Goal: Task Accomplishment & Management: Use online tool/utility

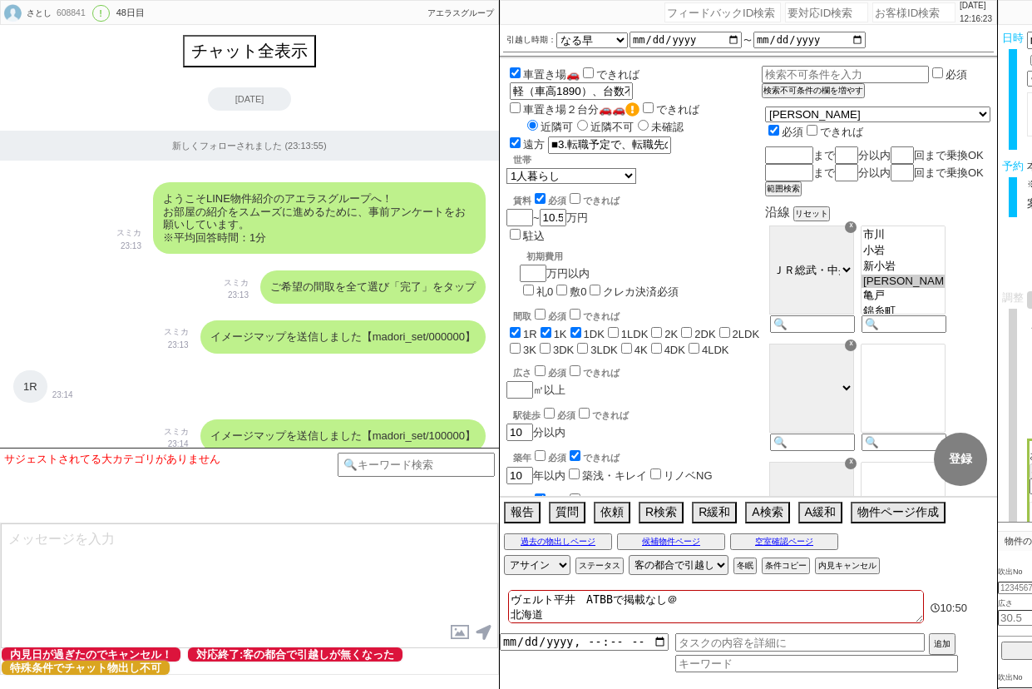
select select "13"
select select "0"
select select "820"
select select "600"
select select "3"
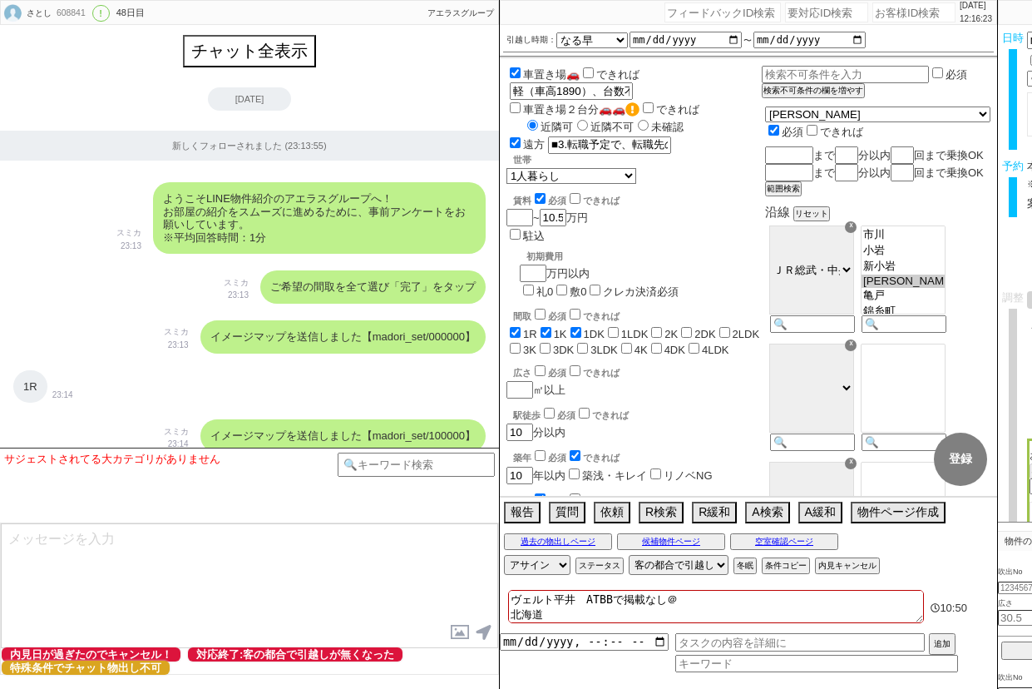
select select "3"
select select "4"
select select "9"
select select "8"
select select
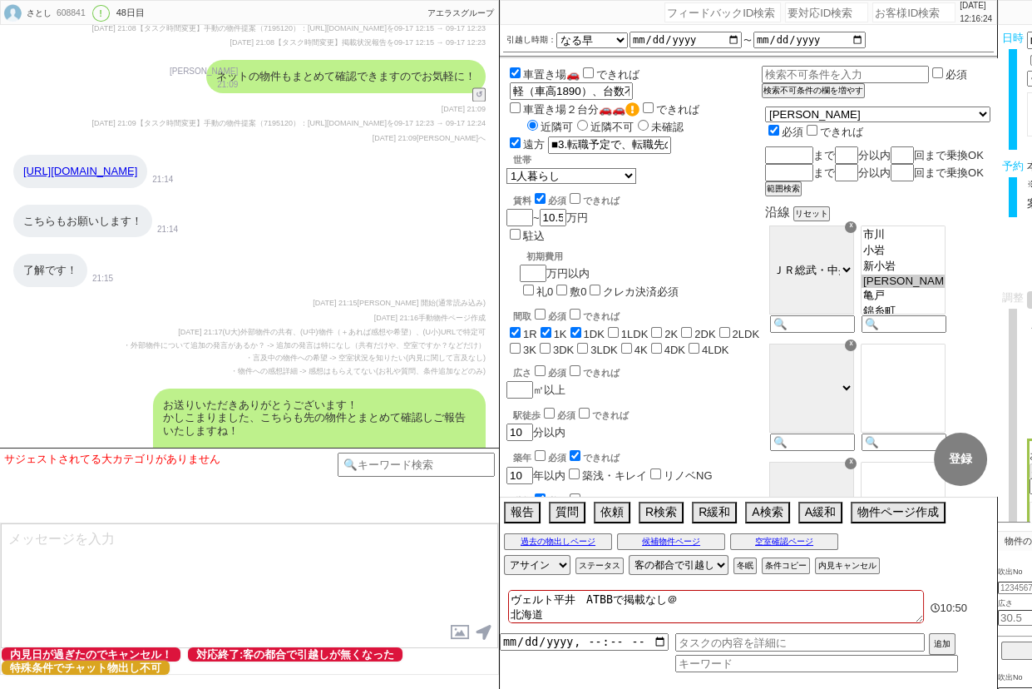
scroll to position [180, 0]
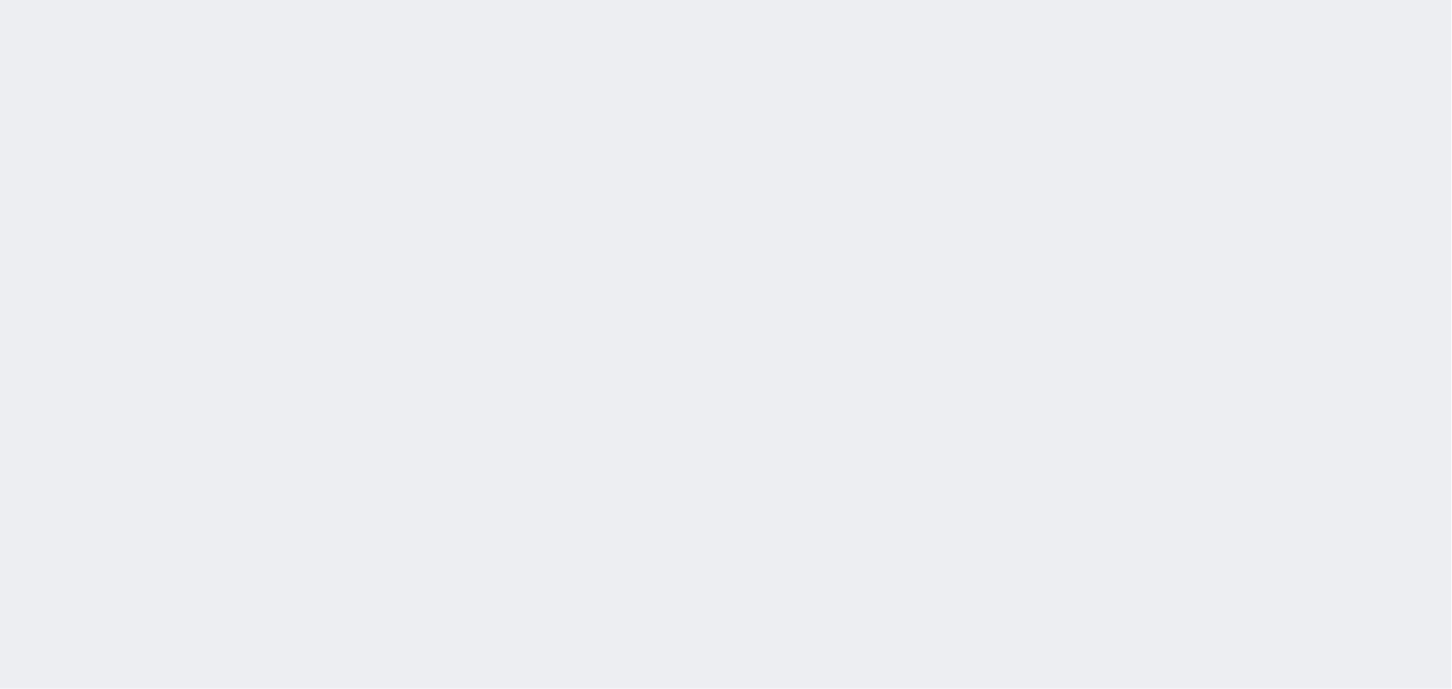
click at [281, 362] on div at bounding box center [726, 344] width 1452 height 689
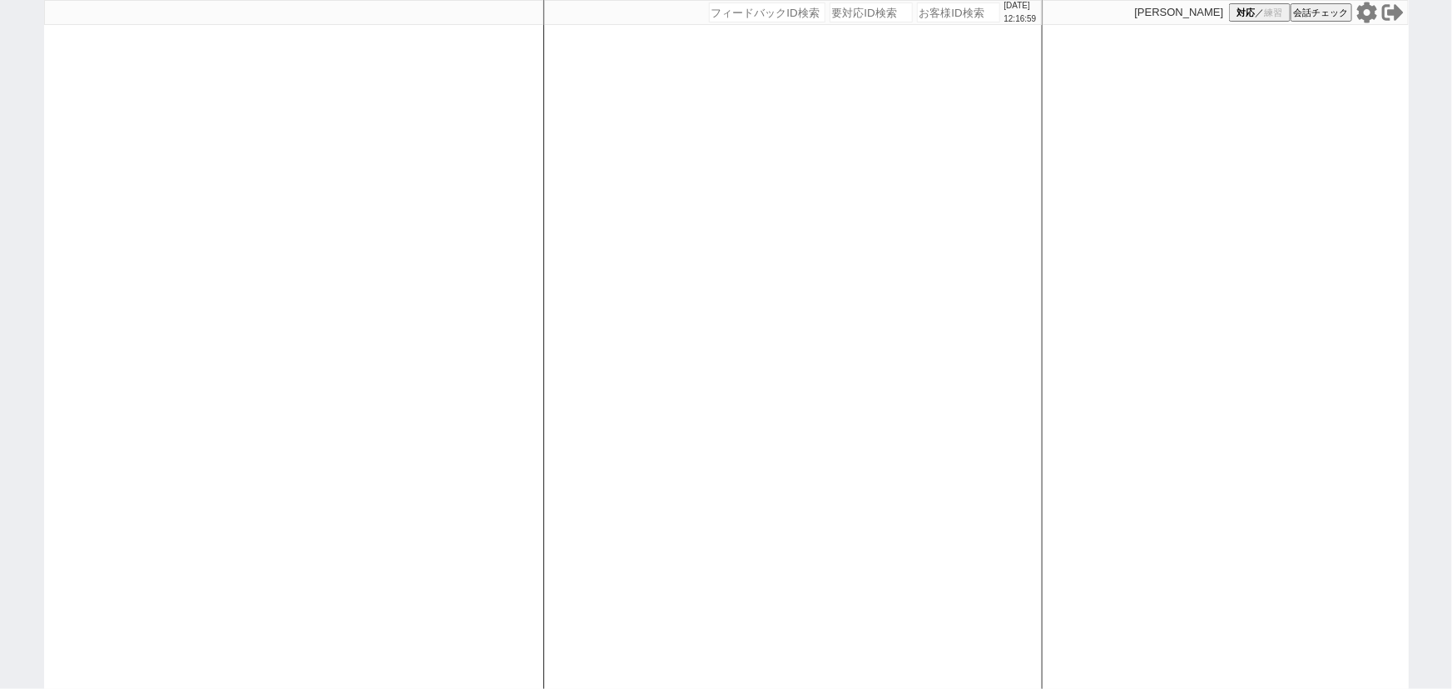
click at [443, 339] on div at bounding box center [293, 344] width 499 height 689
select select
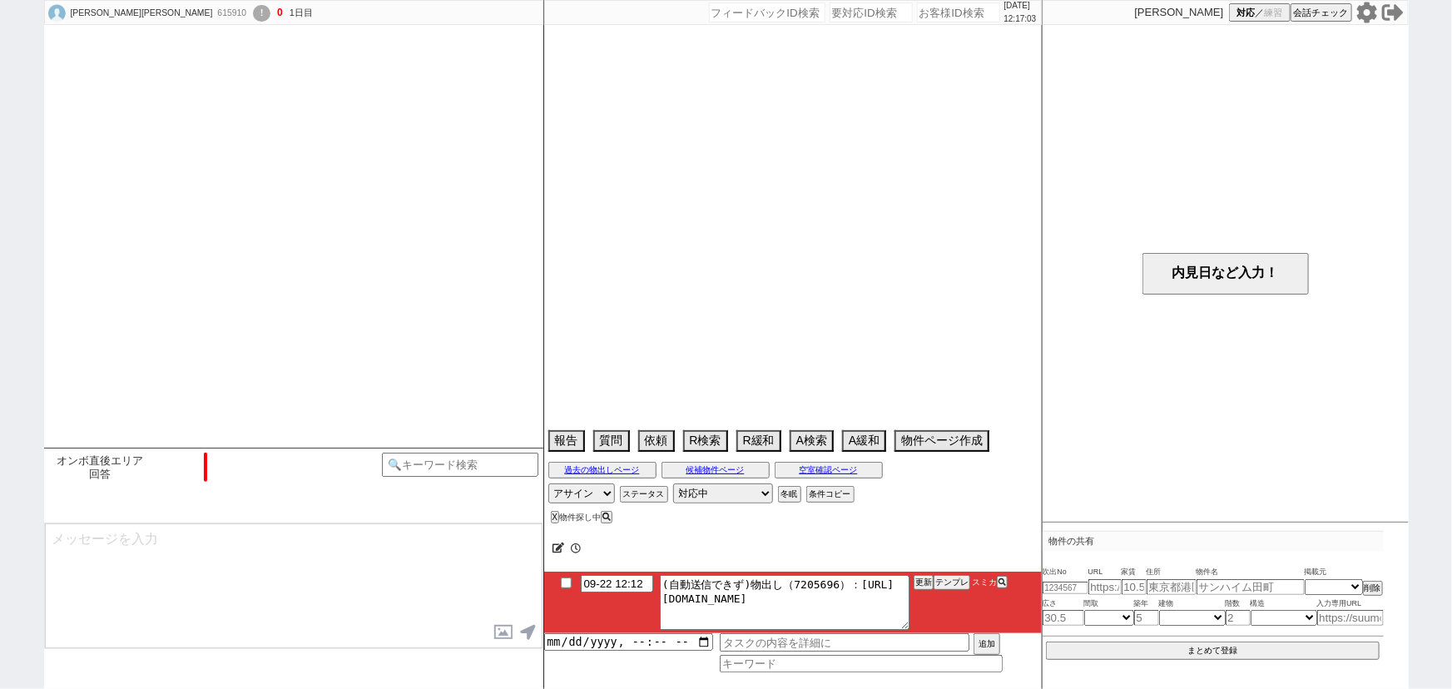
select select "13"
select select "0"
select select "818"
select select "71"
select select "[DATE]"
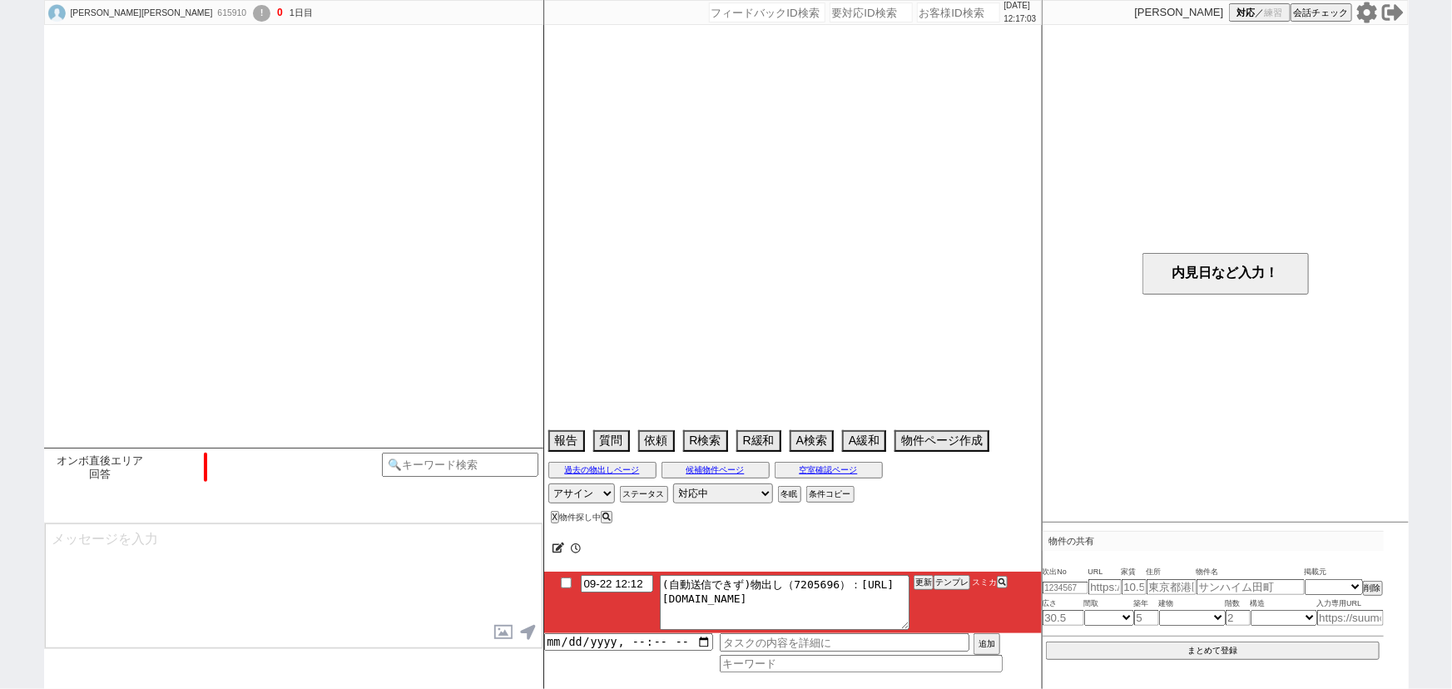
select select "63"
select select "[DATE]"
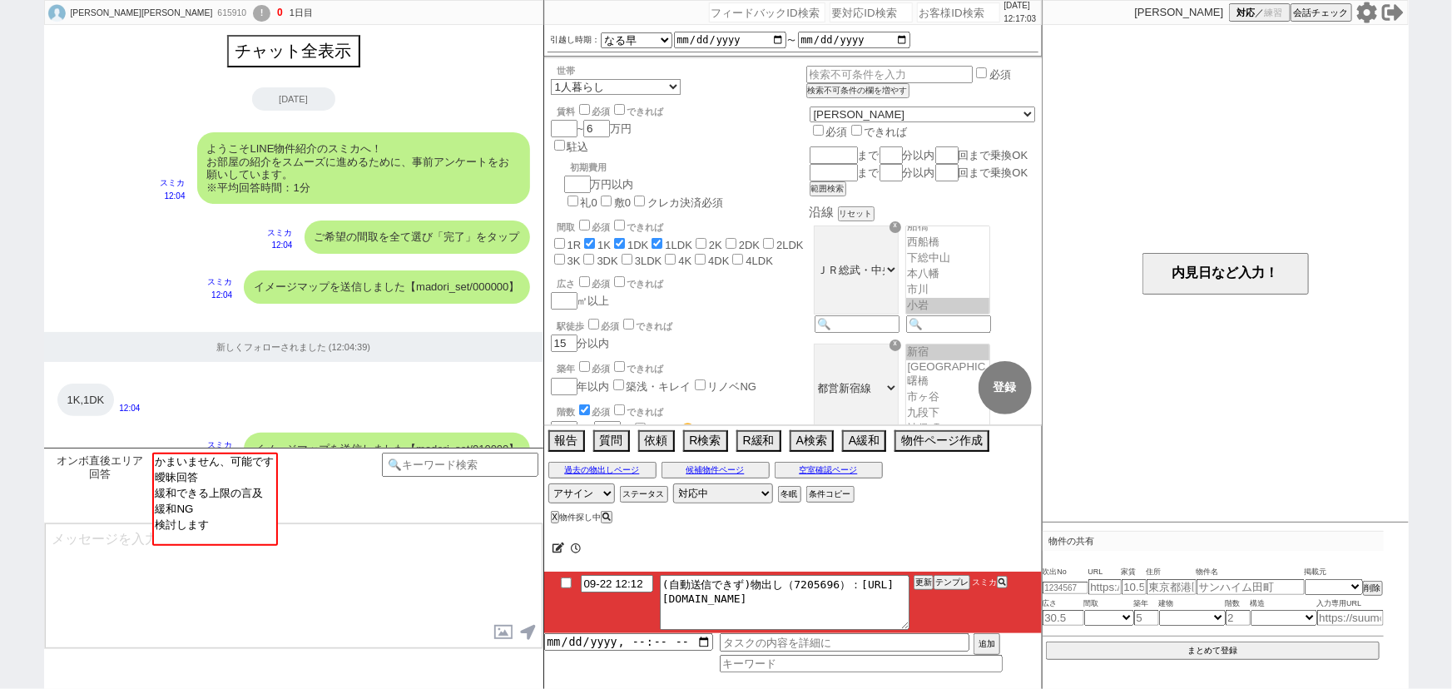
scroll to position [180, 0]
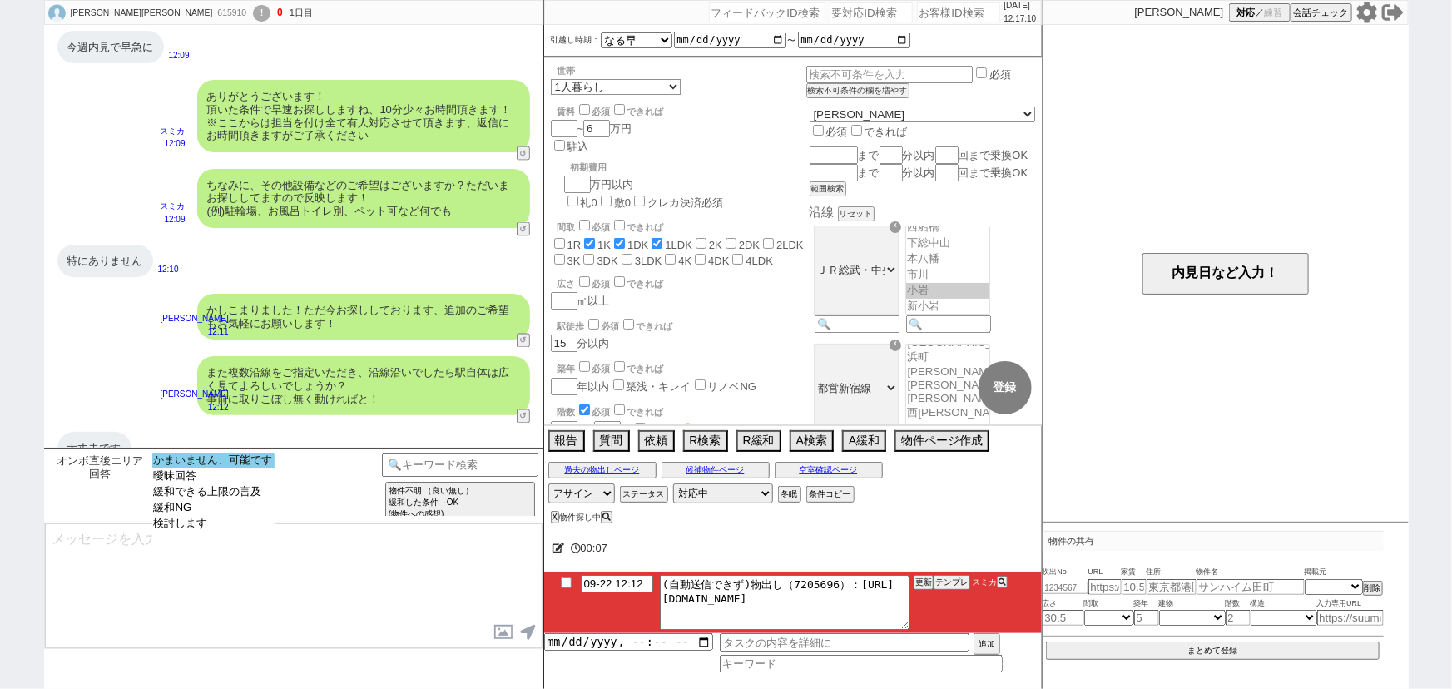
click at [248, 458] on option "かまいません、可能です" at bounding box center [213, 461] width 122 height 16
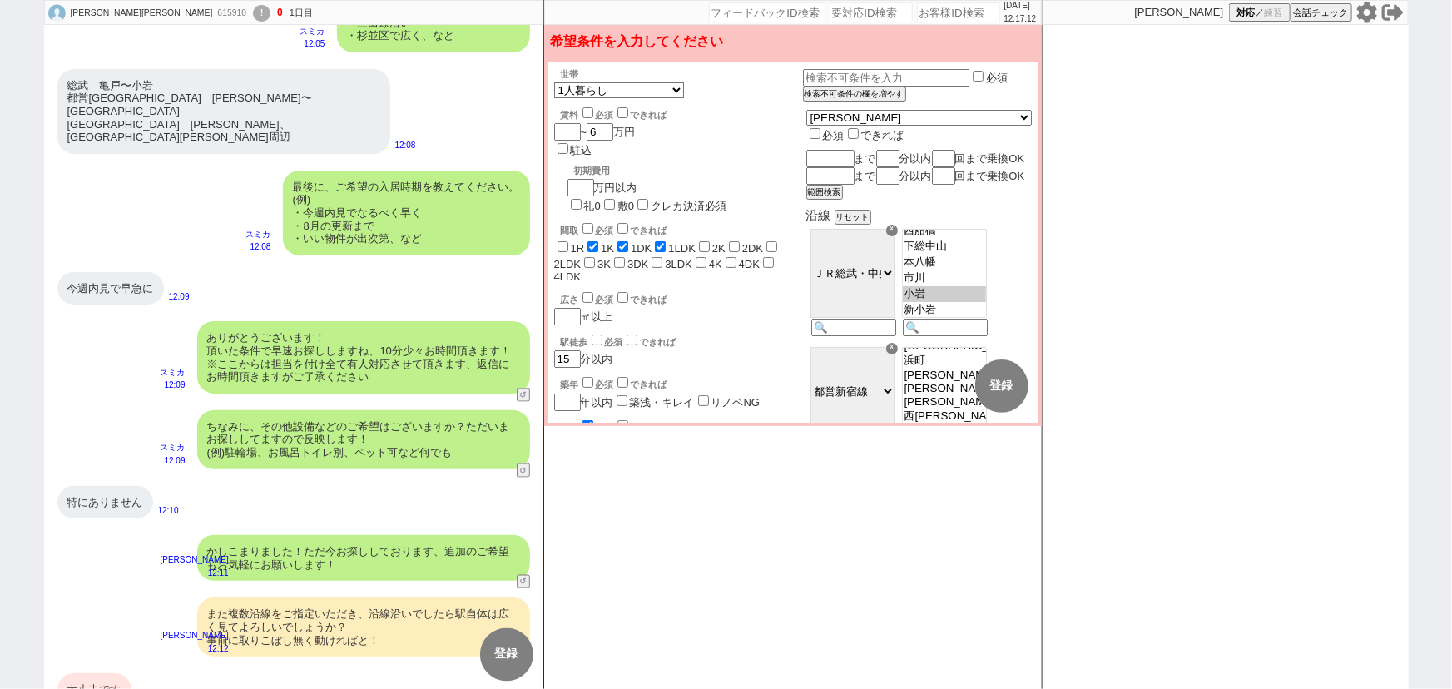
click at [413, 535] on div "かしこまりました！ただ今お探ししております、追加のご希望もお気軽にお願いします！" at bounding box center [363, 558] width 333 height 46
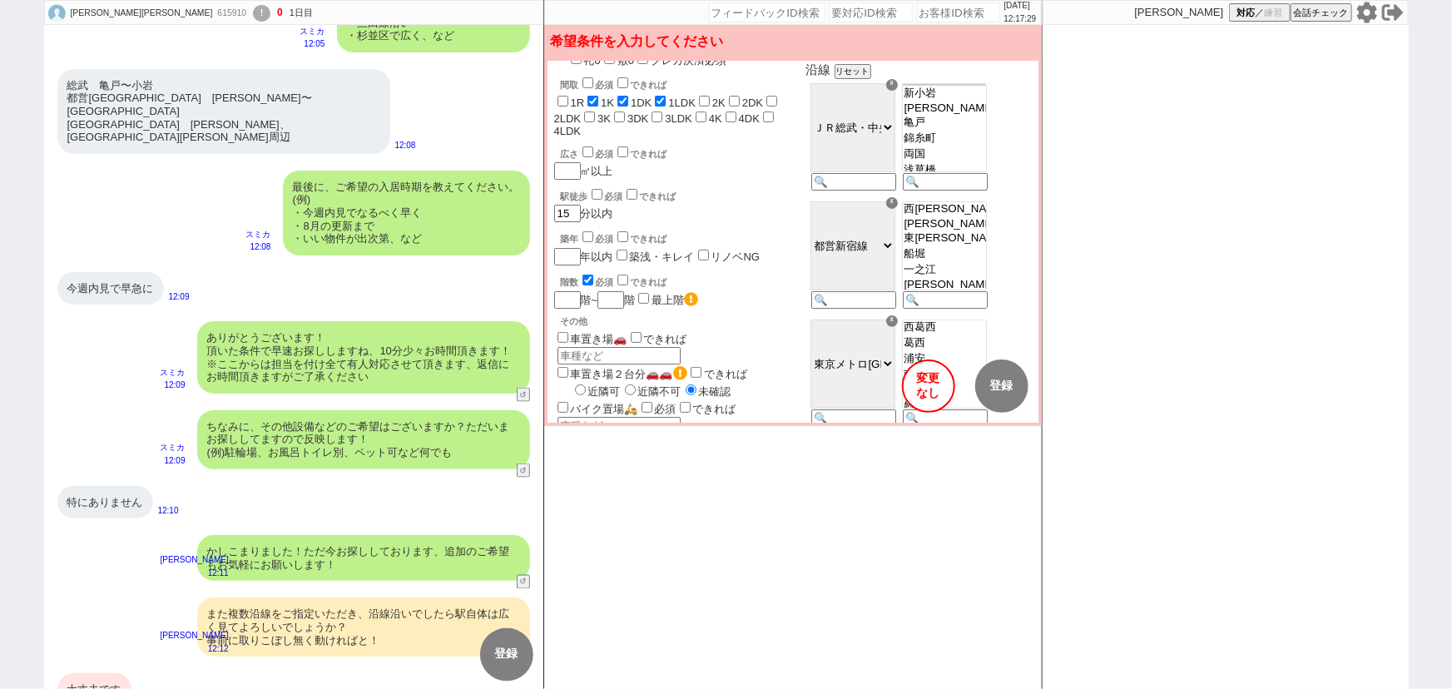
scroll to position [1314, 0]
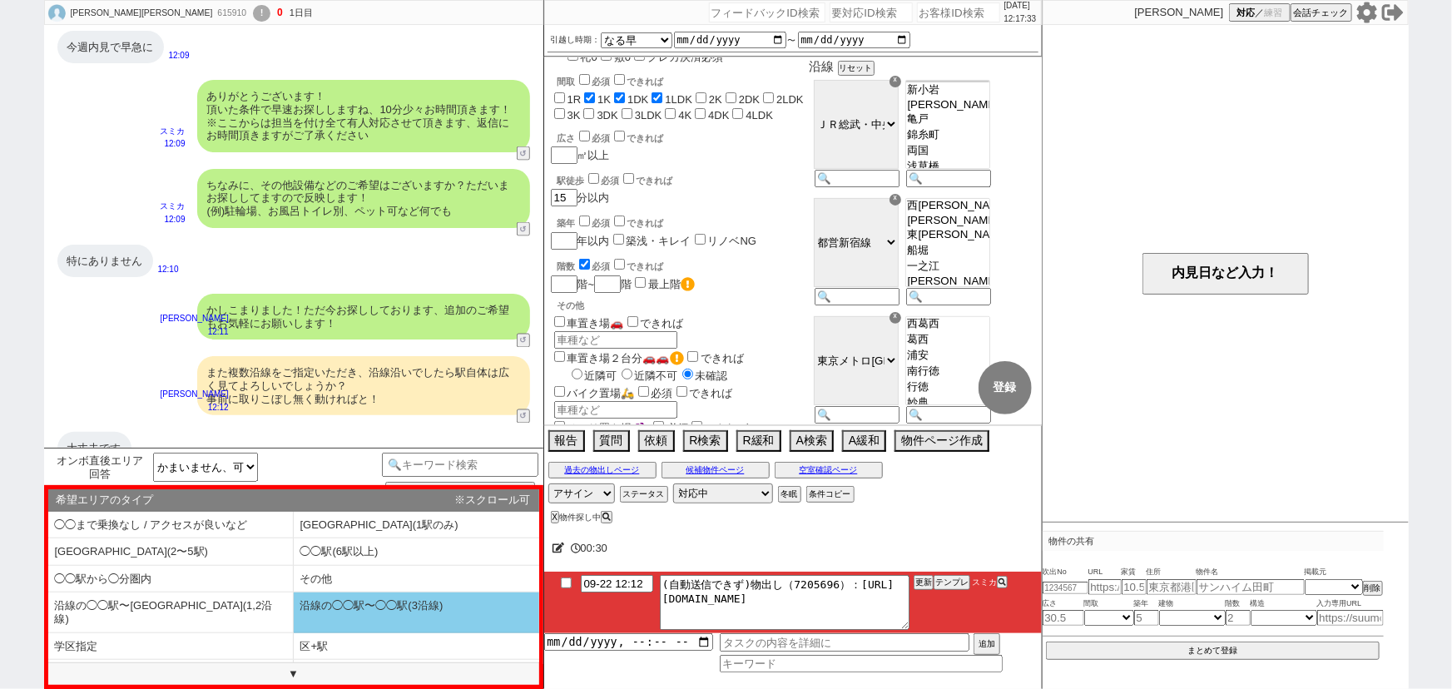
click at [413, 594] on li "沿線の◯◯駅〜◯◯駅(3沿線)" at bounding box center [416, 612] width 245 height 40
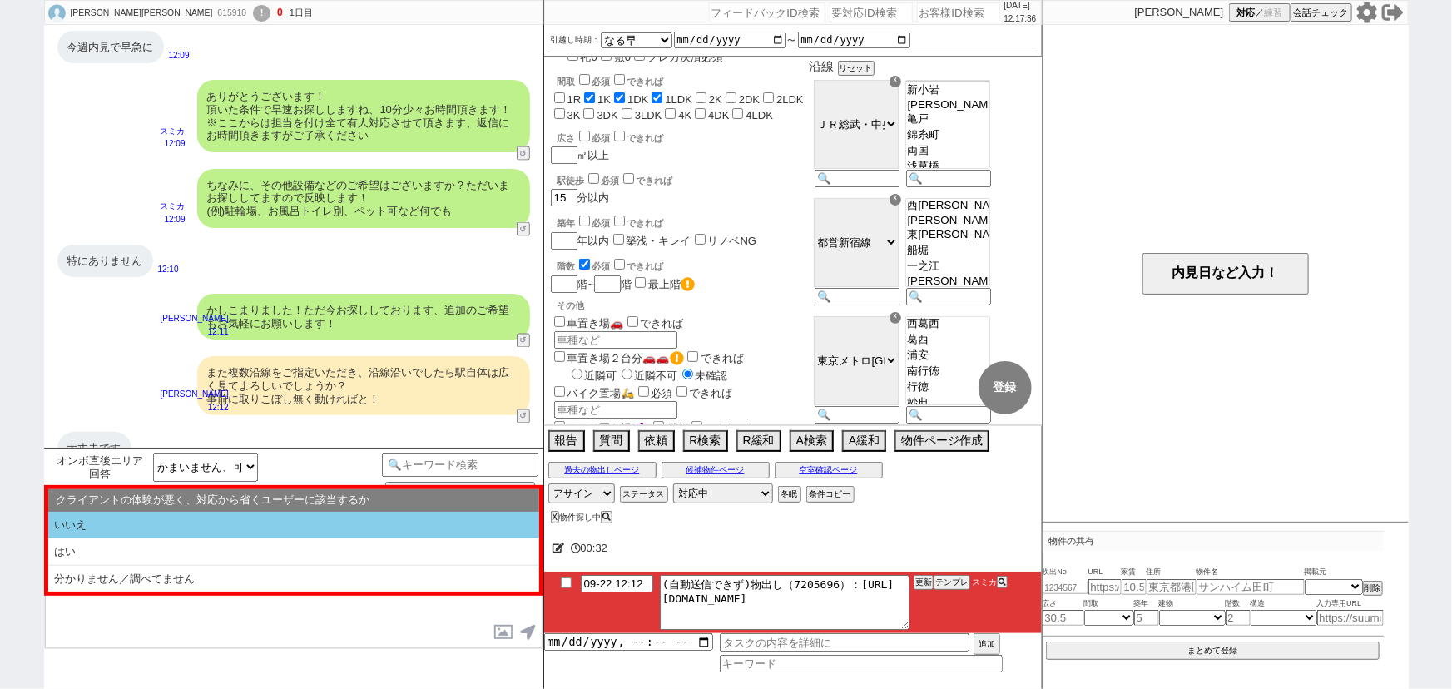
click at [304, 525] on li "いいえ" at bounding box center [293, 525] width 491 height 27
select select "沿線の◯◯駅〜◯◯駅(3沿線)"
select select "いいえ"
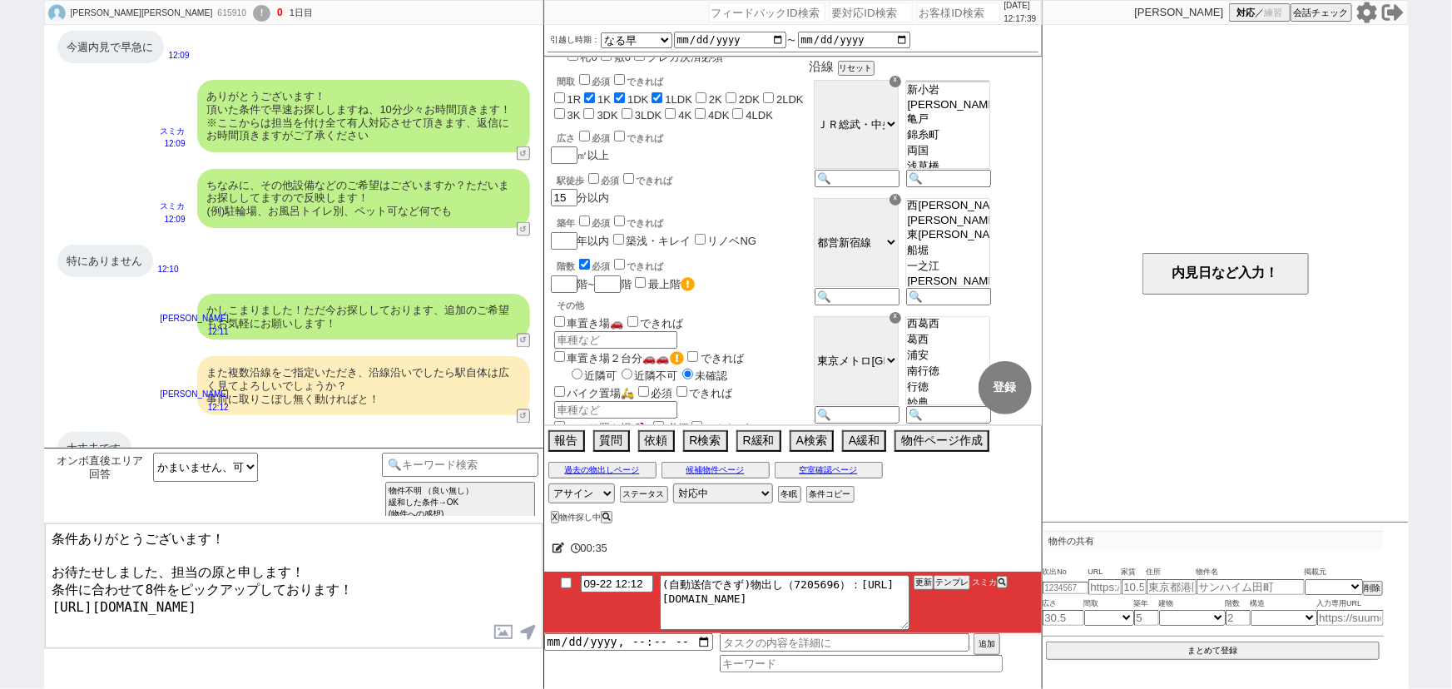
click at [80, 533] on textarea "条件ありがとうございます！ お待たせしました、担当の原と申します！ 条件に合わせて8件をピックアップしております！ https://tools.sumika.…" at bounding box center [294, 585] width 498 height 125
type textarea "ありがとうございます！ お待たせしました、担当の原と申します！ 条件に合わせて8件をピックアップしております！ https://tools.sumika.li…"
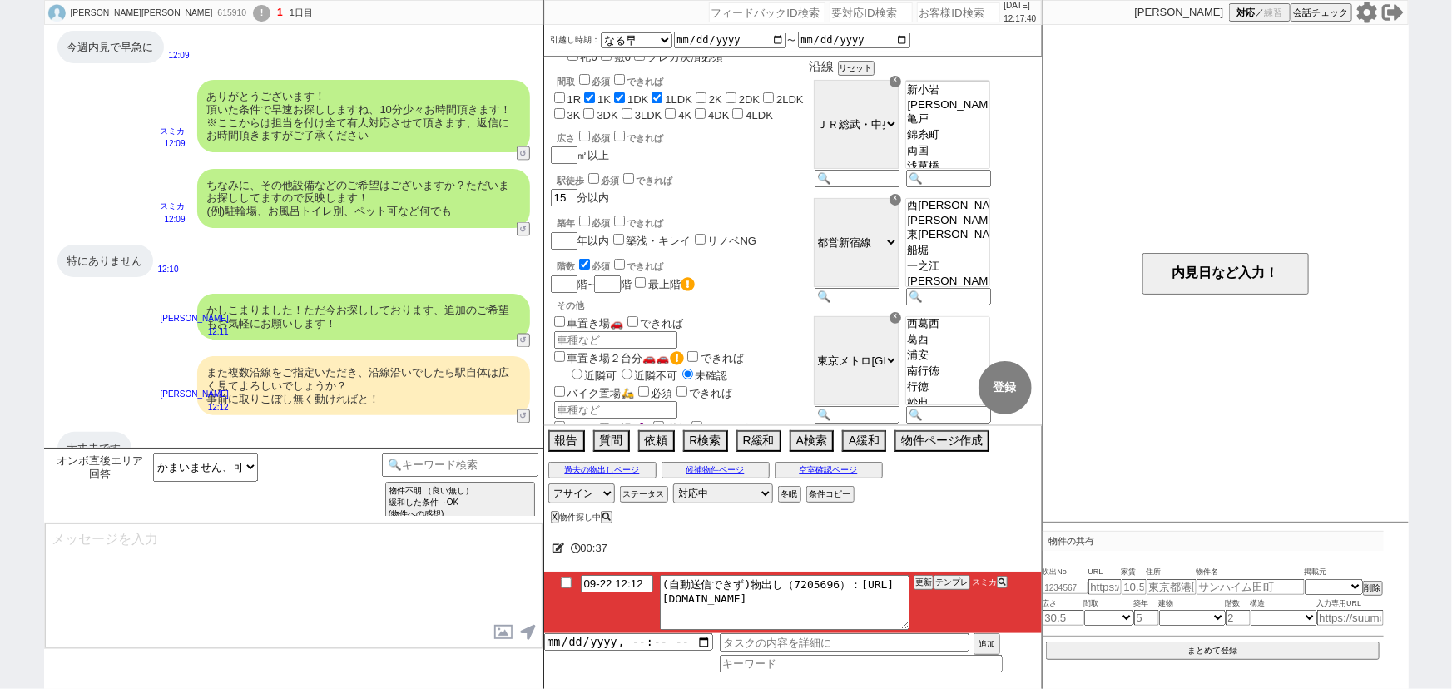
scroll to position [1416, 0]
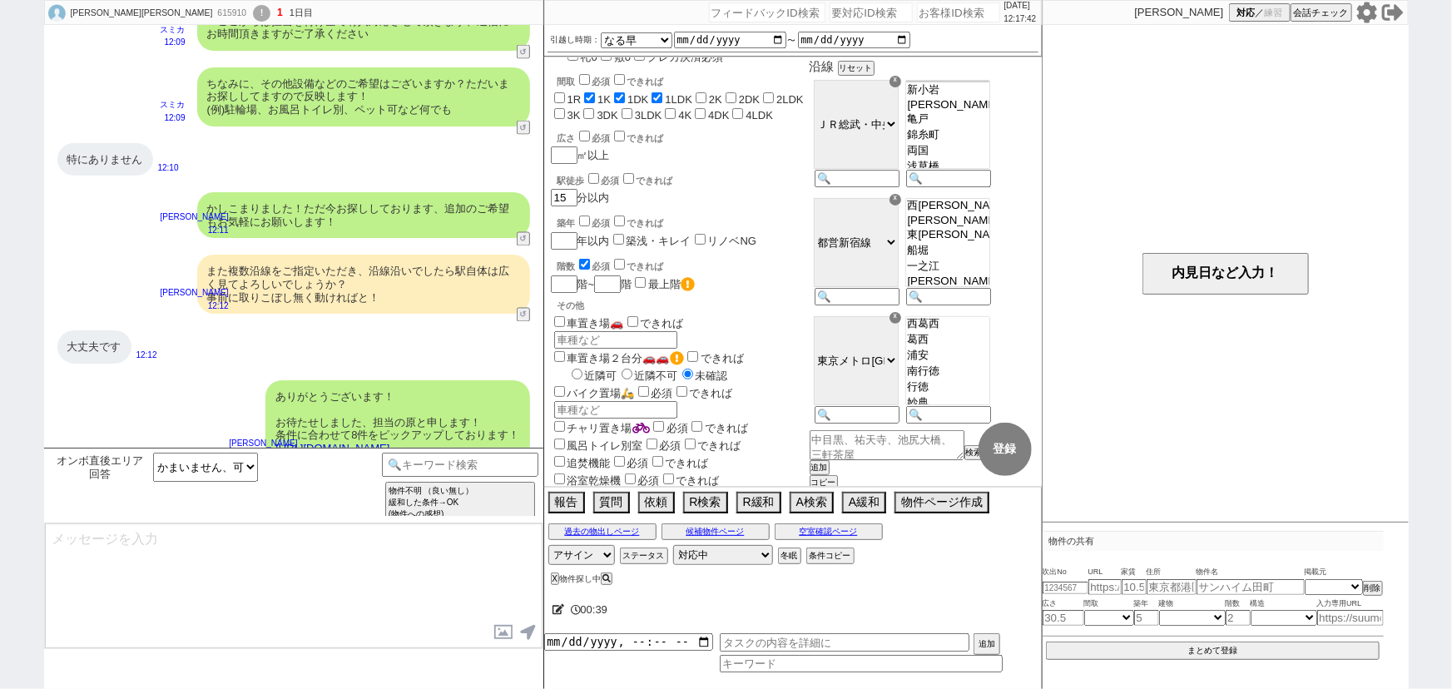
type textarea "イメージに近い物件はございますか？ ご感想いただき、すぐにまた洗い出してまいります！ ※自動応答ではなく直接ご紹介します！"
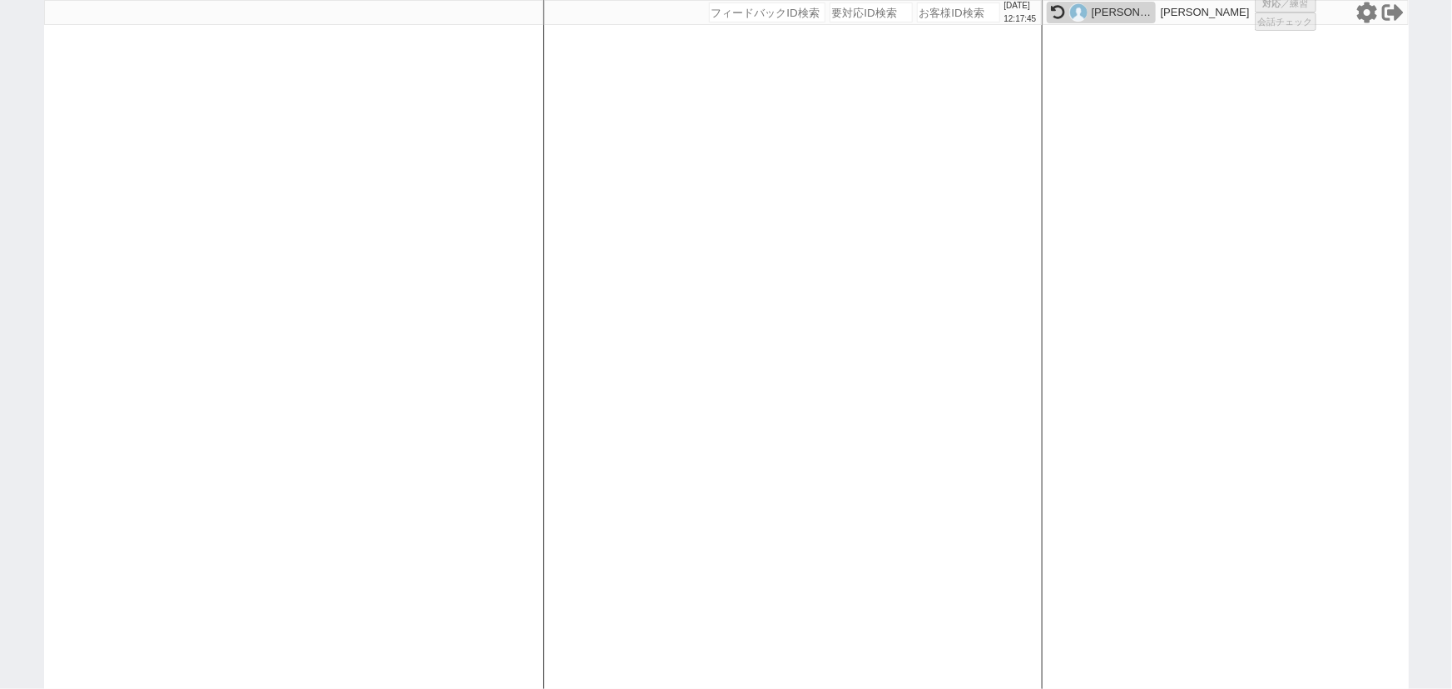
select select
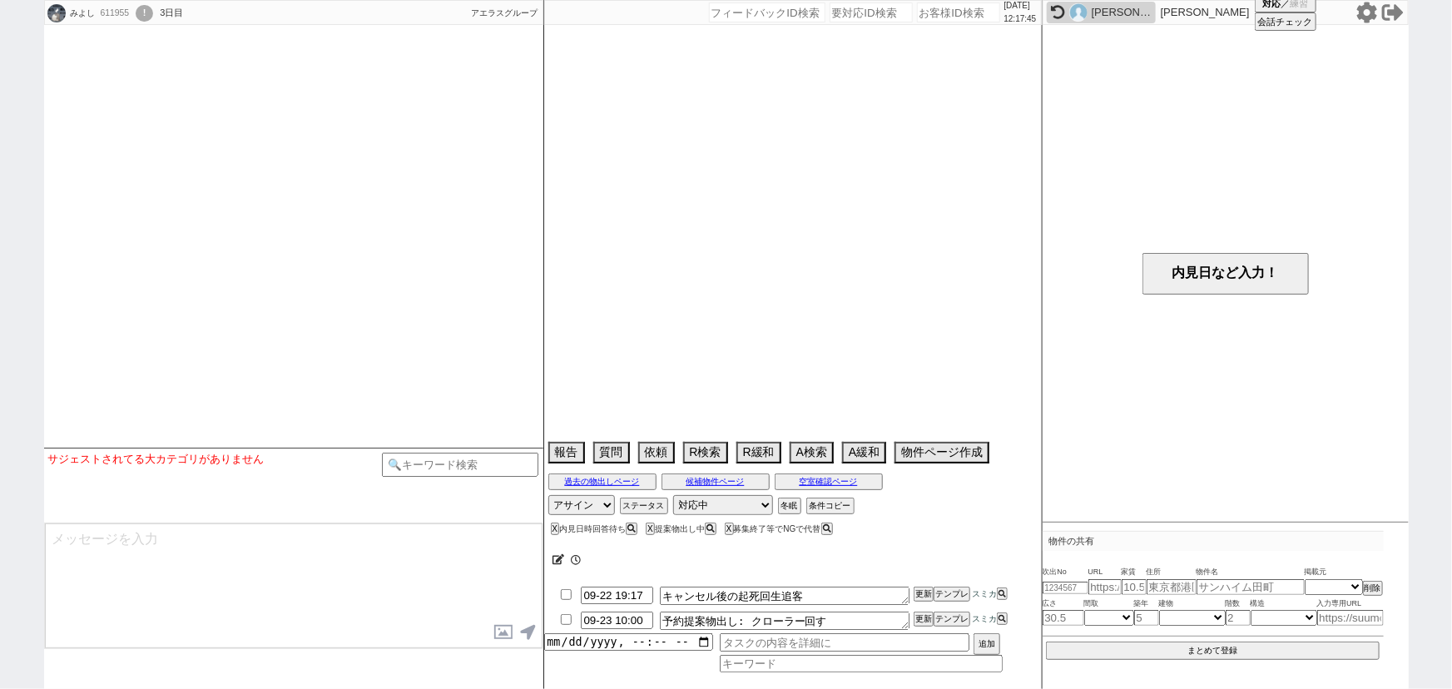
select select
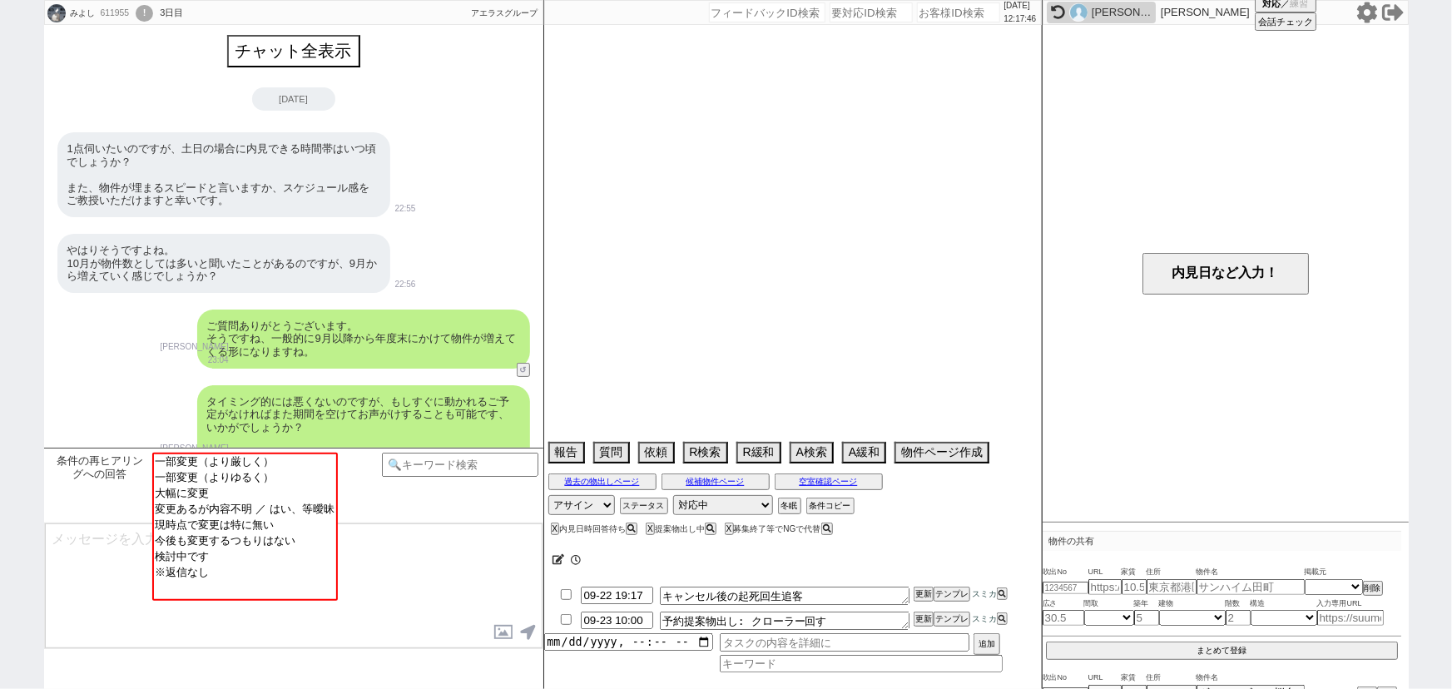
scroll to position [2396, 0]
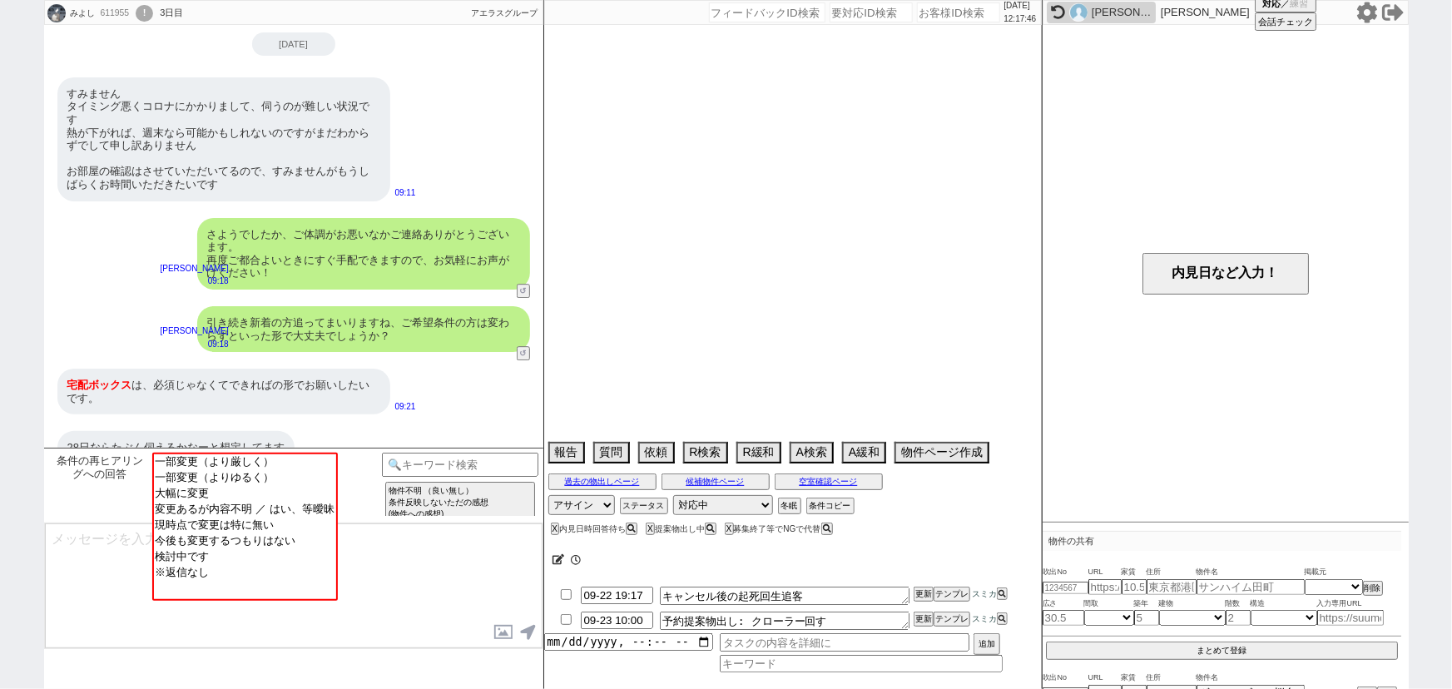
type textarea "友人と内見"
select select "[DATE]"
select select "10"
select select "36"
select select "0"
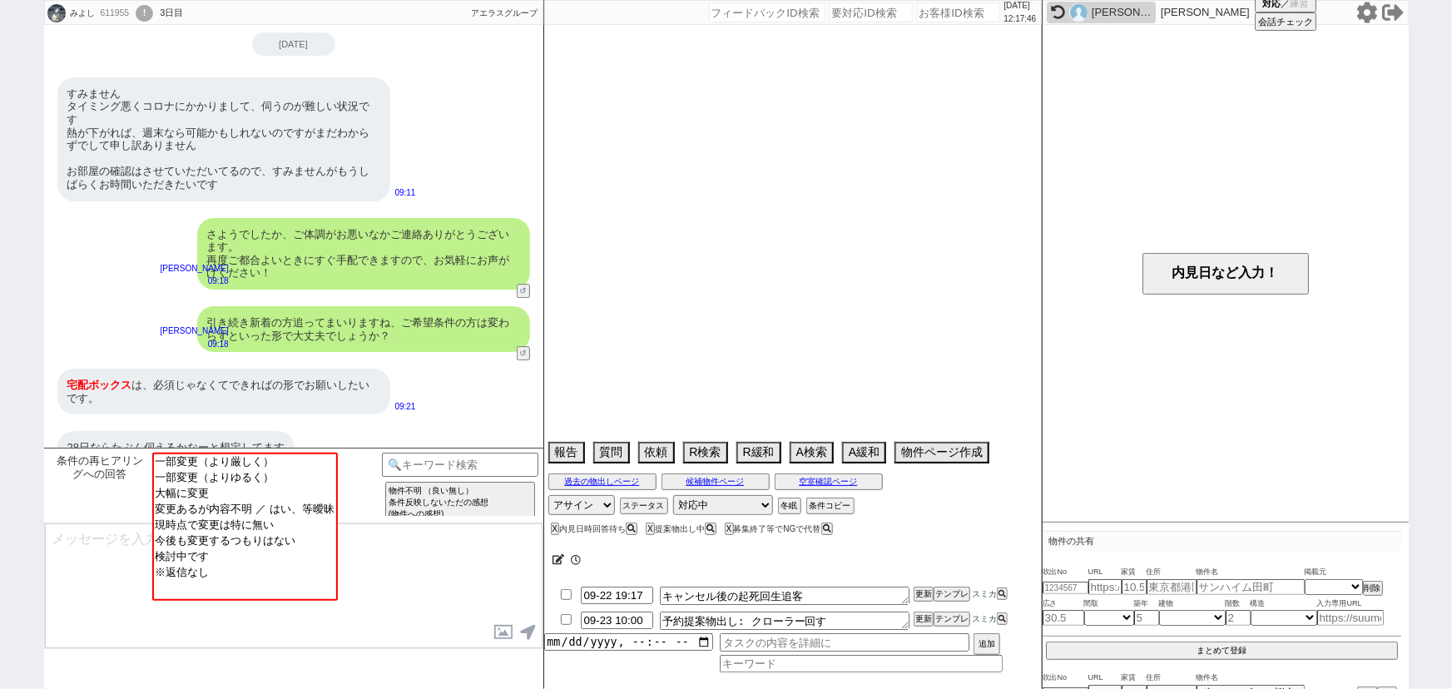
select select "75"
select select "14"
select select "60"
select select "23"
select select "65"
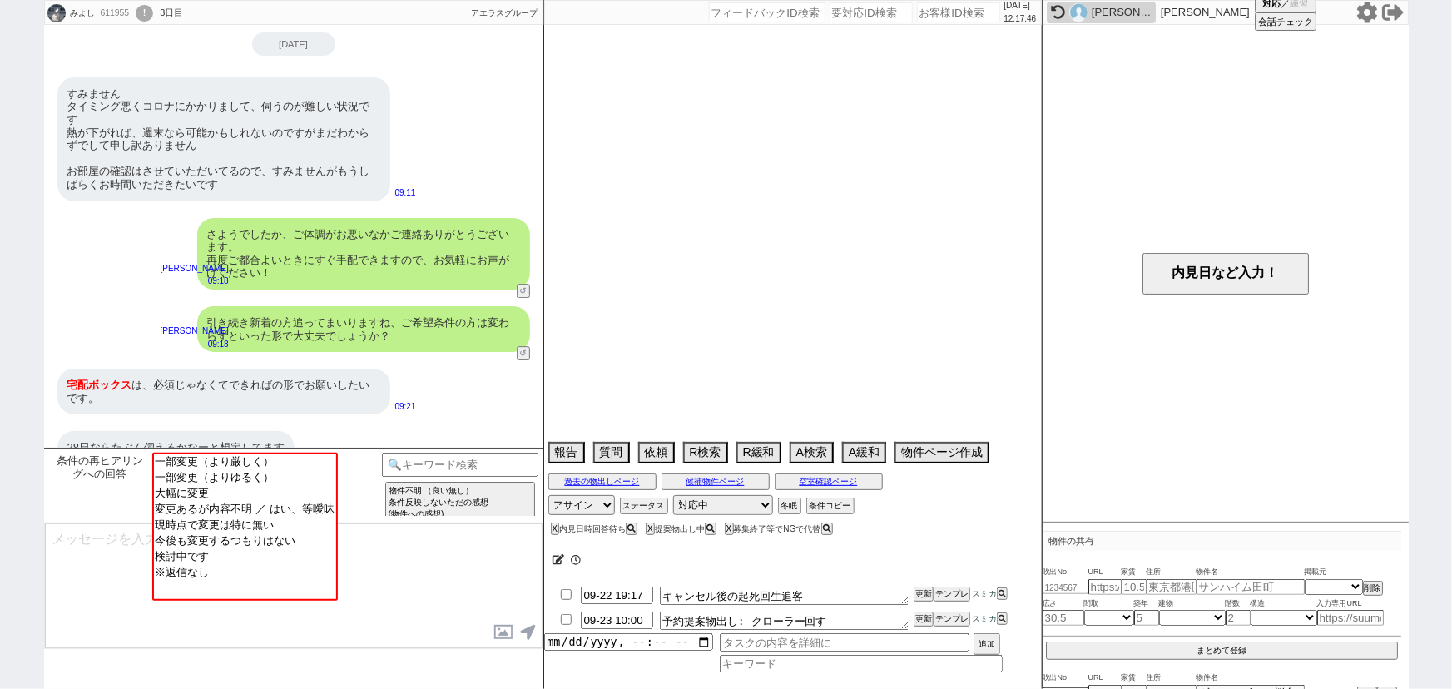
select select "822"
select select "62"
select select "70"
select select "1678"
select select "59"
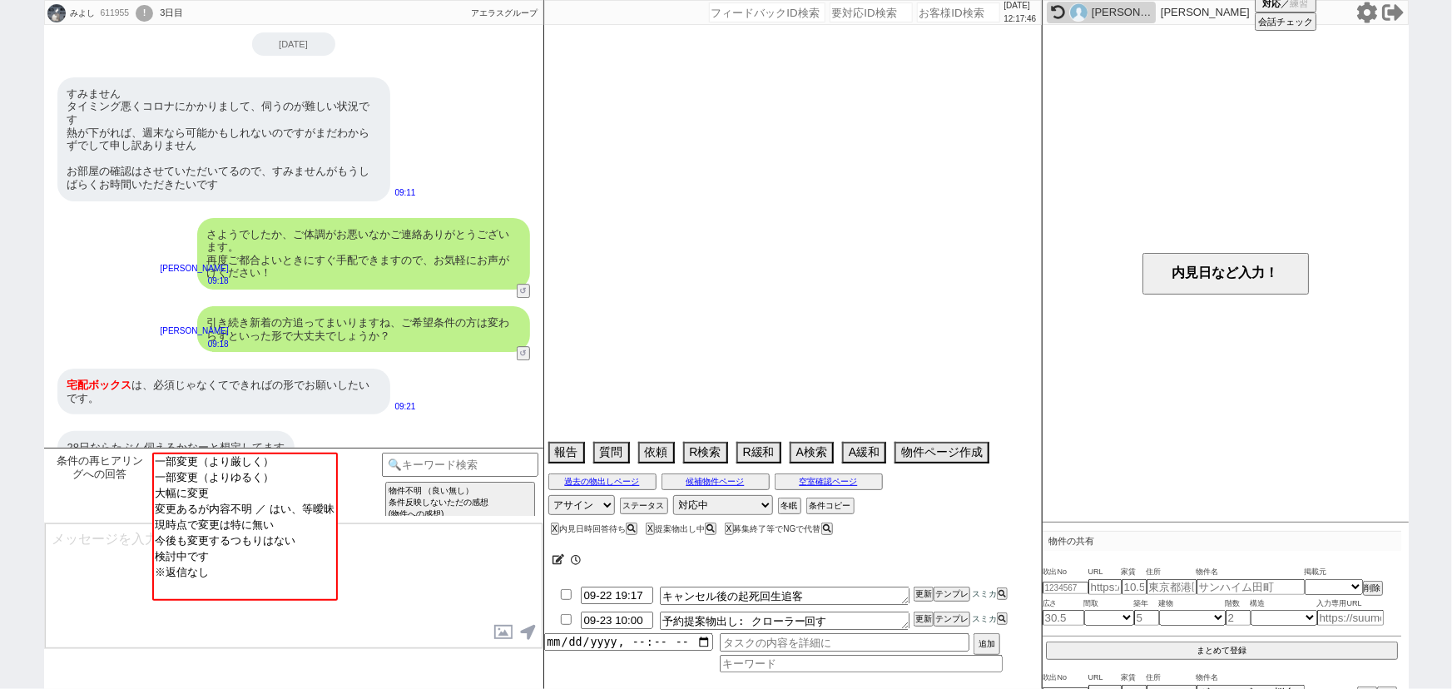
select select "64"
select select "1557"
select select "25"
select select "3116"
select select "67"
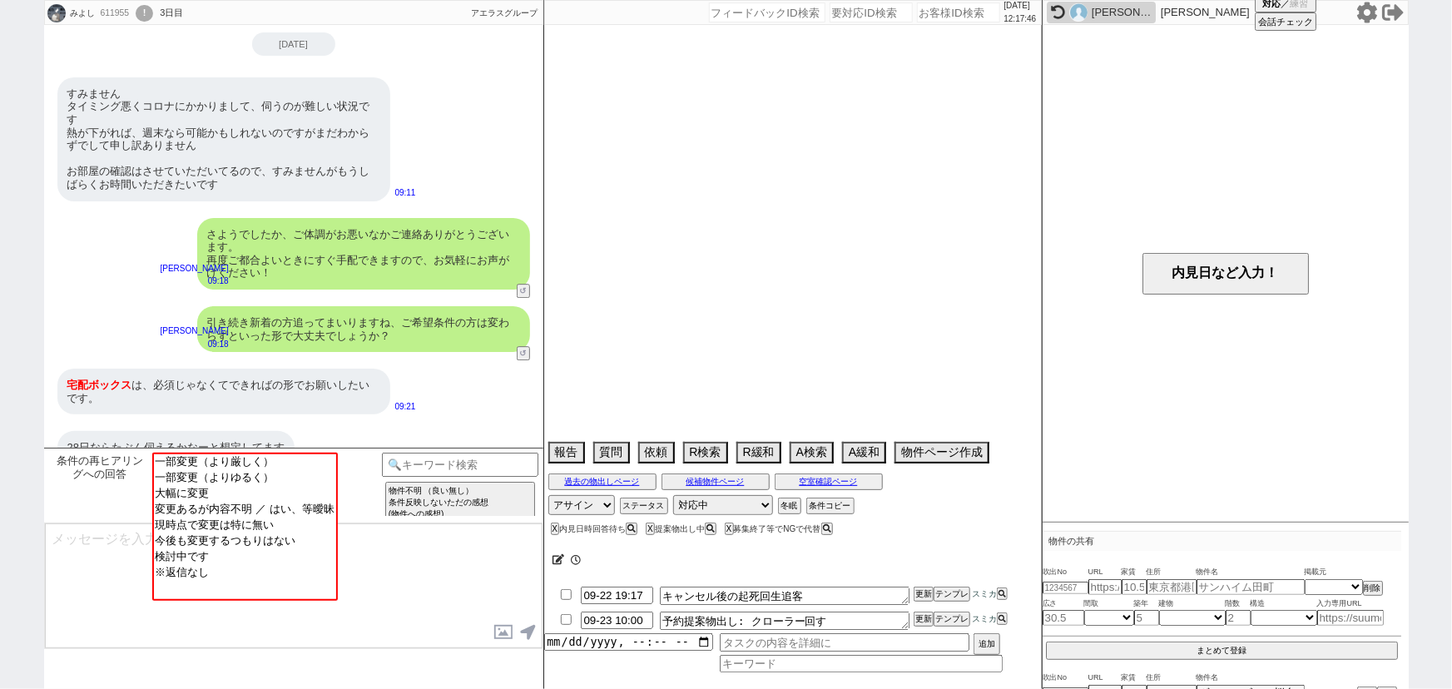
select select "68"
select select "63"
select select "19"
select select "71"
select select "66"
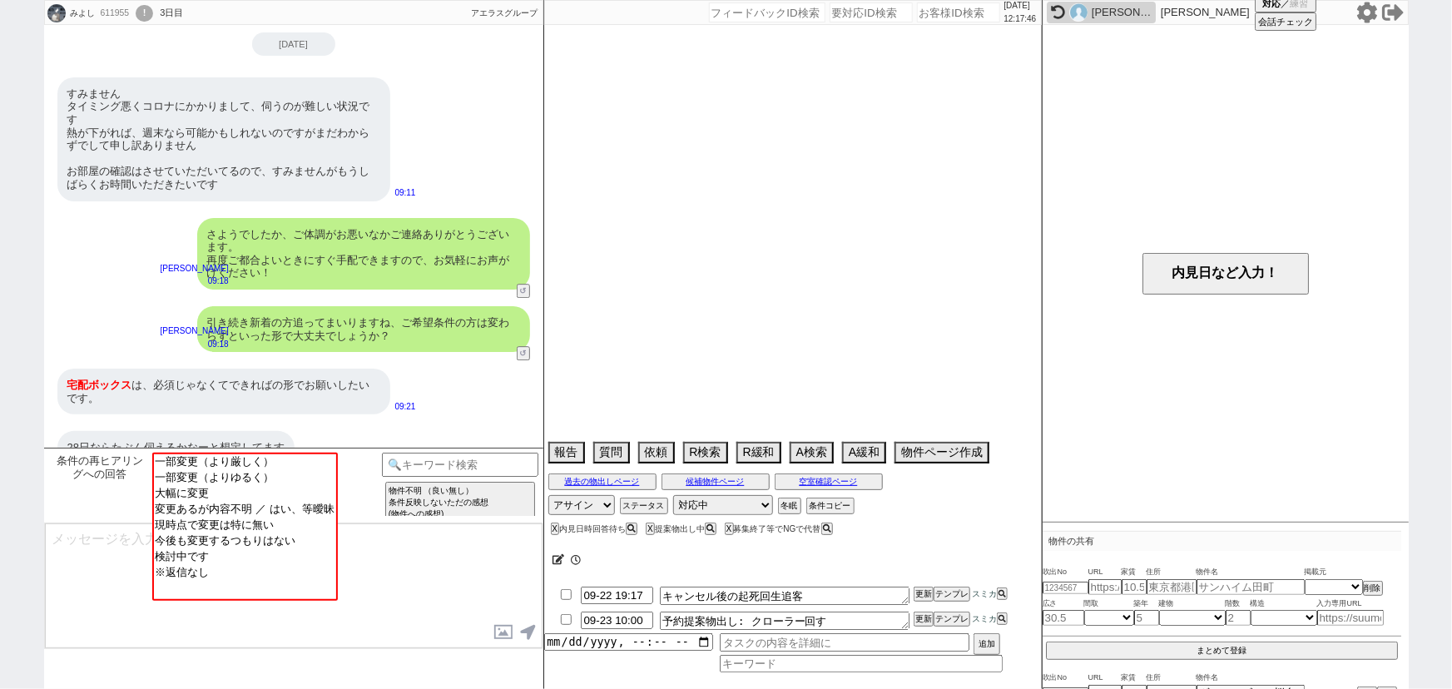
select select "72"
select select "1740"
select select "38"
select select "35"
select select "9"
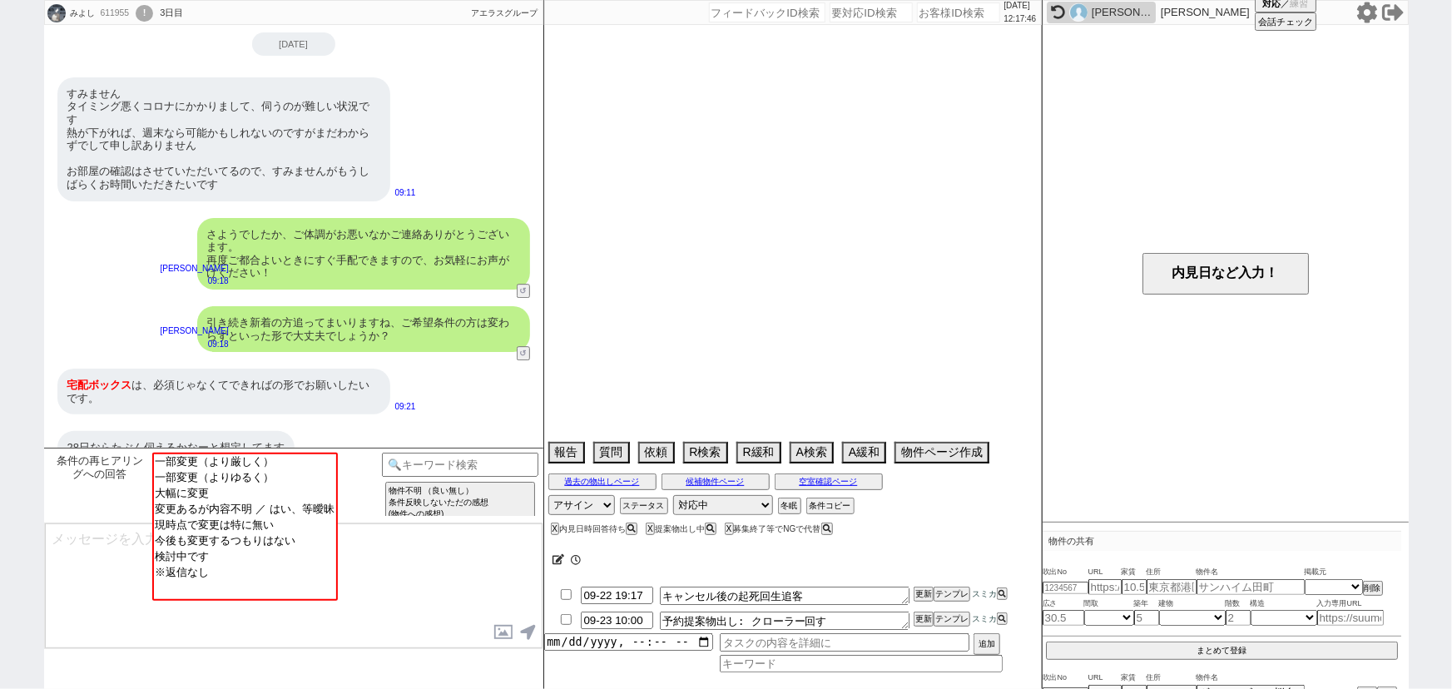
select select "331"
select select "44"
select select "36"
select select "50"
select select "48"
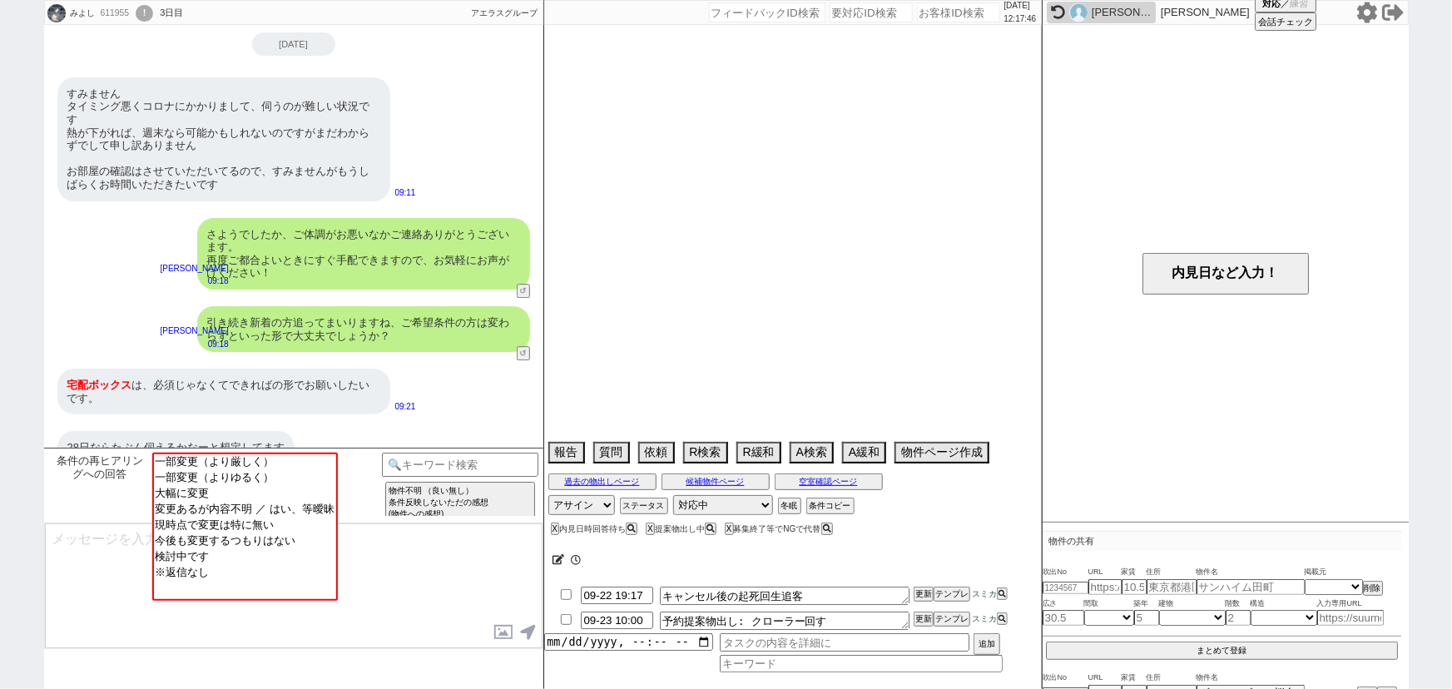
select select "69"
select select "1655"
select select "47"
select select "56"
select select "53"
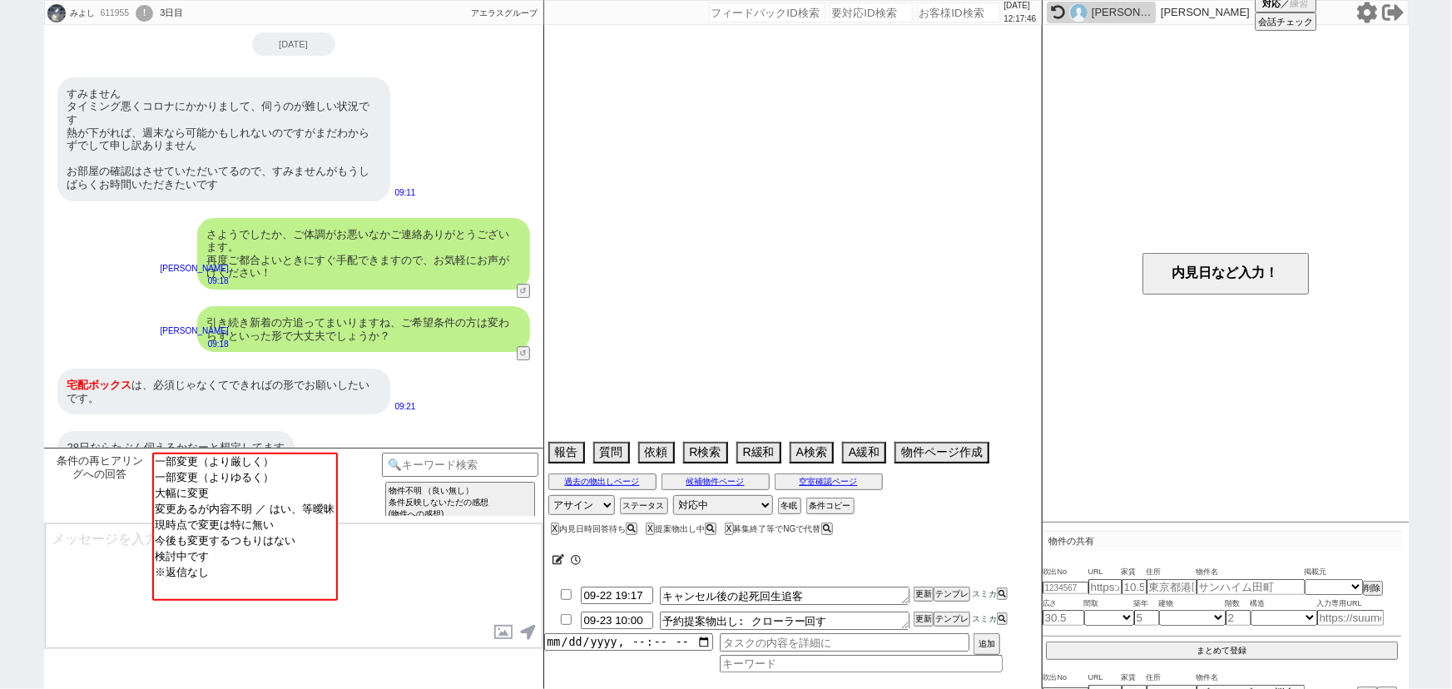
select select "61"
select select "11"
select select "29"
select select "77"
select select "1842"
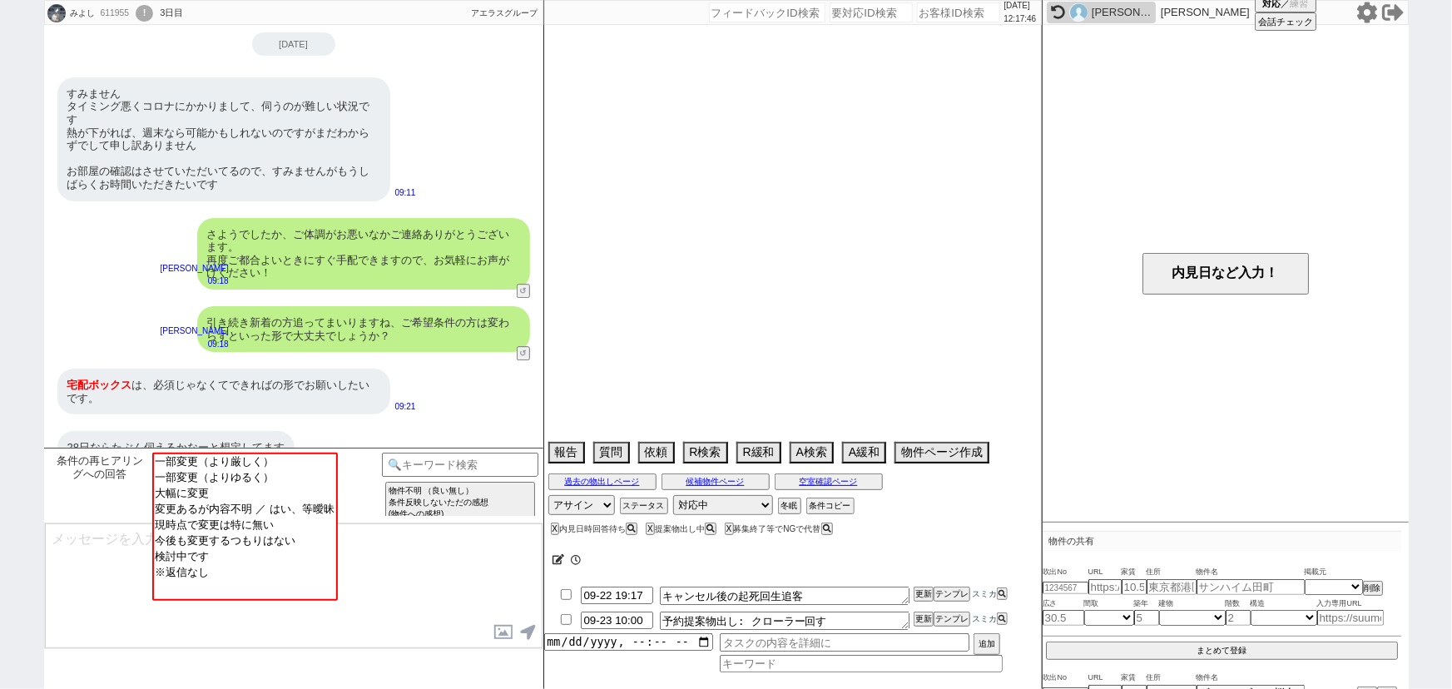
select select "37"
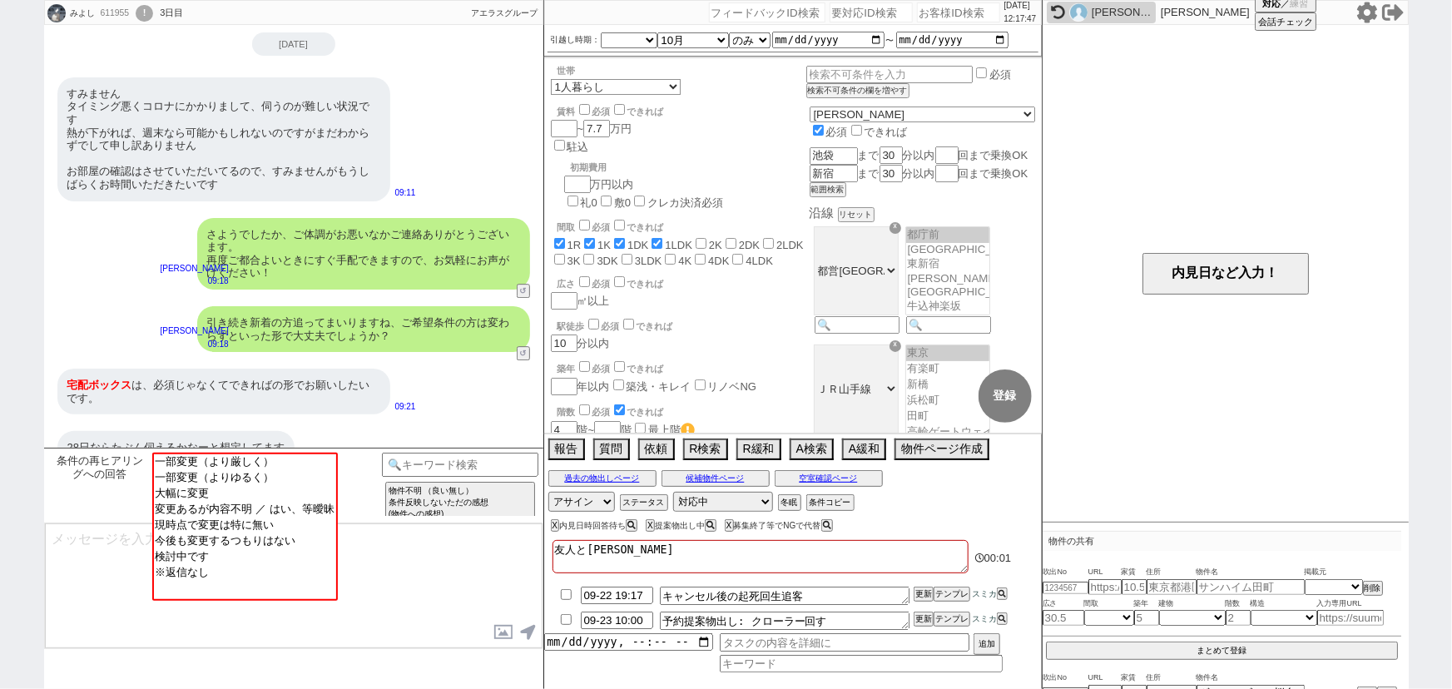
scroll to position [12, 0]
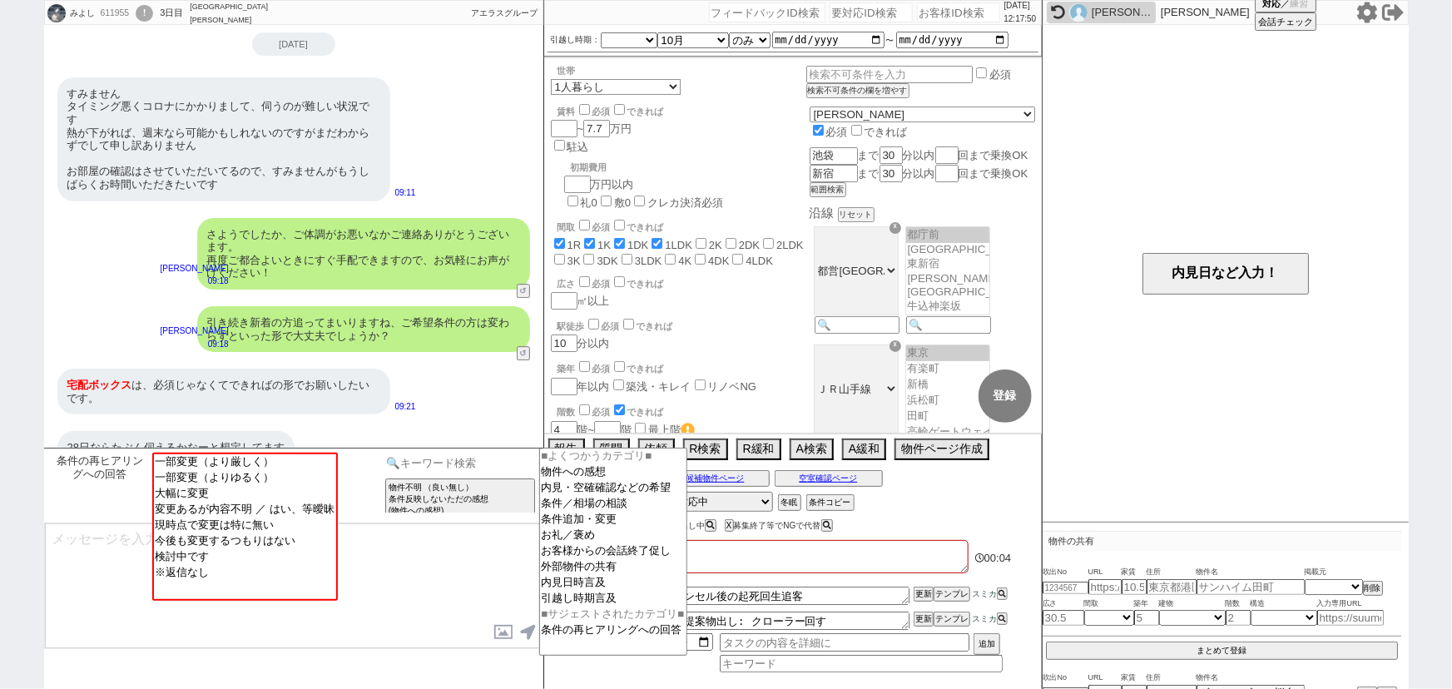
click at [499, 464] on input at bounding box center [460, 463] width 157 height 21
click at [584, 587] on option "内見日時言及" at bounding box center [613, 583] width 146 height 16
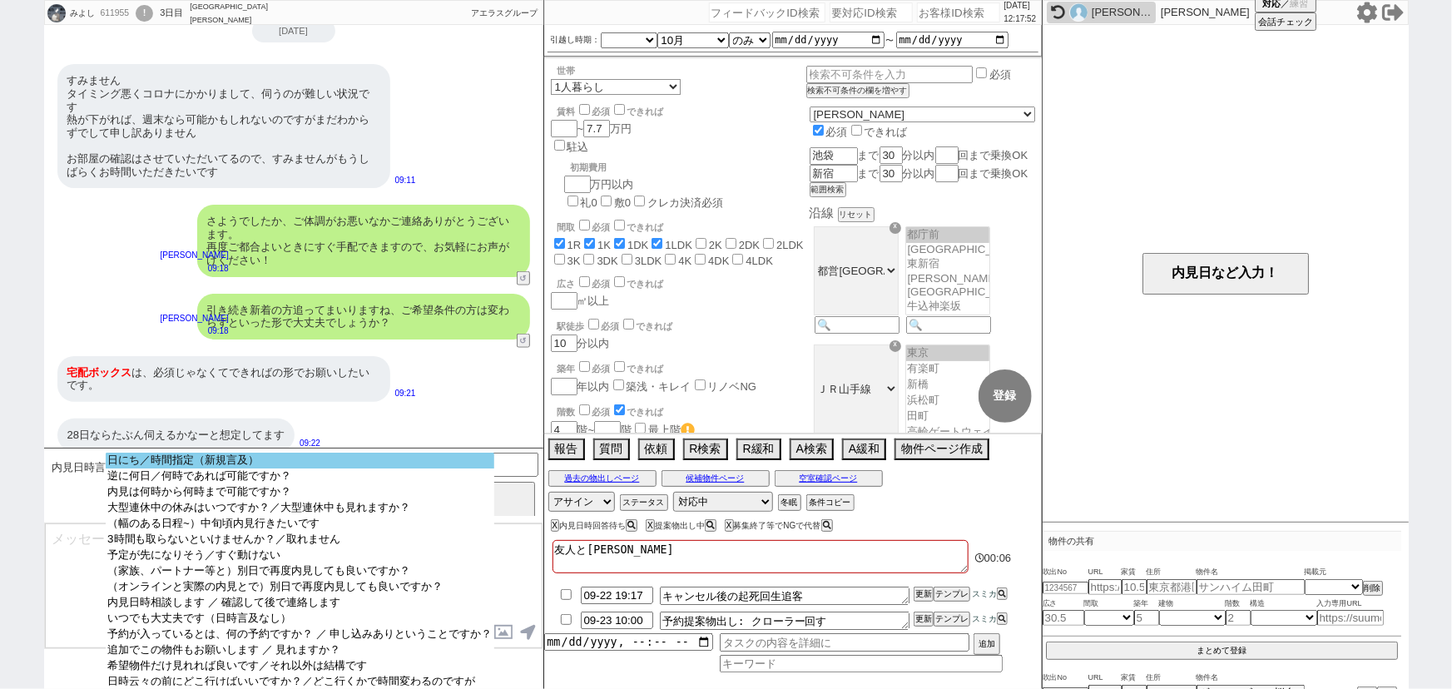
click at [324, 465] on option "日にち／時間指定（新規言及）" at bounding box center [300, 461] width 388 height 16
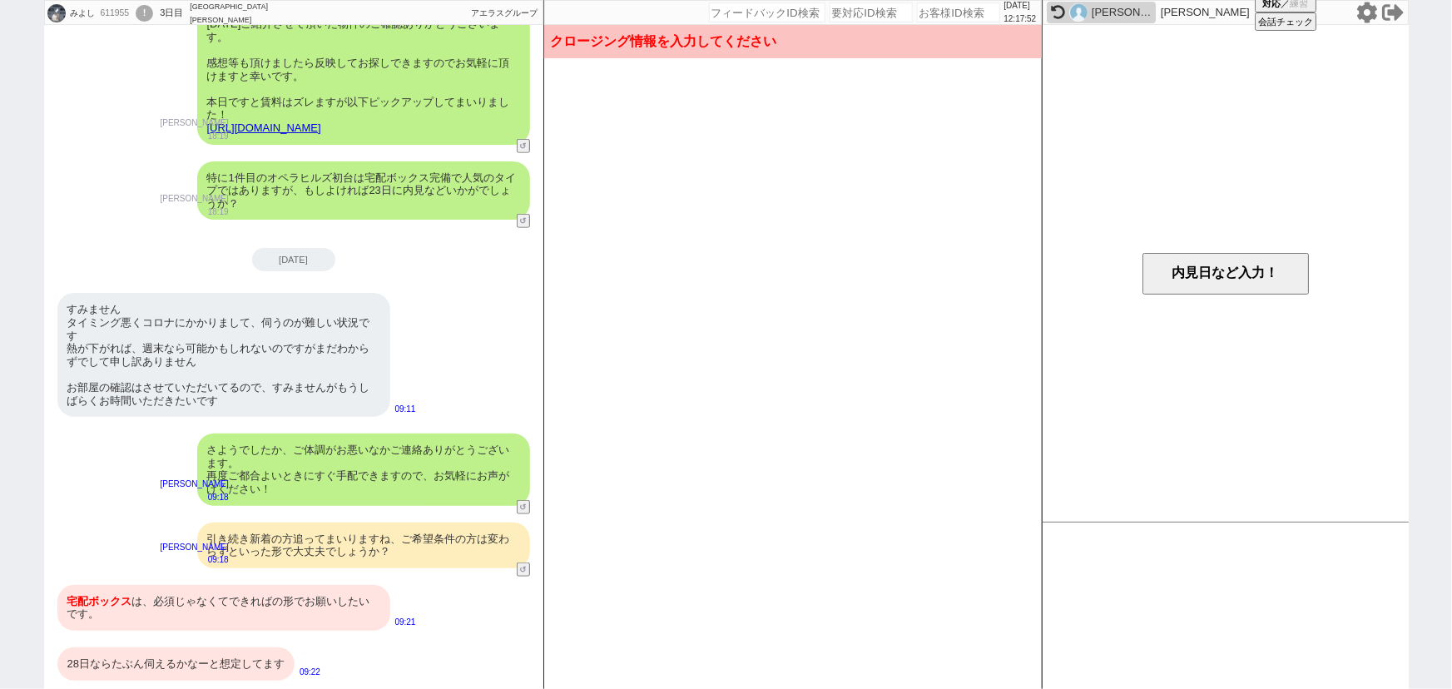
scroll to position [606, 0]
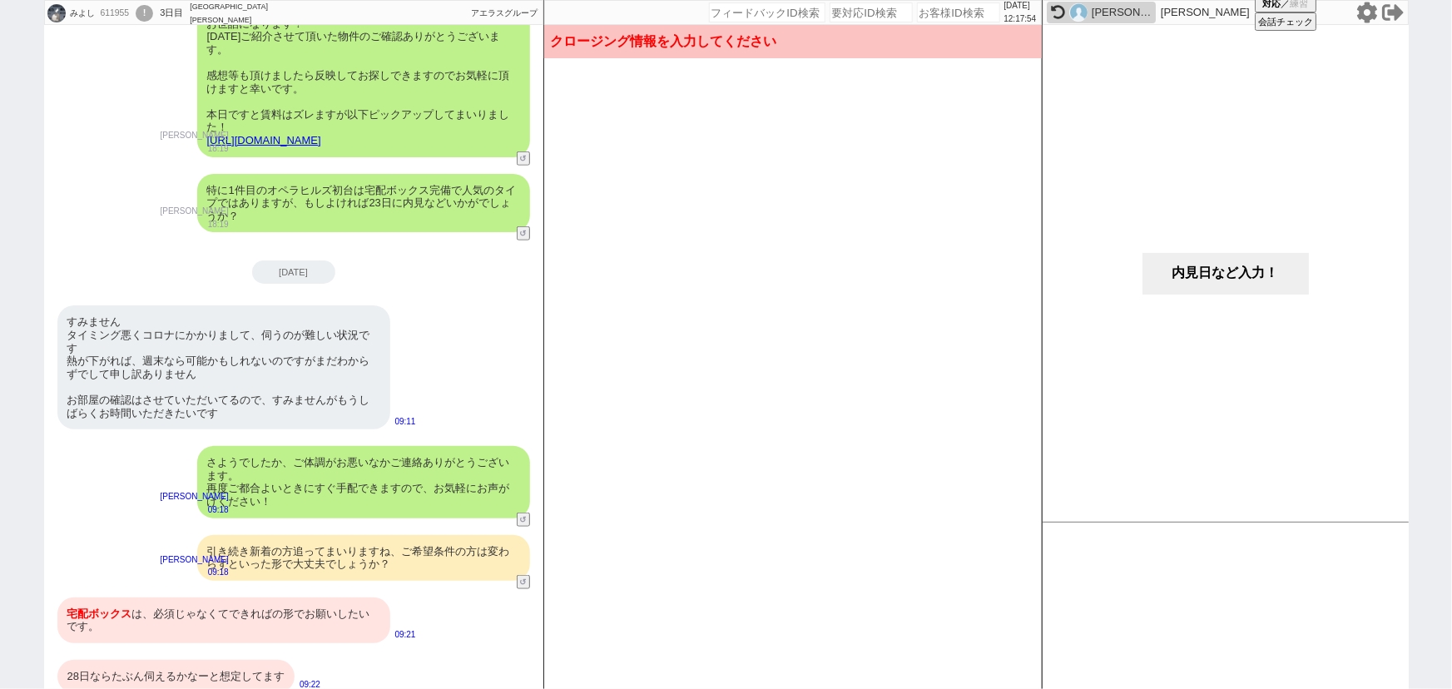
click at [1206, 270] on button "内見日など入力！" at bounding box center [1225, 274] width 166 height 42
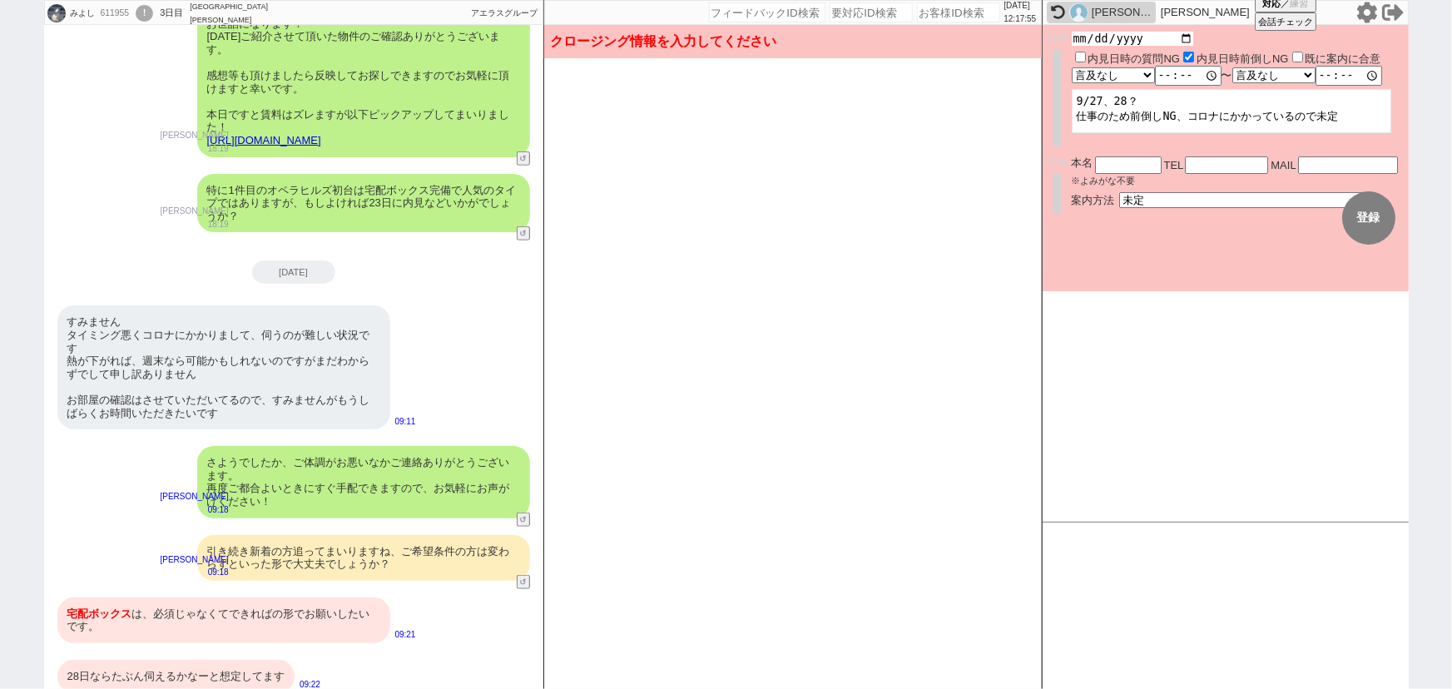
click at [1190, 35] on input "date" at bounding box center [1133, 39] width 122 height 14
type input "2025-09-28"
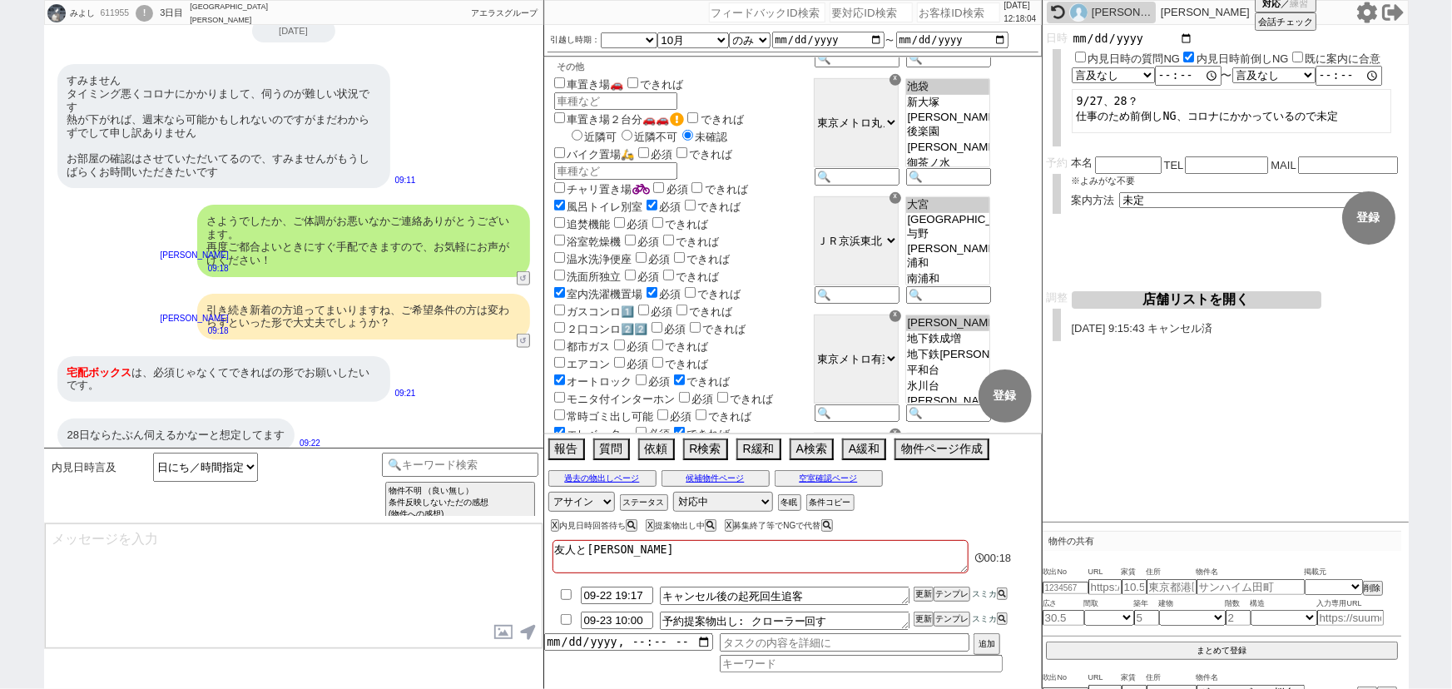
scroll to position [386, 0]
type textarea "@@【@@メッセージは打たず、以下やってください@@】@@ @@【@@まず日付入れてください！！！@@】@@"
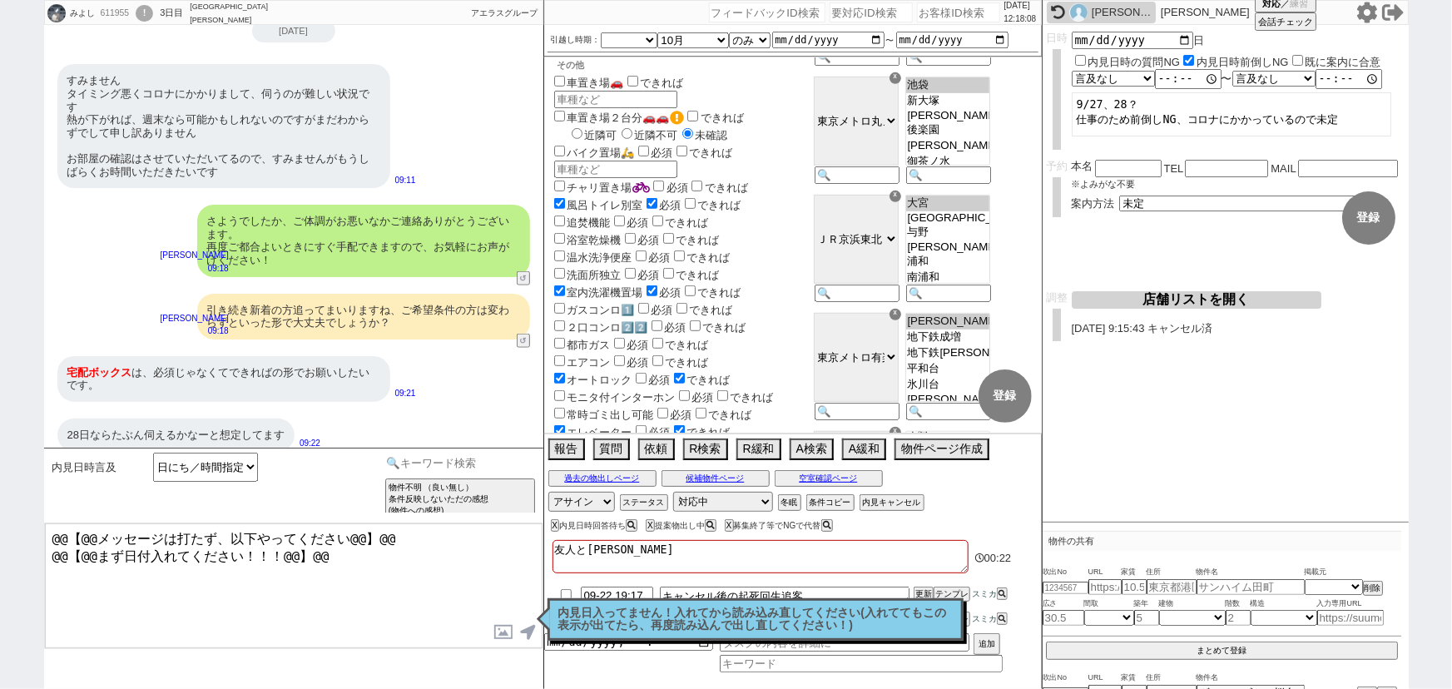
click at [438, 460] on input at bounding box center [460, 463] width 157 height 21
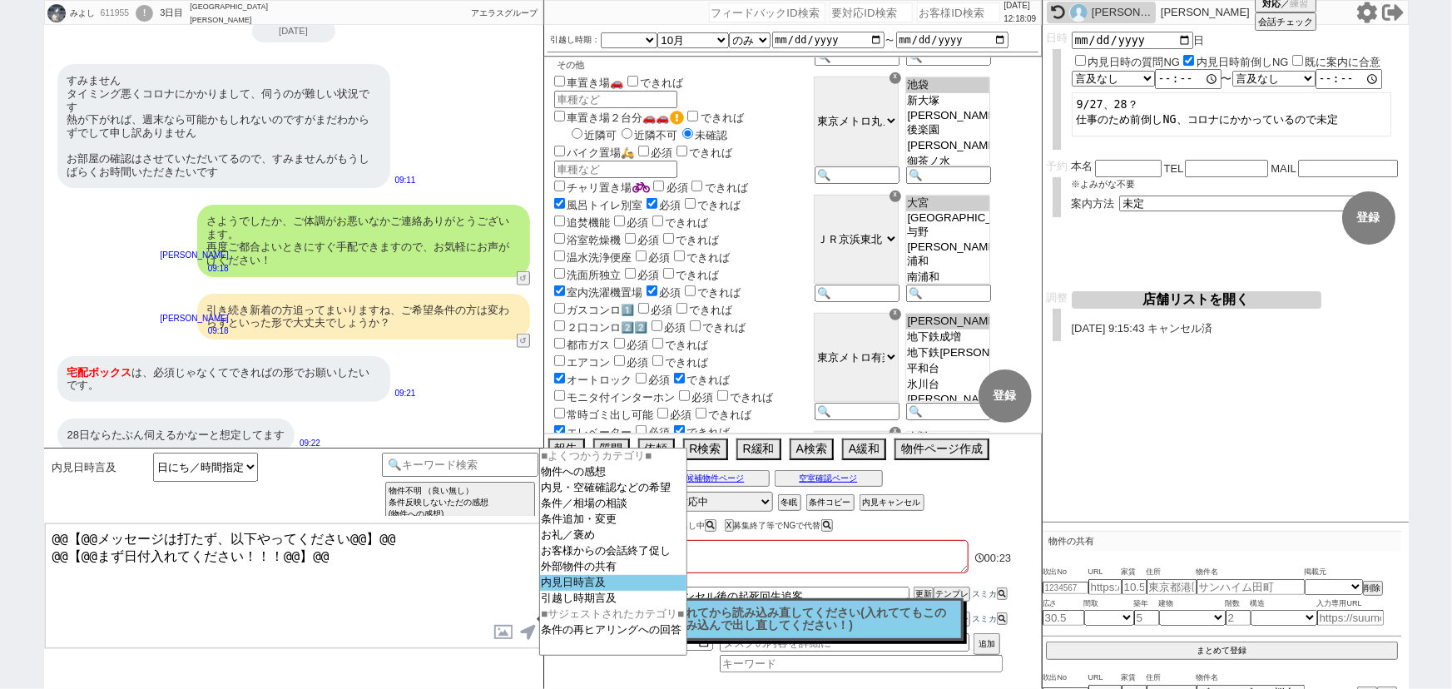
click at [579, 586] on option "内見日時言及" at bounding box center [613, 583] width 146 height 16
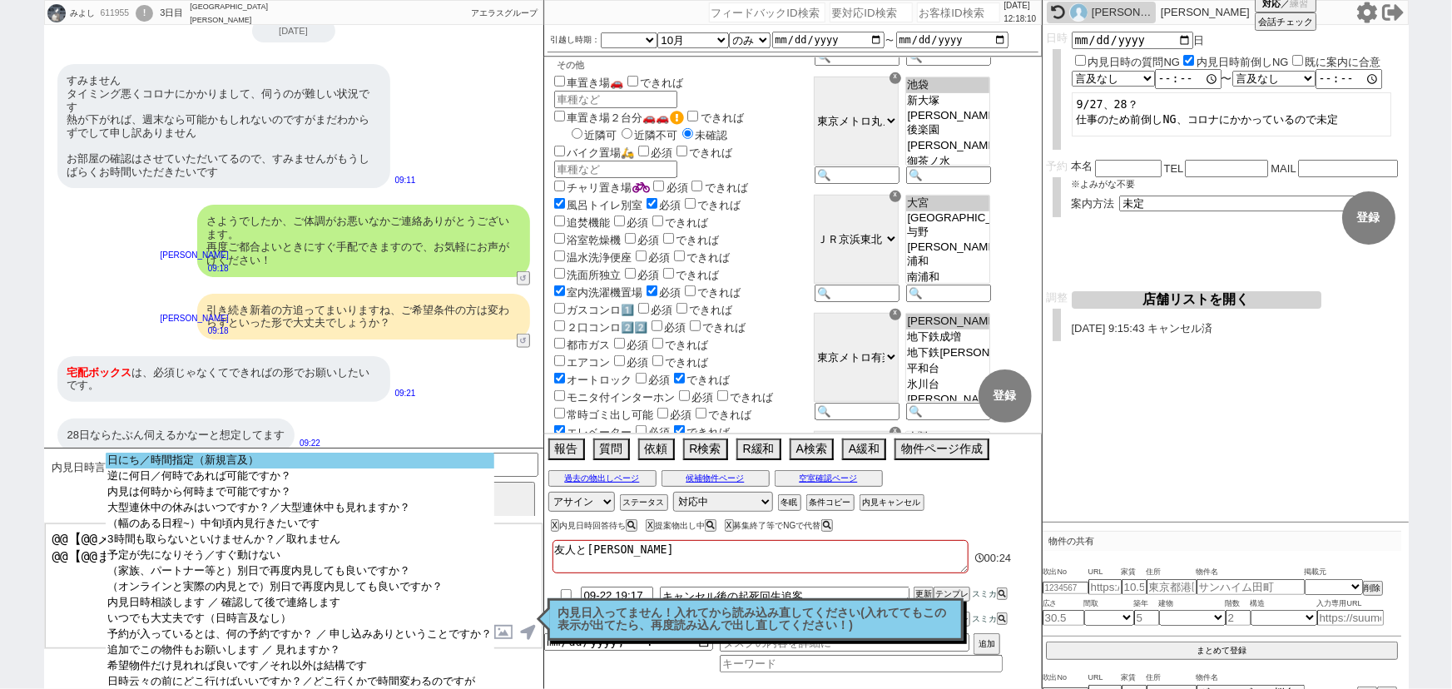
click at [333, 459] on option "日にち／時間指定（新規言及）" at bounding box center [300, 461] width 388 height 16
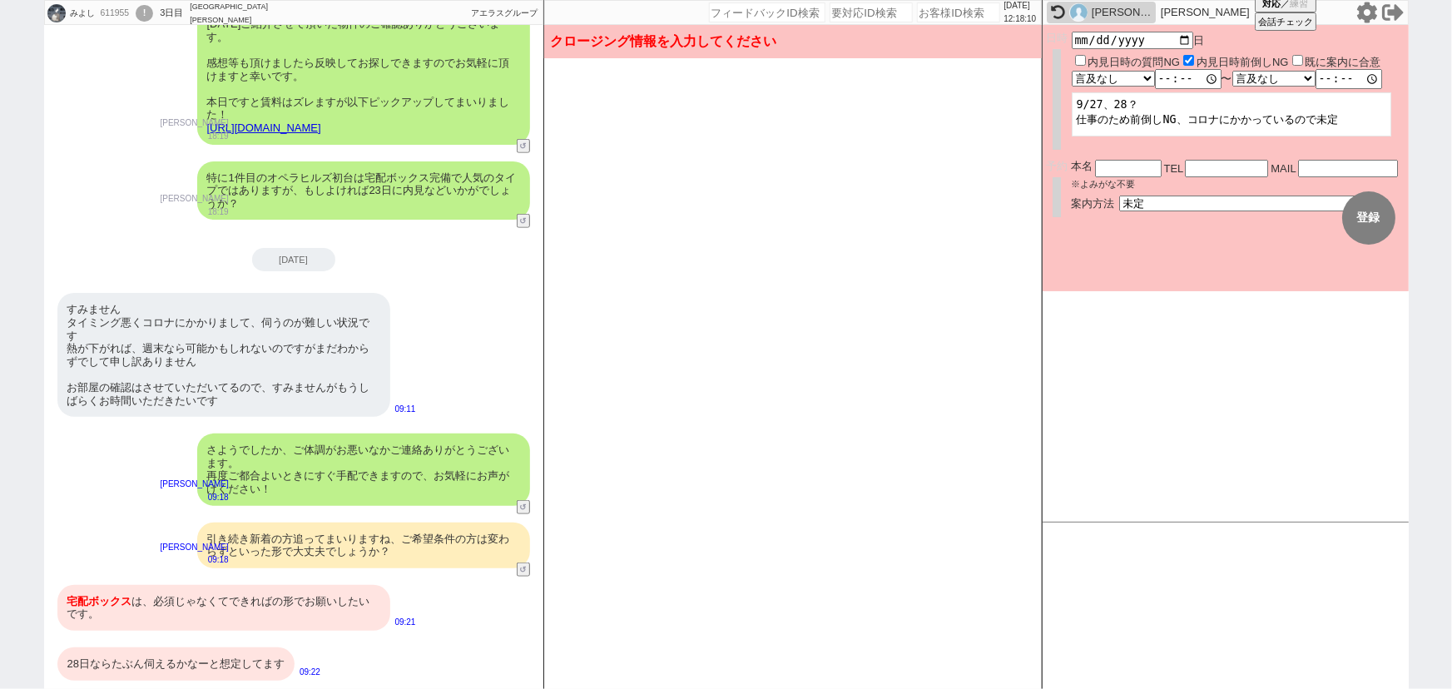
scroll to position [606, 0]
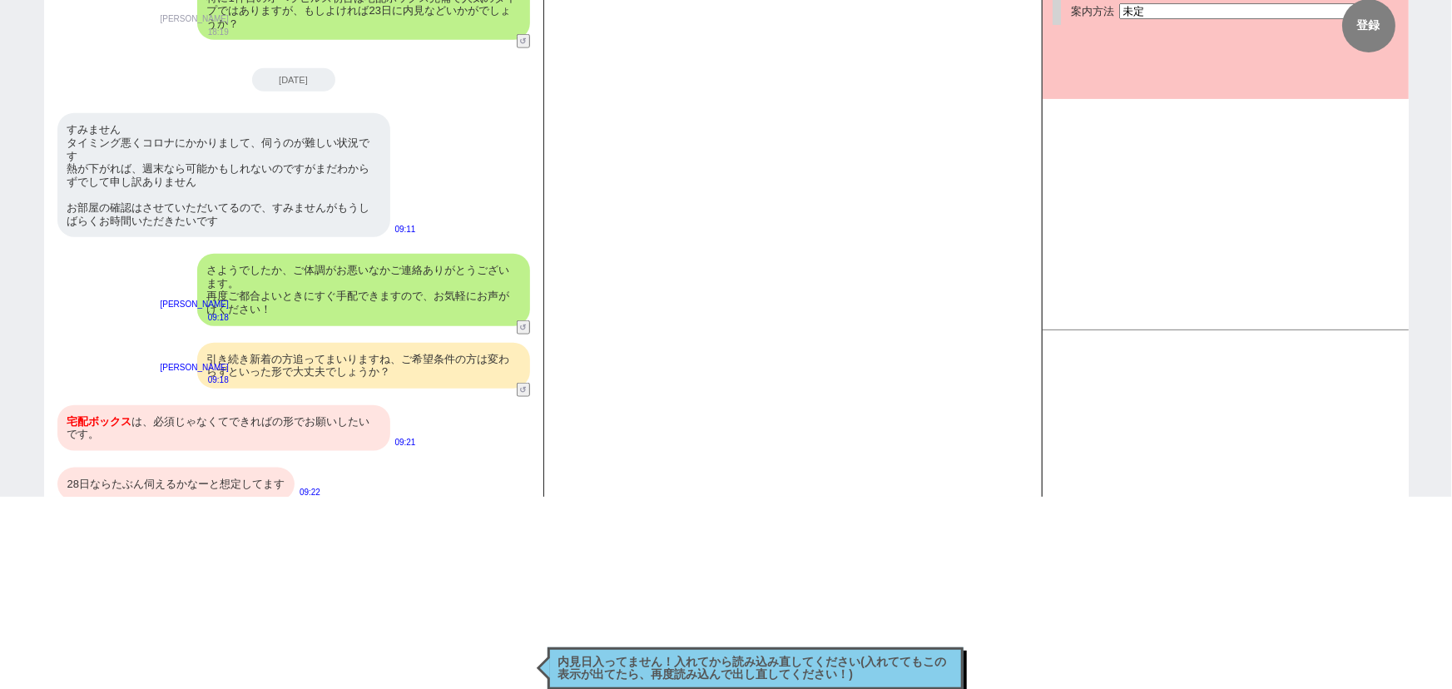
click at [423, 343] on div "引き続き新着の方追ってまいりますね、ご希望条件の方は変わらずといった形で大丈夫でしょうか？" at bounding box center [363, 366] width 333 height 46
click at [700, 666] on p "内見日入ってません！入れてから読み込み直してください(入れててもこの表示が出てたら、再度読み込んで出し直してください！)" at bounding box center [755, 669] width 394 height 26
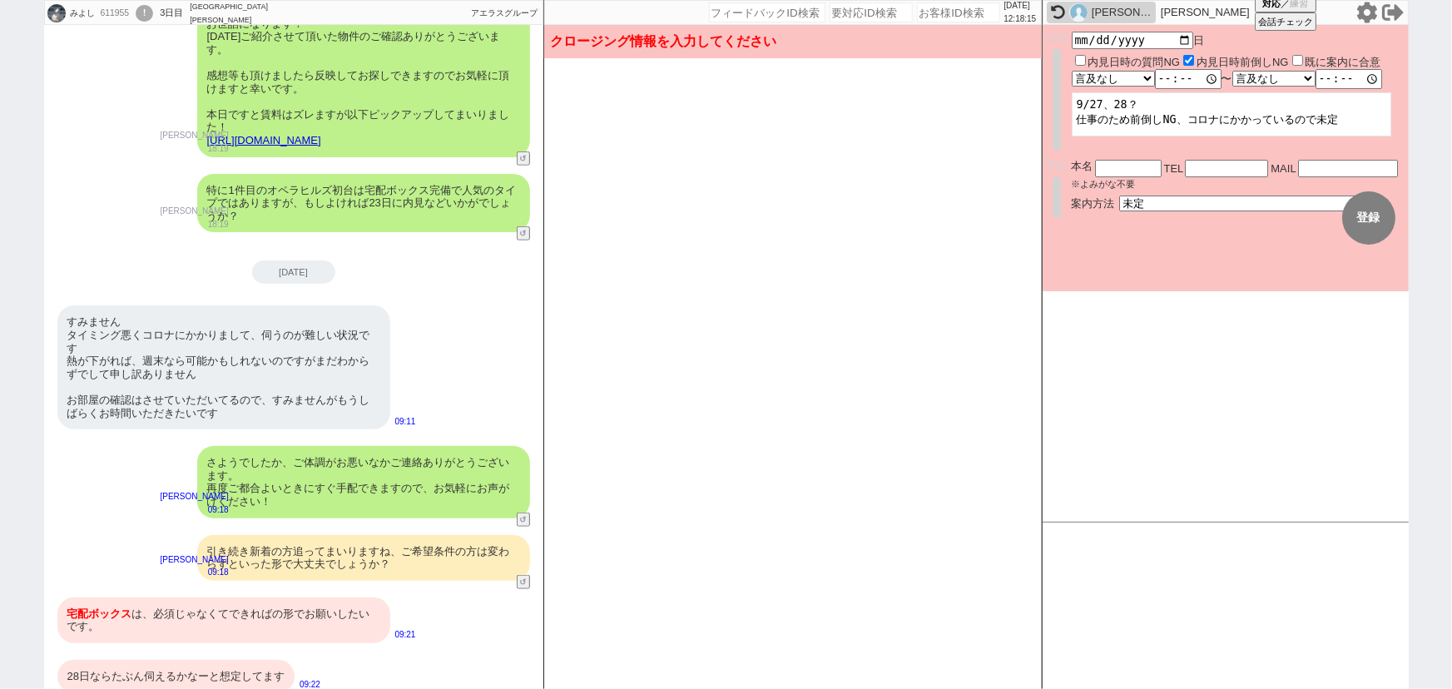
click at [470, 199] on div "特に1件目のオペラヒルズ初台は宅配ボックス完備で人気のタイプではありますが、もしよければ23日に内見などいかがでしょうか？" at bounding box center [363, 203] width 333 height 59
click at [1185, 40] on input "2025-09-28" at bounding box center [1133, 39] width 122 height 14
click at [1181, 42] on input "2025-09-01" at bounding box center [1133, 39] width 122 height 14
type input "2025-09-28"
click at [1113, 265] on form "変更 なし 登録 日時 2025-09-28 日 内見日時の質問NG 内見日時前倒しNG 既に案内に合意 言及なし 時間明確 午前 午後 お昼 夕方・夜 終日…" at bounding box center [1225, 158] width 366 height 266
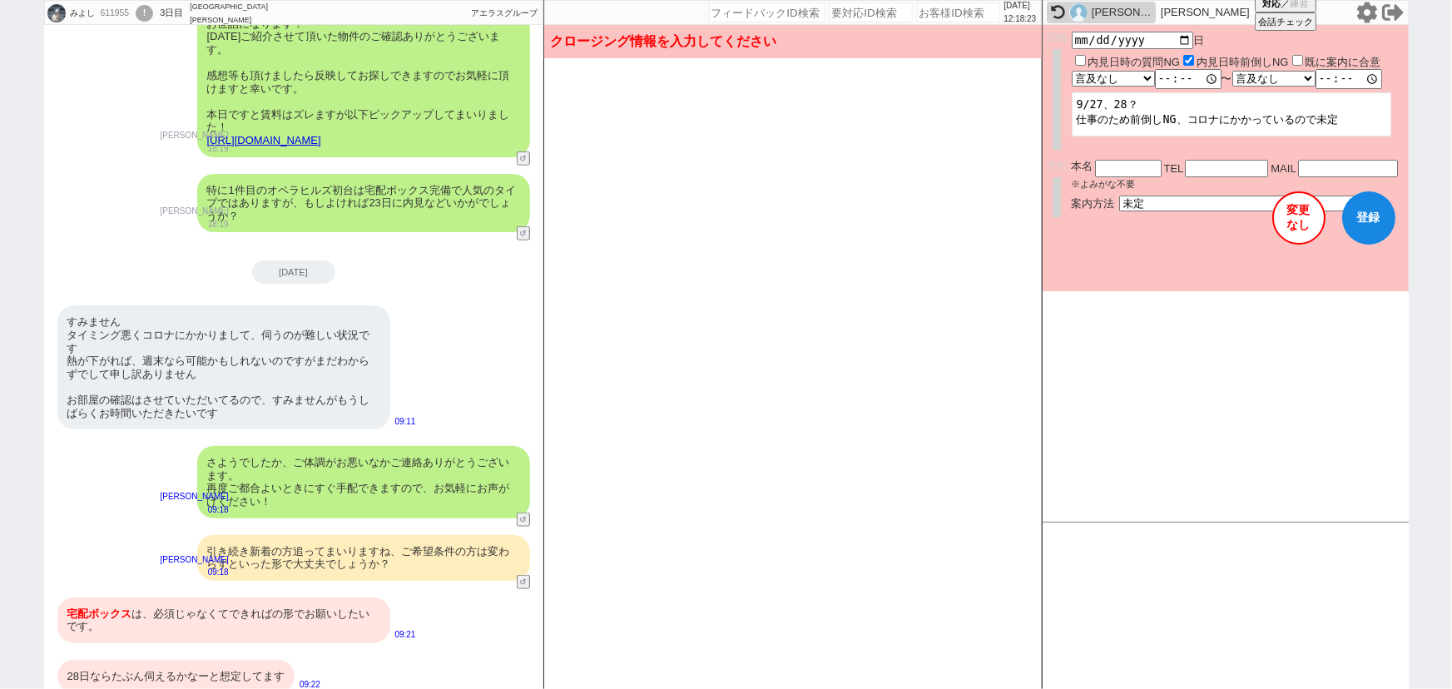
scroll to position [848, 0]
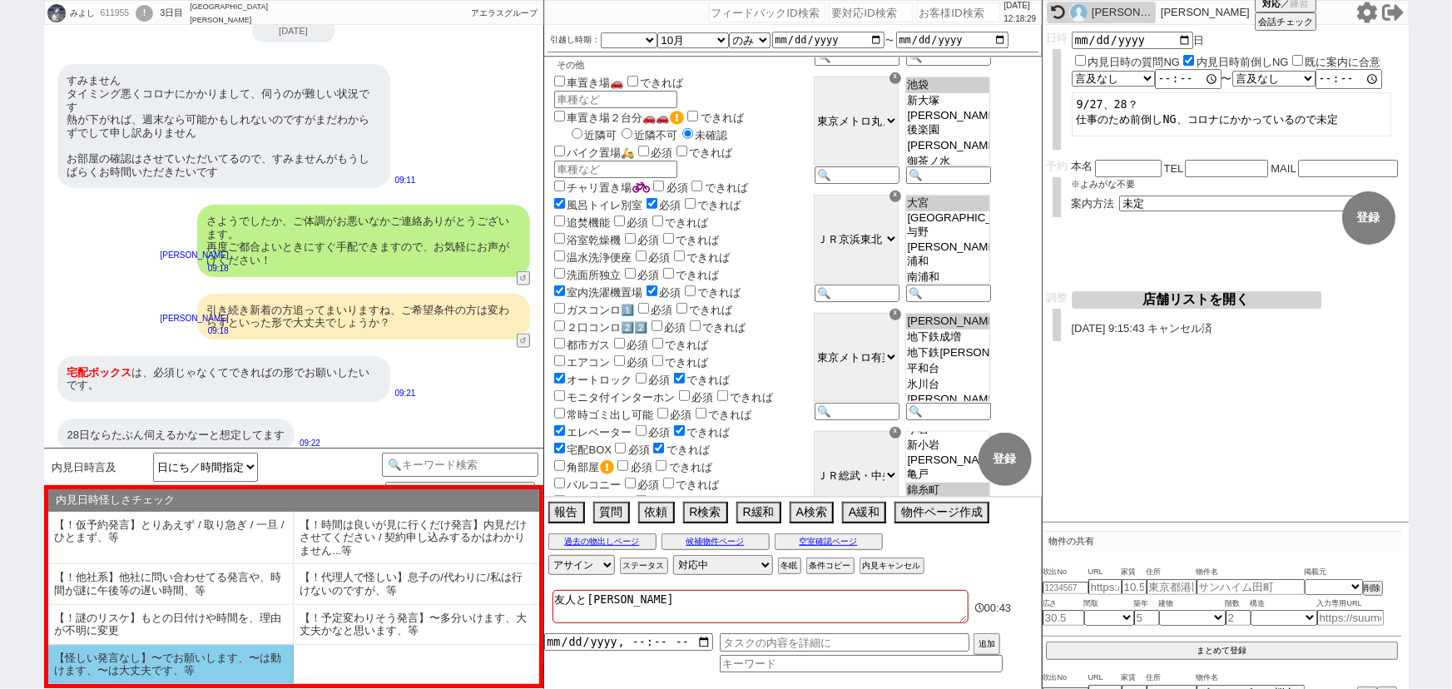
click at [233, 663] on li "【怪しい発言なし】〜でお願いします、〜は動けます、〜は大丈夫です、等" at bounding box center [170, 664] width 245 height 39
select select "【怪しい発言なし】〜でお願いします、〜は動けます、〜は大丈夫です、等"
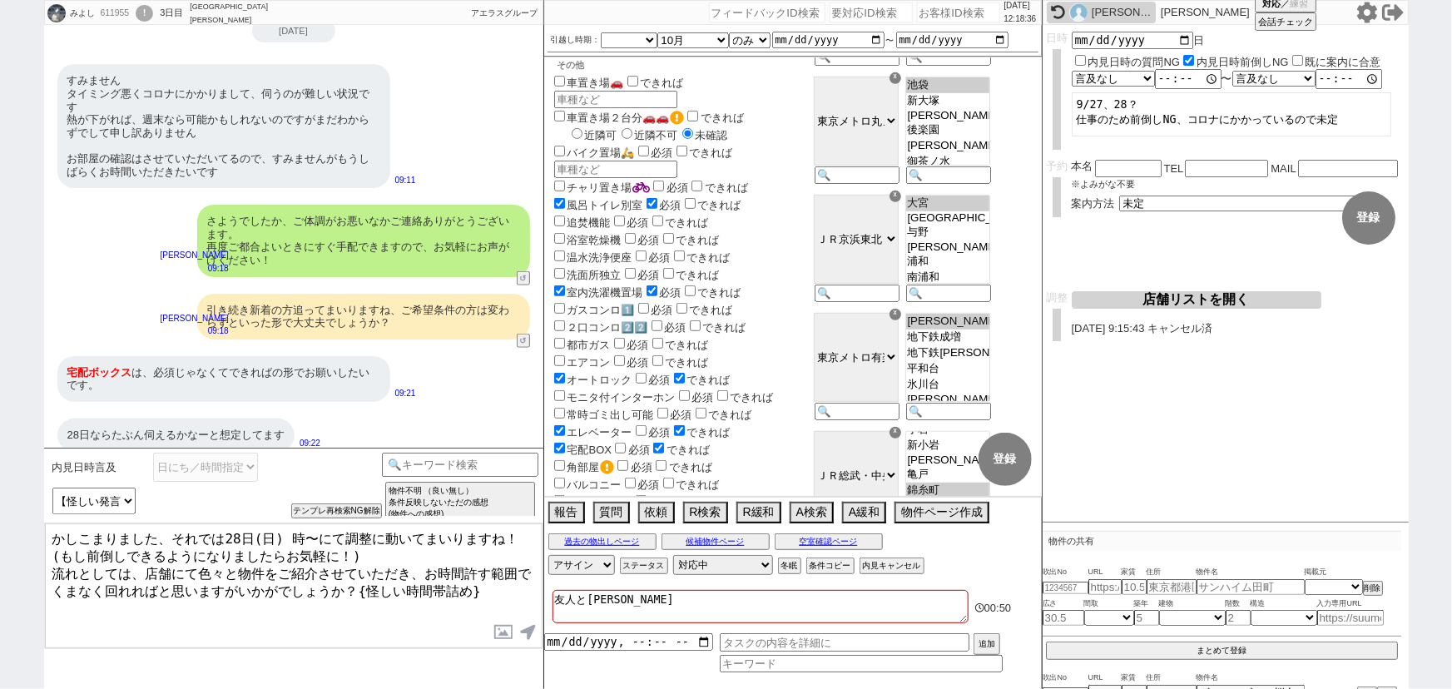
drag, startPoint x: 282, startPoint y: 536, endPoint x: 314, endPoint y: 540, distance: 31.9
click at [314, 540] on textarea "かしこまりました、それでは28日(日) 時〜にて調整に動いてまいりますね！(もし前倒しできるようになりましたらお気軽に！) 流れとしては、店舗にて色々と物件を…" at bounding box center [294, 585] width 498 height 125
drag, startPoint x: 502, startPoint y: 590, endPoint x: 361, endPoint y: 605, distance: 141.4
click at [361, 605] on textarea "かしこまりました、それでは28日(日) にて調整に動いてまいりますね！(もし前倒しできるようになりましたらお気軽に！) 流れとしては、店舗にて色々と物件をご紹…" at bounding box center [294, 585] width 498 height 125
type textarea "かしこまりました、それでは28日(日) にて調整に動いてまいりますね！(もし前倒しできるようになりましたらお気軽に！) 流れとしては、店舗にて色々と物件をご紹…"
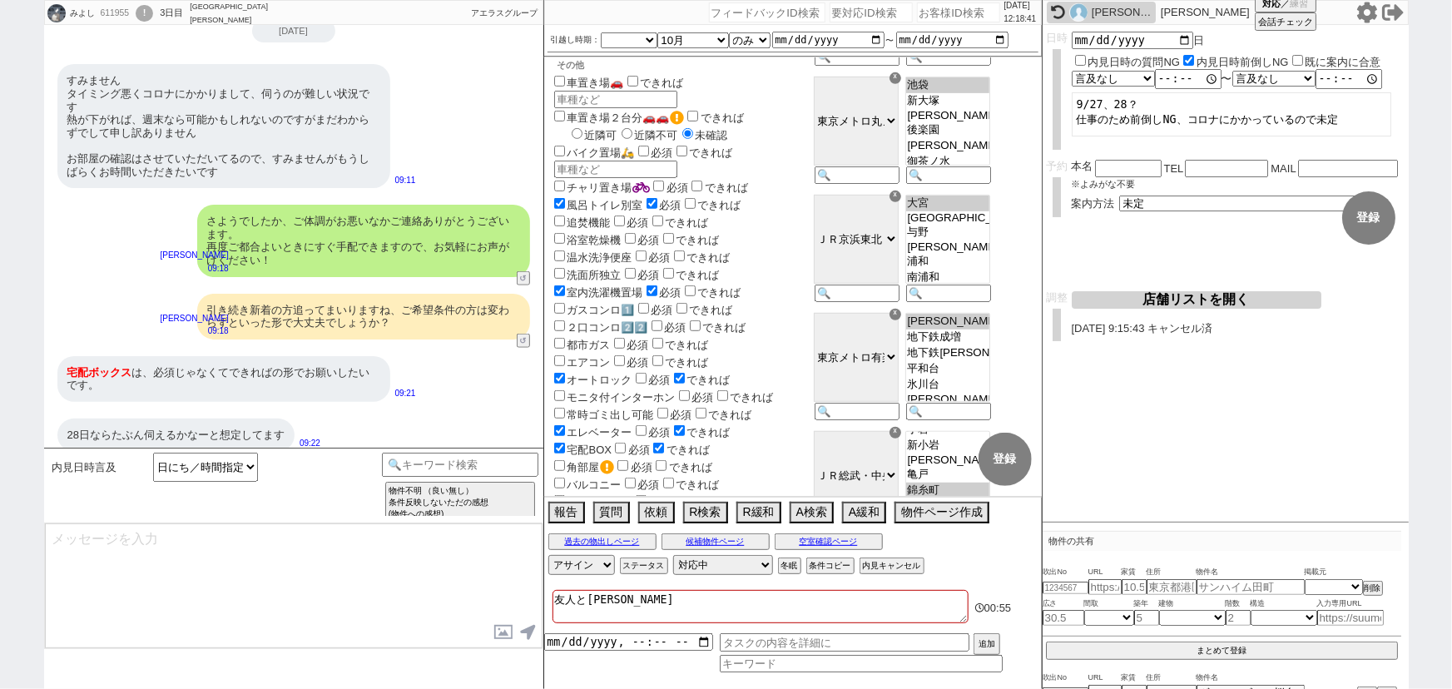
scroll to position [800, 0]
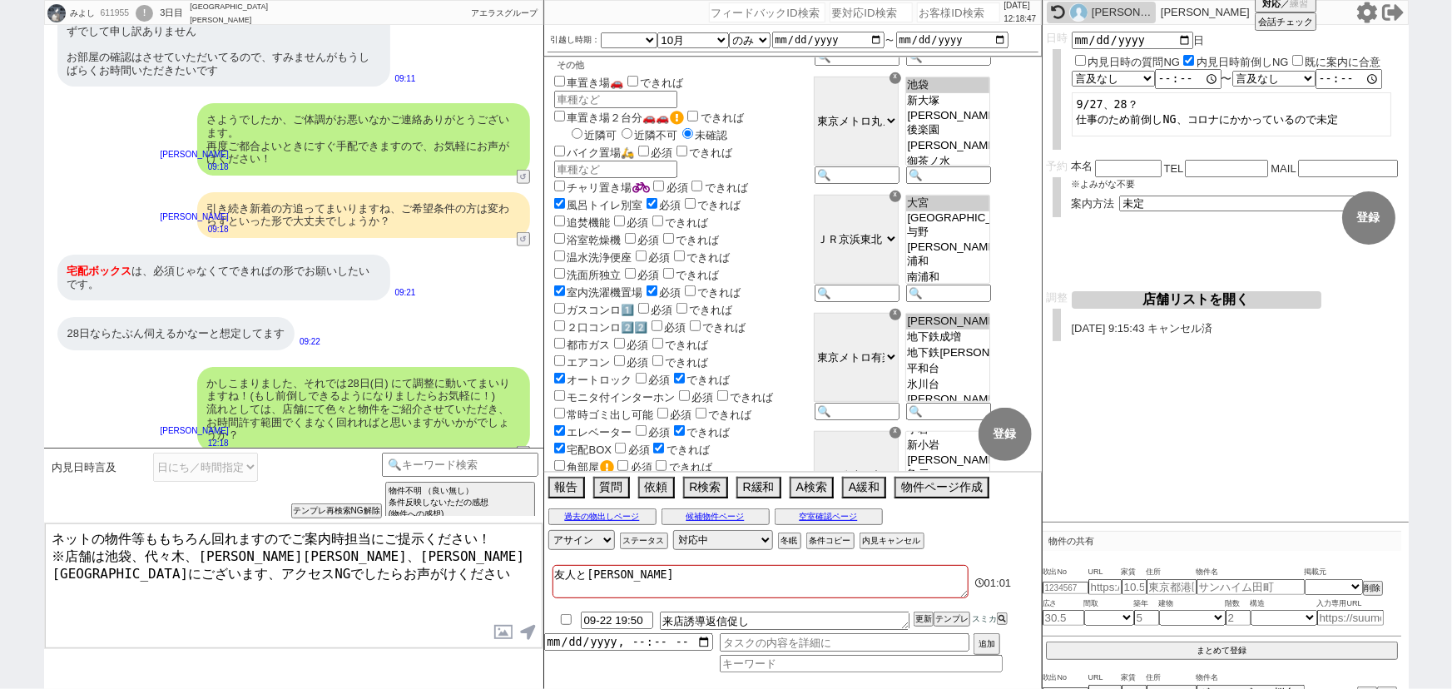
type textarea "ネットの物件等ももちろん回れますのでご案内時担当にご提示ください！ ※店舗は池袋、代々木、高田馬場、渋谷駅にございます、アクセスNGでしたらお声がけください"
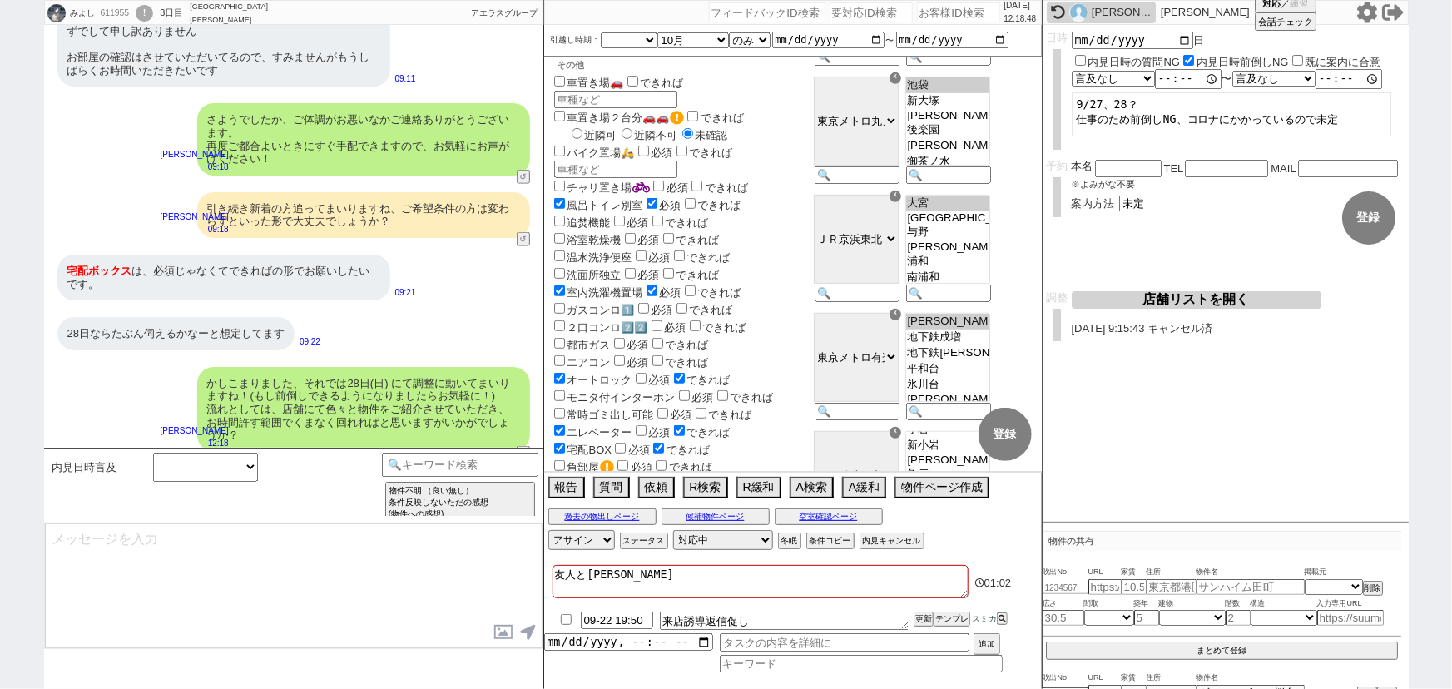
scroll to position [889, 0]
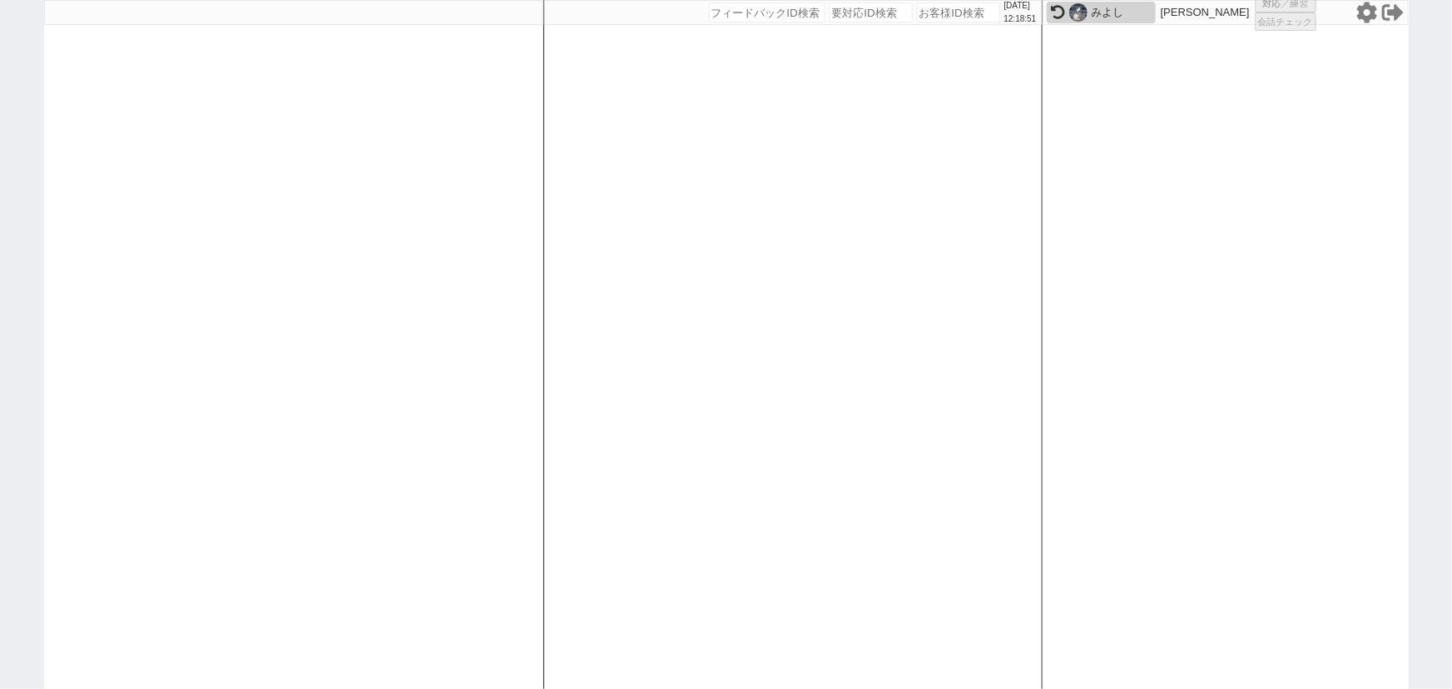
select select "1"
select select "2"
select select
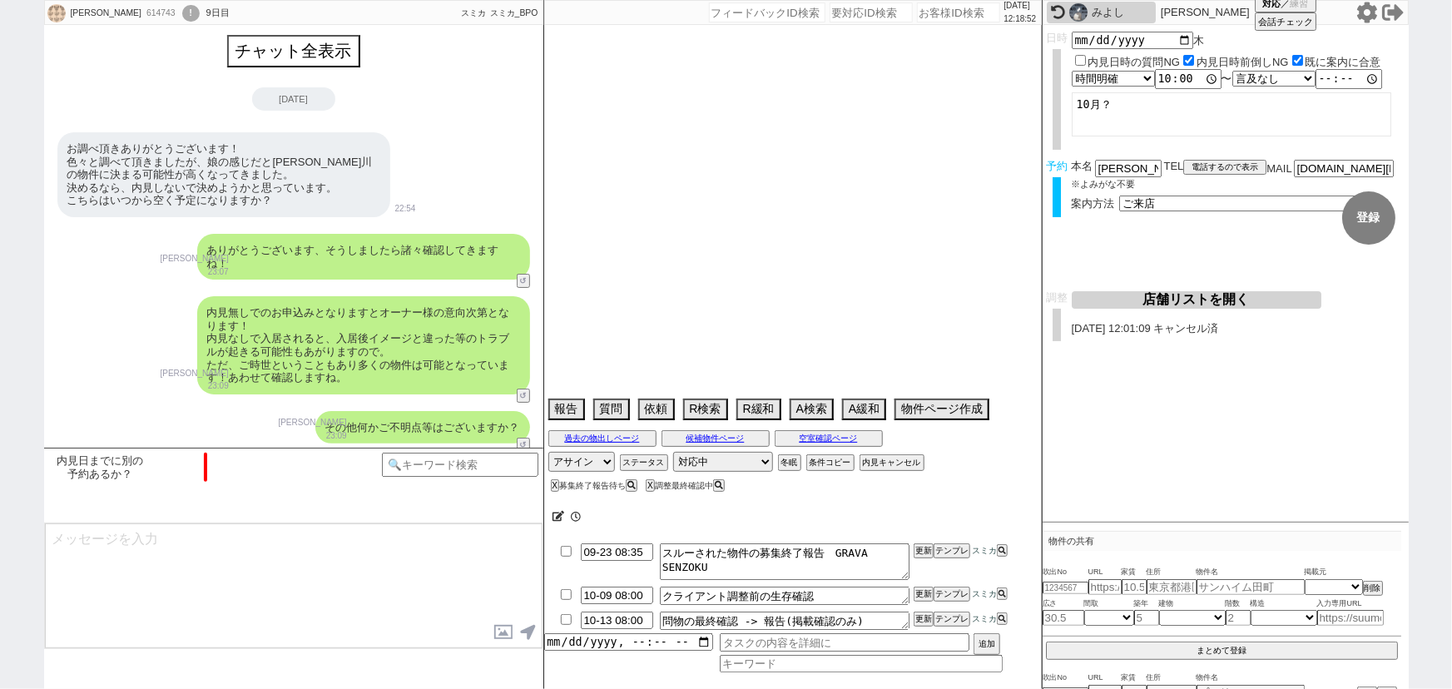
scroll to position [1199, 0]
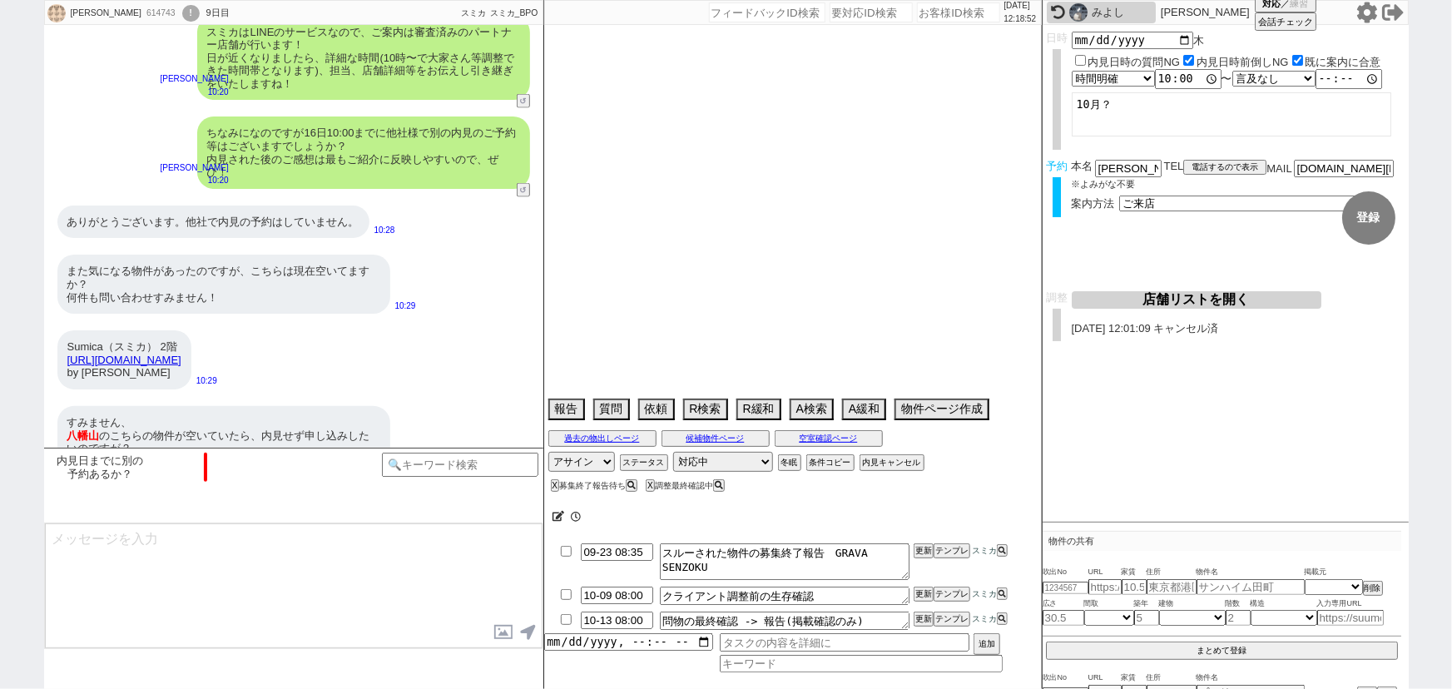
type textarea "娘様の代理 クレストコート元住吉　空き待ちしたい"
select select "15"
select select "0"
select select "50"
select select "44"
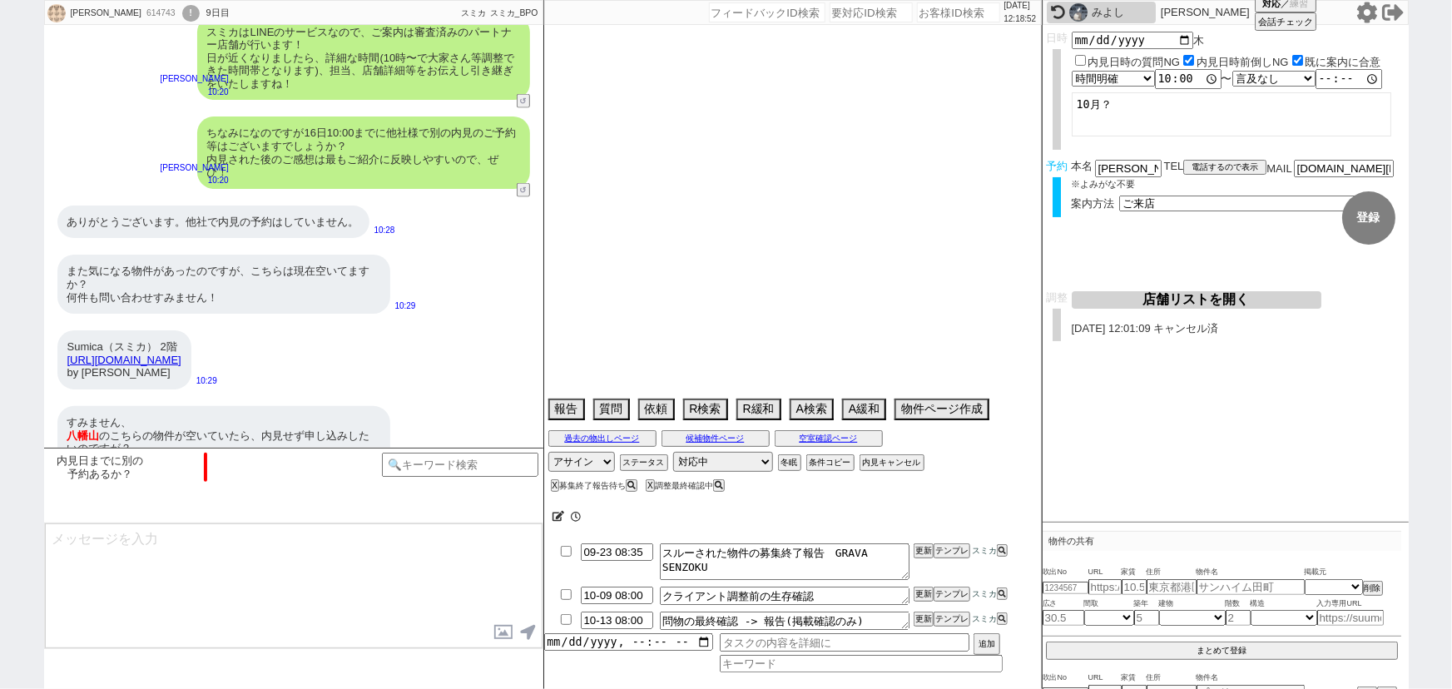
select select "56"
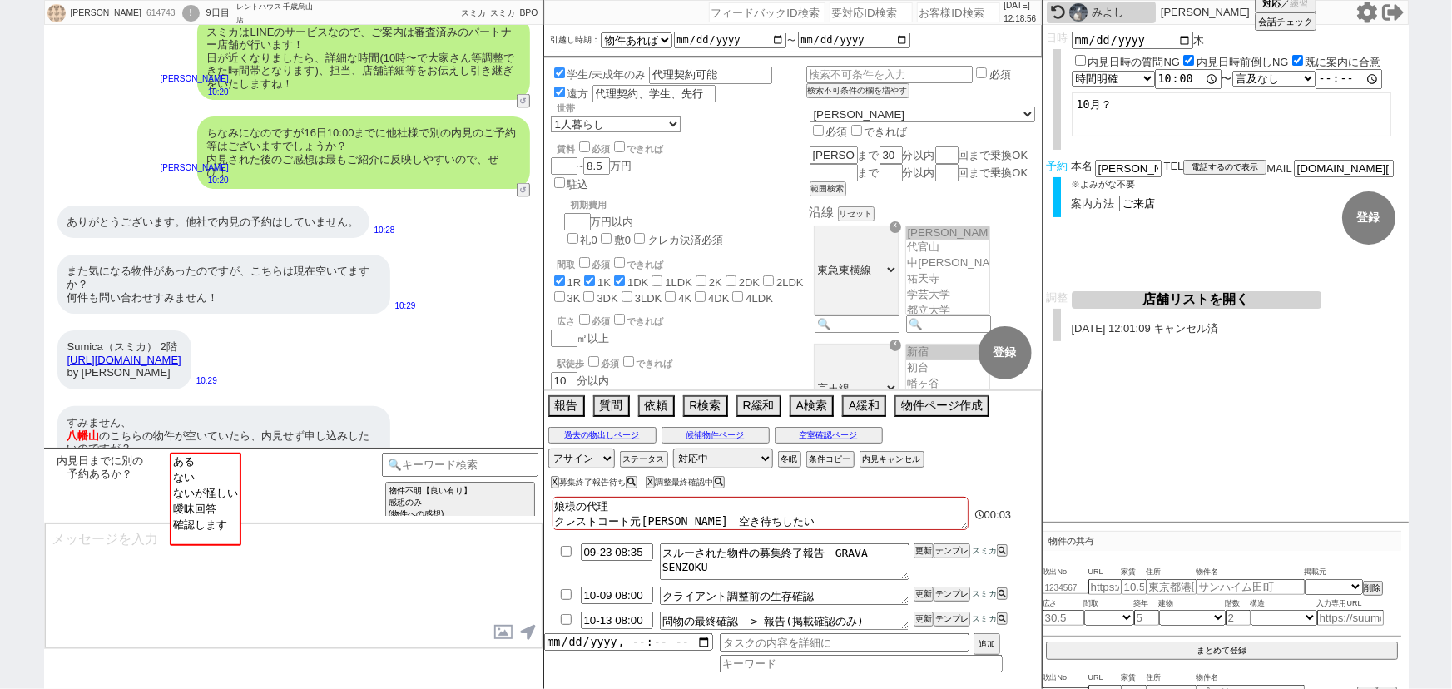
click at [683, 502] on textarea "娘様の代理 クレストコート元住吉　空き待ちしたい" at bounding box center [760, 513] width 416 height 33
type textarea "娘様の代理、 クレストコート元住吉　空き待ちしたい"
checkbox input "true"
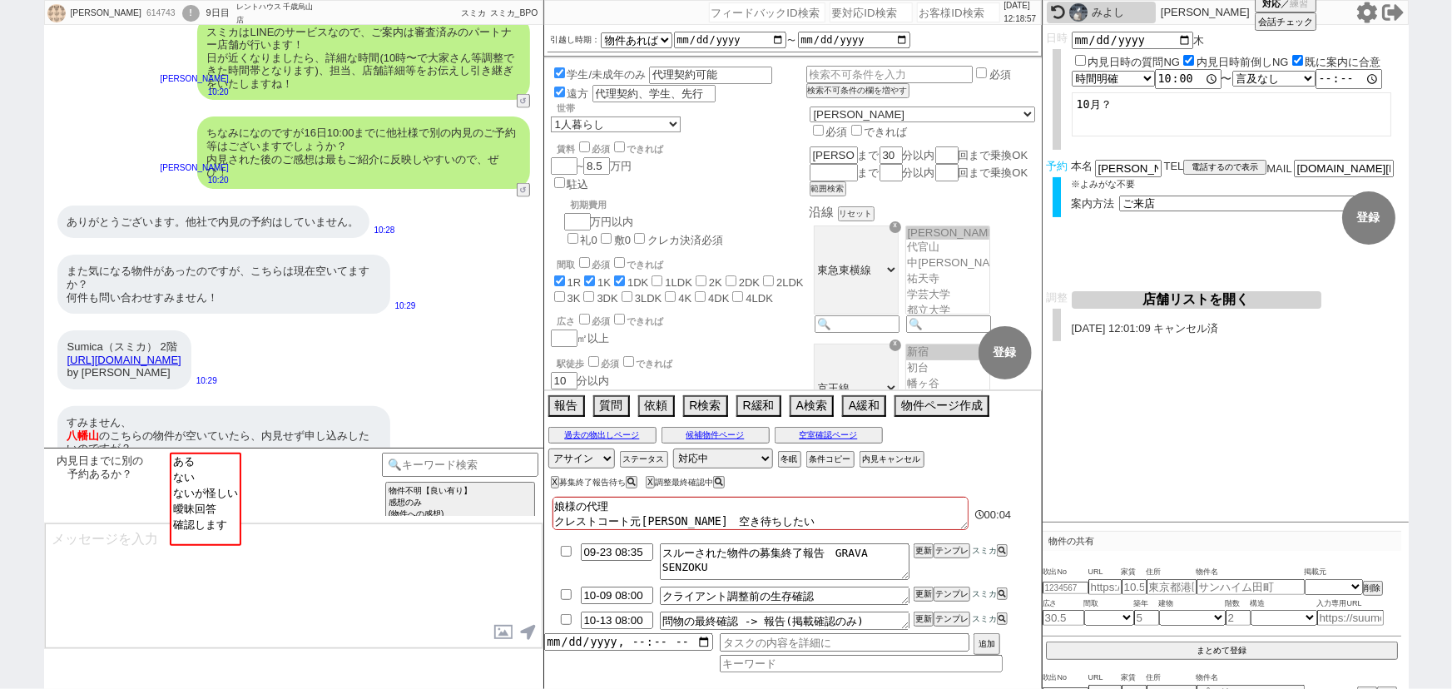
checkbox input "false"
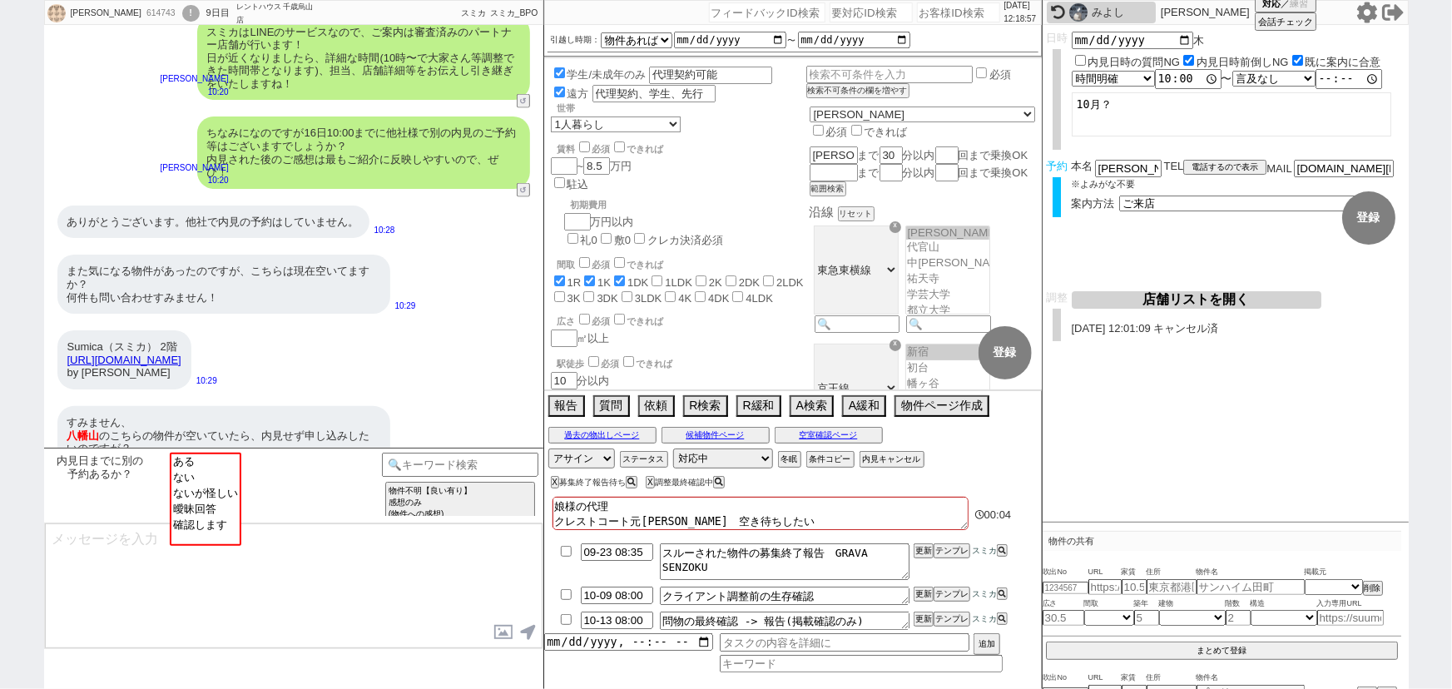
checkbox input "false"
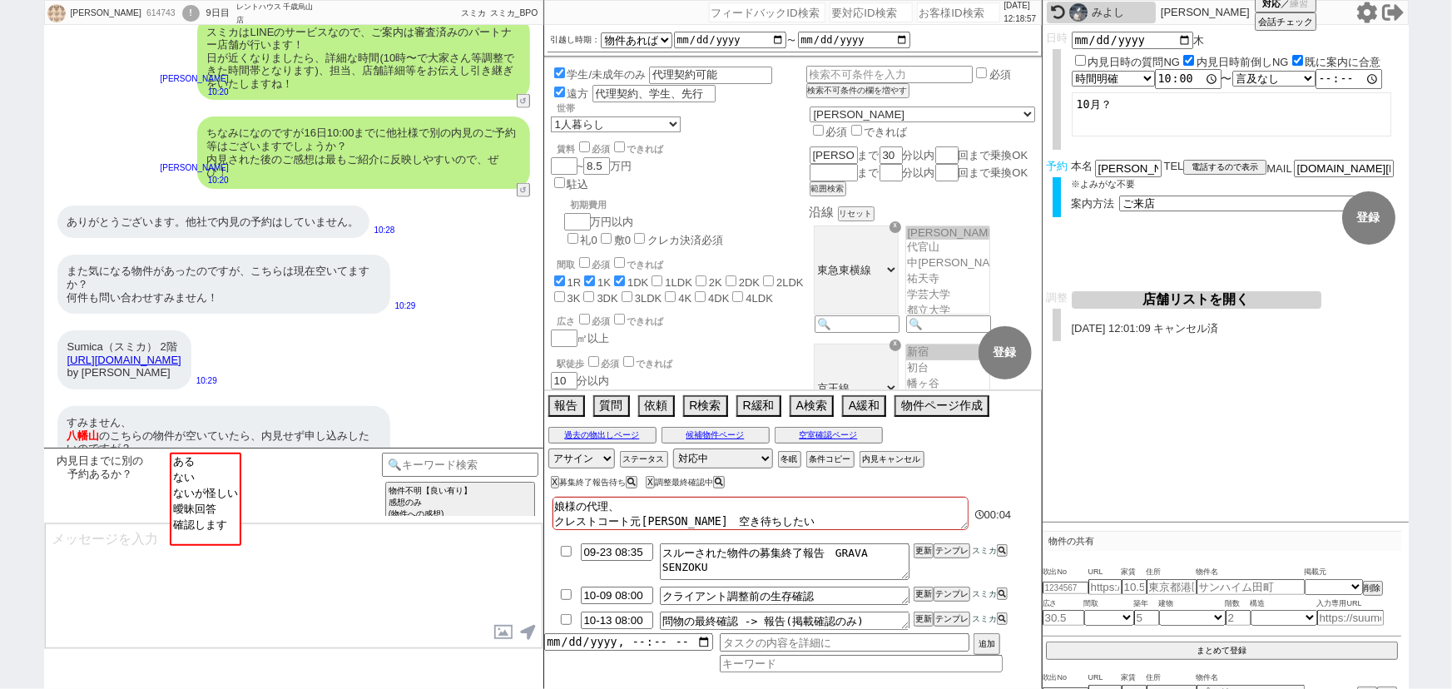
checkbox input "true"
checkbox input "false"
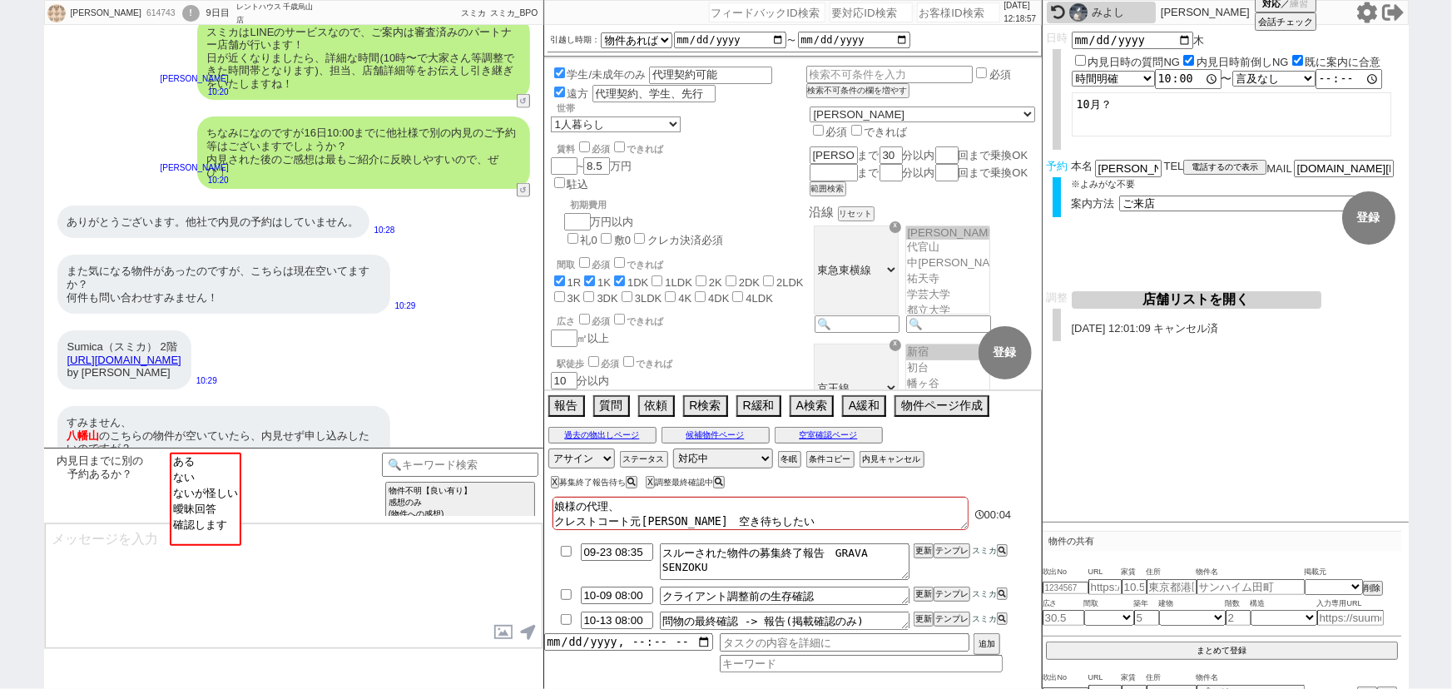
checkbox input "false"
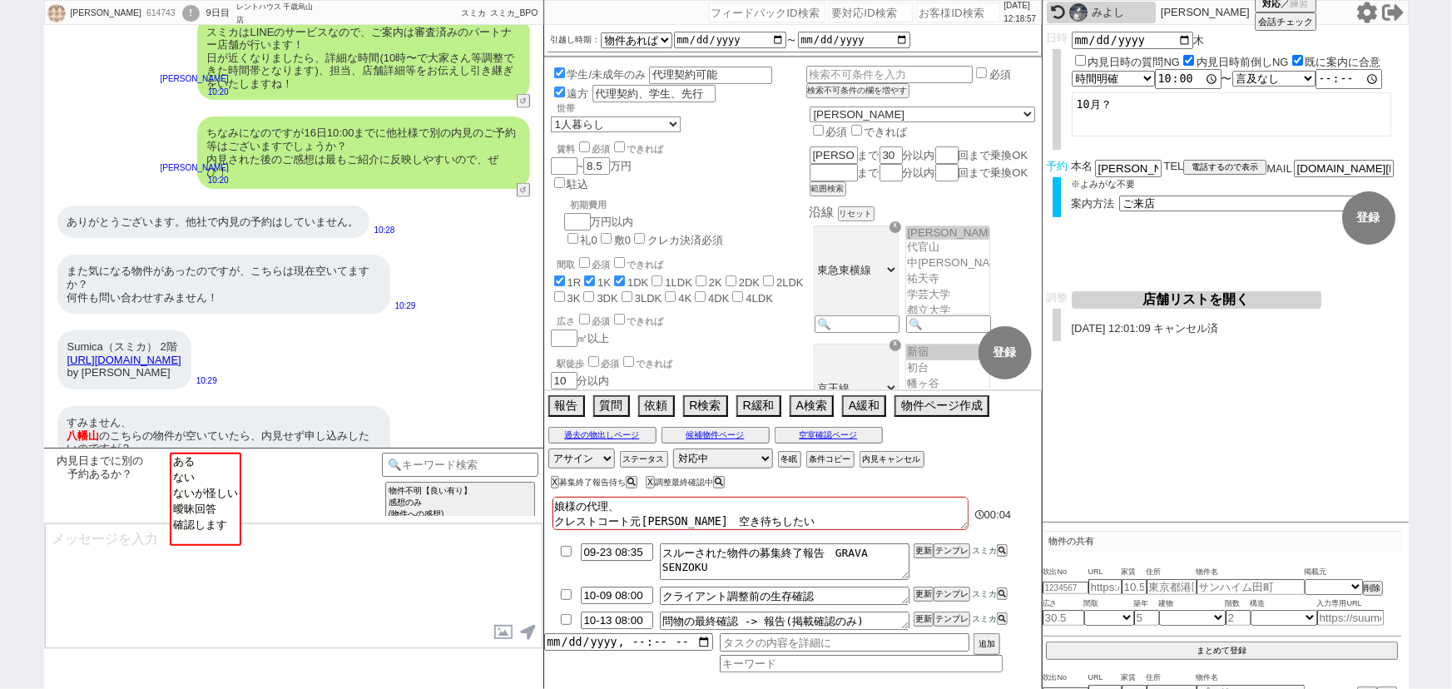
checkbox input "false"
type textarea "娘様の代理、ｔ クレストコート元住吉　空き待ちしたい"
checkbox input "true"
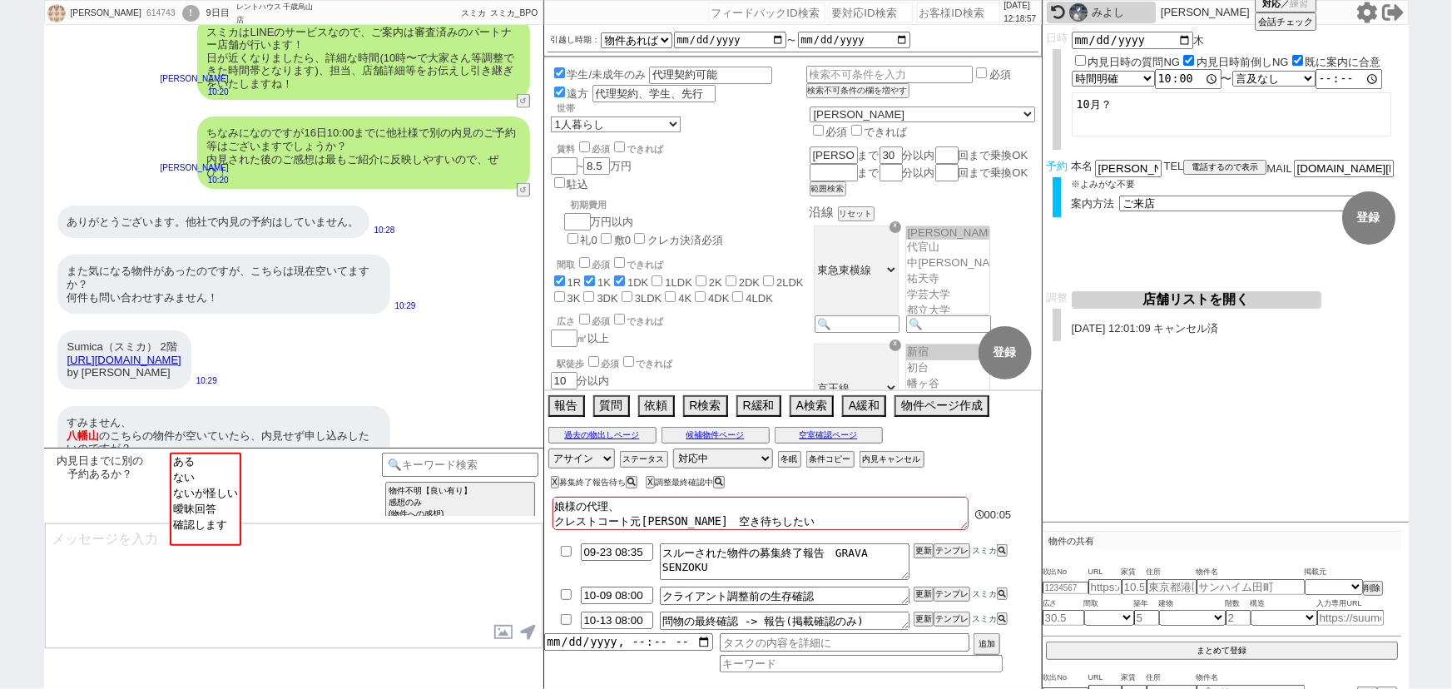
checkbox input "true"
checkbox input "false"
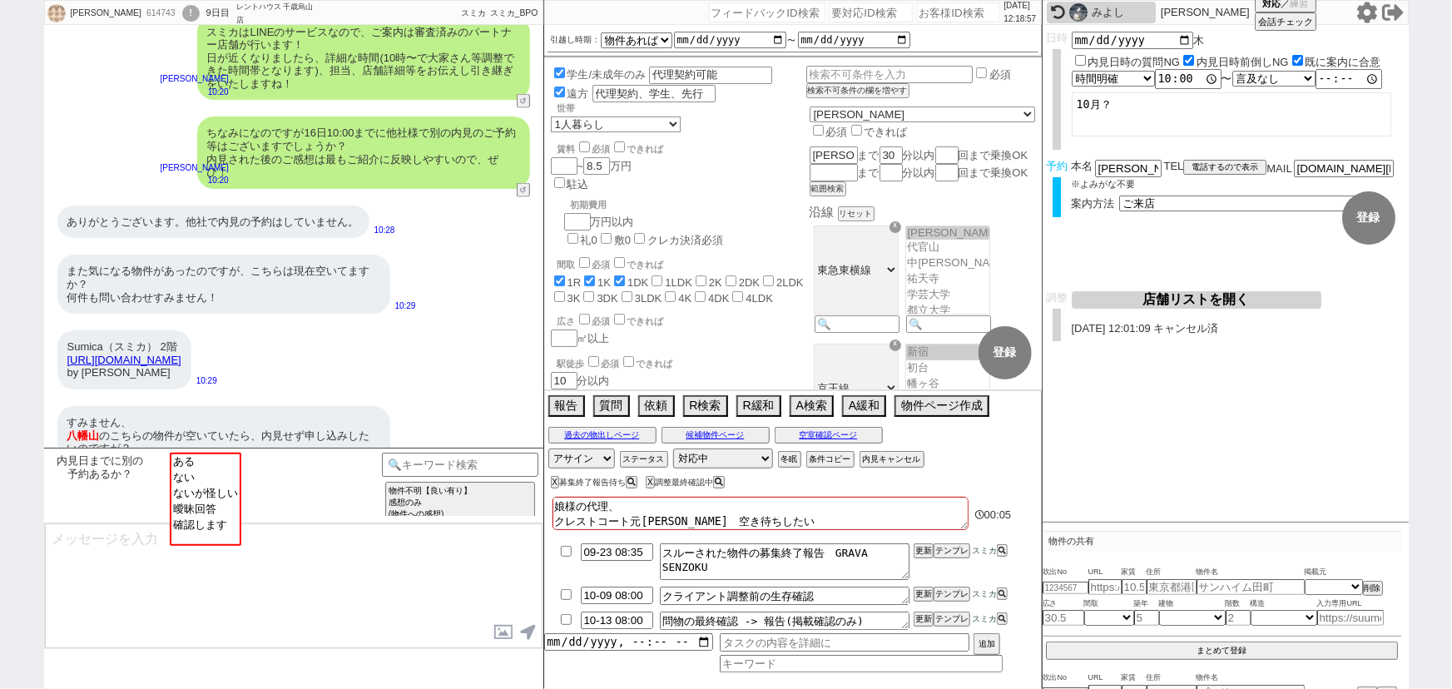
checkbox input "false"
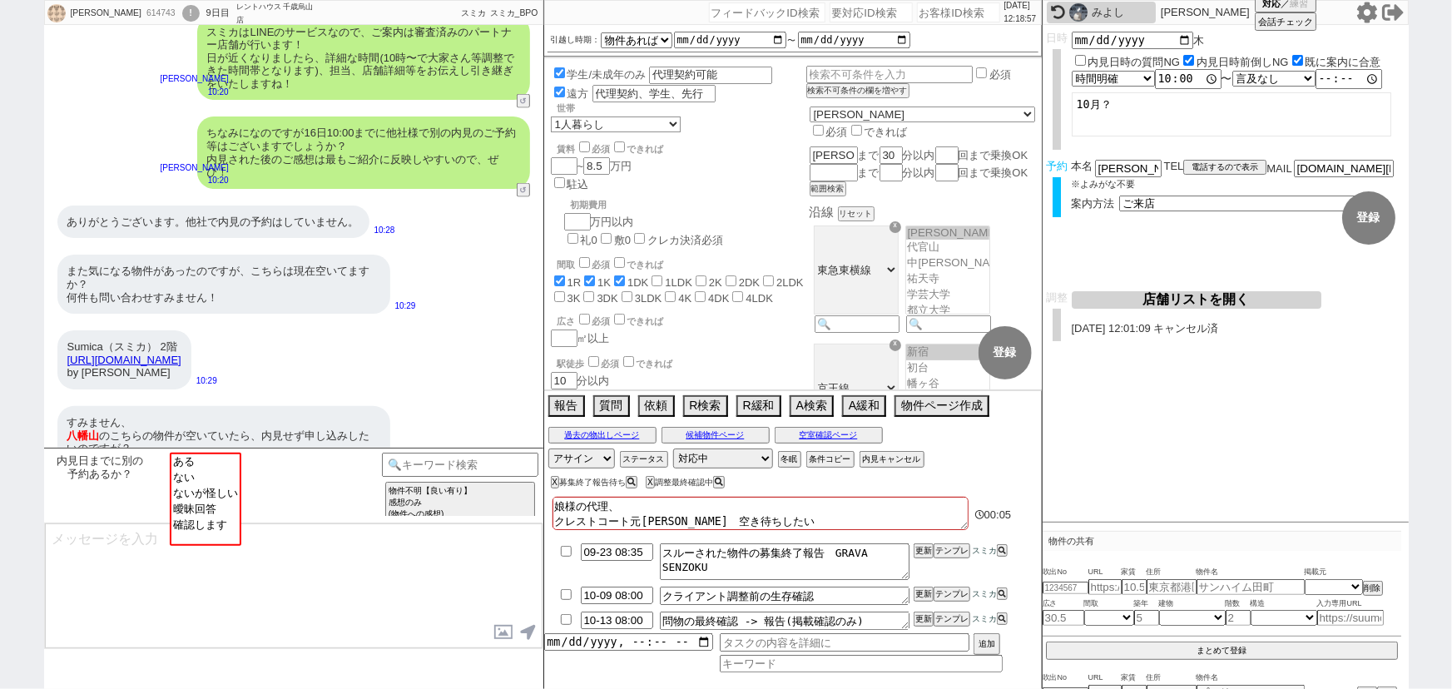
checkbox input "false"
type textarea "娘様の代理、た クレストコート元住吉　空き待ちしたい"
checkbox input "true"
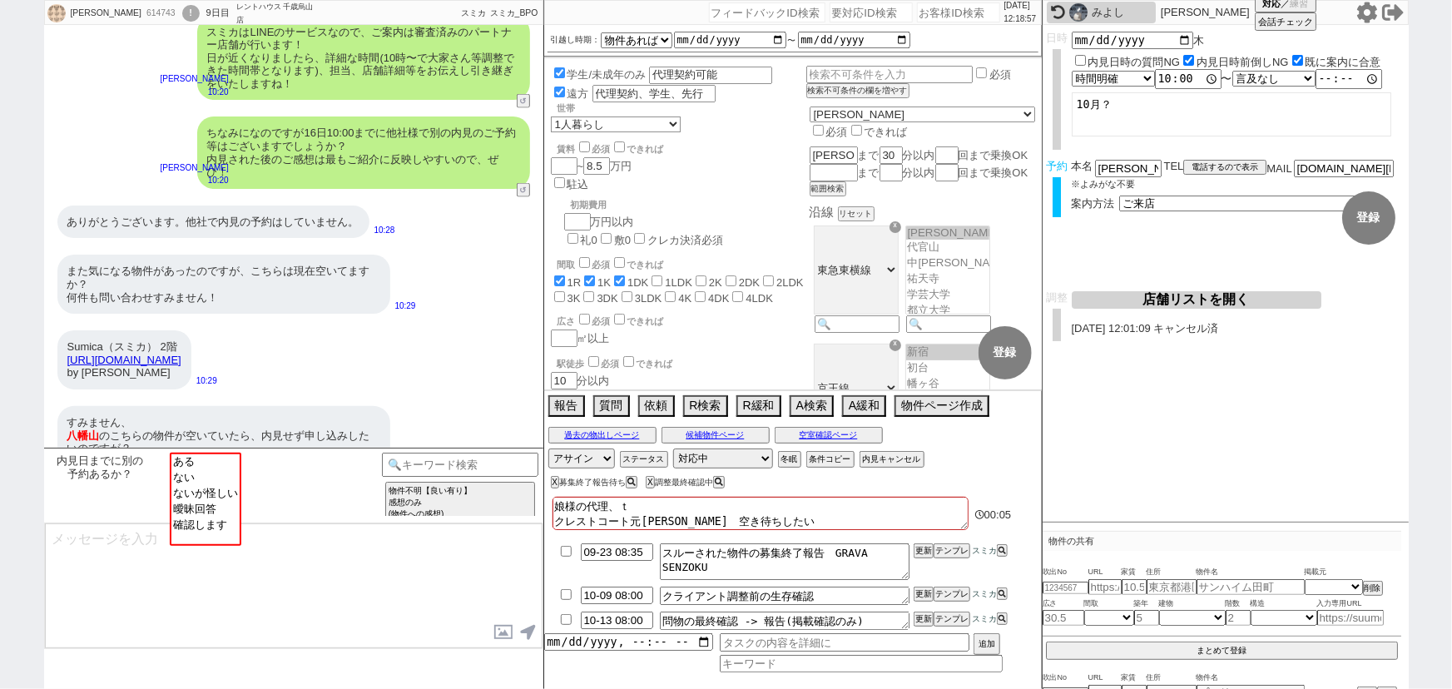
checkbox input "true"
checkbox input "false"
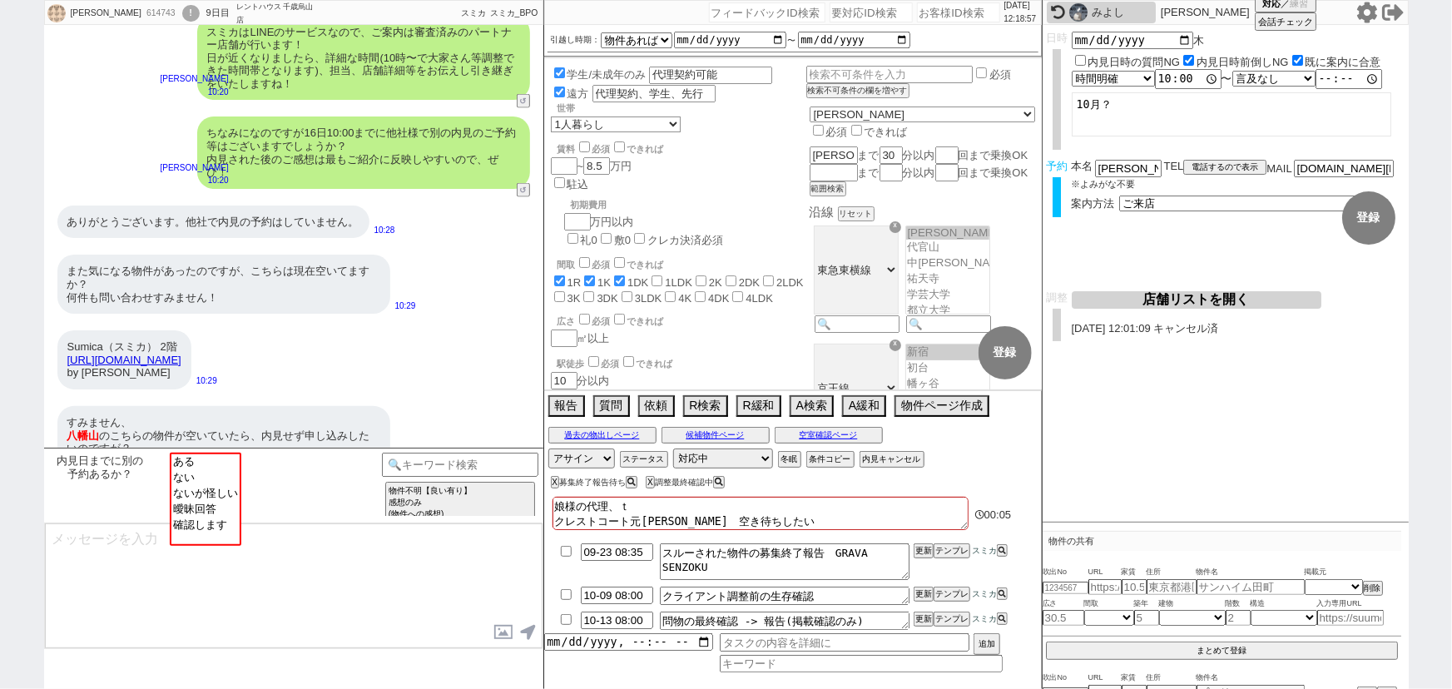
checkbox input "false"
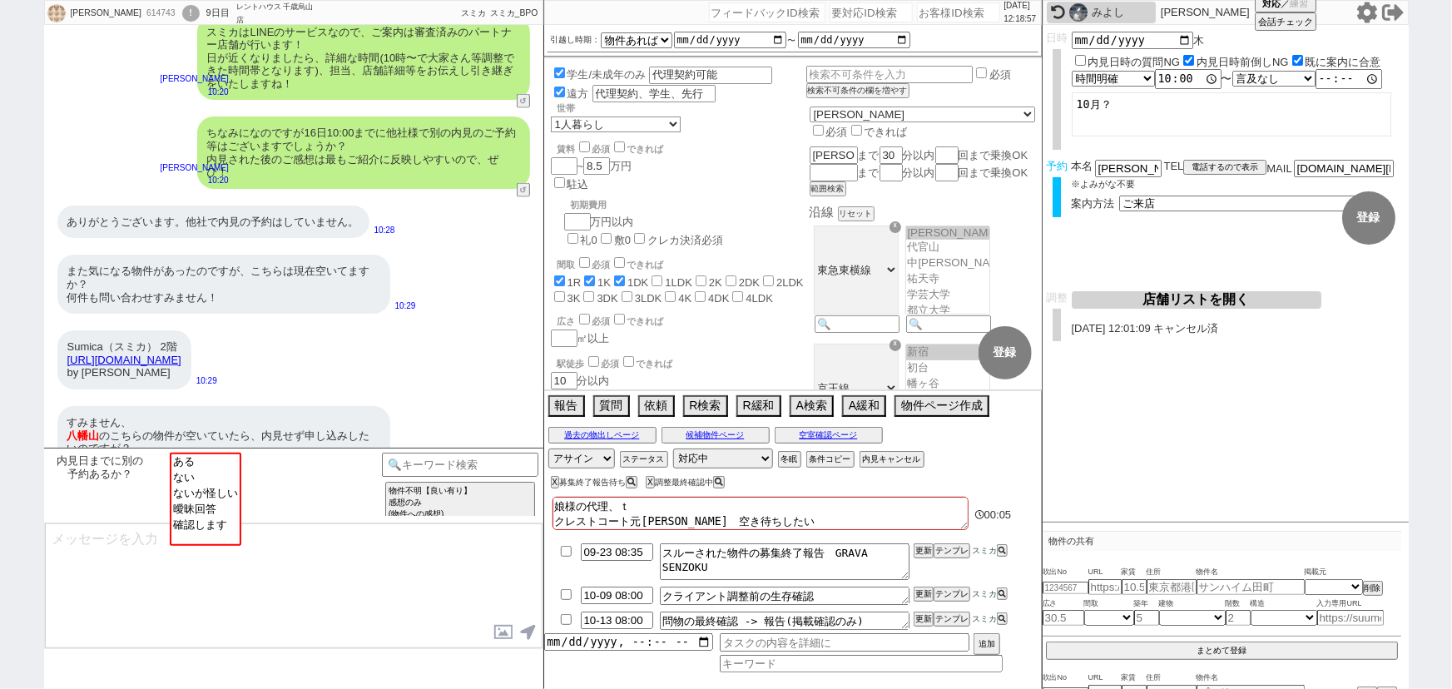
checkbox input "false"
type textarea "娘様の代理、たｓ クレストコート元住吉　空き待ちしたい"
checkbox input "true"
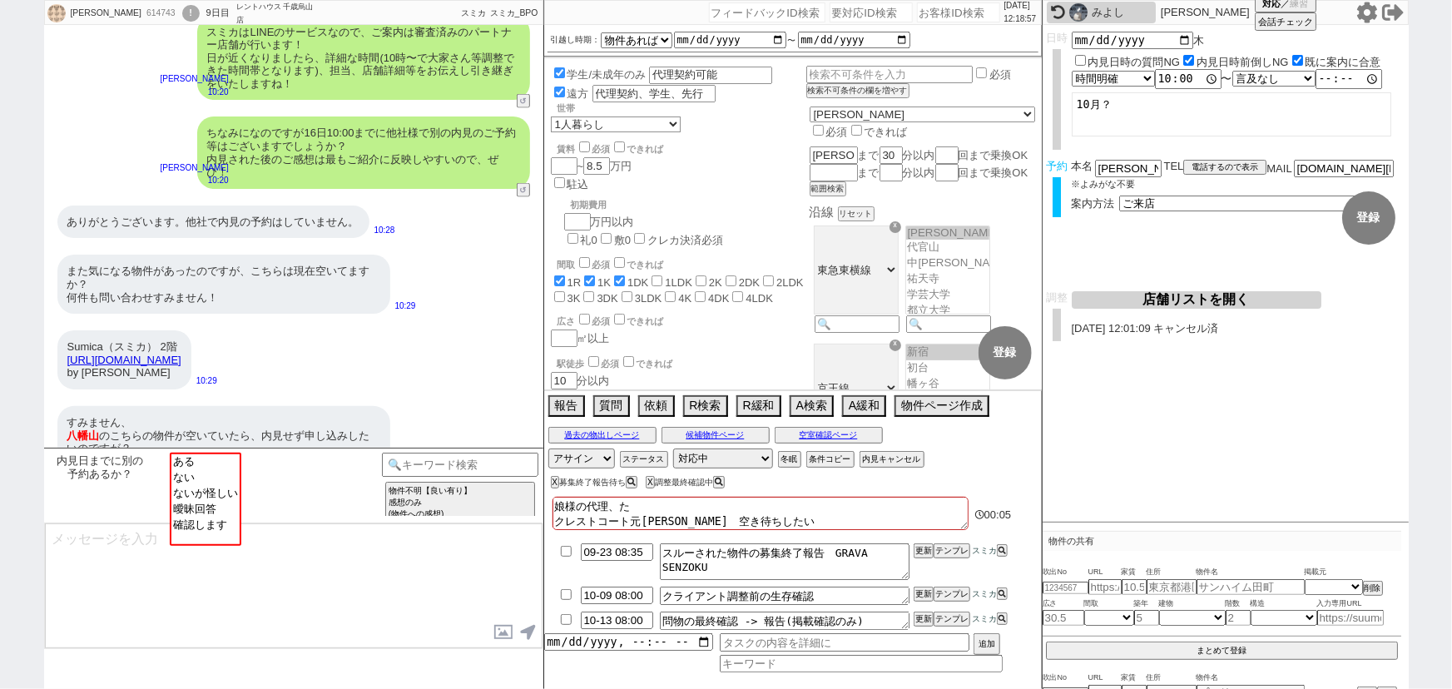
checkbox input "false"
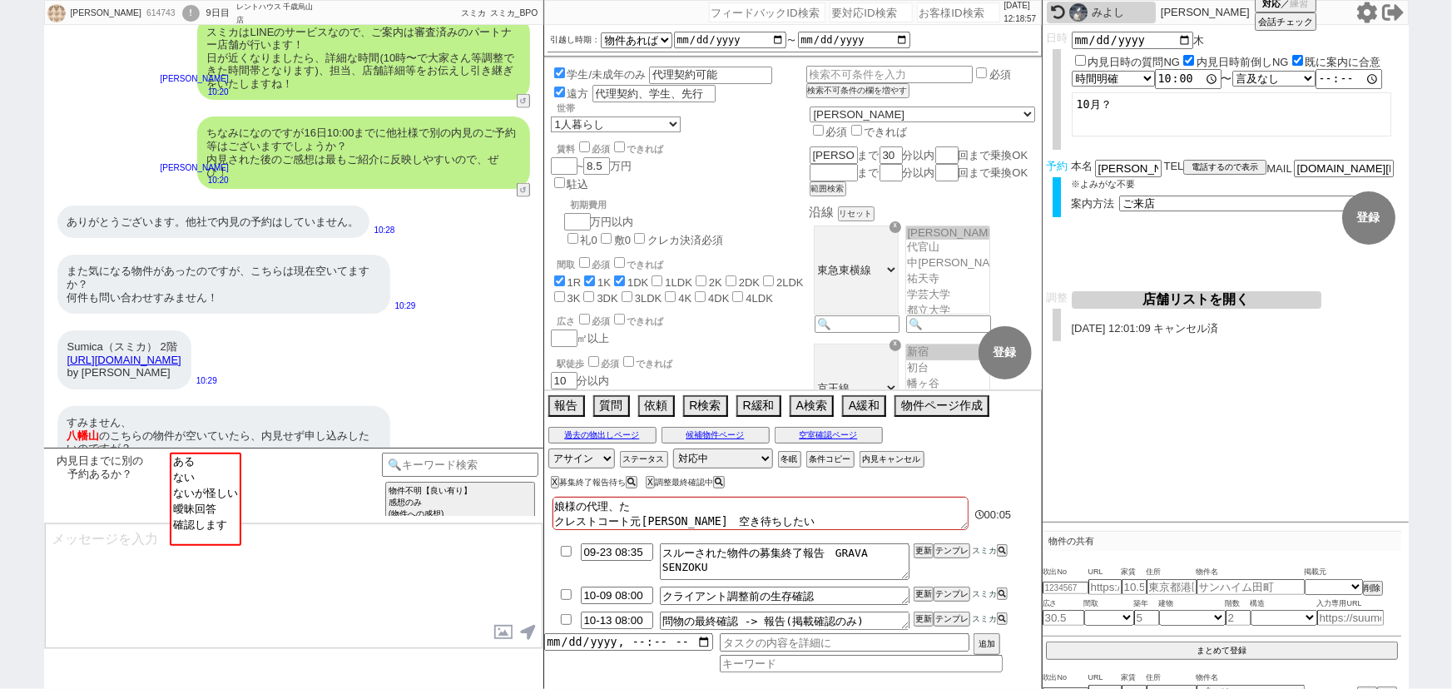
checkbox input "false"
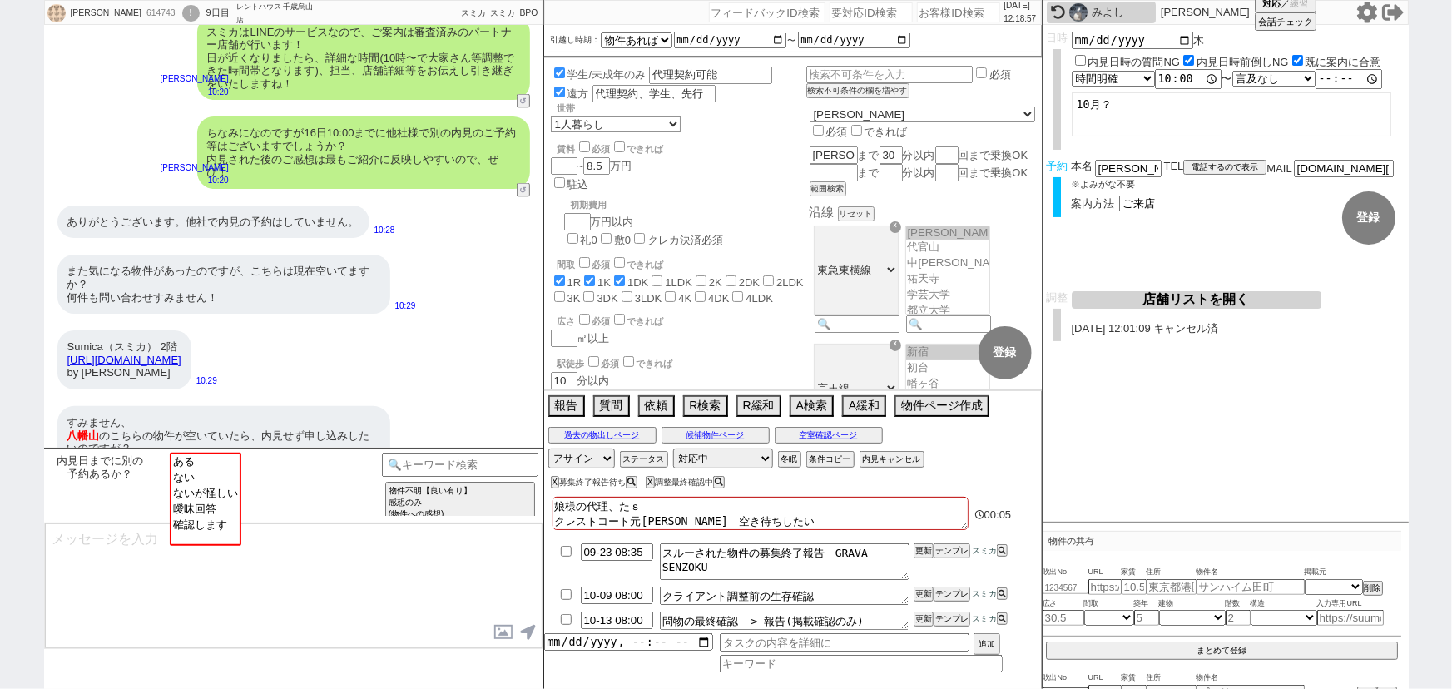
type textarea "娘様の代理、たｓｙ クレストコート元住吉　空き待ちしたい"
checkbox input "true"
checkbox input "false"
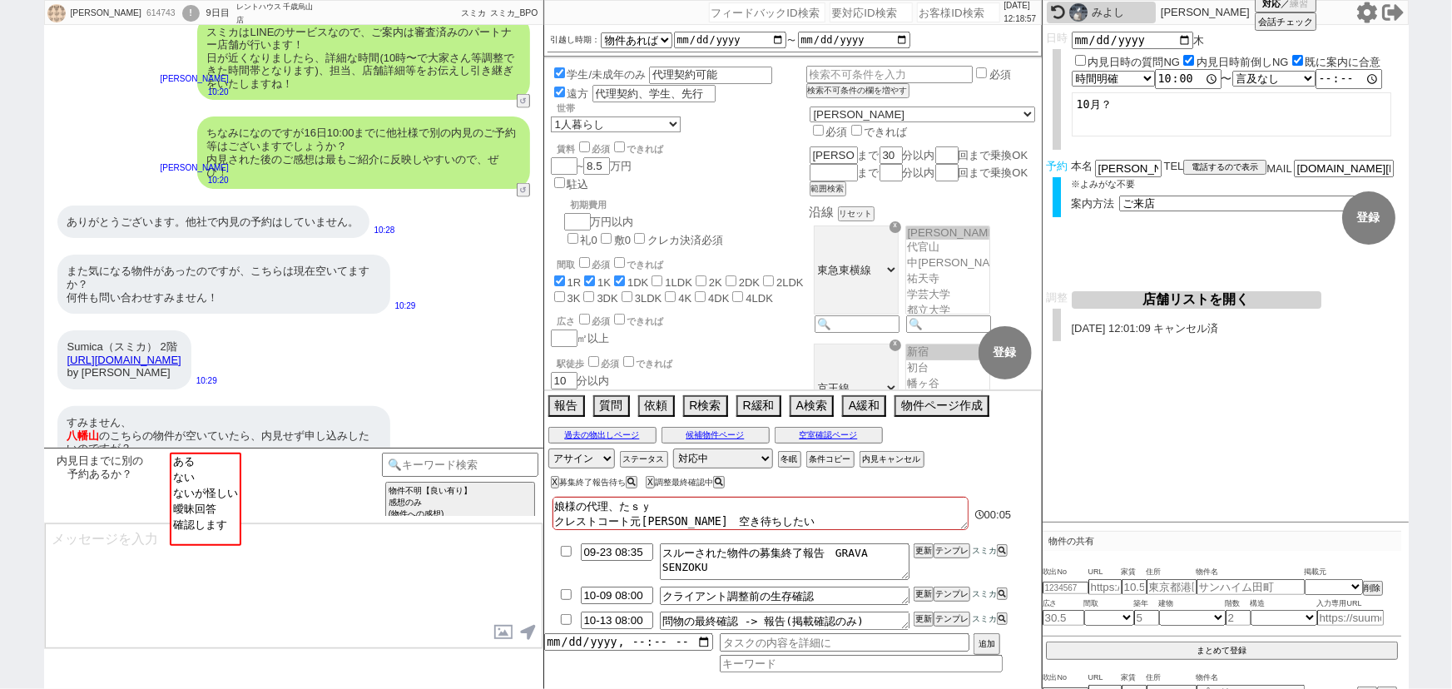
checkbox input "false"
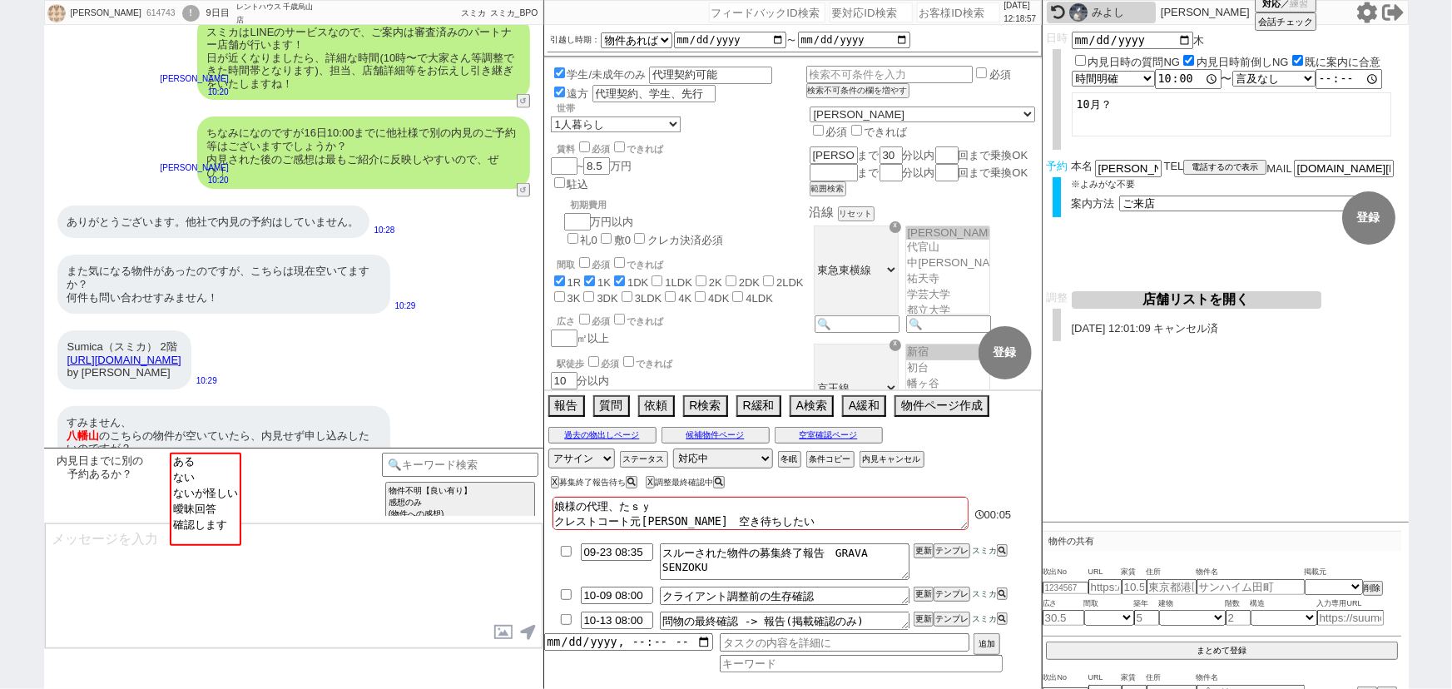
checkbox input "false"
type textarea "娘様の代理、たしゃ クレストコート元住吉　空き待ちしたい"
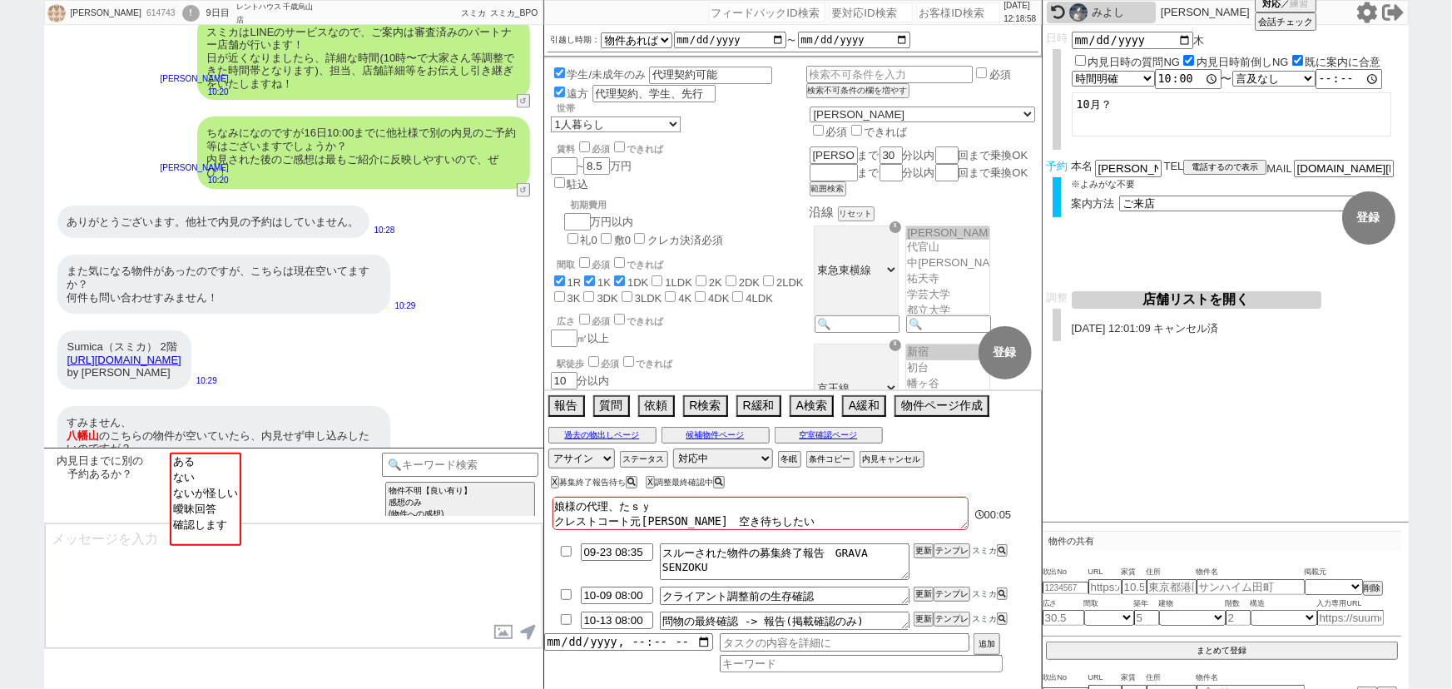
checkbox input "true"
checkbox input "false"
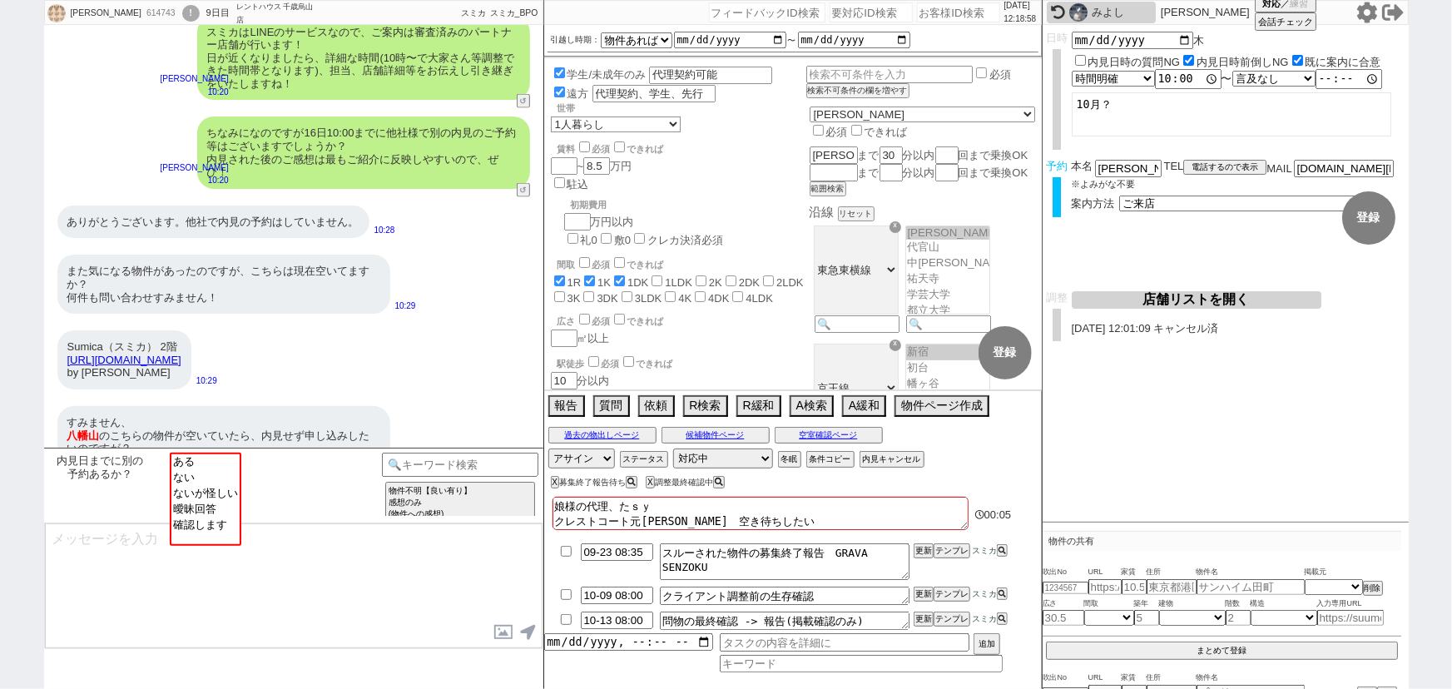
checkbox input "false"
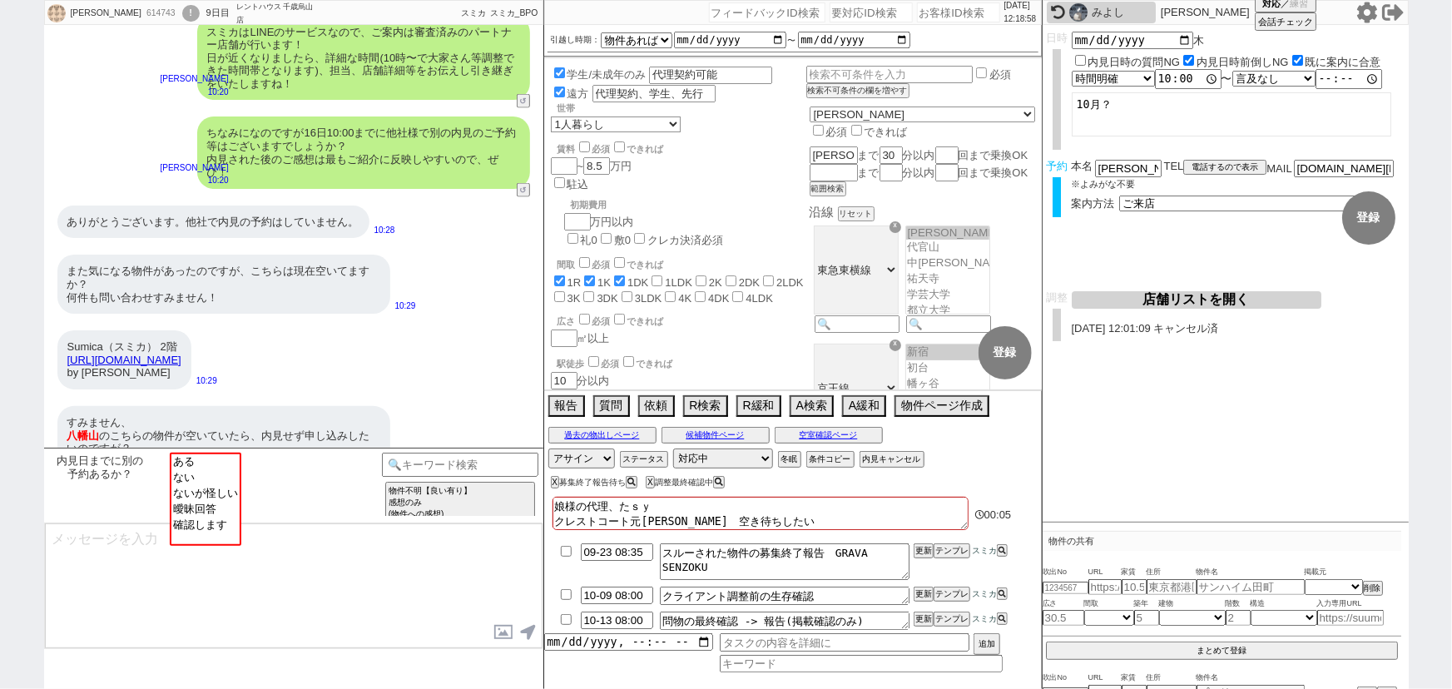
checkbox input "false"
type textarea "娘様の代理、たしゃｎ クレストコート元住吉　空き待ちしたい"
checkbox input "true"
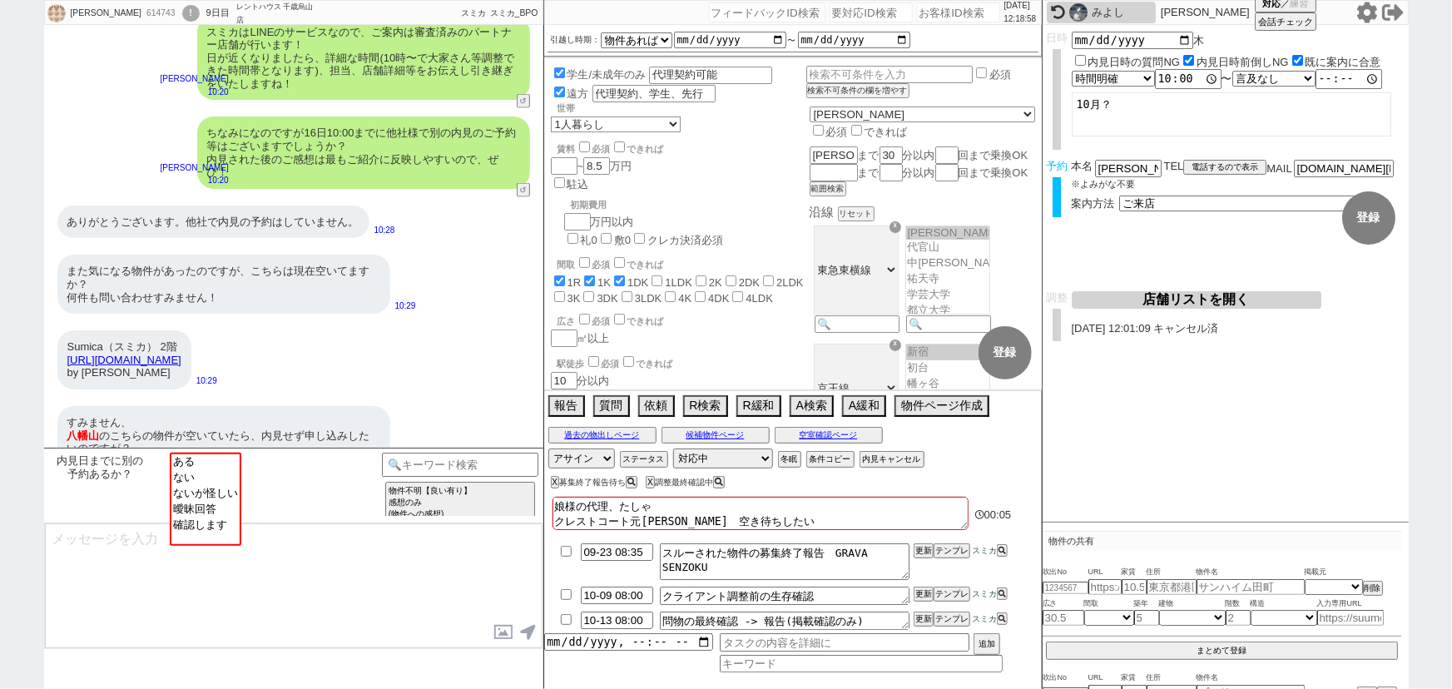
checkbox input "true"
checkbox input "false"
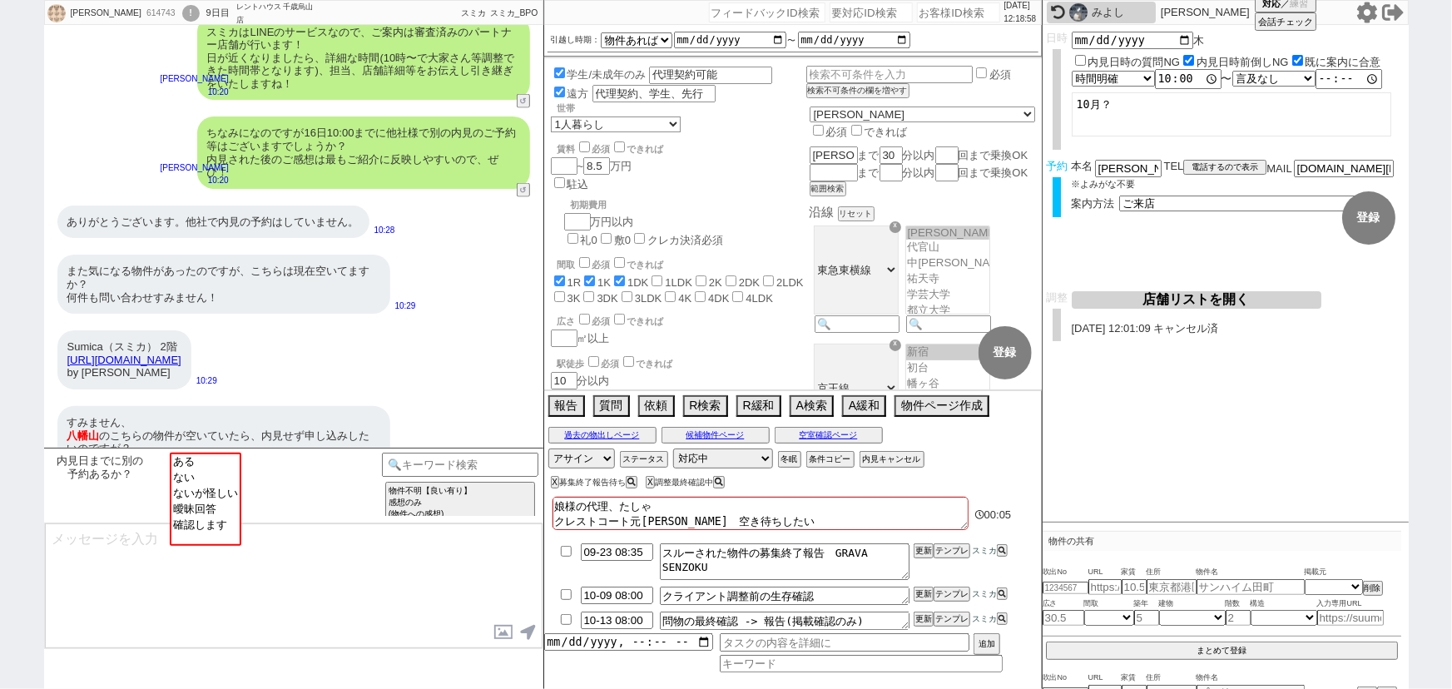
checkbox input "false"
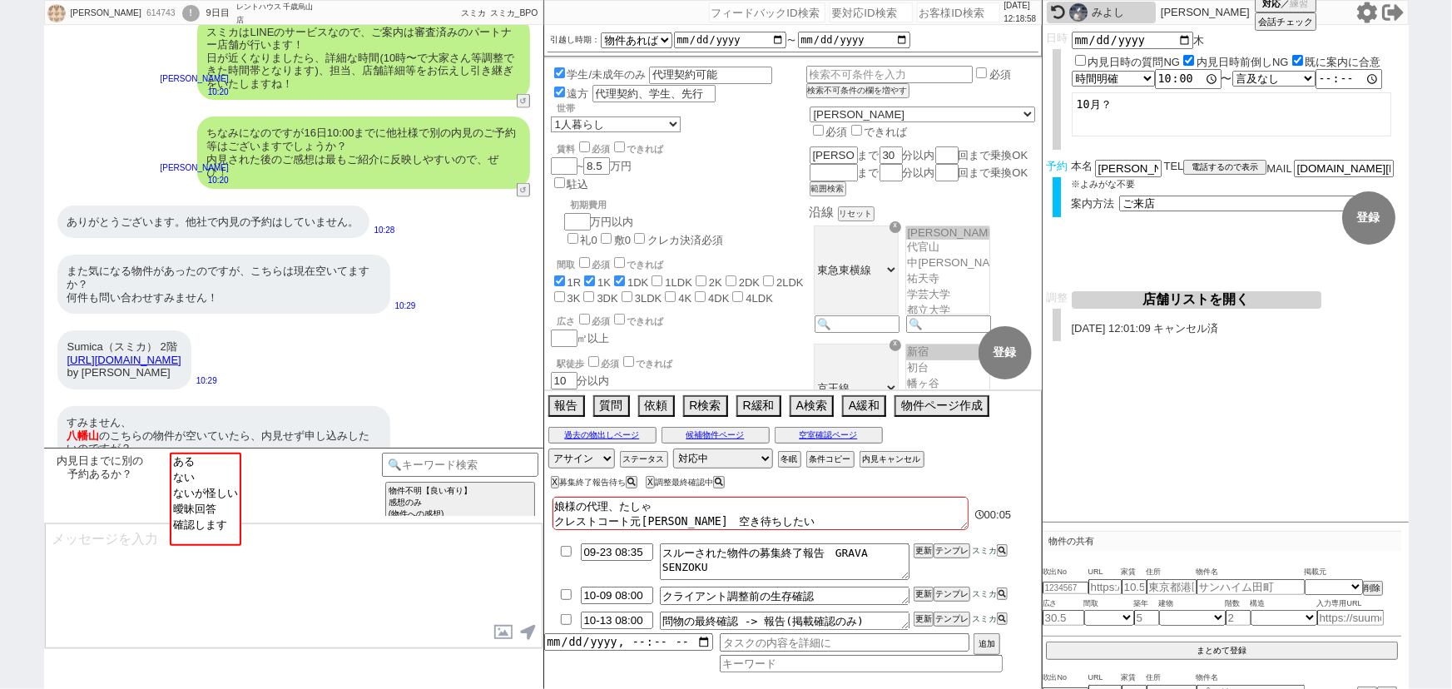
checkbox input "false"
type textarea "娘様の代理、たしゃな クレストコート元住吉　空き待ちしたい"
checkbox input "true"
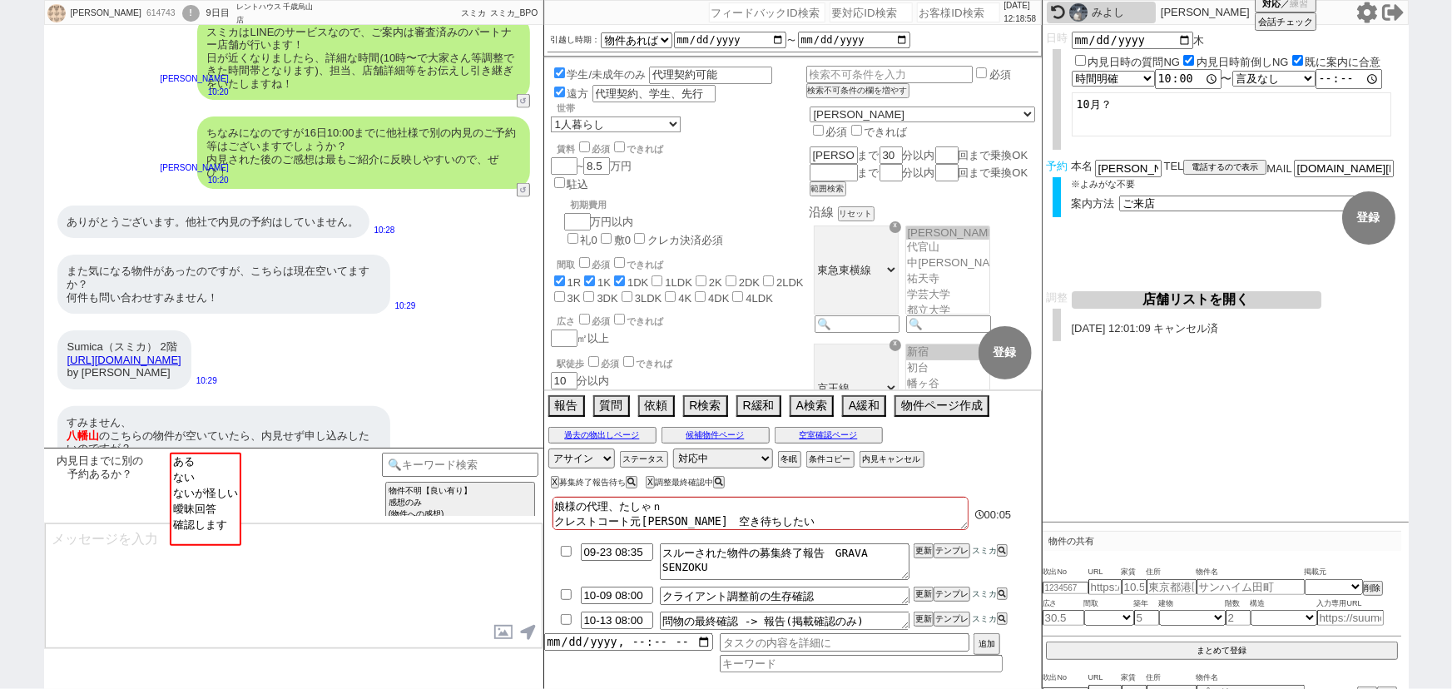
checkbox input "true"
checkbox input "false"
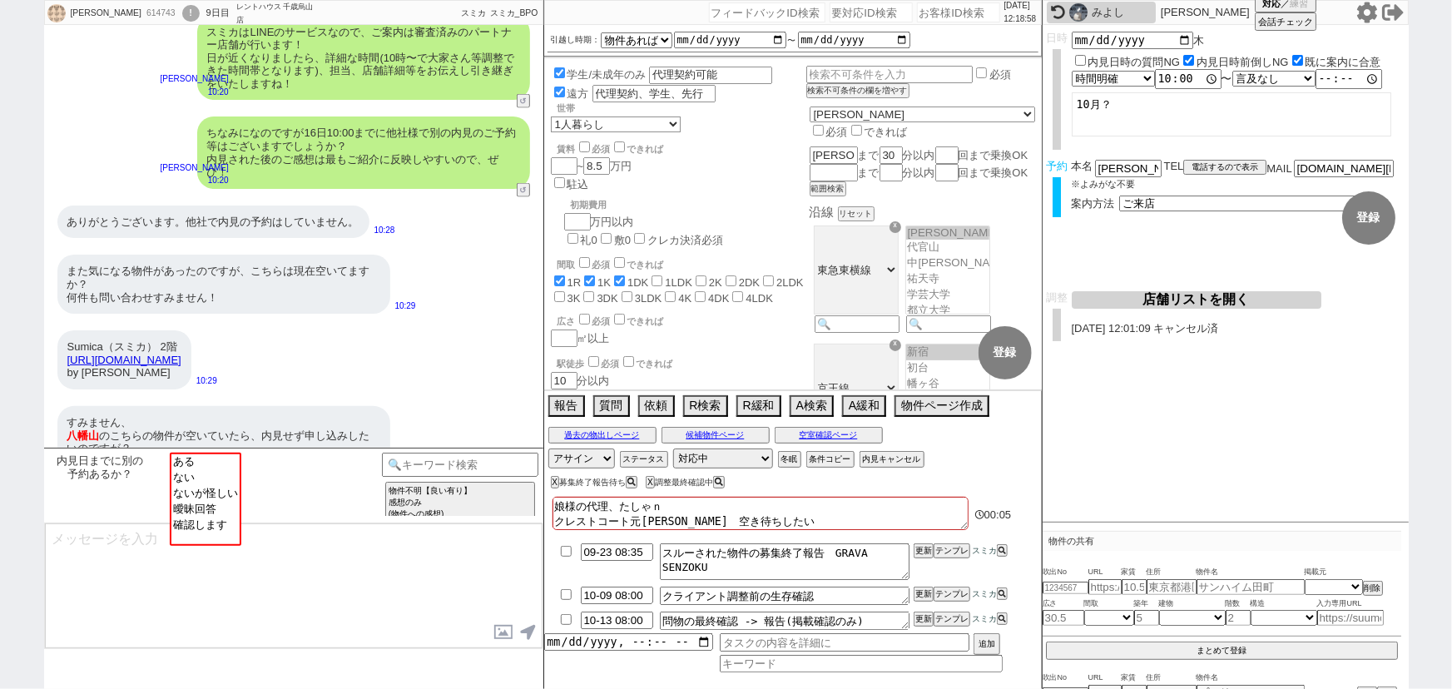
checkbox input "false"
click at [478, 458] on input at bounding box center [460, 463] width 157 height 21
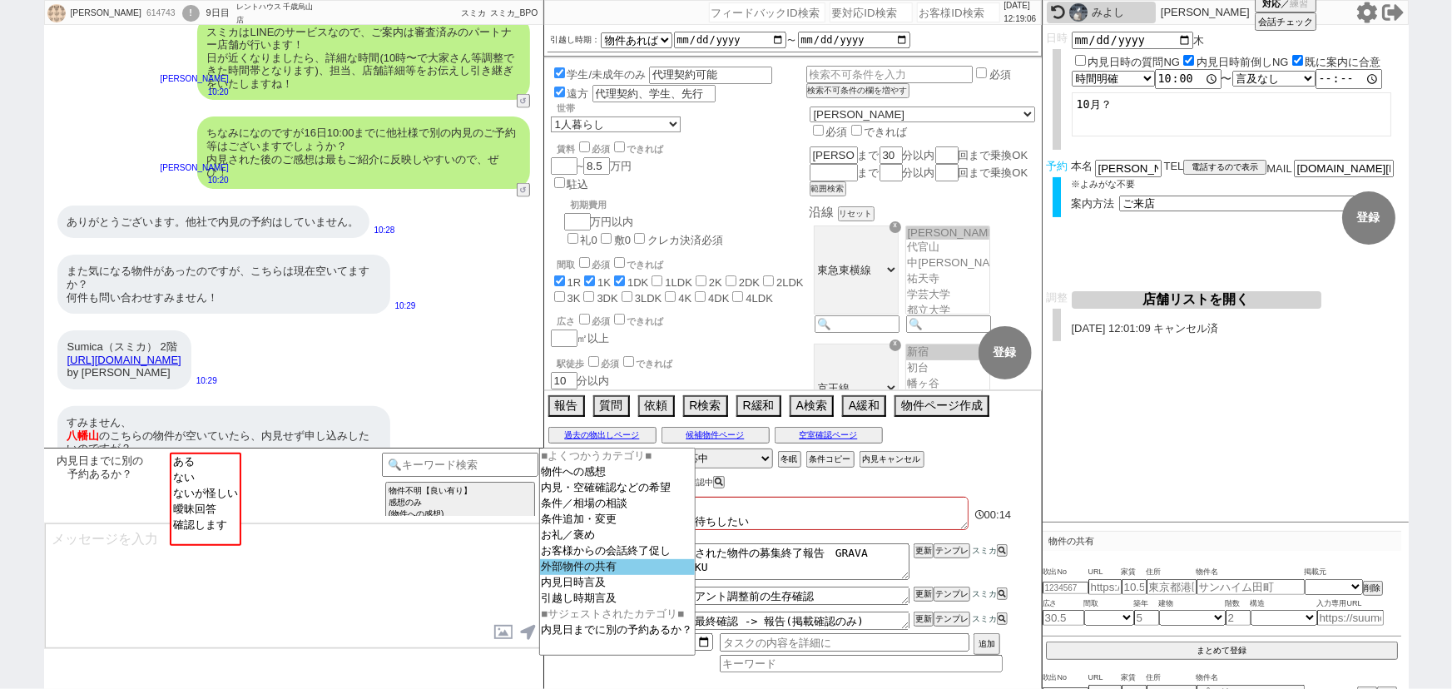
click at [580, 567] on option "外部物件の共有" at bounding box center [617, 567] width 155 height 16
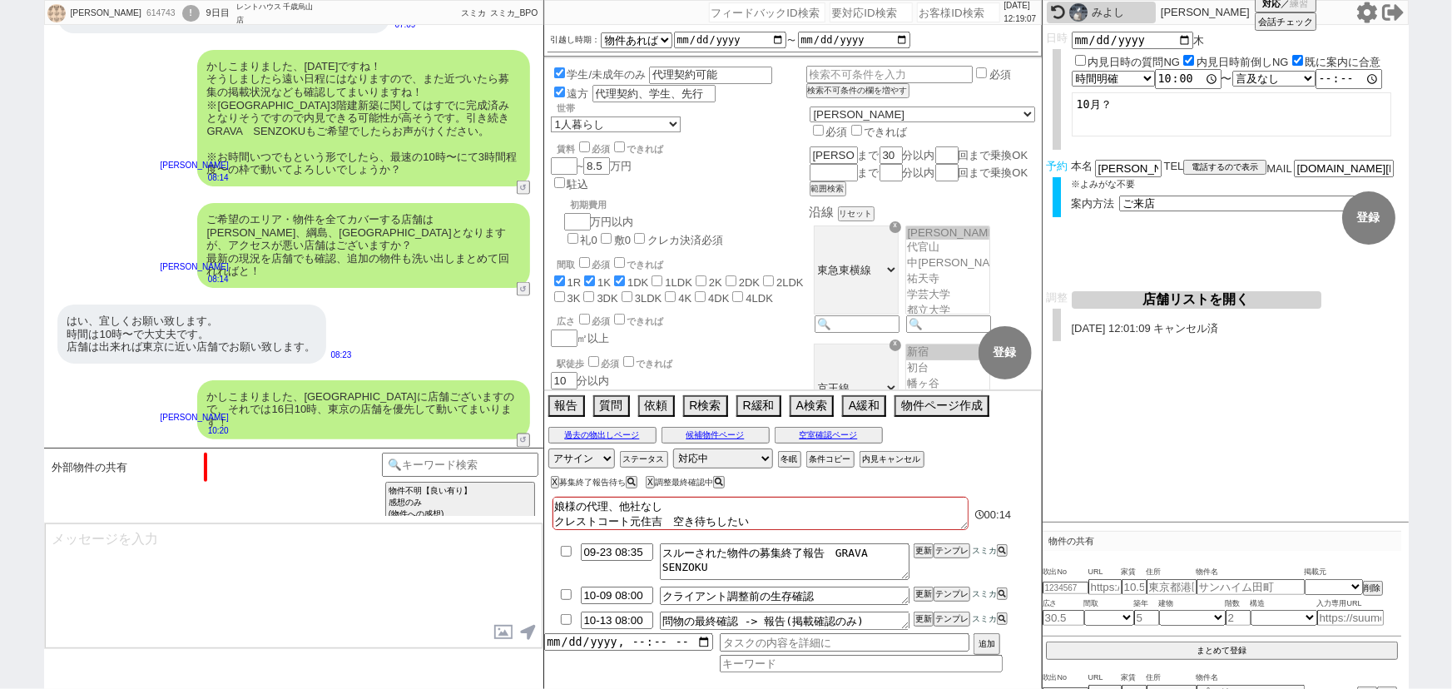
scroll to position [1672, 0]
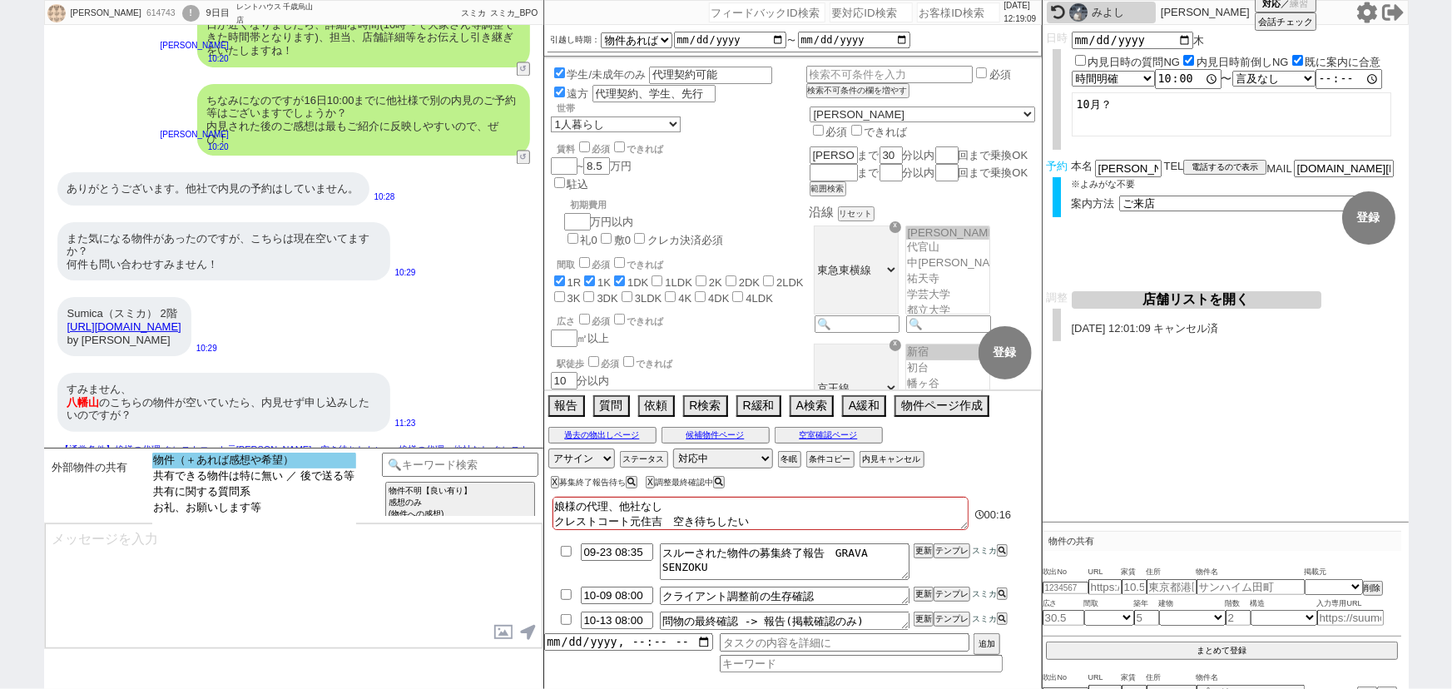
click at [302, 458] on option "物件（＋あれば感想や希望）" at bounding box center [254, 461] width 204 height 16
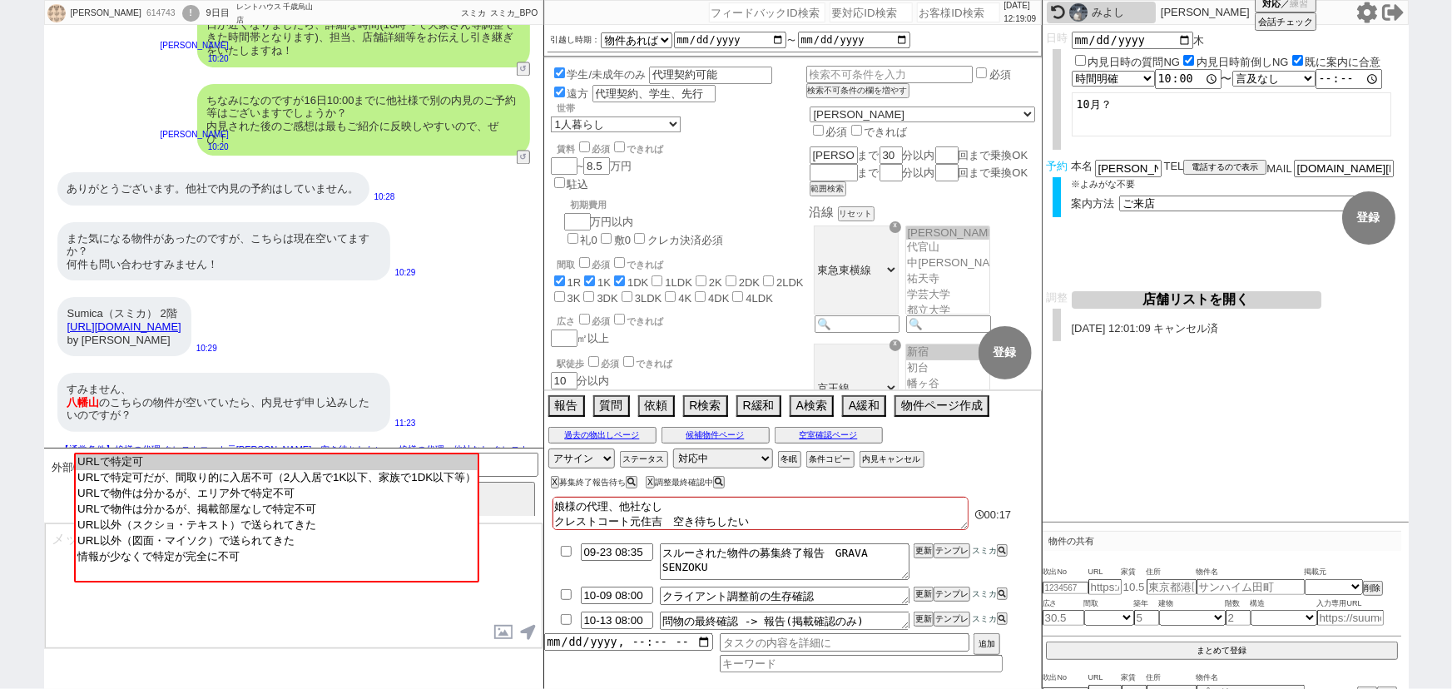
click at [302, 458] on option "URLで特定可" at bounding box center [277, 462] width 402 height 16
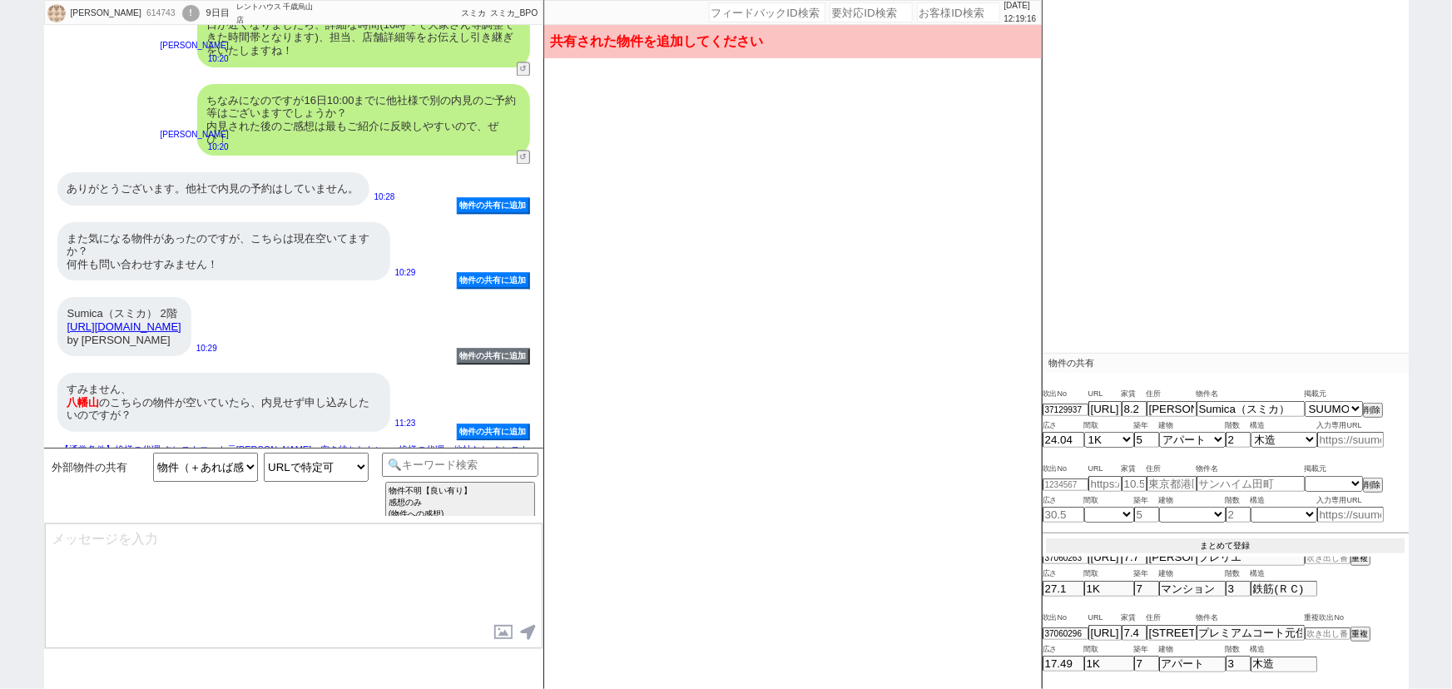
scroll to position [176, 0]
click at [1240, 542] on button "まとめて登録" at bounding box center [1225, 548] width 359 height 15
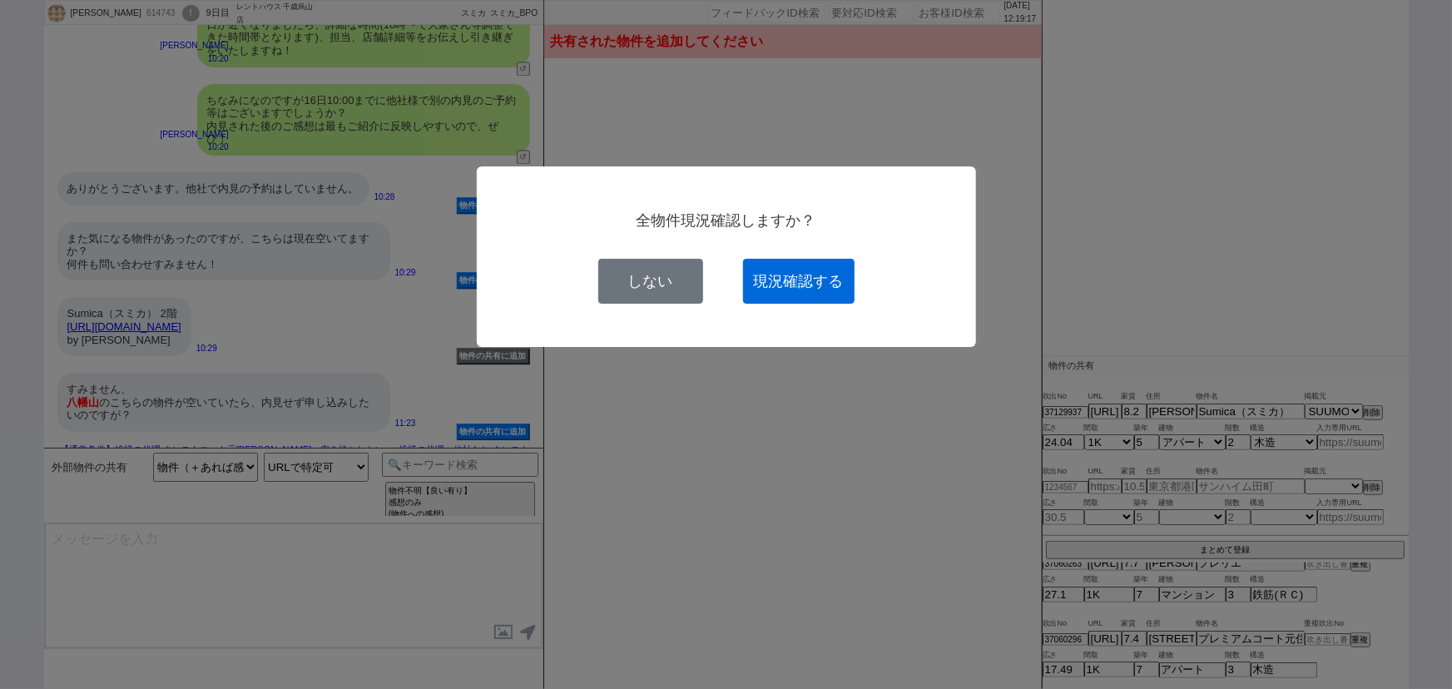
click at [815, 277] on button "現況確認する" at bounding box center [798, 281] width 111 height 45
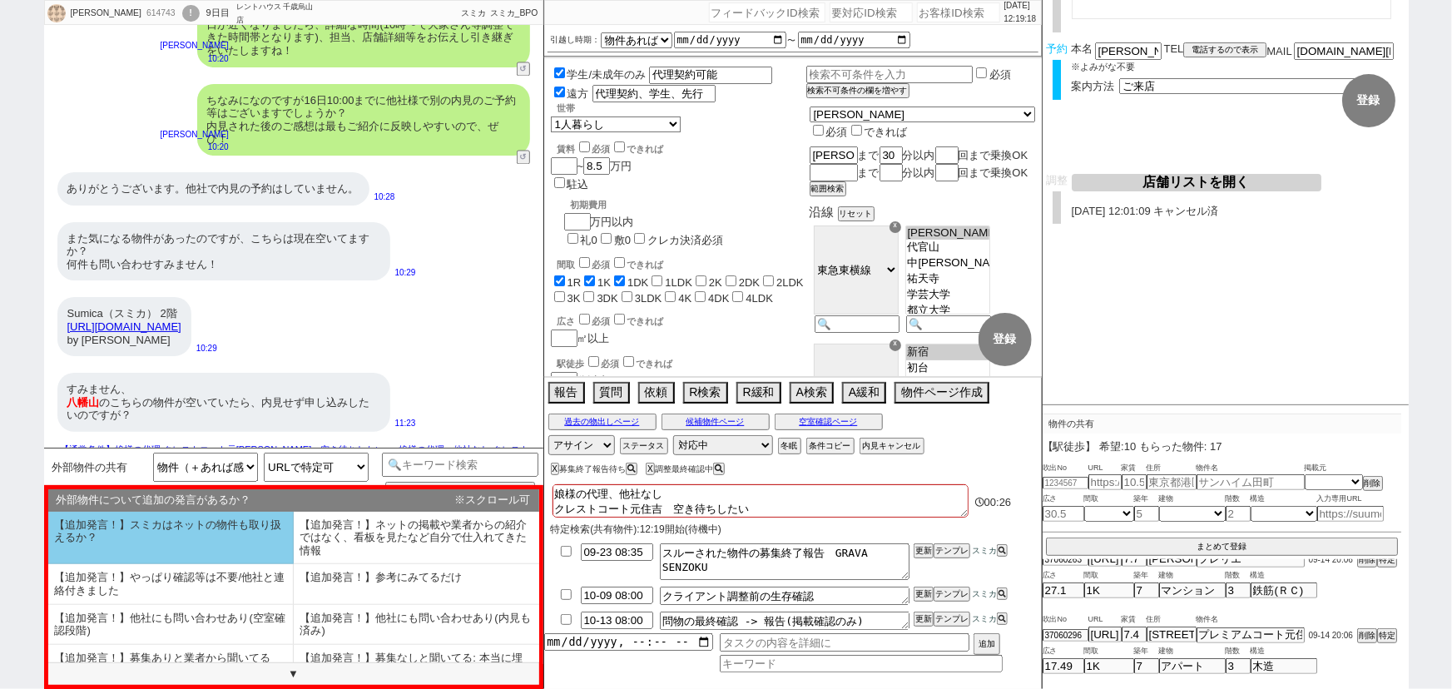
scroll to position [101, 0]
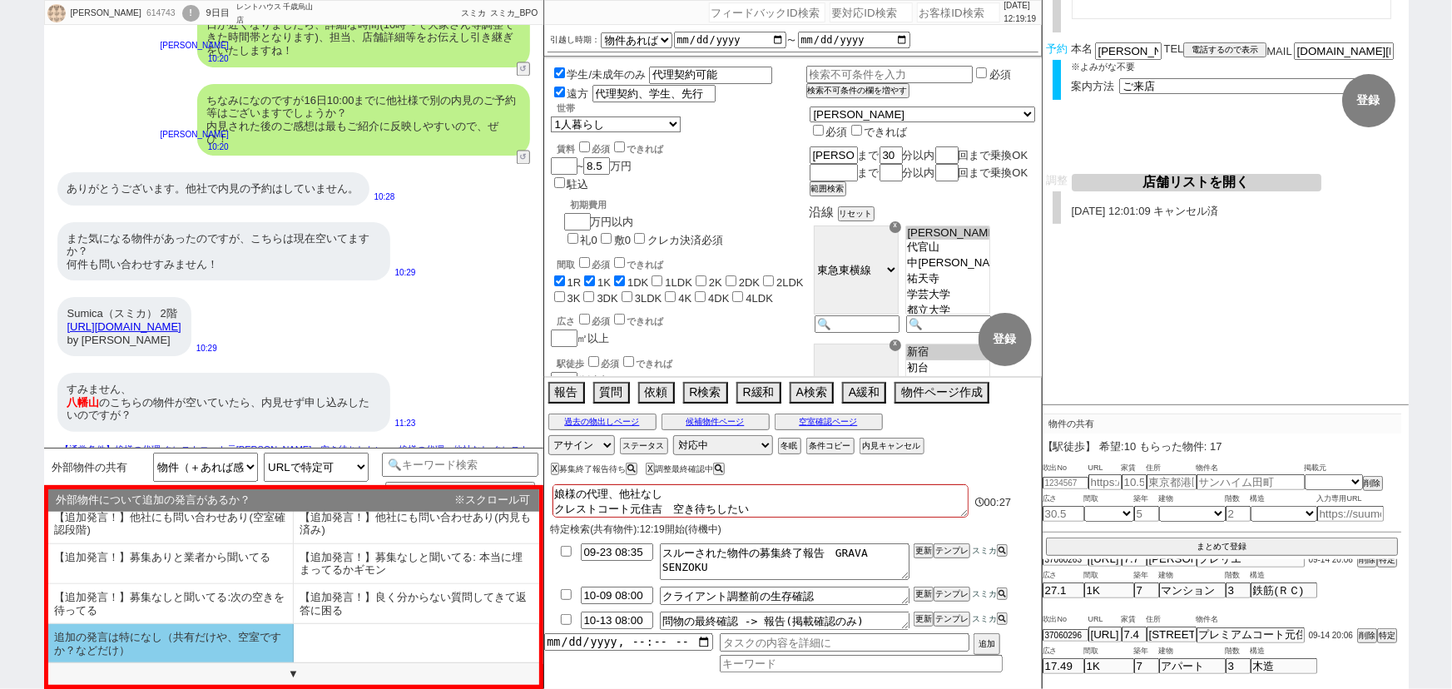
click at [182, 646] on li "追加の発言は特になし（共有だけや、空室ですか？などだけ）" at bounding box center [170, 643] width 245 height 39
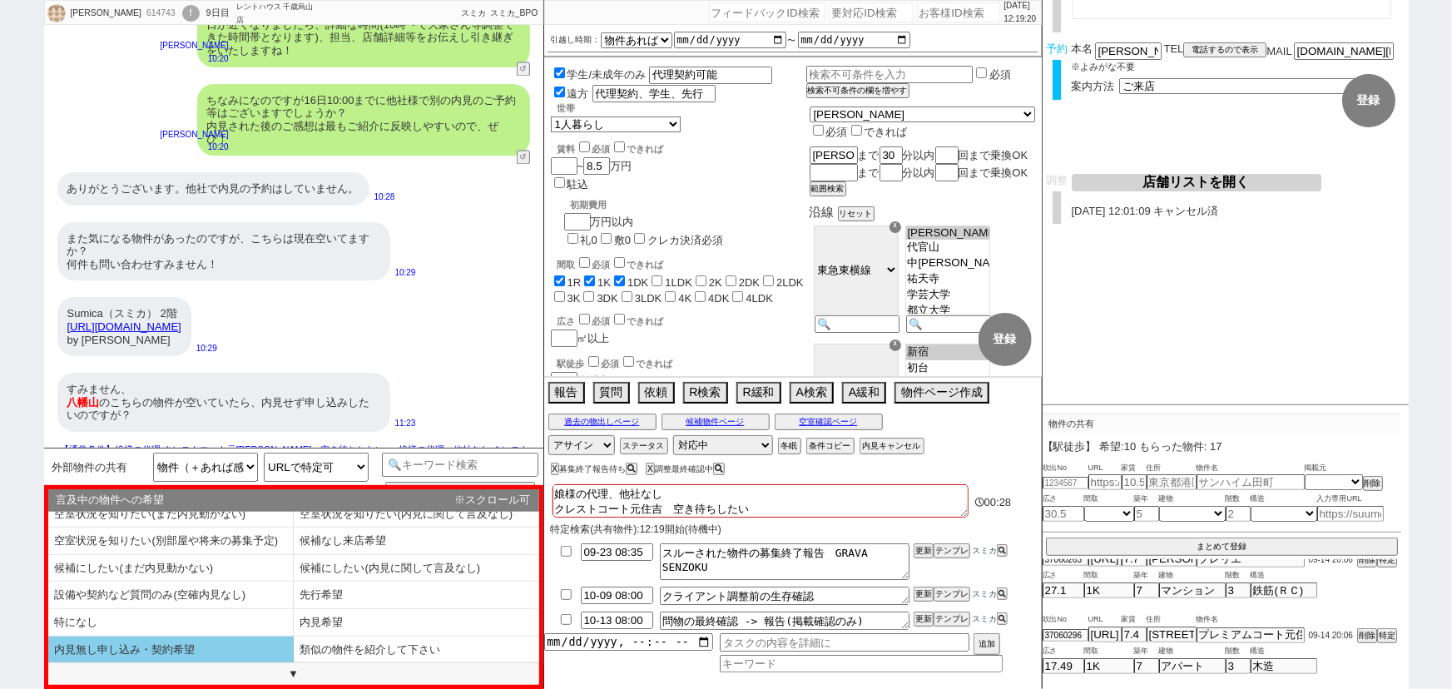
click at [181, 645] on li "内見無し申し込み・契約希望" at bounding box center [170, 649] width 245 height 27
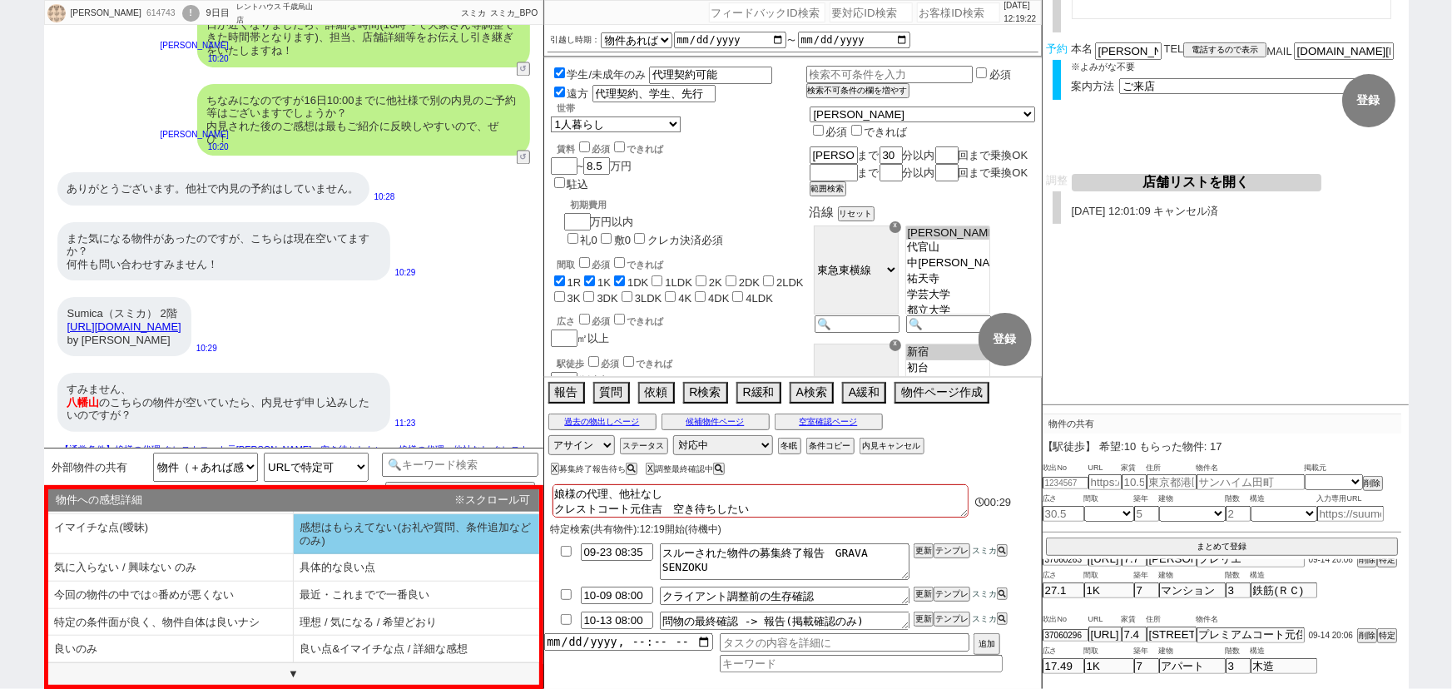
click at [347, 539] on li "感想はもらえてない(お礼や質問、条件追加などのみ)" at bounding box center [416, 534] width 245 height 40
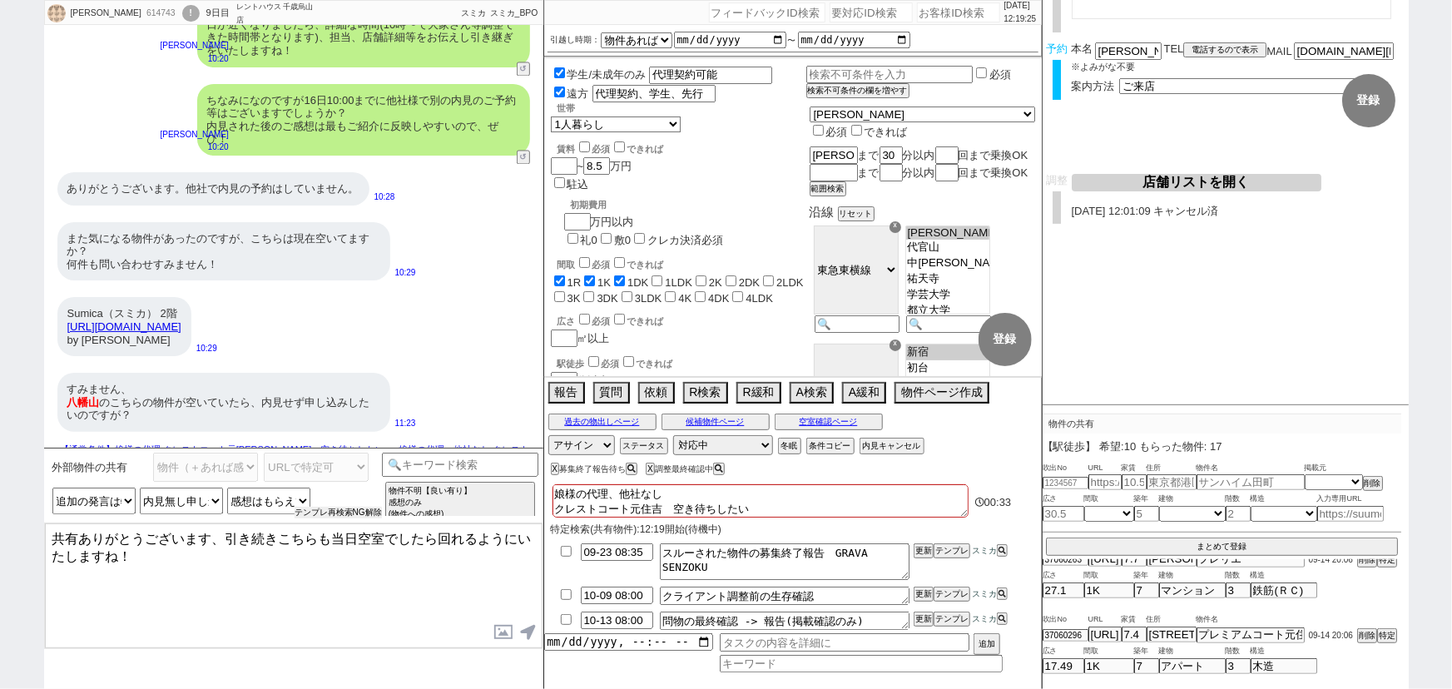
click at [328, 509] on button "テンプレ再検索NG解除" at bounding box center [338, 513] width 87 height 12
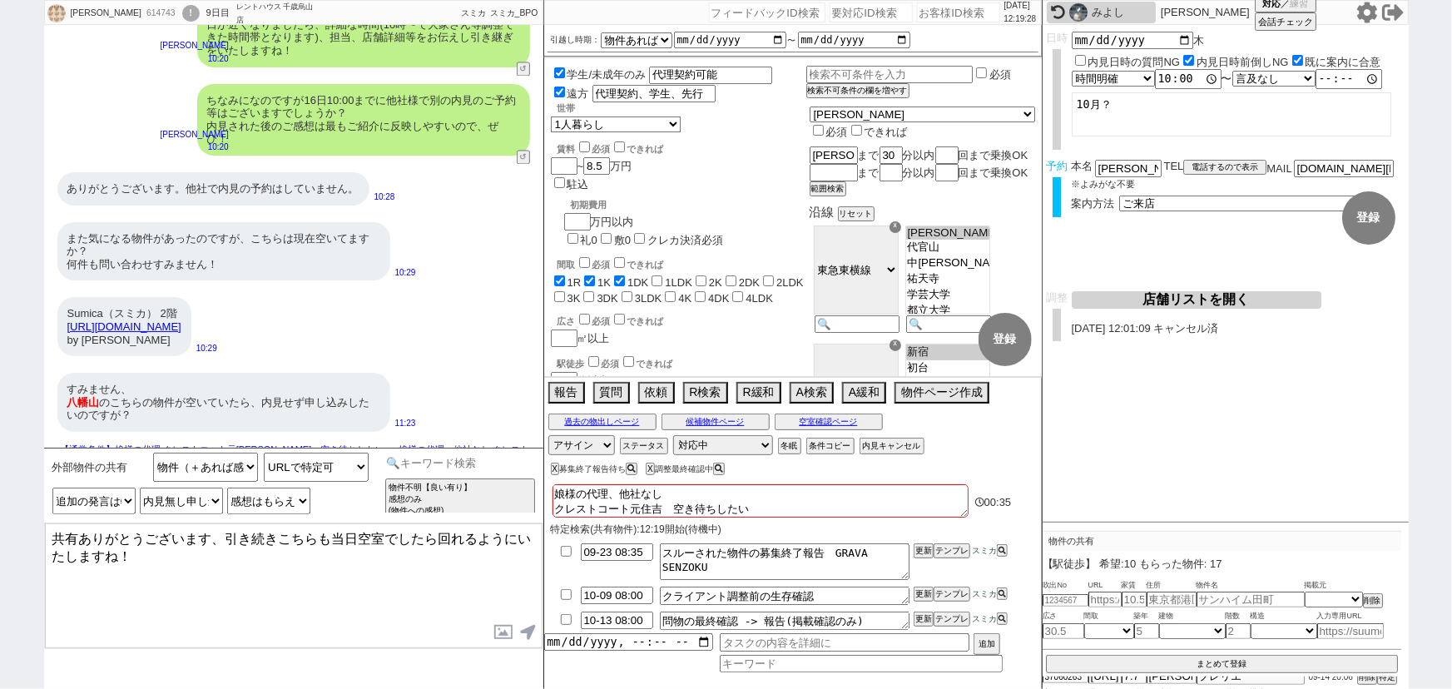
click at [505, 459] on input at bounding box center [460, 463] width 157 height 21
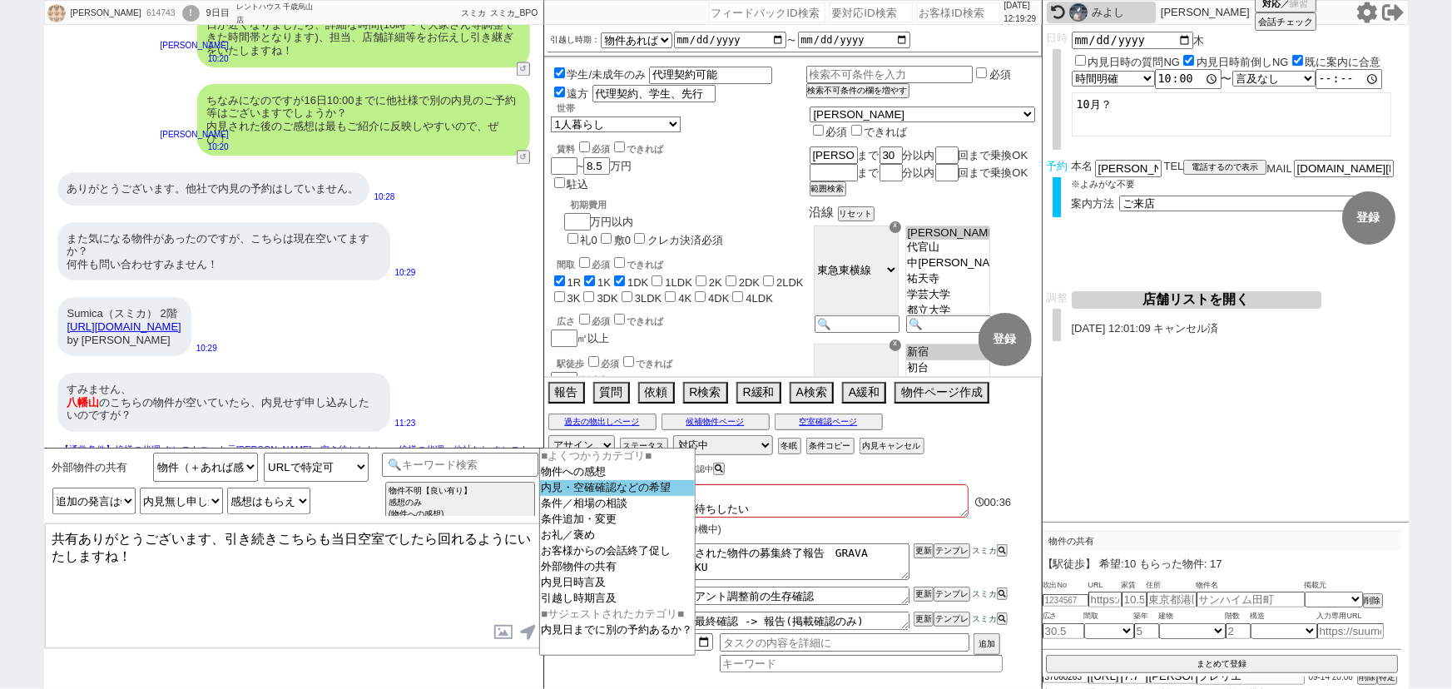
click at [600, 488] on option "内見・空確確認などの希望" at bounding box center [617, 488] width 155 height 16
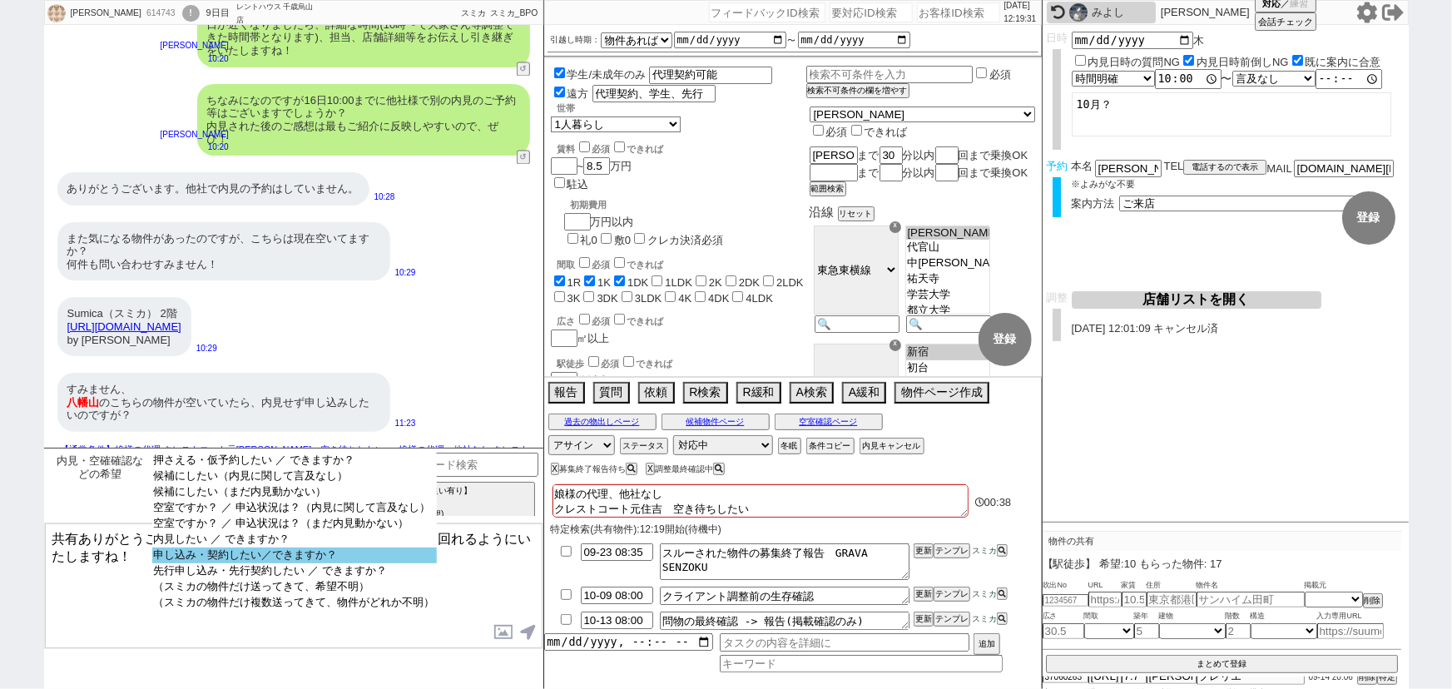
click at [333, 557] on option "申し込み・契約したい／できますか？" at bounding box center [294, 555] width 285 height 16
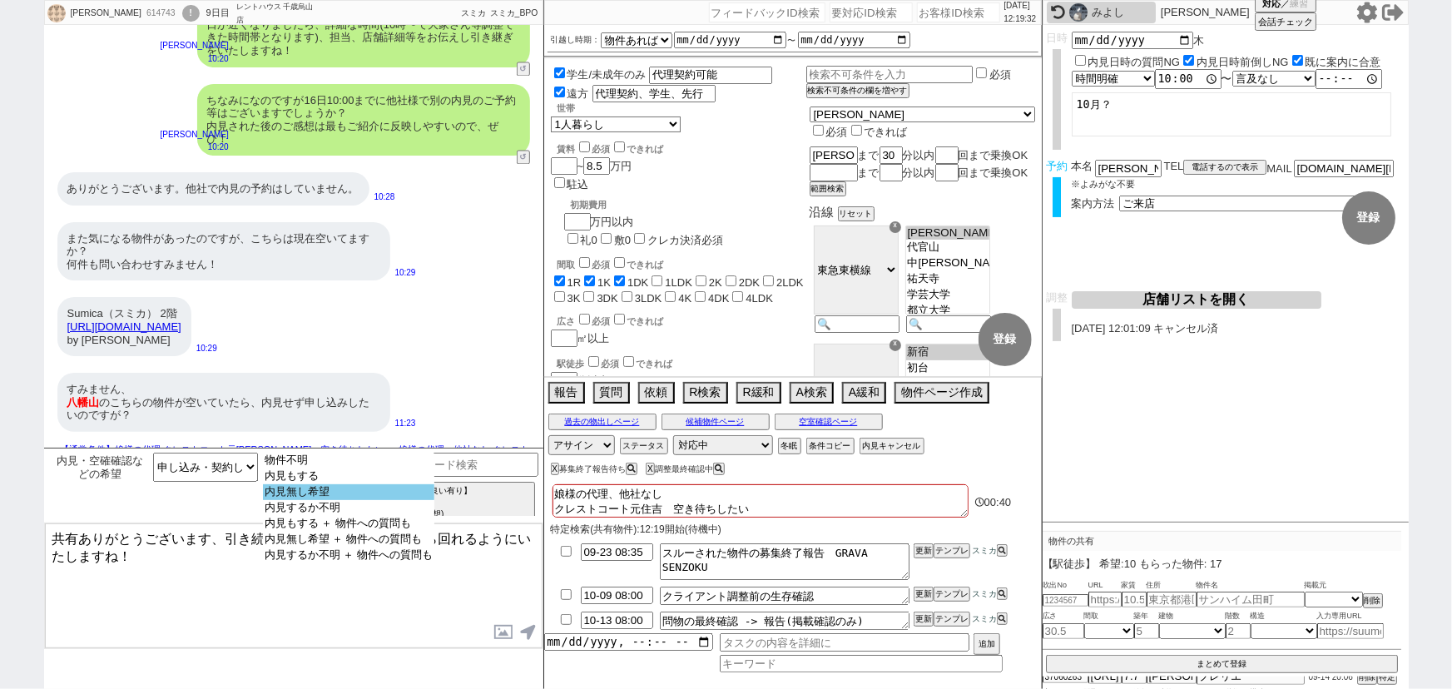
click at [402, 500] on option "内見無し希望" at bounding box center [348, 492] width 171 height 16
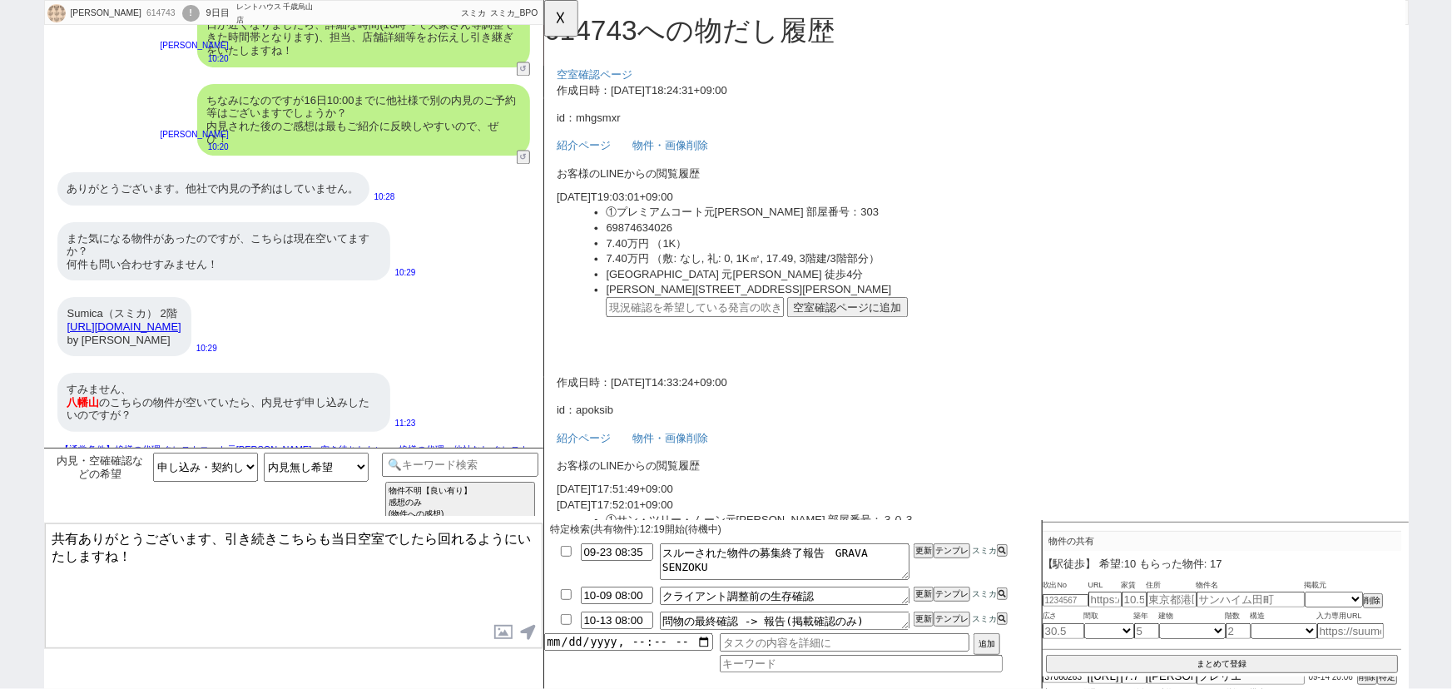
click at [275, 384] on div "すみません、 八幡山 のこちらの物件が空いていたら、内見せず申し込みしたいのですが？" at bounding box center [223, 402] width 333 height 59
click at [565, 30] on button "☓" at bounding box center [559, 16] width 31 height 33
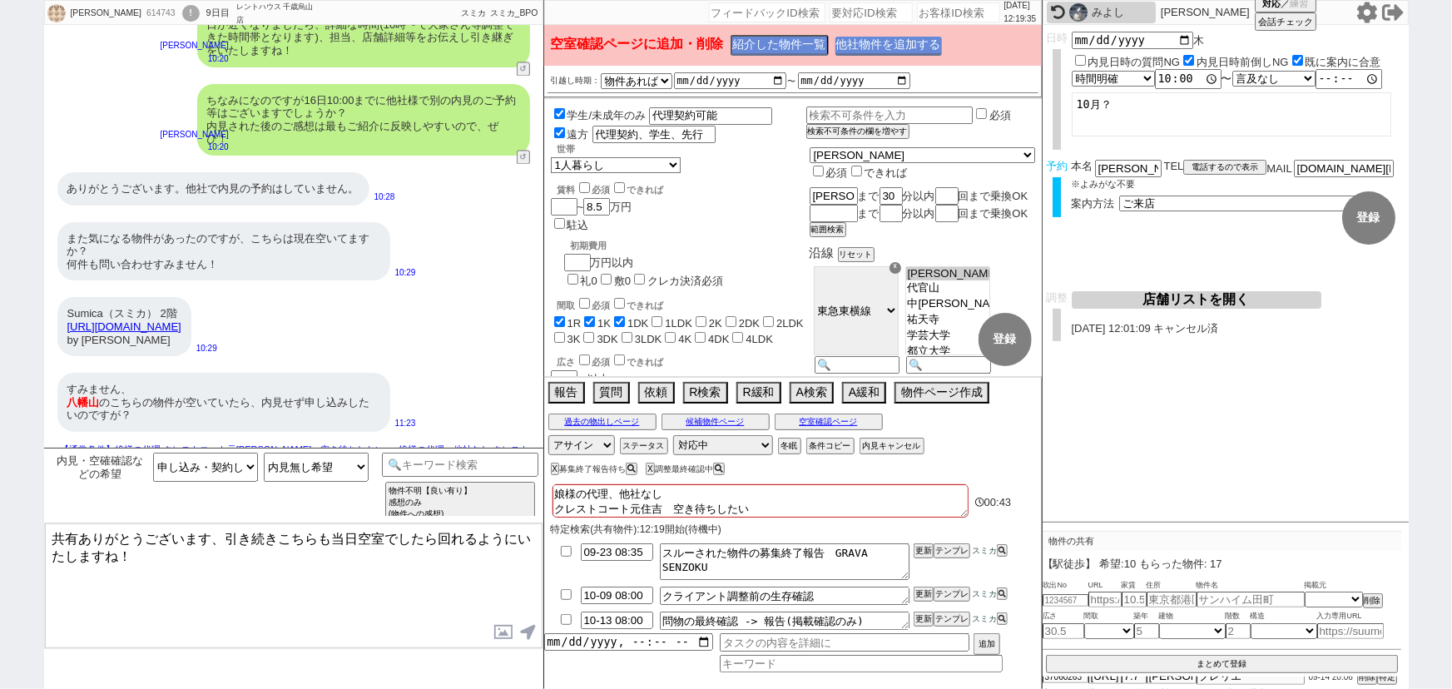
click at [903, 47] on button "他社物件を追加する" at bounding box center [888, 46] width 106 height 19
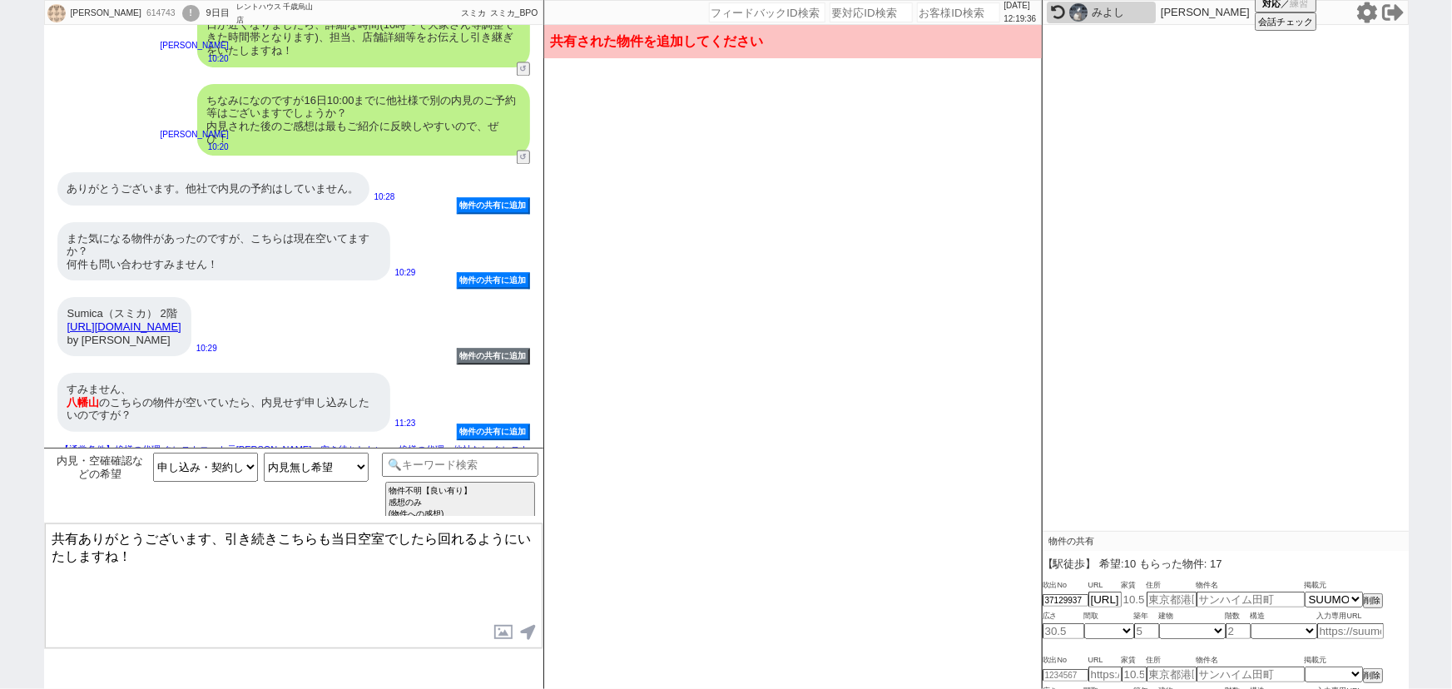
scroll to position [191, 0]
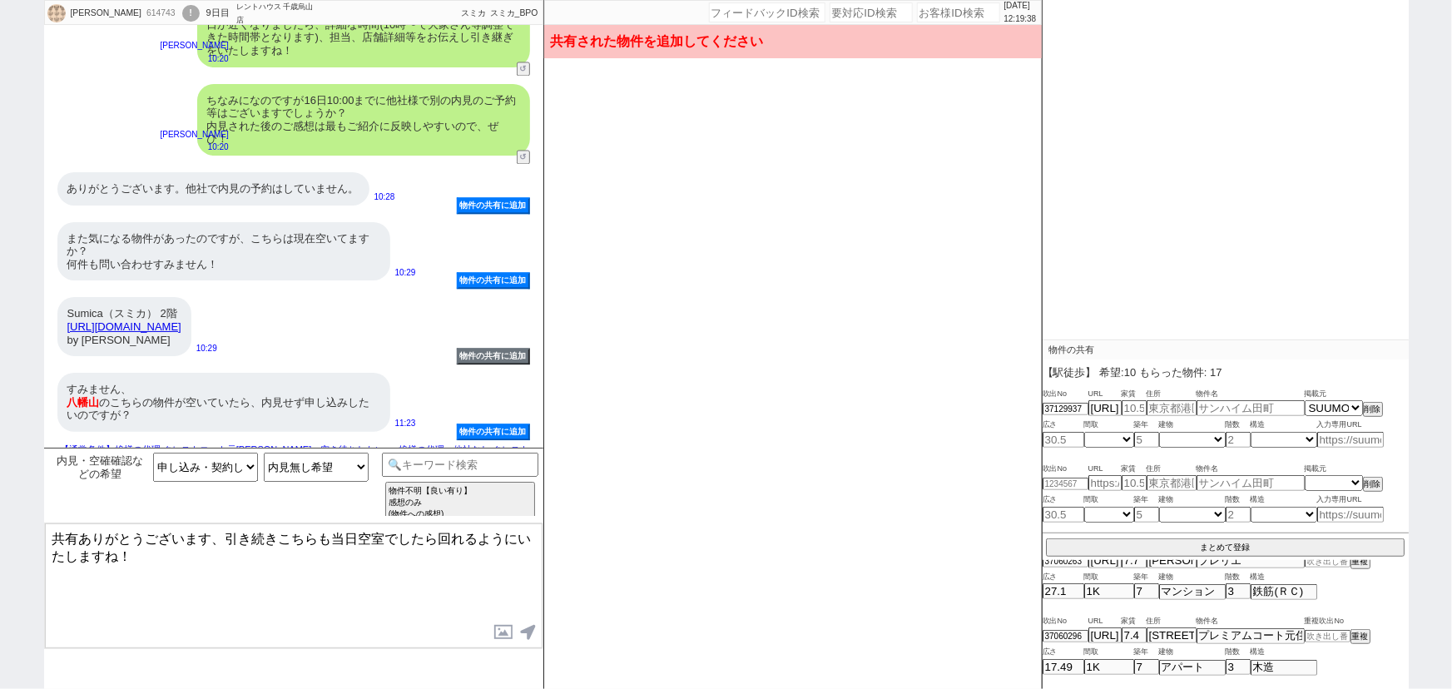
click at [1323, 644] on div "広さ 間取 築年 建物 階数 構造" at bounding box center [1225, 651] width 366 height 15
click at [1322, 631] on input at bounding box center [1328, 636] width 46 height 11
paste input "37130346"
click at [1360, 631] on button "重複" at bounding box center [1358, 637] width 17 height 12
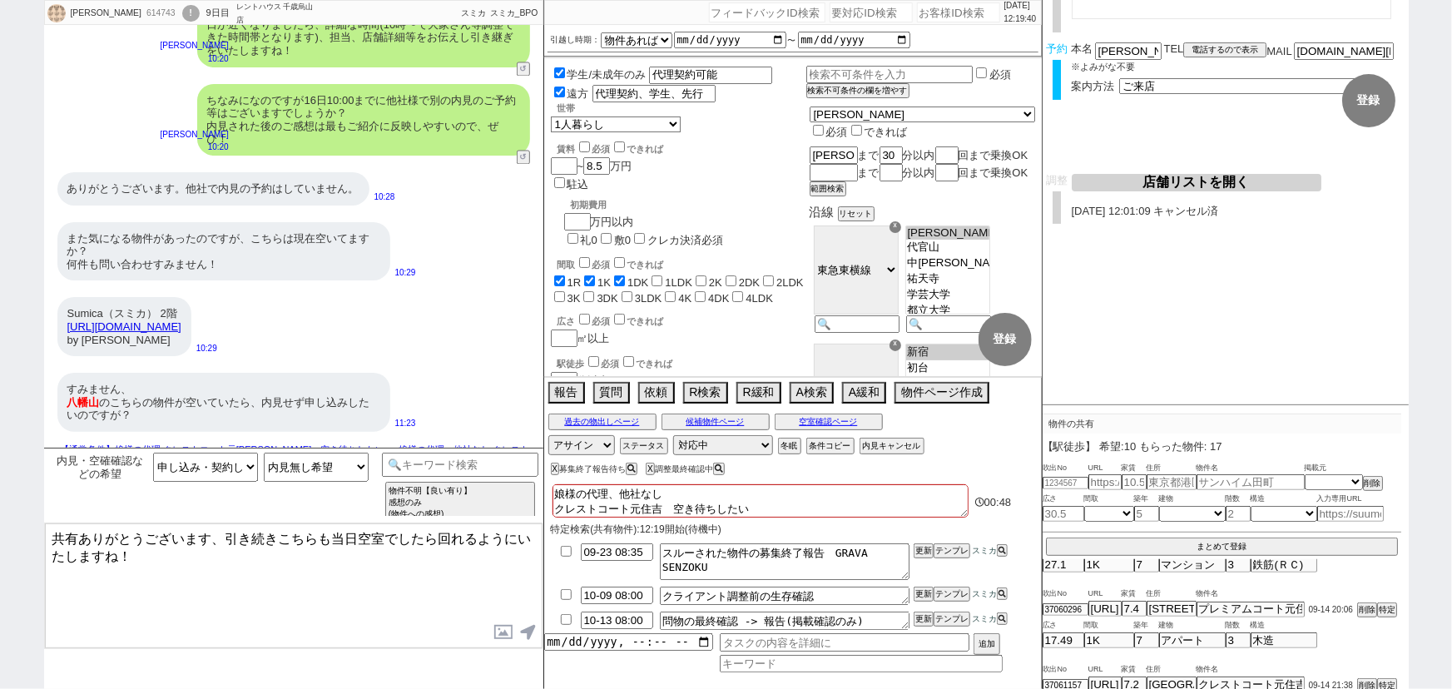
scroll to position [29, 0]
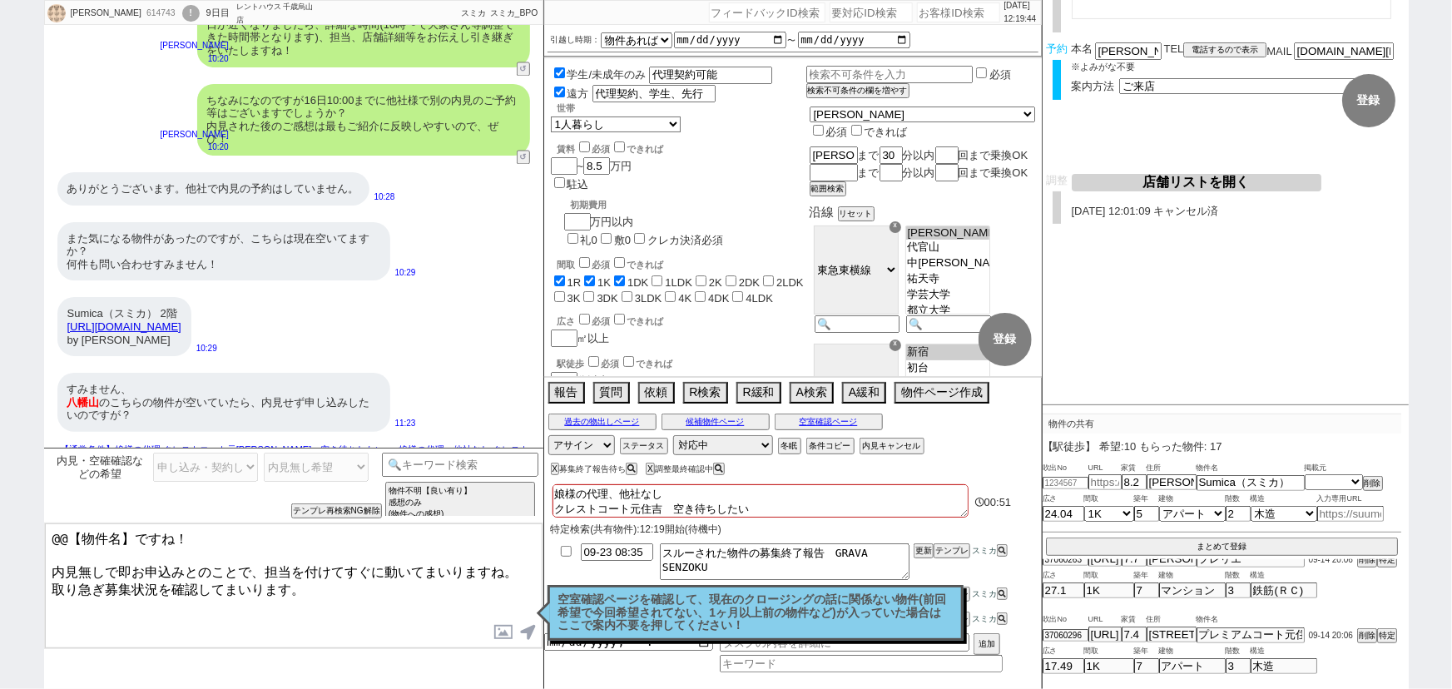
drag, startPoint x: 173, startPoint y: 532, endPoint x: 1, endPoint y: 516, distance: 173.0
click at [1, 516] on div "yasuko 614743 ! 0 9日目 レントハウス 千歳烏山店 冬眠中 自社客 スミカ スミカ_BPO チャット全表示 2025-09-21 GRAVA…" at bounding box center [726, 344] width 1452 height 689
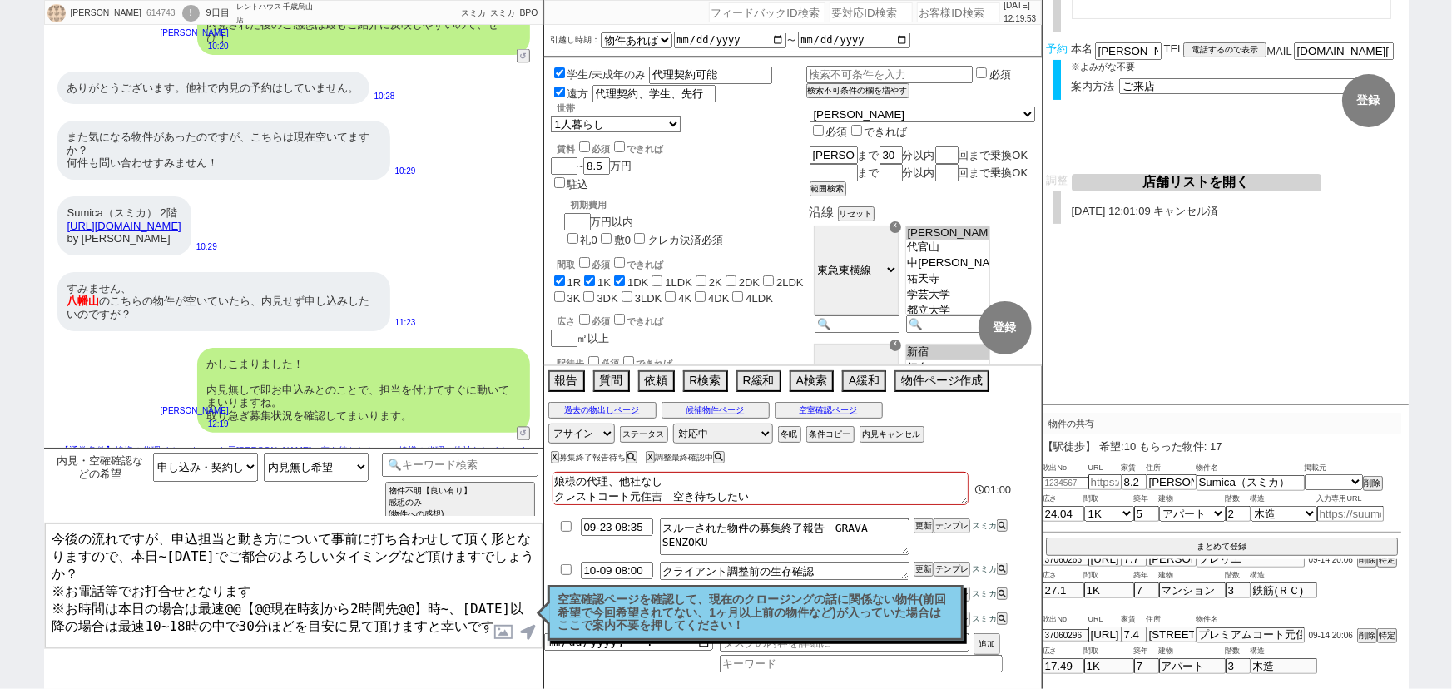
scroll to position [0, 0]
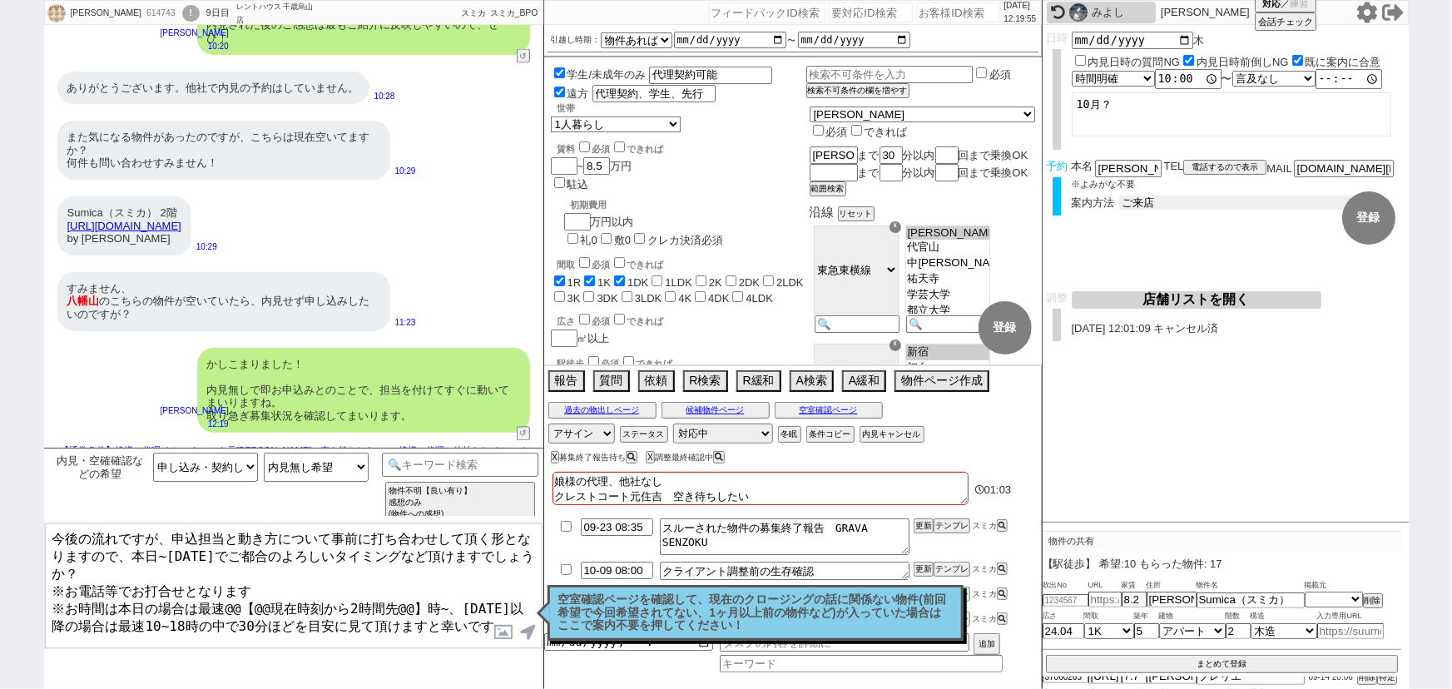
click at [1140, 201] on select "未定 現地お待ち合わせ ご来店 先行申し込みのご案内or内見無しでの申し込みのご案内 オンラインでのご接客 オンラインで1件の内見のご案内" at bounding box center [1244, 203] width 250 height 14
click at [1119, 196] on select "未定 現地お待ち合わせ ご来店 先行申し込みのご案内or内見無しでの申し込みのご案内 オンラインでのご接客 オンラインで1件の内見のご案内" at bounding box center [1244, 203] width 250 height 14
click at [1098, 255] on form "変更 なし 登録 日時 2025-10-16 木 内見日時の質問NG 内見日時前倒しNG 既に案内に合意 言及なし 時間明確 午前 午後 お昼 夕方・夜 終日…" at bounding box center [1225, 158] width 366 height 266
drag, startPoint x: 221, startPoint y: 586, endPoint x: 415, endPoint y: 586, distance: 193.8
click at [415, 586] on textarea "今後の流れですが、申込担当と動き方について事前に打ち合わせして頂く形となりますので、本日~明日でご都合のよろしいタイミングなど頂けますでしょうか？ ※お電話等…" at bounding box center [294, 585] width 498 height 125
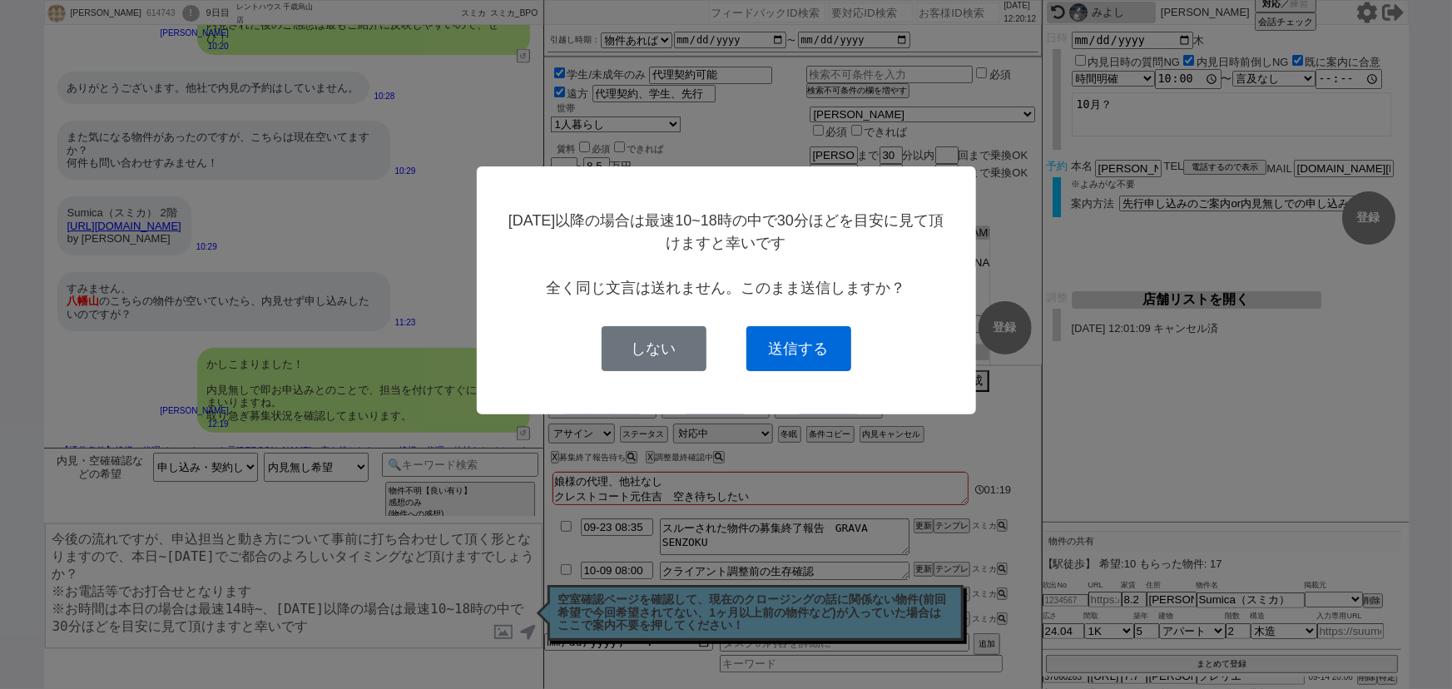
click at [800, 359] on button "送信する" at bounding box center [798, 348] width 105 height 45
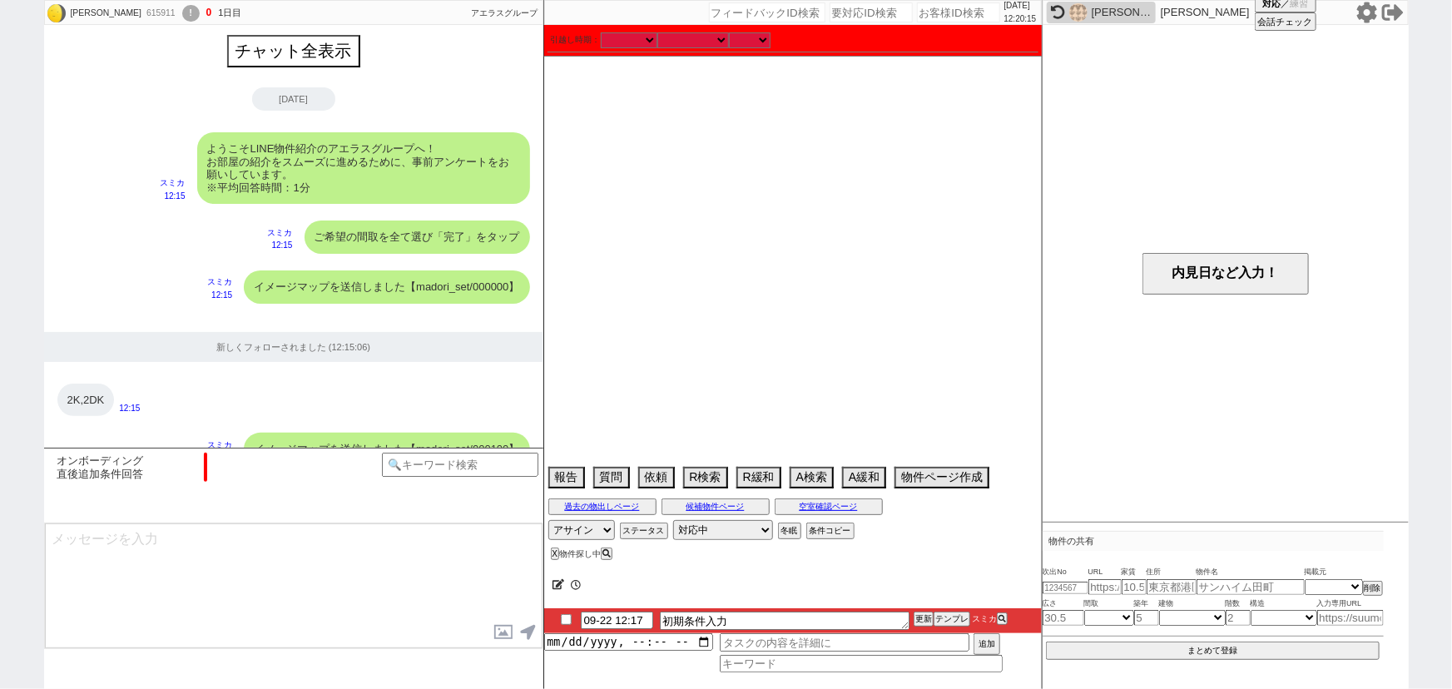
scroll to position [1077, 0]
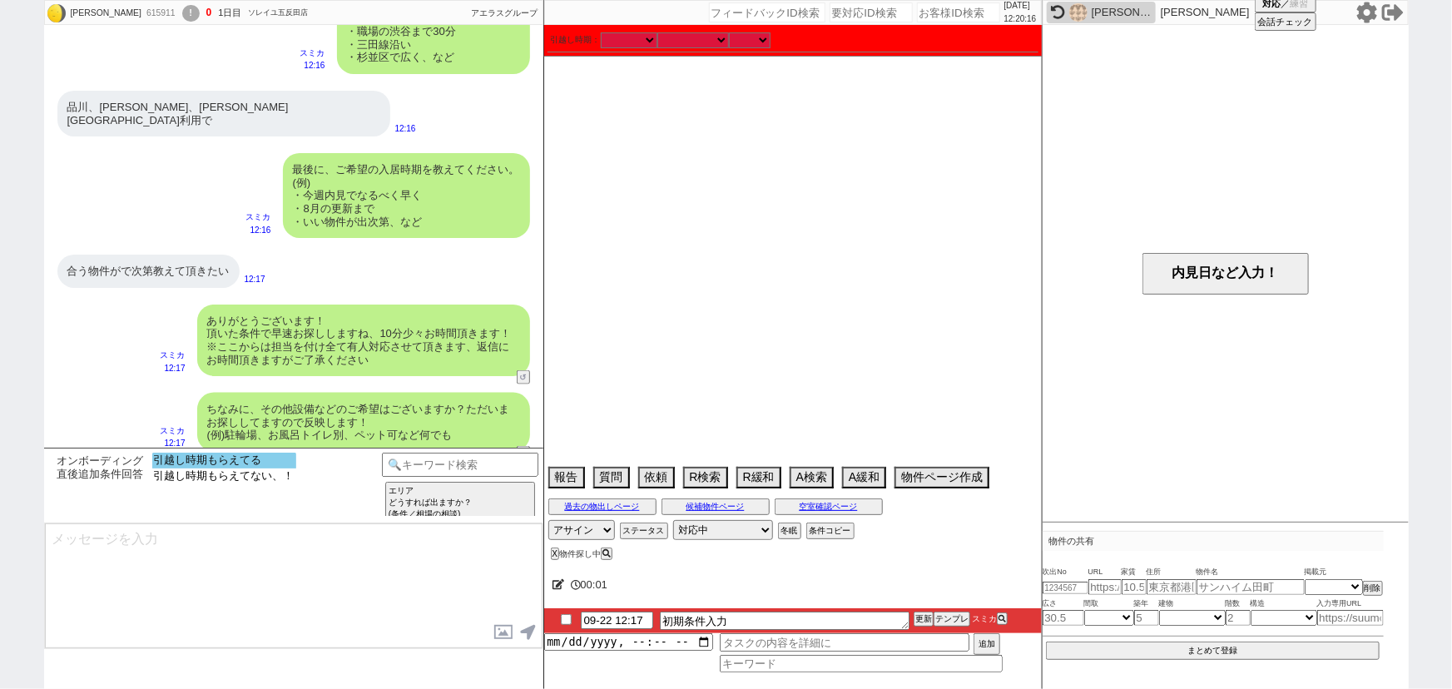
click at [265, 463] on option "引越し時期もらえてる" at bounding box center [224, 461] width 144 height 16
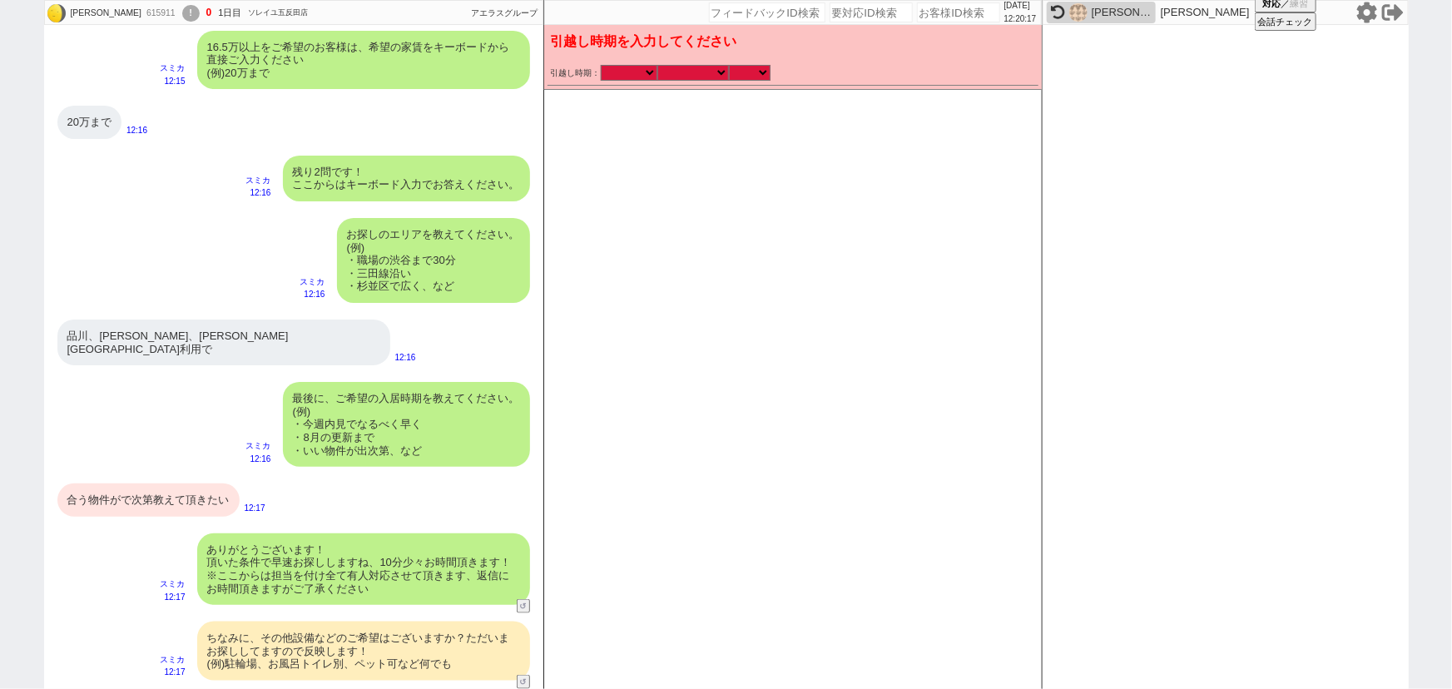
scroll to position [836, 0]
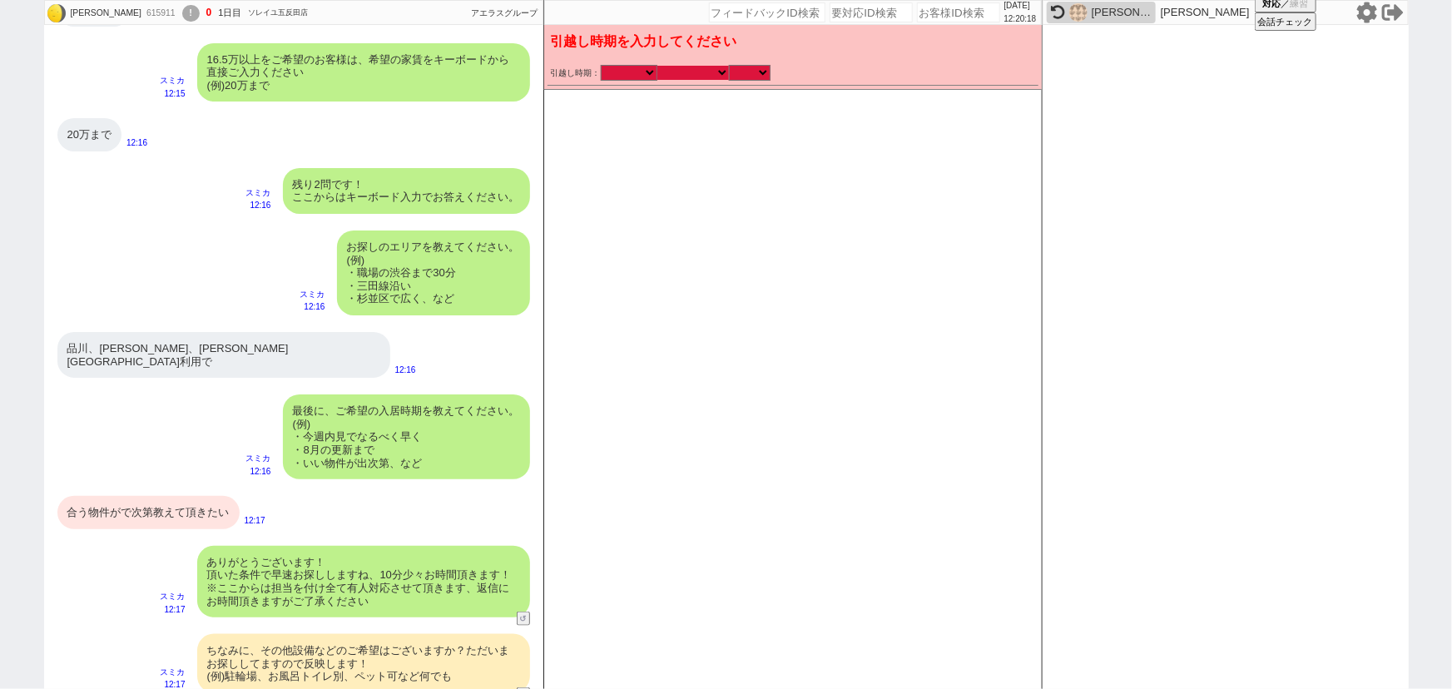
click at [696, 73] on select "なる早 未定 いつでも 物件あれば 年内 来年 1月 2月 3月 4月 5月 6月 7月 8月 9月 10月 11月 12月 春 夏 秋 冬" at bounding box center [693, 73] width 72 height 14
click at [657, 66] on select "なる早 未定 いつでも 物件あれば 年内 来年 1月 2月 3月 4月 5月 6月 7月 8月 9月 10月 11月 12月 春 夏 秋 冬" at bounding box center [693, 73] width 72 height 14
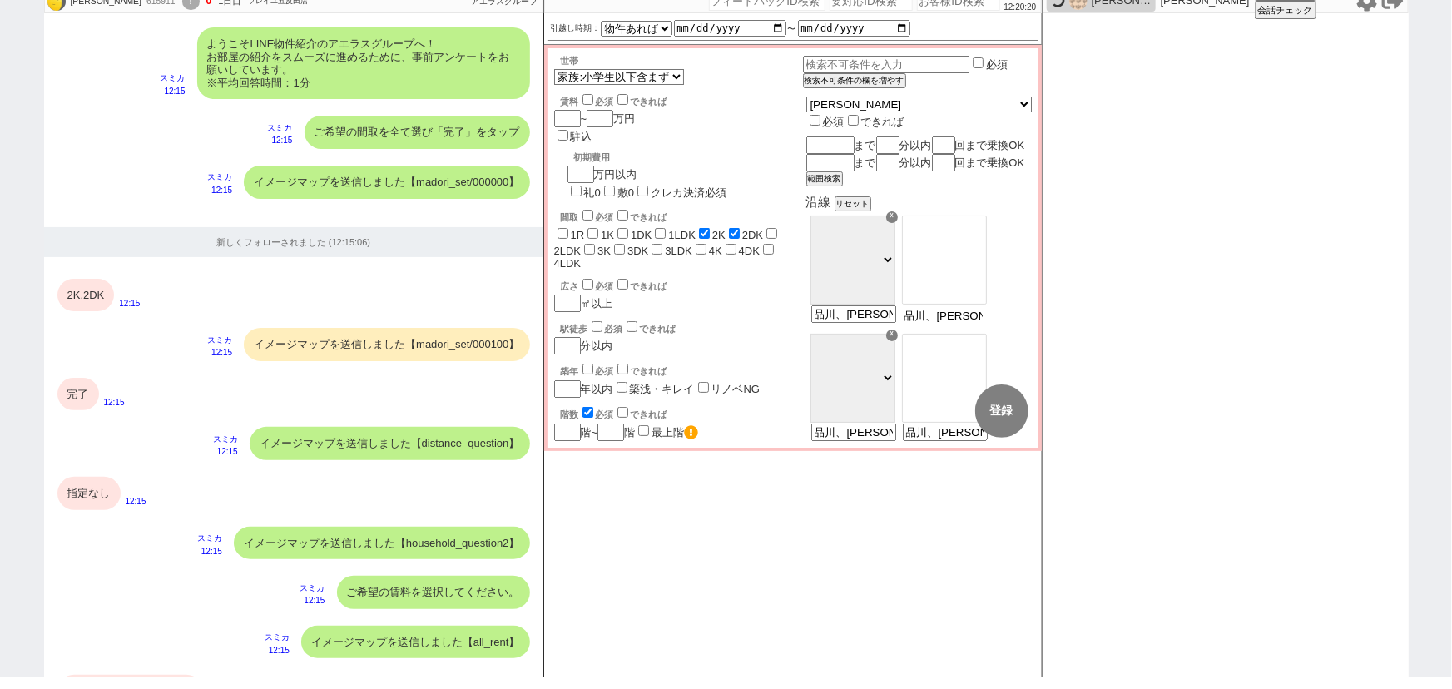
scroll to position [0, 67]
drag, startPoint x: 969, startPoint y: 333, endPoint x: 1106, endPoint y: 359, distance: 139.7
click at [1106, 359] on div "Yasuyo 615911 ! 0 1日目 ソレイユ五反田店 冬眠中 自社客 アエラスグループ スミカ_BPO チャット全表示 2025-09-22 ようこそ…" at bounding box center [726, 332] width 1364 height 689
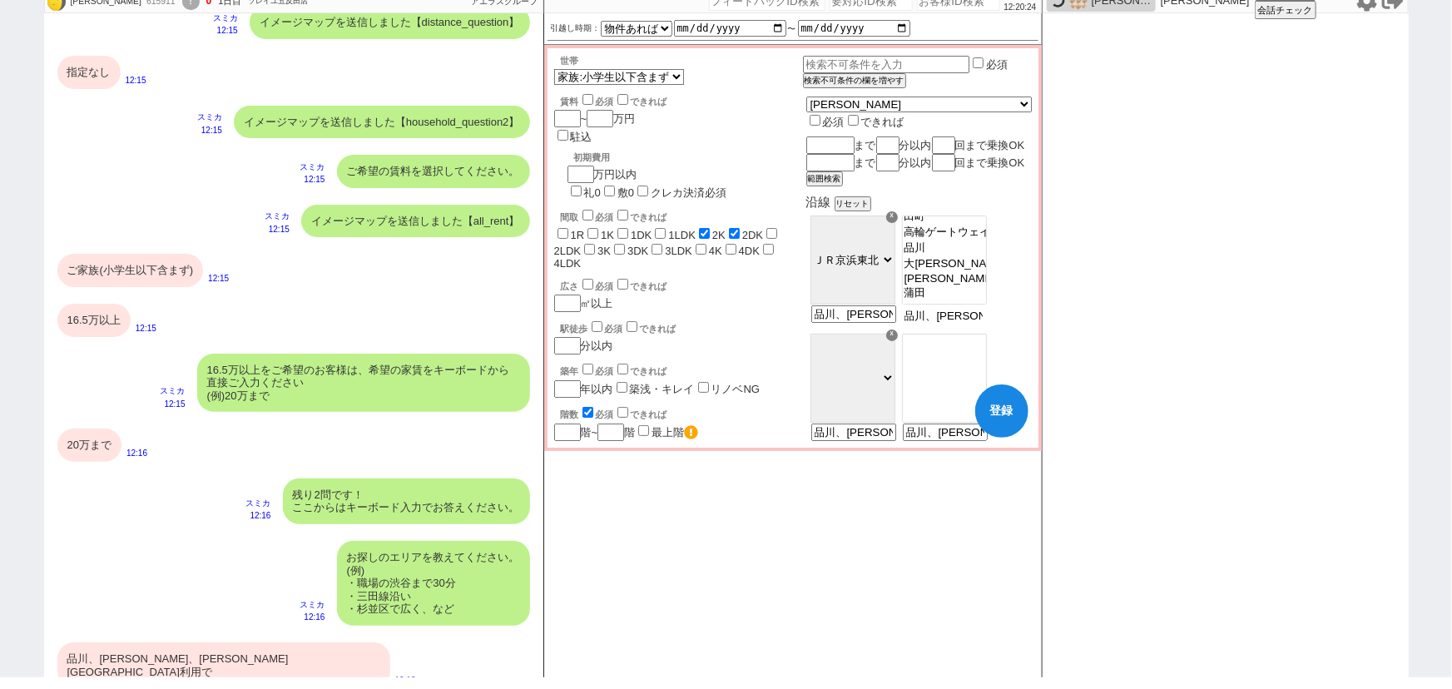
scroll to position [516, 0]
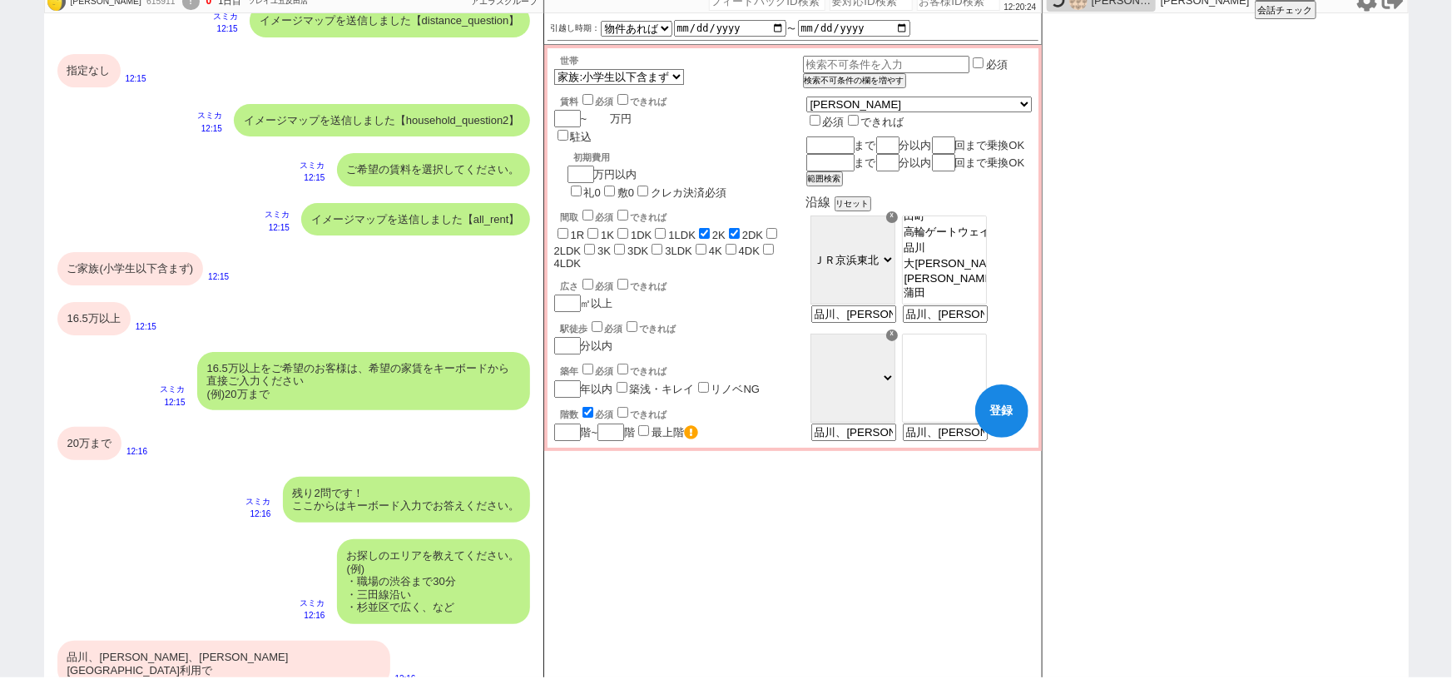
click at [603, 125] on input "number" at bounding box center [598, 118] width 23 height 14
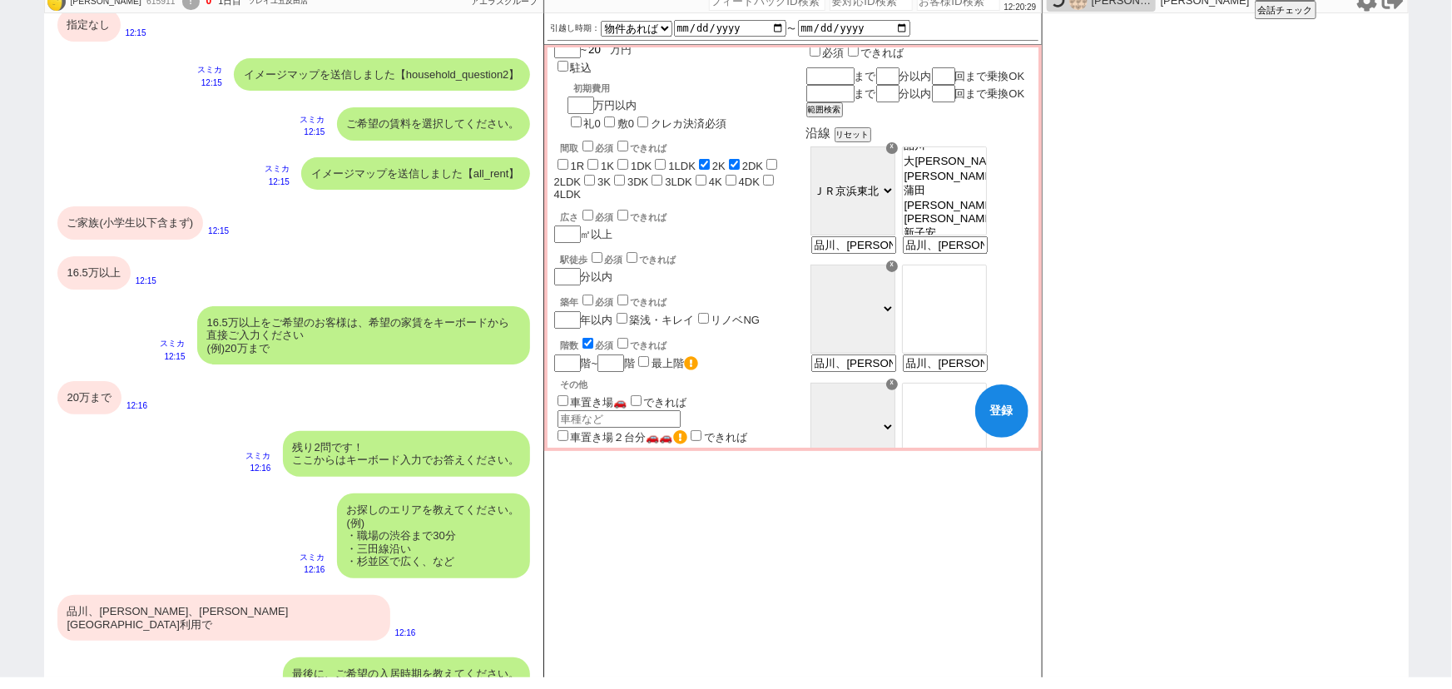
scroll to position [74, 0]
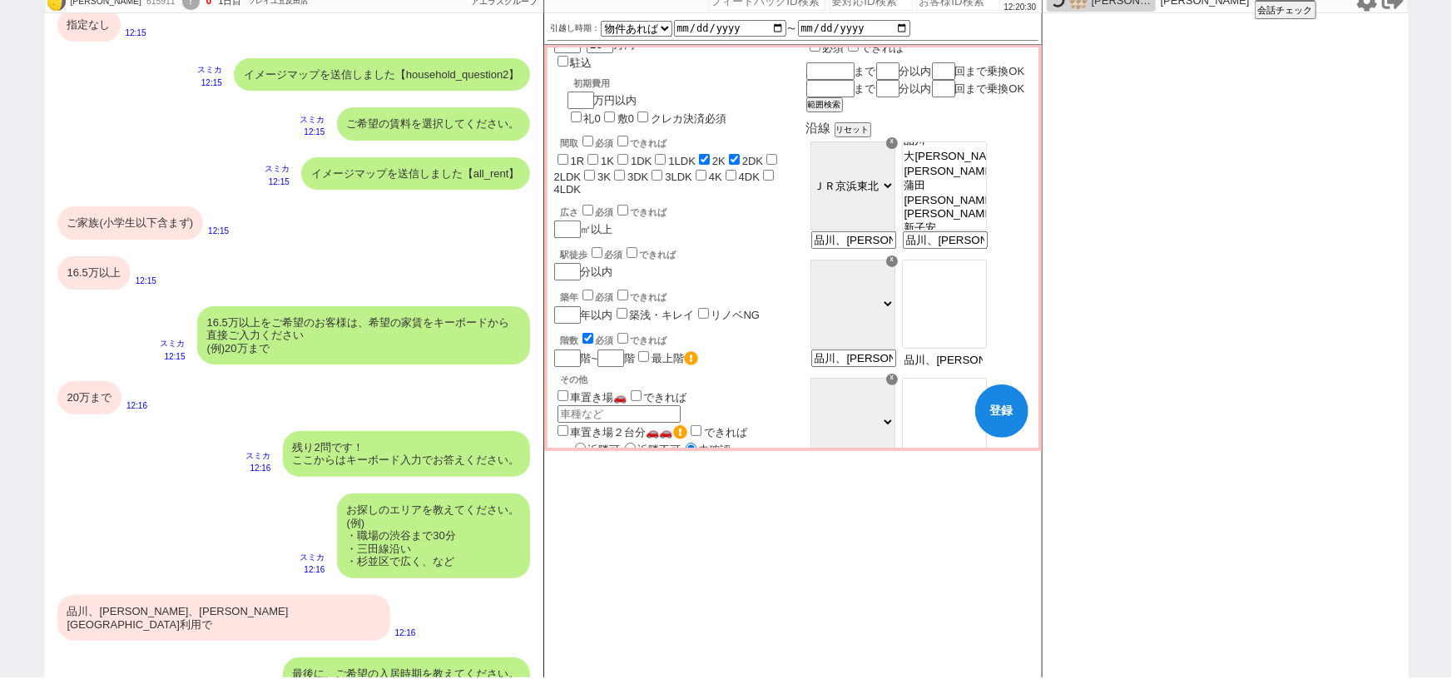
click at [956, 367] on input "品川、大崎、五反田駅利用で" at bounding box center [944, 360] width 82 height 14
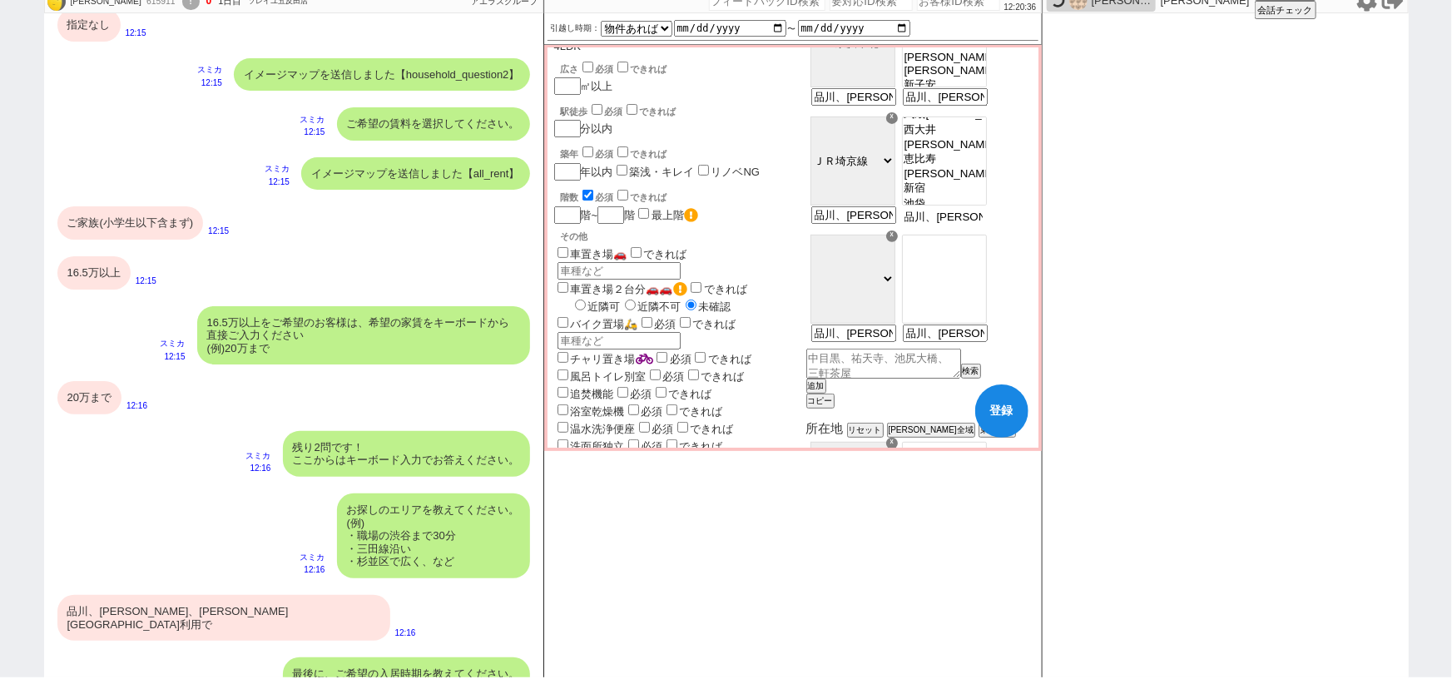
scroll to position [220, 0]
click at [975, 339] on input "品川、大崎、五反田駅利用で" at bounding box center [944, 332] width 82 height 14
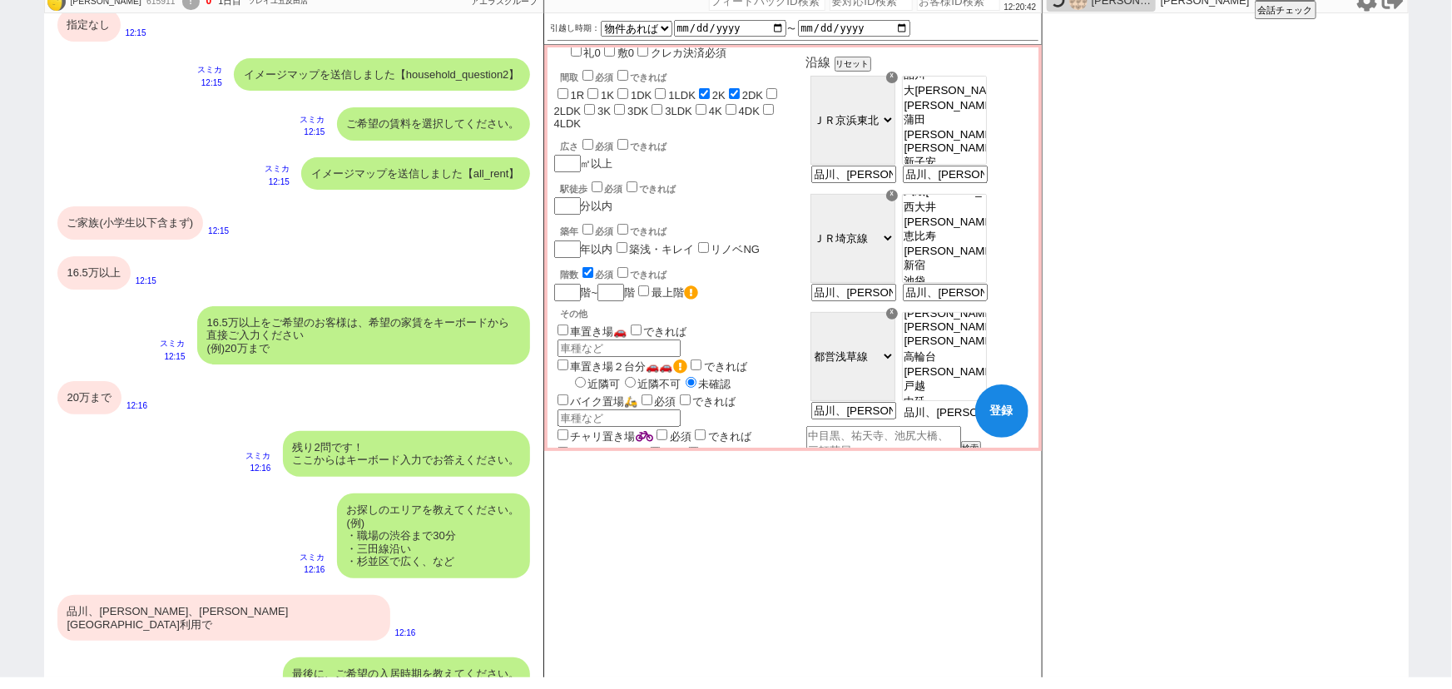
scroll to position [139, 0]
click at [895, 255] on select "ＪＲ総武・中央緩行線 東急東横線 小田急小田原線 ＪＲ京浜東北・根岸線 都営大江戸線 東急田園都市線 京王線 東京メトロ日比谷線 東京メトロ丸ノ内線 東京メト…" at bounding box center [852, 239] width 85 height 89
click at [853, 210] on select "ＪＲ総武・中央緩行線 東急東横線 小田急小田原線 ＪＲ京浜東北・根岸線 都営大江戸線 東急田園都市線 京王線 東京メトロ日比谷線 東京メトロ丸ノ内線 東京メト…" at bounding box center [852, 239] width 85 height 89
click at [983, 240] on option "品川" at bounding box center [944, 233] width 83 height 16
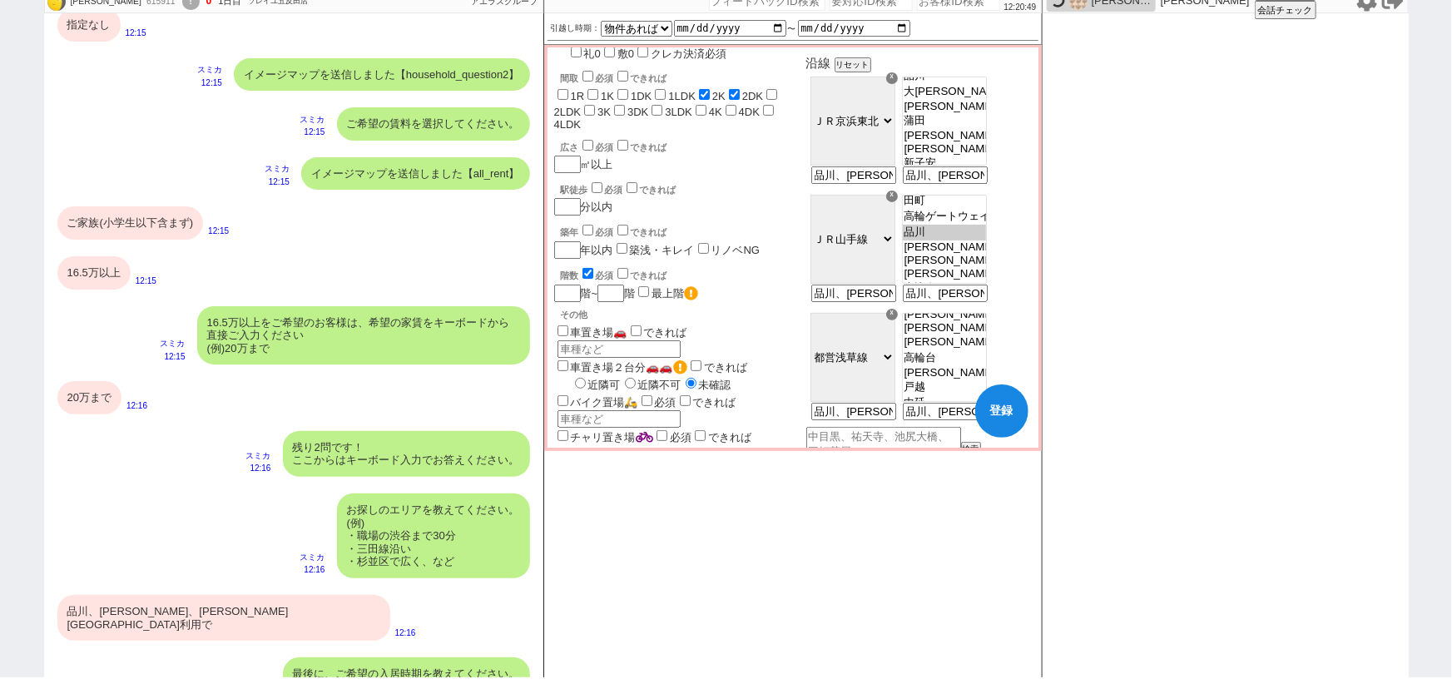
click at [980, 254] on option "[PERSON_NAME]" at bounding box center [944, 246] width 83 height 13
click at [973, 267] on option "[PERSON_NAME]" at bounding box center [944, 260] width 83 height 13
click at [898, 84] on div "☓" at bounding box center [892, 78] width 12 height 12
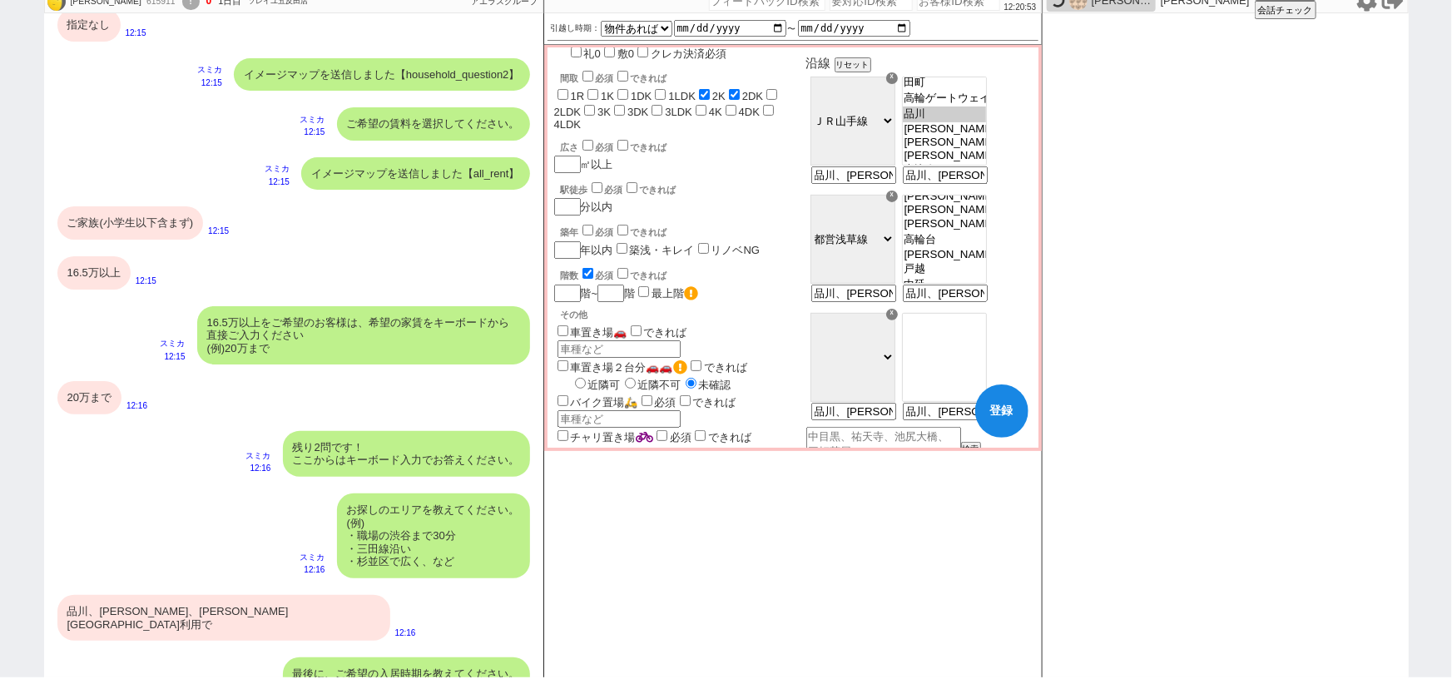
click at [898, 202] on div "☓" at bounding box center [892, 197] width 12 height 12
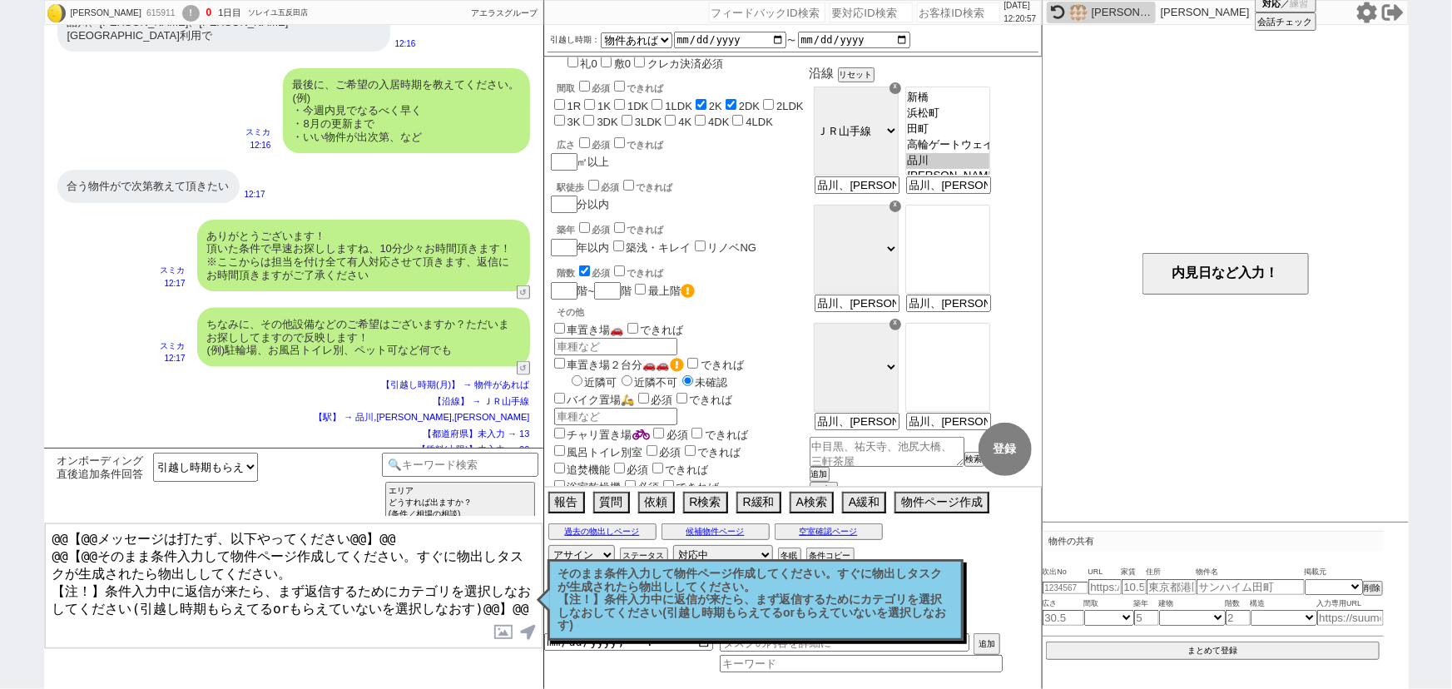
scroll to position [0, 0]
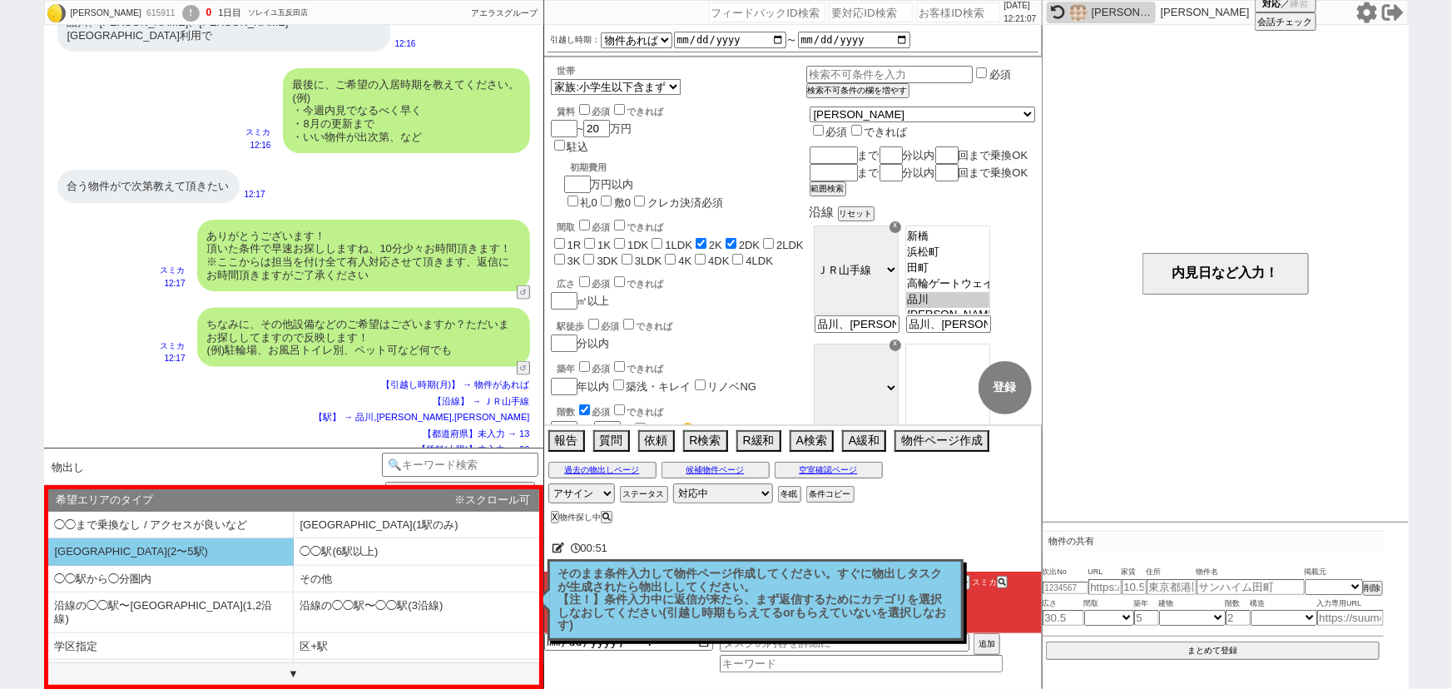
click at [248, 547] on li "◯◯駅(2〜5駅)" at bounding box center [170, 551] width 245 height 27
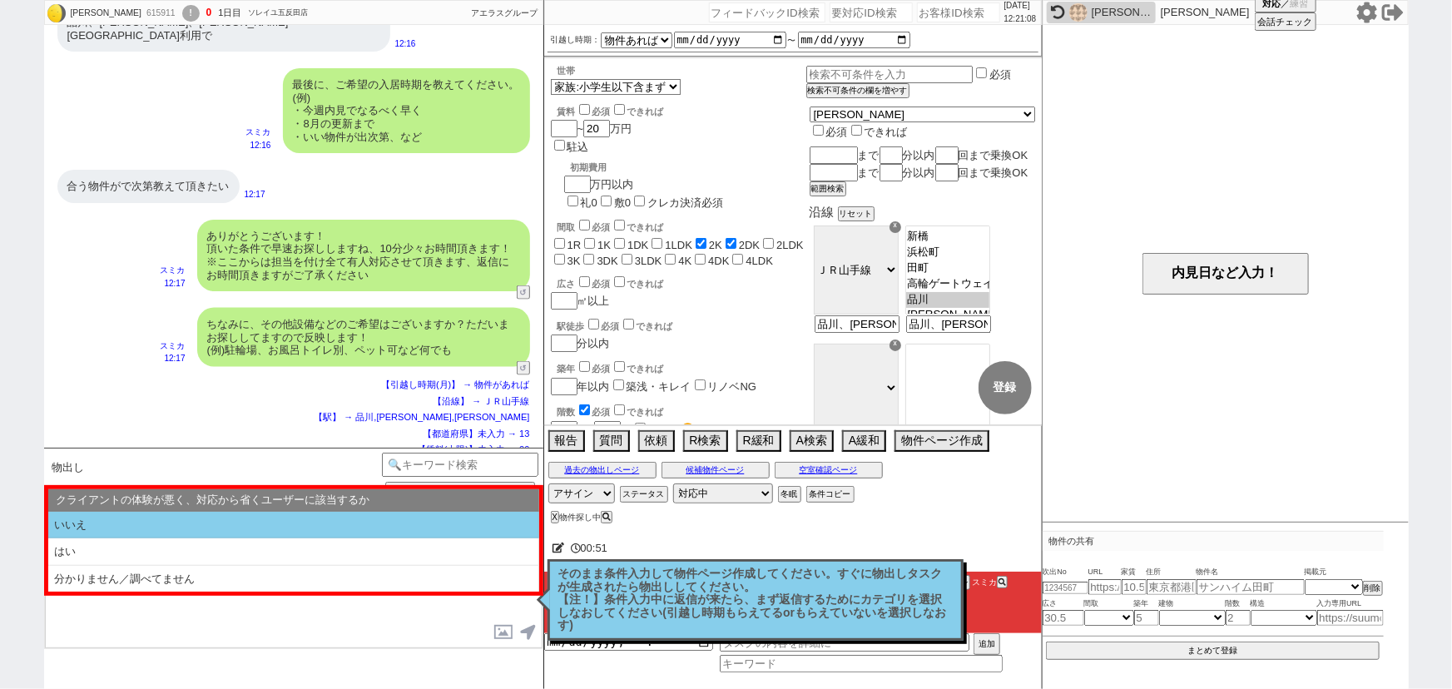
click at [275, 519] on li "いいえ" at bounding box center [293, 525] width 491 height 27
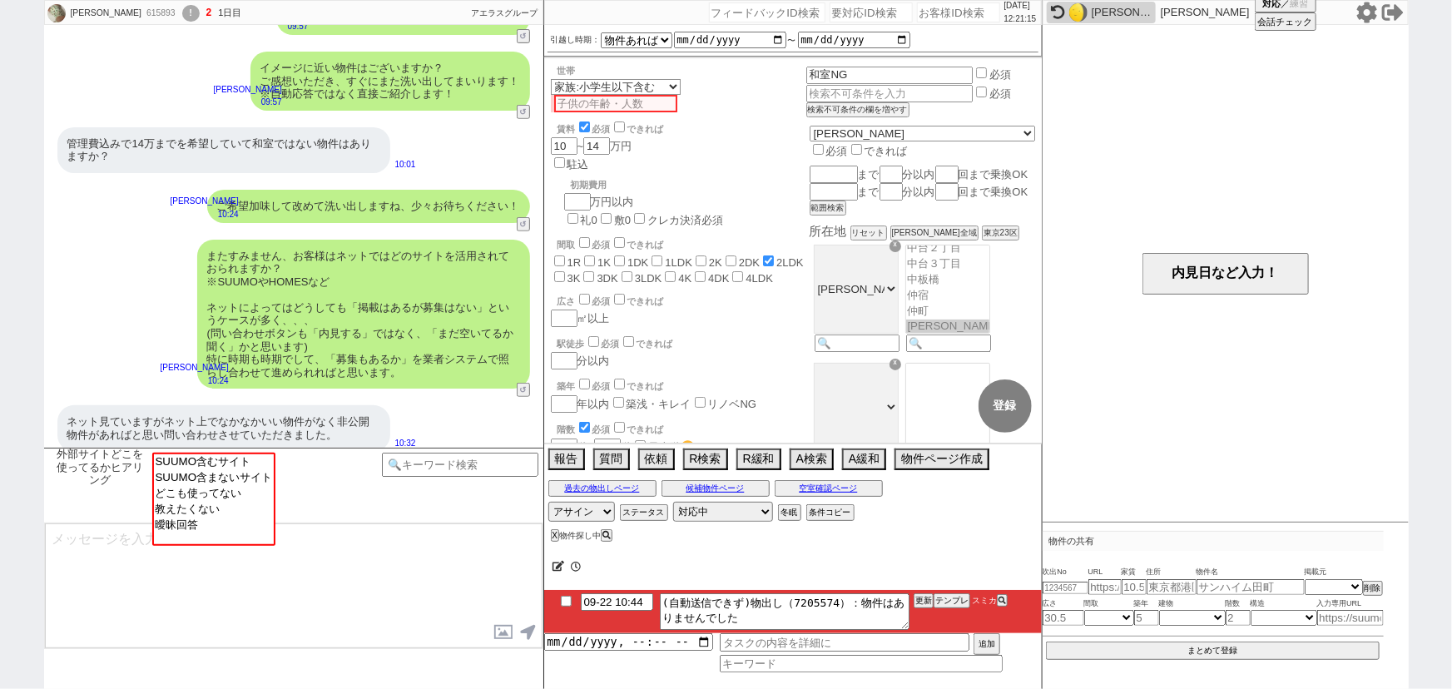
scroll to position [146, 0]
click at [491, 463] on input at bounding box center [460, 463] width 157 height 21
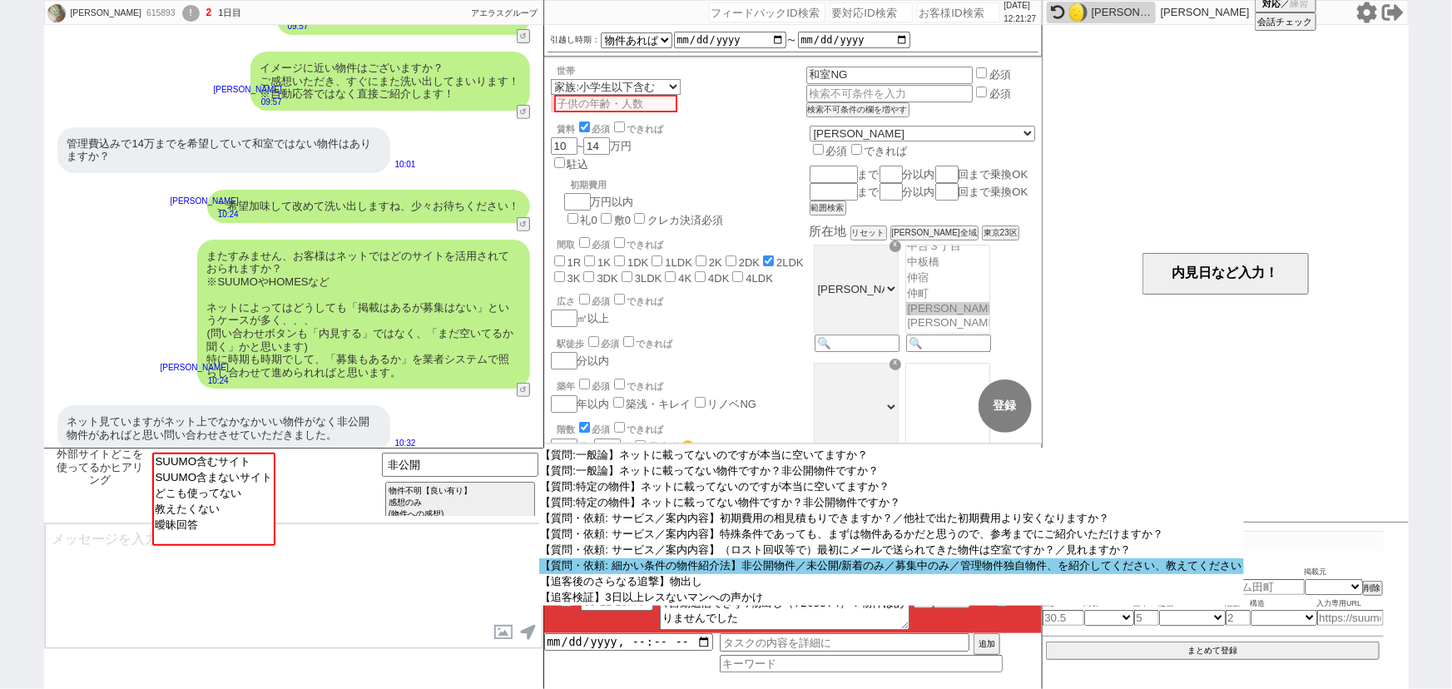
scroll to position [100, 0]
click at [745, 571] on option "【質問・依頼: 細かい条件の物件紹介法】非公開物件／未公開/新着のみ／募集中のみ／管理物件独自物件、を紹介してください、教えてください" at bounding box center [891, 566] width 705 height 16
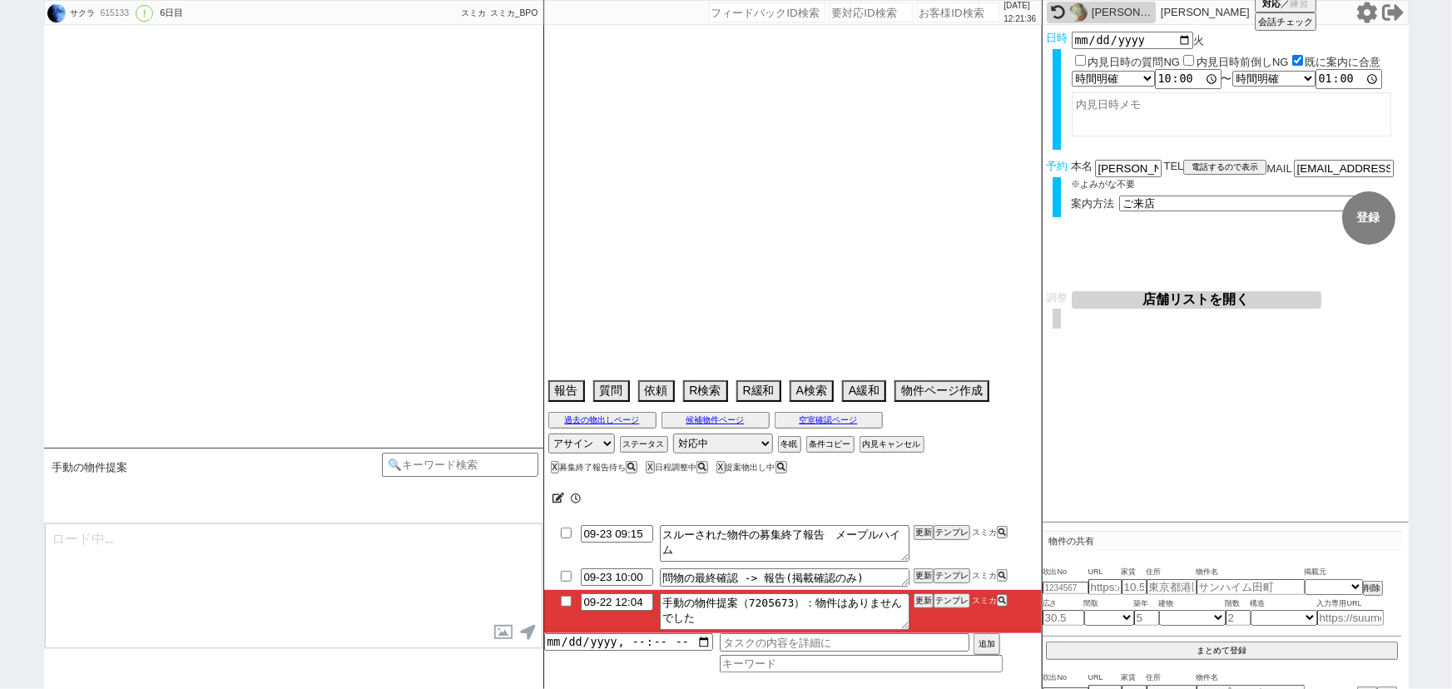
scroll to position [6110, 0]
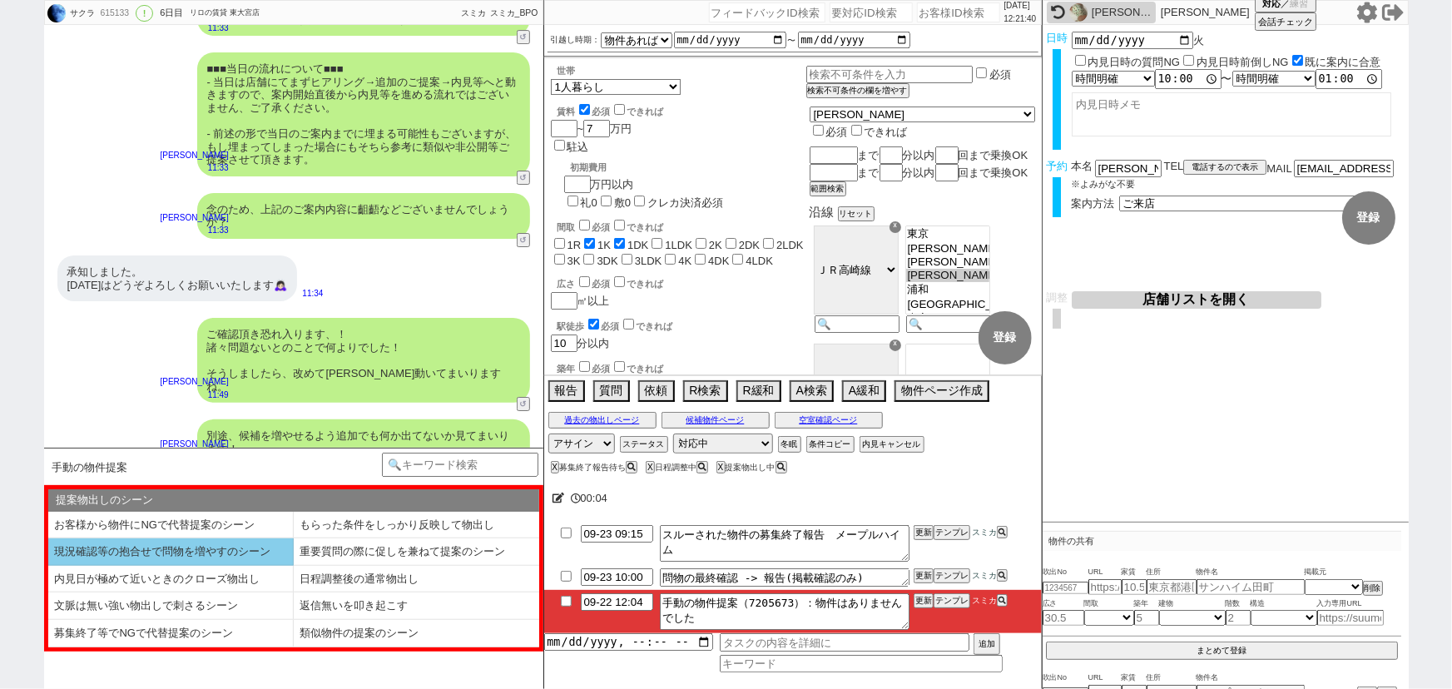
click at [225, 545] on li "現況確認等の抱合せで問物を増やすのシーン" at bounding box center [170, 551] width 245 height 27
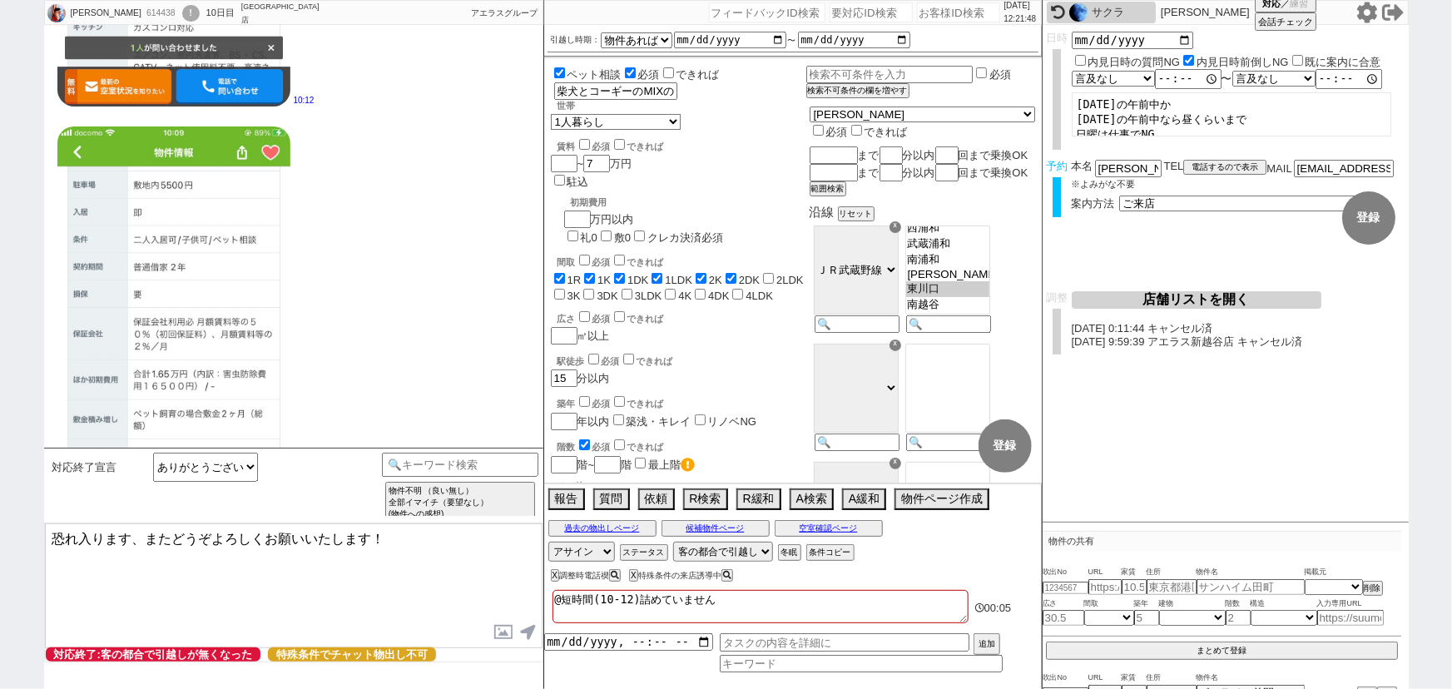
scroll to position [4473, 0]
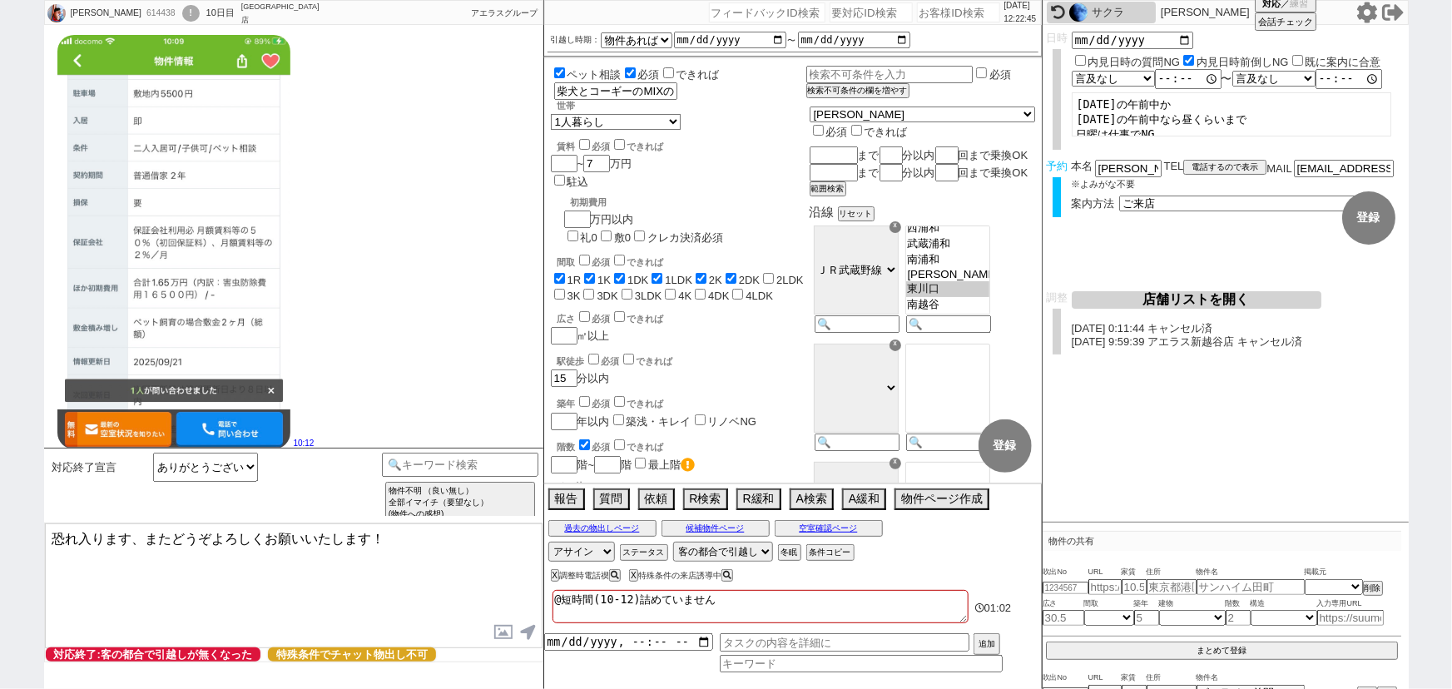
click at [353, 347] on div "10:12" at bounding box center [293, 242] width 499 height 434
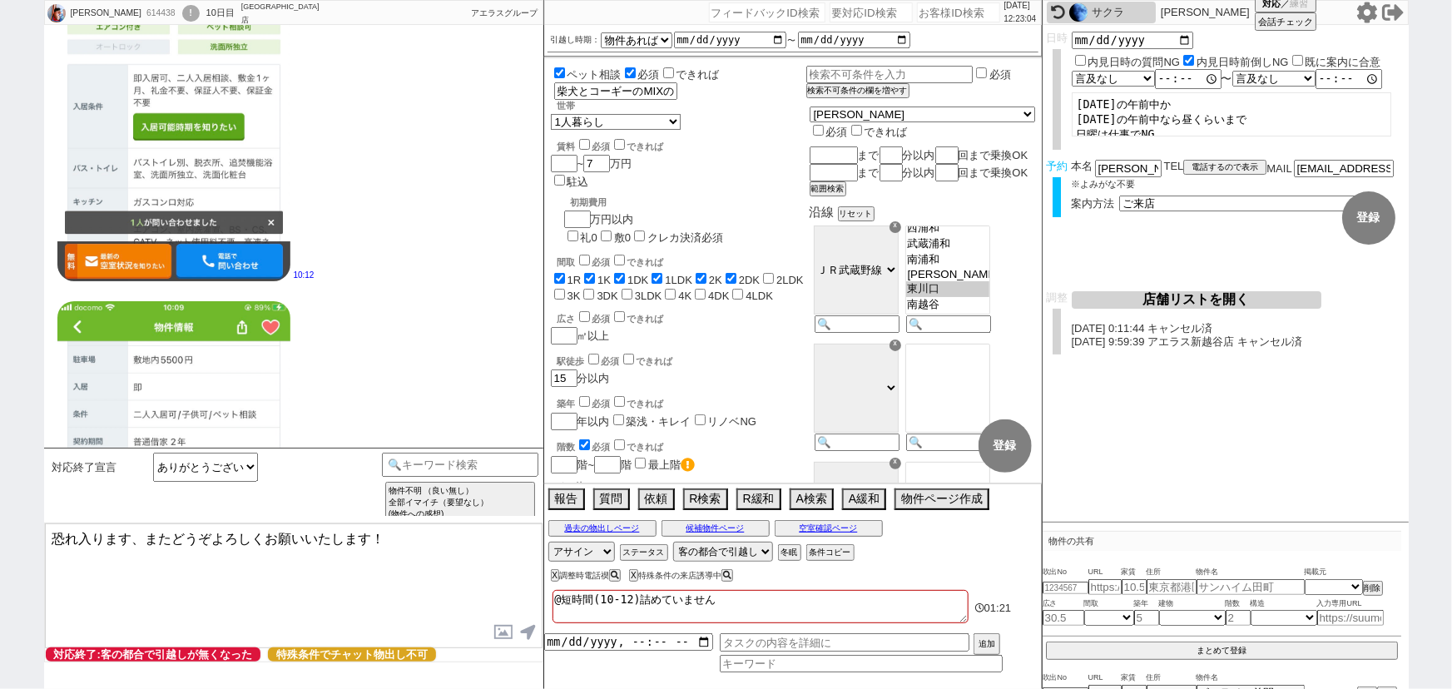
scroll to position [4193, 0]
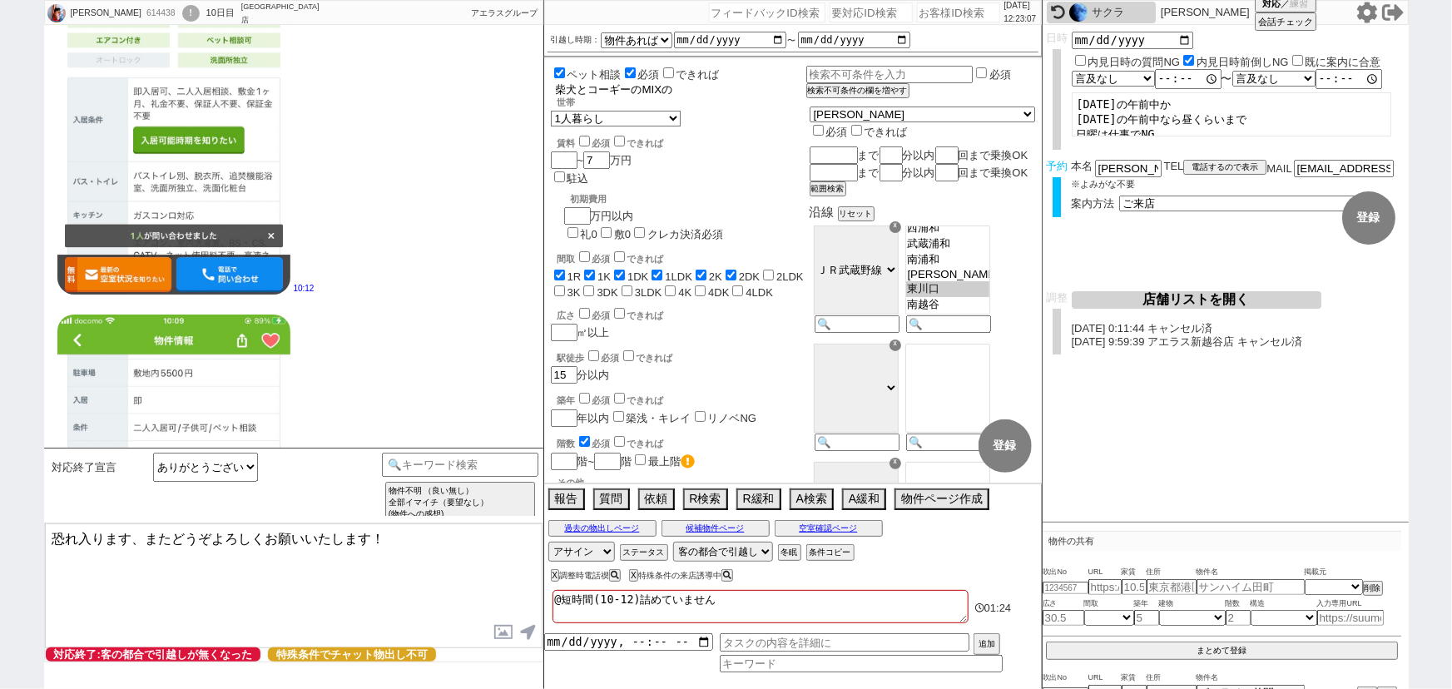
click at [646, 87] on input "柴犬とコーギーのMIXの 1匹、体重不明" at bounding box center [614, 89] width 120 height 14
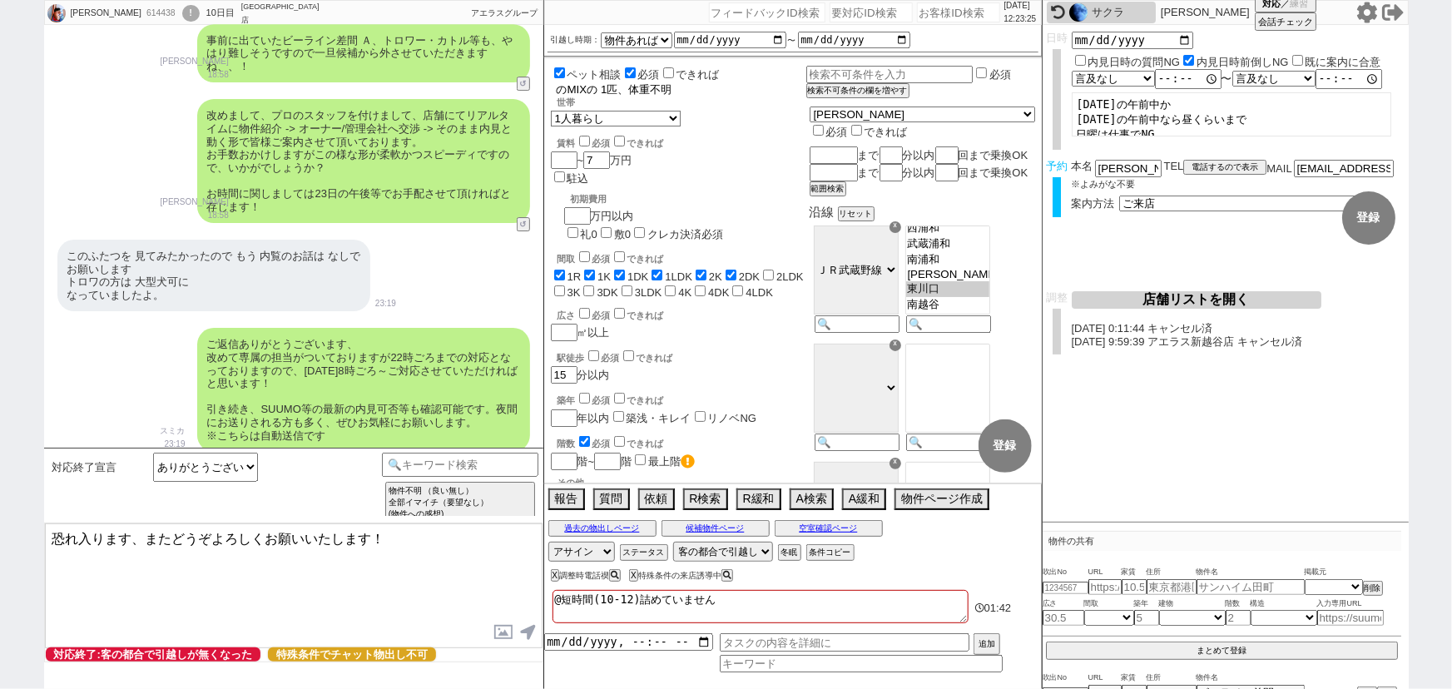
scroll to position [2783, 0]
click at [800, 527] on button "空室確認ページ" at bounding box center [829, 528] width 108 height 13
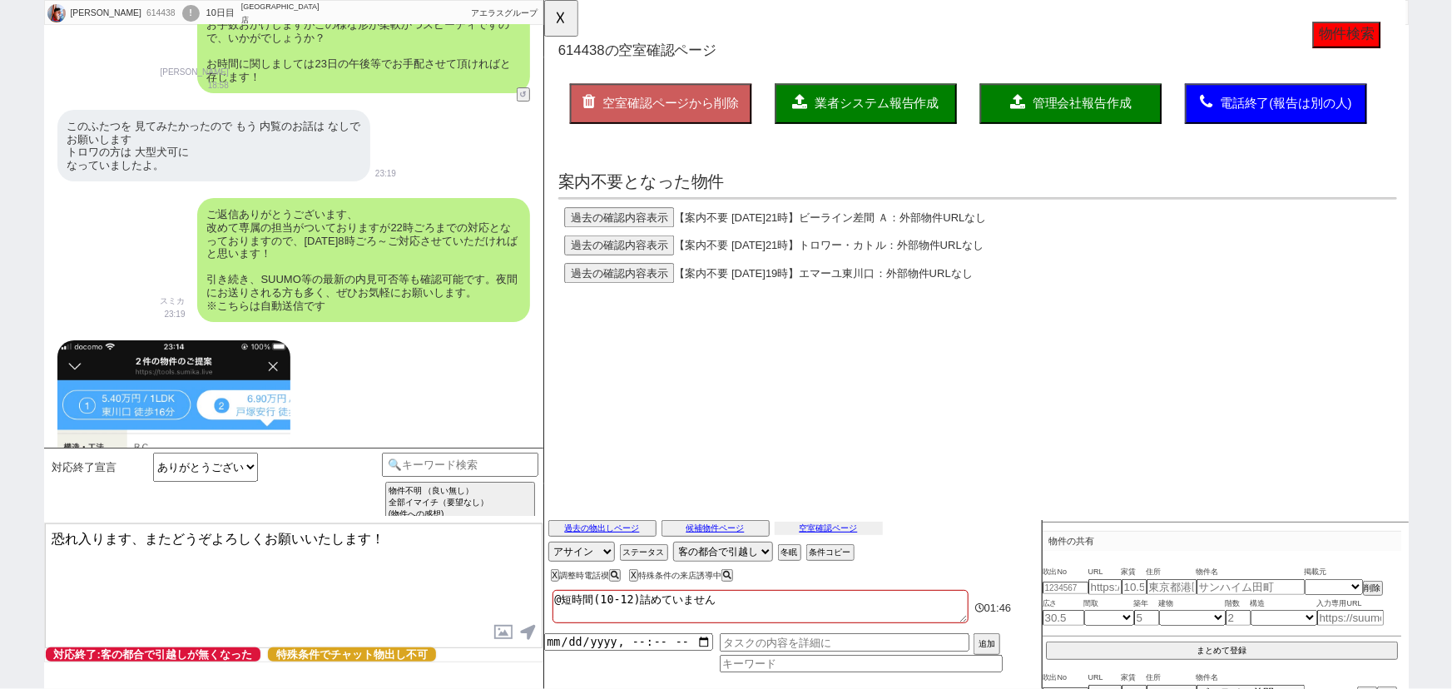
scroll to position [2913, 0]
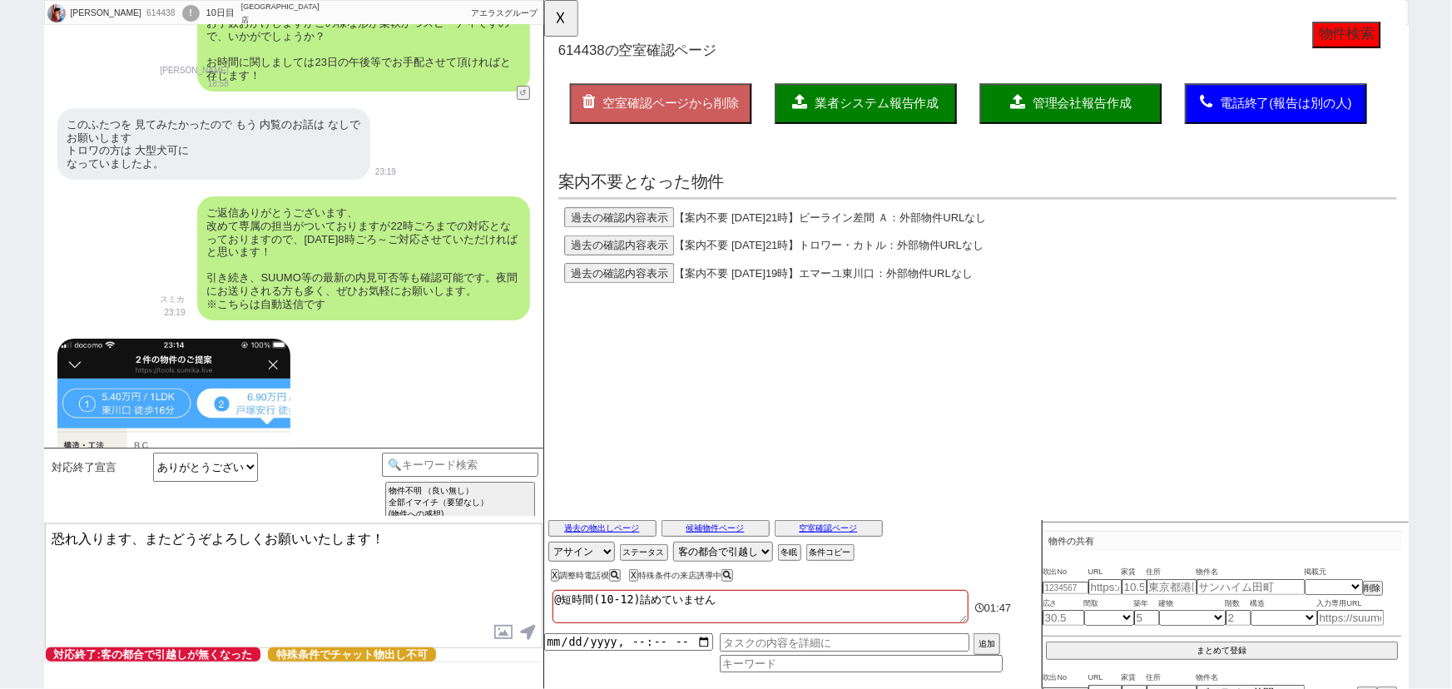
click at [637, 257] on button "過去の確認内容表示" at bounding box center [624, 264] width 118 height 22
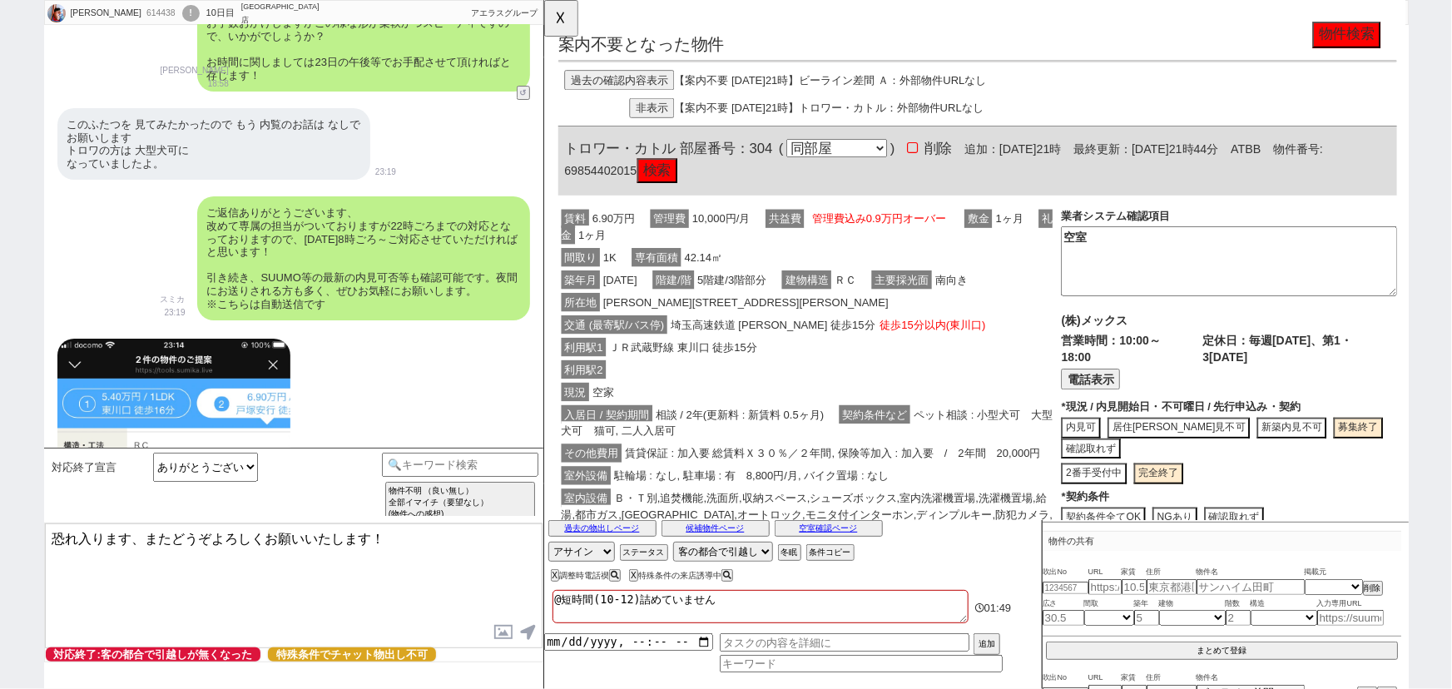
scroll to position [128, 0]
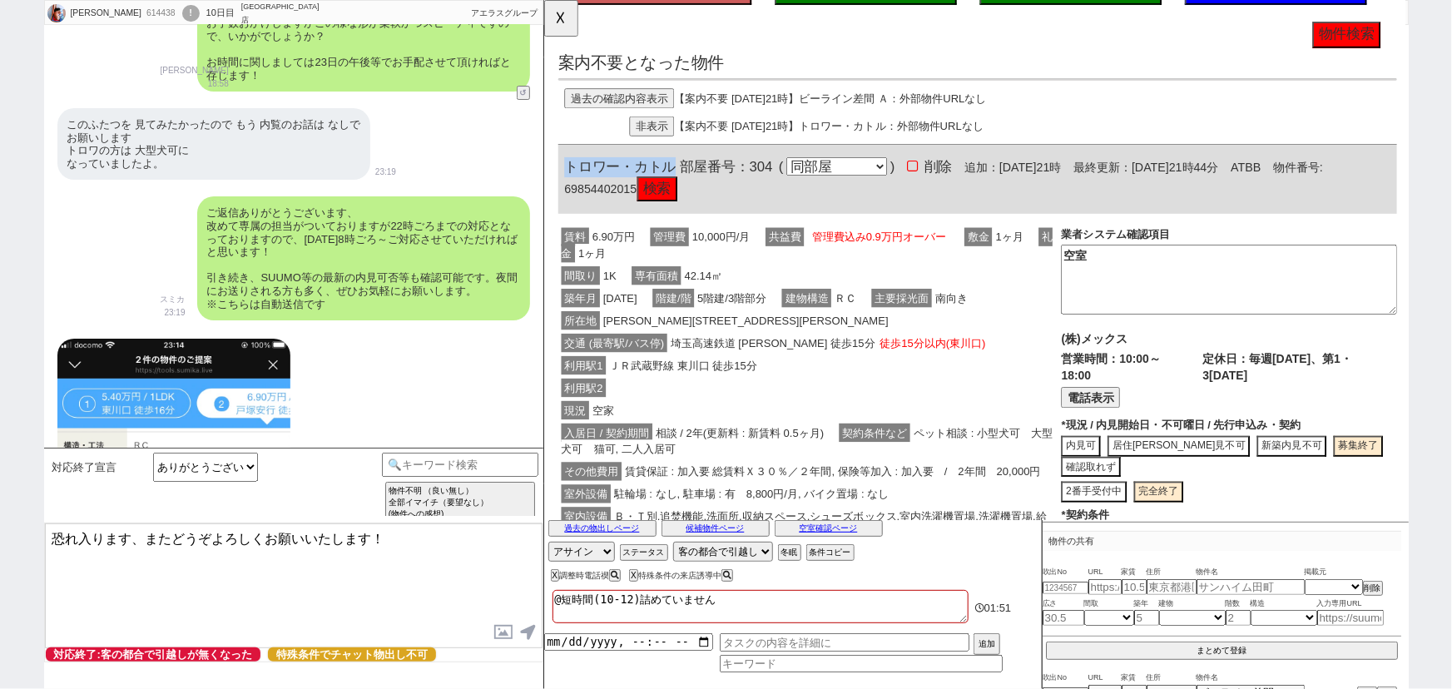
drag, startPoint x: 682, startPoint y: 176, endPoint x: 557, endPoint y: 181, distance: 125.7
click at [557, 181] on div "614438 の空室確認ページ 空室確認ページから削除 業者システム報告作成 管理会社報告作成 電話終了(報告は別の人) 確認取れず物件のタスク登録 追加 キ…" at bounding box center [1009, 513] width 932 height 1283
copy span "トロワー・カトル"
click at [686, 202] on button "検索" at bounding box center [664, 203] width 43 height 27
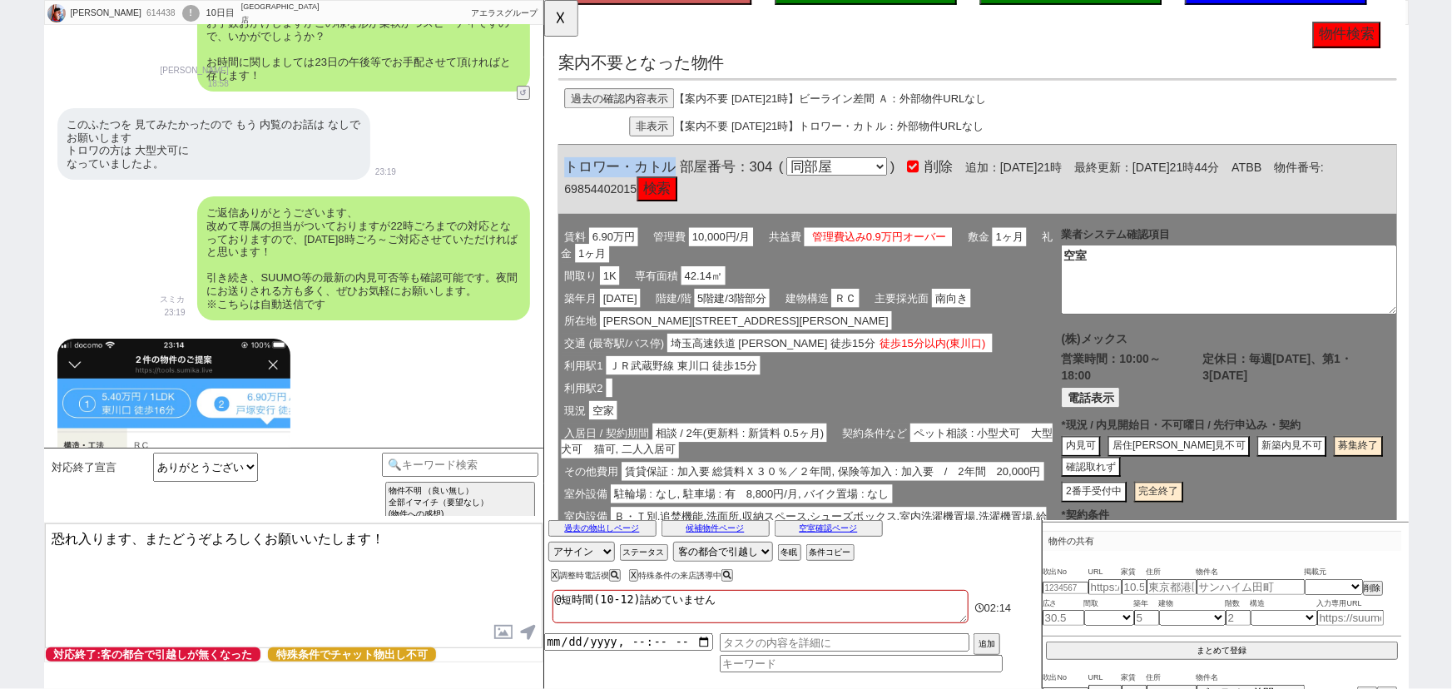
click at [686, 196] on button "検索" at bounding box center [664, 203] width 43 height 27
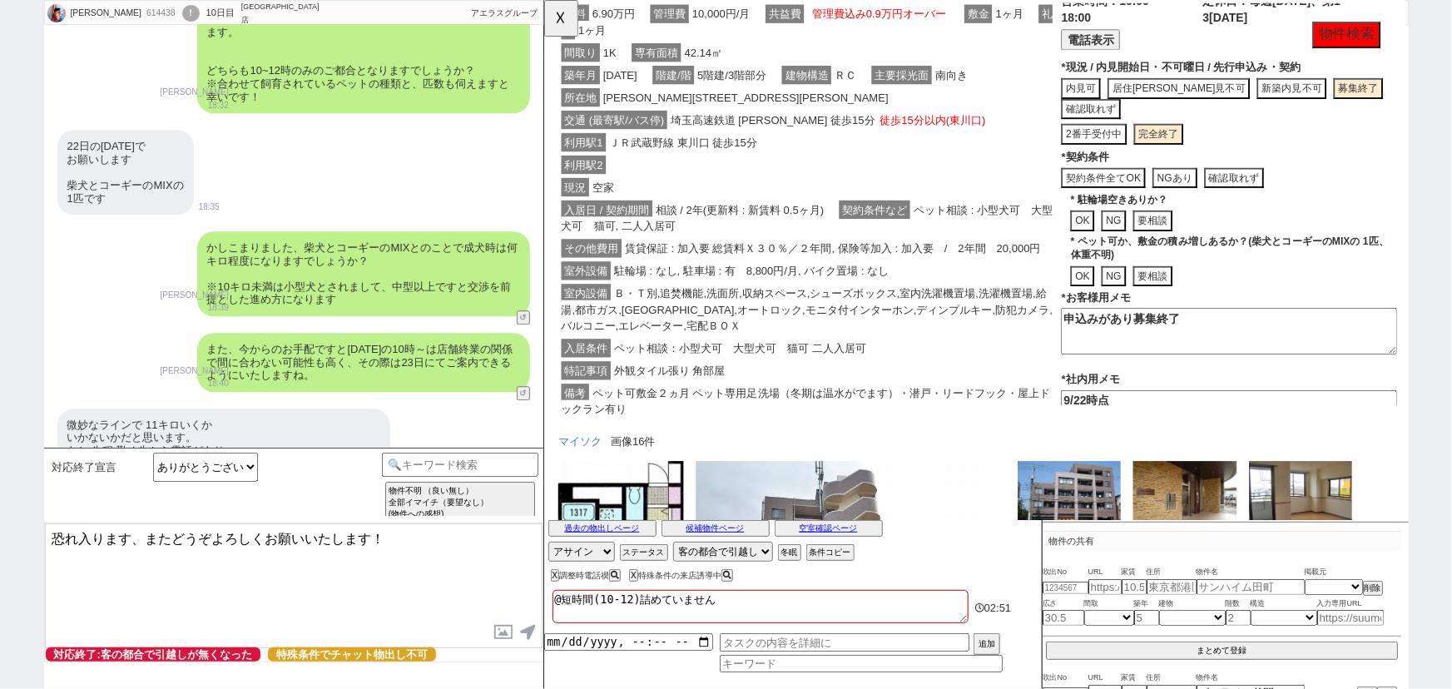
scroll to position [241, 0]
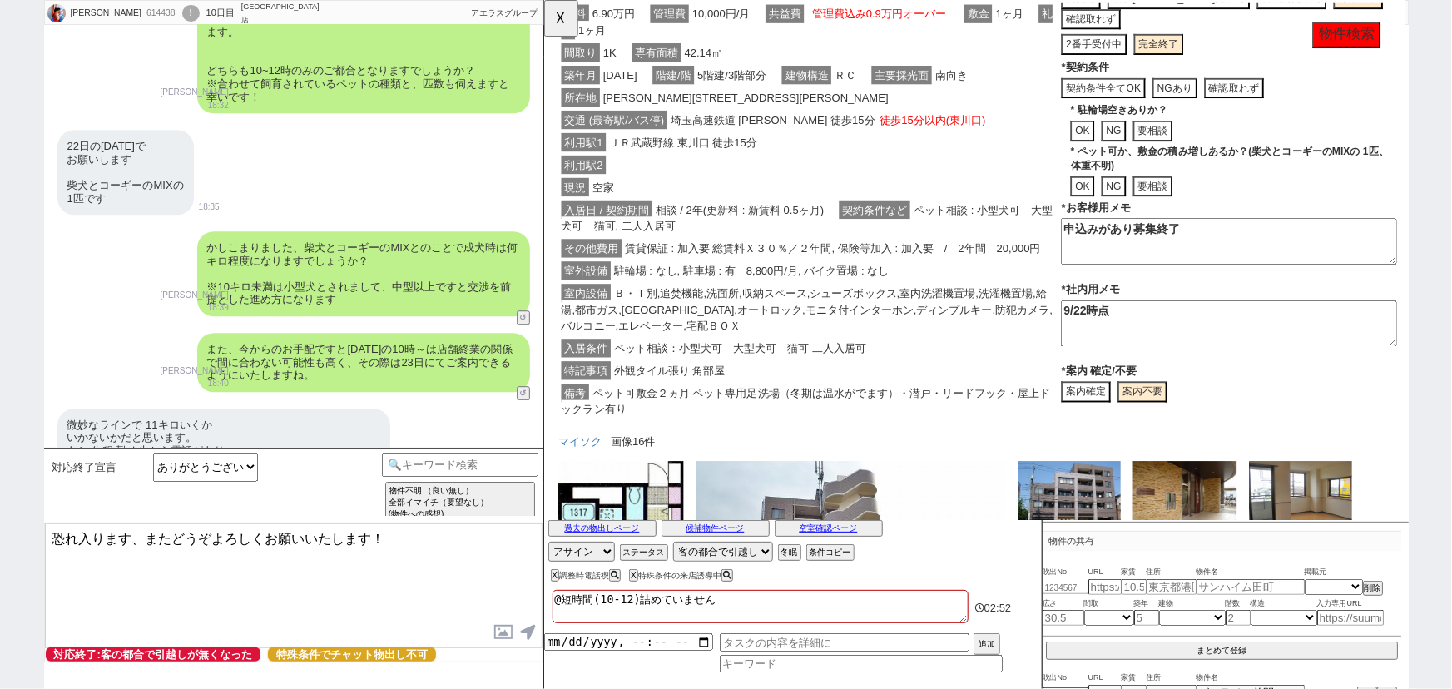
click at [1122, 418] on button "案内確定" at bounding box center [1125, 421] width 53 height 22
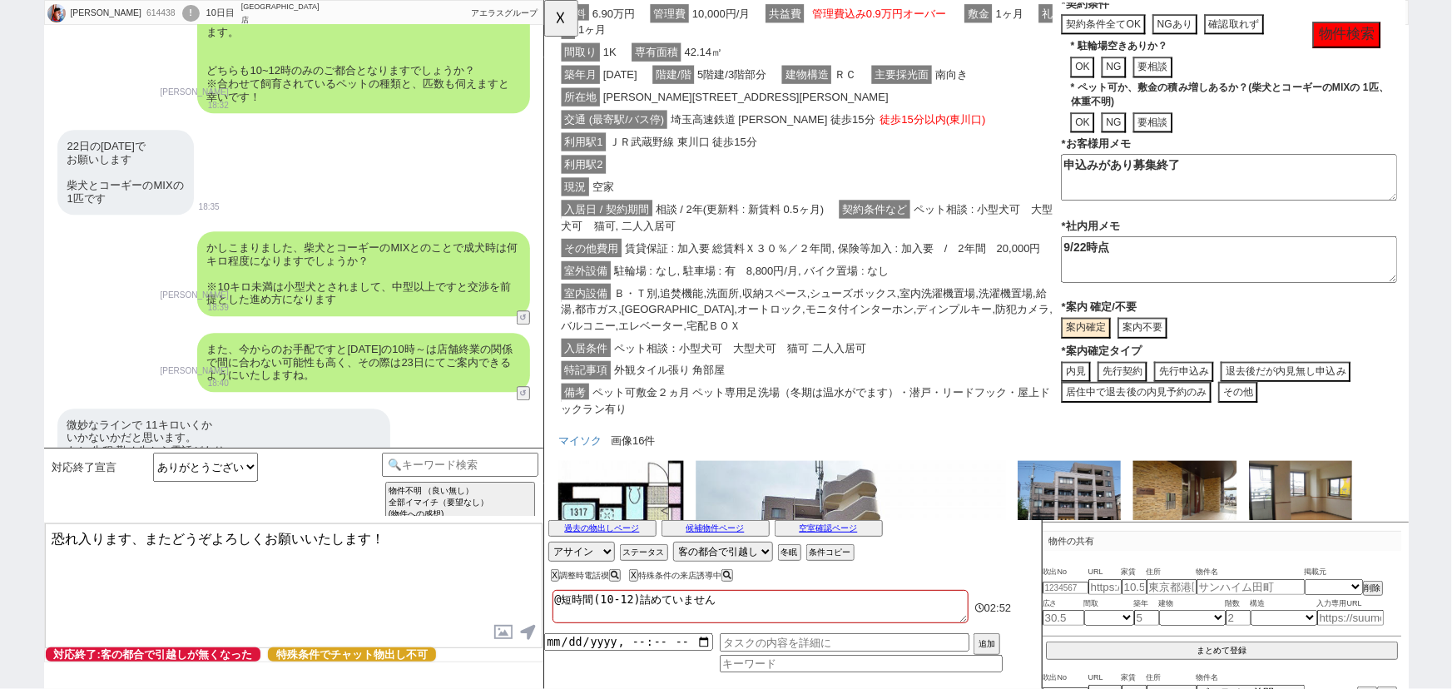
click at [1120, 392] on button "内見" at bounding box center [1115, 400] width 32 height 22
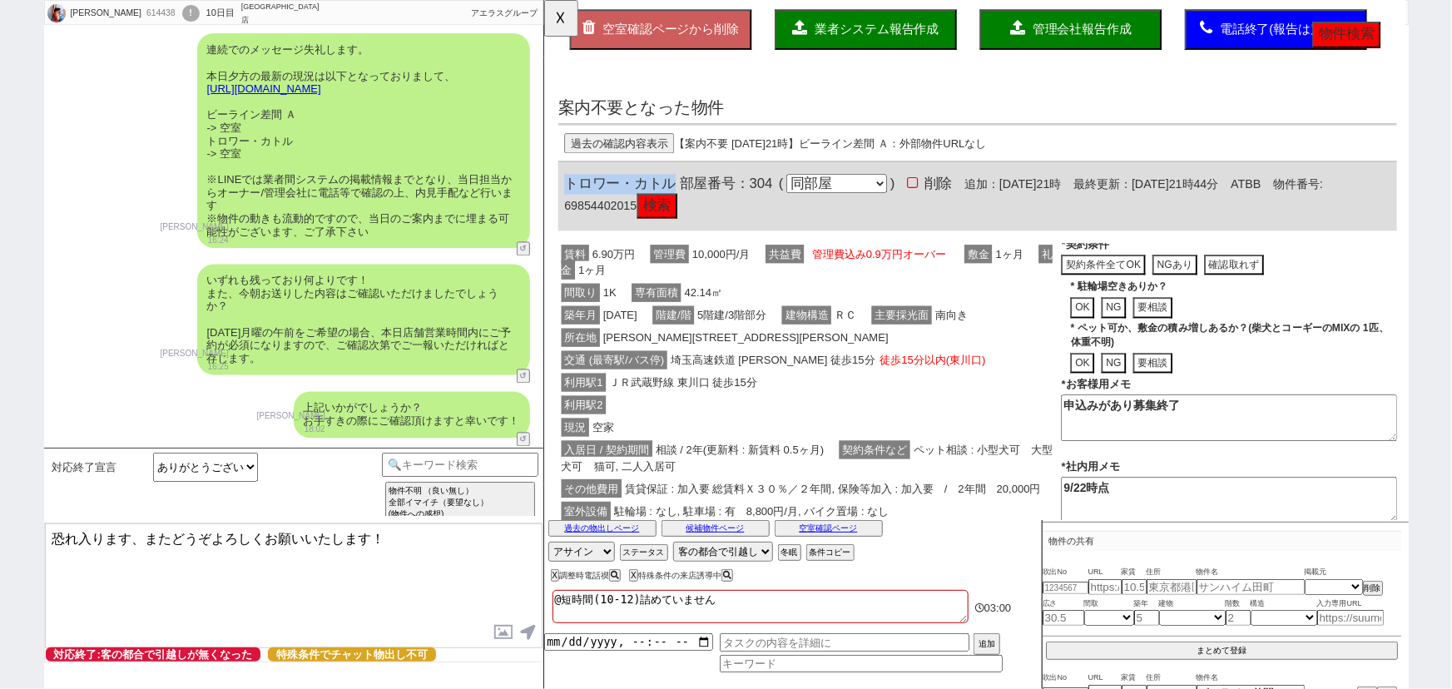
scroll to position [0, 0]
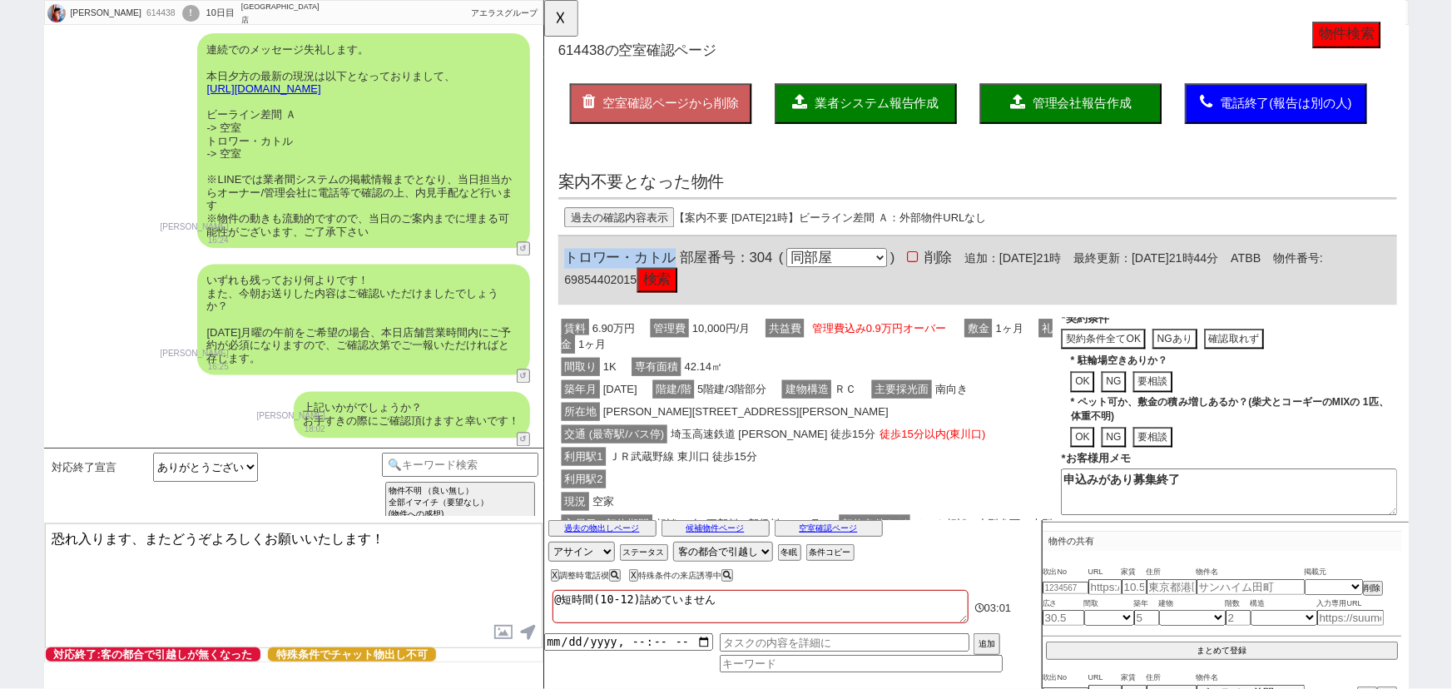
click at [629, 226] on button "過去の確認内容表示" at bounding box center [624, 234] width 118 height 22
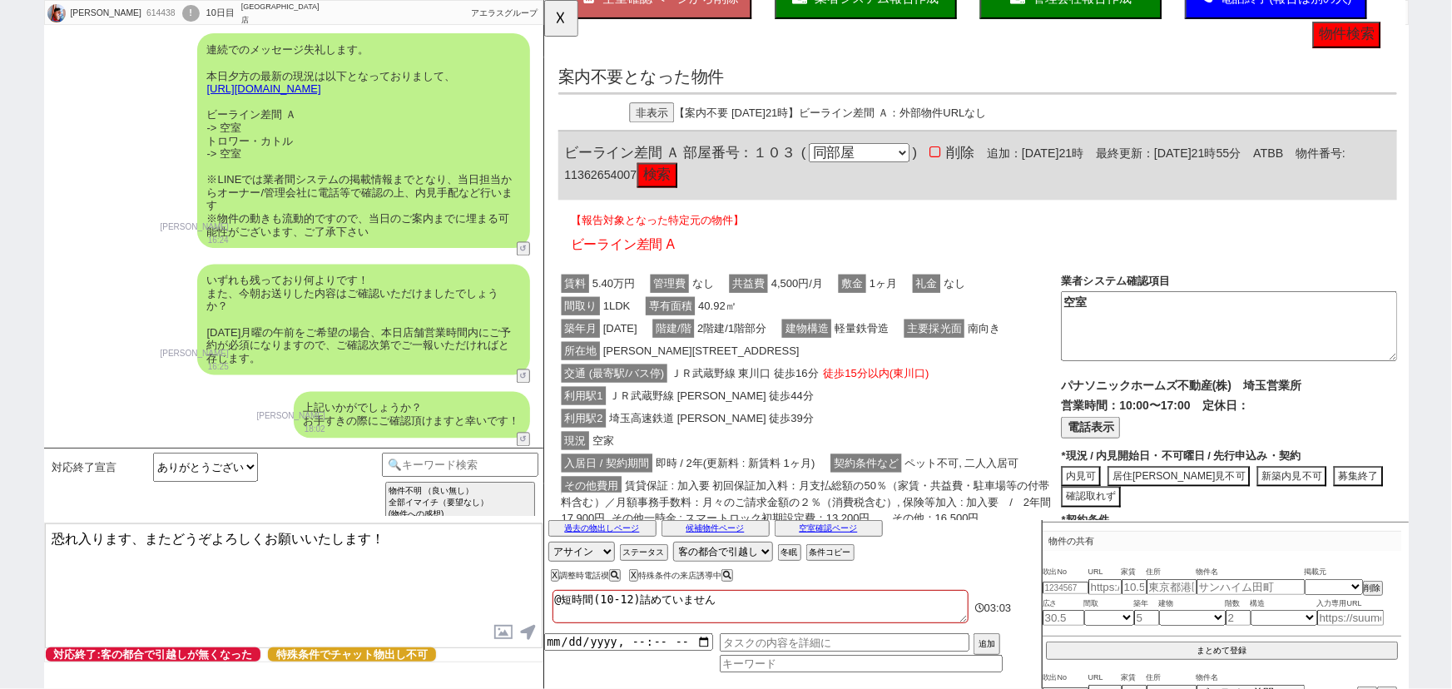
scroll to position [108, 0]
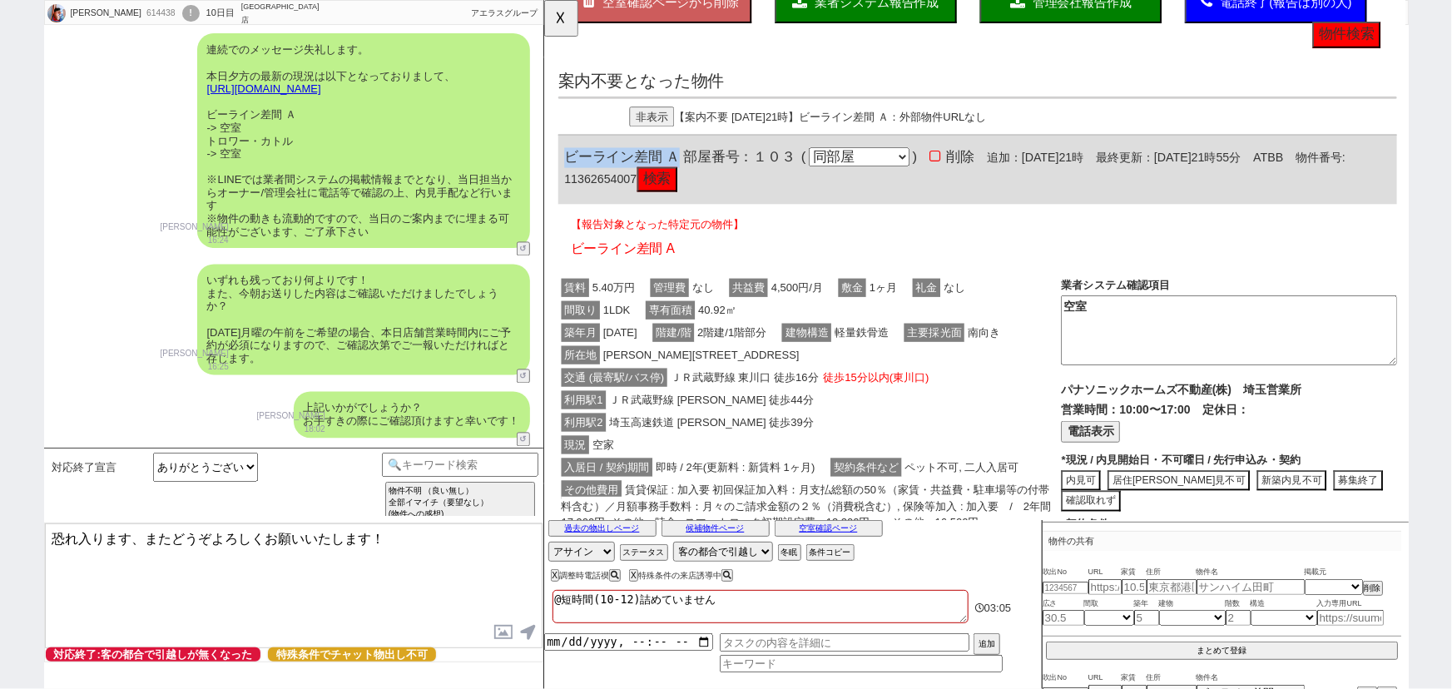
drag, startPoint x: 686, startPoint y: 169, endPoint x: 562, endPoint y: 167, distance: 124.8
click at [562, 167] on div "ビーライン差間 Ａ 部屋番号：１０３ ( 同部屋 同建物別部屋 別建物別部屋 別建物 ) 削除 追加：2025年9月20日21時 最終更新：2025年9月20…" at bounding box center [1009, 183] width 902 height 74
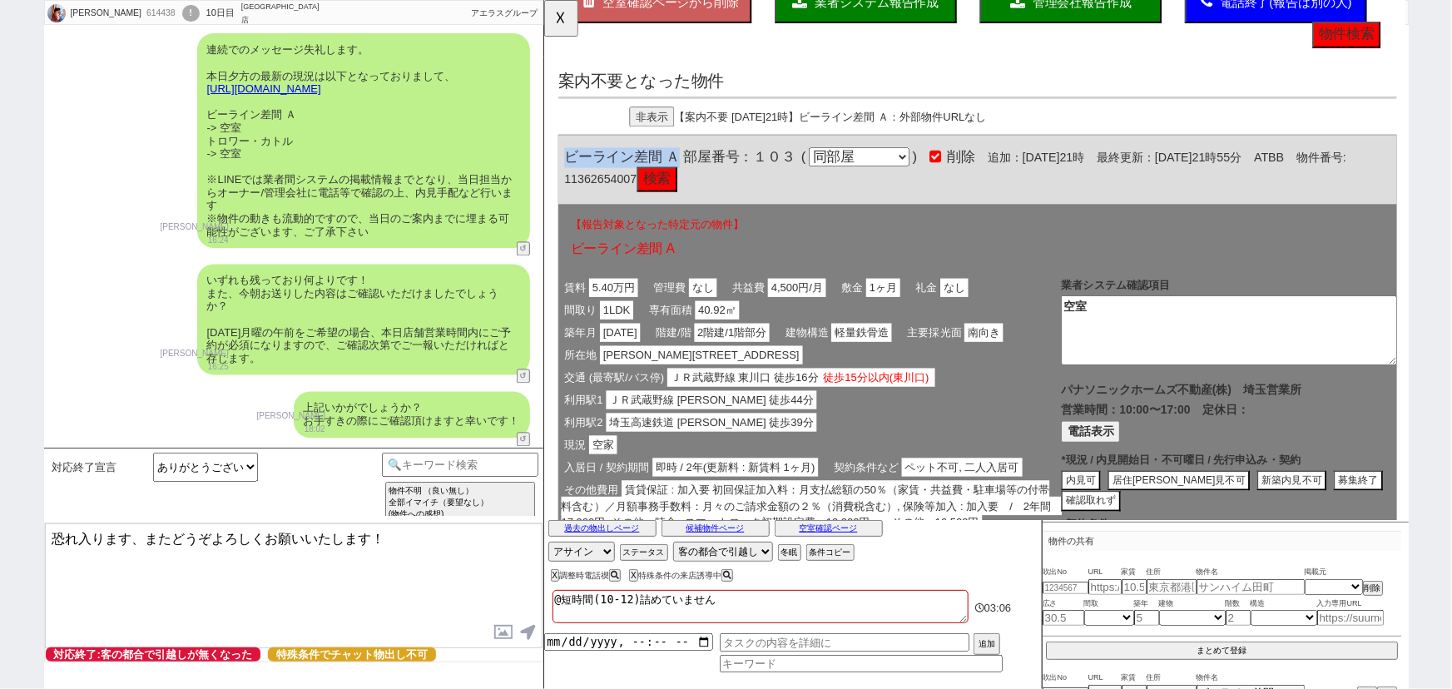
copy span "ビーライン差間 Ａ"
click at [686, 193] on button "検索" at bounding box center [664, 193] width 43 height 27
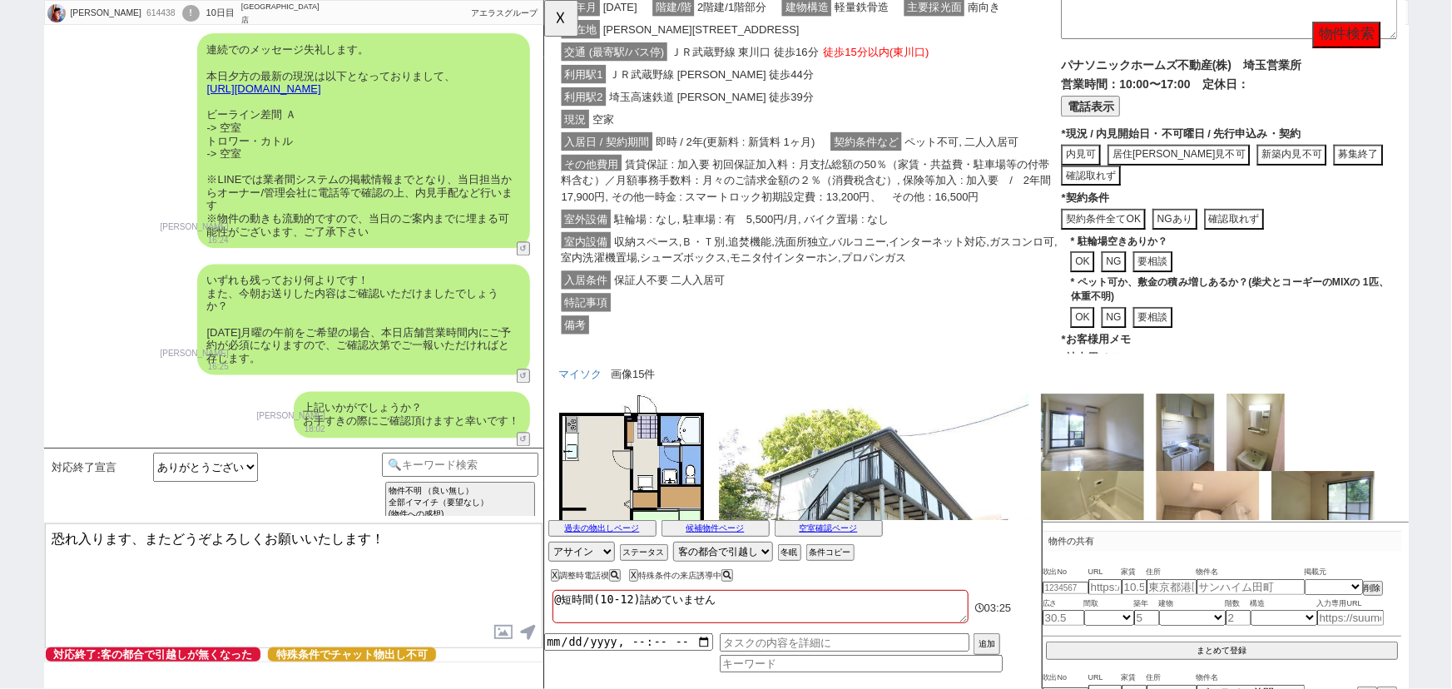
scroll to position [60, 0]
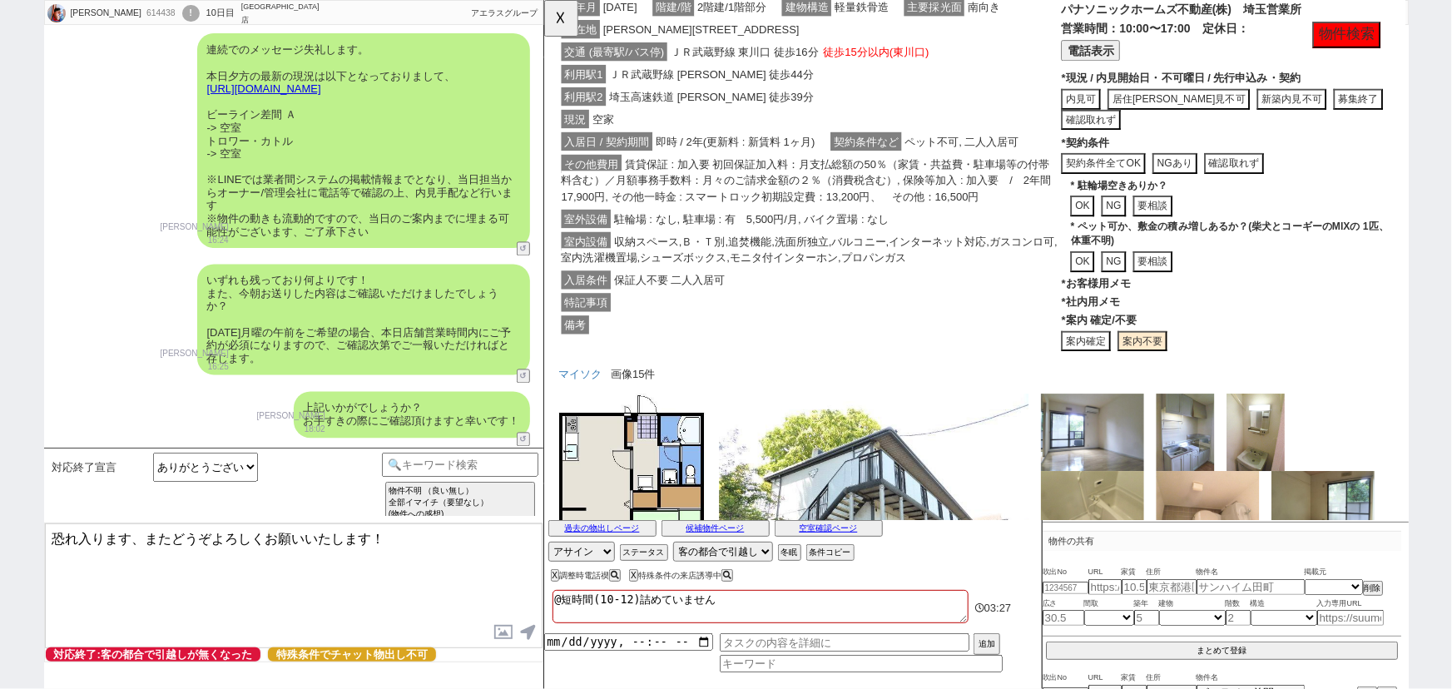
click at [1129, 365] on button "案内確定" at bounding box center [1125, 367] width 53 height 22
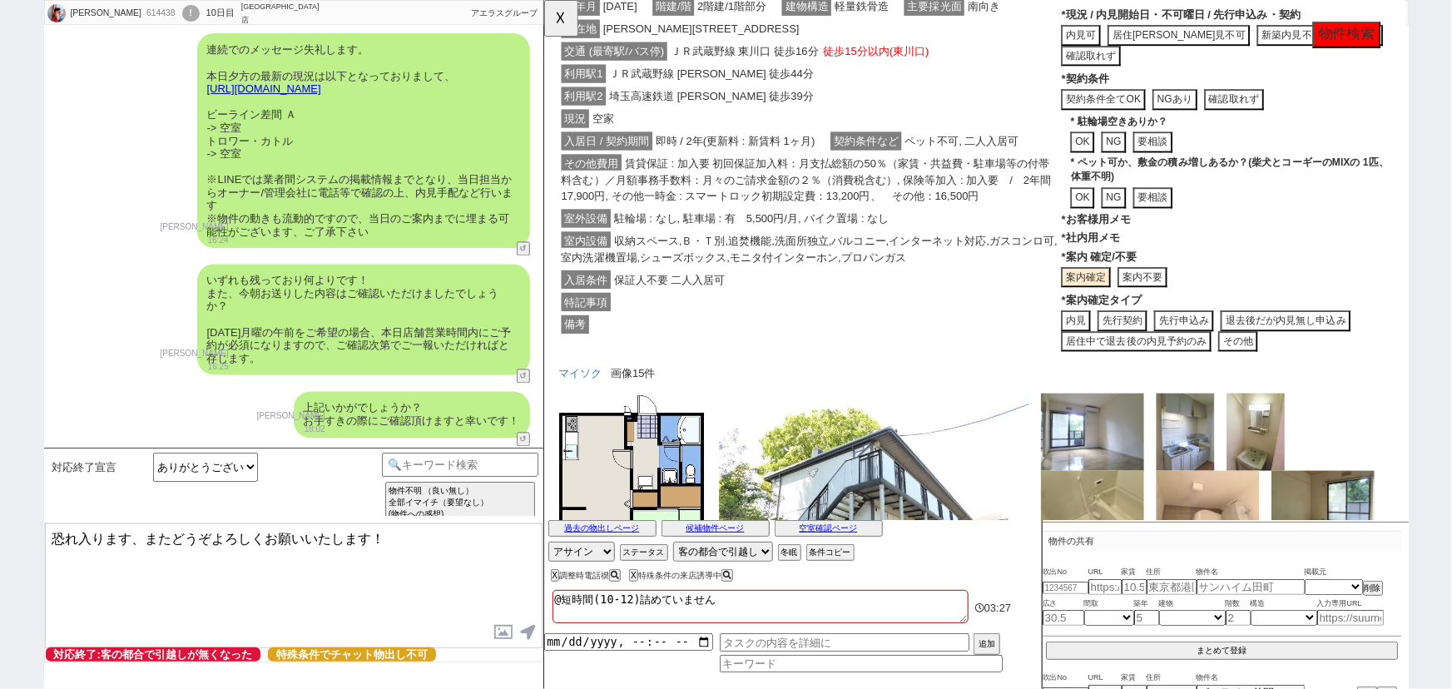
click at [1121, 338] on button "内見" at bounding box center [1115, 345] width 32 height 22
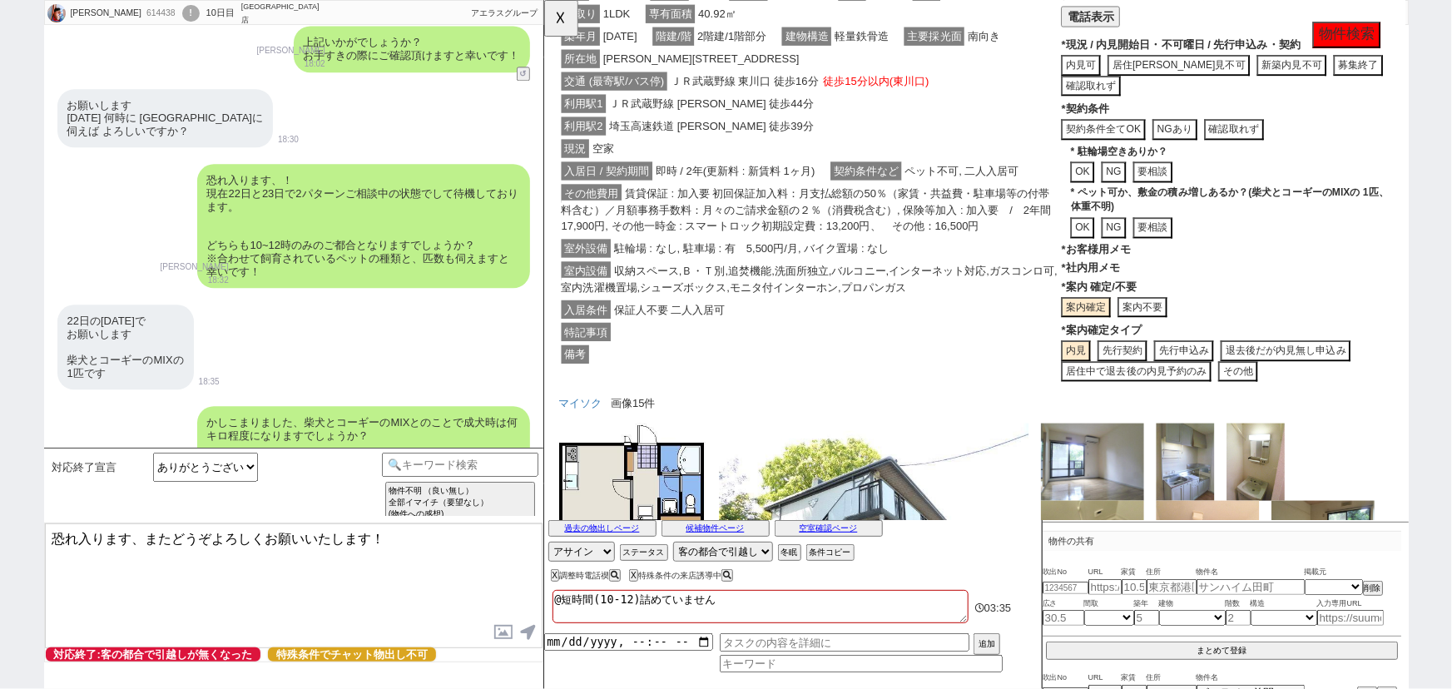
scroll to position [1065, 0]
click at [1193, 329] on button "案内不要" at bounding box center [1186, 331] width 53 height 22
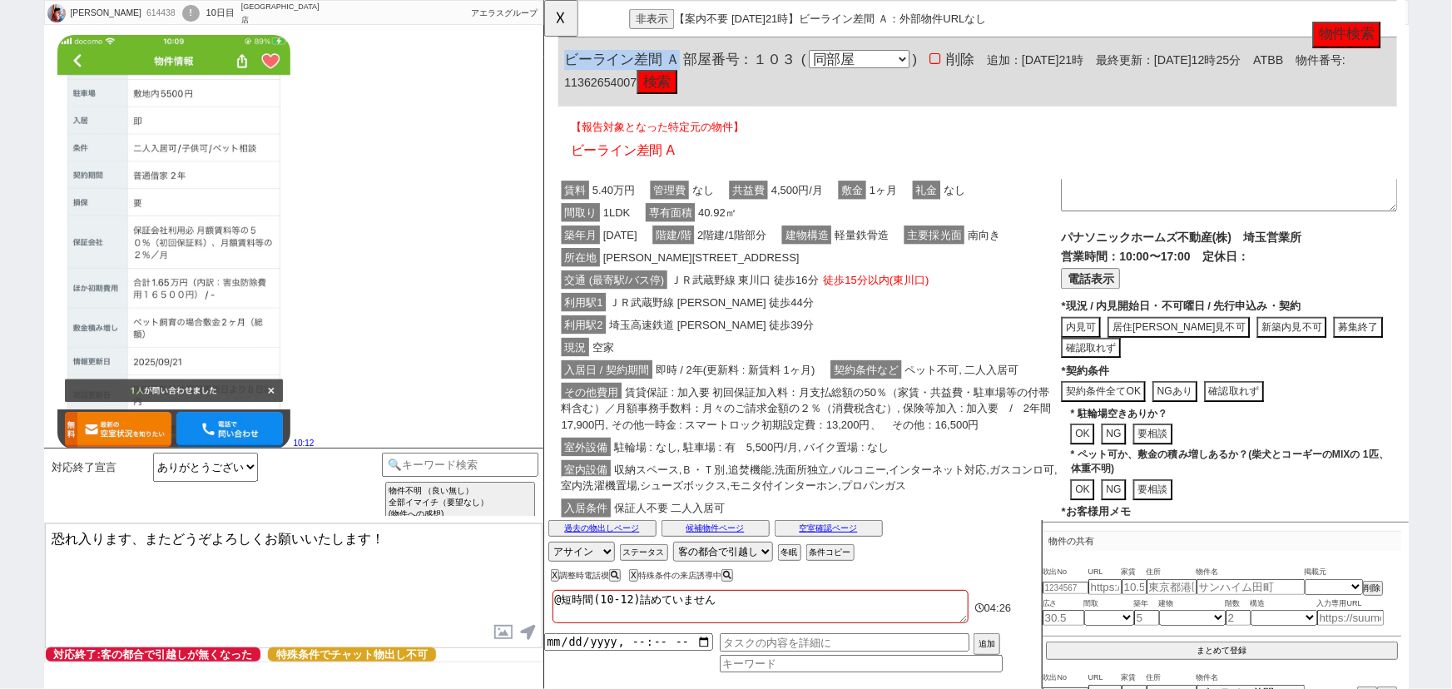
scroll to position [878, 0]
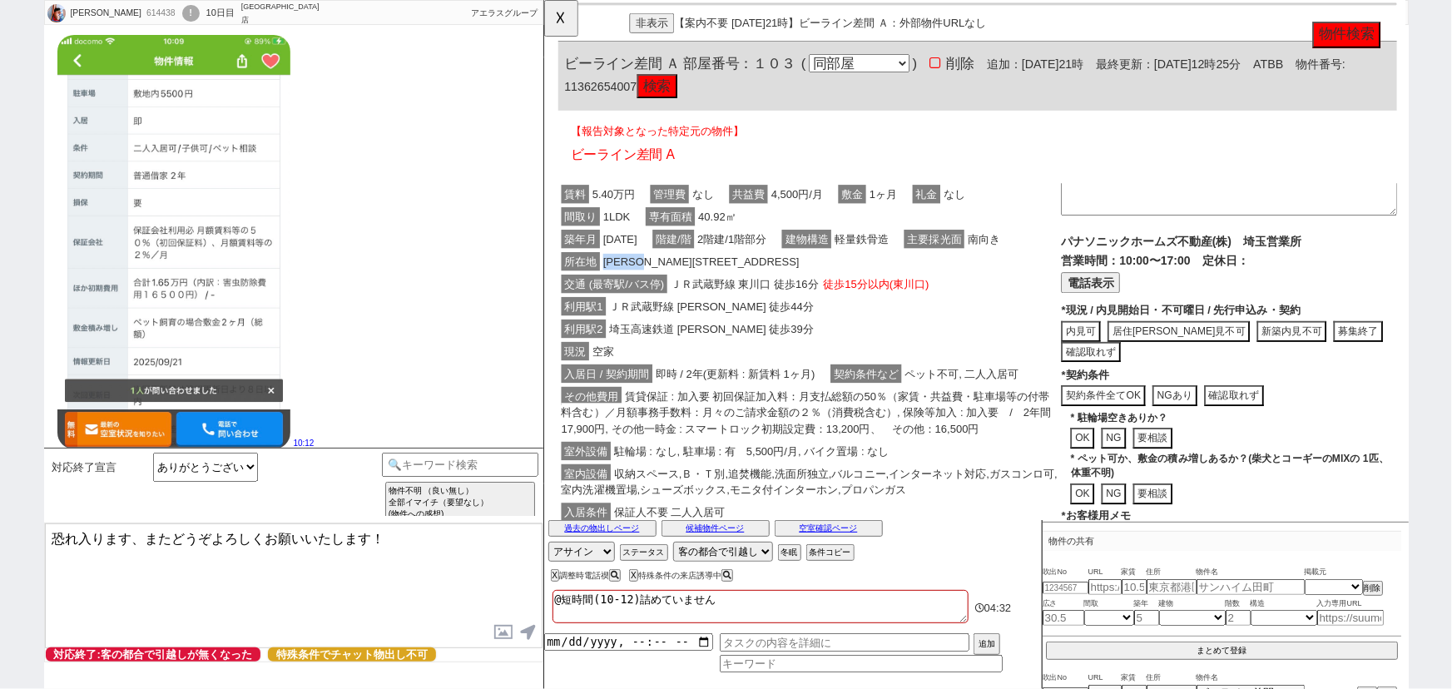
drag, startPoint x: 675, startPoint y: 280, endPoint x: 610, endPoint y: 280, distance: 64.9
click at [610, 280] on span "川口市差間１丁目15-32" at bounding box center [712, 281] width 218 height 20
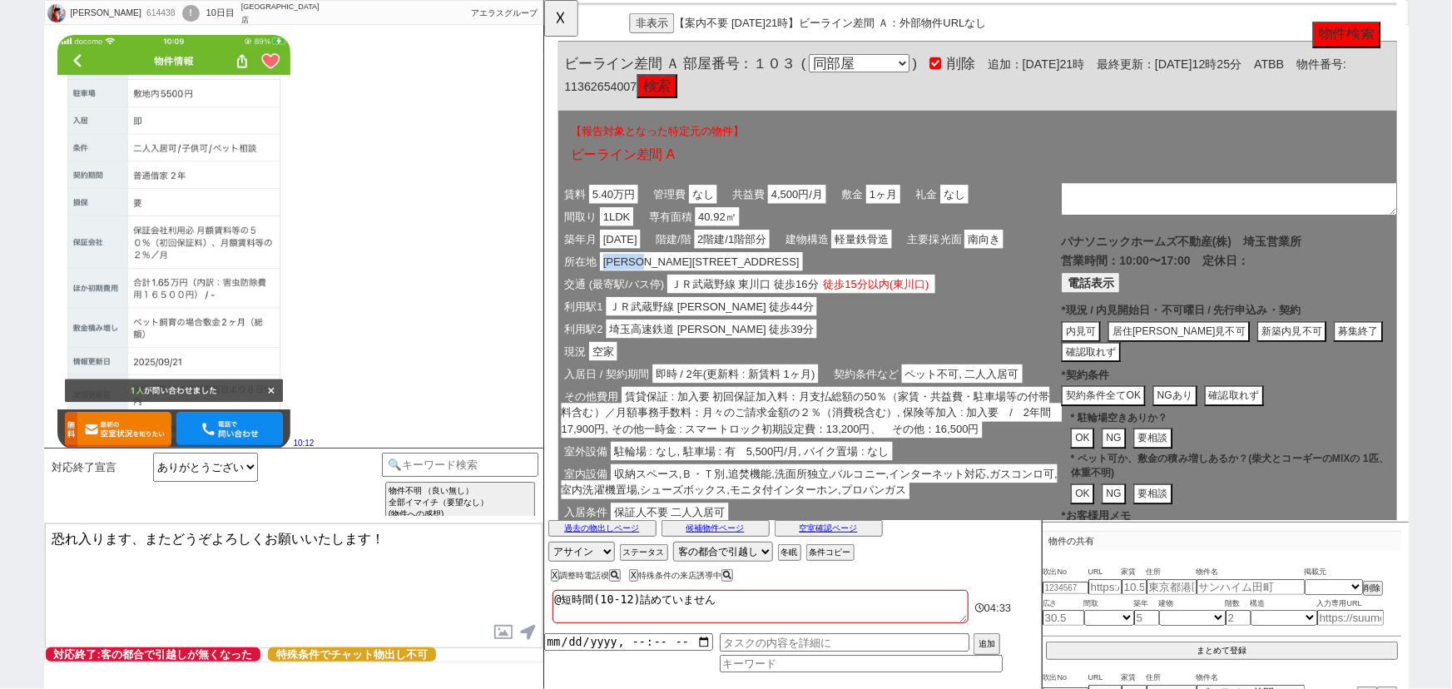
copy span "川口市差間１"
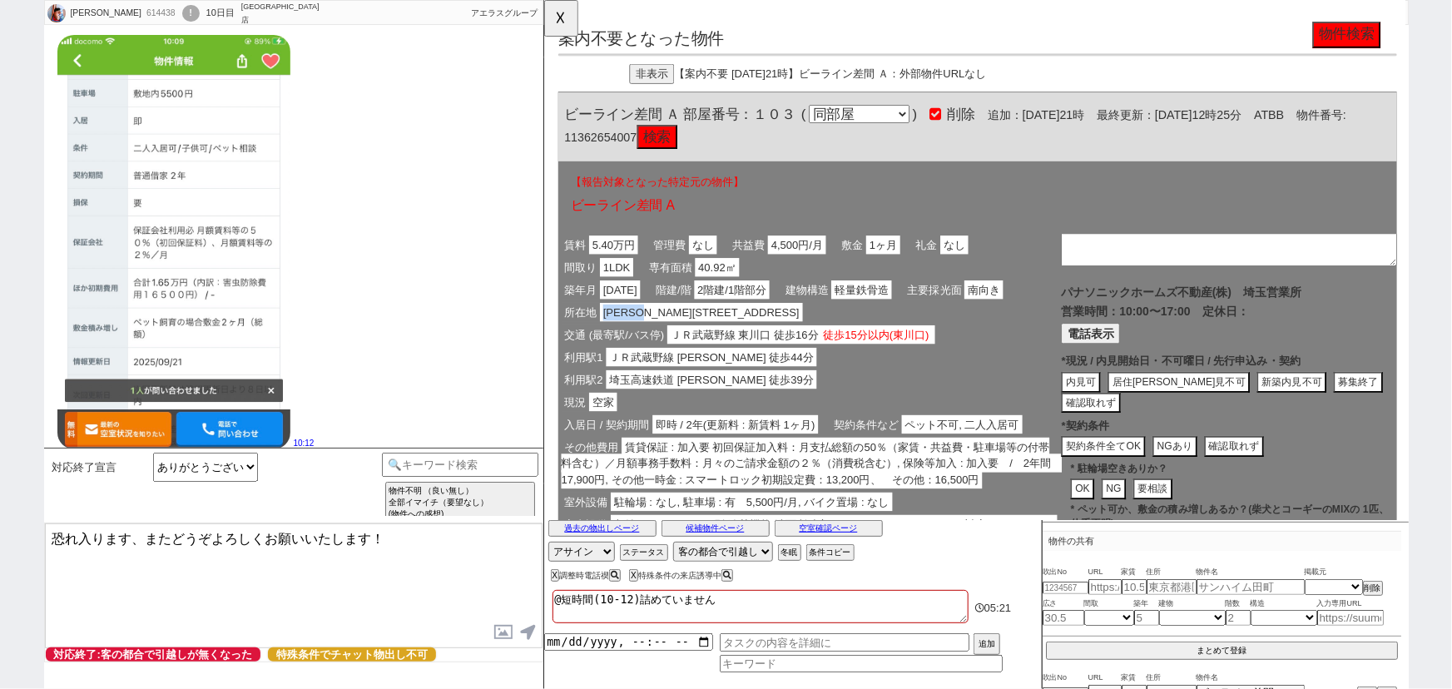
scroll to position [824, 0]
drag, startPoint x: 666, startPoint y: 116, endPoint x: 568, endPoint y: 111, distance: 97.5
click at [568, 111] on div "ビーライン差間 Ａ 部屋番号：１０３ ( 同部屋 同建物別部屋 別建物別部屋 別建物 ) 削除 追加：2025年9月20日21時 最終更新：2025年9月22…" at bounding box center [1009, 136] width 902 height 74
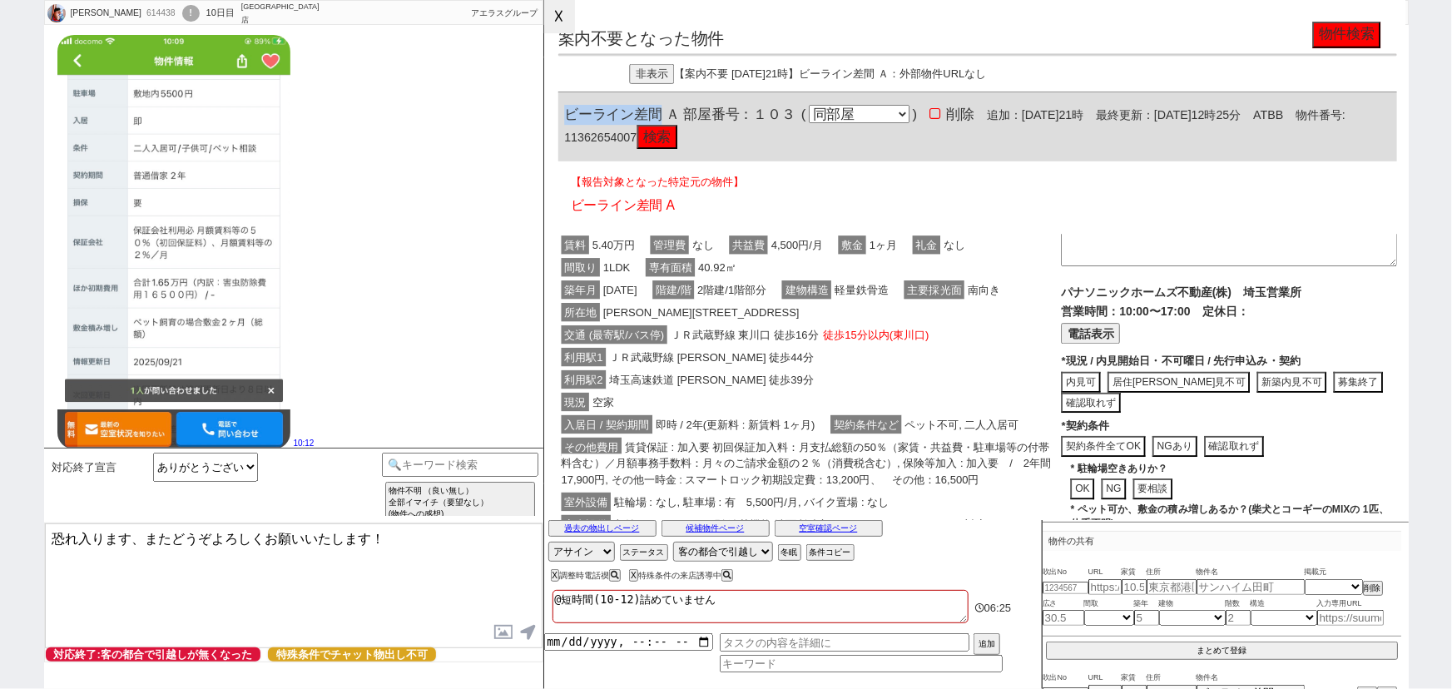
click at [557, 2] on button "☓" at bounding box center [559, 16] width 31 height 33
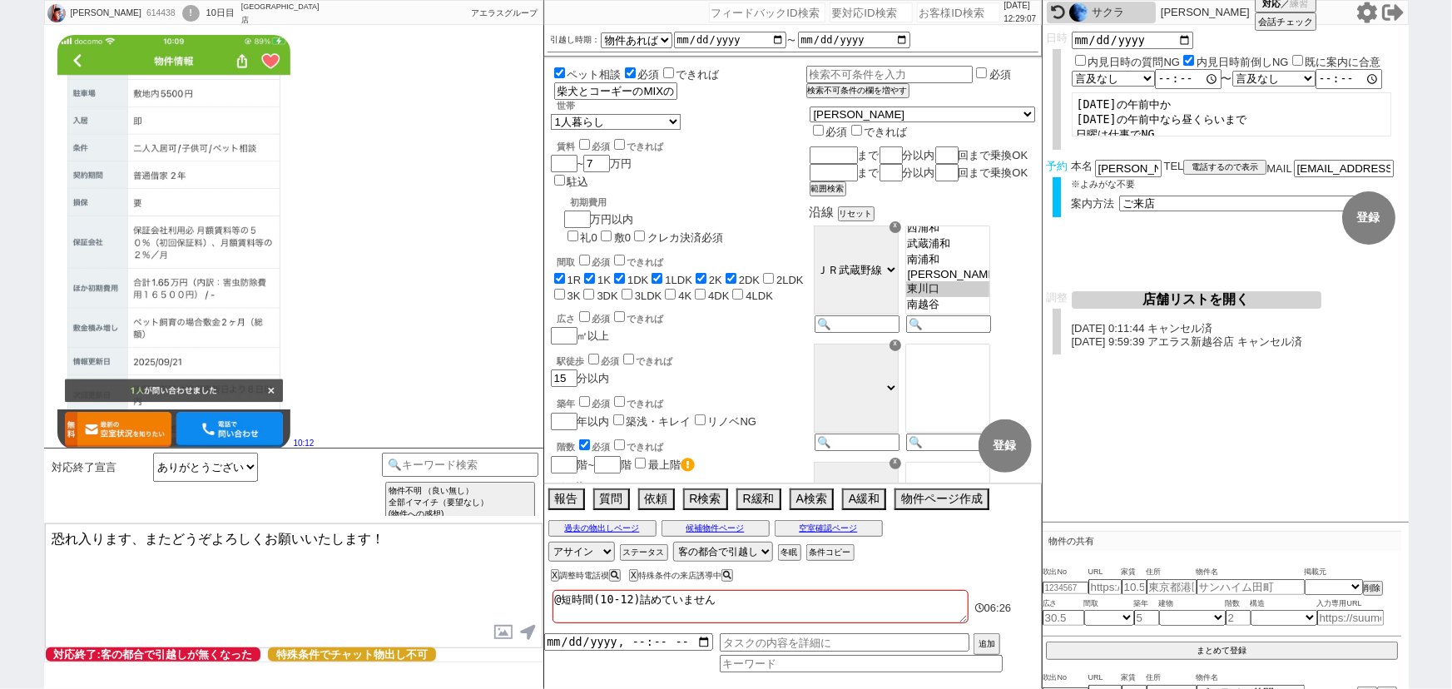
click at [936, 14] on input "number" at bounding box center [958, 12] width 83 height 20
paste input "615759"
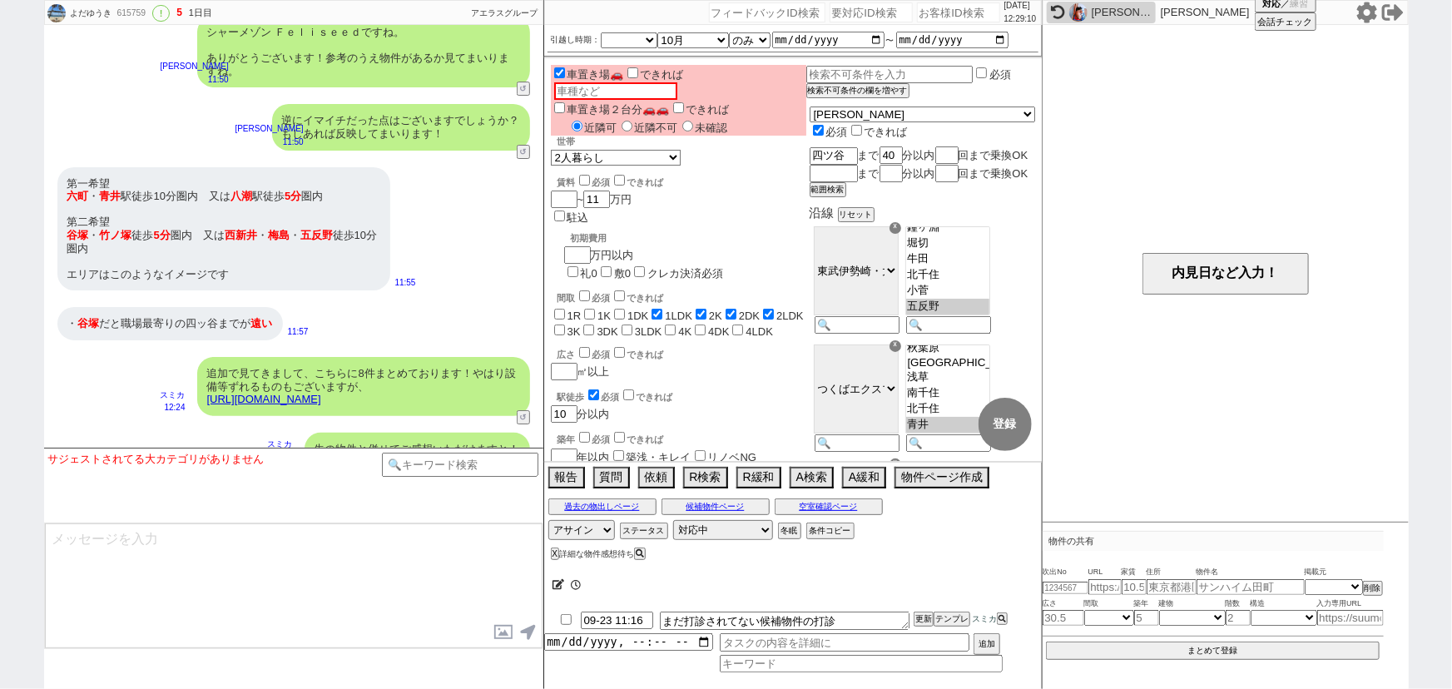
scroll to position [12, 0]
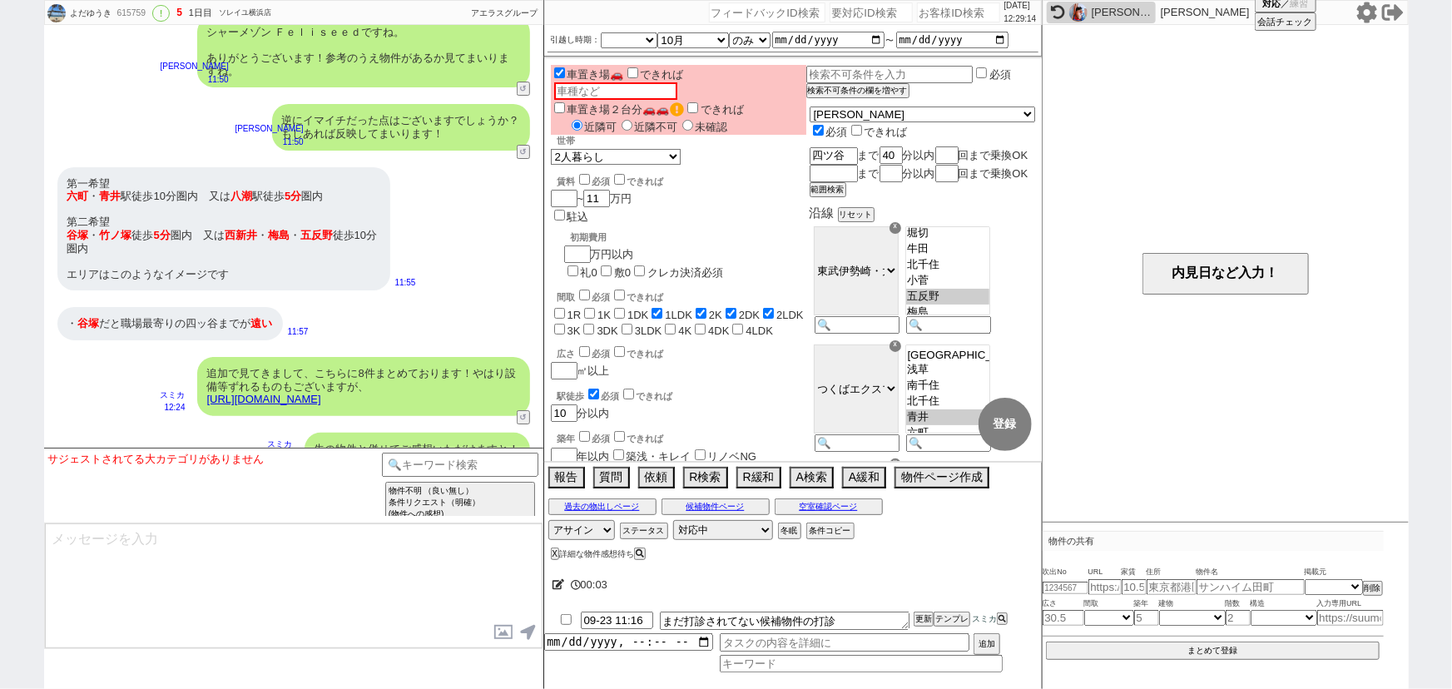
click at [432, 300] on div "・ 谷塚 だと職場最寄りの四ッ谷までが 遠い 11:57" at bounding box center [293, 324] width 499 height 50
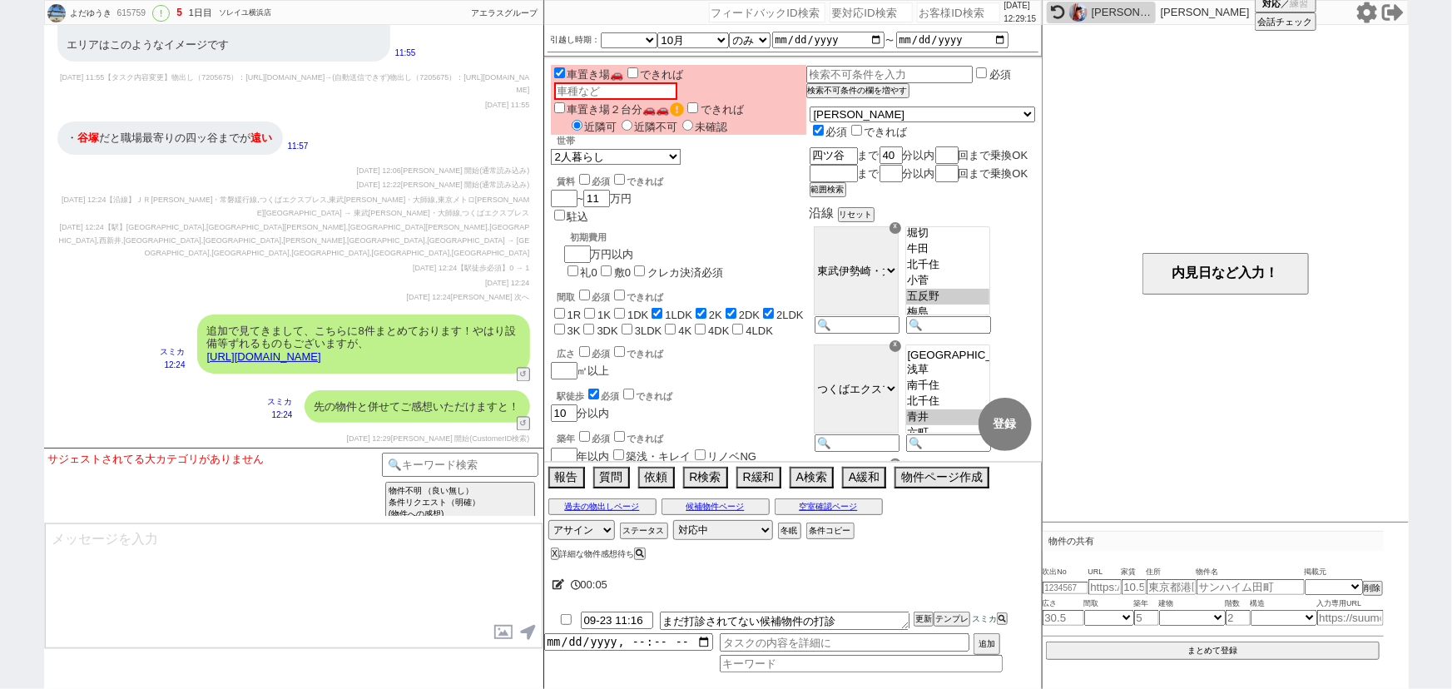
scroll to position [5193, 0]
click at [266, 192] on div "2025-09-22 12:22 多田麻理奈 開始(通常読み込み)" at bounding box center [293, 185] width 473 height 13
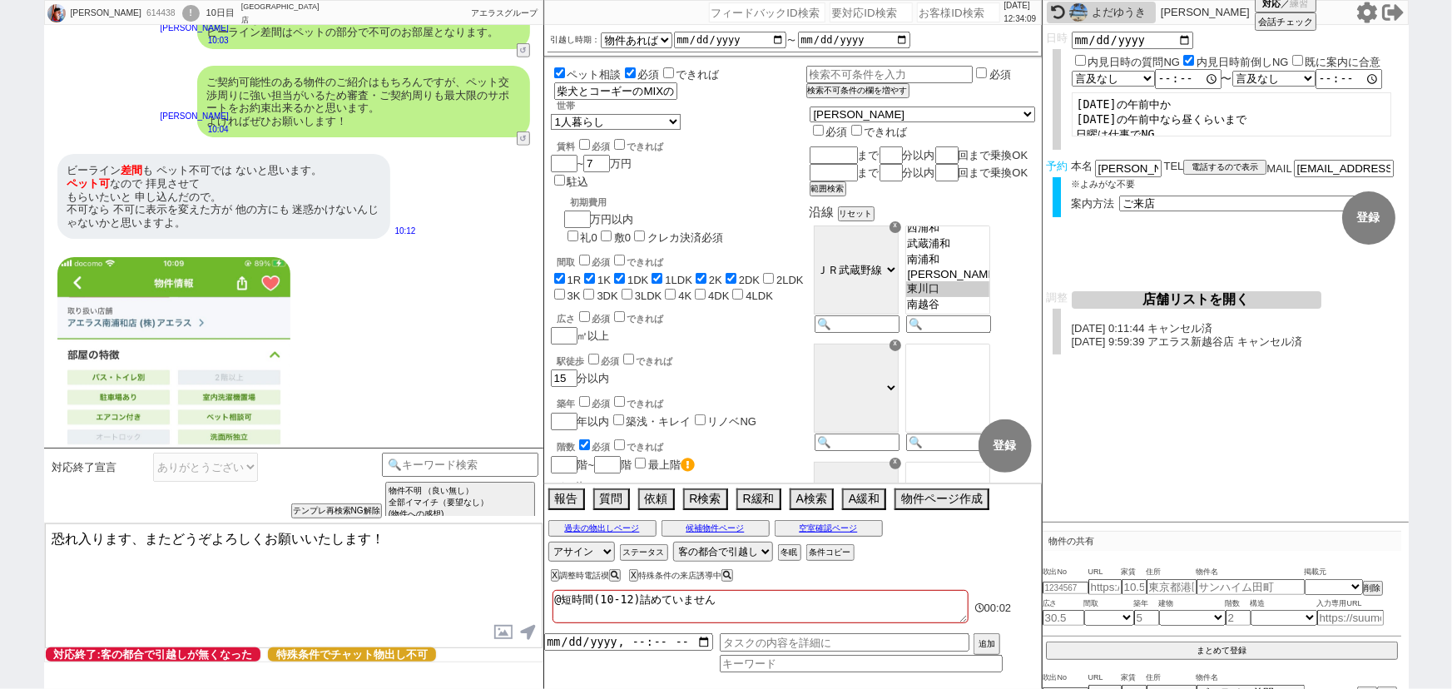
scroll to position [3675, 0]
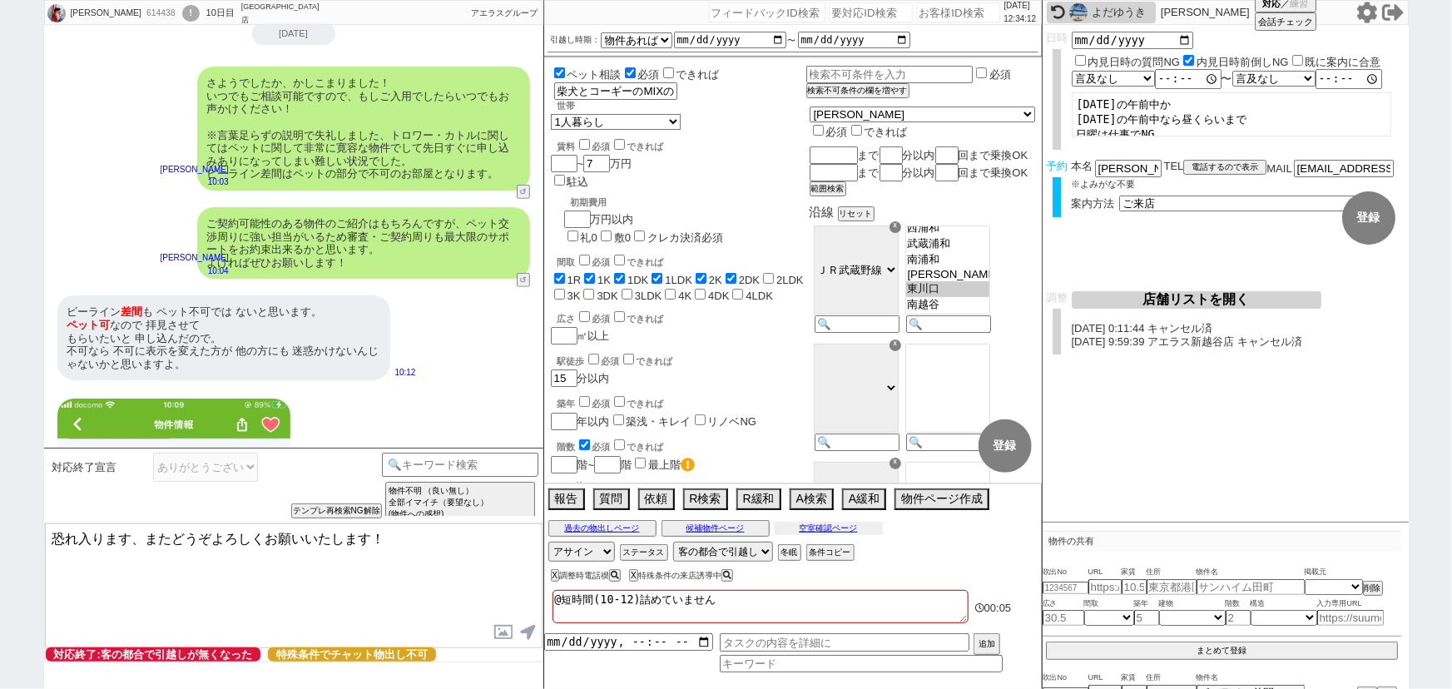
click at [806, 527] on button "空室確認ページ" at bounding box center [829, 528] width 108 height 13
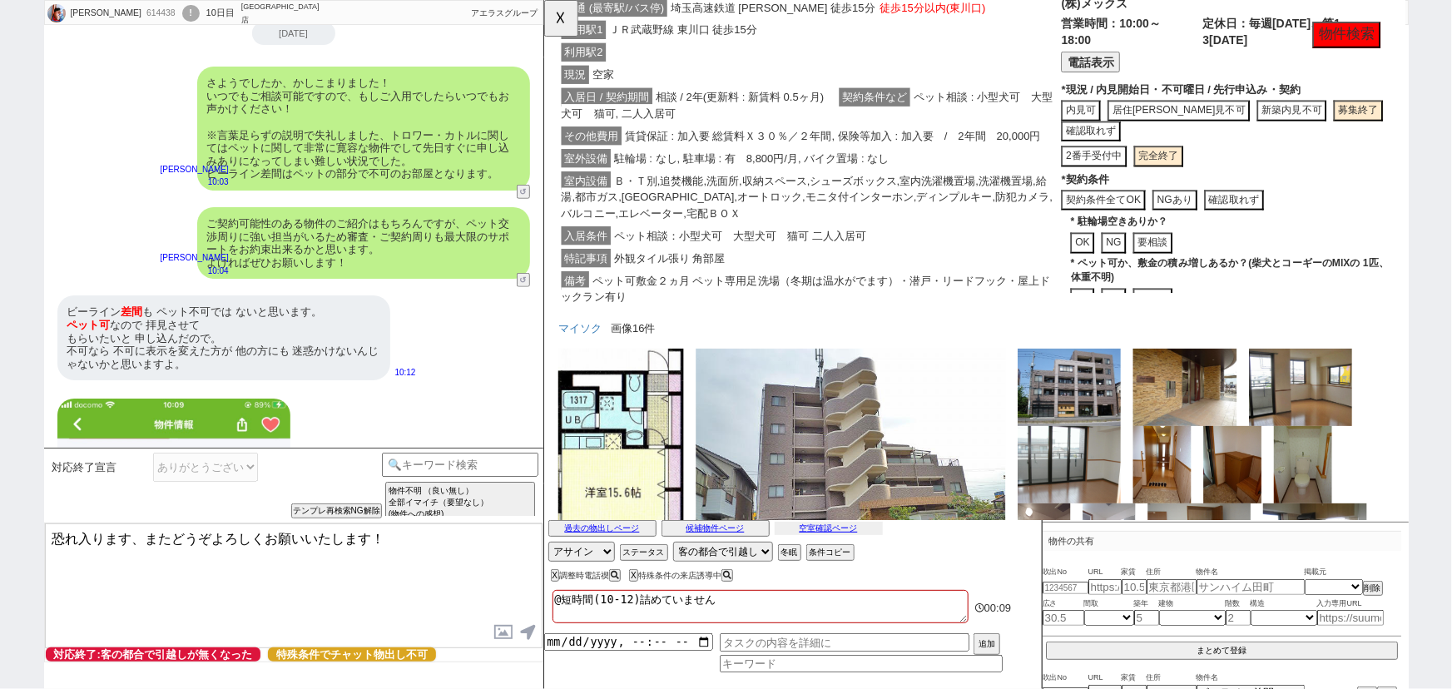
scroll to position [770, 0]
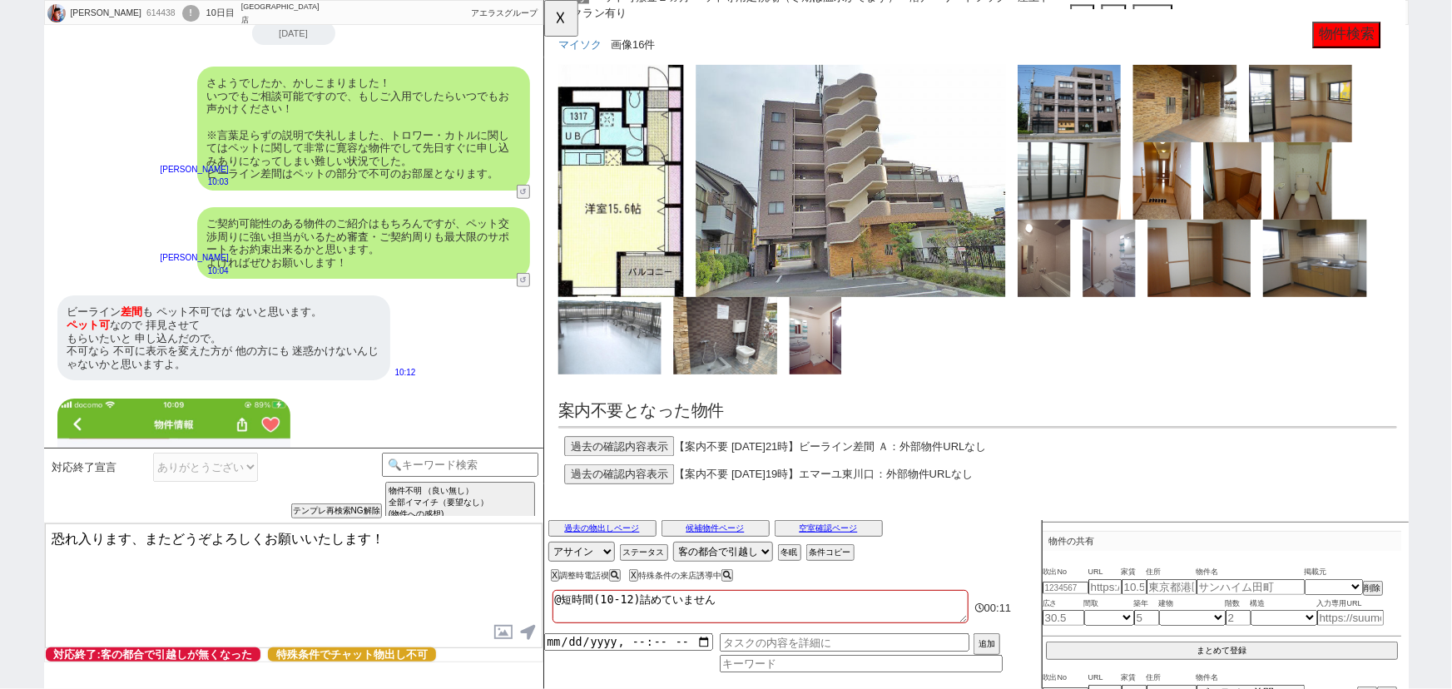
click at [642, 473] on button "過去の確認内容表示" at bounding box center [624, 480] width 118 height 22
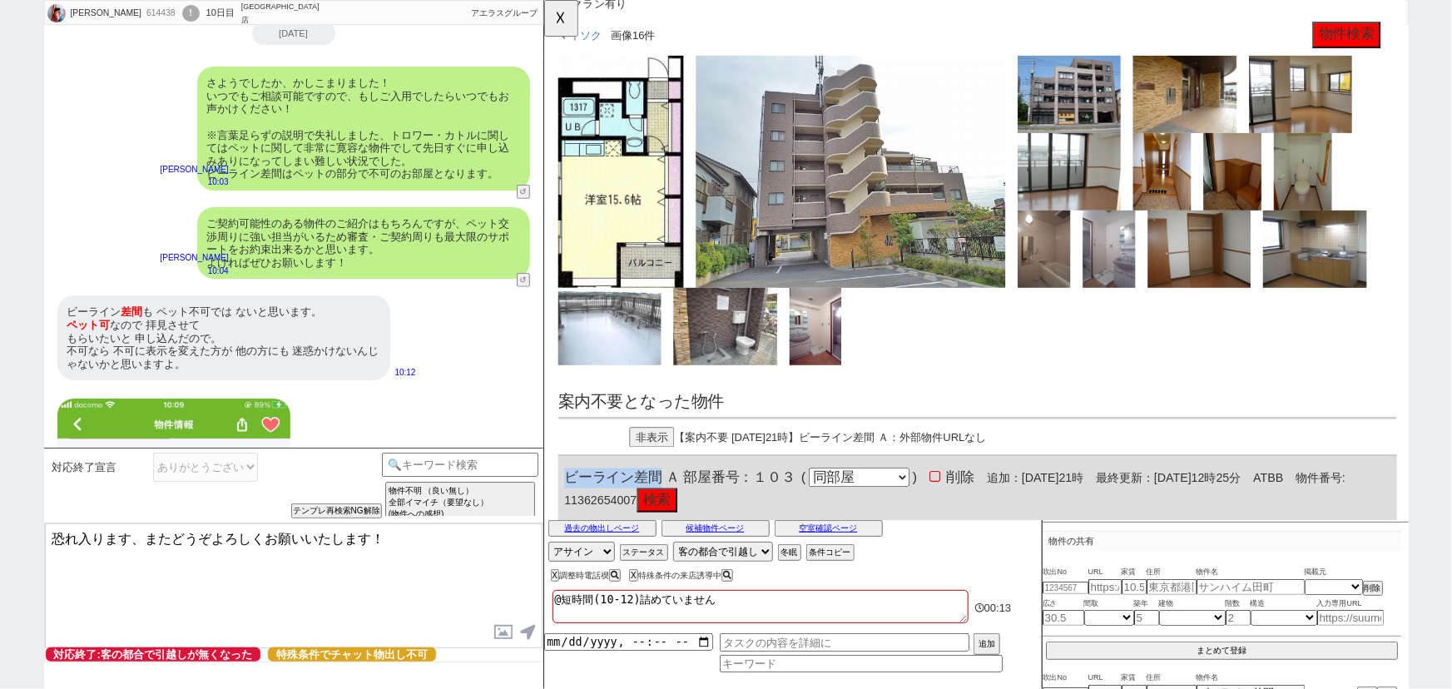
drag, startPoint x: 668, startPoint y: 507, endPoint x: 559, endPoint y: 503, distance: 109.0
click at [559, 503] on div "ビーライン差間 Ａ 部屋番号：１０３ ( 同部屋 同建物別部屋 別建物別部屋 別建物 ) 削除 追加：2025年9月20日21時 最終更新：2025年9月22…" at bounding box center [1009, 527] width 902 height 74
copy span "ビーライン差間"
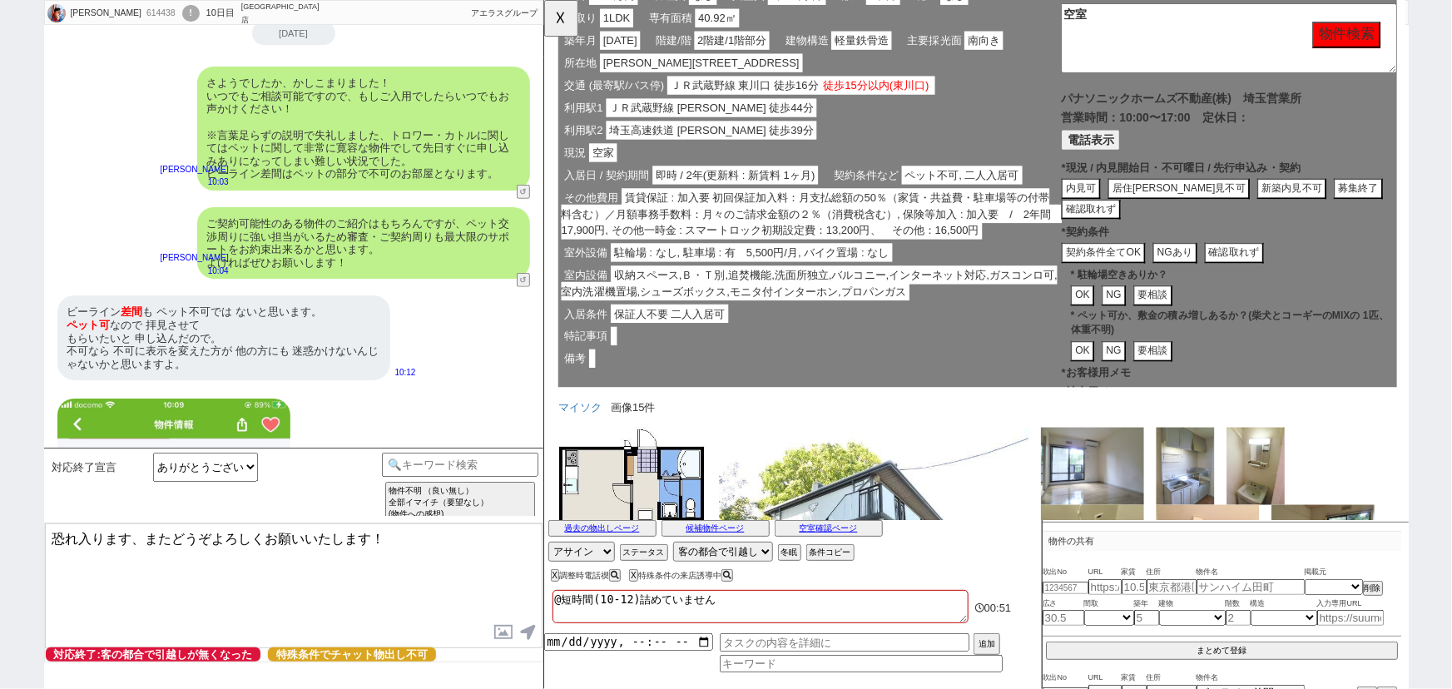
scroll to position [1431, 0]
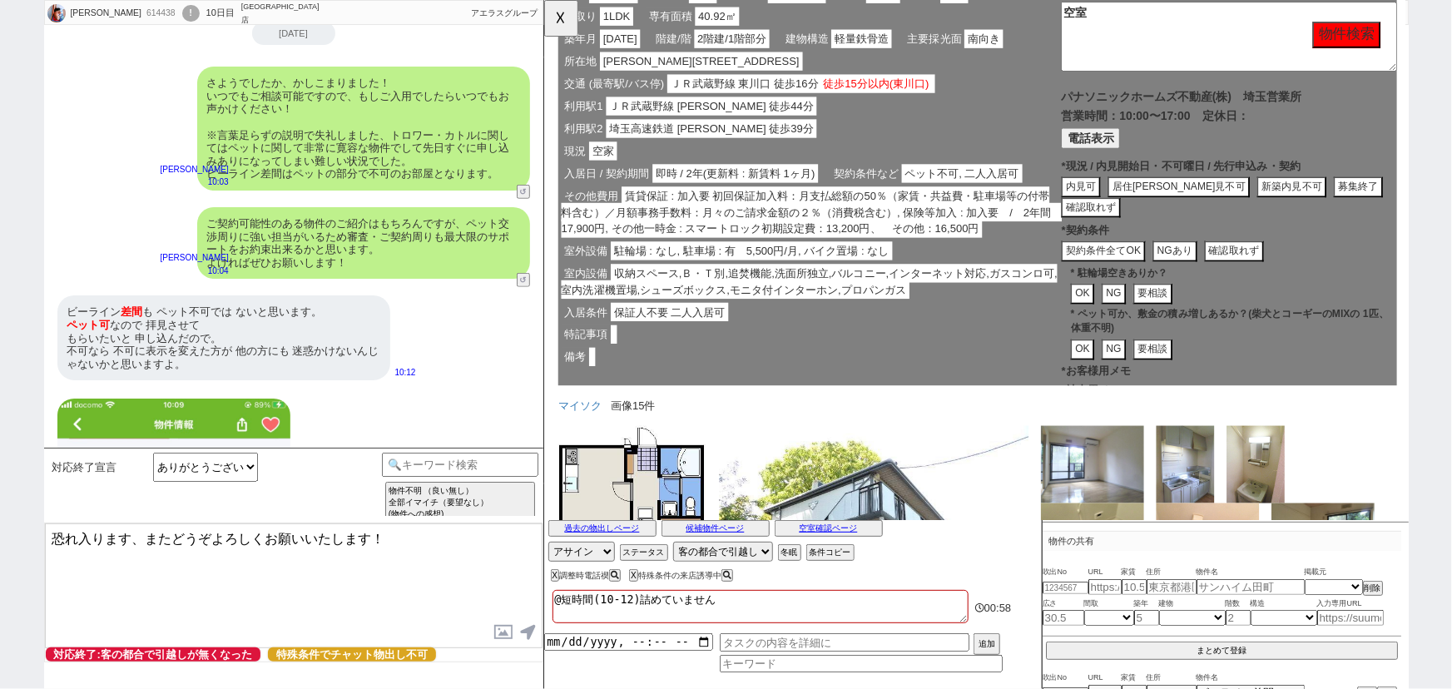
click at [1221, 265] on button "NGあり" at bounding box center [1221, 270] width 48 height 22
click at [1152, 365] on button "NG" at bounding box center [1155, 375] width 27 height 22
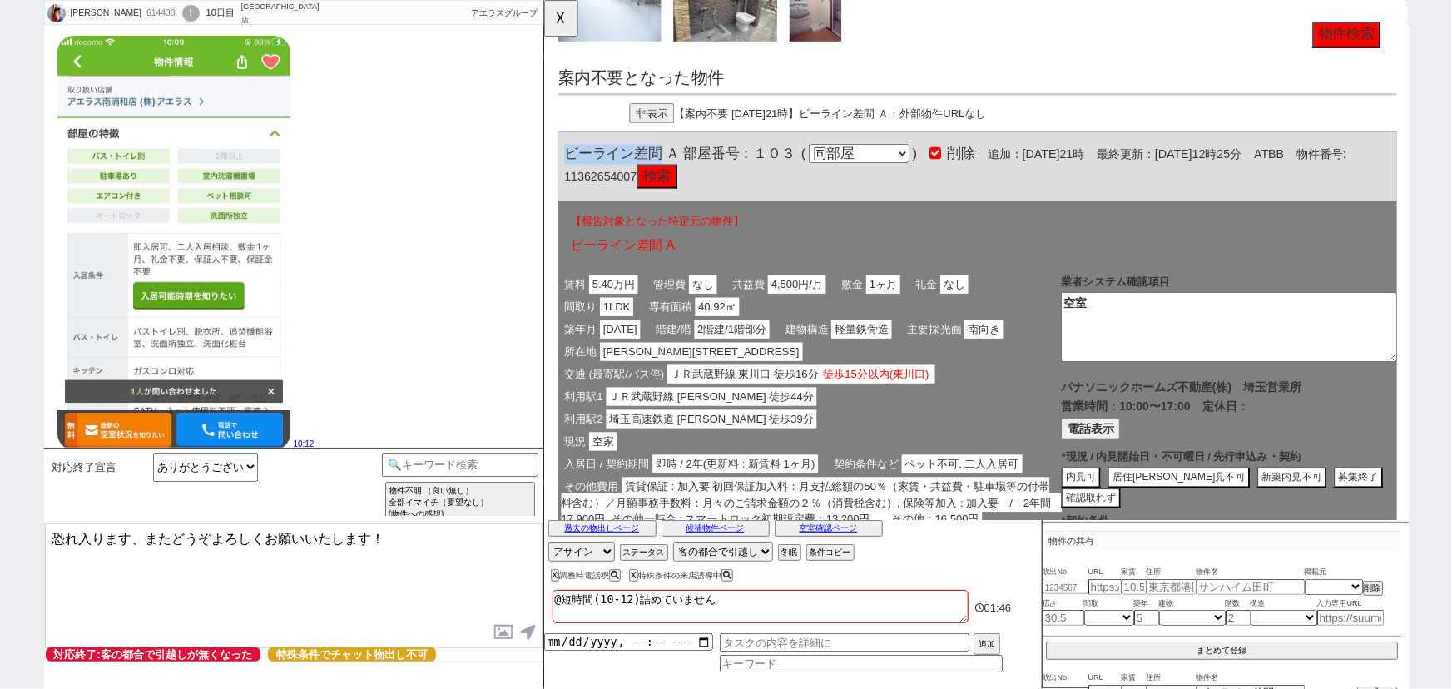
scroll to position [47, 0]
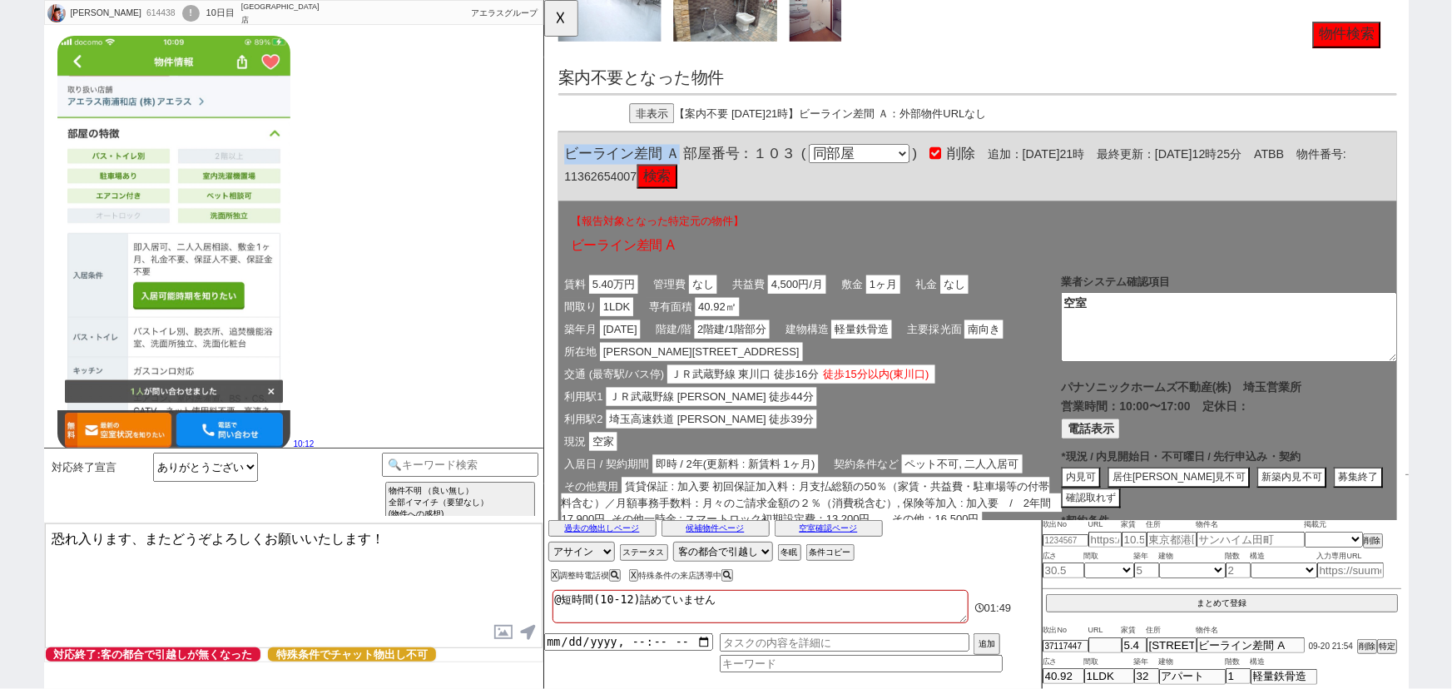
drag, startPoint x: 689, startPoint y: 161, endPoint x: 567, endPoint y: 161, distance: 121.5
click at [567, 161] on span "ビーライン差間 Ａ 部屋番号：１０３" at bounding box center [689, 165] width 248 height 17
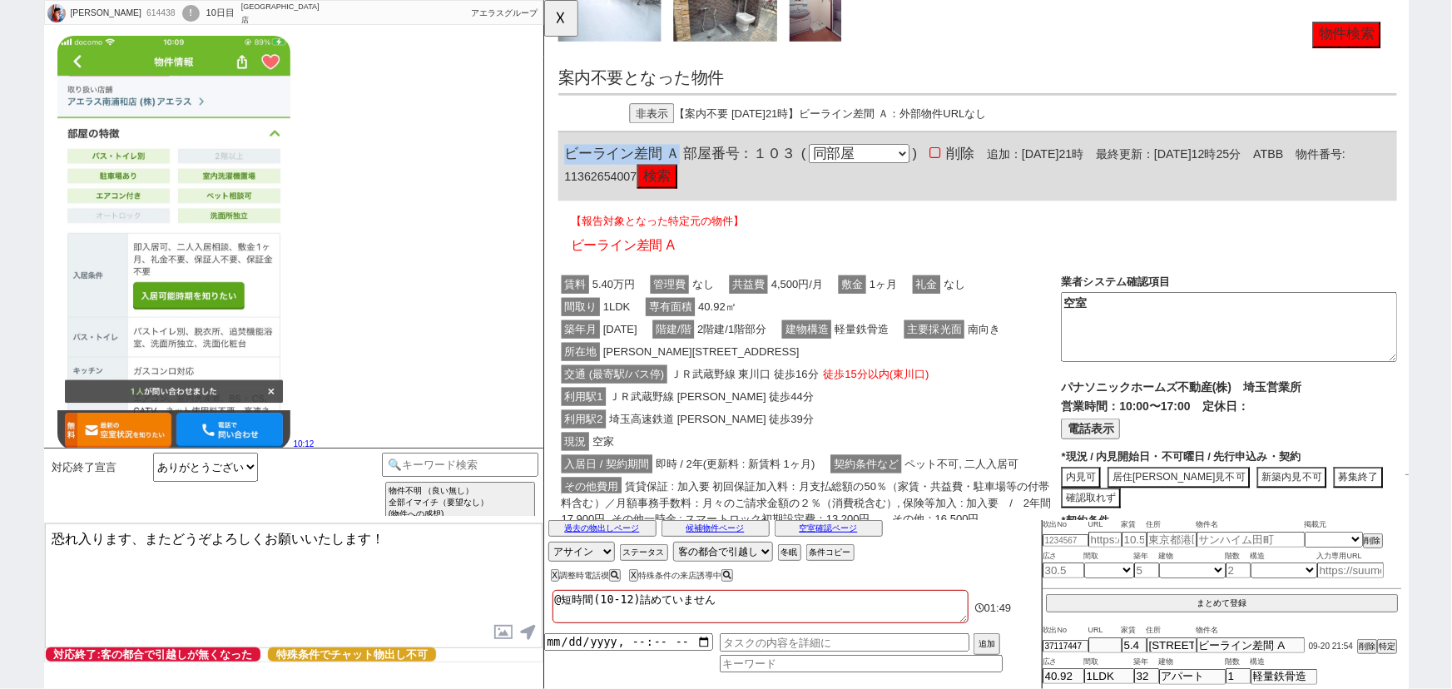
copy span "ビーライン差間 Ａ"
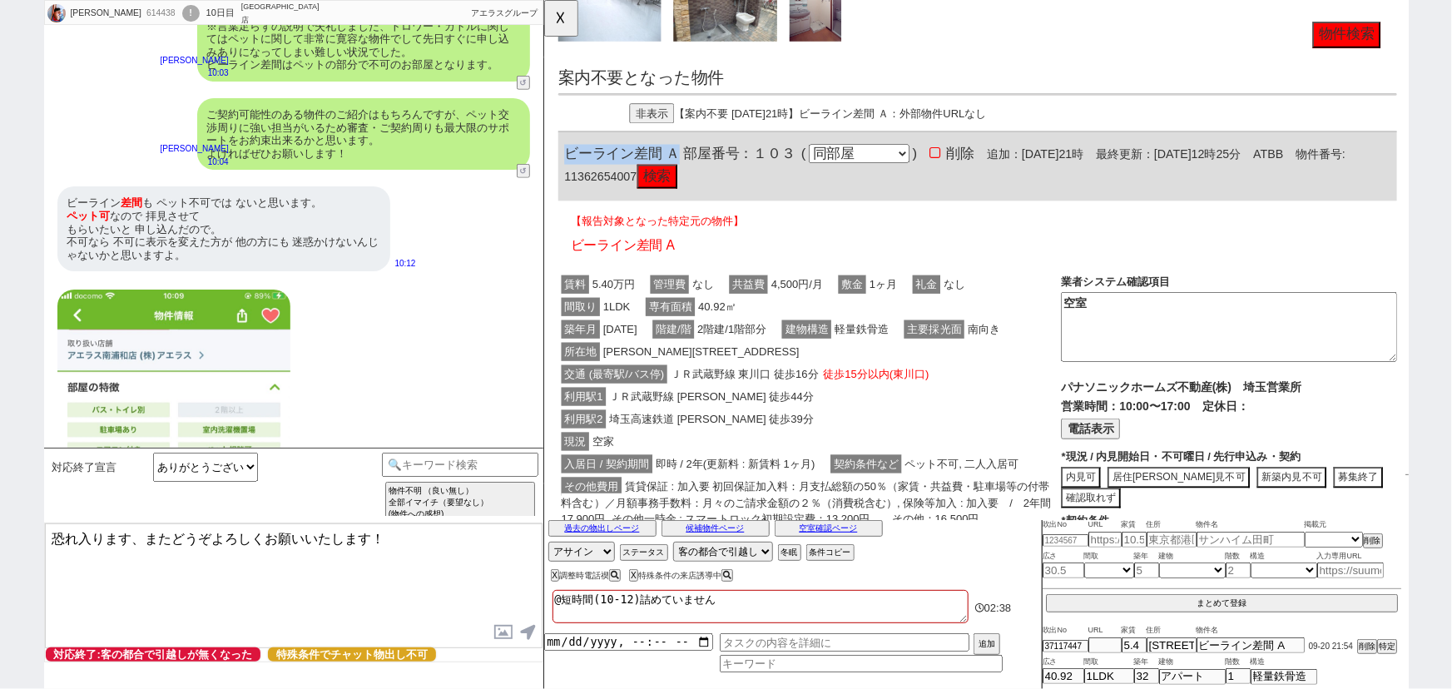
scroll to position [3780, 0]
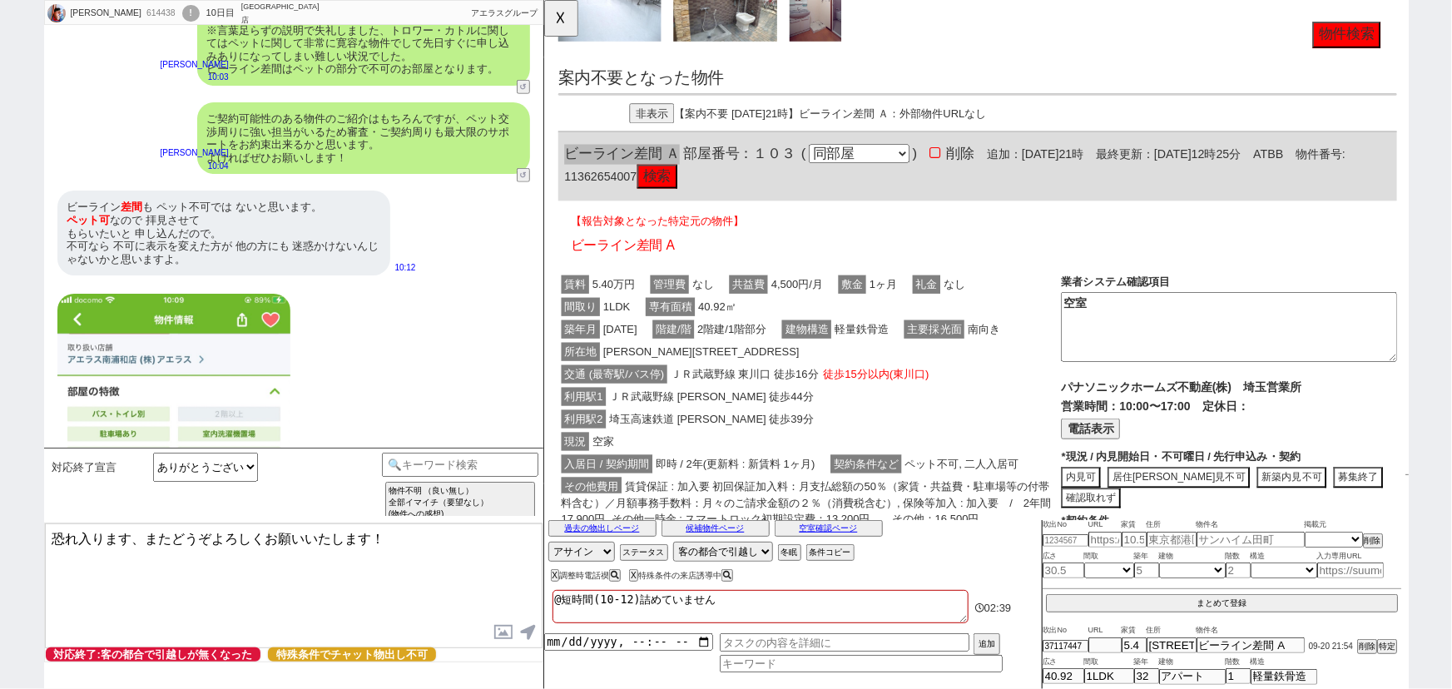
click at [145, 534] on textarea "恐れ入ります、またどうぞよろしくお願いいたします！" at bounding box center [294, 585] width 498 height 125
drag, startPoint x: 295, startPoint y: 532, endPoint x: 463, endPoint y: 591, distance: 178.6
click at [463, 591] on textarea "恐れ入ります、店舗の掲載が誤りでして正しくは、ペット不可かと思われます。 またどうぞよろしくお願いいたします！" at bounding box center [294, 585] width 498 height 125
click at [291, 537] on textarea "恐れ入ります、店舗の掲載が誤りでして管理会社の掲載にはペット可の記載はございませんでした。" at bounding box center [294, 585] width 498 height 125
click at [302, 541] on textarea "恐れ入ります、改めて管理会社の掲載にはペット可の記載はございませんでした。" at bounding box center [294, 585] width 498 height 125
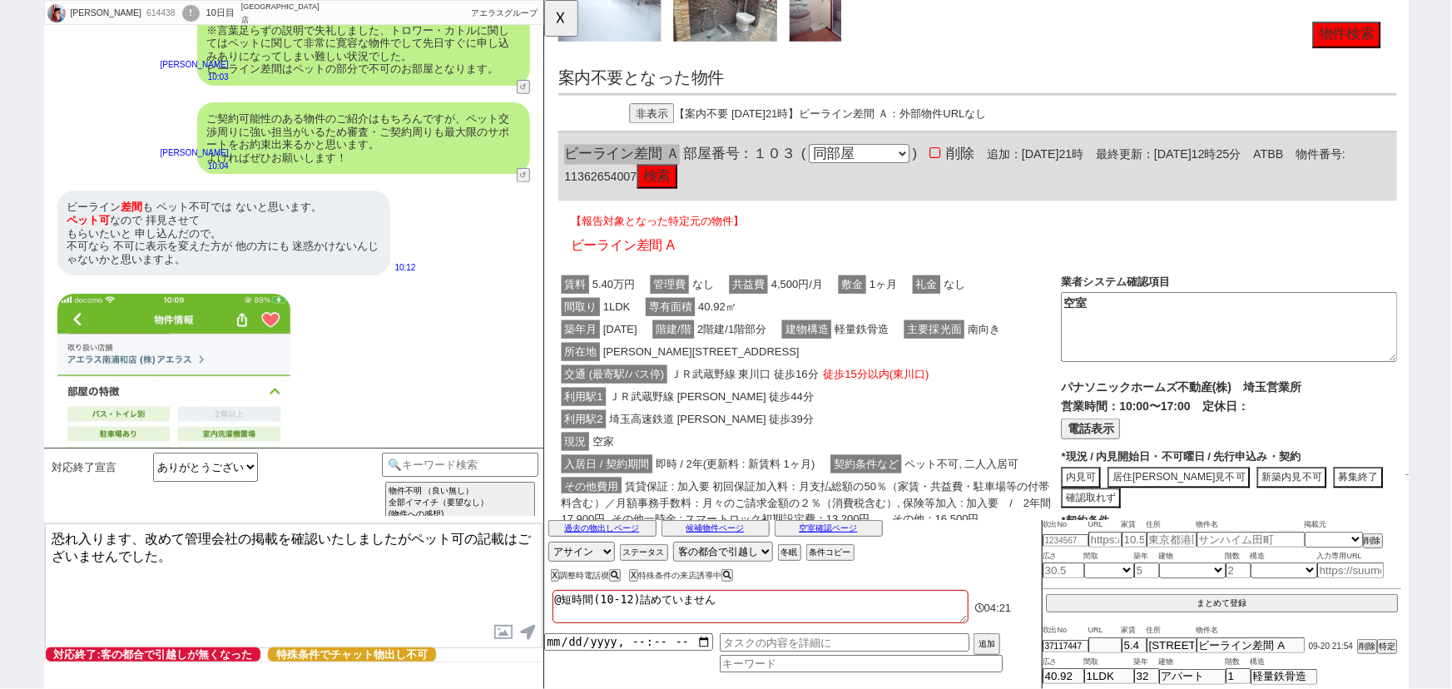
click at [241, 551] on textarea "恐れ入ります、改めて管理会社の掲載を確認いたしましたがペット可の記載はございませんでした。" at bounding box center [294, 585] width 498 height 125
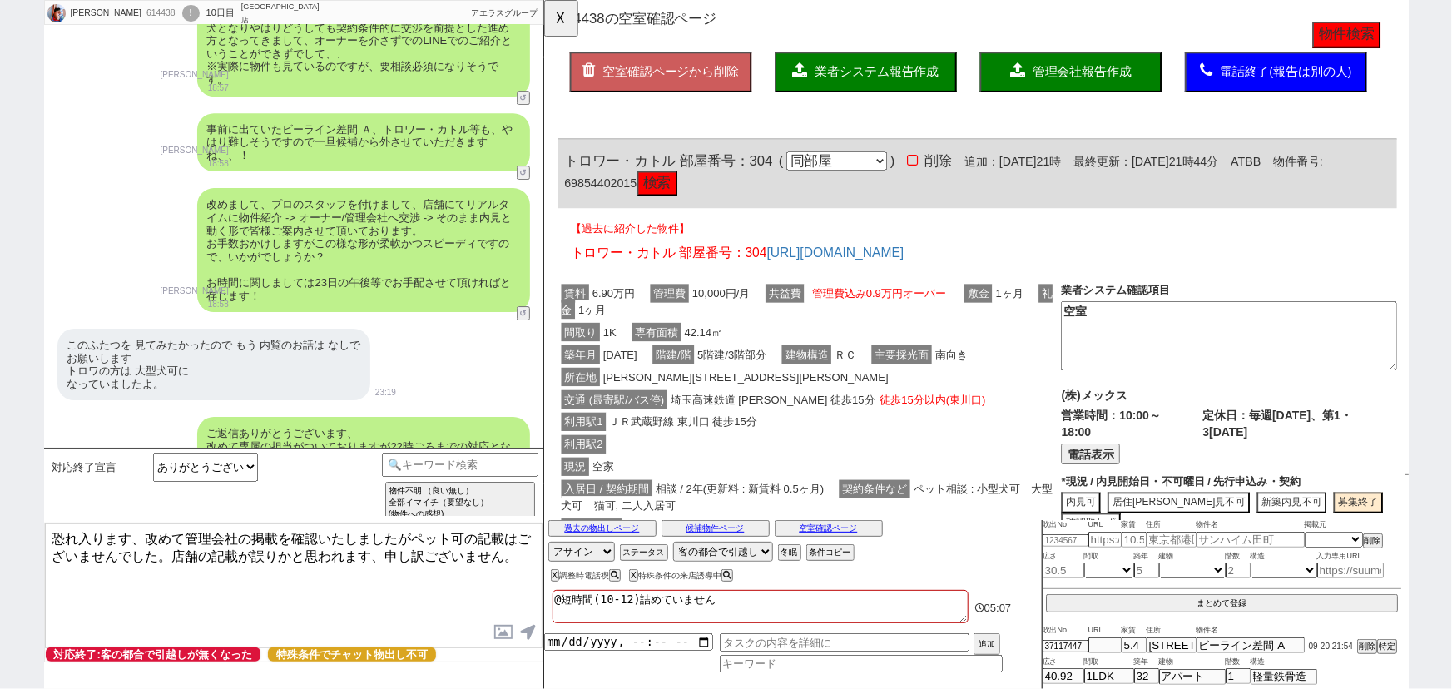
scroll to position [2702, 0]
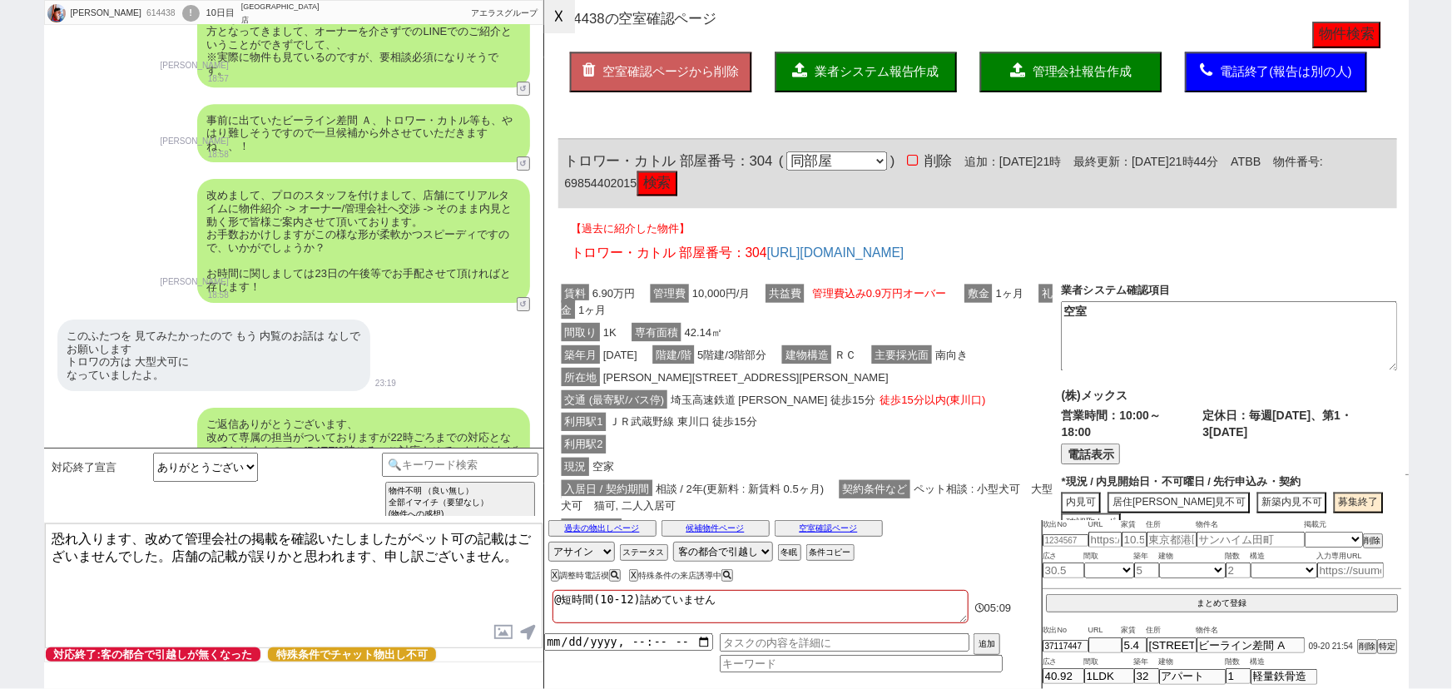
click at [557, 17] on button "☓" at bounding box center [559, 16] width 31 height 33
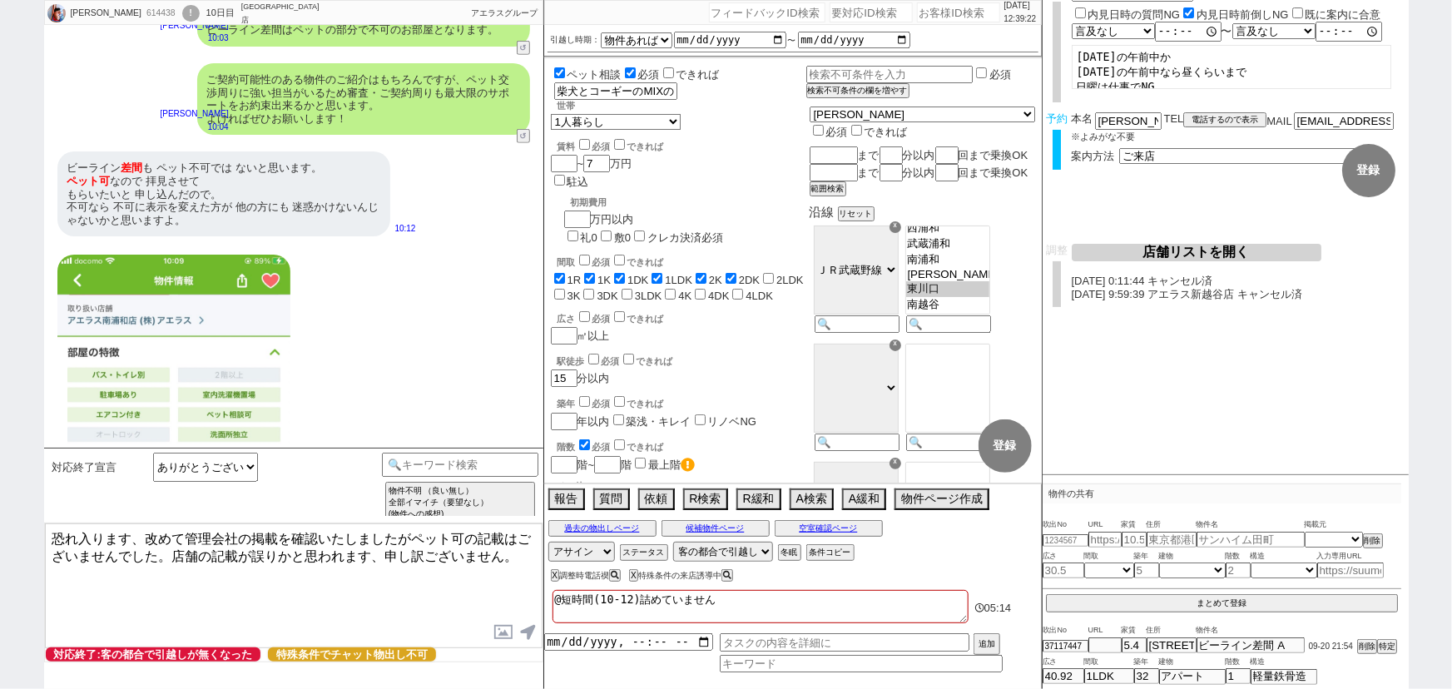
scroll to position [3815, 0]
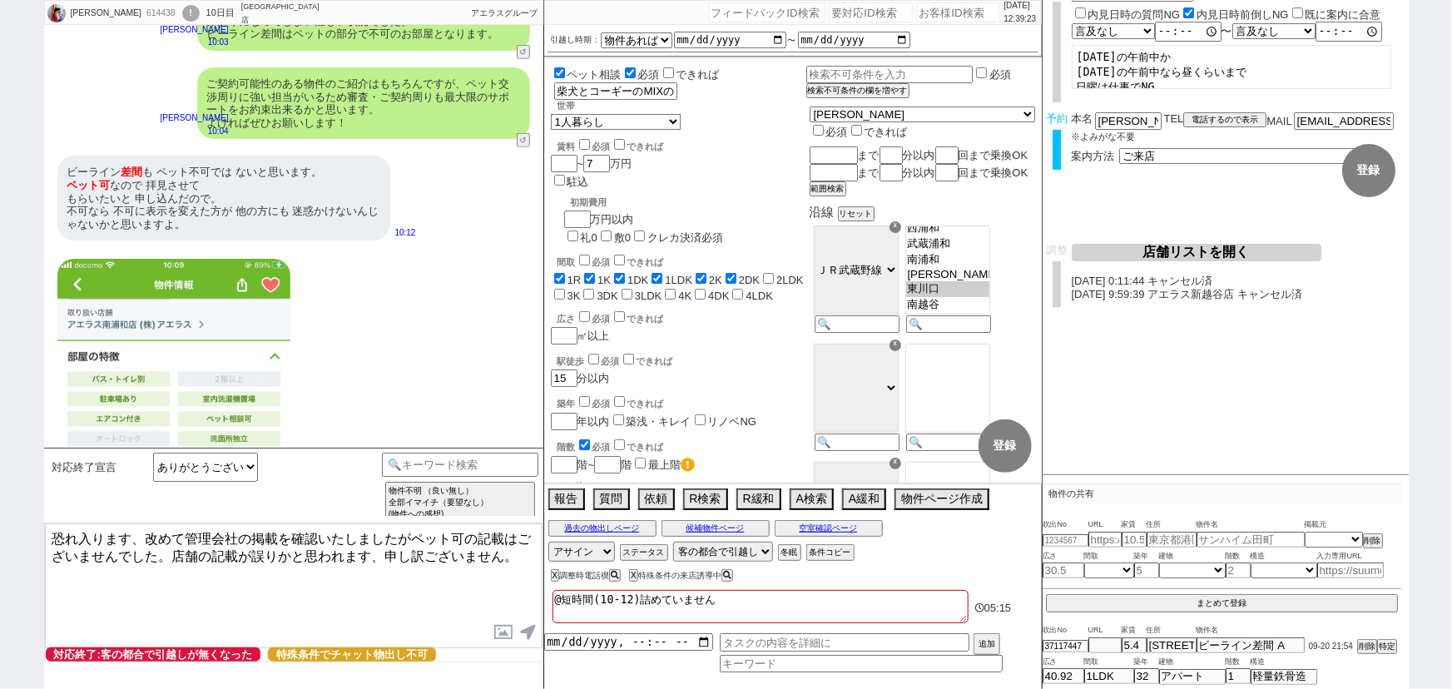
click at [146, 589] on textarea "恐れ入ります、改めて管理会社の掲載を確認いたしましたがペット可の記載はございませんでした。店舗の記載が誤りかと思われます、申し訳ございません。" at bounding box center [294, 585] width 498 height 125
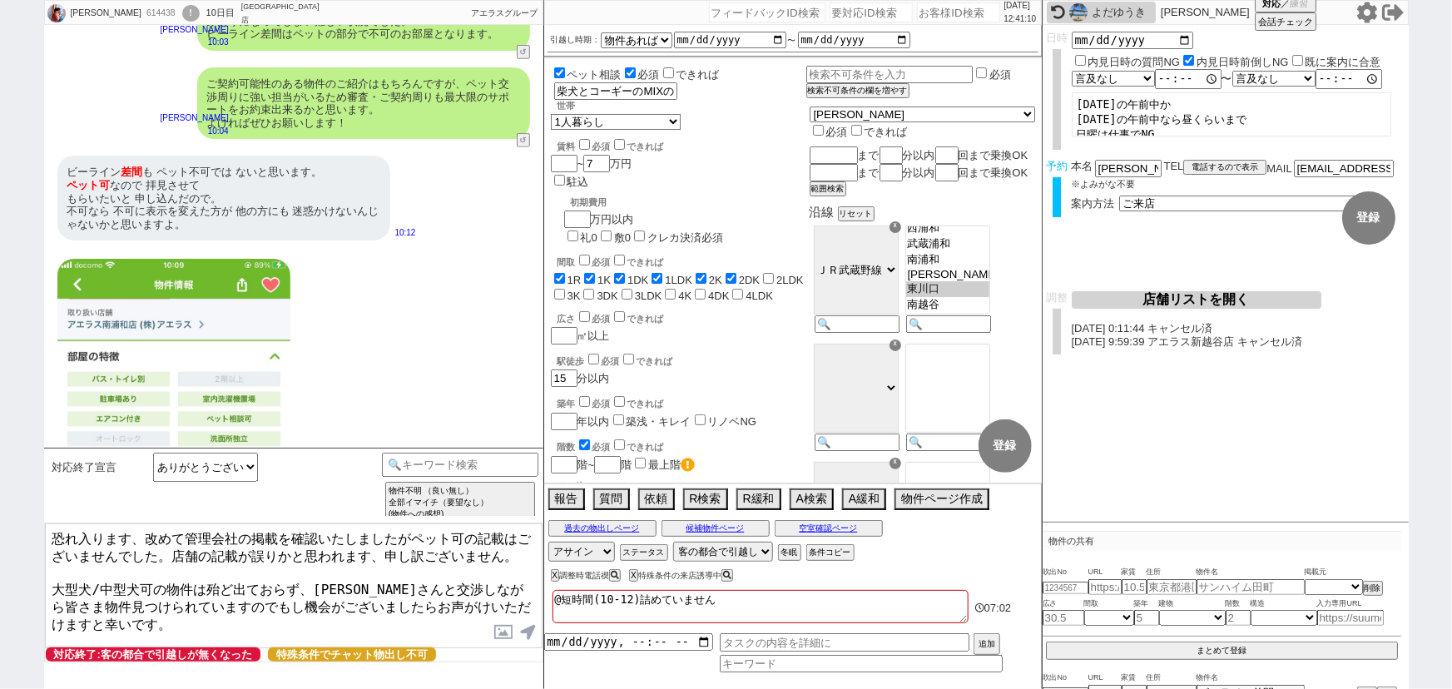
drag, startPoint x: 359, startPoint y: 589, endPoint x: 439, endPoint y: 646, distance: 97.9
click at [439, 646] on textarea "恐れ入ります、改めて管理会社の掲載を確認いたしましたがペット可の記載はございませんでした。店舗の記載が誤りかと思われます、申し訳ございません。 大型犬/中型犬…" at bounding box center [294, 585] width 498 height 125
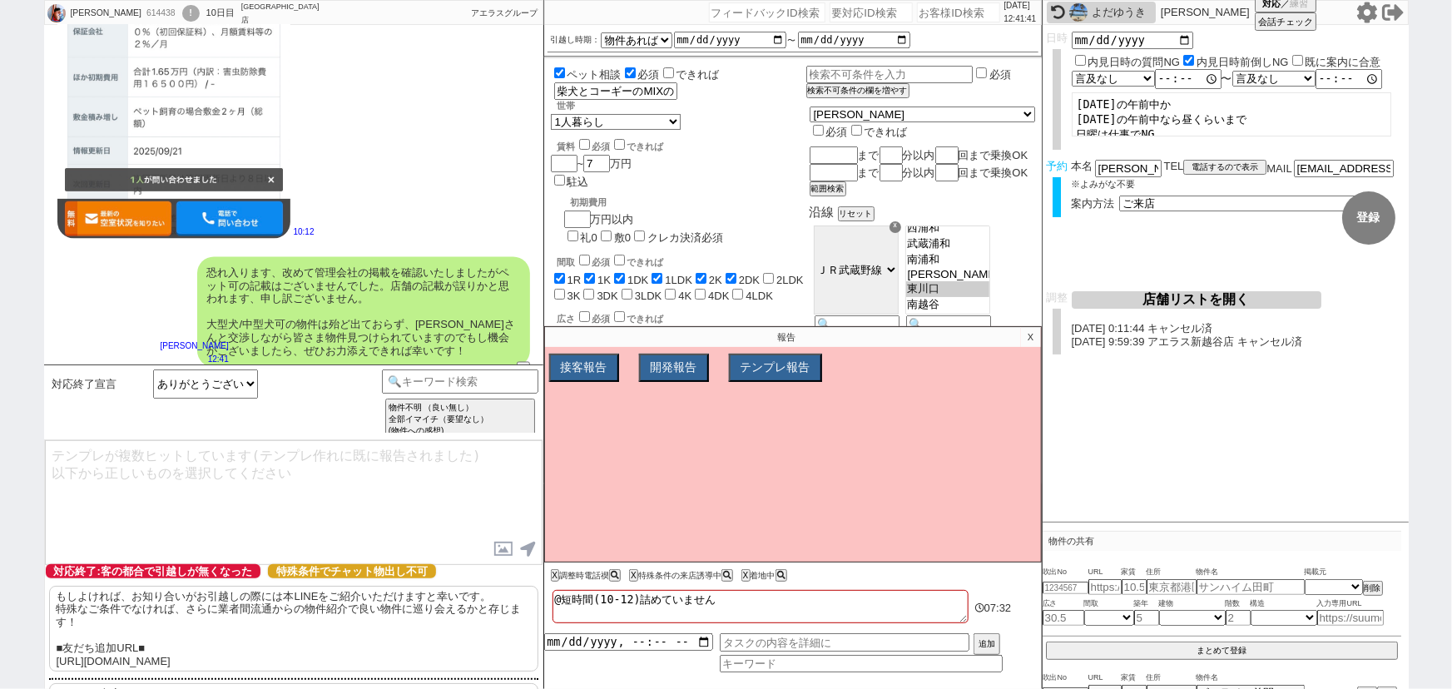
scroll to position [32, 0]
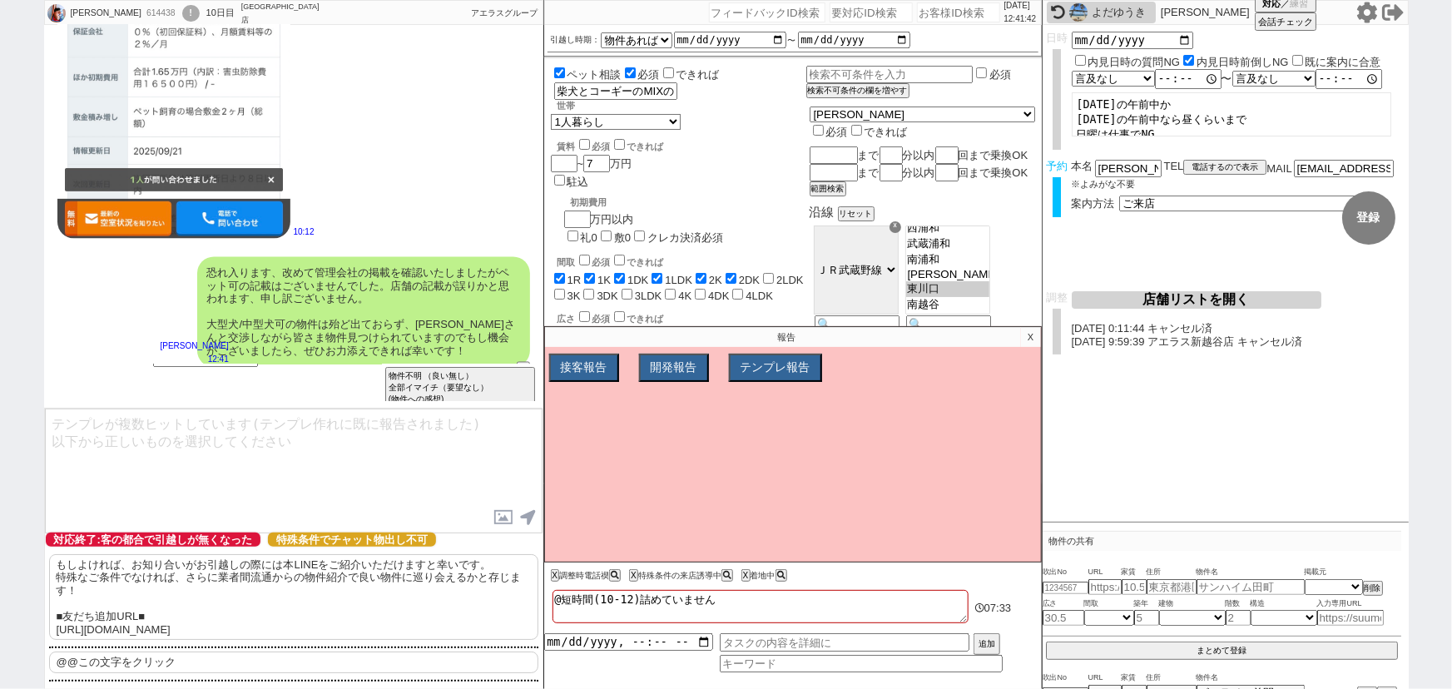
click at [164, 666] on p "@@この文字をクリック" at bounding box center [293, 662] width 489 height 22
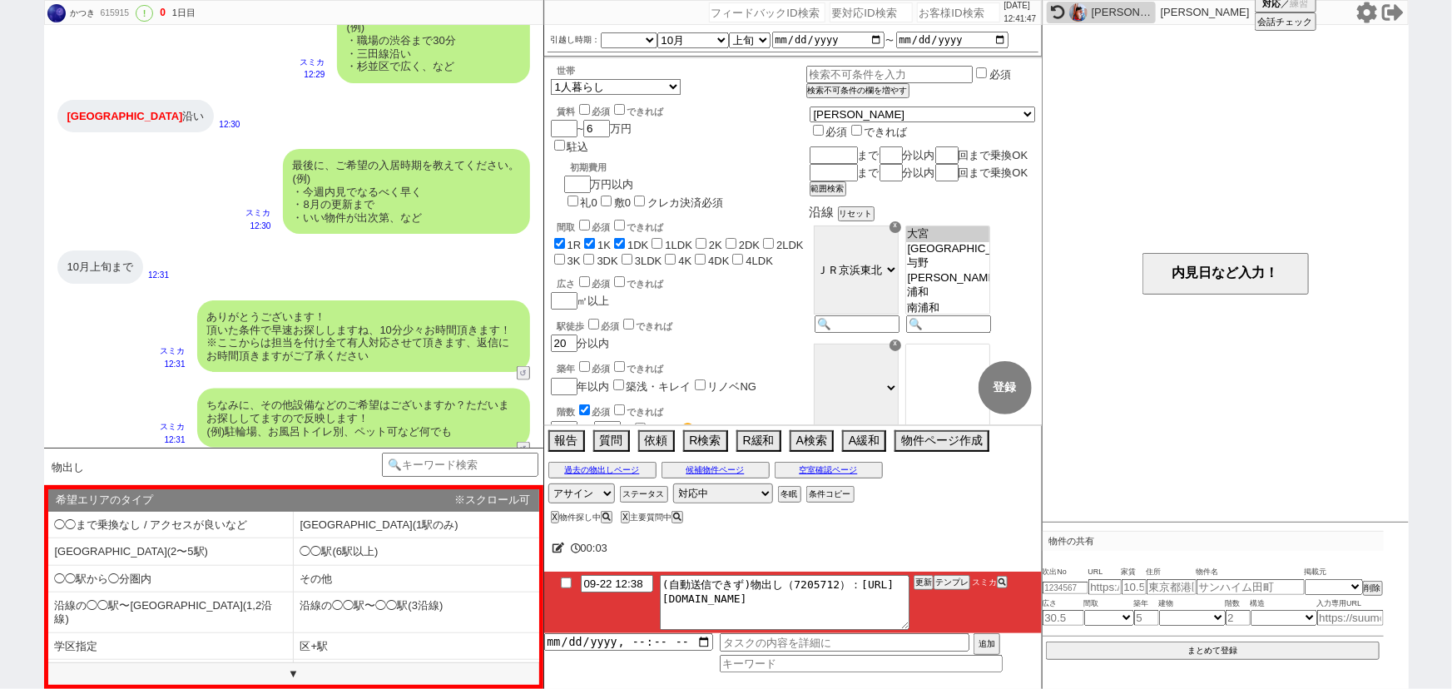
scroll to position [1039, 0]
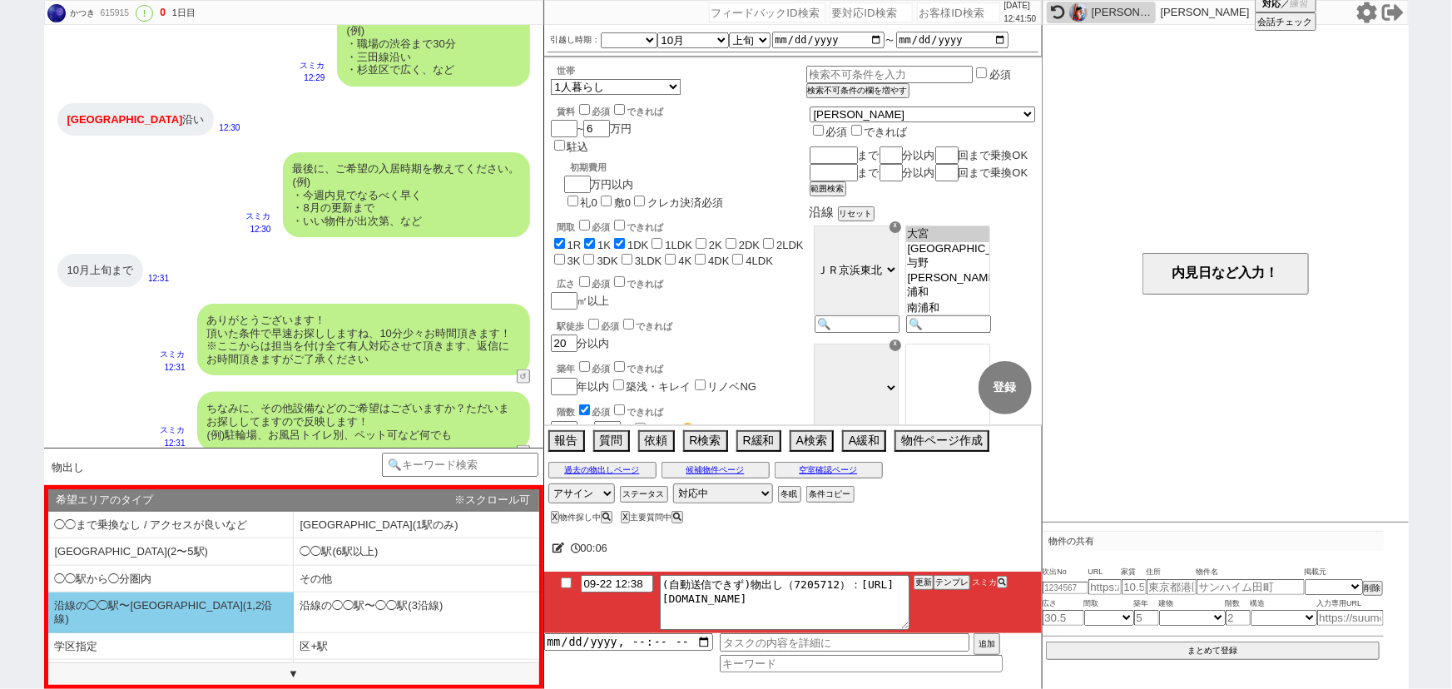
click at [210, 600] on li "沿線の◯◯駅〜◯◯駅(1,2沿線)" at bounding box center [170, 612] width 245 height 40
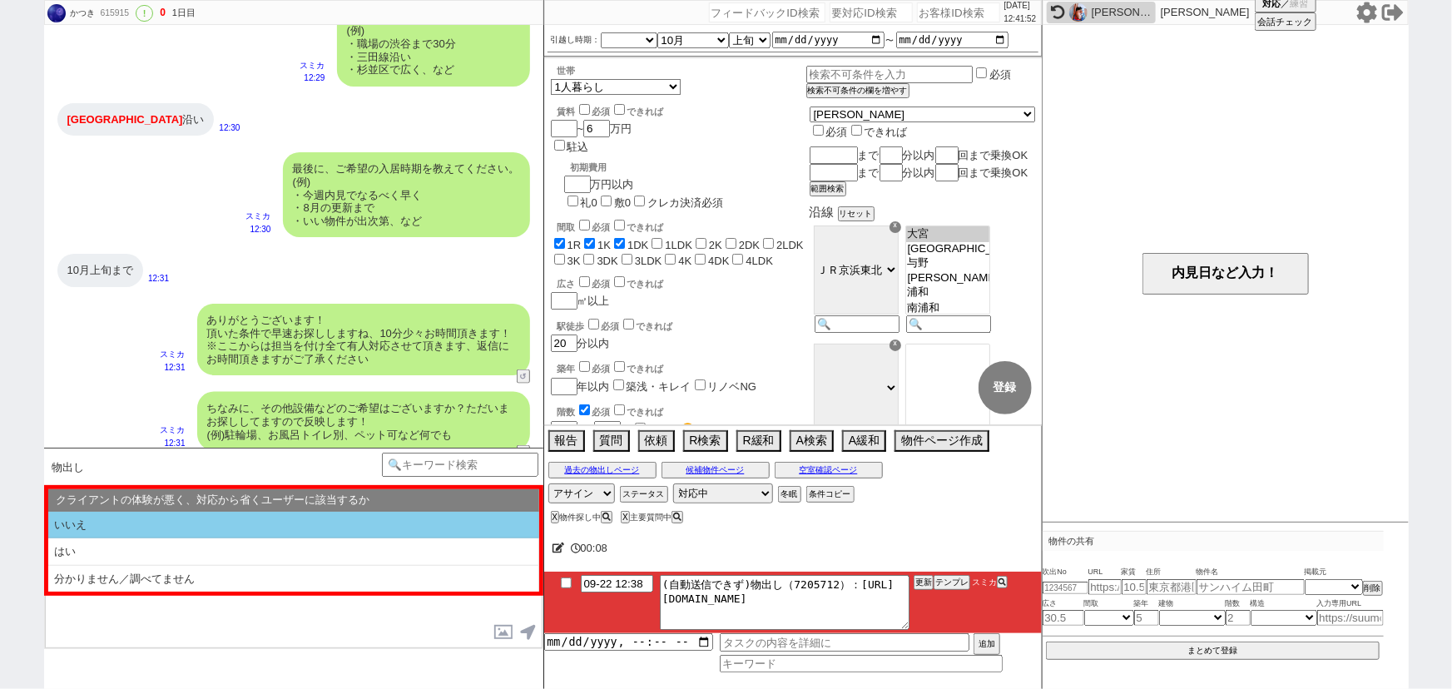
click at [295, 527] on li "いいえ" at bounding box center [293, 525] width 491 height 27
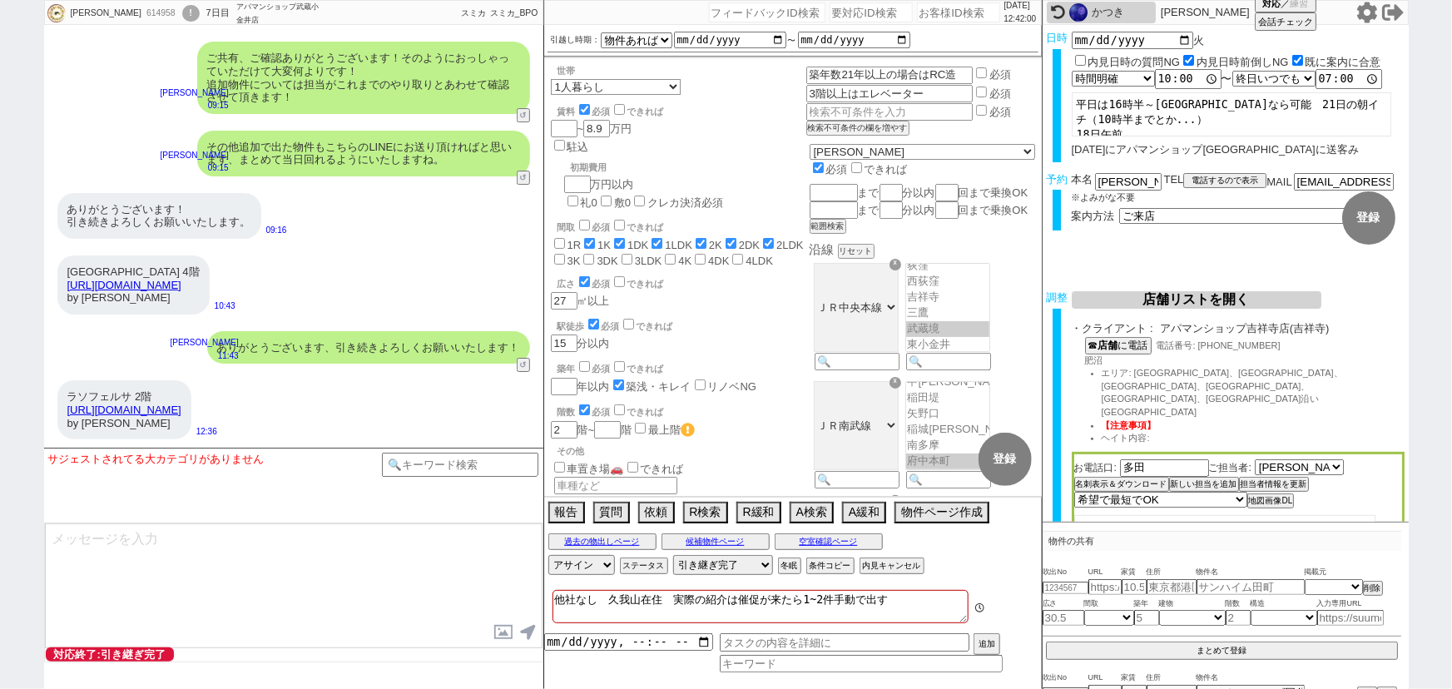
scroll to position [213, 0]
click at [354, 283] on div "小金井本町ビル 4階 https://suumo.jp/chintai/bc_100460489300/ by SUUMO 10:43" at bounding box center [293, 285] width 499 height 76
click at [923, 22] on input "number" at bounding box center [958, 12] width 83 height 20
paste input "614764"
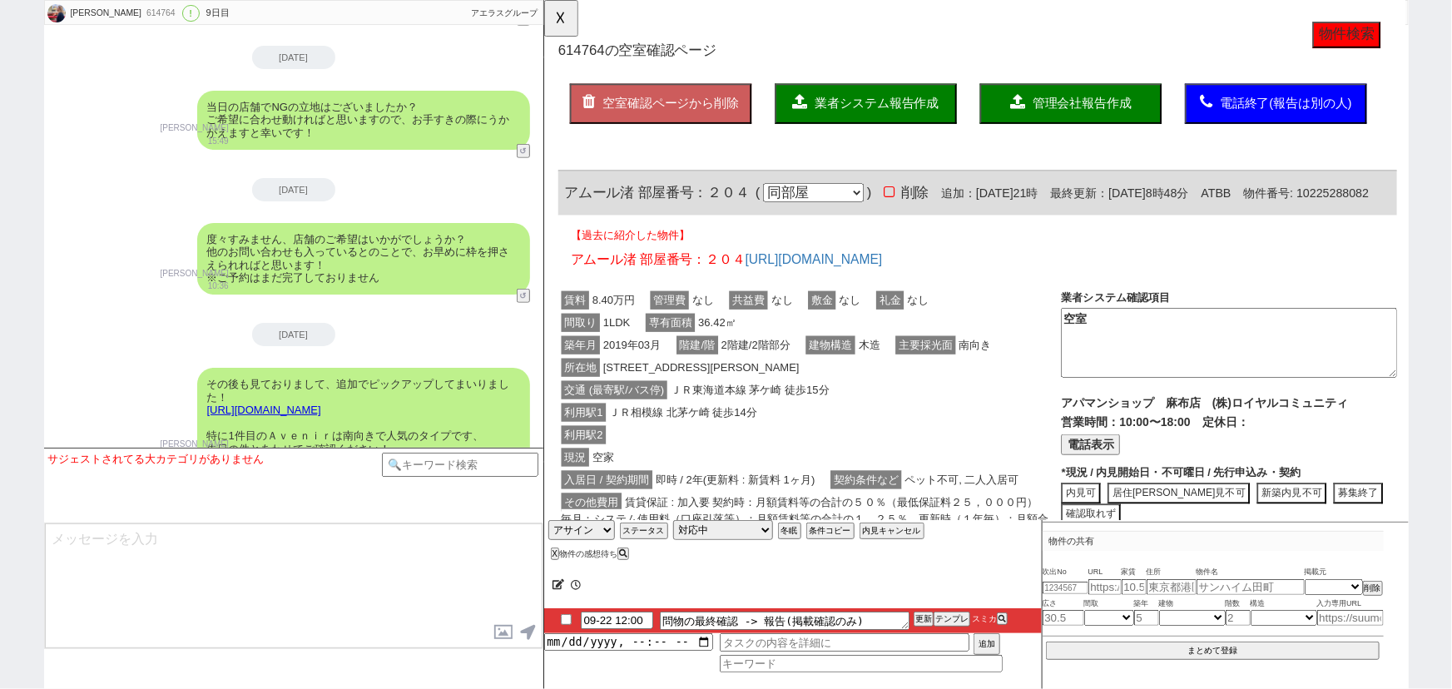
scroll to position [0, 0]
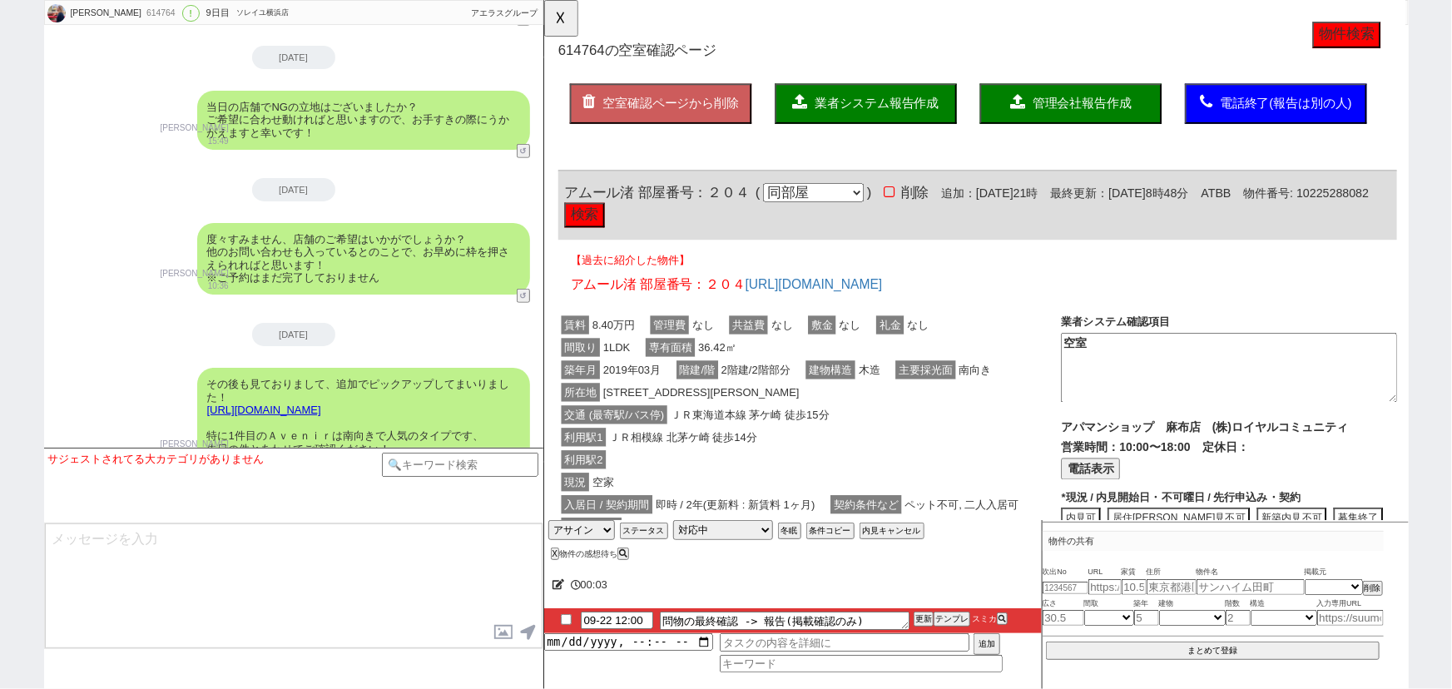
click at [1394, 40] on button "物件検索" at bounding box center [1405, 37] width 73 height 28
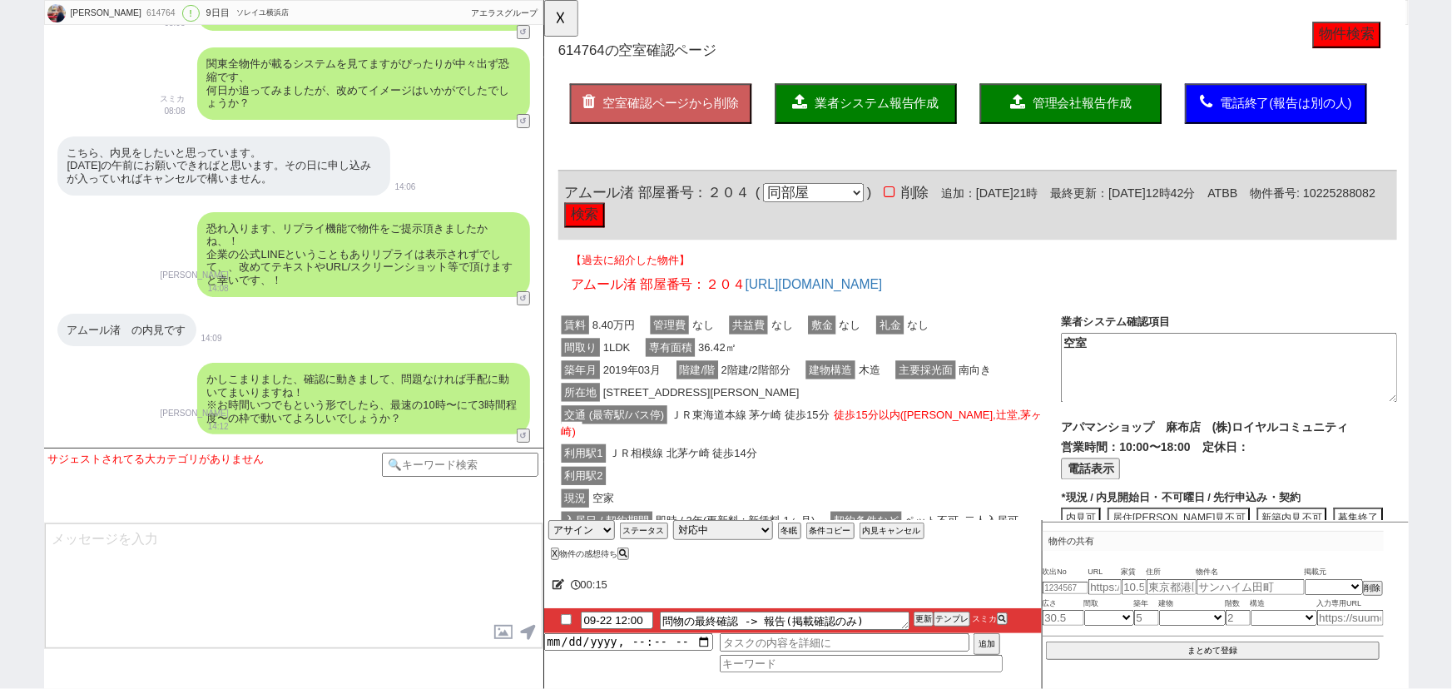
scroll to position [3064, 0]
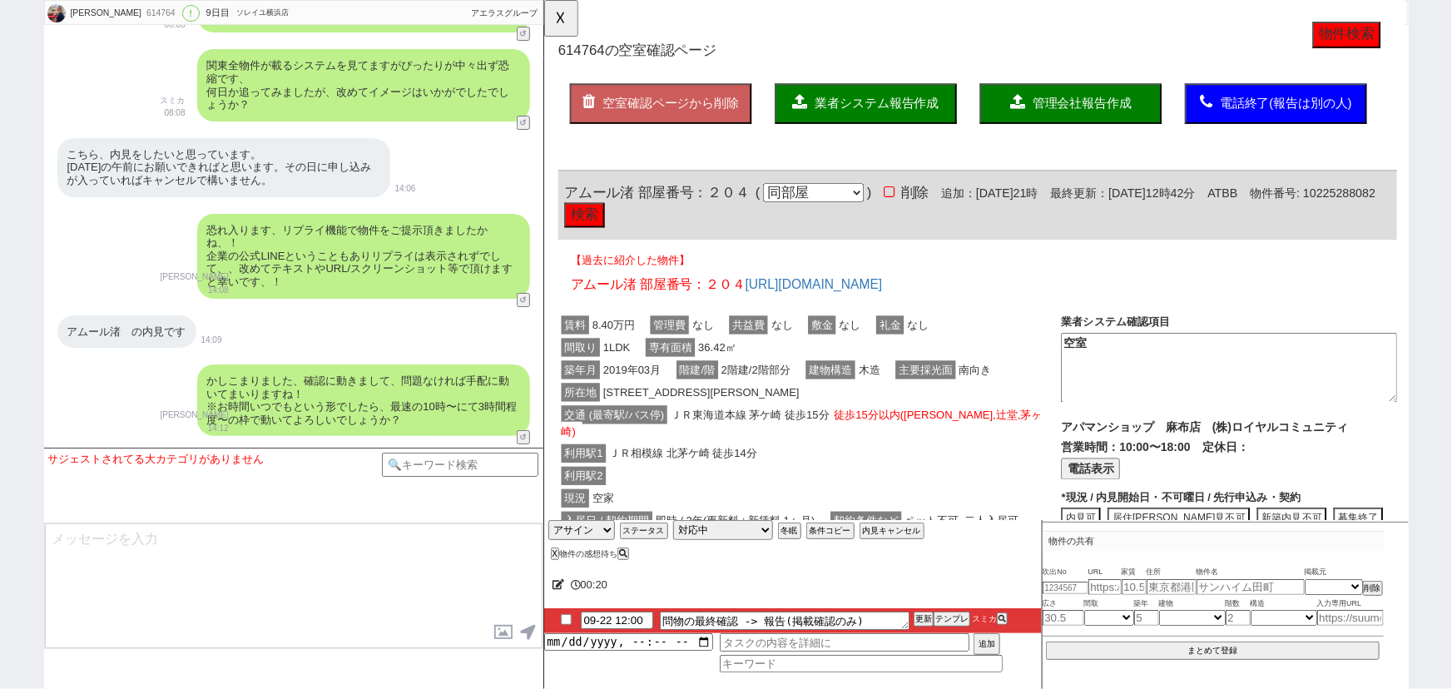
click at [945, 421] on div "所在地 茅ヶ崎市本村２丁目４－１８－７" at bounding box center [828, 422] width 541 height 24
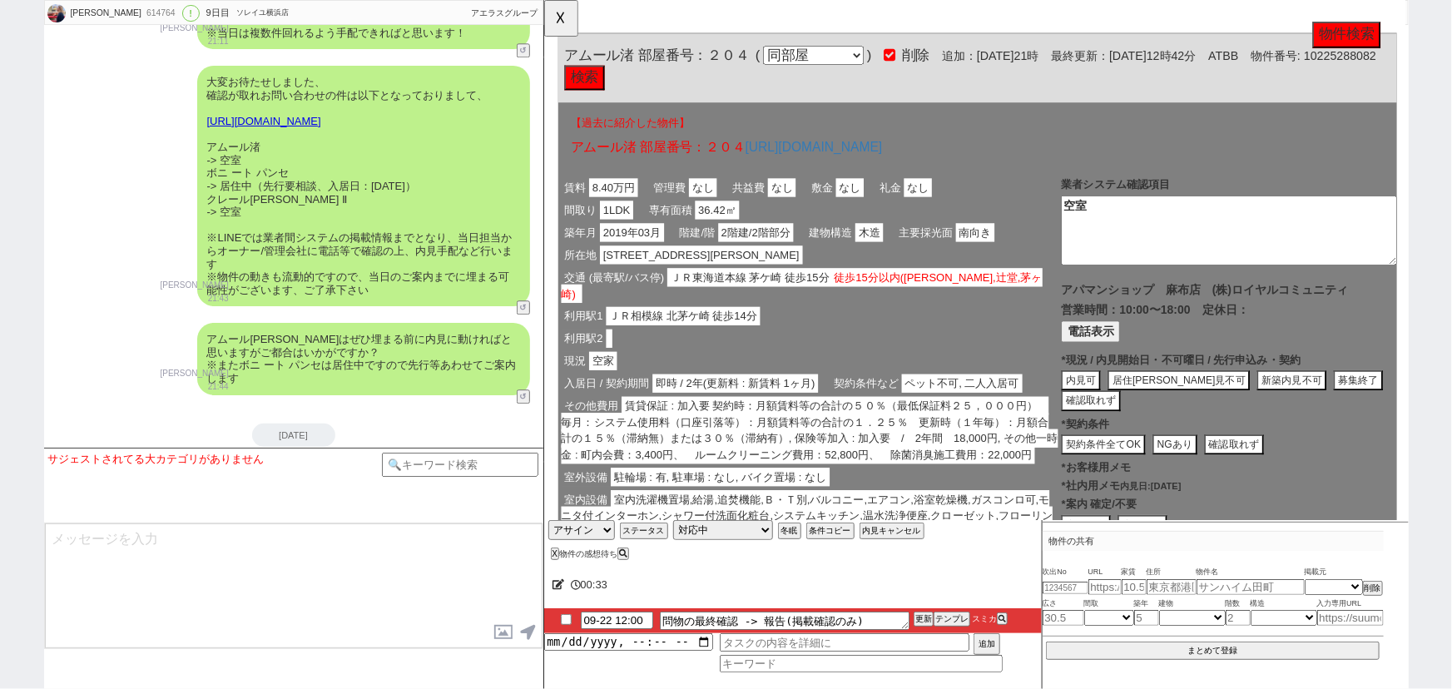
scroll to position [0, 0]
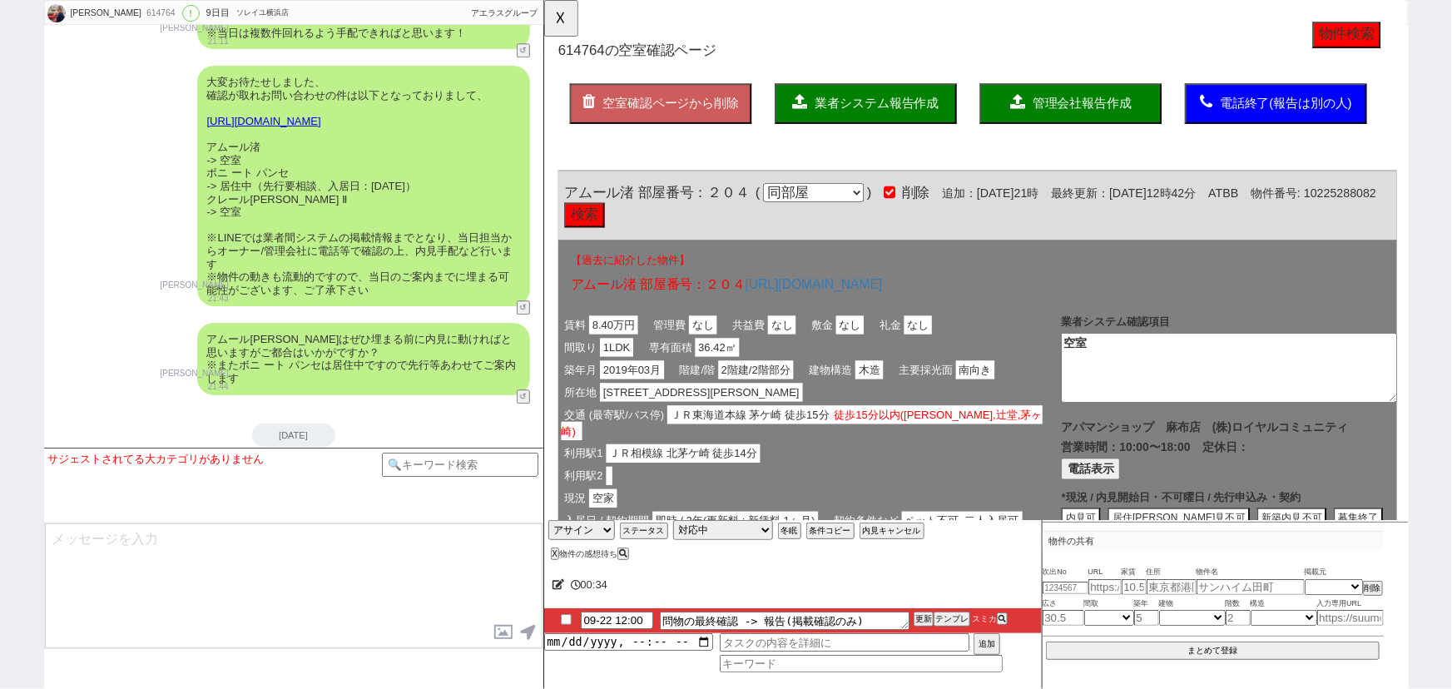
click at [916, 106] on span "業者システム報告作成" at bounding box center [900, 111] width 133 height 14
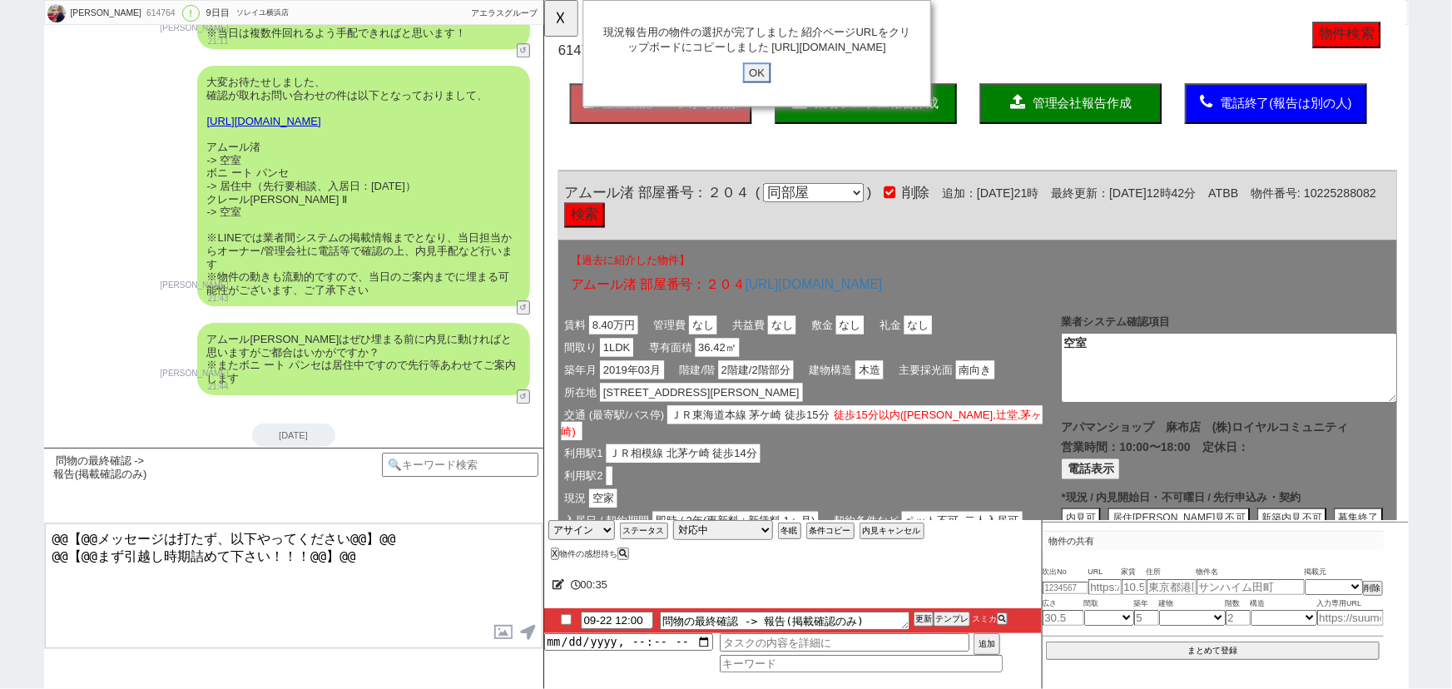
click at [769, 89] on input "OK" at bounding box center [772, 78] width 30 height 22
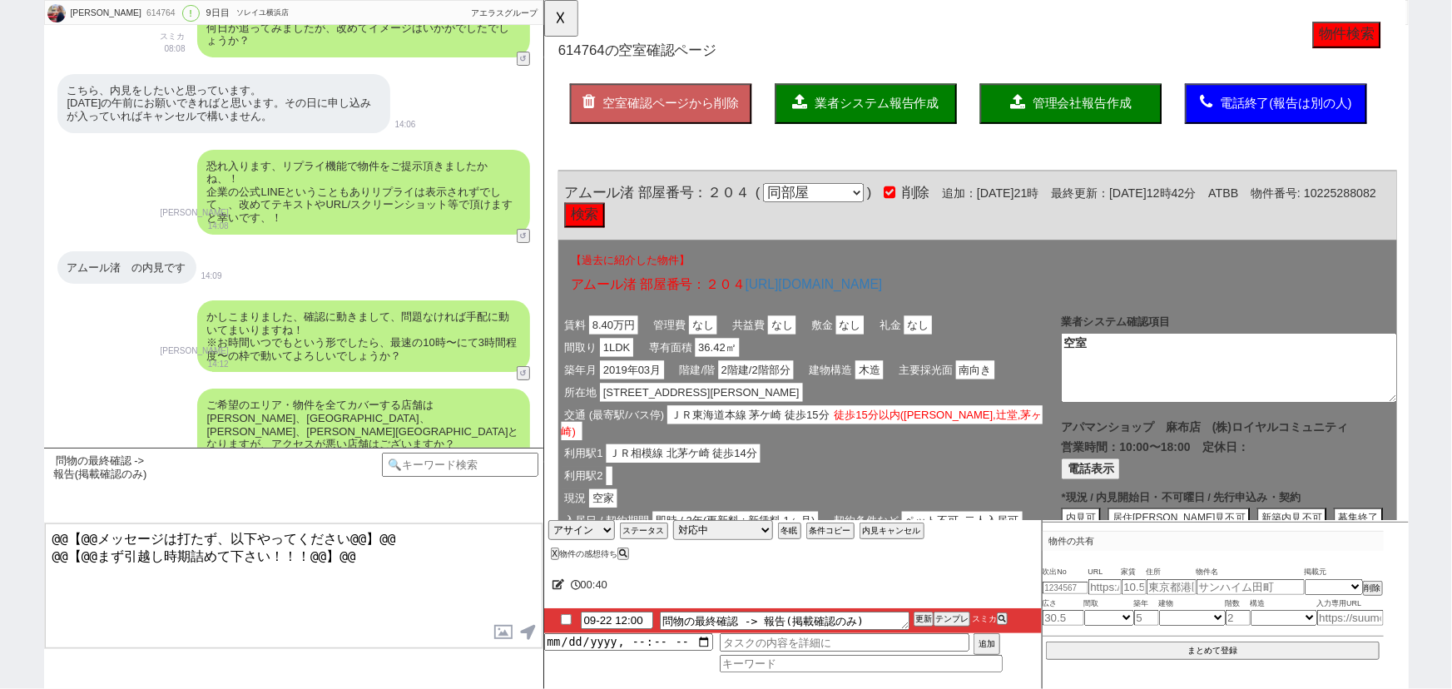
scroll to position [3129, 0]
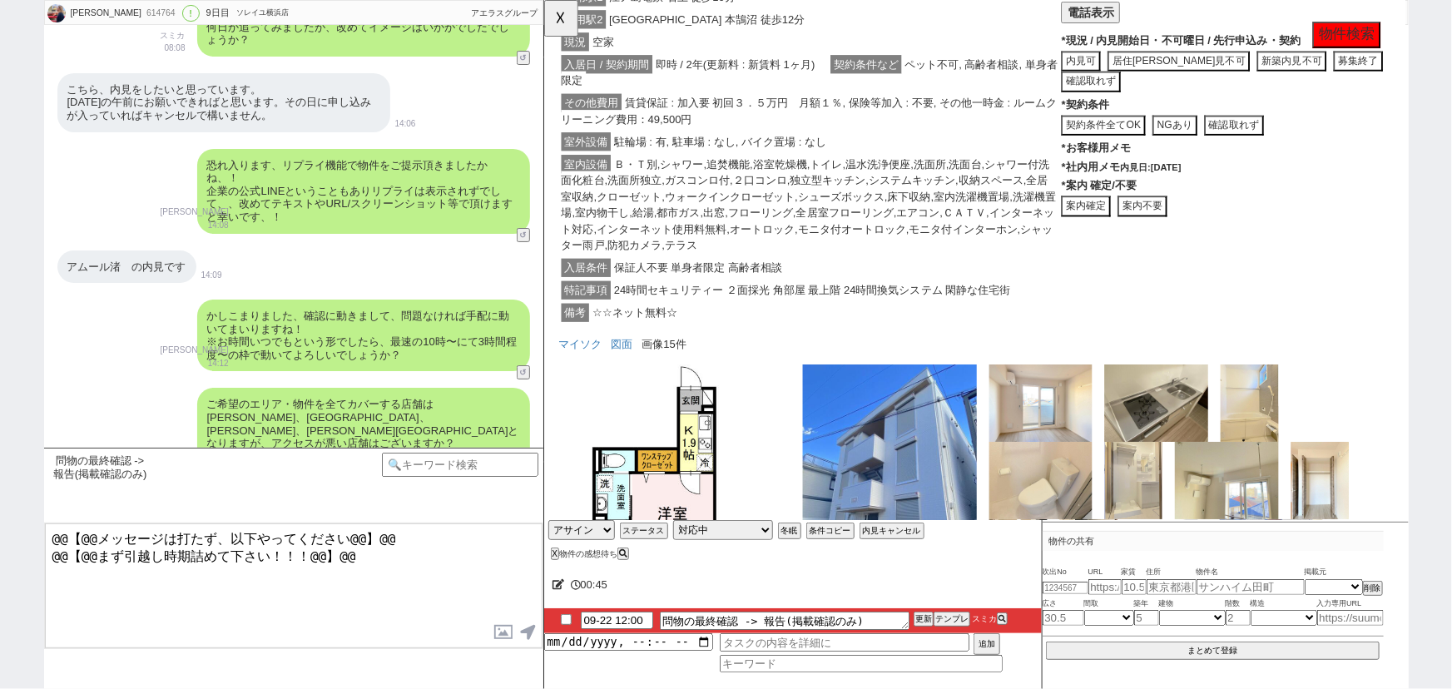
click at [1194, 210] on button "案内不要" at bounding box center [1186, 221] width 53 height 22
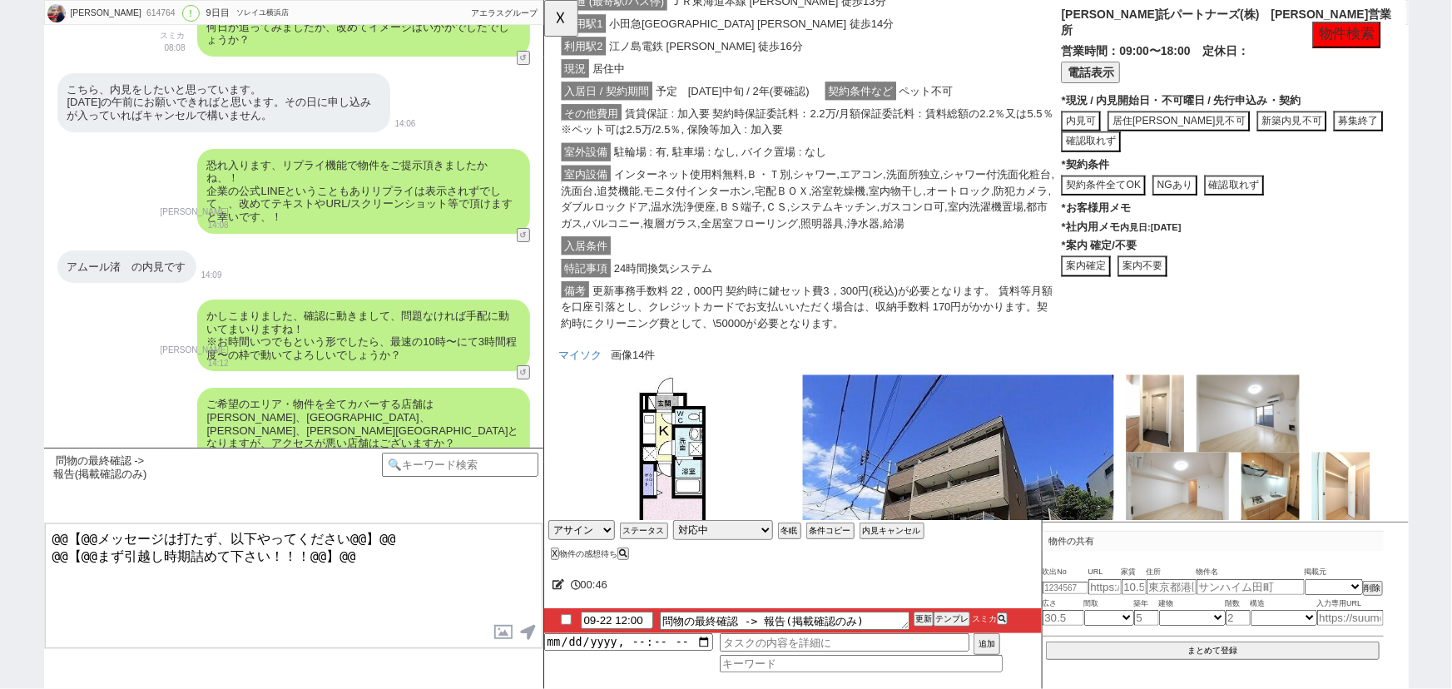
scroll to position [1485, 0]
click at [1188, 276] on button "案内不要" at bounding box center [1186, 287] width 53 height 22
click at [950, 619] on button "テンプレ" at bounding box center [951, 619] width 37 height 12
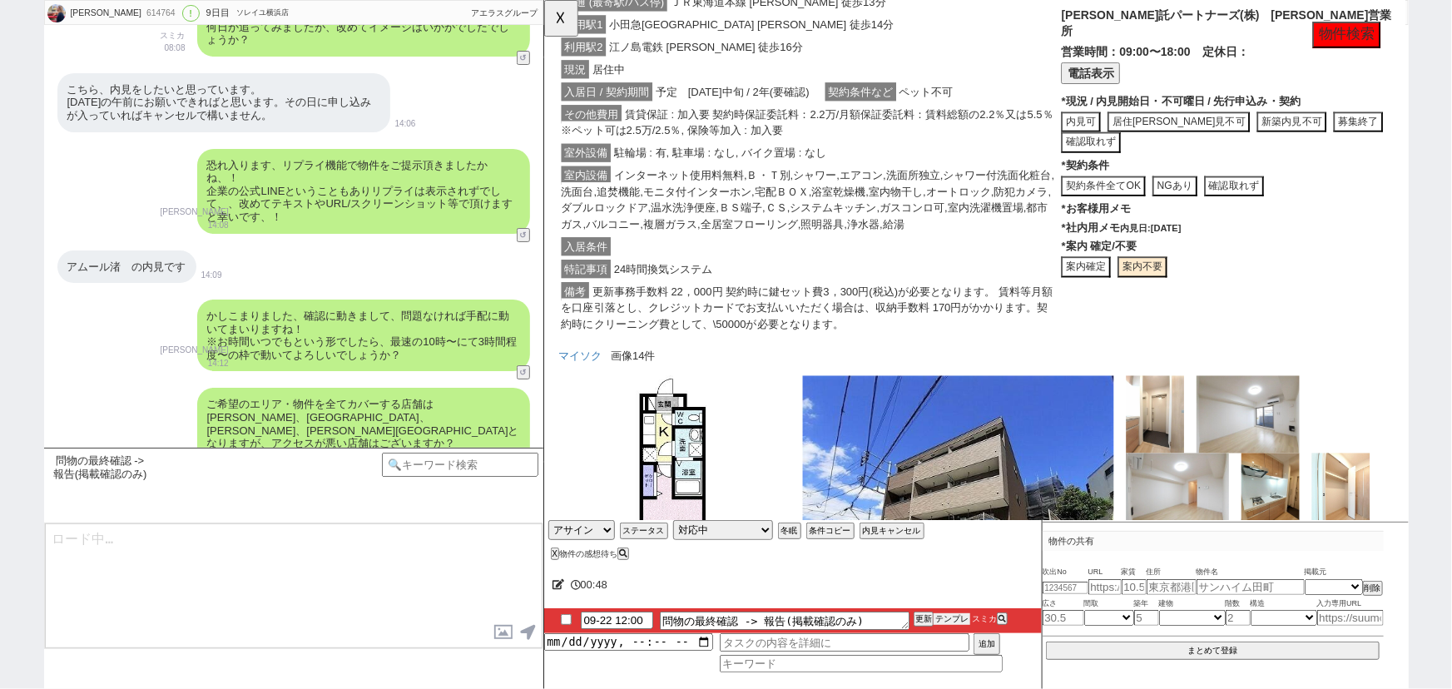
scroll to position [3730, 0]
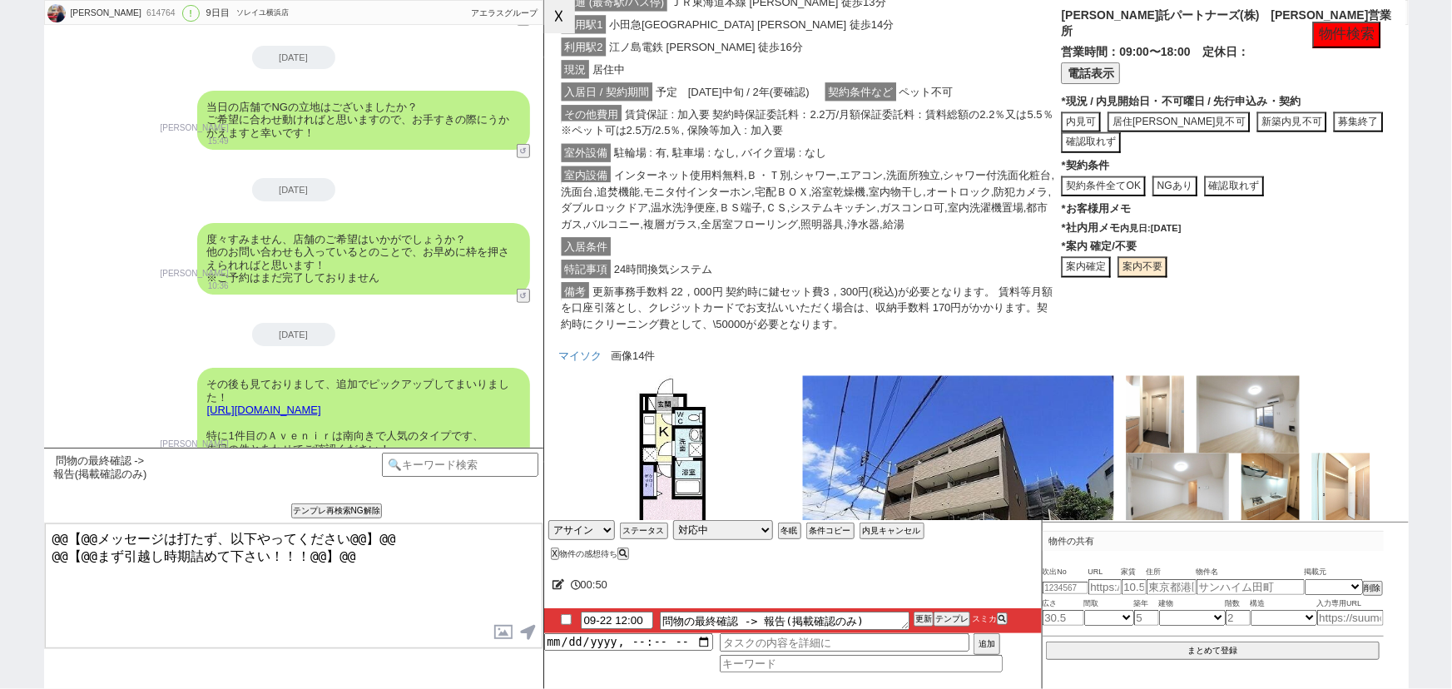
click at [572, 12] on button "☓" at bounding box center [559, 16] width 31 height 33
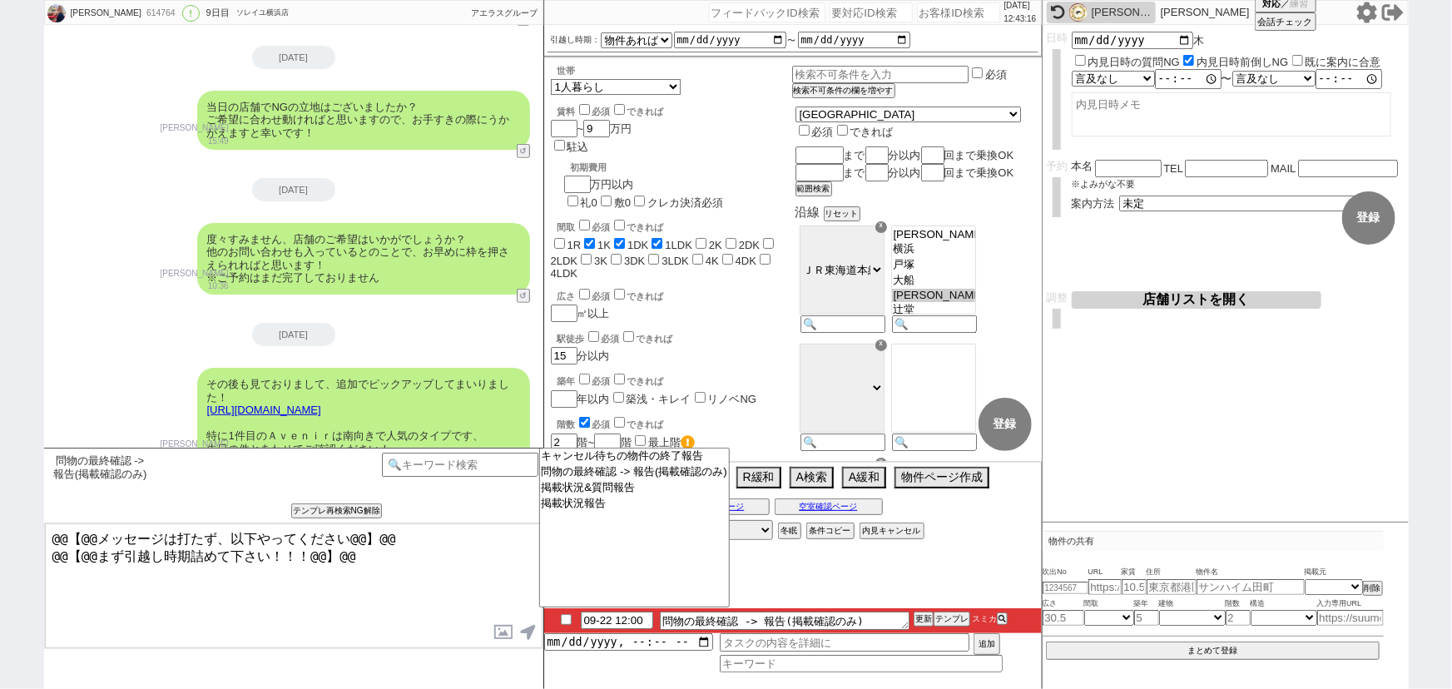
click at [441, 556] on textarea "@@【@@メッセージは打たず、以下やってください@@】@@ @@【@@まず引越し時期詰めて下さい！！！@@】@@" at bounding box center [294, 585] width 498 height 125
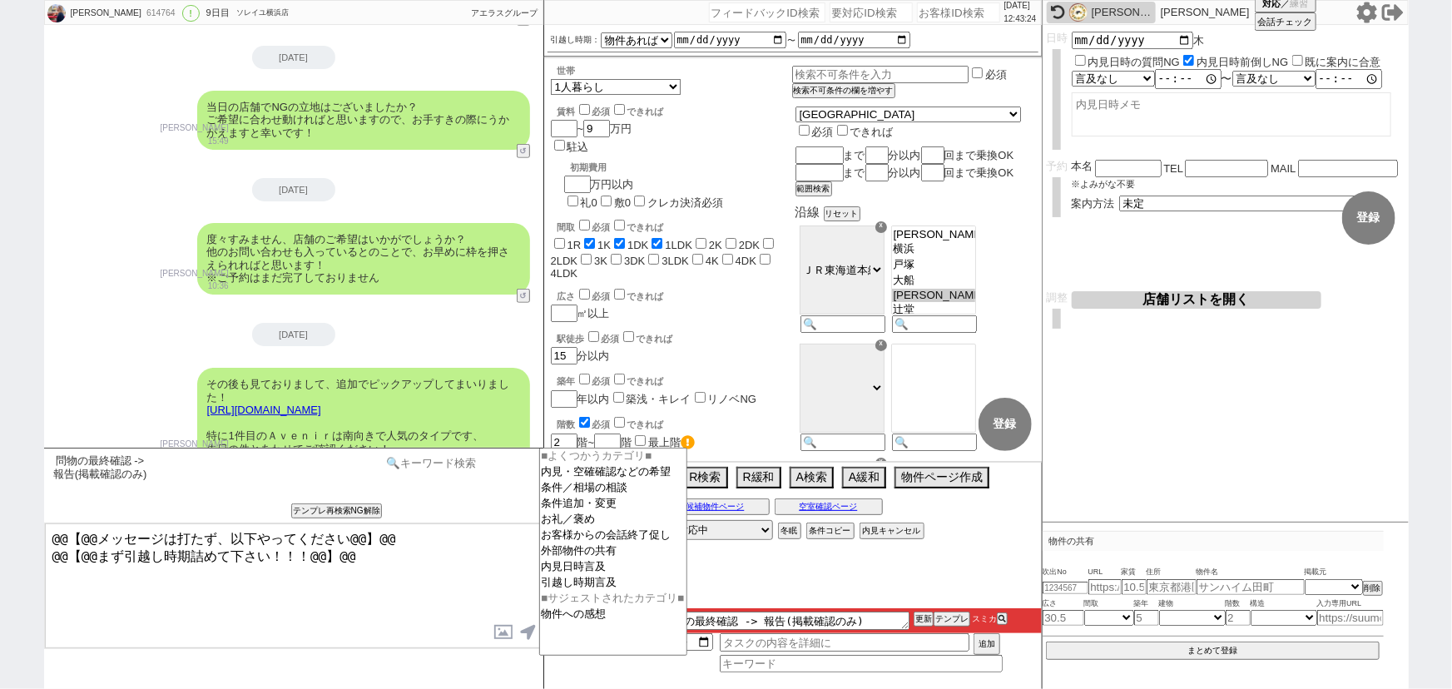
click at [464, 472] on input at bounding box center [460, 463] width 157 height 21
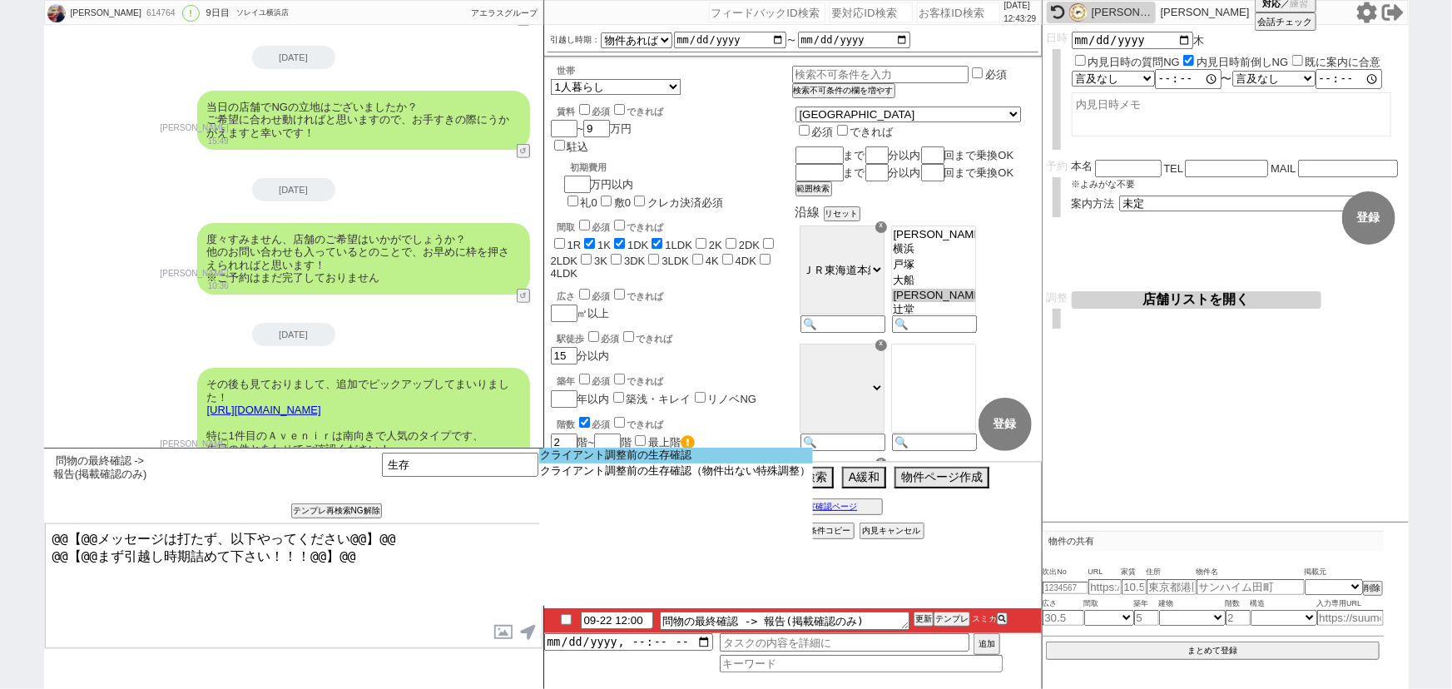
click at [604, 451] on option "クライアント調整前の生存確認" at bounding box center [676, 456] width 274 height 16
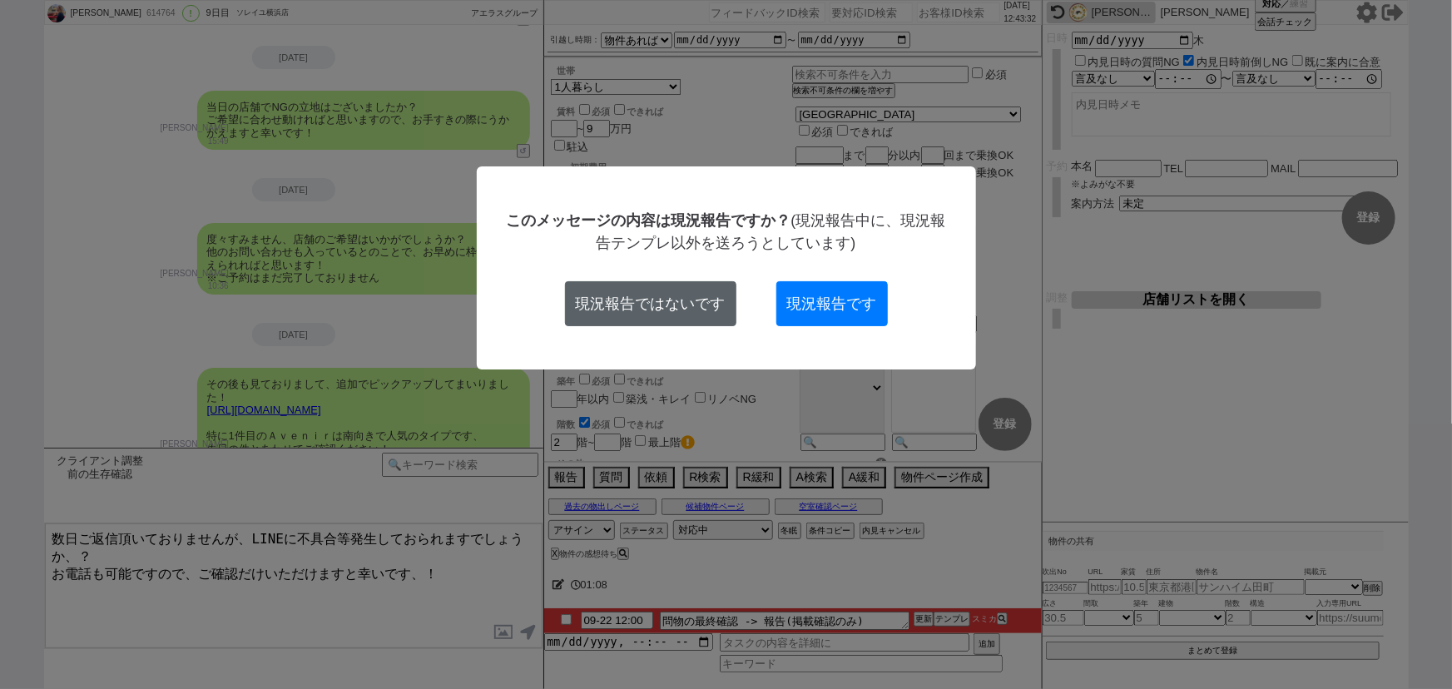
click at [632, 312] on button "現況報告ではないです" at bounding box center [650, 303] width 171 height 45
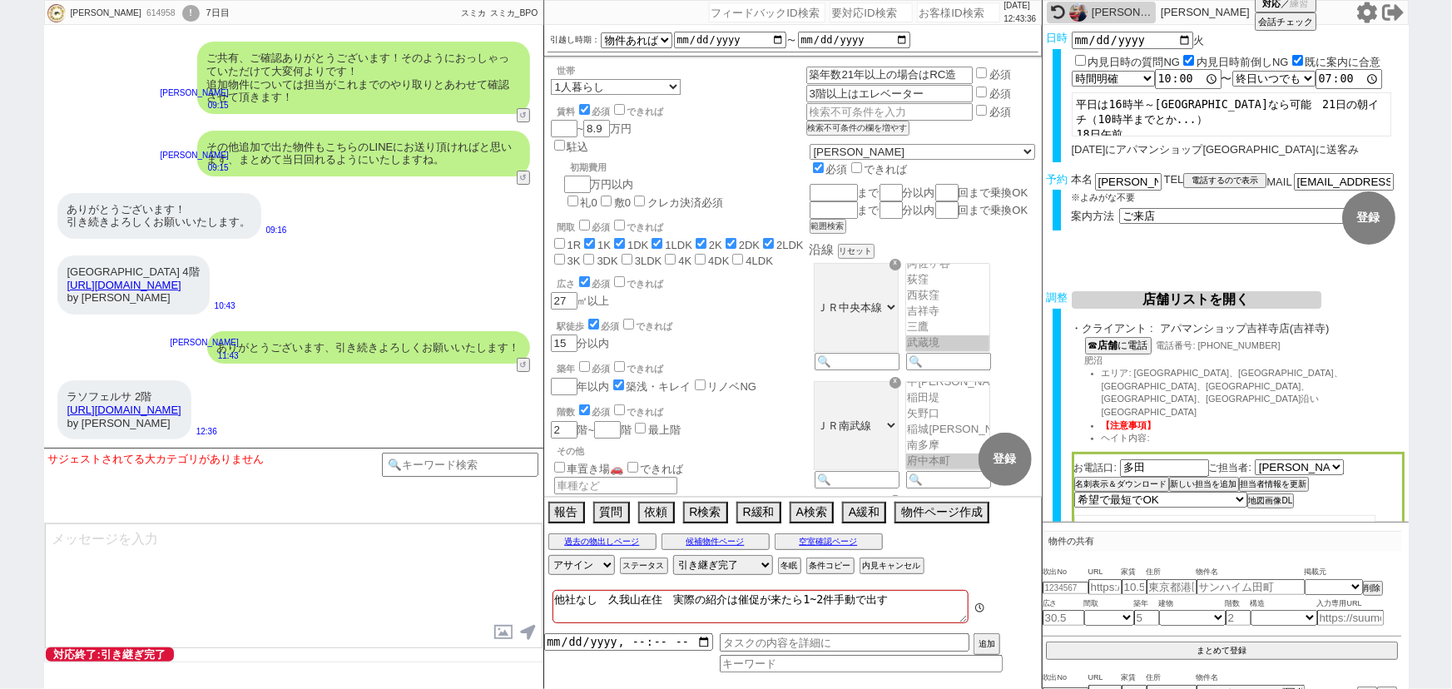
scroll to position [213, 0]
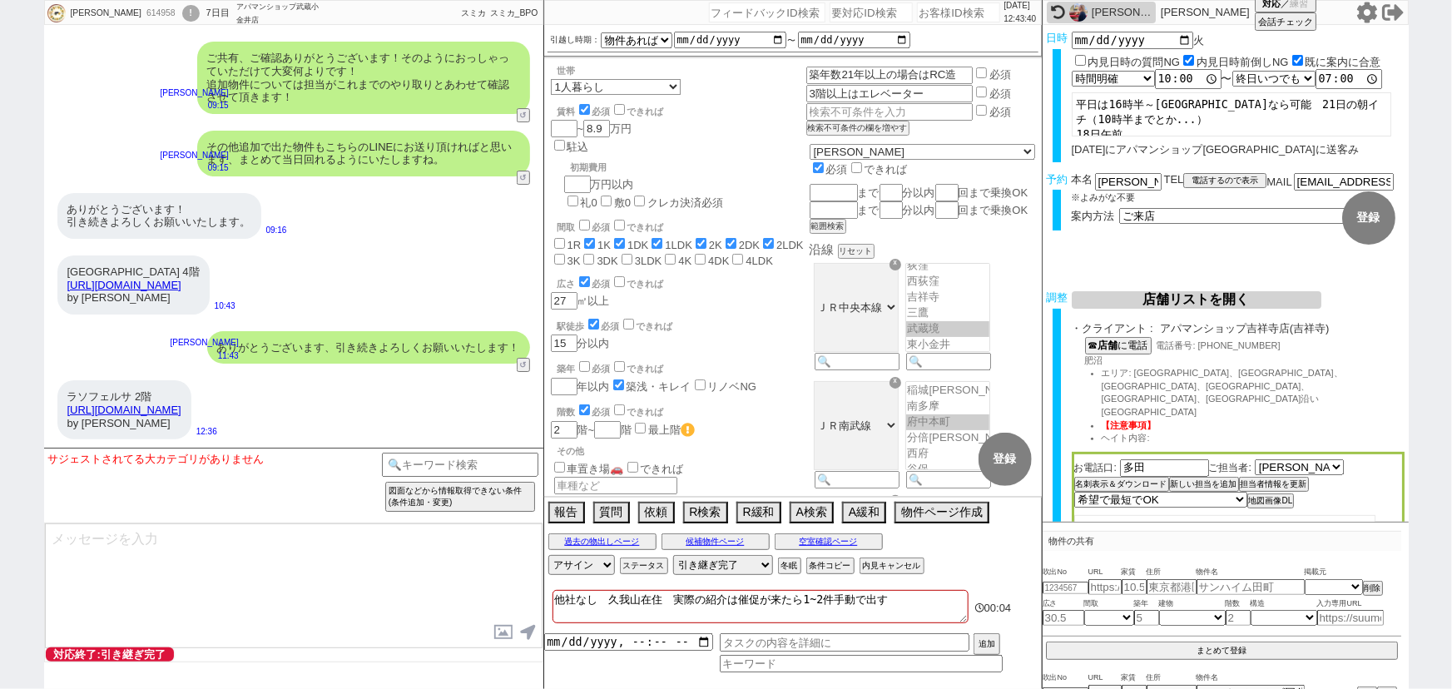
click at [364, 220] on div "ありがとうございます！ 引き続きよろしくお願いいたします。 09:16" at bounding box center [293, 216] width 499 height 62
click at [952, 8] on input "number" at bounding box center [958, 12] width 83 height 20
paste input "615870"
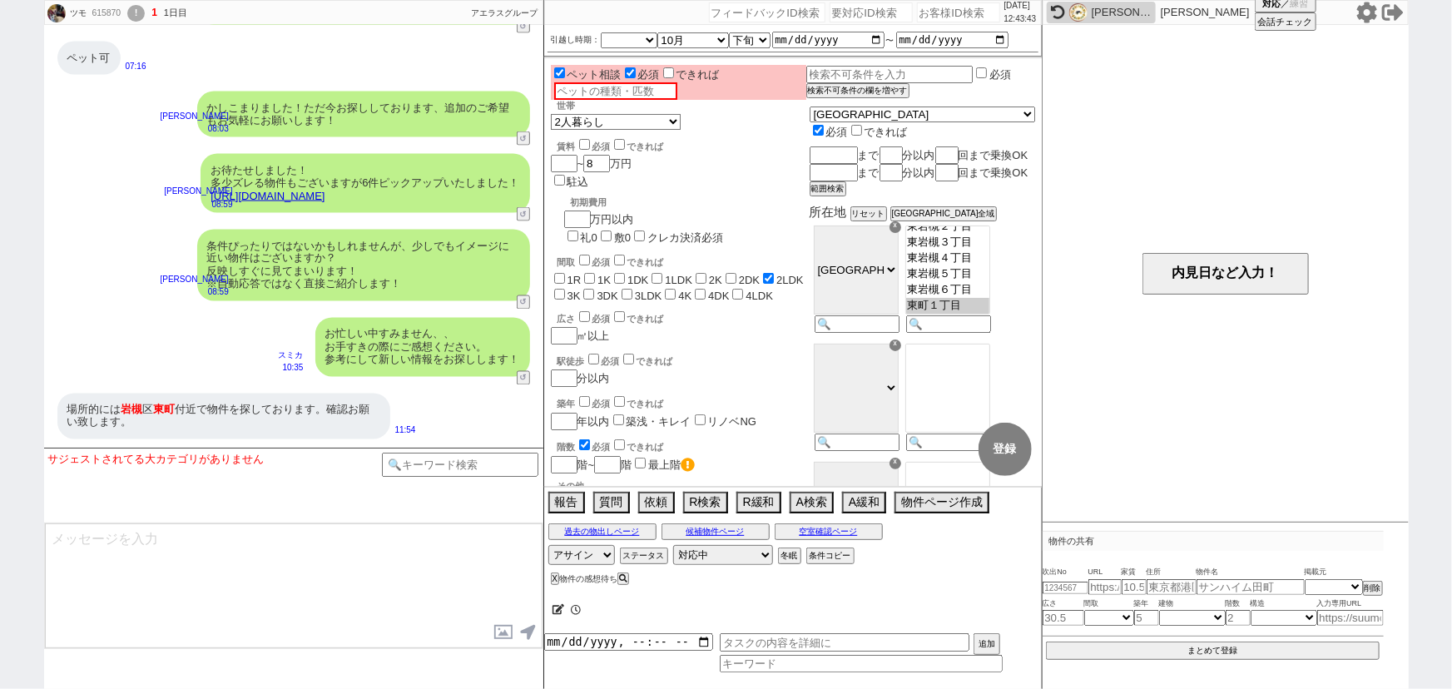
scroll to position [1701, 0]
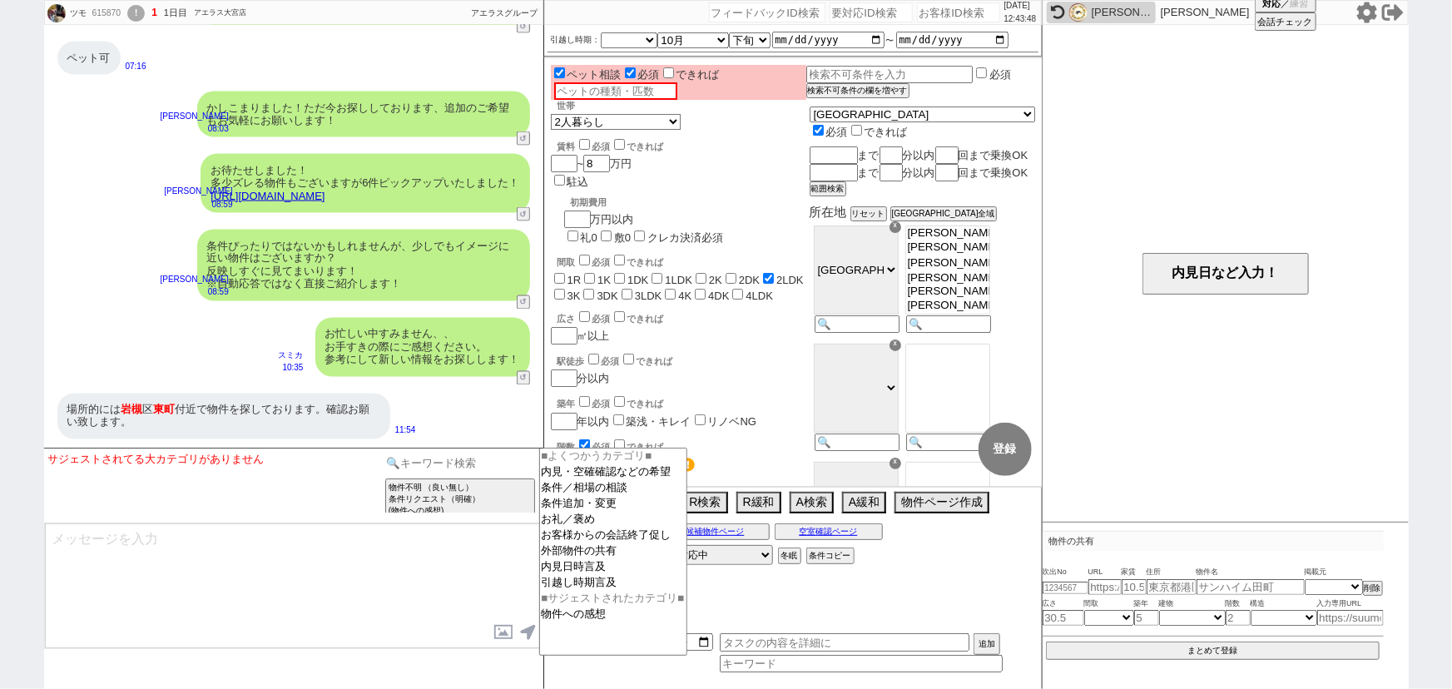
click at [440, 459] on input at bounding box center [460, 463] width 157 height 21
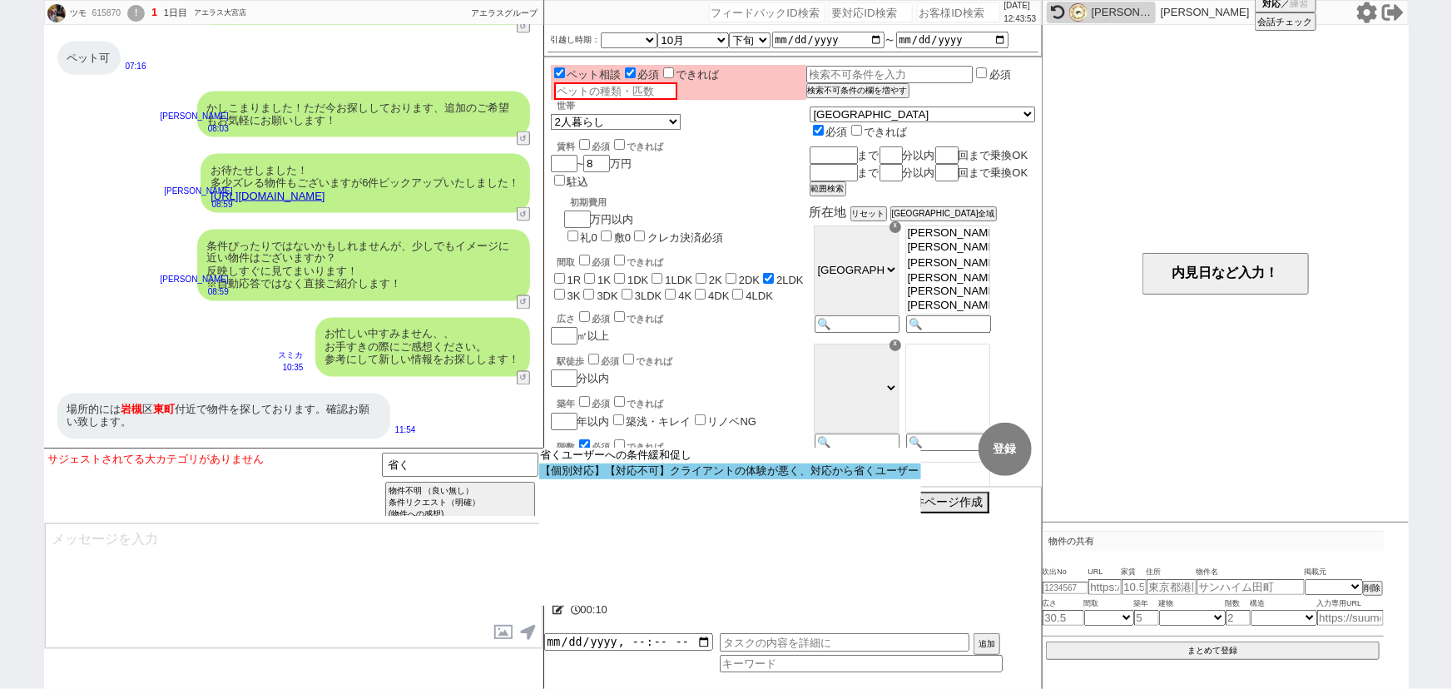
click at [653, 468] on option "【個別対応】【対応不可】クライアントの体験が悪く、対応から省くユーザー" at bounding box center [730, 471] width 382 height 16
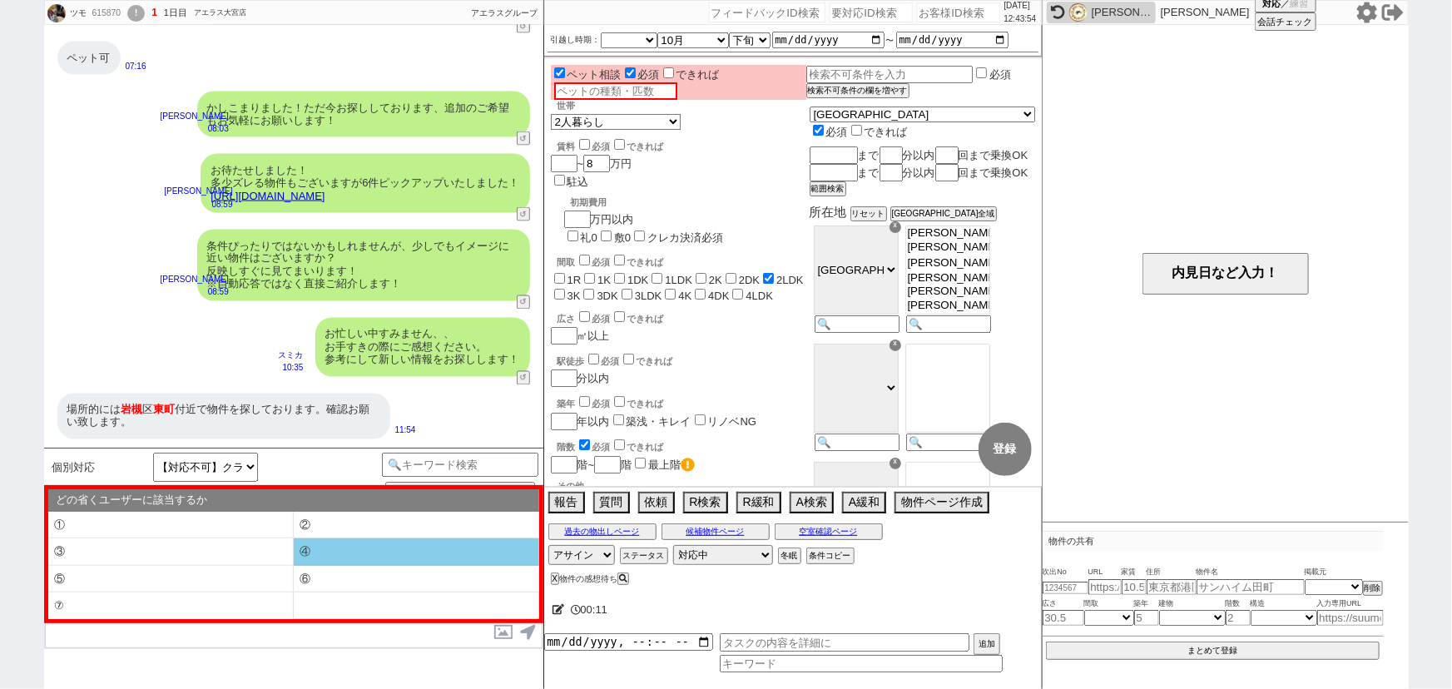
click at [318, 550] on li "④" at bounding box center [416, 551] width 245 height 27
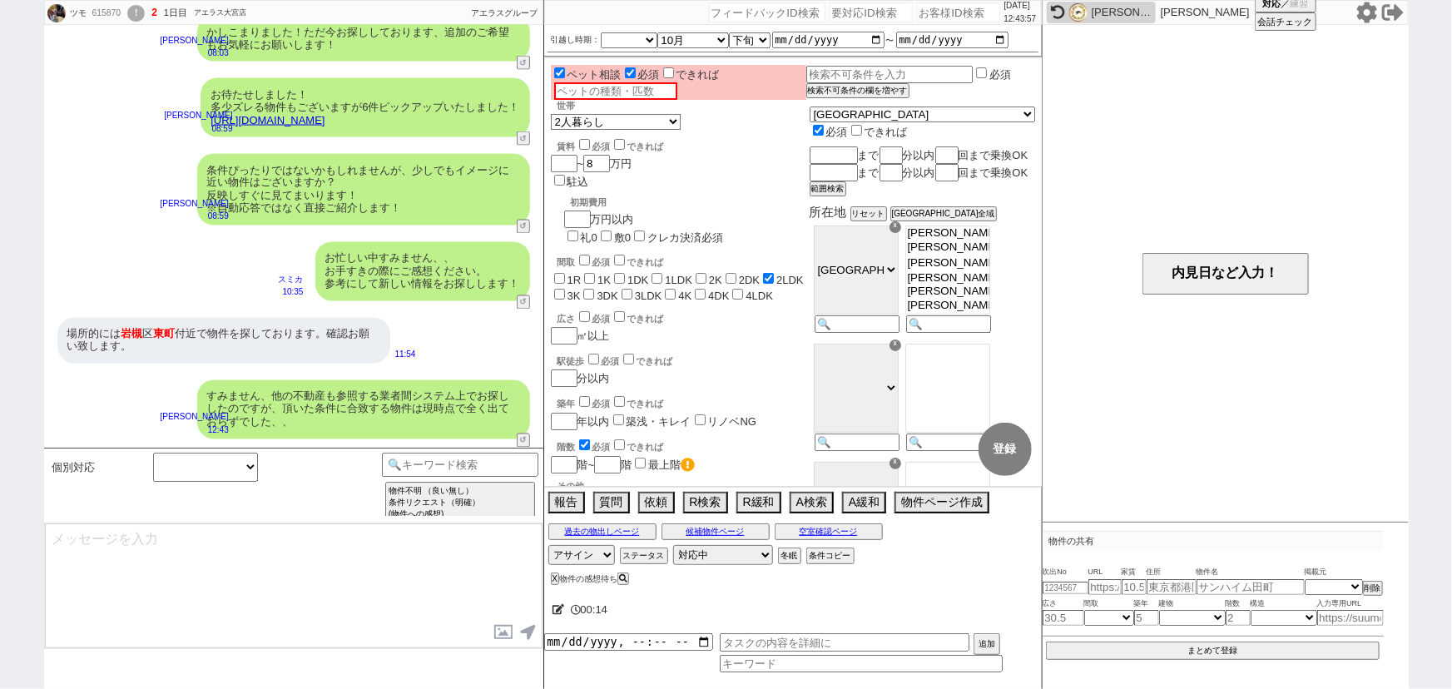
scroll to position [1505, 0]
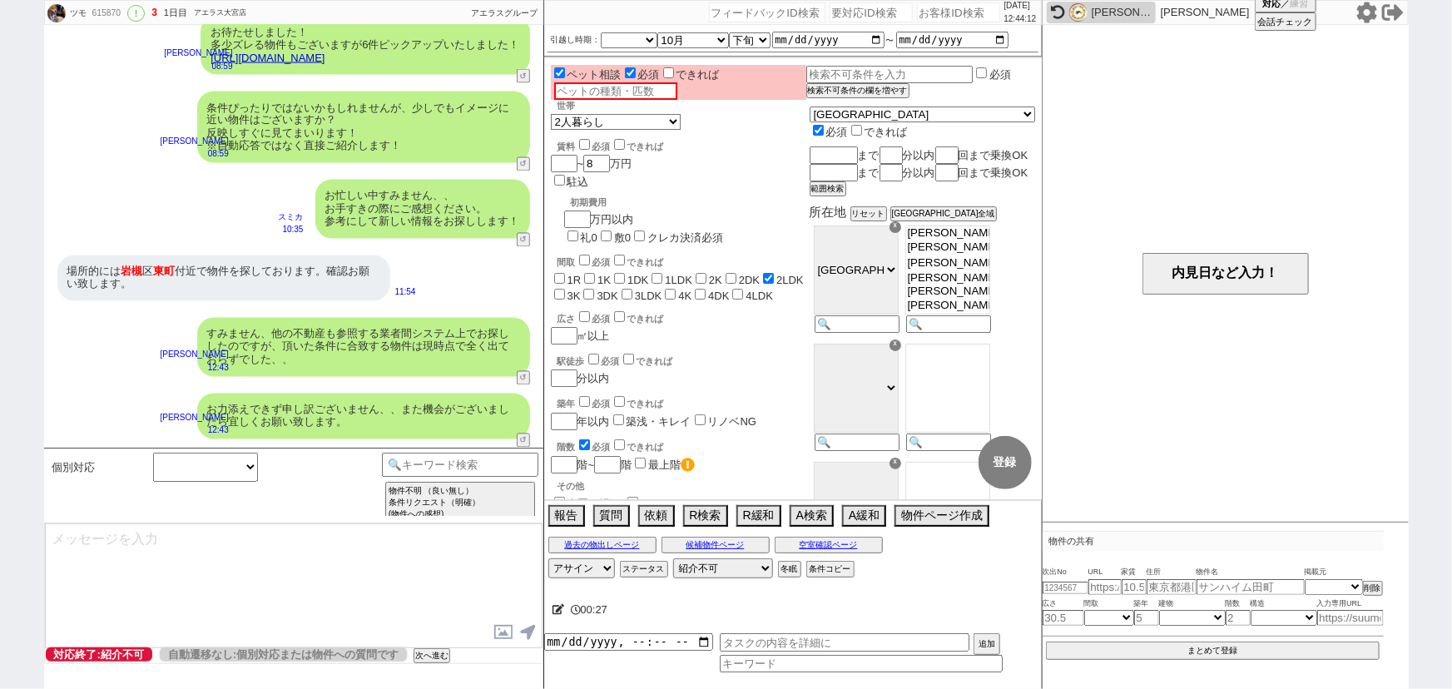
click at [200, 276] on div "場所的には 岩槻 区 東町 付近で物件を探しております。確認お願い致します。" at bounding box center [223, 278] width 333 height 46
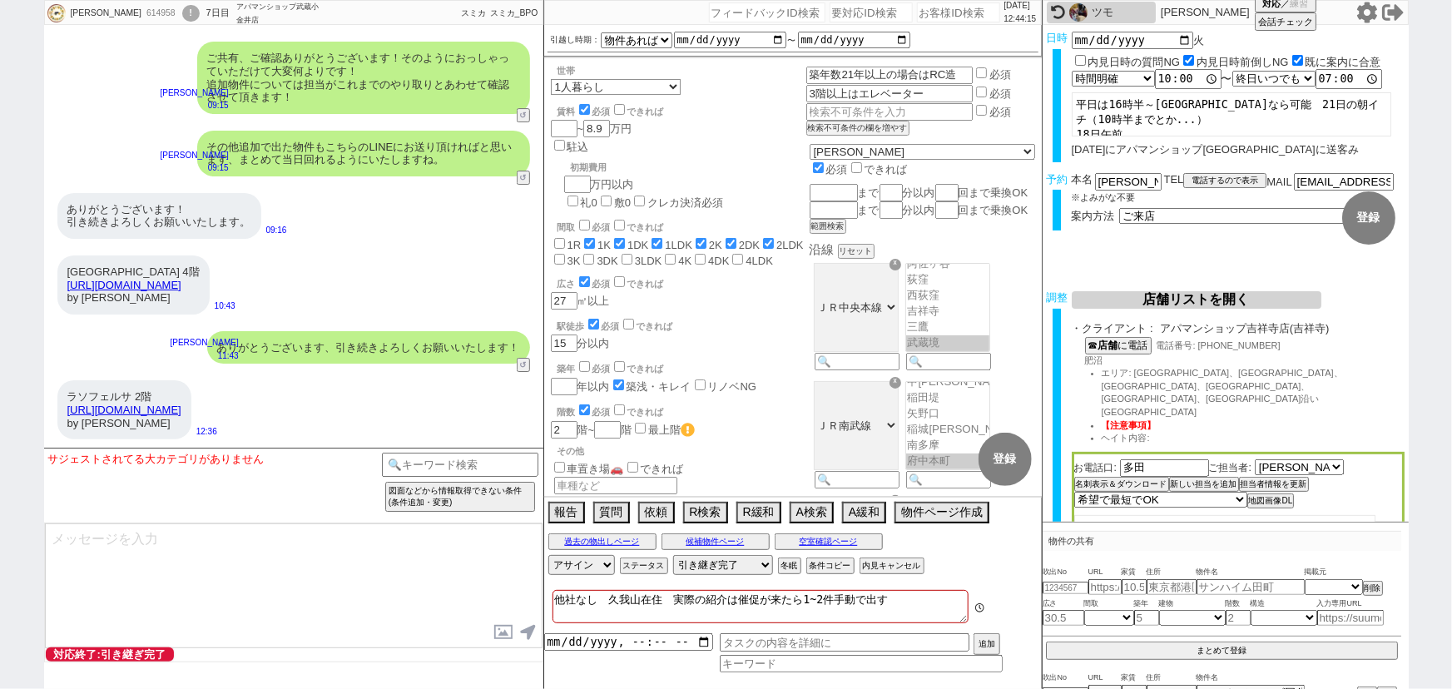
scroll to position [213, 0]
click at [754, 642] on input "text" at bounding box center [845, 642] width 250 height 18
click at [616, 641] on input "datetime-local" at bounding box center [628, 640] width 169 height 14
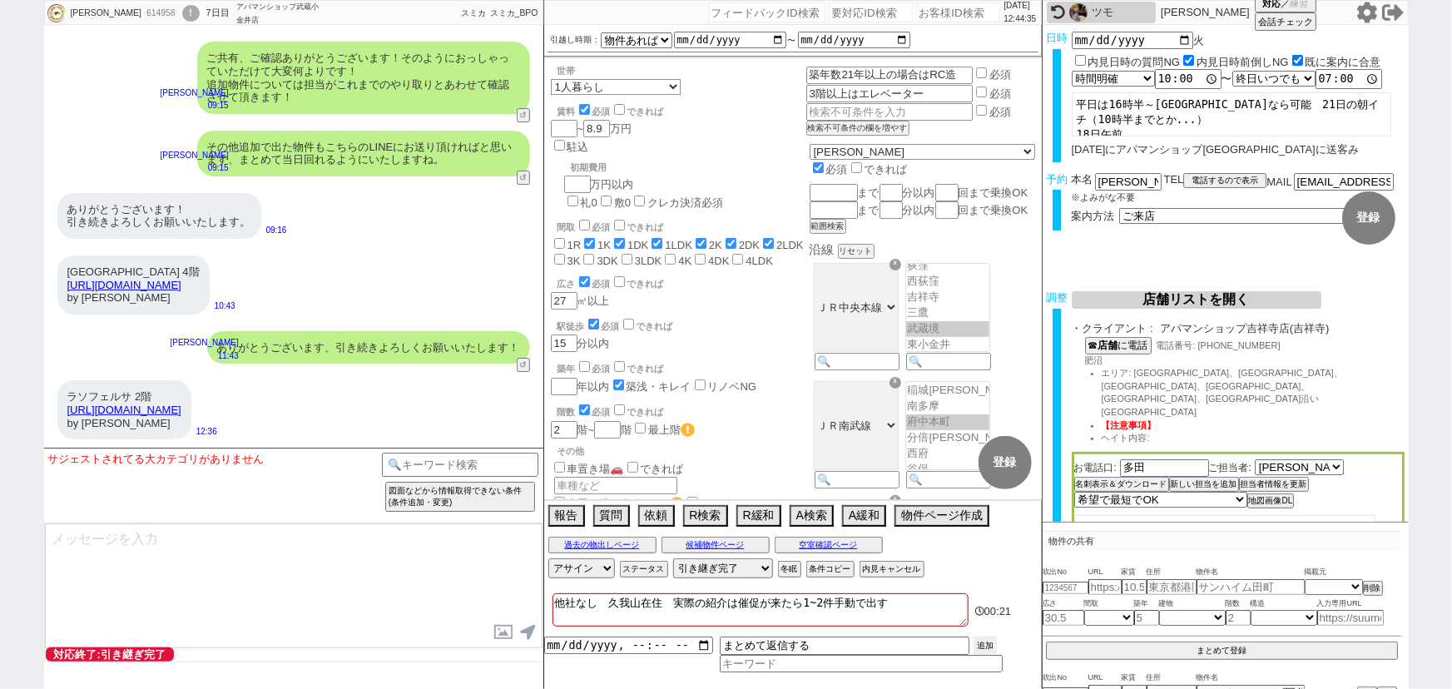
click at [987, 642] on button "追加" at bounding box center [984, 645] width 23 height 18
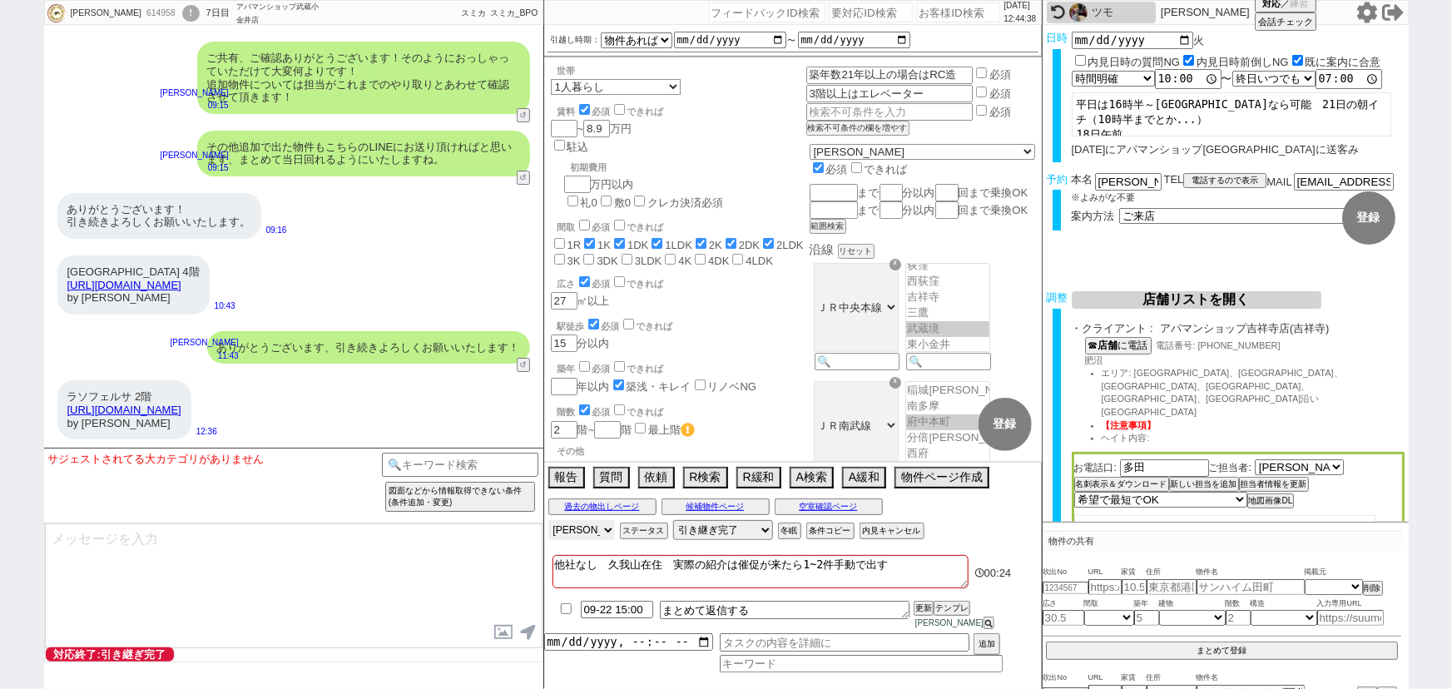
click at [580, 540] on select "アサイン 青木琢磨 黒澤沙由里 小澤結 真鍋ひとみ 多田麻理奈" at bounding box center [581, 530] width 67 height 20
click at [548, 531] on select "アサイン 青木琢磨 黒澤沙由里 小澤結 真鍋ひとみ 多田麻理奈" at bounding box center [581, 530] width 67 height 20
click at [191, 428] on div "ラソフェルサ 2階 https://suumo.jp/chintai/bc_100453465577/ by SUUMO" at bounding box center [124, 409] width 134 height 59
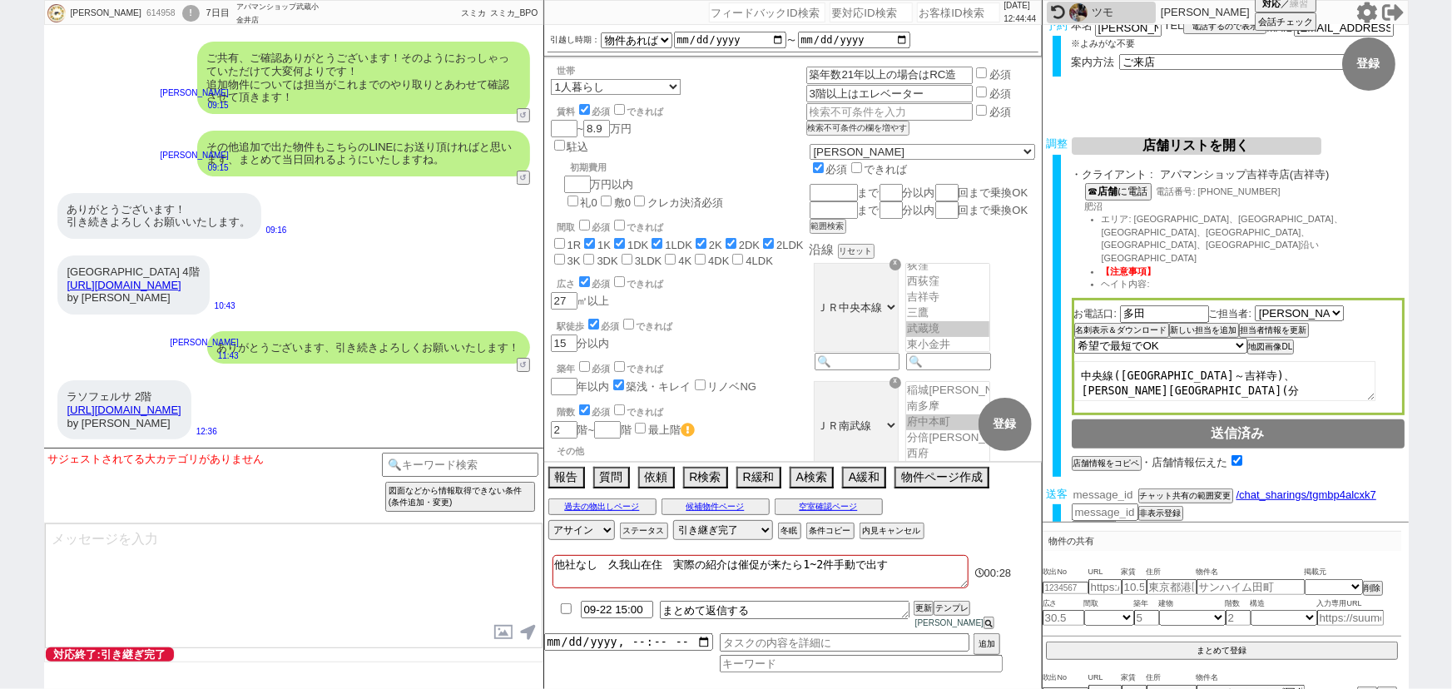
click at [1109, 488] on input "number" at bounding box center [1105, 495] width 67 height 14
paste input "37130972"
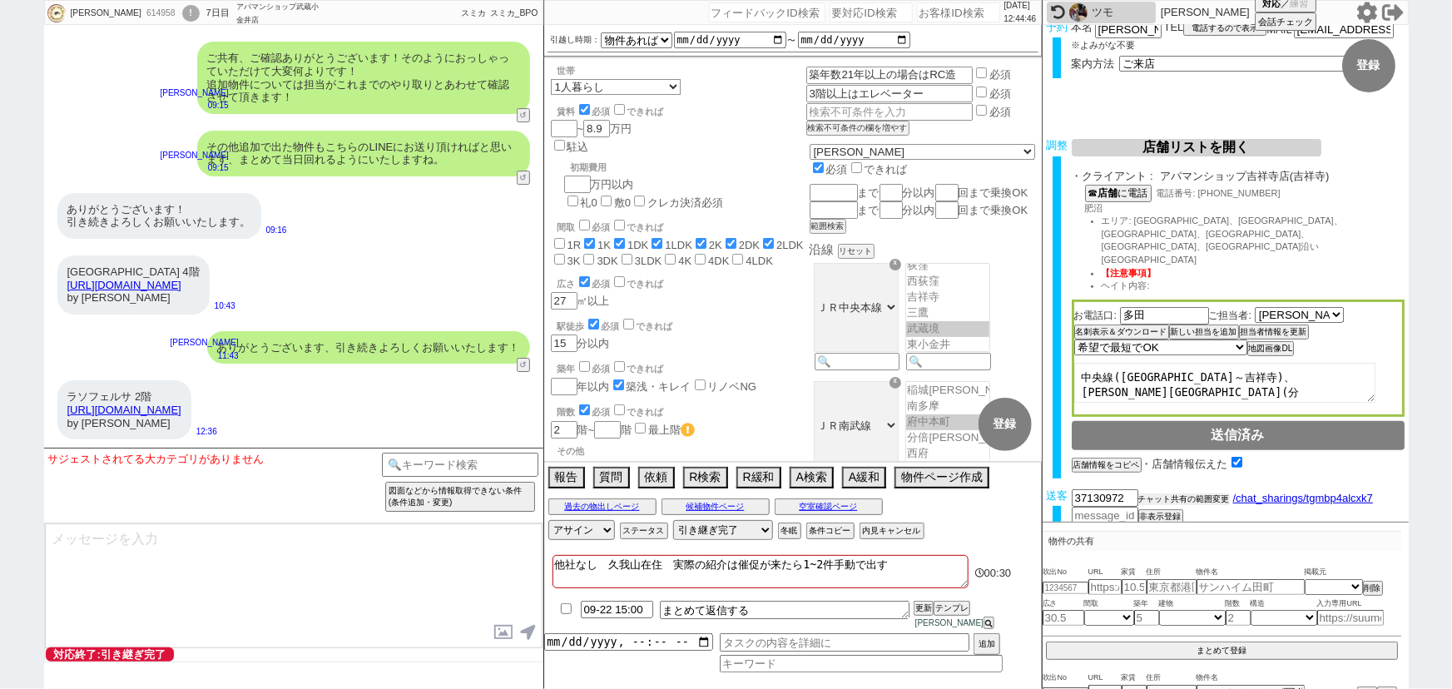
click at [1169, 493] on button "チャット共有の範囲変更" at bounding box center [1184, 499] width 92 height 12
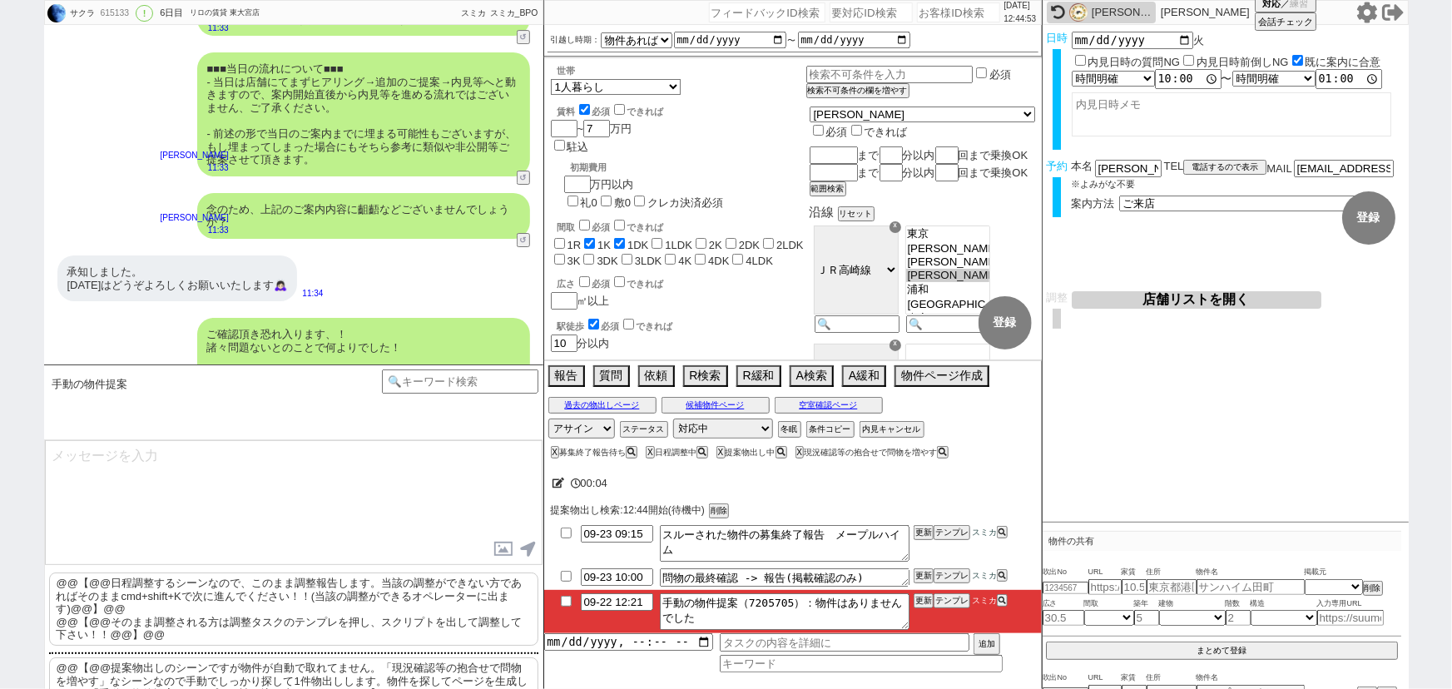
scroll to position [6193, 0]
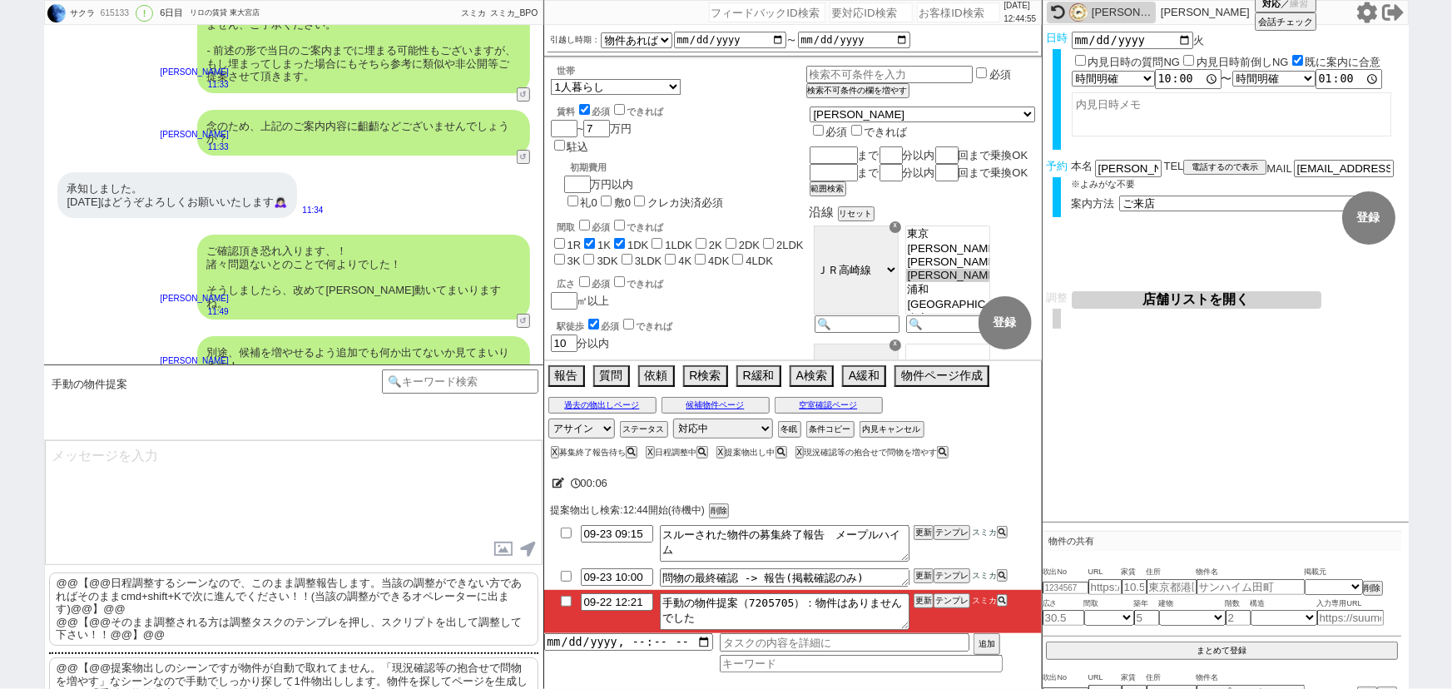
click at [276, 681] on p "@@【@@提案物出しのシーンですが物件が自動で取れてません。「現況確認等の抱合せで問物を増やす」なシーンなので手動でしっかり探して1件物出しします。物件を探し…" at bounding box center [293, 680] width 489 height 47
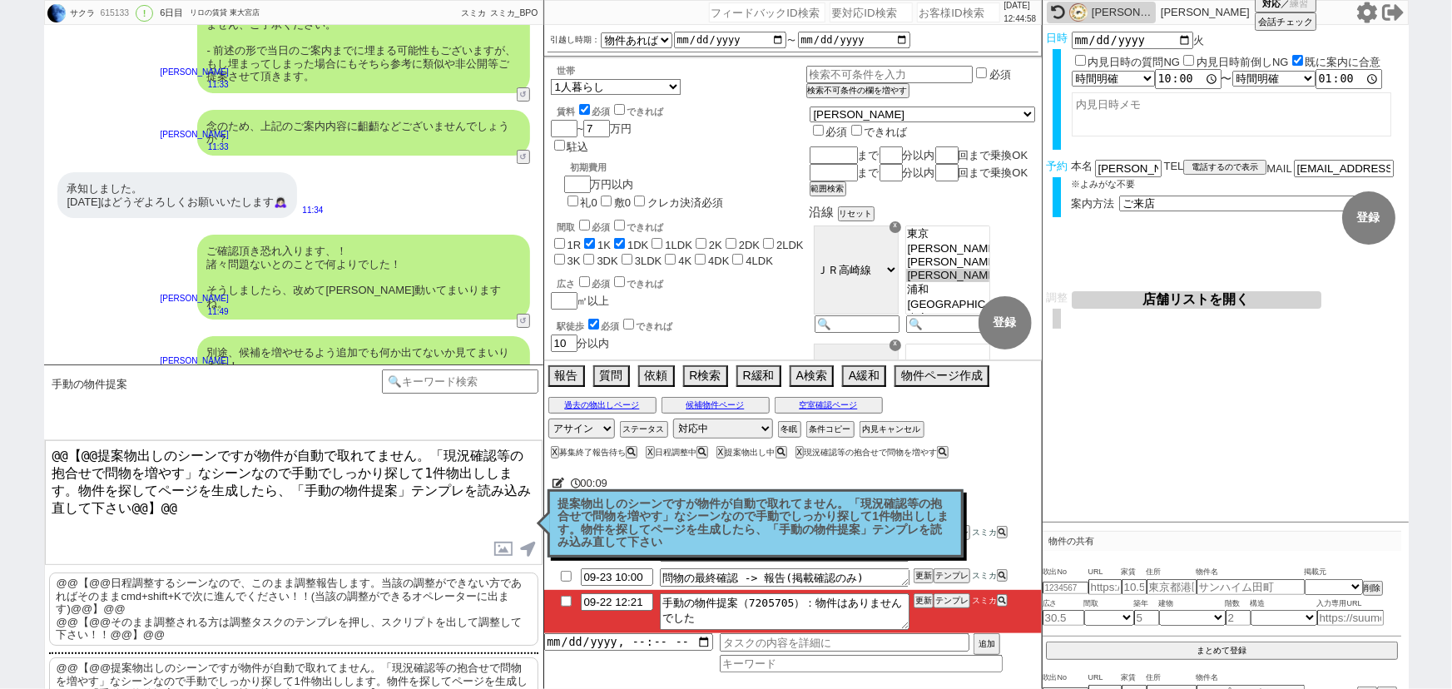
click at [676, 499] on p "提案物出しのシーンですが物件が自動で取れてません。「現況確認等の抱合せで問物を増やす」なシーンなので手動でしっかり探して1件物出しします。物件を探してページを…" at bounding box center [755, 524] width 394 height 52
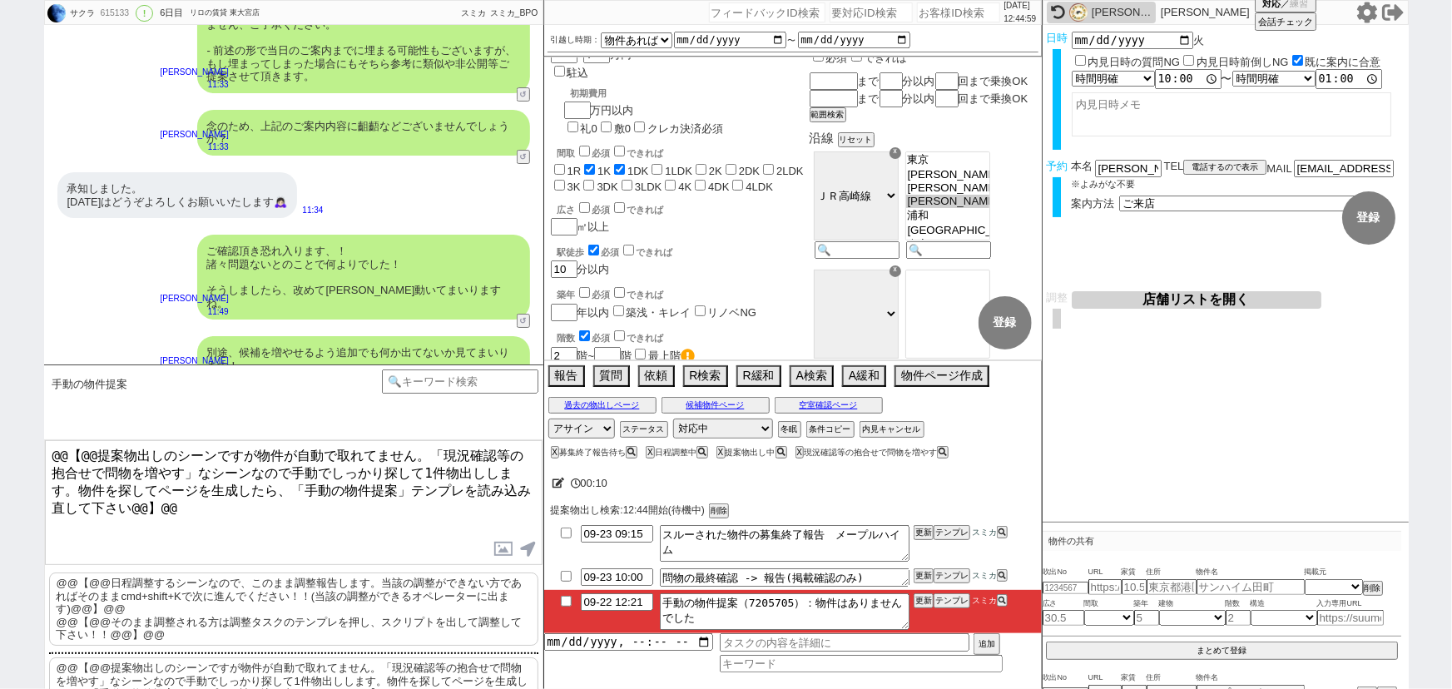
scroll to position [0, 0]
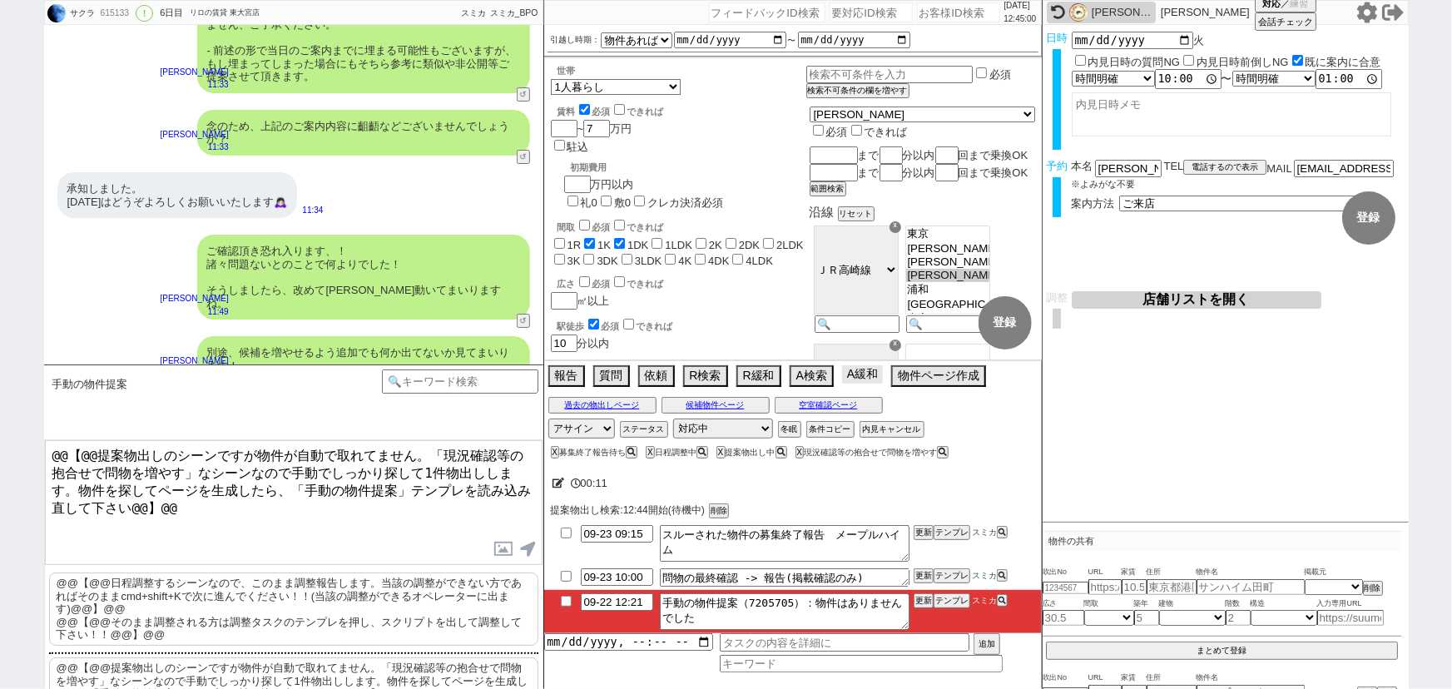
click at [866, 376] on button "A緩和" at bounding box center [862, 374] width 41 height 18
click at [602, 407] on button "過去の物出しページ" at bounding box center [602, 405] width 108 height 13
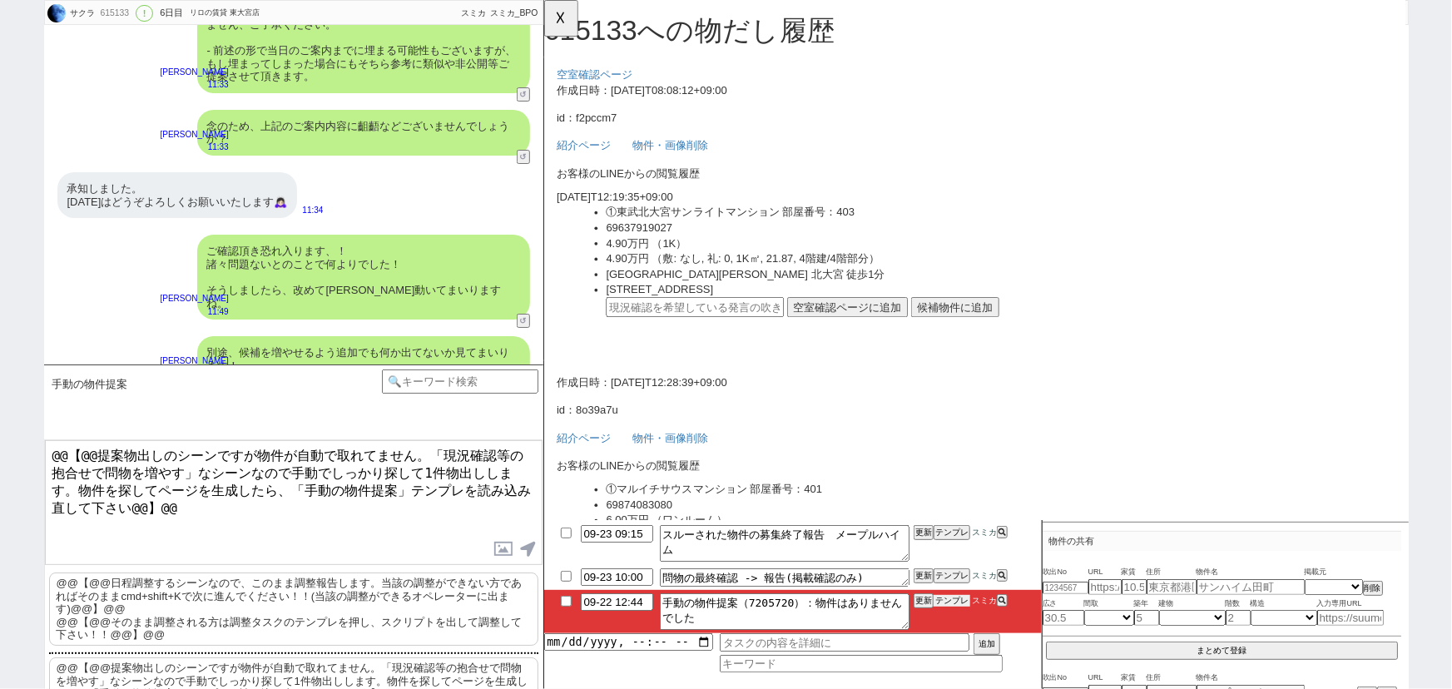
click at [953, 599] on button "テンプレ" at bounding box center [951, 601] width 37 height 12
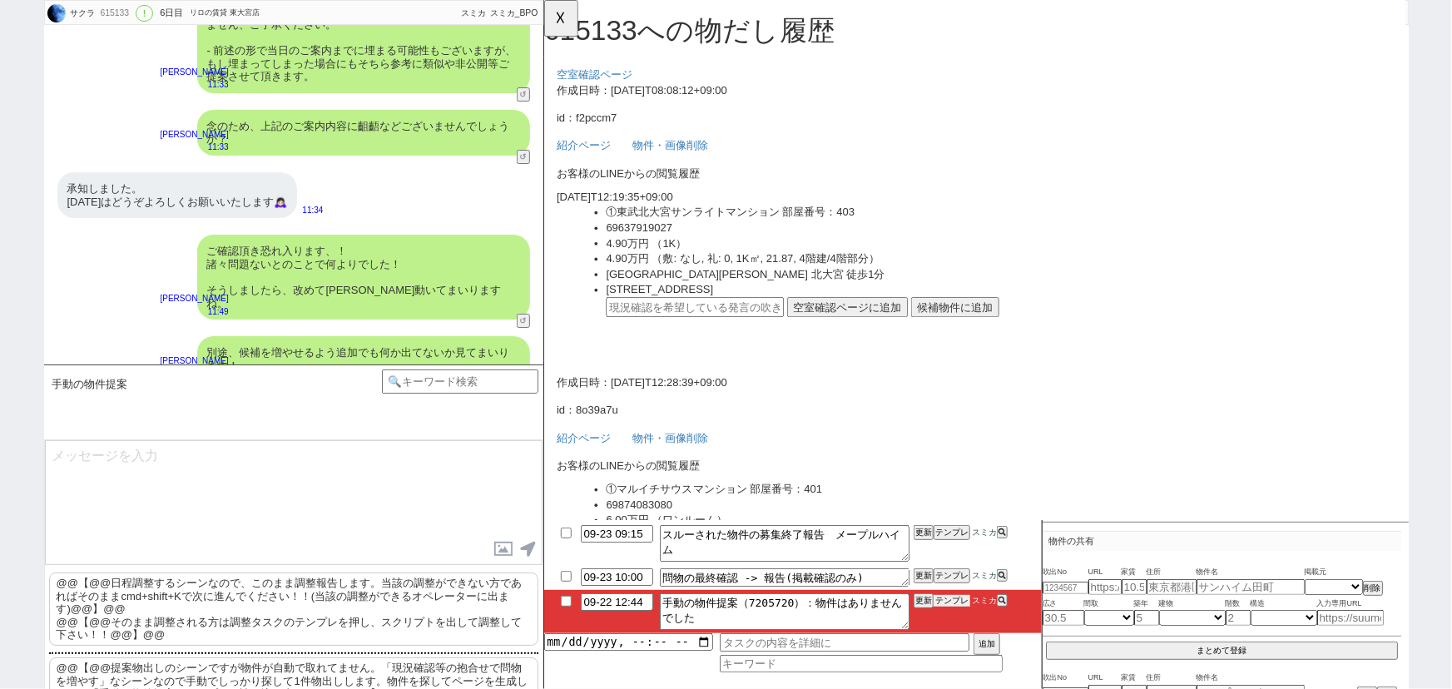
scroll to position [6110, 0]
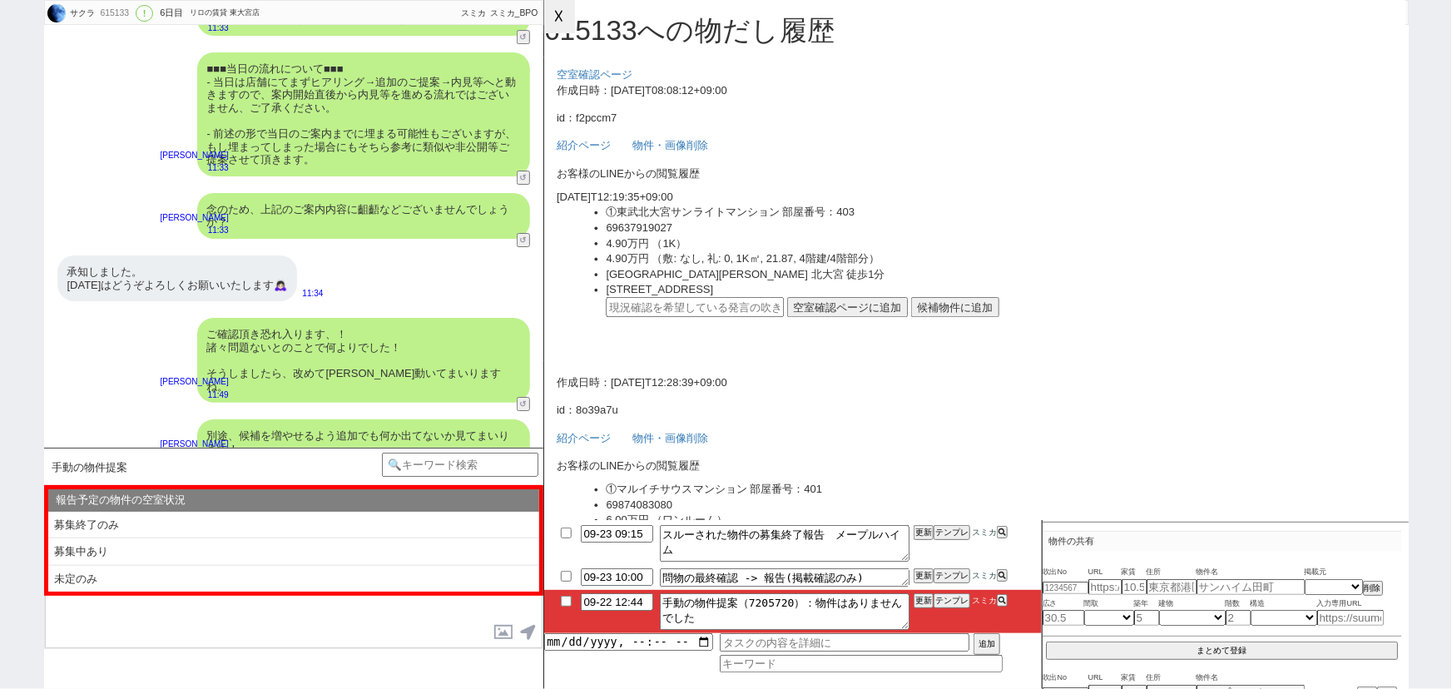
click at [561, 27] on button "☓" at bounding box center [559, 16] width 31 height 33
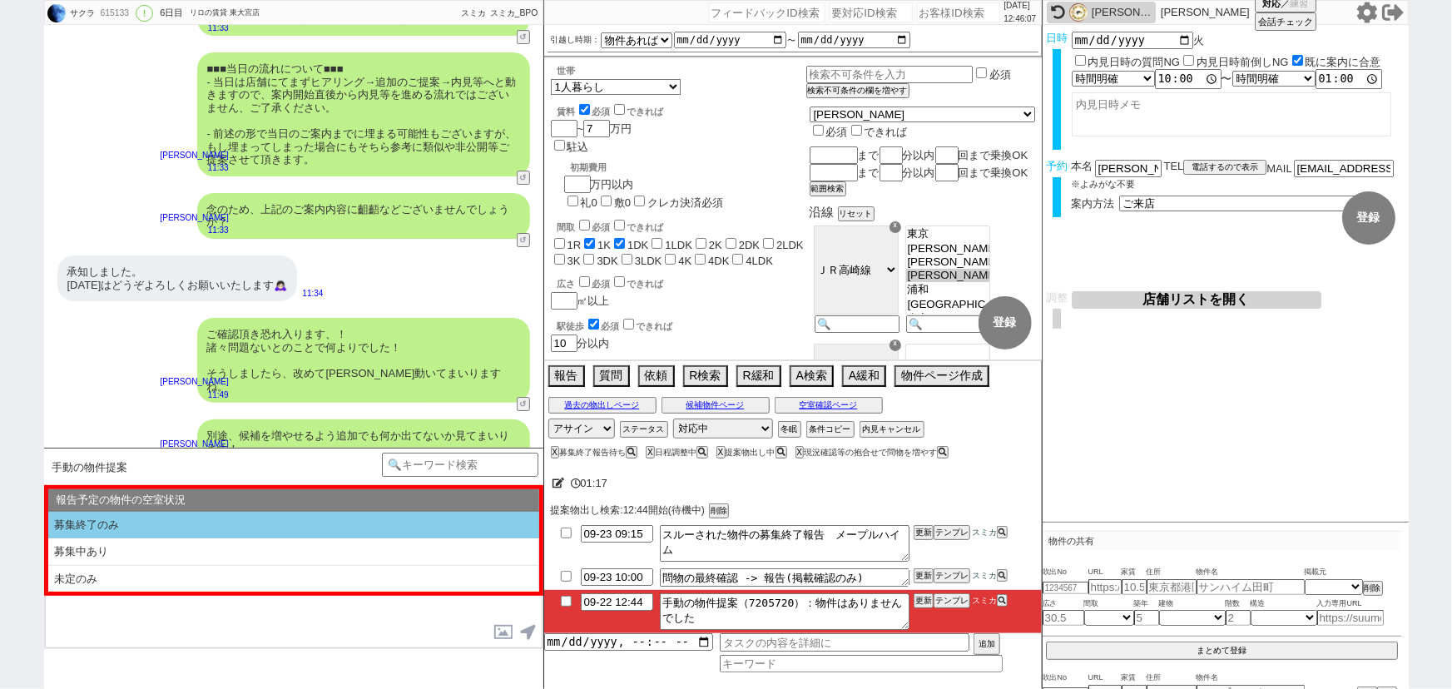
click at [362, 516] on li "募集終了のみ" at bounding box center [293, 525] width 491 height 27
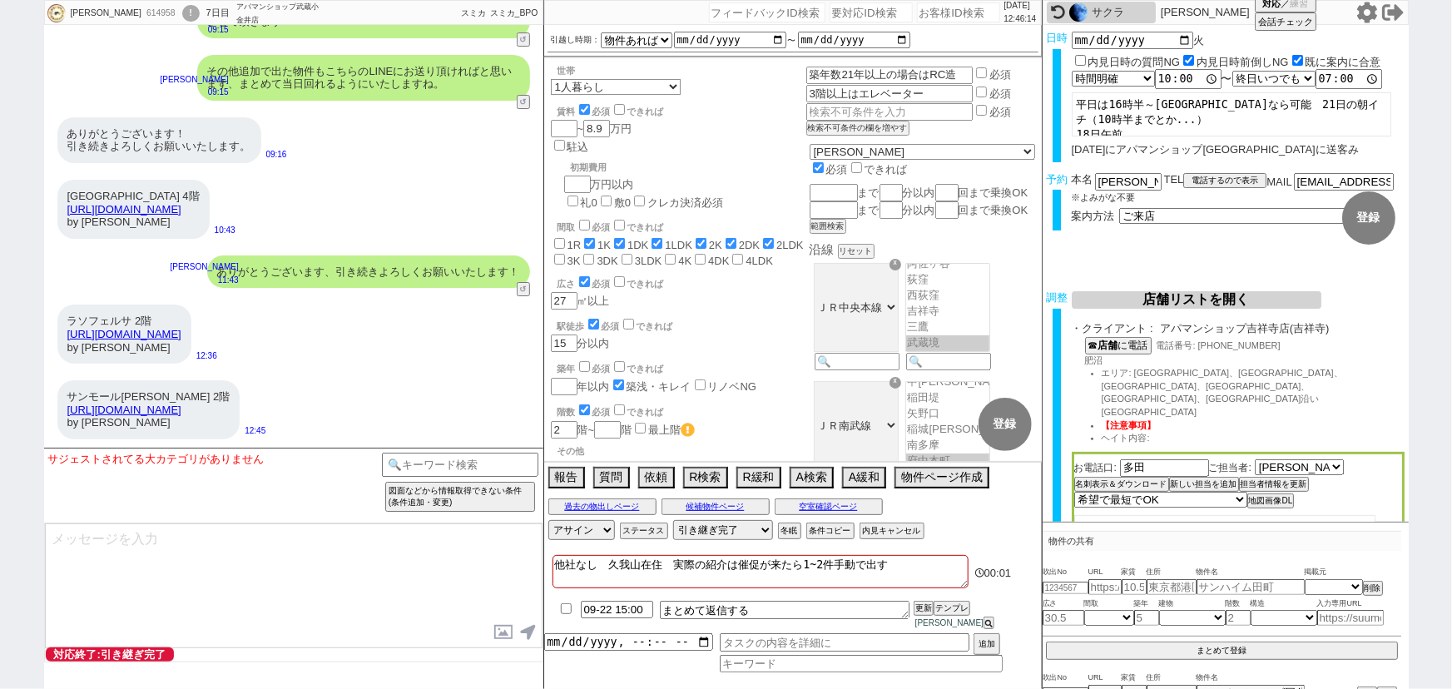
scroll to position [213, 0]
click at [240, 429] on div "サンモール和泉 2階 https://suumo.jp/chintai/bc_100461656786/ by SUUMO" at bounding box center [148, 409] width 183 height 59
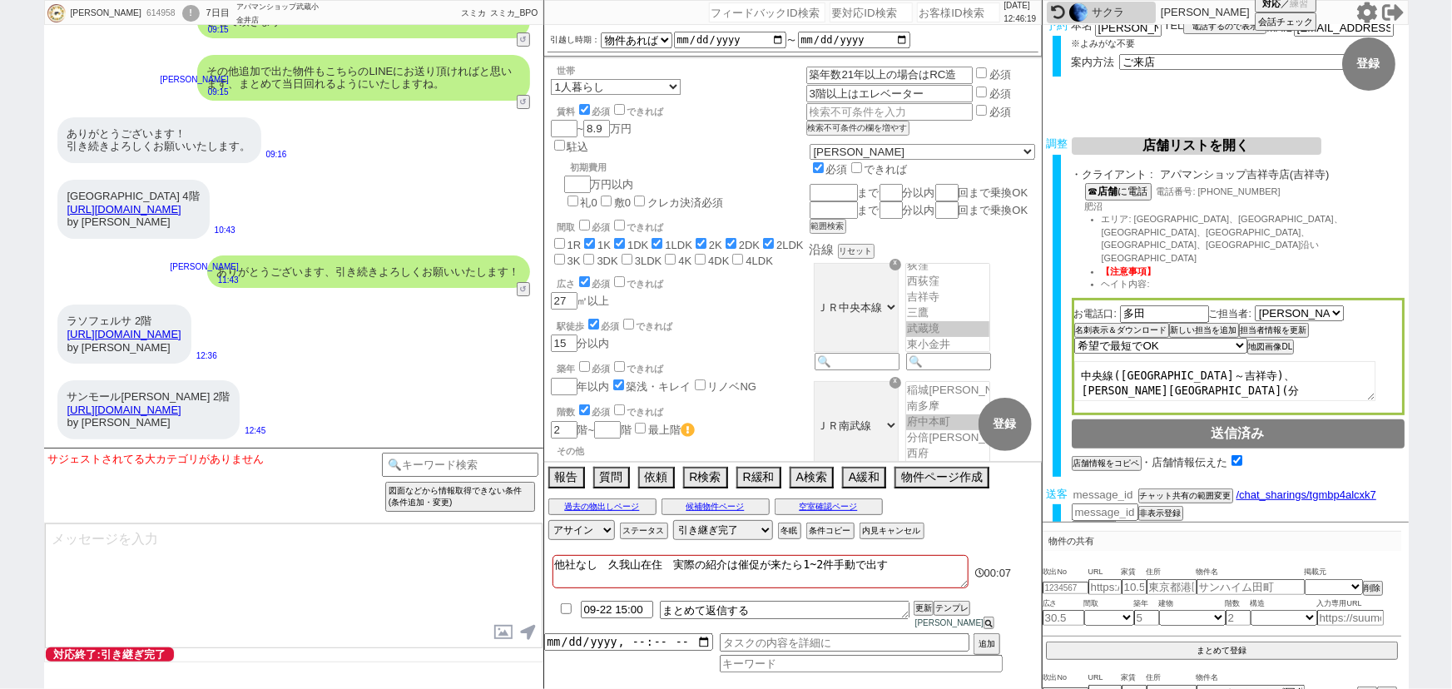
click at [1092, 488] on input "number" at bounding box center [1105, 495] width 67 height 14
paste input "37131023"
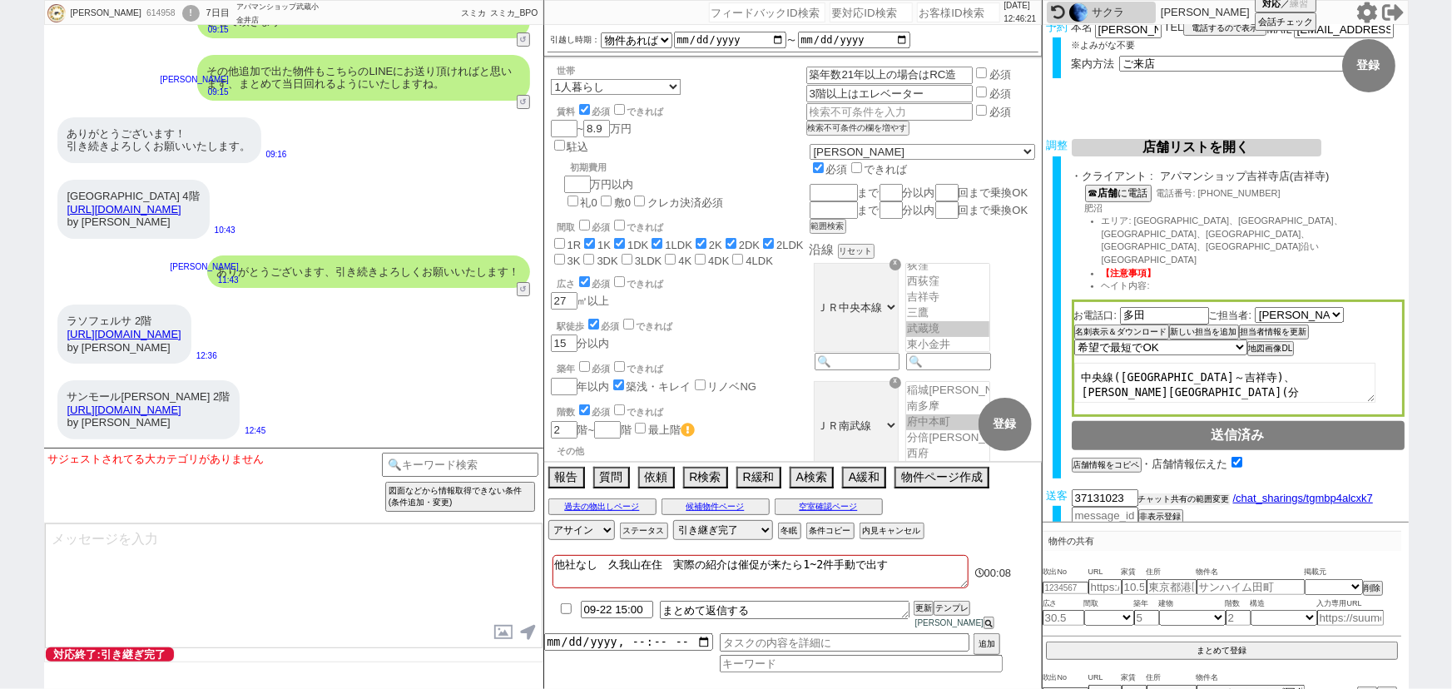
click at [1153, 493] on button "チャット共有の範囲変更" at bounding box center [1184, 499] width 92 height 12
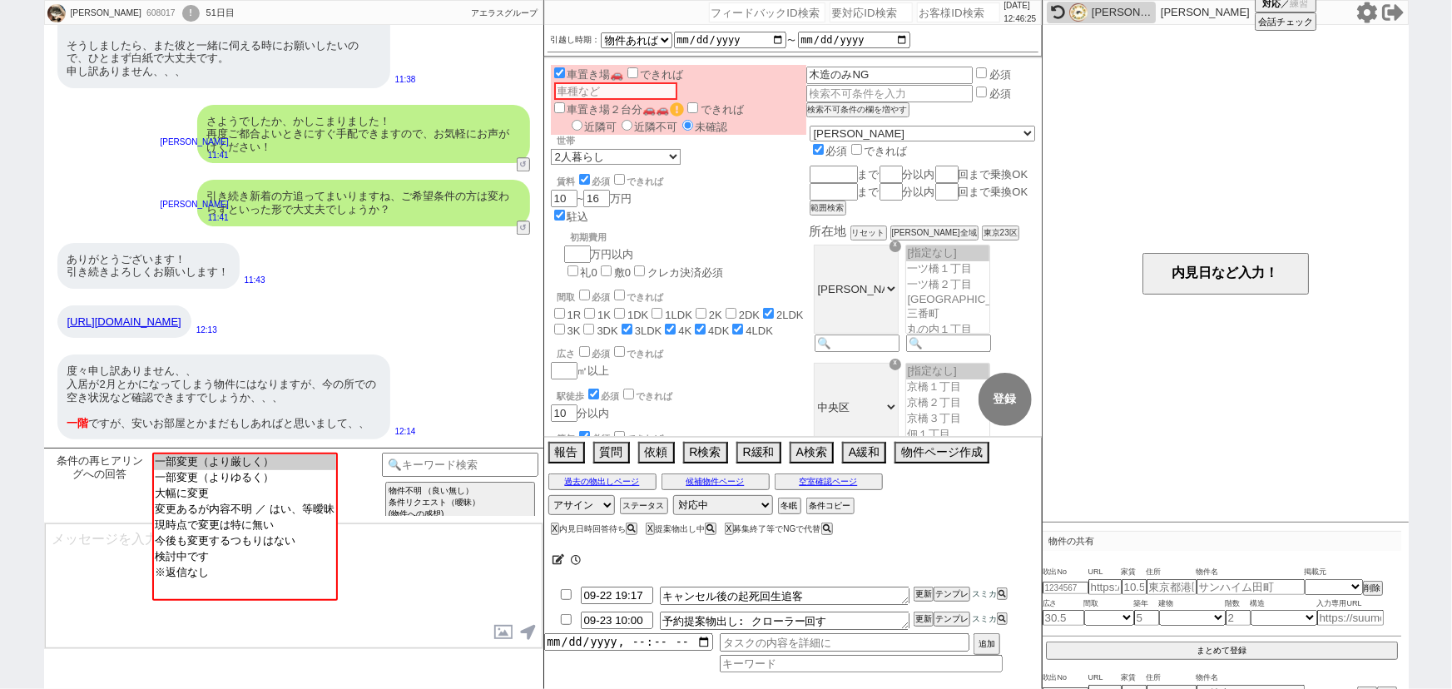
scroll to position [180, 0]
click at [503, 458] on input at bounding box center [460, 463] width 157 height 21
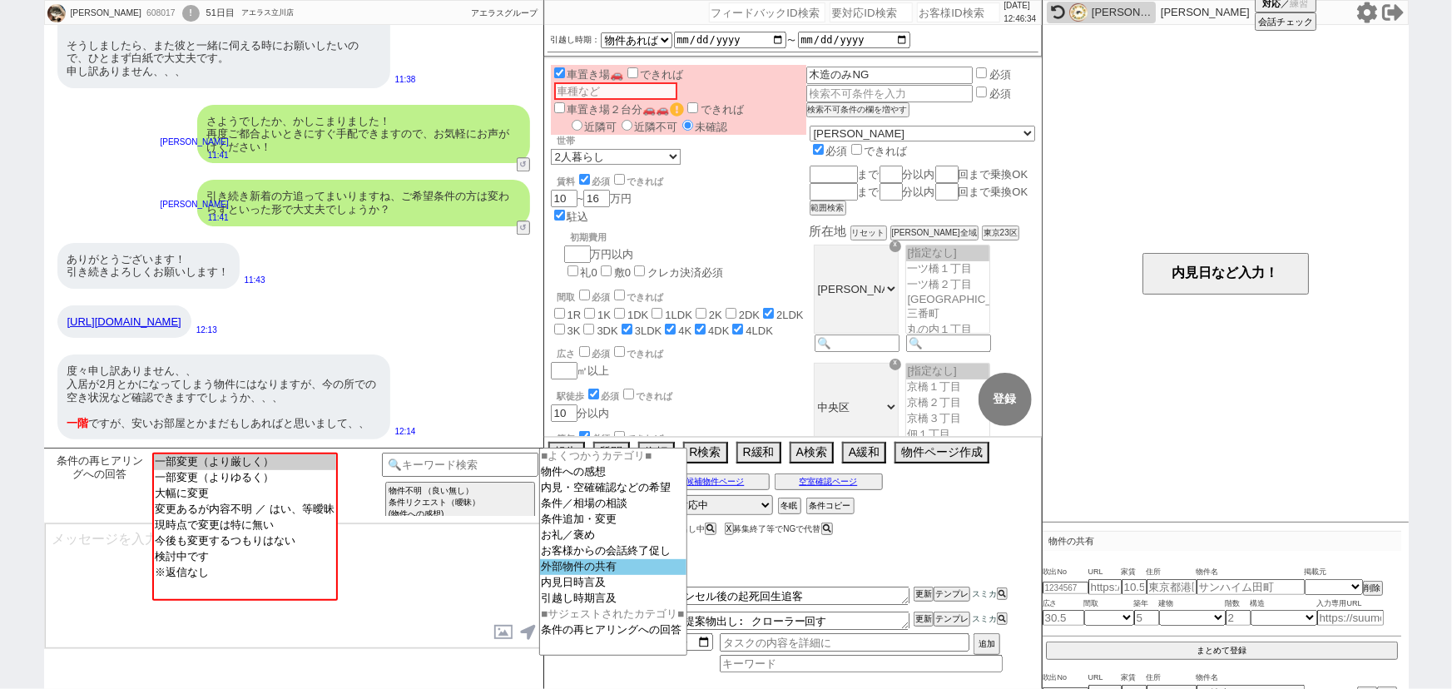
click at [567, 575] on option "外部物件の共有" at bounding box center [613, 567] width 146 height 16
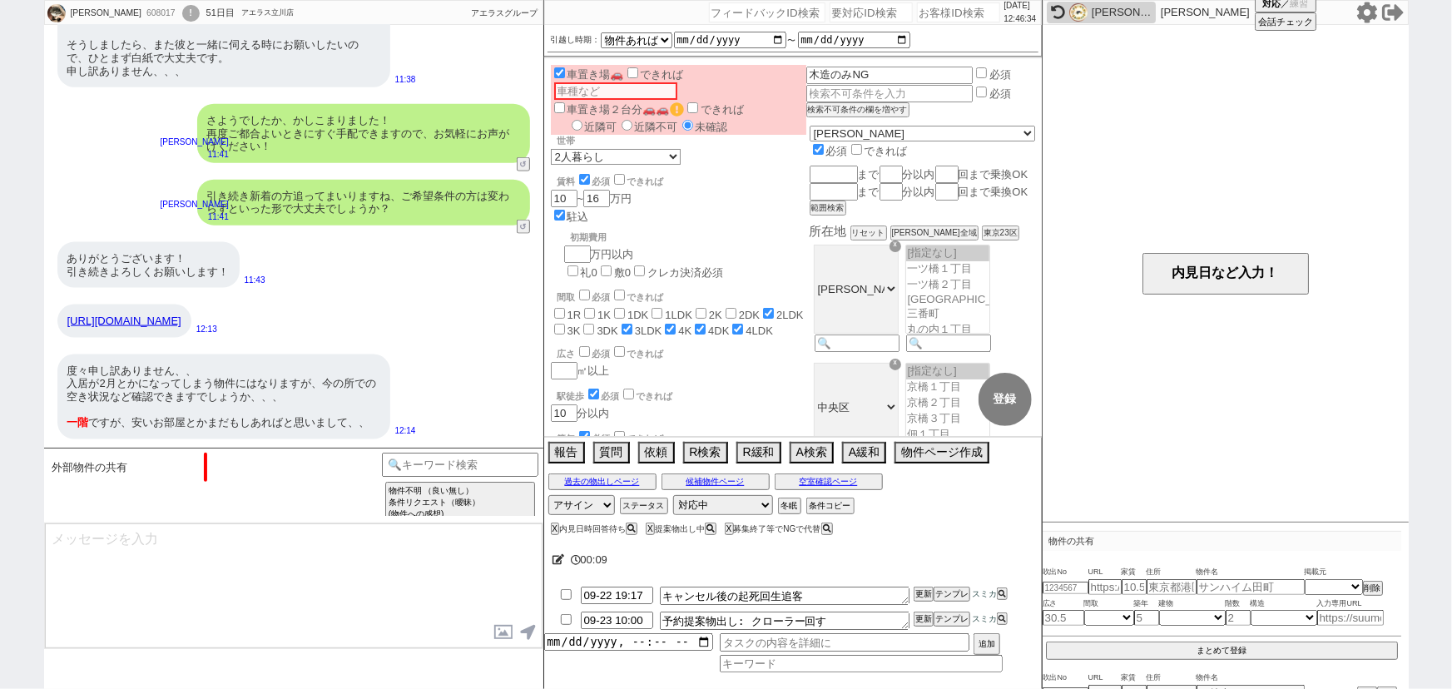
scroll to position [1007, 0]
click at [329, 455] on option "物件（＋あれば感想や希望）" at bounding box center [254, 461] width 204 height 16
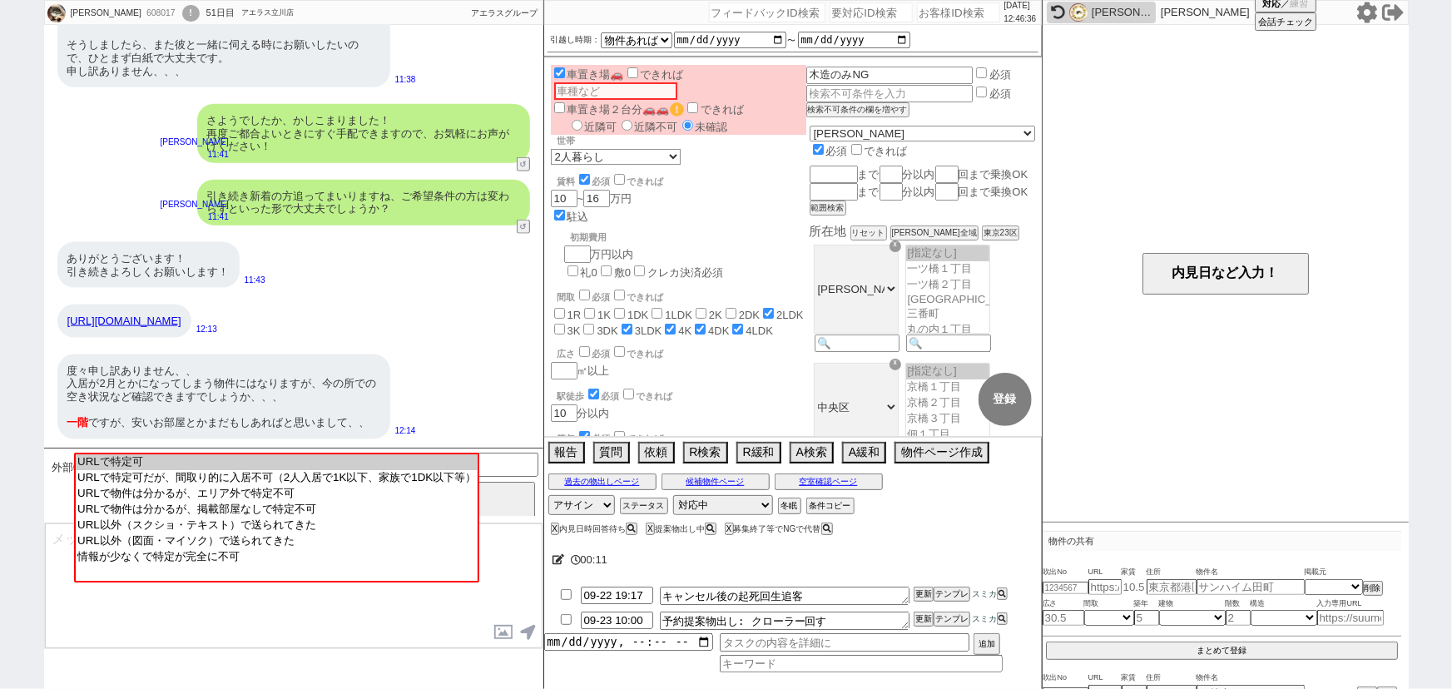
click at [329, 455] on option "URLで特定可" at bounding box center [277, 462] width 402 height 16
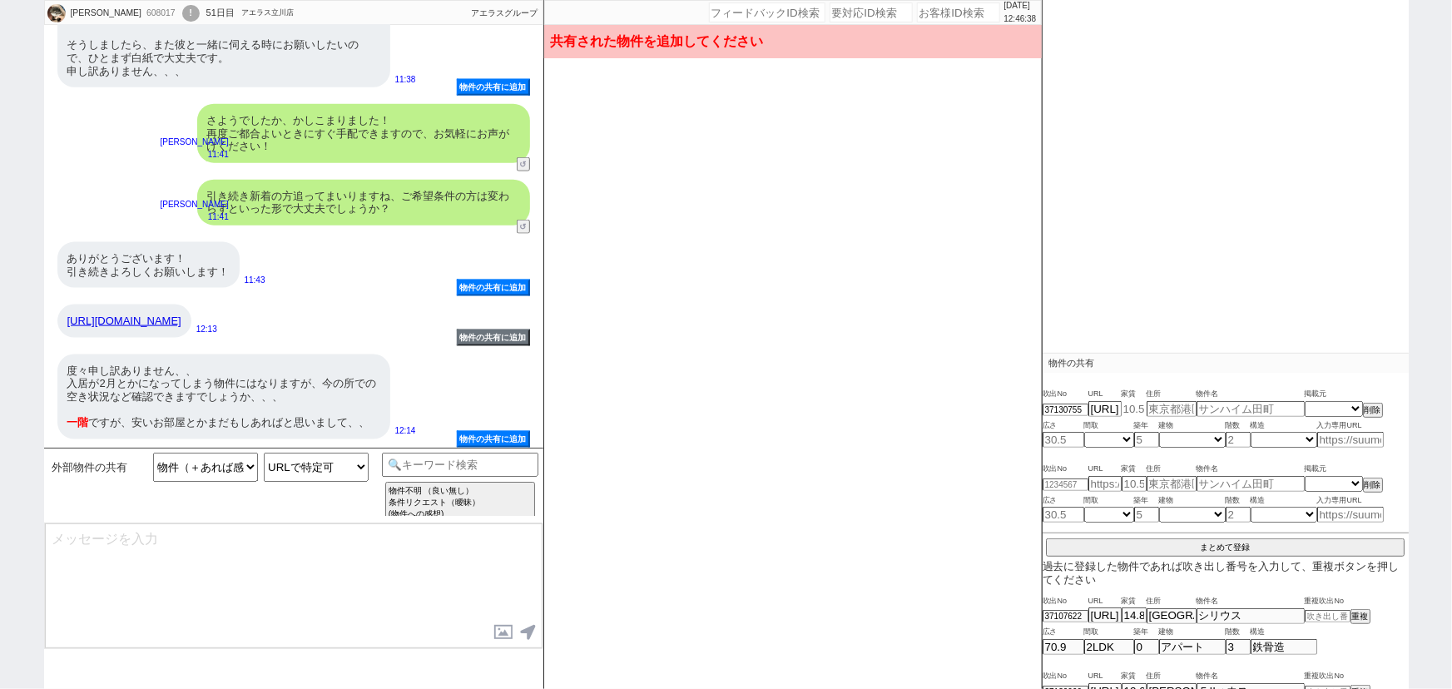
scroll to position [42, 0]
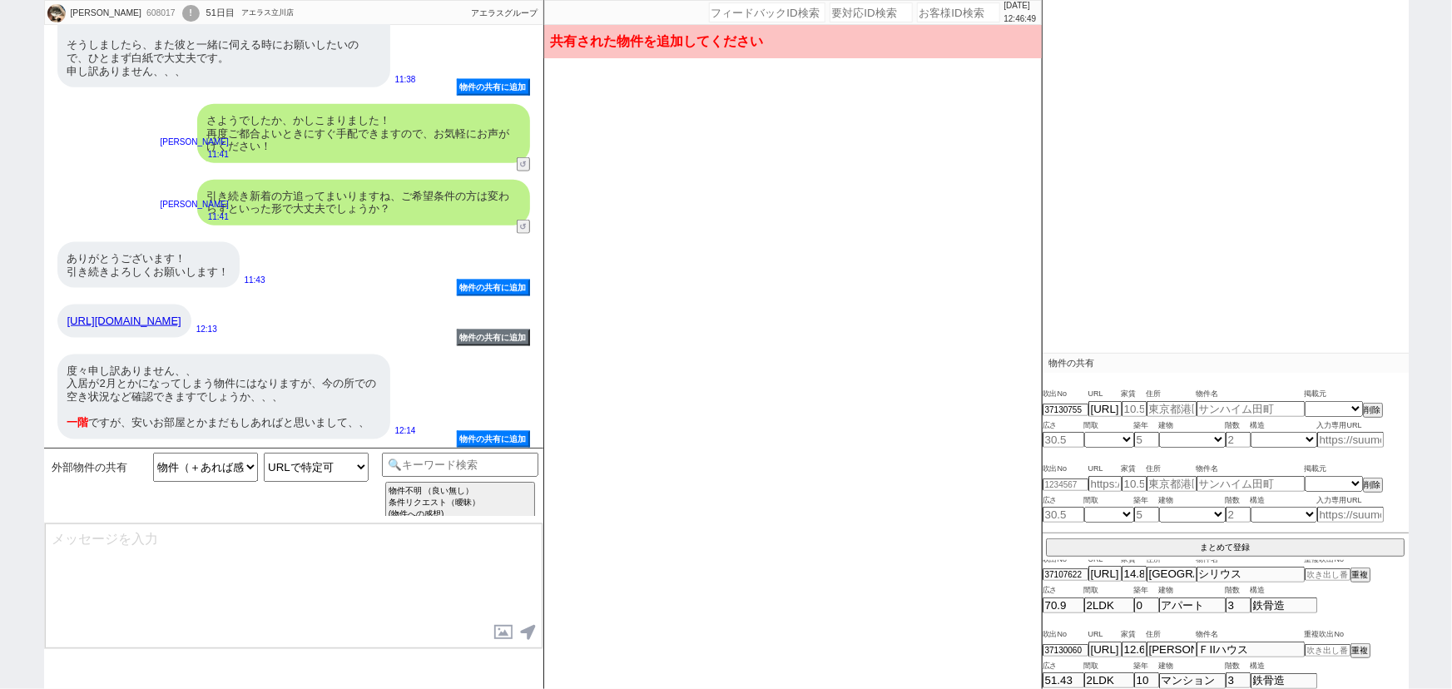
click at [181, 314] on link "https://www.shamaison.com/tokyo/area/13221/13165370/" at bounding box center [124, 320] width 114 height 12
click at [1252, 407] on input "text" at bounding box center [1250, 409] width 108 height 14
paste input "ルーエ清瀬"
click at [1124, 438] on select "不明 1R 1K 1DK 1LDK 2K 2DK 2LDK 3K 3DK 3LDK 4K 4DK 4LDK 5K 5DK 5LDK 6K 6DK 6LDK 7…" at bounding box center [1109, 440] width 50 height 14
click at [1084, 433] on select "不明 1R 1K 1DK 1LDK 2K 2DK 2LDK 3K 3DK 3LDK 4K 4DK 4LDK 5K 5DK 5LDK 6K 6DK 6LDK 7…" at bounding box center [1109, 440] width 50 height 14
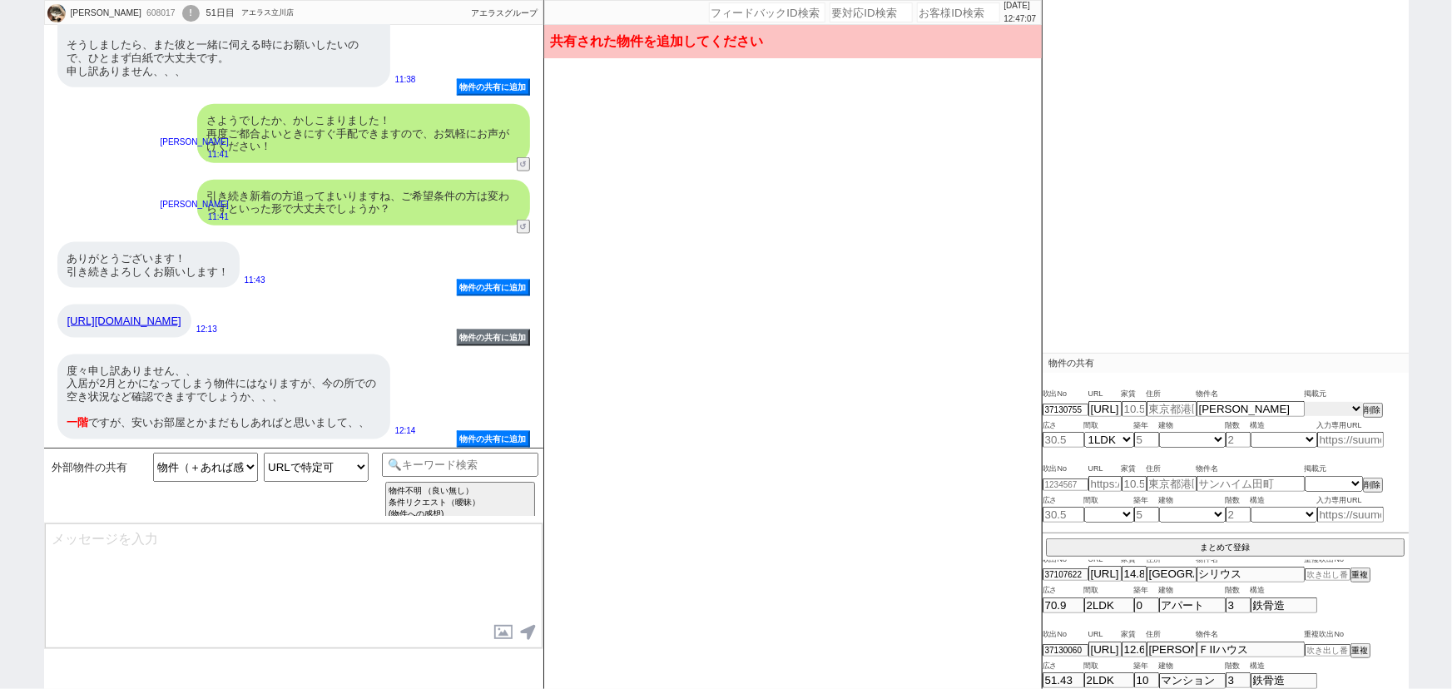
click at [1336, 407] on select "掲載元 SUUMO HOMEs sumaity yahoo goo at home smocca nifty chintai goodrooms r-stor…" at bounding box center [1334, 409] width 58 height 14
click at [1305, 402] on select "掲載元 SUUMO HOMEs sumaity yahoo goo at home smocca nifty chintai goodrooms r-stor…" at bounding box center [1334, 409] width 58 height 14
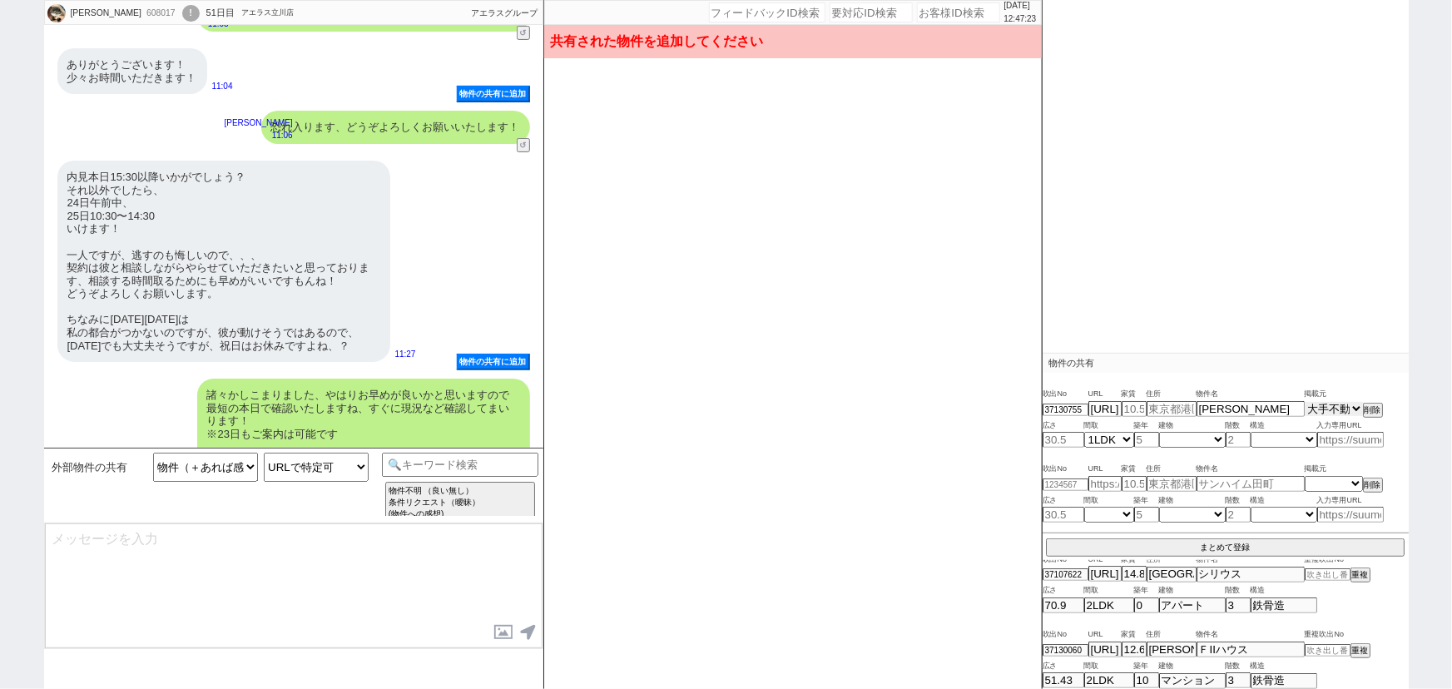
scroll to position [0, 0]
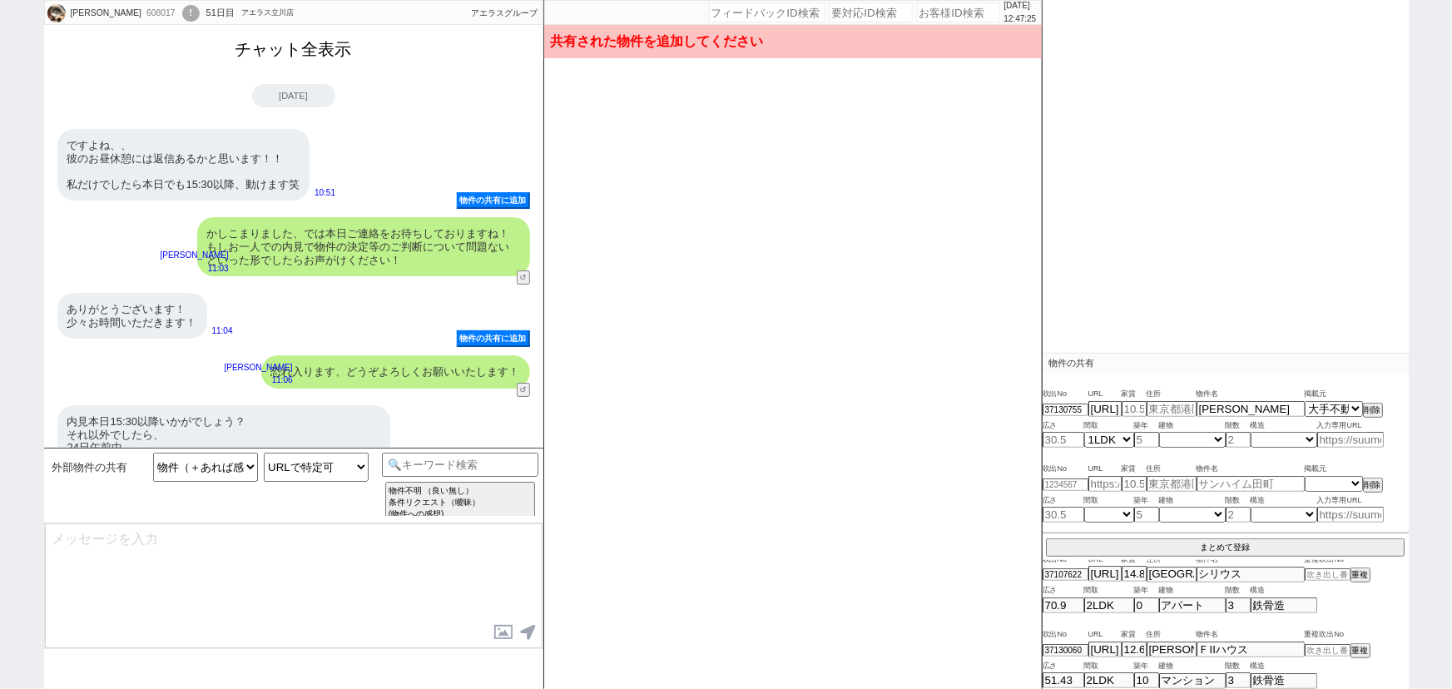
click at [309, 64] on button "チャット全表示" at bounding box center [294, 49] width 130 height 29
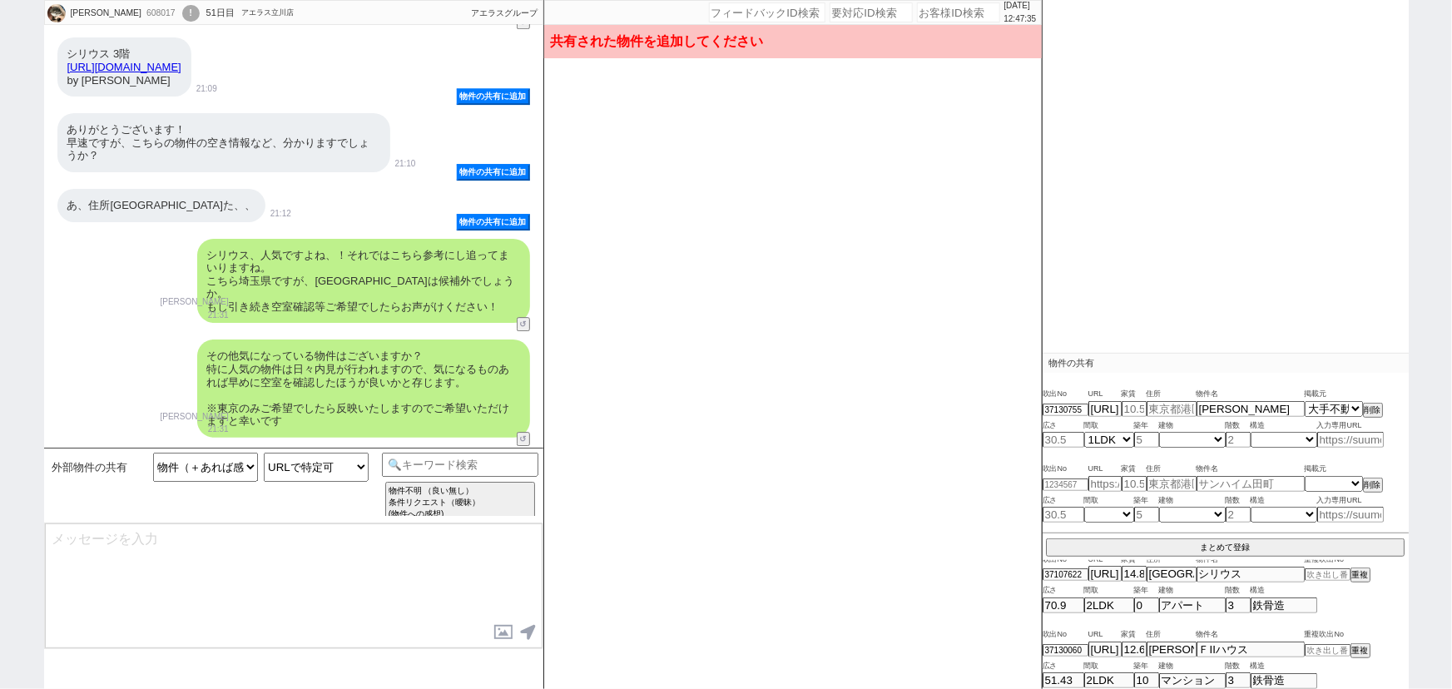
click at [181, 61] on link "https://suumo.jp/chintai/bc_100457999076/" at bounding box center [124, 67] width 114 height 12
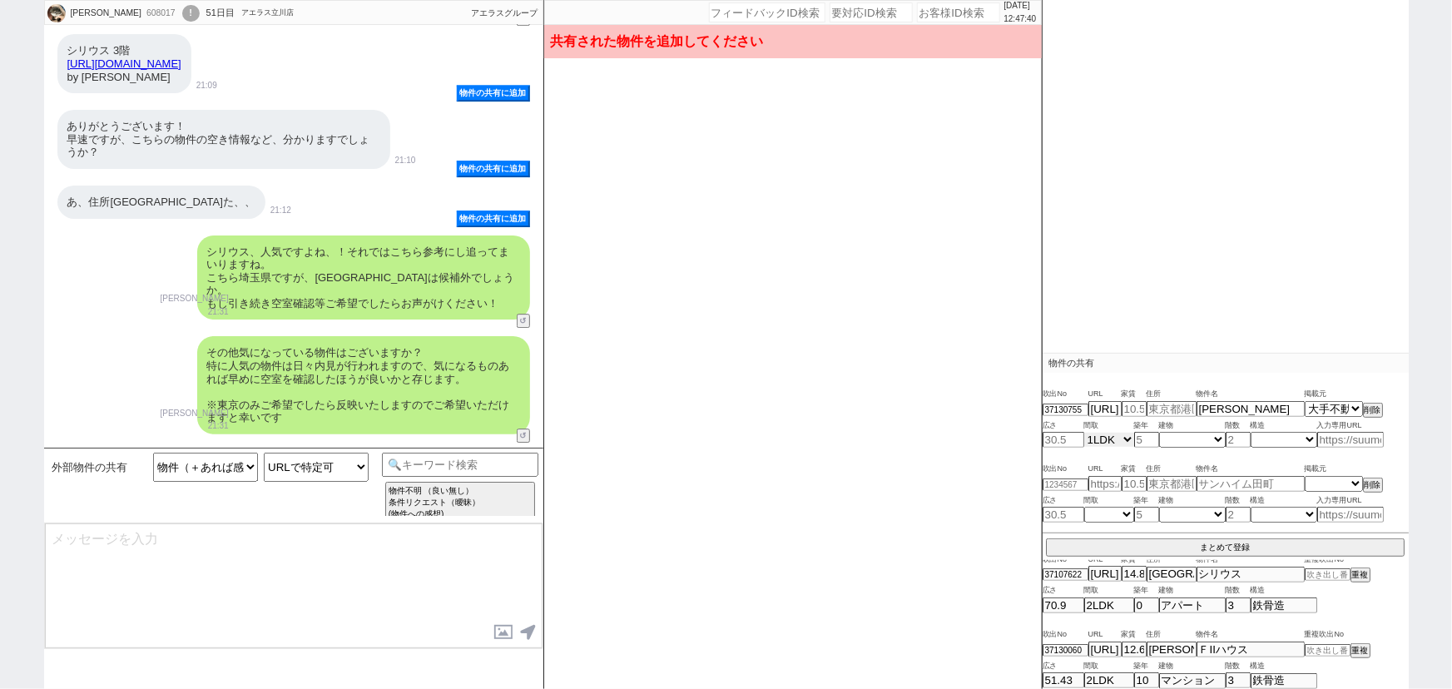
click at [1115, 441] on select "不明 1R 1K 1DK 1LDK 2K 2DK 2LDK 3K 3DK 3LDK 4K 4DK 4LDK 5K 5DK 5LDK 6K 6DK 6LDK 7…" at bounding box center [1109, 440] width 50 height 14
click at [1084, 433] on select "不明 1R 1K 1DK 1LDK 2K 2DK 2LDK 3K 3DK 3LDK 4K 4DK 4LDK 5K 5DK 5LDK 6K 6DK 6LDK 7…" at bounding box center [1109, 440] width 50 height 14
click at [1161, 407] on input "text" at bounding box center [1171, 409] width 50 height 14
paste input "東京都清瀬市野塩１"
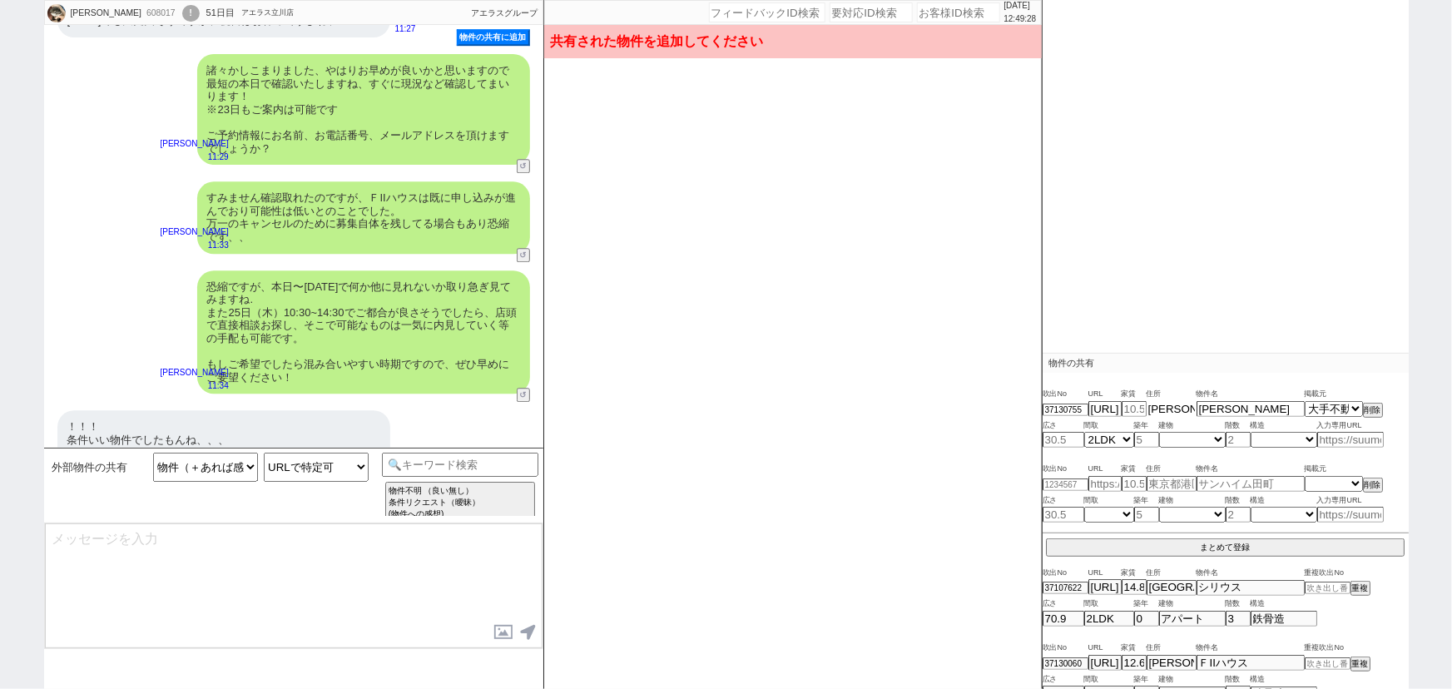
scroll to position [27, 0]
click at [1132, 410] on input "number" at bounding box center [1133, 409] width 25 height 14
click at [1063, 440] on input "number" at bounding box center [1063, 440] width 42 height 14
paste input "60.83"
click at [1199, 436] on select "不明 マンション アパート 戸建て テラスハウス タウンハウス" at bounding box center [1192, 440] width 67 height 14
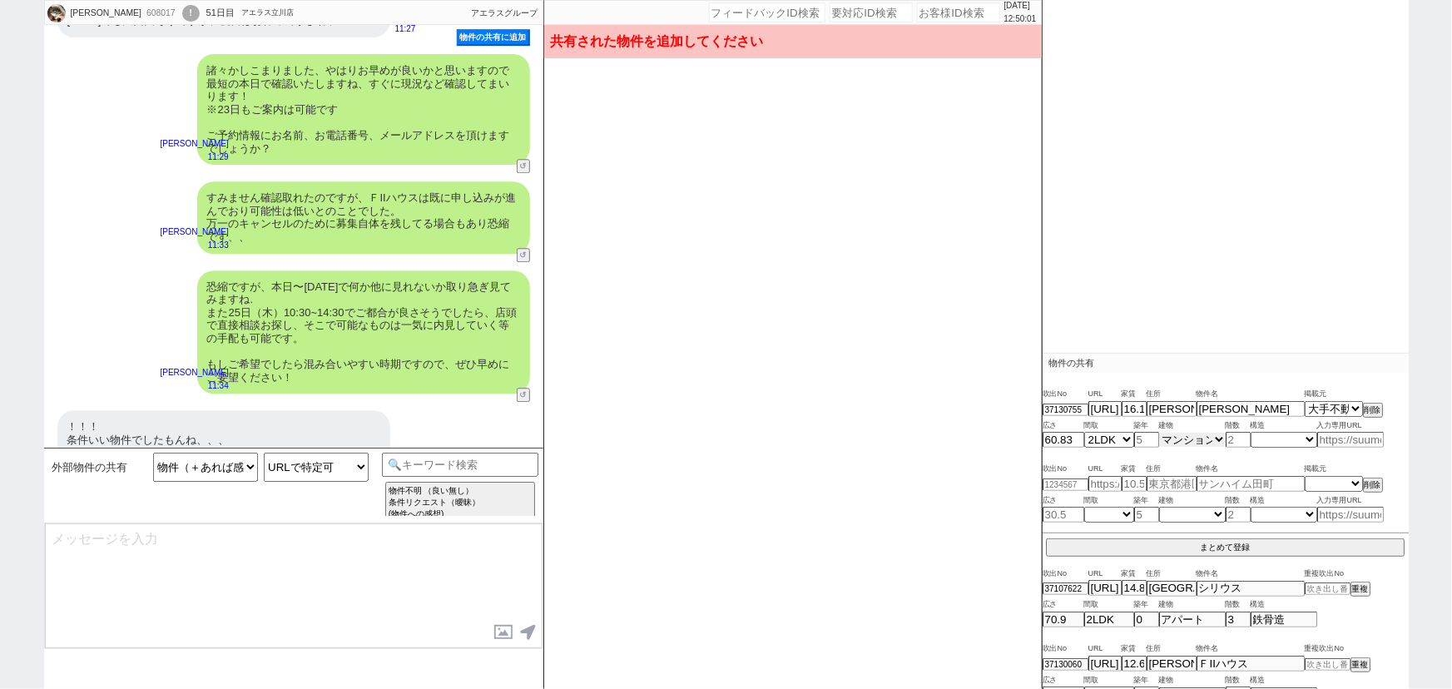
click at [1159, 433] on select "不明 マンション アパート 戸建て テラスハウス タウンハウス" at bounding box center [1192, 440] width 67 height 14
click at [1241, 436] on input "number" at bounding box center [1237, 440] width 25 height 14
click at [1263, 436] on select "不明 木造 ブロック造 鉄骨造 鉄筋(ＲＣ) 鉄筋鉄骨(ＳＲＣ) ＰＣ ＨＰＣ 軽量鉄骨造 ＡＬＣ その他" at bounding box center [1283, 440] width 67 height 14
click at [1250, 433] on select "不明 木造 ブロック造 鉄骨造 鉄筋(ＲＣ) 鉄筋鉄骨(ＳＲＣ) ＰＣ ＨＰＣ 軽量鉄骨造 ＡＬＣ その他" at bounding box center [1283, 440] width 67 height 14
click at [1149, 436] on input "number" at bounding box center [1146, 440] width 25 height 14
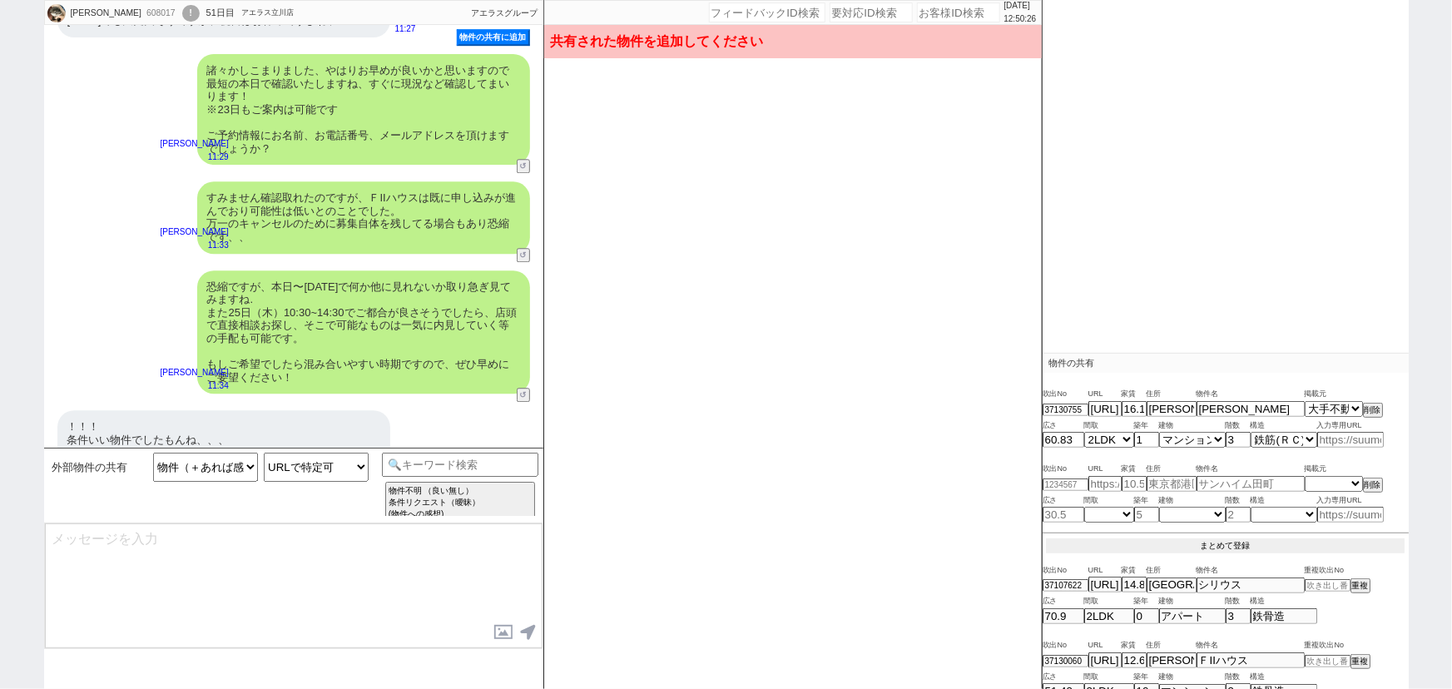
scroll to position [176, 0]
click at [1215, 543] on button "まとめて登録" at bounding box center [1225, 548] width 359 height 15
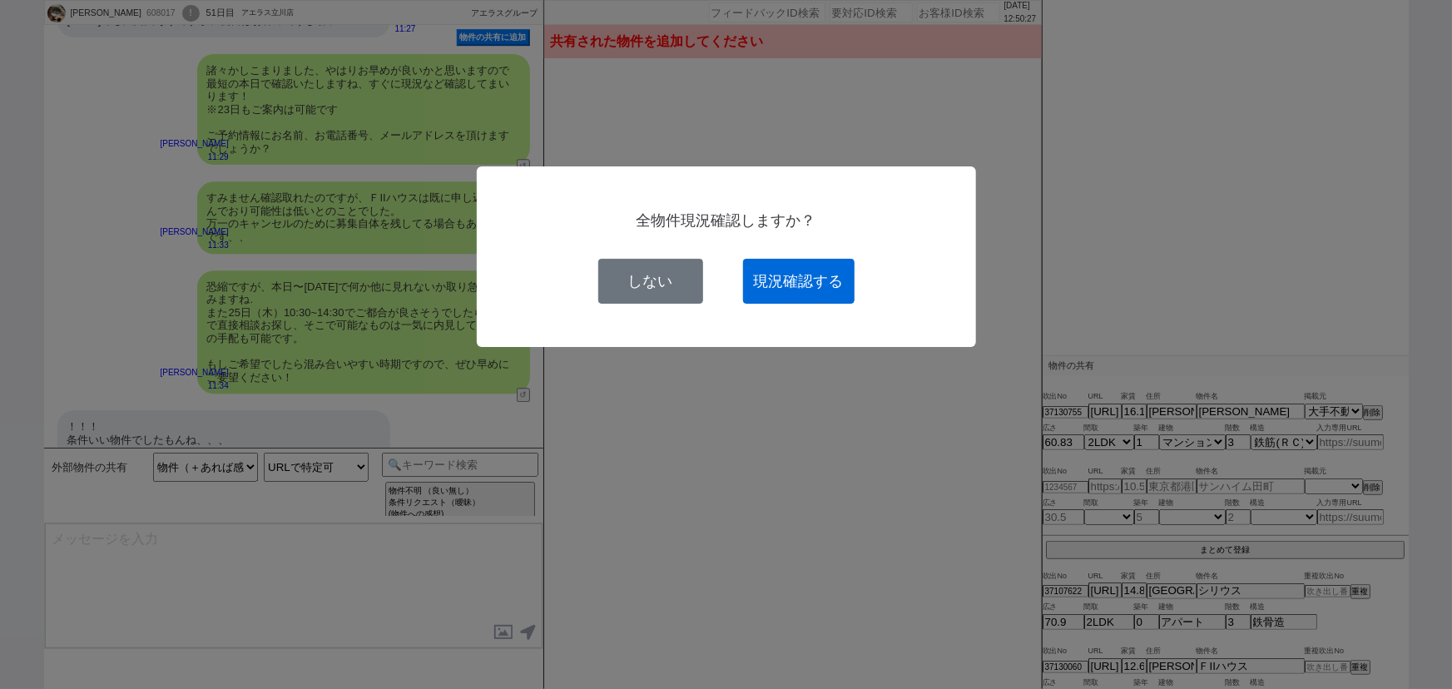
click at [816, 299] on button "現況確認する" at bounding box center [798, 281] width 111 height 45
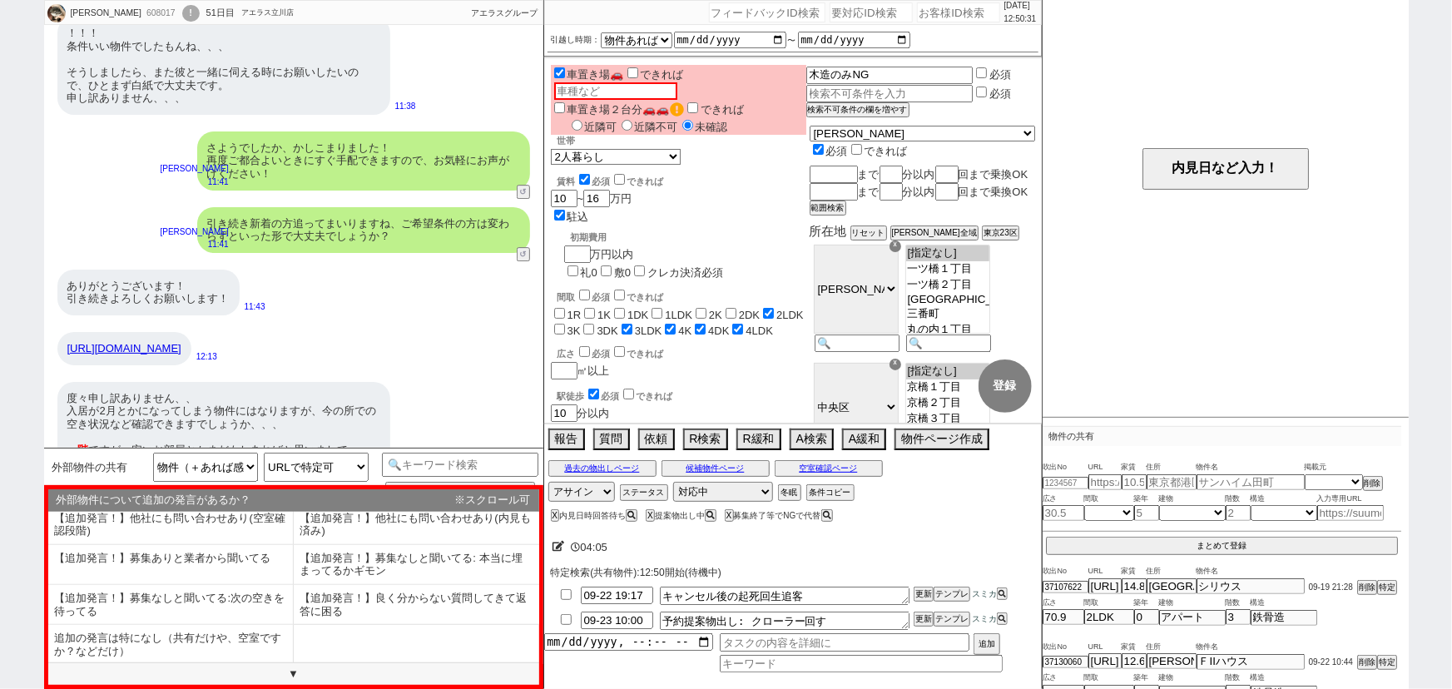
scroll to position [0, 0]
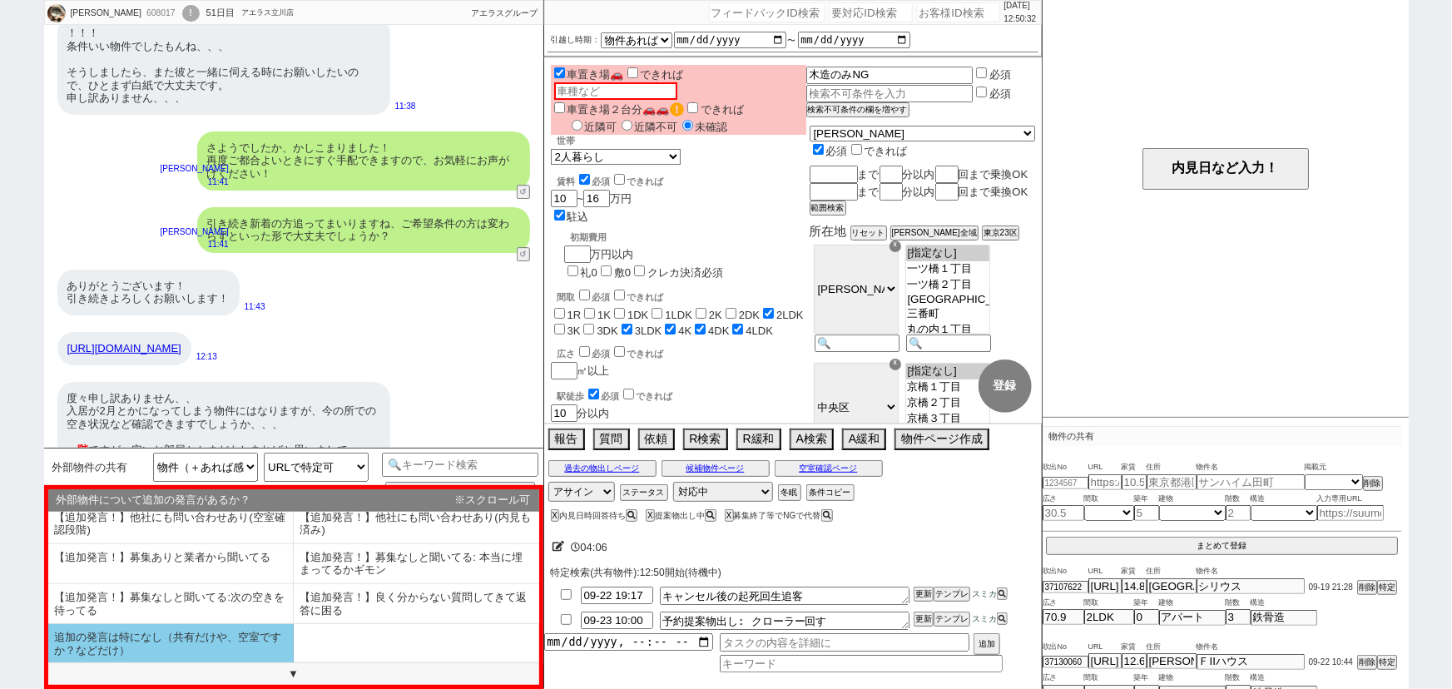
click at [199, 636] on li "追加の発言は特になし（共有だけや、空室ですか？などだけ）" at bounding box center [170, 643] width 245 height 39
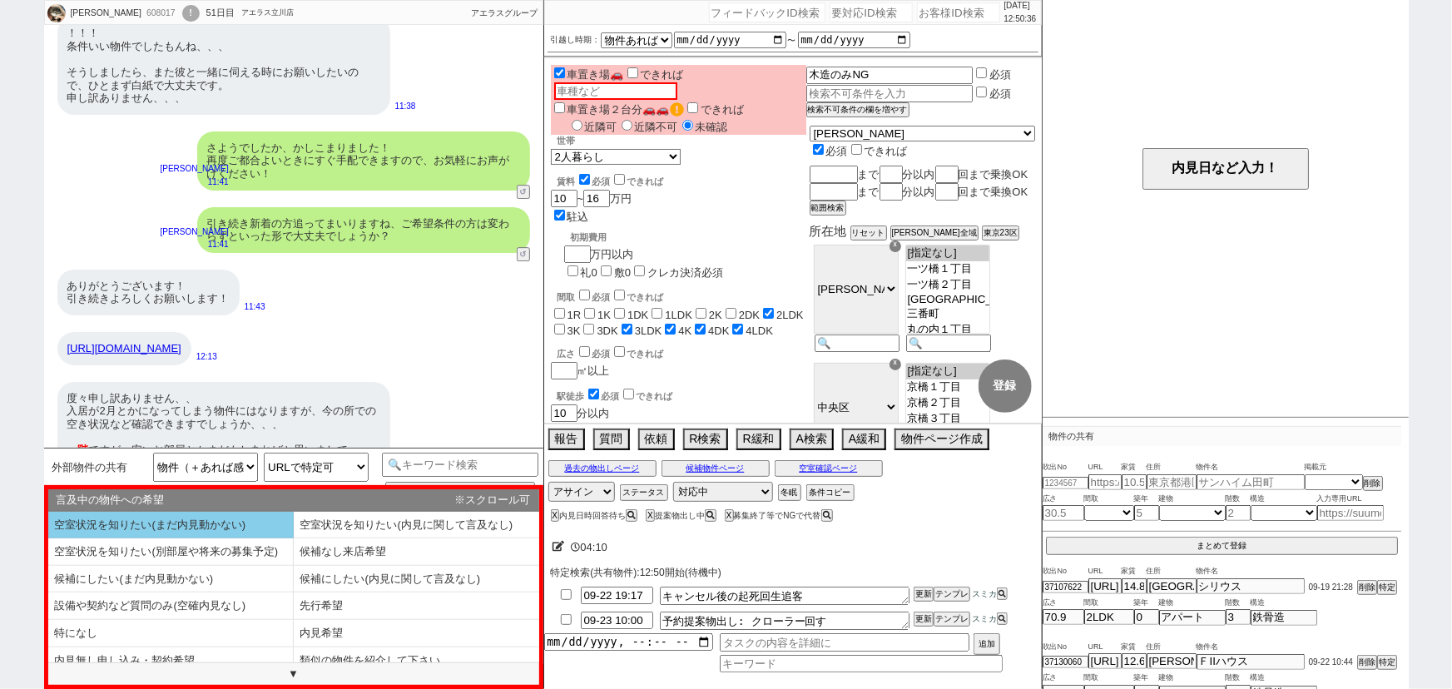
click at [191, 517] on li "空室状況を知りたい(まだ内見動かない)" at bounding box center [170, 525] width 245 height 27
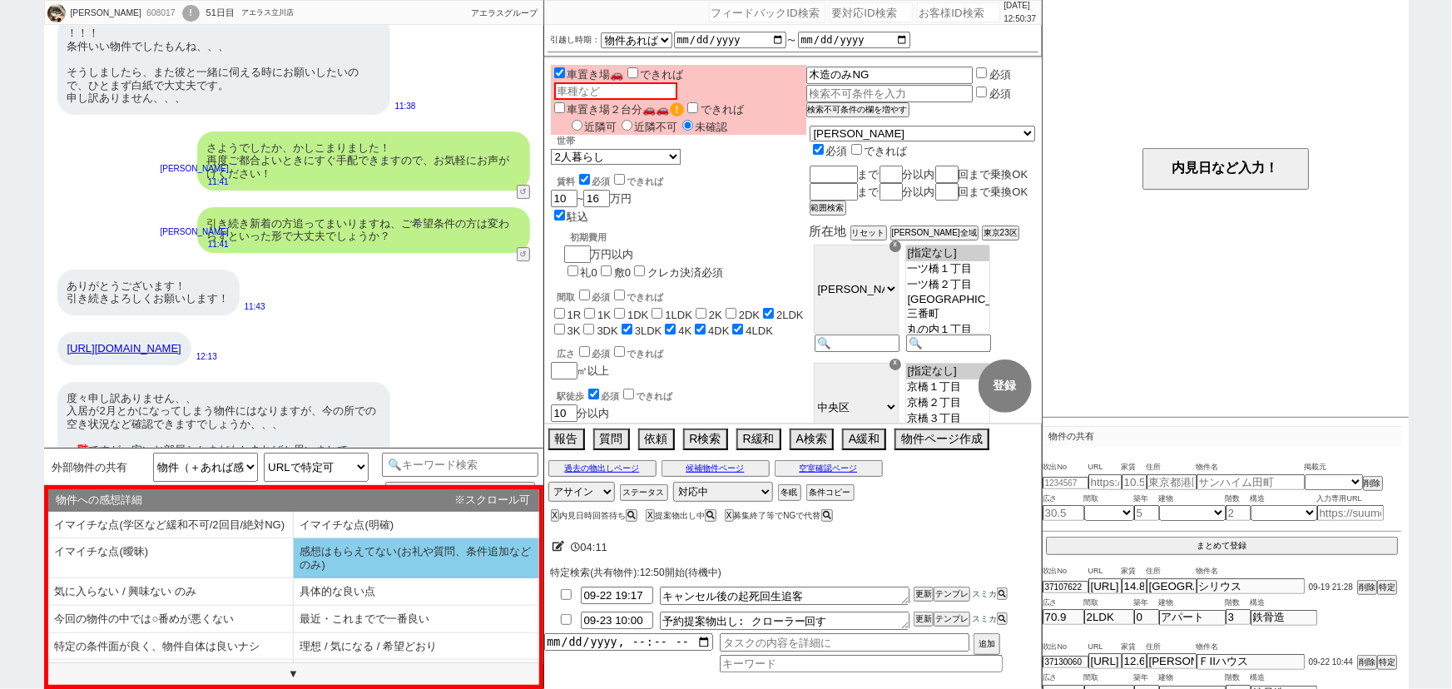
click at [346, 567] on li "感想はもらえてない(お礼や質問、条件追加などのみ)" at bounding box center [416, 558] width 245 height 40
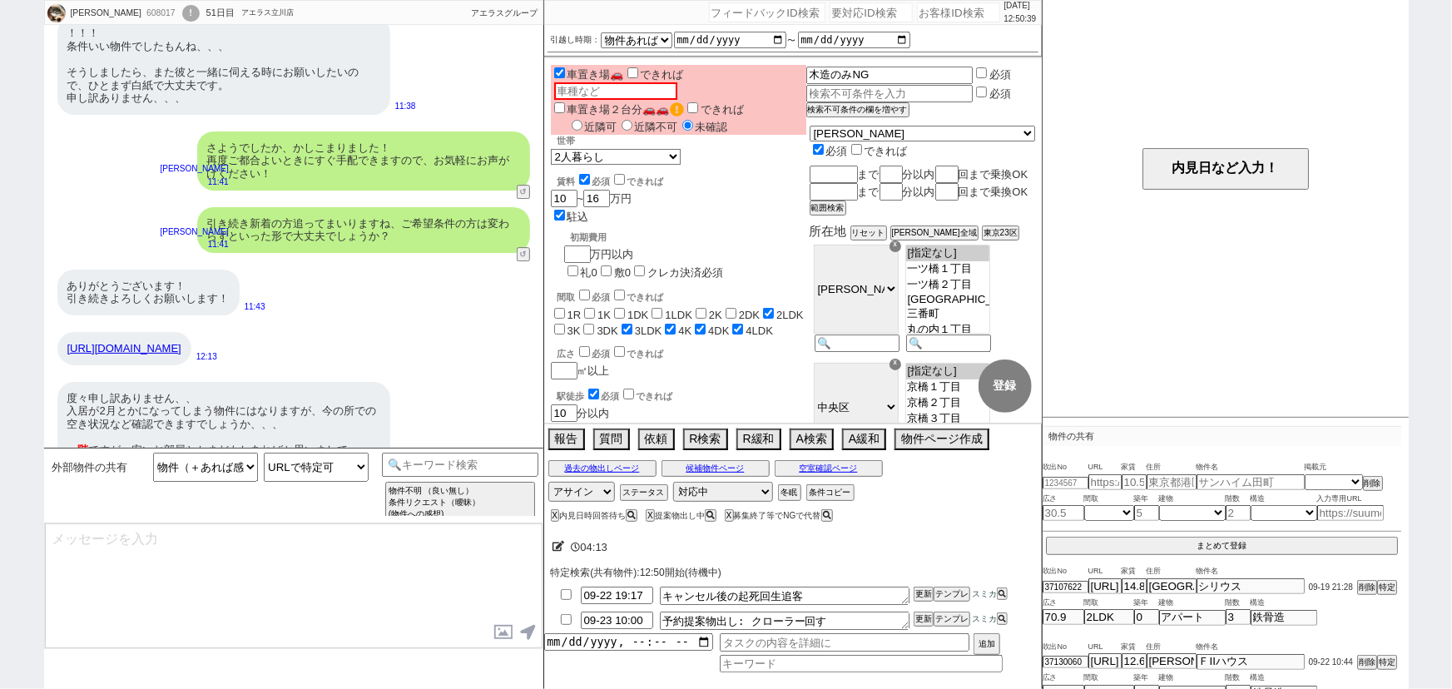
scroll to position [12180, 0]
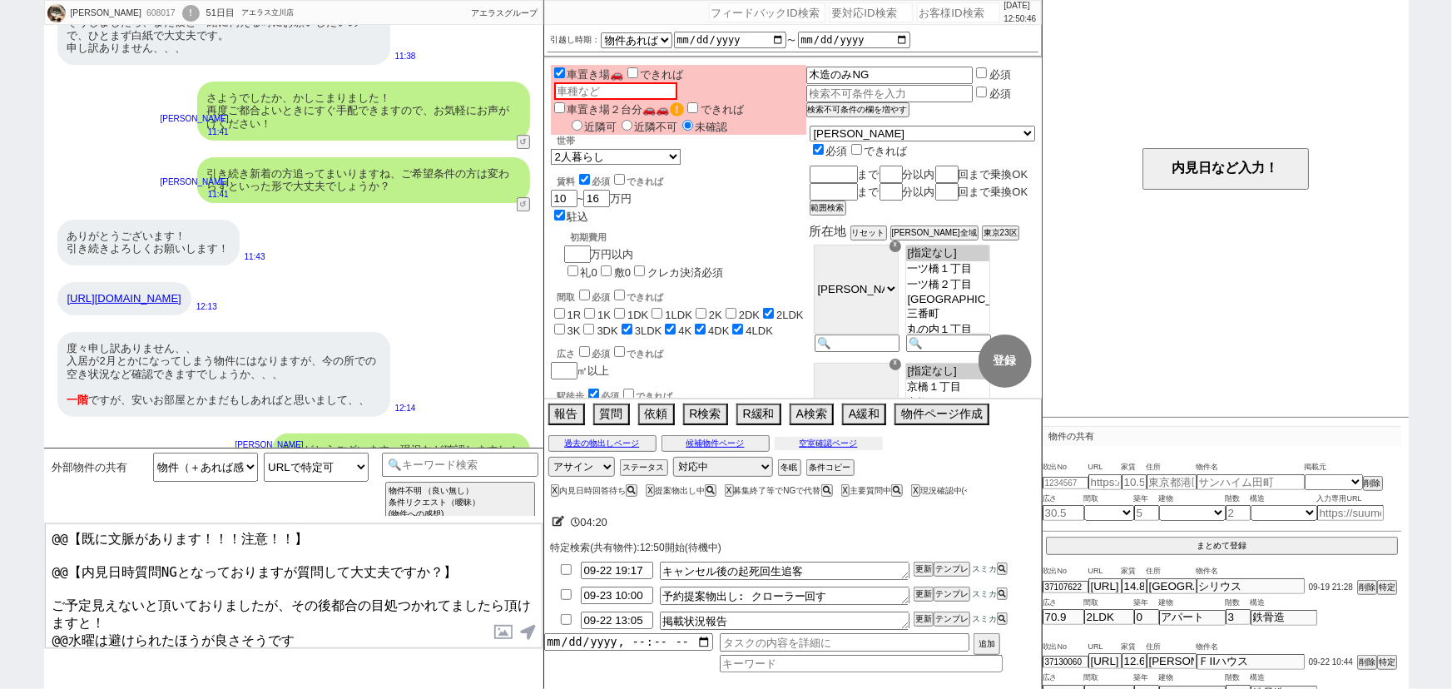
click at [800, 441] on button "空室確認ページ" at bounding box center [829, 443] width 108 height 13
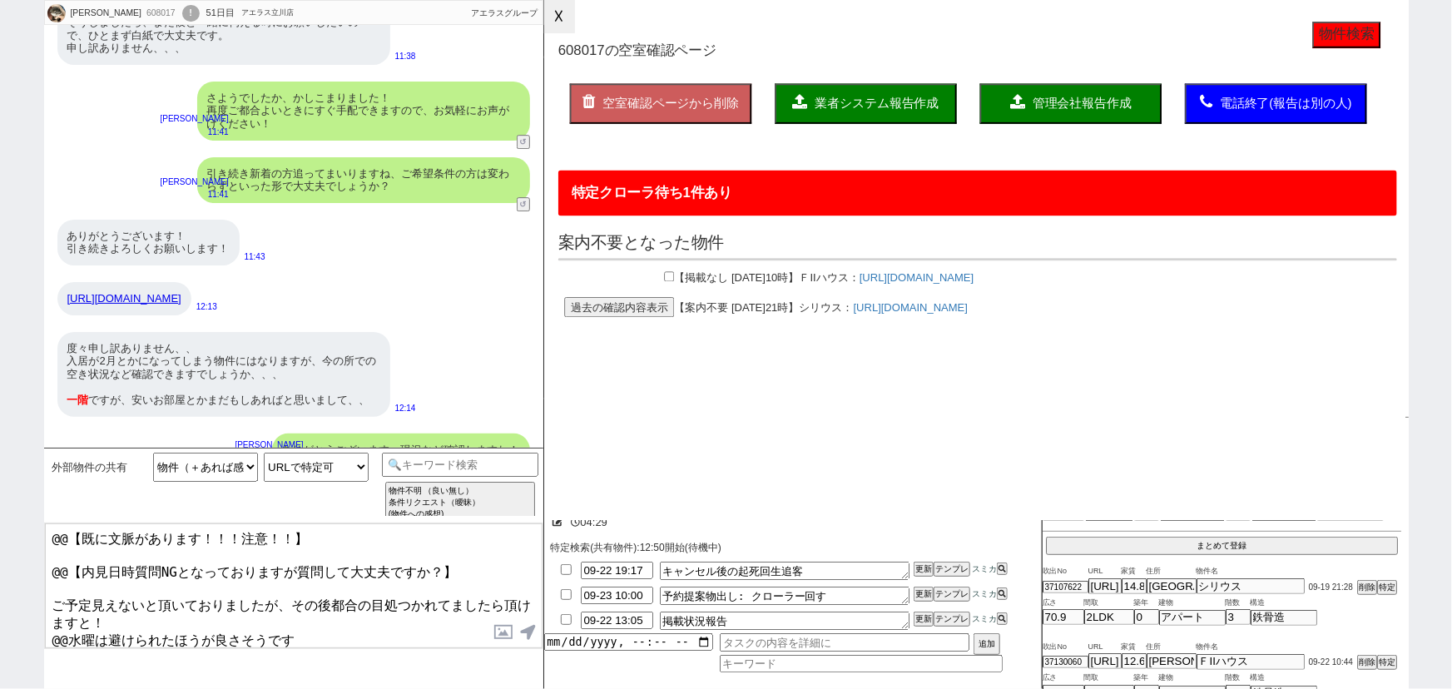
click at [553, 24] on button "☓" at bounding box center [559, 16] width 31 height 33
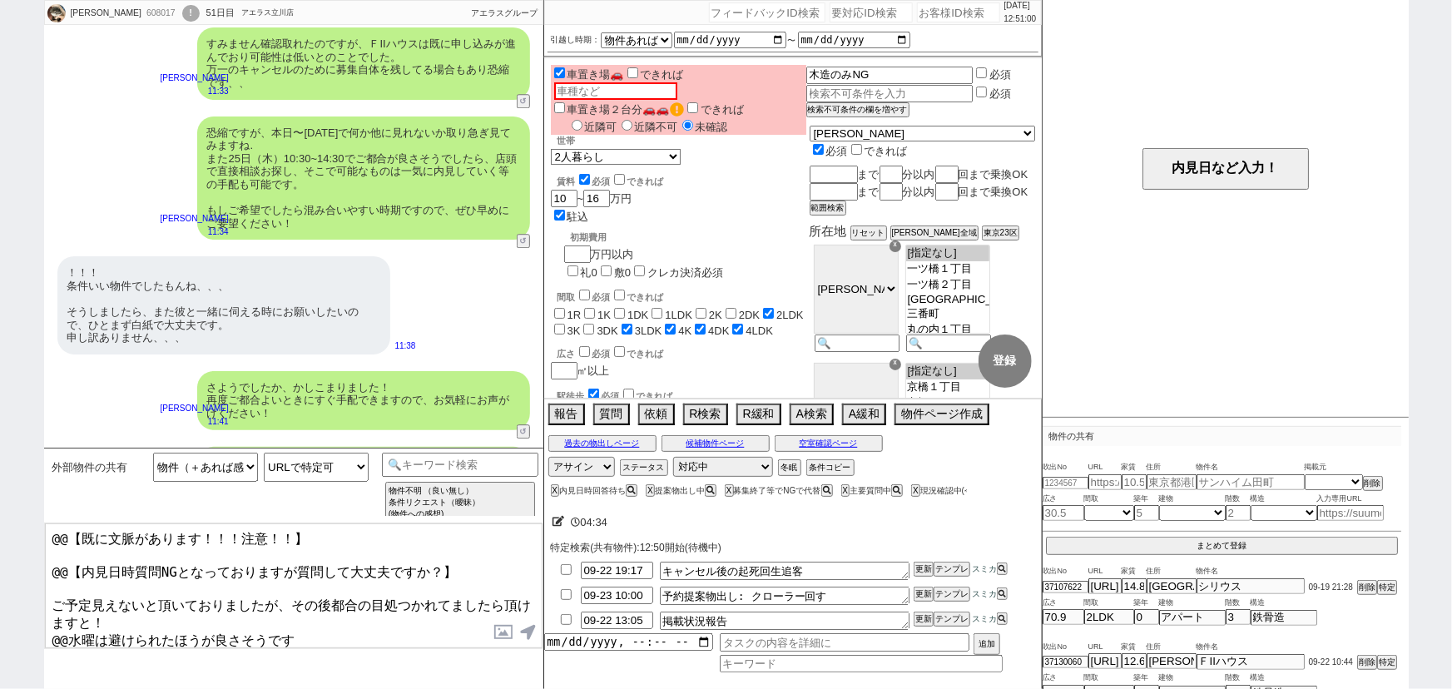
scroll to position [11889, 0]
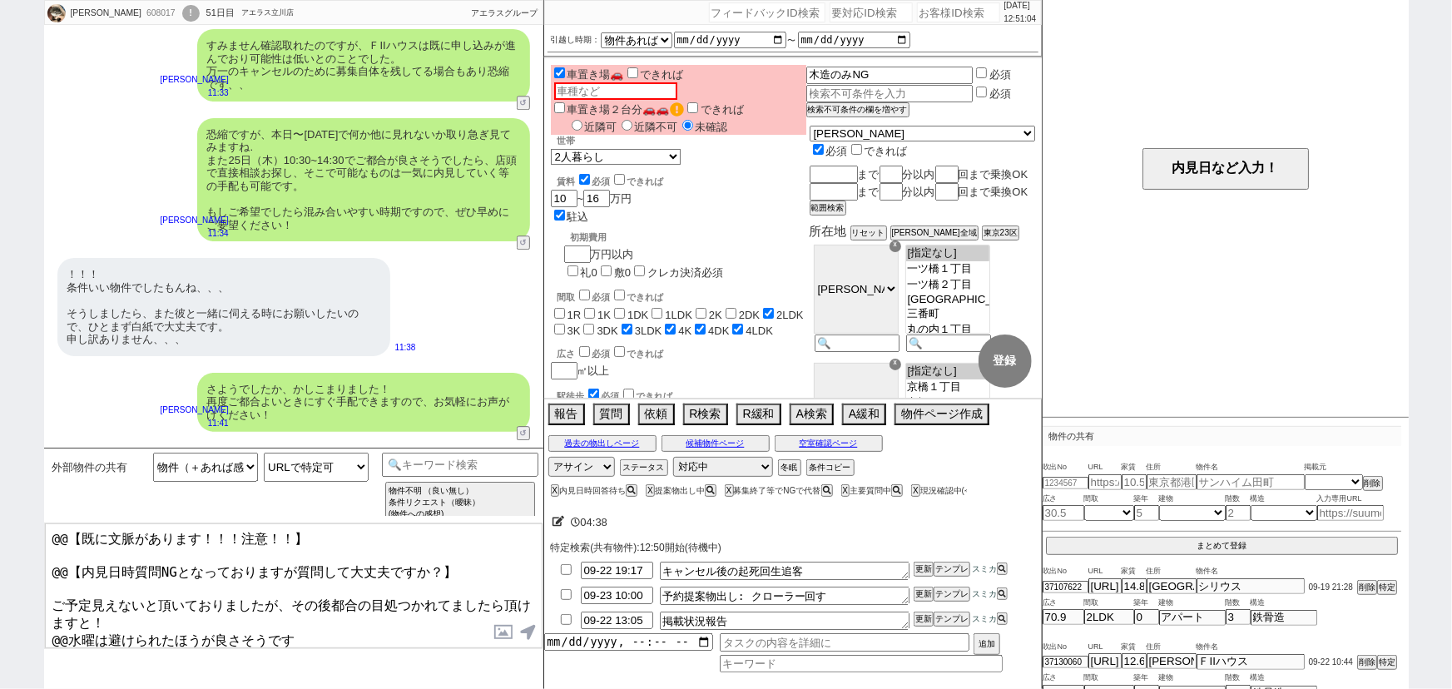
click at [552, 495] on div "X 内見日時回答待ち" at bounding box center [597, 490] width 92 height 9
click at [554, 489] on button "X" at bounding box center [554, 490] width 6 height 9
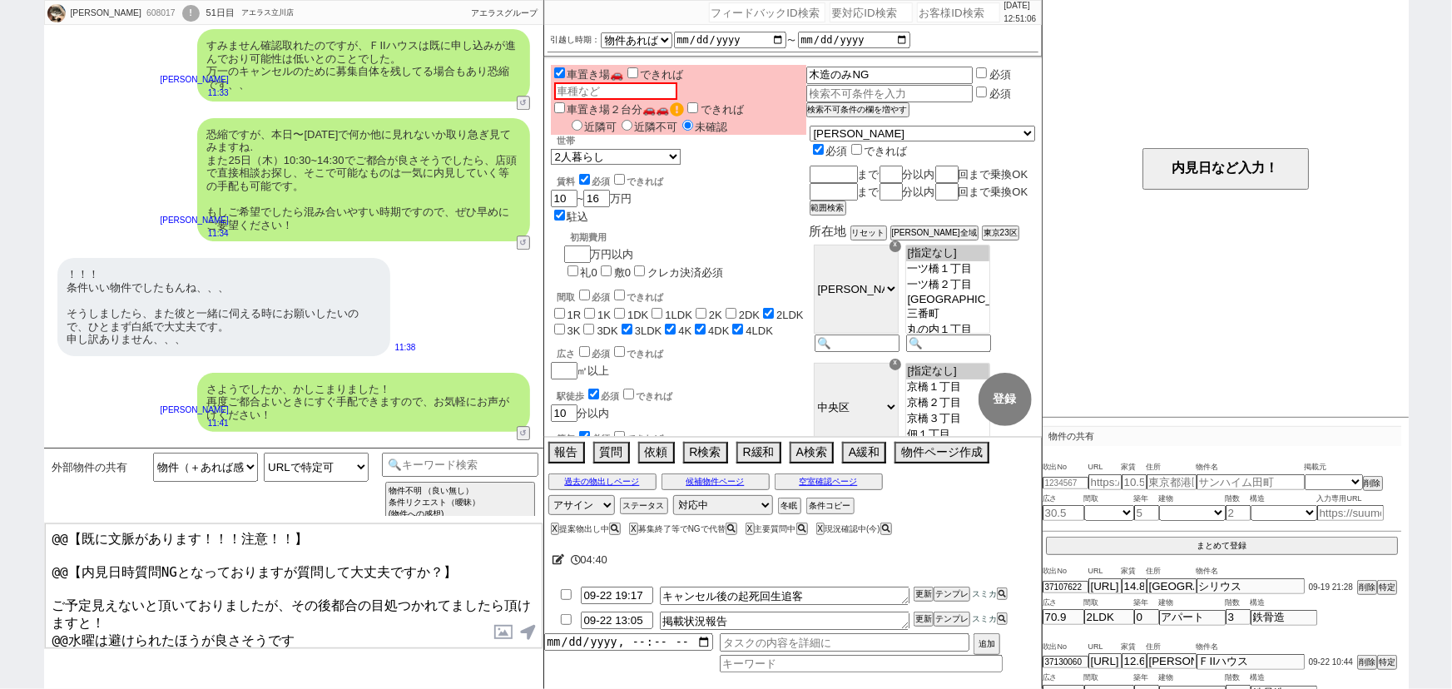
scroll to position [12180, 0]
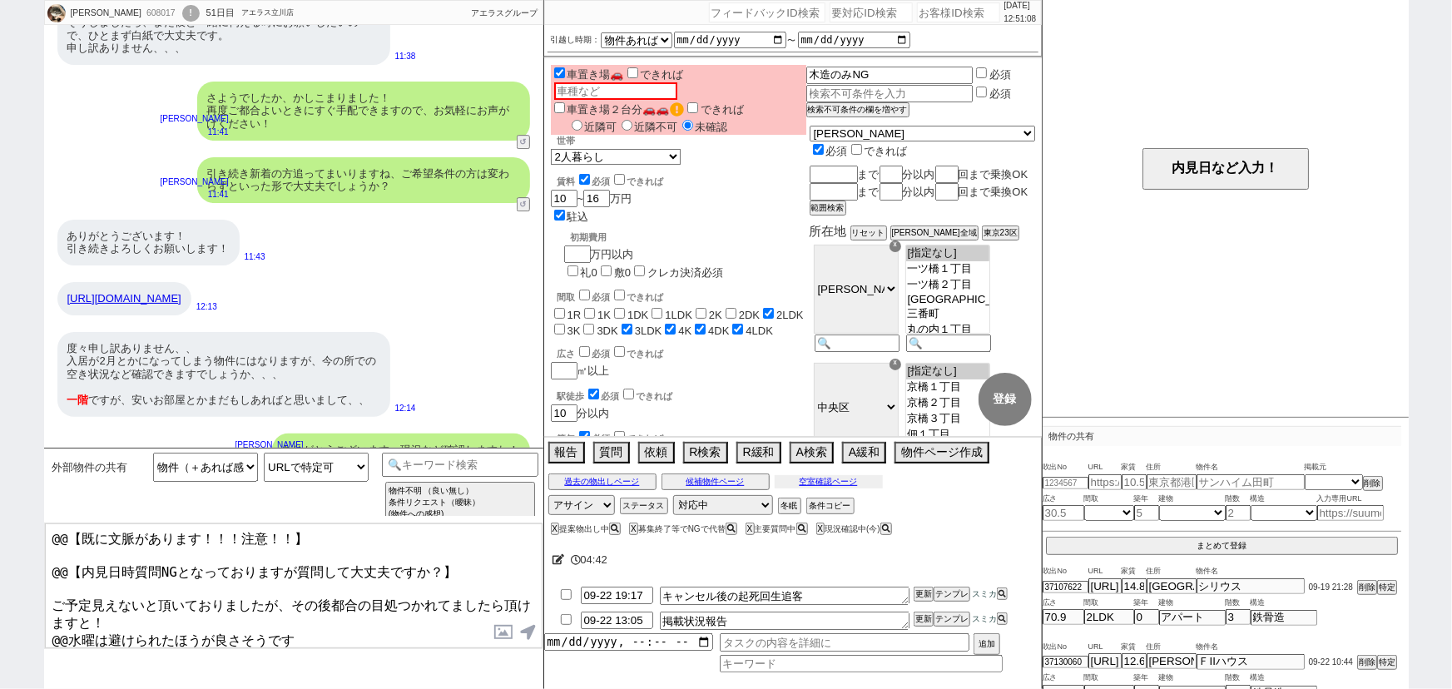
click at [857, 480] on button "空室確認ページ" at bounding box center [829, 481] width 108 height 13
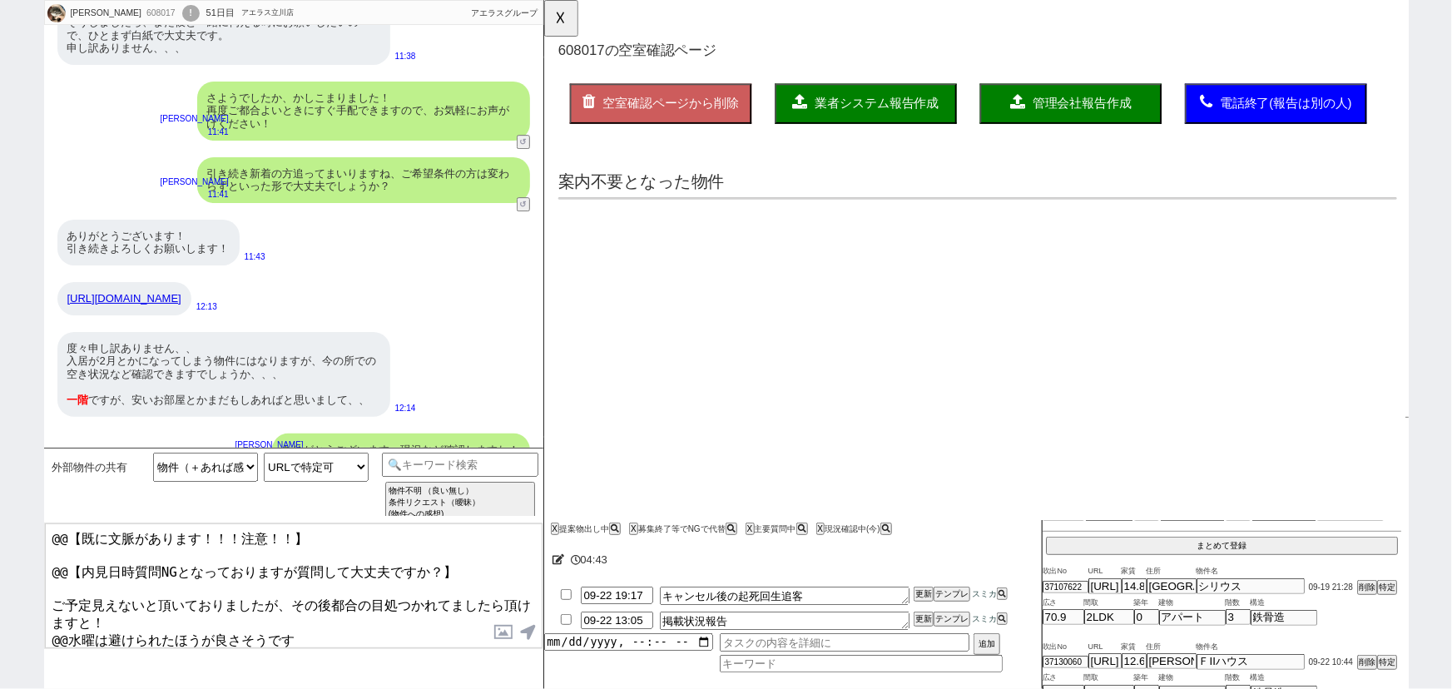
scroll to position [0, 0]
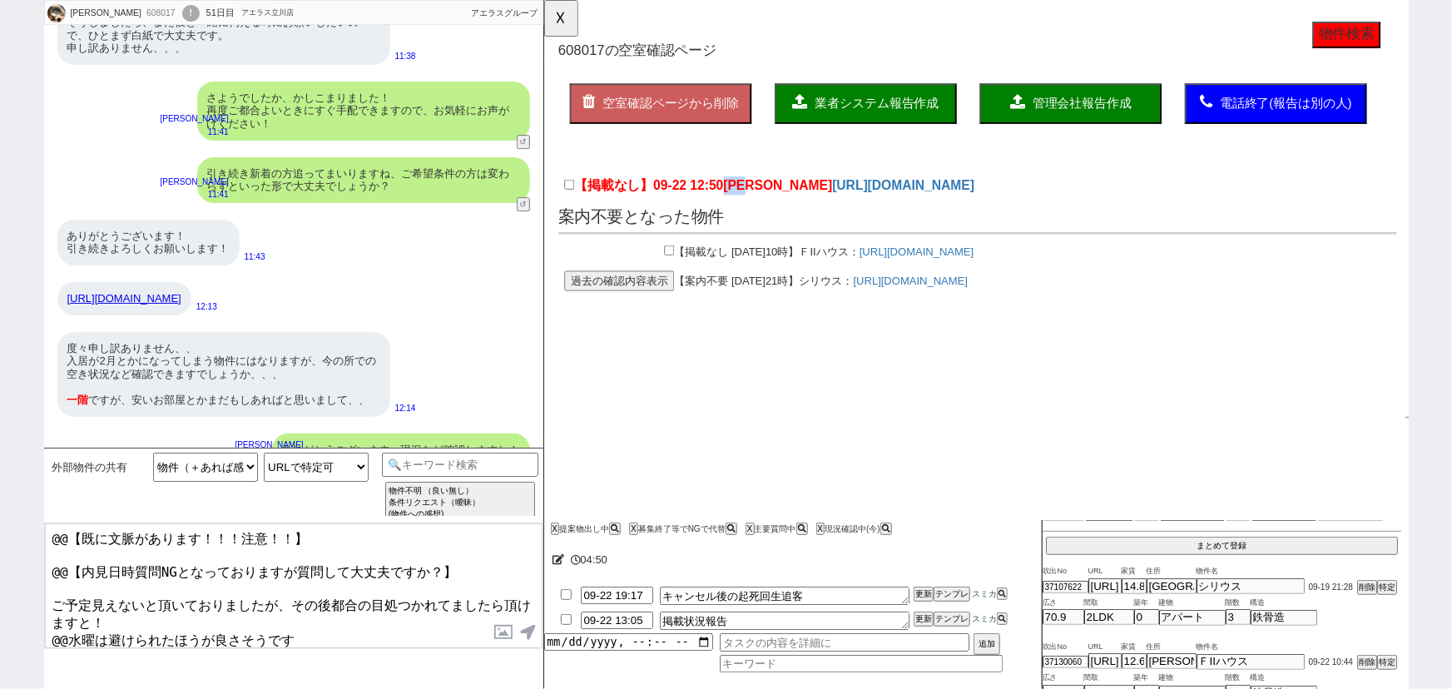
drag, startPoint x: 745, startPoint y: 192, endPoint x: 775, endPoint y: 192, distance: 30.0
click at [775, 192] on span "ルーエ清瀬" at bounding box center [794, 199] width 117 height 16
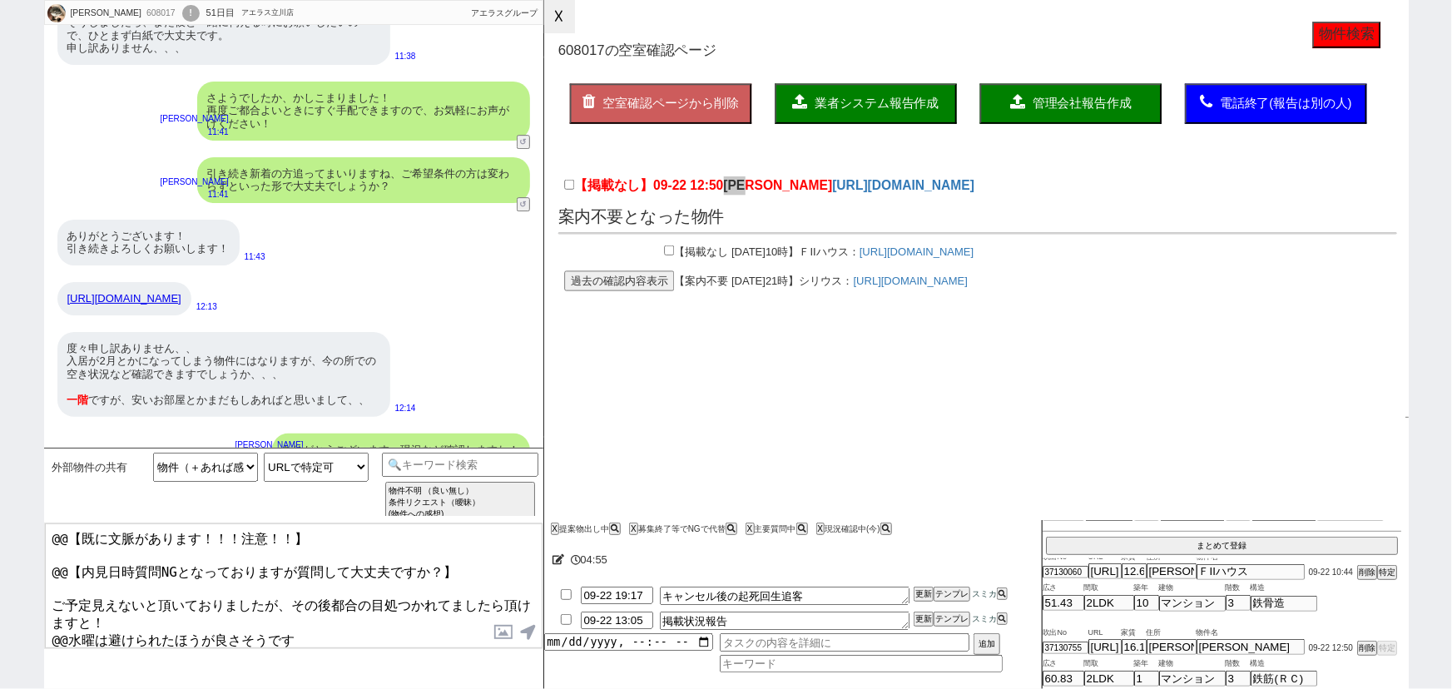
click at [560, 27] on button "☓" at bounding box center [559, 16] width 31 height 33
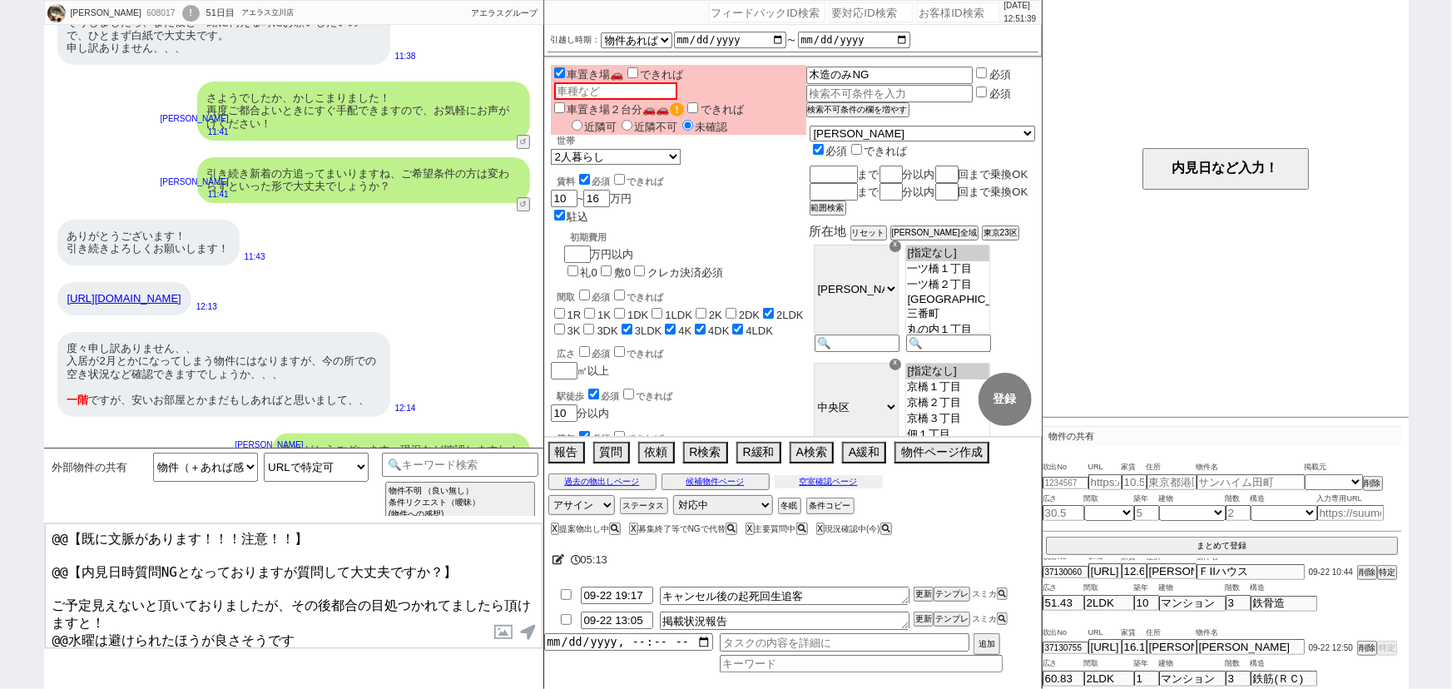
click at [819, 478] on button "空室確認ページ" at bounding box center [829, 481] width 108 height 13
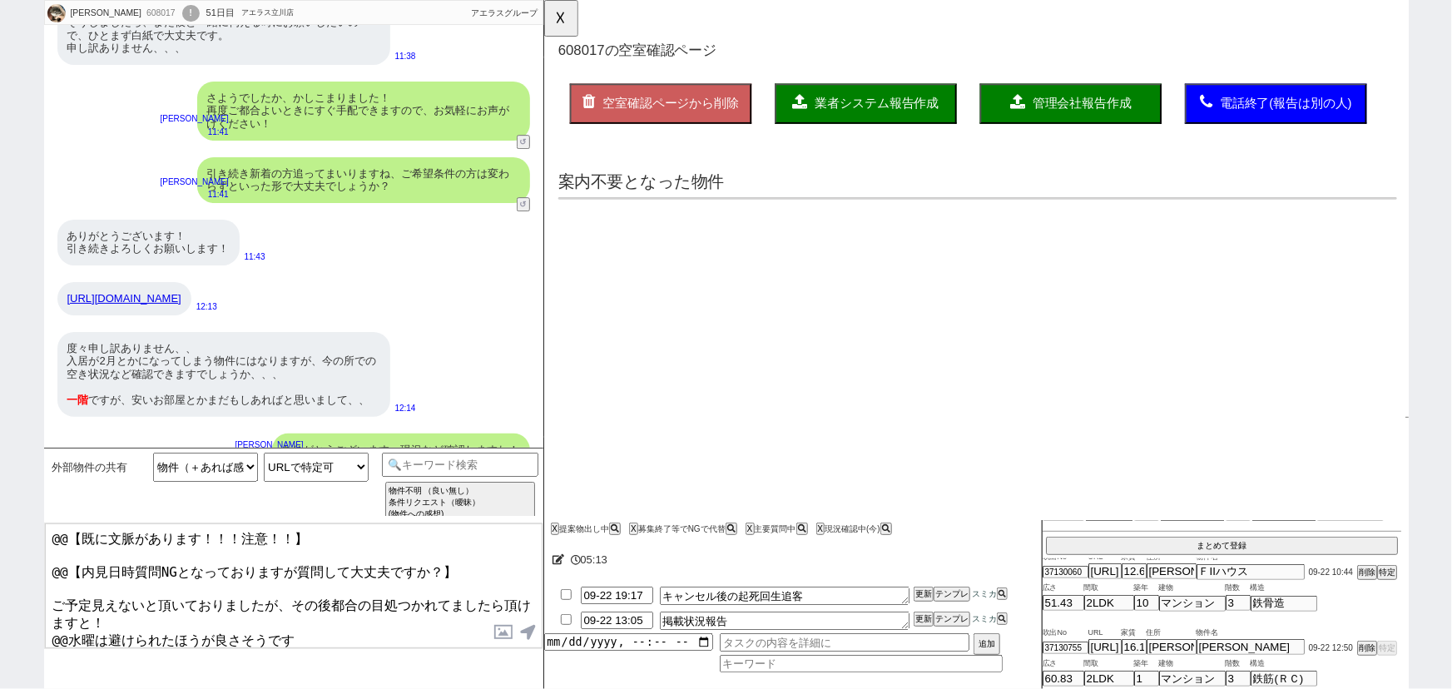
scroll to position [0, 0]
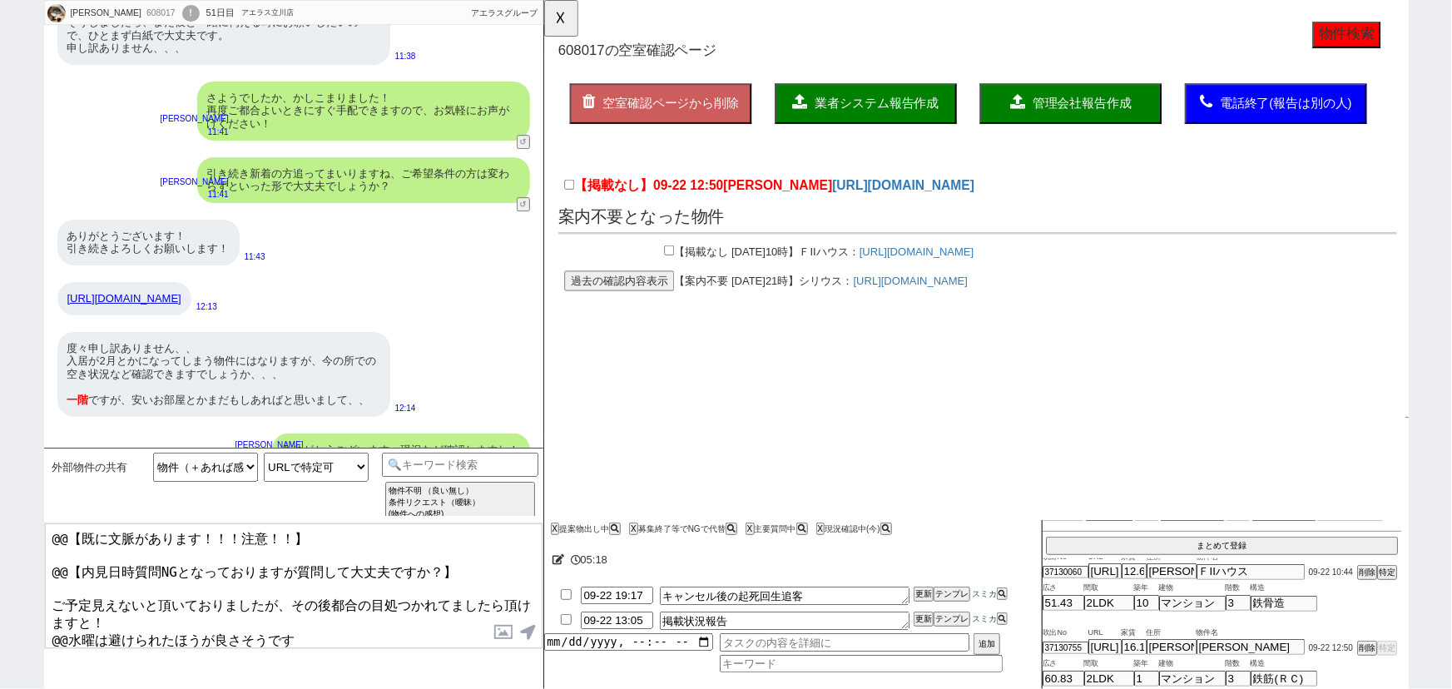
click at [572, 205] on label "【掲載なし】09-22 12:50 ルーエ清瀬" at bounding box center [709, 200] width 288 height 20
click at [572, 204] on input "【掲載なし】09-22 12:50 ルーエ清瀬" at bounding box center [570, 198] width 11 height 11
click at [873, 117] on span "業者システム報告作成" at bounding box center [900, 111] width 133 height 14
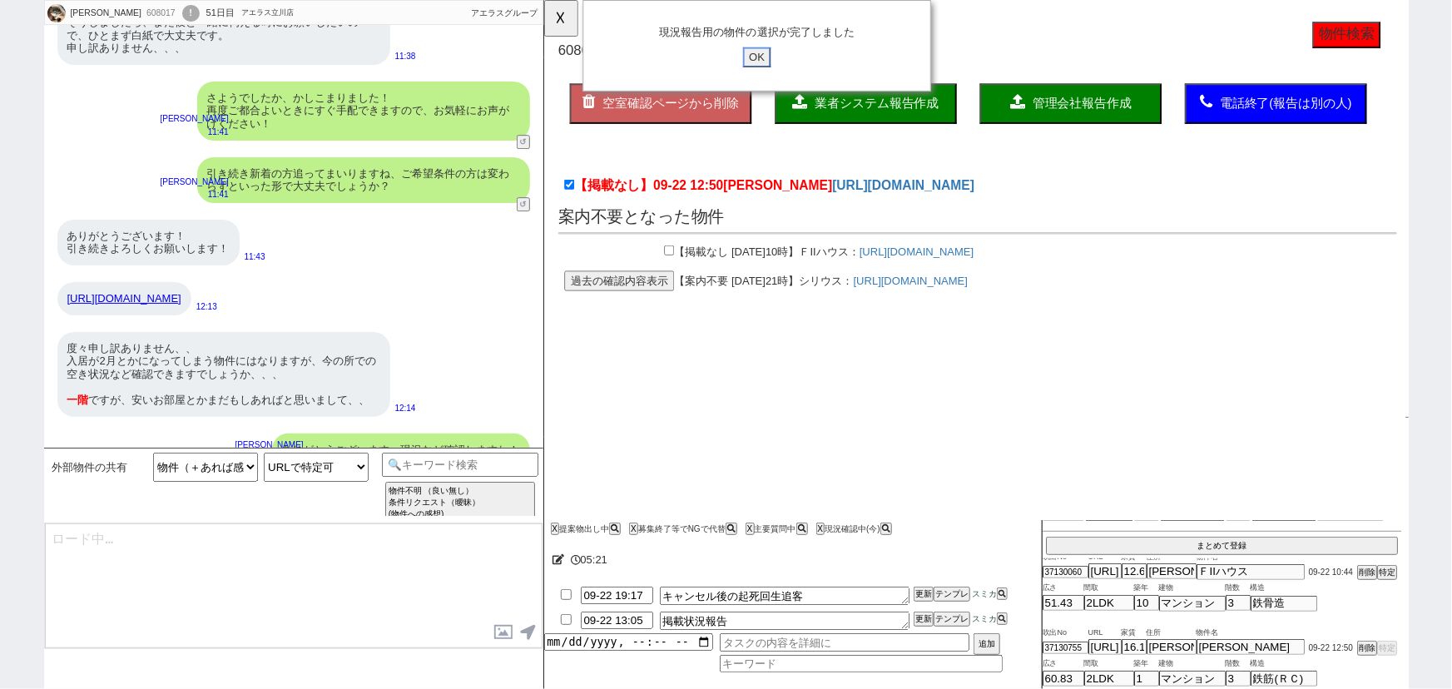
click at [770, 59] on input "OK" at bounding box center [772, 62] width 30 height 22
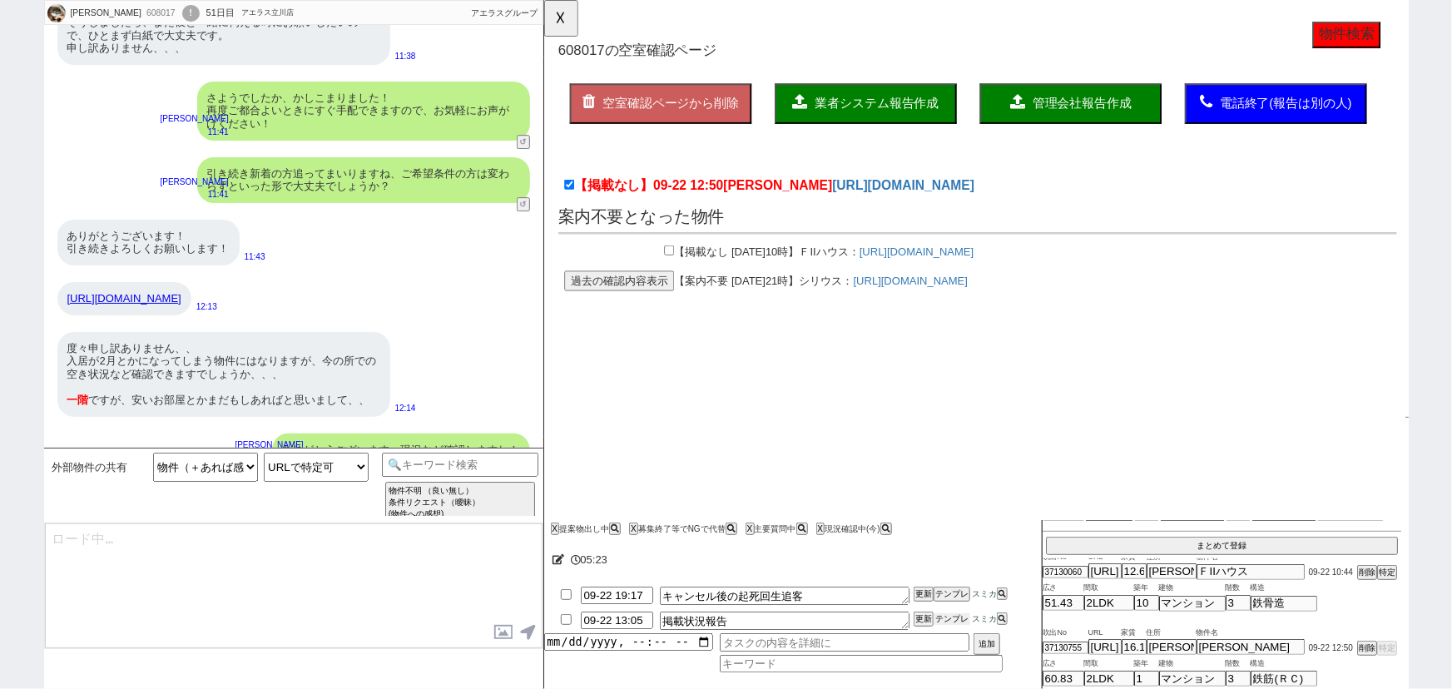
click at [953, 618] on button "テンプレ" at bounding box center [951, 619] width 37 height 12
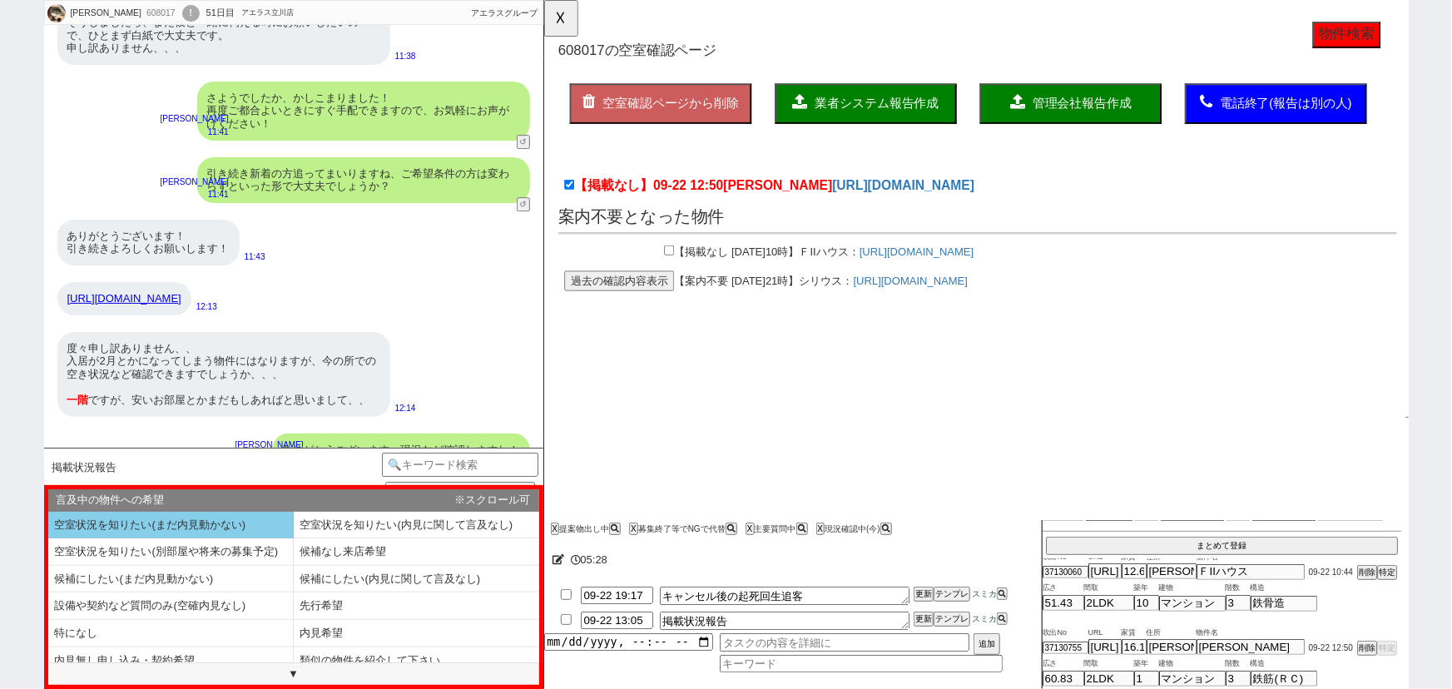
click at [258, 522] on li "空室状況を知りたい(まだ内見動かない)" at bounding box center [170, 525] width 245 height 27
click at [230, 519] on li "空室状況を知りたい(まだ内見動かない)" at bounding box center [170, 525] width 245 height 27
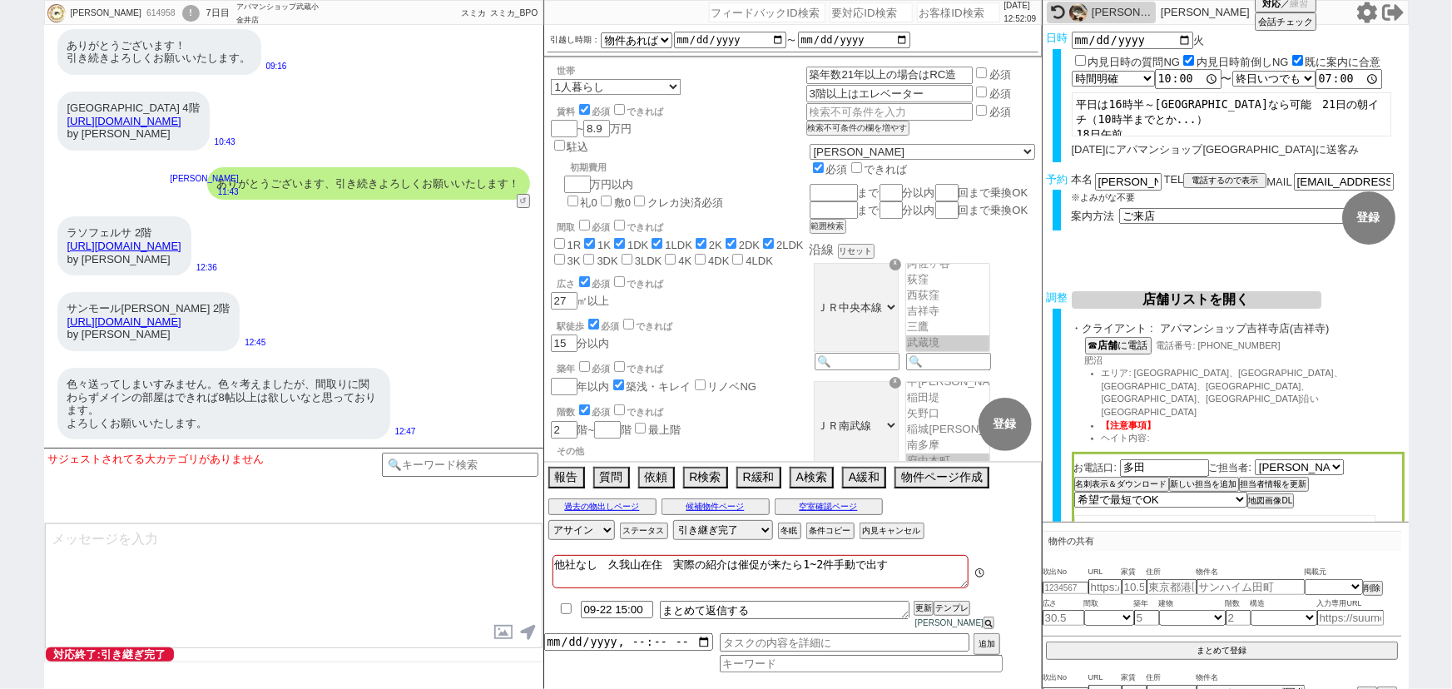
scroll to position [213, 0]
click at [565, 614] on input "checkbox" at bounding box center [566, 608] width 24 height 11
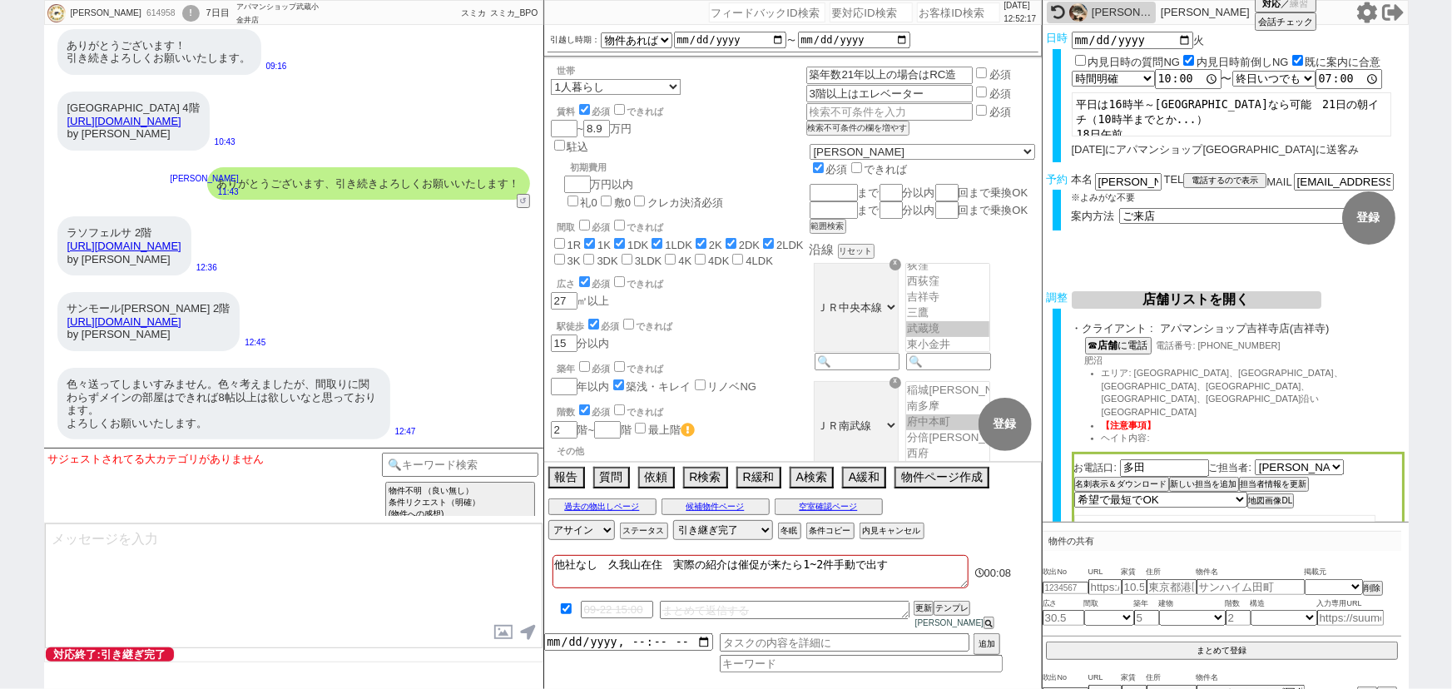
click at [279, 561] on textarea at bounding box center [294, 585] width 498 height 125
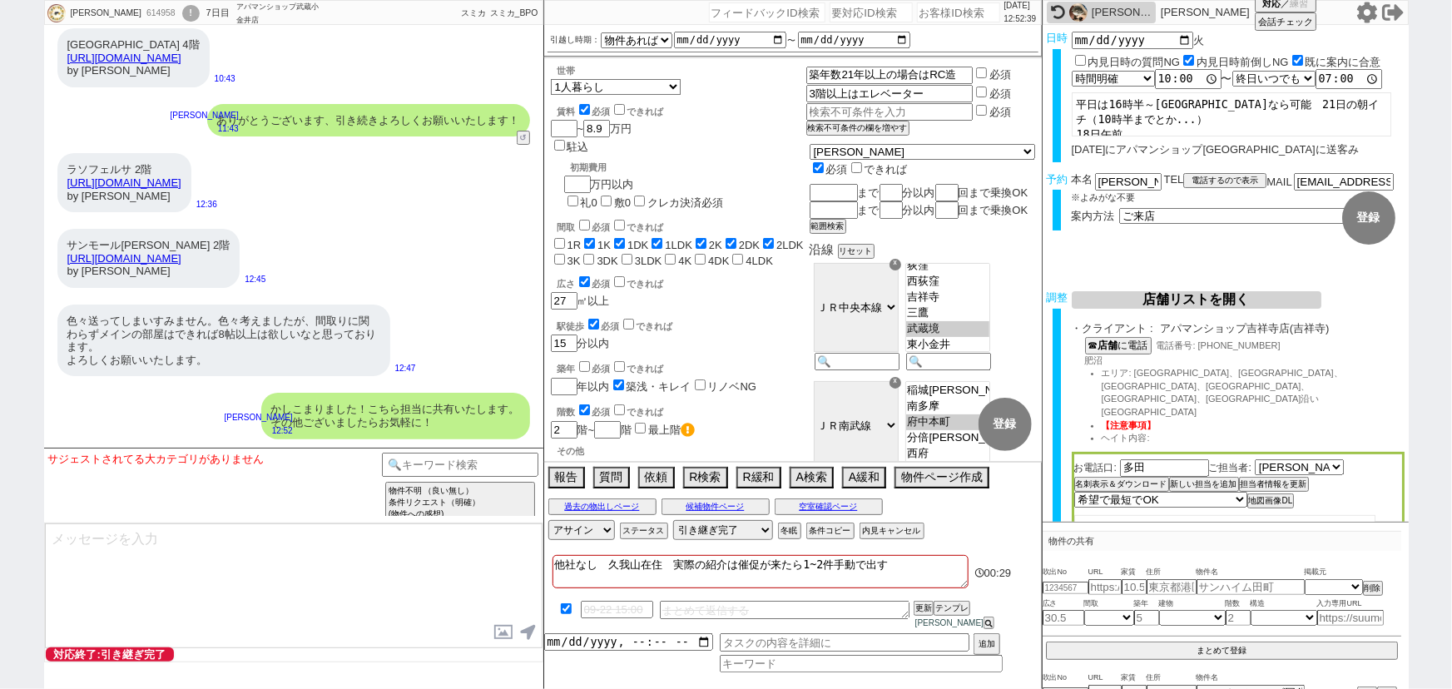
scroll to position [22400, 0]
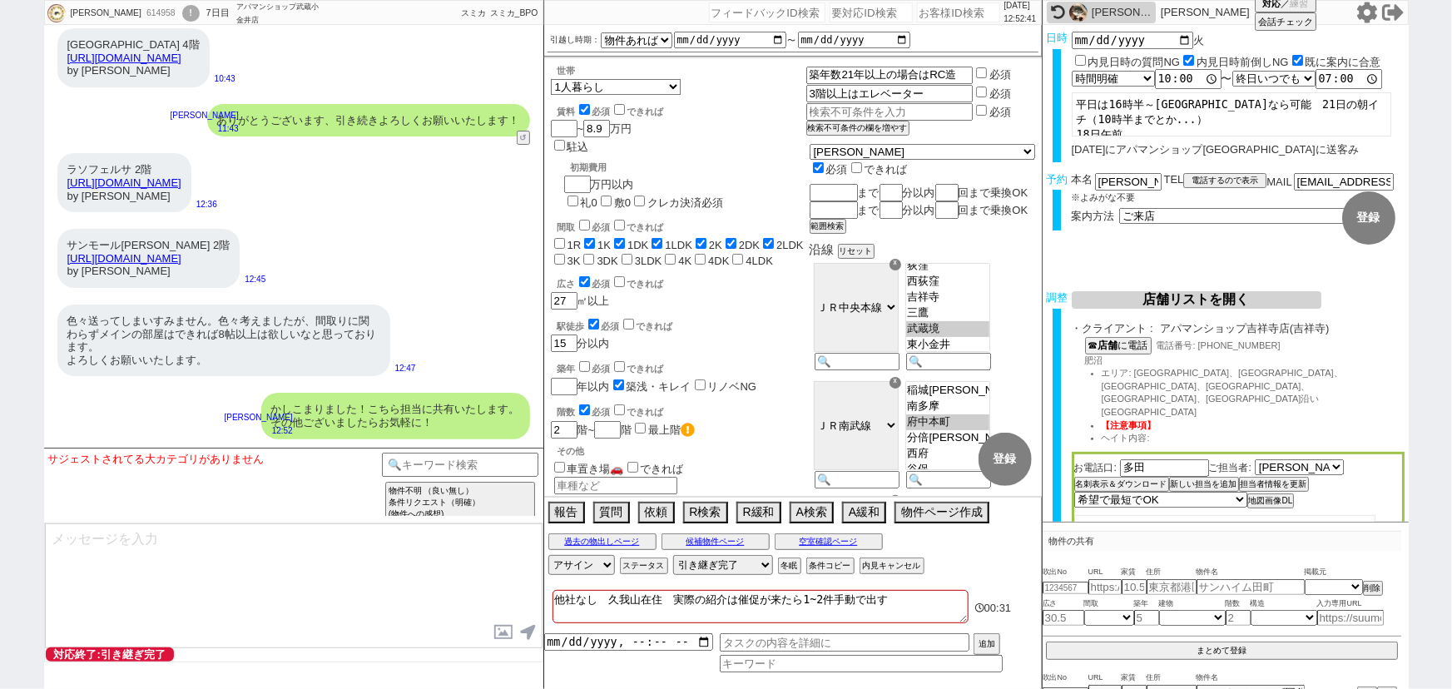
click at [433, 411] on div "かしこまりました！こちら担当に共有いたします。 その他ございましたらお気軽に！" at bounding box center [395, 416] width 269 height 46
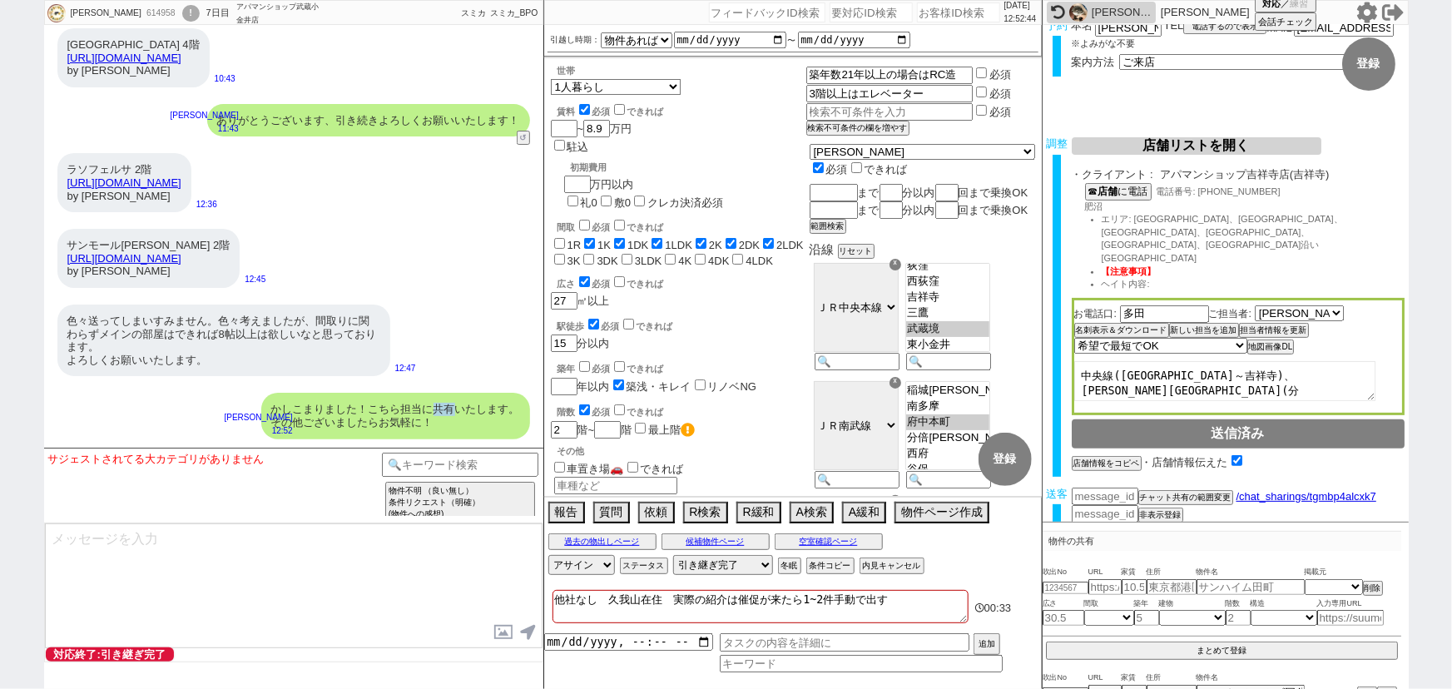
scroll to position [105, 0]
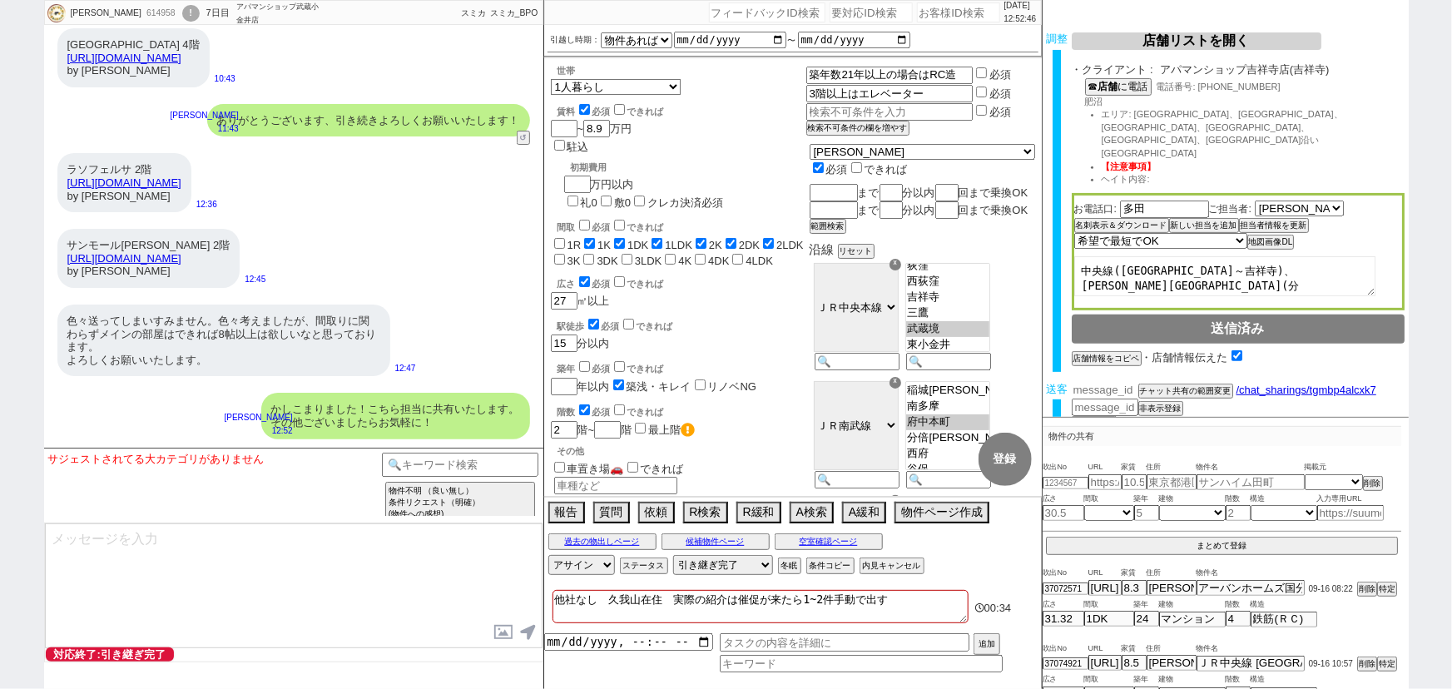
click at [1107, 383] on input "number" at bounding box center [1105, 390] width 67 height 14
paste input "37131098"
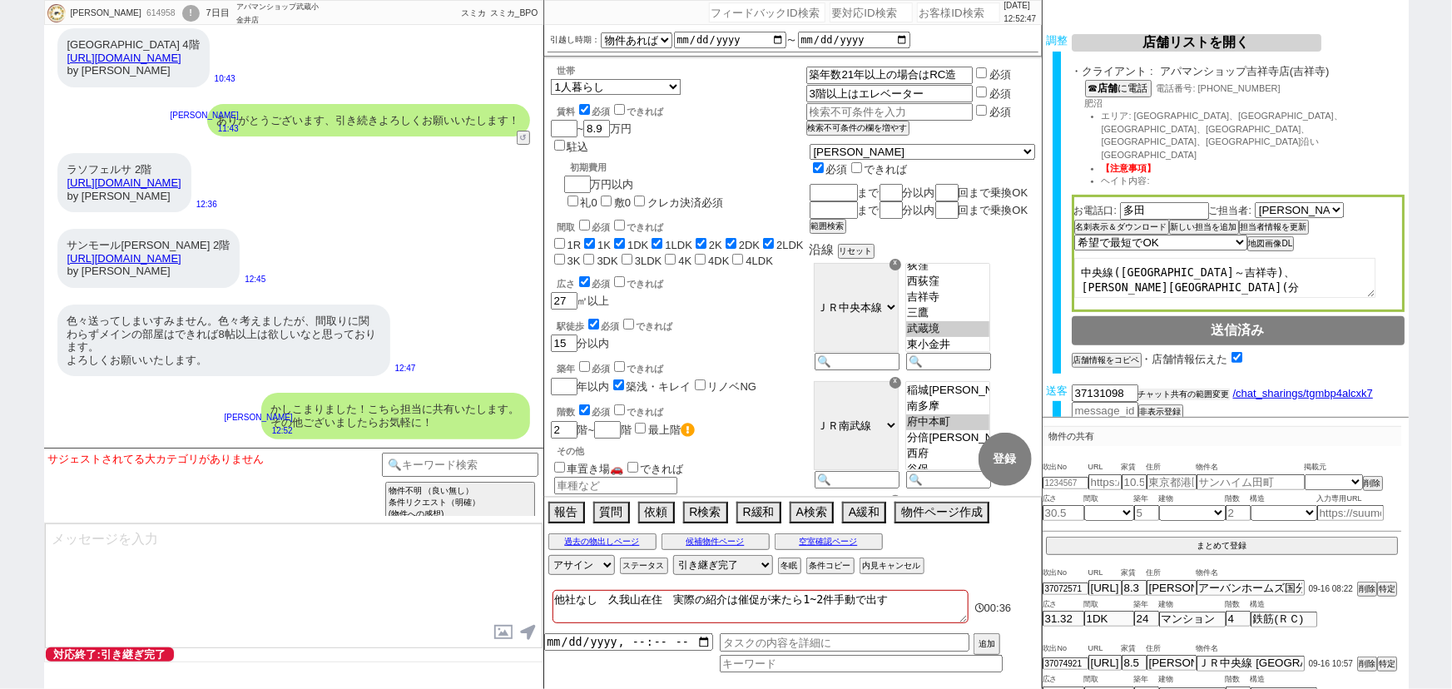
click at [1168, 389] on button "チャット共有の範囲変更" at bounding box center [1184, 395] width 92 height 12
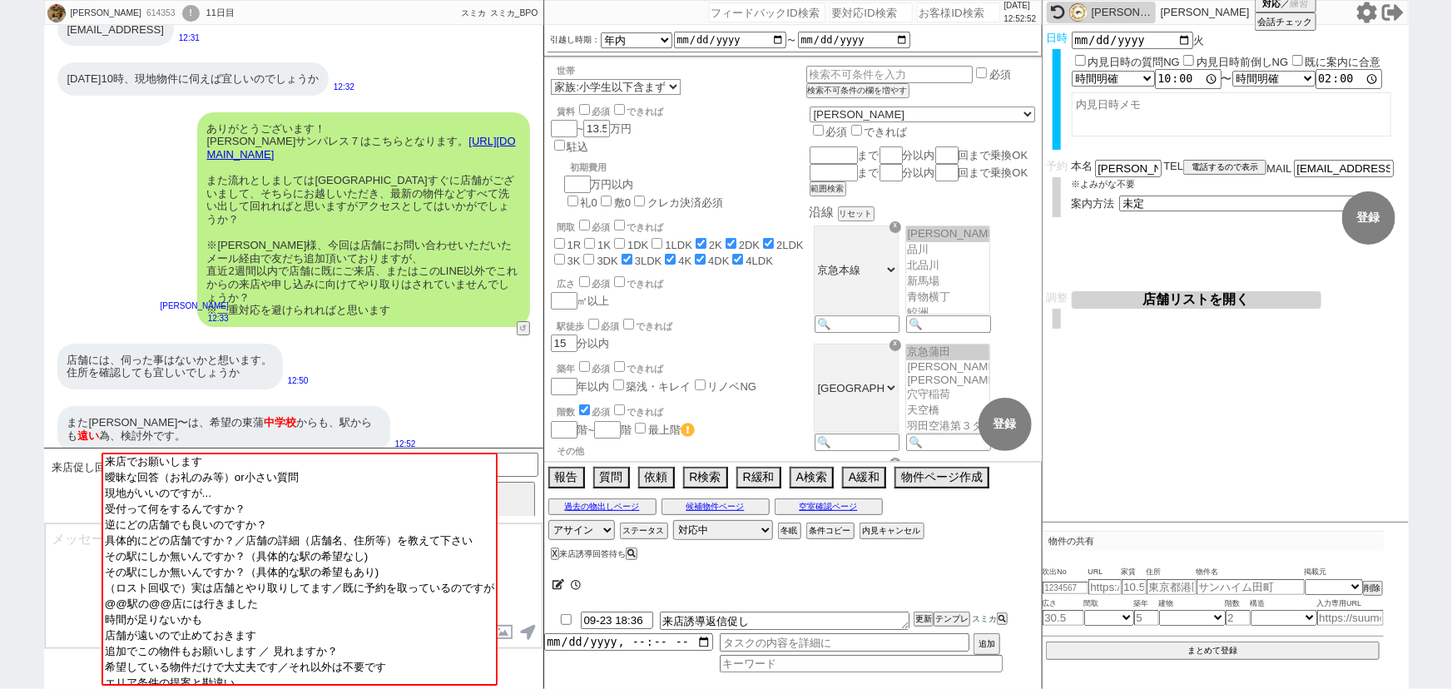
scroll to position [97, 0]
click at [928, 17] on input "number" at bounding box center [958, 12] width 83 height 20
paste input "615878"
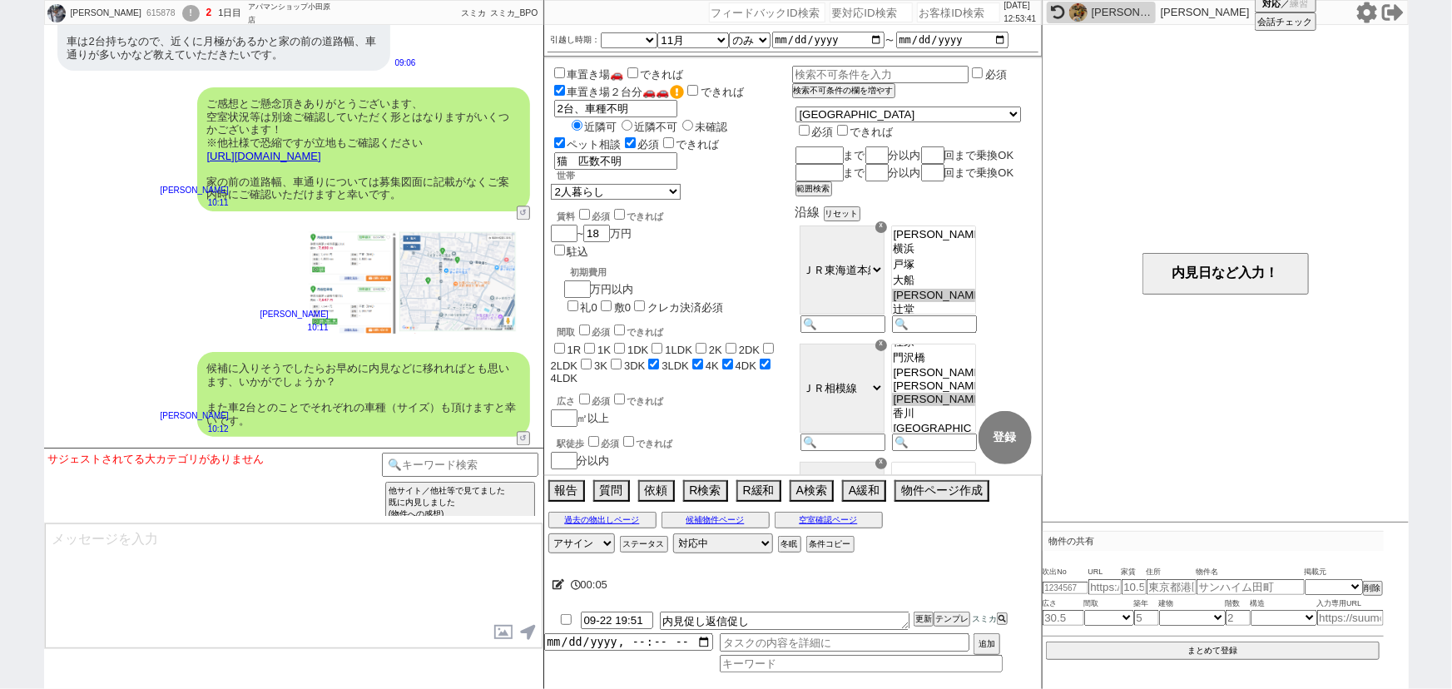
scroll to position [1785, 0]
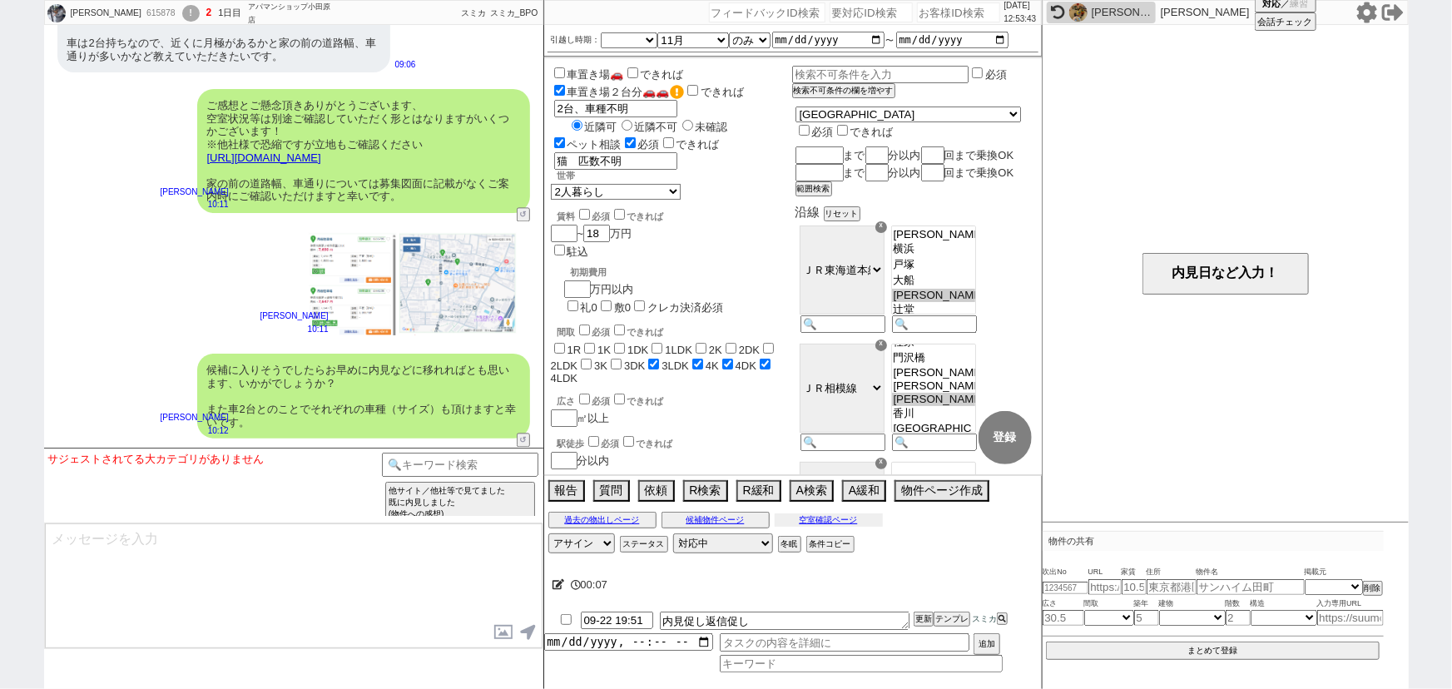
click at [848, 520] on button "空室確認ページ" at bounding box center [829, 519] width 108 height 13
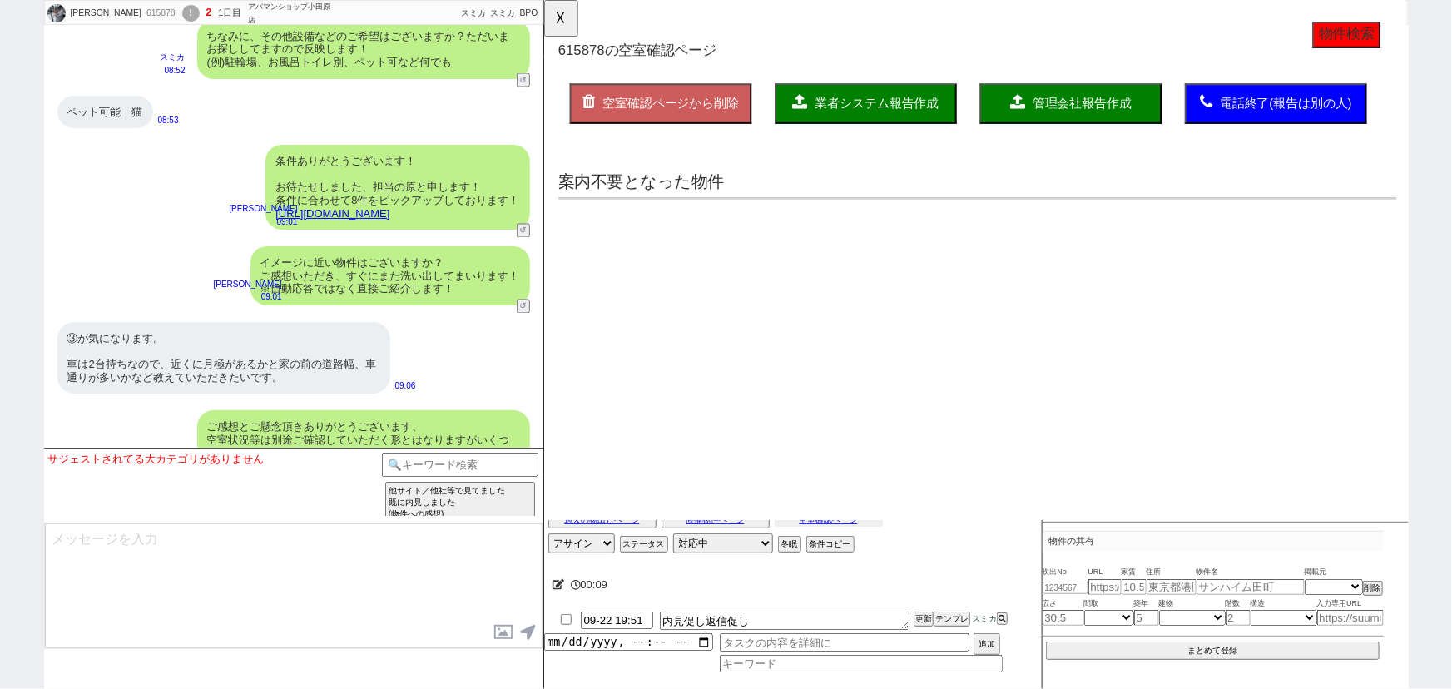
scroll to position [1463, 0]
click at [389, 208] on link "https://tools.sumika.live/pages/ojj88fj" at bounding box center [332, 214] width 114 height 12
click at [138, 338] on div "③が気になります。 車は2台持ちなので、近くに月極があるかと家の前の道路幅、車通りが多いかなど教えていただきたいです。" at bounding box center [223, 359] width 333 height 72
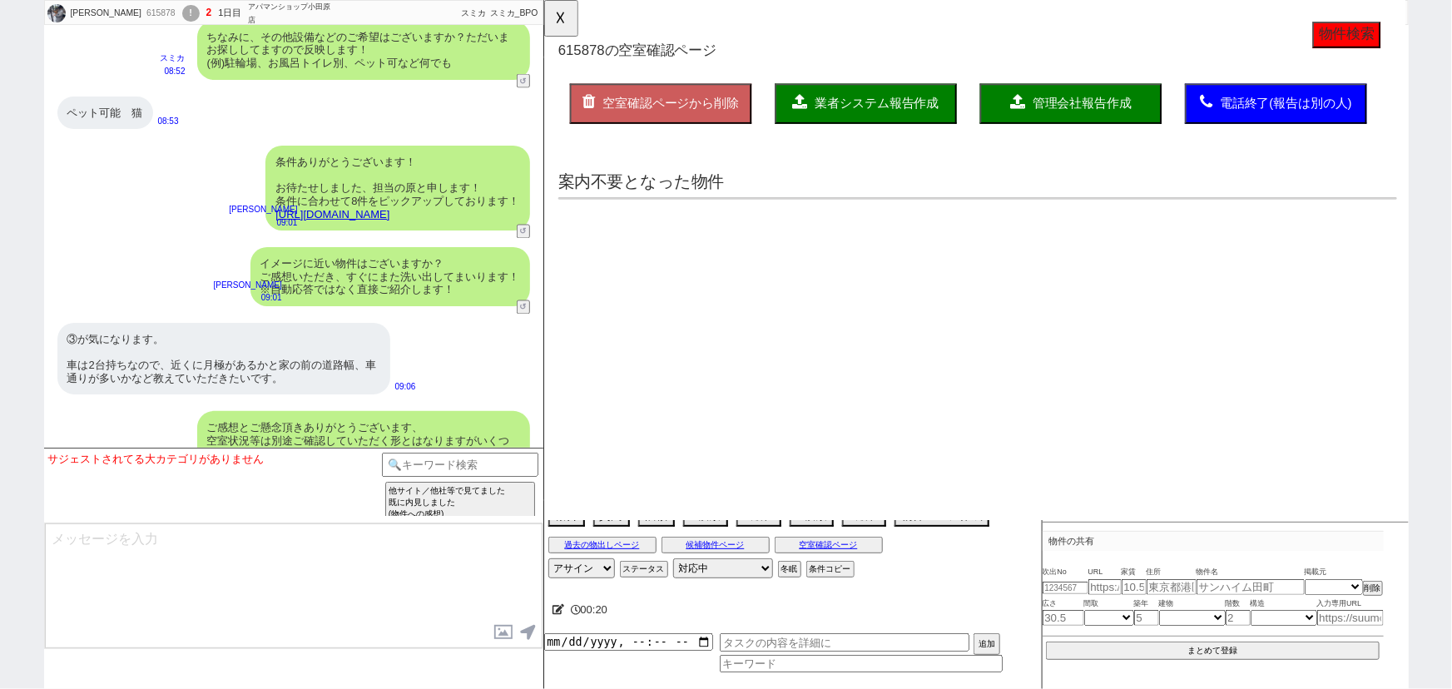
scroll to position [1920, 0]
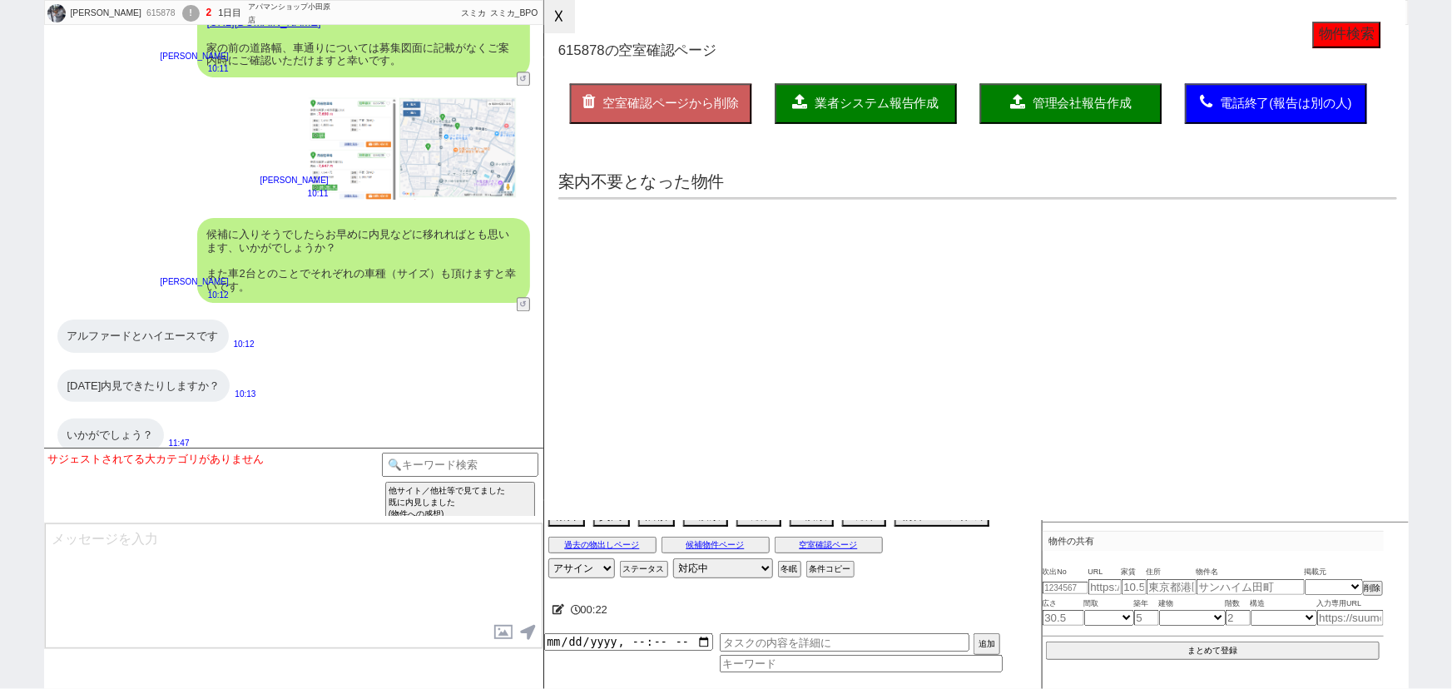
click at [563, 14] on button "☓" at bounding box center [559, 16] width 31 height 33
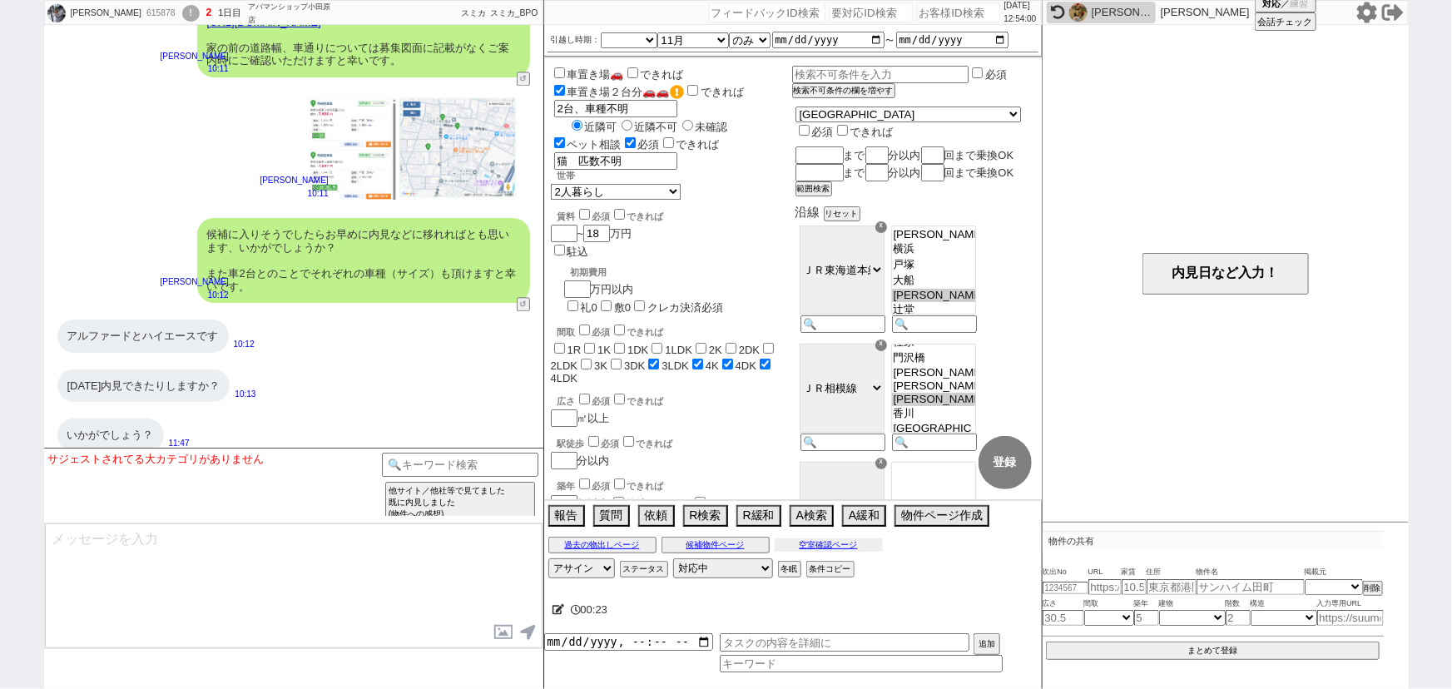
click at [843, 542] on button "空室確認ページ" at bounding box center [829, 544] width 108 height 13
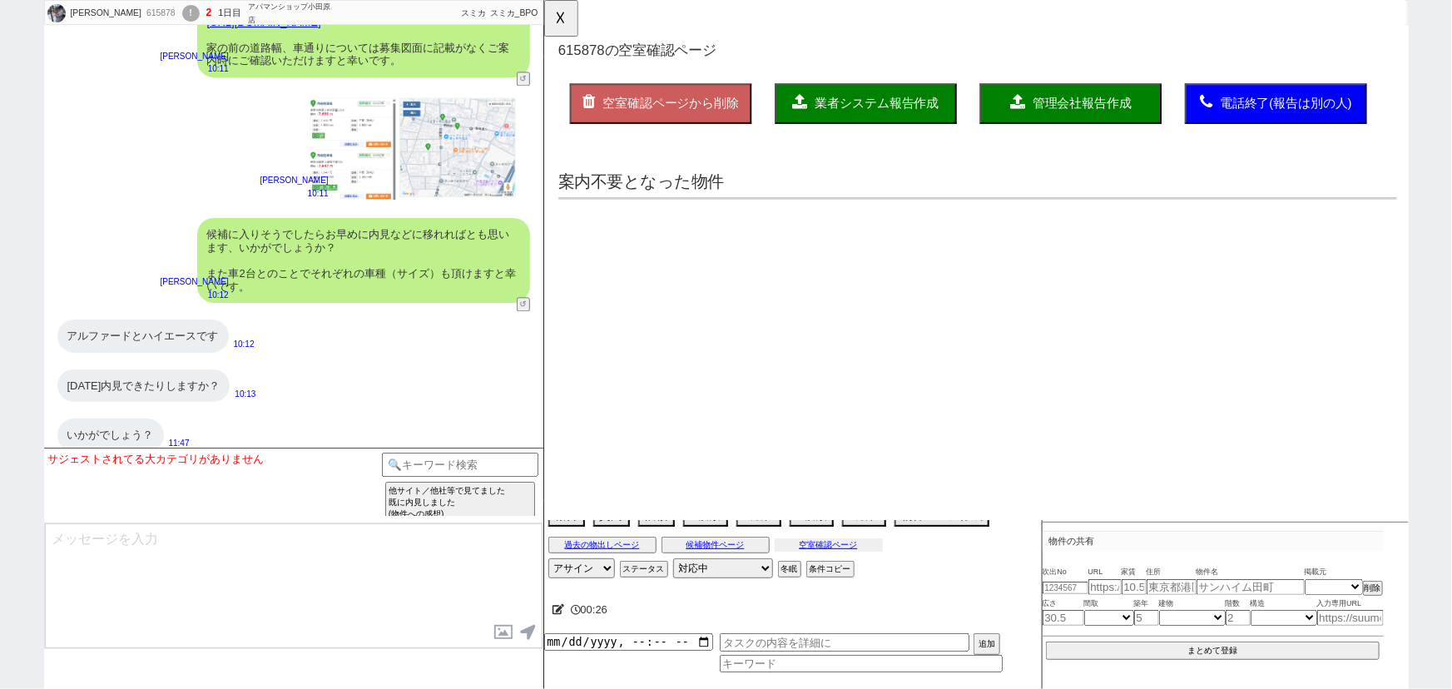
scroll to position [0, 0]
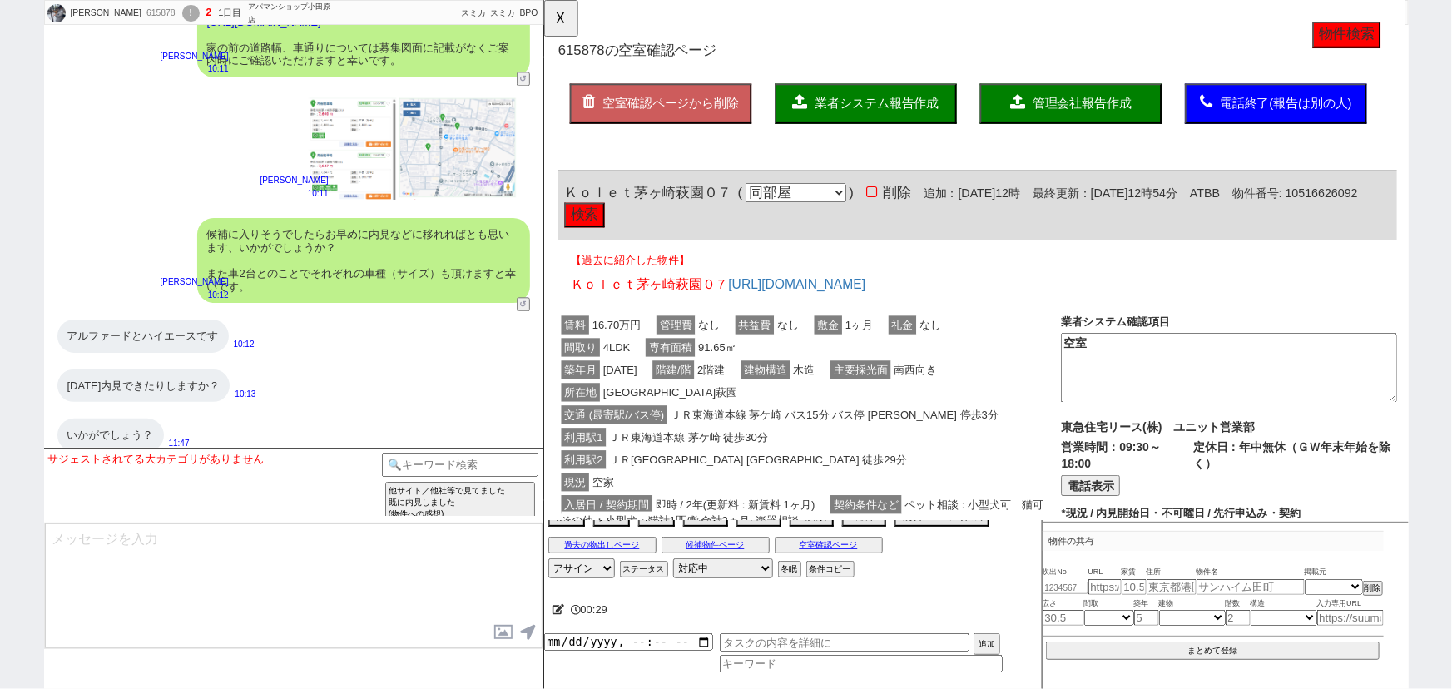
click at [608, 225] on button "検索" at bounding box center [586, 231] width 43 height 27
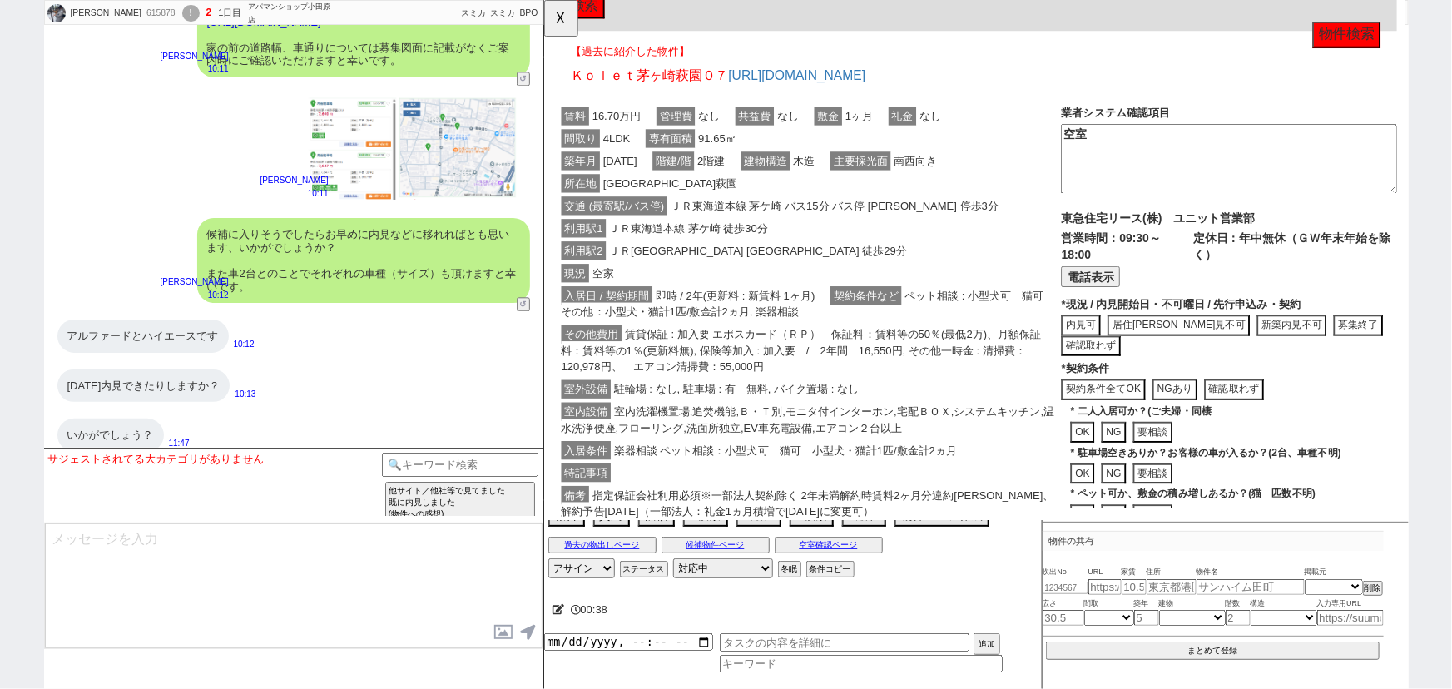
scroll to position [230, 0]
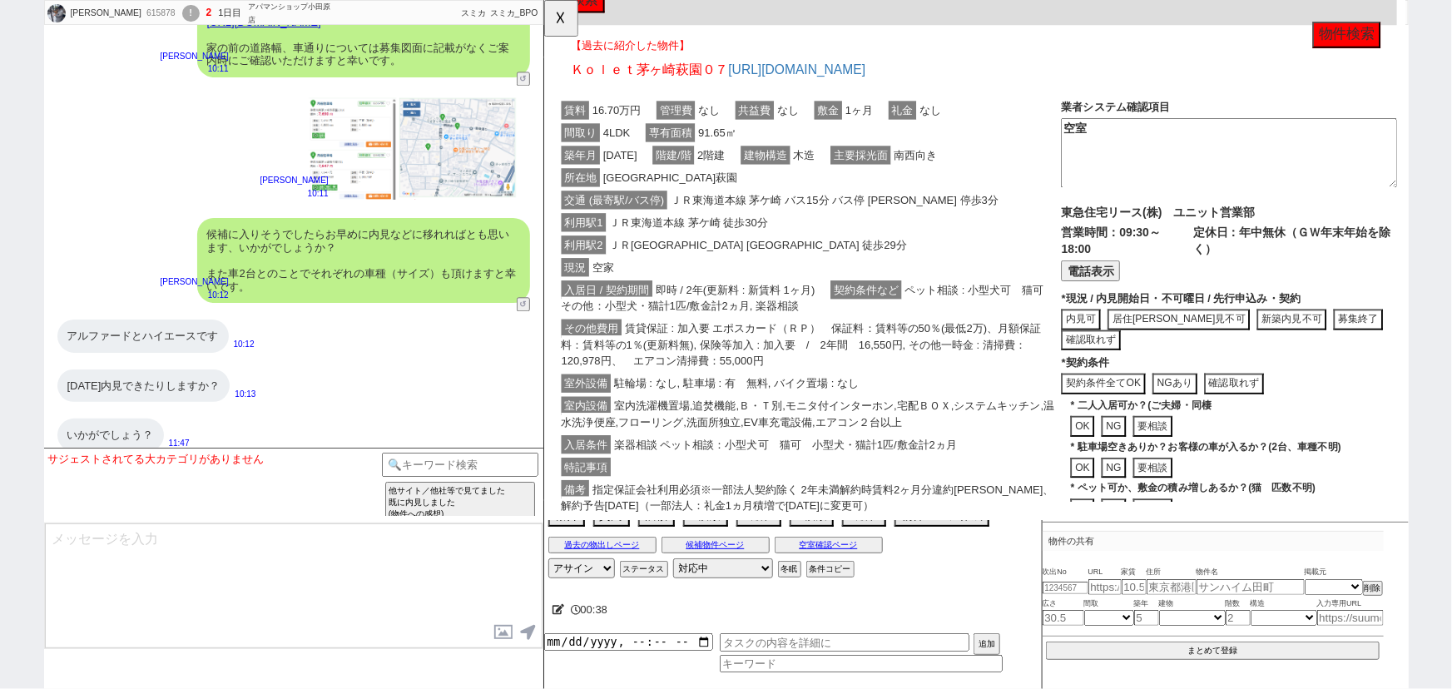
click at [1354, 357] on div "内見可 居住中内見不可 新築内見不可 募集終了 確認取れず 内見開始日 今日の日付 未定" at bounding box center [1279, 355] width 361 height 44
click at [1354, 356] on div "内見可 居住中内見不可 新築内見不可 募集終了 確認取れず 内見開始日 今日の日付 未定" at bounding box center [1279, 355] width 361 height 44
click at [1392, 339] on button "募集終了" at bounding box center [1418, 344] width 53 height 22
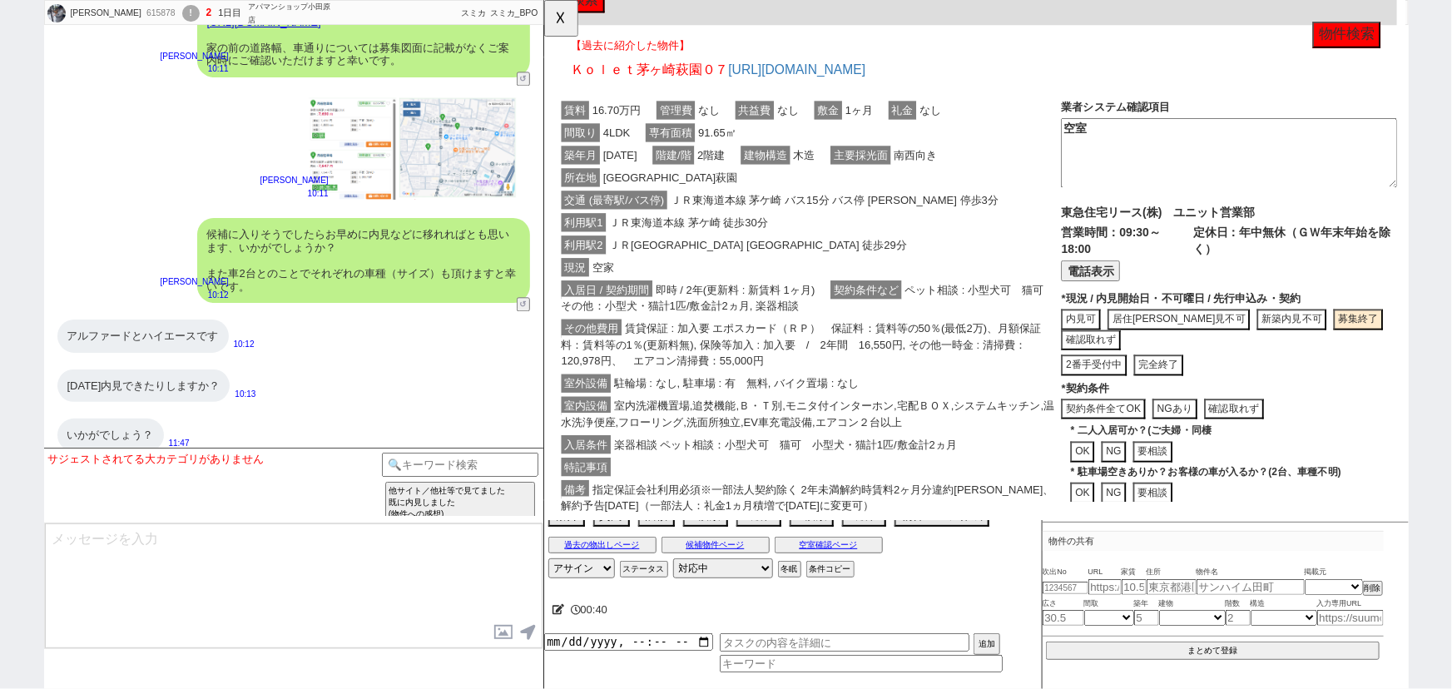
click at [1201, 388] on button "完全終了" at bounding box center [1203, 393] width 53 height 22
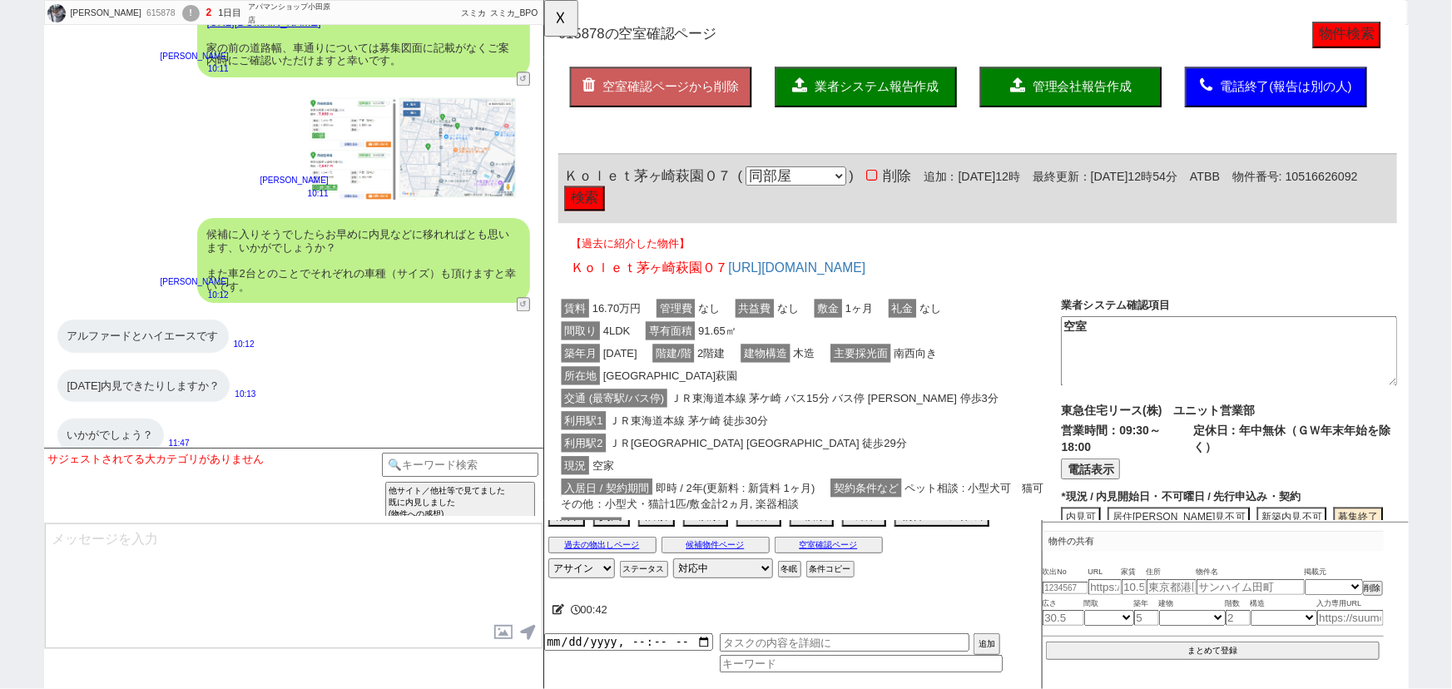
scroll to position [0, 0]
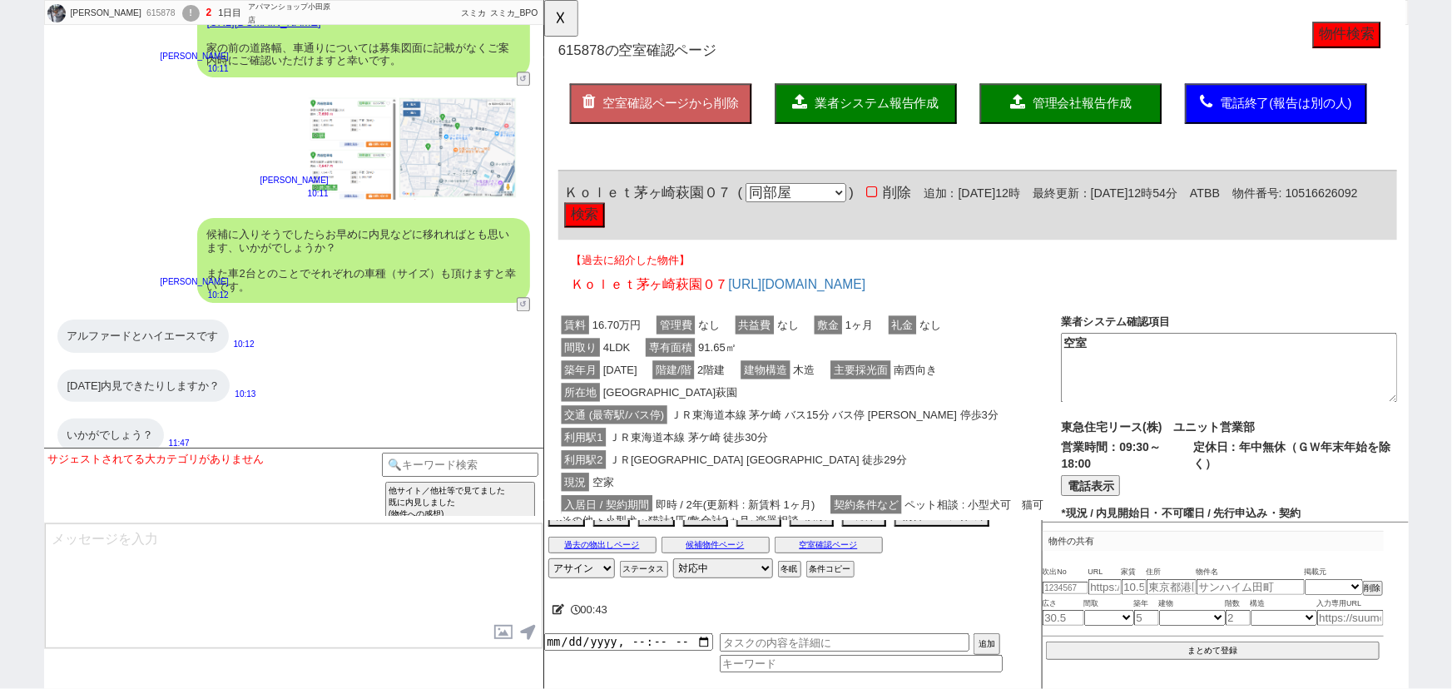
click at [166, 550] on textarea at bounding box center [294, 585] width 498 height 125
drag, startPoint x: 746, startPoint y: 205, endPoint x: 563, endPoint y: 193, distance: 183.5
click at [563, 193] on div "Ｋｏｌｅｔ茅ヶ崎萩園０７ ( 同部屋 同建物別部屋 別建物別部屋 別建物 ) 削除 追加：2025年9月22日12時 最終更新：2025年9月22日12時54…" at bounding box center [1009, 221] width 902 height 74
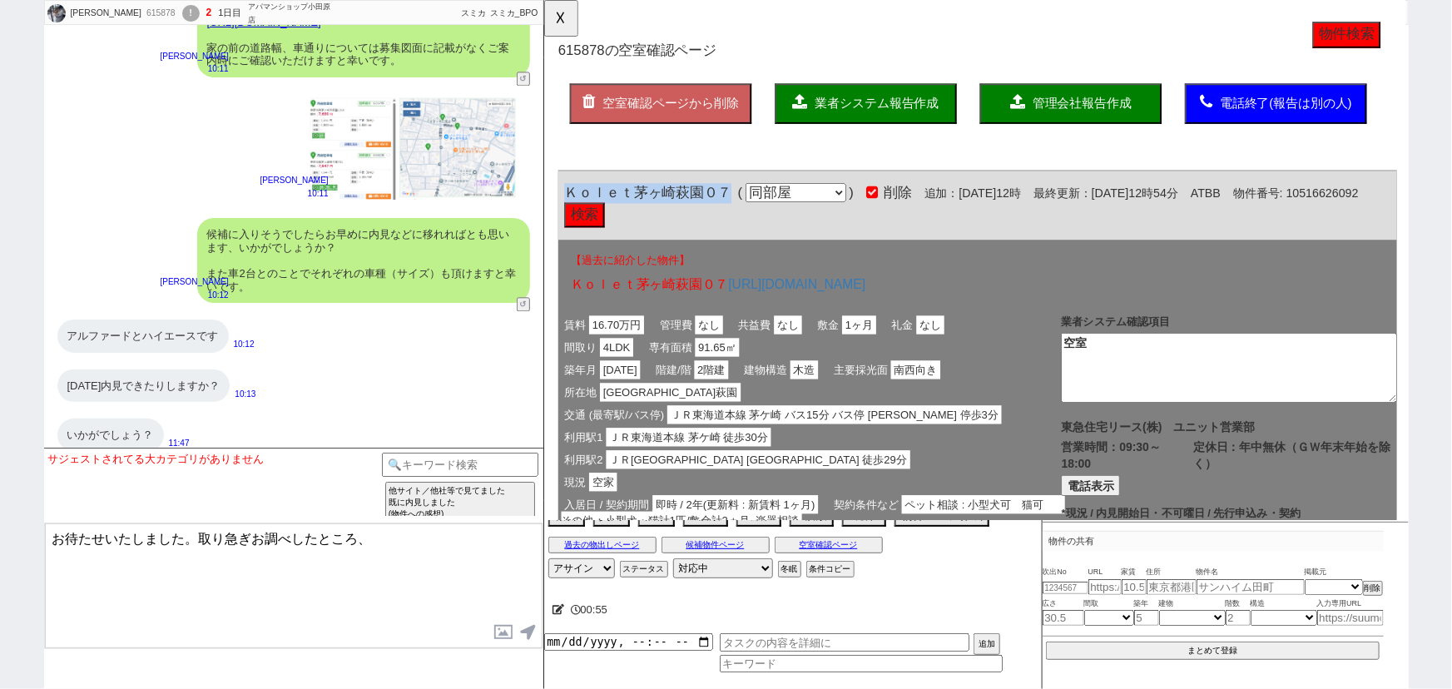
copy span "Ｋｏｌｅｔ茅ヶ崎萩園０７"
click at [411, 543] on textarea "お待たせいたしました。取り急ぎお調べしたところ、" at bounding box center [294, 585] width 498 height 125
paste textarea "Ｋｏｌｅｔ茅ヶ崎萩園０７"
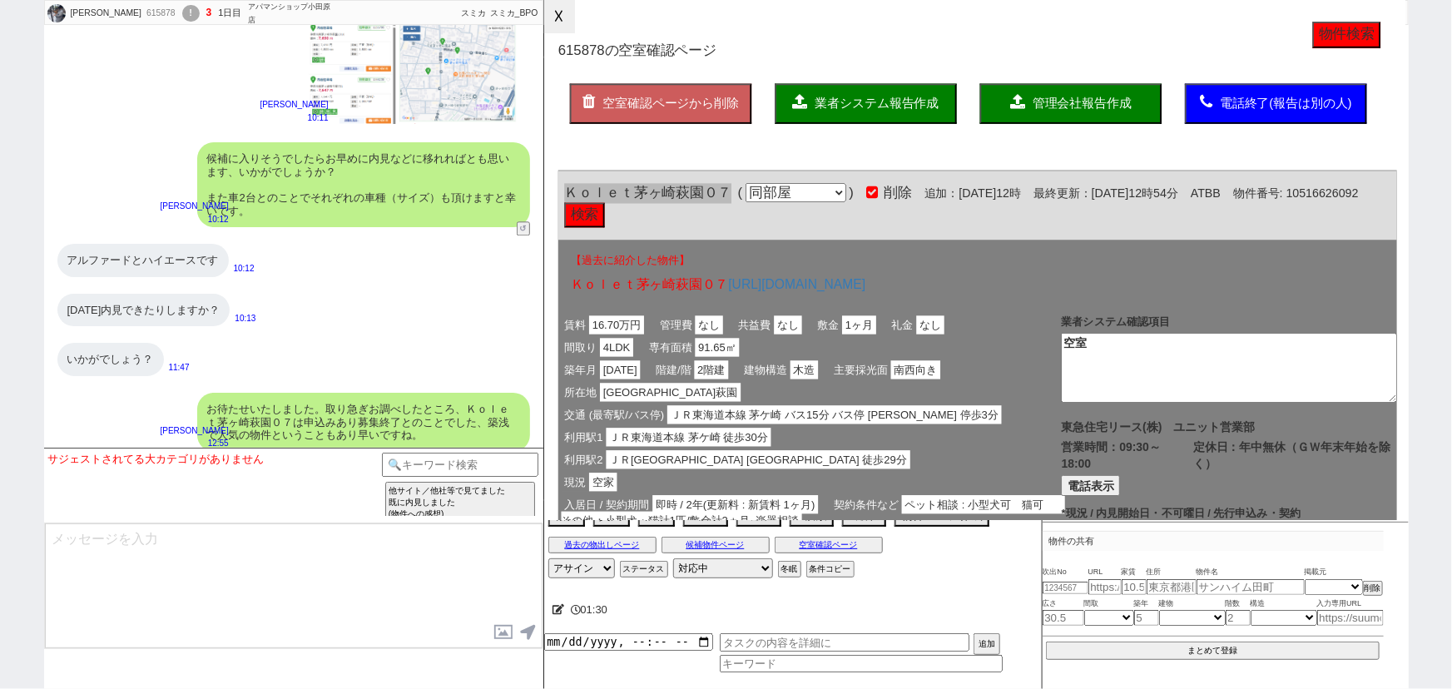
click at [560, 27] on button "☓" at bounding box center [559, 16] width 31 height 33
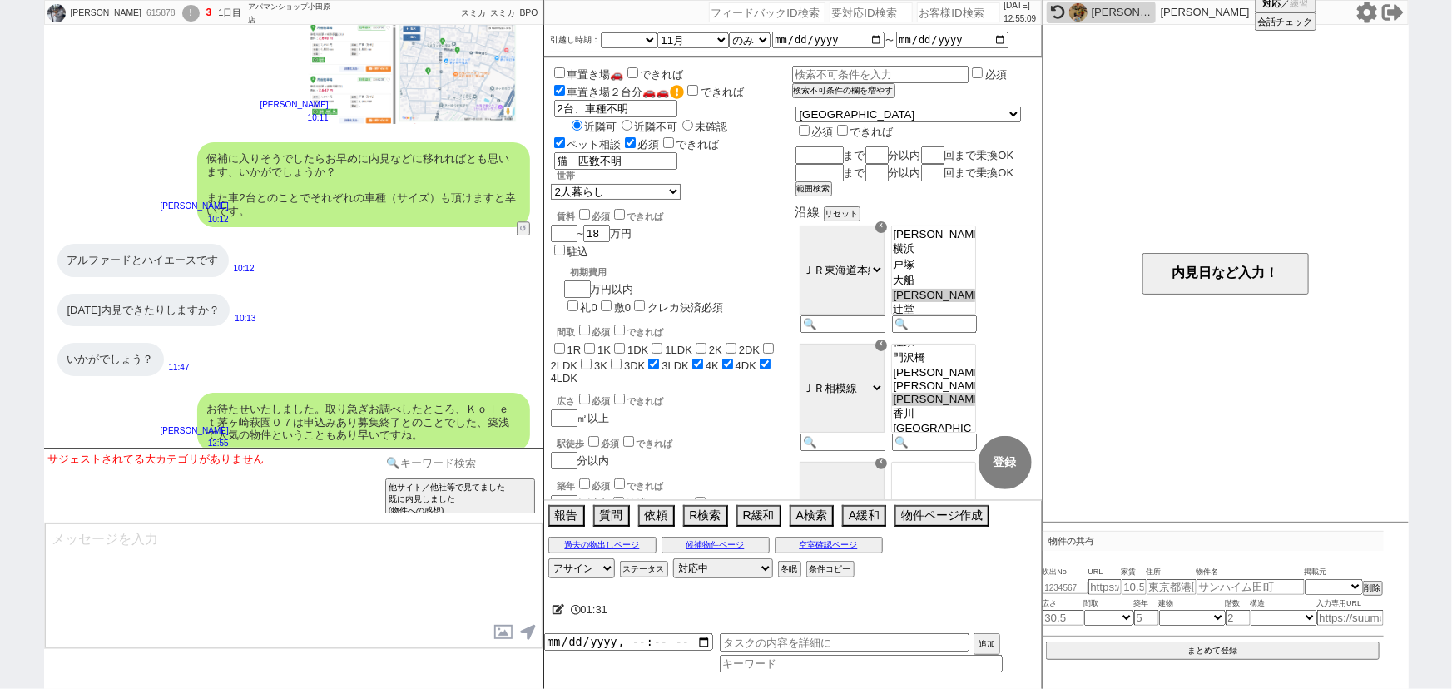
click at [458, 458] on input at bounding box center [460, 463] width 157 height 21
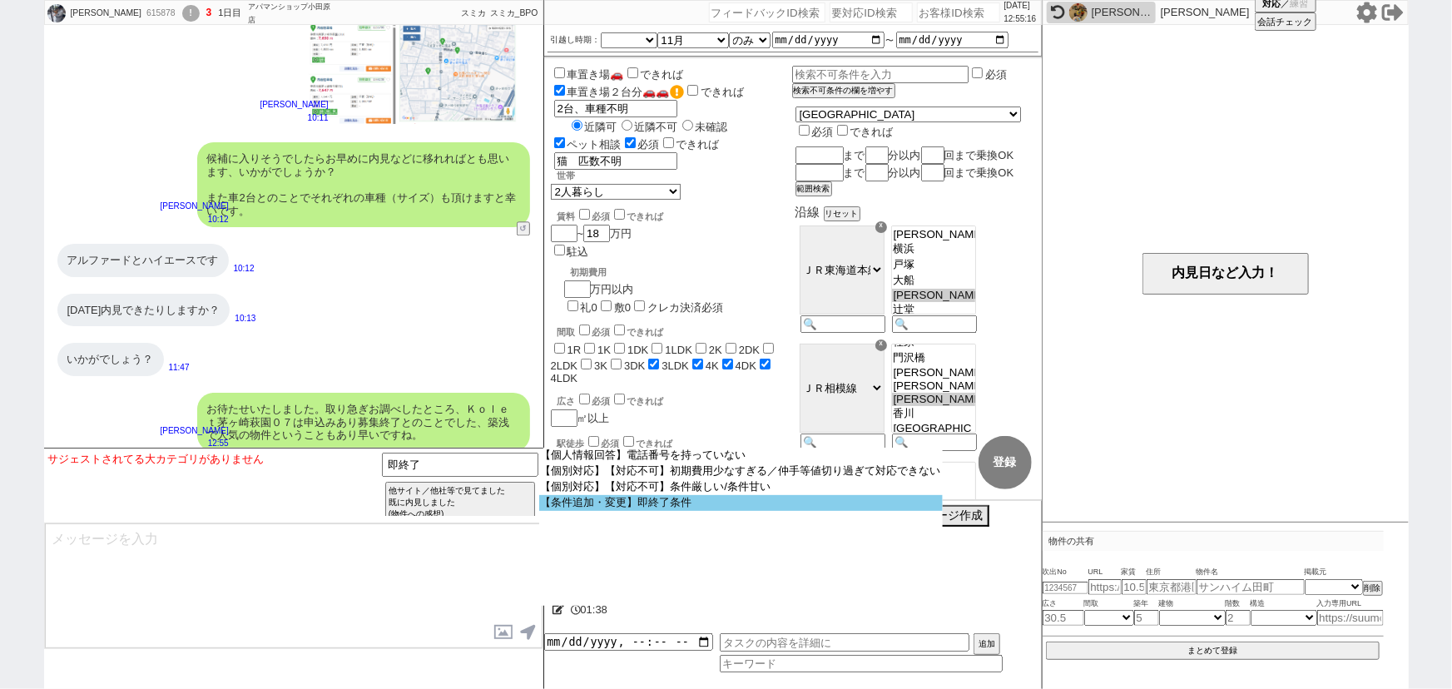
click at [681, 506] on option "【条件追加・変更】即終了条件" at bounding box center [740, 503] width 403 height 16
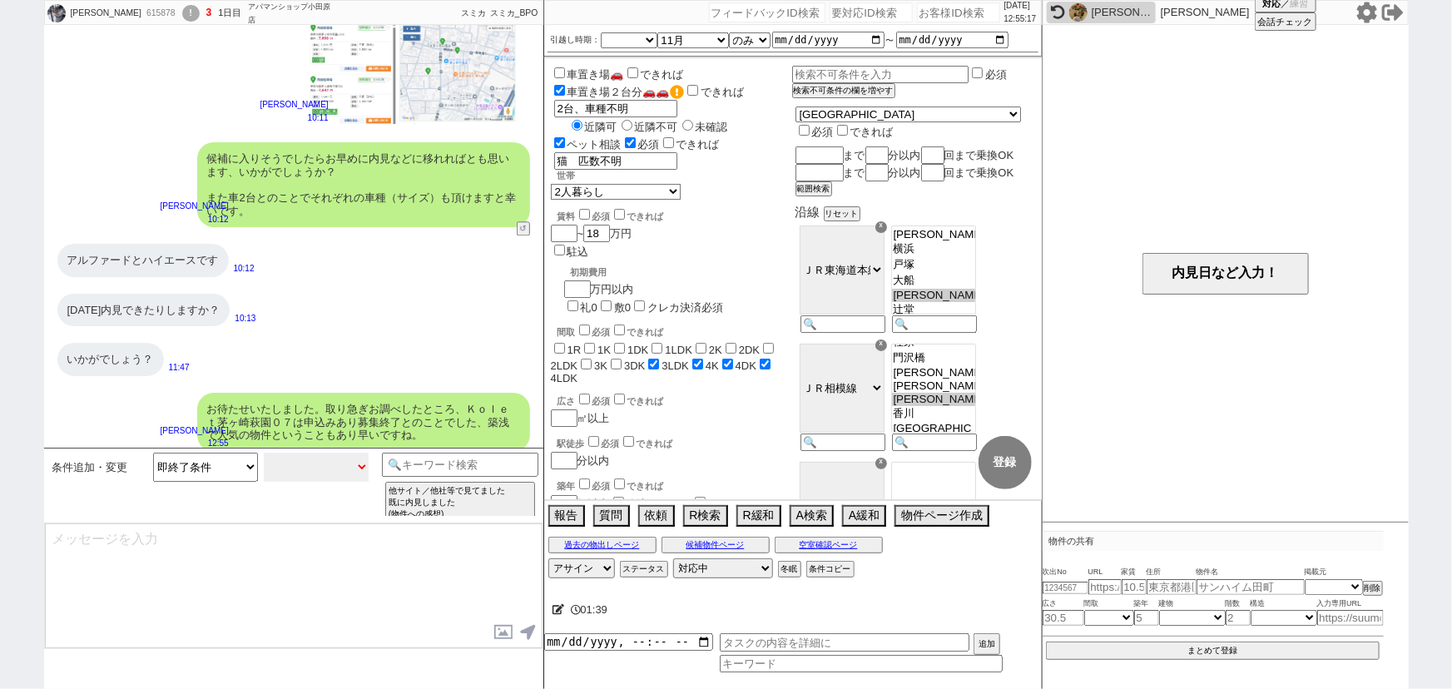
click at [321, 469] on select "小カテゴリを選択 特殊条件、二重苦以外 特殊条件、二重苦" at bounding box center [316, 467] width 105 height 29
click at [264, 453] on select "小カテゴリを選択 特殊条件、二重苦以外 特殊条件、二重苦" at bounding box center [316, 467] width 105 height 29
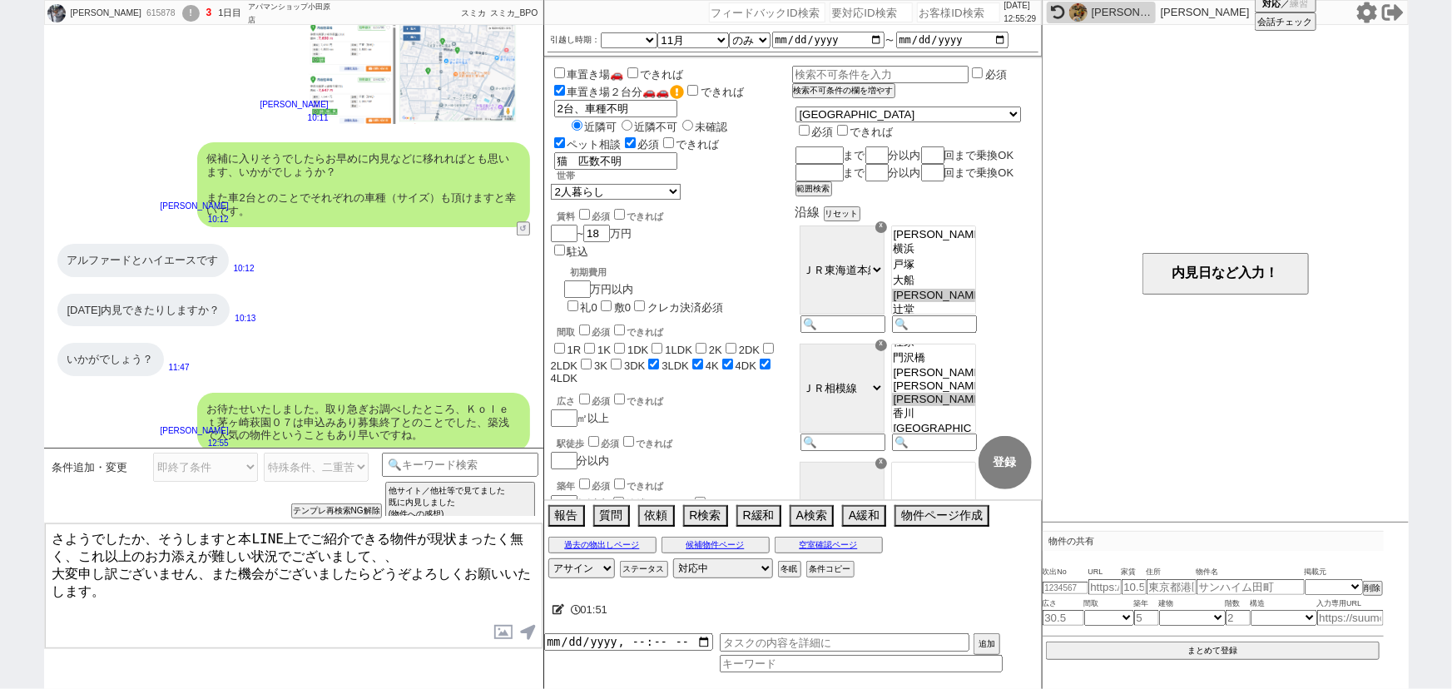
drag, startPoint x: 151, startPoint y: 532, endPoint x: 0, endPoint y: 498, distance: 155.4
click at [0, 498] on div "加賀谷晃輔 615878 ! 3 1日目 アパマンショップ小田原店 冬眠中 自社客 スミカ スミカ_BPO チャット全表示 2025-09-22 ようこそLI…" at bounding box center [726, 344] width 1452 height 689
click at [348, 511] on button "テンプレ再検索NG解除" at bounding box center [338, 513] width 87 height 12
click at [329, 466] on select "特殊条件、二重苦以外 特殊条件、二重苦" at bounding box center [316, 467] width 105 height 29
click at [264, 453] on select "特殊条件、二重苦以外 特殊条件、二重苦" at bounding box center [316, 467] width 105 height 29
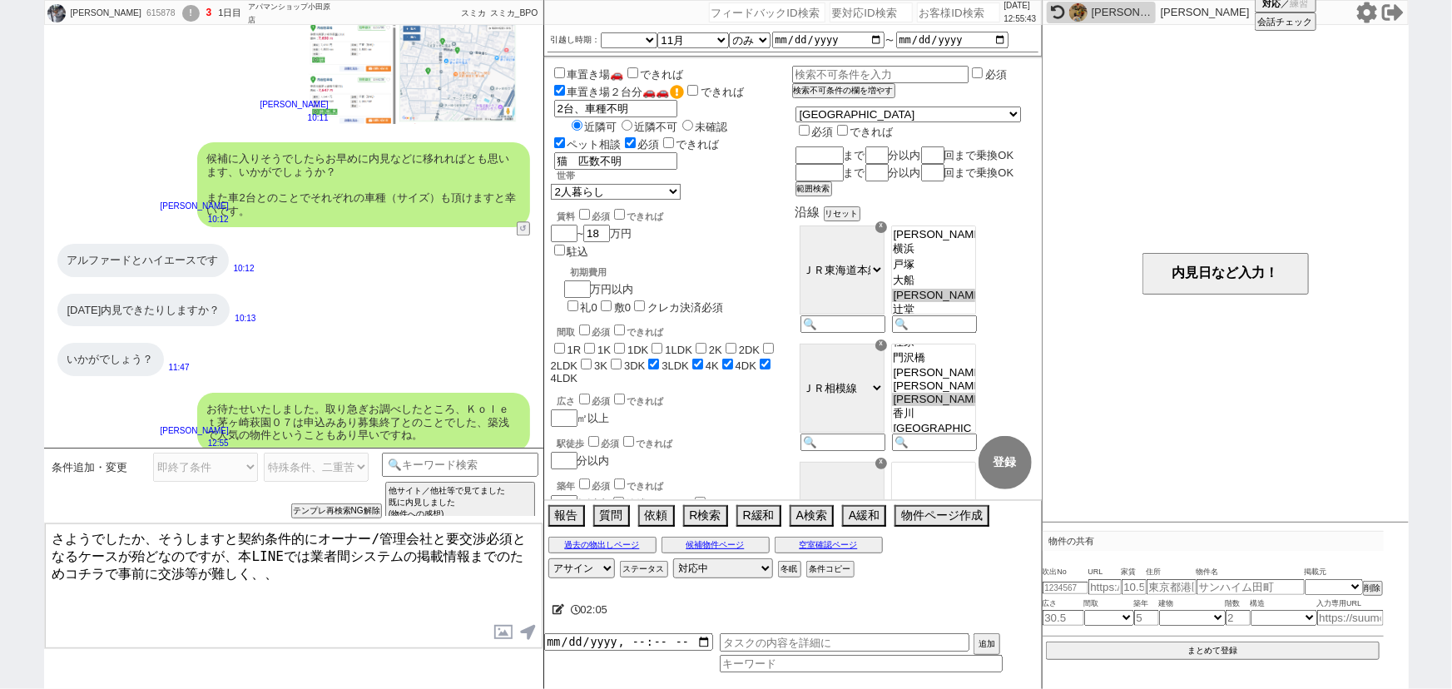
click at [143, 532] on textarea "さようでしたか、そうしますと契約条件的にオーナー/管理会社と要交渉必須となるケースが殆どなのですが、本LINEでは業者間システムの掲載情報までのためコチラで事…" at bounding box center [294, 585] width 498 height 125
drag, startPoint x: 143, startPoint y: 531, endPoint x: 0, endPoint y: 494, distance: 147.7
click at [0, 494] on div "加賀谷晃輔 615878 ! 3 1日目 アパマンショップ小田原店 冬眠中 自社客 スミカ スミカ_BPO チャット全表示 2025-09-22 ようこそLI…" at bounding box center [726, 344] width 1452 height 689
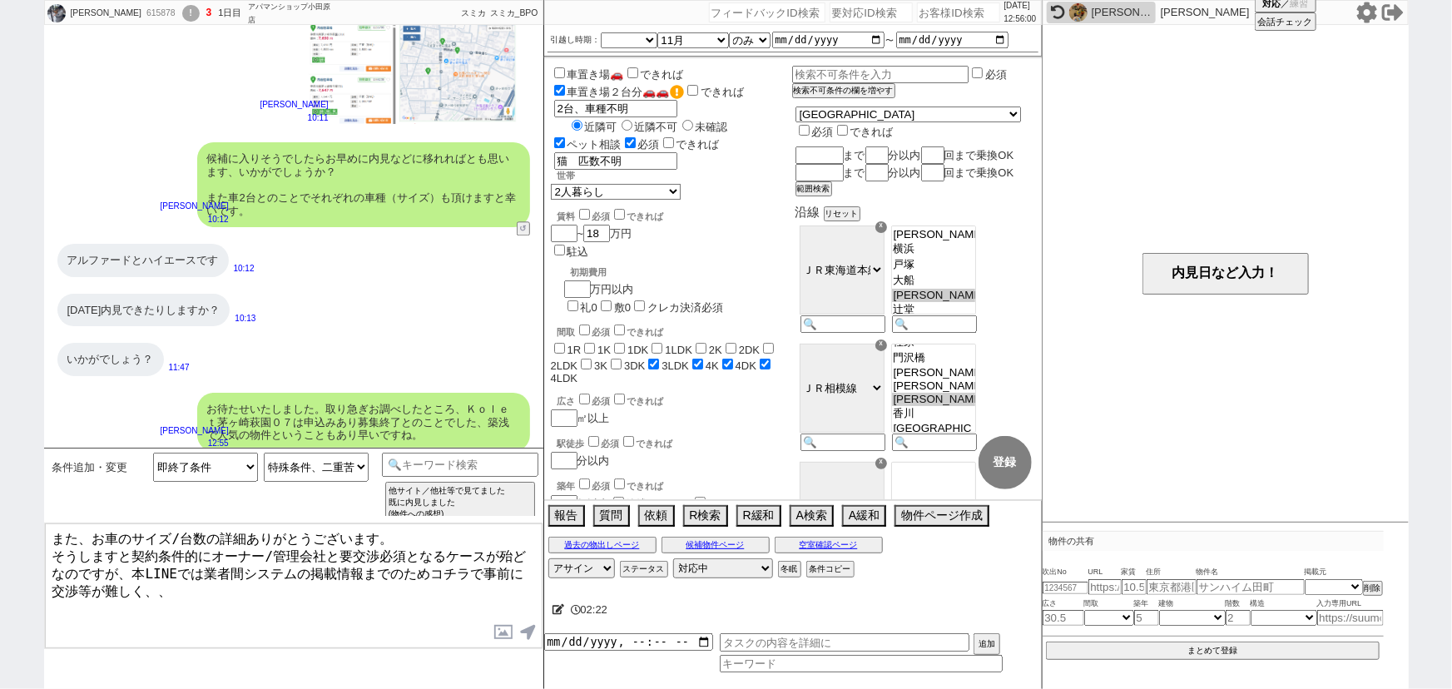
drag, startPoint x: 126, startPoint y: 547, endPoint x: 47, endPoint y: 551, distance: 79.1
click at [47, 551] on textarea "また、お車のサイズ/台数の詳細ありがとうございます。 そうしますと契約条件的にオーナー/管理会社と要交渉必須となるケースが殆どなのですが、本LINEでは業者間…" at bounding box center [294, 585] width 498 height 125
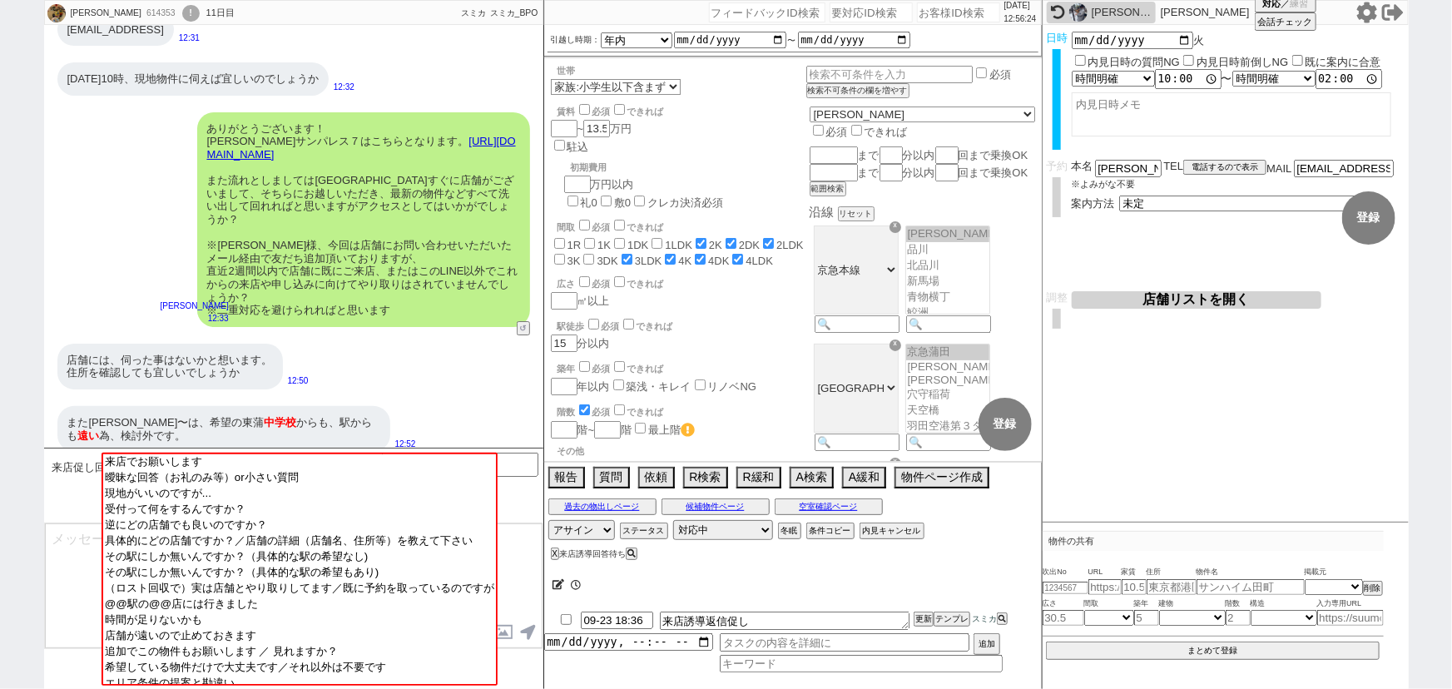
scroll to position [97, 0]
click at [199, 225] on div "ありがとうございます！ マツイチサンパレス７はこちらとなります。 https://tools.sumika.live/pages/fbejjh4 また流れとし…" at bounding box center [363, 219] width 333 height 215
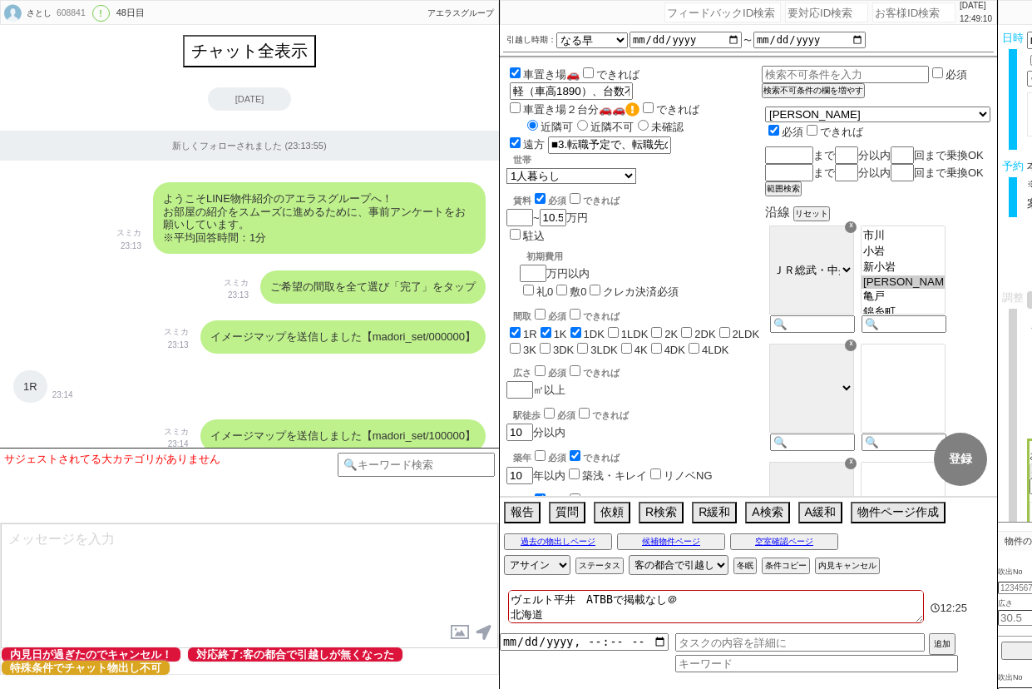
select select "13"
select select "0"
select select "820"
select select "600"
select select "3"
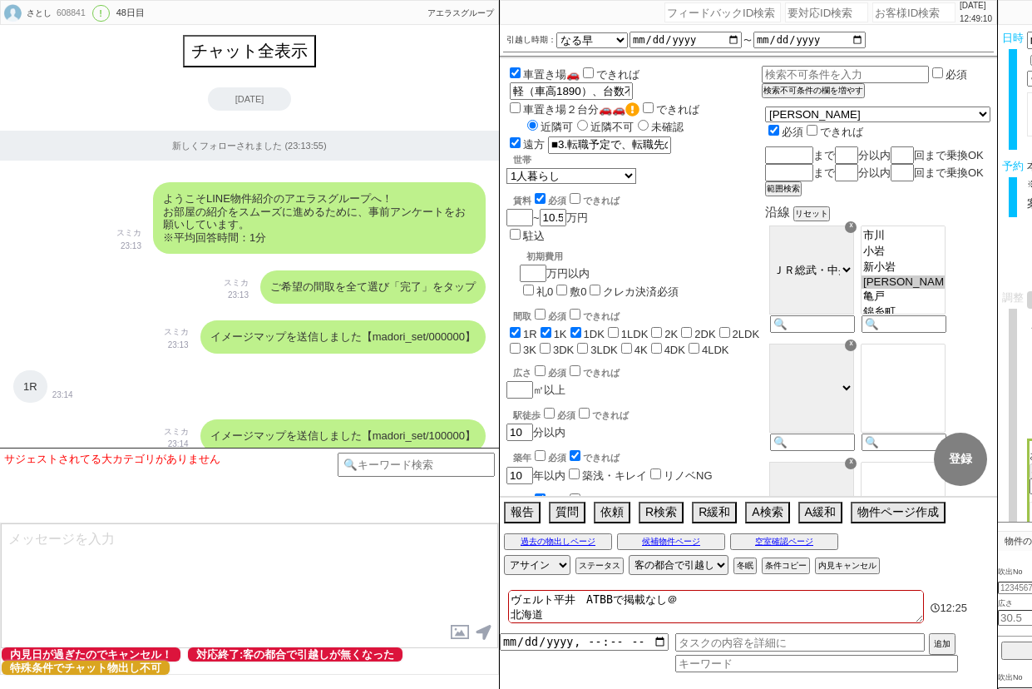
select select "3"
select select "4"
select select "9"
select select "8"
select select
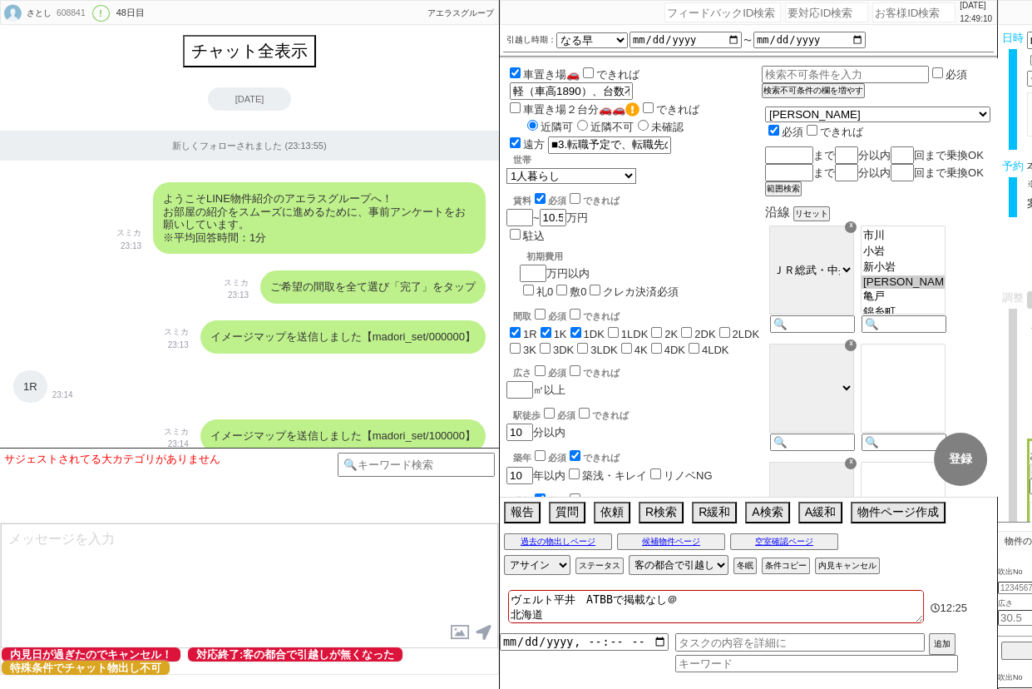
scroll to position [180, 0]
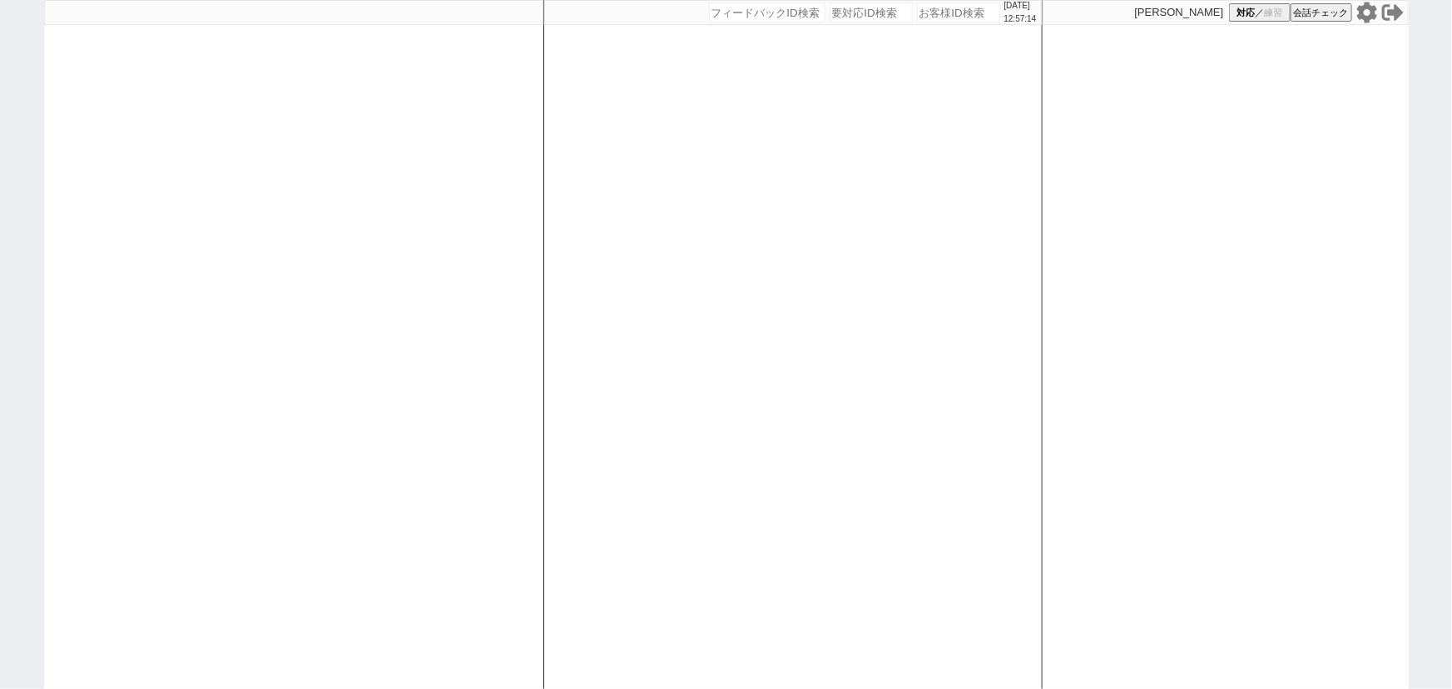
click at [932, 7] on input "number" at bounding box center [958, 12] width 83 height 20
paste input "613466"
type input "613466"
select select "2"
select select "1"
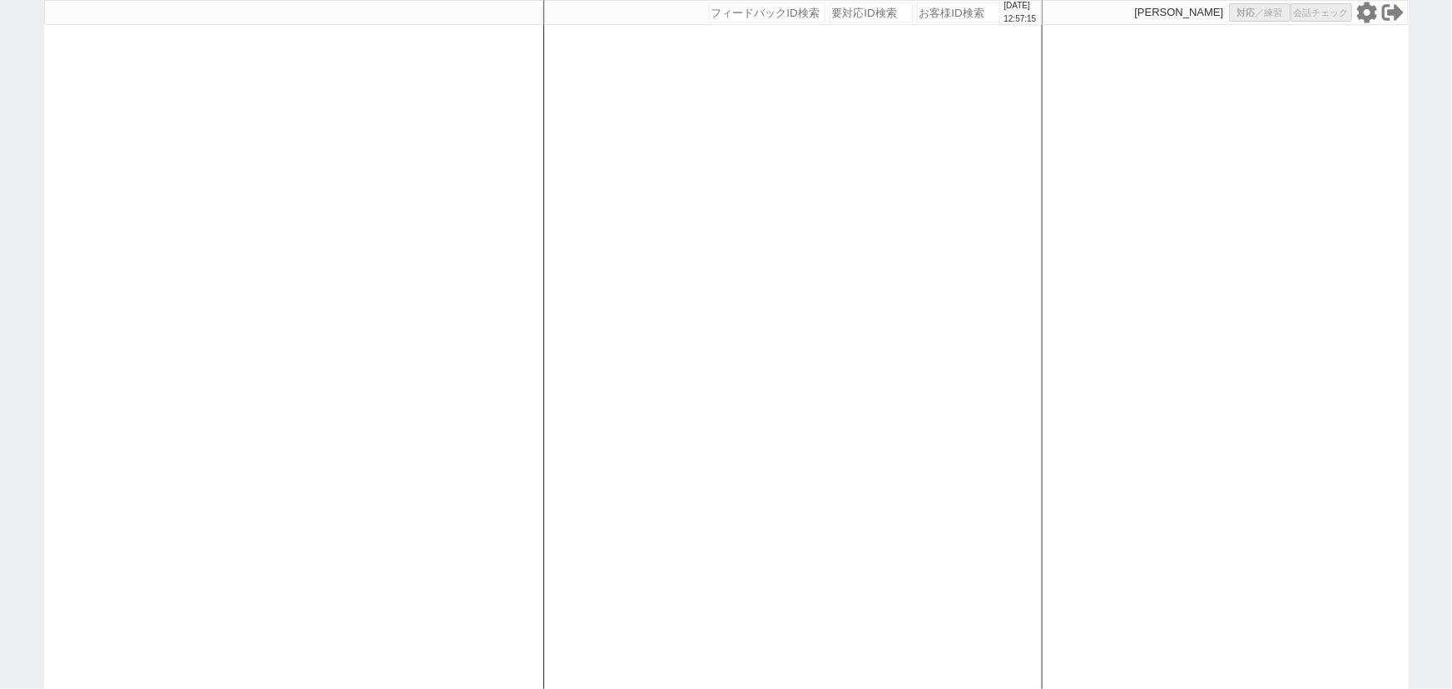
select select "2"
select select "5"
select select
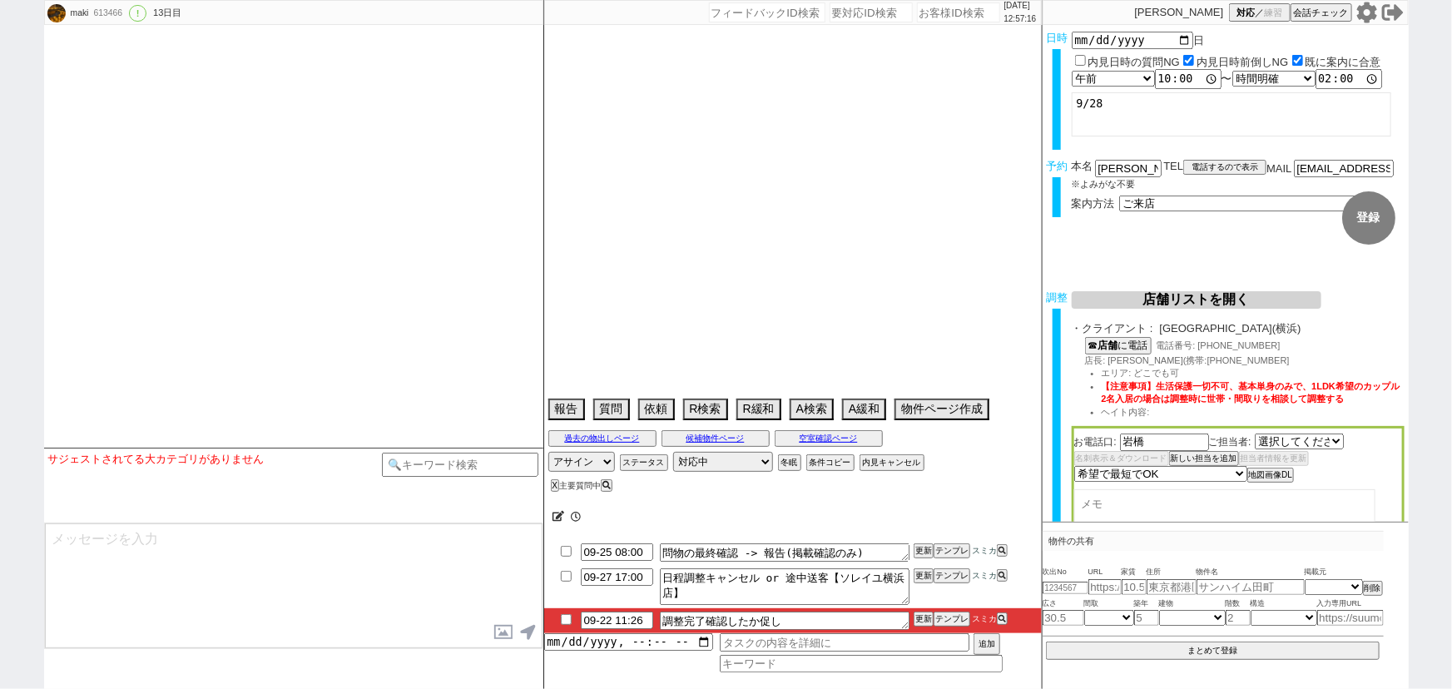
select select "520"
type textarea "他社なし"
select select "[DATE]"
select select "10"
select select "33"
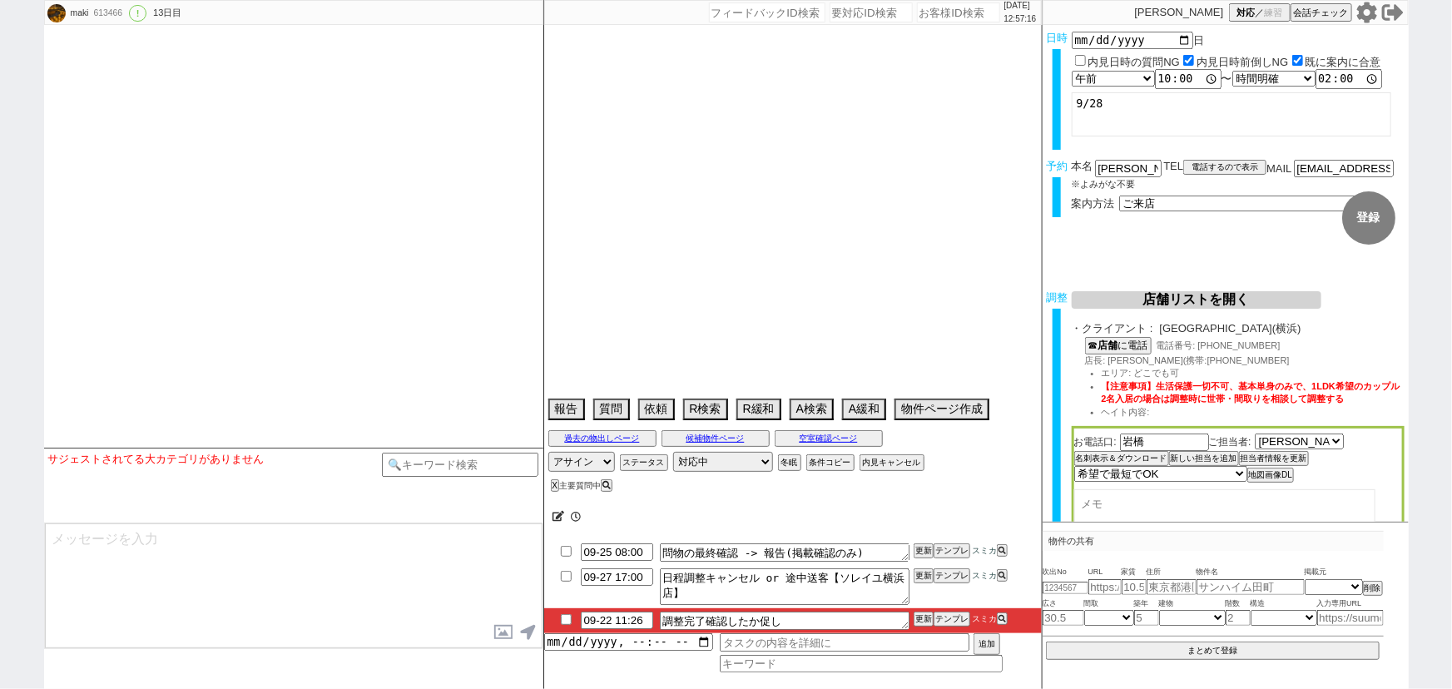
select select "0"
select select "14"
select select "18"
select select "587"
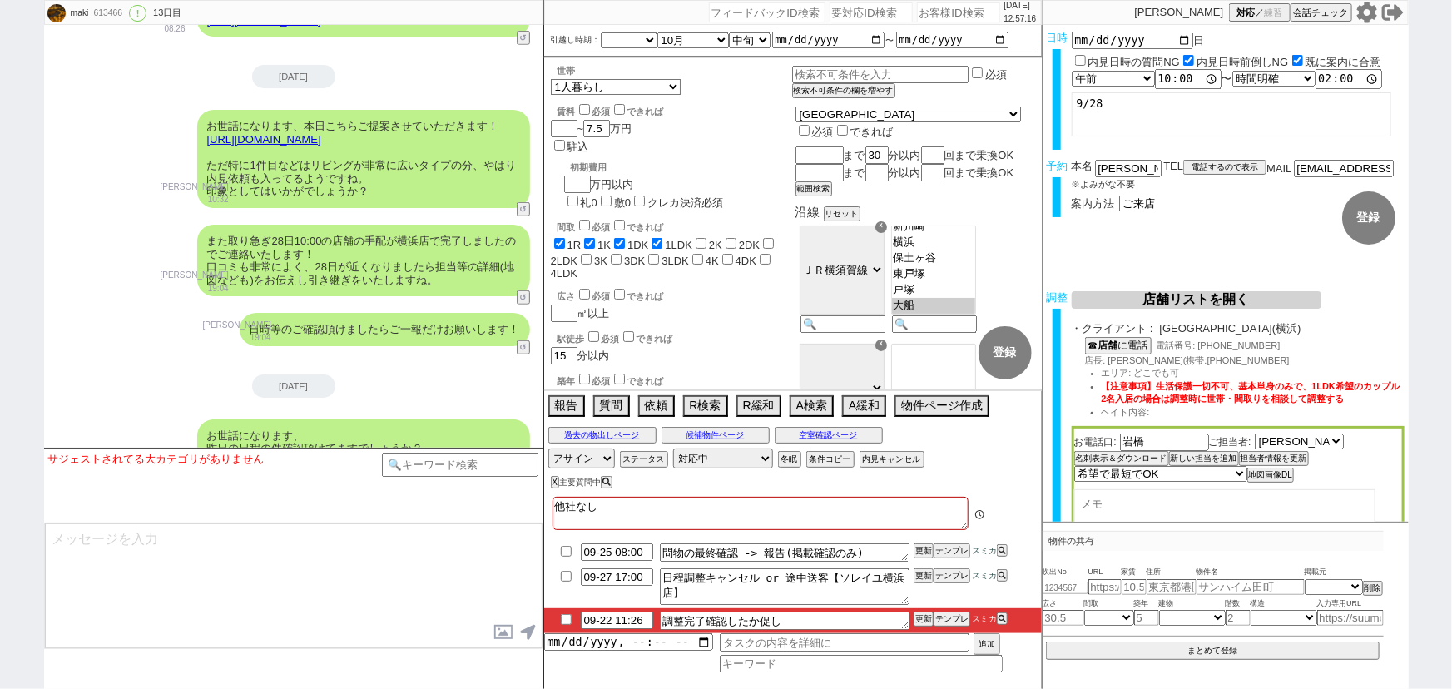
scroll to position [97, 0]
click at [953, 618] on button "テンプレ" at bounding box center [951, 619] width 37 height 12
type textarea "@@@@テンプレありません、、いい感じに促してもらえると！"
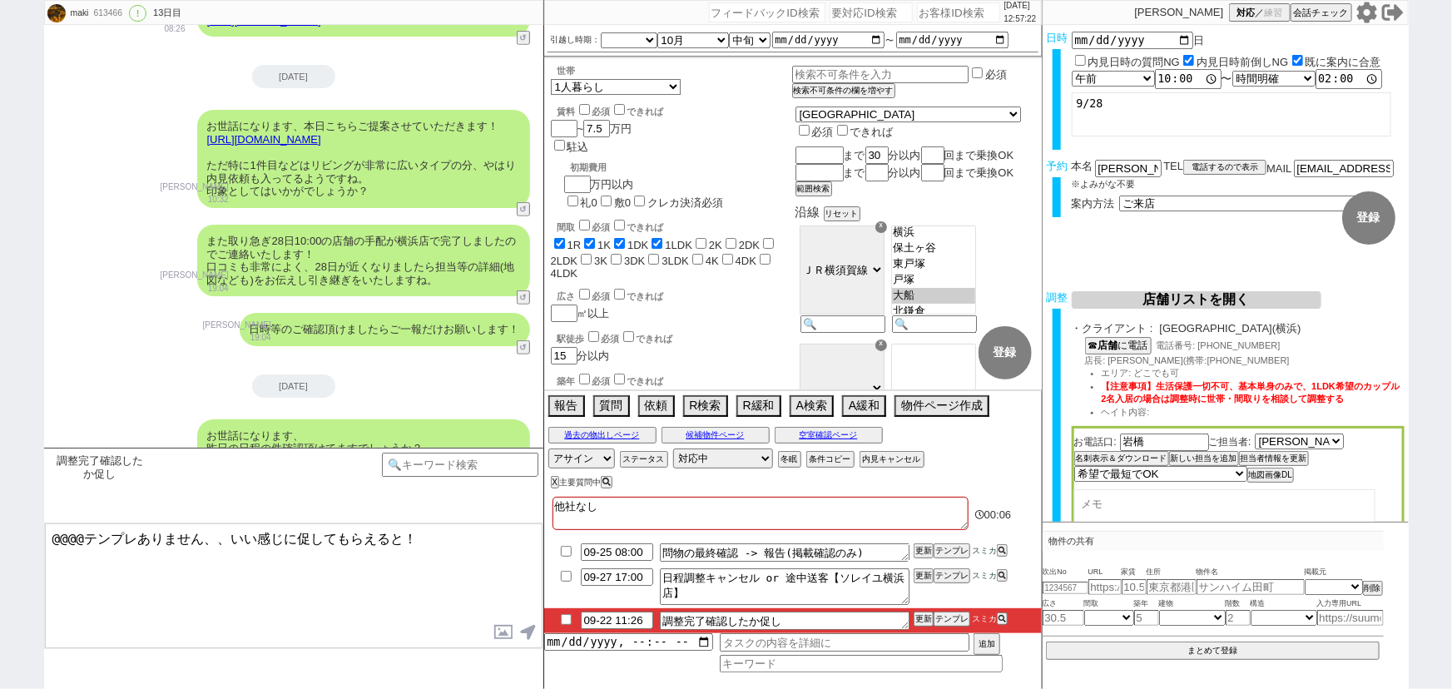
click at [565, 619] on input "checkbox" at bounding box center [566, 619] width 24 height 11
checkbox input "true"
click at [466, 462] on input at bounding box center [460, 463] width 157 height 21
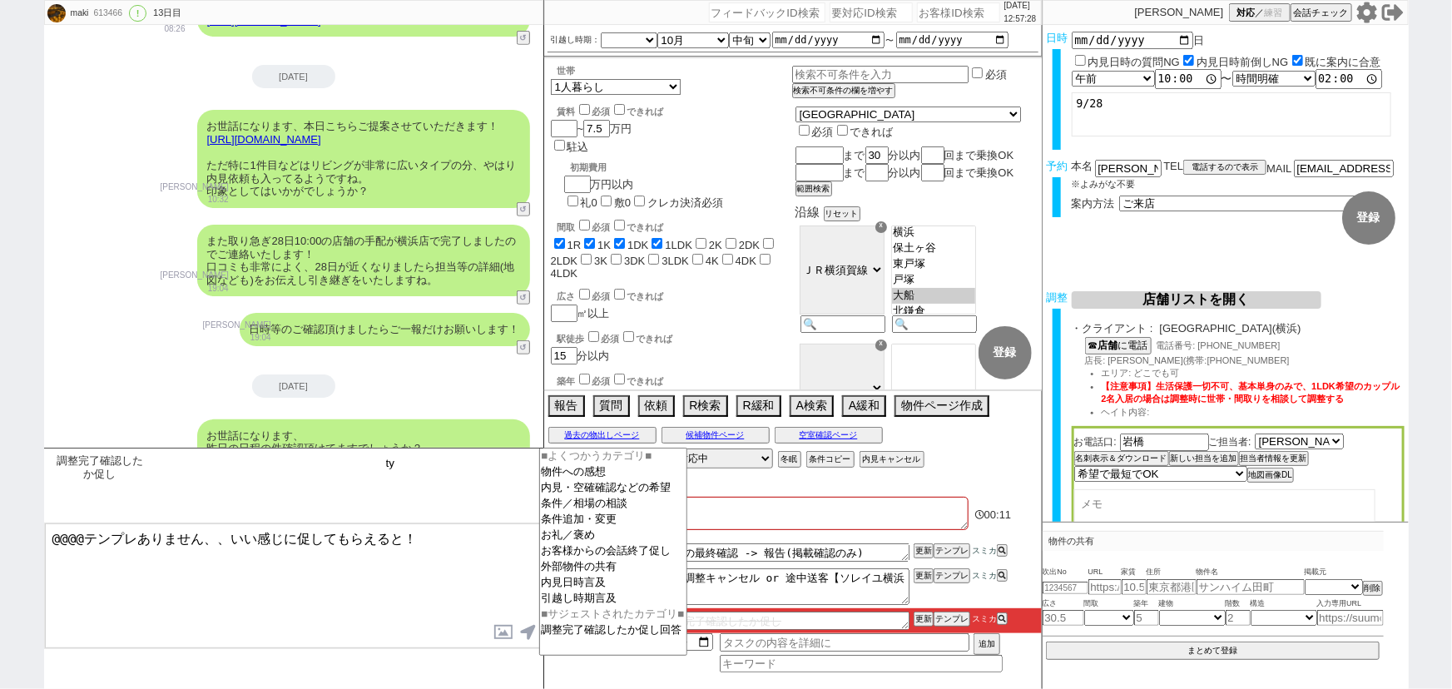
type input "t"
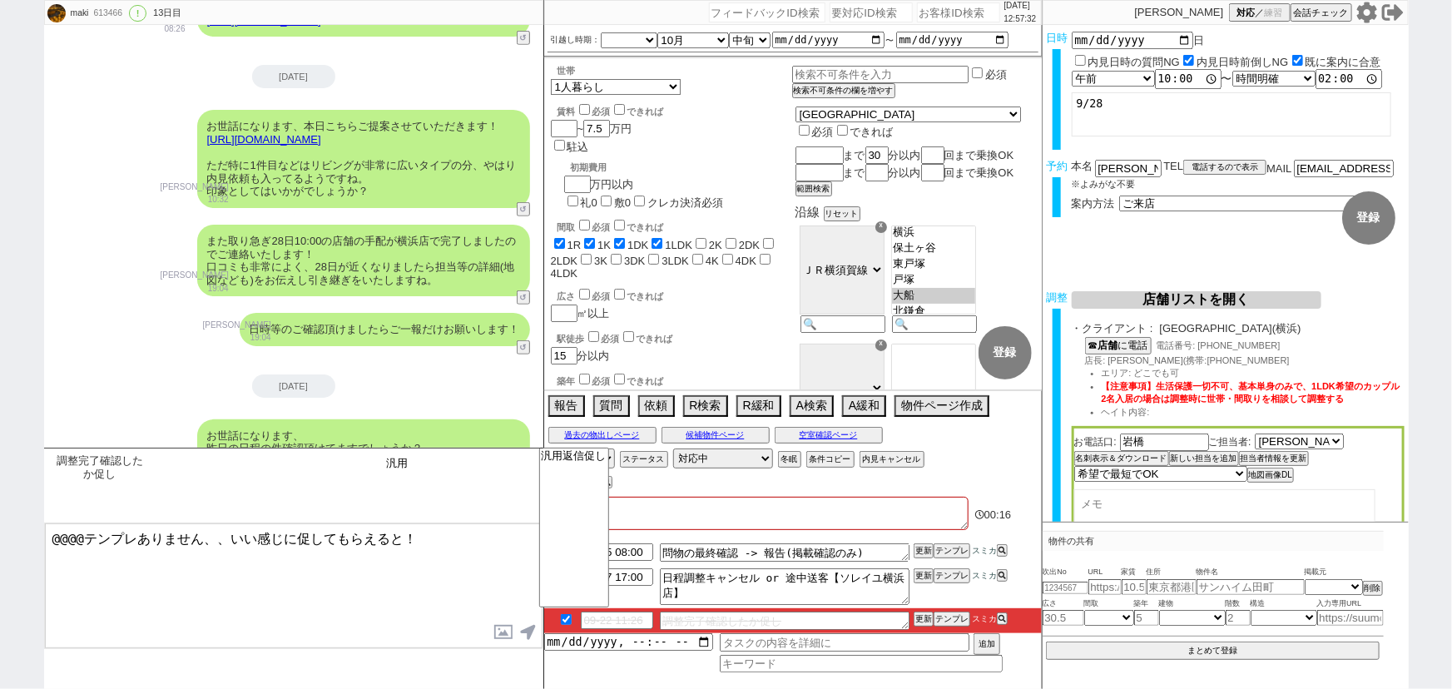
type input "汎"
type input "弱い"
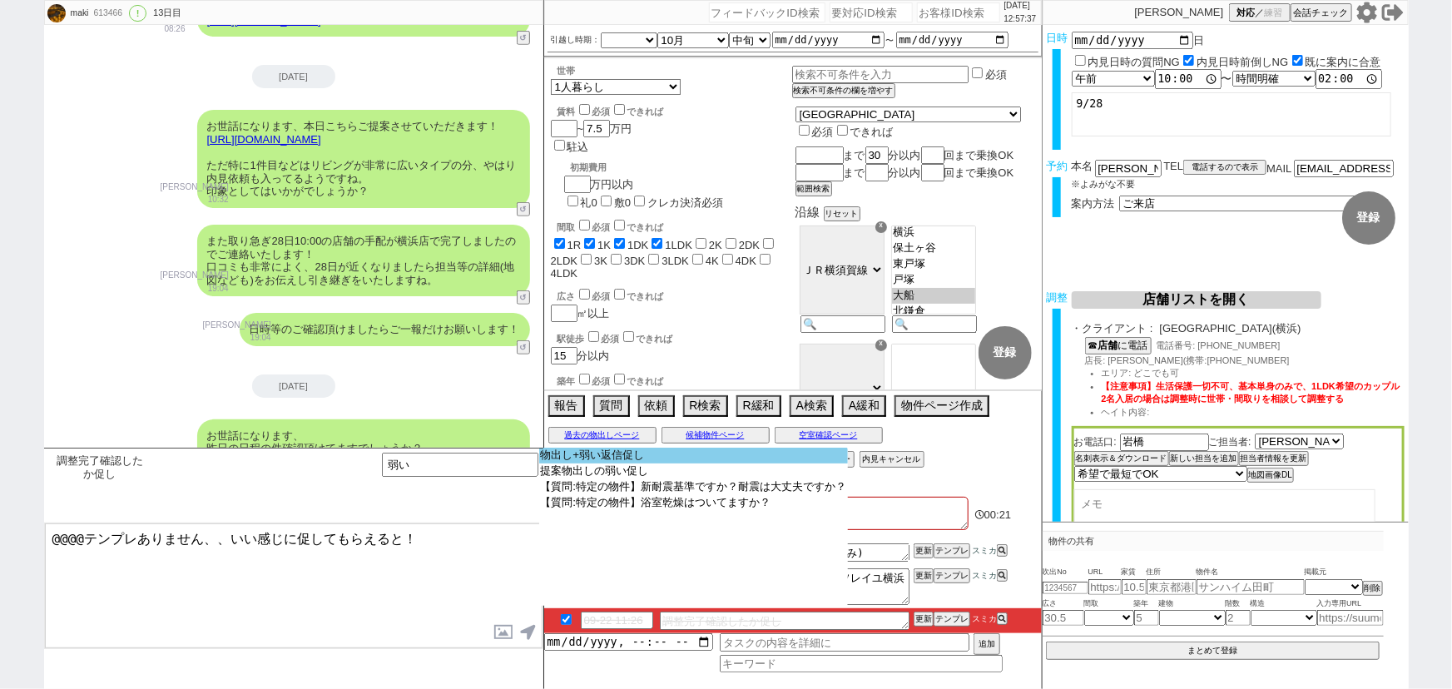
click at [676, 454] on option "物出し+弱い返信促し" at bounding box center [693, 456] width 309 height 16
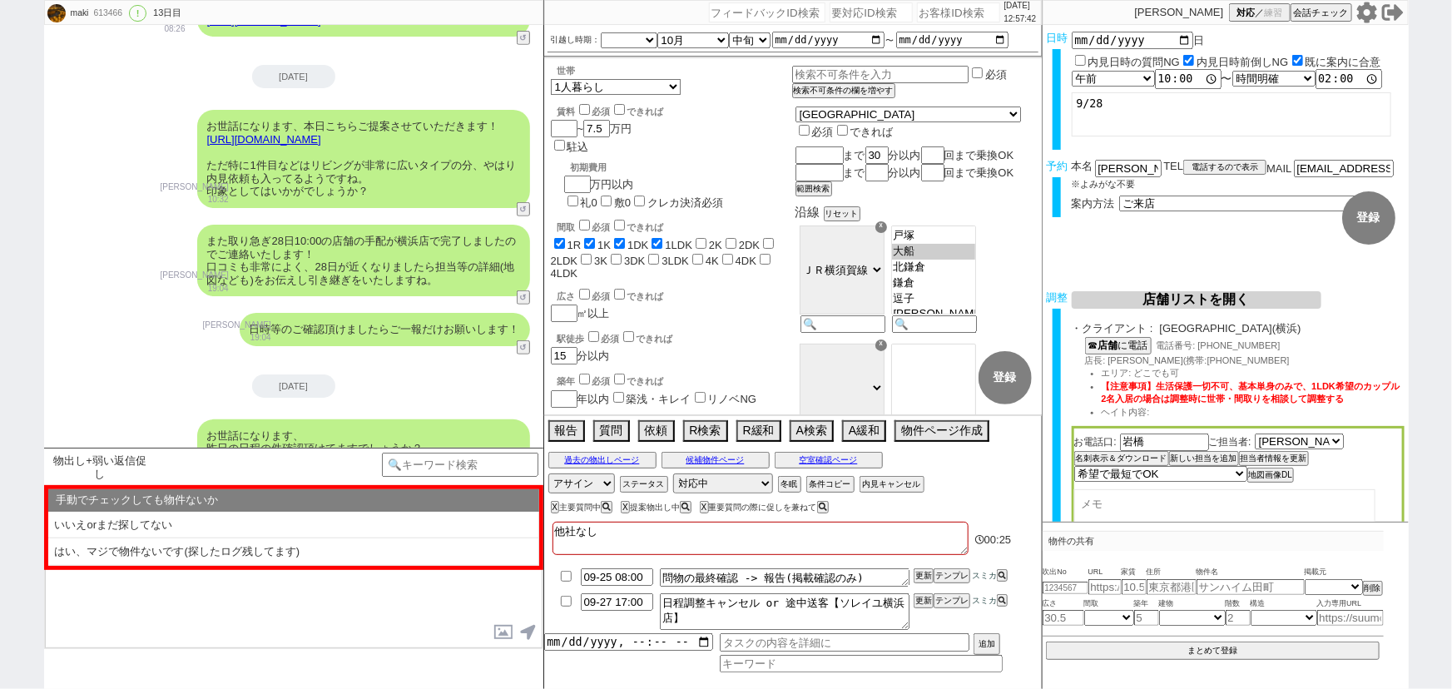
scroll to position [143, 0]
click at [926, 436] on button "物件ページ作成 今は物件がないので押せません" at bounding box center [940, 429] width 92 height 18
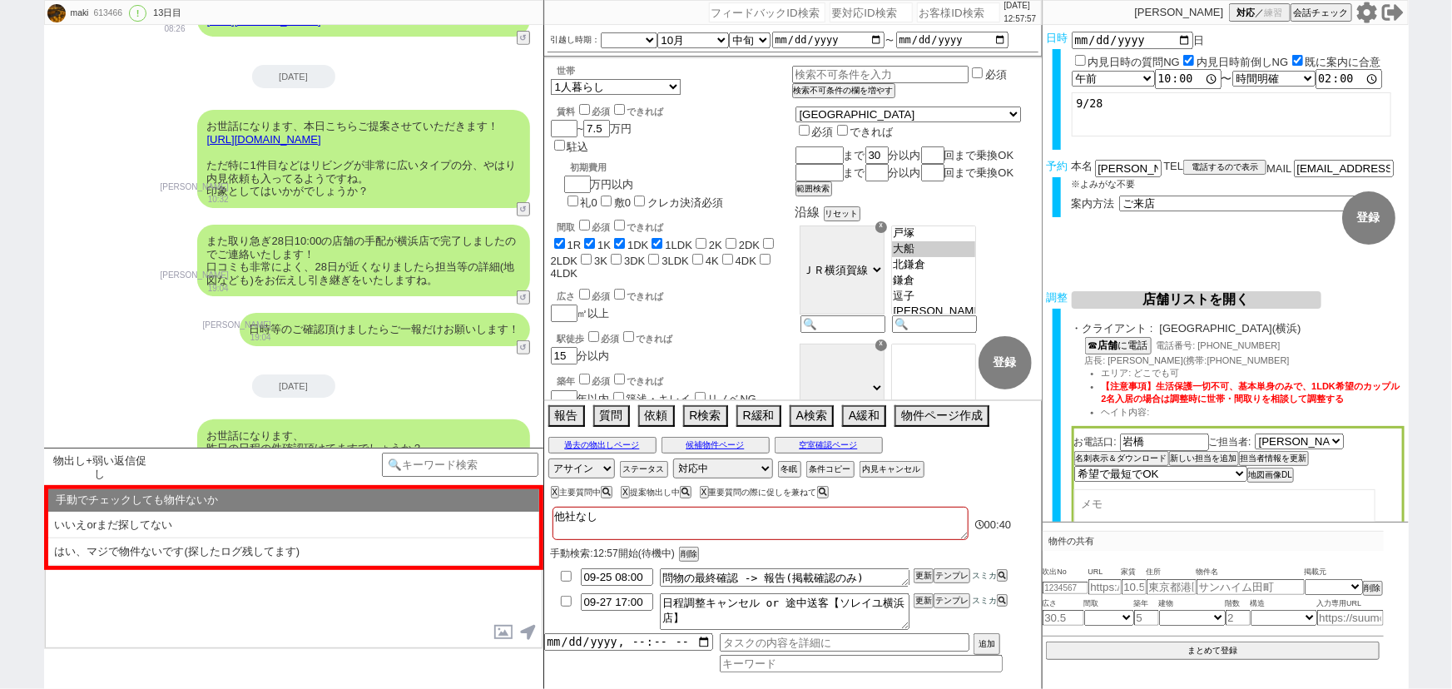
click at [917, 17] on input "number" at bounding box center [958, 12] width 83 height 20
paste input "614624"
type input "614624"
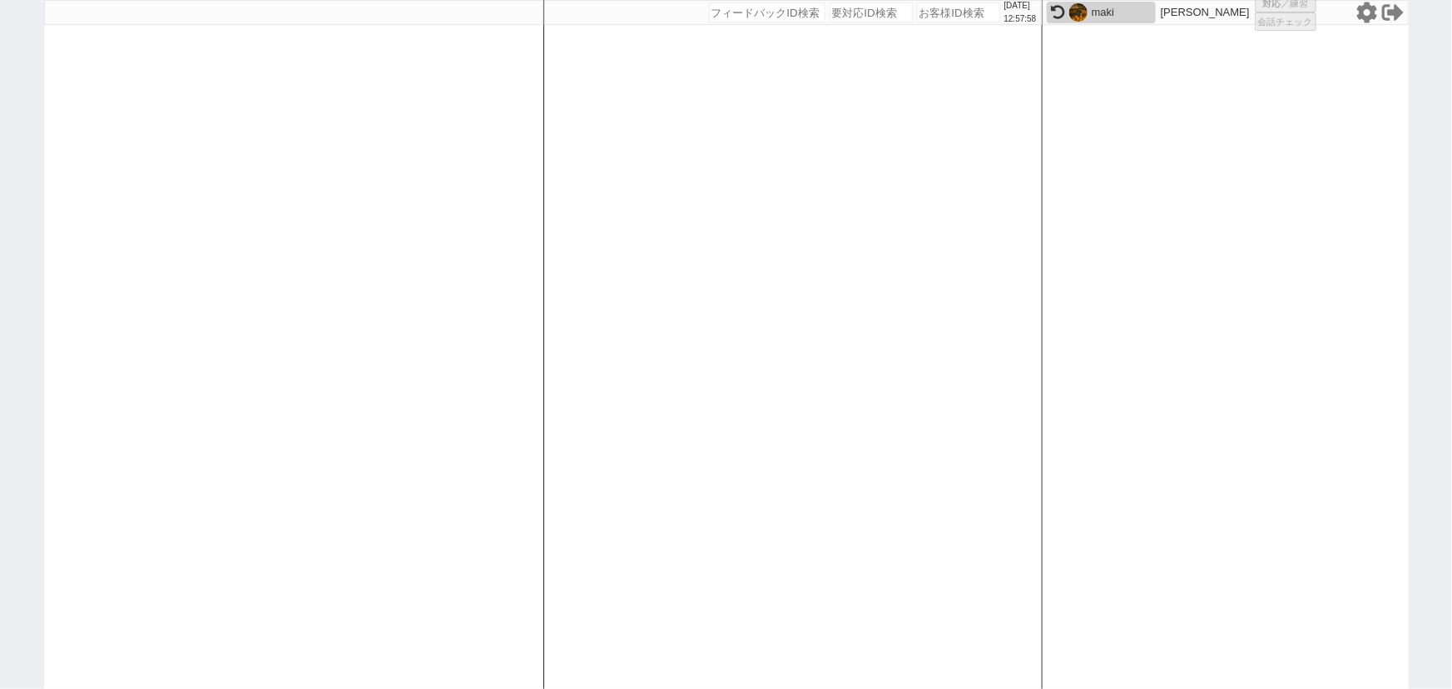
select select "3"
select select
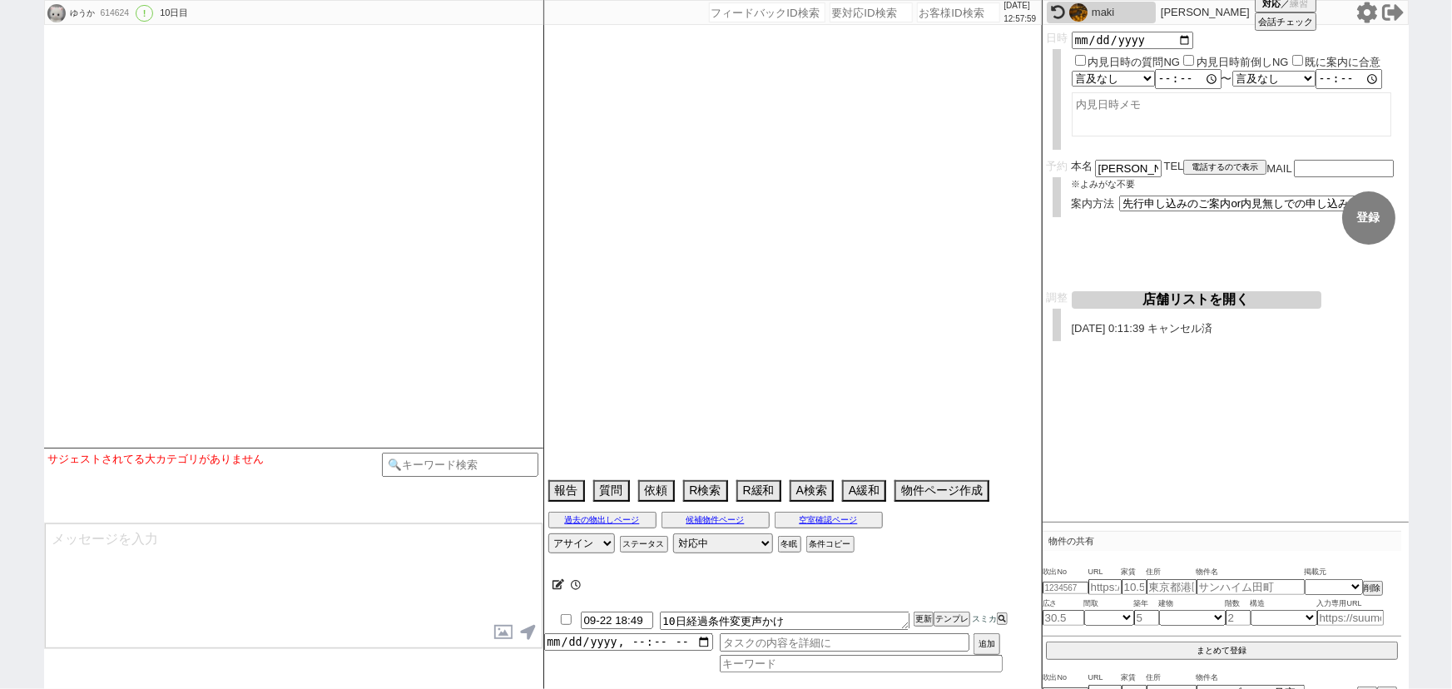
type textarea "父親の代理契約希望（正社員）　横須賀在住"
select select "13"
select select "0"
select select "76"
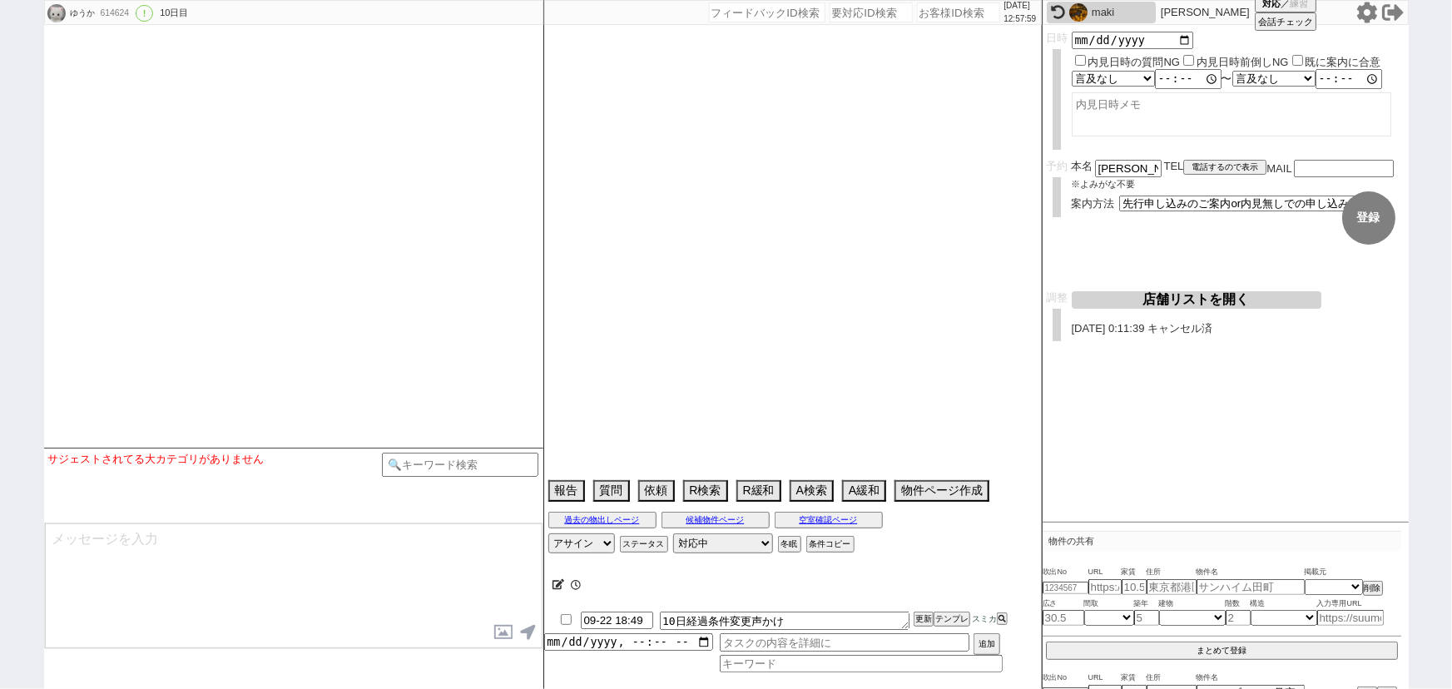
select select "1835"
select select "33"
select select "964"
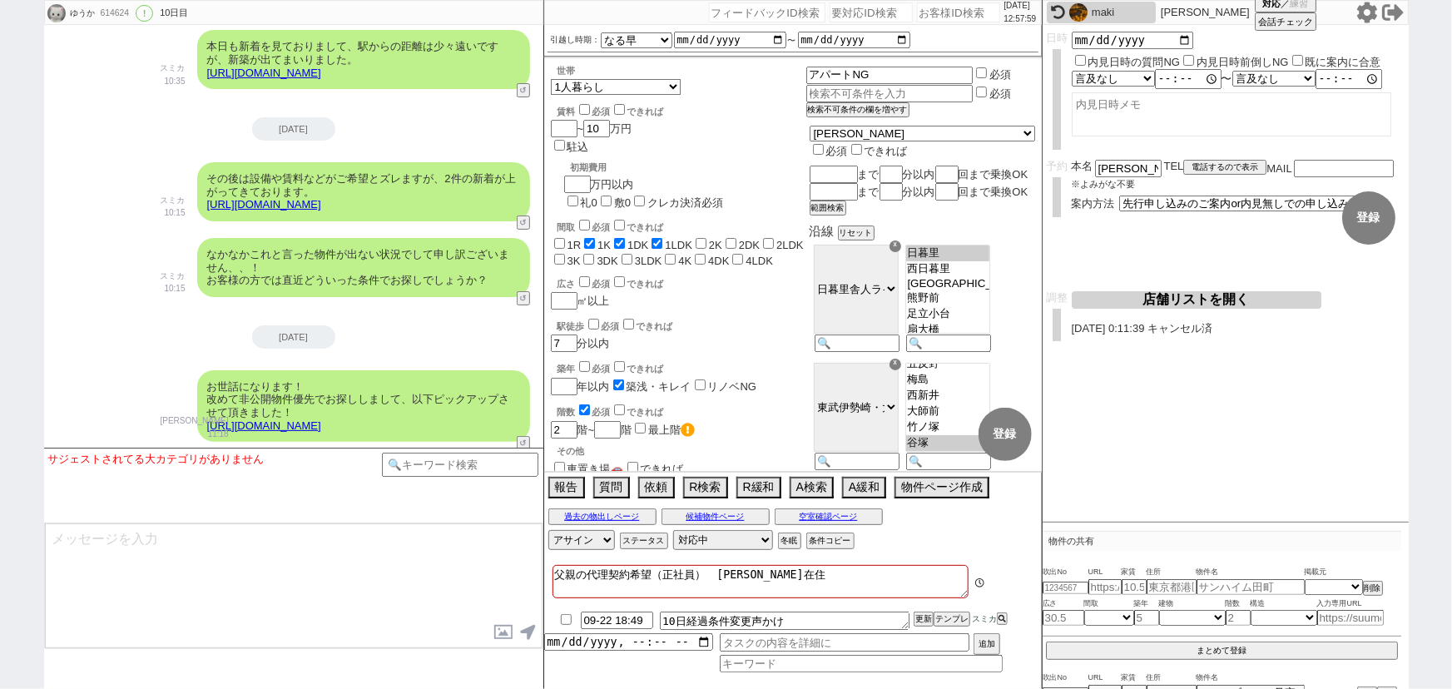
scroll to position [180, 0]
click at [957, 621] on button "テンプレ" at bounding box center [951, 619] width 37 height 12
type textarea "お世話になります、お問い合わせ頂いてから10日ほど経ちましたが、その後ご検討されているご希望条件などに変化はございましたでしょうか？"
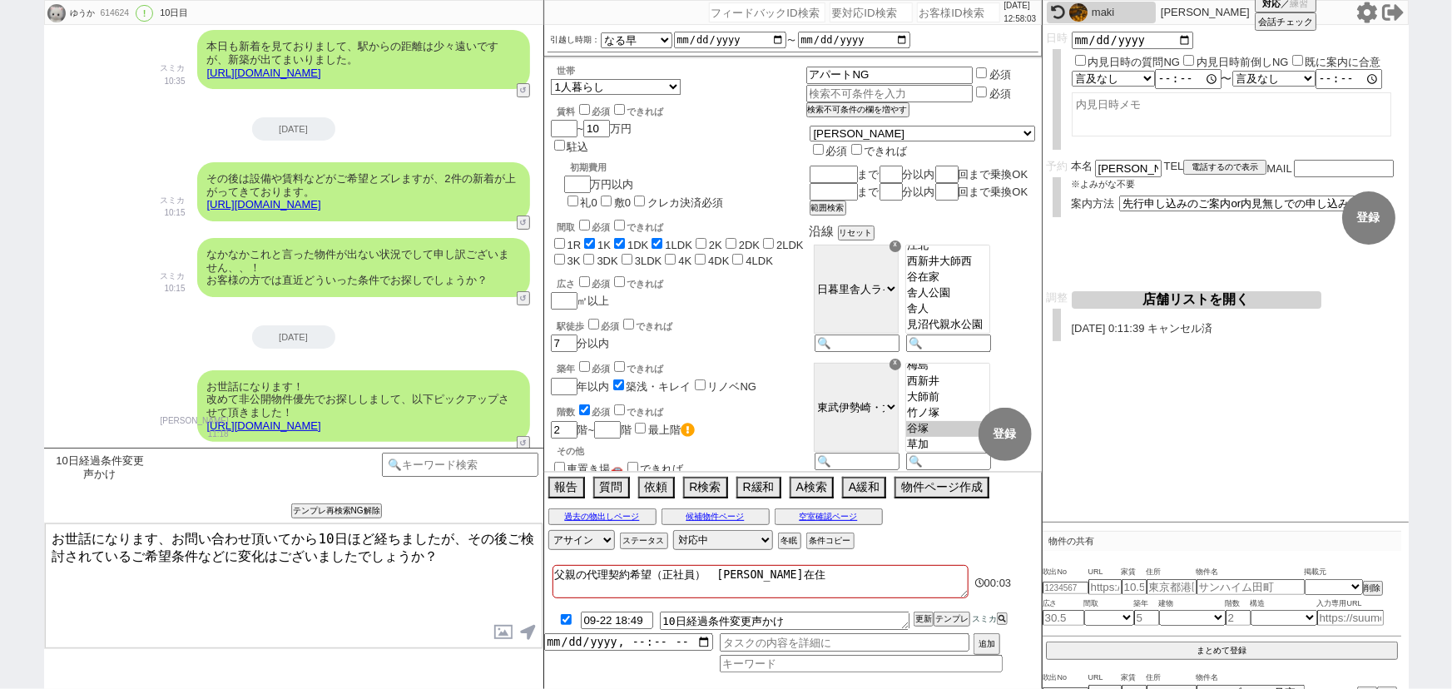
checkbox input "true"
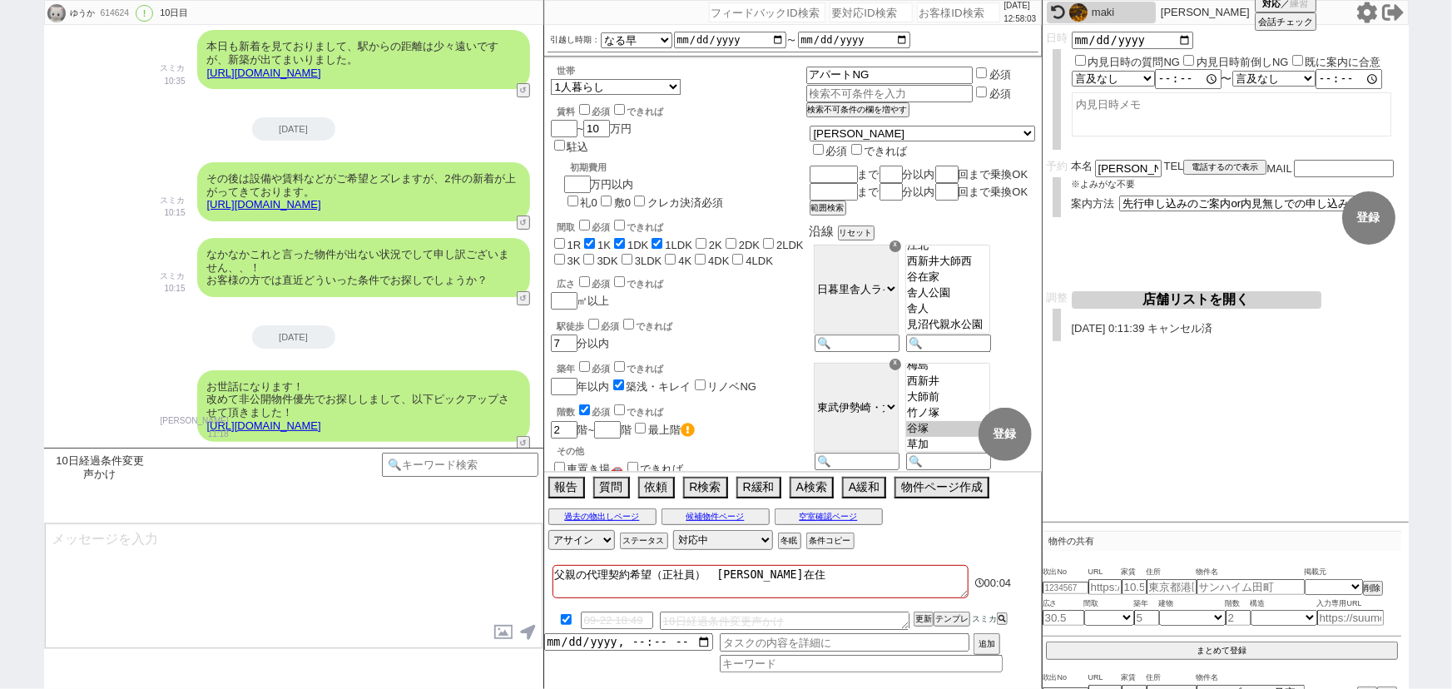
scroll to position [6619, 0]
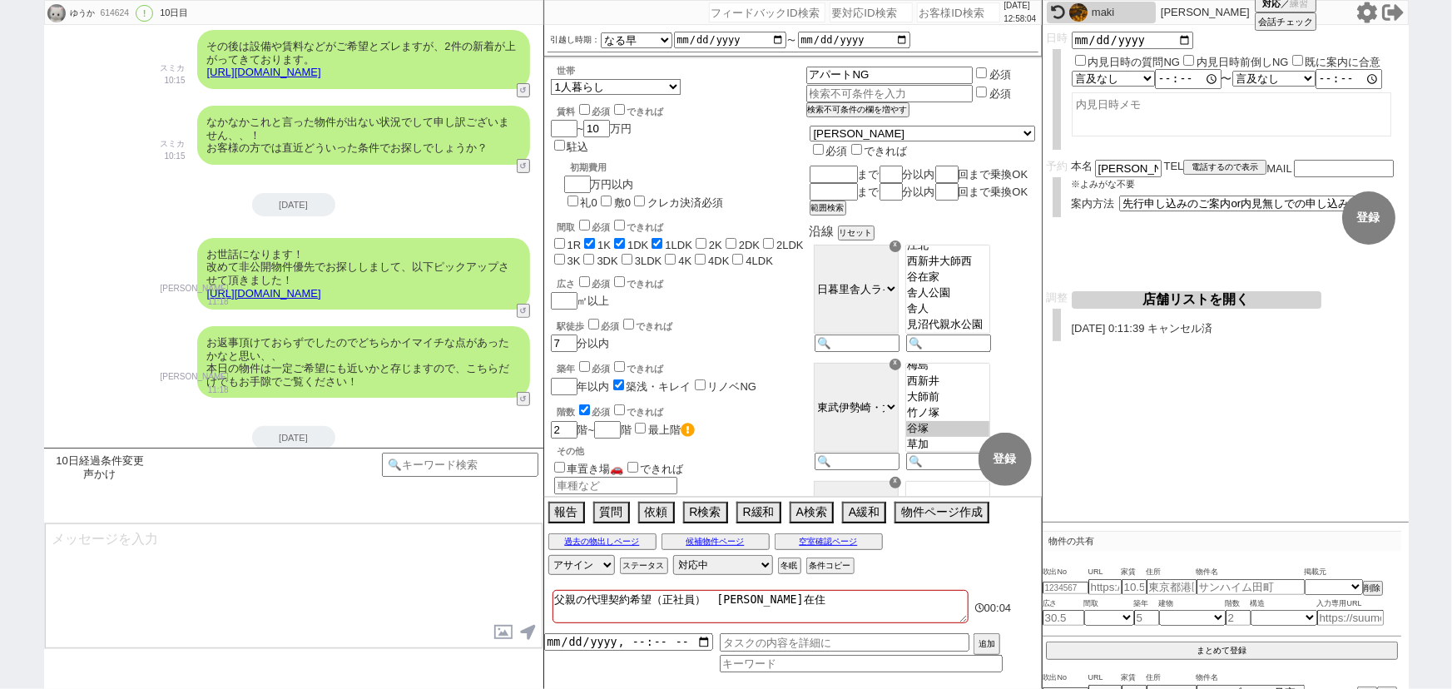
type textarea "統計的に皆様このあたりまでで条件を試され終わって、一定の範囲に落ち着かれることが多いので、いつもお聞かせ頂いているところでした。 なにか変更点などございました…"
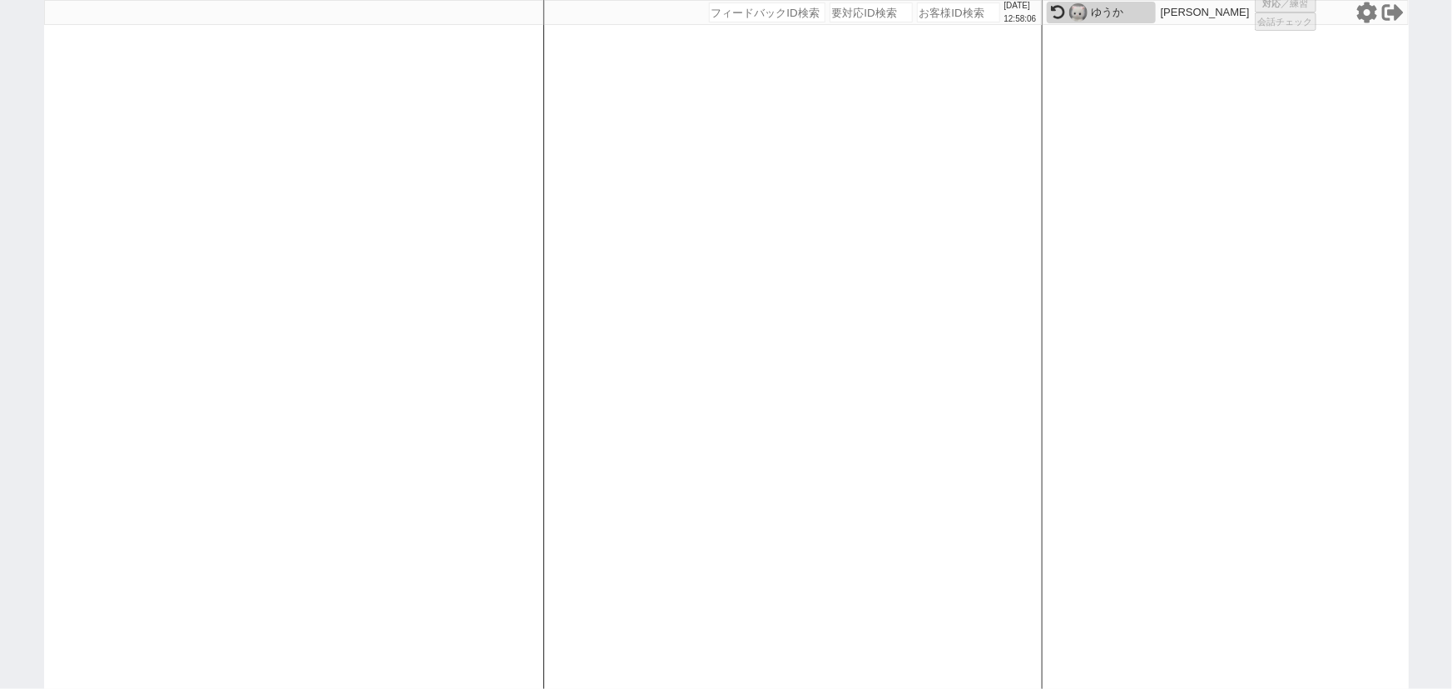
select select "100"
select select "1"
select select "6"
select select "2"
select select "5"
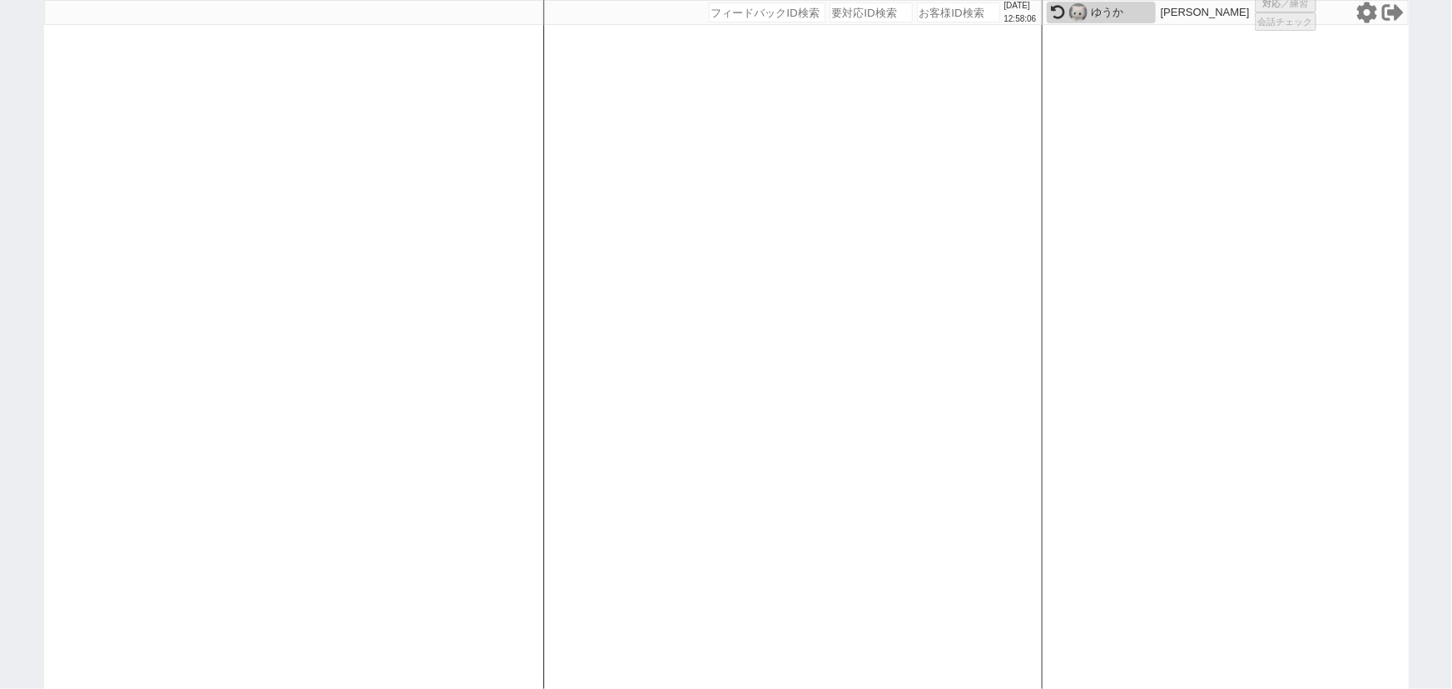
select select
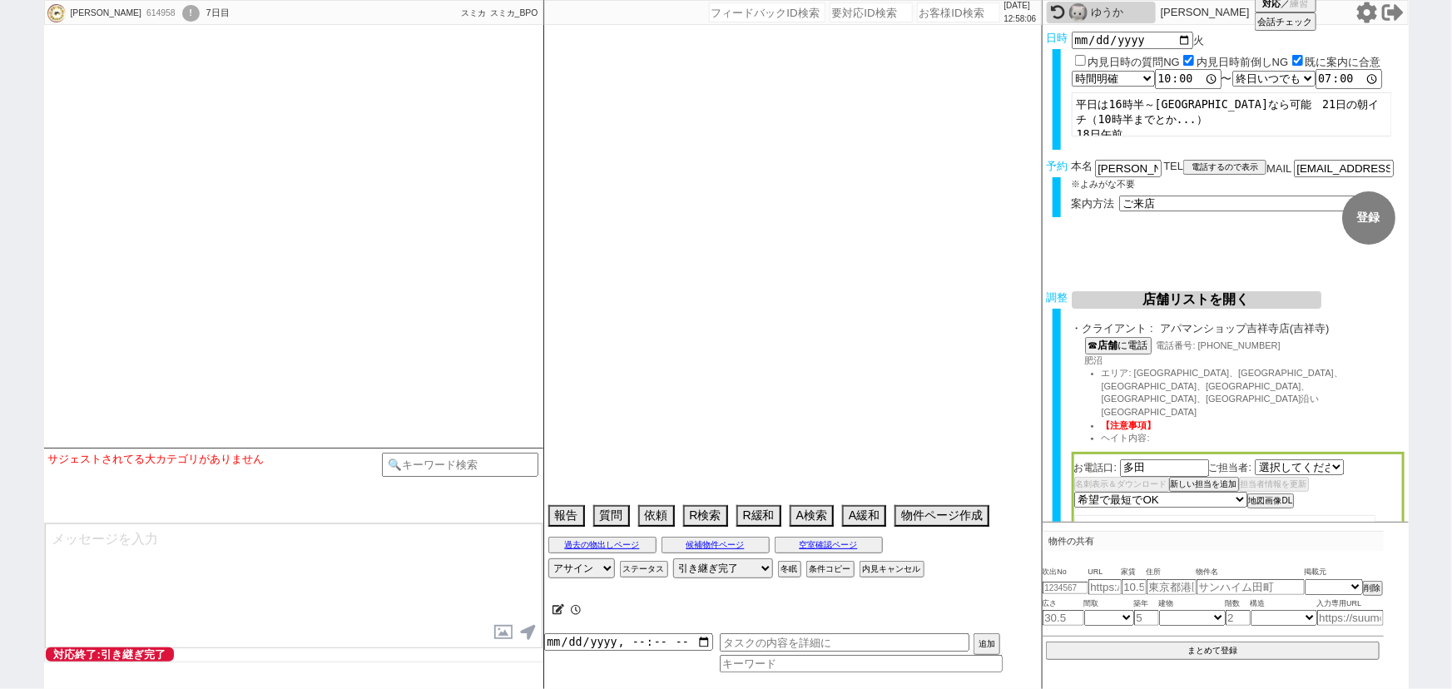
select select "2835"
select select "15"
select select "0"
select select "19"
select select "609"
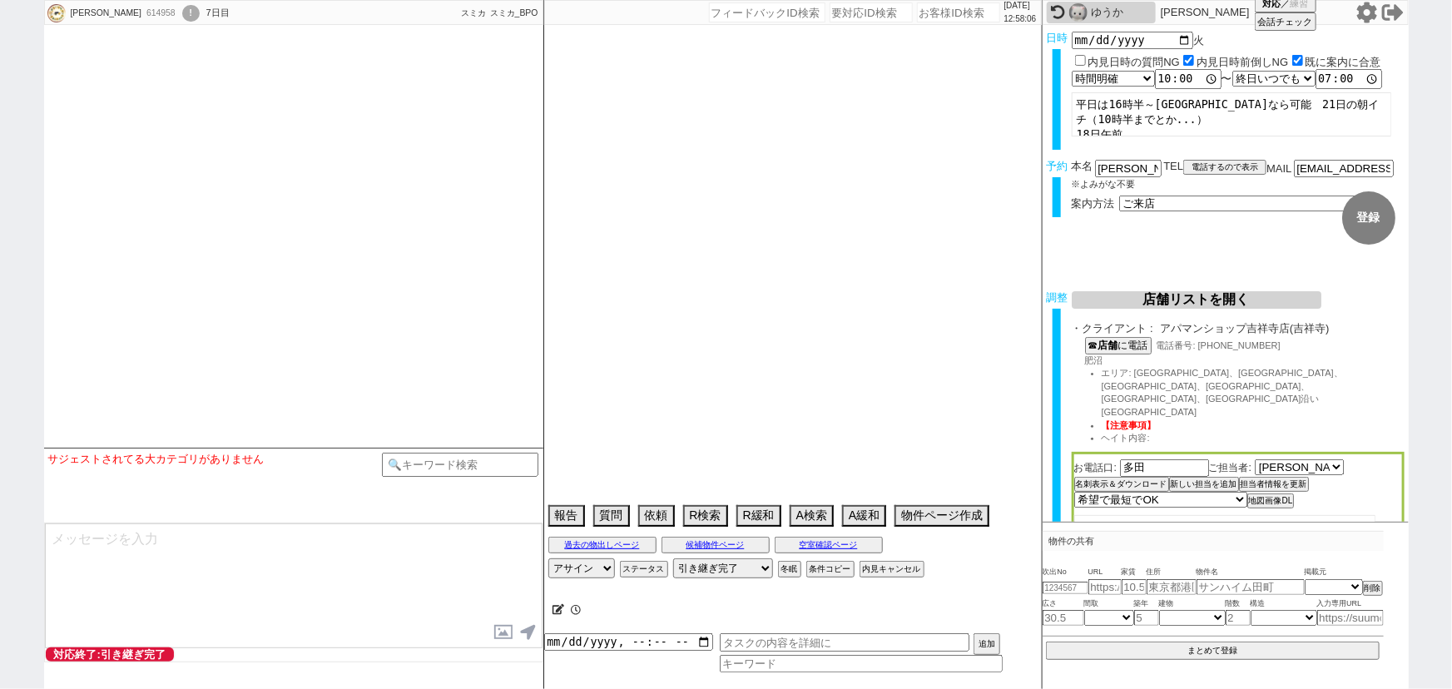
select select "15"
select select "521"
select select "47"
select select "1214"
select select "44"
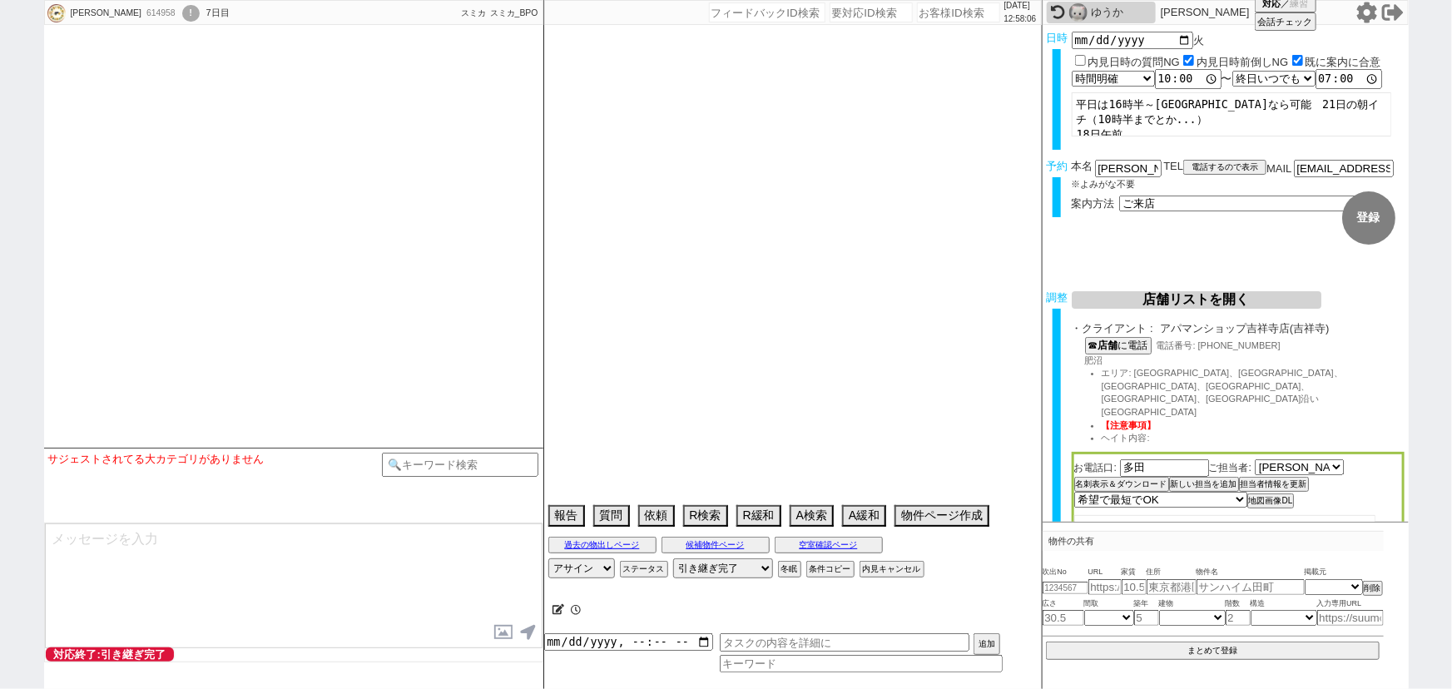
select select "1165"
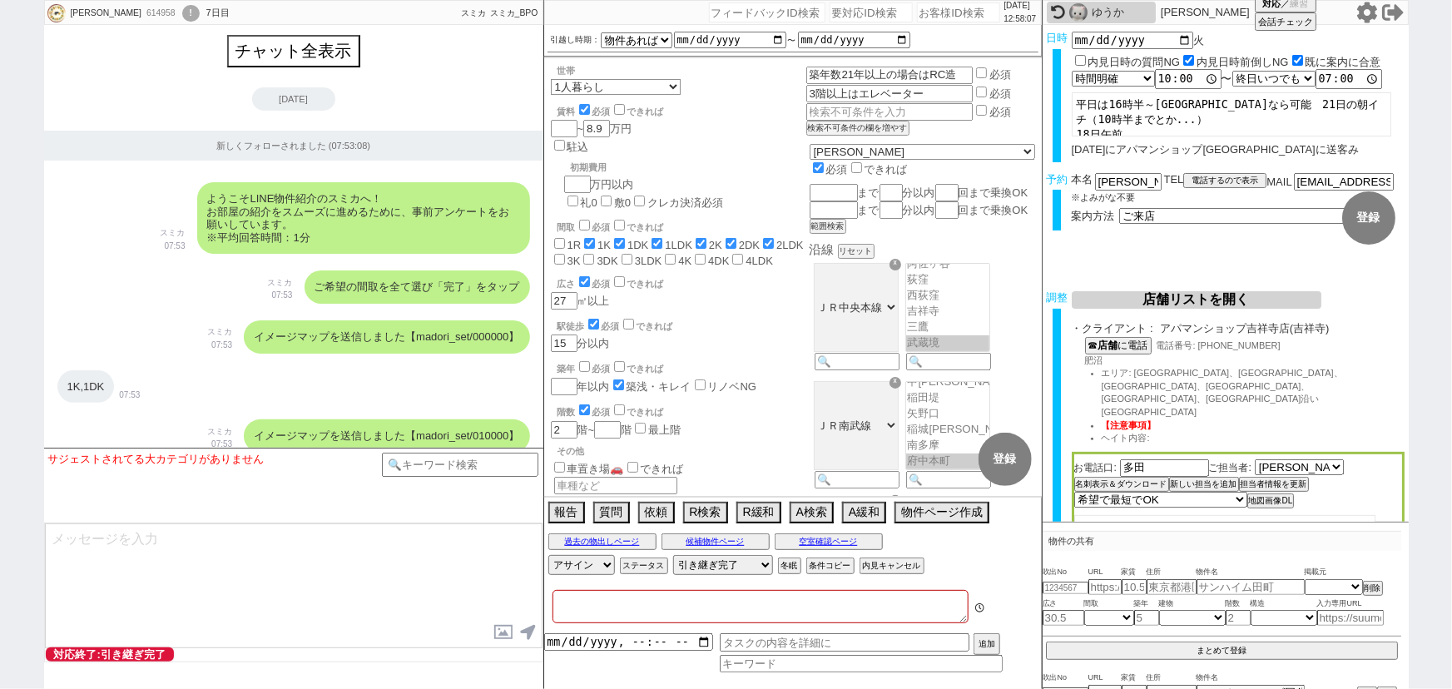
type textarea "他社なし　久我山在住　実際の紹介は催促が来たら1~2件手動で出す"
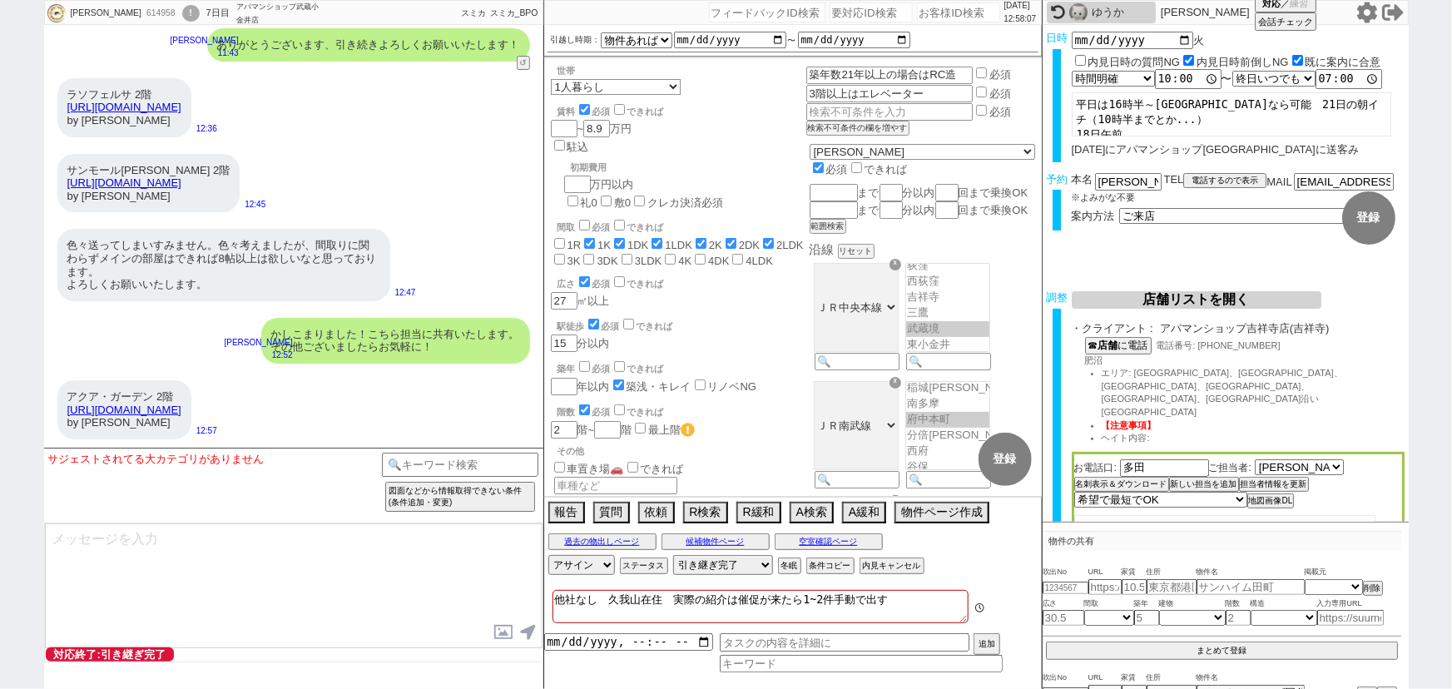
scroll to position [213, 0]
click at [948, 16] on input "number" at bounding box center [958, 12] width 83 height 20
paste input "599059"
type input "599059"
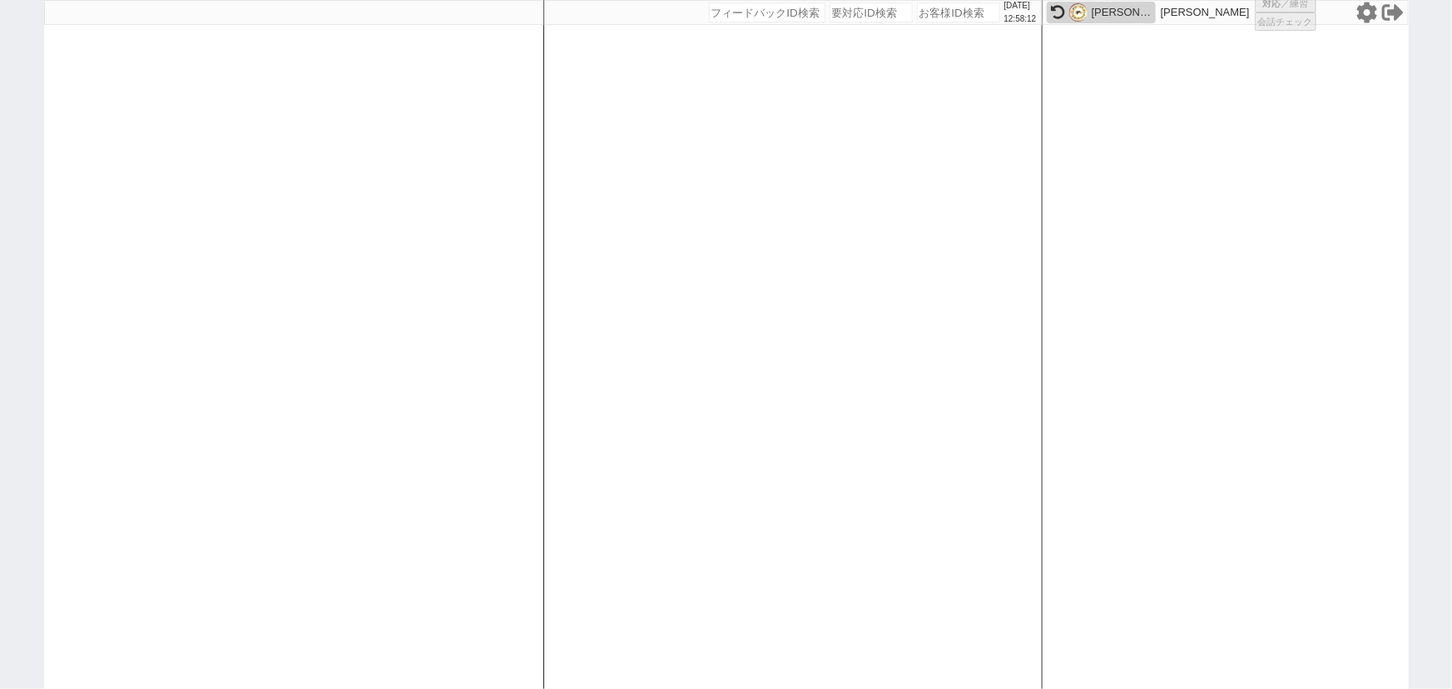
select select "1"
select select "2"
select select "5"
select select "10"
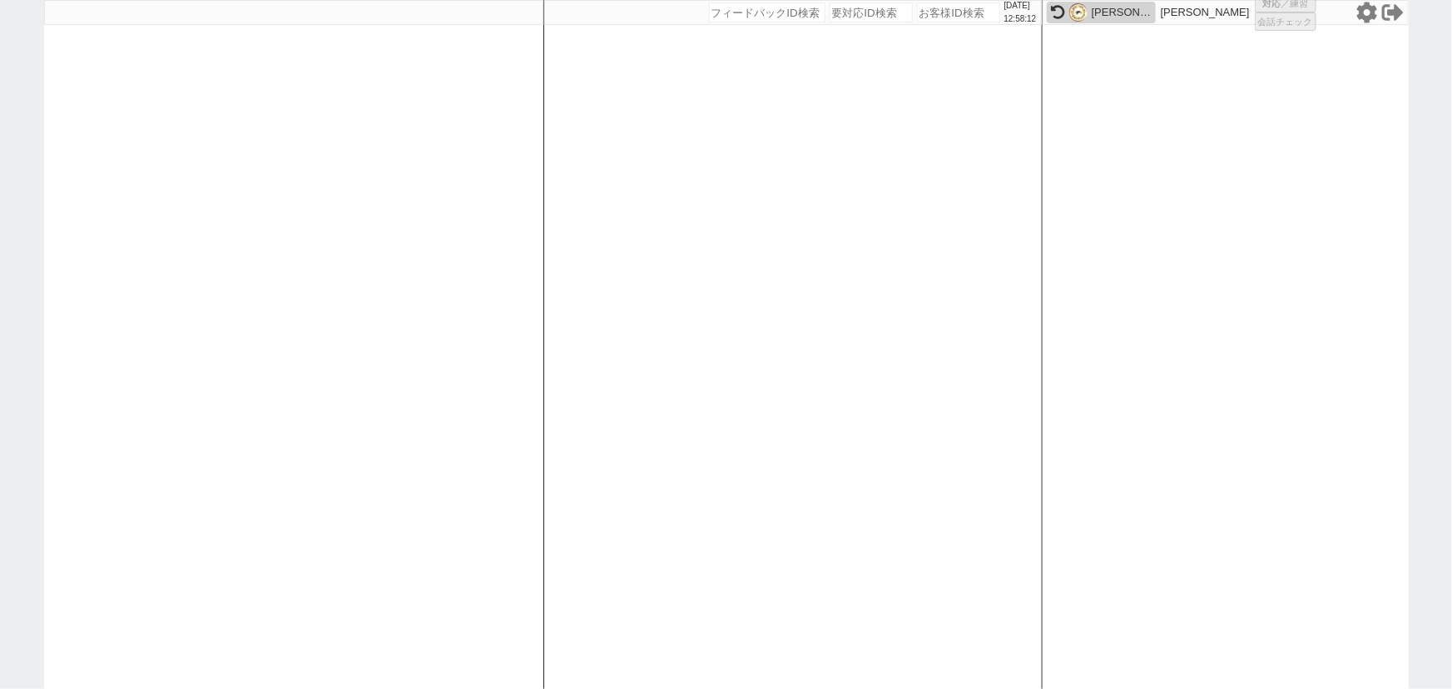
select select
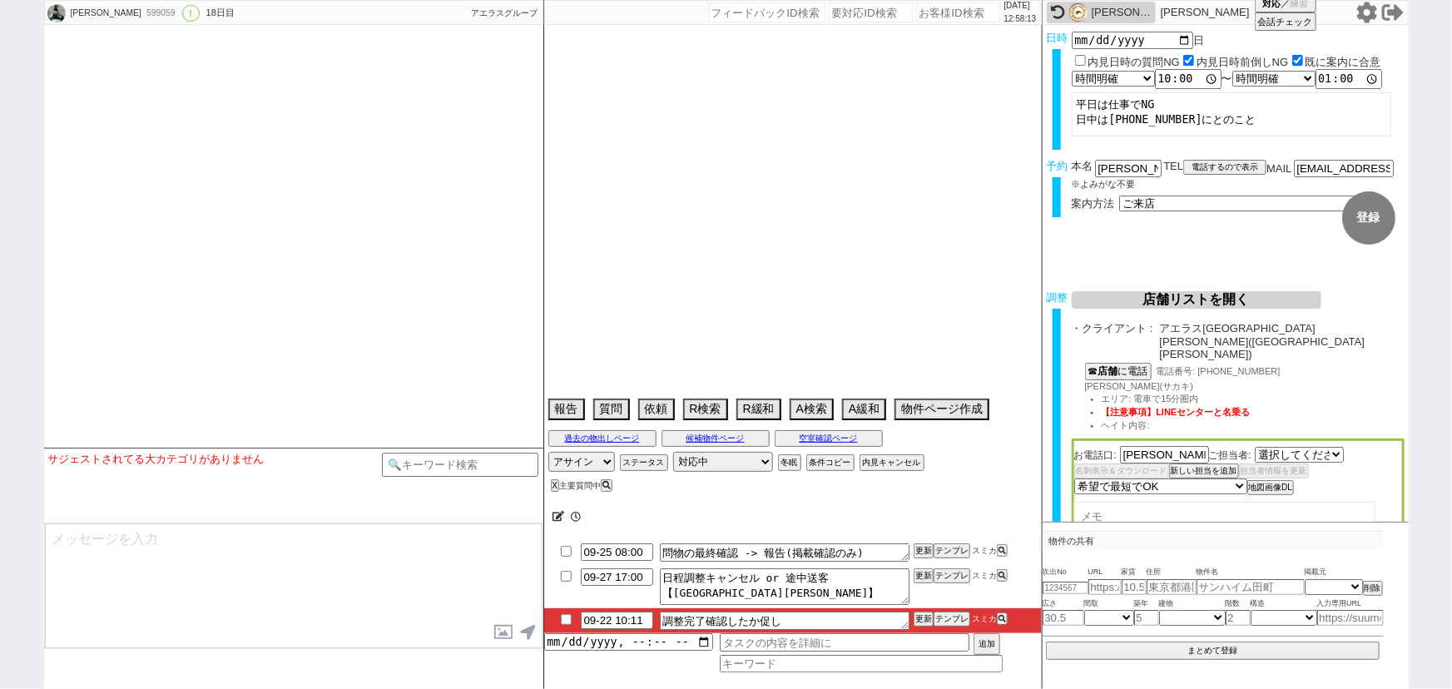
select select "2560"
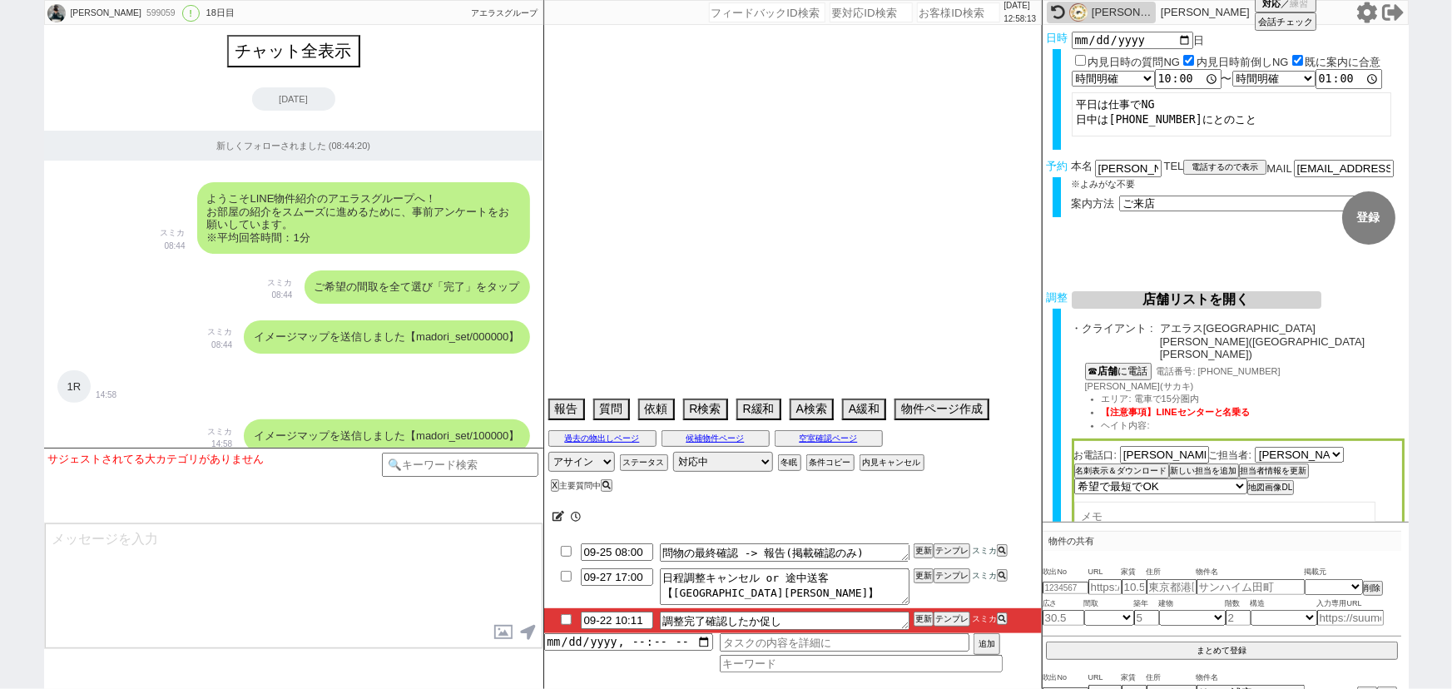
scroll to position [10568, 0]
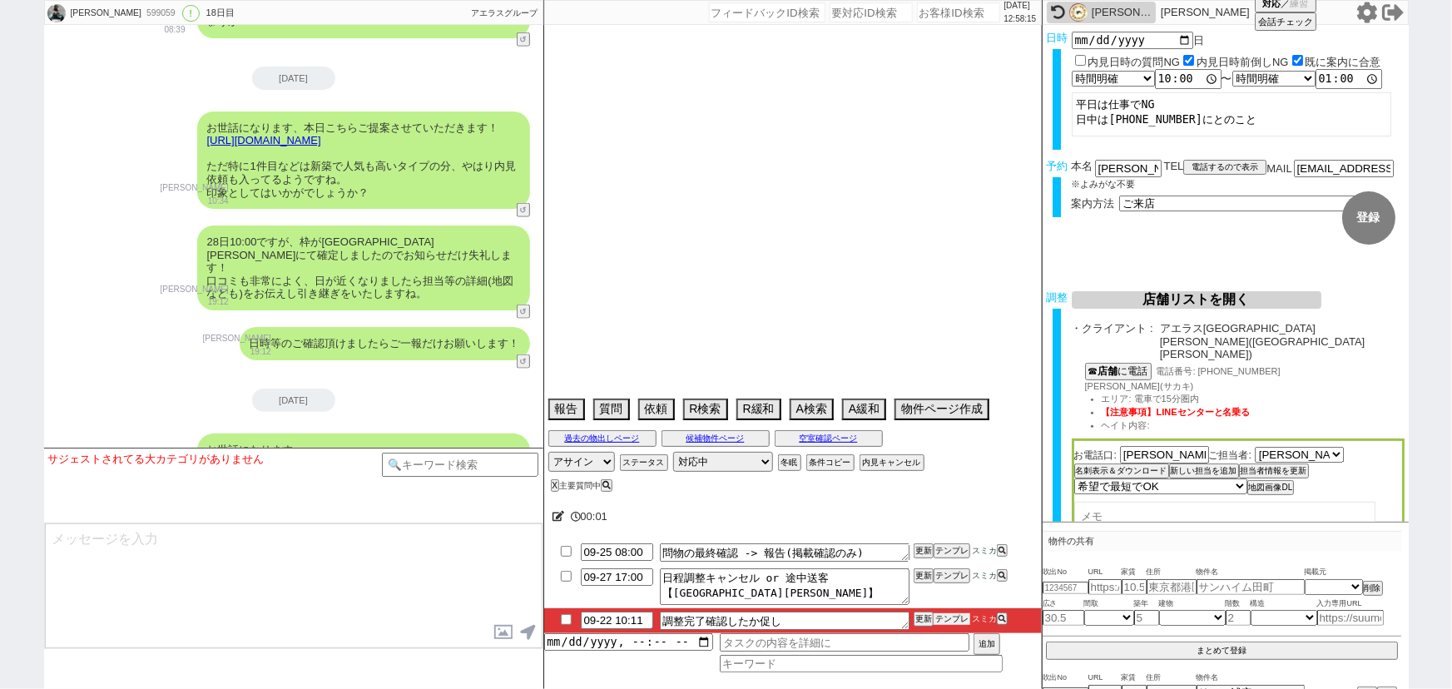
click at [953, 616] on button "テンプレ" at bounding box center [951, 619] width 37 height 12
select select "[DATE]"
select select "11"
select select "37"
select select "0"
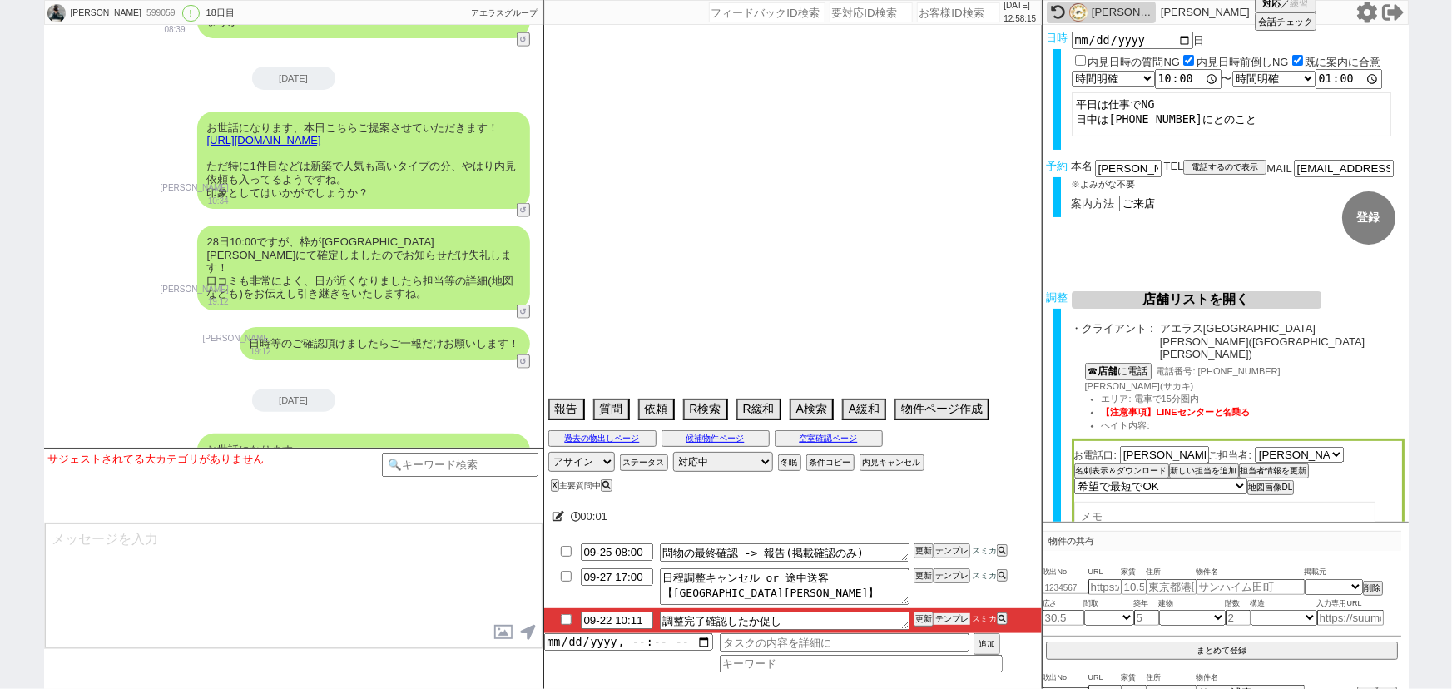
select select "75"
select select "23"
select select "723"
select select "811"
select select "14"
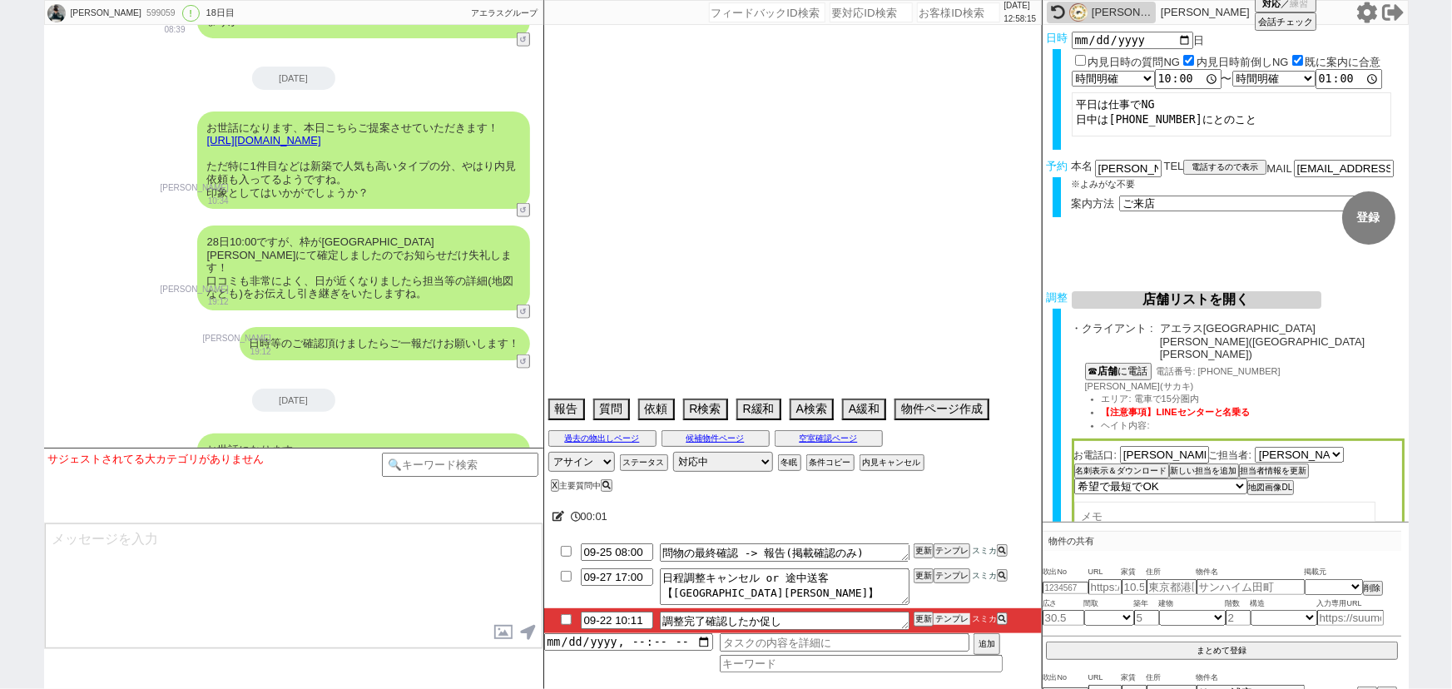
select select "60"
select select "70"
select select "1677"
select select "63"
select select "65"
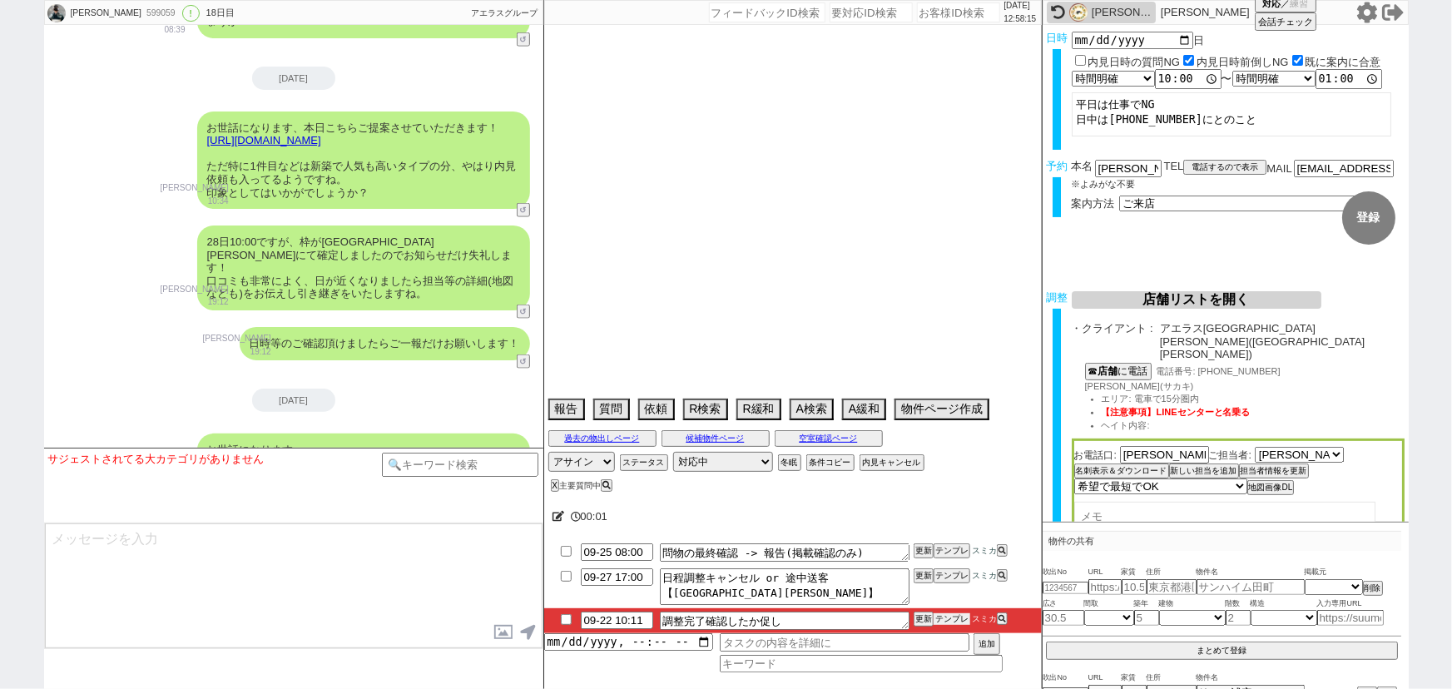
select select "1577"
select select "62"
select select "72"
select select "71"
select select "64"
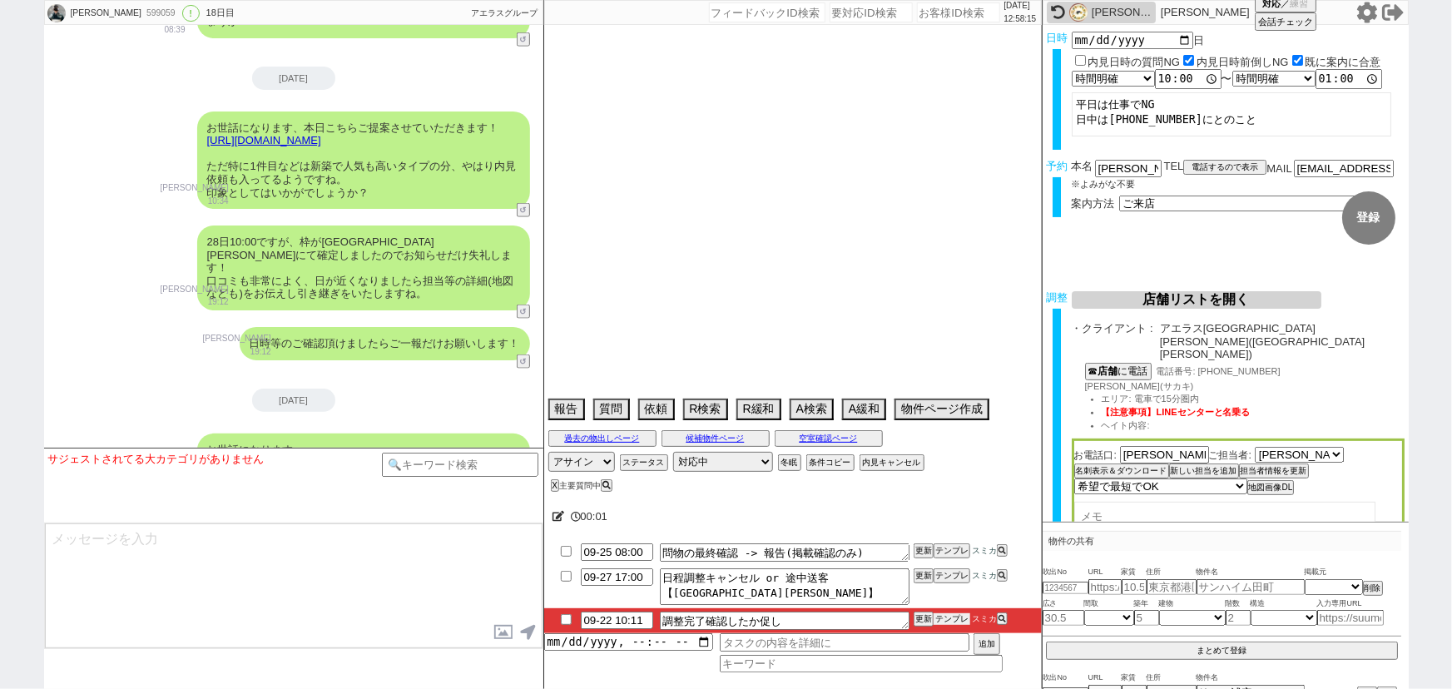
select select "69"
select select "57"
select select "67"
select select "59"
select select "74"
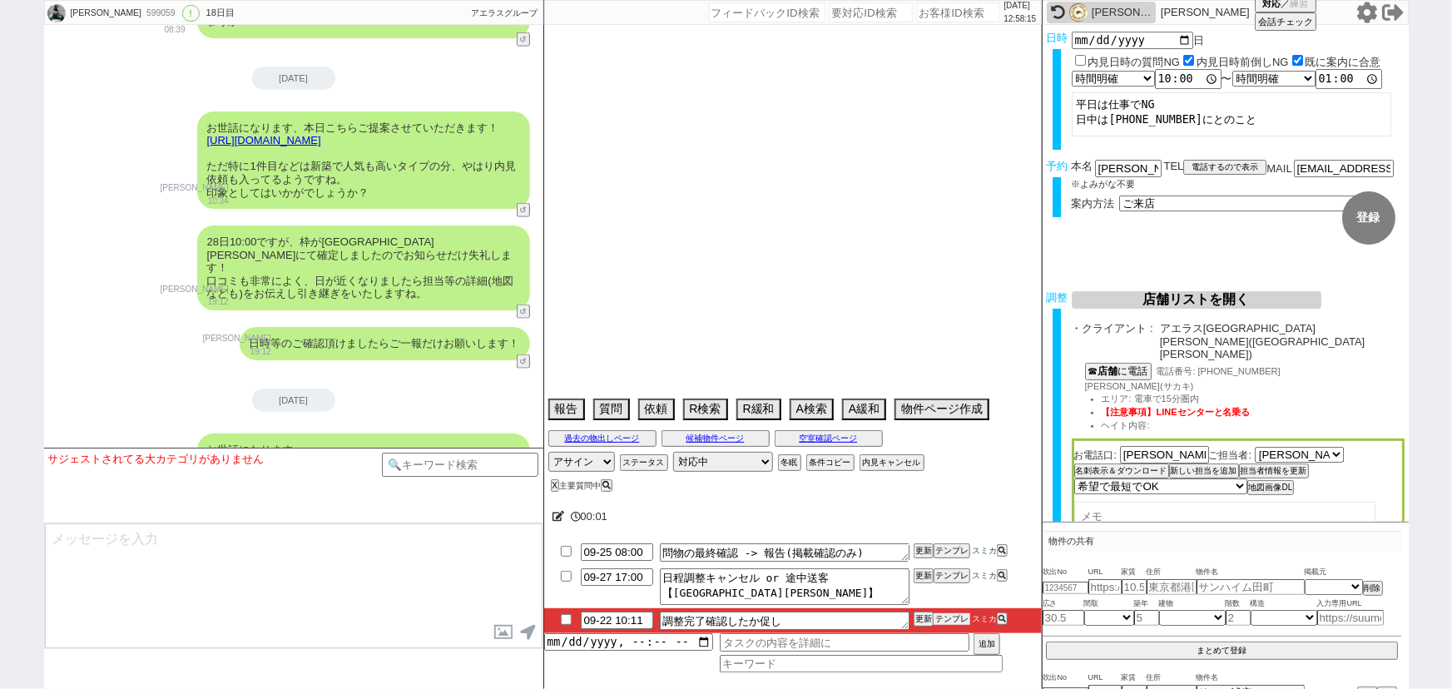
select select "50"
select select "54"
select select "68"
select select "1637"
select select "33"
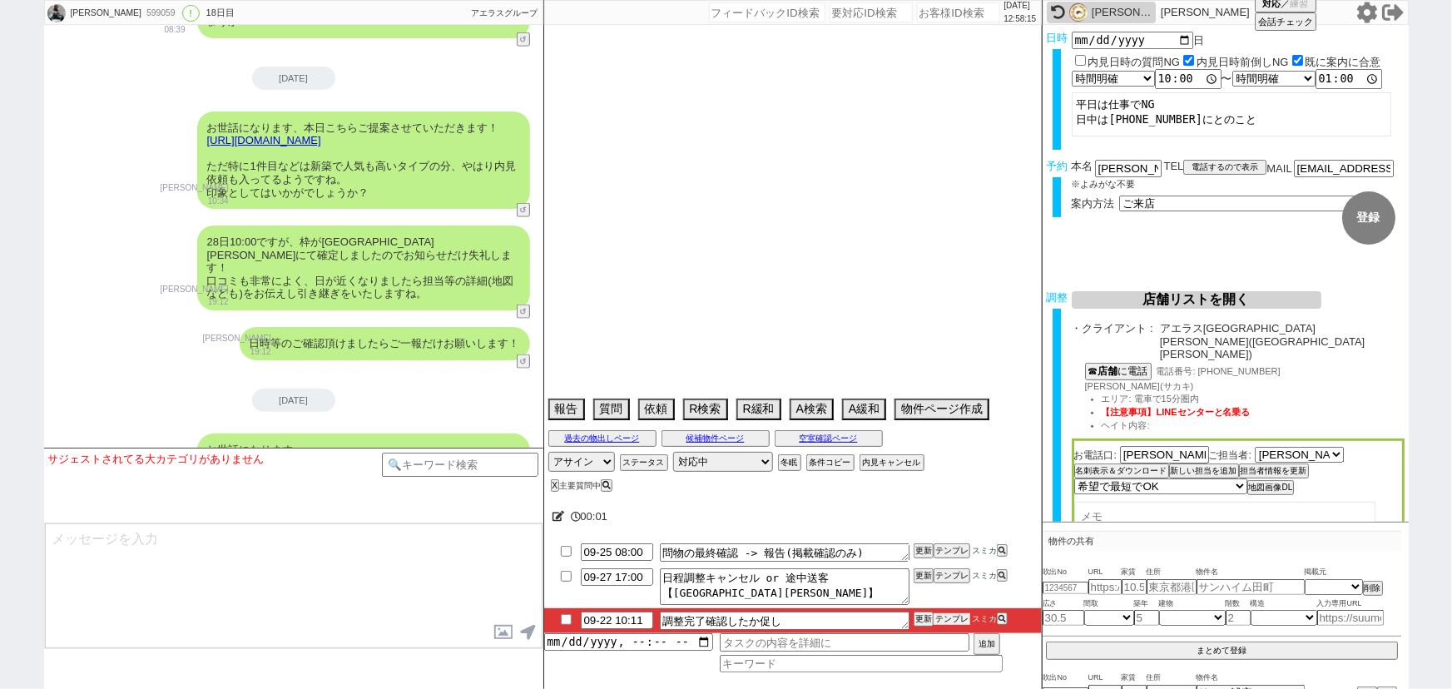
select select "12"
select select "52"
select select "66"
select select "56"
select select "25"
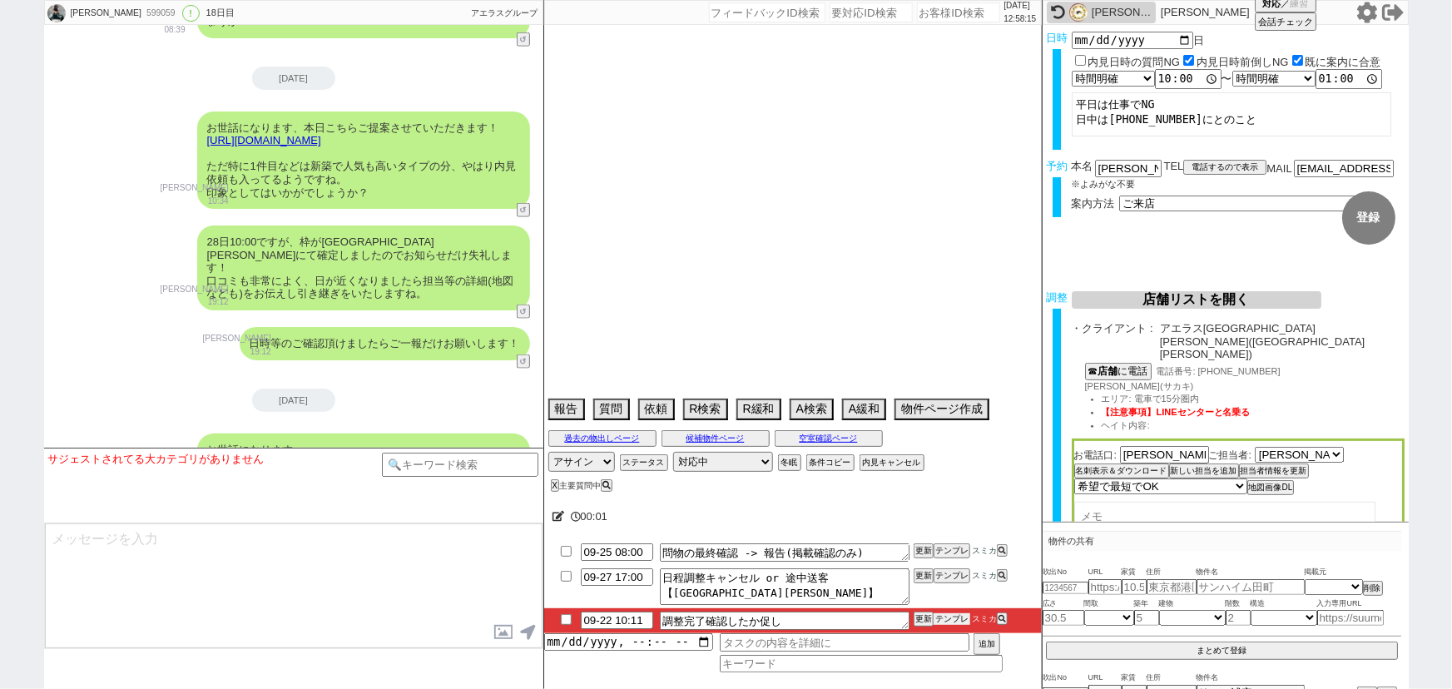
select select "3116"
select select "29"
select select "9"
select select "332"
select select "27"
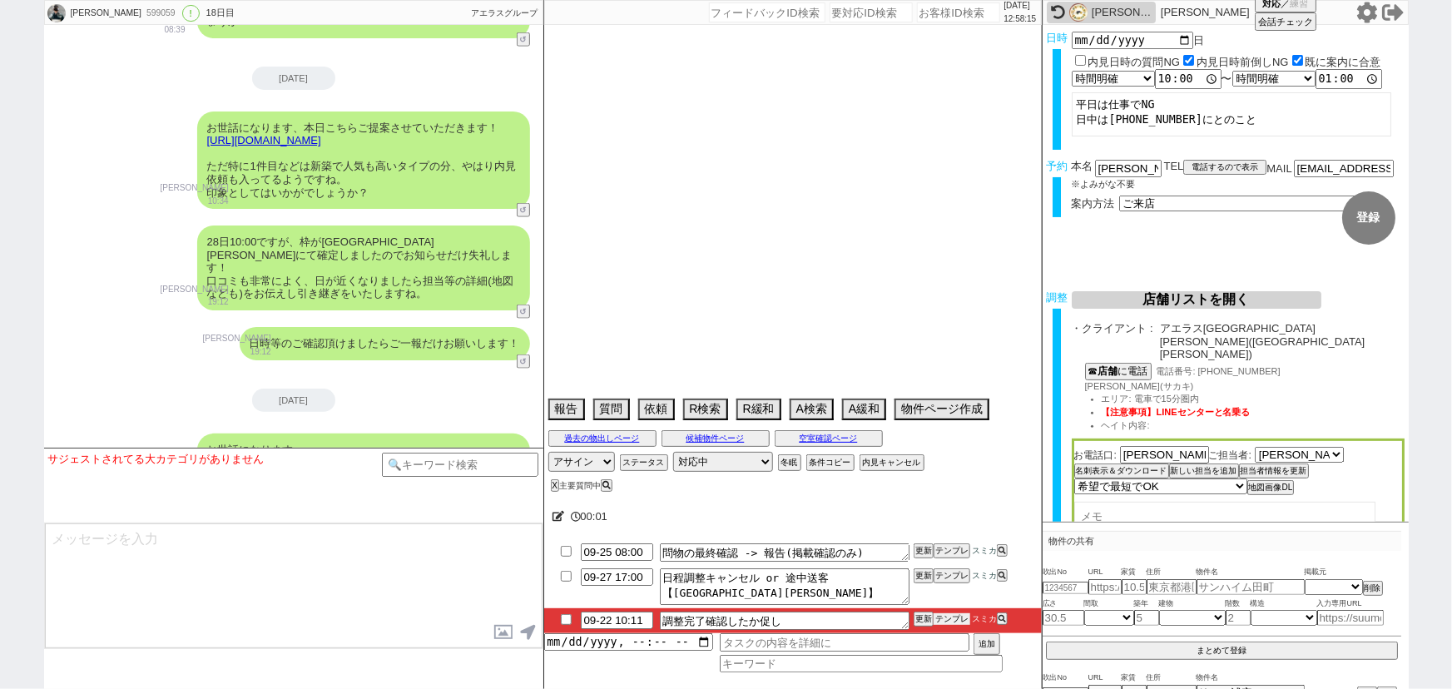
select select "53"
select select "47"
select select "15"
select select "73"
select select "44"
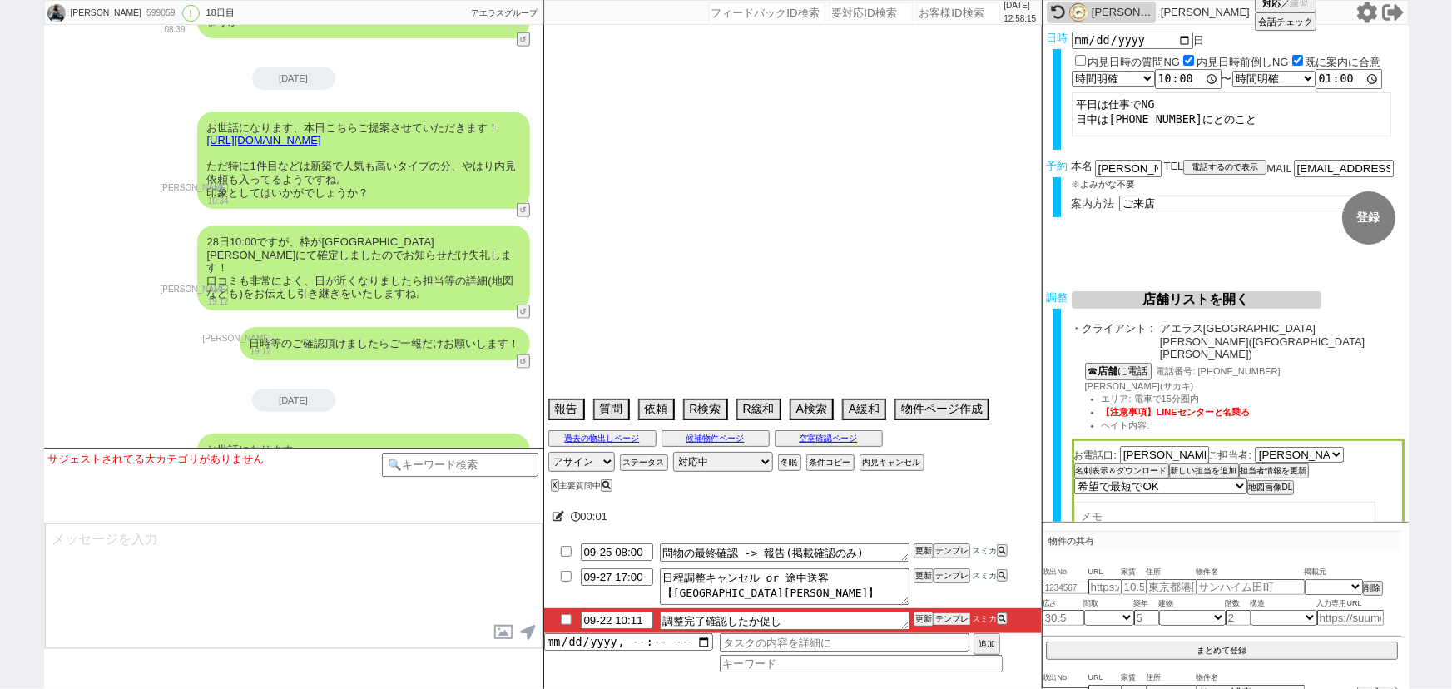
select select "38"
select select "7"
select select "77"
select select "11"
select select "48"
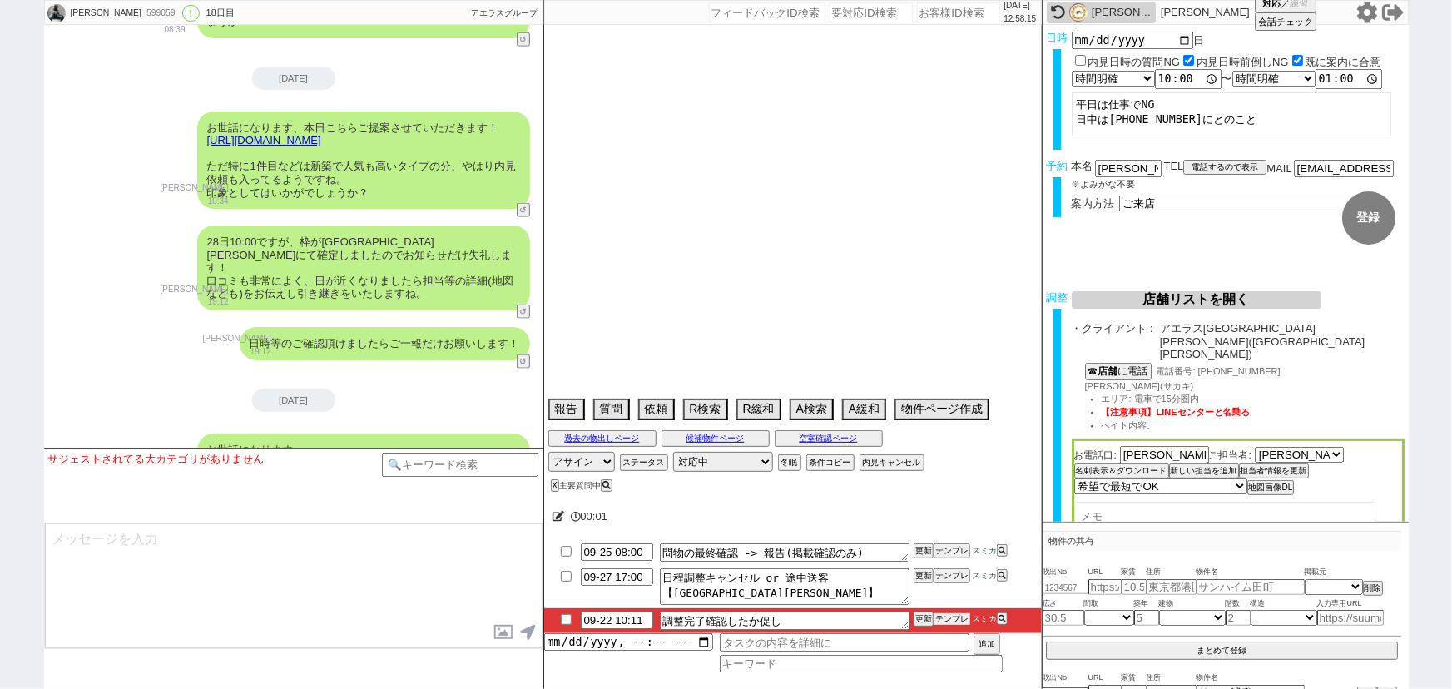
select select "36"
select select "51"
select select "58"
select select "76"
select select "35"
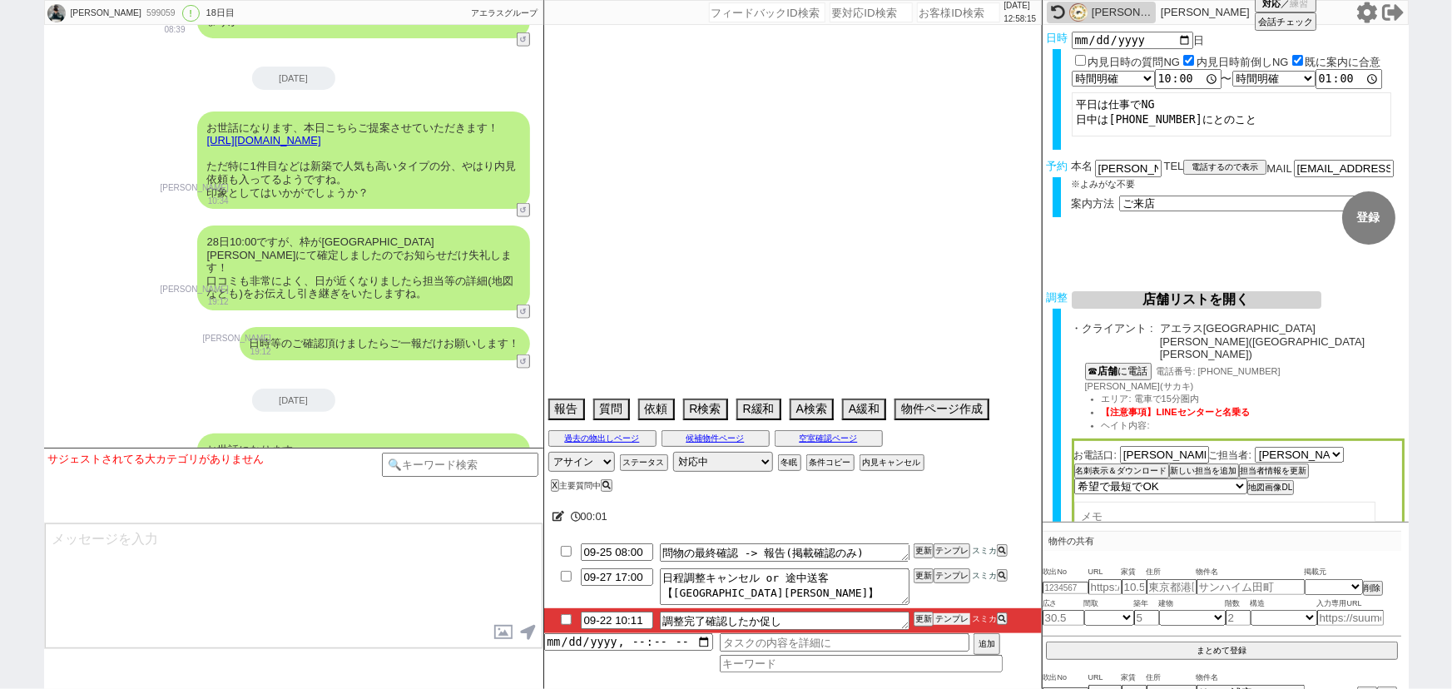
select select "30"
select select "24"
select select "16"
select select "548"
select select "34"
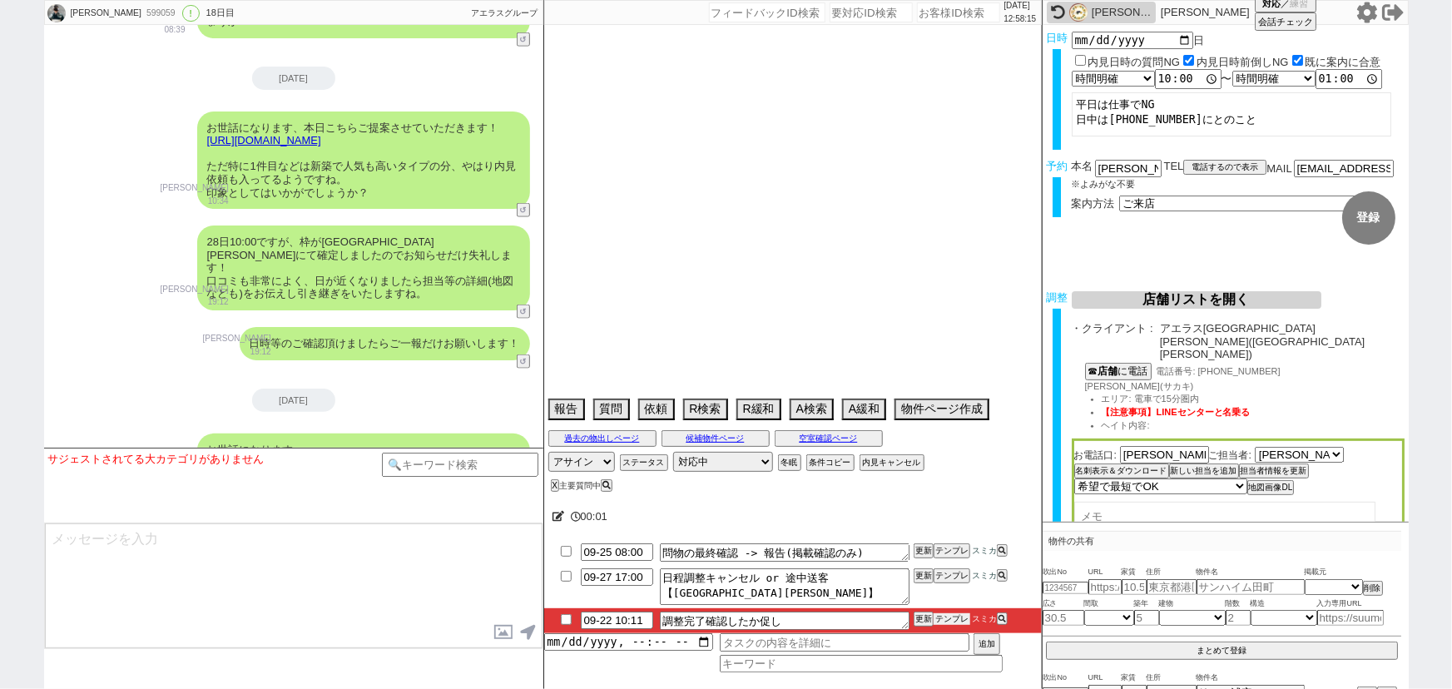
select select "61"
select select "55"
select select "37"
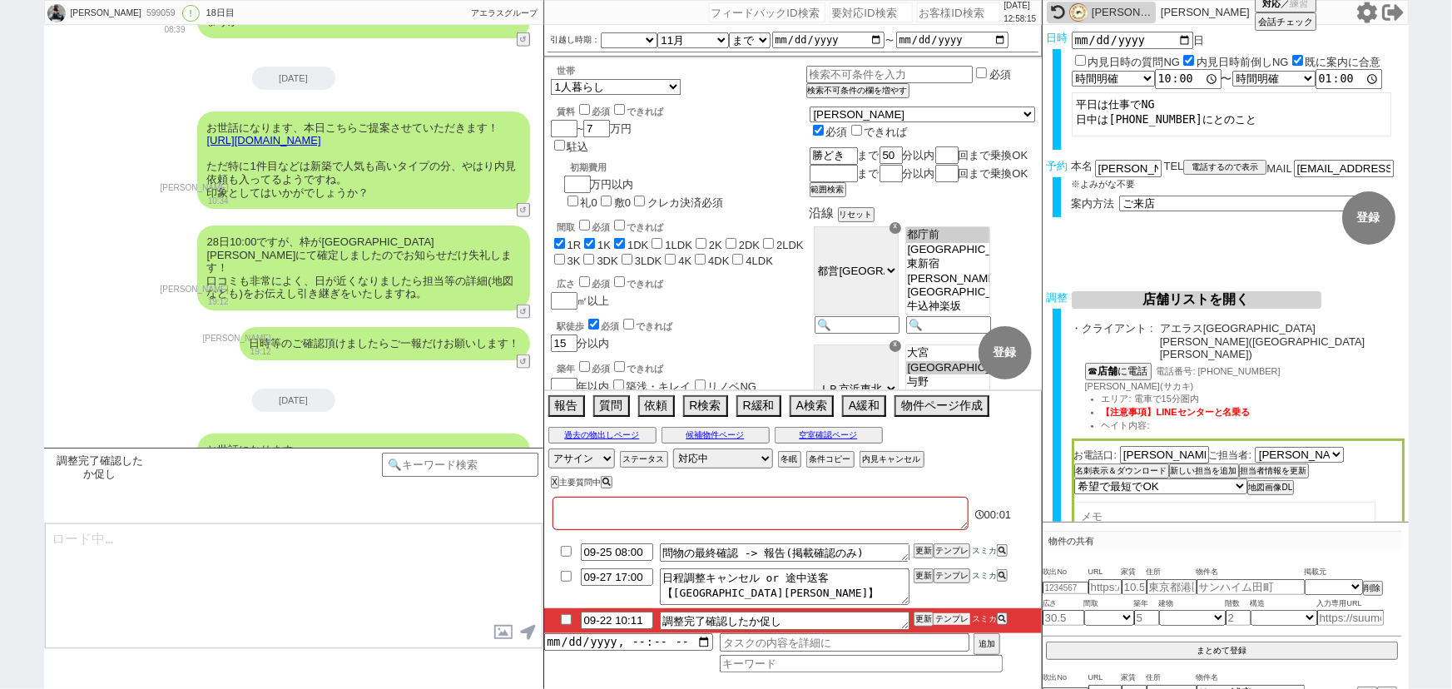
type textarea "他社なし"
type textarea "@@@@テンプレありません、、いい感じに促してもらえると！"
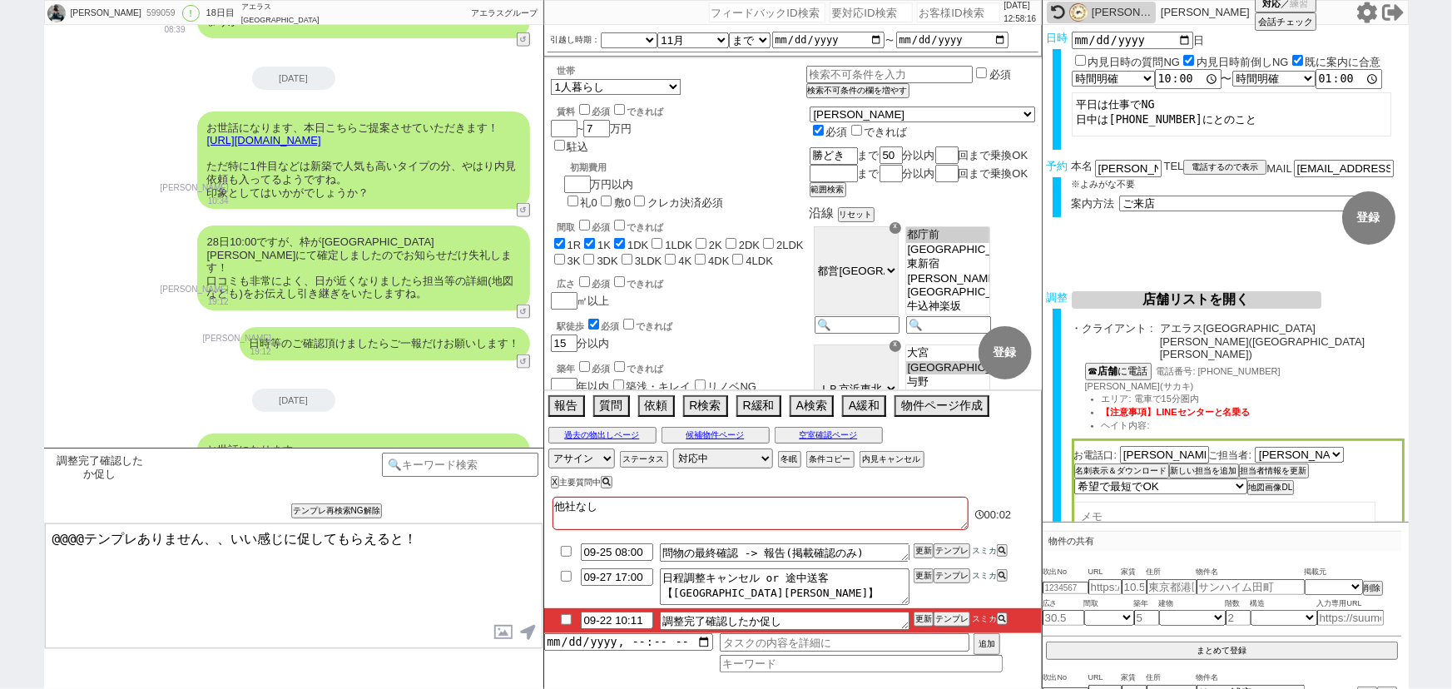
scroll to position [246, 0]
click at [564, 620] on input "checkbox" at bounding box center [566, 619] width 24 height 11
checkbox input "true"
click at [925, 403] on button "物件ページ作成 今は物件がないので押せません" at bounding box center [940, 404] width 92 height 18
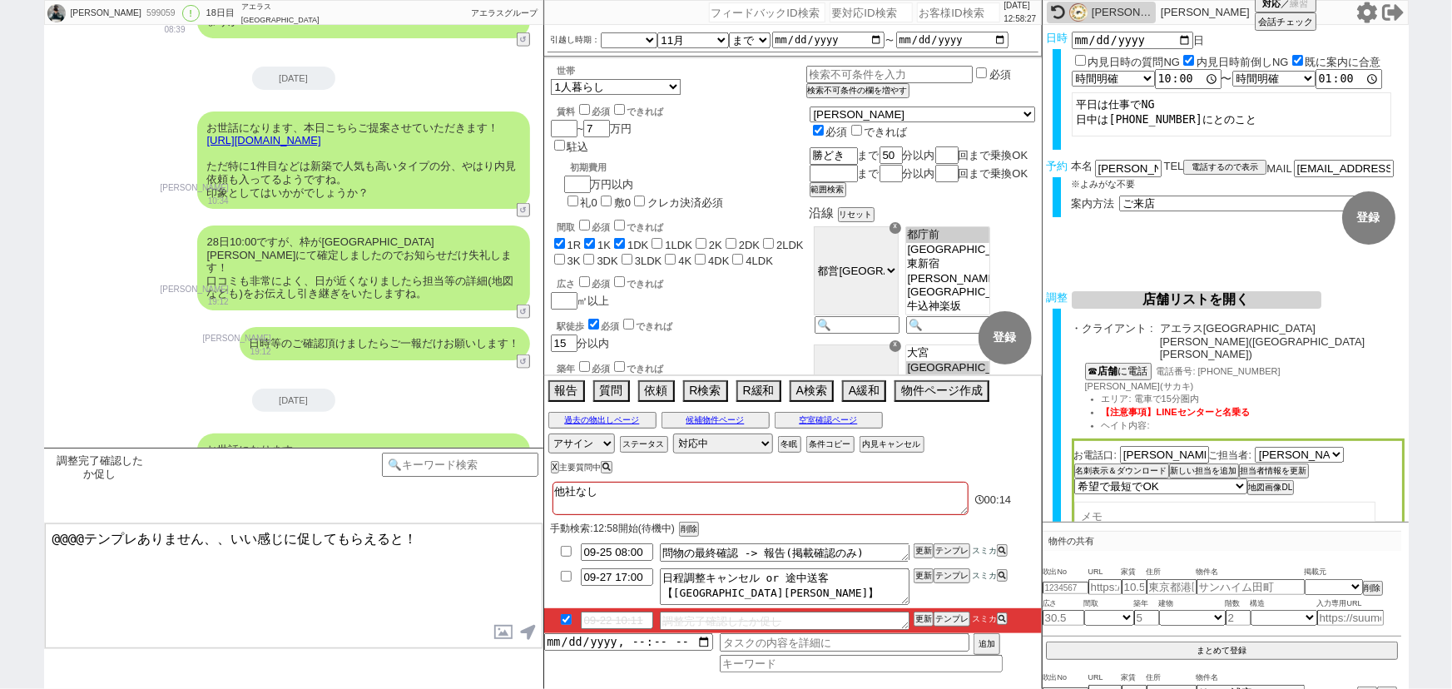
click at [925, 12] on input "number" at bounding box center [958, 12] width 83 height 20
paste input "613781"
type input "613781"
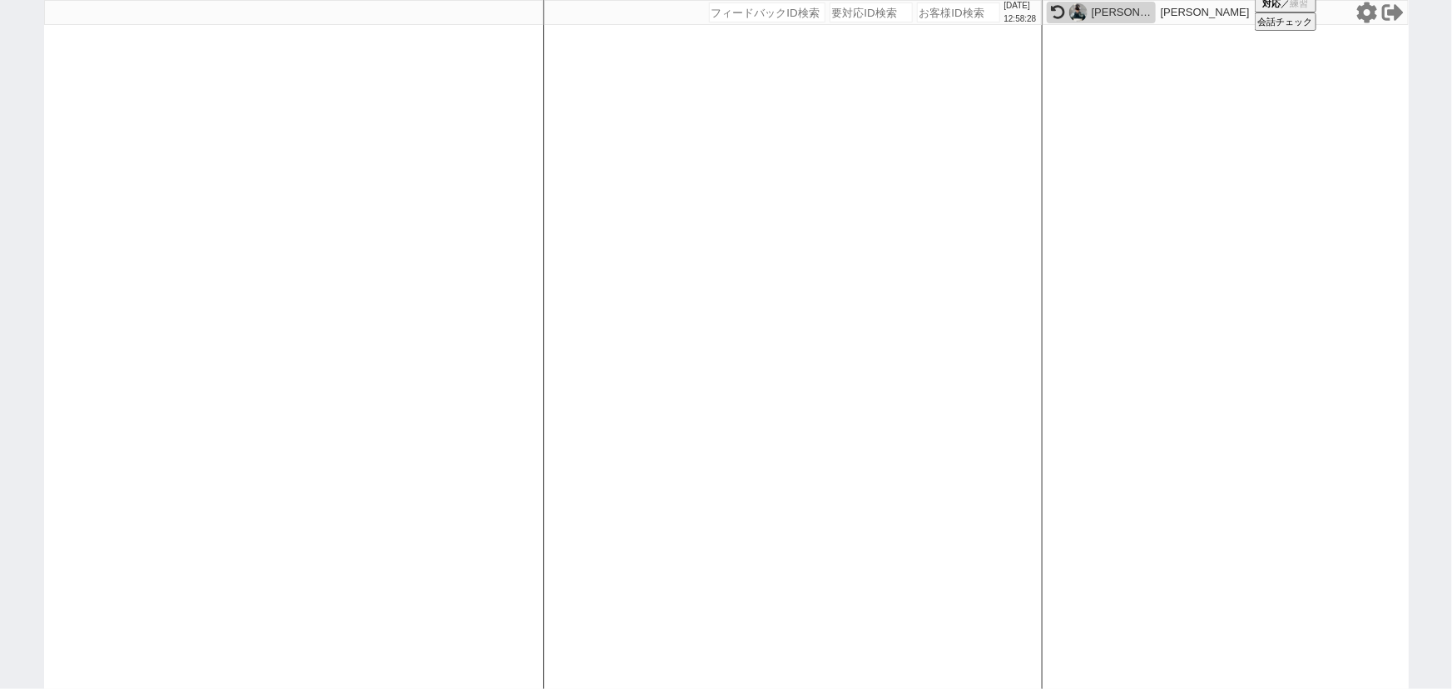
select select "2"
select select
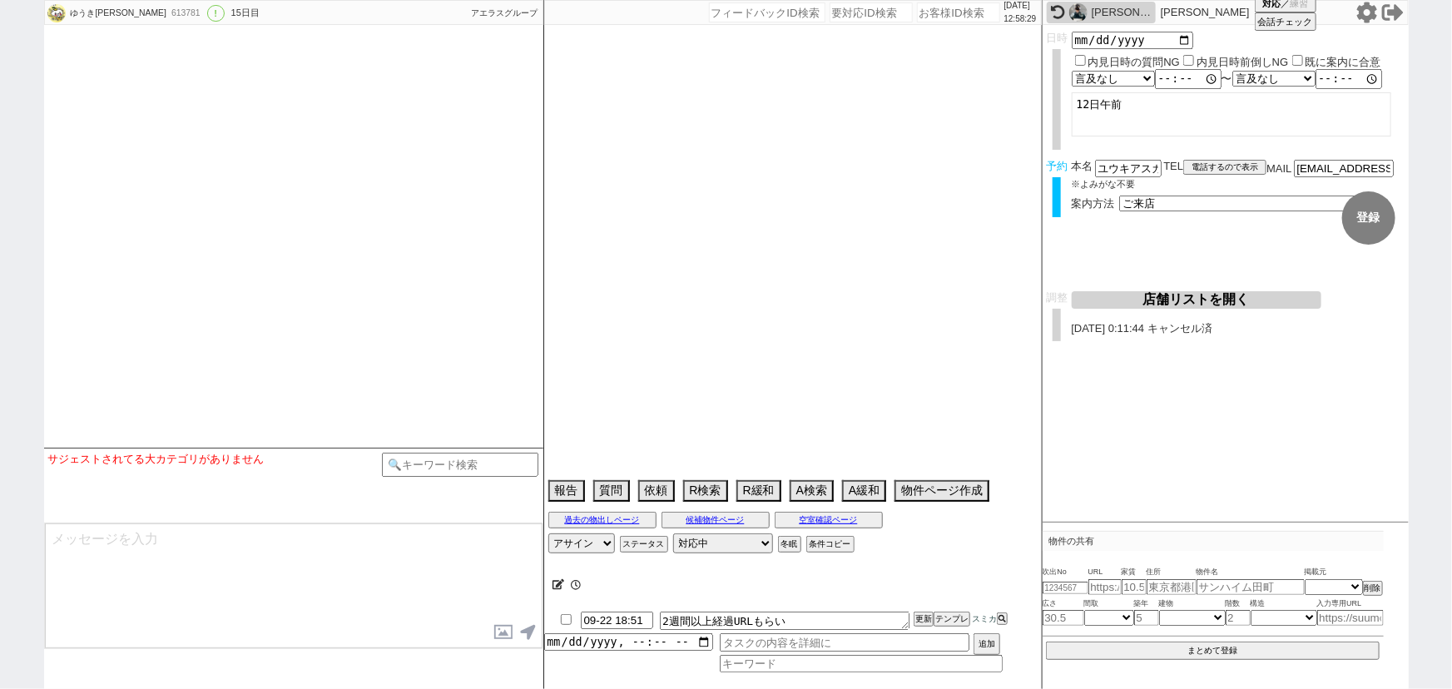
type textarea "候補なし来店しない"
select select "[DATE]"
select select "10"
select select "36"
select select "0"
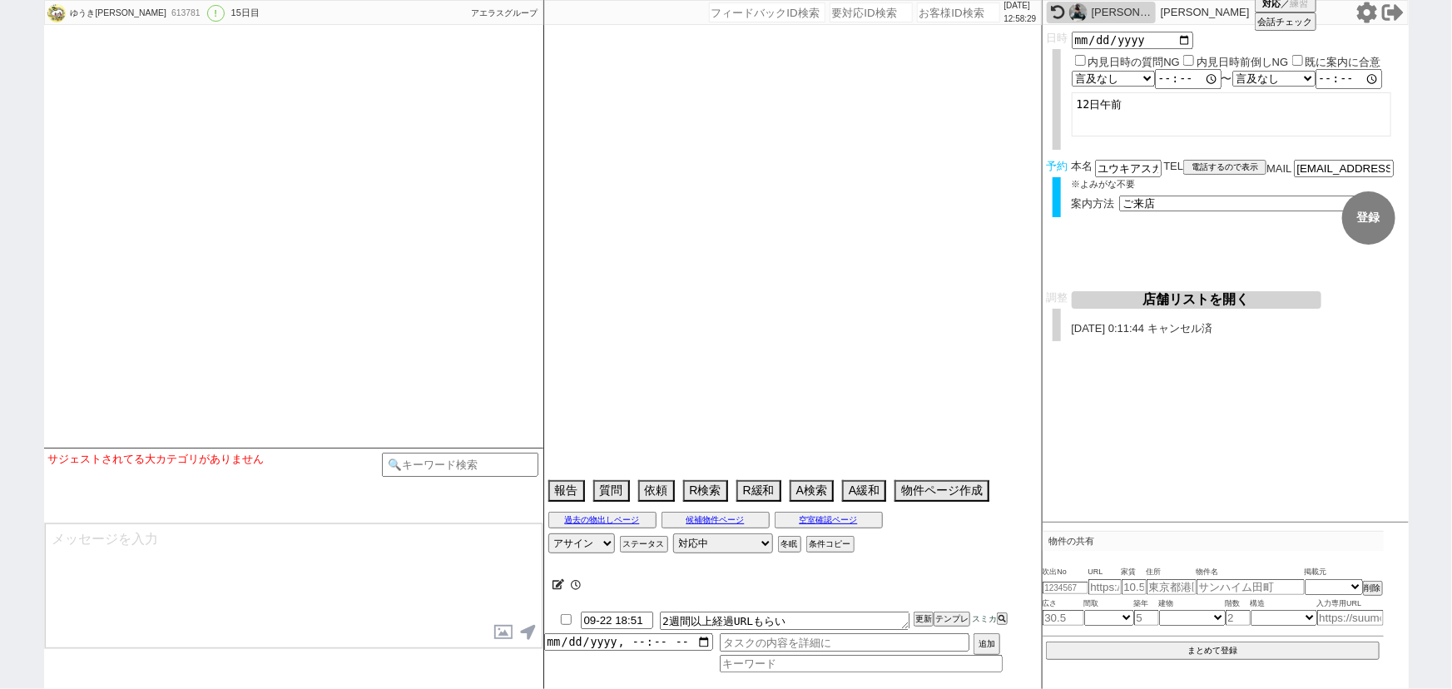
select select "44"
select select "1151"
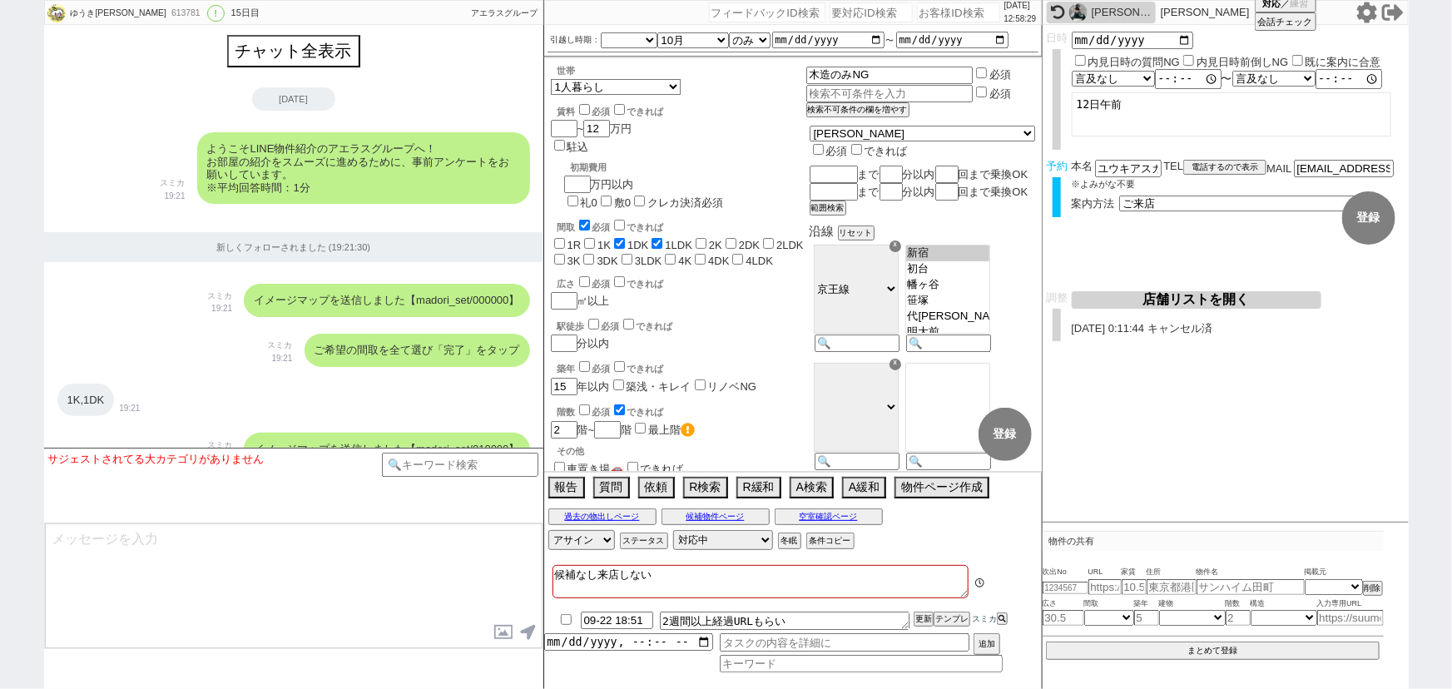
scroll to position [7333, 0]
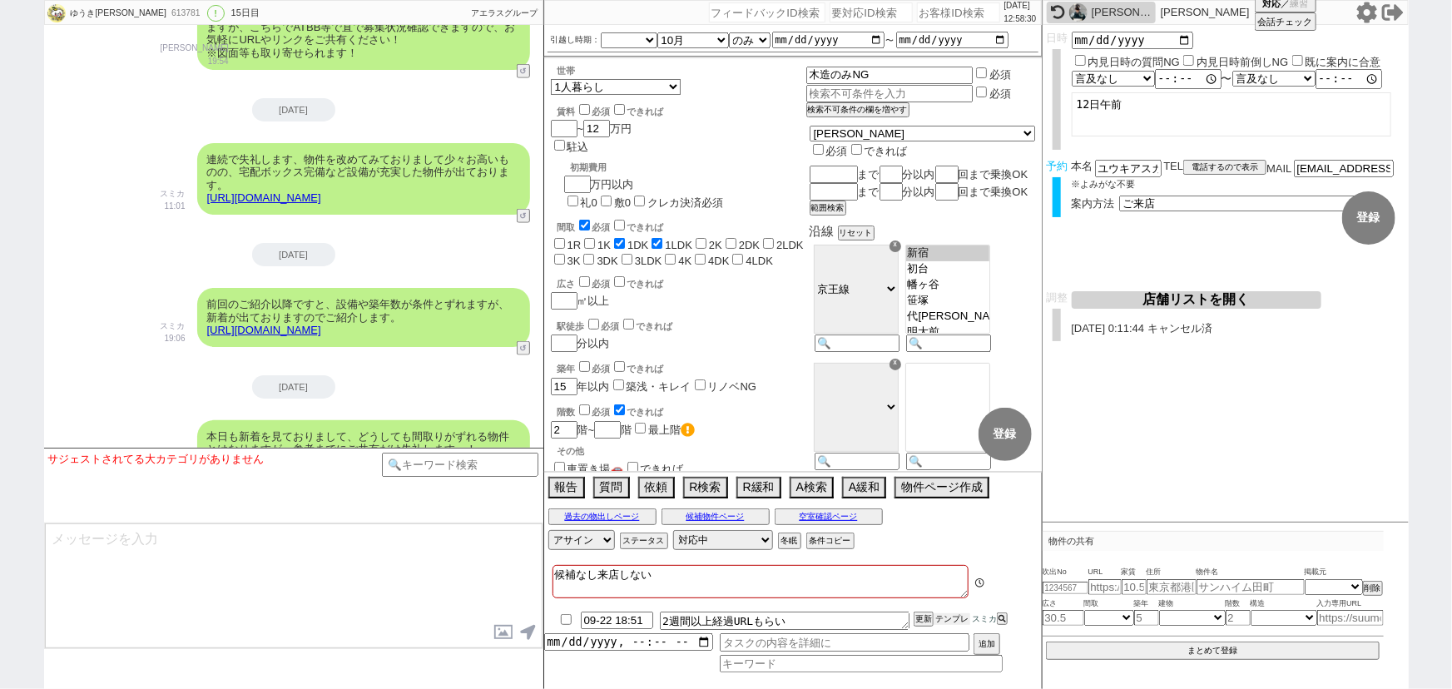
click at [953, 616] on button "テンプレ" at bounding box center [951, 619] width 37 height 12
type textarea "お問い合わせから2週間ほど経ちまして、一通り物件が当初から入れ替わった相場状態かと思います(基本的に募集が出てから1〜2週間では確実に埋まることが多いです)。"
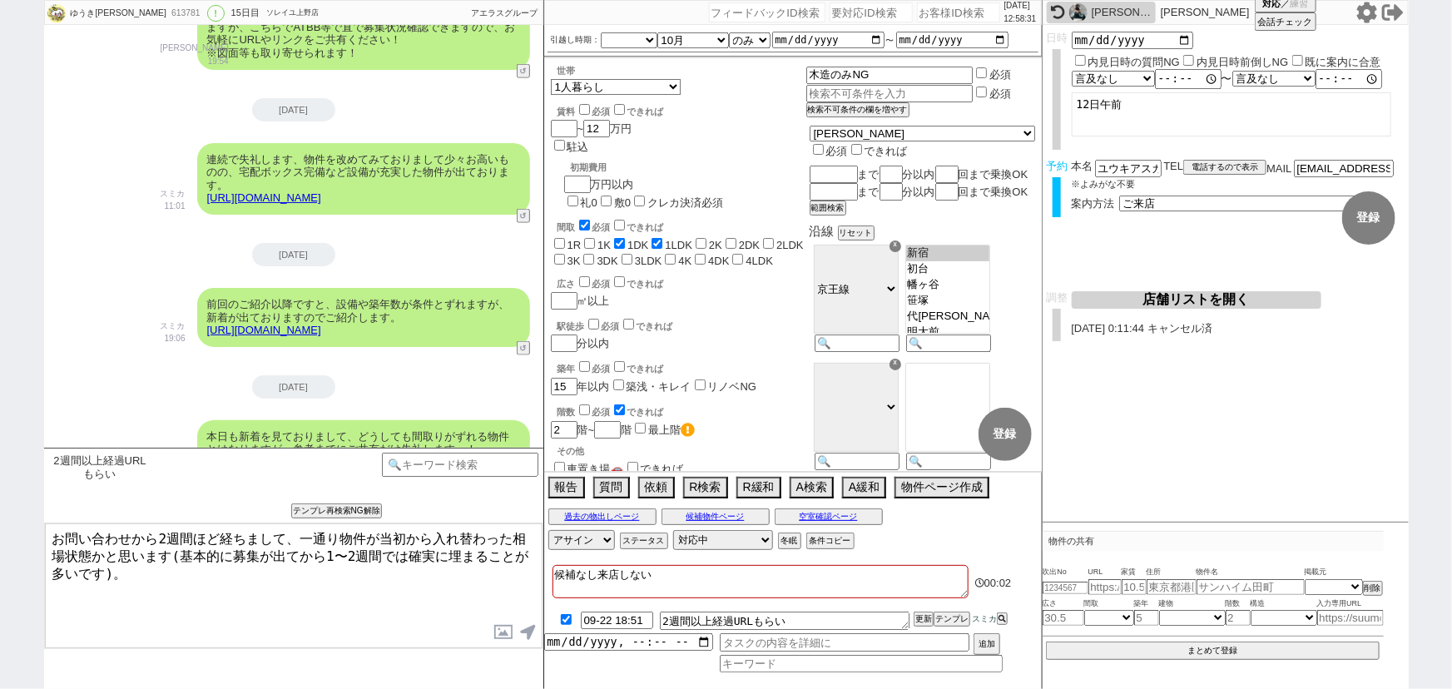
checkbox input "true"
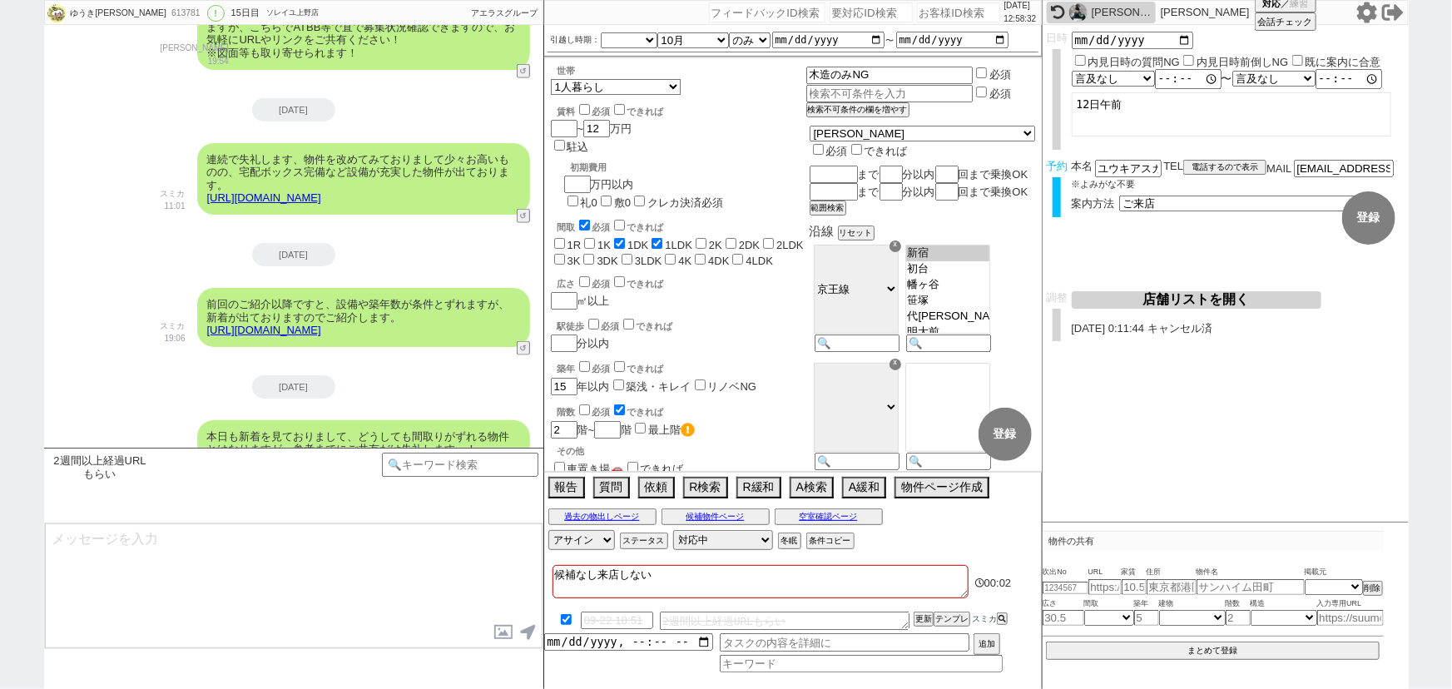
scroll to position [7465, 0]
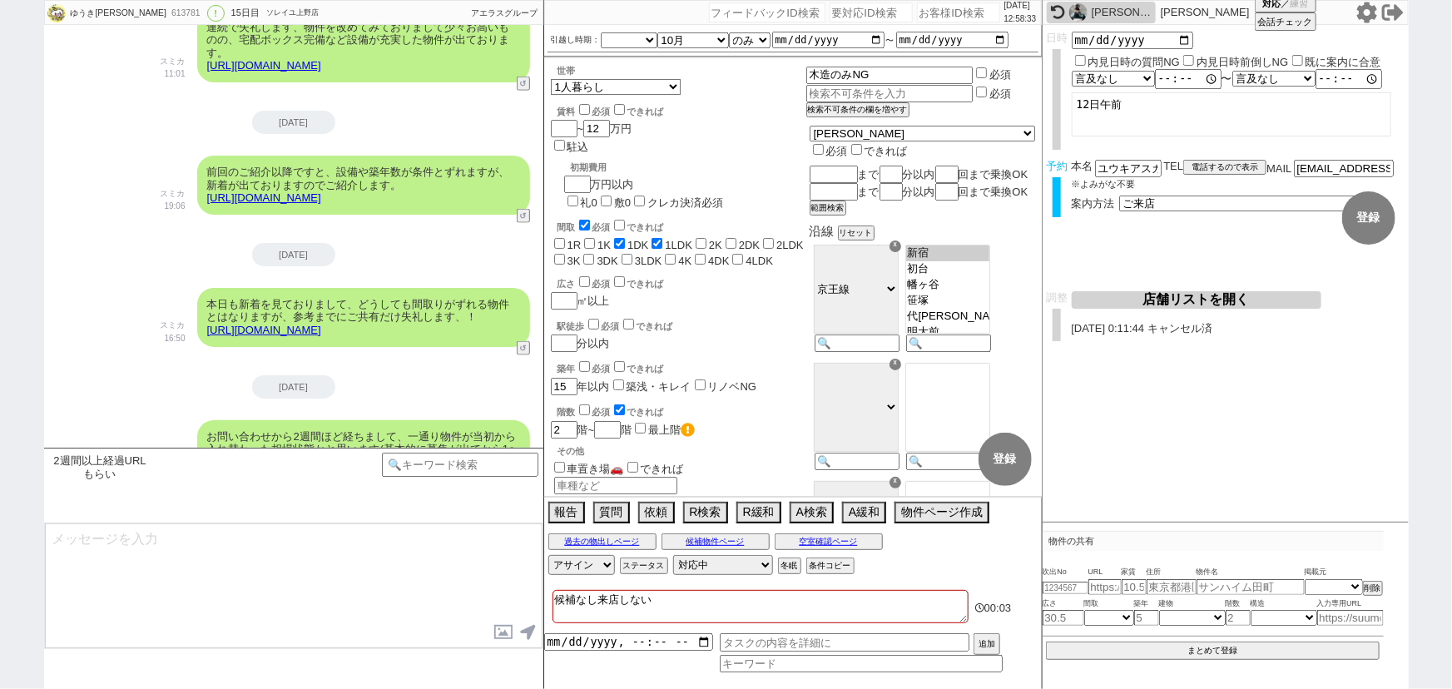
type textarea "当初の候補などからは大きく変わられた頃かなとも思いますが、直近での気になられた物件などはいかがでしょうか？ ぜひ今後の参考にさせていただくほか、空室状況など確…"
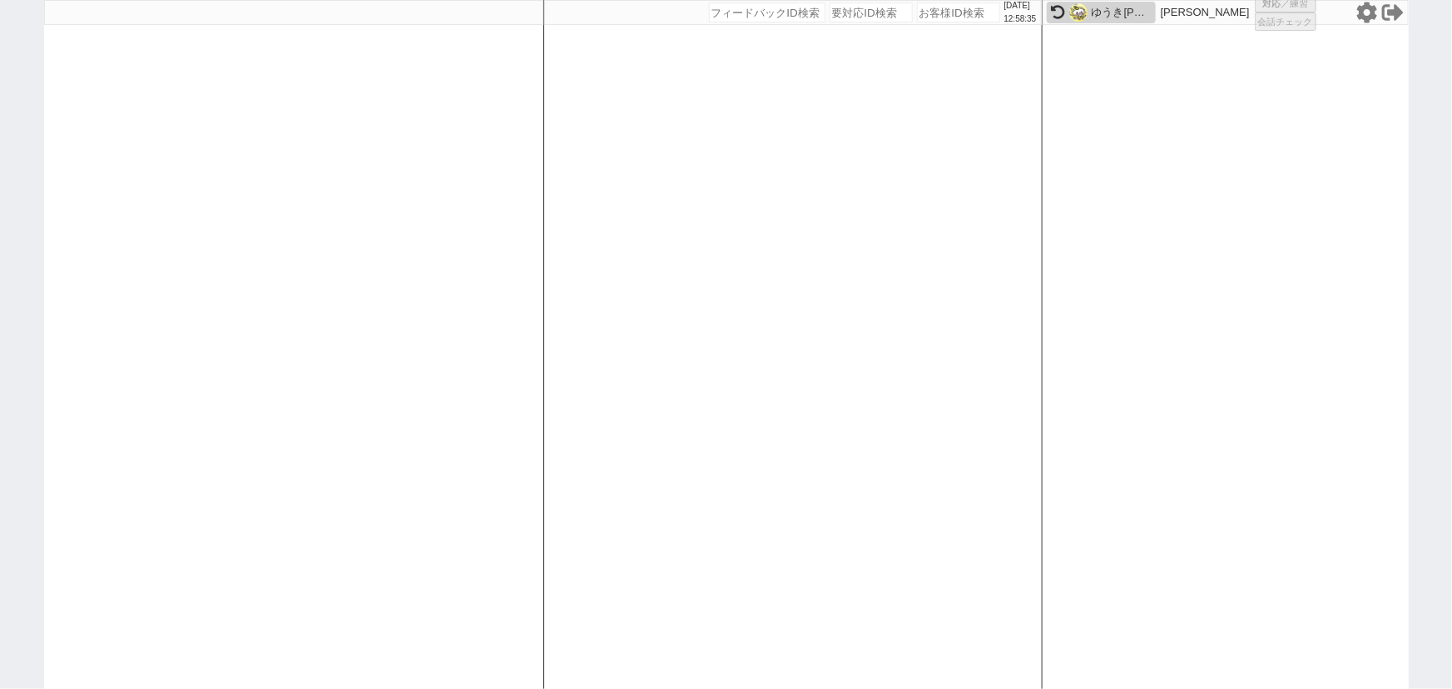
select select "15"
select select "0"
select select "19"
select select "609"
select select "15"
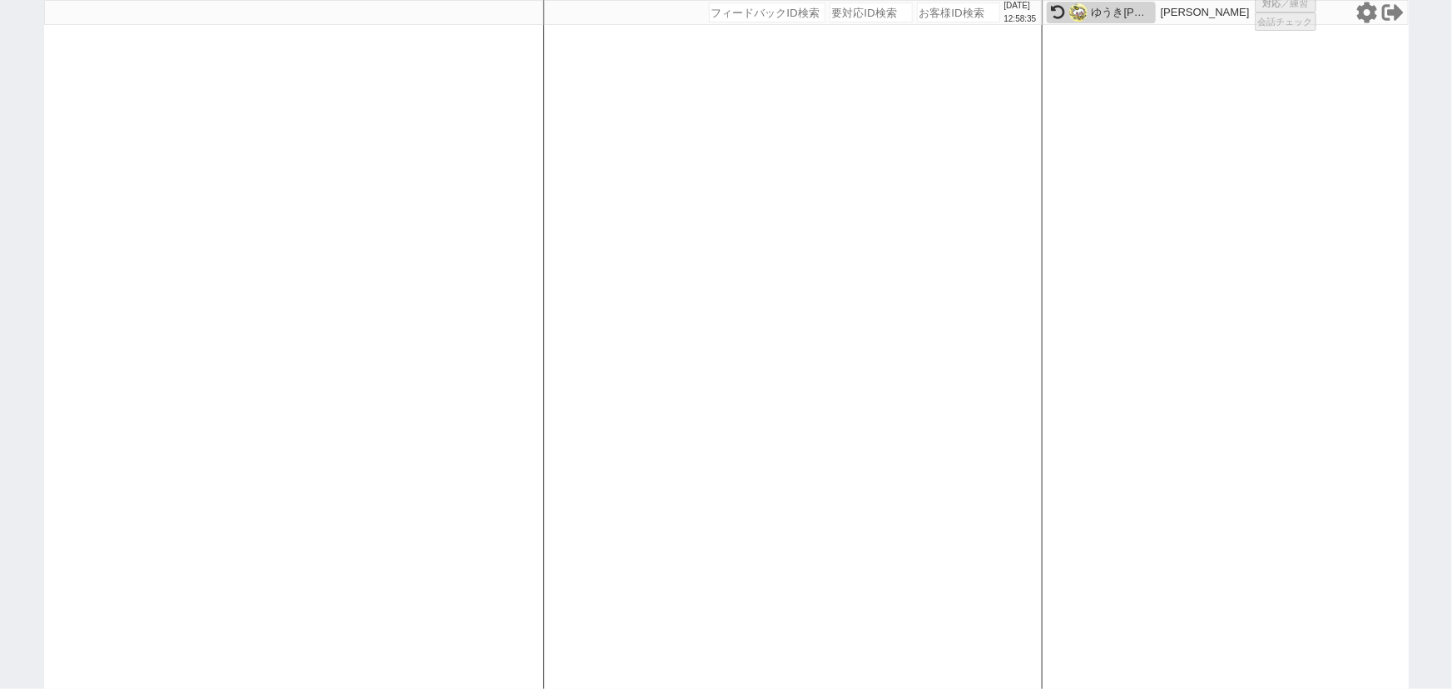
select select "521"
select select "47"
select select "1214"
select select "44"
select select "1165"
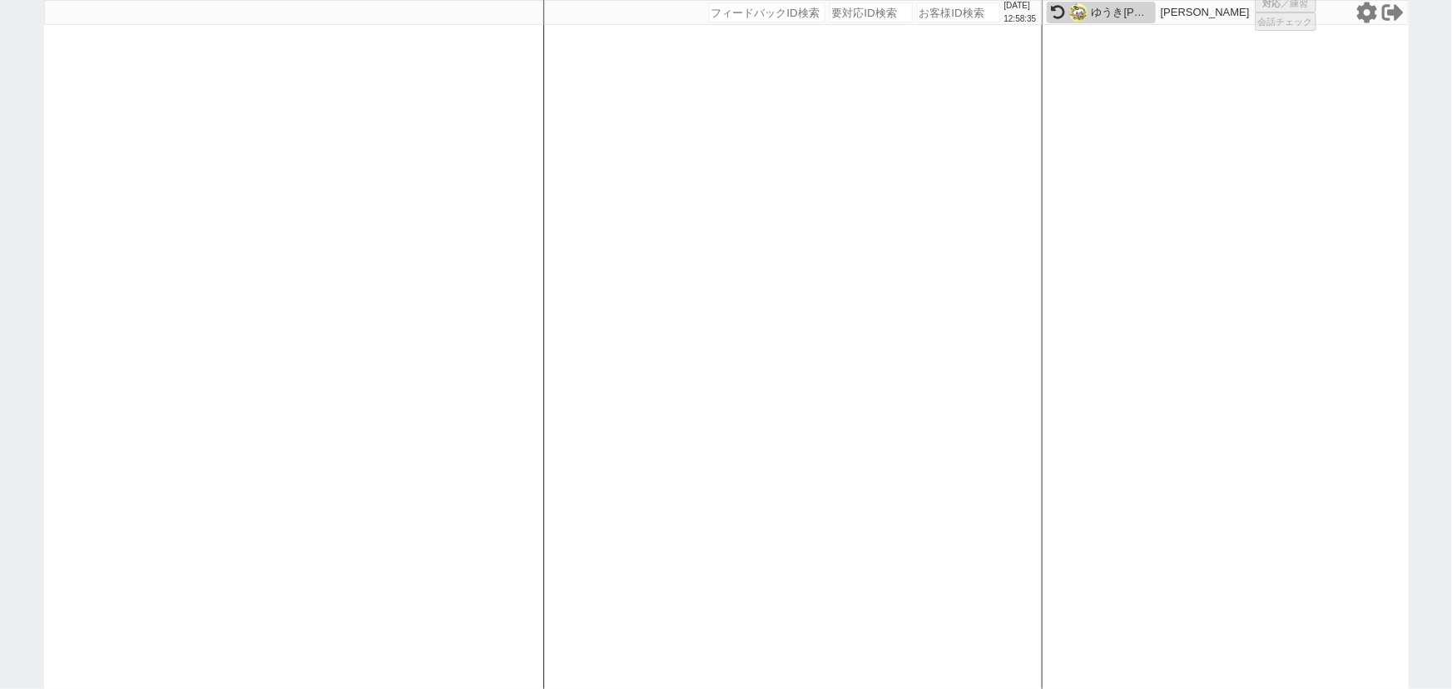
select select "100"
select select "1"
select select "6"
select select "2"
select select "2835"
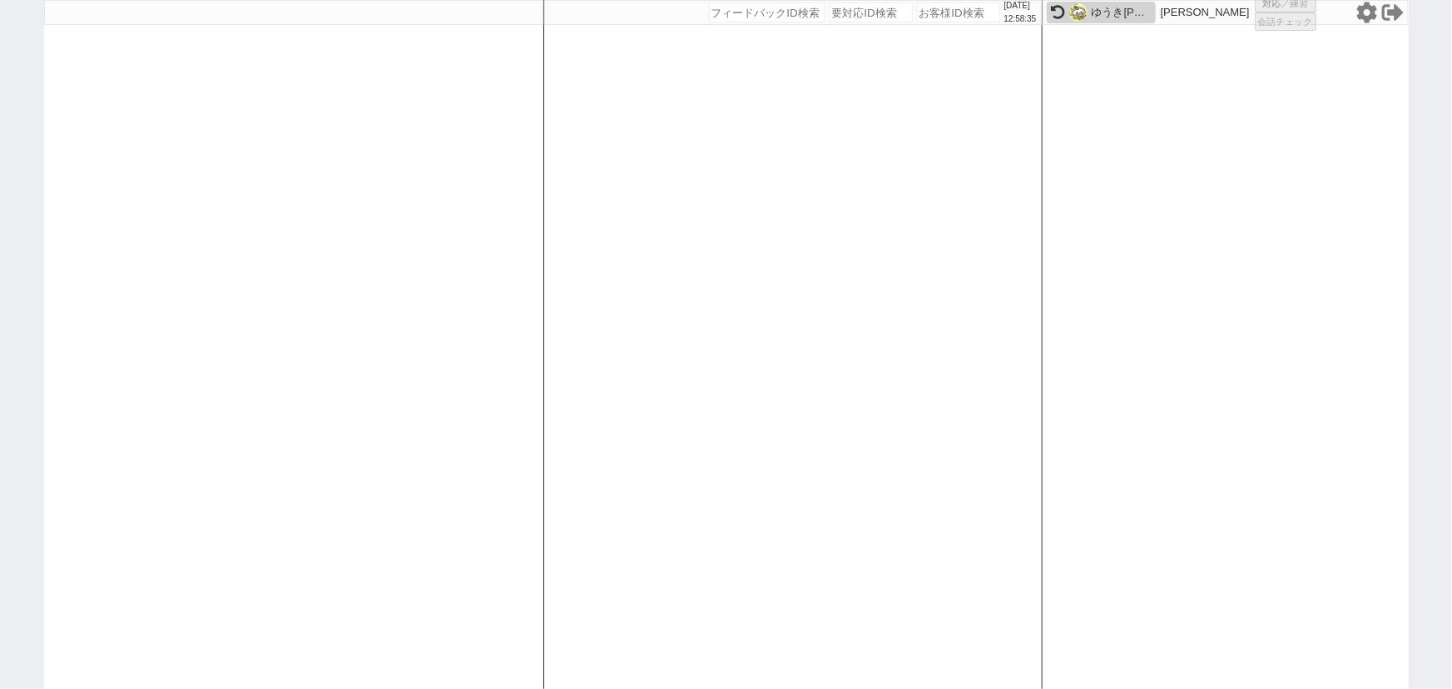
select select "5"
select select
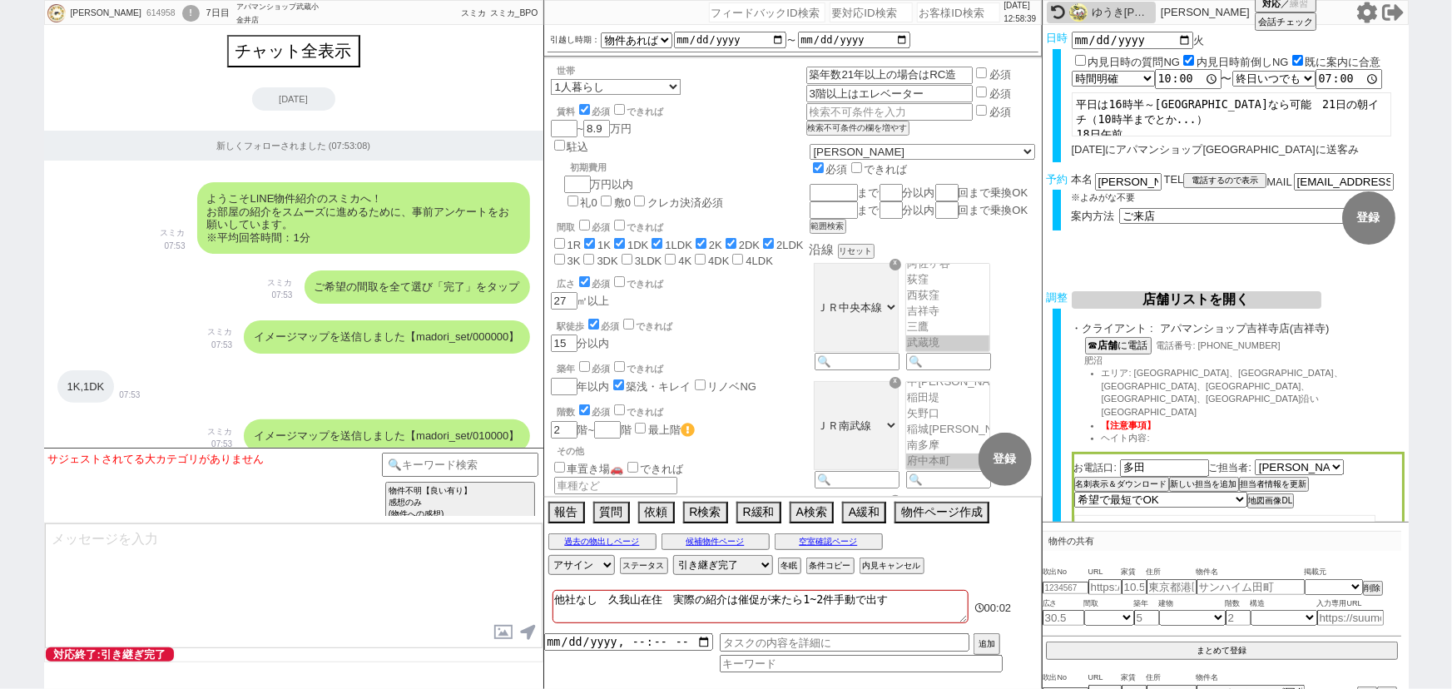
scroll to position [213, 0]
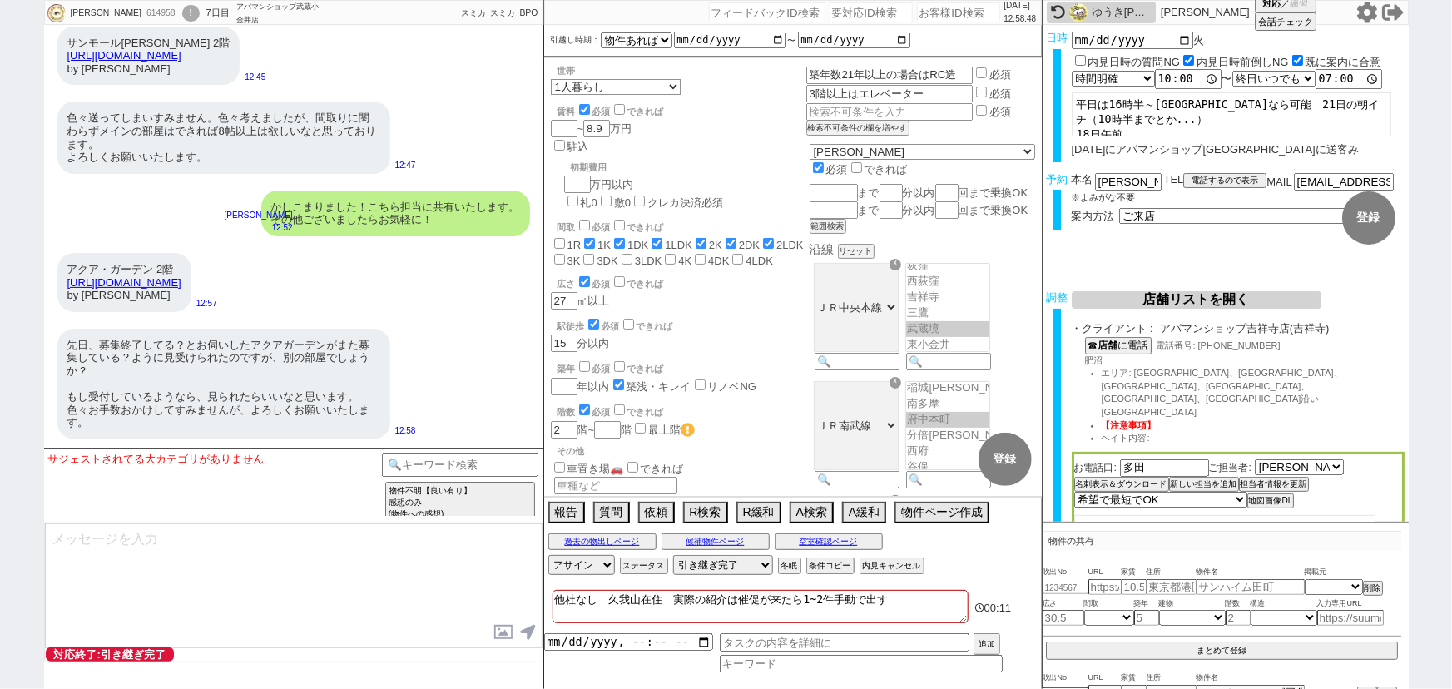
click at [928, 7] on input "number" at bounding box center [958, 12] width 83 height 20
paste input "489693"
type input "489693"
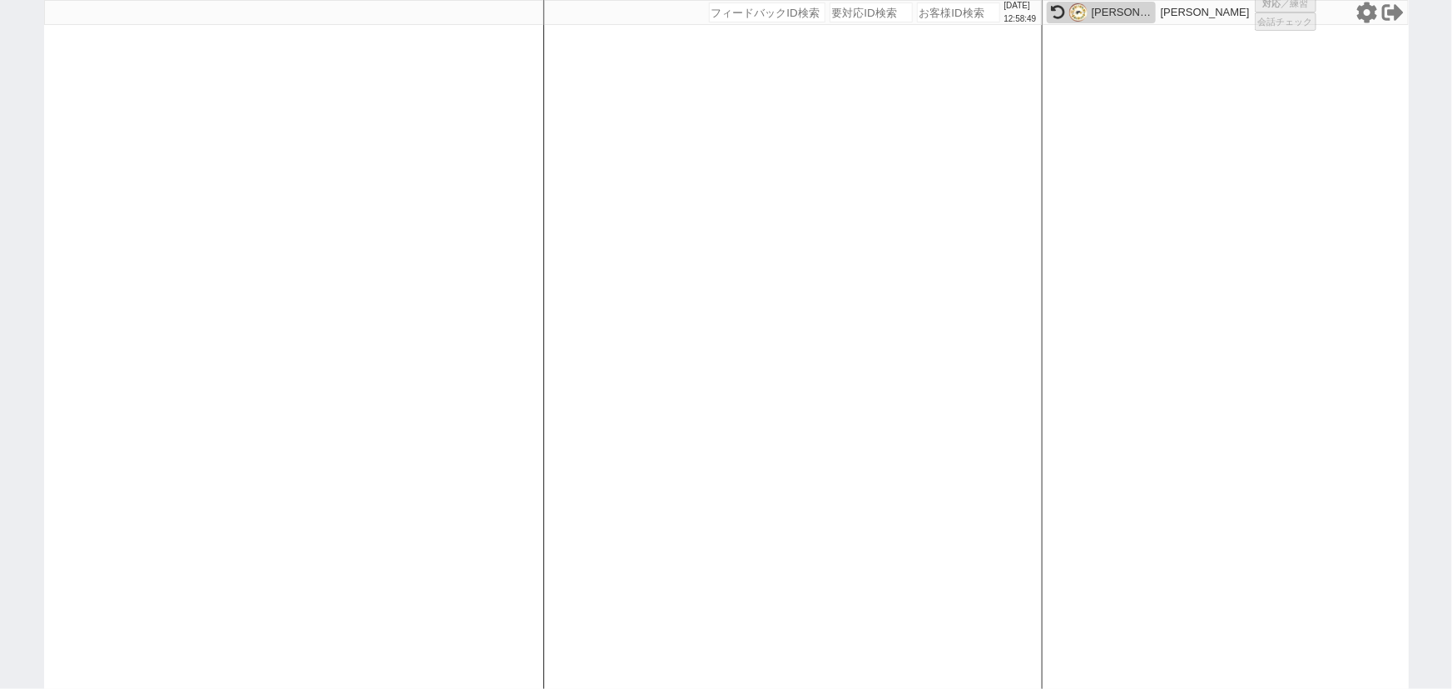
select select "2"
select select
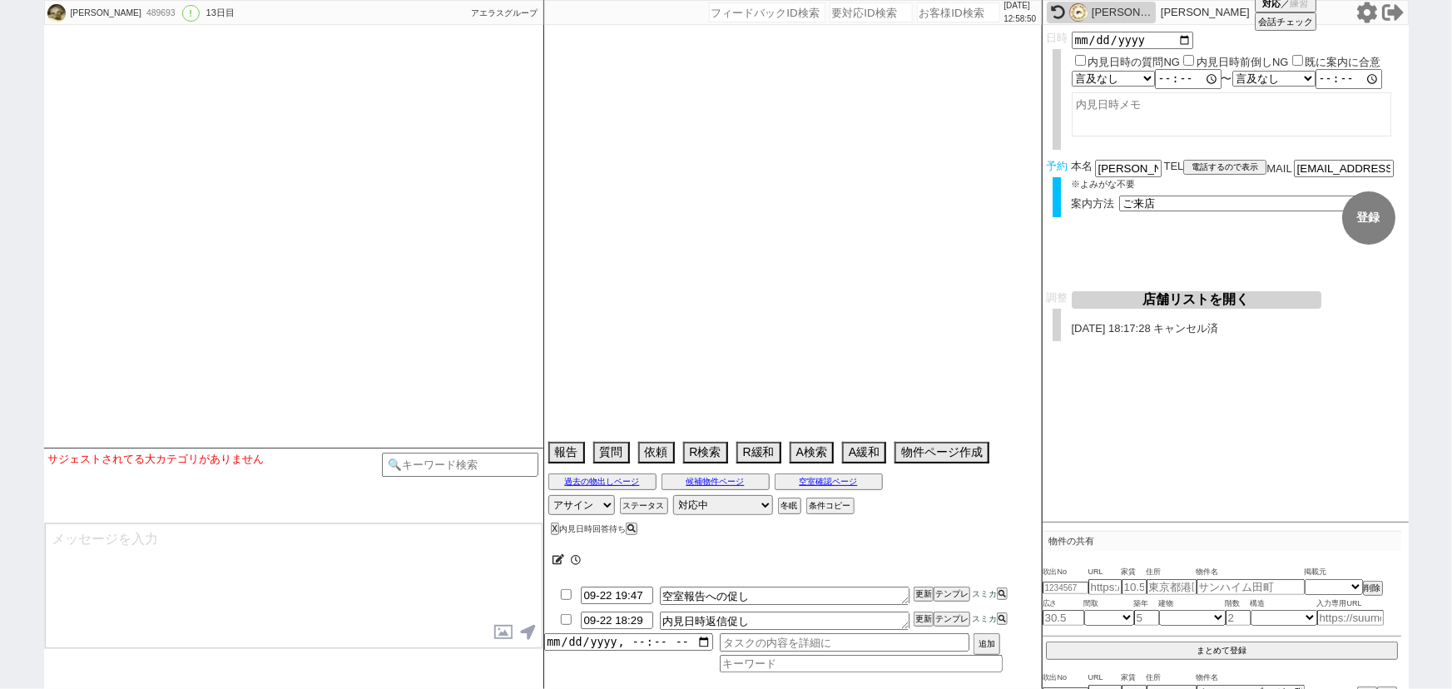
select select "[DATE]"
select select "10"
select select "36"
select select "0"
select select "14"
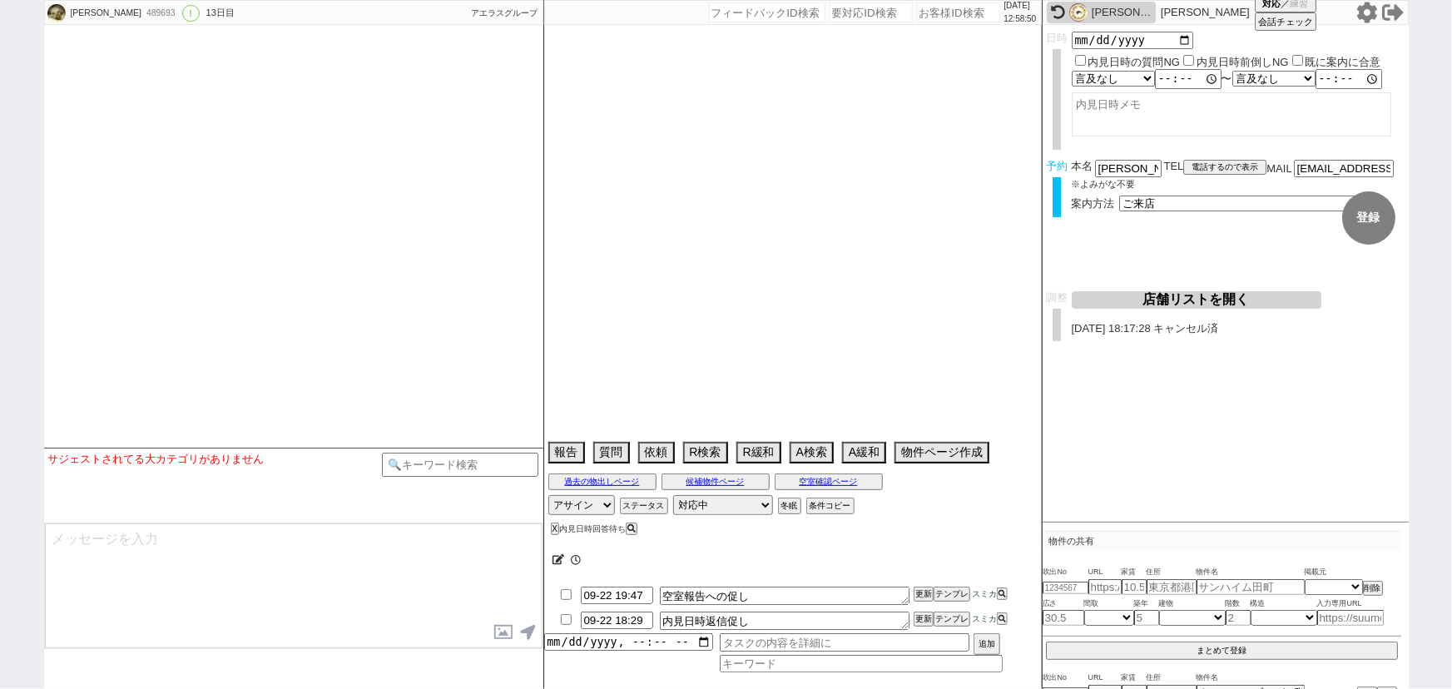
select select "13"
select select "452"
select select "84"
select select "2300"
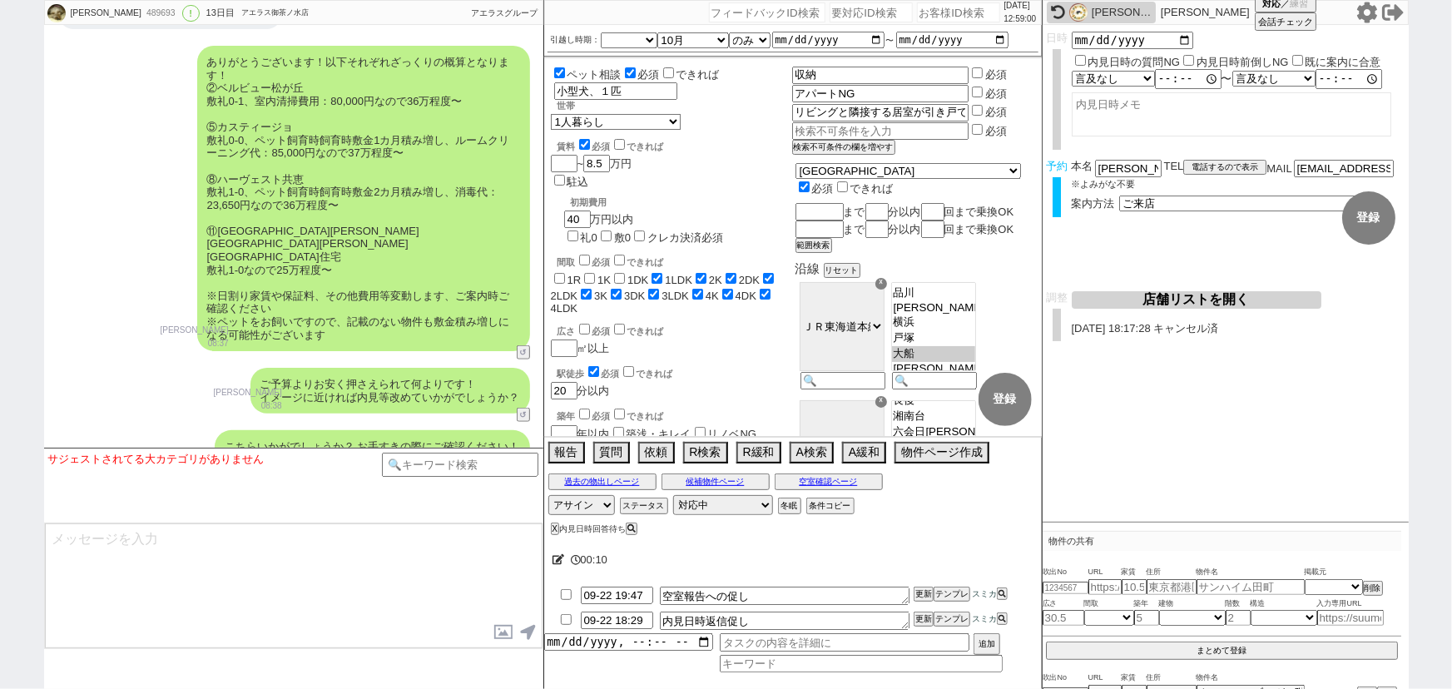
scroll to position [10331, 0]
click at [954, 621] on button "テンプレ" at bounding box center [951, 619] width 37 height 12
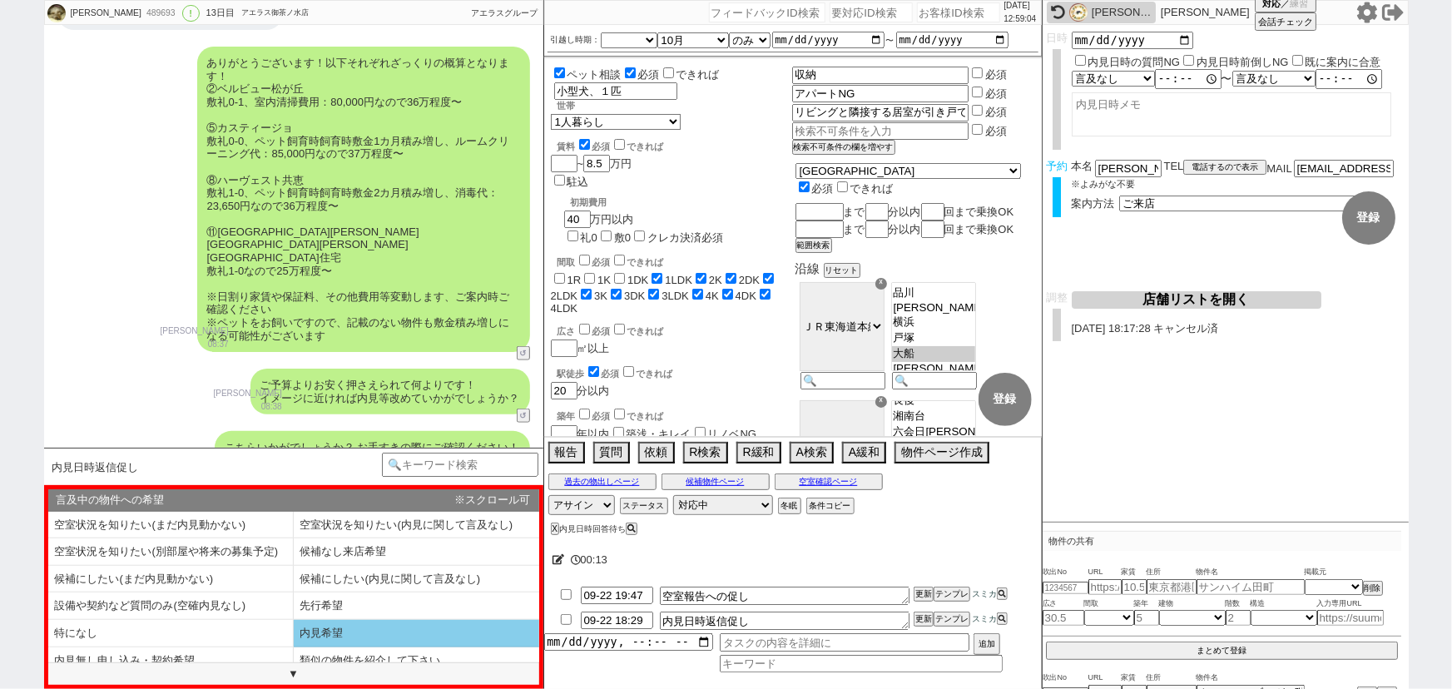
click at [377, 628] on li "内見希望" at bounding box center [416, 633] width 245 height 27
select select "内見希望"
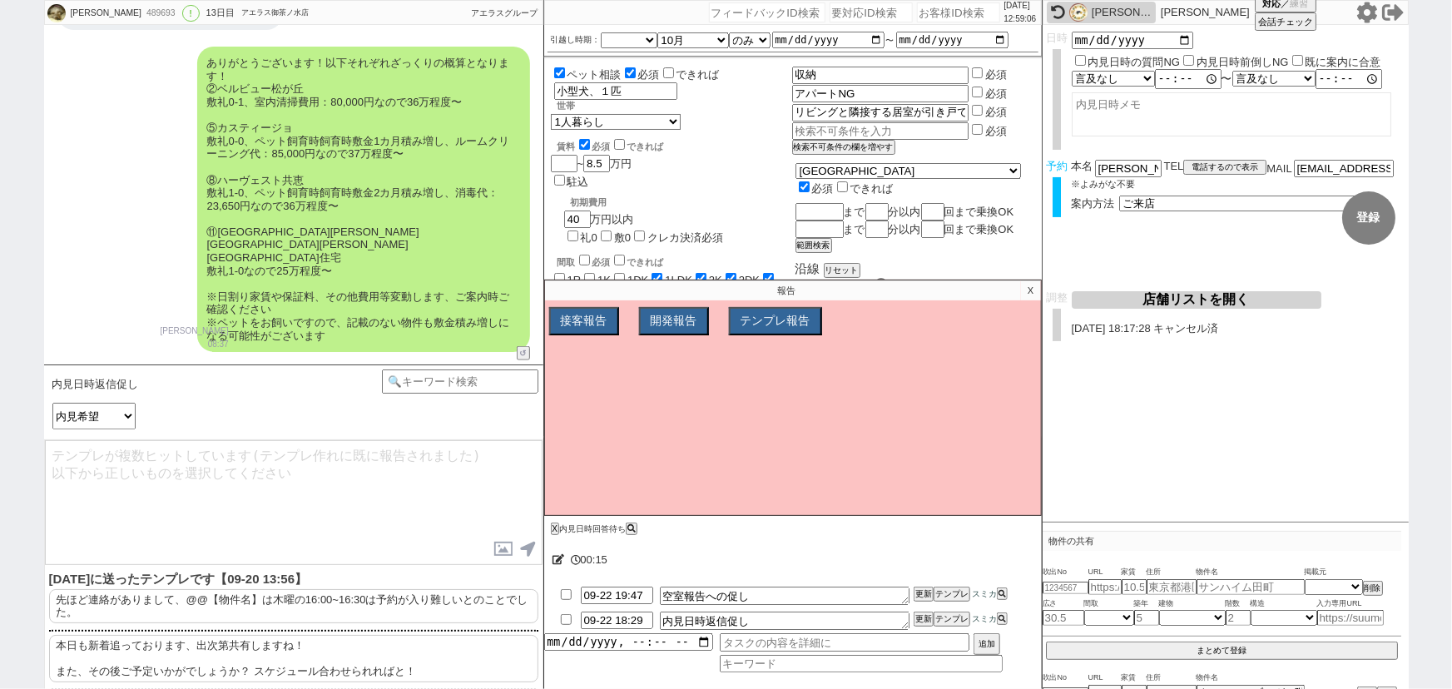
click at [211, 649] on p "本日も新着追っております、出次第共有しますね！ また、その後ご予定いかがでしょうか？ スケジュール合わせられればと！" at bounding box center [293, 658] width 489 height 47
type textarea "本日も新着追っております、出次第共有しますね！ また、その後ご予定いかがでしょうか？ スケジュール合わせられればと！"
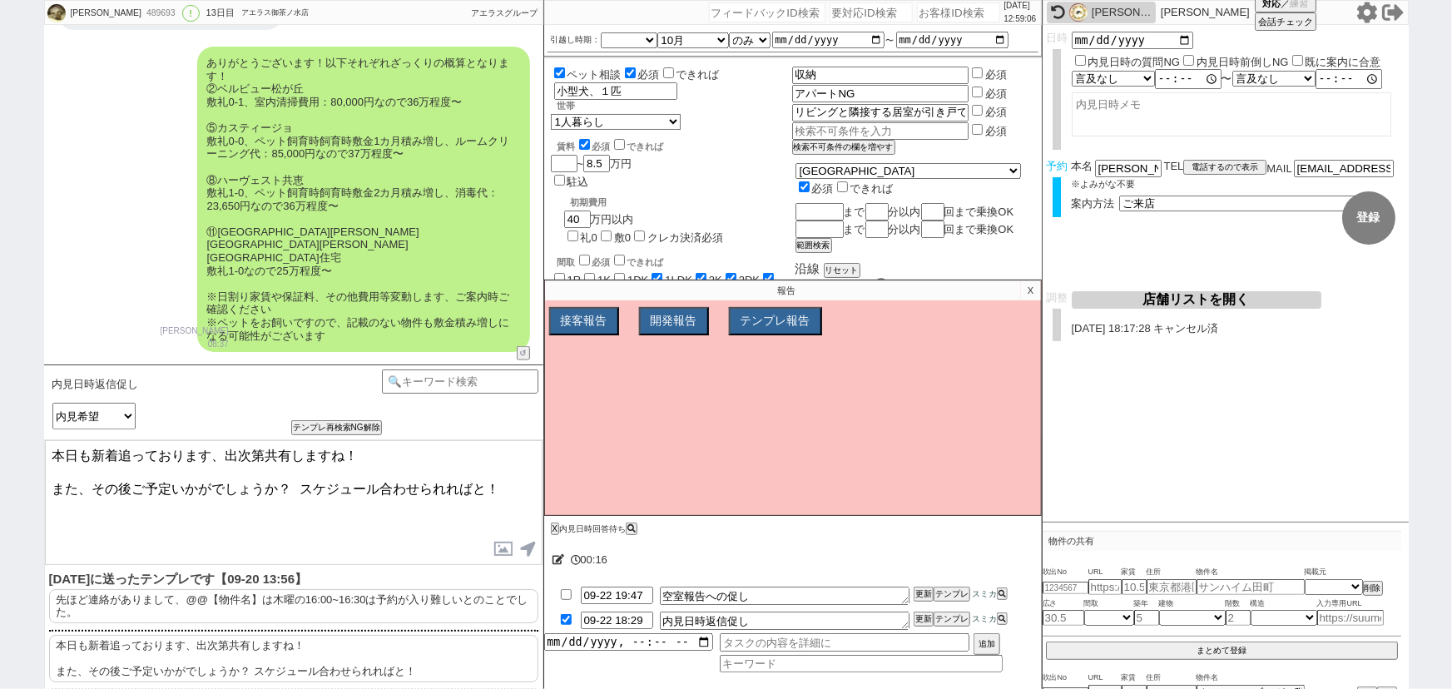
checkbox input "true"
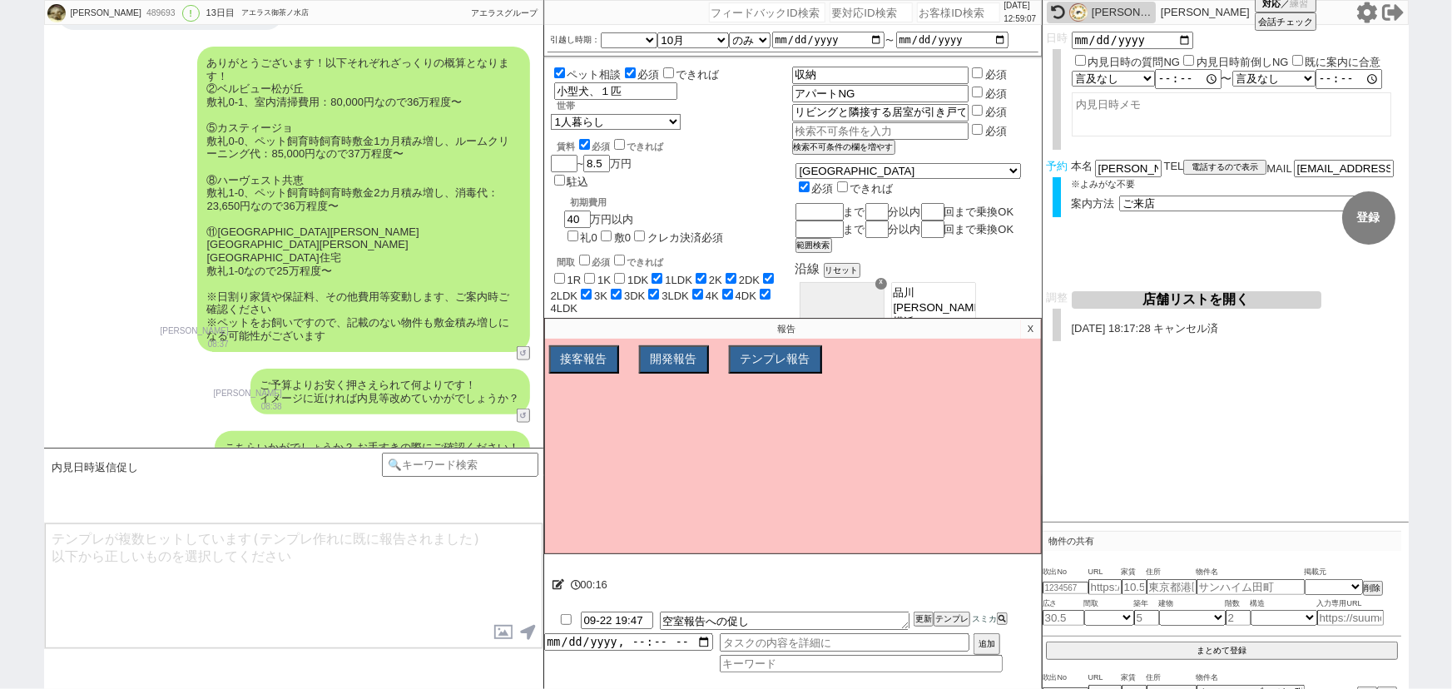
scroll to position [11491, 0]
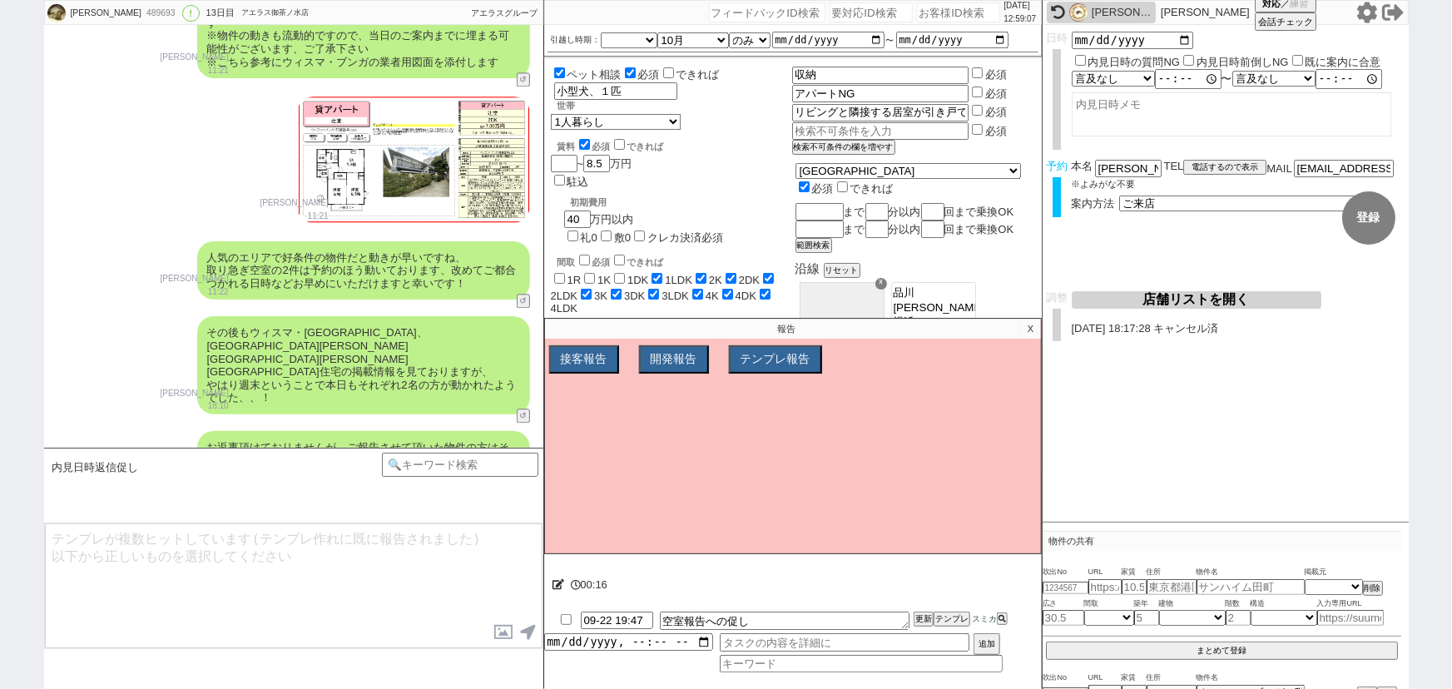
type input "09-23 19:47"
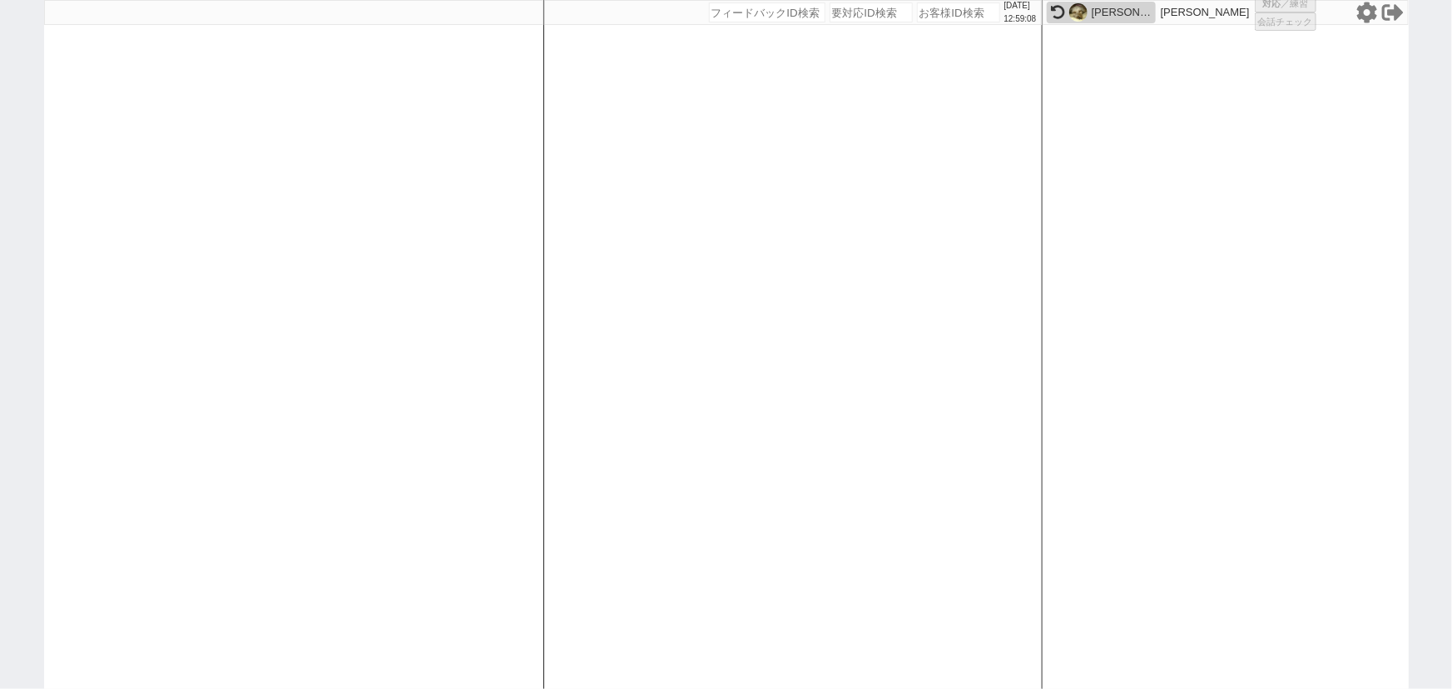
select select "100"
select select "1"
select select "6"
select select "2"
select select "5"
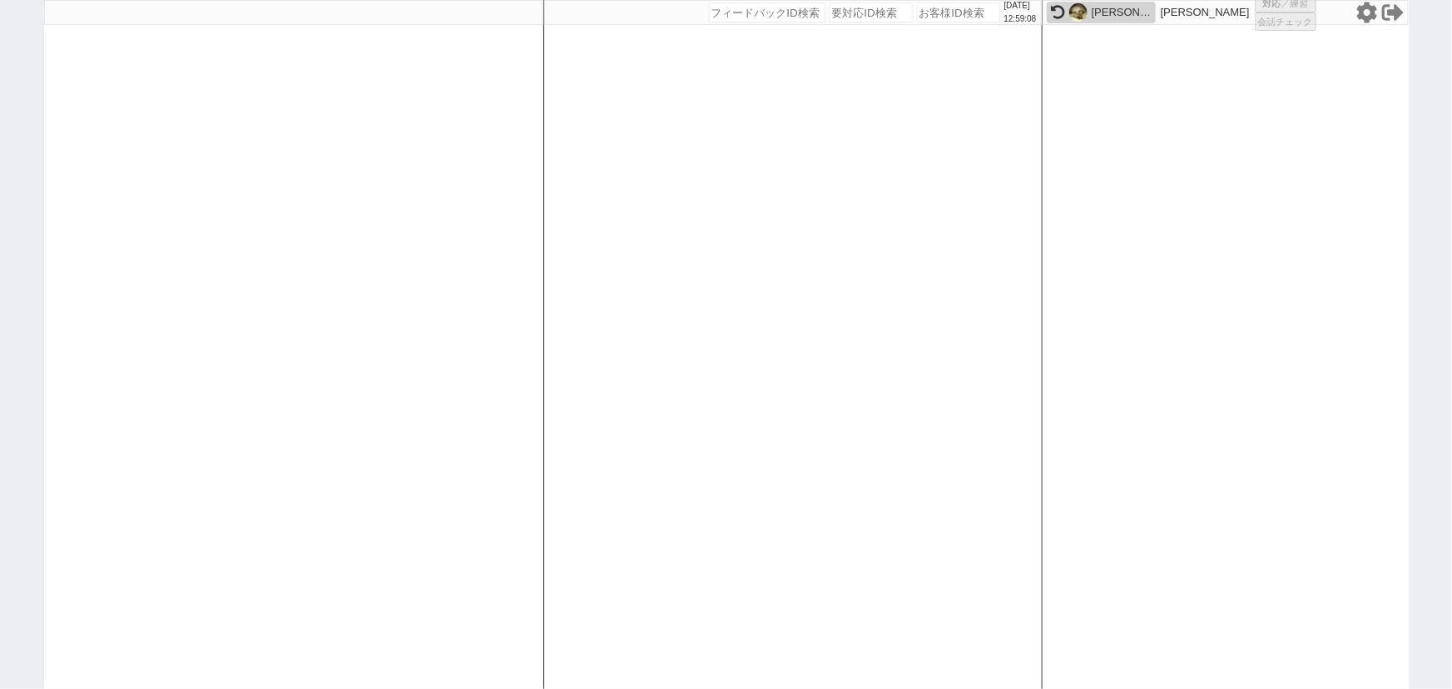
select select
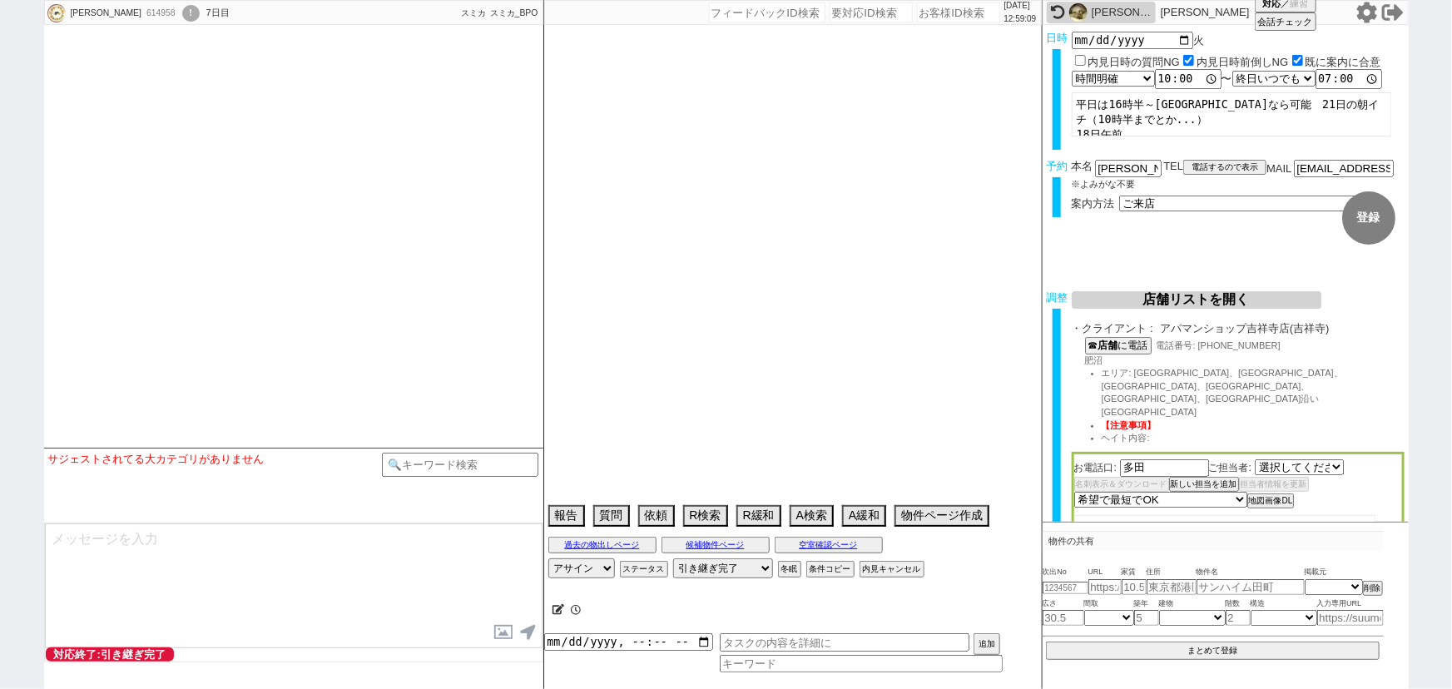
select select "2835"
select select "15"
select select "0"
select select "19"
select select "609"
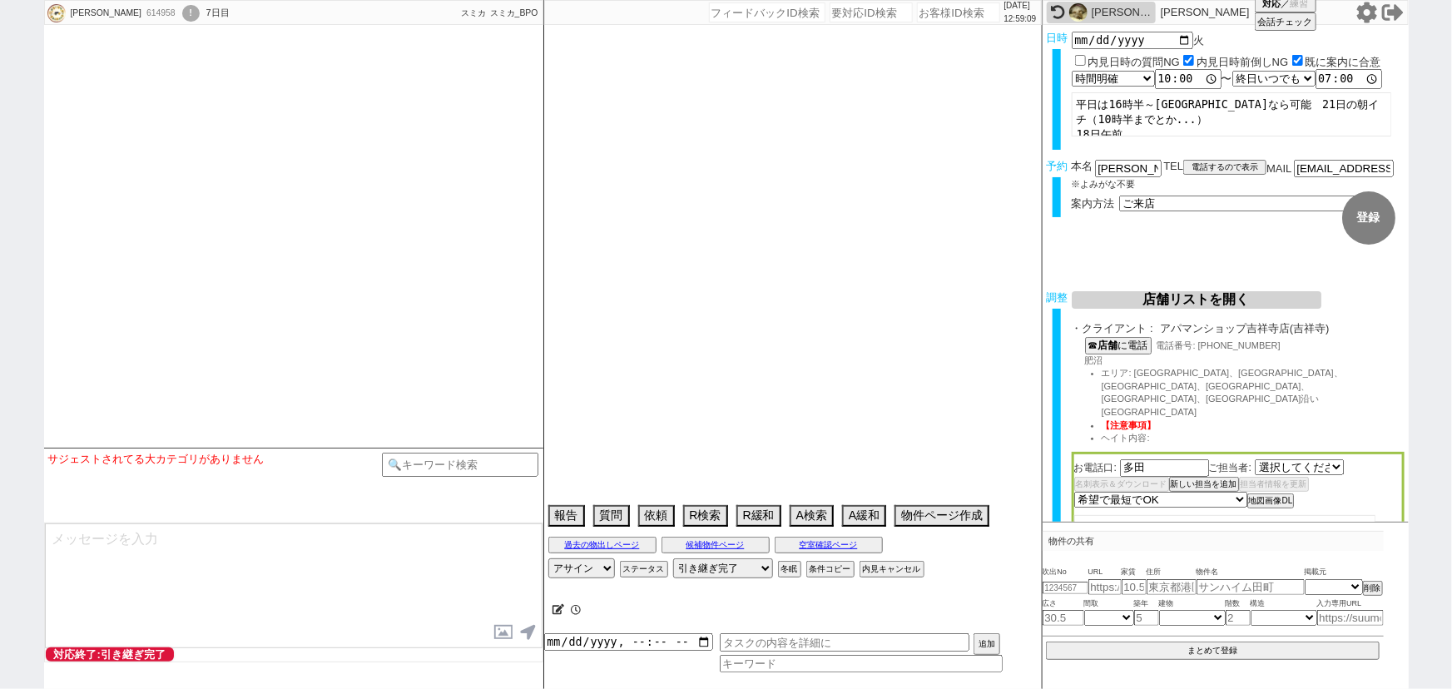
select select "15"
select select "521"
select select "47"
select select "1214"
select select "44"
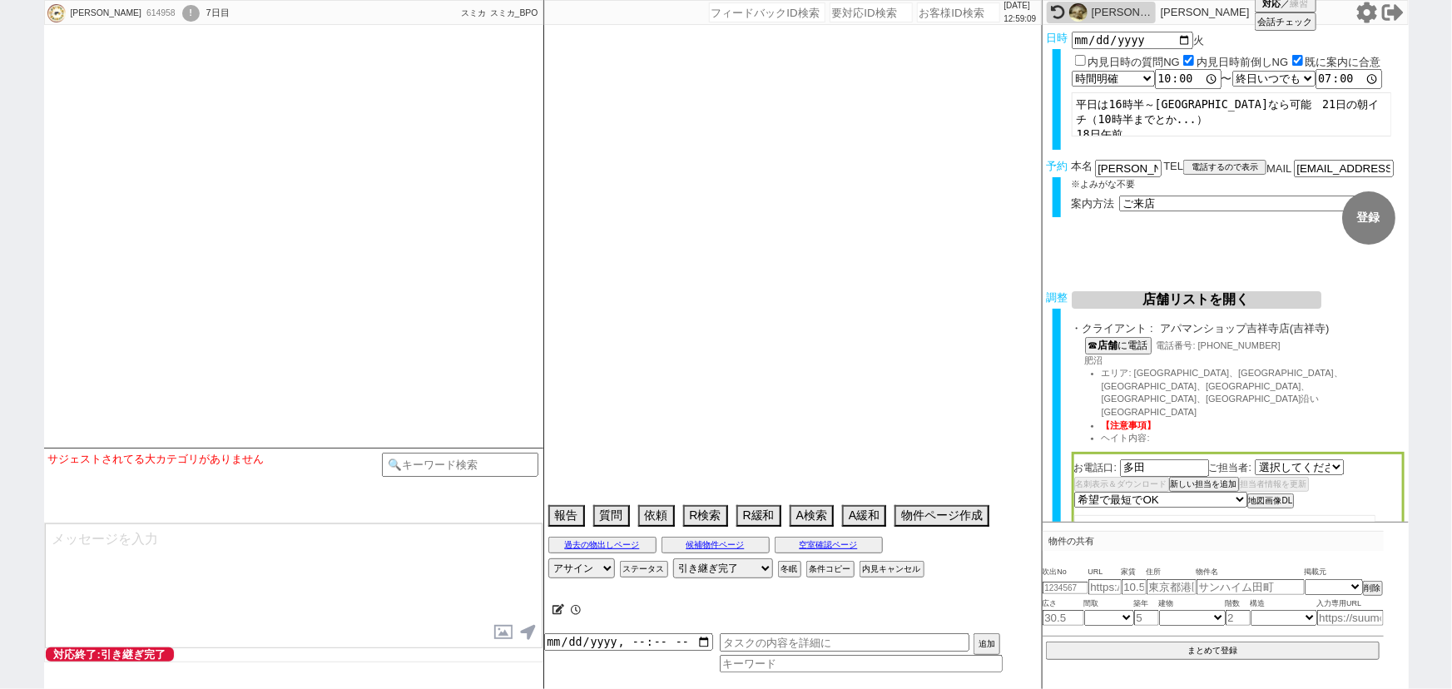
select select "1165"
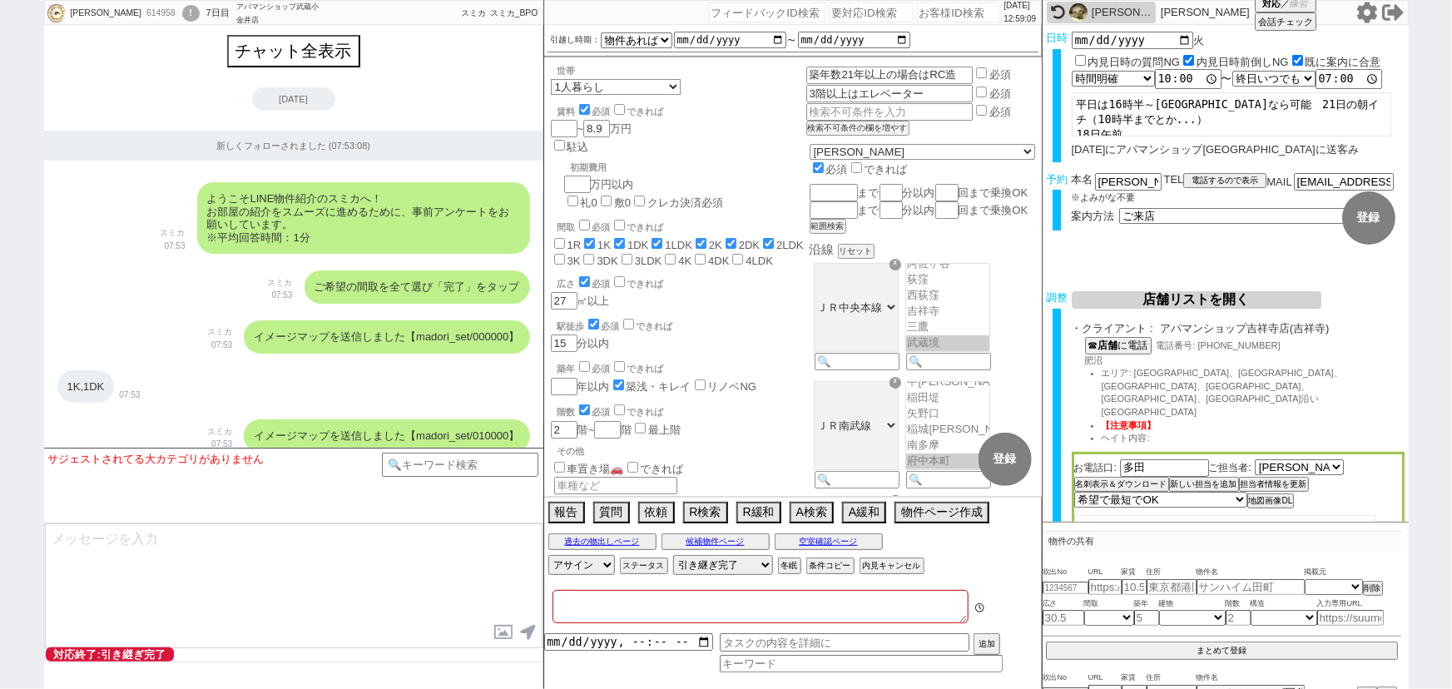
type textarea "他社なし　久我山在住　実際の紹介は催促が来たら1~2件手動で出す"
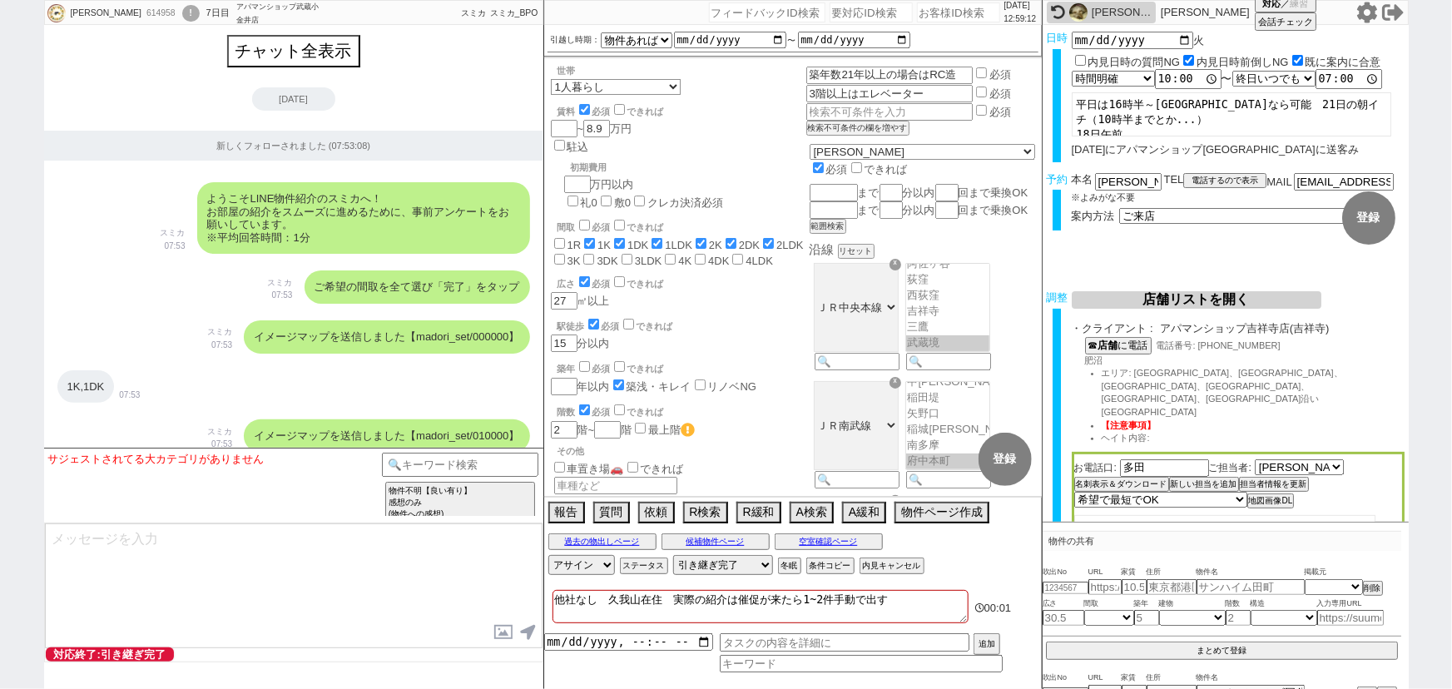
scroll to position [213, 0]
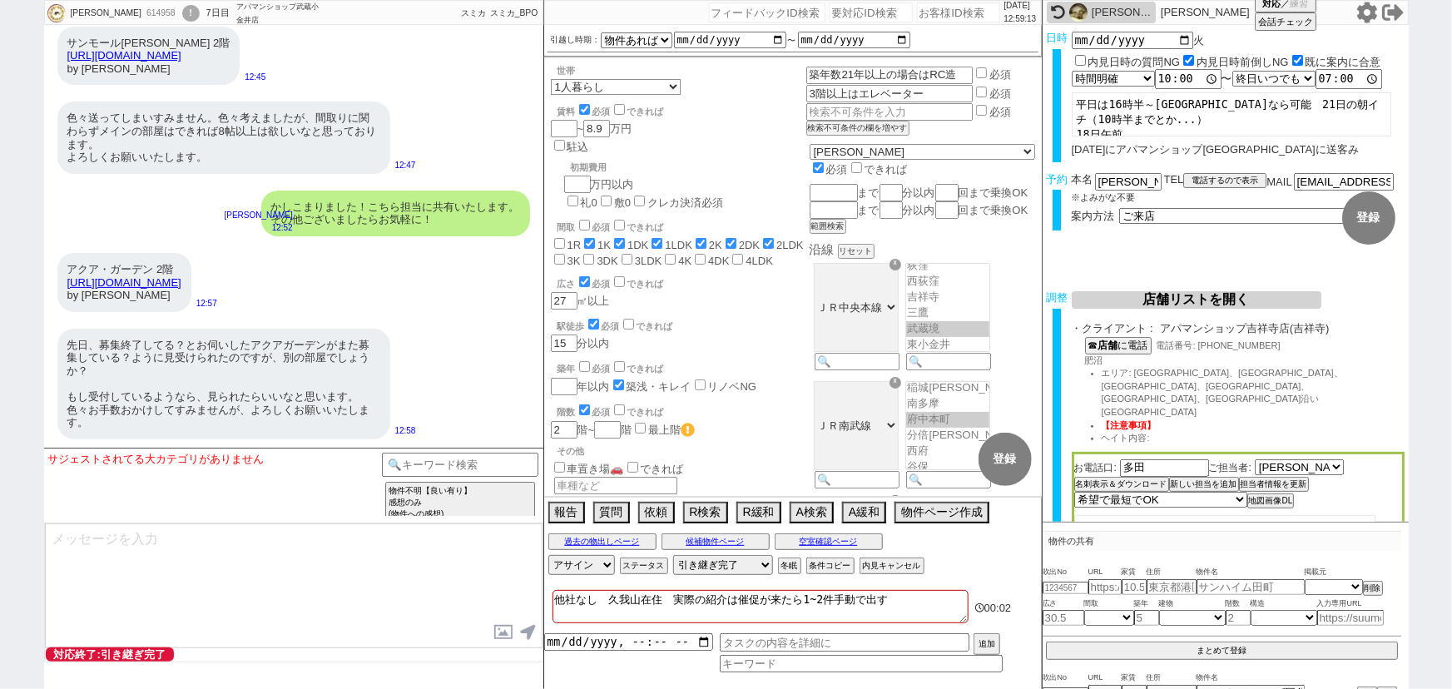
click at [932, 19] on input "number" at bounding box center [958, 12] width 83 height 20
paste input "609450"
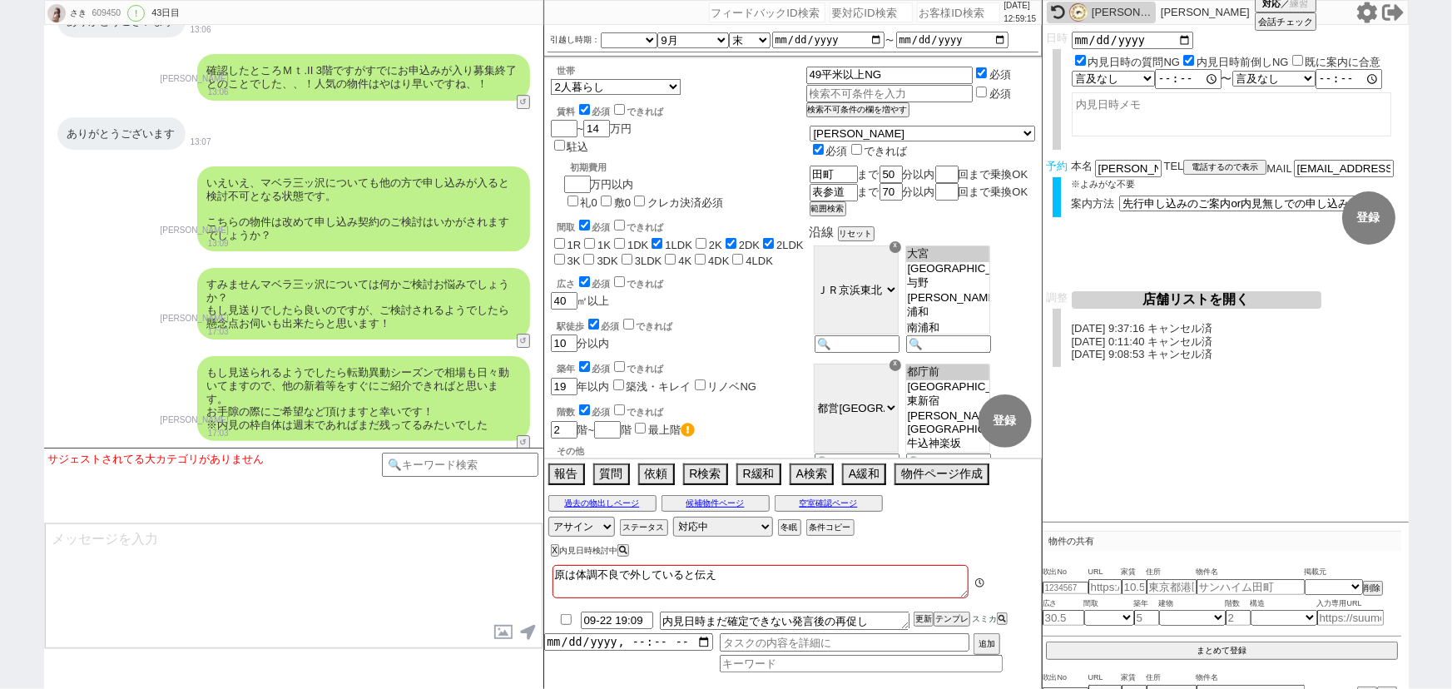
scroll to position [280, 0]
click at [957, 623] on button "テンプレ" at bounding box center [951, 619] width 37 height 12
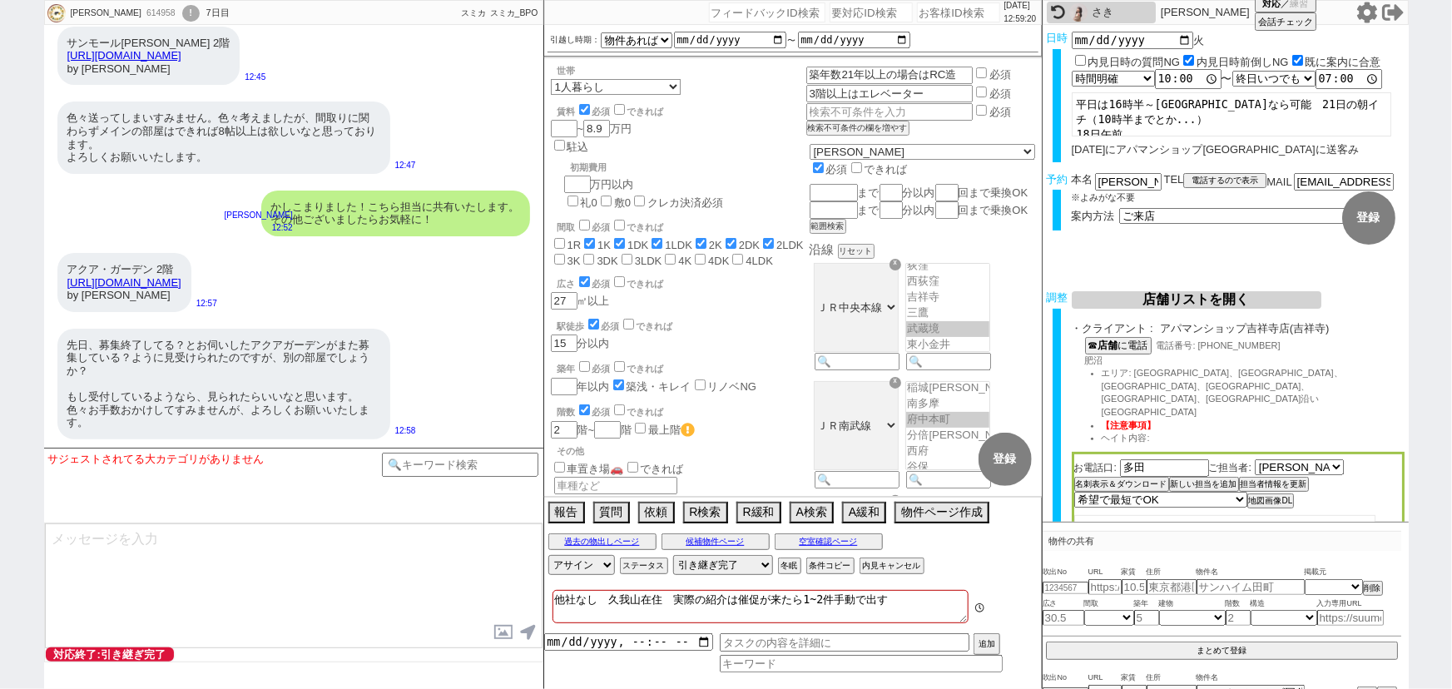
scroll to position [213, 0]
click at [1080, 13] on img at bounding box center [1078, 12] width 18 height 18
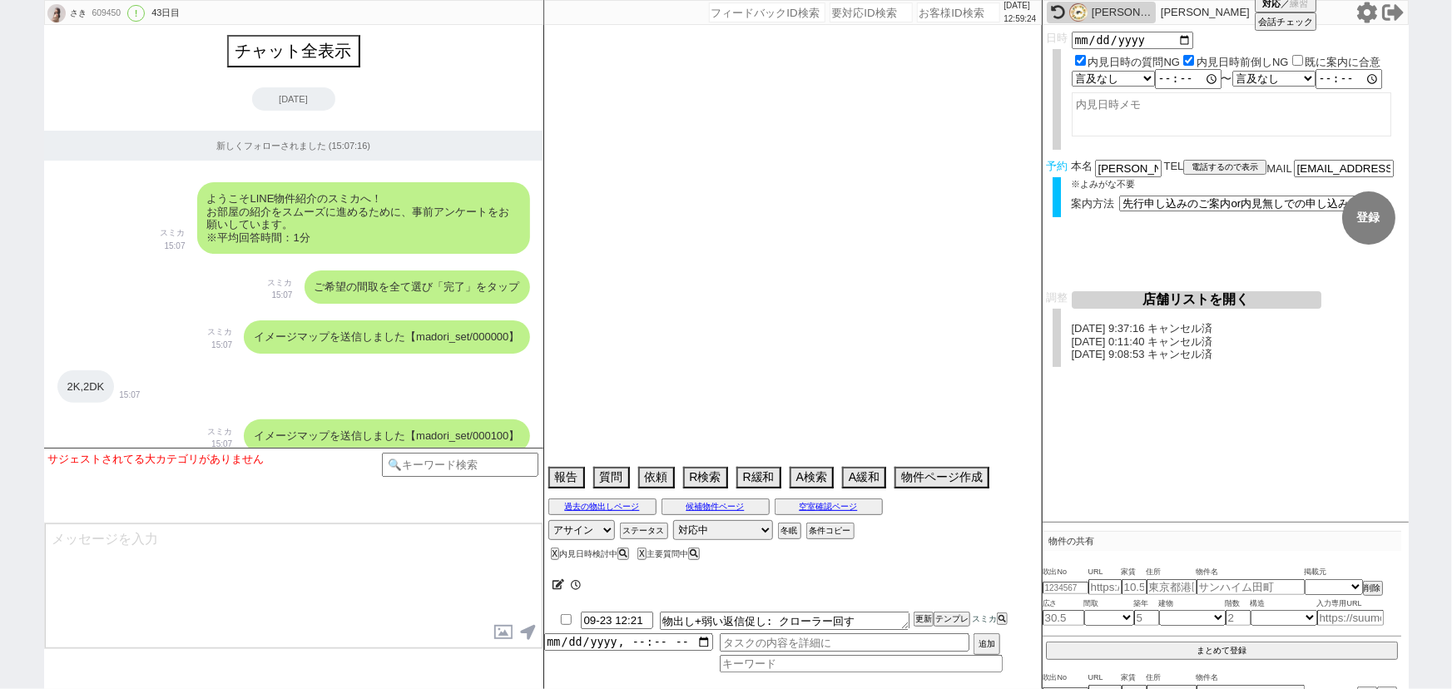
scroll to position [0, 0]
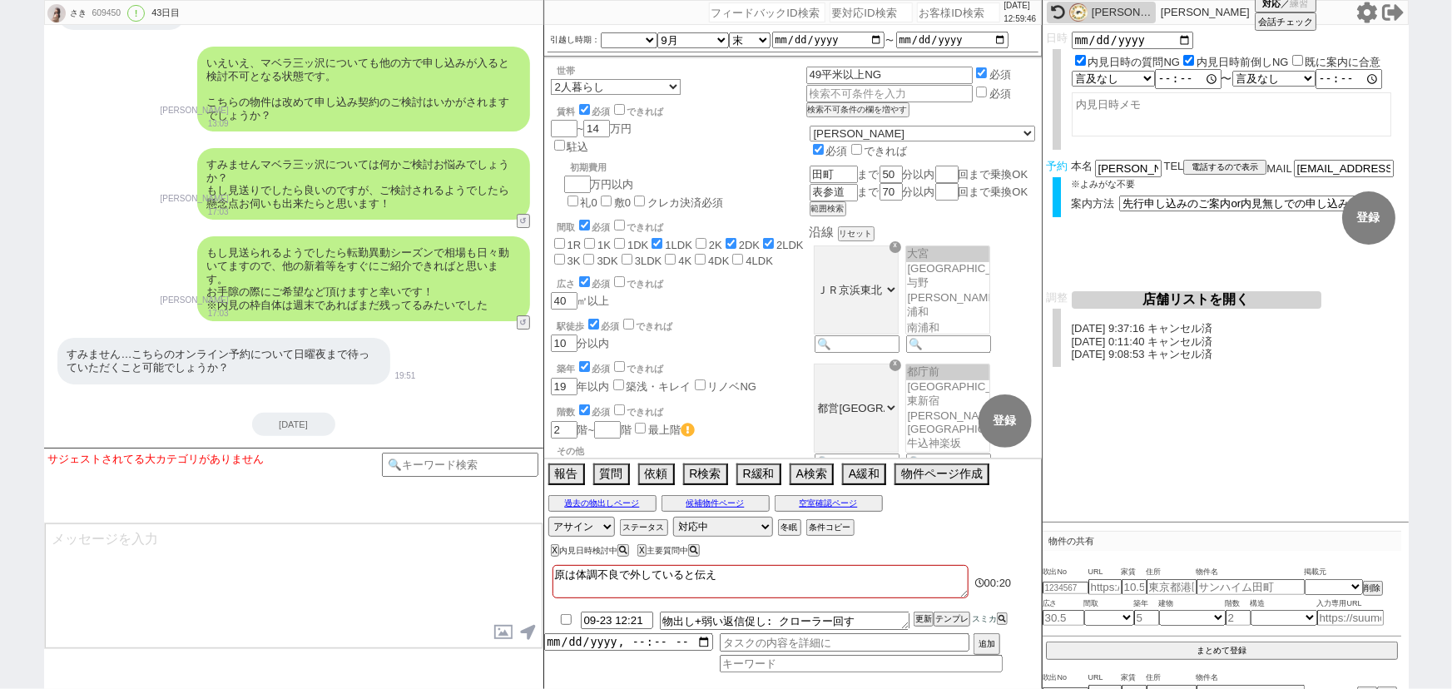
click at [917, 17] on input "number" at bounding box center [958, 12] width 83 height 20
paste input "615166"
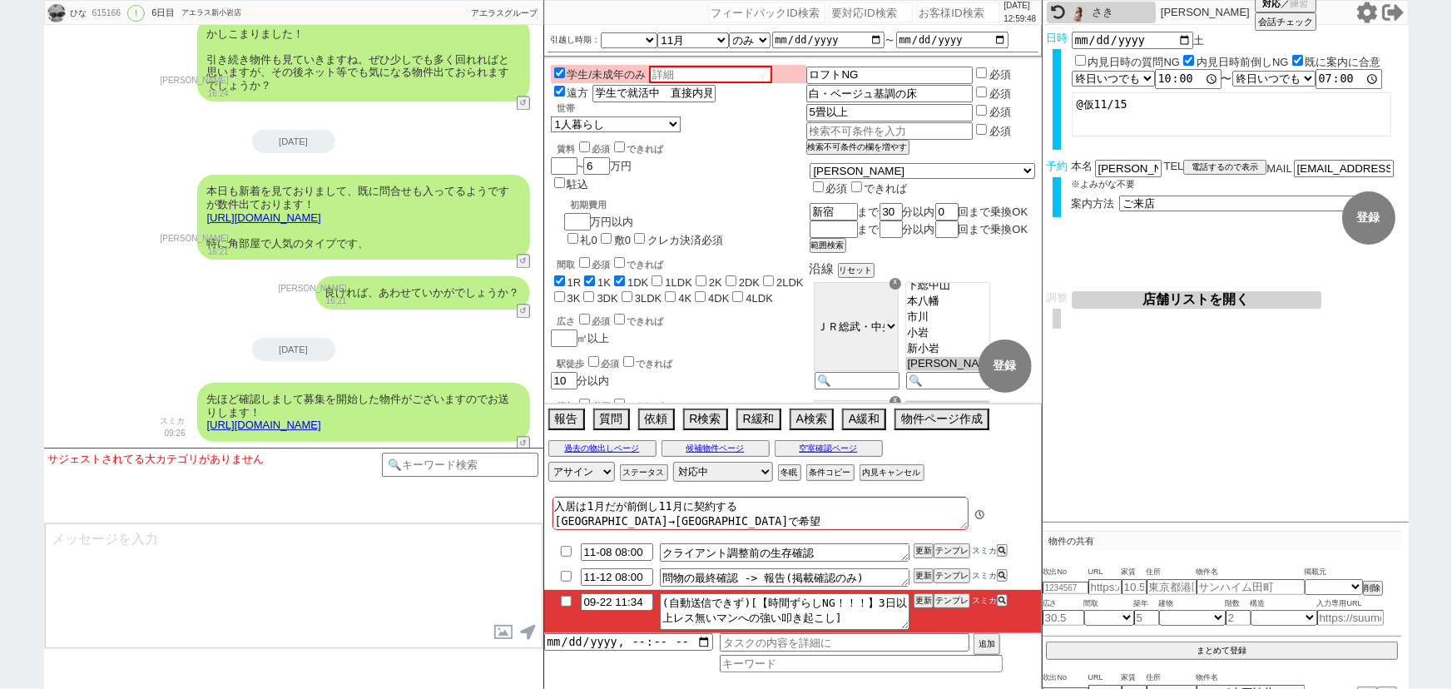
scroll to position [97, 0]
click at [949, 602] on button "テンプレ" at bounding box center [951, 601] width 37 height 12
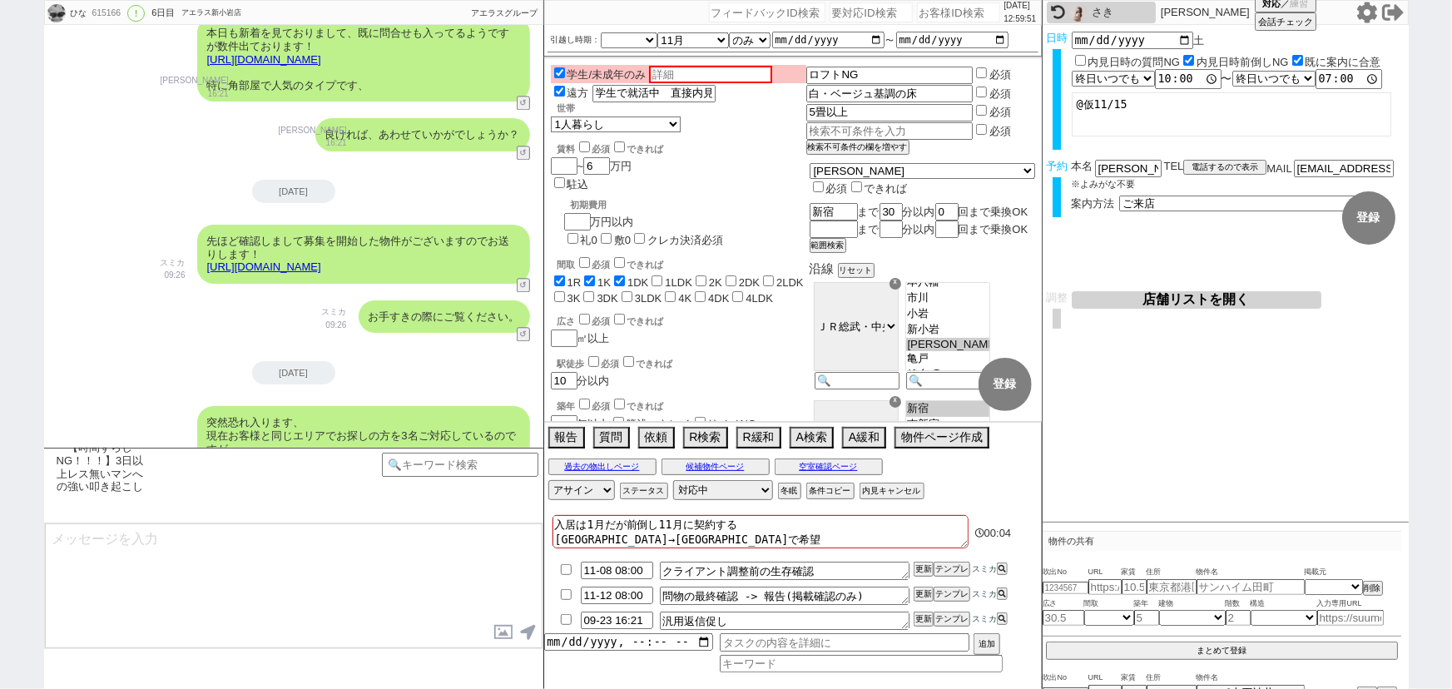
scroll to position [5275, 0]
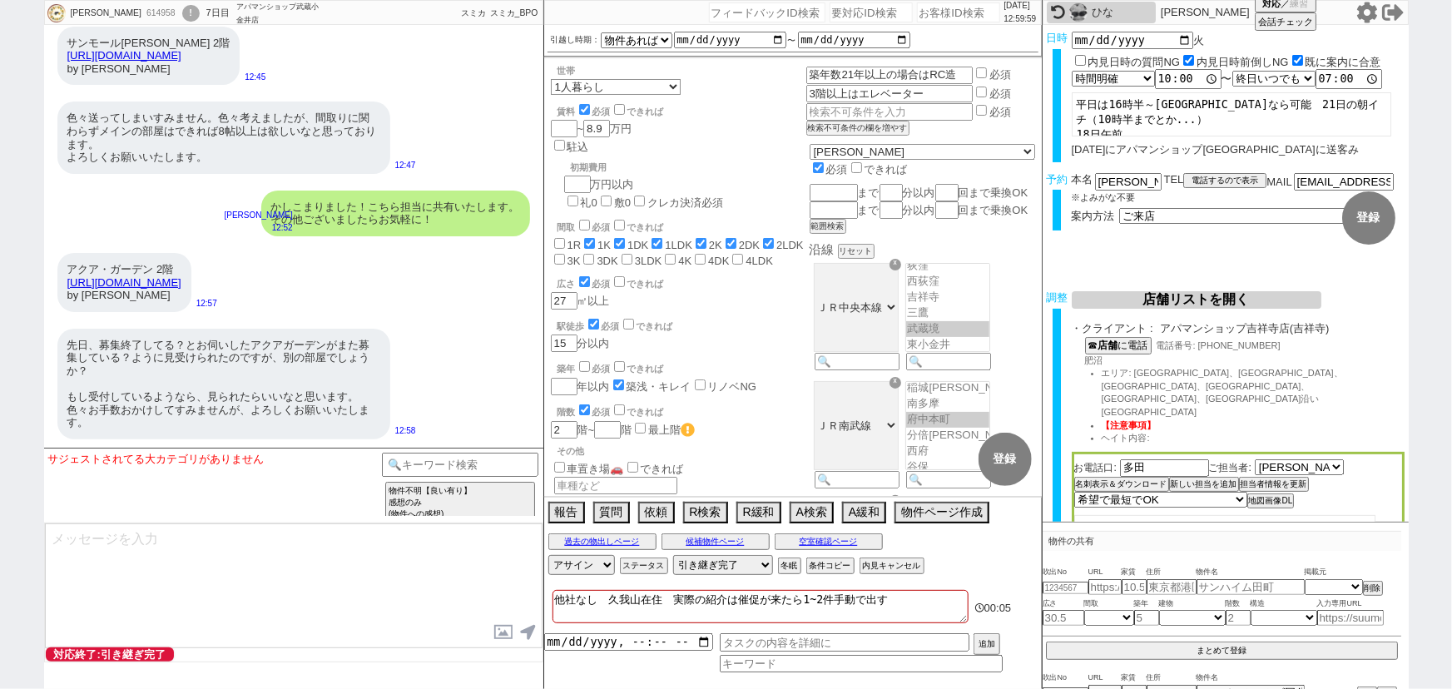
click at [928, 15] on input "number" at bounding box center [958, 12] width 83 height 20
paste input "614949"
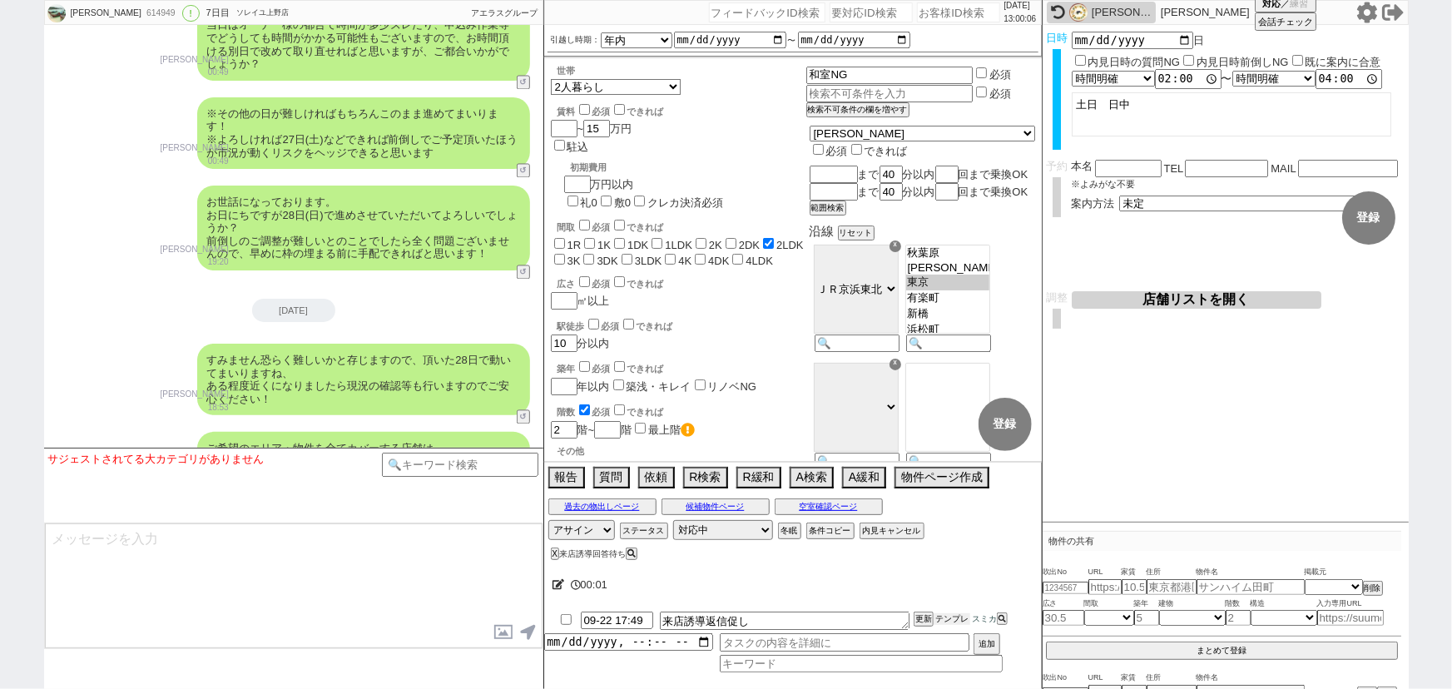
click at [950, 618] on button "テンプレ" at bounding box center [951, 619] width 37 height 12
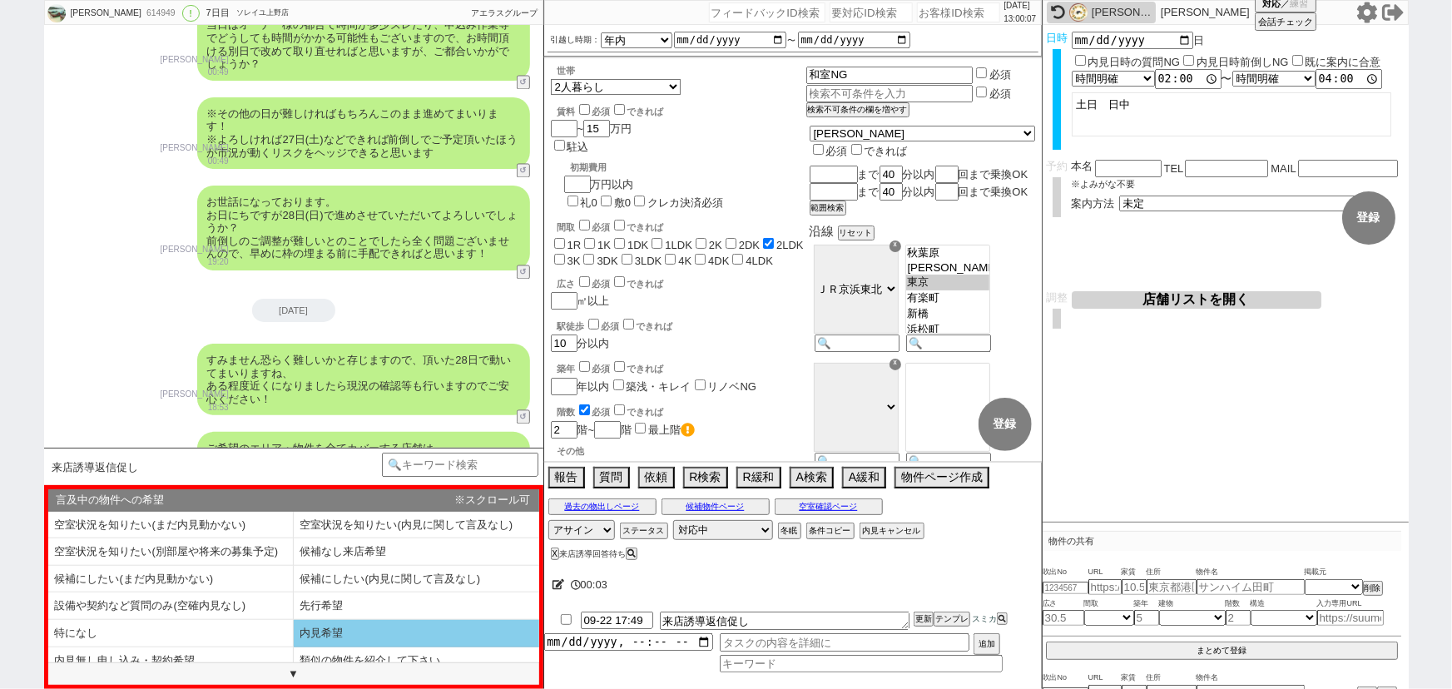
click at [358, 632] on li "内見希望" at bounding box center [416, 633] width 245 height 27
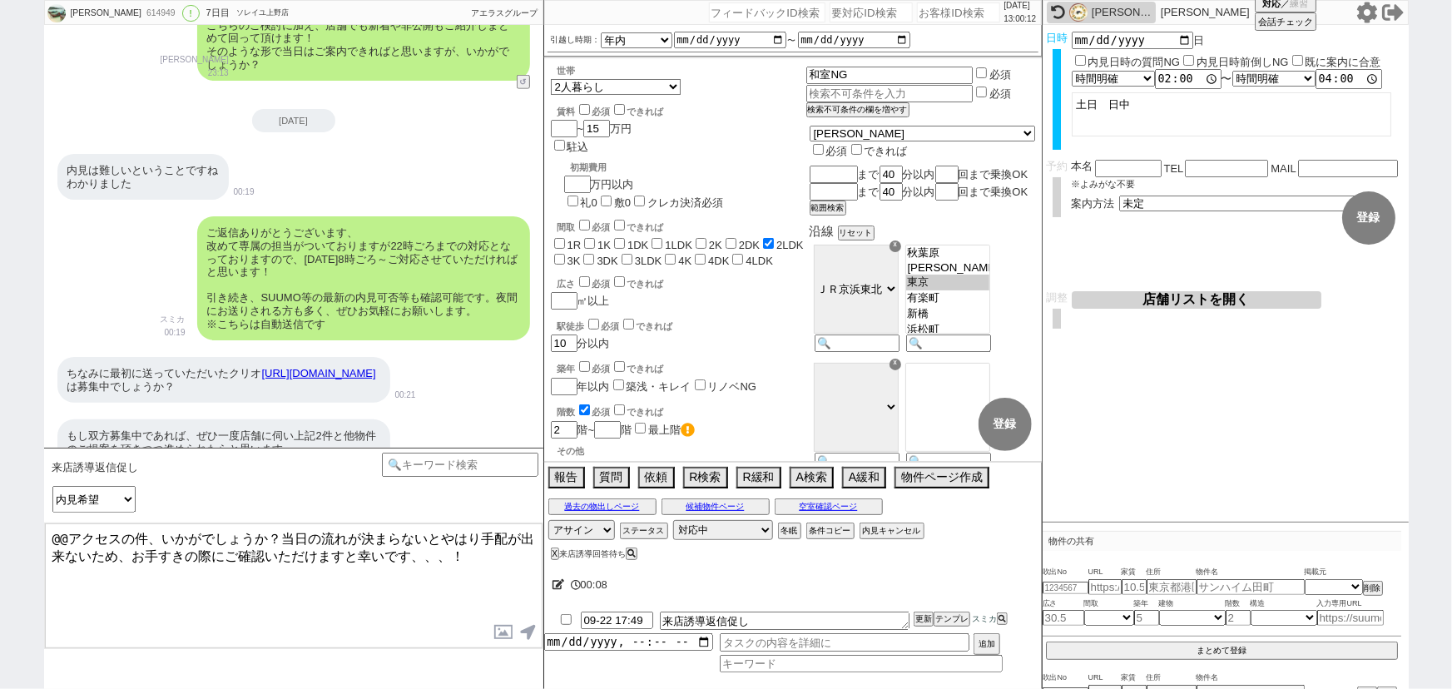
drag, startPoint x: 114, startPoint y: 529, endPoint x: 0, endPoint y: 512, distance: 115.3
click at [0, 512] on div "古性 航 614949 ! 0 7日目 ソレイユ上野店 冬眠中 自社客 アエラスグループ スミカ_BPO チャット全表示 2025-09-16 ようこそLIN…" at bounding box center [726, 344] width 1452 height 689
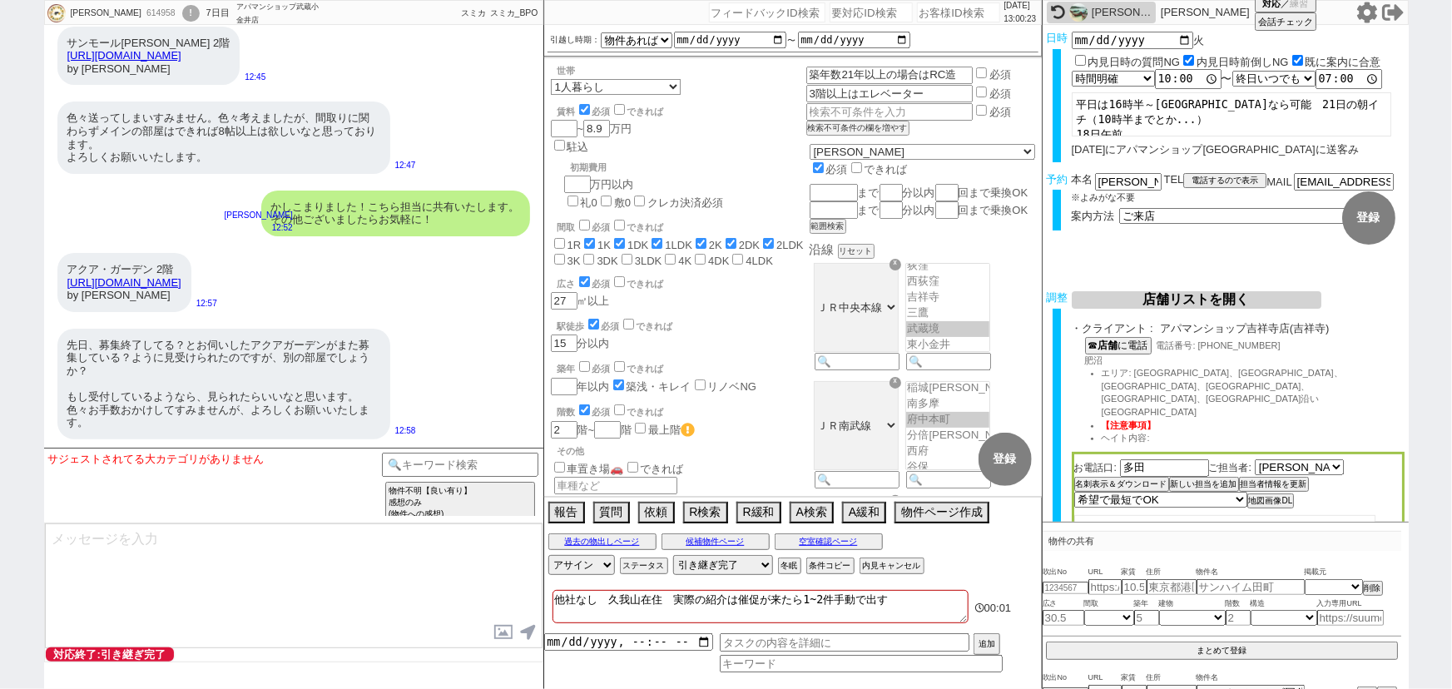
scroll to position [62, 0]
click at [918, 12] on input "number" at bounding box center [958, 12] width 83 height 20
paste input "609018"
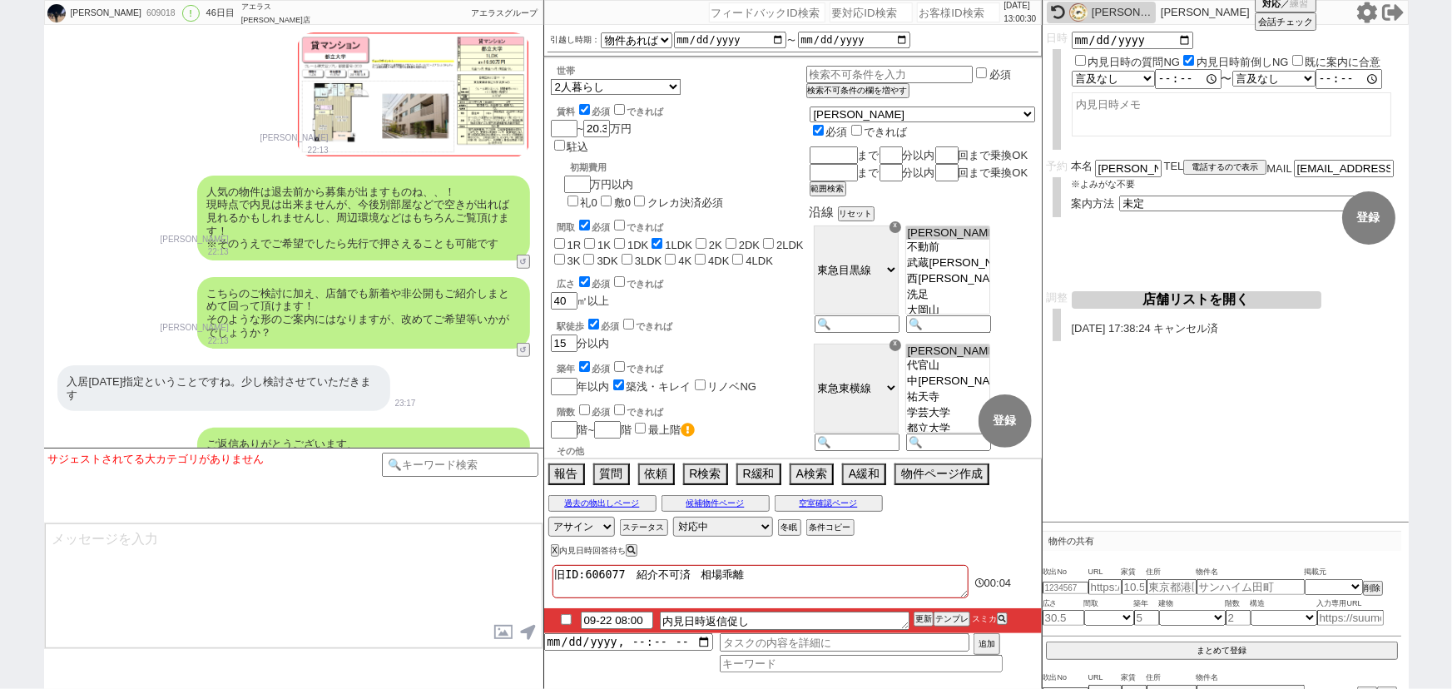
scroll to position [29109, 0]
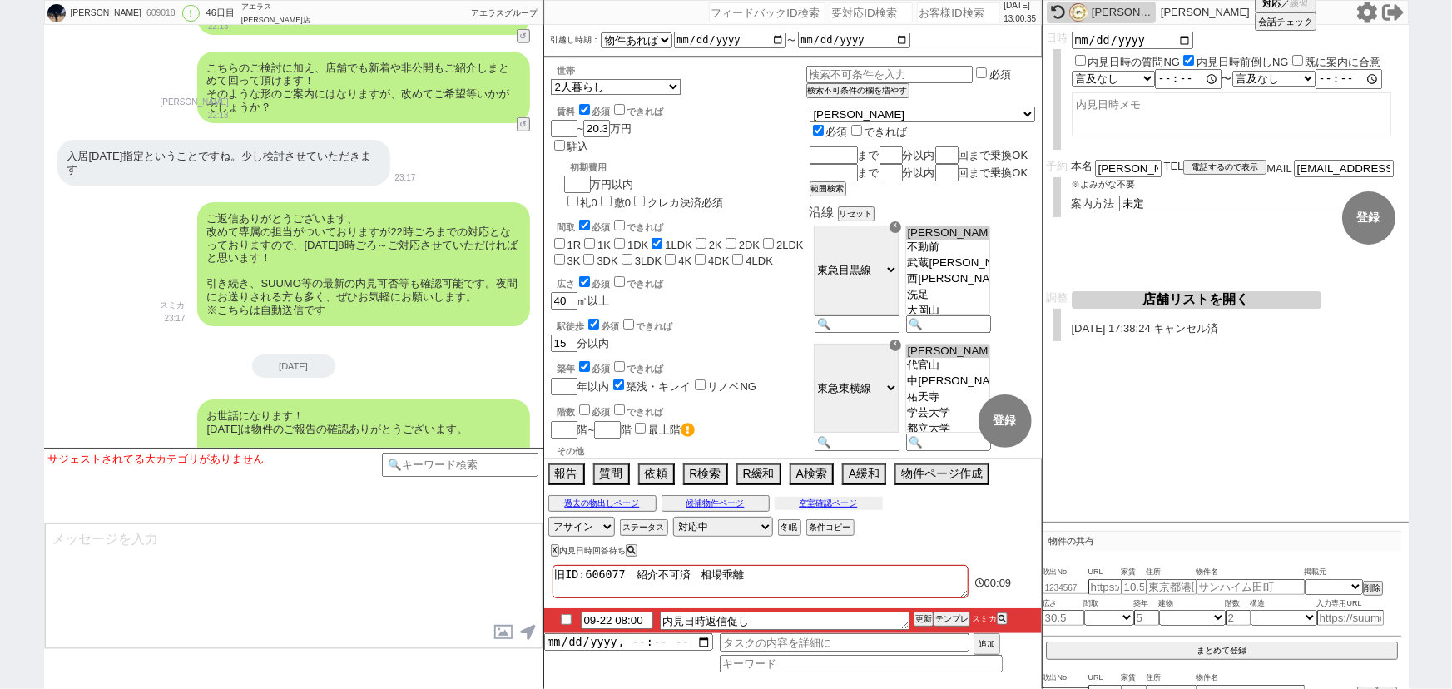
click at [830, 503] on button "空室確認ページ" at bounding box center [829, 503] width 108 height 13
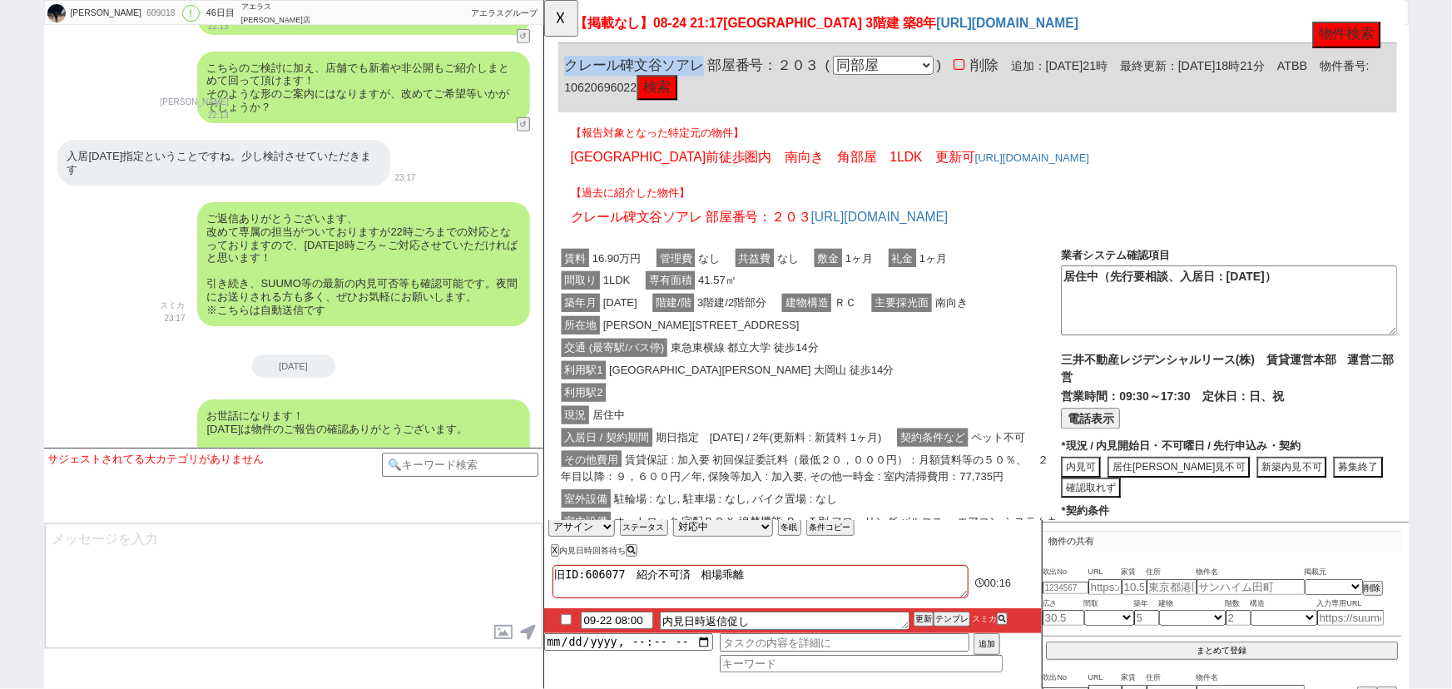
drag, startPoint x: 716, startPoint y: 67, endPoint x: 557, endPoint y: 72, distance: 159.0
click at [558, 72] on div "クレール碑文谷ソアレ 部屋番号：２０３ ( 同部屋 同建物別部屋 別建物別部屋 別建物 ) 削除 追加：2025年9月20日21時 最終更新：2025年9月2…" at bounding box center [1009, 84] width 902 height 74
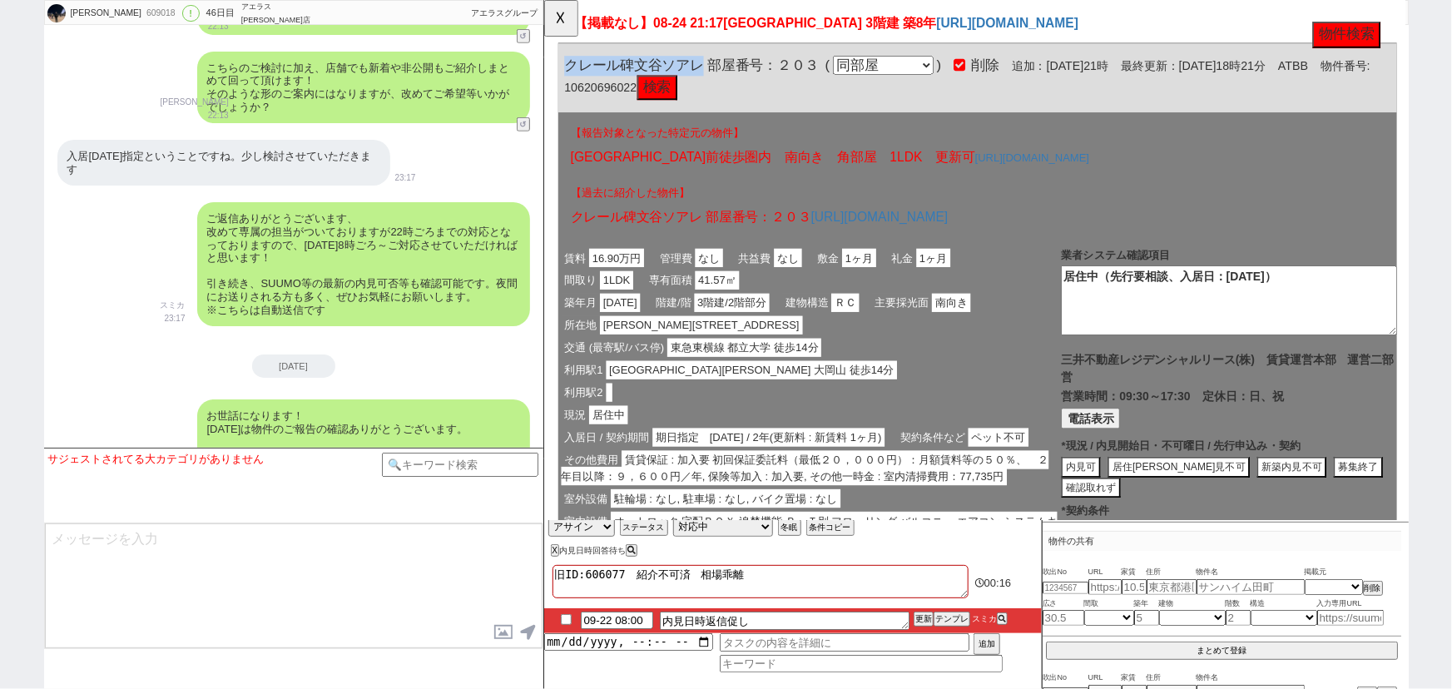
copy span "クレール碑文谷ソアレ"
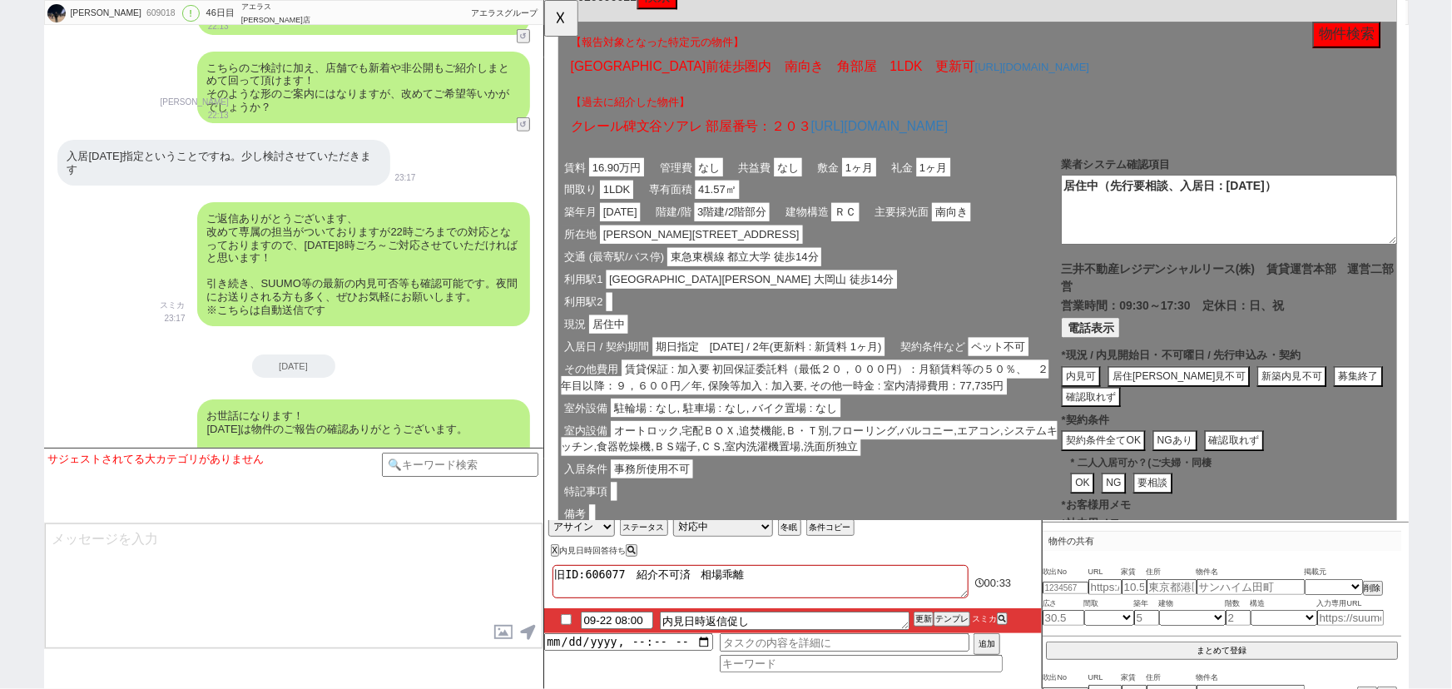
scroll to position [274, 0]
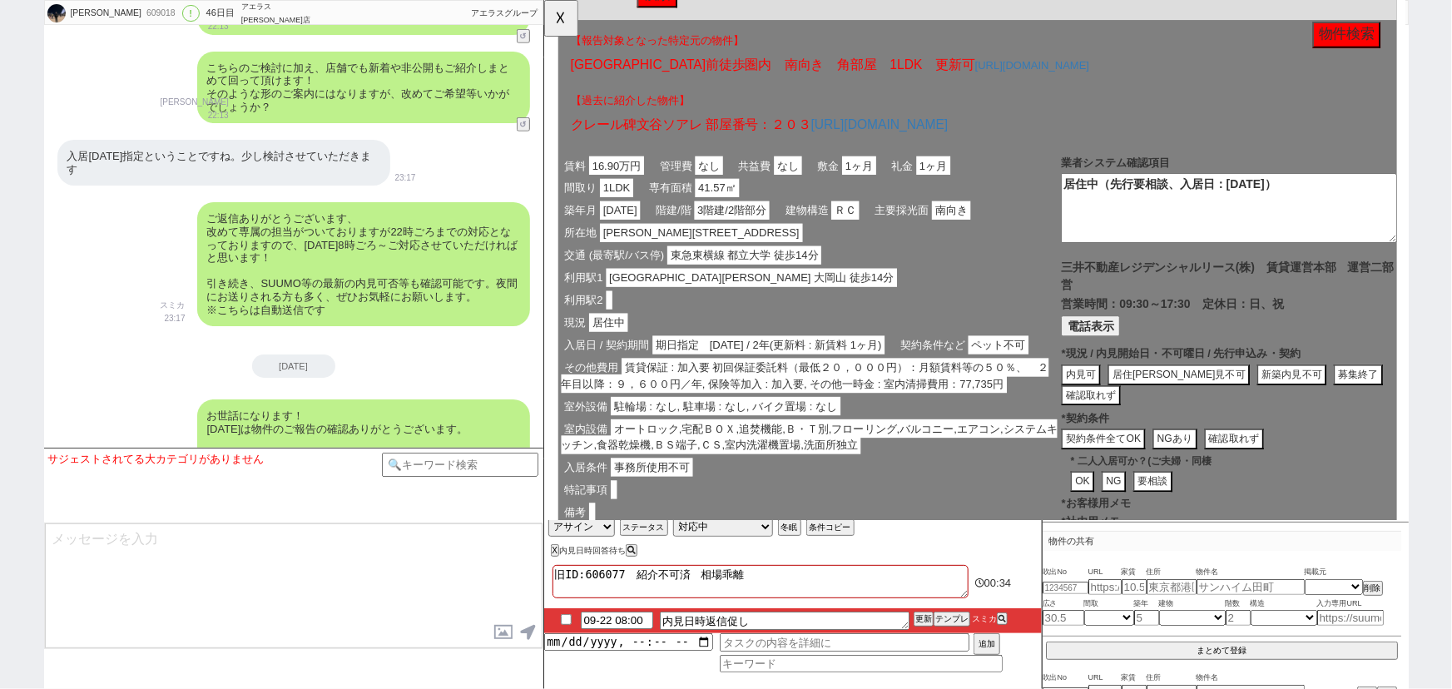
click at [1392, 408] on button "募集終了" at bounding box center [1418, 403] width 53 height 22
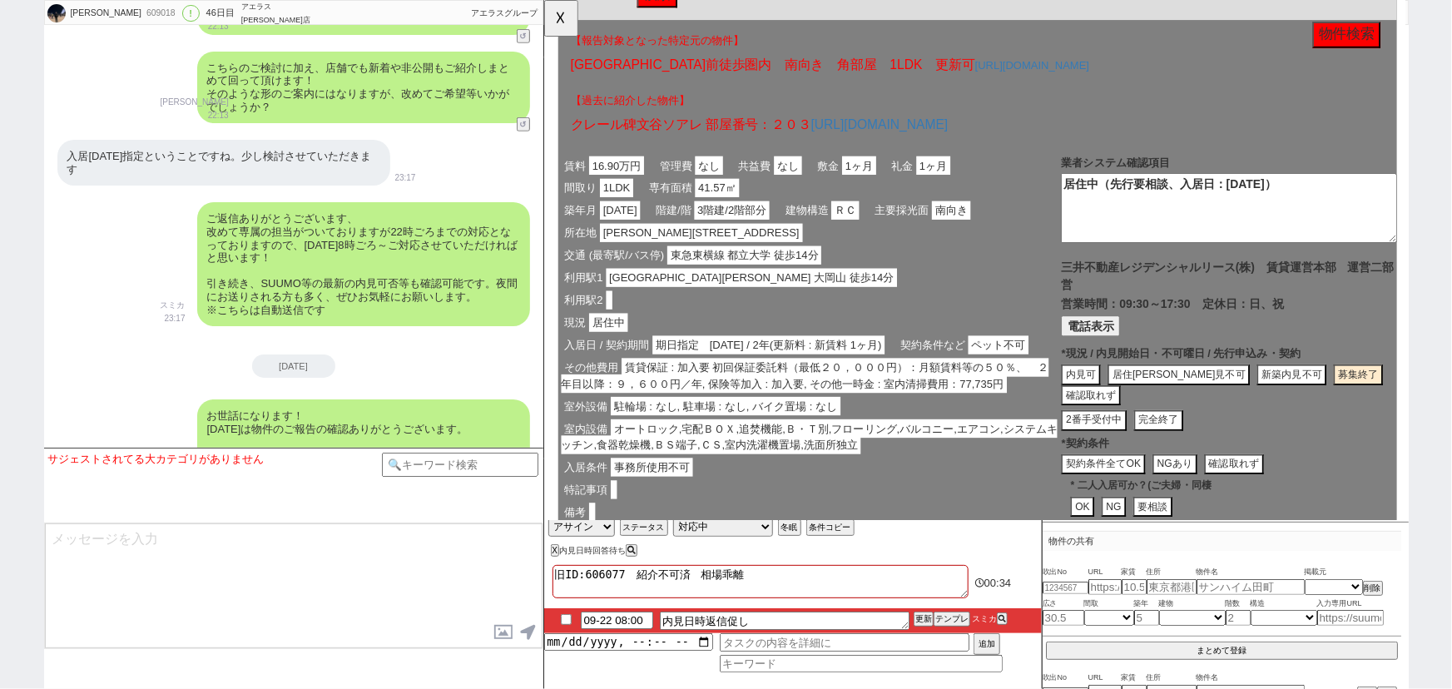
click at [1206, 447] on button "完全終了" at bounding box center [1203, 452] width 53 height 22
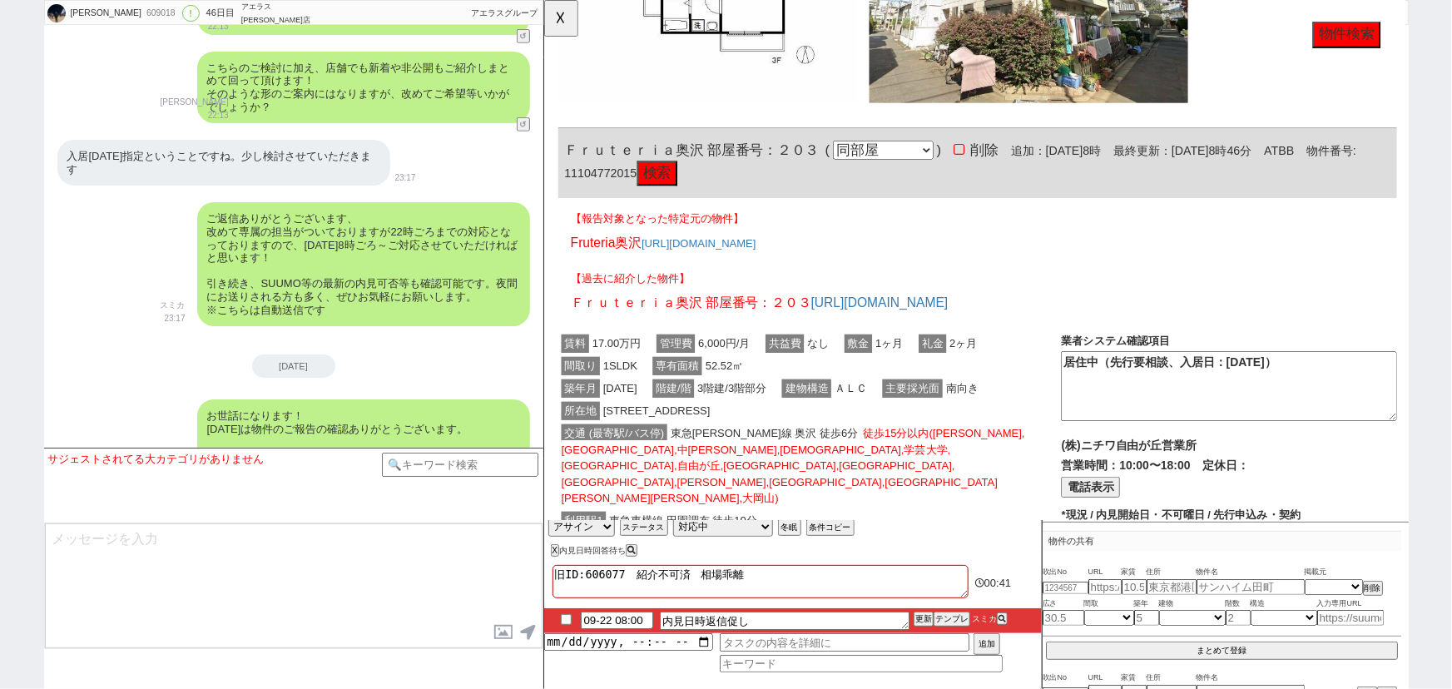
scroll to position [2169, 0]
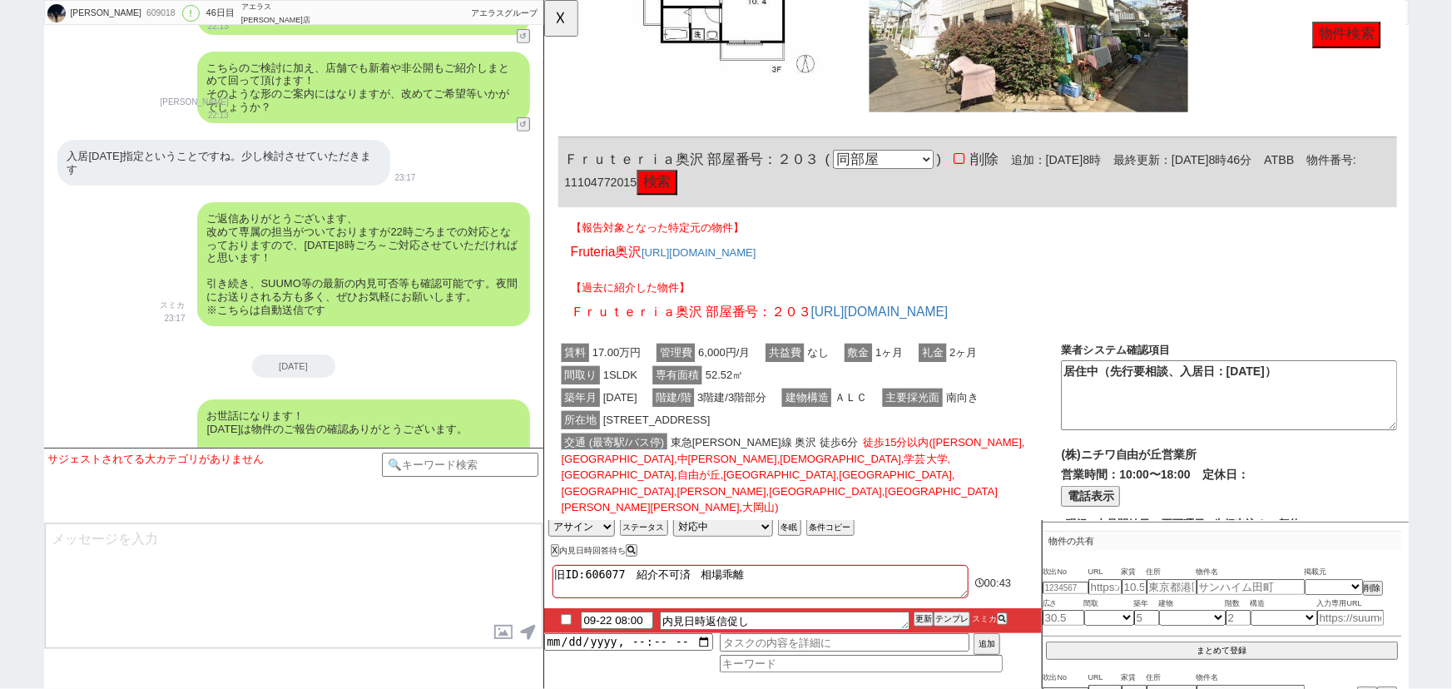
click at [1403, 42] on button "物件検索" at bounding box center [1405, 37] width 73 height 28
drag, startPoint x: 712, startPoint y: 168, endPoint x: 555, endPoint y: 163, distance: 157.3
copy span "Ｆｒｕｔｅｒｉａ奥沢"
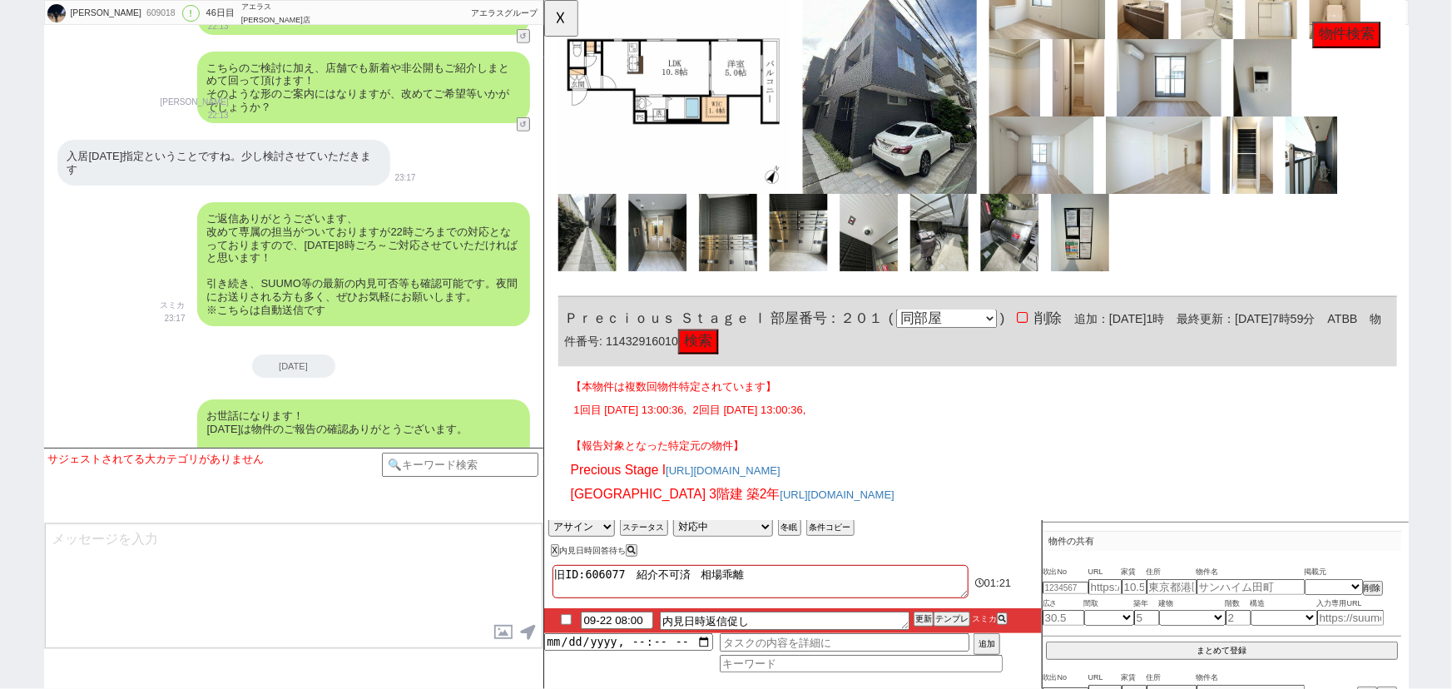
scroll to position [8082, 0]
drag, startPoint x: 780, startPoint y: 215, endPoint x: 564, endPoint y: 216, distance: 215.5
click at [565, 335] on span "Ｐｒｅｃｉｏｕｓ Ｓｔａｇｅ Ⅰ 部屋番号：２０１" at bounding box center [736, 343] width 342 height 17
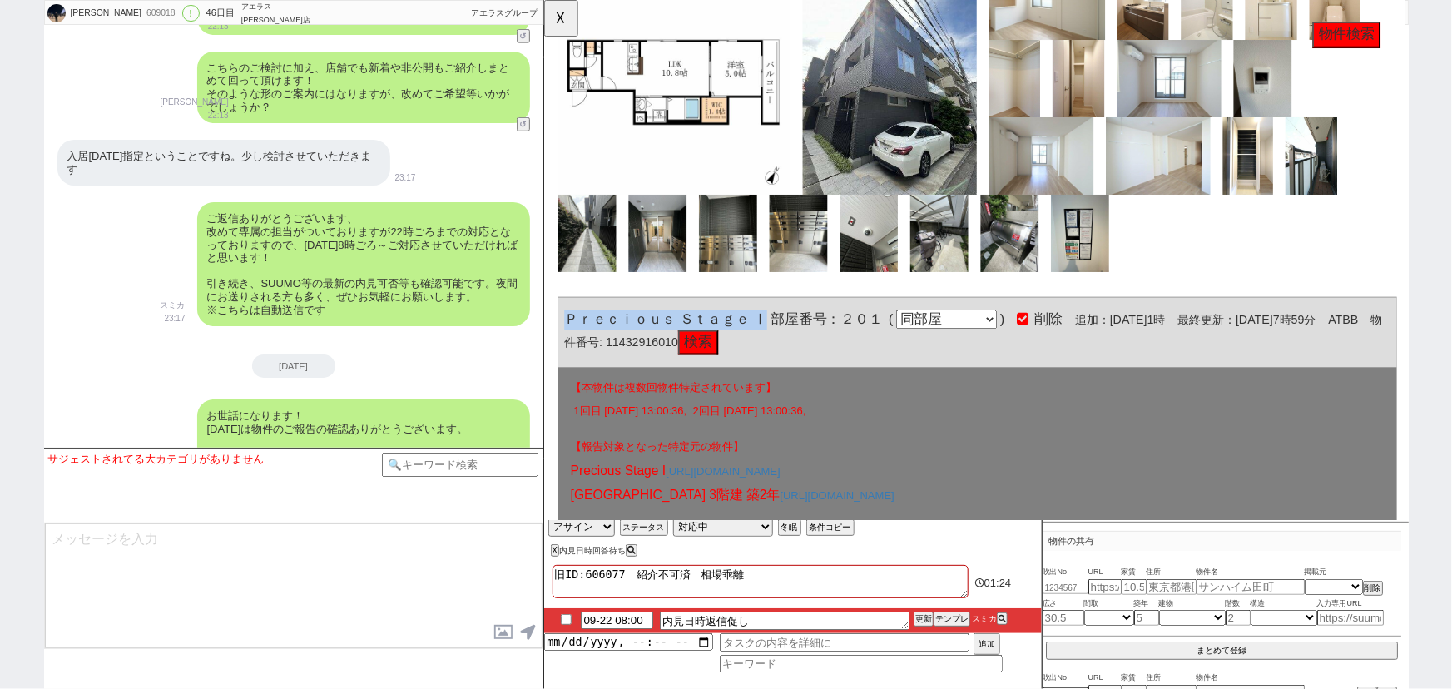
click at [730, 355] on button "検索" at bounding box center [708, 368] width 43 height 27
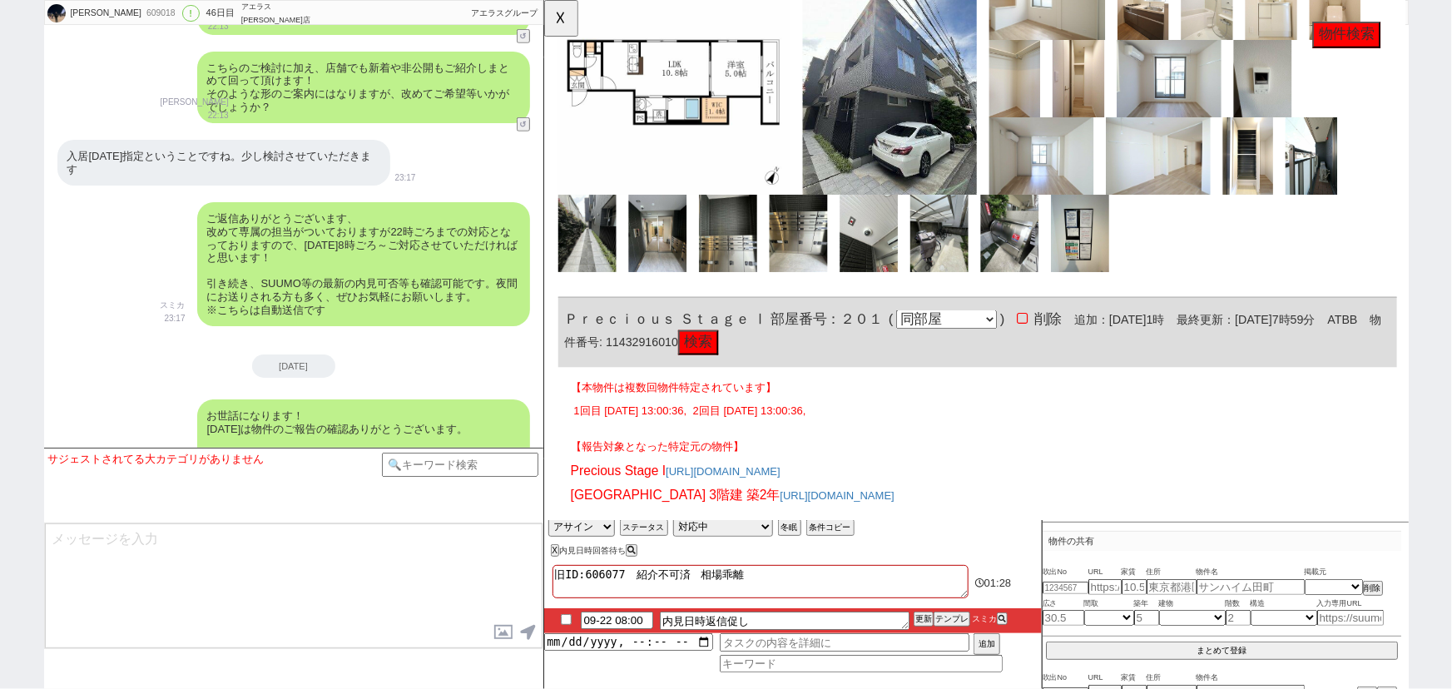
click at [837, 335] on span "Ｐｒｅｃｉｏｕｓ Ｓｔａｇｅ Ⅰ 部屋番号：２０１" at bounding box center [736, 343] width 342 height 17
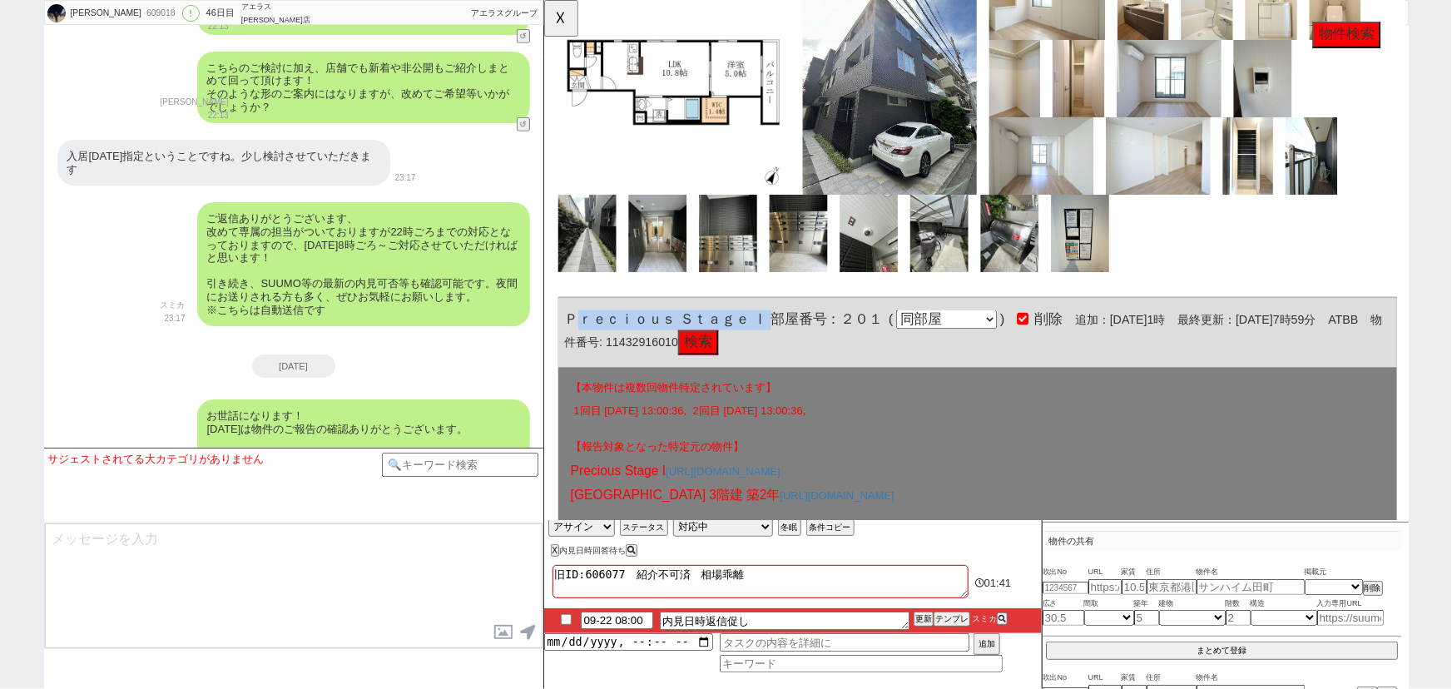
click at [775, 335] on span "Ｐｒｅｃｉｏｕｓ Ｓｔａｇｅ Ⅰ 部屋番号：２０１" at bounding box center [736, 343] width 342 height 17
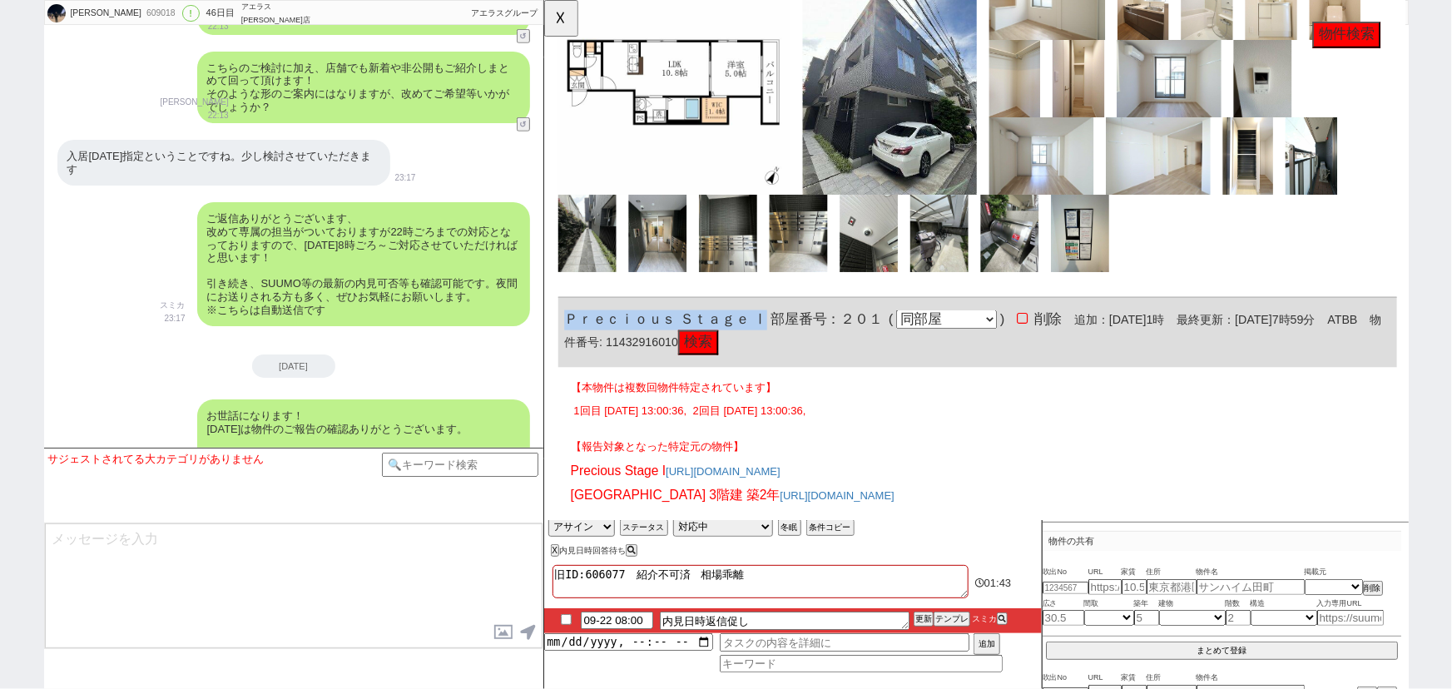
drag, startPoint x: 783, startPoint y: 216, endPoint x: 556, endPoint y: 219, distance: 227.1
copy span "Ｐｒｅｃｉｏｕｓ Ｓｔａｇｅ Ⅰ"
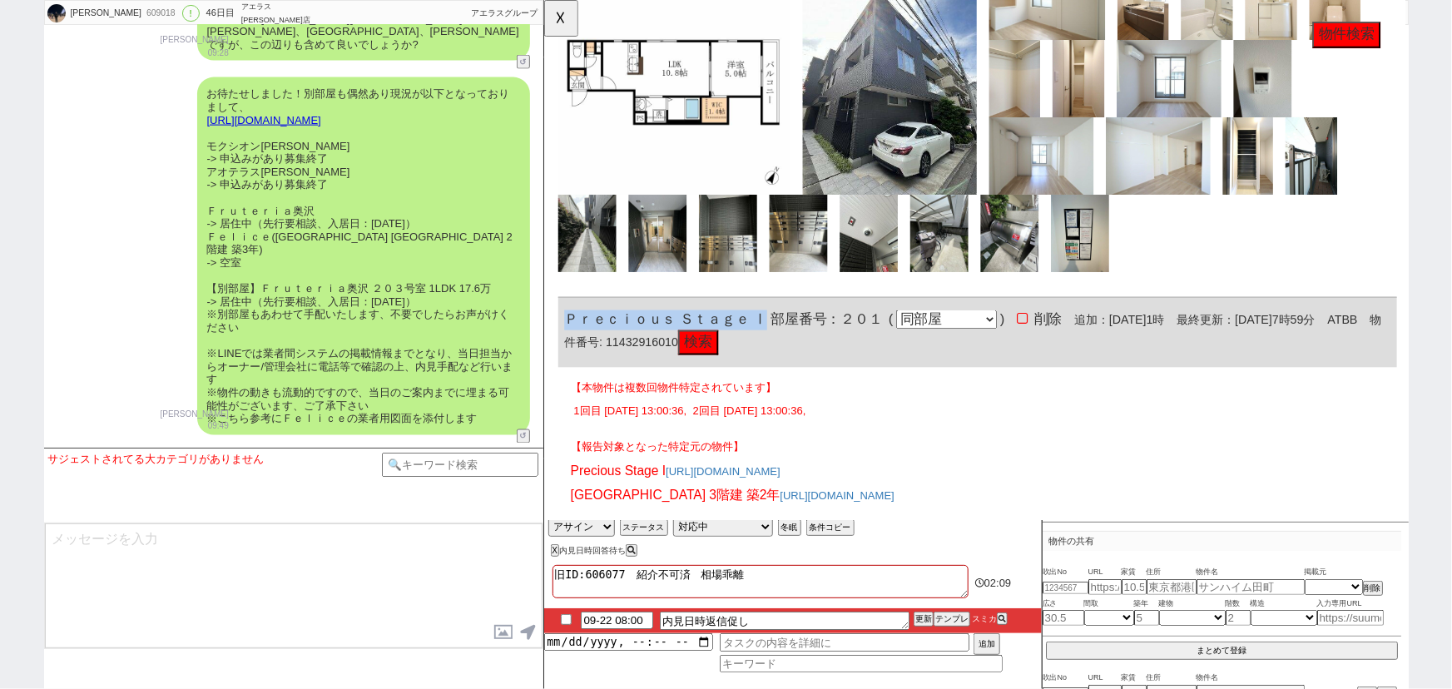
scroll to position [26706, 0]
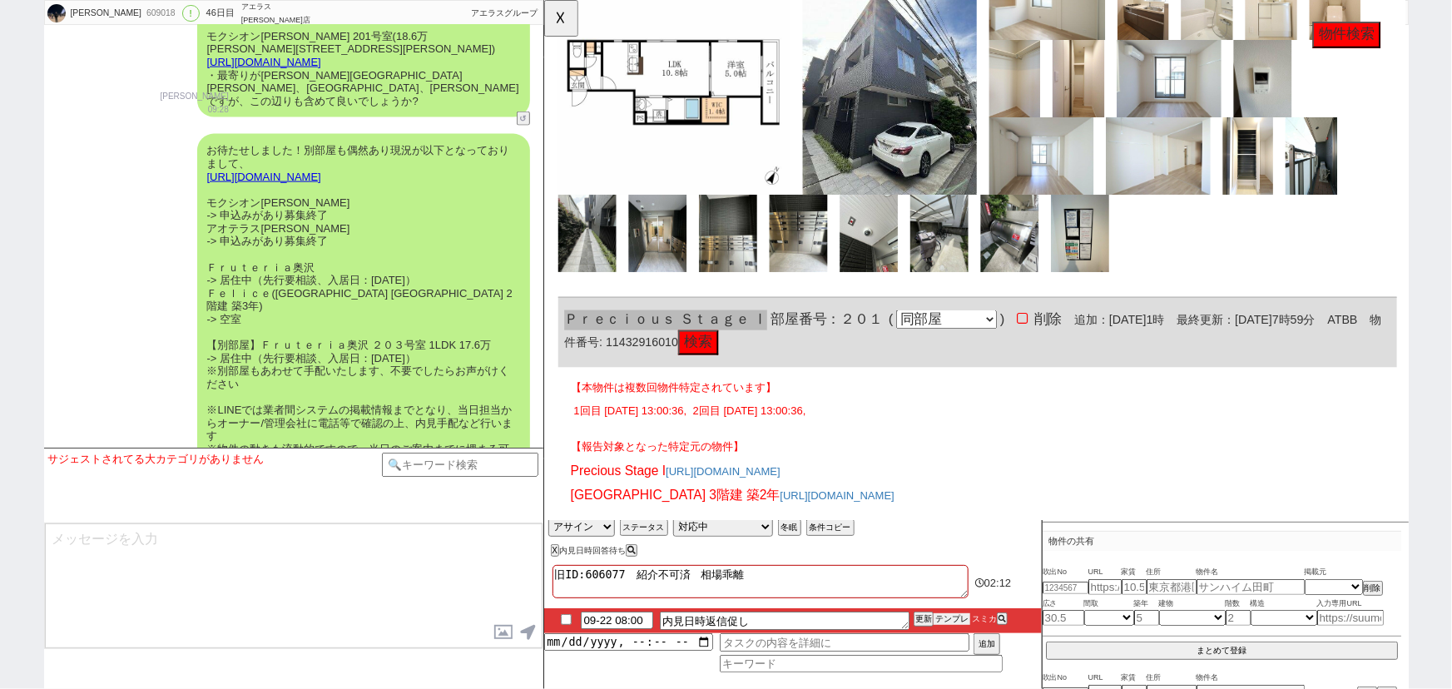
click at [958, 624] on button "テンプレ" at bounding box center [951, 619] width 37 height 12
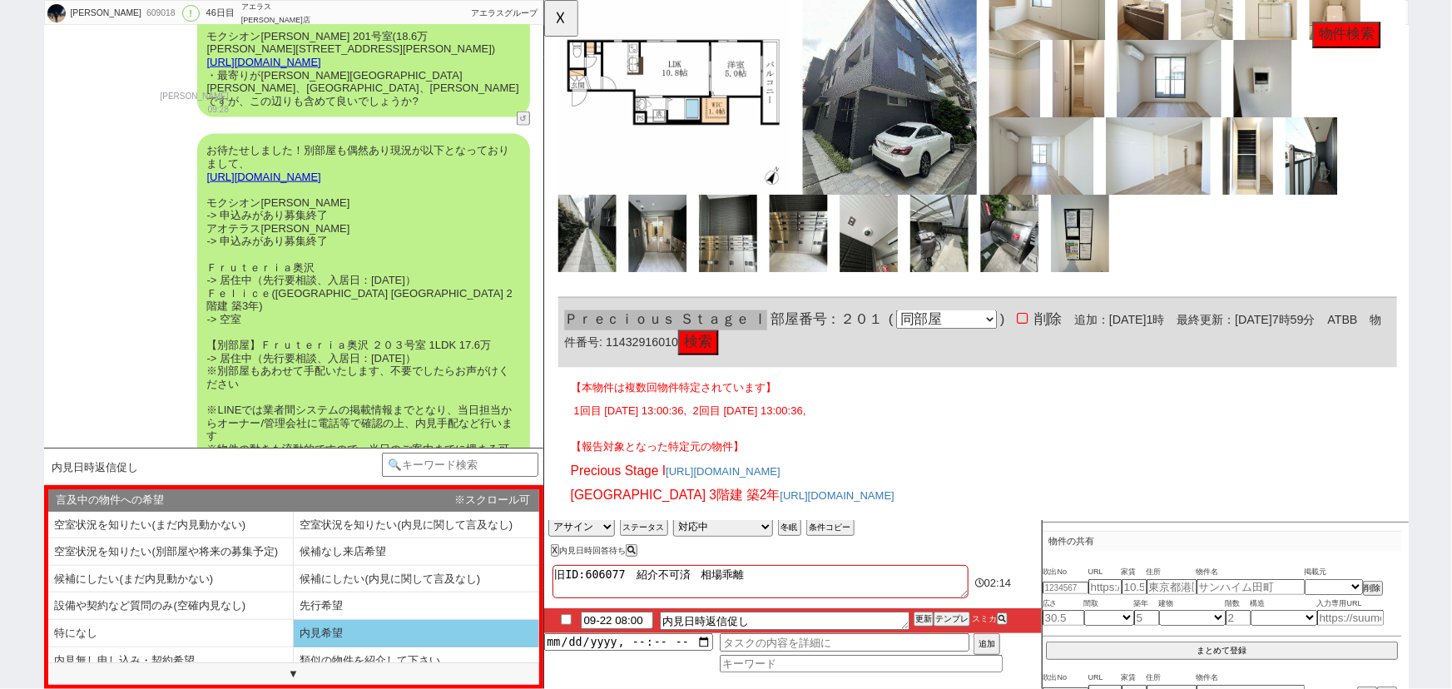
click at [355, 627] on li "内見希望" at bounding box center [416, 633] width 245 height 27
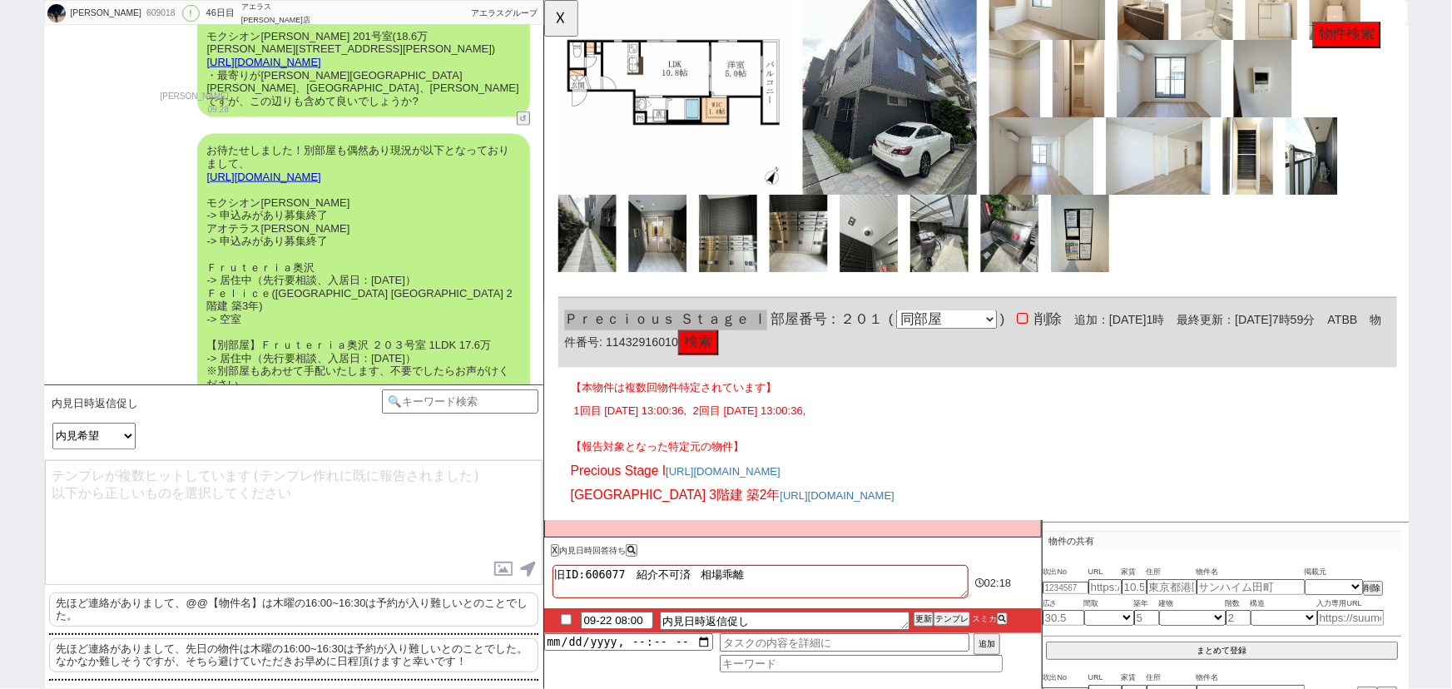
click at [257, 593] on p "先ほど連絡がありまして、@@【物件名】は木曜の16:00~16:30は予約が入り難しいとのことでした。" at bounding box center [293, 609] width 489 height 34
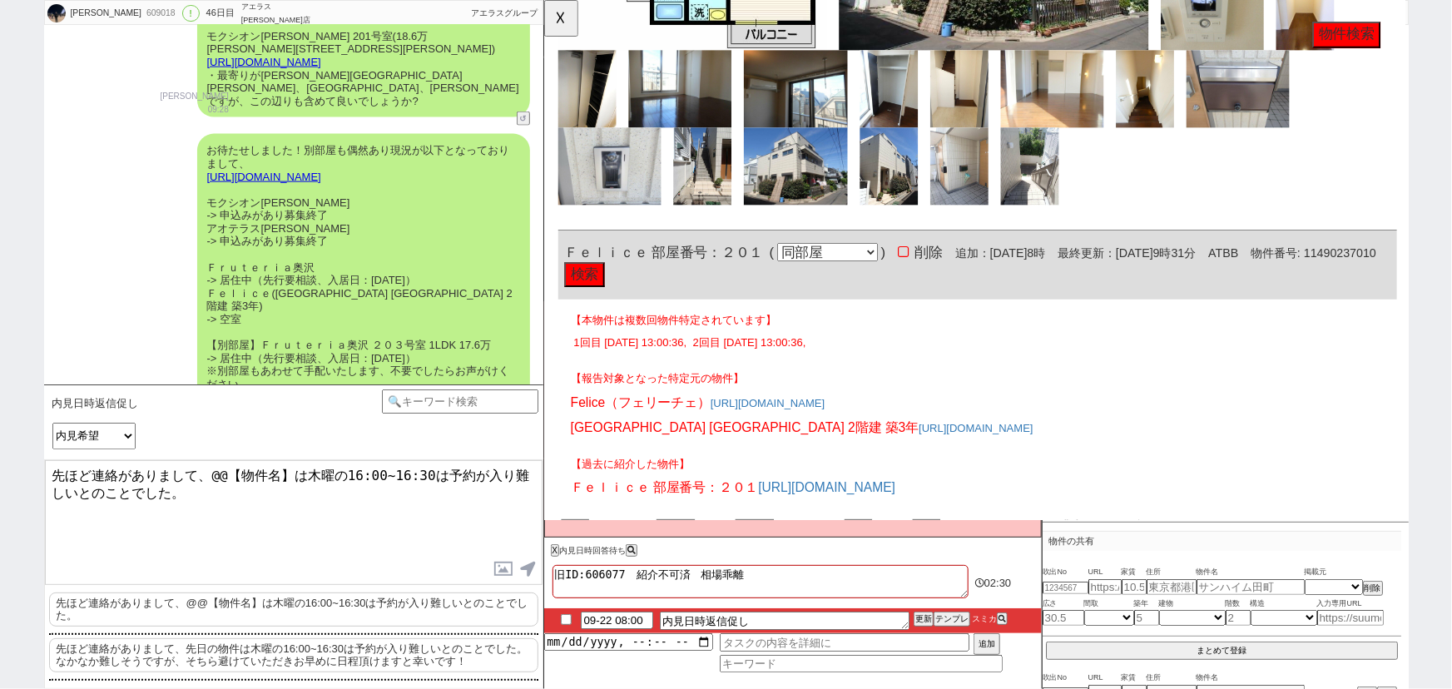
scroll to position [3364, 0]
drag, startPoint x: 656, startPoint y: 215, endPoint x: 565, endPoint y: 226, distance: 91.4
click at [565, 249] on div "Ｆｅｌｉｃｅ 部屋番号：２０１ ( 同部屋 同建物別部屋 別建物別部屋 別建物 ) 削除 追加：2025年9月15日8時 最終更新：2025年9月22日9時3…" at bounding box center [1009, 286] width 902 height 74
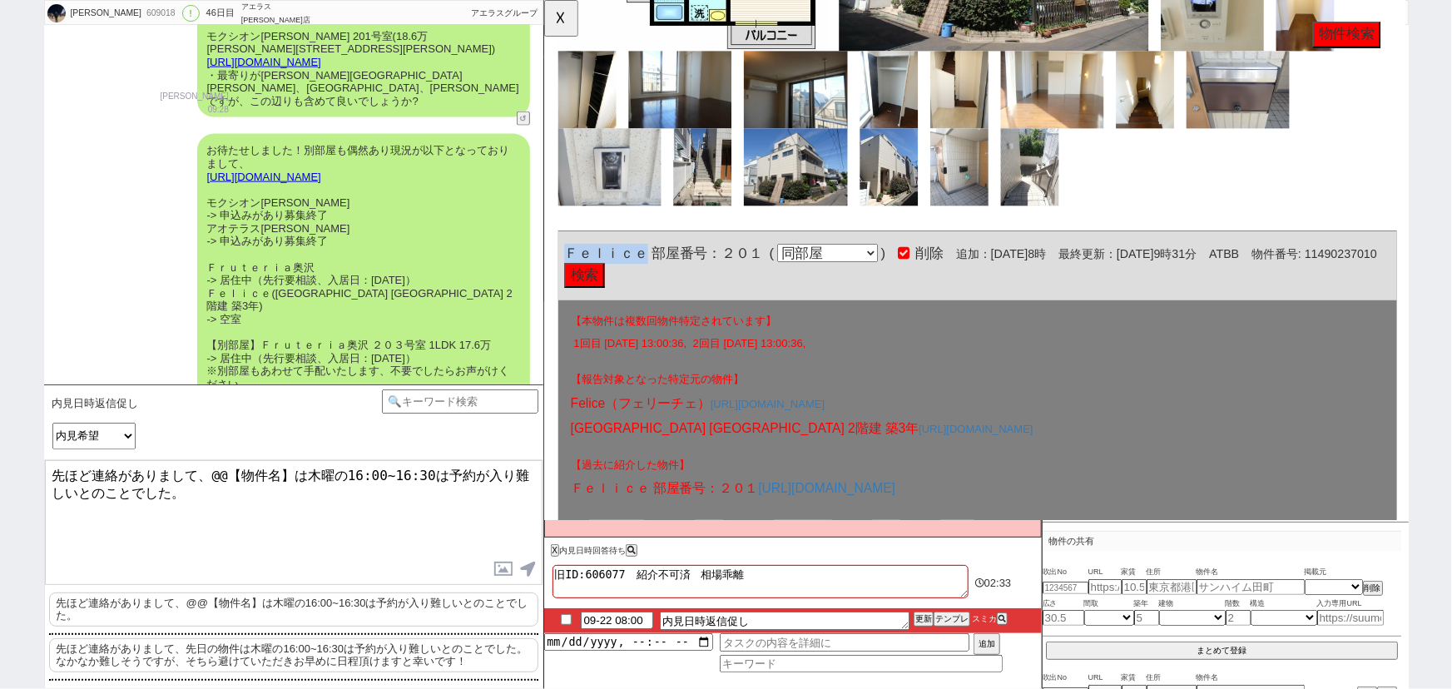
copy span "Ｆｅｌｉｃｅ"
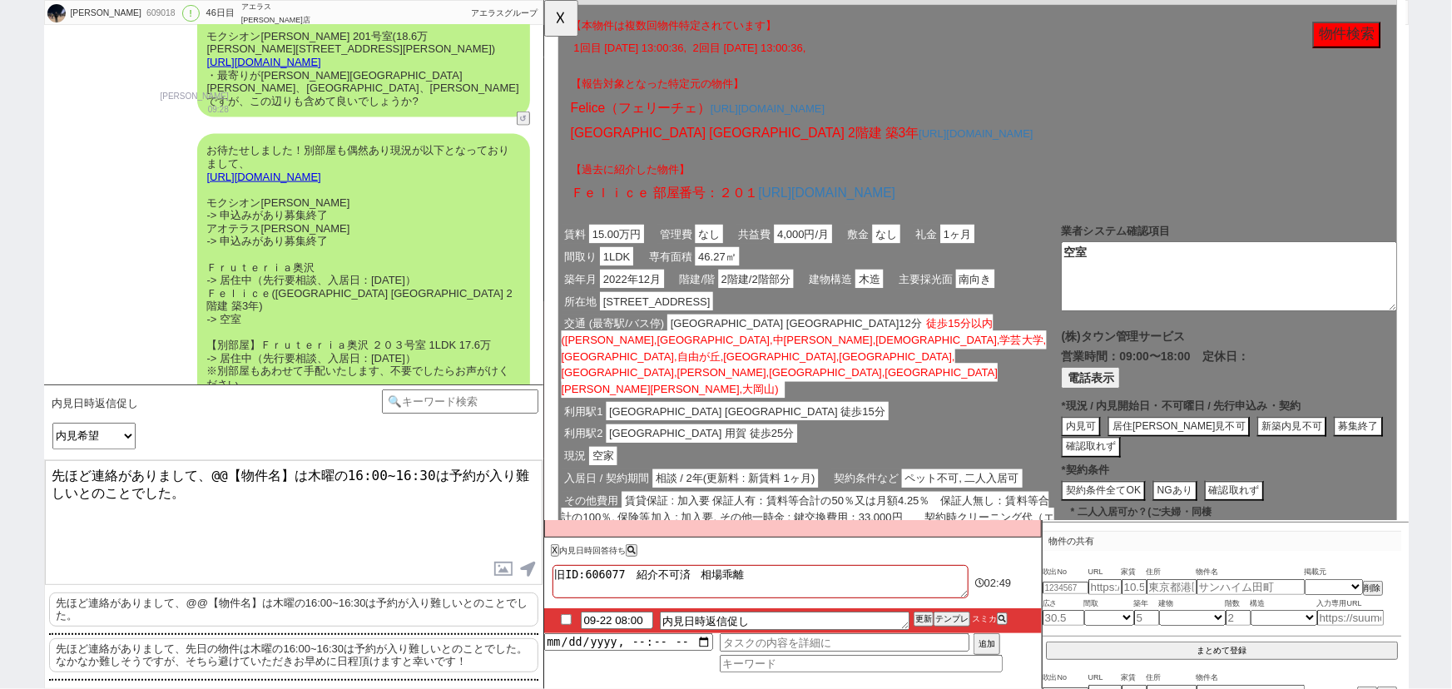
scroll to position [3683, 0]
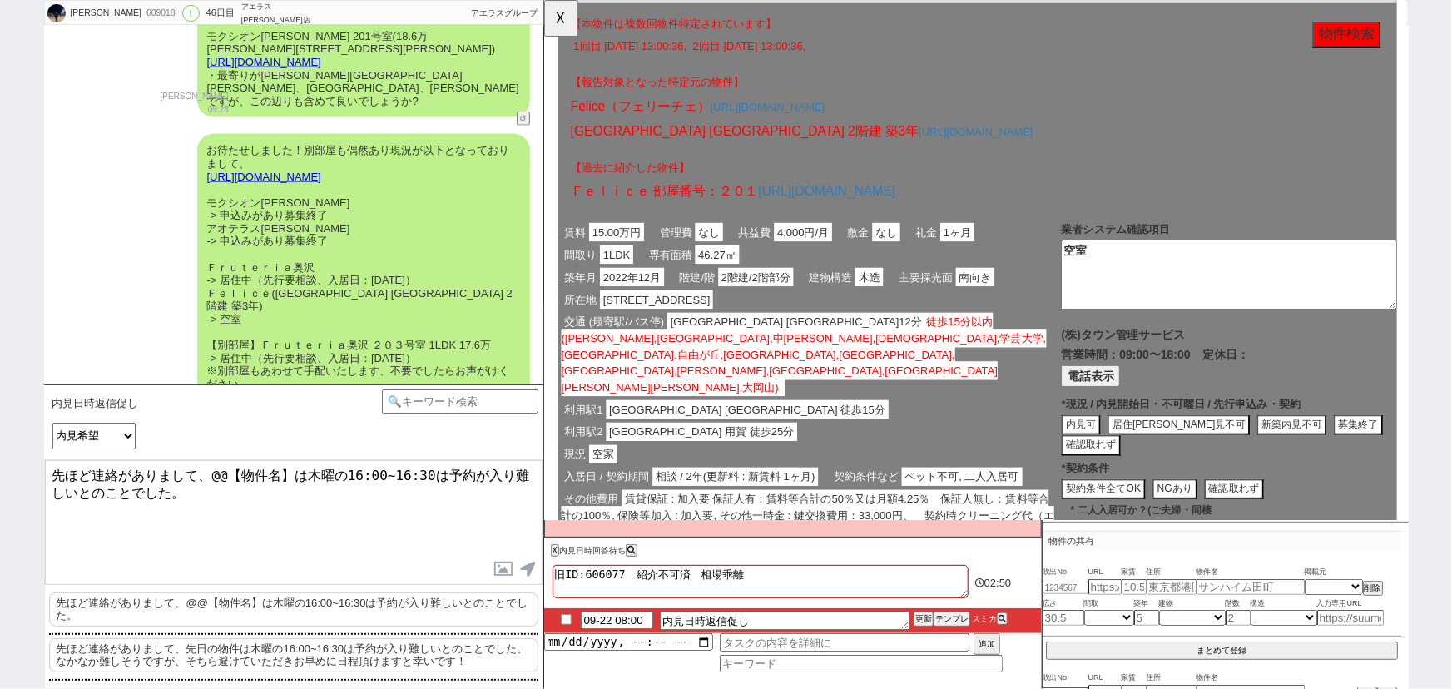
click at [1392, 446] on button "募集終了" at bounding box center [1418, 457] width 53 height 22
click at [1221, 495] on button "完全終了" at bounding box center [1203, 506] width 53 height 22
click at [991, 527] on span "賃貸保証 : 加入要 保証人有：賃料等合計の50％又は月額4.25％　保証人無し：賃料等合計の100％, 保険等加入 : 加入要, その他一時金 : 鍵交換費…" at bounding box center [827, 554] width 530 height 55
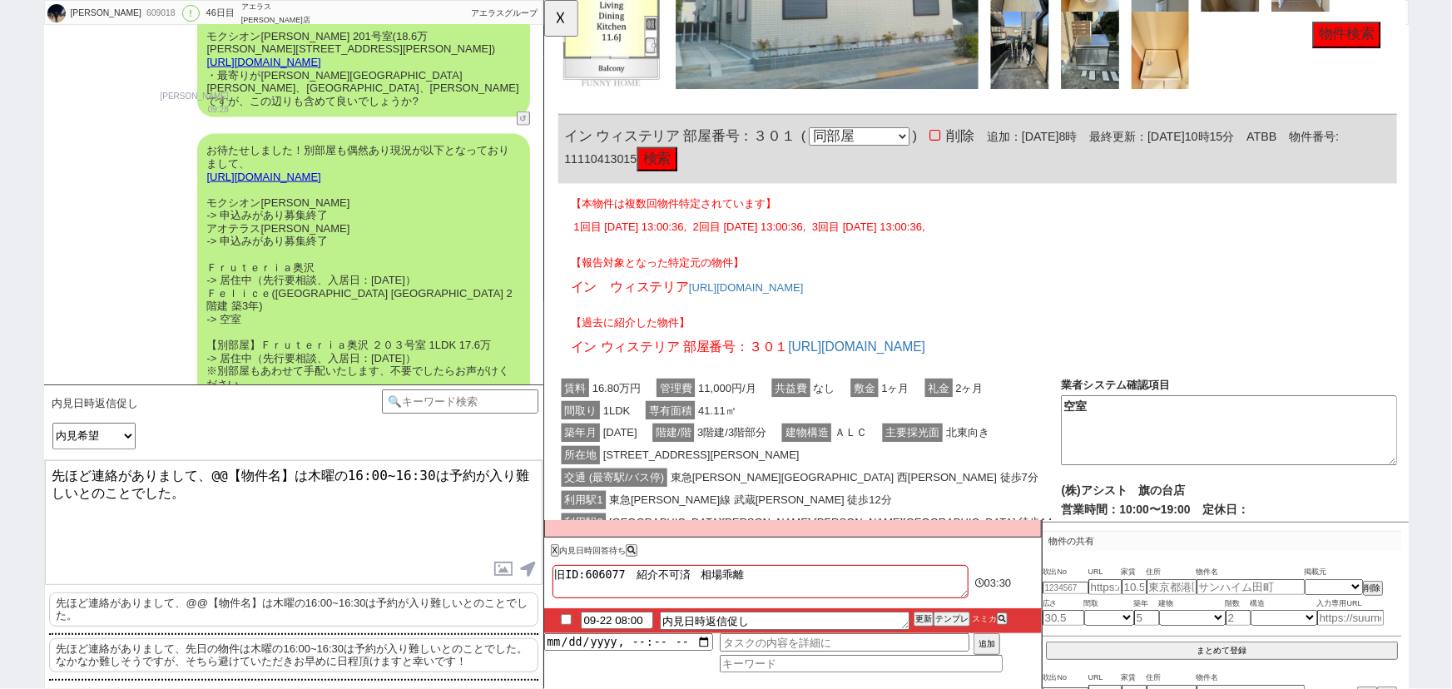
scroll to position [6837, 0]
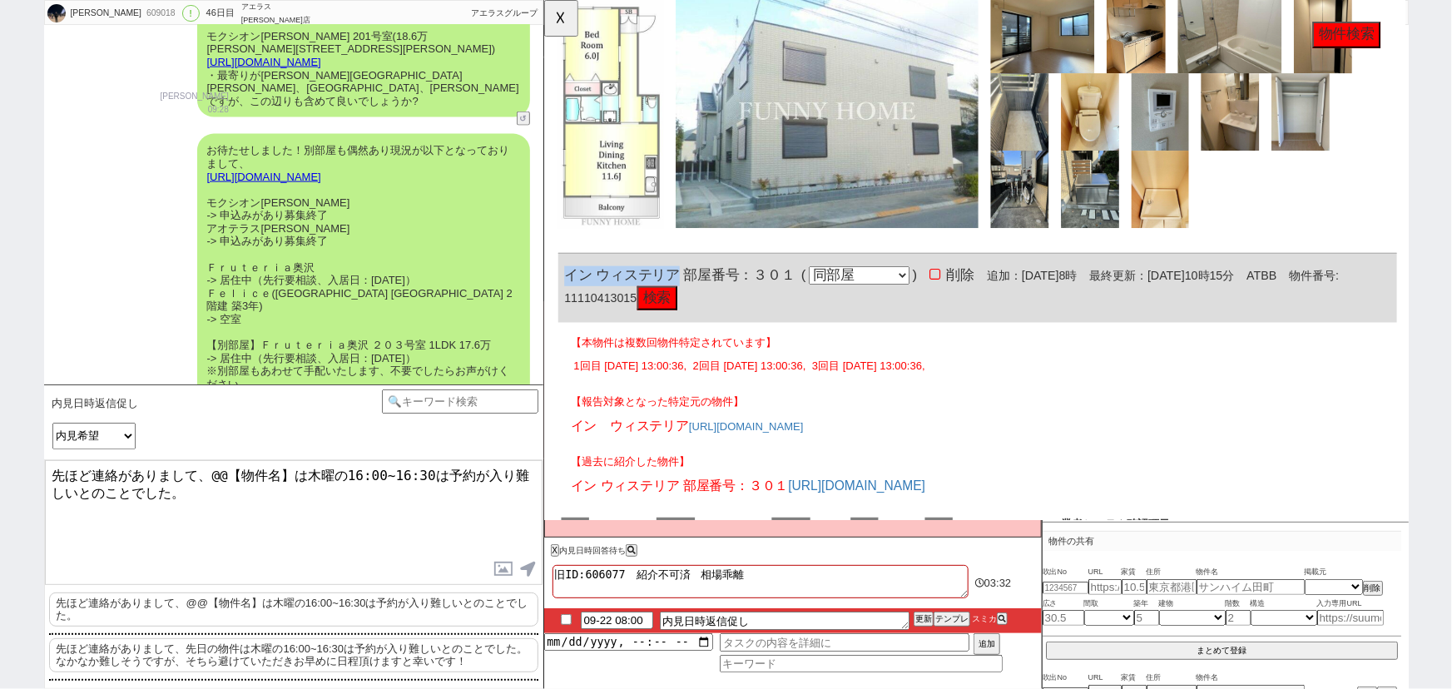
drag, startPoint x: 687, startPoint y: 181, endPoint x: 558, endPoint y: 181, distance: 129.0
click at [558, 273] on div "イン ウィステリア 部屋番号：３０１ ( 同部屋 同建物別部屋 別建物別部屋 別建物 ) 削除 追加：2025年9月14日8時 最終更新：2025年9月14日…" at bounding box center [1009, 310] width 902 height 74
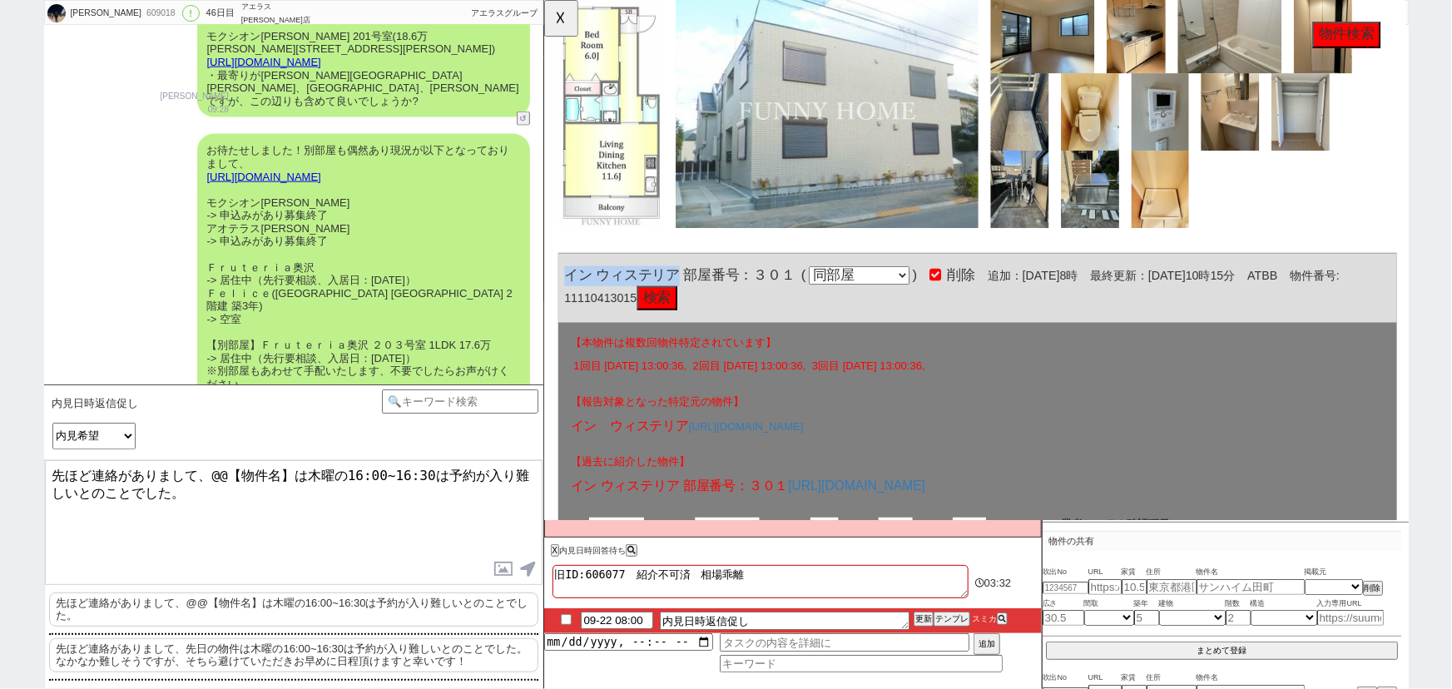
copy span "イン ウィステリア"
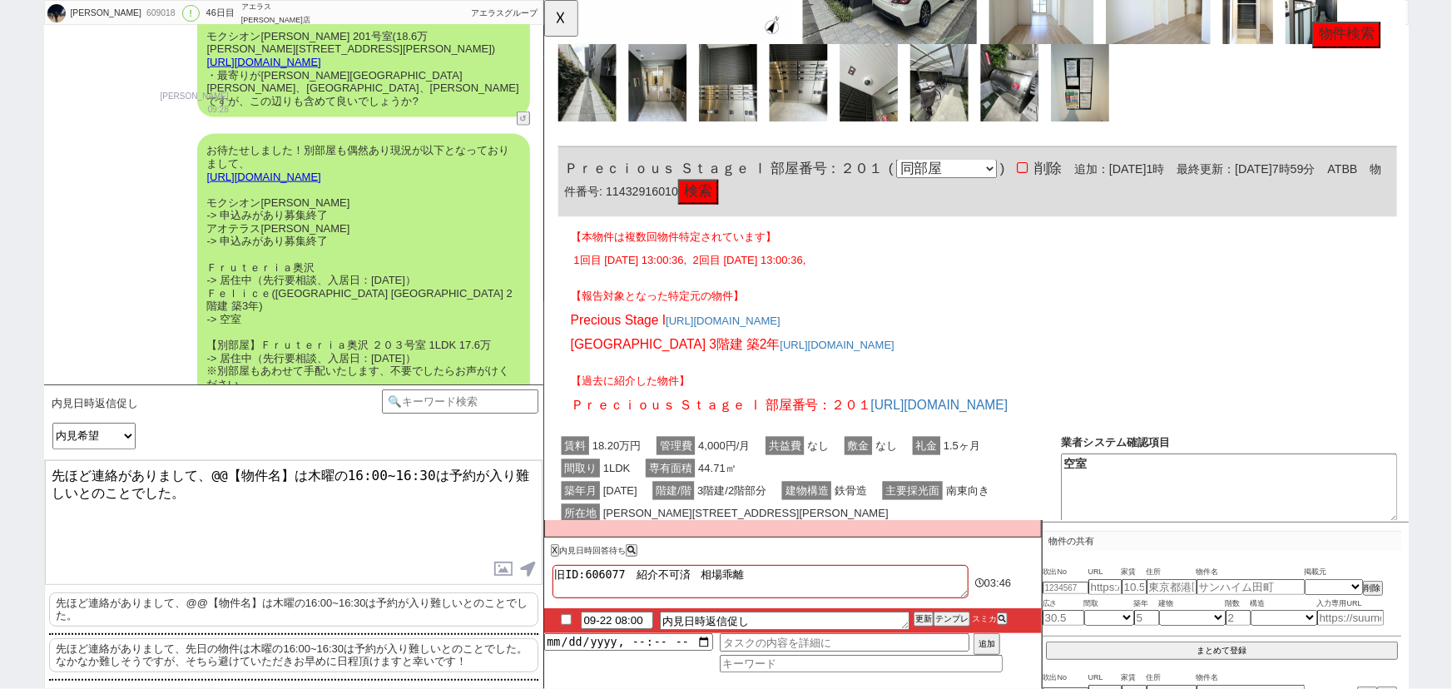
scroll to position [8231, 0]
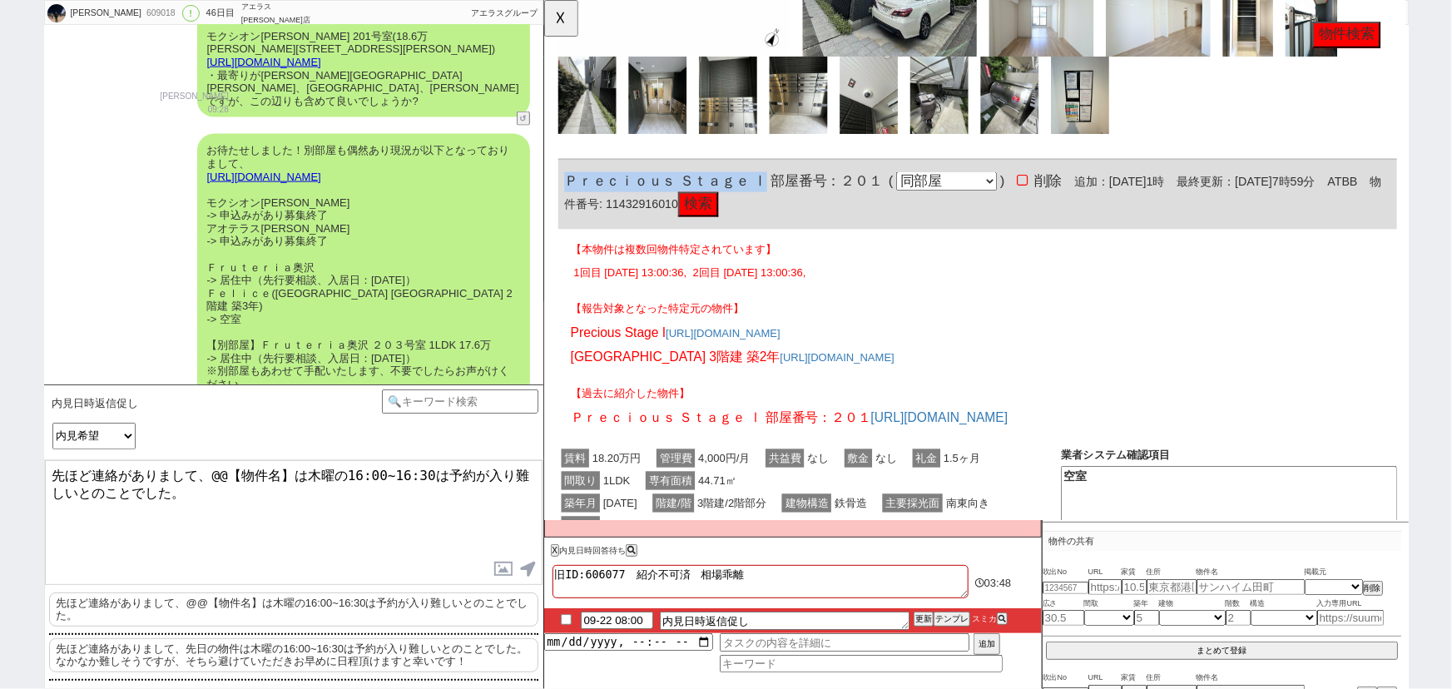
drag, startPoint x: 780, startPoint y: 67, endPoint x: 562, endPoint y: 72, distance: 218.0
click at [562, 171] on div "Ｐｒｅｃｉｏｕｓ Ｓｔａｇｅ Ⅰ 部屋番号：２０１ ( 同部屋 同建物別部屋 別建物別部屋 別建物 ) 削除 追加：2025年9月7日1時 最終更新：2025…" at bounding box center [1009, 208] width 902 height 74
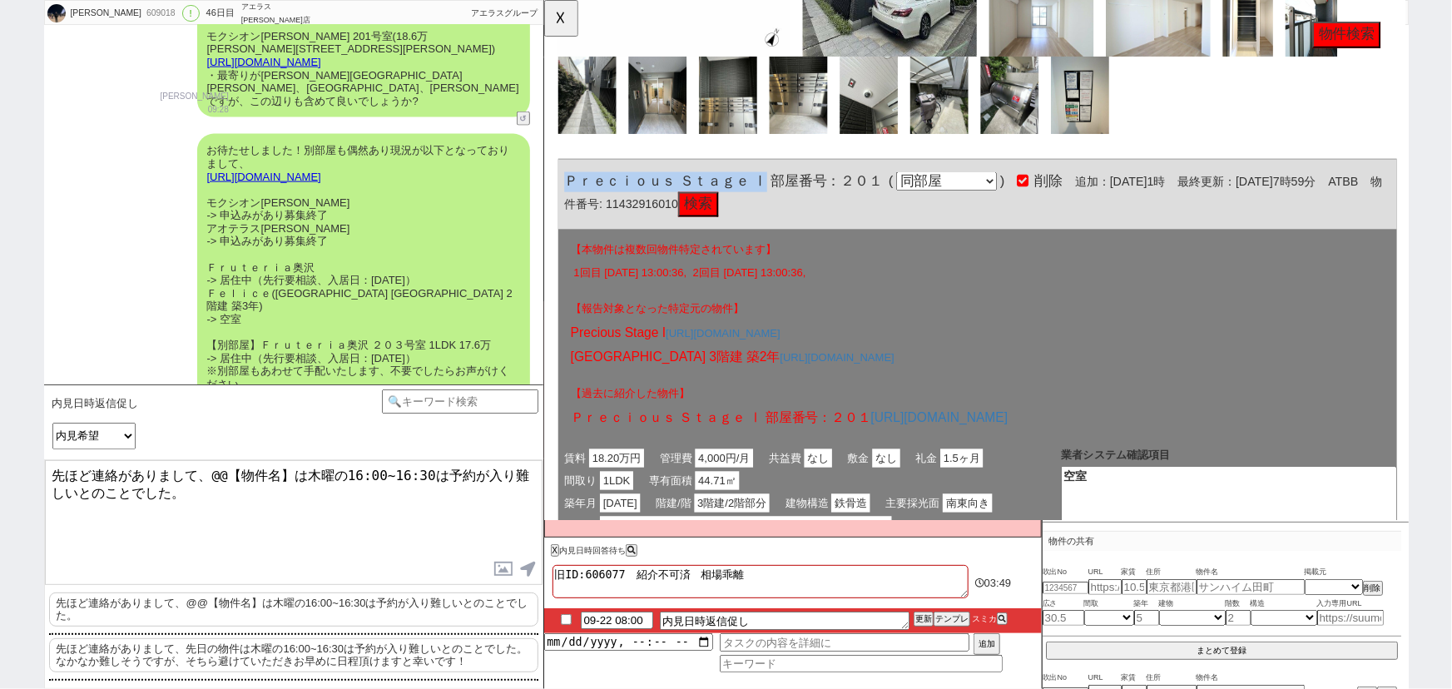
copy span "Ｐｒｅｃｉｏｕｓ Ｓｔａｇｅ Ⅰ"
drag, startPoint x: 294, startPoint y: 458, endPoint x: 213, endPoint y: 459, distance: 80.7
click at [213, 460] on textarea "先ほど連絡がありまして、@@【物件名】は木曜の16:00~16:30は予約が入り難しいとのことでした。" at bounding box center [294, 522] width 498 height 125
paste textarea "Ｐｒｅｃｉｏｕｓ Ｓｔａｇｅ Ⅰ"
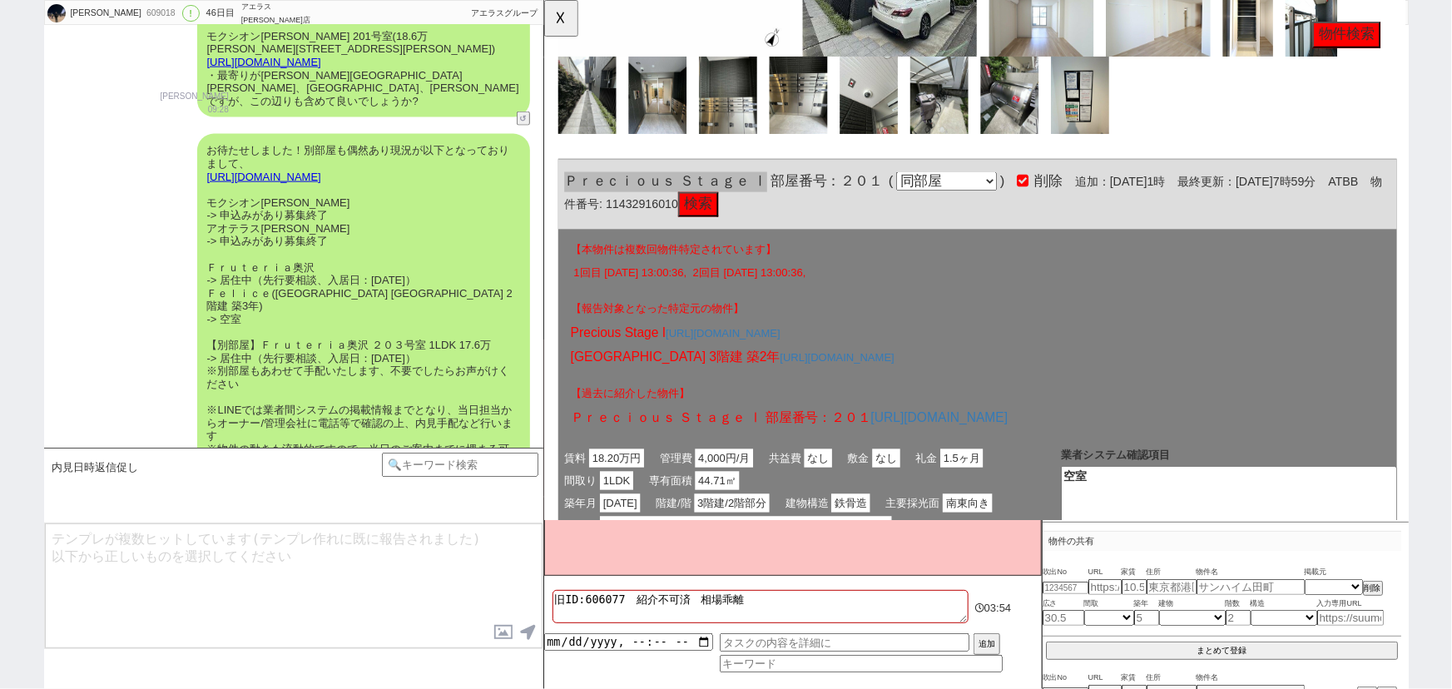
scroll to position [29454, 0]
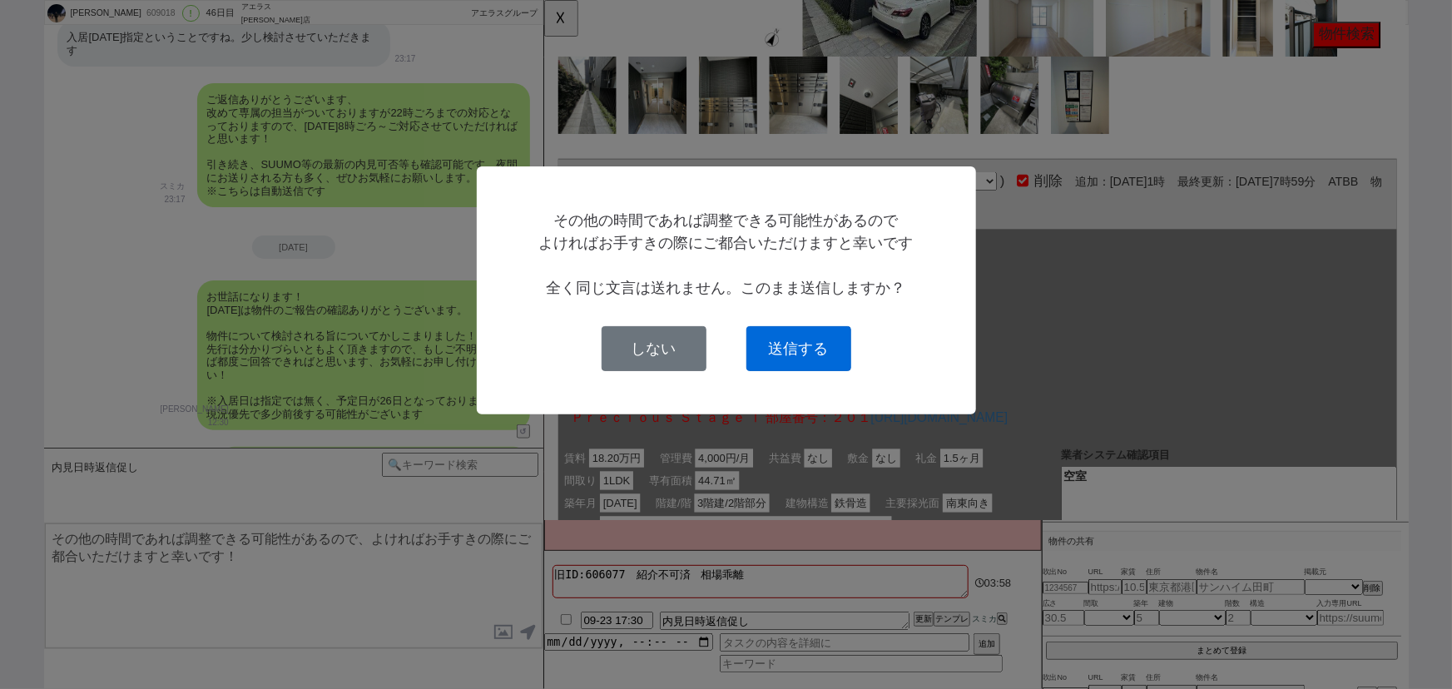
click at [807, 329] on button "送信する" at bounding box center [798, 348] width 105 height 45
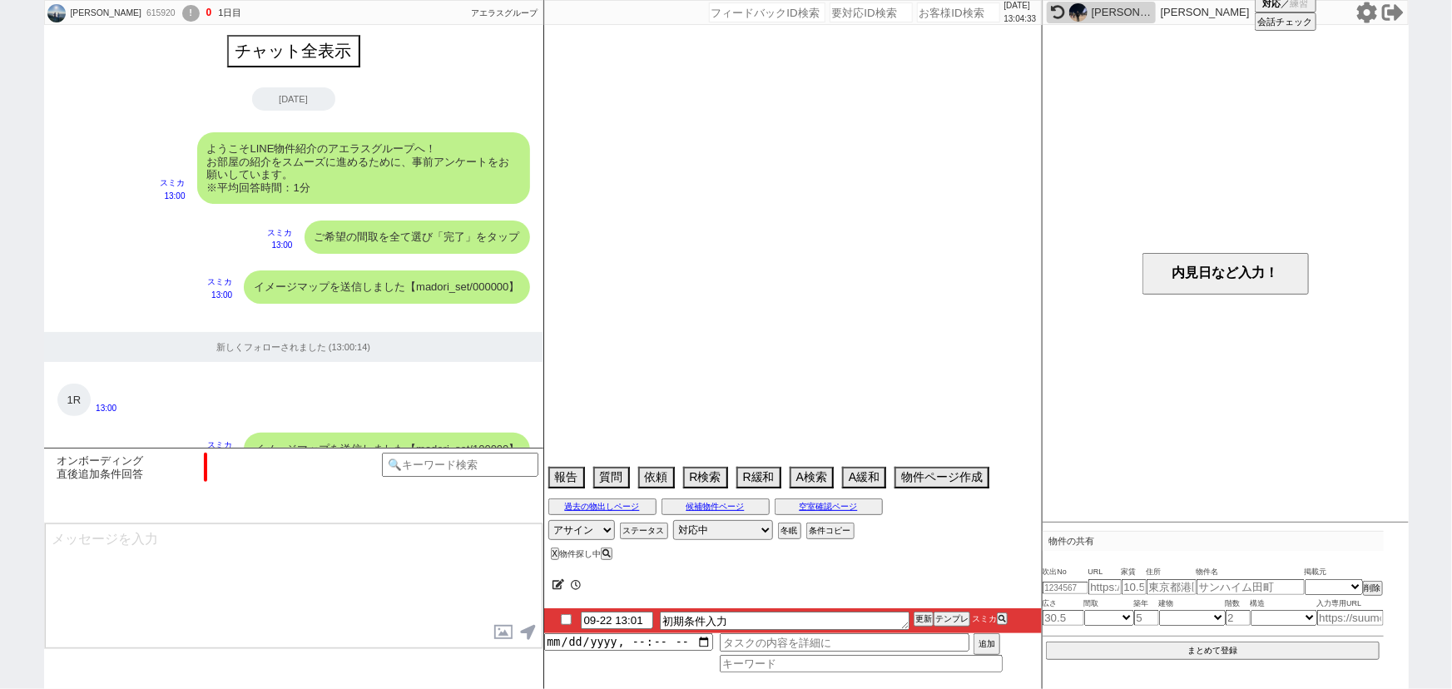
scroll to position [1312, 0]
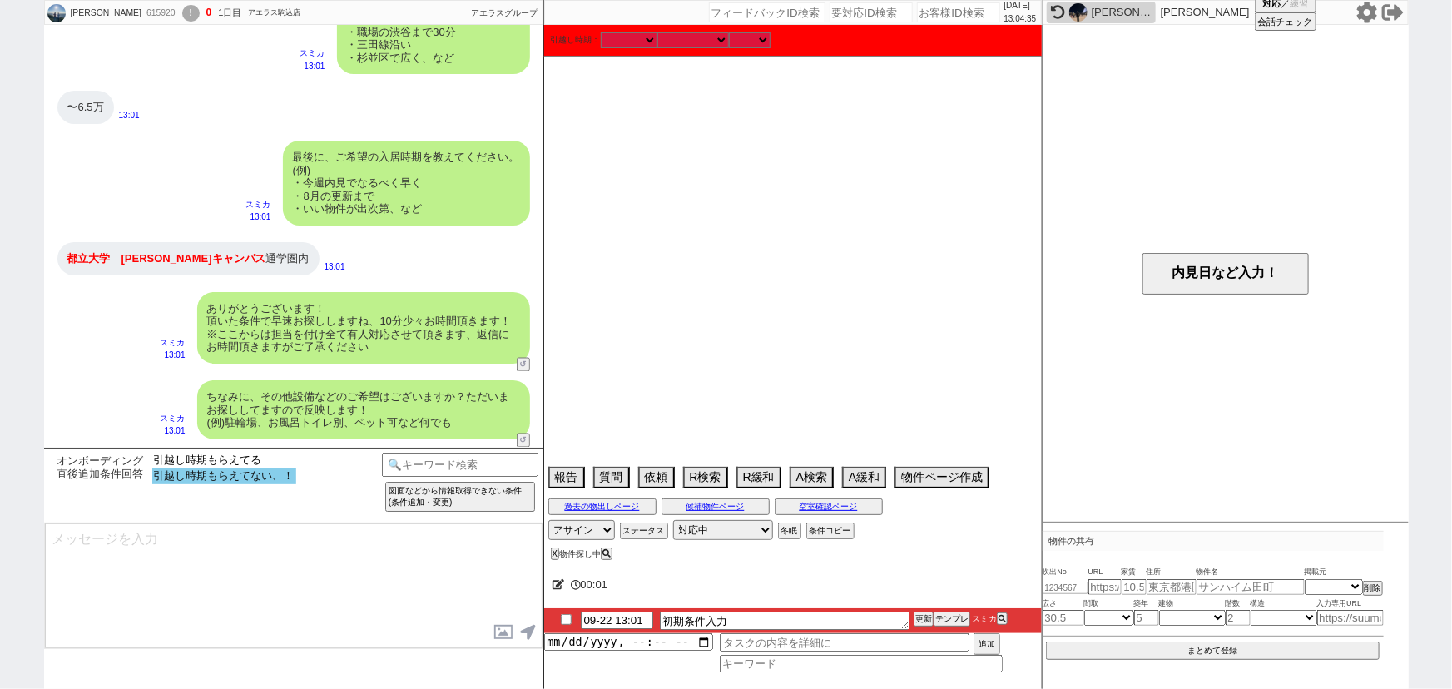
click at [254, 481] on option "引越し時期もらえてない、！" at bounding box center [224, 476] width 144 height 16
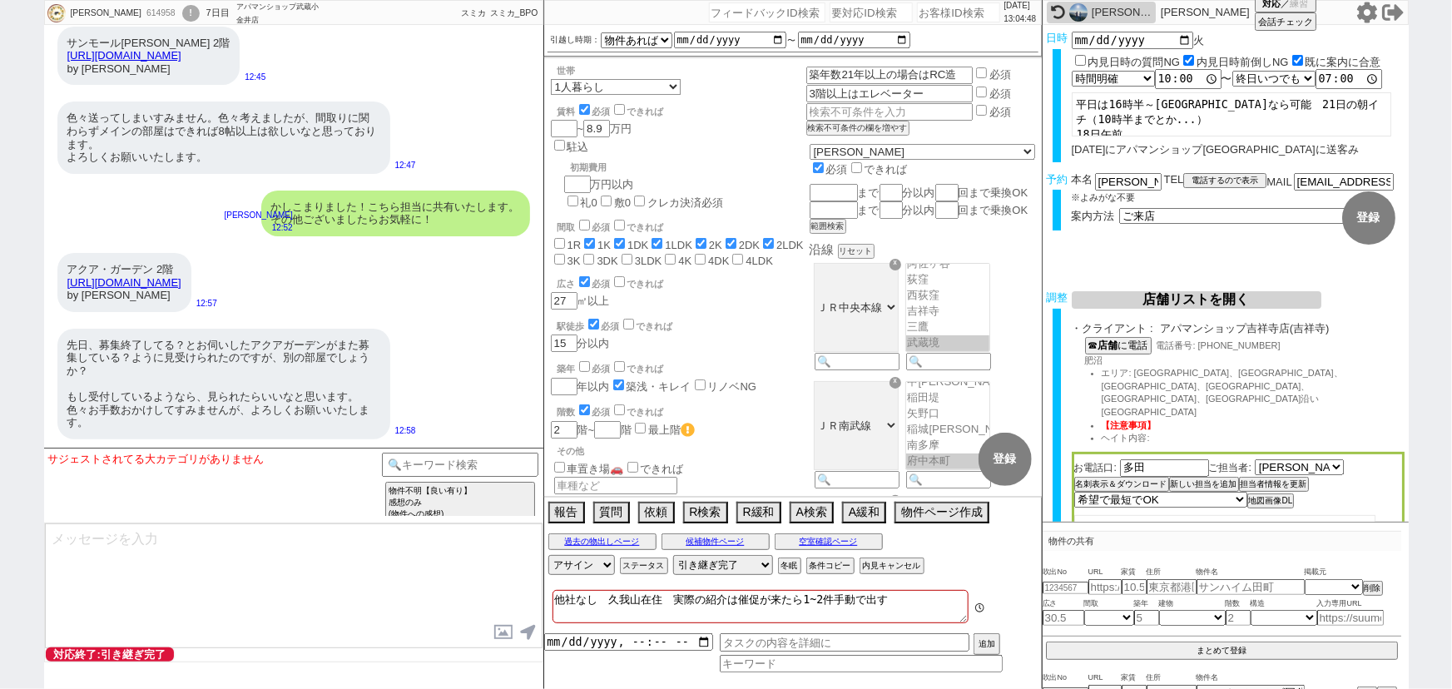
scroll to position [213, 0]
click at [939, 1] on div "2025/09/22 13:04:57" at bounding box center [793, 12] width 498 height 25
click at [932, 12] on input "number" at bounding box center [958, 12] width 83 height 20
paste input "615180"
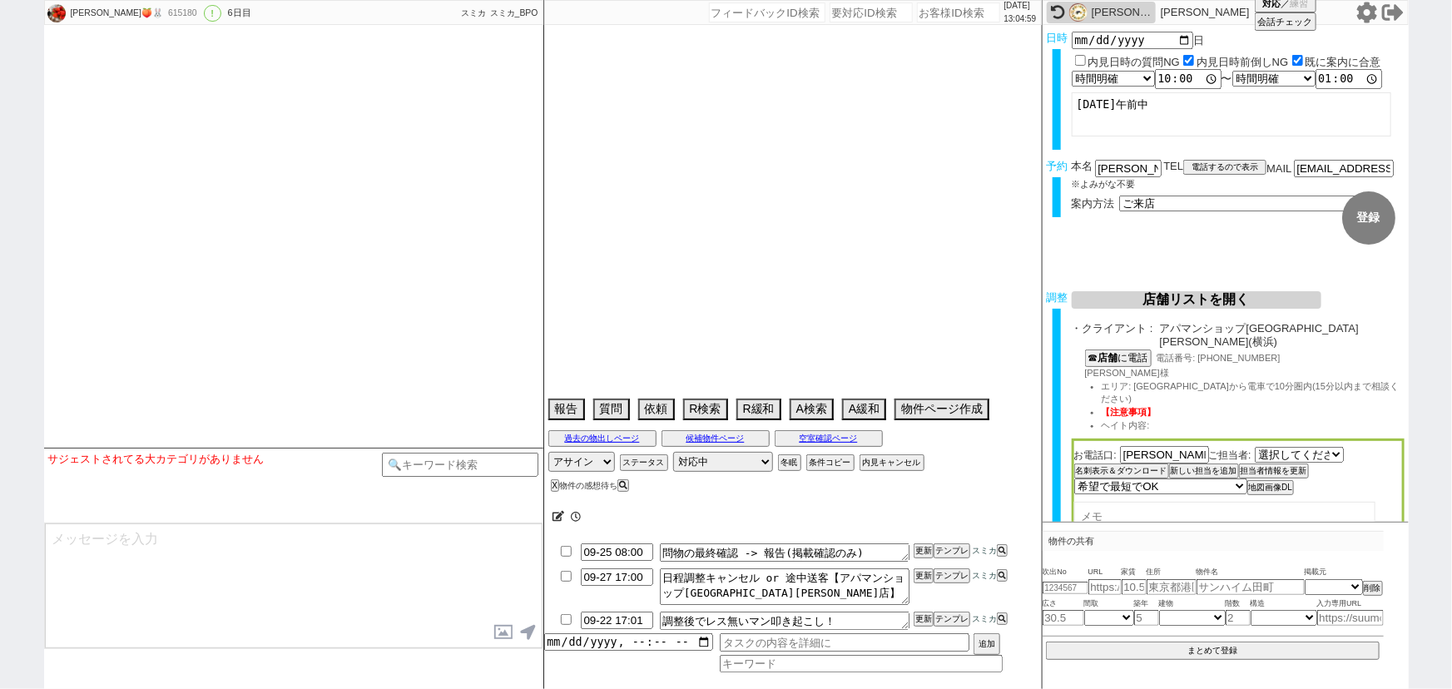
scroll to position [5544, 0]
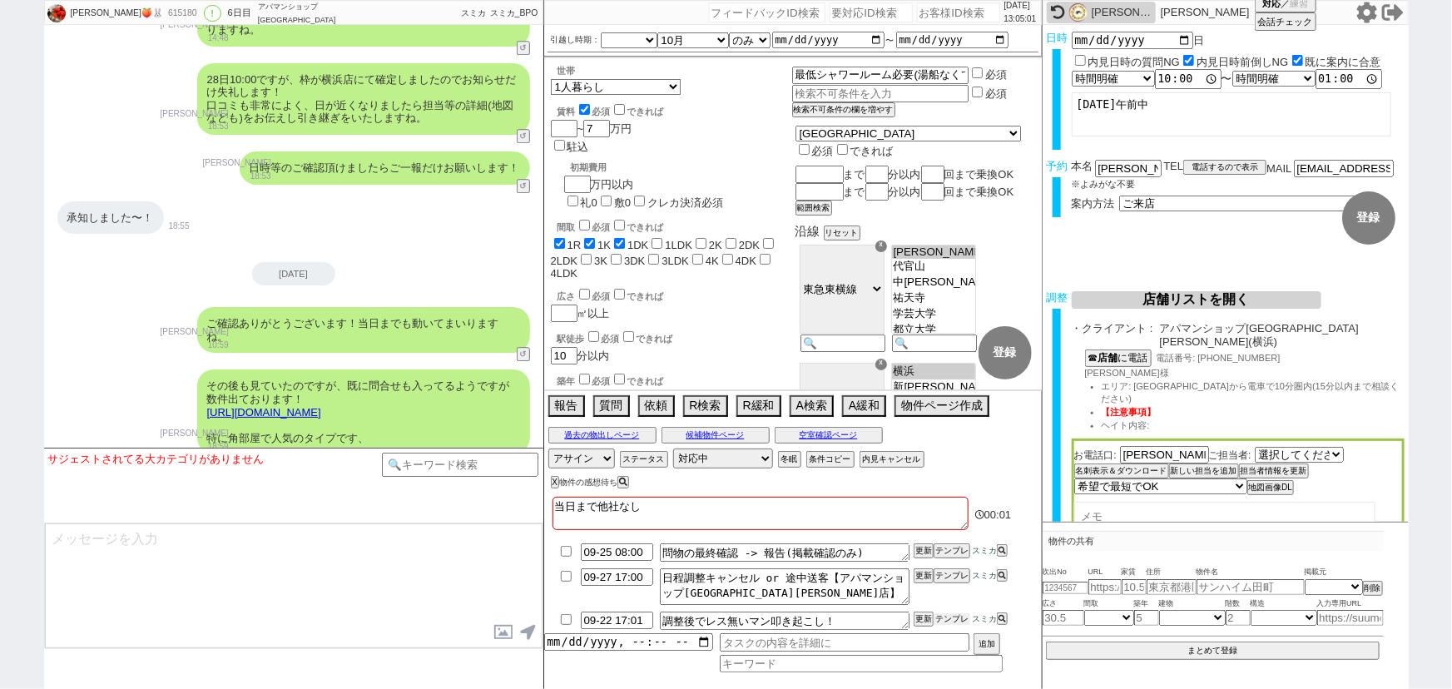
click at [952, 617] on button "テンプレ" at bounding box center [951, 619] width 37 height 12
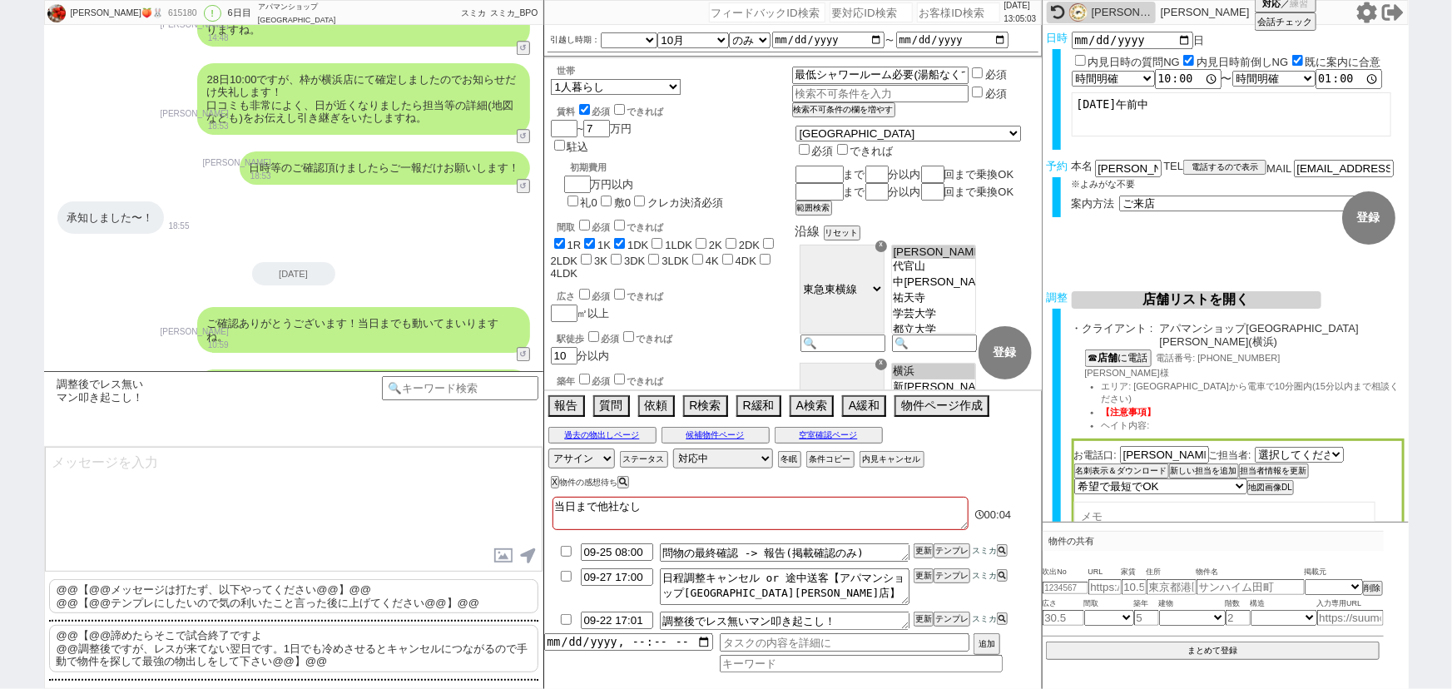
click at [578, 620] on li "09-22 17:01 調整後でレス無いマン叩き起こし！ 更新 テンプレ スミカ" at bounding box center [793, 620] width 498 height 25
click at [562, 618] on input "checkbox" at bounding box center [566, 619] width 24 height 11
click at [921, 411] on button "物件ページ作成 今は物件がないので押せません" at bounding box center [940, 404] width 92 height 18
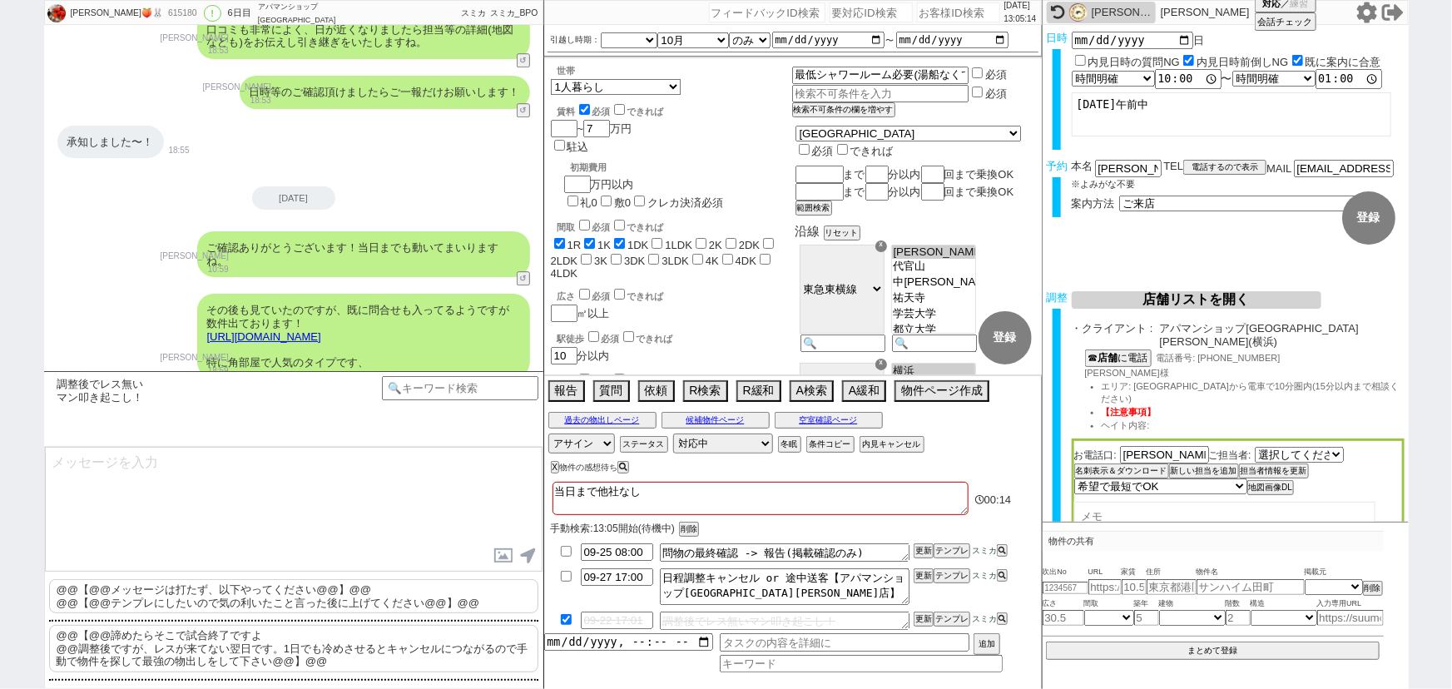
click at [941, 7] on input "number" at bounding box center [958, 12] width 83 height 20
paste input "615374"
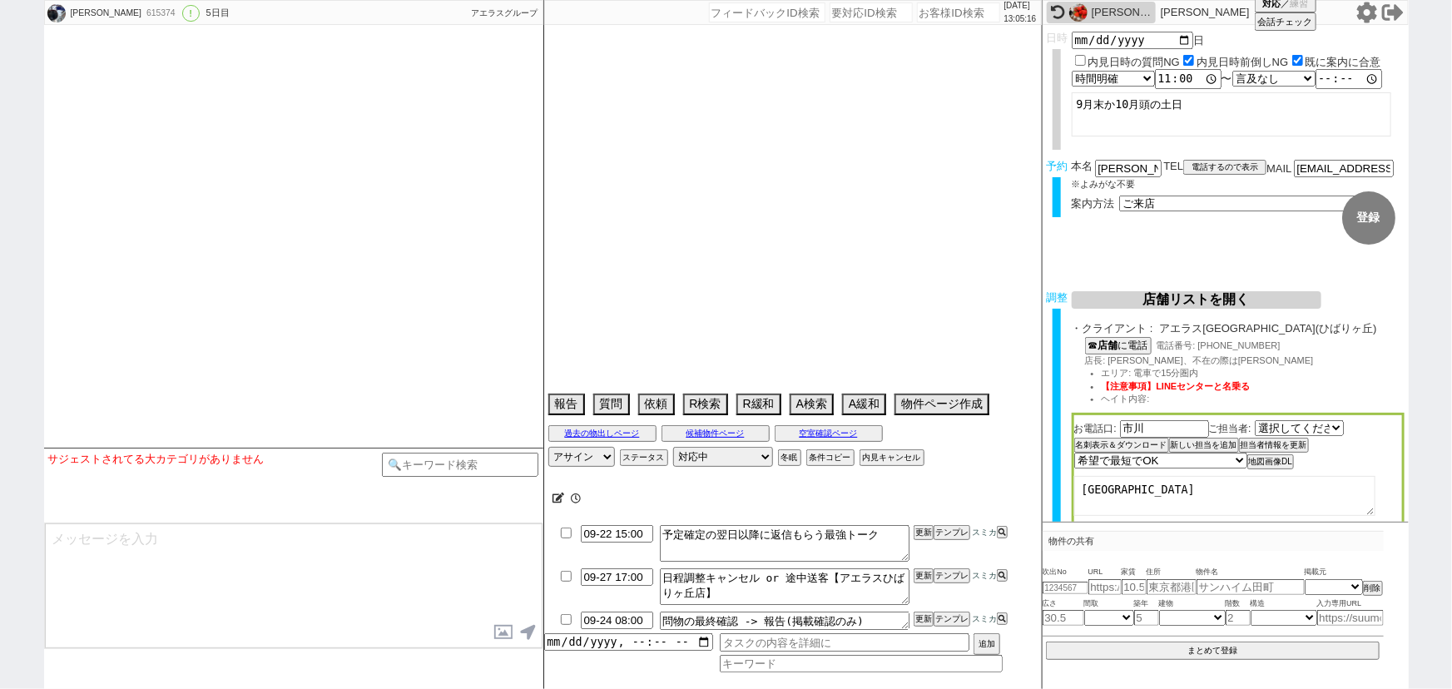
scroll to position [5329, 0]
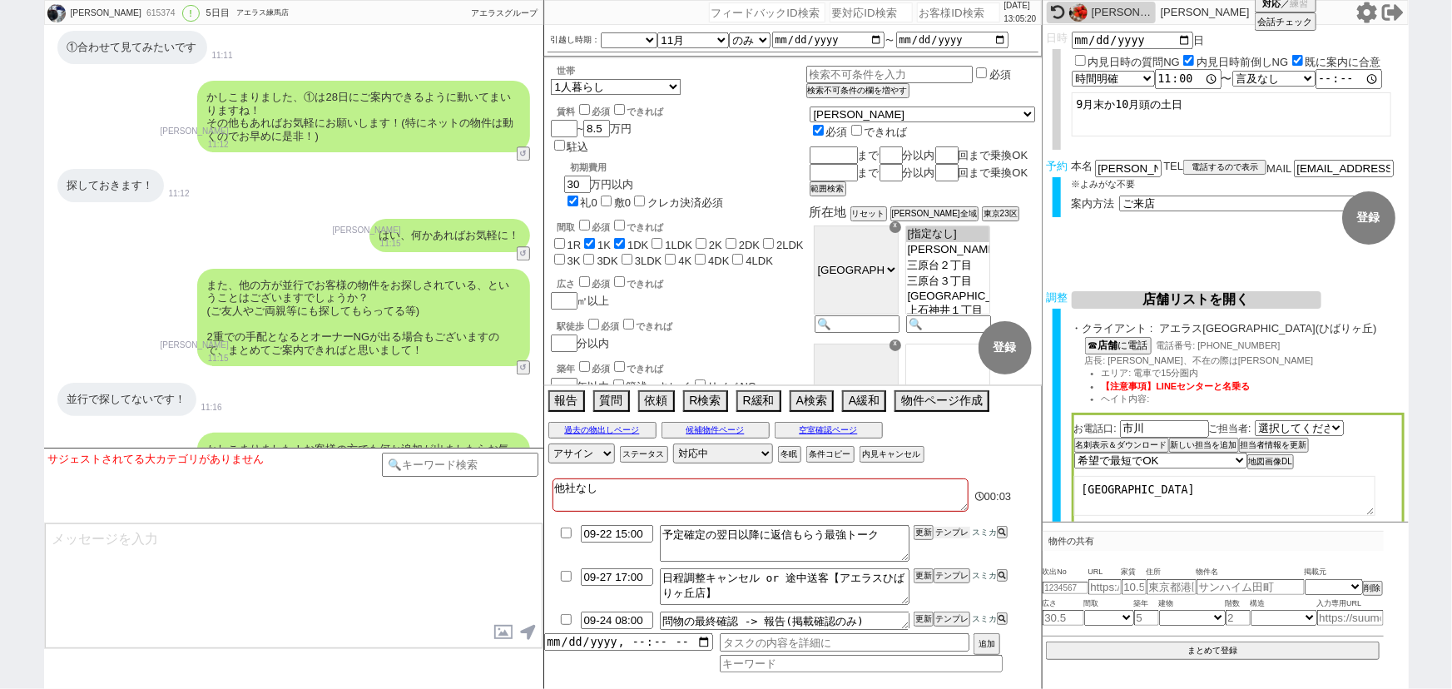
click at [963, 533] on button "テンプレ" at bounding box center [951, 533] width 37 height 12
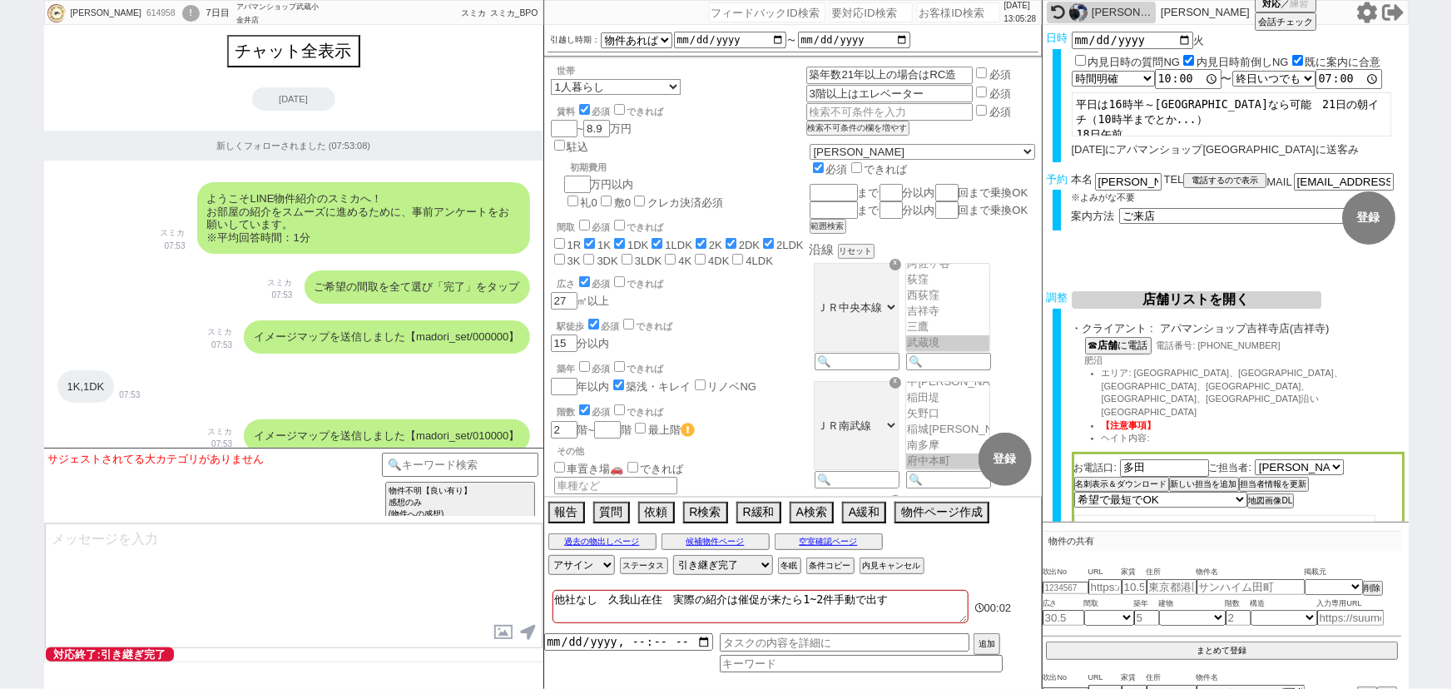
scroll to position [213, 0]
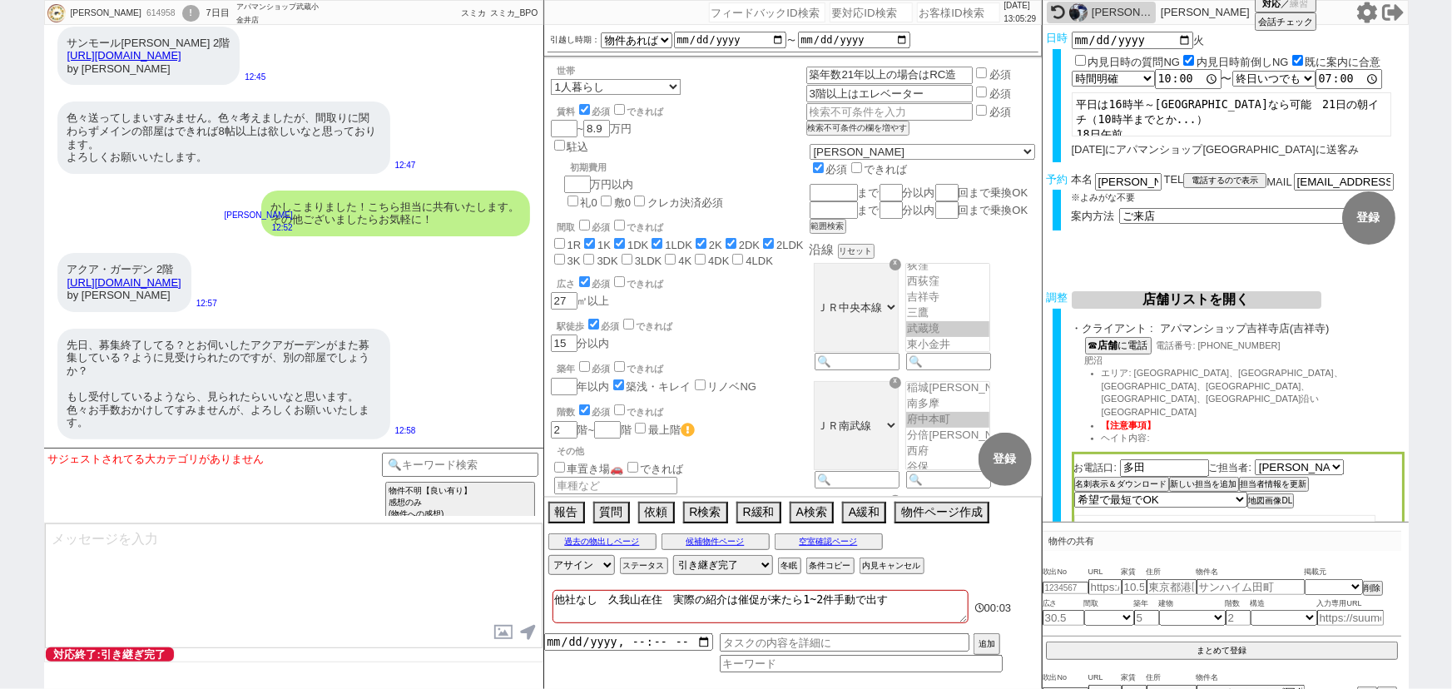
click at [943, 8] on input "number" at bounding box center [958, 12] width 83 height 20
paste input "615632"
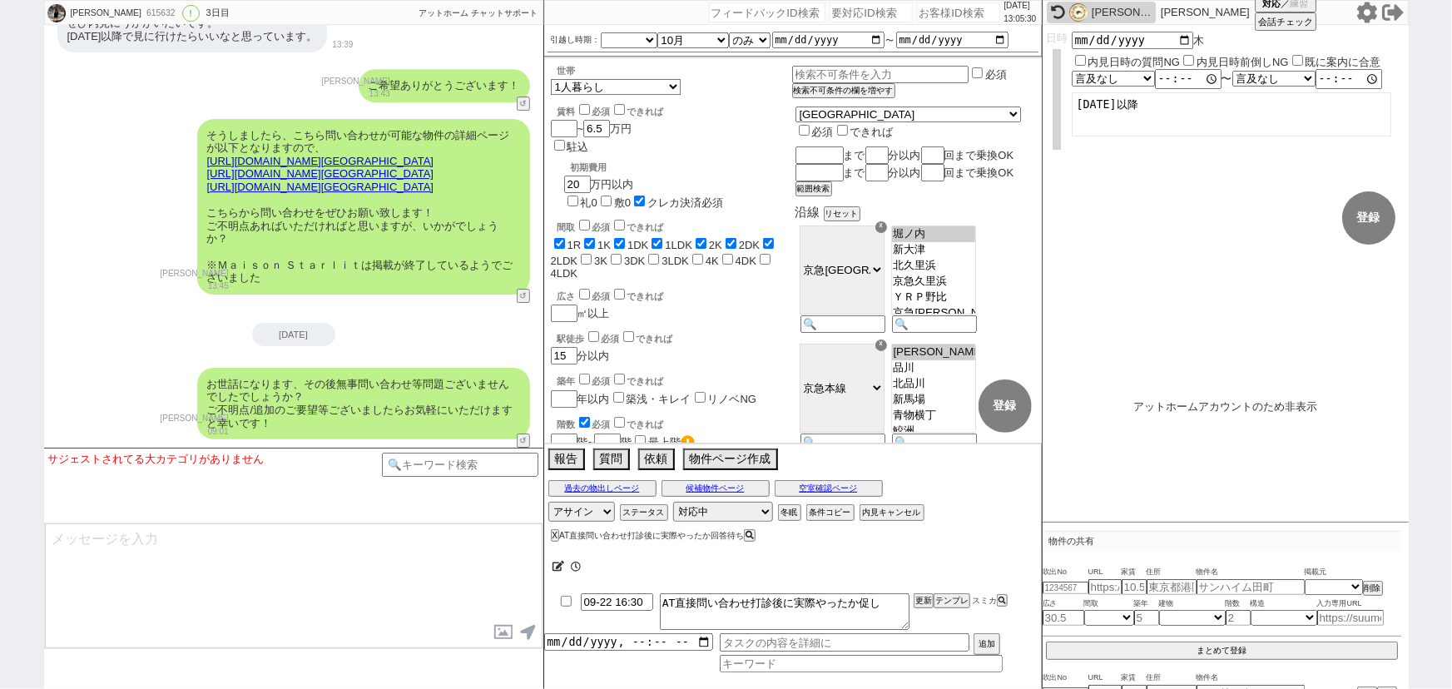
scroll to position [564, 0]
click at [949, 599] on button "テンプレ" at bounding box center [951, 601] width 37 height 12
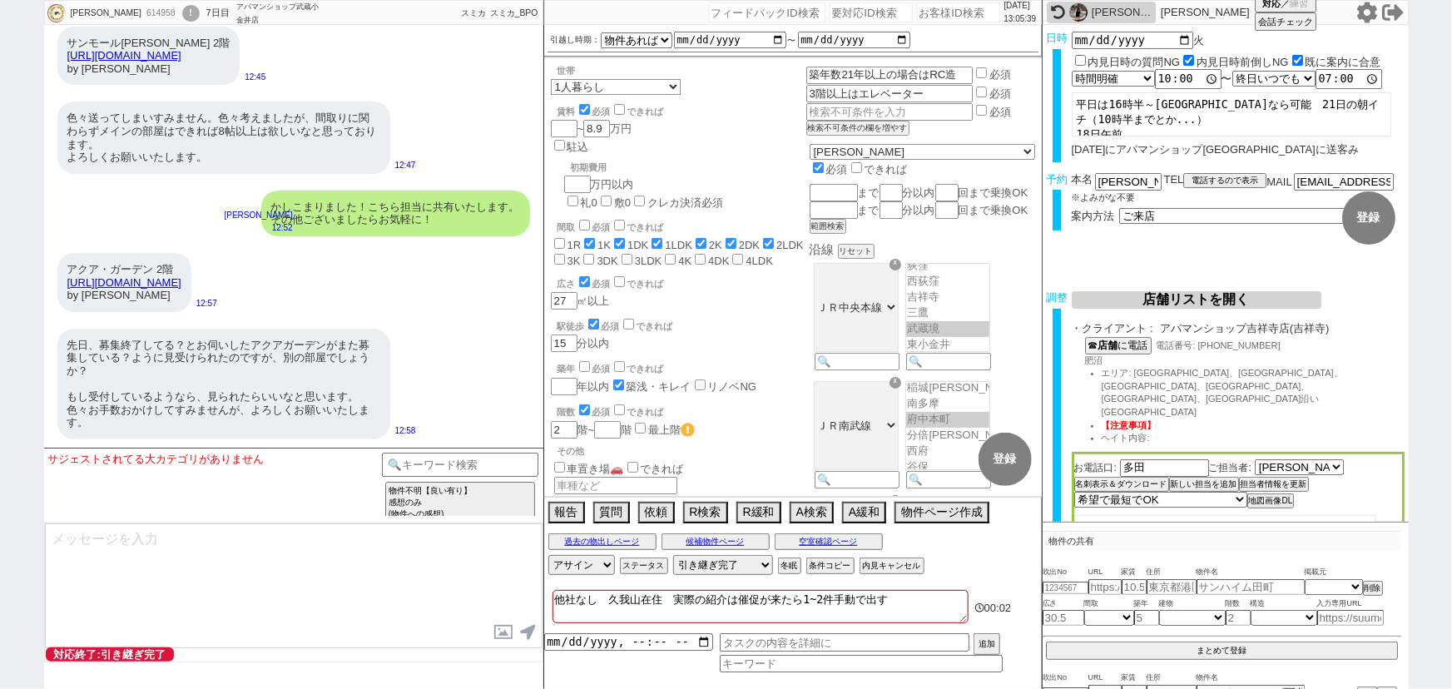
scroll to position [213, 0]
click at [939, 7] on input "number" at bounding box center [958, 12] width 83 height 20
paste input "613906"
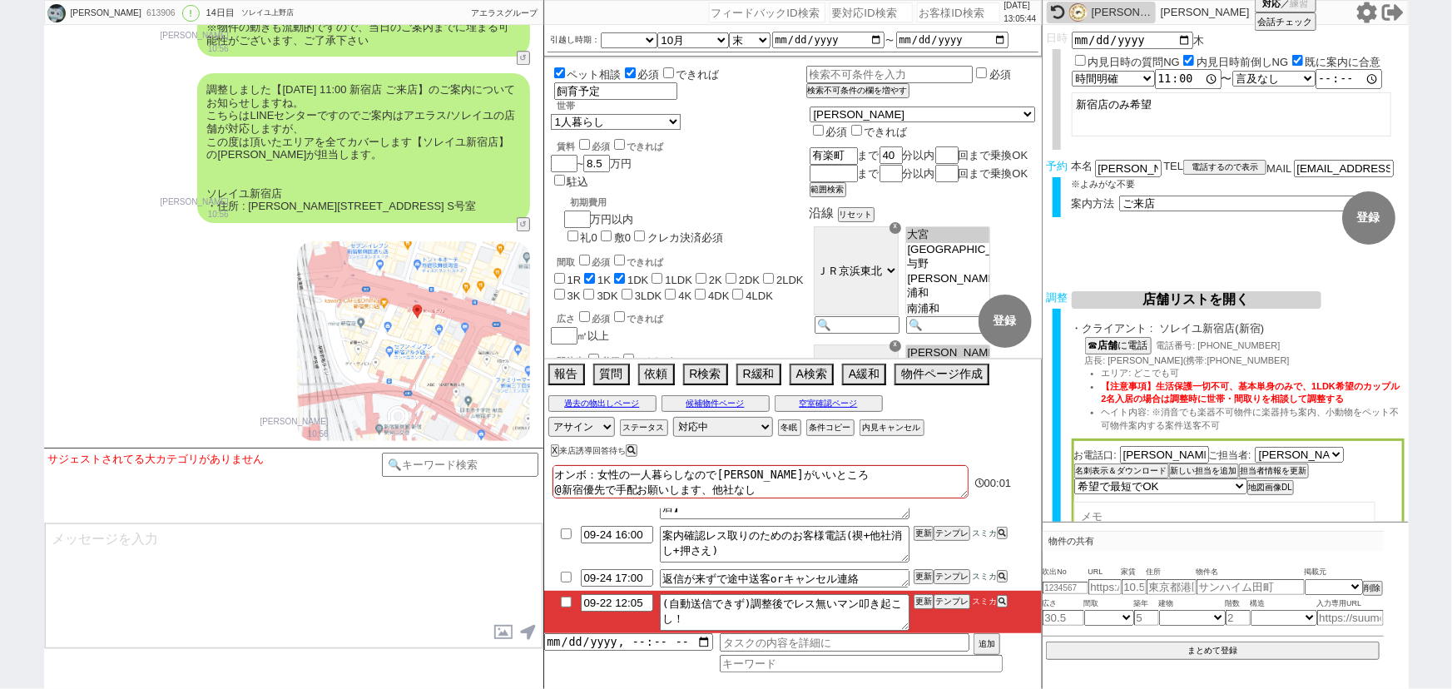
click at [563, 602] on input "checkbox" at bounding box center [566, 602] width 24 height 11
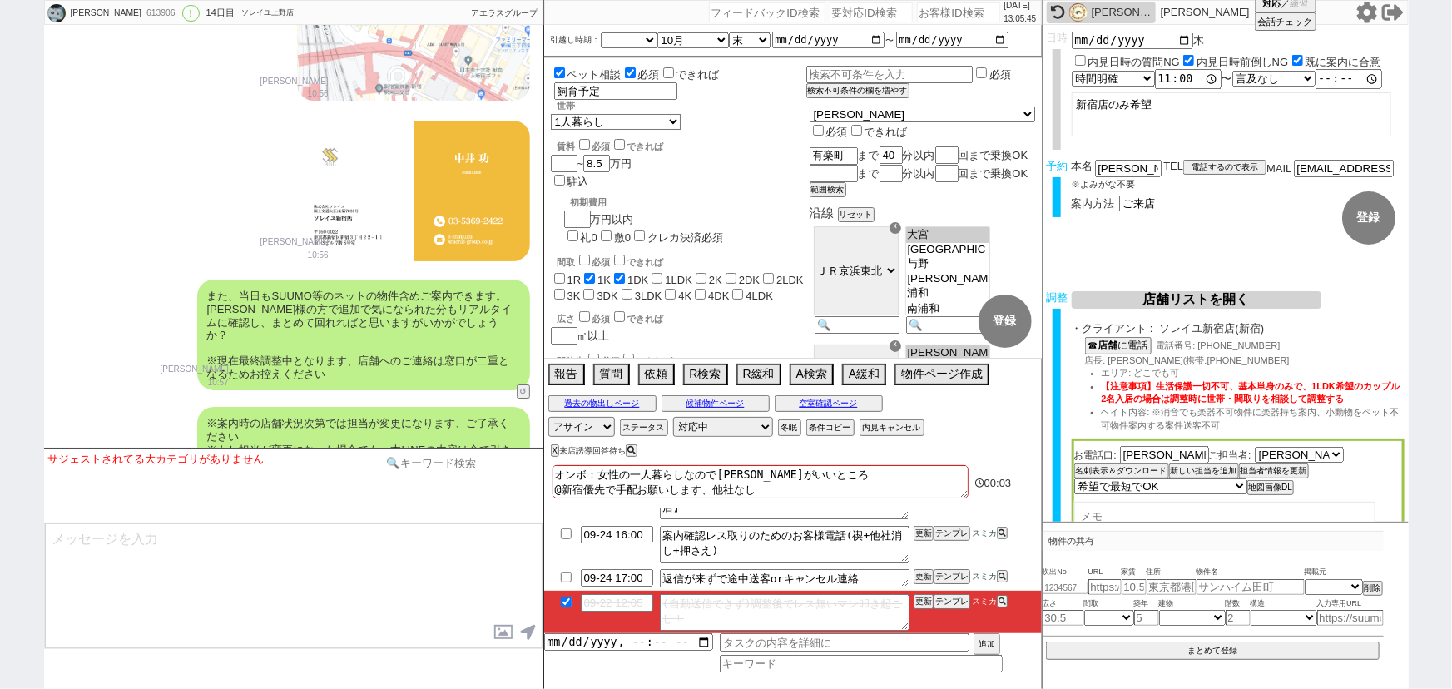
click at [451, 466] on input at bounding box center [460, 463] width 157 height 21
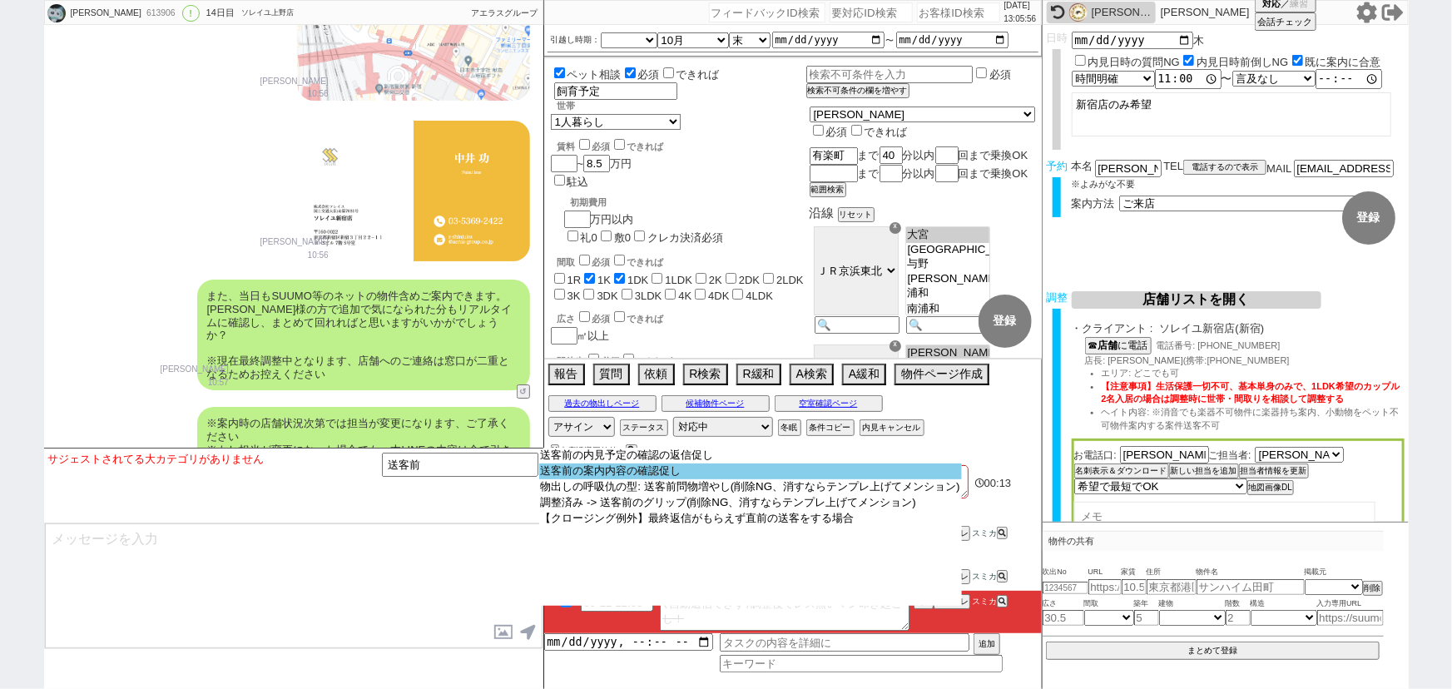
click at [723, 471] on option "送客前の案内内容の確認促し" at bounding box center [750, 471] width 423 height 16
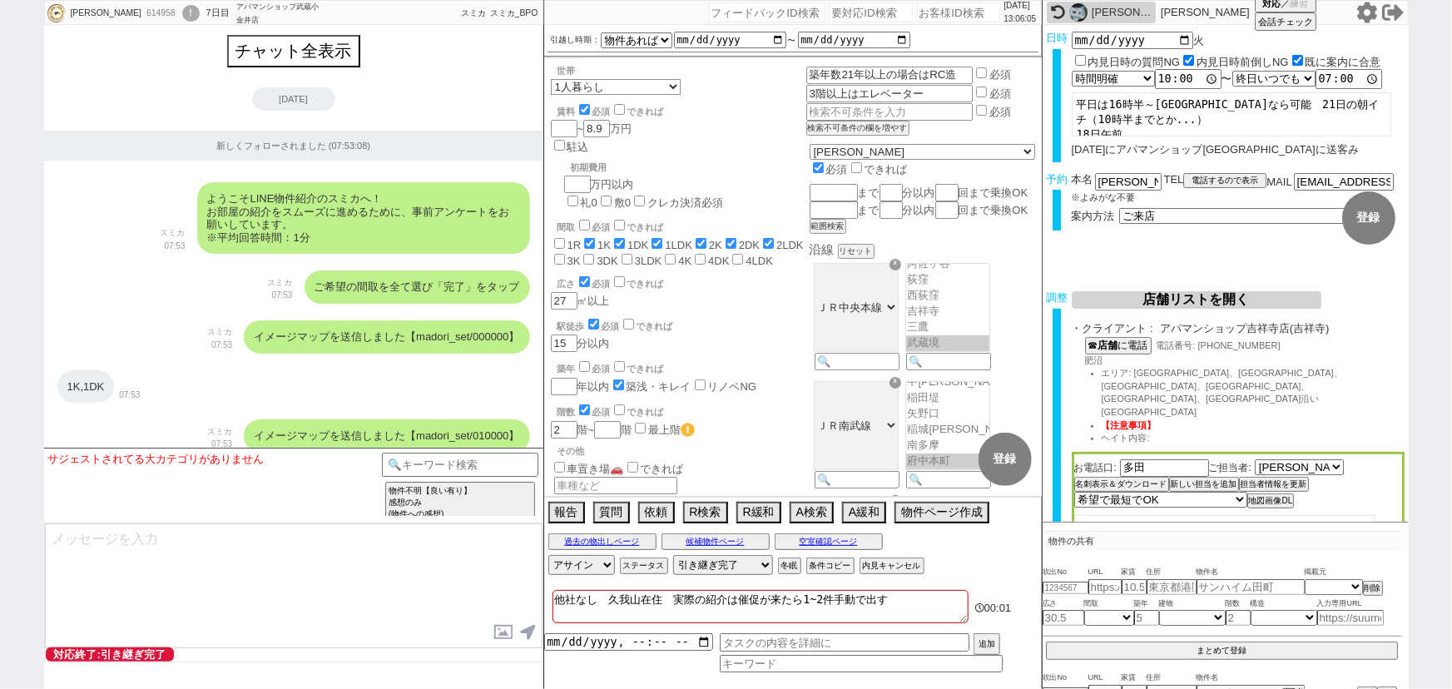
scroll to position [213, 0]
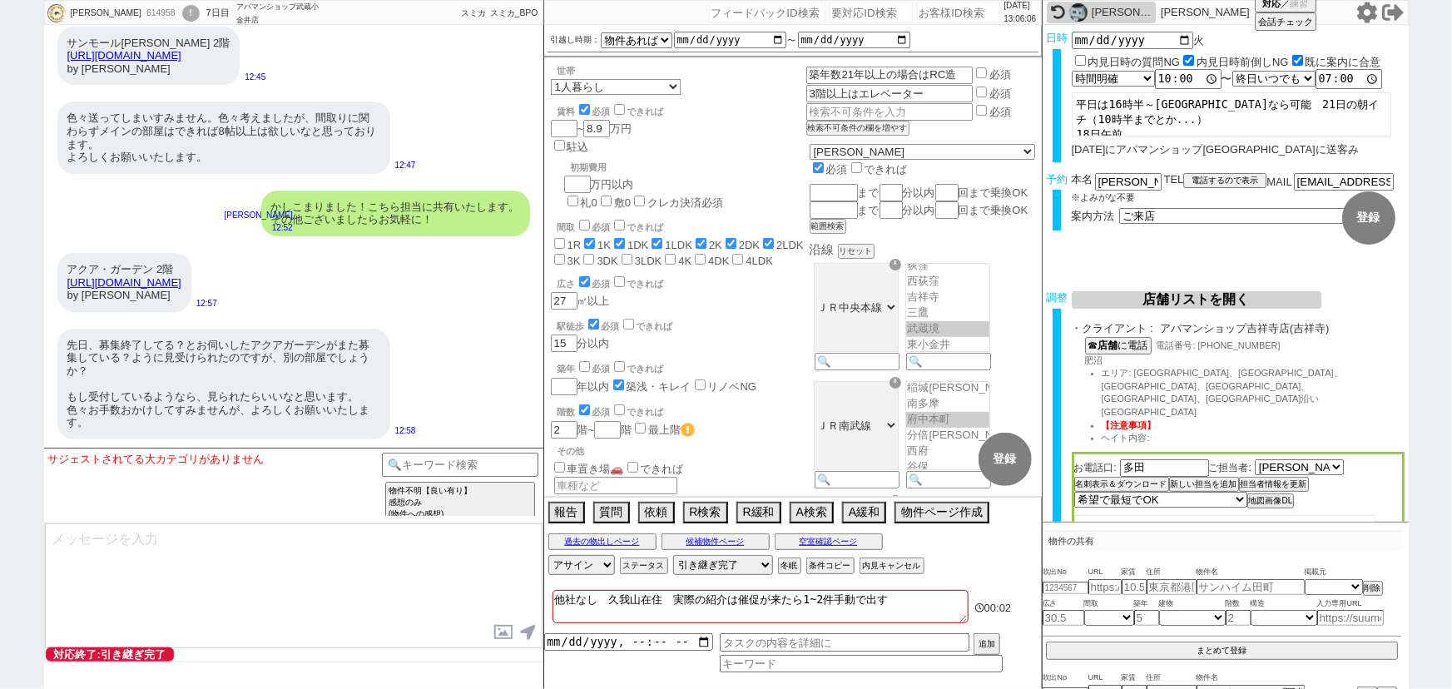
click at [931, 14] on input "number" at bounding box center [958, 12] width 83 height 20
paste input "614963"
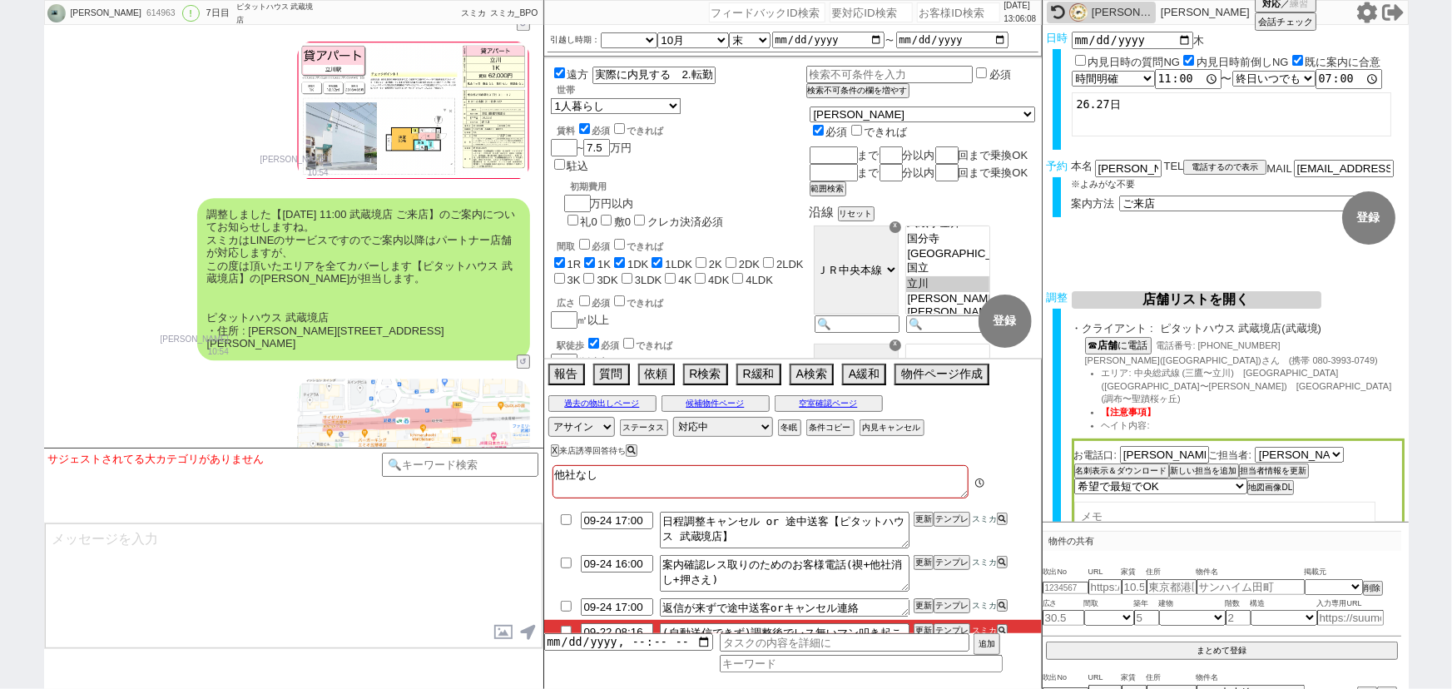
scroll to position [29, 0]
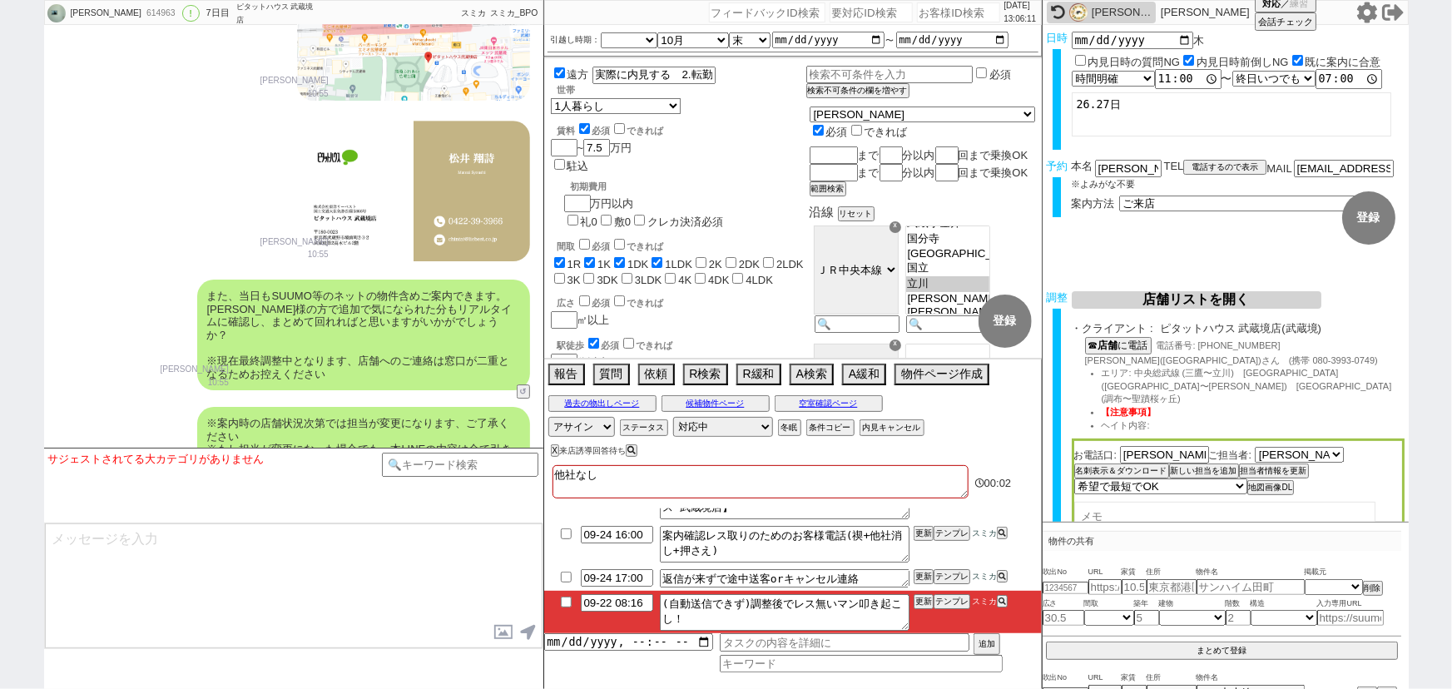
click at [558, 602] on input "checkbox" at bounding box center [566, 602] width 24 height 11
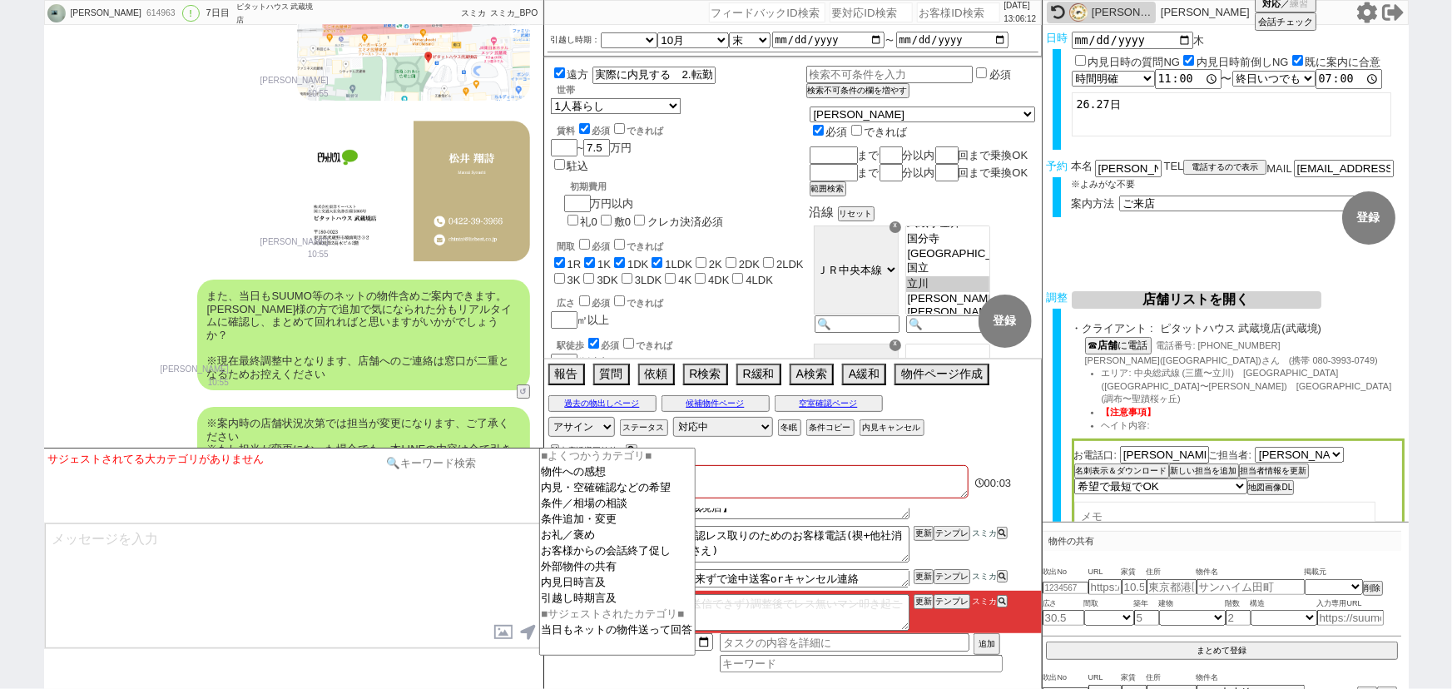
click at [450, 468] on input at bounding box center [460, 463] width 157 height 21
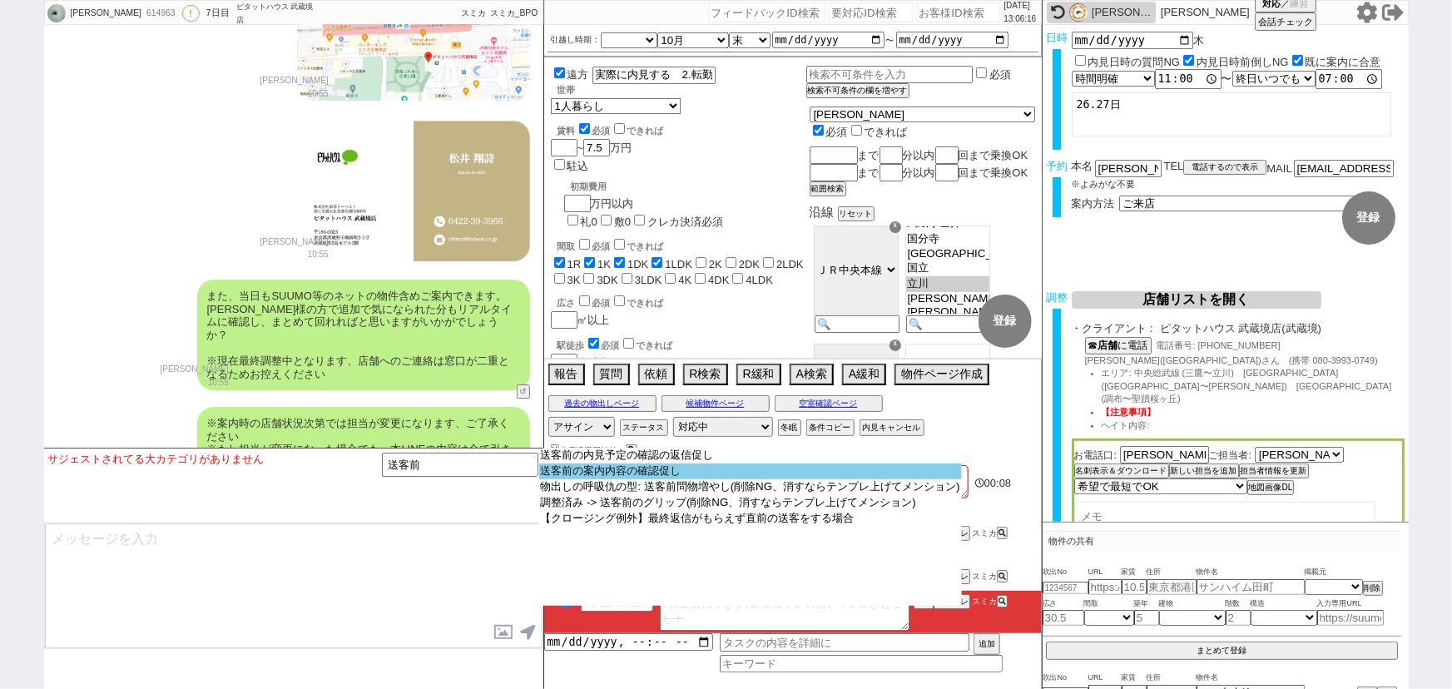
click at [639, 470] on option "送客前の案内内容の確認促し" at bounding box center [750, 471] width 423 height 16
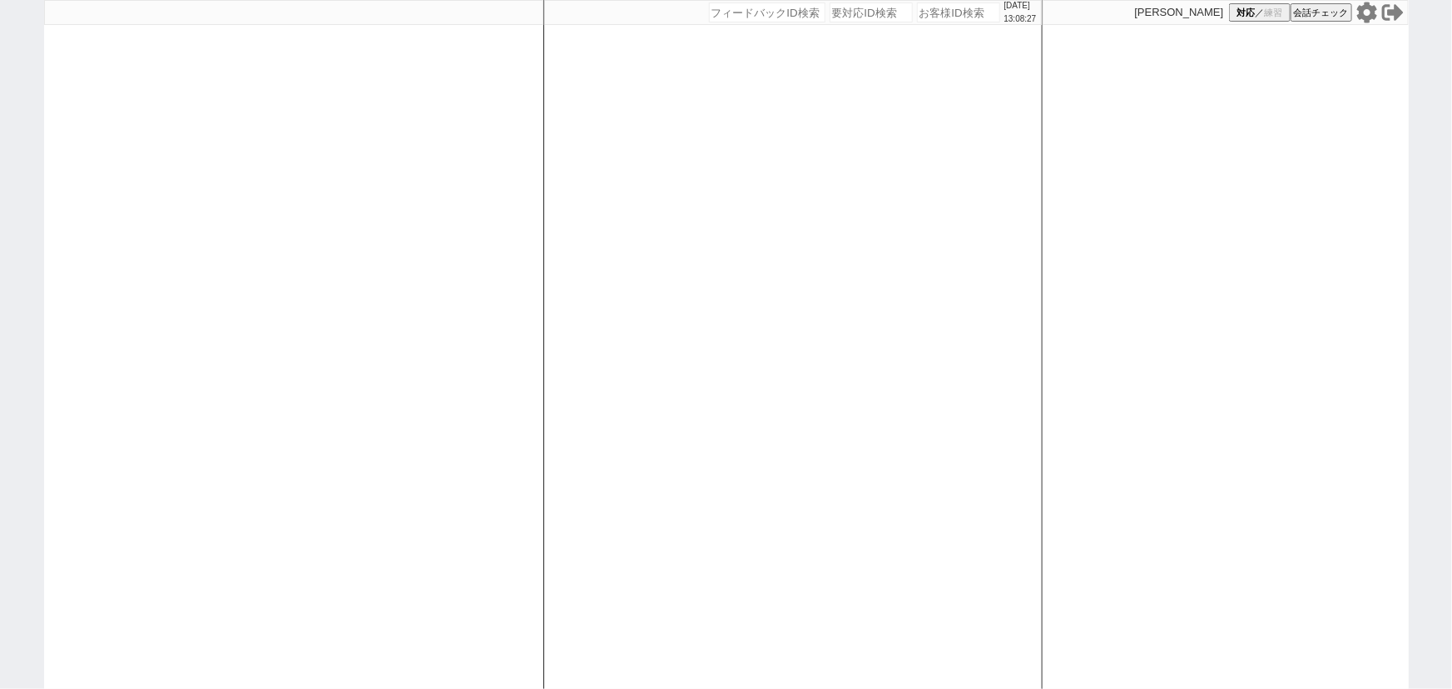
click at [275, 207] on div at bounding box center [293, 344] width 499 height 689
select select "100"
select select "1"
select select "6"
select select "2"
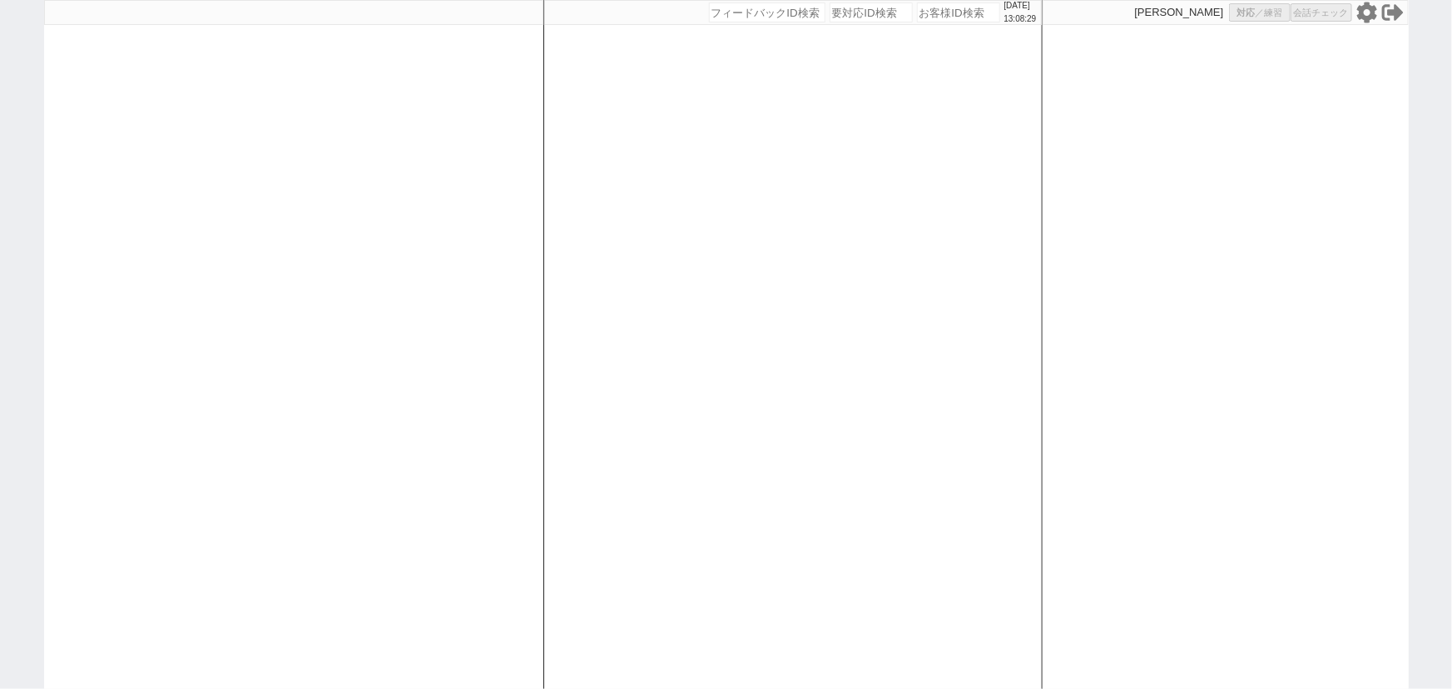
select select "5"
select select
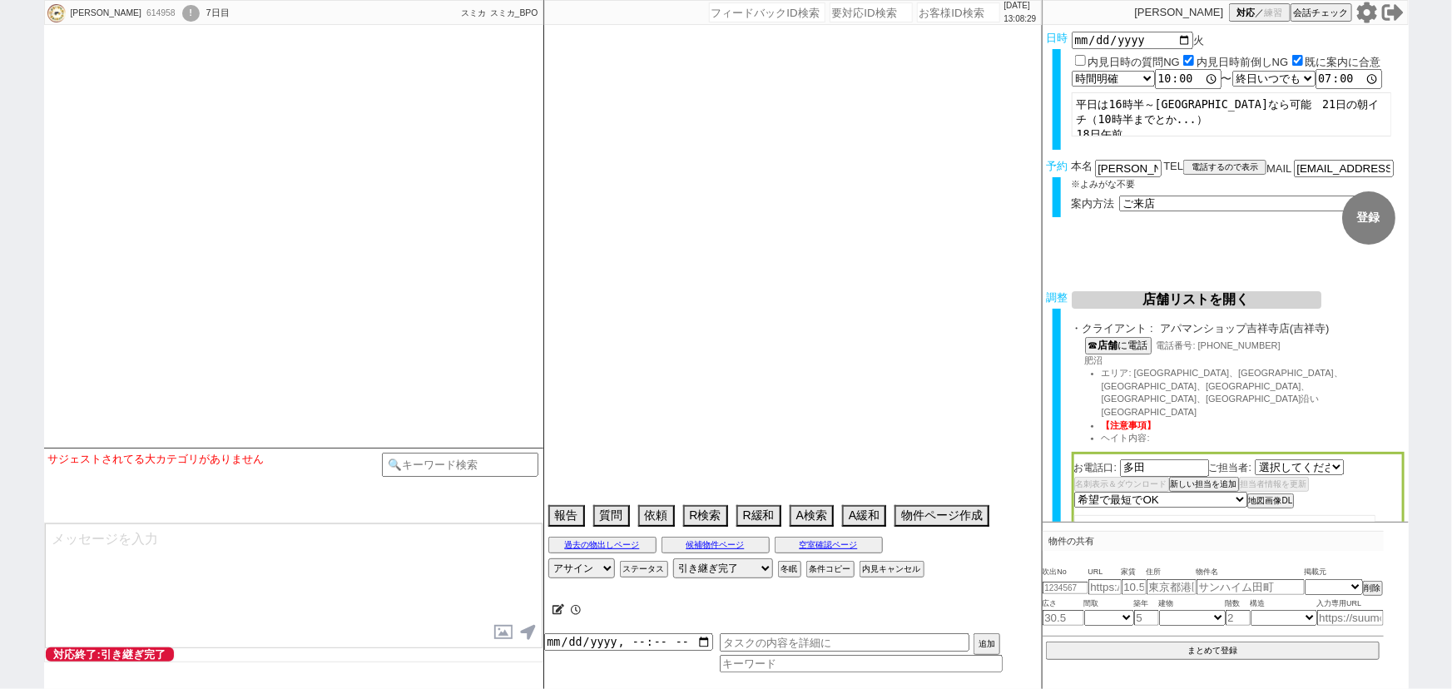
select select "2835"
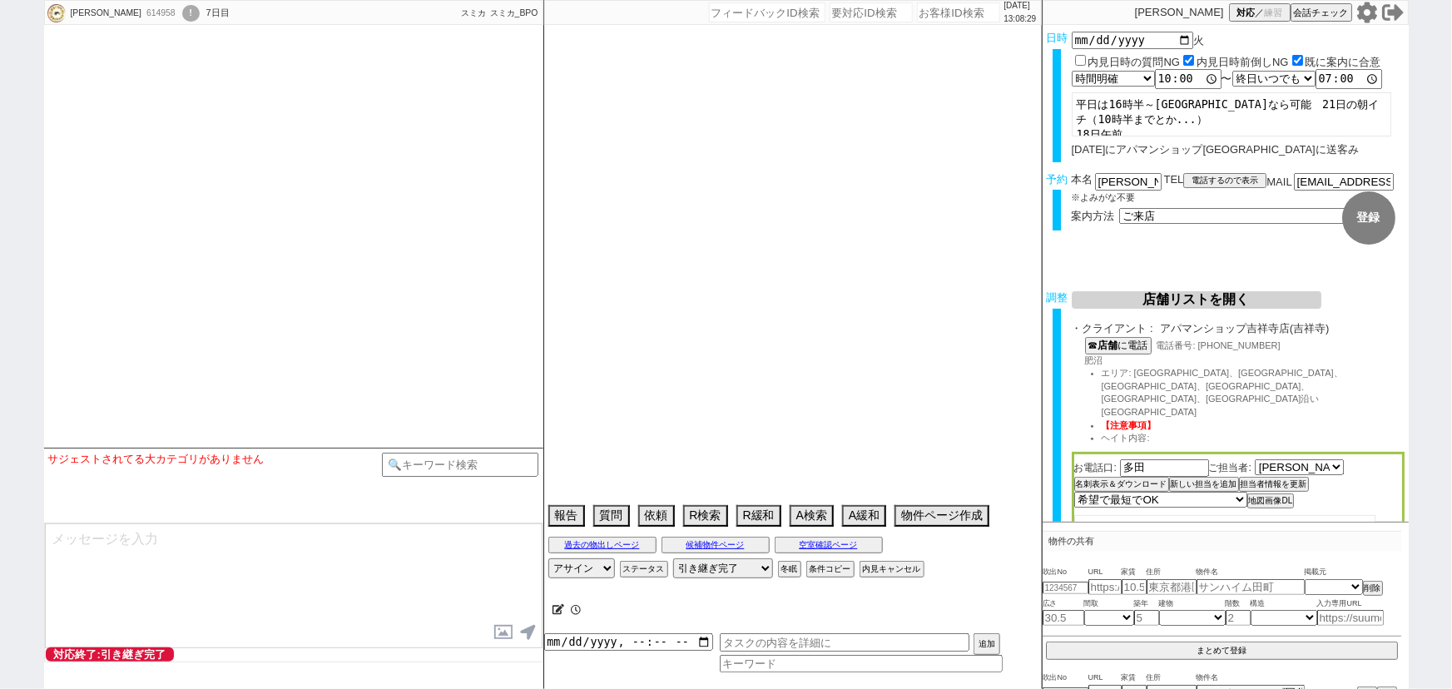
select select "15"
select select "0"
select select "19"
select select "609"
select select "15"
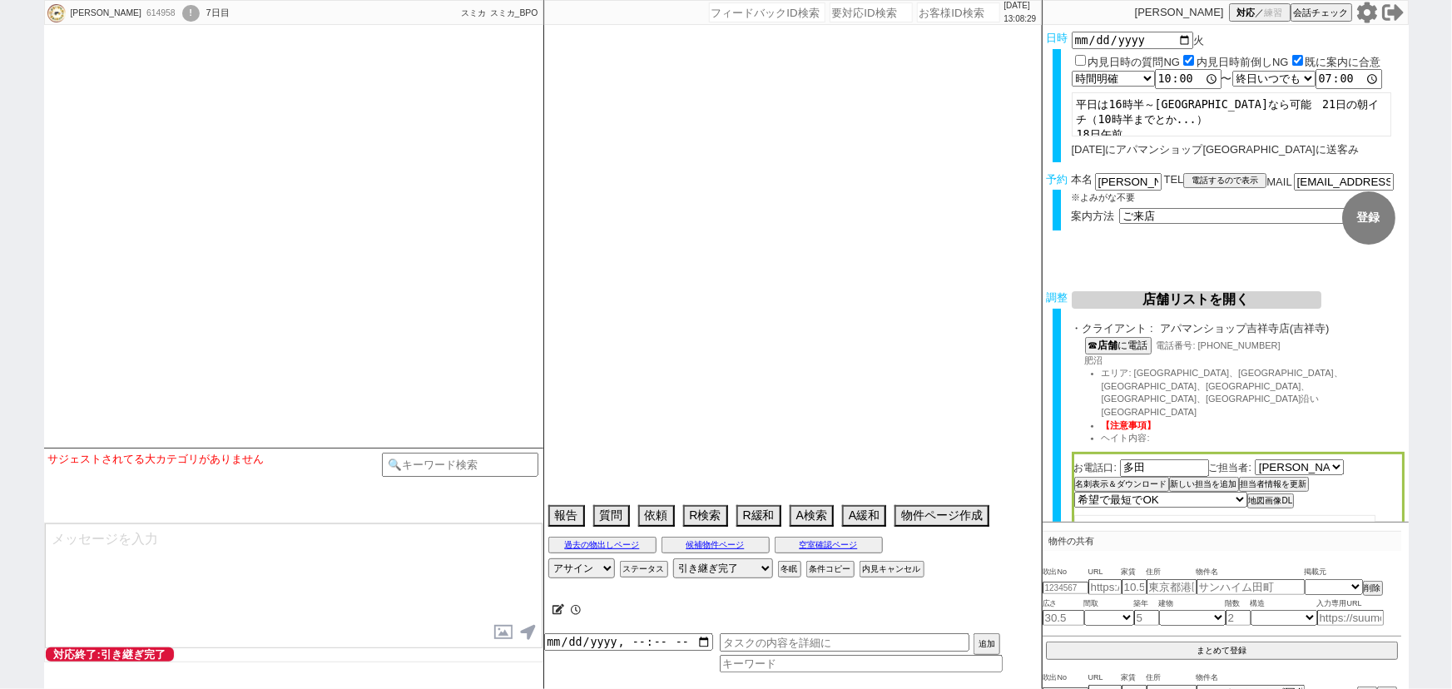
select select "521"
select select "47"
select select "1214"
select select "44"
select select "1165"
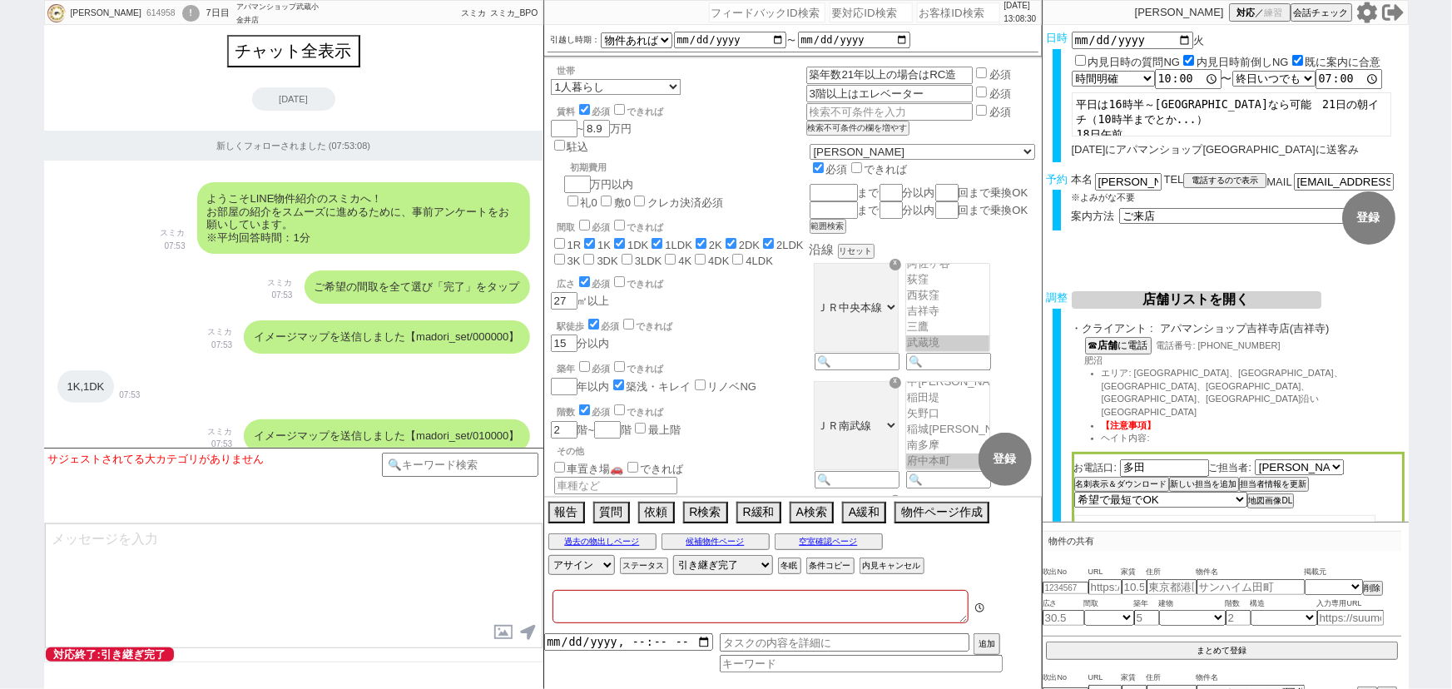
type textarea "他社なし　久我山在住　実際の紹介は催促が来たら1~2件手動で出す"
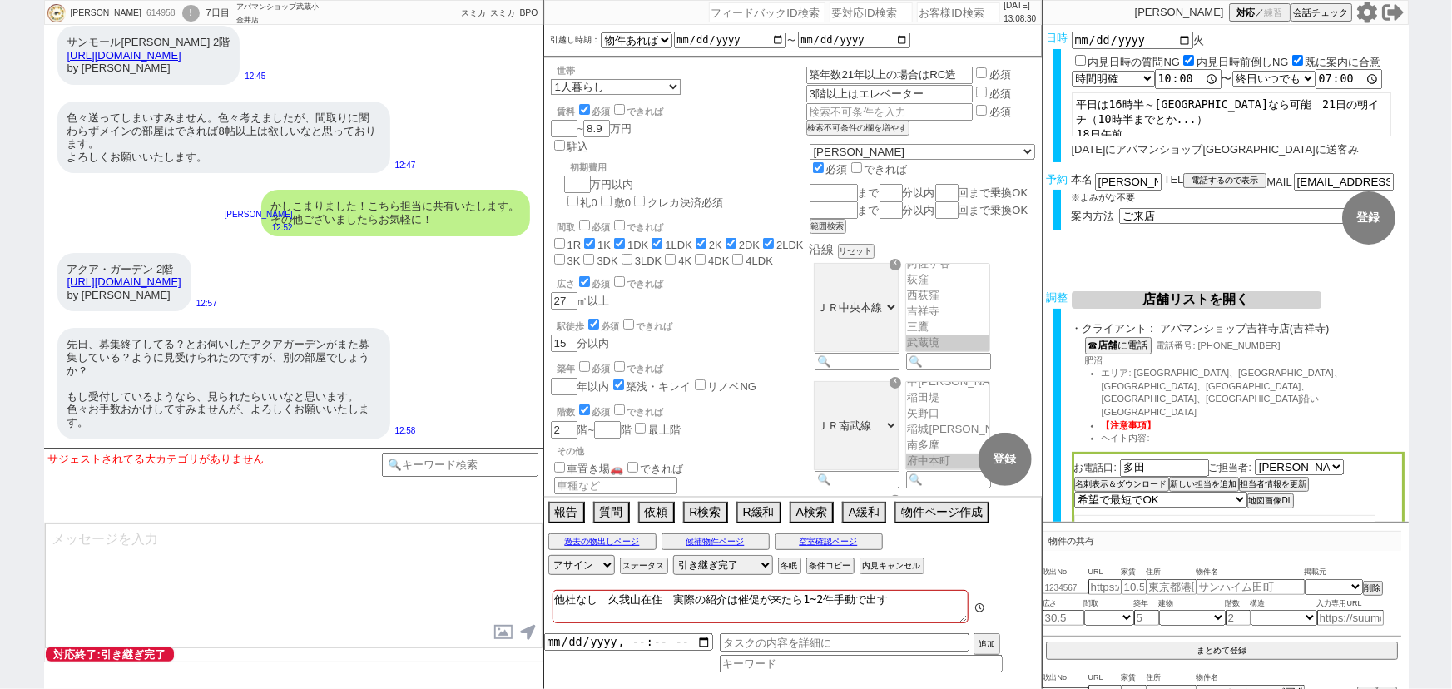
scroll to position [213, 0]
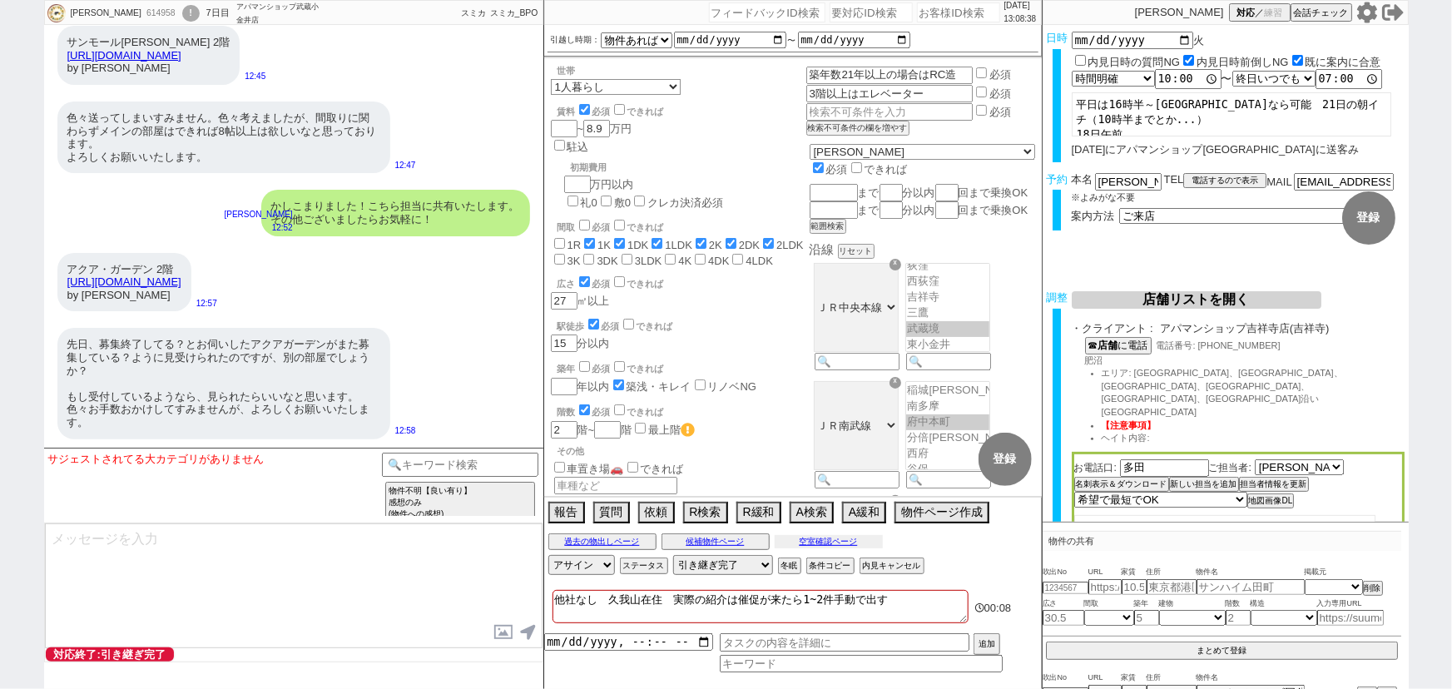
click at [835, 543] on button "空室確認ページ" at bounding box center [829, 541] width 108 height 13
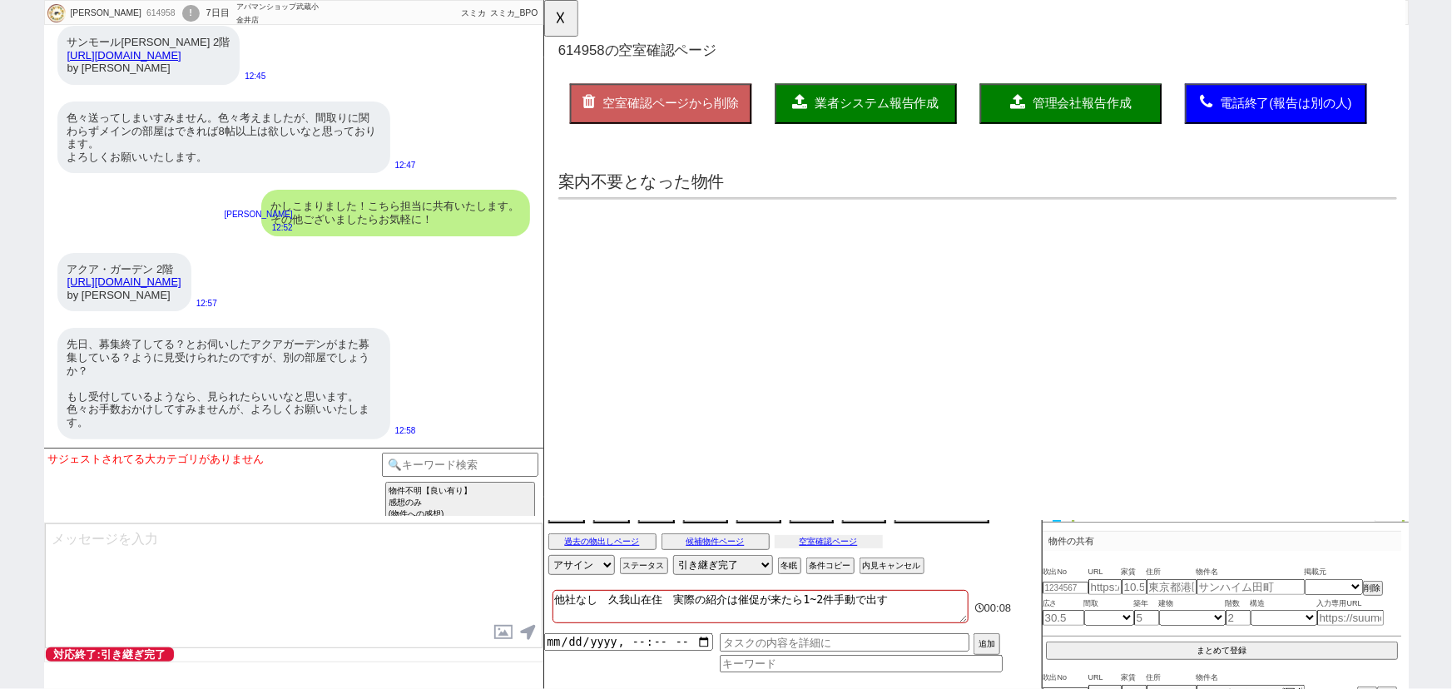
scroll to position [0, 0]
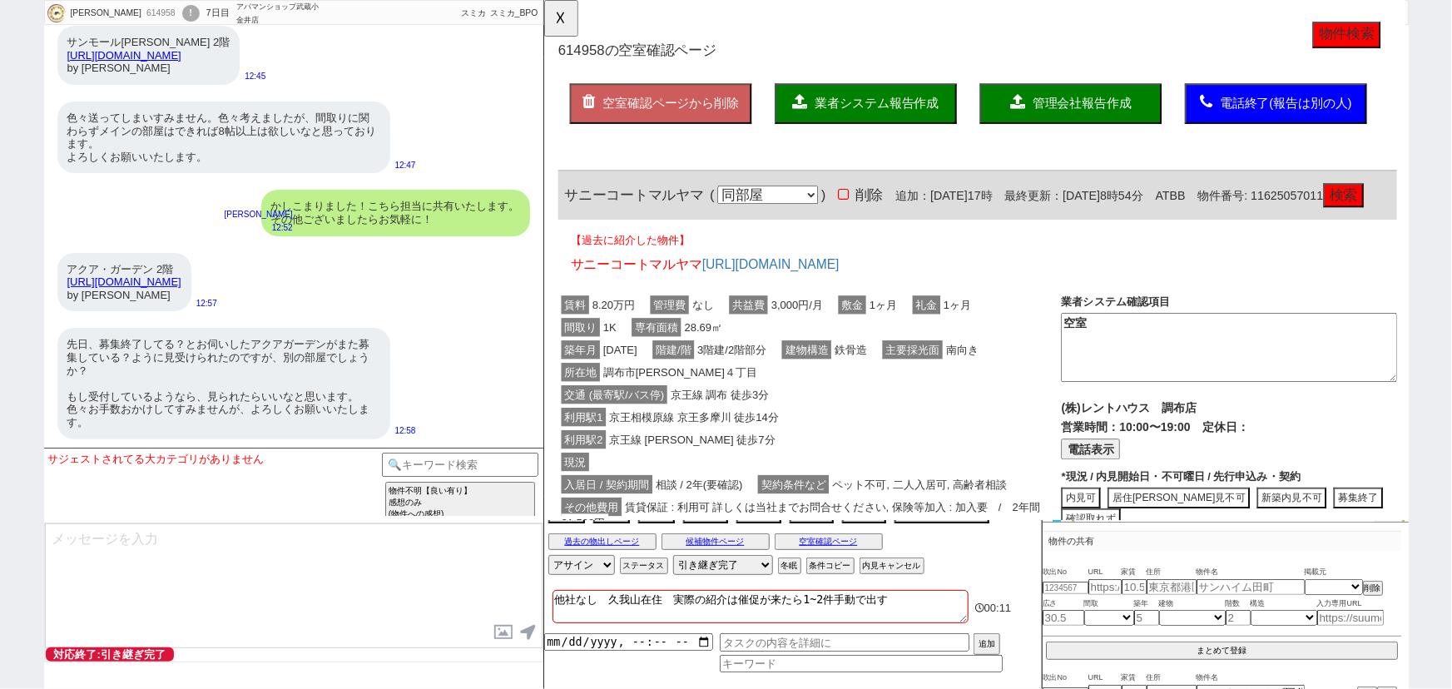
drag, startPoint x: 311, startPoint y: 287, endPoint x: 64, endPoint y: 281, distance: 247.2
click at [64, 281] on div "アクア・ガーデン 2階 [URL][DOMAIN_NAME] by [PERSON_NAME]" at bounding box center [124, 282] width 134 height 59
copy link "[URL][DOMAIN_NAME]"
click at [1100, 590] on input "text" at bounding box center [1104, 587] width 33 height 14
paste input "[URL][DOMAIN_NAME]"
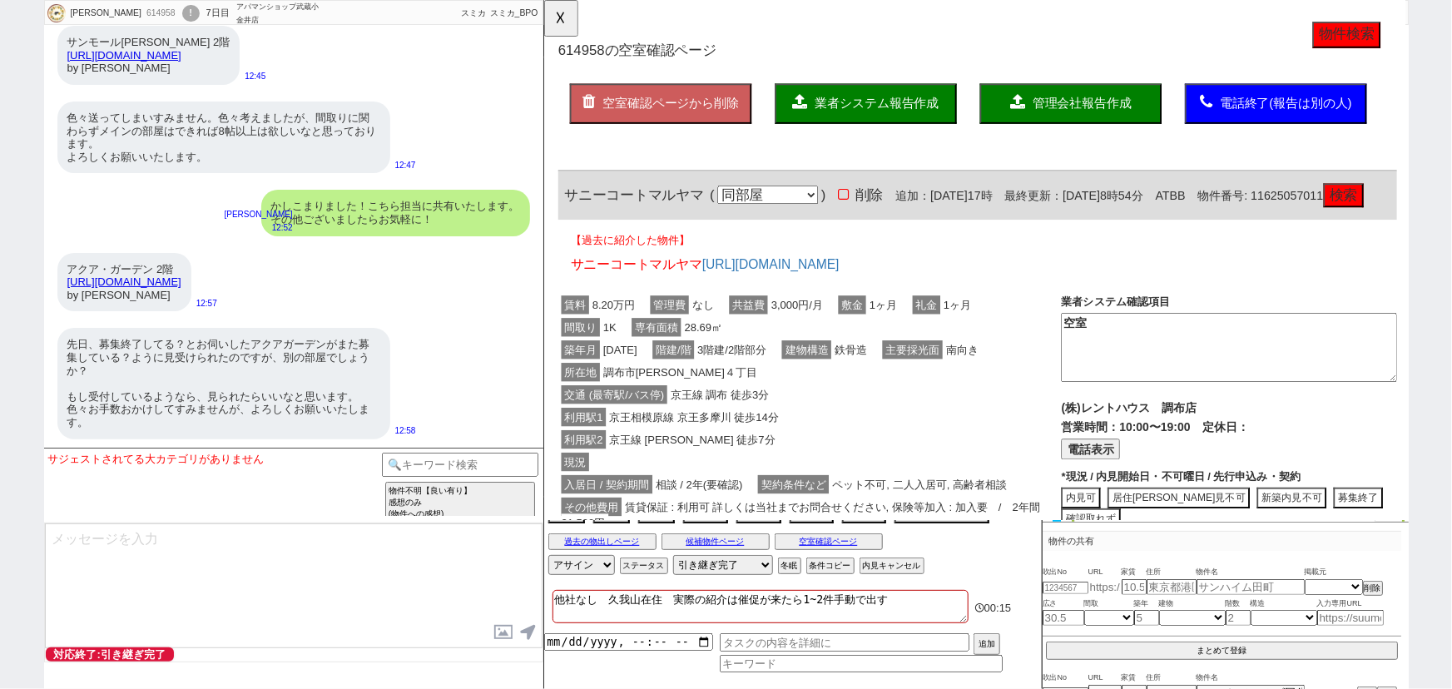
type input "[URL][DOMAIN_NAME]"
select select
type input "[URL][DOMAIN_NAME]"
select select "1"
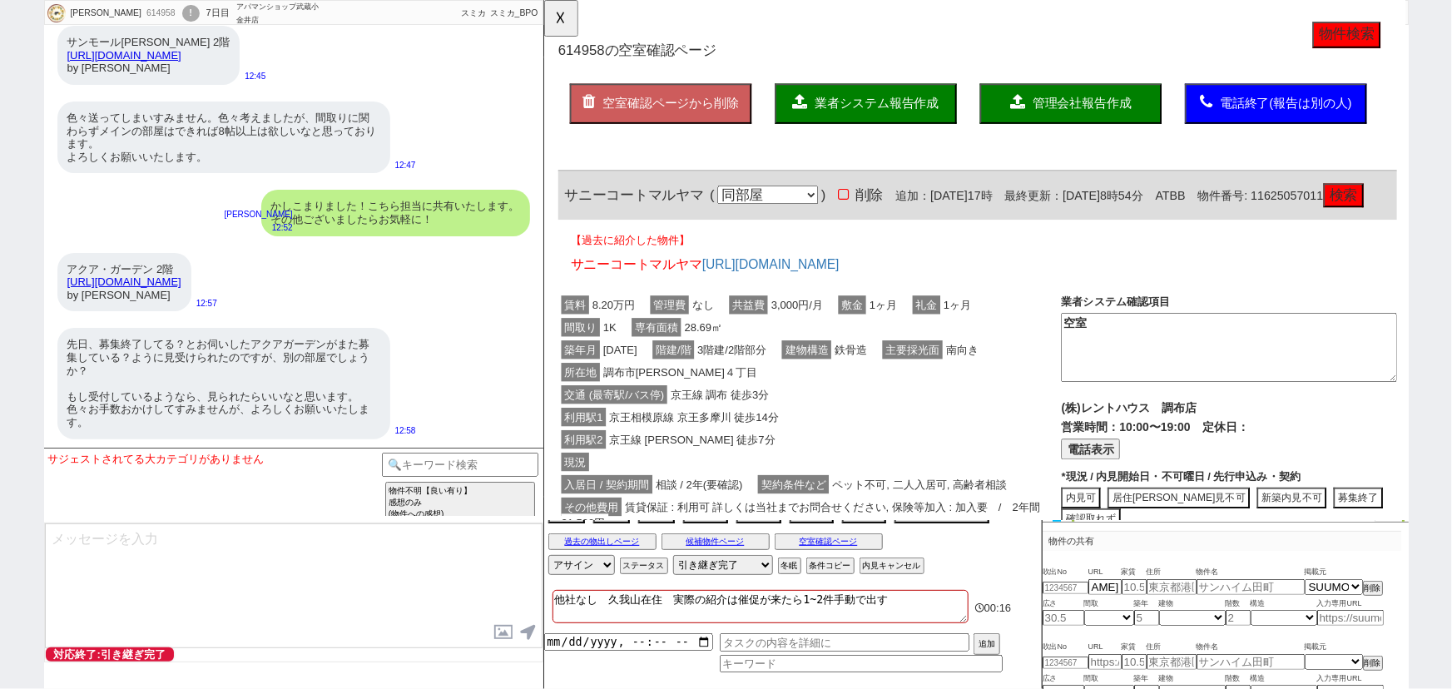
click at [350, 399] on div "先日、募集終了してる？とお伺いしたアクアガーデンがまた募集している？ように見受けられたのですが、別の部屋でしょうか？ もし受付しているようなら、見られたらいい…" at bounding box center [223, 383] width 333 height 111
click at [1060, 582] on input "number" at bounding box center [1065, 587] width 46 height 11
paste input "37131160"
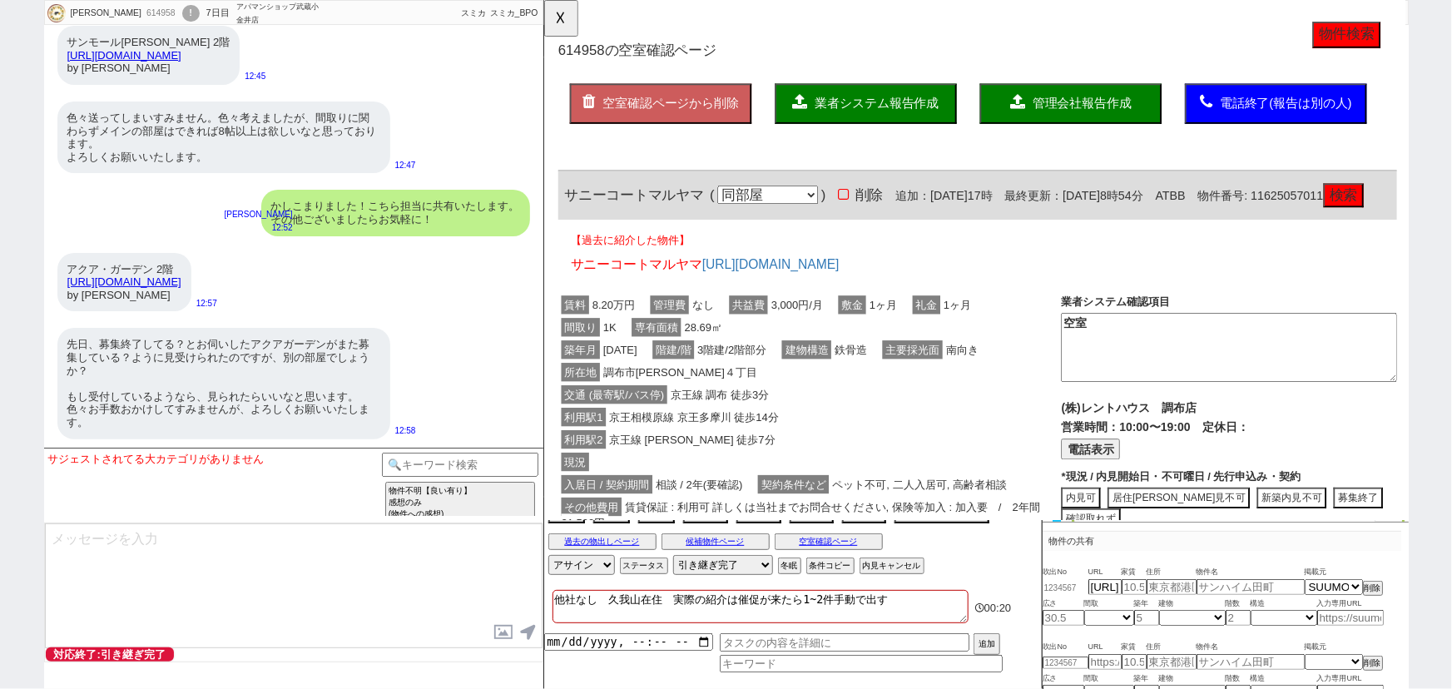
type input "37131160"
type input "7.4"
type input "[PERSON_NAME][STREET_ADDRESS][PERSON_NAME]"
type input "アクア・ガーデン"
type input "32.56"
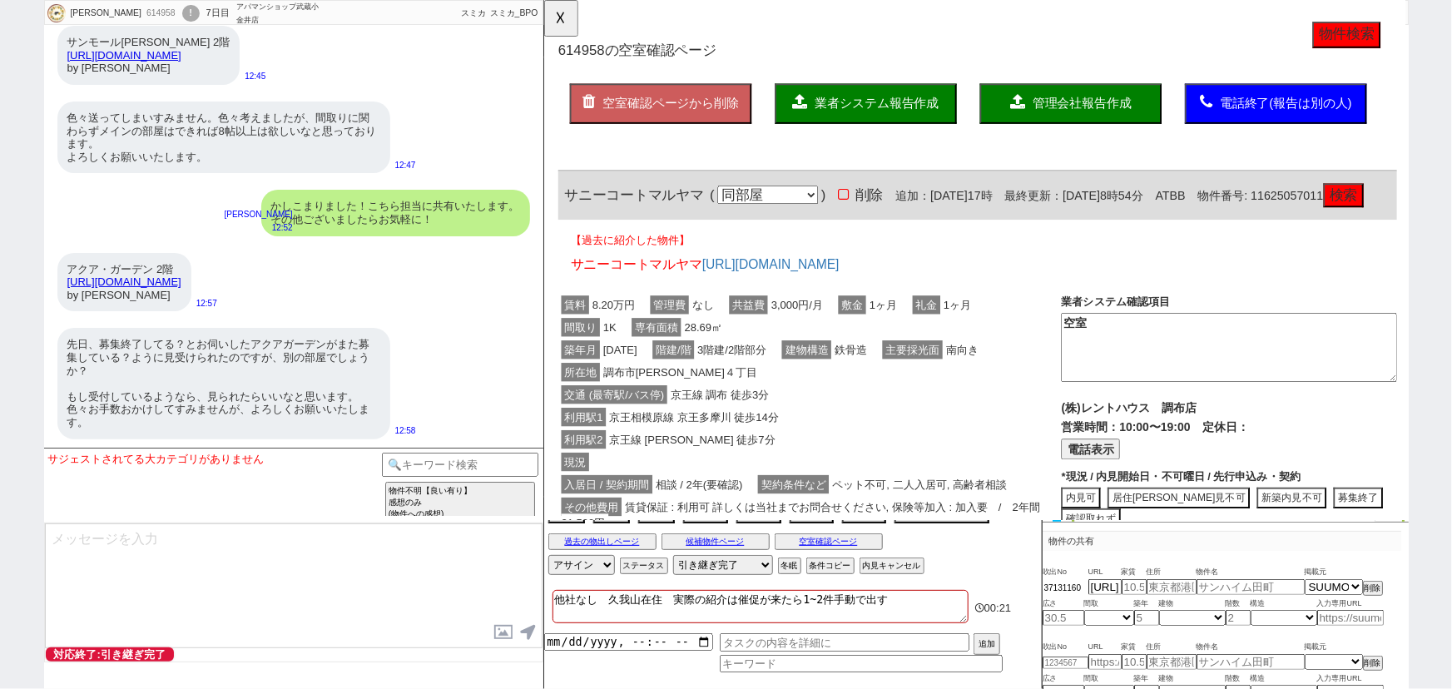
select select "1"
type input "24"
select select "0"
type input "2"
select select "4"
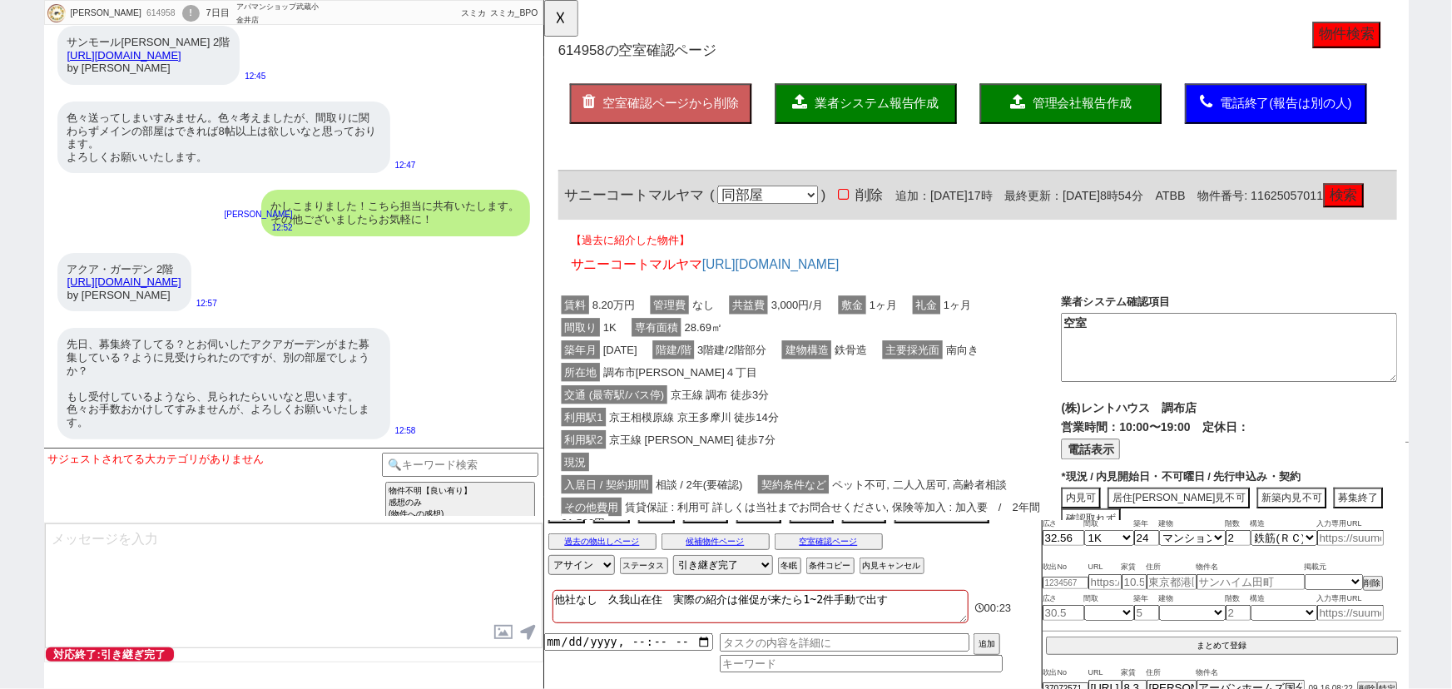
scroll to position [81, 0]
type input "37131160"
click at [1224, 638] on button "まとめて登録" at bounding box center [1222, 643] width 352 height 15
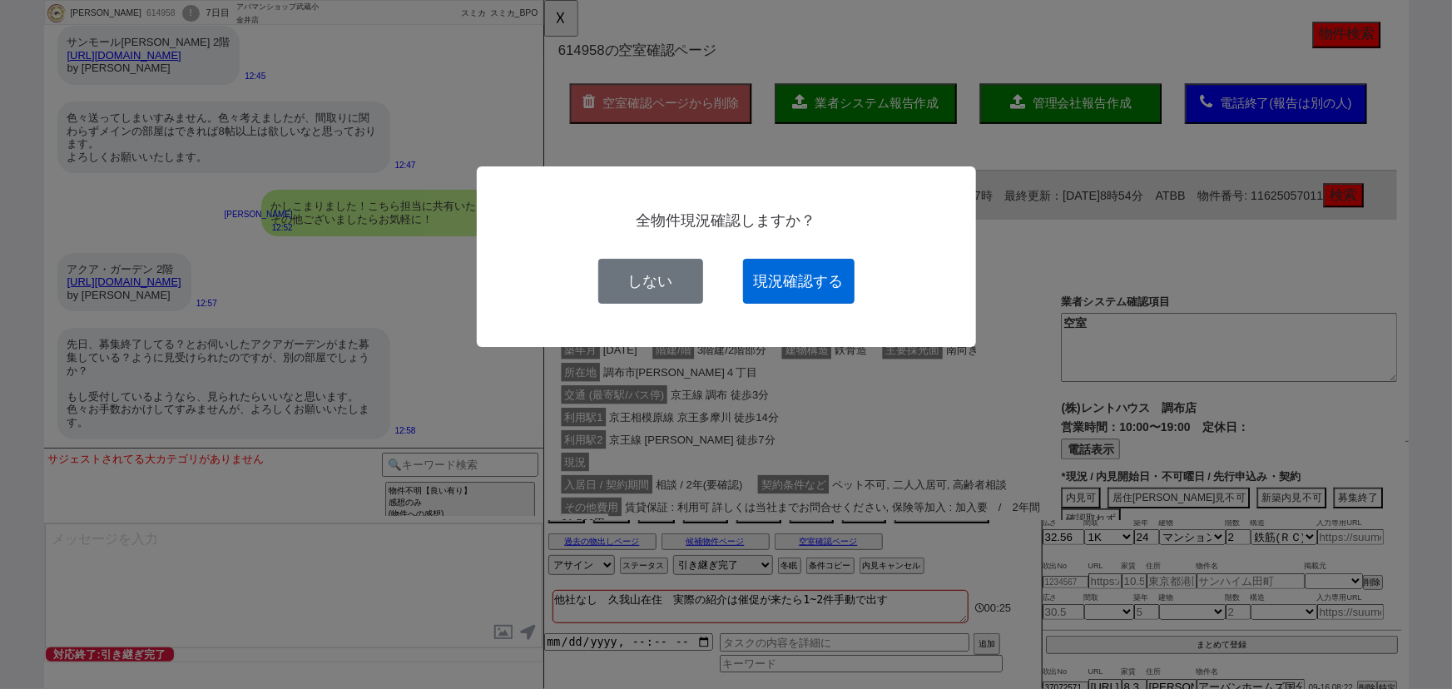
click at [788, 285] on button "現況確認する" at bounding box center [798, 281] width 111 height 45
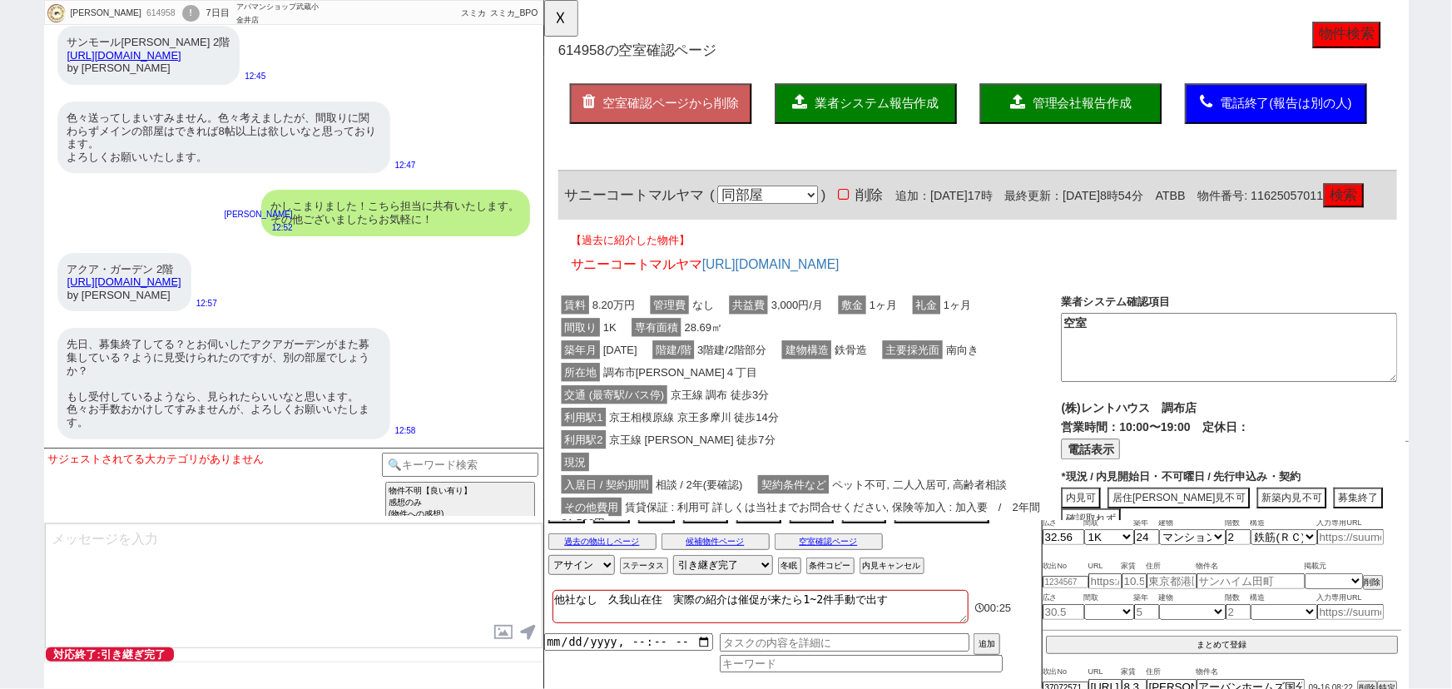
select select
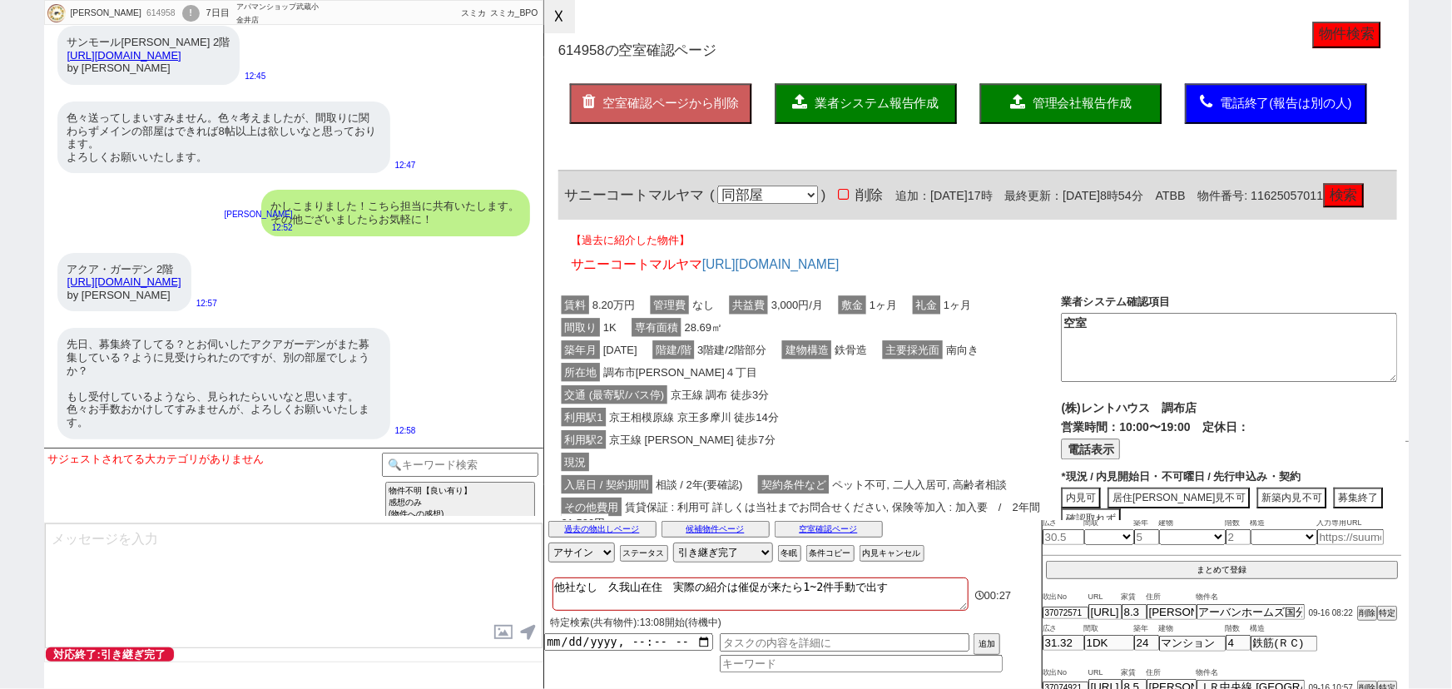
click at [559, 26] on button "☓" at bounding box center [559, 16] width 31 height 33
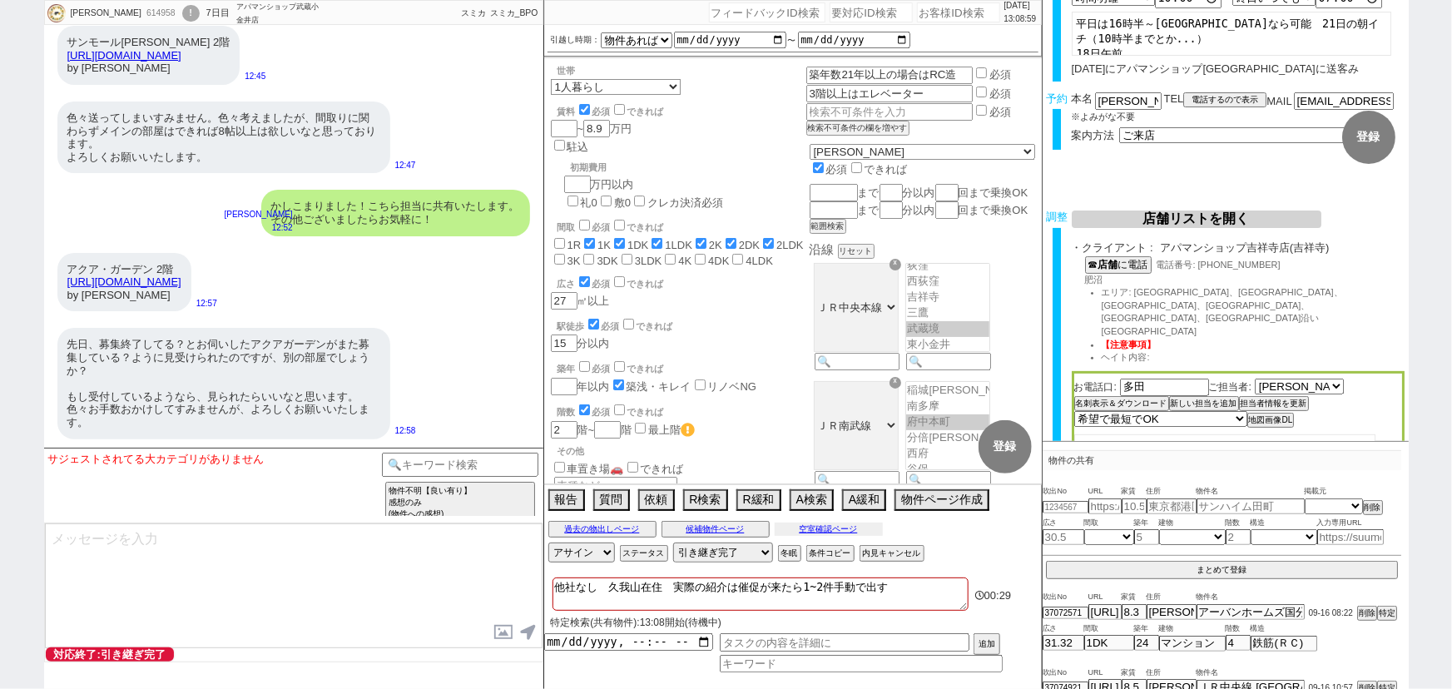
click at [849, 527] on button "空室確認ページ" at bounding box center [829, 528] width 108 height 13
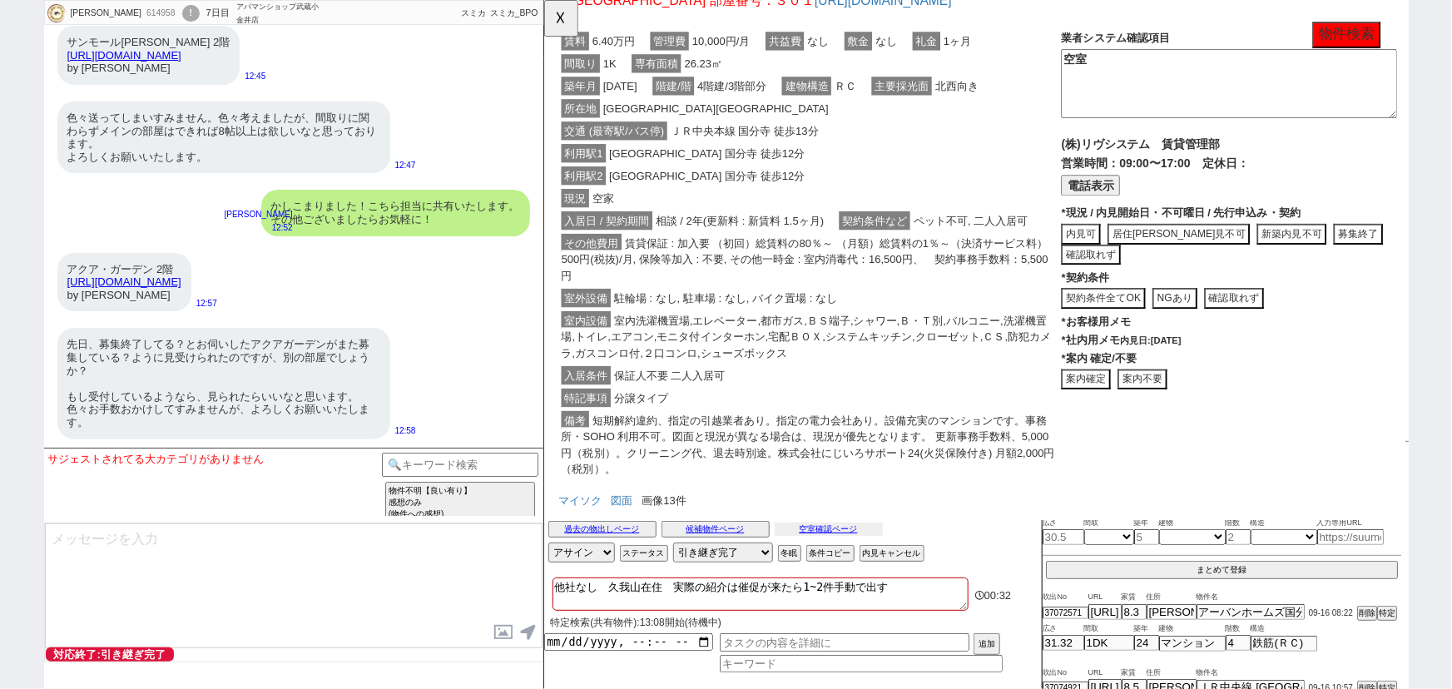
scroll to position [1357, 0]
click at [560, 33] on button "☓" at bounding box center [559, 16] width 31 height 33
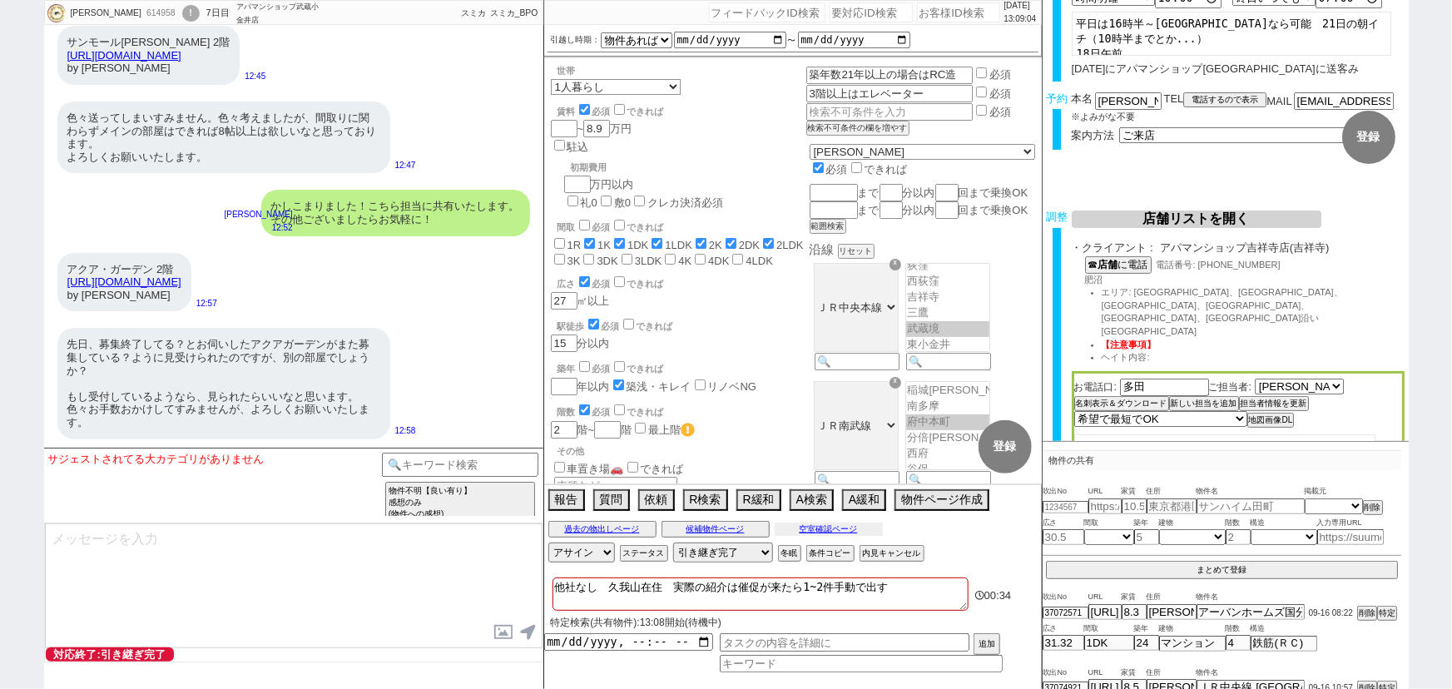
click at [829, 524] on button "空室確認ページ" at bounding box center [829, 528] width 108 height 13
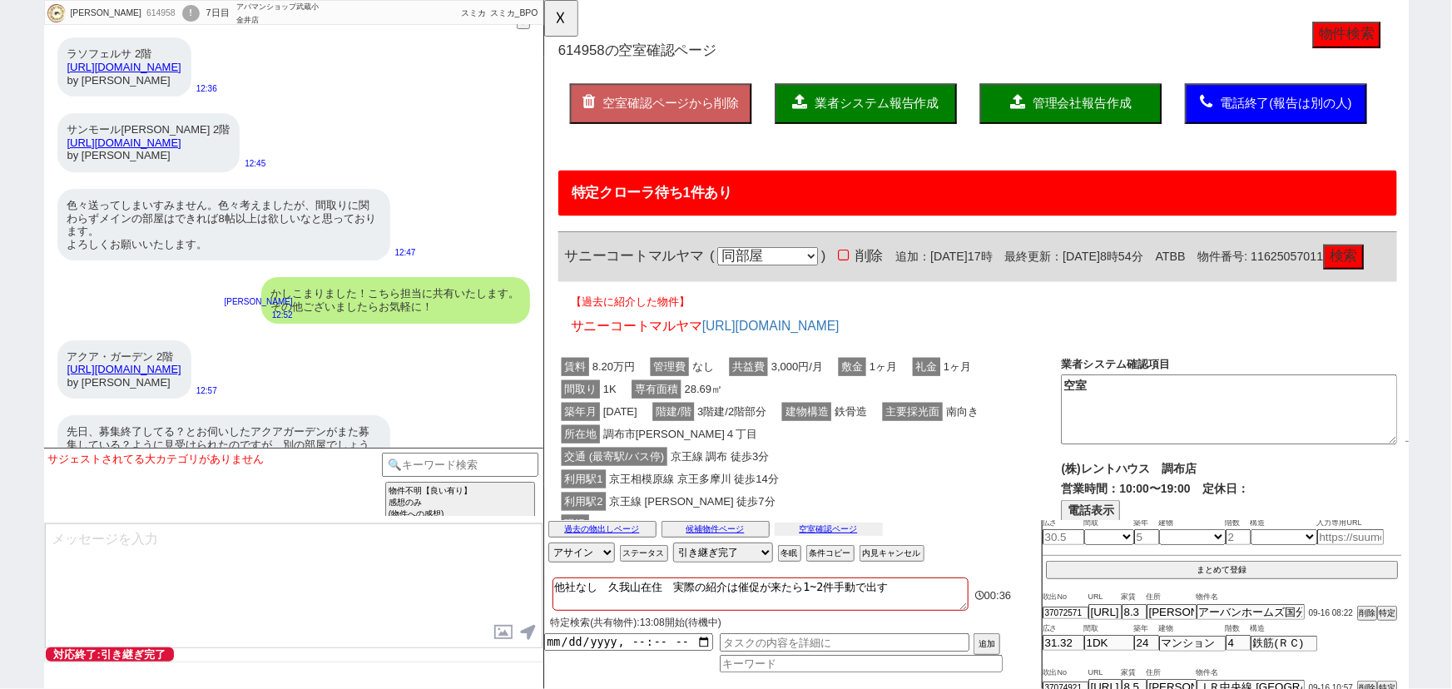
scroll to position [22386, 0]
click at [557, 33] on button "☓" at bounding box center [559, 16] width 31 height 33
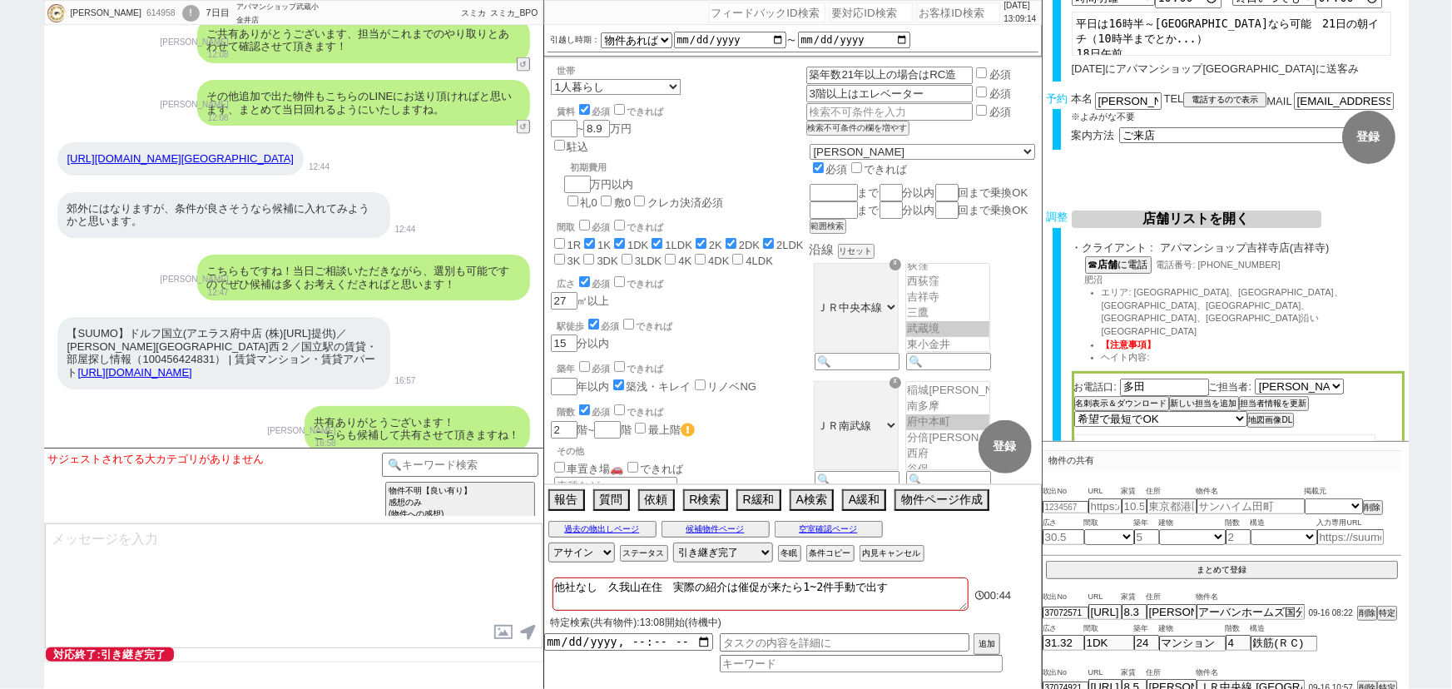
scroll to position [20575, 0]
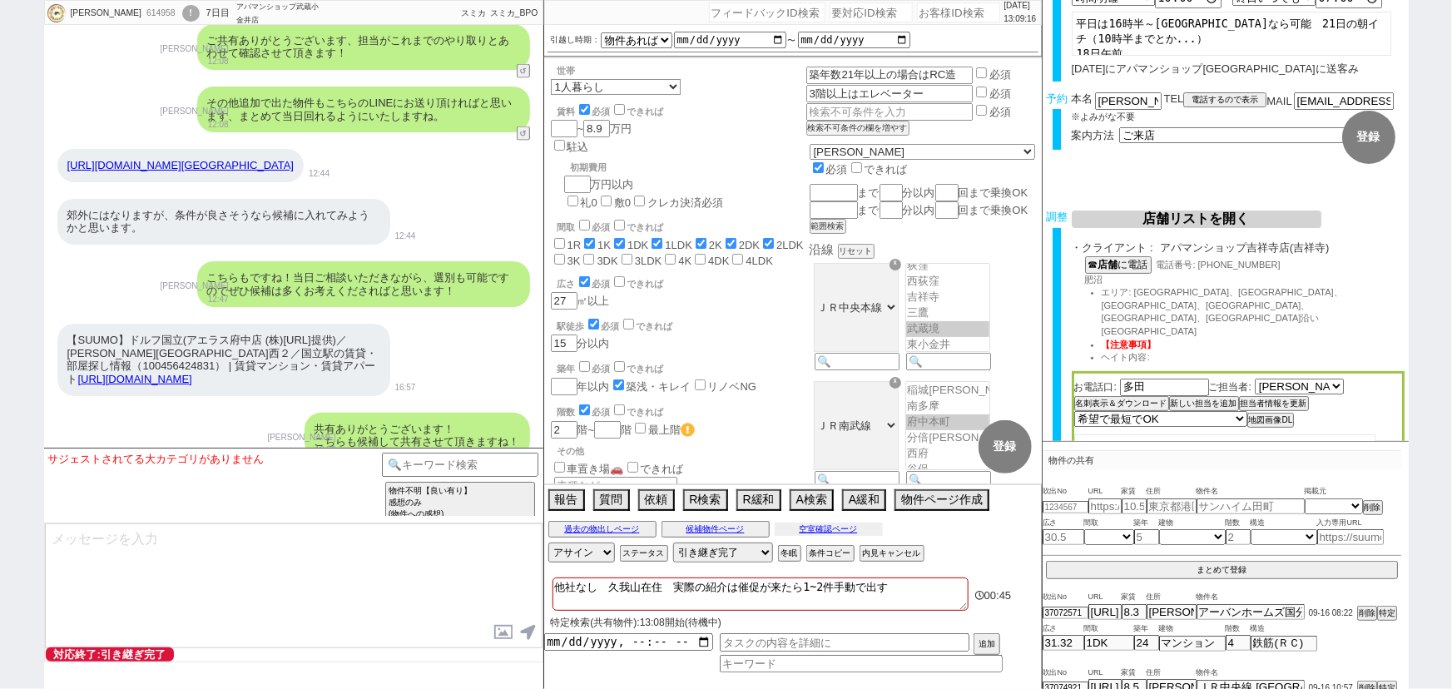
click at [830, 527] on button "空室確認ページ" at bounding box center [829, 528] width 108 height 13
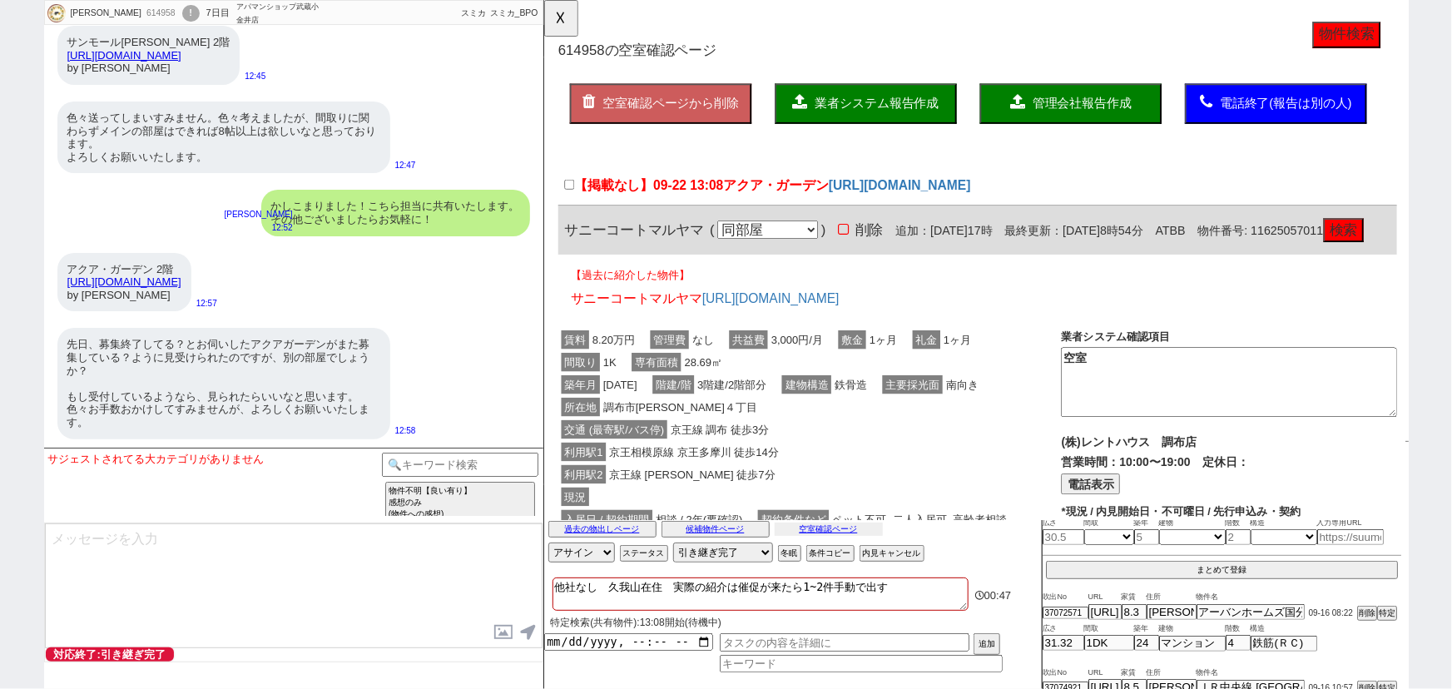
scroll to position [22602, 0]
click at [859, 196] on link "[URL][DOMAIN_NAME]" at bounding box center [925, 199] width 153 height 16
click at [151, 591] on textarea at bounding box center [294, 585] width 498 height 125
type textarea "k"
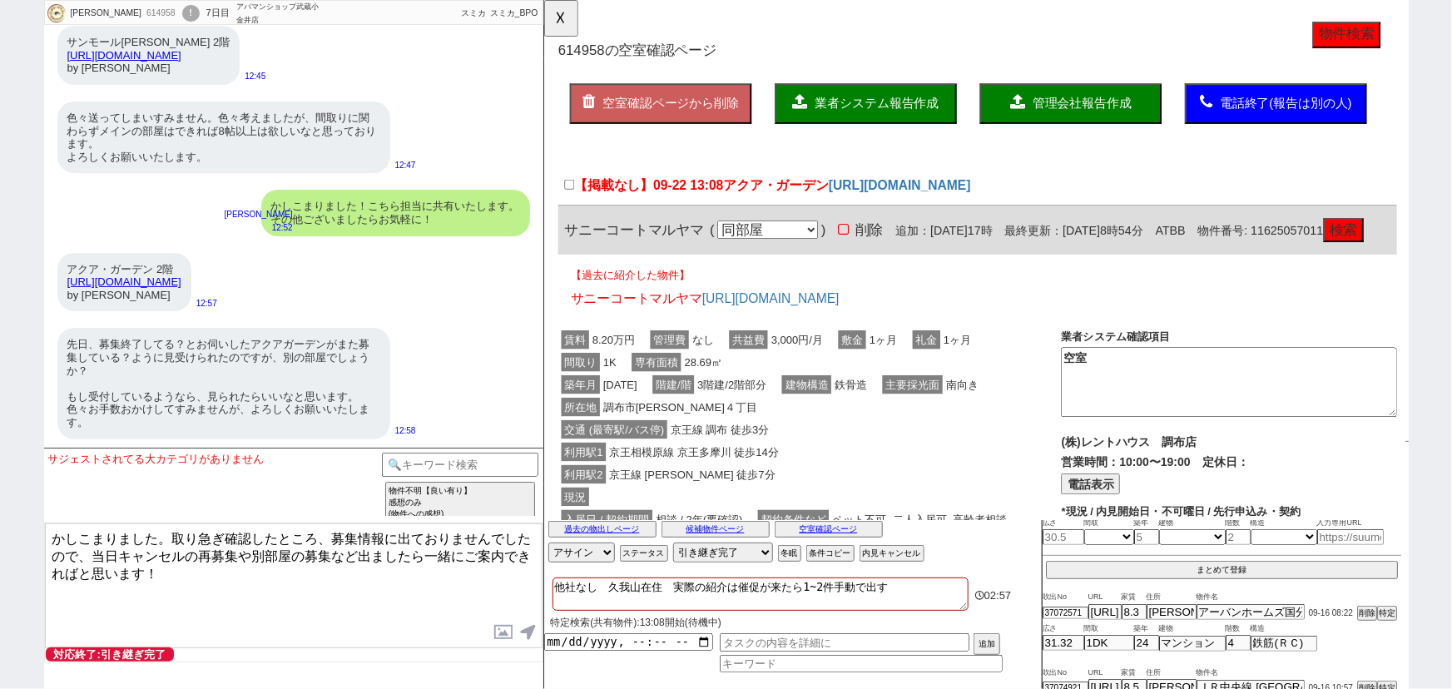
type textarea "かしこまりました。取り急ぎ確認したところ、募集情報に出ておりませんでしたので、当日キャンセルの再募集や別部屋の募集など出ましたら一緒にご案内できればと思います！"
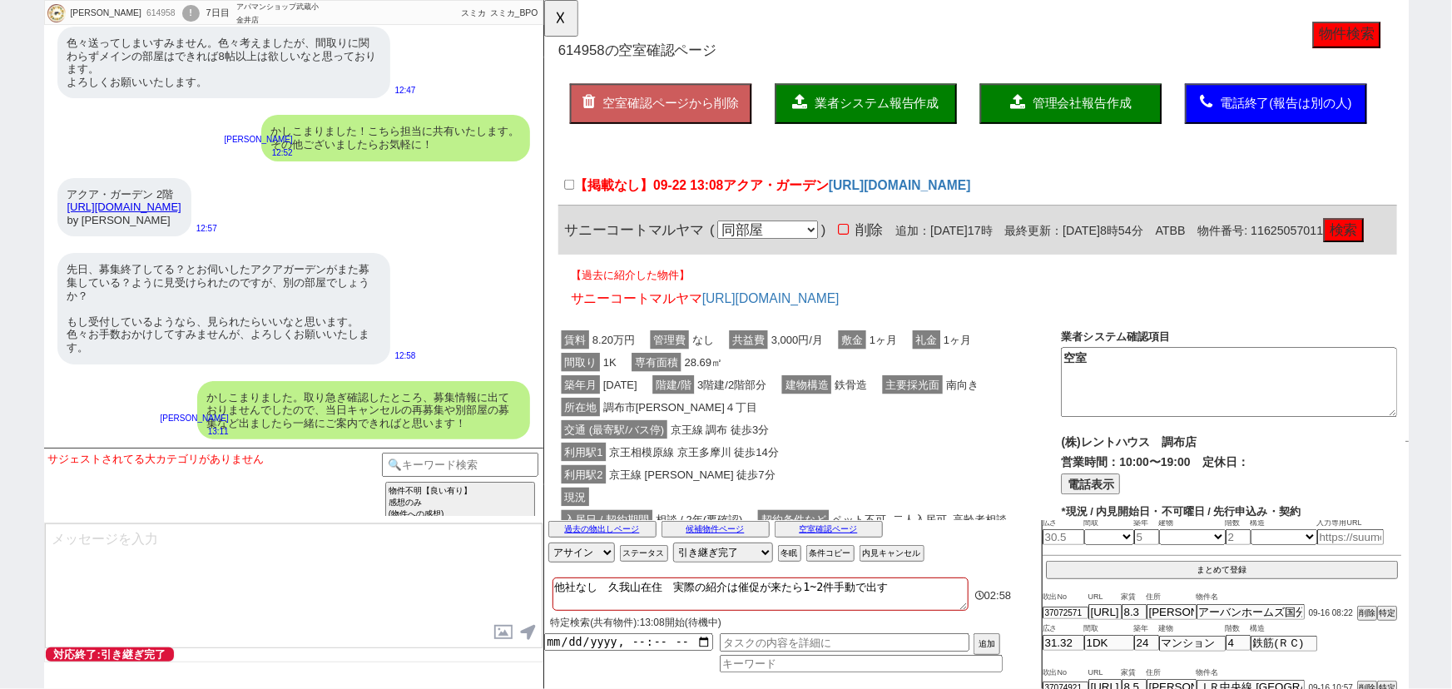
scroll to position [22678, 0]
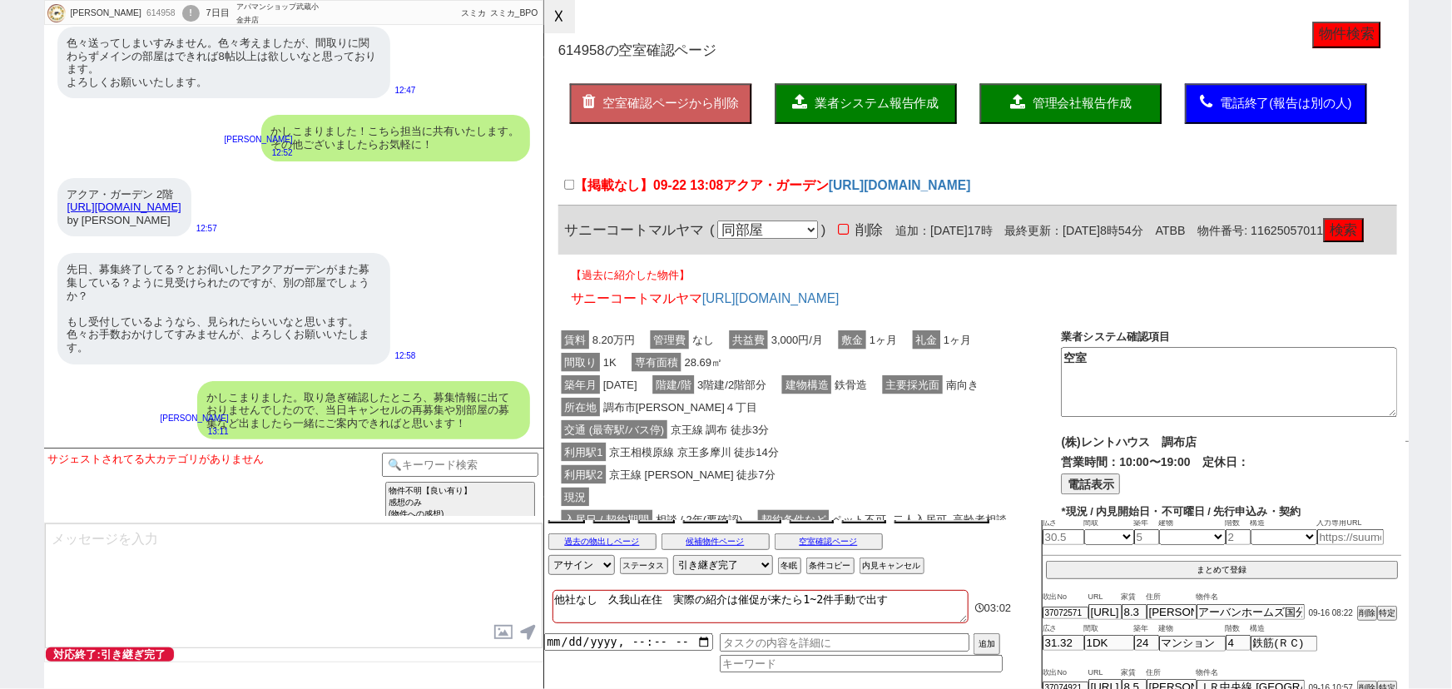
click at [569, 26] on button "☓" at bounding box center [559, 16] width 31 height 33
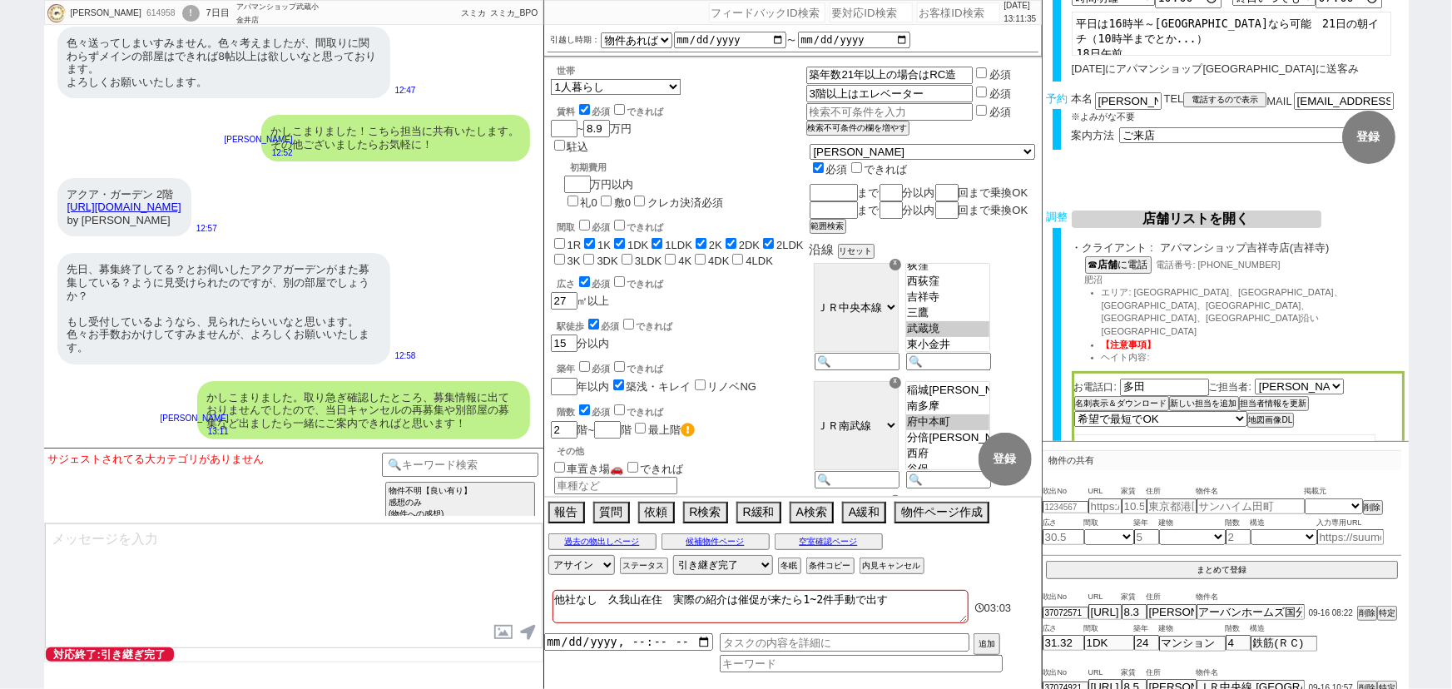
click at [457, 399] on div "かしこまりました。取り急ぎ確認したところ、募集情報に出ておりませんでしたので、当日キャンセルの再募集や別部屋の募集など出ましたら一緒にご案内できればと思います！" at bounding box center [363, 410] width 333 height 59
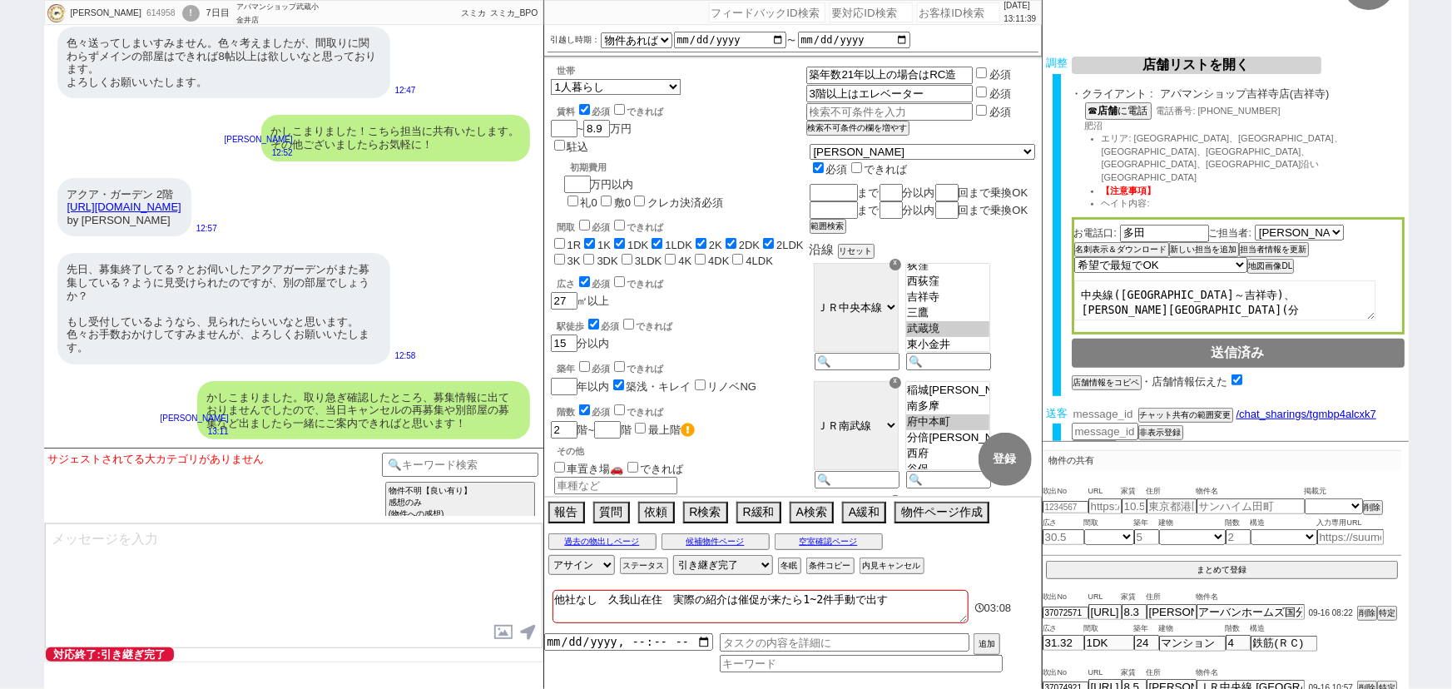
click at [1109, 407] on input "number" at bounding box center [1105, 414] width 67 height 14
paste input "37131261"
type input "37131261"
click at [1172, 411] on button "チャット共有の範囲変更" at bounding box center [1184, 417] width 92 height 12
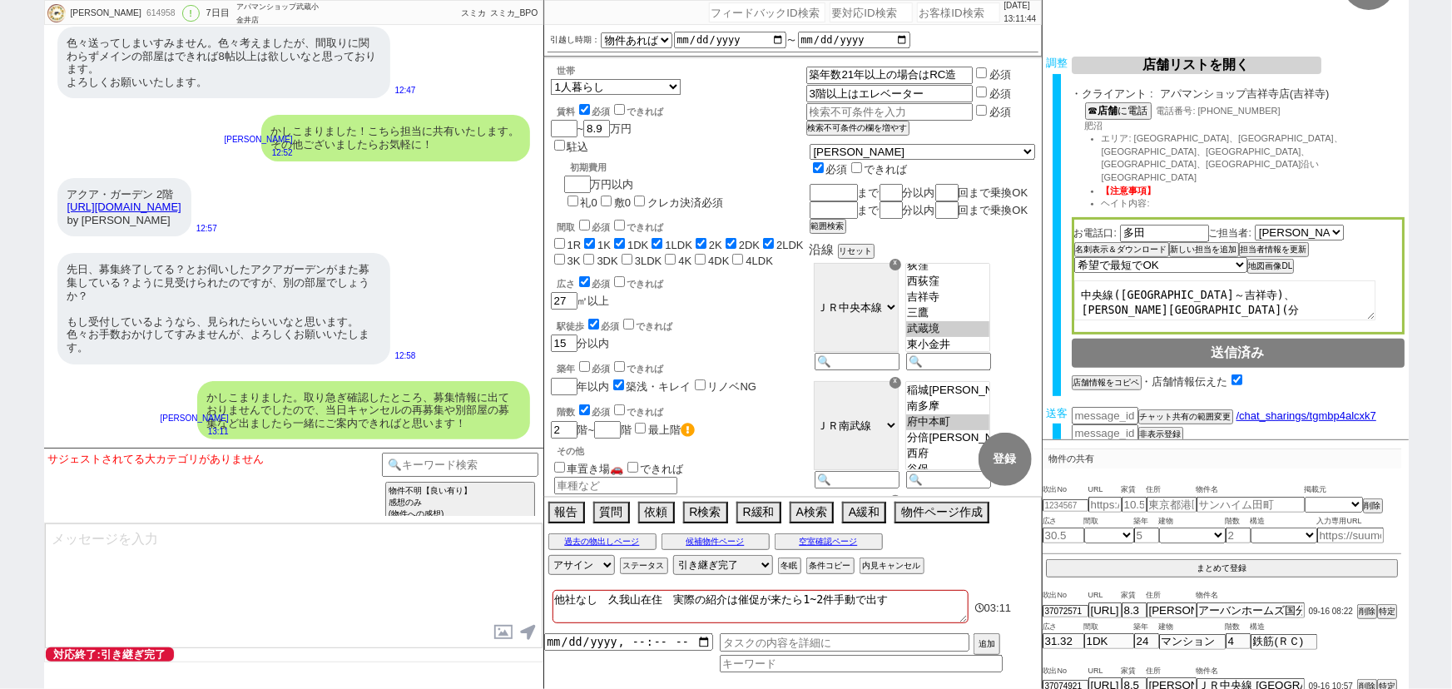
scroll to position [0, 0]
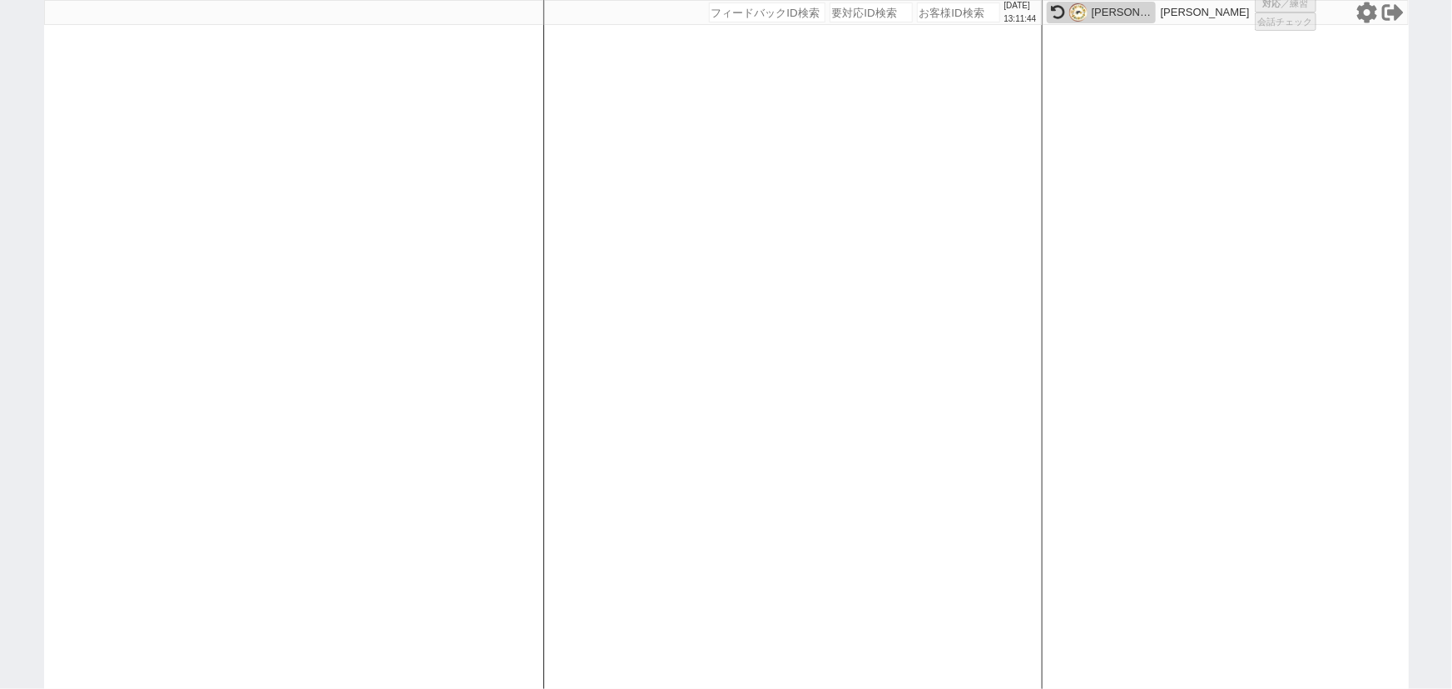
select select "1"
select select
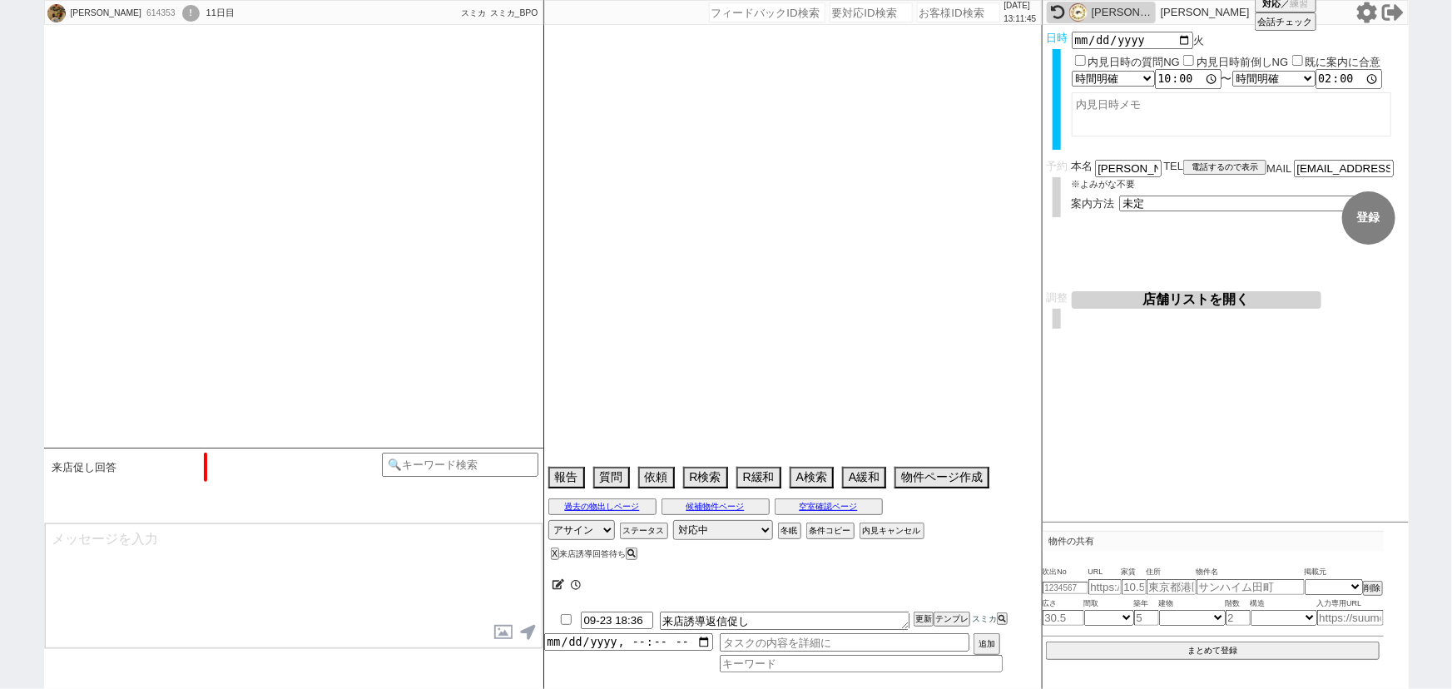
scroll to position [2957, 0]
select select "16"
select select "7"
select select "57"
select select "[DATE]"
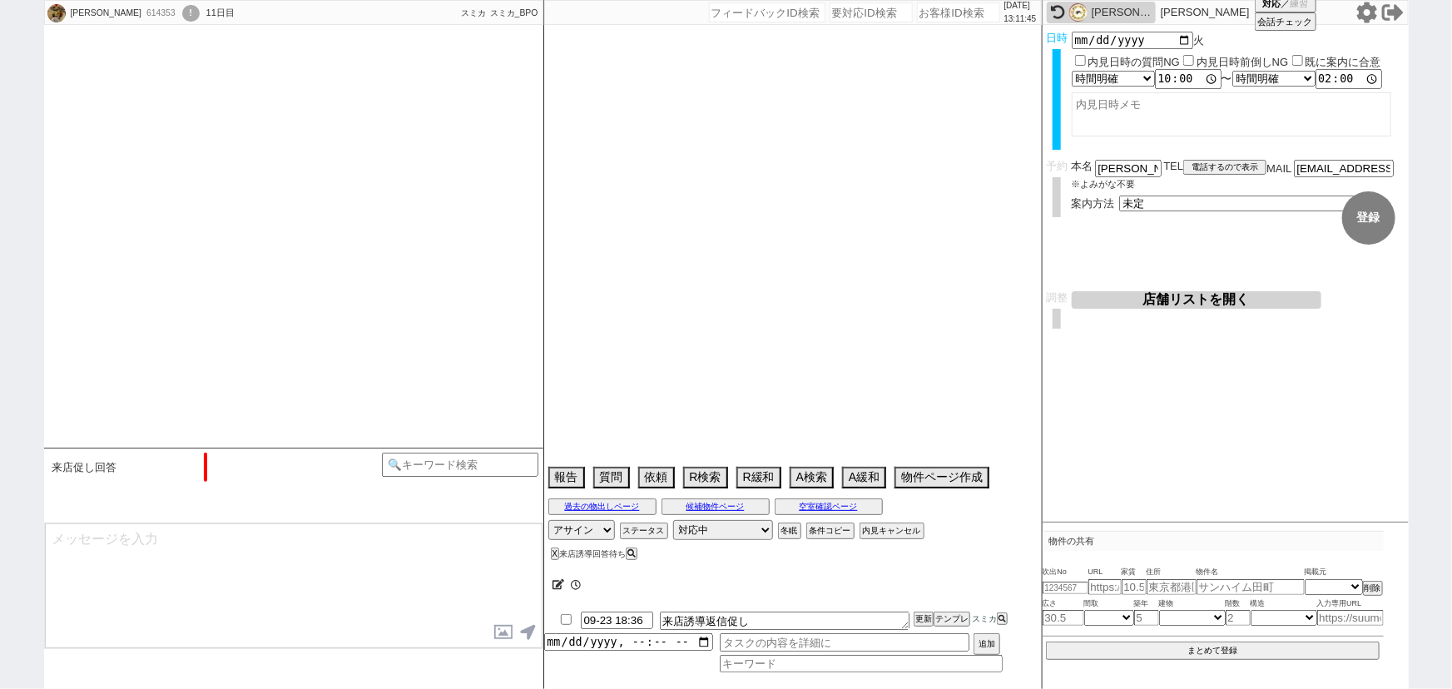
select select "58"
select select "[DATE]"
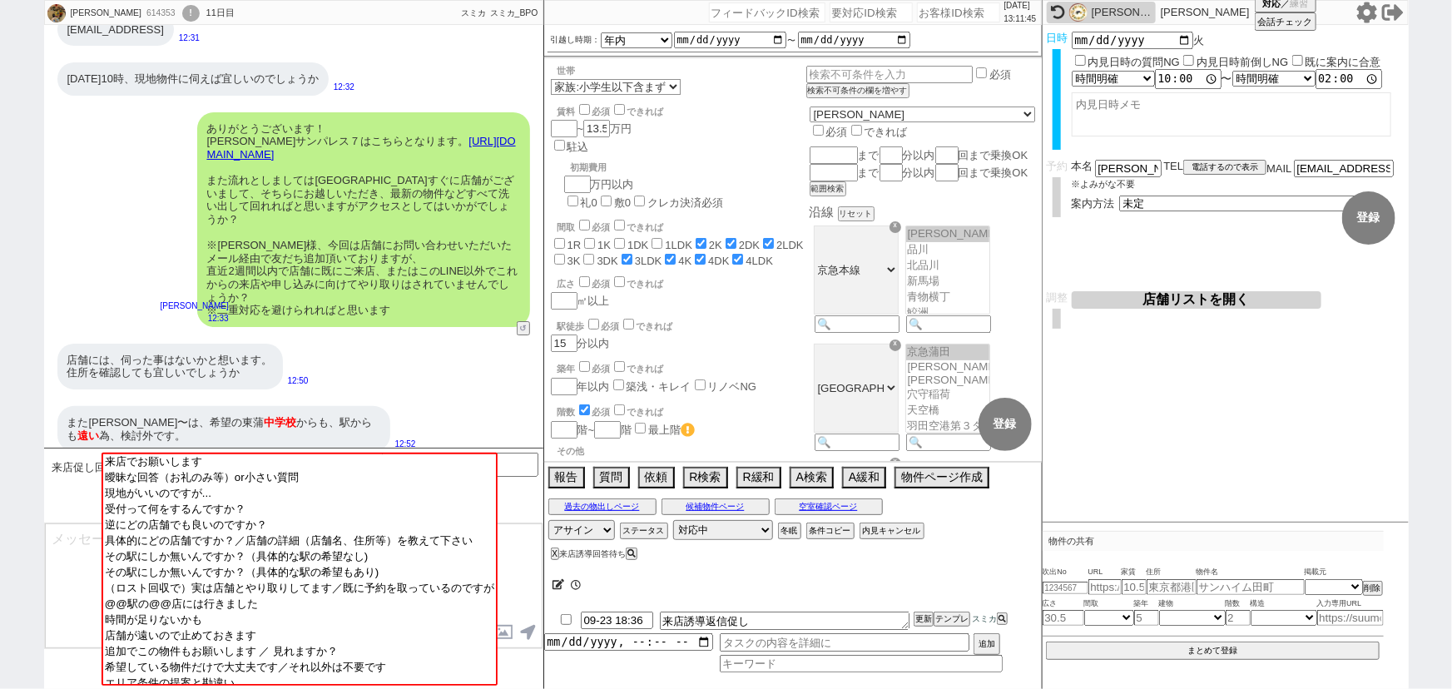
scroll to position [97, 0]
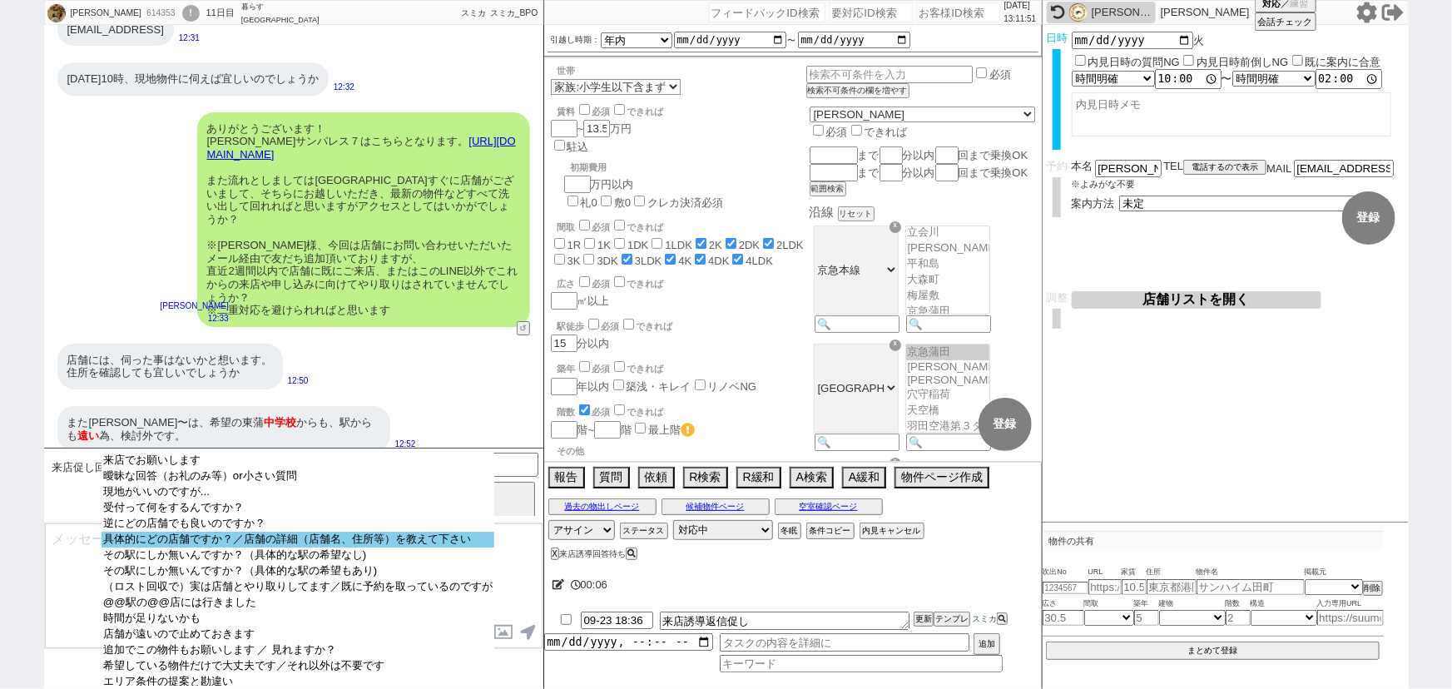
select select "具体的にどの店舗ですか？／店舗の詳細（店舗名、住所等）を教えて下さい"
click at [404, 542] on option "具体的にどの店舗ですか？／店舗の詳細（店舗名、住所等）を教えて下さい" at bounding box center [297, 540] width 393 height 16
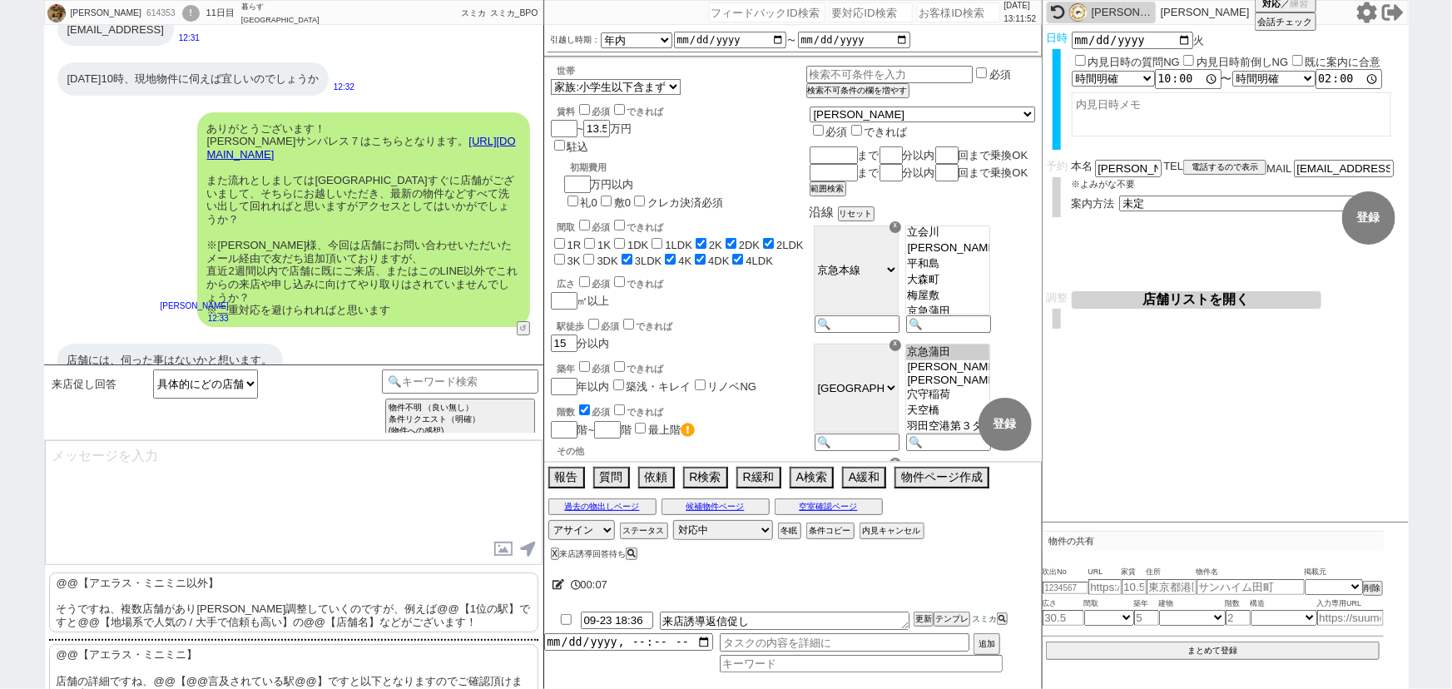
click at [194, 602] on p "@@【アエラス・ミニミニ以外】 そうですね、複数店舗があり[PERSON_NAME]調整していくのですが、例えば@@【1位の駅】ですと@@【地場系で人気の /…" at bounding box center [293, 602] width 489 height 60
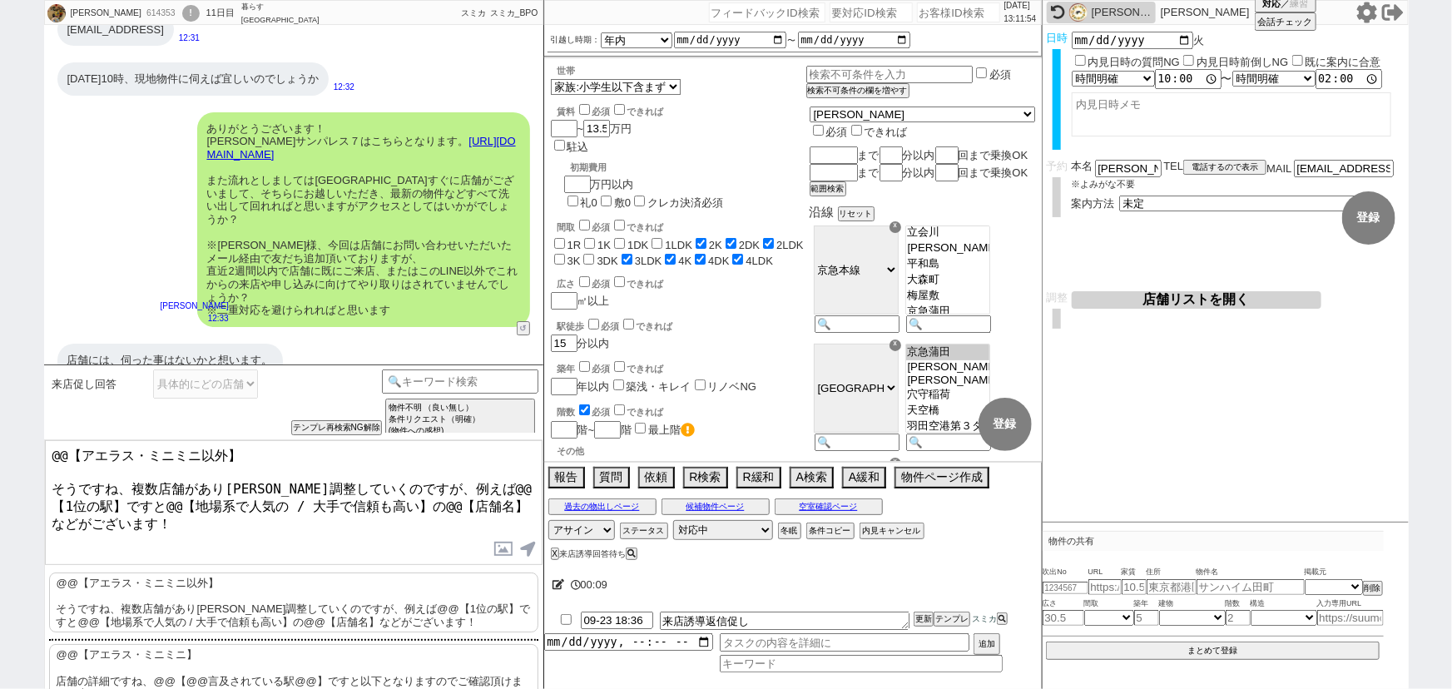
click at [44, 478] on div "@@【アエラス・ミニミニ以外】 そうですね、複数店舗があり[PERSON_NAME]調整していくのですが、例えば@@【1位の駅】ですと@@【地場系で人気の /…" at bounding box center [293, 593] width 499 height 308
drag, startPoint x: 132, startPoint y: 478, endPoint x: 12, endPoint y: 415, distance: 135.1
click at [12, 415] on div "[PERSON_NAME] 614353 ! 0 11日目 暮らす[GEOGRAPHIC_DATA]店 冬眠中 自社客 スミカ スミカ_BPO チャット全表示…" at bounding box center [726, 344] width 1452 height 689
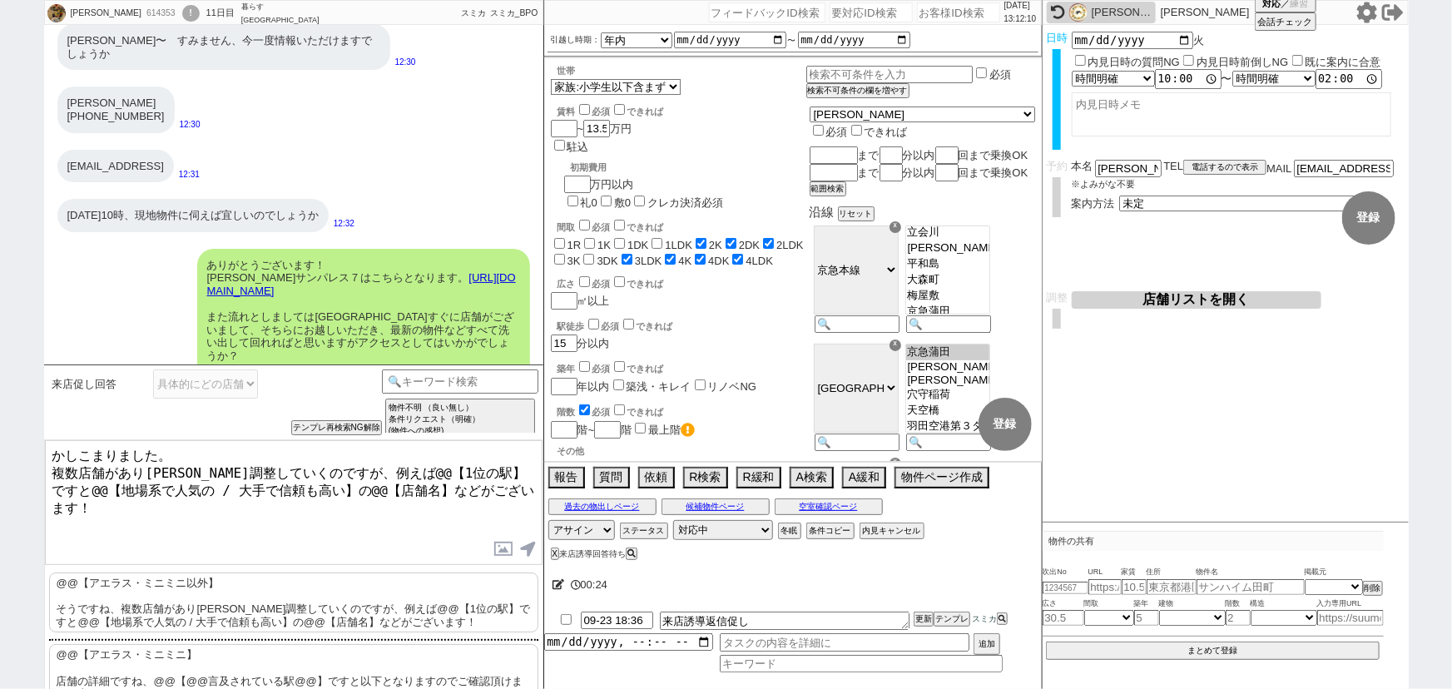
scroll to position [2821, 0]
click at [492, 273] on link "[URL][DOMAIN_NAME]" at bounding box center [361, 283] width 309 height 26
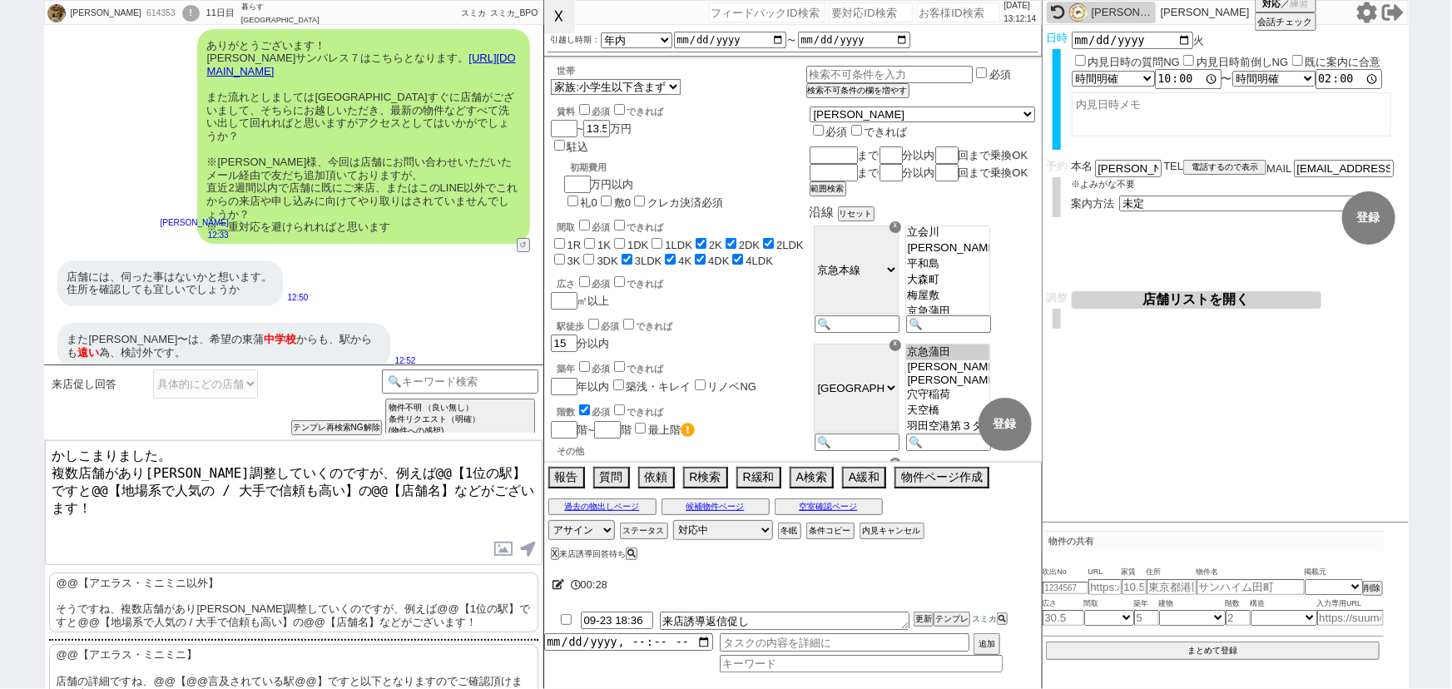
click at [566, 24] on button "☓" at bounding box center [559, 16] width 31 height 33
click at [217, 452] on textarea "かしこまりました。 複数店舗があり[PERSON_NAME]調整していくのですが、例えば@@【1位の駅】ですと@@【地場系で人気の / 大手で信頼も高い】の@…" at bounding box center [294, 502] width 498 height 125
drag, startPoint x: 444, startPoint y: 468, endPoint x: 356, endPoint y: 468, distance: 88.2
click at [356, 468] on textarea "かしこまりました。ご検討ありがとうございます！ 複数店舗があり[PERSON_NAME]調整していくのですが、例えば@@【1位の駅】ですと@@【地場系で人気の…" at bounding box center [294, 502] width 498 height 125
click at [1196, 300] on button "店舗リストを開く" at bounding box center [1197, 299] width 250 height 17
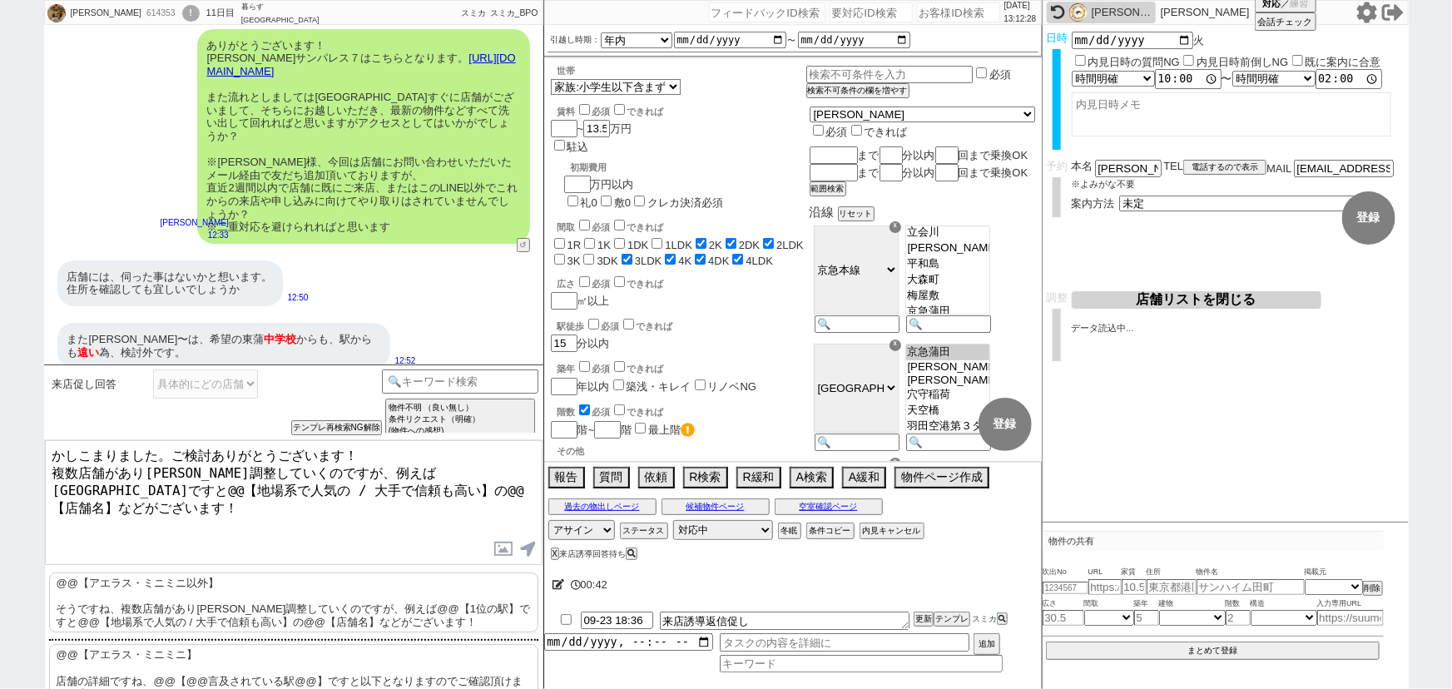
click at [468, 469] on textarea "かしこまりました。ご検討ありがとうございます！ 複数店舗があり[PERSON_NAME]調整していくのですが、例えば[GEOGRAPHIC_DATA]ですと@…" at bounding box center [294, 502] width 498 height 125
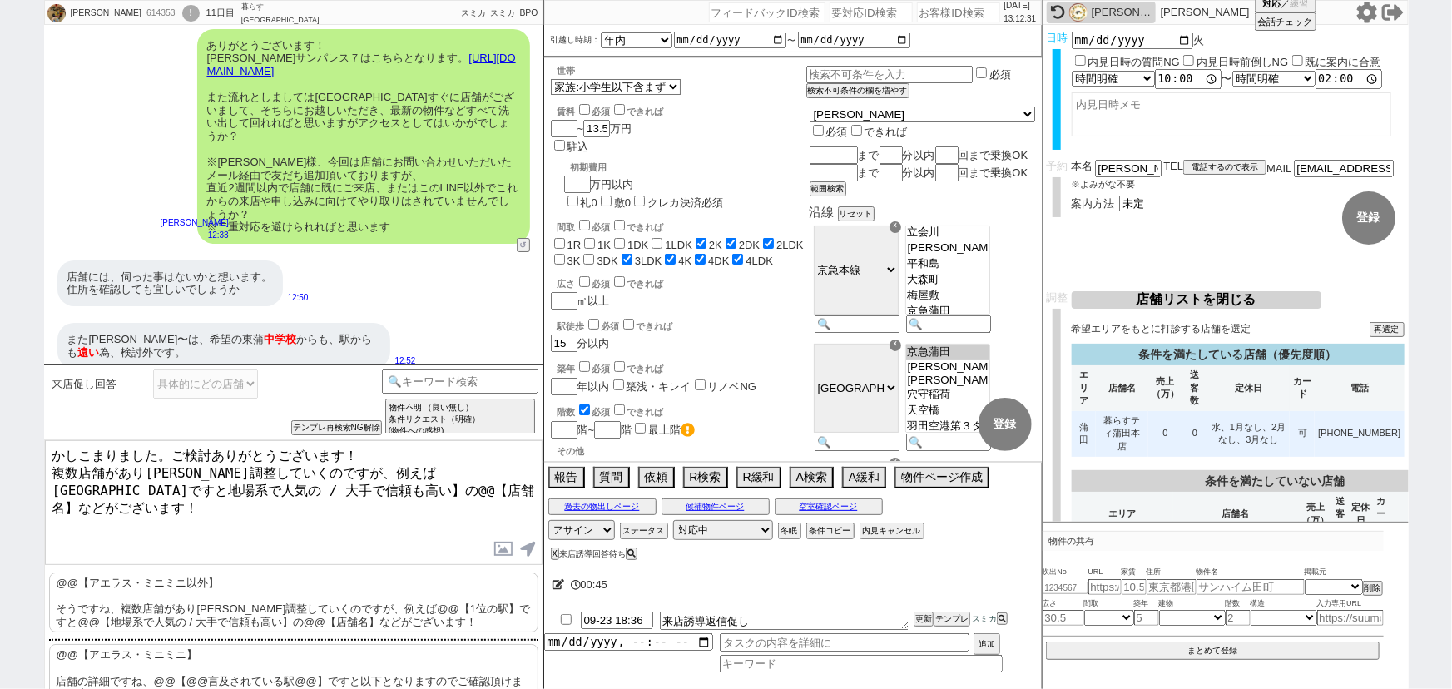
click at [1201, 411] on td "0" at bounding box center [1194, 434] width 25 height 46
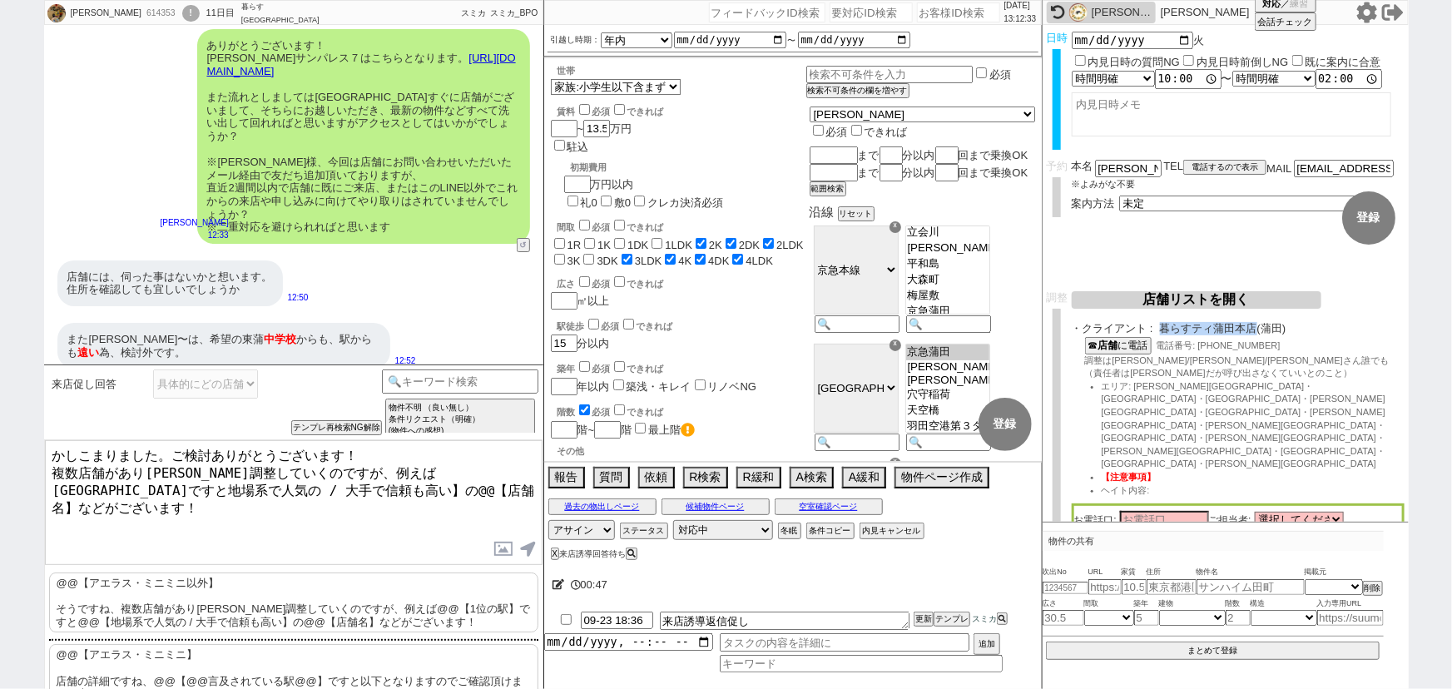
drag, startPoint x: 1164, startPoint y: 328, endPoint x: 1258, endPoint y: 329, distance: 94.0
click at [1258, 329] on span "暮らすティ蒲田本店(蒲田)" at bounding box center [1282, 328] width 245 height 13
copy span "暮らすティ蒲田本店"
drag, startPoint x: 53, startPoint y: 483, endPoint x: 280, endPoint y: 497, distance: 227.6
click at [280, 497] on textarea "かしこまりました。ご検討ありがとうございます！ 複数店舗があり[PERSON_NAME]調整していくのですが、例えば[GEOGRAPHIC_DATA]ですと地…" at bounding box center [294, 502] width 498 height 125
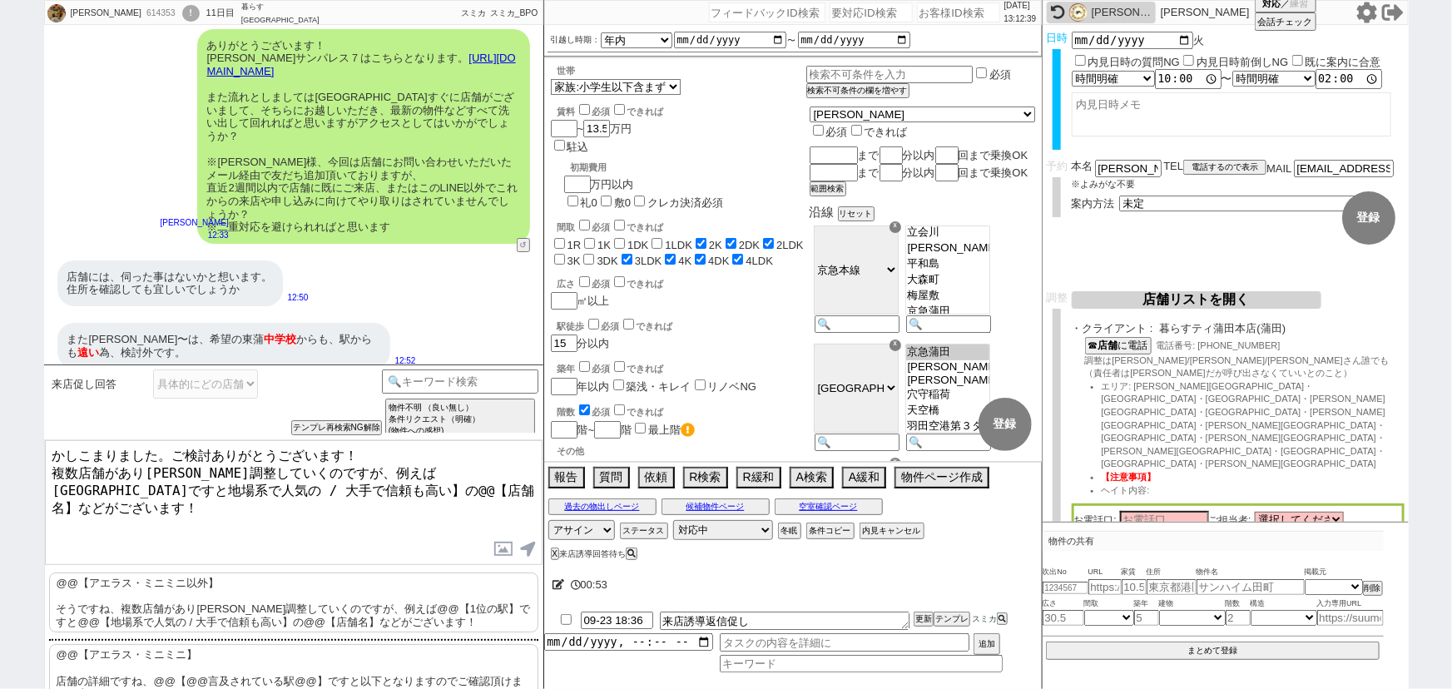
paste textarea "暮らすティ蒲田本店"
type textarea "かしこまりました。ご検討ありがとうございます！ 複数店舗があり[PERSON_NAME]調整していくのですが、例えば[GEOGRAPHIC_DATA]ですと地…"
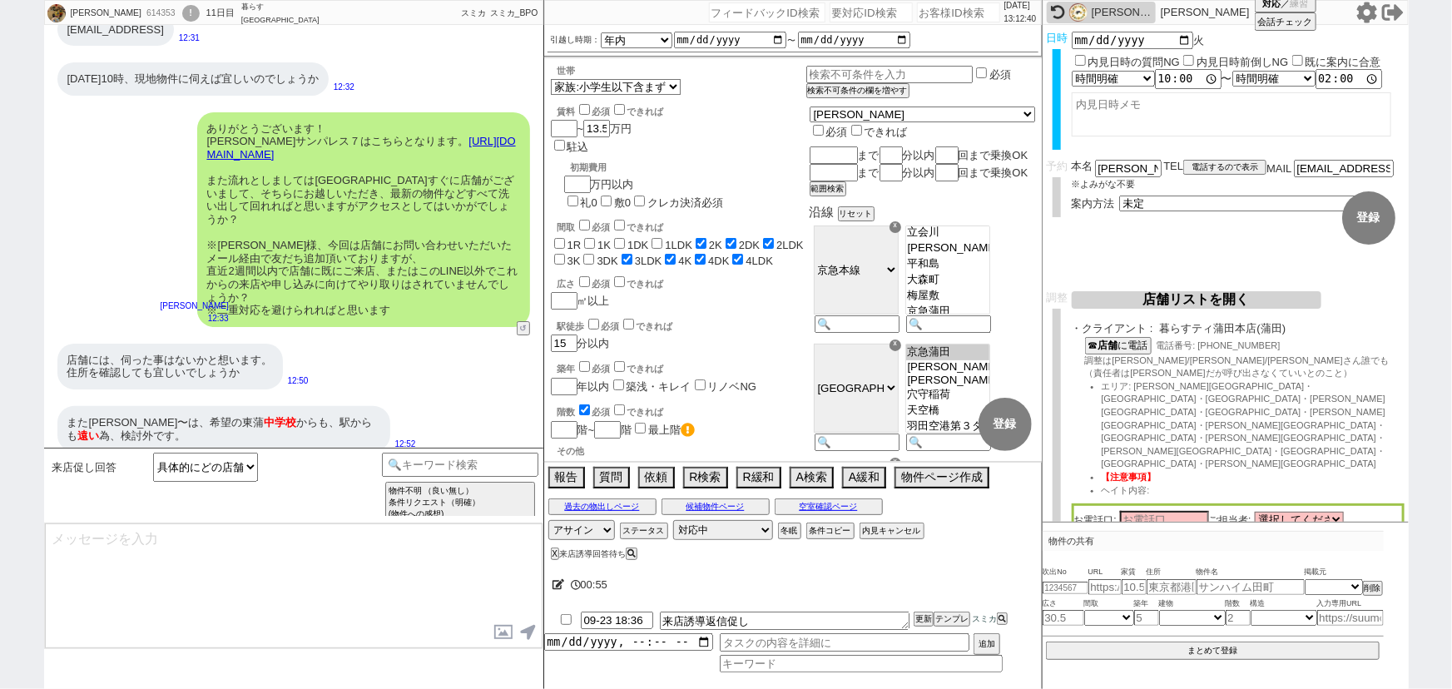
scroll to position [3032, 0]
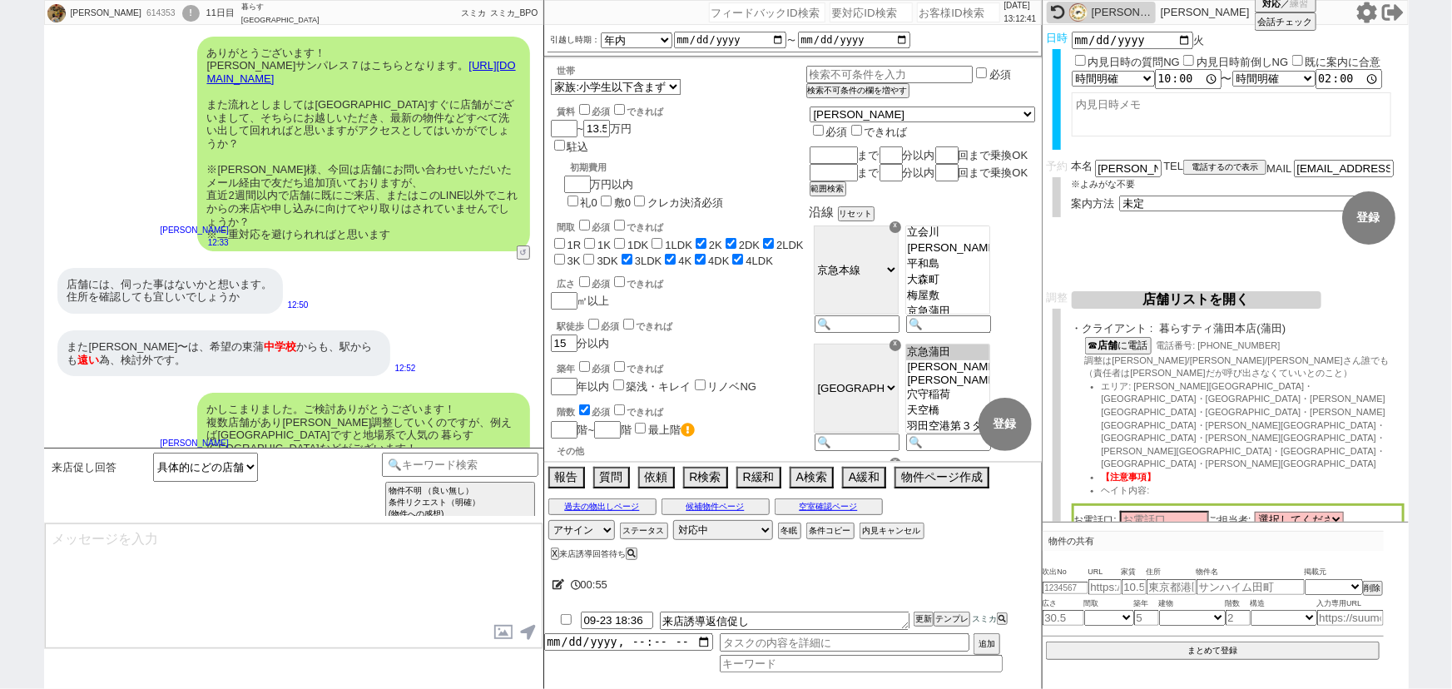
type textarea "※枠や担当等踏まえて、最終的に調整が完了した店舗の地図やお名刺を後ほどもご共有します ※2重対応となってしまいますので、ご案内当日までは店舗ではなく本LINE…"
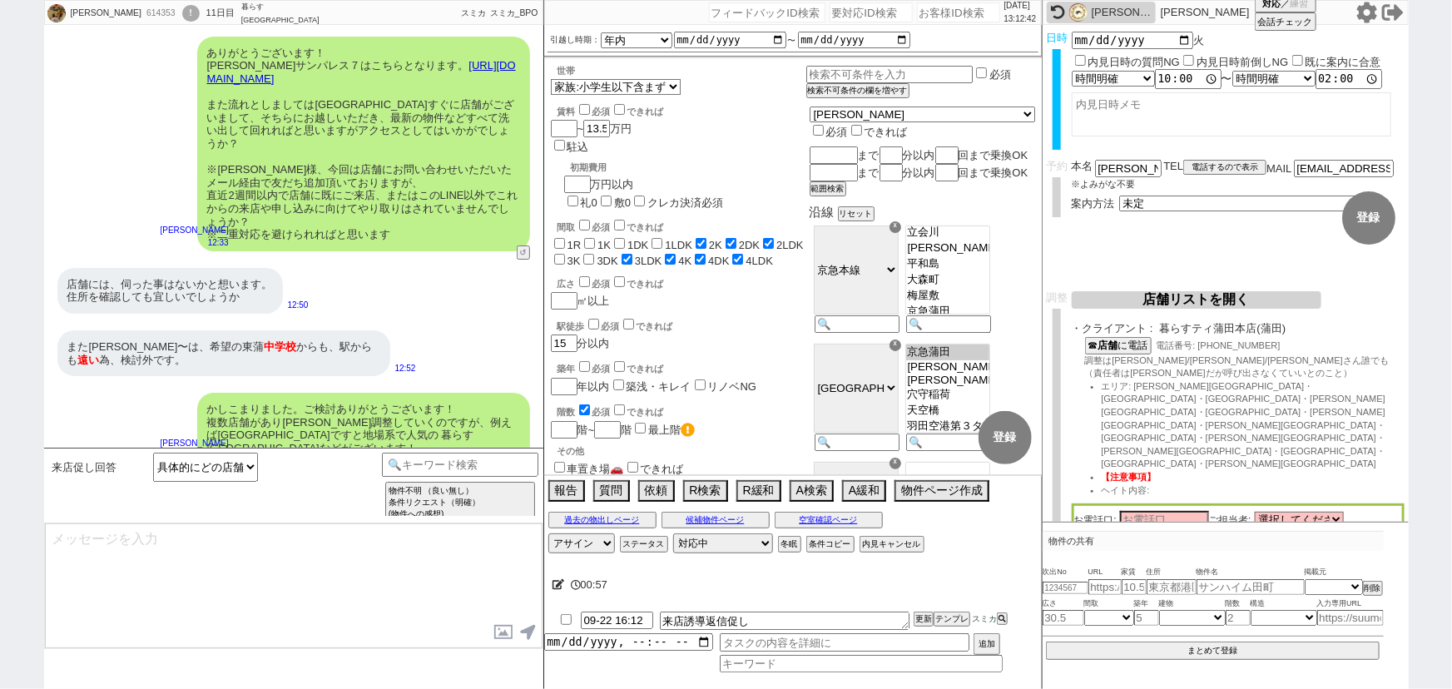
scroll to position [3121, 0]
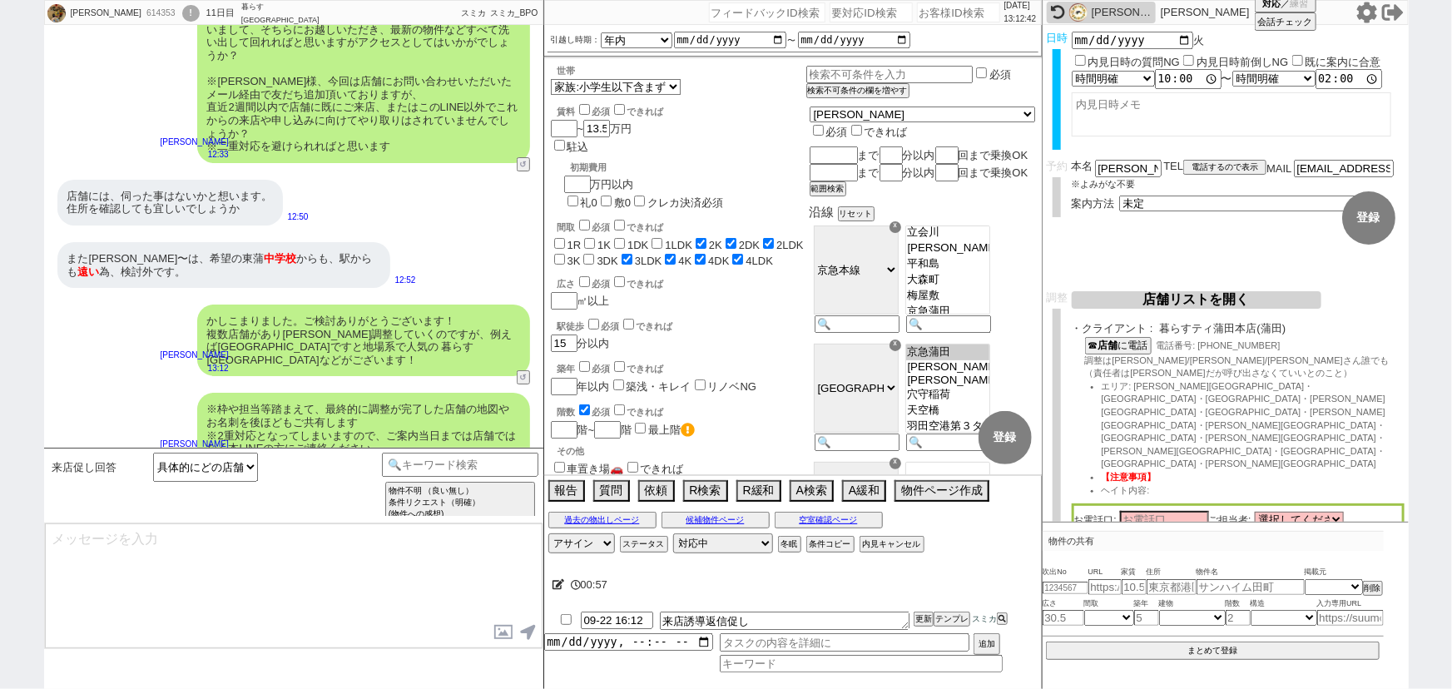
type input "09-23 18:31"
type textarea "駅すぐですし、アクセス面含め立地はいかがでしょうか？"
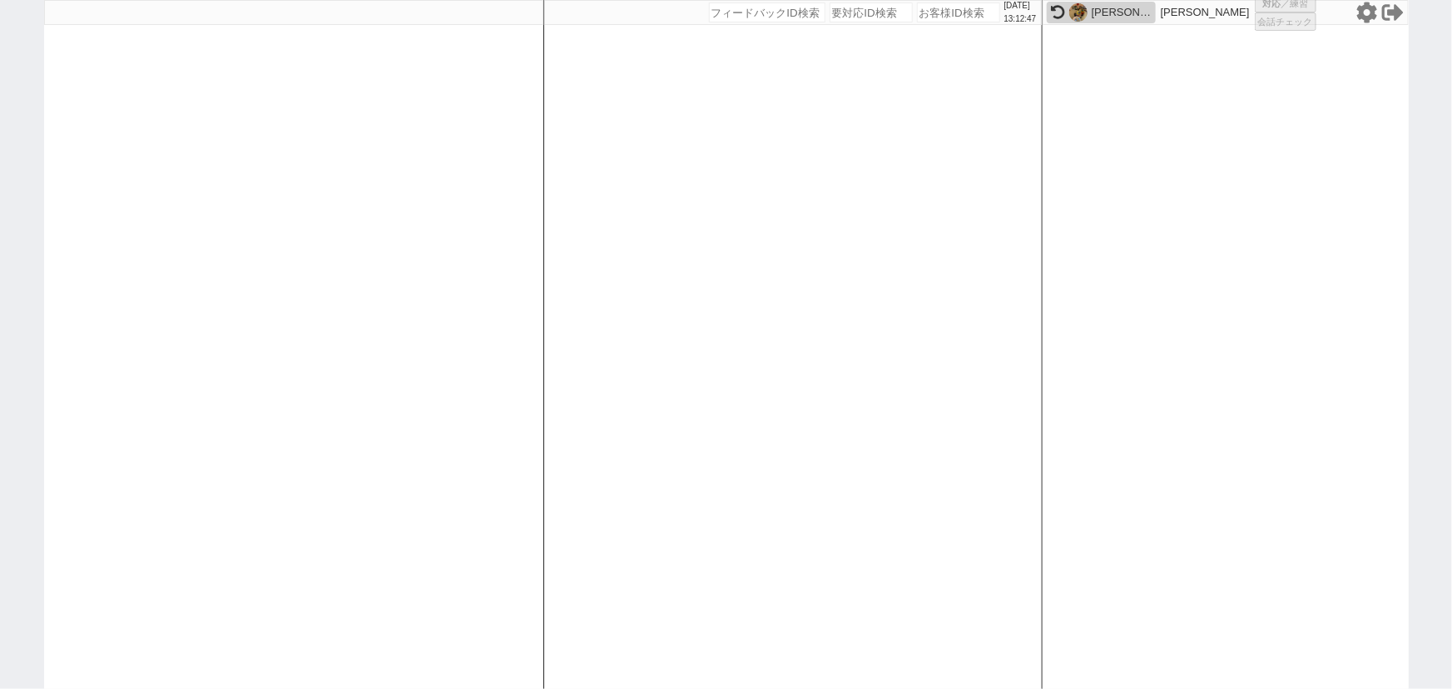
select select "1"
select select "3"
select select
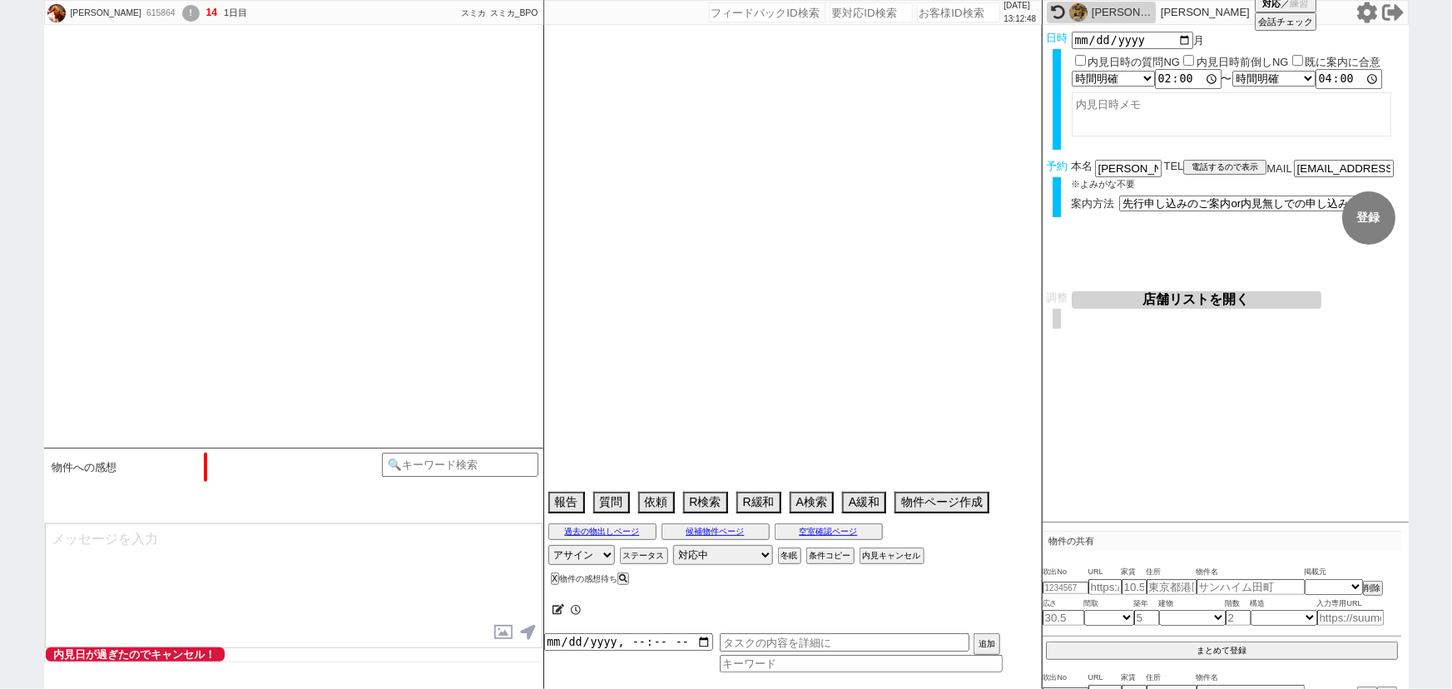
scroll to position [295, 0]
type textarea "＠＠内見なし即申込希望＠＠ リモージュ 未完成　内見なしは契約なら可"
select select "[DATE]"
select select "11"
select select "32"
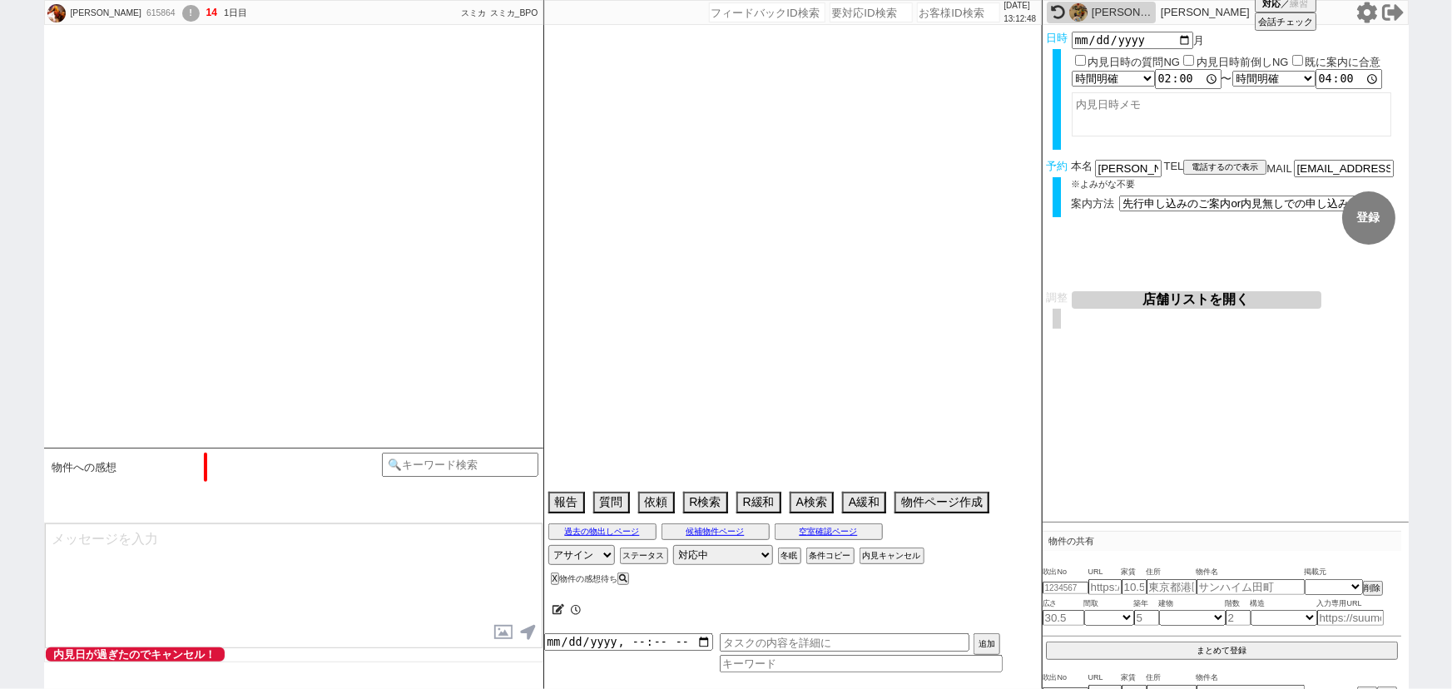
select select "0"
select select "11"
select select "181"
select select "182"
select select "183"
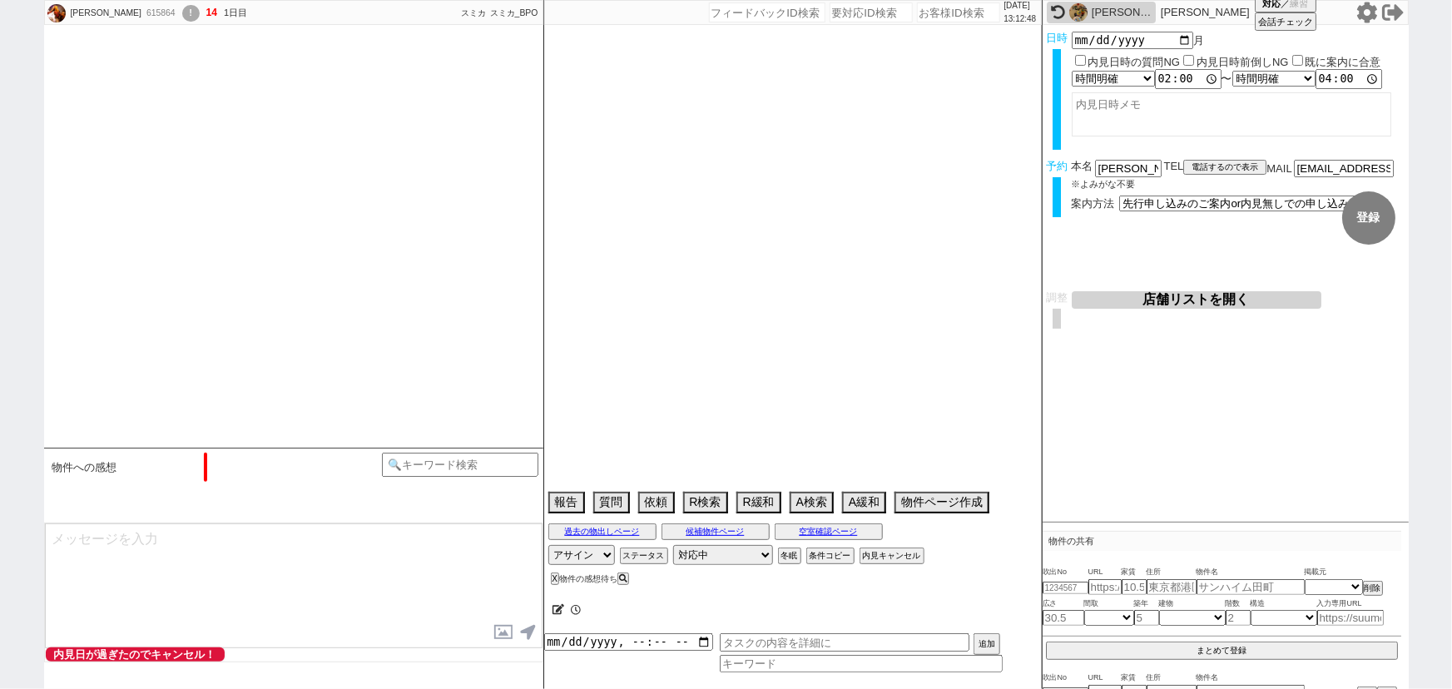
select select "184"
select select "185"
select select "186"
select select "187"
select select "188"
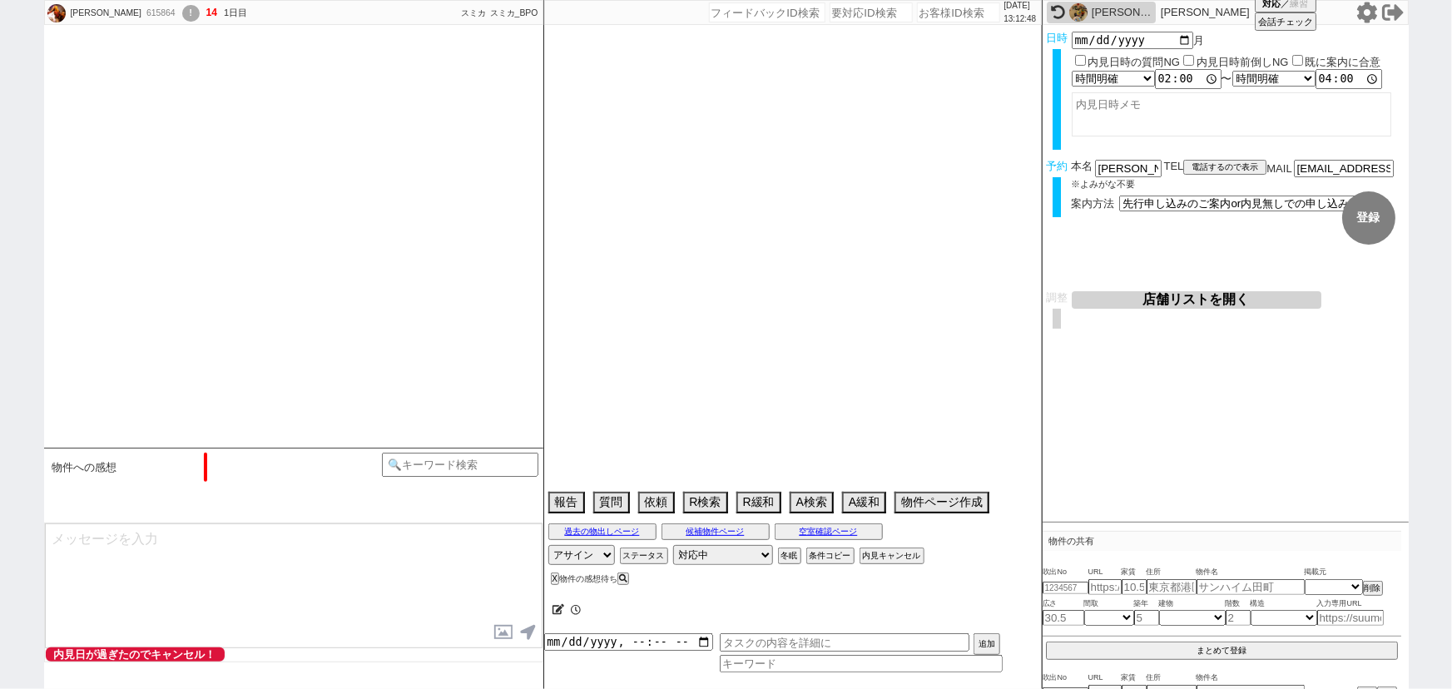
select select "189"
select select "190"
select select "192"
select select "195"
select select "200"
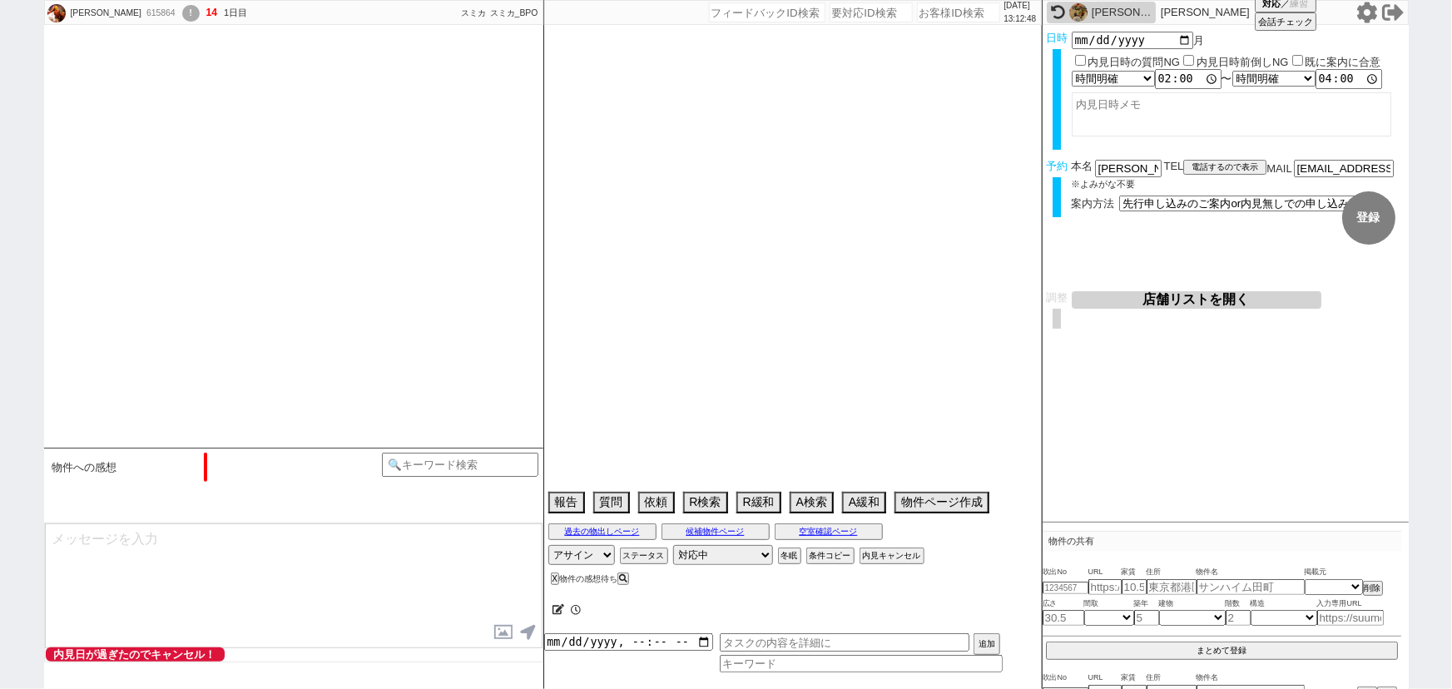
select select "201"
select select "203"
select select "205"
select select "206"
select select "207"
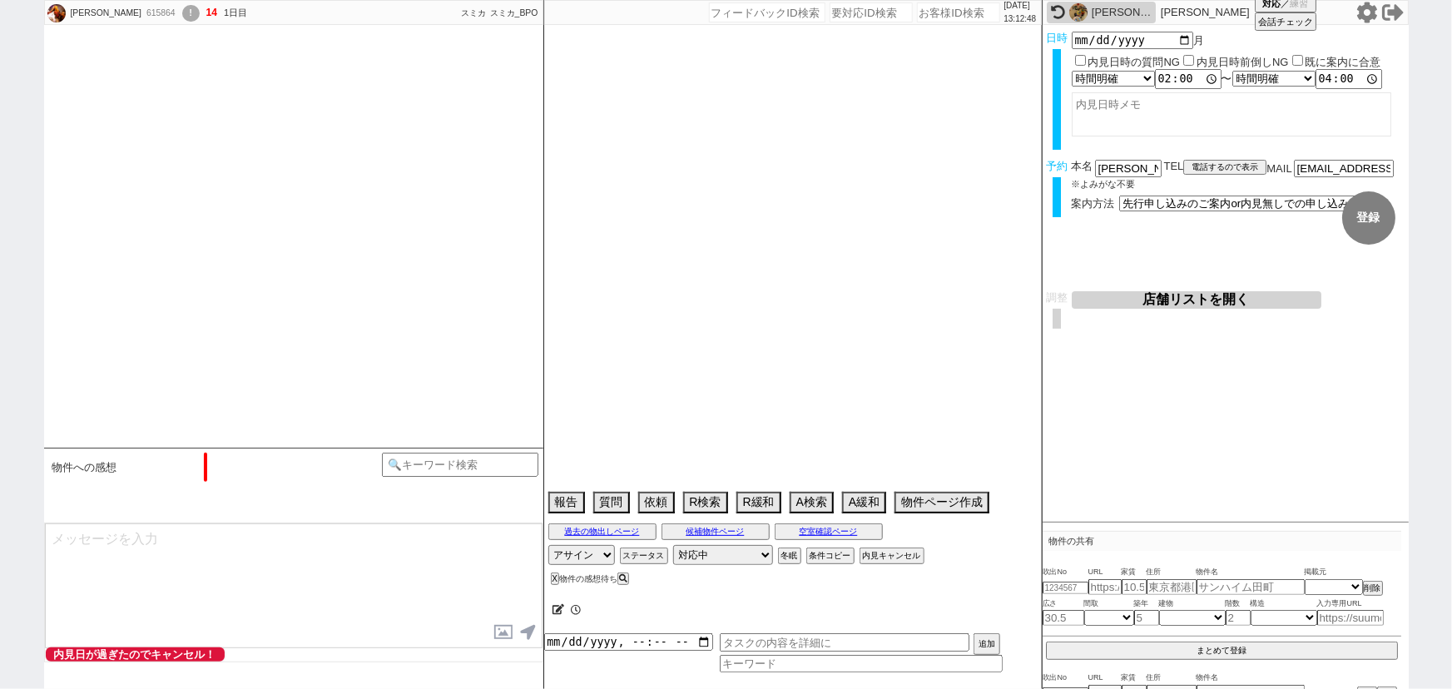
select select "208"
select select "209"
select select "210"
select select "211"
select select "212"
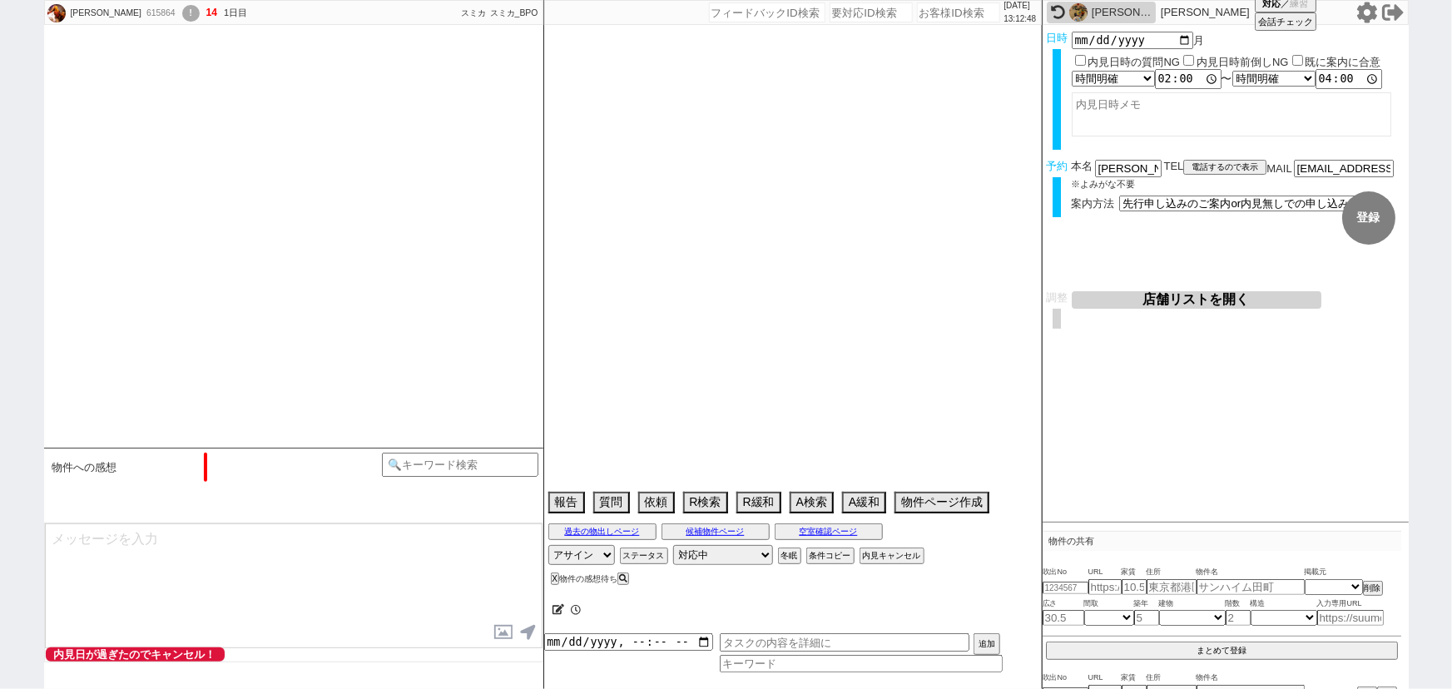
select select "213"
select select "214"
select select "215"
select select "216"
select select "217"
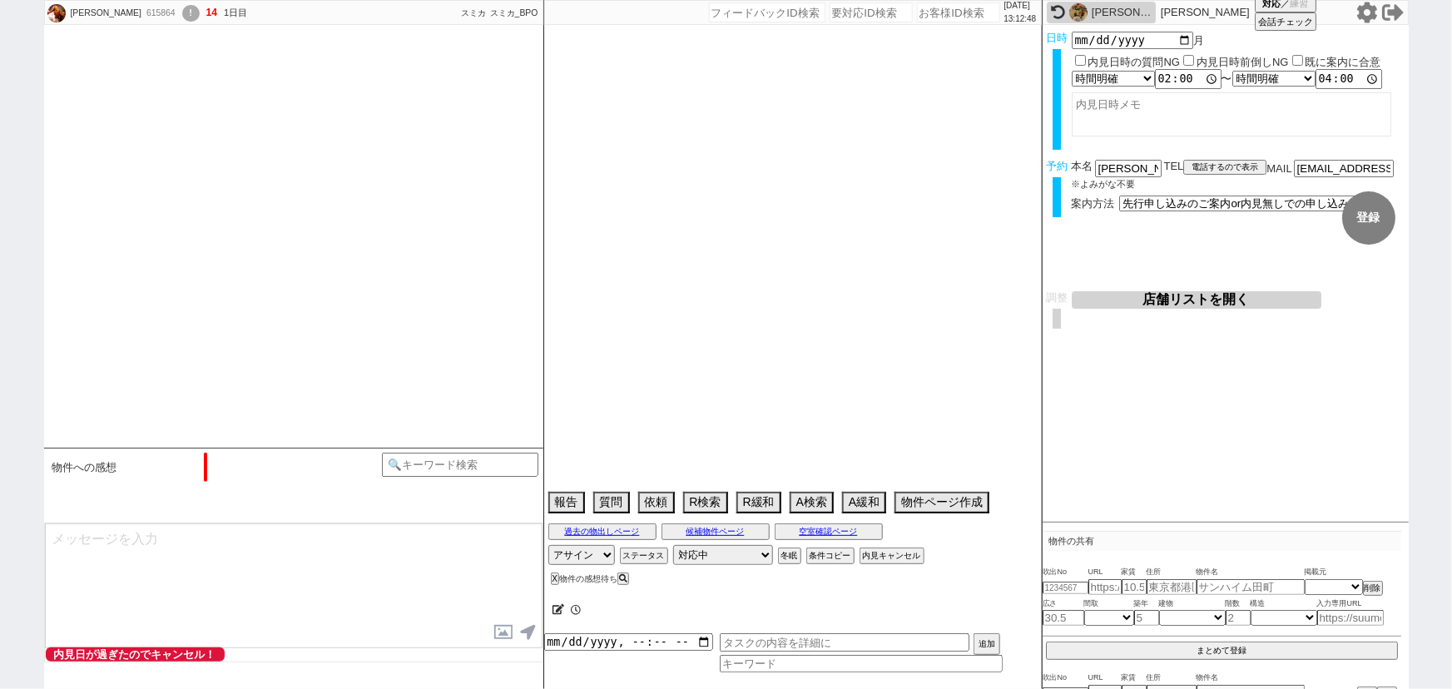
select select "218"
select select "219"
select select "220"
select select "221"
select select "222"
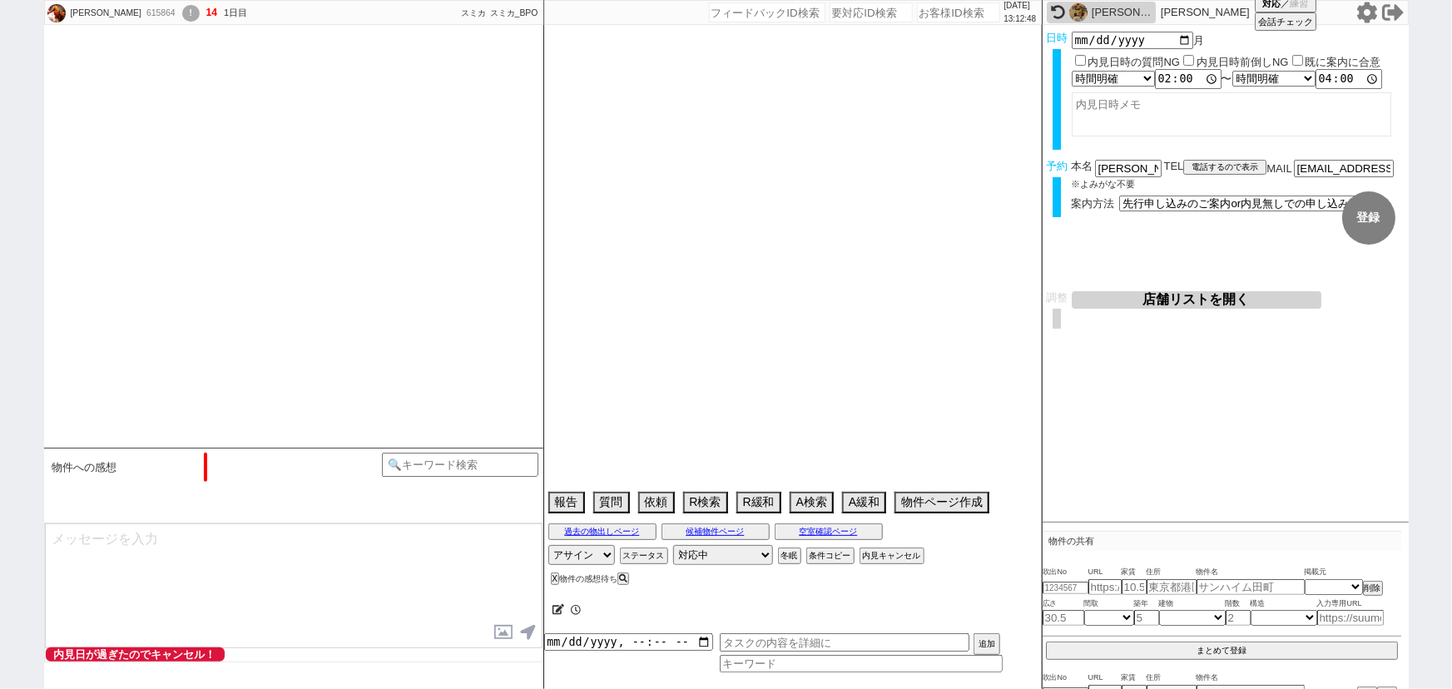
select select "224"
select select "226"
select select "227"
select select "228"
select select "229"
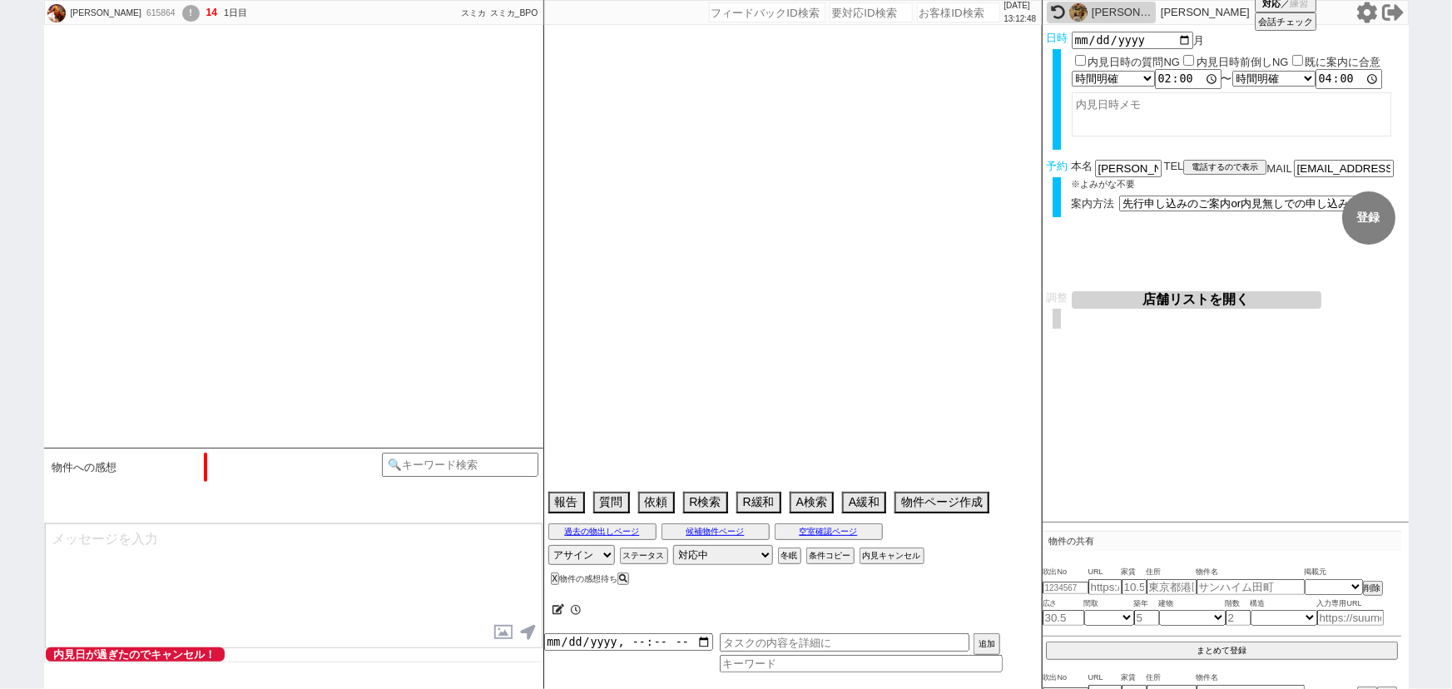
select select "235"
select select "35"
select select "[DATE]"
select select "25"
select select "794"
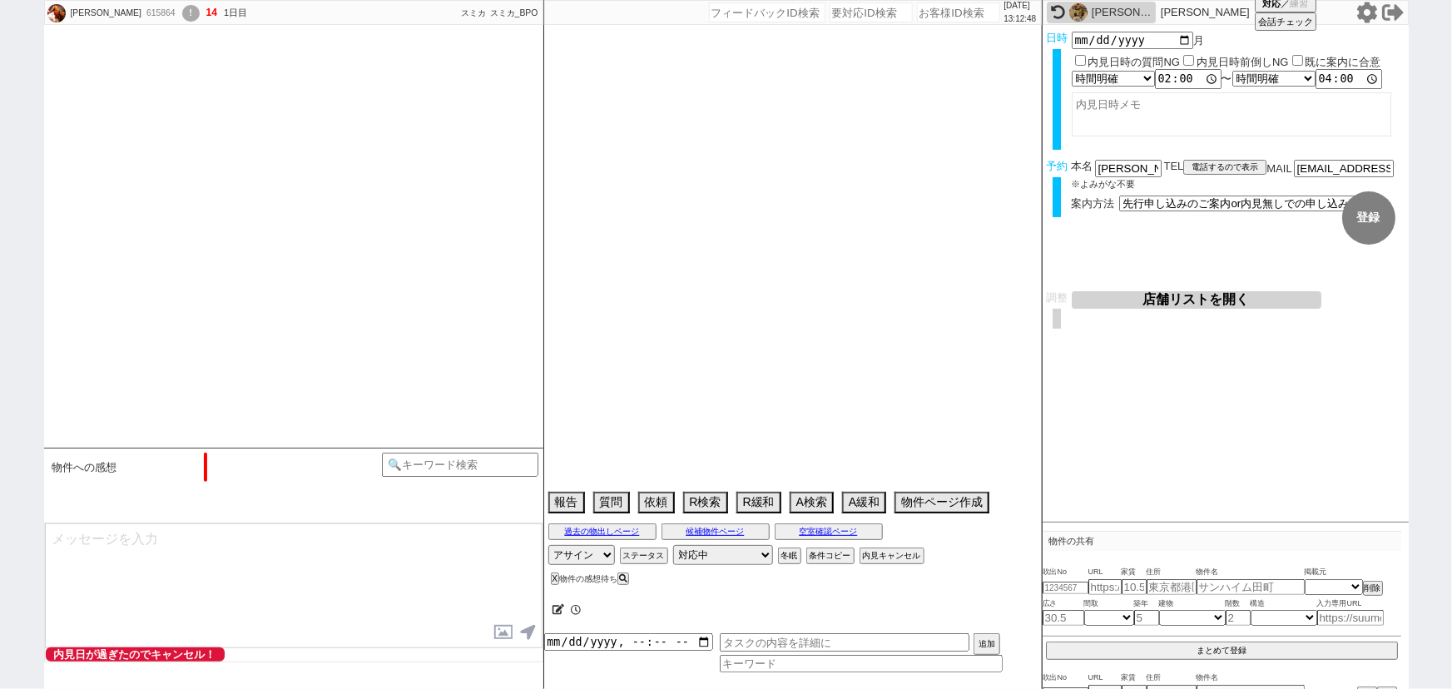
select select "726"
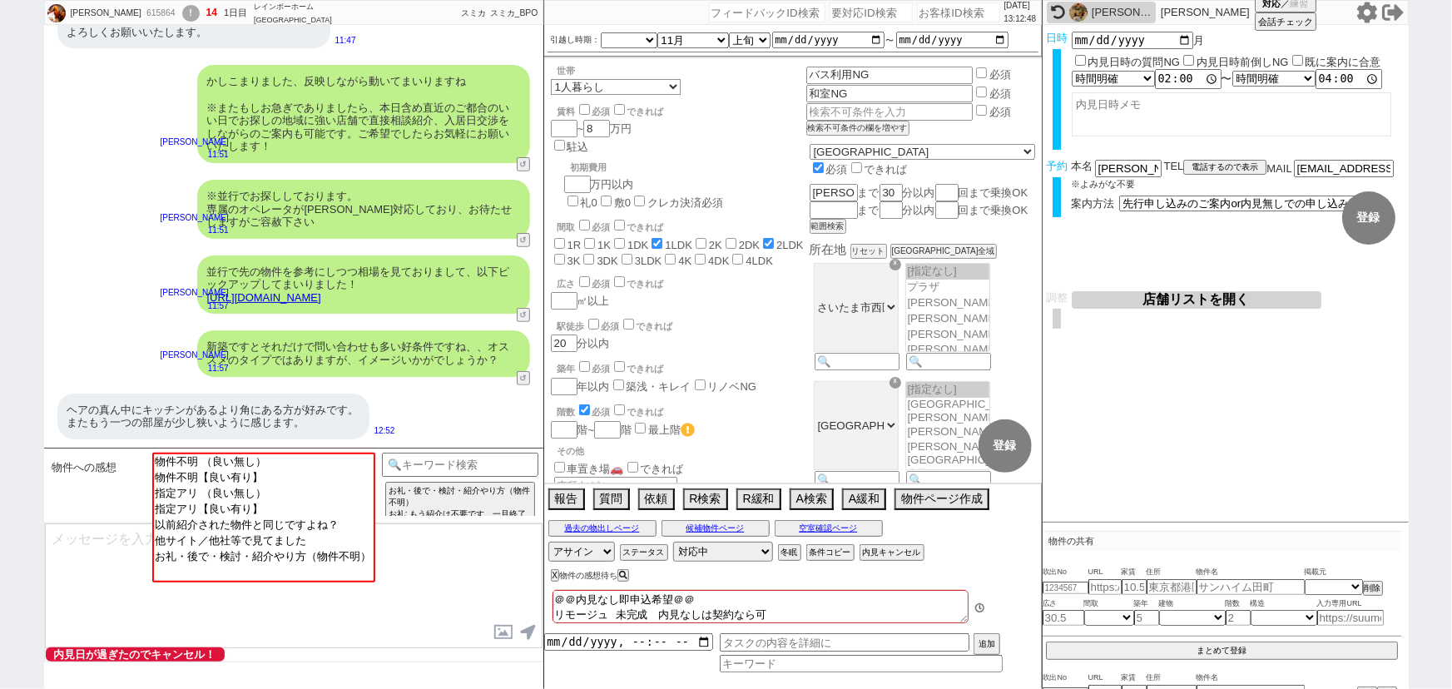
scroll to position [130, 0]
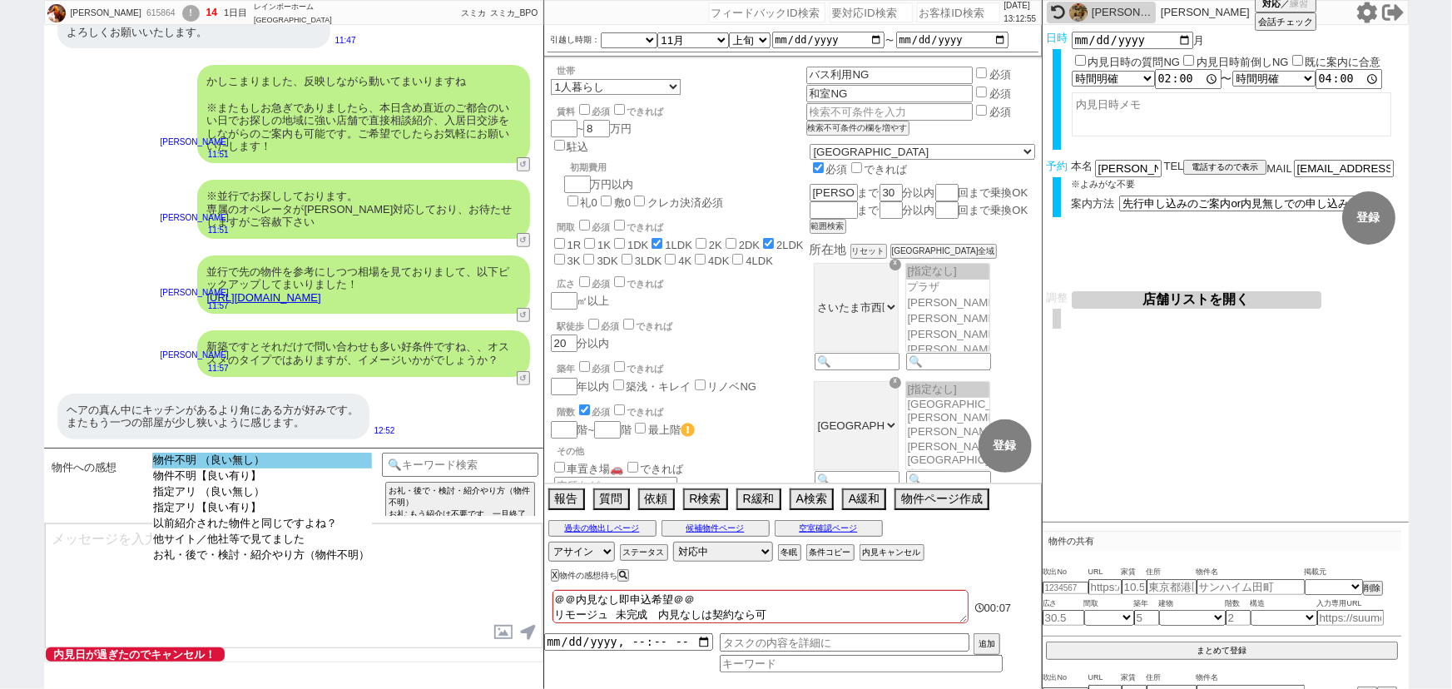
select select "物件不明 （良い無し）"
click at [317, 454] on option "物件不明 （良い無し）" at bounding box center [262, 461] width 220 height 16
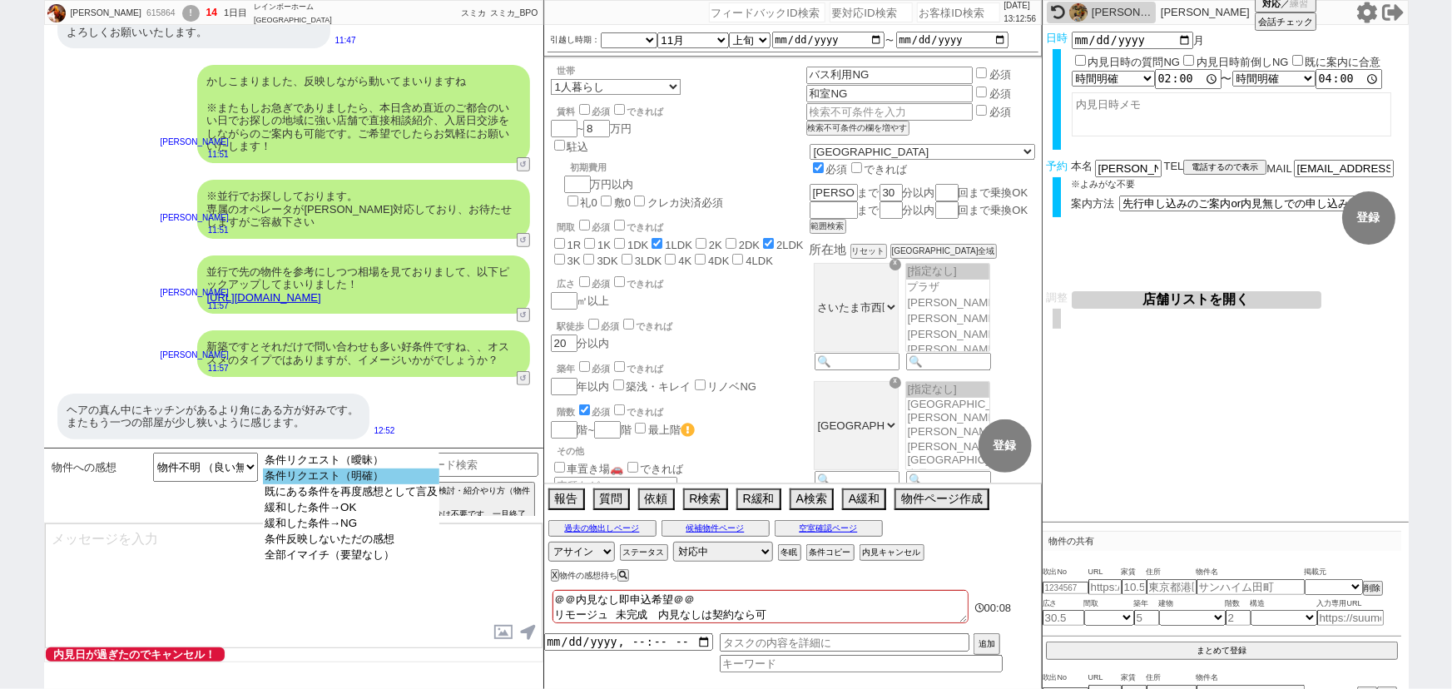
click at [336, 477] on option "条件リクエスト（明確）" at bounding box center [351, 476] width 176 height 16
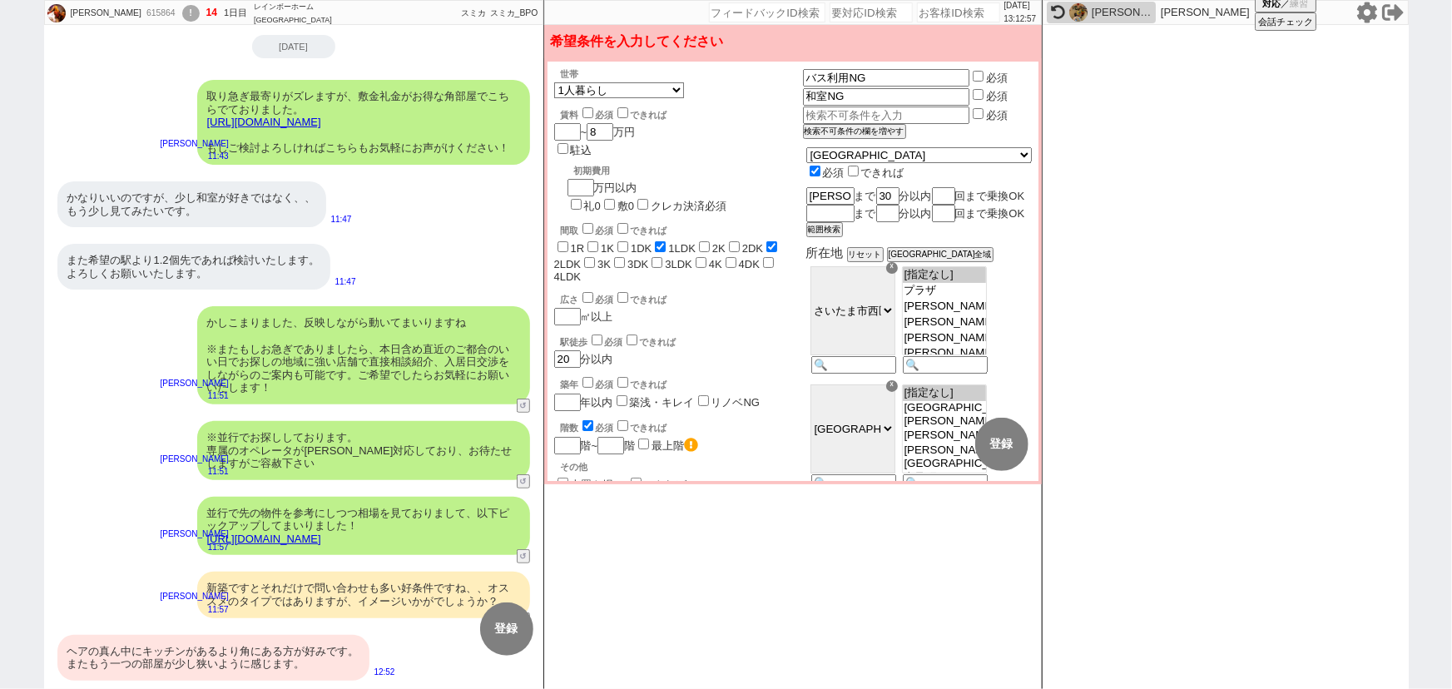
scroll to position [53, 0]
click at [857, 116] on input "text" at bounding box center [885, 115] width 164 height 14
type input "調理スペース"
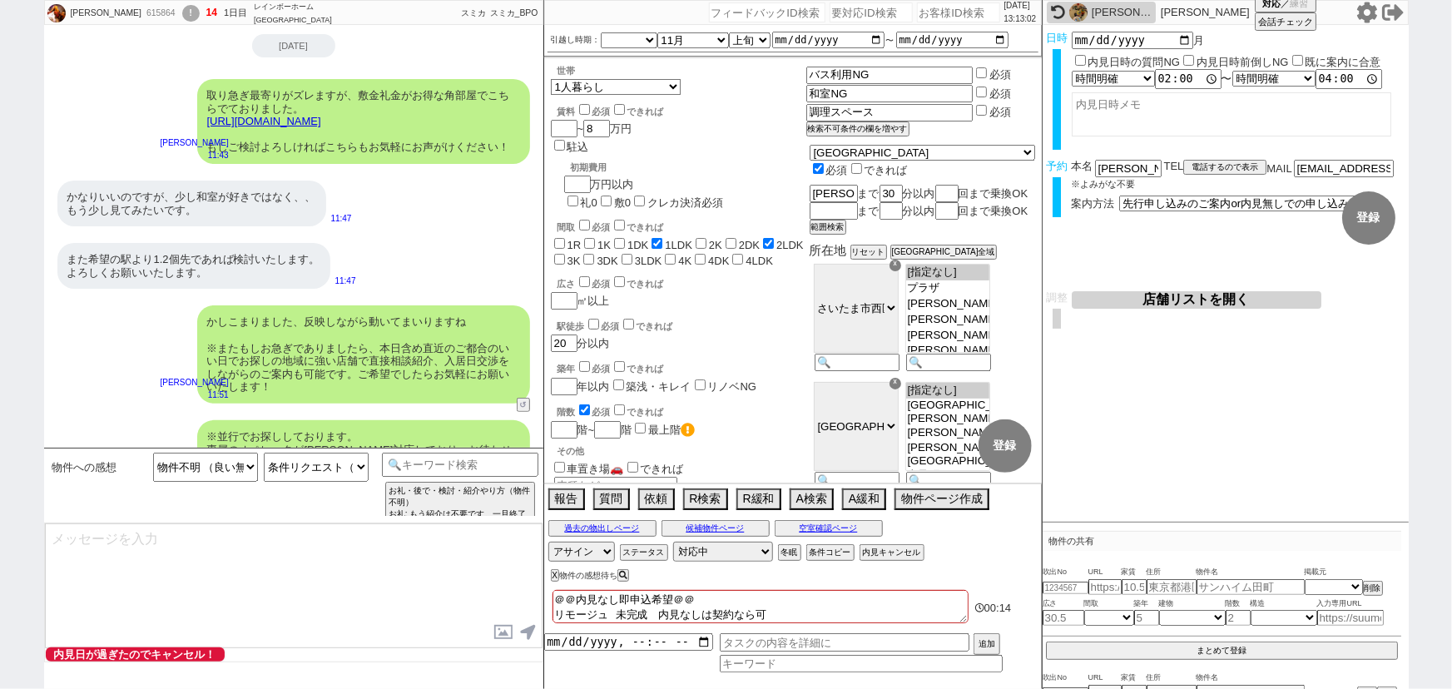
scroll to position [295, 0]
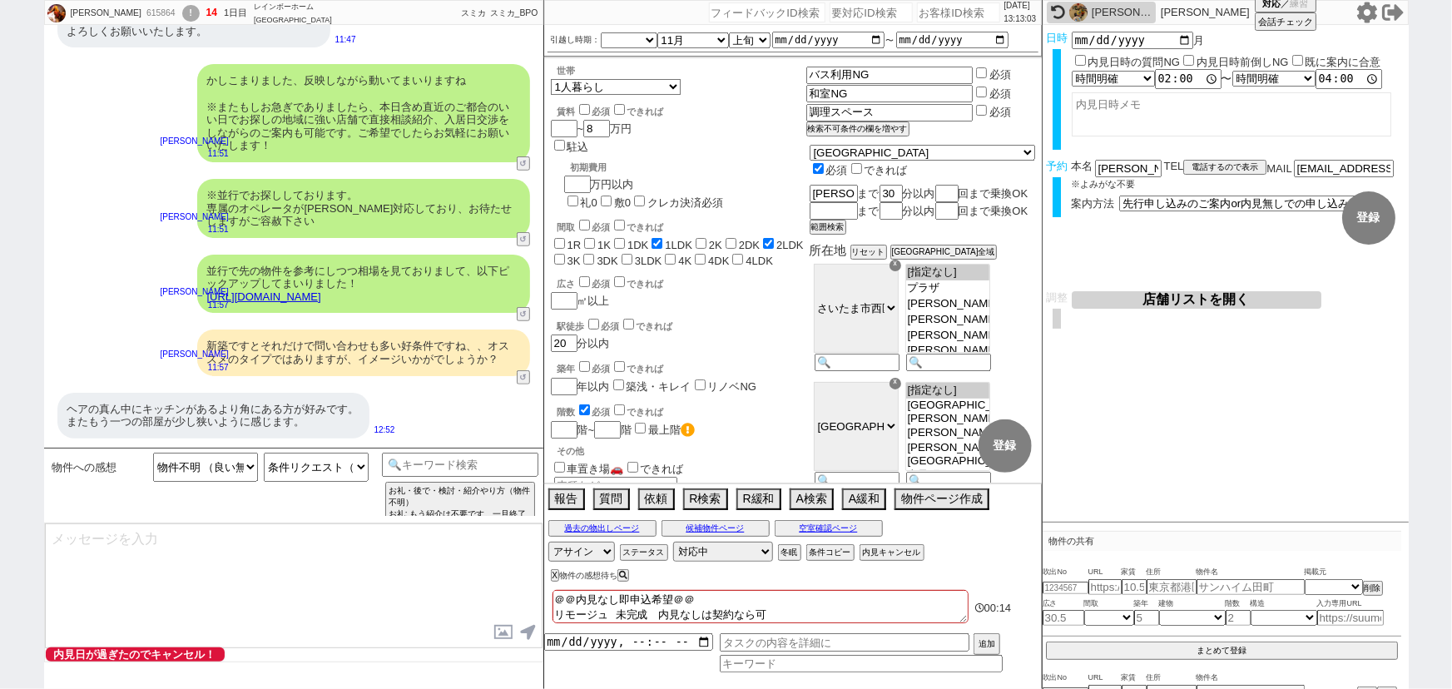
select select "181"
select select "182"
select select "183"
select select "184"
select select "185"
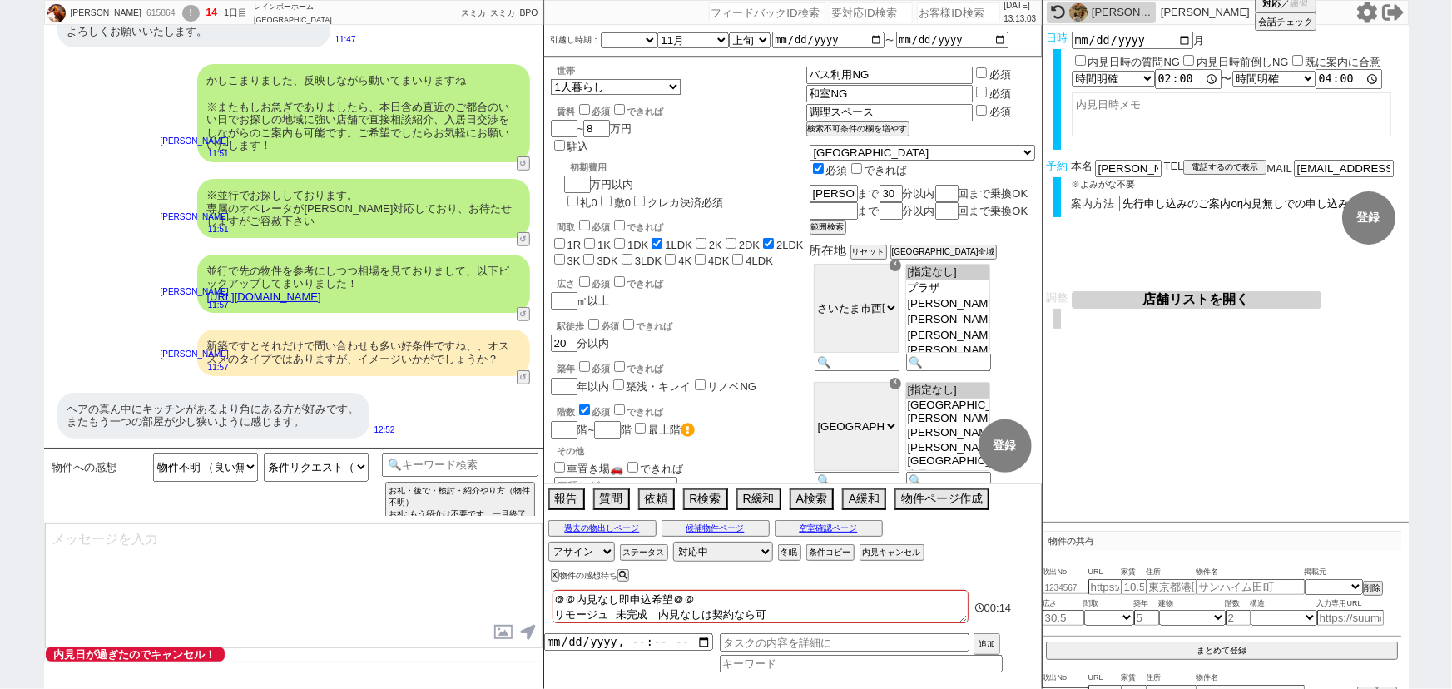
select select "186"
select select "187"
select select "188"
select select "189"
select select "190"
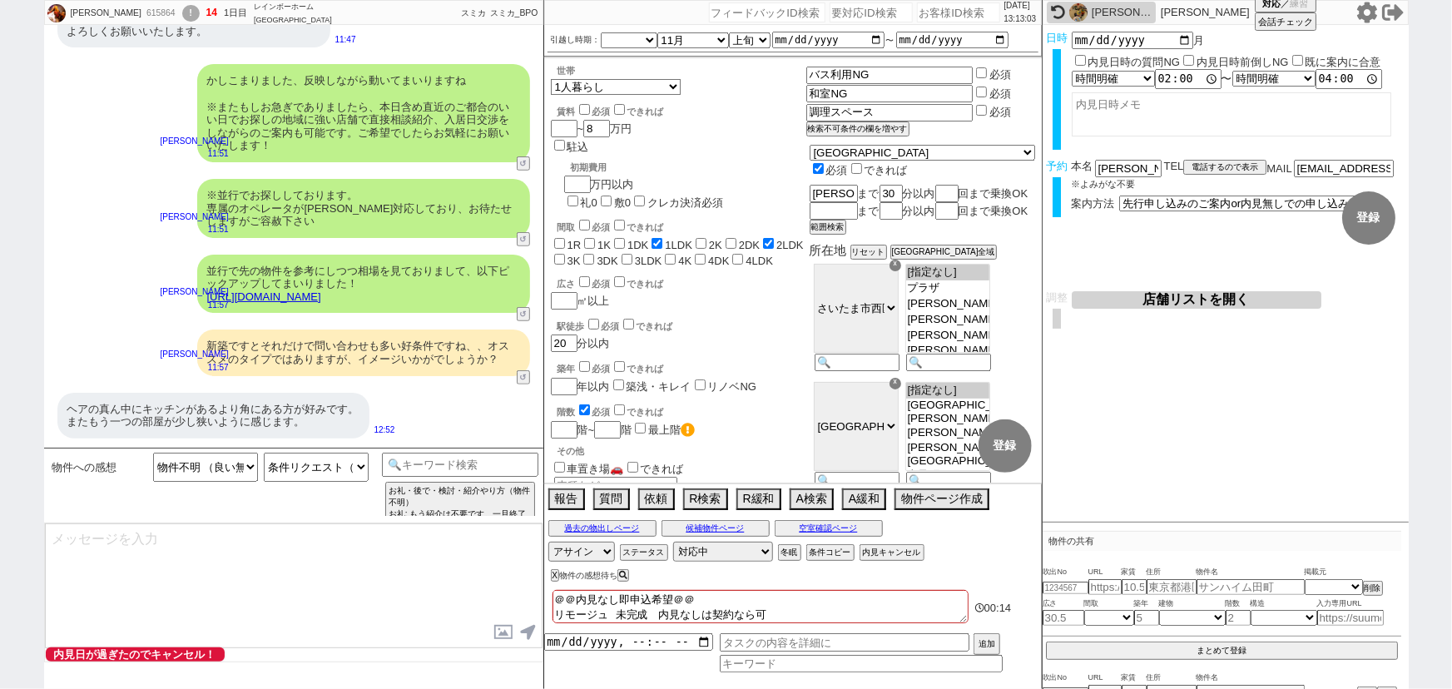
select select "192"
select select "195"
select select "200"
select select "201"
select select "203"
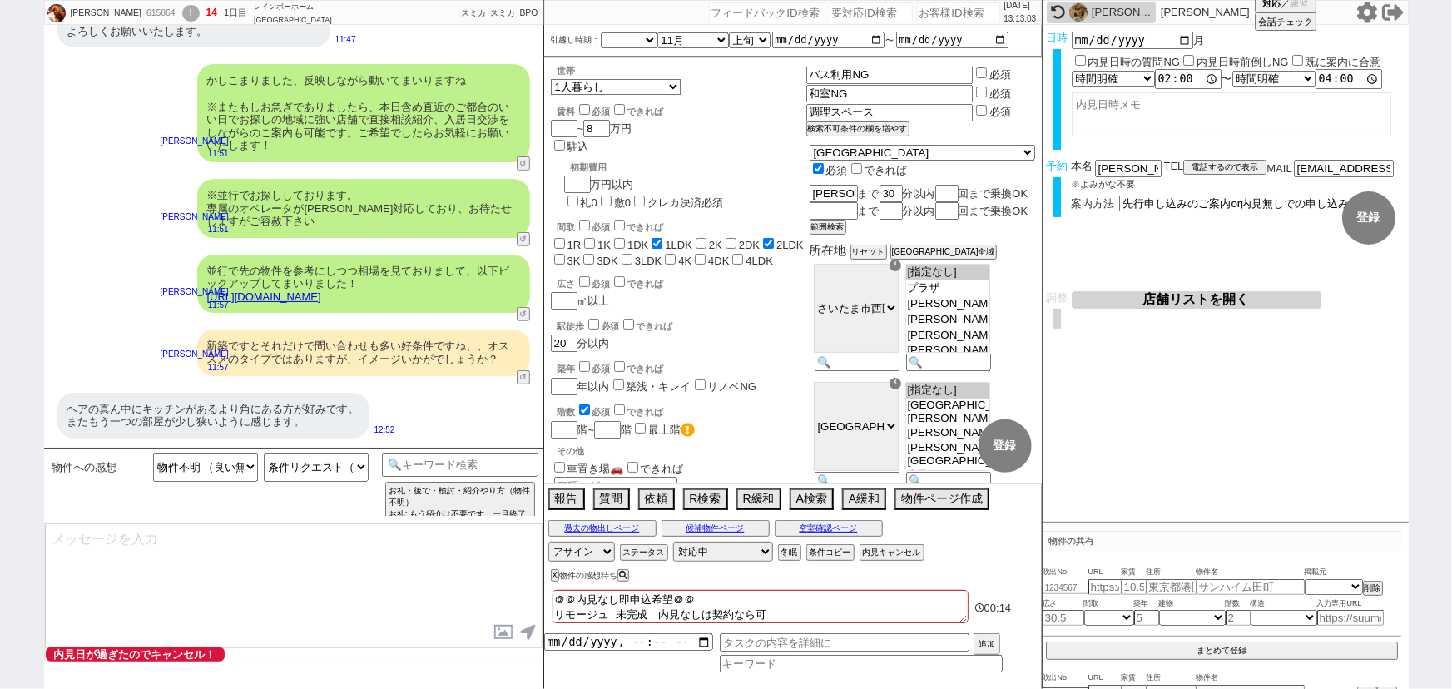
select select "205"
select select "206"
select select "207"
select select "208"
select select "209"
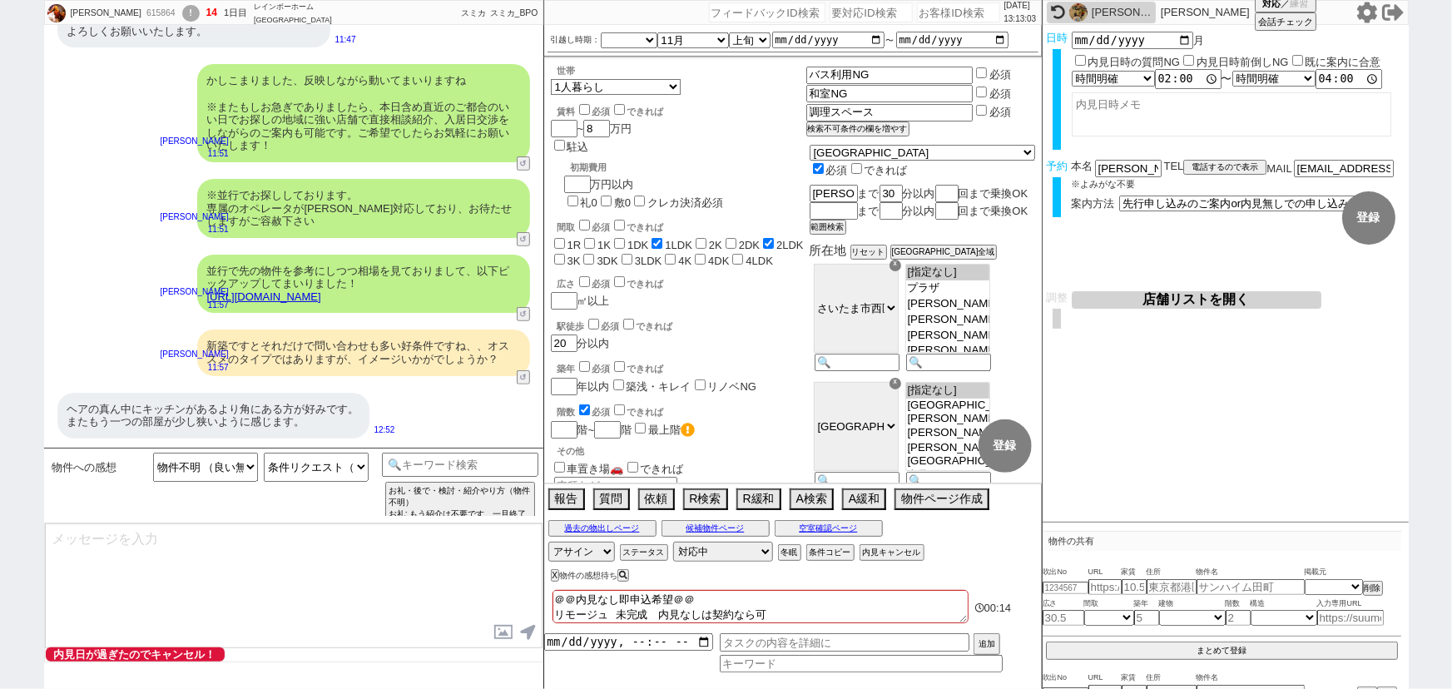
select select "210"
select select "211"
select select "212"
select select "213"
select select "214"
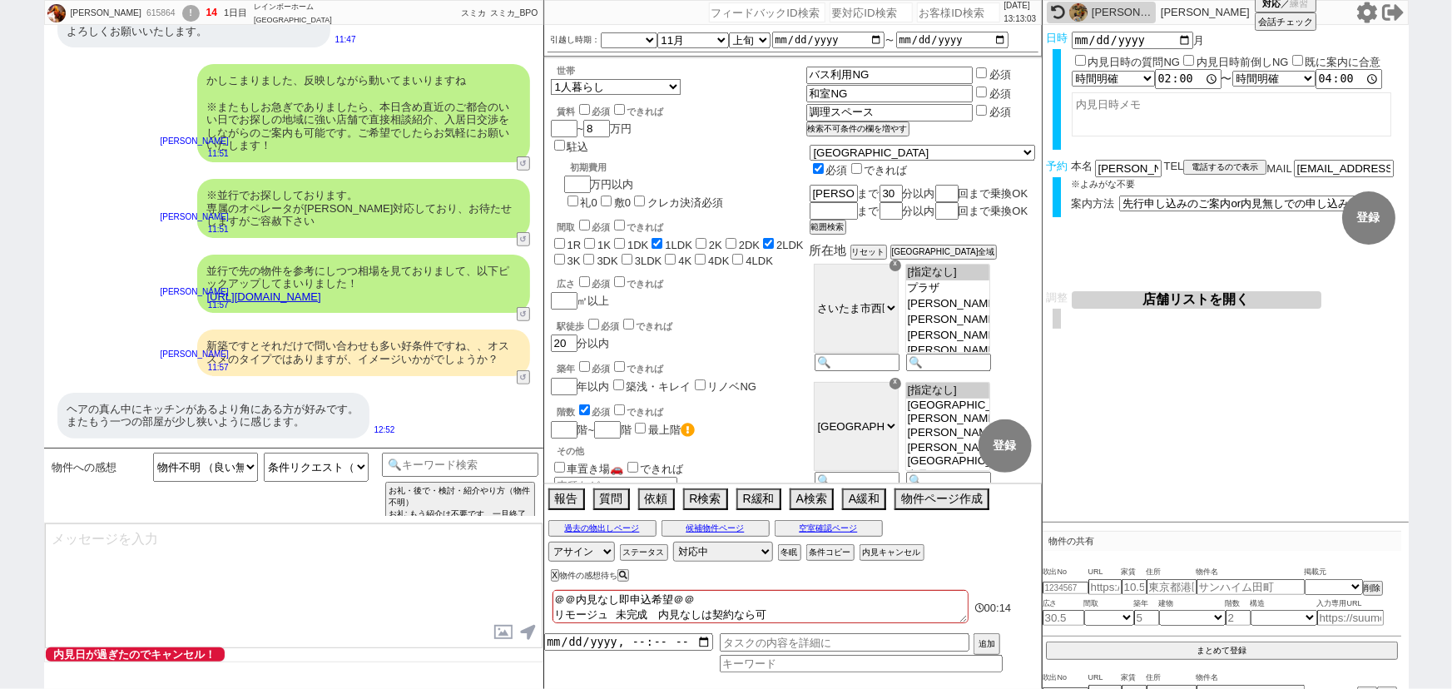
select select "215"
select select "216"
select select "217"
select select "218"
select select "219"
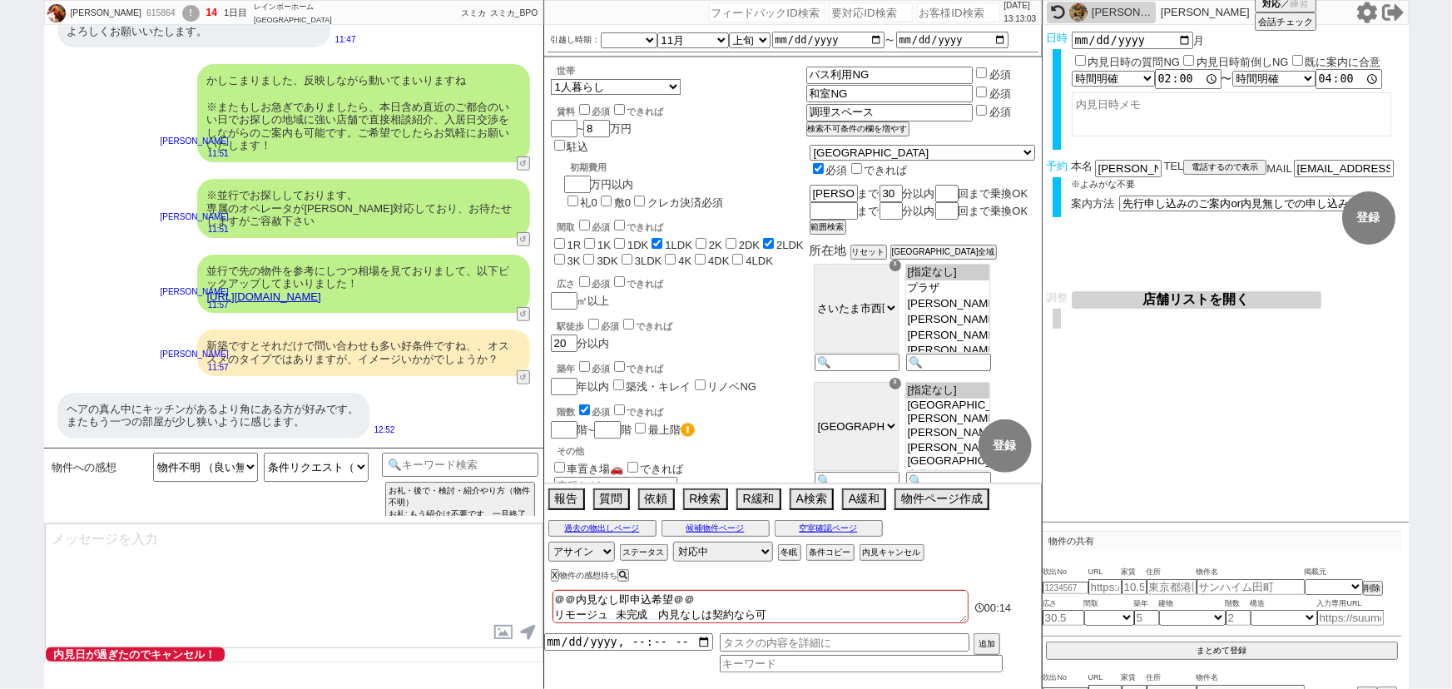
select select "220"
select select "221"
select select "222"
select select "224"
select select "226"
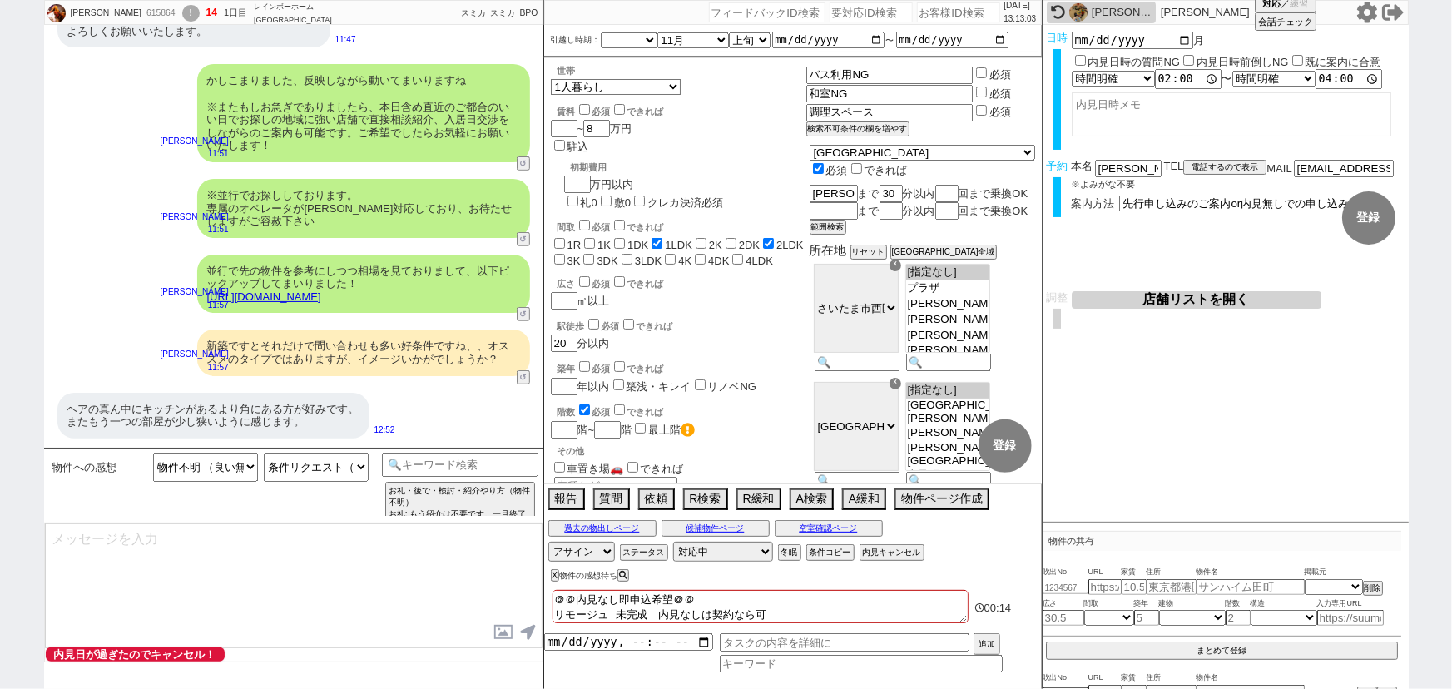
select select "227"
select select "228"
select select "229"
select select "235"
select select "35"
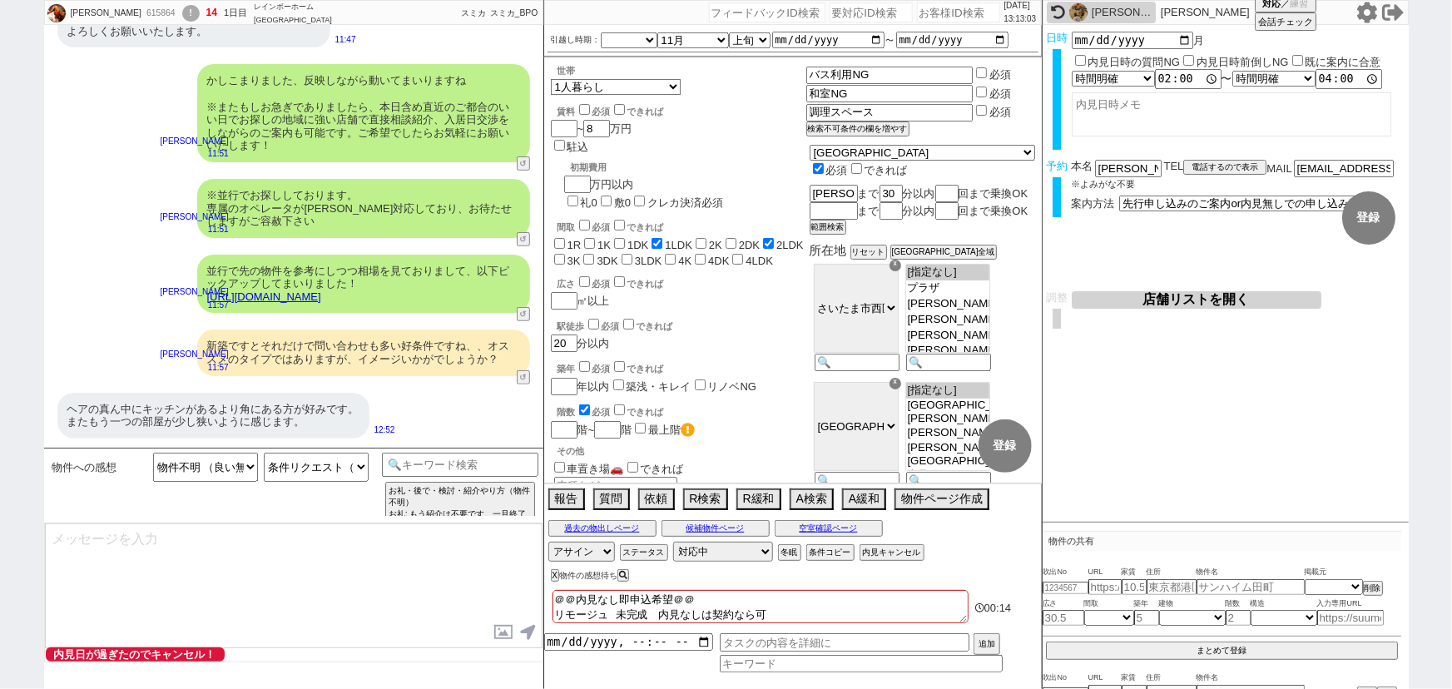
select select "[DATE]"
select select "25"
select select "794"
select select "726"
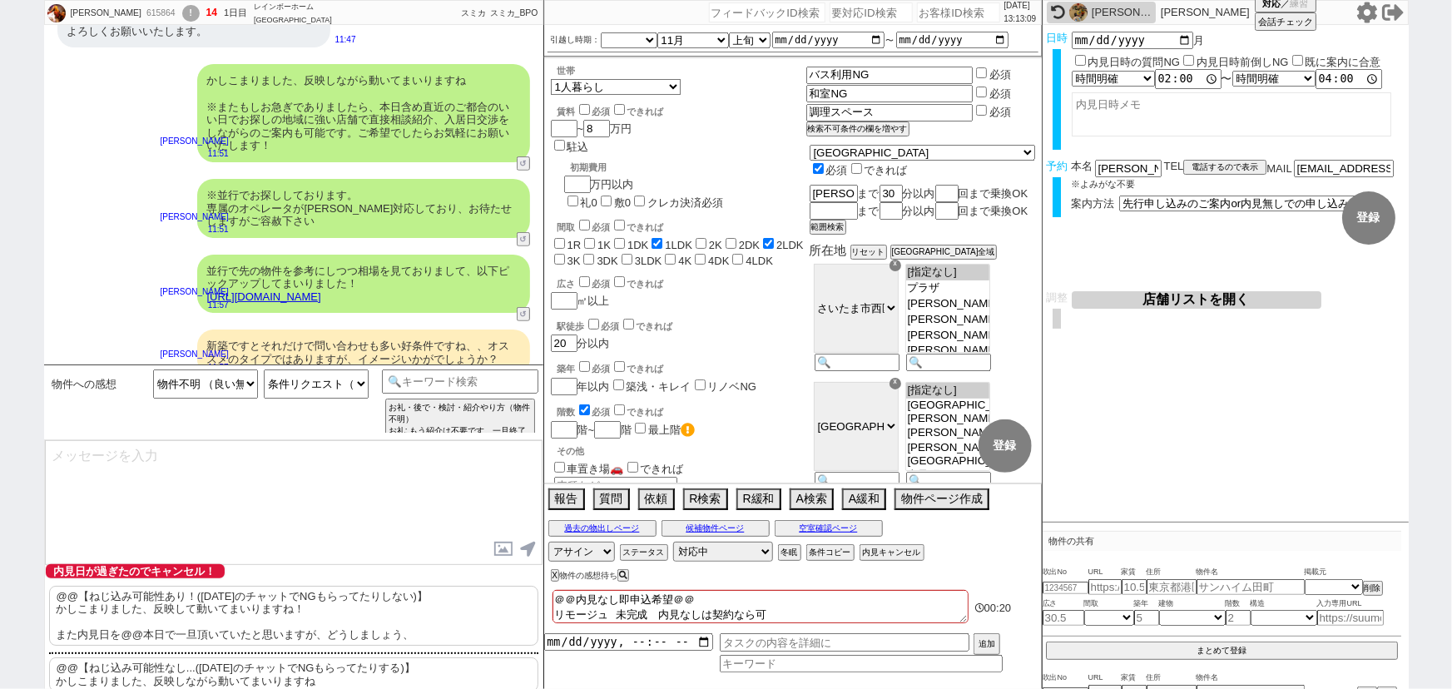
scroll to position [398, 0]
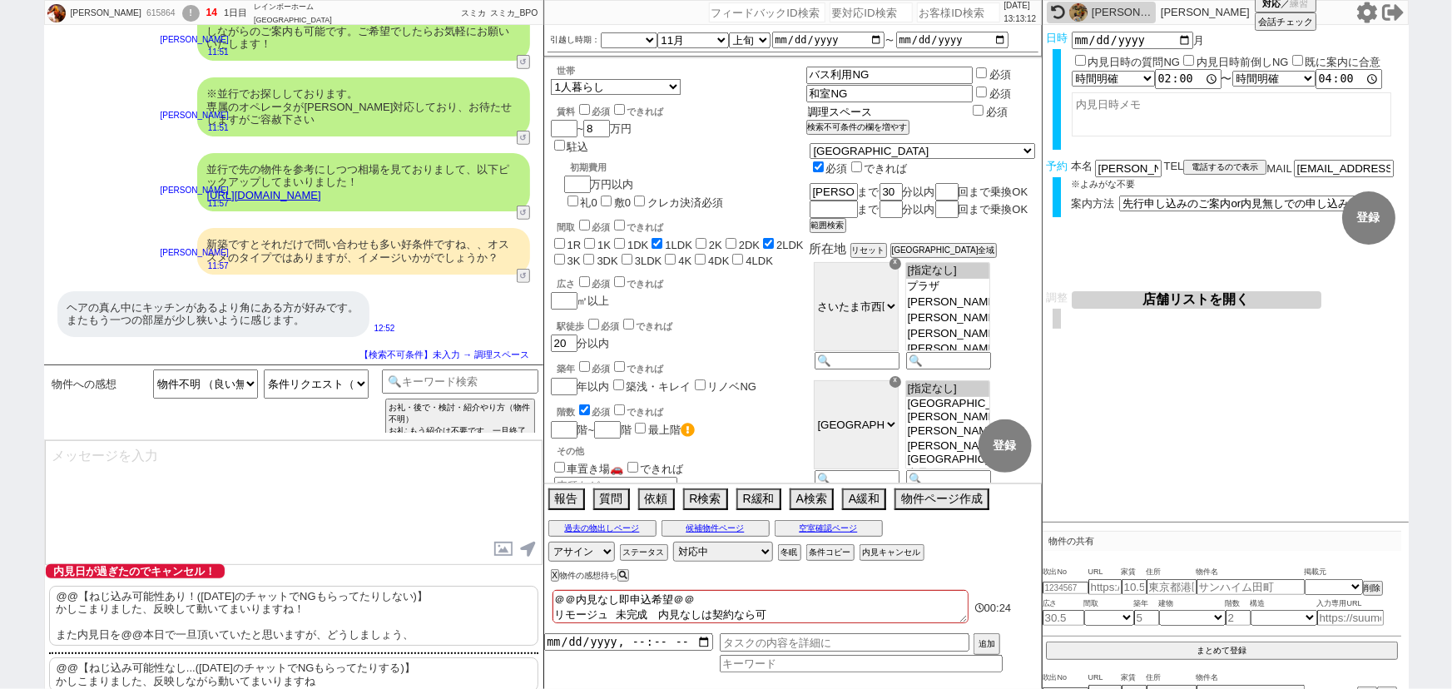
drag, startPoint x: 940, startPoint y: 107, endPoint x: 755, endPoint y: 122, distance: 186.1
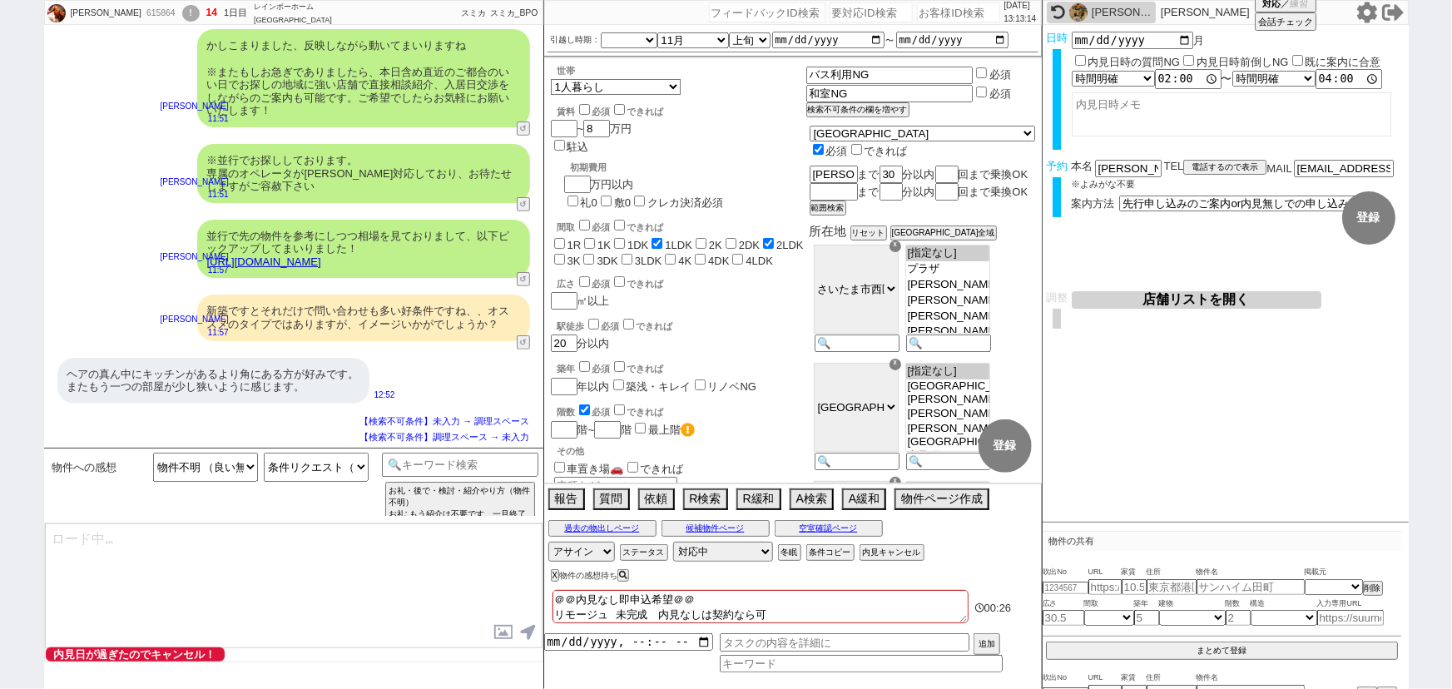
scroll to position [330, 0]
select select "181"
select select "182"
select select "183"
select select "184"
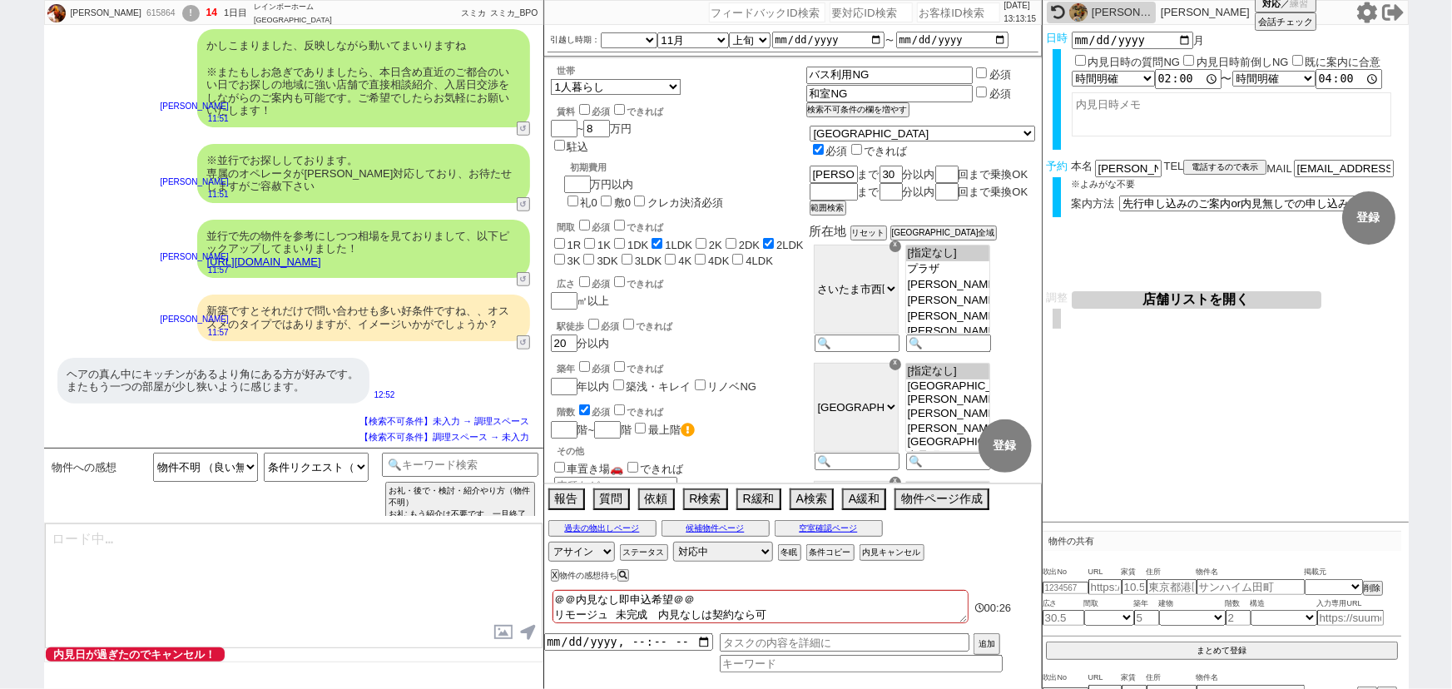
select select "185"
select select "186"
select select "187"
select select "188"
select select "189"
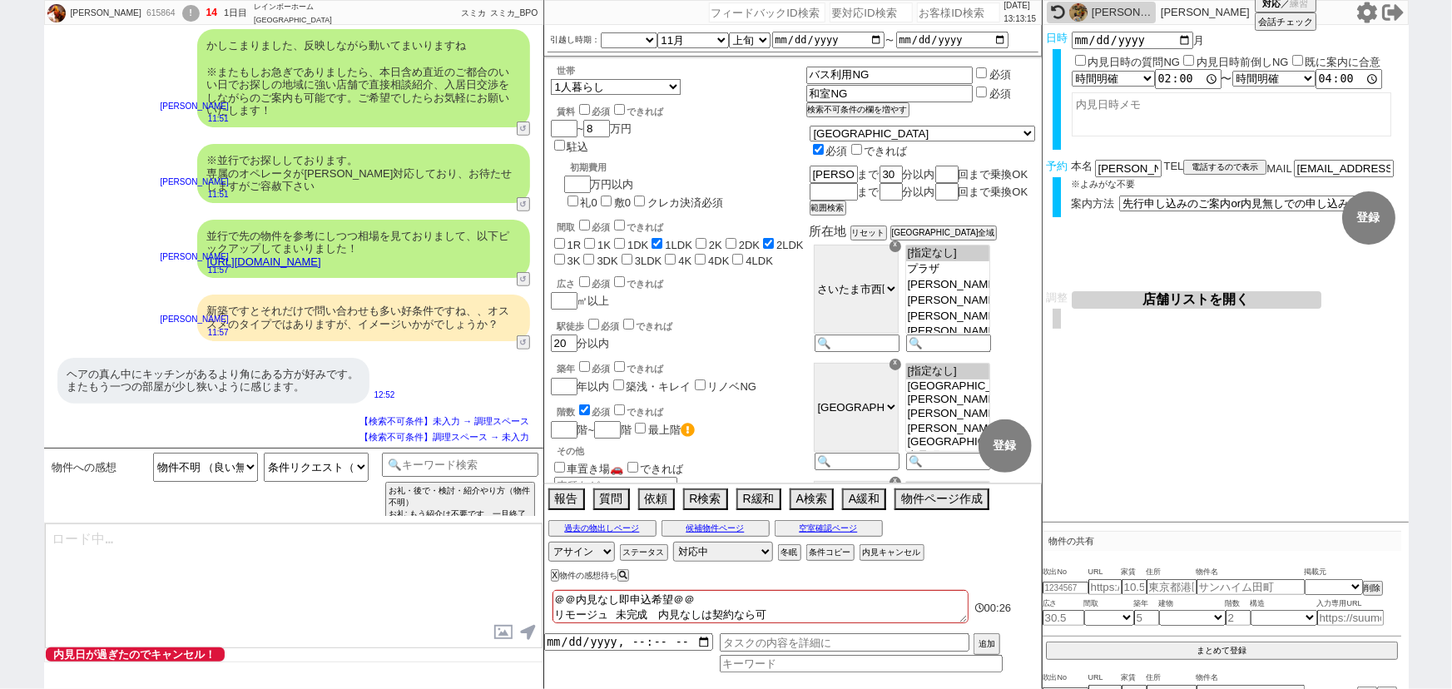
select select "190"
select select "192"
select select "195"
select select "200"
select select "201"
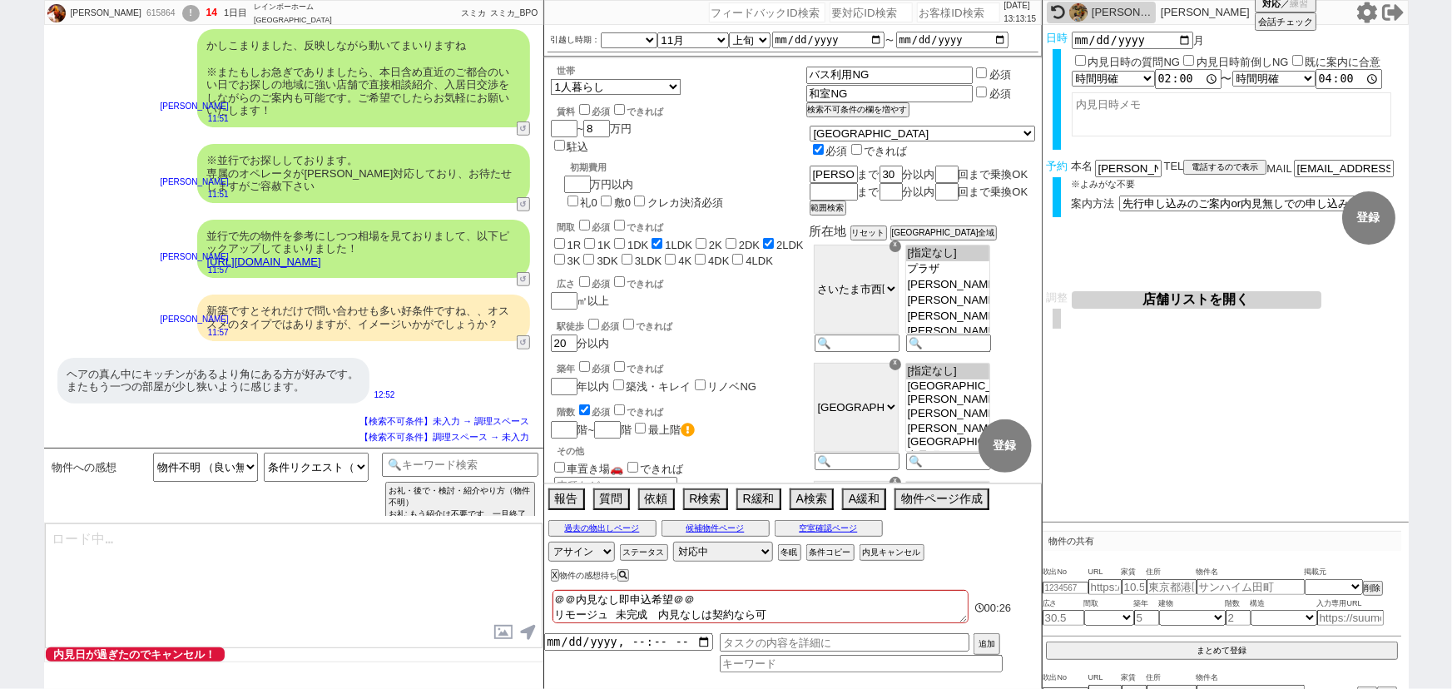
select select "203"
select select "205"
select select "206"
select select "207"
select select "208"
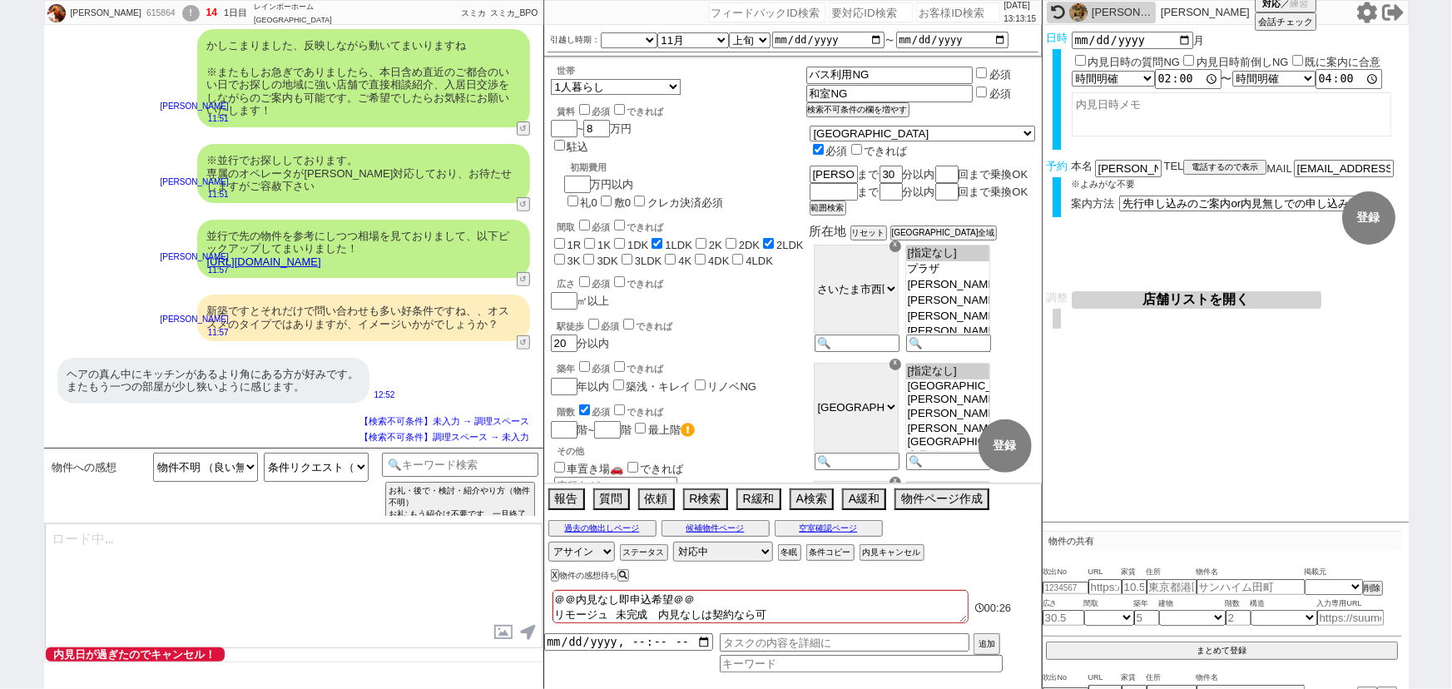
select select "209"
select select "210"
select select "211"
select select "212"
select select "213"
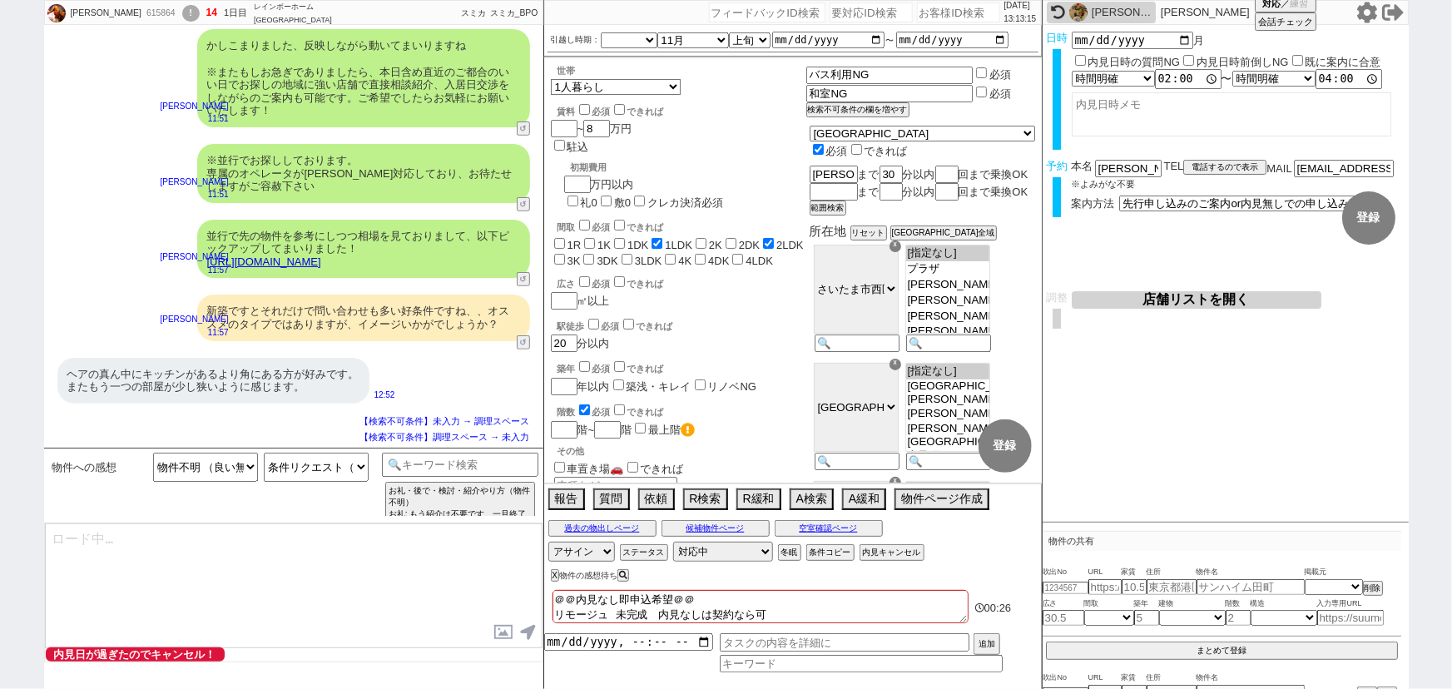
select select "214"
select select "215"
select select "216"
select select "217"
select select "218"
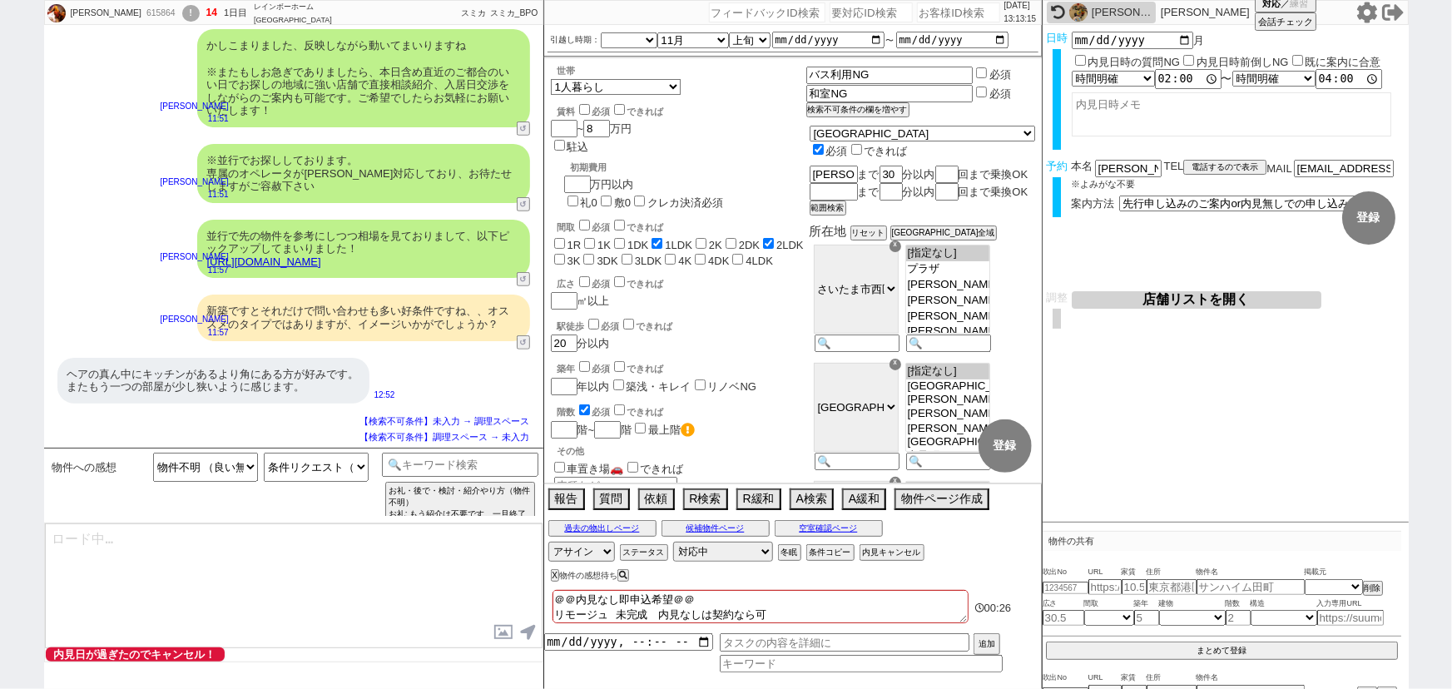
select select "219"
select select "220"
select select "221"
click at [331, 459] on select "条件リクエスト（曖昧） 条件リクエスト（明確） 既にある条件を再度感想として言及 緩和した条件→OK 緩和した条件→NG 条件反映しないただの感想 全部イマイ…" at bounding box center [316, 467] width 105 height 29
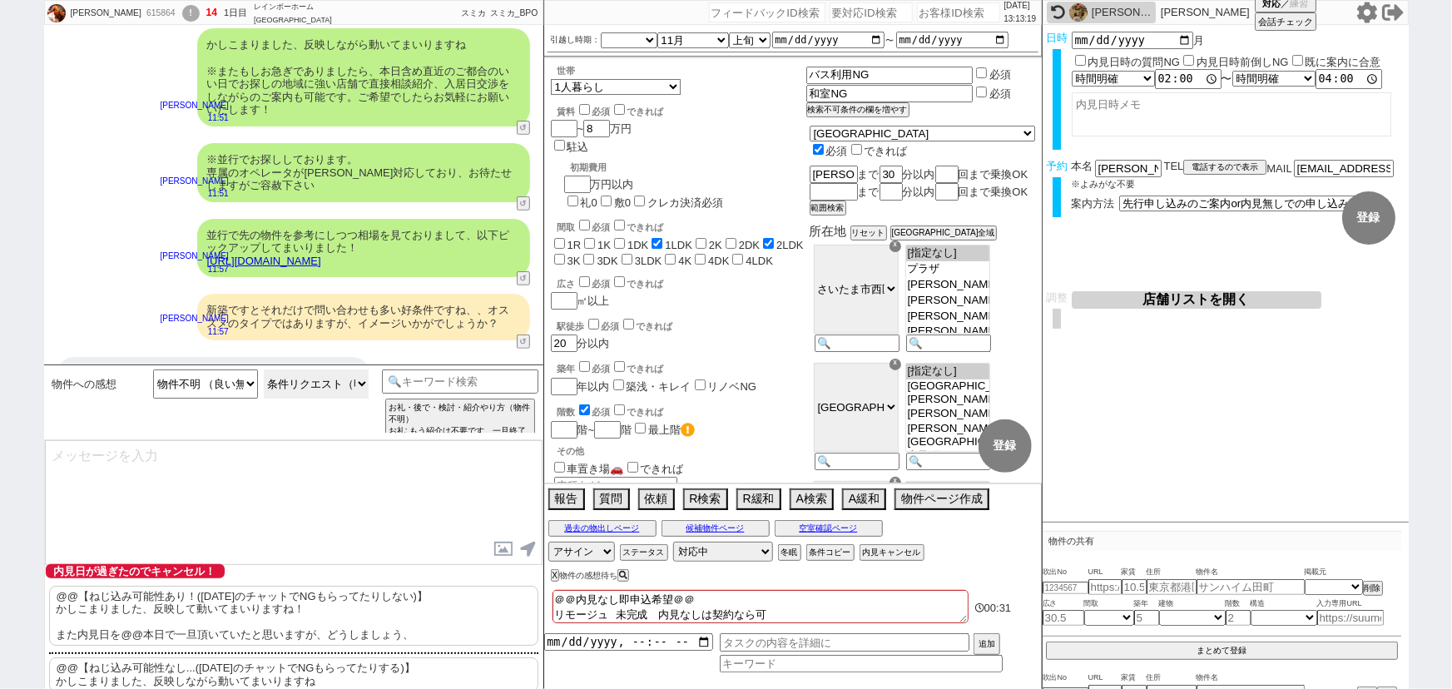
scroll to position [398, 0]
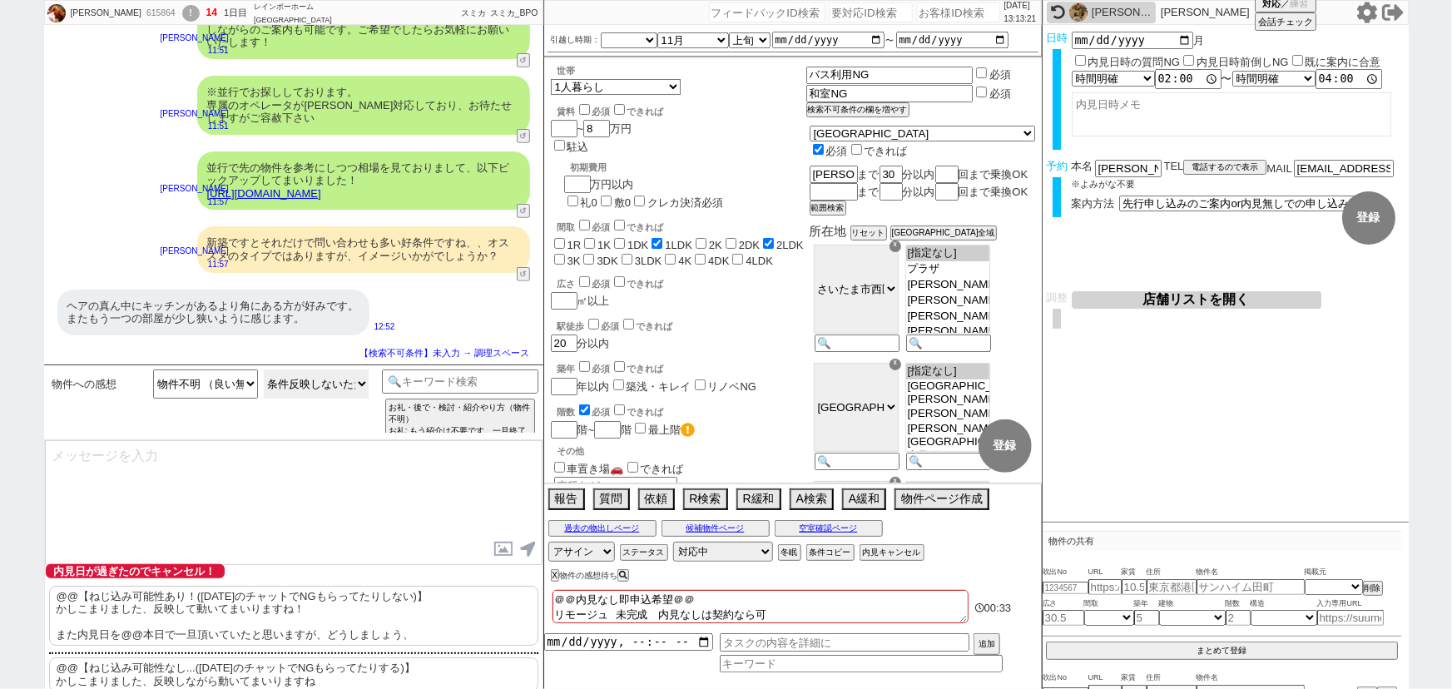
click at [264, 399] on select "条件リクエスト（曖昧） 条件リクエスト（明確） 既にある条件を再度感想として言及 緩和した条件→OK 緩和した条件→NG 条件反映しないただの感想 全部イマイ…" at bounding box center [316, 383] width 105 height 29
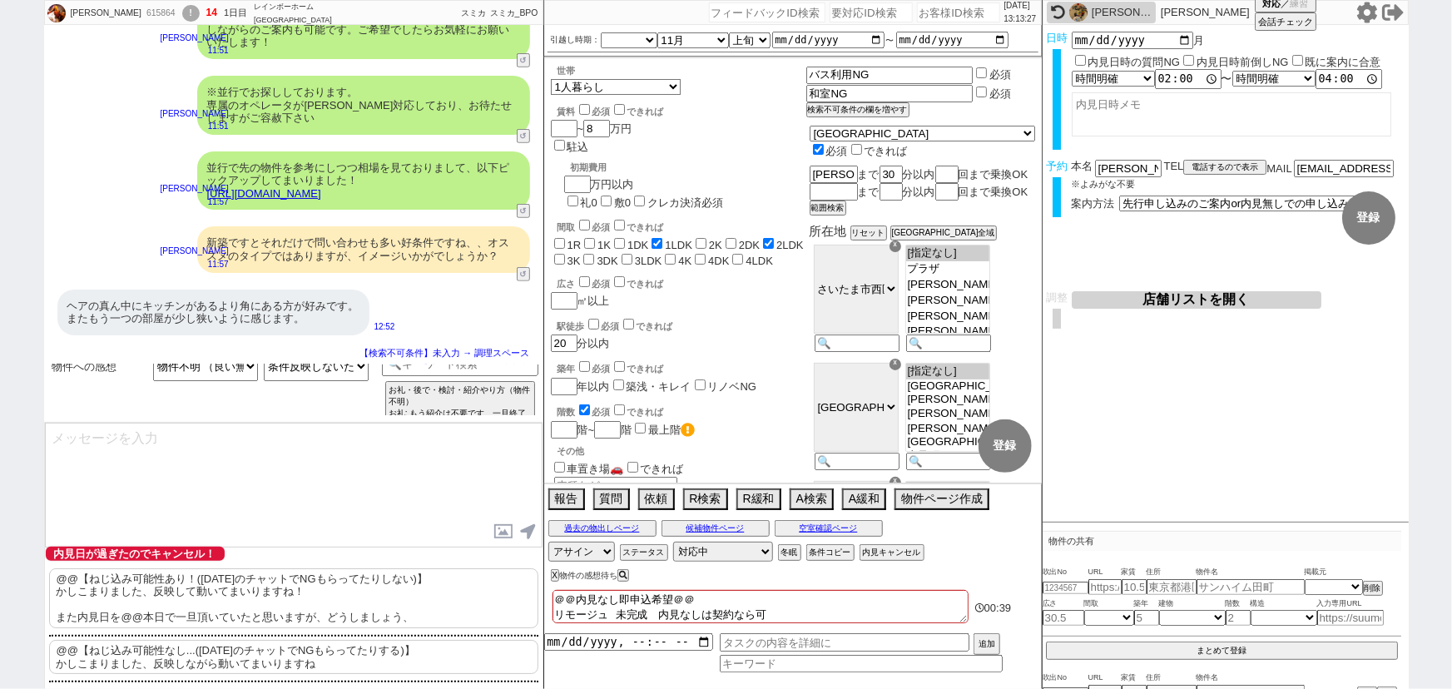
click at [240, 651] on p "@@【ねじ込み可能性なし...([DATE]のチャットでNGもらってたりする)】 かしこまりました、反映しながら動いてまいりますね" at bounding box center [293, 657] width 489 height 34
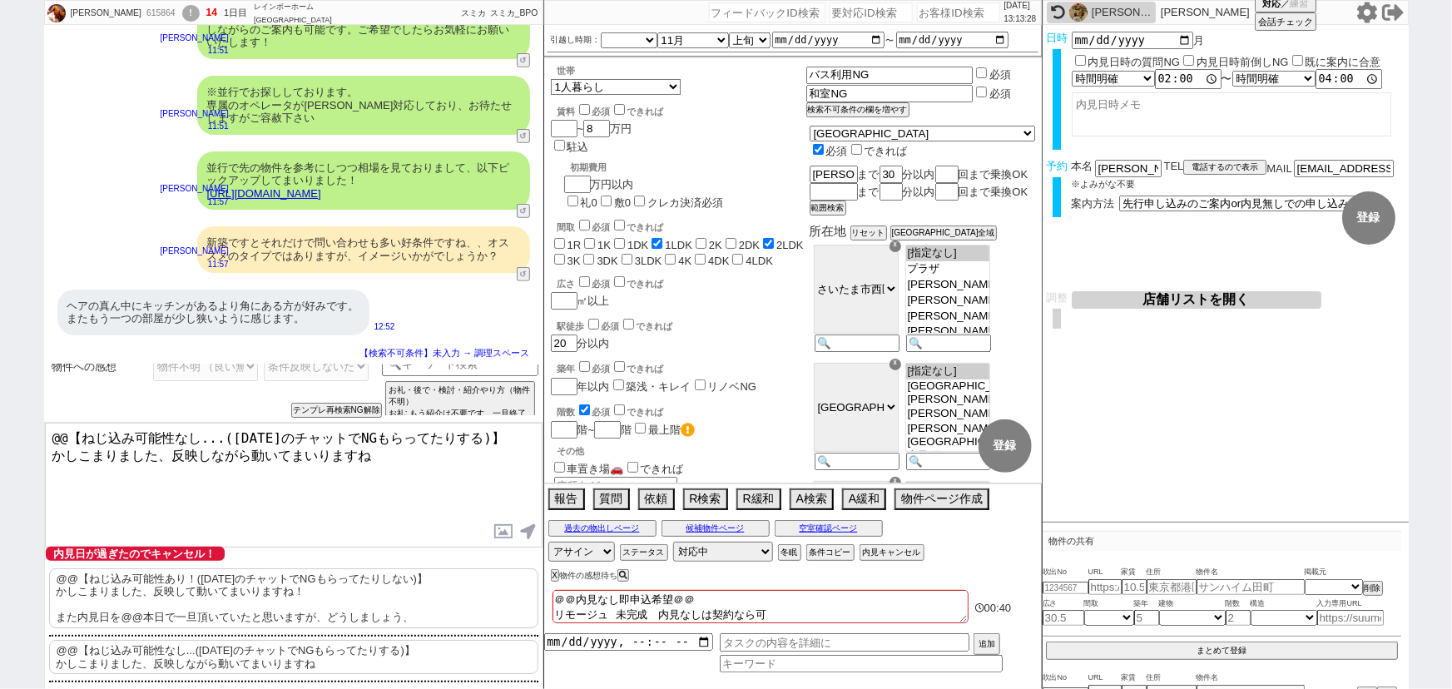
drag, startPoint x: 46, startPoint y: 443, endPoint x: 36, endPoint y: 421, distance: 23.8
click at [36, 421] on div "匠 615864 ! 14 1日目 レインボーホーム 上福岡店 冬眠中 自社客 スミカ スミカ_BPO チャット全表示 [DATE] 取り急ぎ最寄りがズレます…" at bounding box center [726, 344] width 1452 height 689
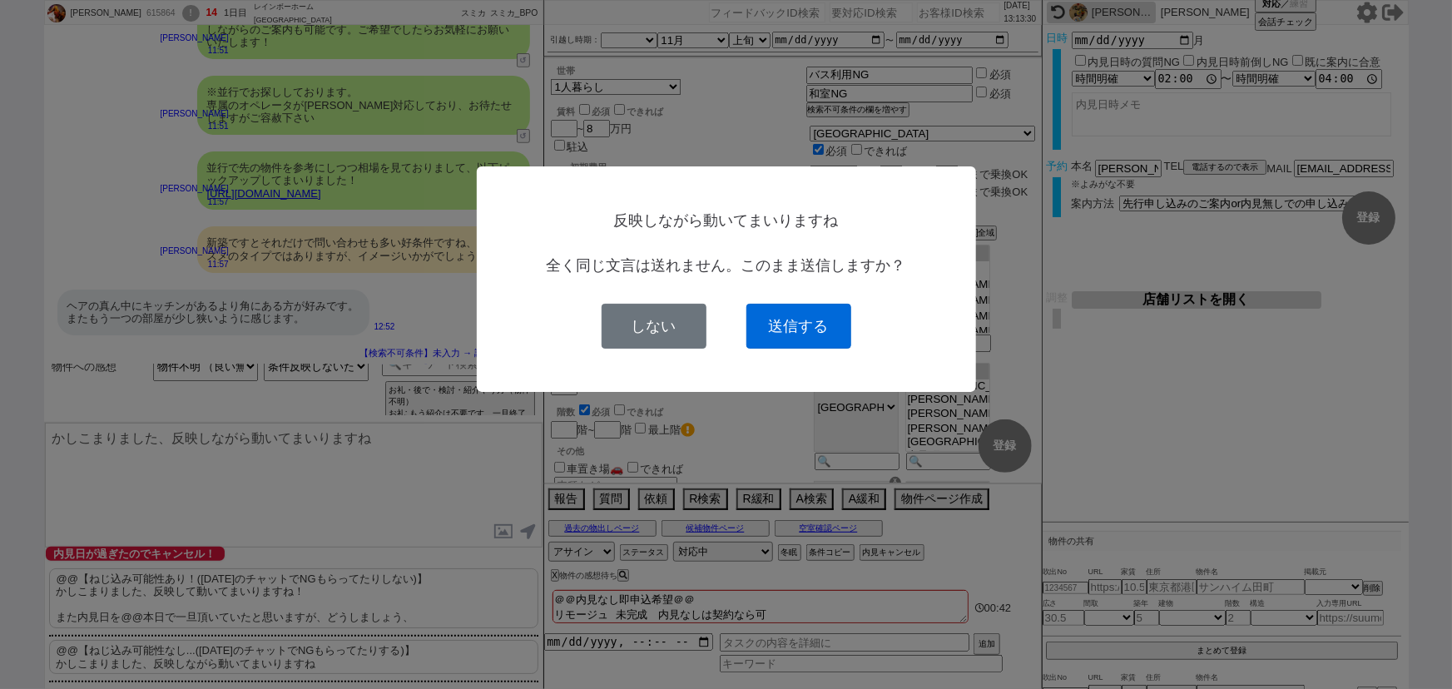
click at [824, 330] on button "送信する" at bounding box center [798, 326] width 105 height 45
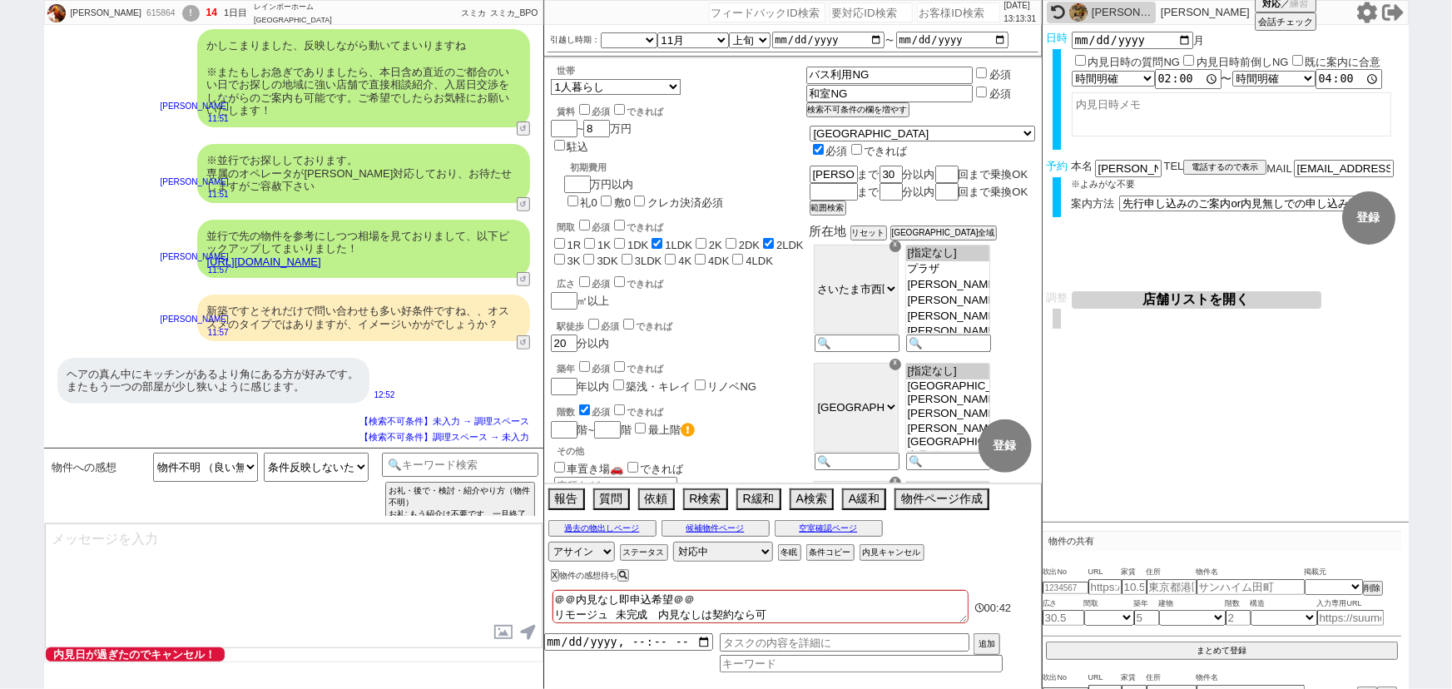
scroll to position [279, 0]
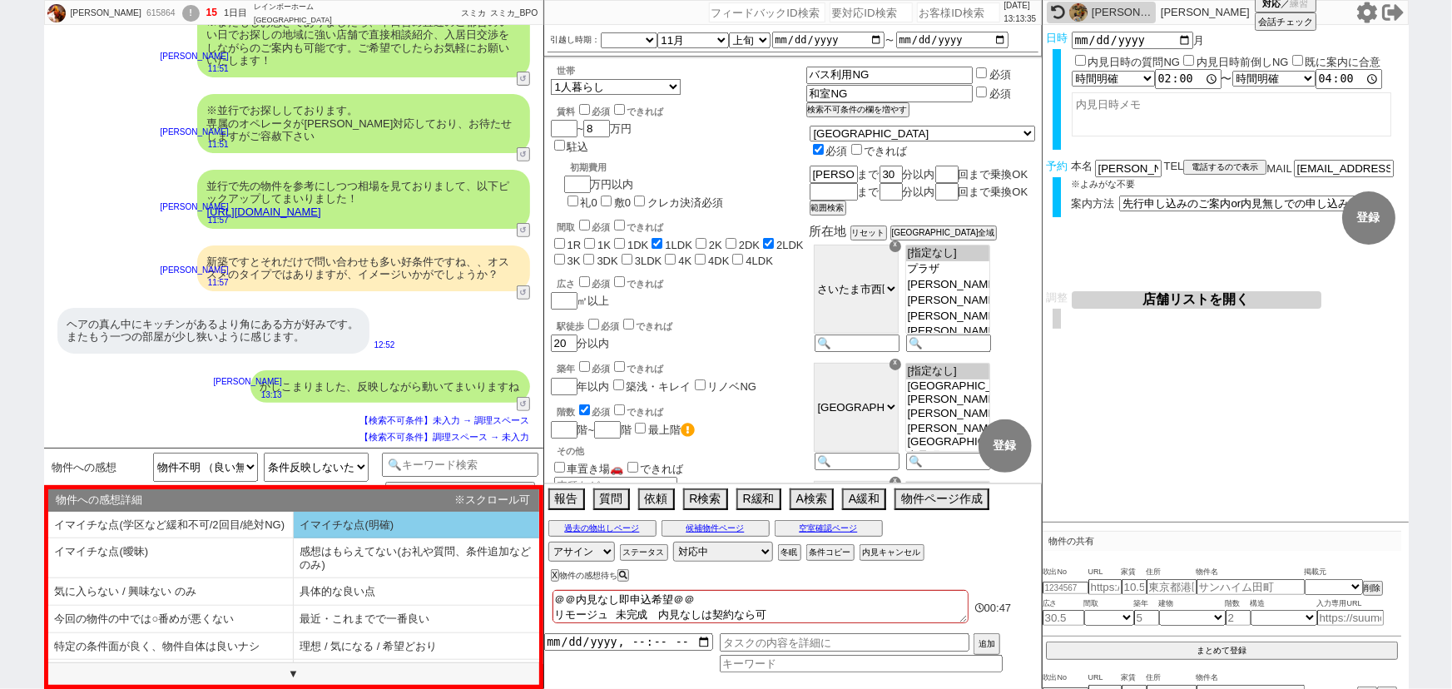
click at [357, 521] on li "イマイチな点(明確)" at bounding box center [416, 525] width 245 height 27
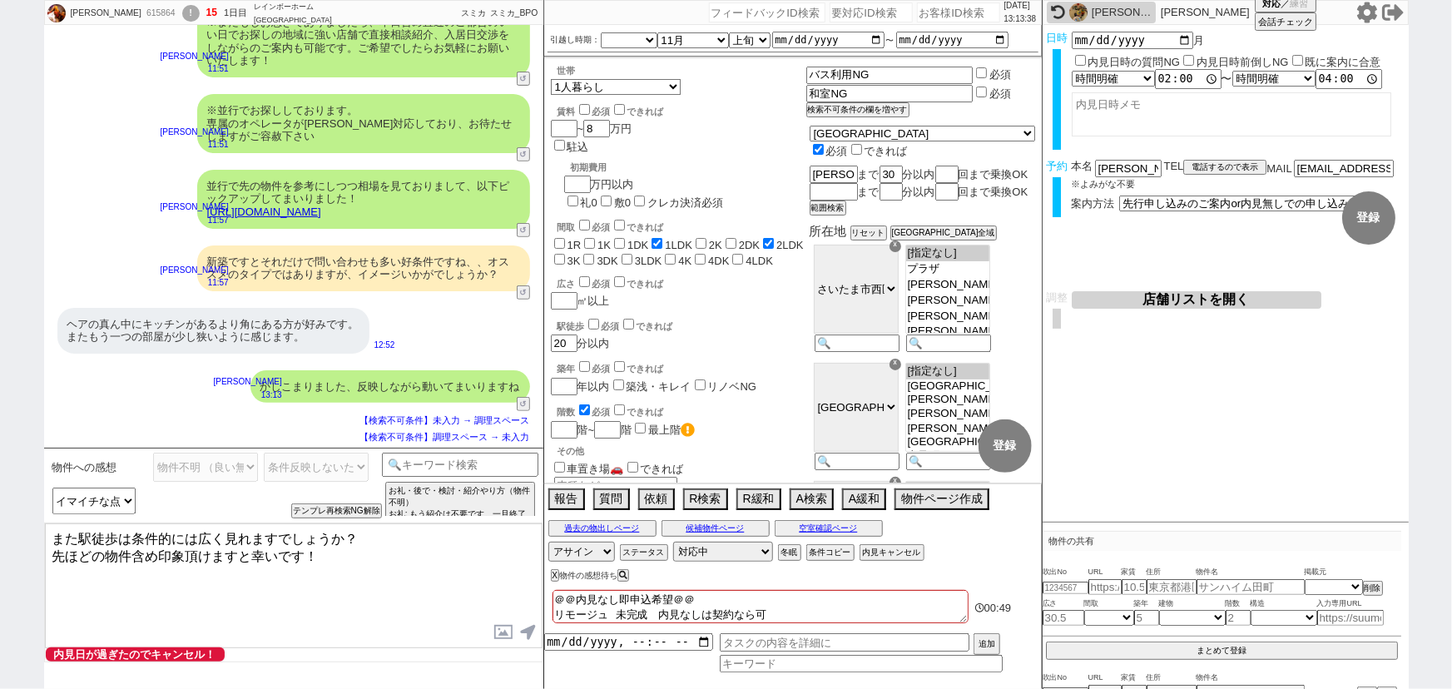
click at [548, 574] on div "X 物件の感想待ち" at bounding box center [755, 575] width 423 height 22
click at [552, 574] on button "X" at bounding box center [554, 575] width 6 height 9
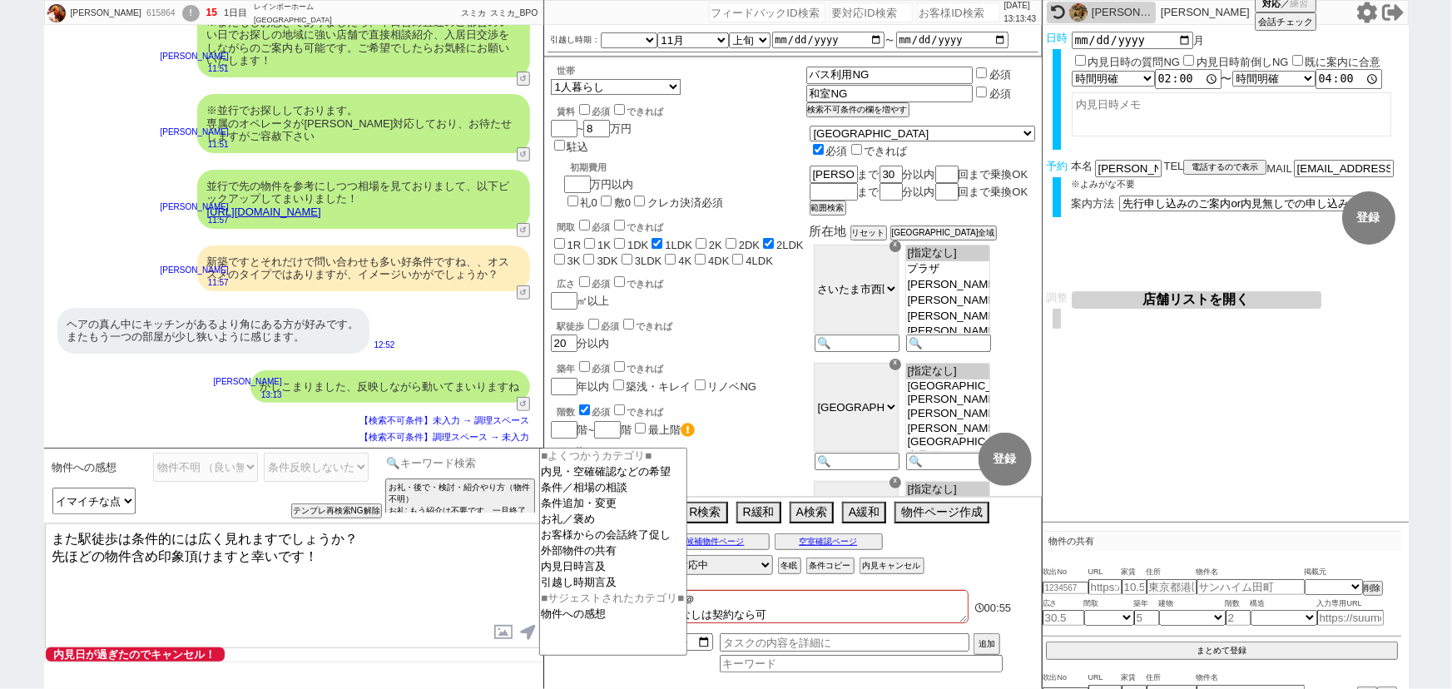
click at [413, 463] on input at bounding box center [460, 463] width 157 height 21
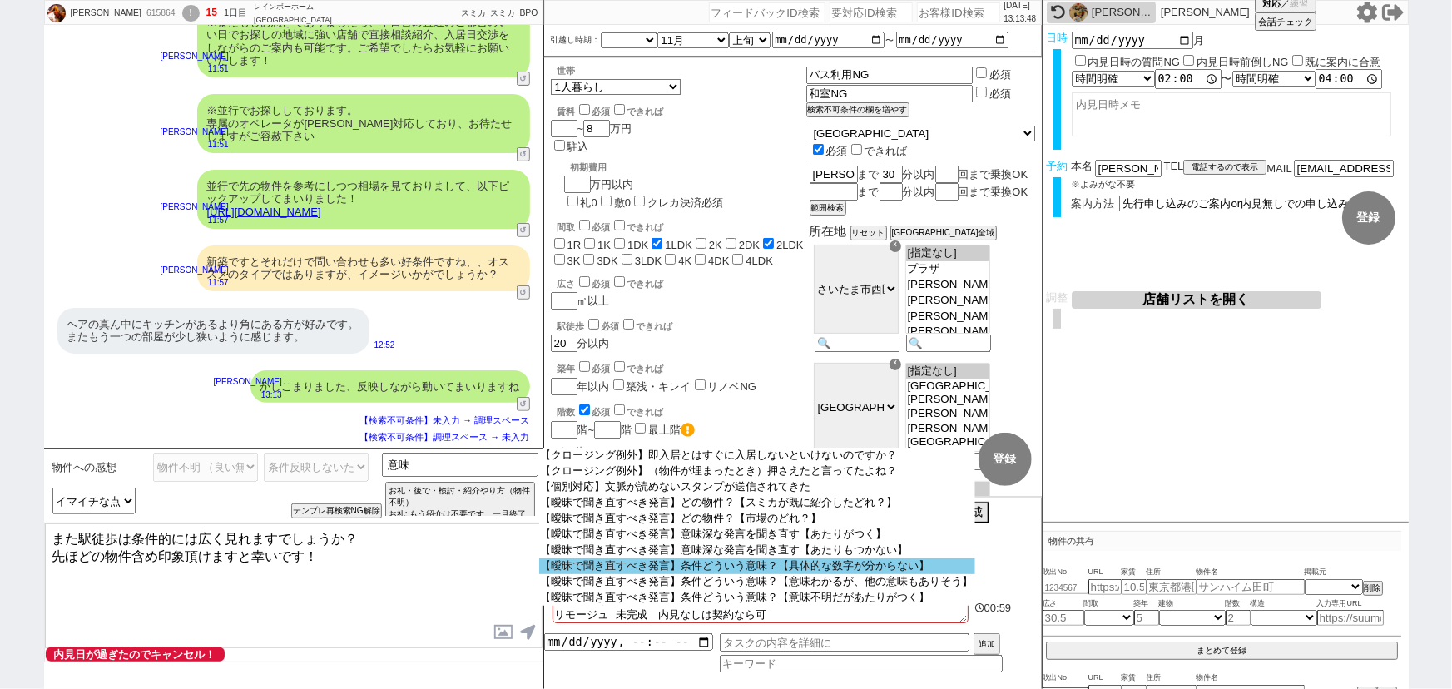
click at [786, 567] on option "【曖昧で聞き直すべき発言】条件どういう意味？【具体的な数字が分からない】" at bounding box center [757, 566] width 436 height 16
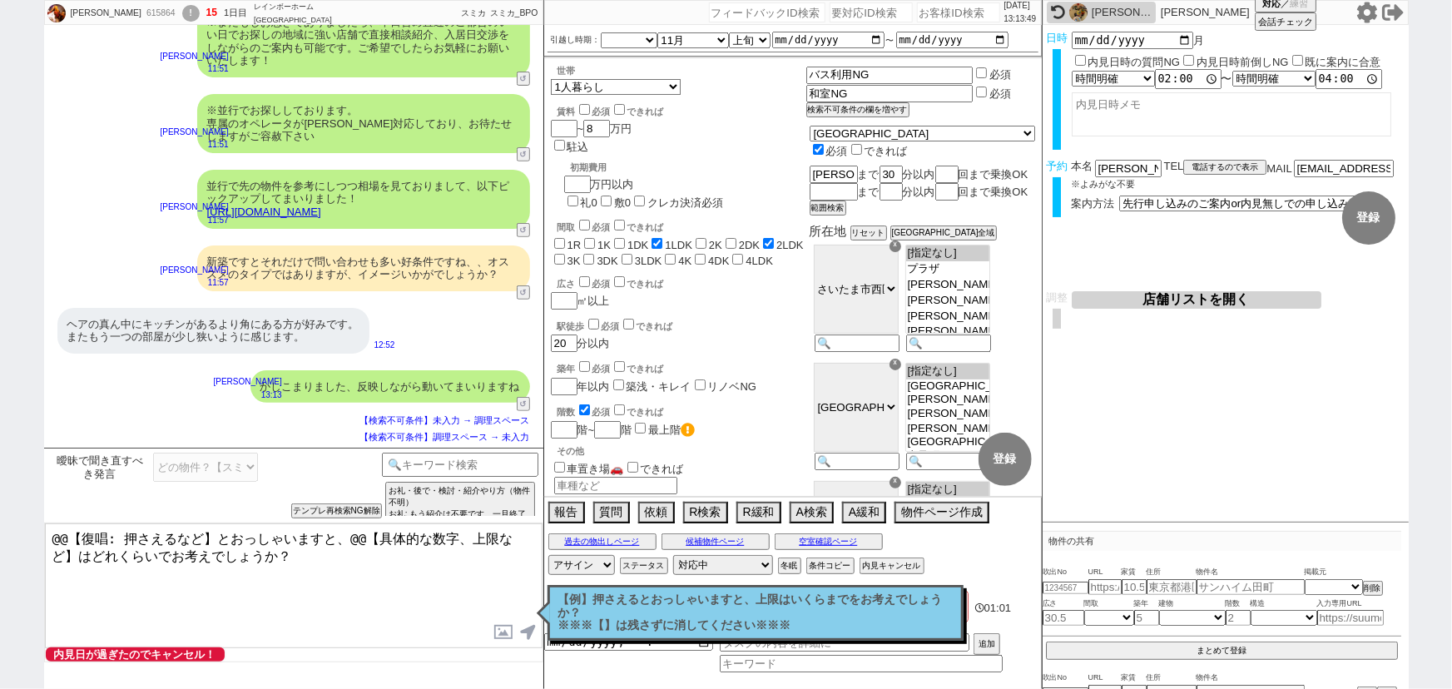
drag, startPoint x: 214, startPoint y: 531, endPoint x: 1, endPoint y: 504, distance: 214.6
click at [1, 504] on div "匠 615864 ! 15 1日目 レインボーホーム 上福岡店 冬眠中 自社客 スミカ スミカ_BPO チャット全表示 2025-09-22 かなりいいのです…" at bounding box center [726, 344] width 1452 height 689
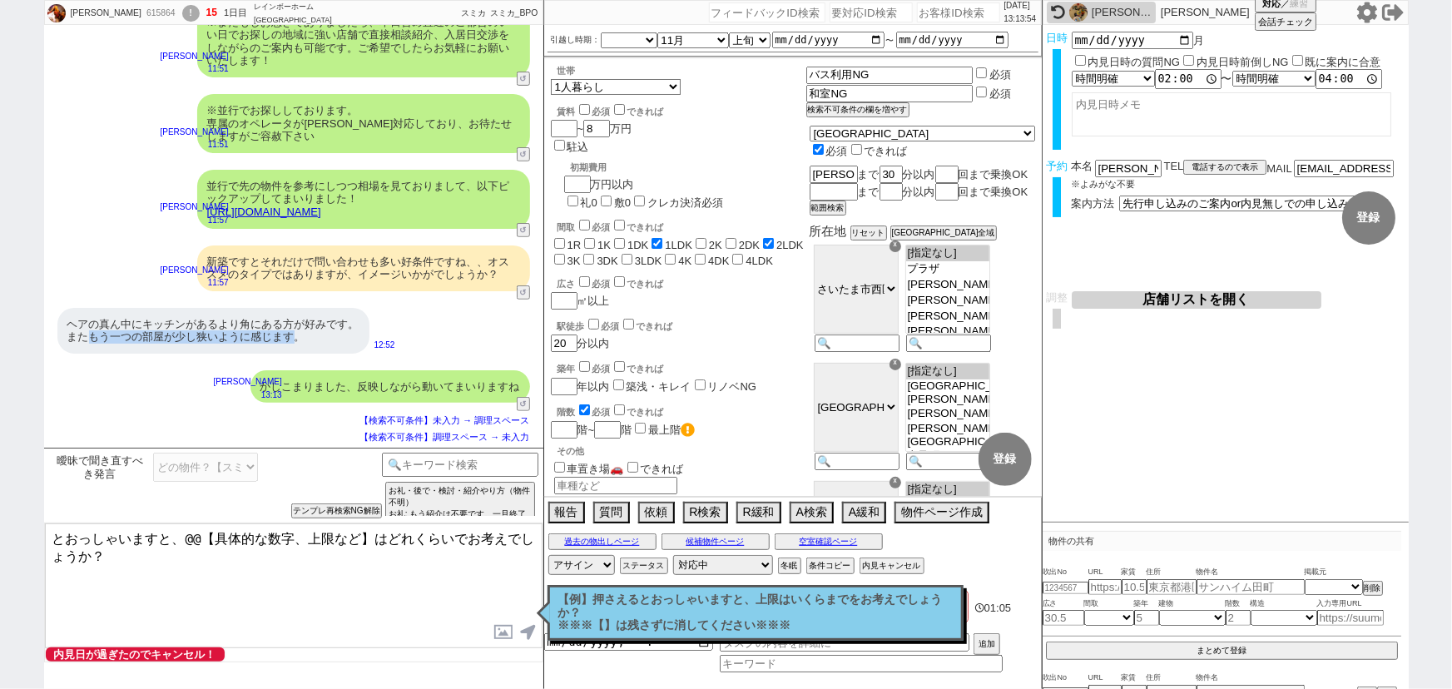
drag, startPoint x: 85, startPoint y: 338, endPoint x: 292, endPoint y: 342, distance: 207.2
click at [292, 342] on div "ヘアの真ん中にキッチンがあるより角にある方が好みです。 またもう一つの部屋が少し狭いように感じます。" at bounding box center [213, 331] width 312 height 46
copy div "もう一つの部屋が少し狭いように感じます"
click at [51, 533] on textarea "とおっしゃいますと、@@【具体的な数字、上限など】はどれくらいでお考えでしょうか？" at bounding box center [294, 585] width 498 height 125
paste textarea "もう一つの部屋が少し狭いように感じます"
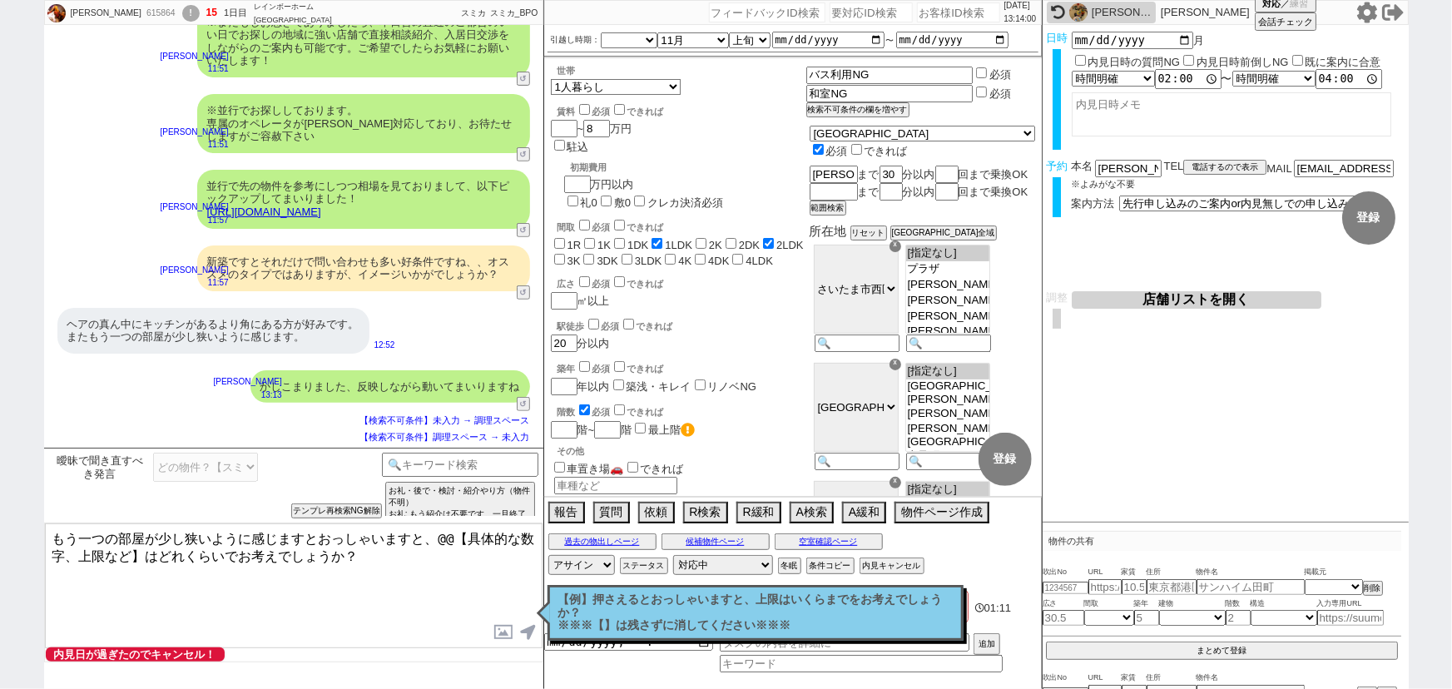
drag, startPoint x: 433, startPoint y: 537, endPoint x: 146, endPoint y: 557, distance: 287.7
click at [146, 557] on textarea "もう一つの部屋が少し狭いように感じますとおっしゃいますと、@@【具体的な数字、上限など】はどれくらいでお考えでしょうか？" at bounding box center [294, 585] width 498 height 125
click at [493, 539] on textarea "もう一つの部屋が少し狭いように感じますとおっしゃいますと、お部屋は何畳以上でお考えでしょうか？" at bounding box center [294, 585] width 498 height 125
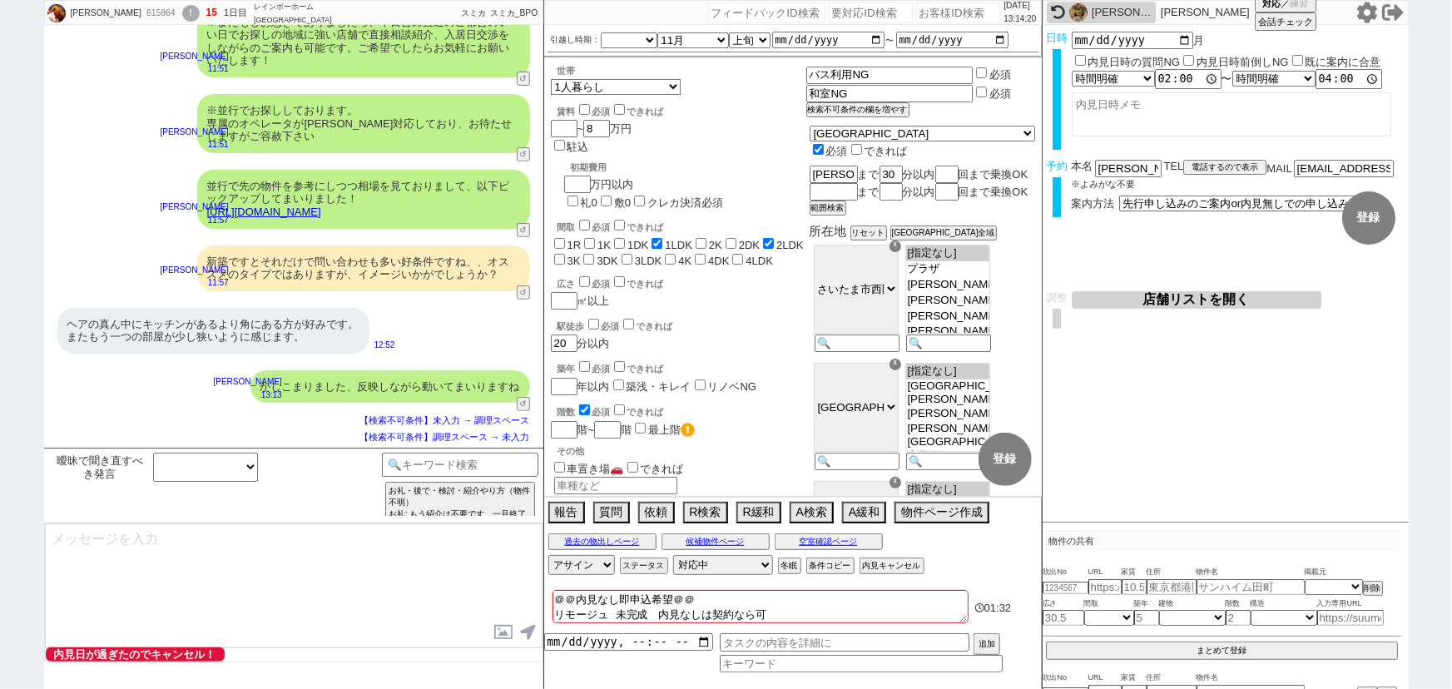
scroll to position [341, 0]
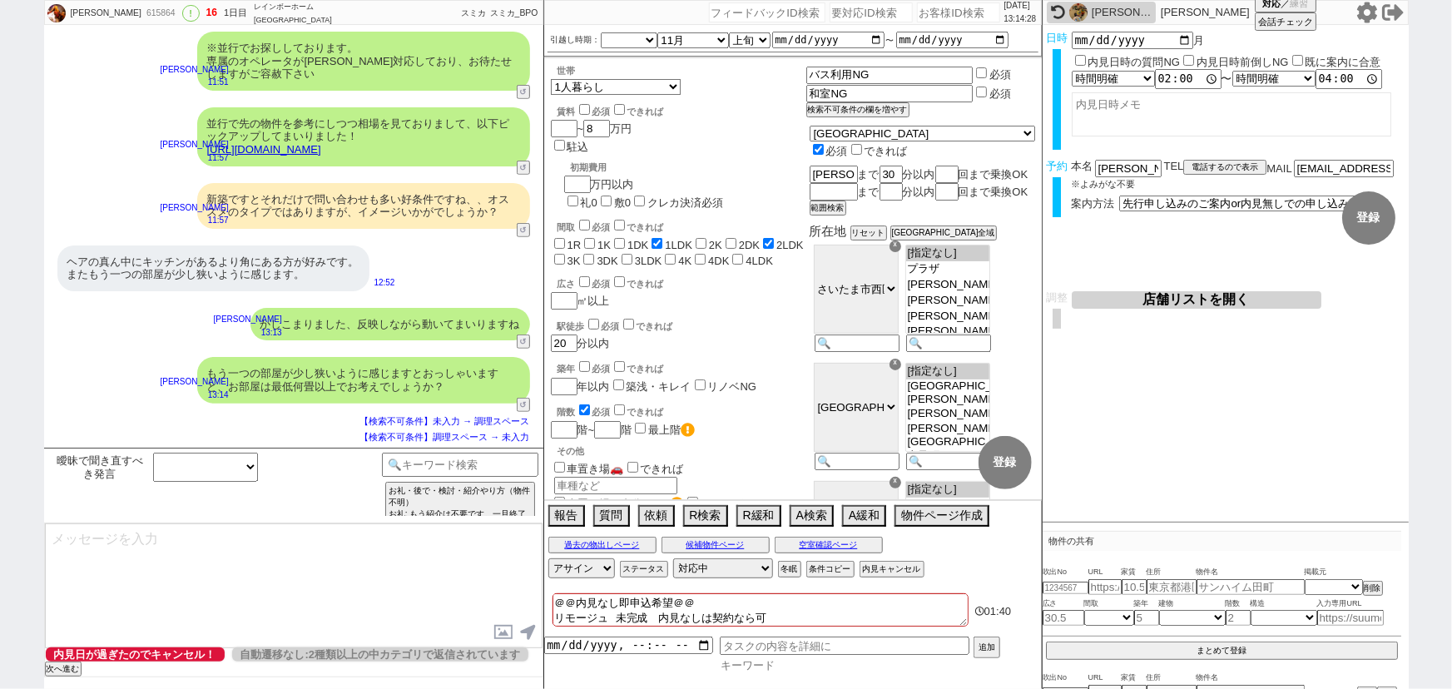
click at [760, 666] on input at bounding box center [861, 665] width 283 height 14
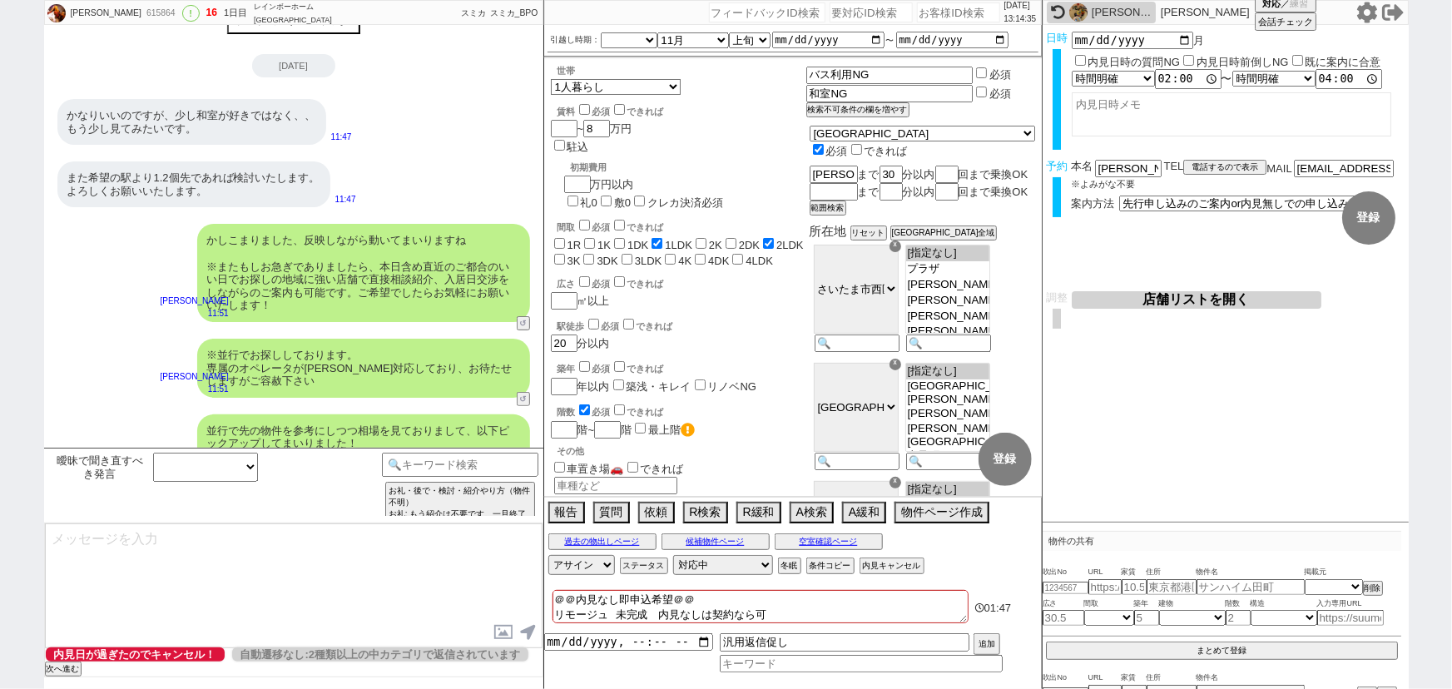
scroll to position [0, 0]
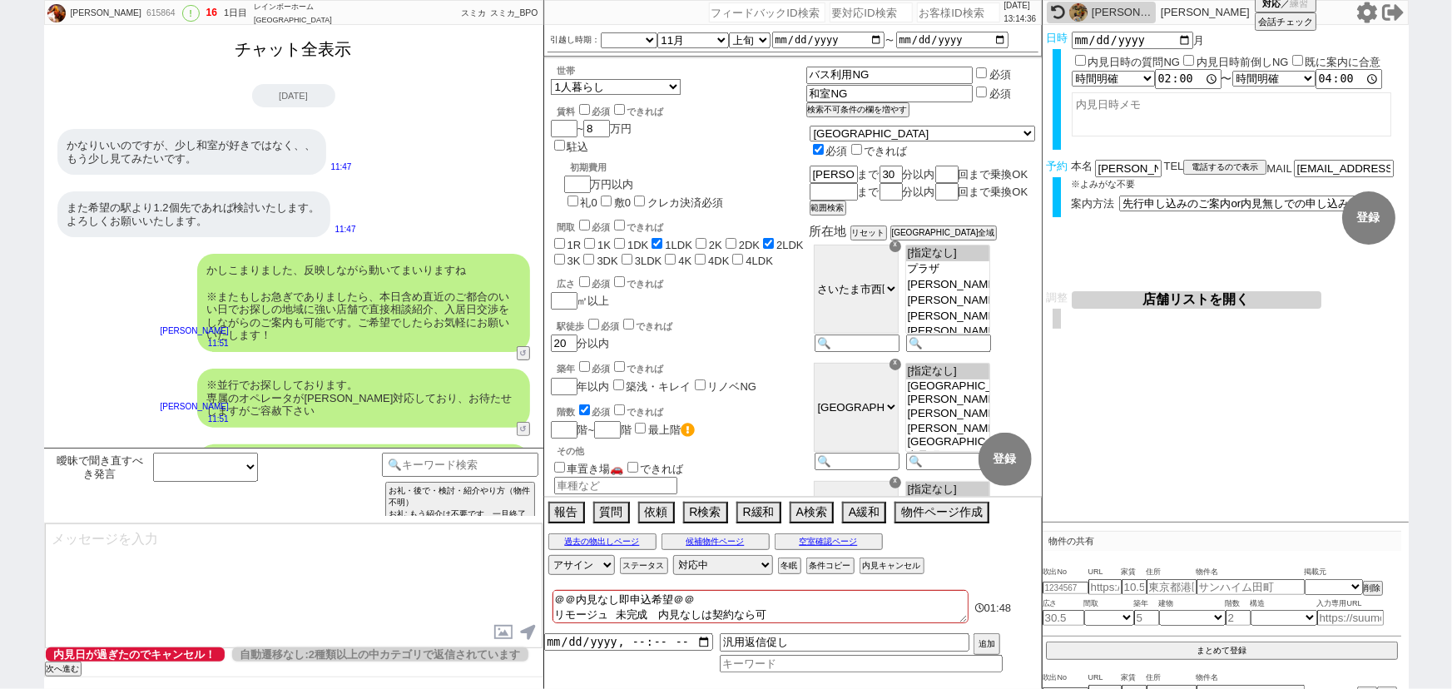
click at [313, 49] on button "チャット全表示" at bounding box center [294, 49] width 130 height 29
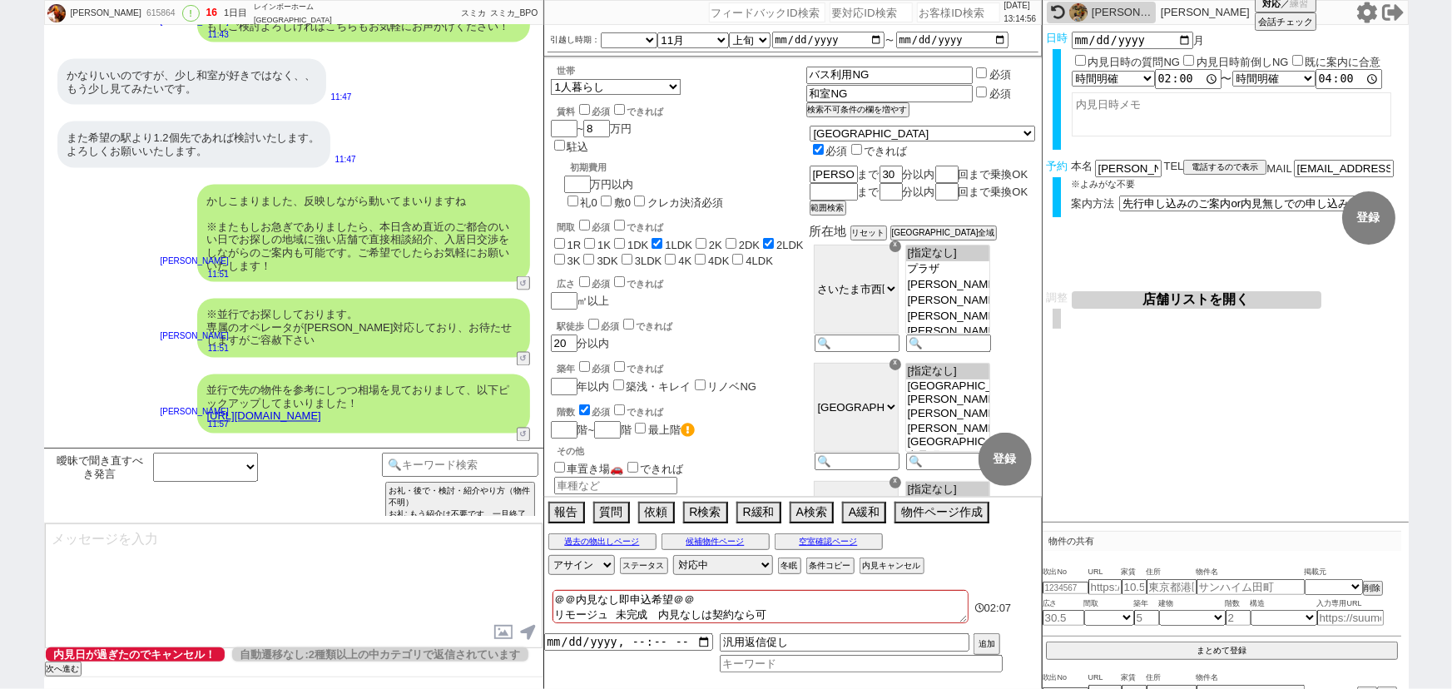
scroll to position [7849, 0]
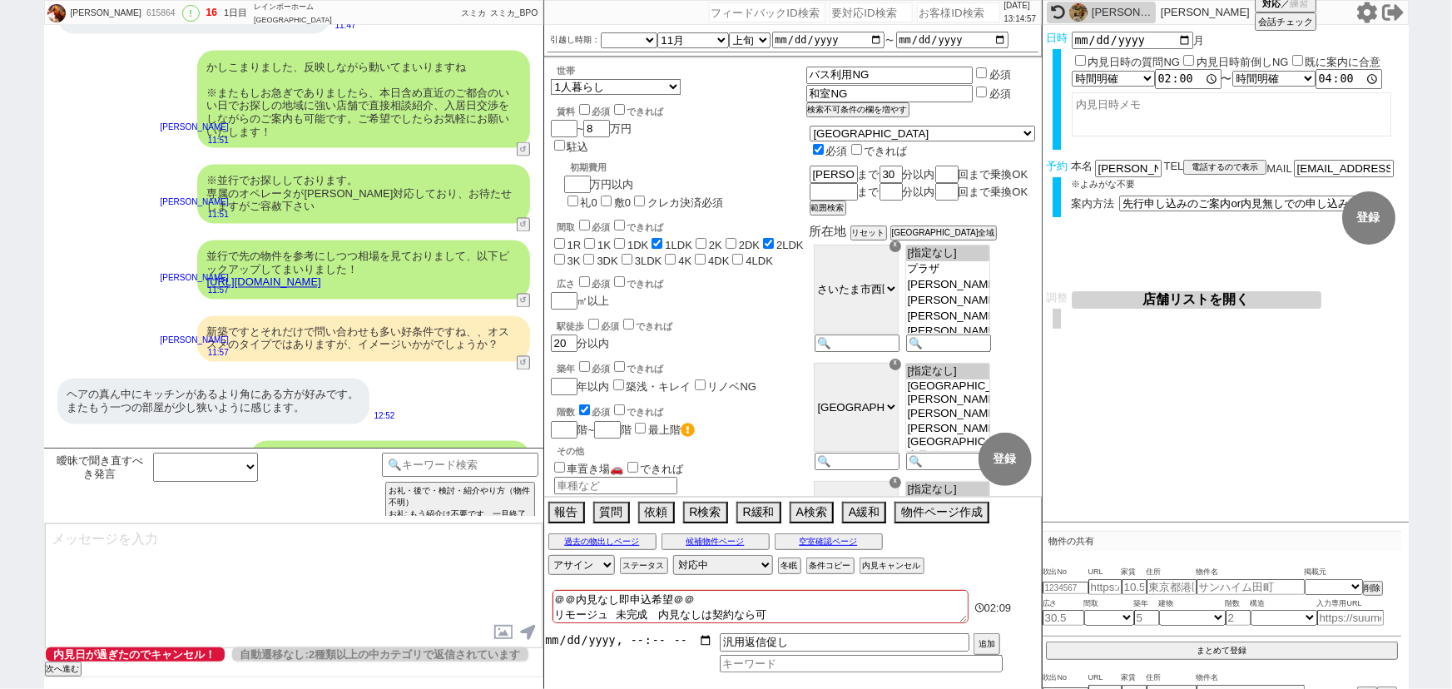
click at [616, 645] on input "datetime-local" at bounding box center [628, 640] width 169 height 14
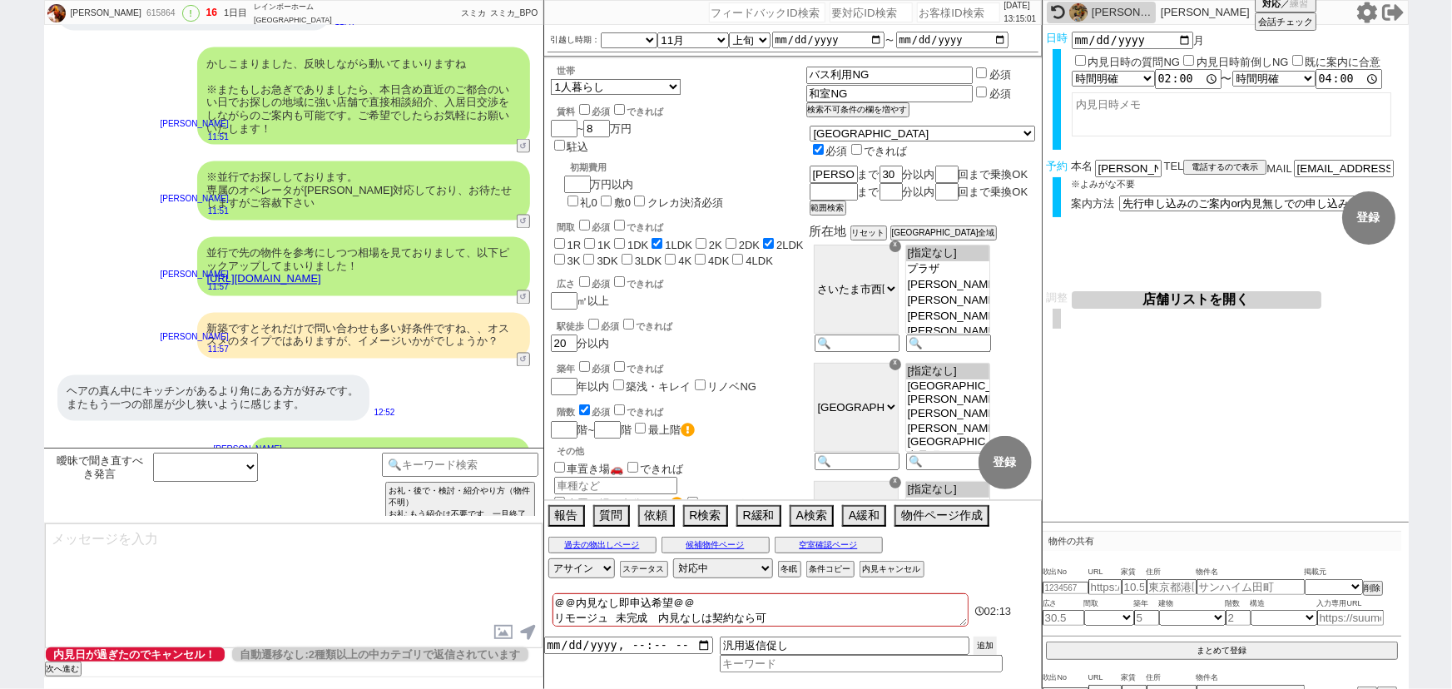
click at [981, 640] on button "追加" at bounding box center [984, 645] width 23 height 18
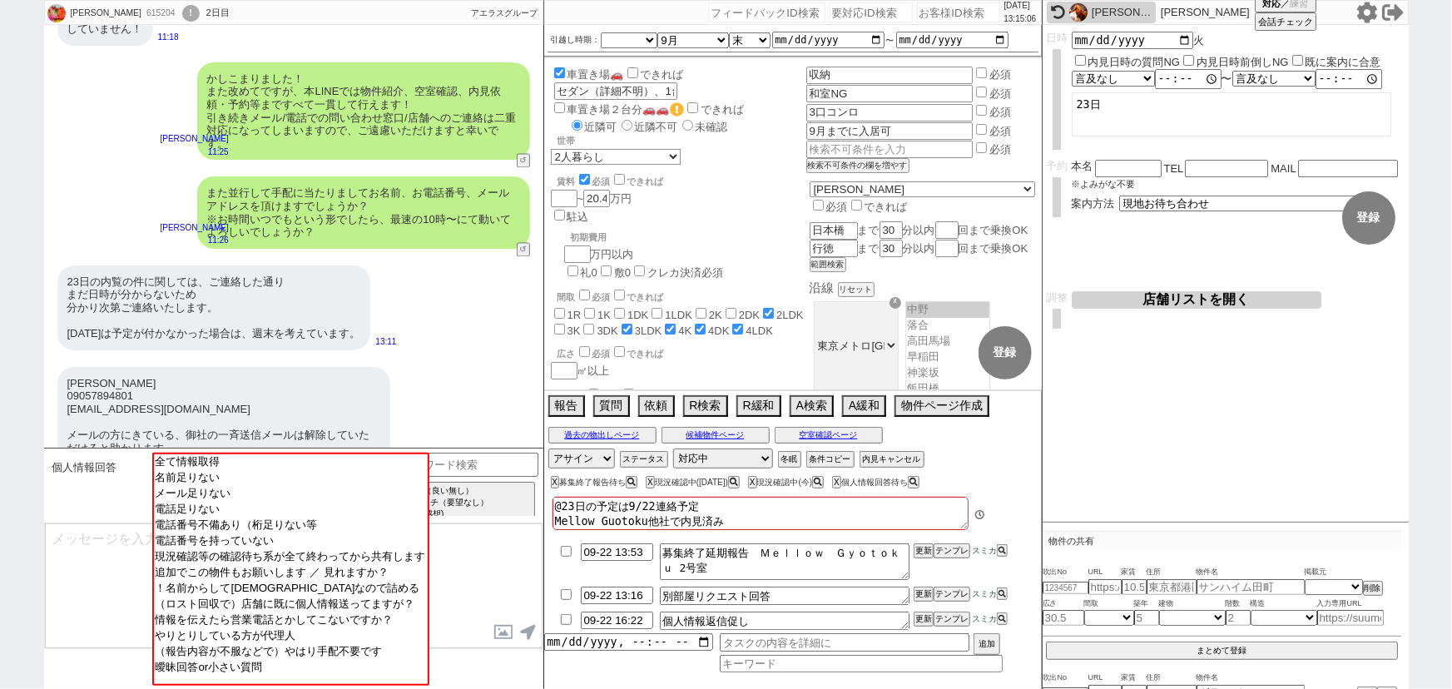
scroll to position [29, 0]
drag, startPoint x: 1119, startPoint y: 103, endPoint x: 998, endPoint y: 114, distance: 121.1
click at [998, 114] on div "NORIKO 615204 ! 0 2日目 アエラス西葛西店 冬眠中 自社客 アエラスグループ スミカ_BPO チャット全表示 2025-09-17 9月末か…" at bounding box center [726, 344] width 1364 height 689
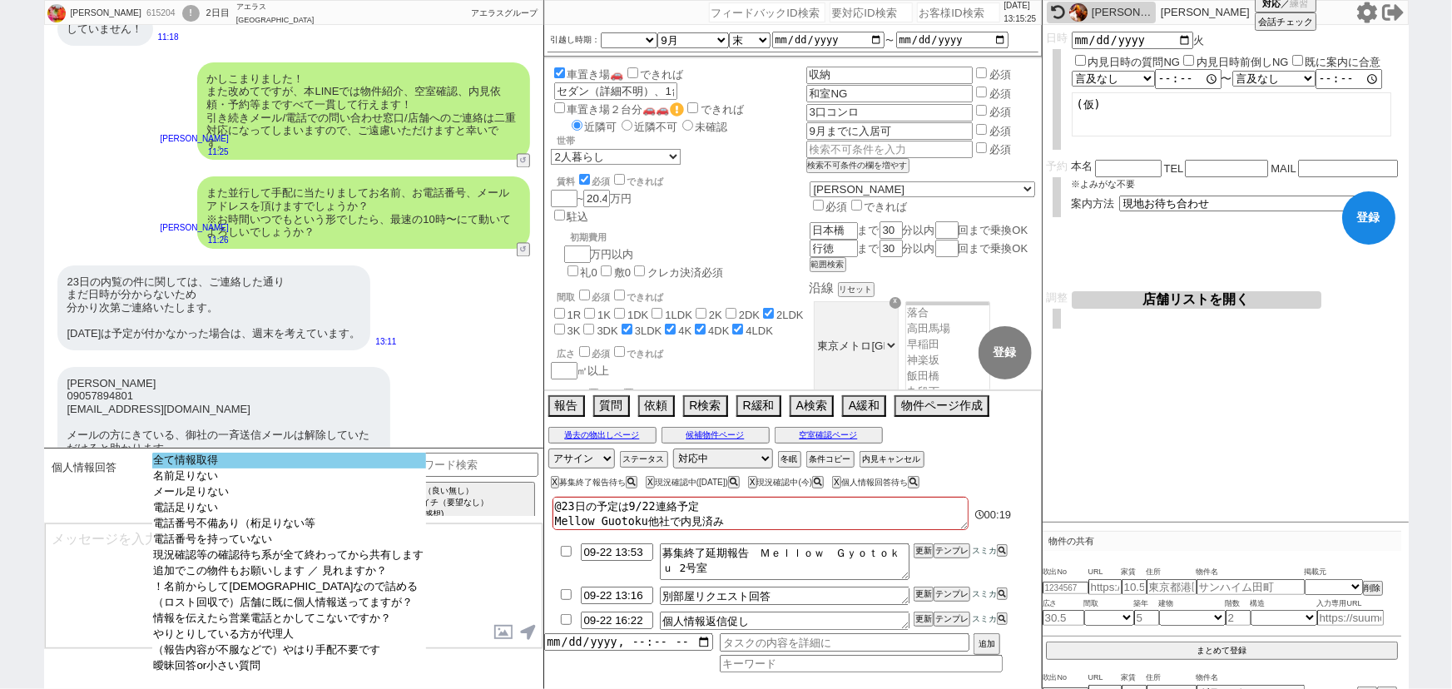
click at [201, 466] on option "全て情報取得" at bounding box center [289, 461] width 274 height 16
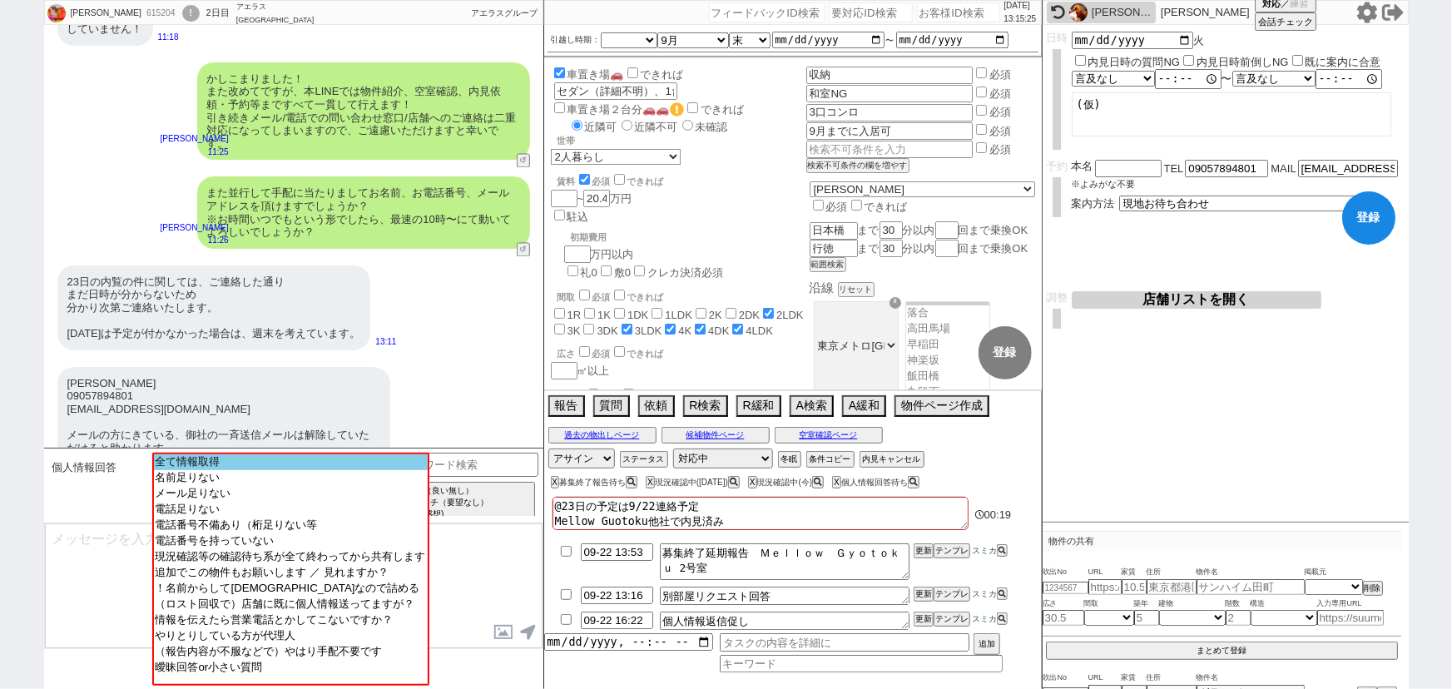
scroll to position [4525, 0]
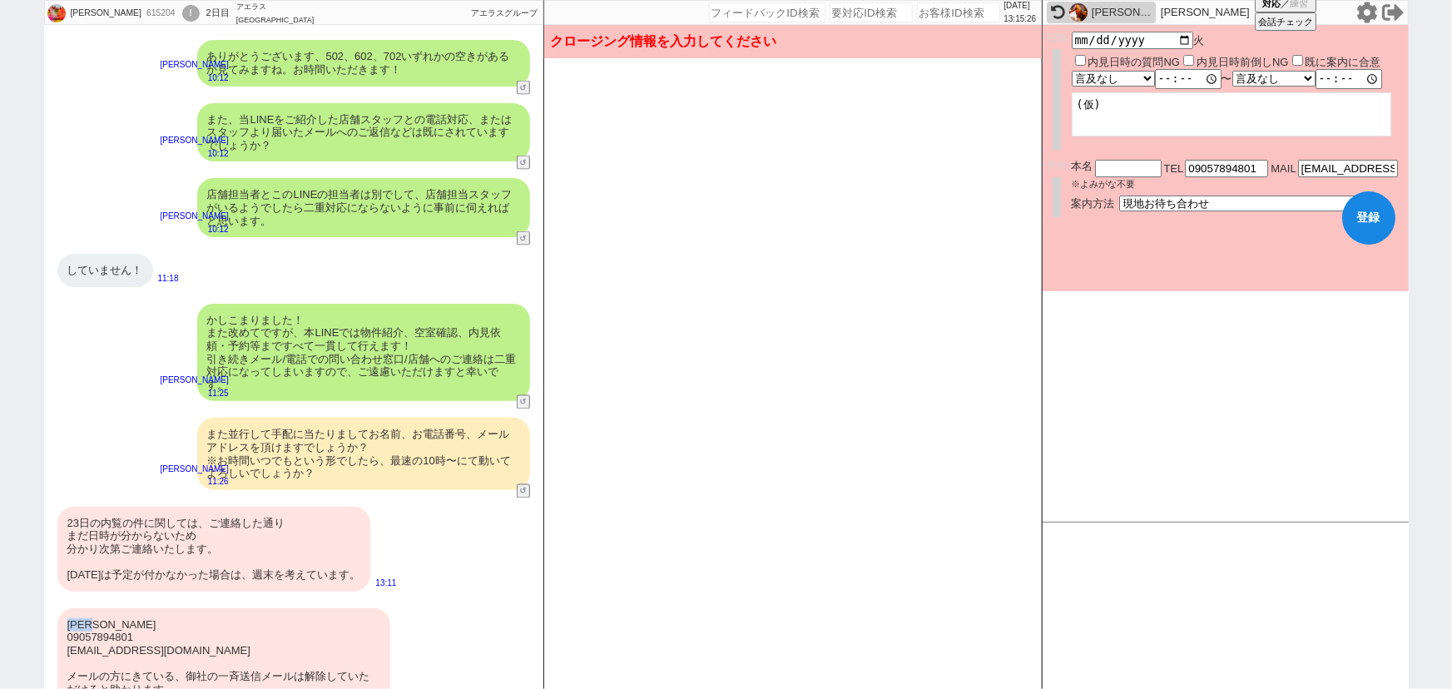
drag, startPoint x: 113, startPoint y: 575, endPoint x: 53, endPoint y: 569, distance: 60.2
click at [53, 600] on div "白谷記子 09057894801 noriko468@gmail.com メールの方にきている、御社の一斉送信メールは解除していただけると助かります。 よろし…" at bounding box center [293, 670] width 499 height 141
copy div "白谷記子"
click at [1112, 166] on input "text" at bounding box center [1128, 167] width 67 height 14
paste input "白谷記子"
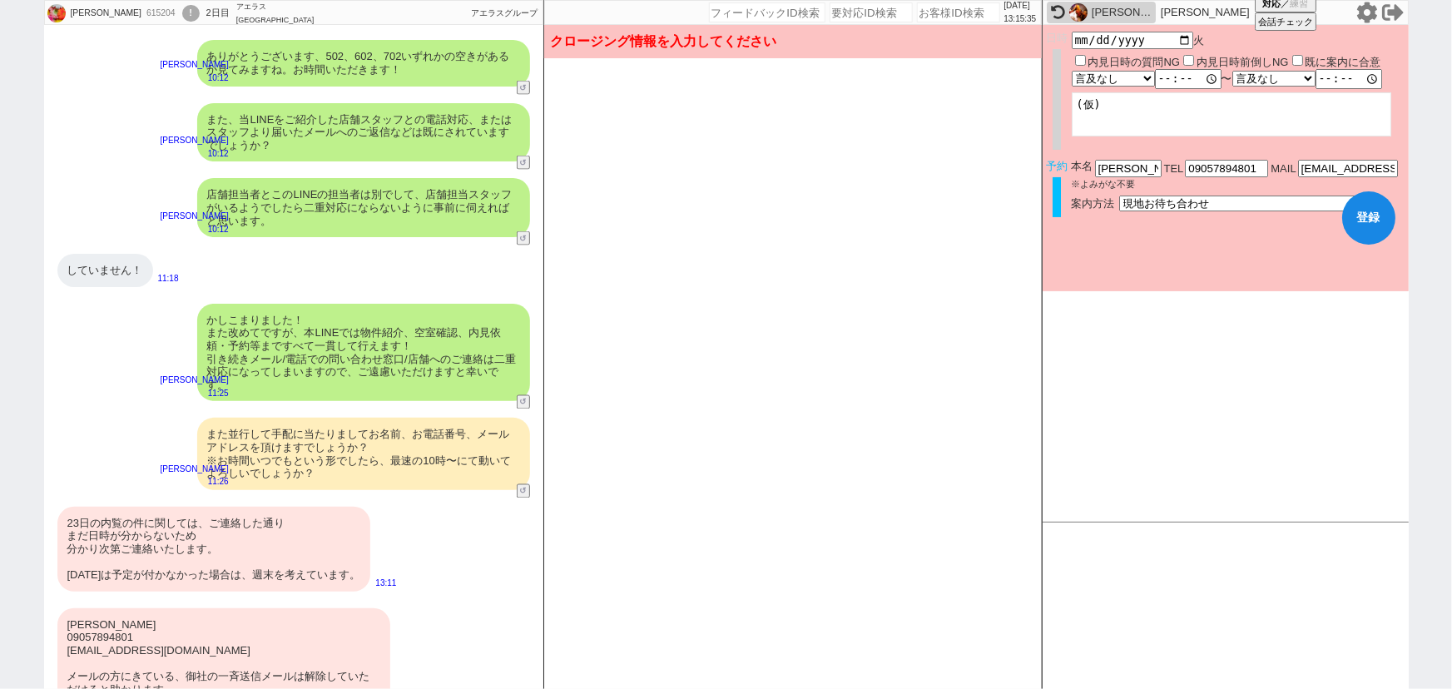
scroll to position [4766, 0]
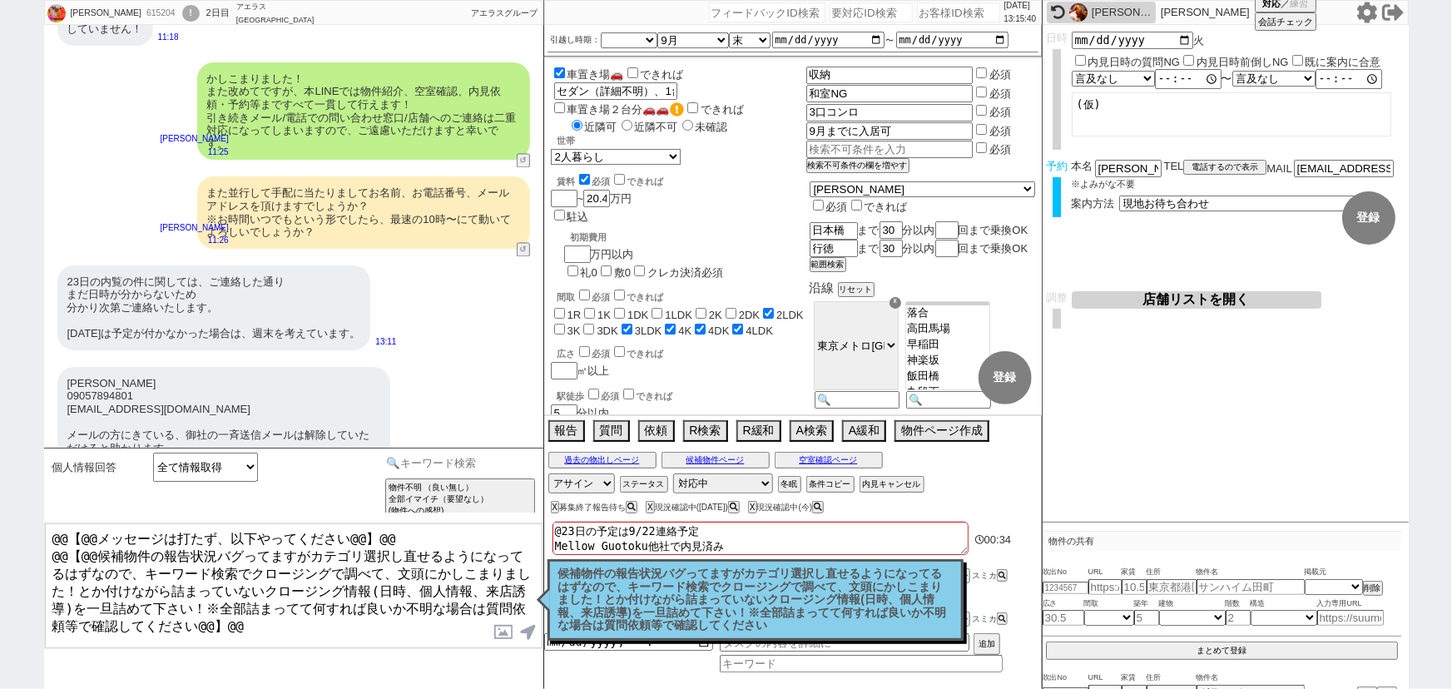
click at [442, 457] on input at bounding box center [460, 463] width 157 height 21
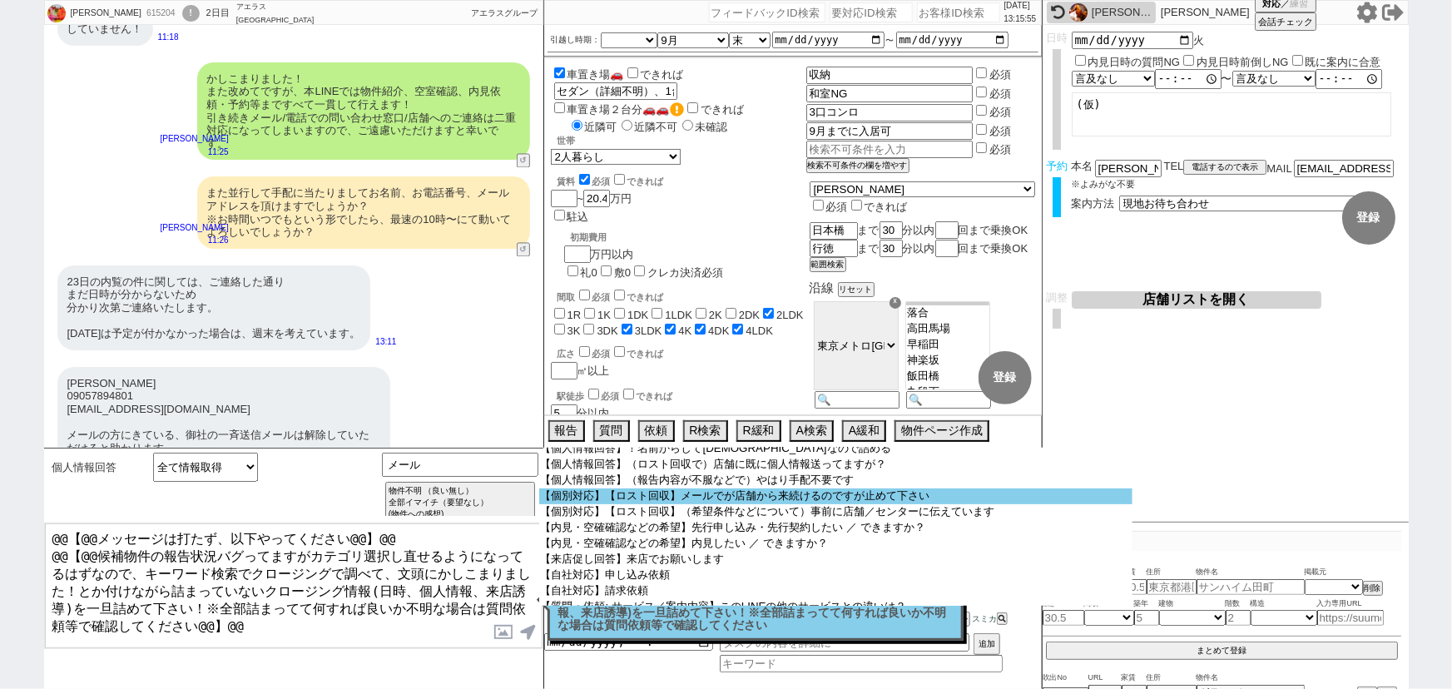
scroll to position [354, 0]
click at [830, 505] on option "【個別対応】【ロスト回収】メールでが店舗から来続けるのですが止めて下さい" at bounding box center [835, 497] width 593 height 16
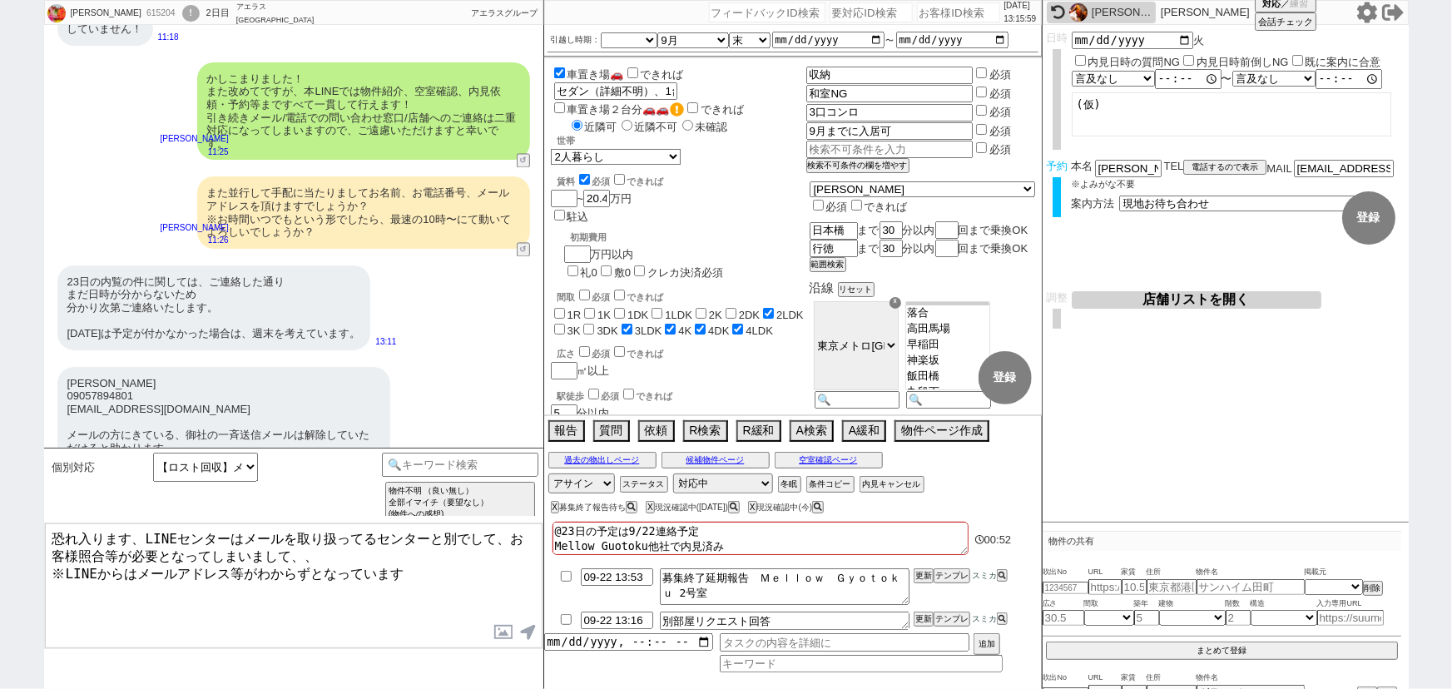
click at [50, 532] on textarea "恐れ入ります、LINEセンターはメールを取り扱ってるセンターと別でして、お客様照合等が必要となってしまいまして、、 ※LINEからはメールアドレス等がわからず…" at bounding box center [294, 585] width 498 height 125
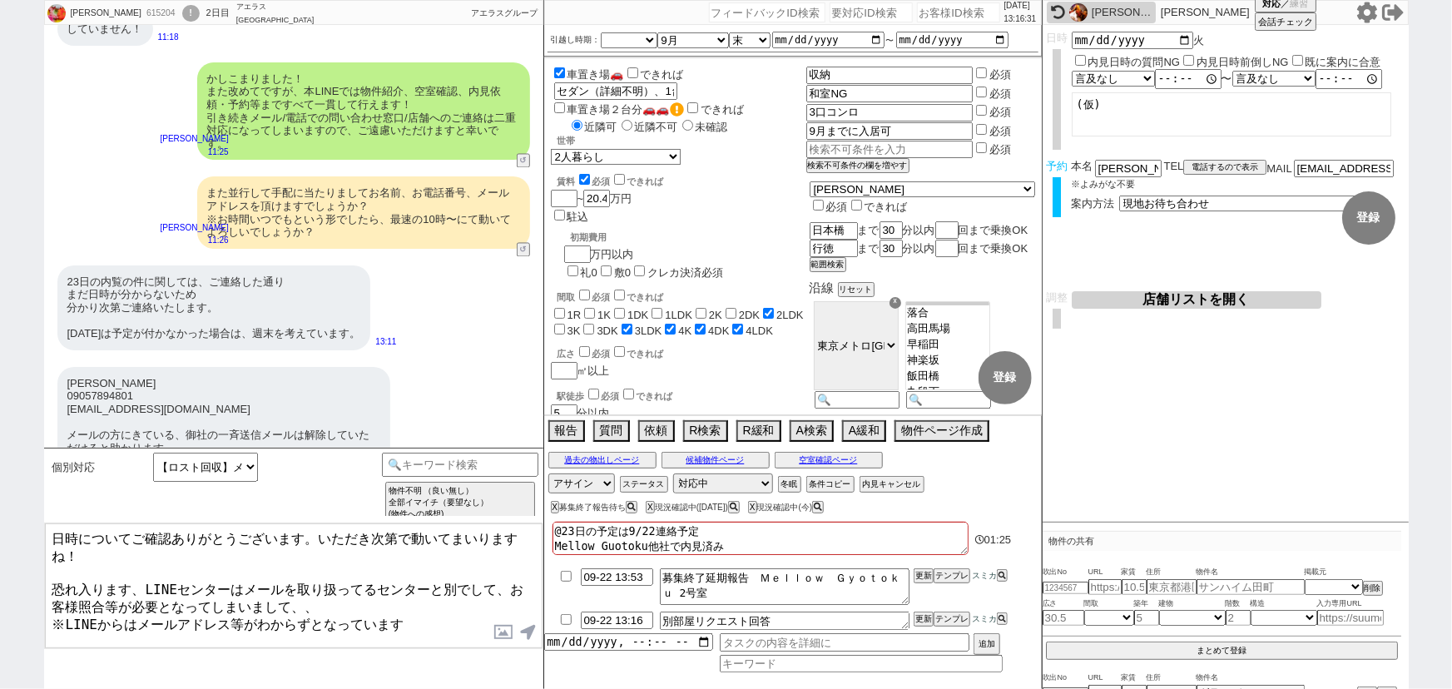
click at [52, 577] on textarea "日時についてご確認ありがとうございます。いただき次第で動いてまいりますね！ 恐れ入ります、LINEセンターはメールを取り扱ってるセンターと別でして、お客様照合…" at bounding box center [294, 585] width 498 height 125
drag, startPoint x: 423, startPoint y: 607, endPoint x: 0, endPoint y: 637, distance: 424.5
click at [0, 637] on div "NORIKO 615204 ! 0 2日目 アエラス西葛西店 冬眠中 自社客 アエラスグループ スミカ_BPO チャット全表示 2025-09-17 9月末か…" at bounding box center [726, 344] width 1452 height 689
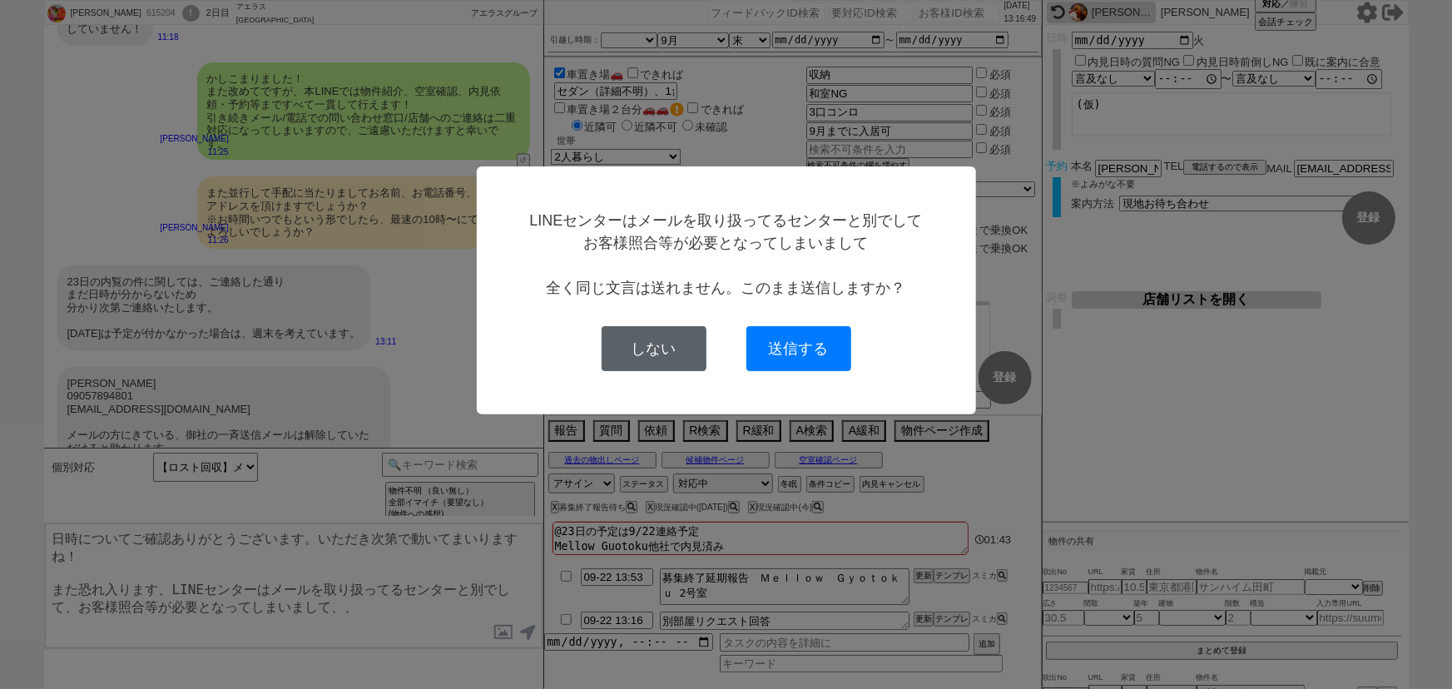
click at [641, 358] on button "しない" at bounding box center [654, 348] width 105 height 45
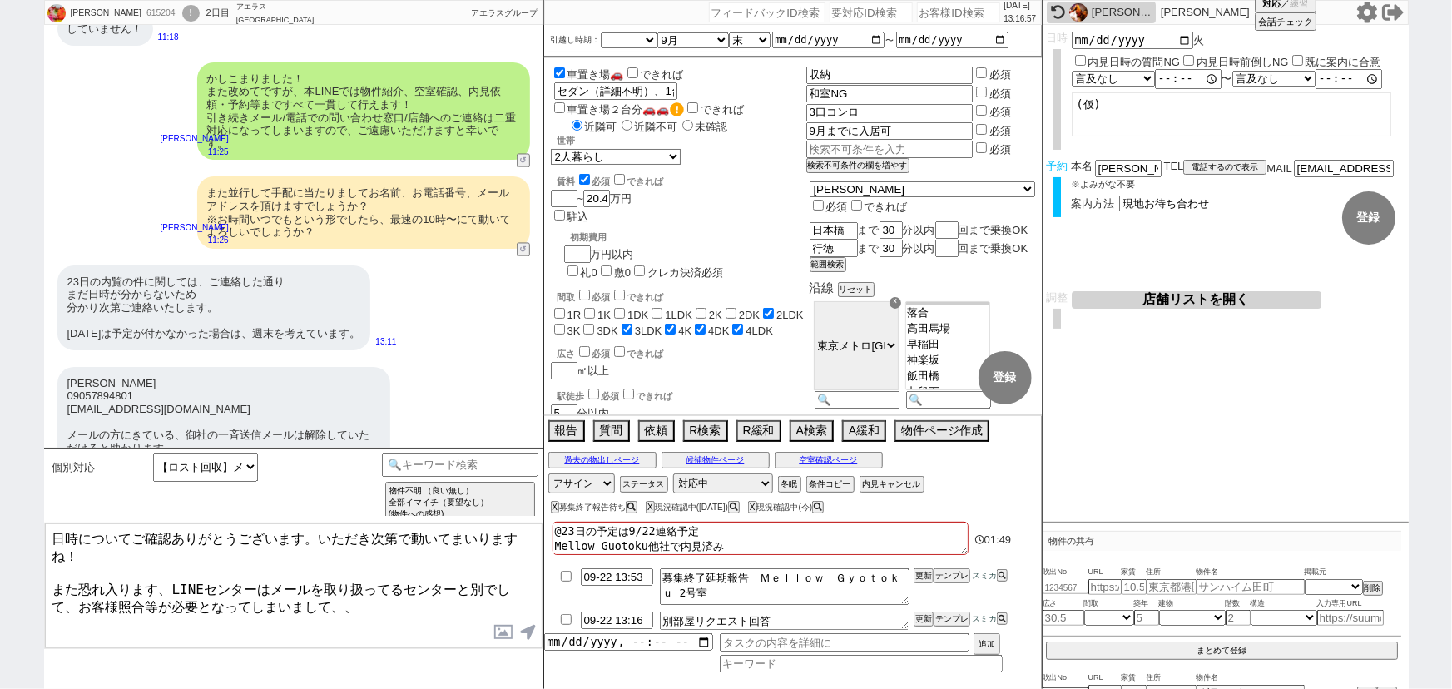
drag, startPoint x: 353, startPoint y: 598, endPoint x: 82, endPoint y: 577, distance: 272.0
click at [82, 577] on textarea "日時についてご確認ありがとうございます。いただき次第で動いてまいりますね！ また恐れ入ります、LINEセンターはメールを取り扱ってるセンターと別でして、お客様…" at bounding box center [294, 585] width 498 height 125
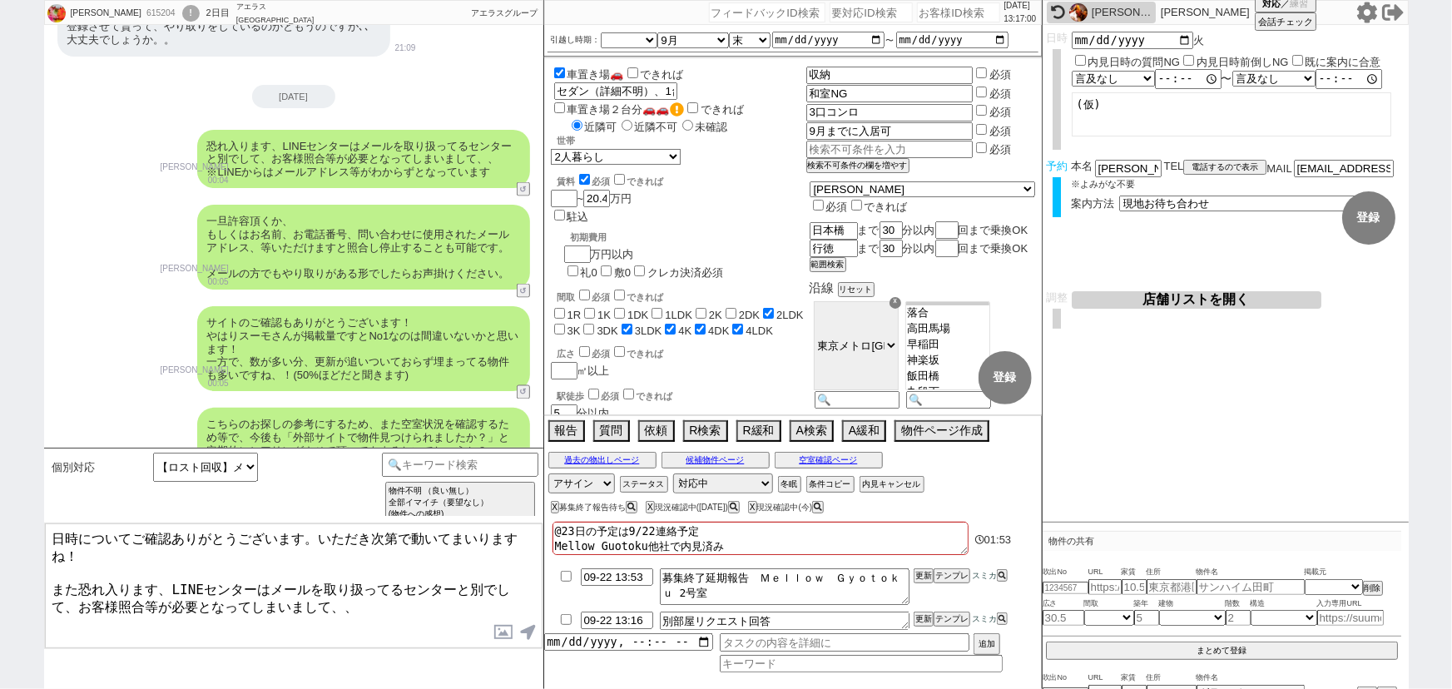
scroll to position [1311, 0]
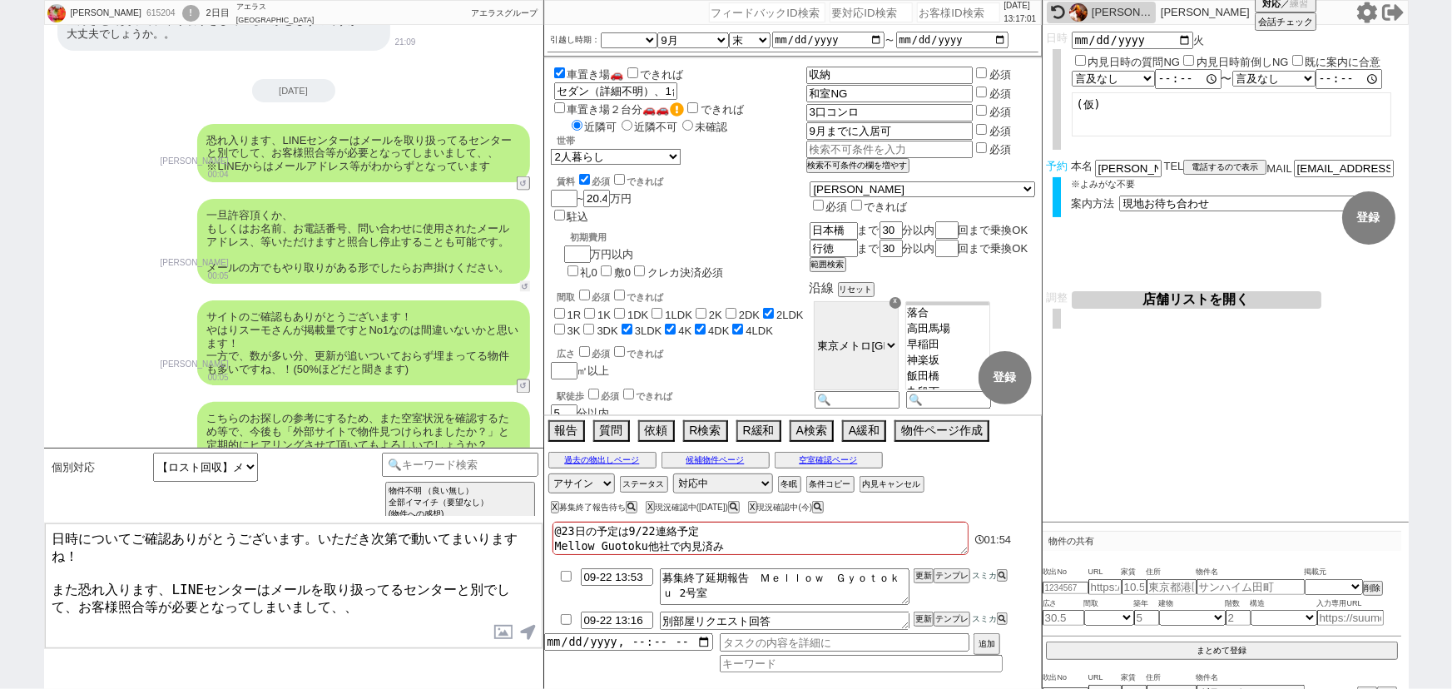
click at [523, 281] on button "↺" at bounding box center [525, 286] width 10 height 11
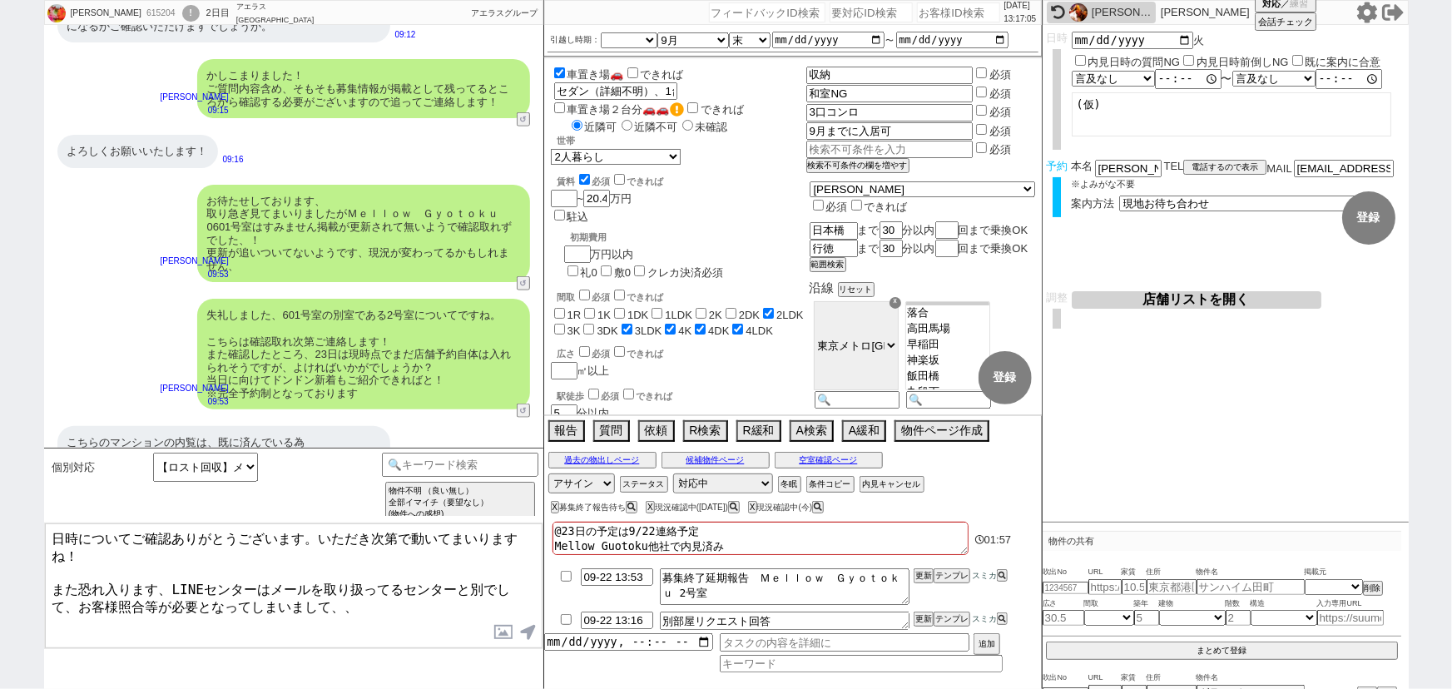
scroll to position [4766, 0]
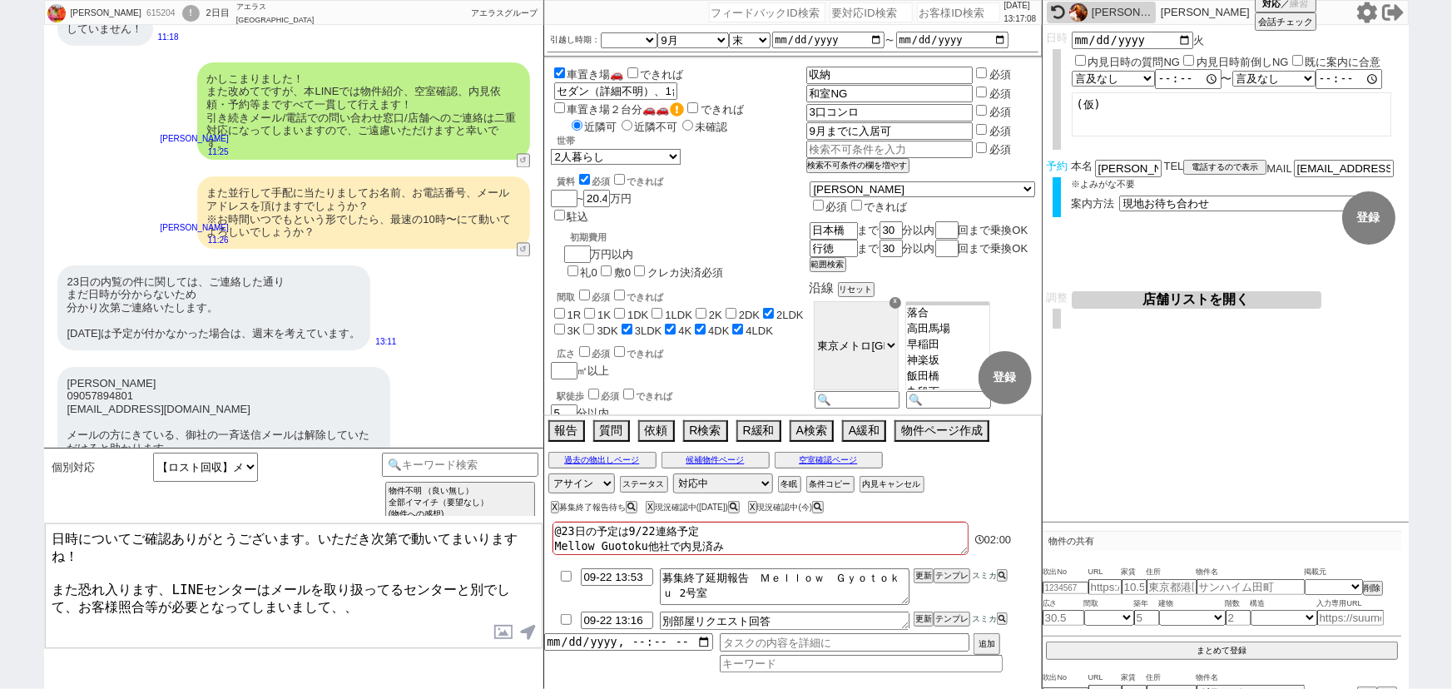
click at [141, 14] on div "615204" at bounding box center [159, 13] width 37 height 13
copy div "615204"
drag, startPoint x: 67, startPoint y: 334, endPoint x: 110, endPoint y: 333, distance: 42.5
click at [110, 367] on div "白谷記子 09057894801 noriko468@gmail.com メールの方にきている、御社の一斉送信メールは解除していただけると助かります。 よろし…" at bounding box center [223, 429] width 333 height 124
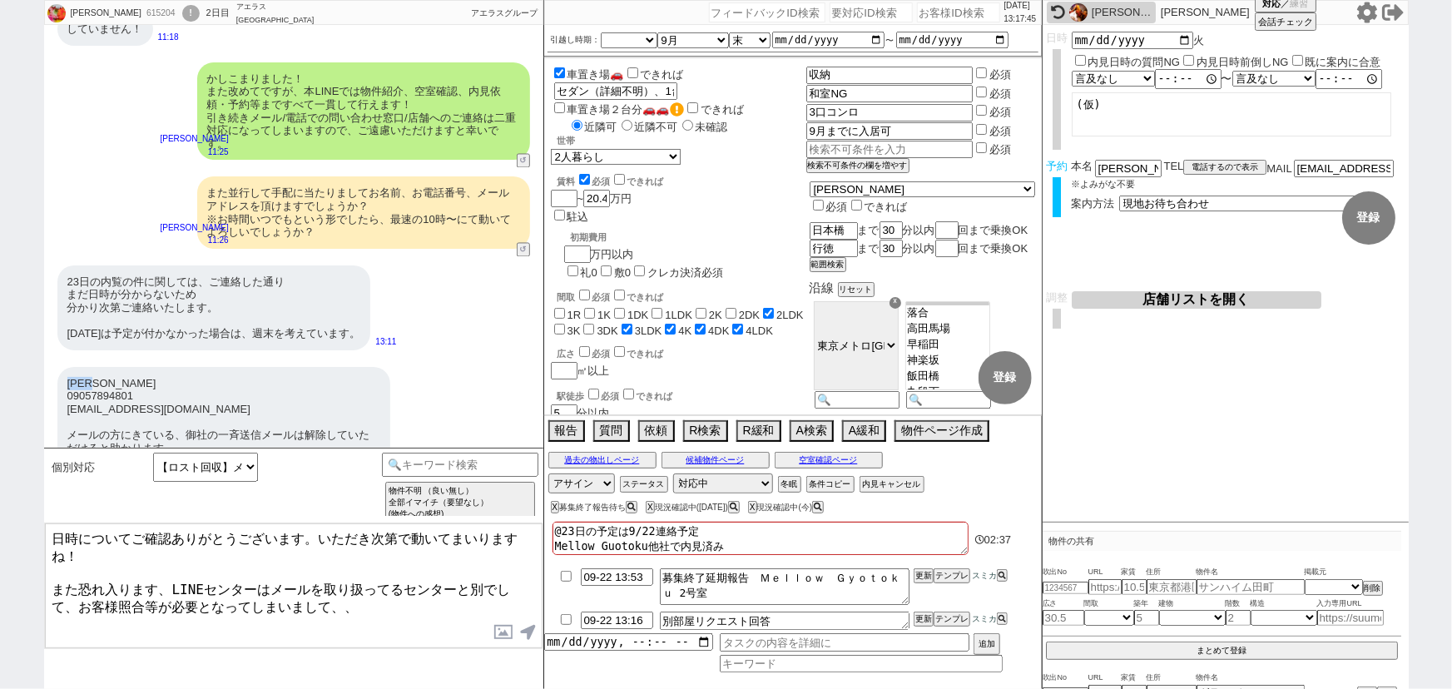
copy div "白谷記子"
drag, startPoint x: 194, startPoint y: 357, endPoint x: 53, endPoint y: 358, distance: 140.6
click at [53, 359] on div "白谷記子 09057894801 noriko468@gmail.com メールの方にきている、御社の一斉送信メールは解除していただけると助かります。 よろし…" at bounding box center [293, 429] width 499 height 141
copy div "noriko468@gmail.com"
click at [376, 419] on div "白谷記子 09057894801 noriko468@gmail.com メールの方にきている、御社の一斉送信メールは解除していただけると助かります。 よろし…" at bounding box center [223, 429] width 333 height 124
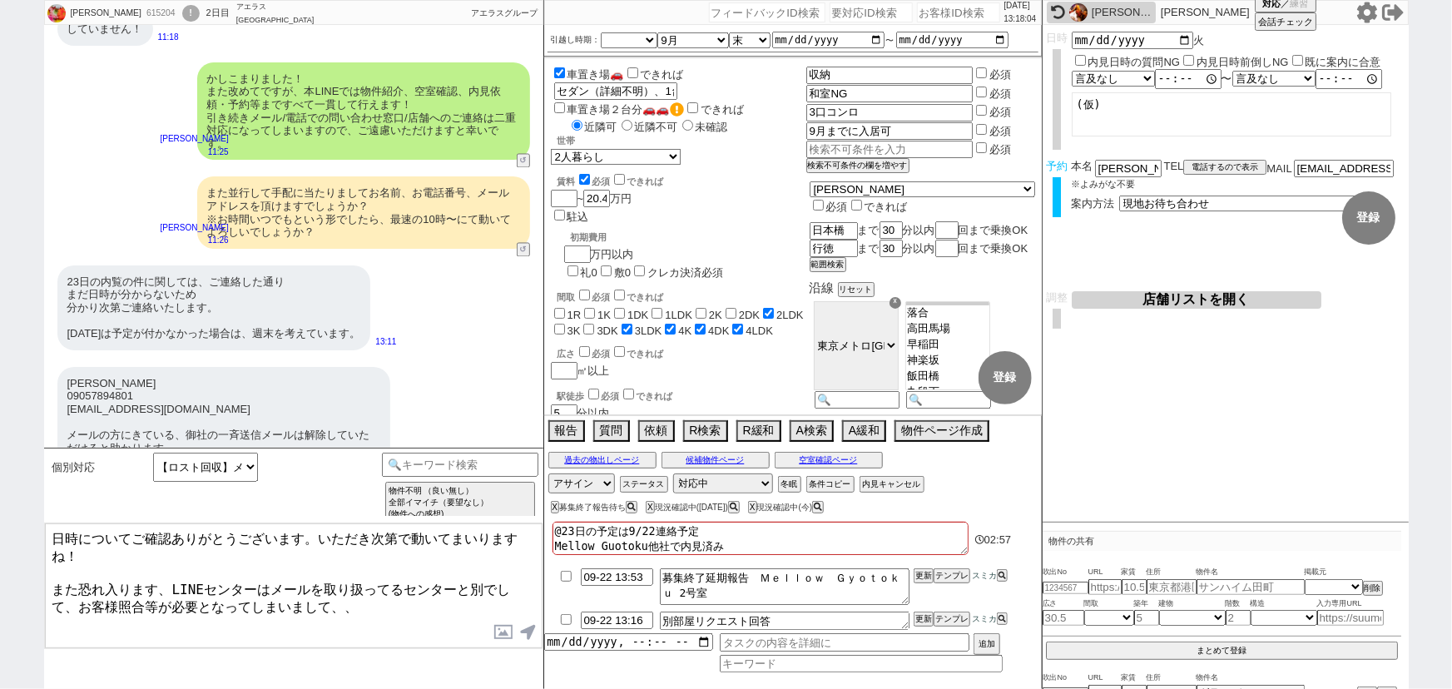
click at [243, 367] on div "白谷記子 09057894801 noriko468@gmail.com メールの方にきている、御社の一斉送信メールは解除していただけると助かります。 よろし…" at bounding box center [223, 429] width 333 height 124
click at [509, 468] on input at bounding box center [460, 463] width 157 height 21
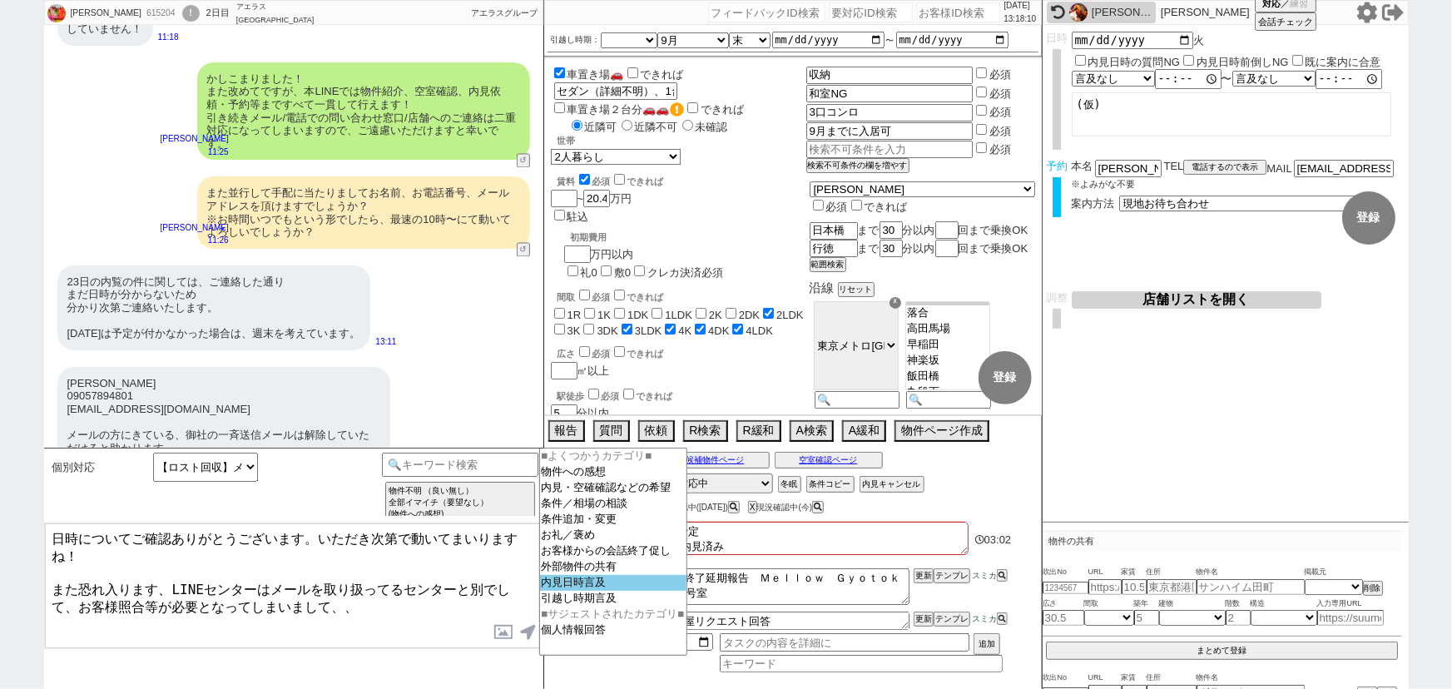
click at [594, 585] on option "内見日時言及" at bounding box center [613, 583] width 146 height 16
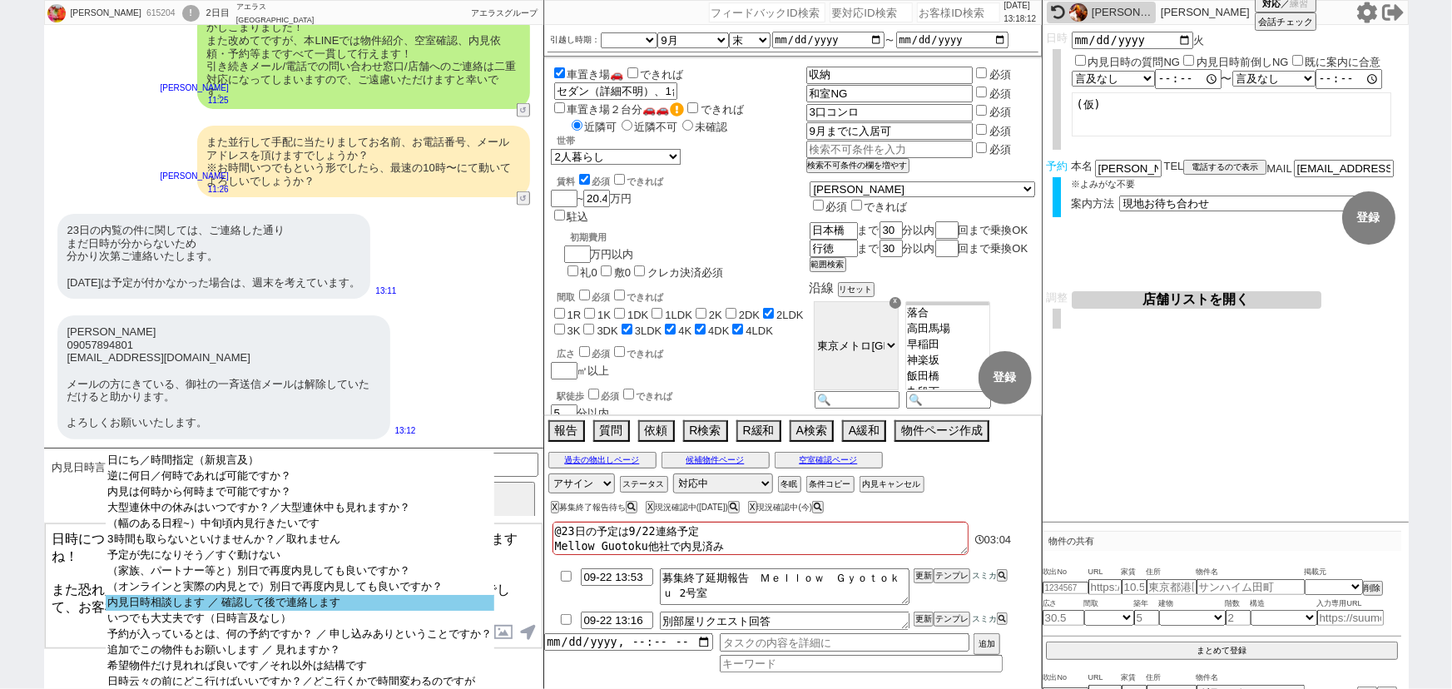
click at [375, 611] on option "内見日時相談します ／ 確認して後で連絡します" at bounding box center [300, 603] width 388 height 16
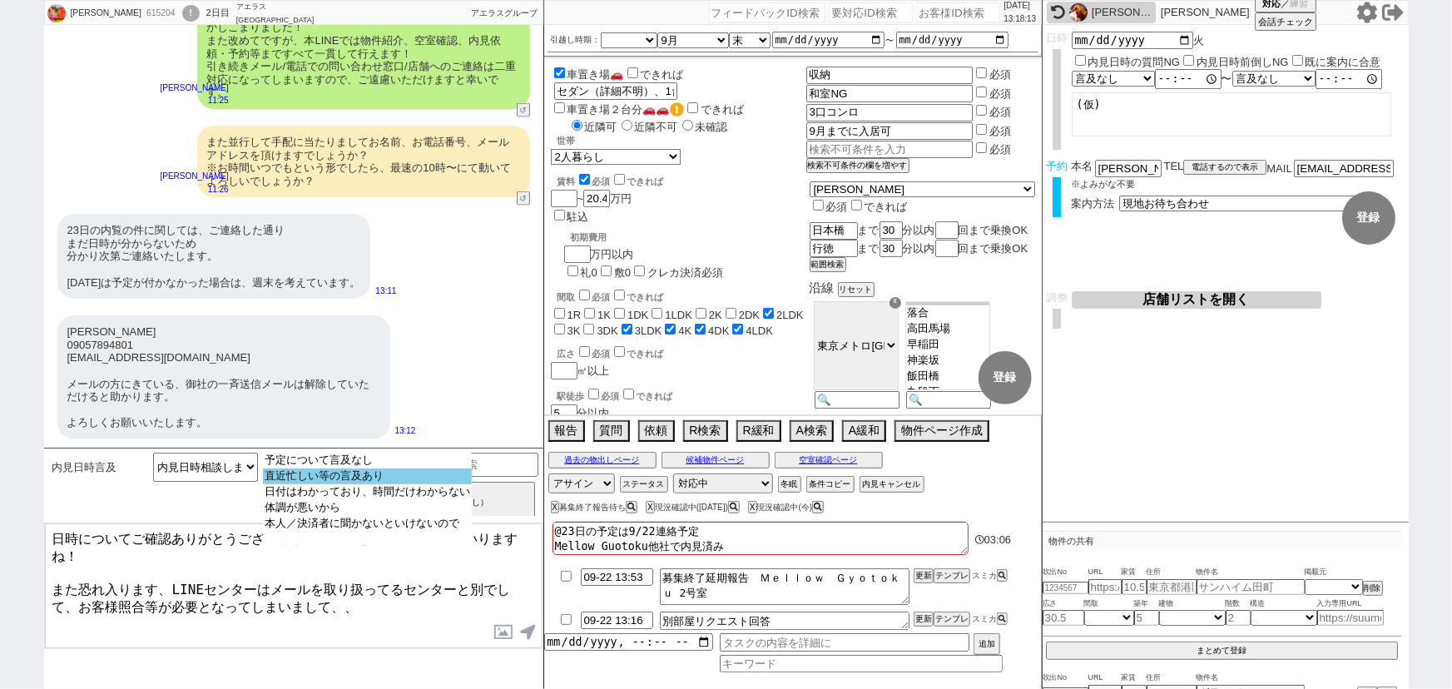
click at [401, 476] on option "直近忙しい等の言及あり" at bounding box center [367, 476] width 209 height 16
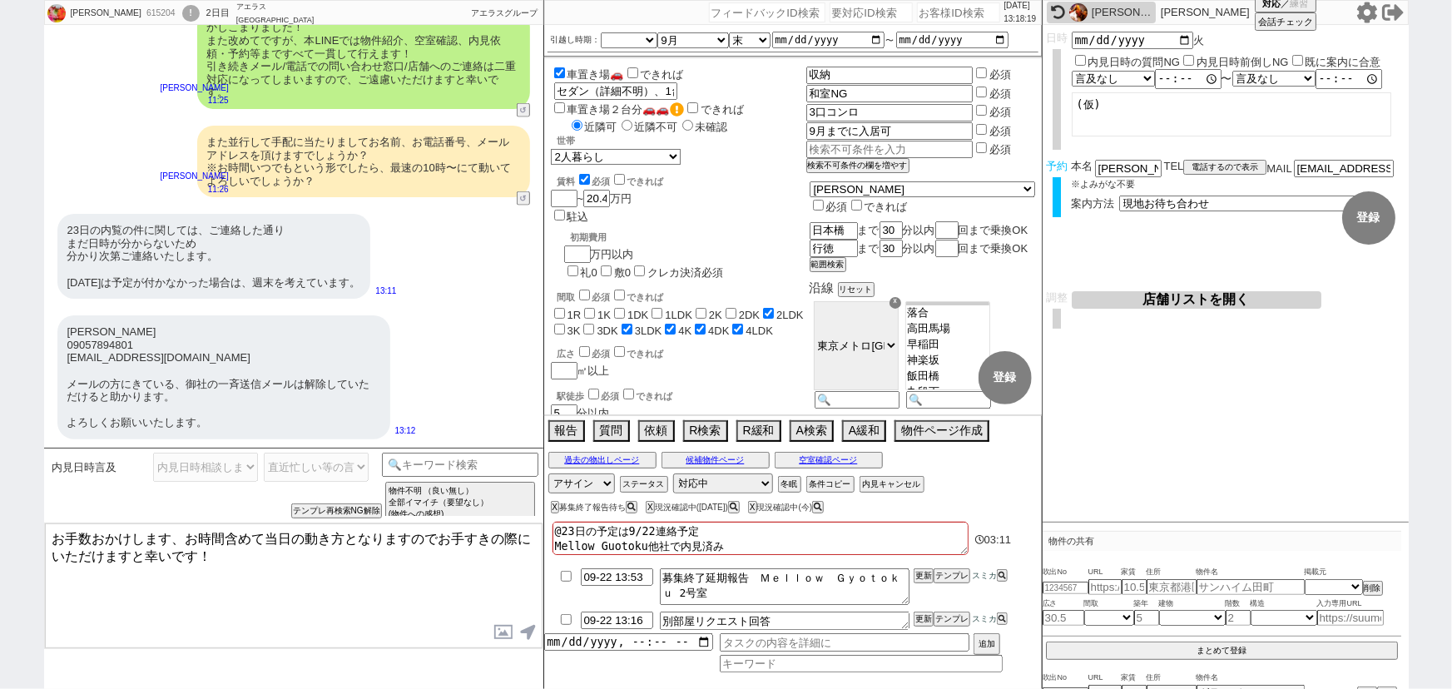
drag, startPoint x: 183, startPoint y: 532, endPoint x: 196, endPoint y: 556, distance: 26.4
click at [196, 556] on textarea "お手数おかけします、お時間含めて当日の動き方となりますのでお手すきの際にいただけますと幸いです！" at bounding box center [294, 585] width 498 height 125
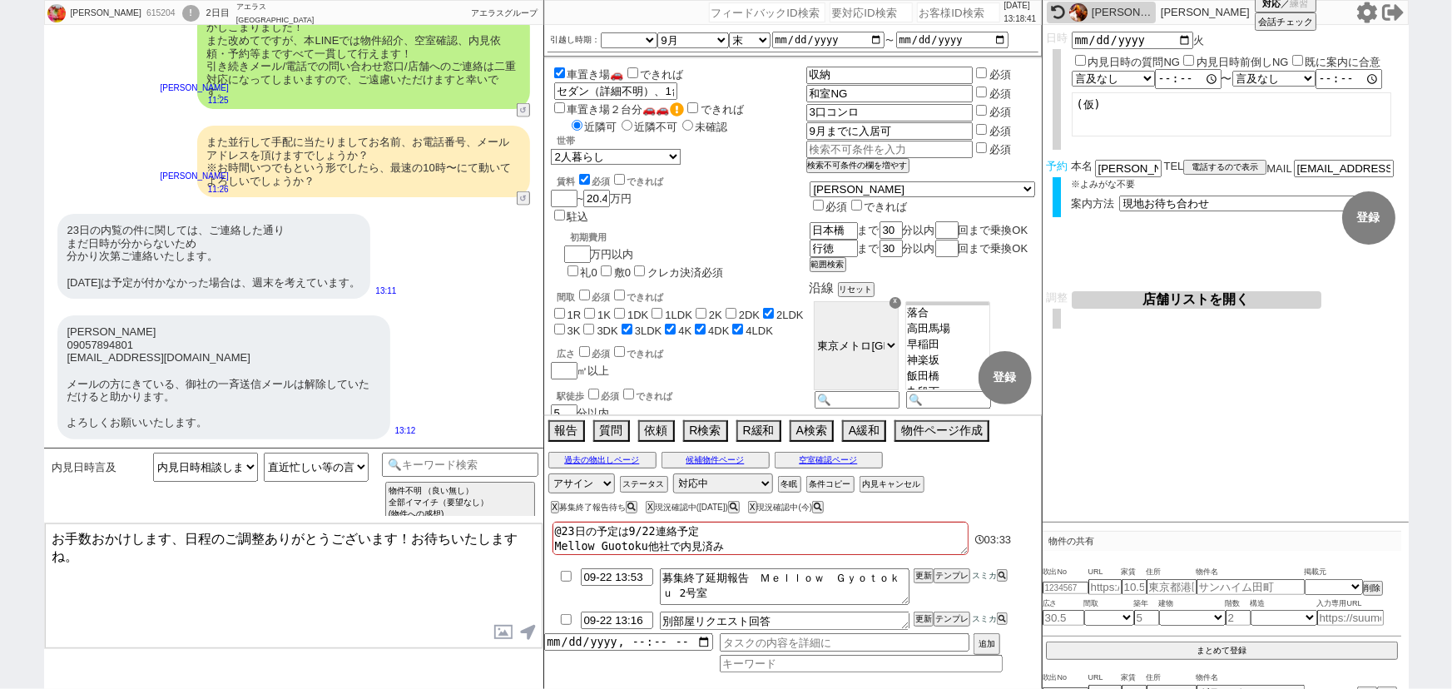
click at [410, 537] on textarea "お手数おかけします、日程のご調整ありがとうございます！お待ちいたしますね。" at bounding box center [294, 585] width 498 height 125
click at [184, 552] on textarea "お手数おかけします、日程のご調整ありがとうございます！ お待ちいたしますね。" at bounding box center [294, 585] width 498 height 125
click at [164, 577] on textarea "お手数おかけします、日程のご調整ありがとうございます！ いただき次第で動いてまいりますね。 またメール停止のご希望とのこのことでかしこまりました。" at bounding box center [294, 585] width 498 height 125
click at [449, 582] on textarea "お手数おかけします、日程のご調整ありがとうございます！ いただき次第で動いてまいりますね。 またメール停止ご希望とのこのことでかしこまりました。" at bounding box center [294, 585] width 498 height 125
click at [316, 575] on textarea "お手数おかけします、日程のご調整ありがとうございます！ いただき次第で動いてまいりますね。 ※またメール停止ご希望とのこのことでかしこまりました。" at bounding box center [294, 585] width 498 height 125
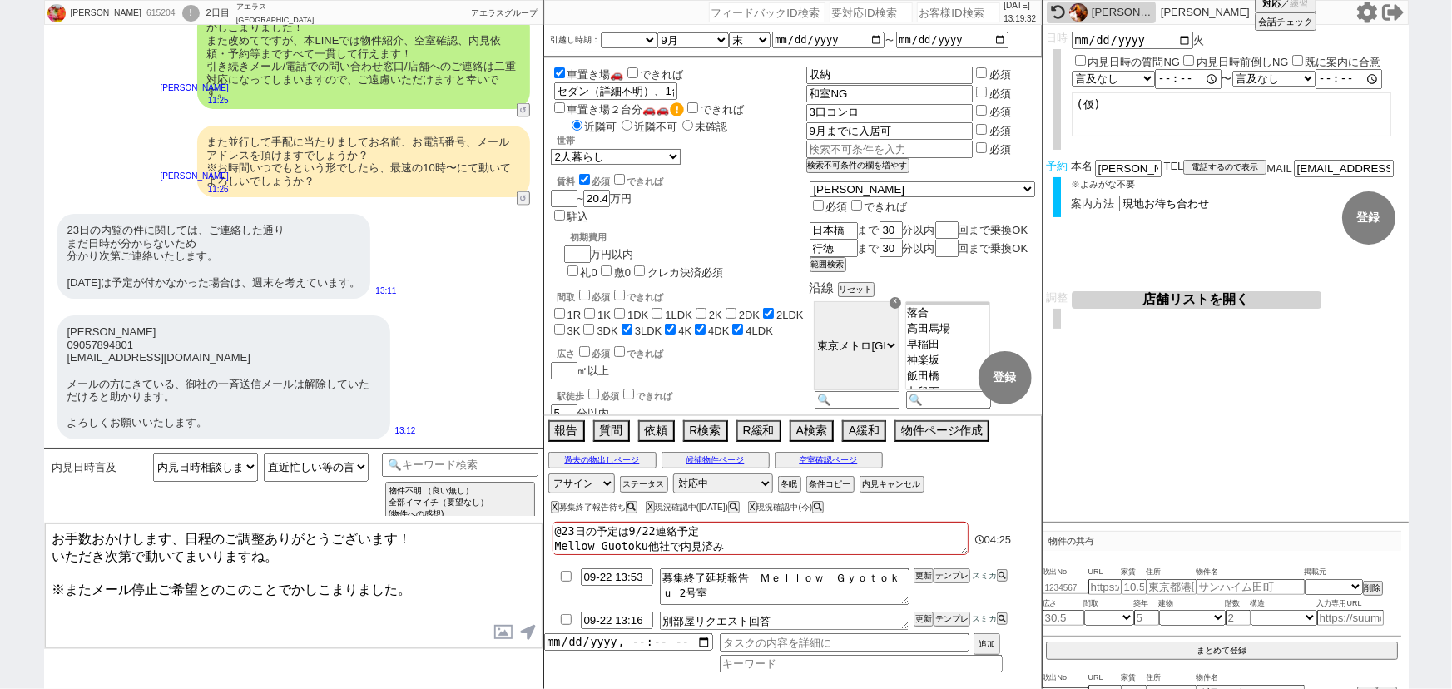
click at [418, 577] on textarea "お手数おかけします、日程のご調整ありがとうございます！ いただき次第で動いてまいりますね。 ※またメール停止ご希望とのこのことでかしこまりました。" at bounding box center [294, 585] width 498 height 125
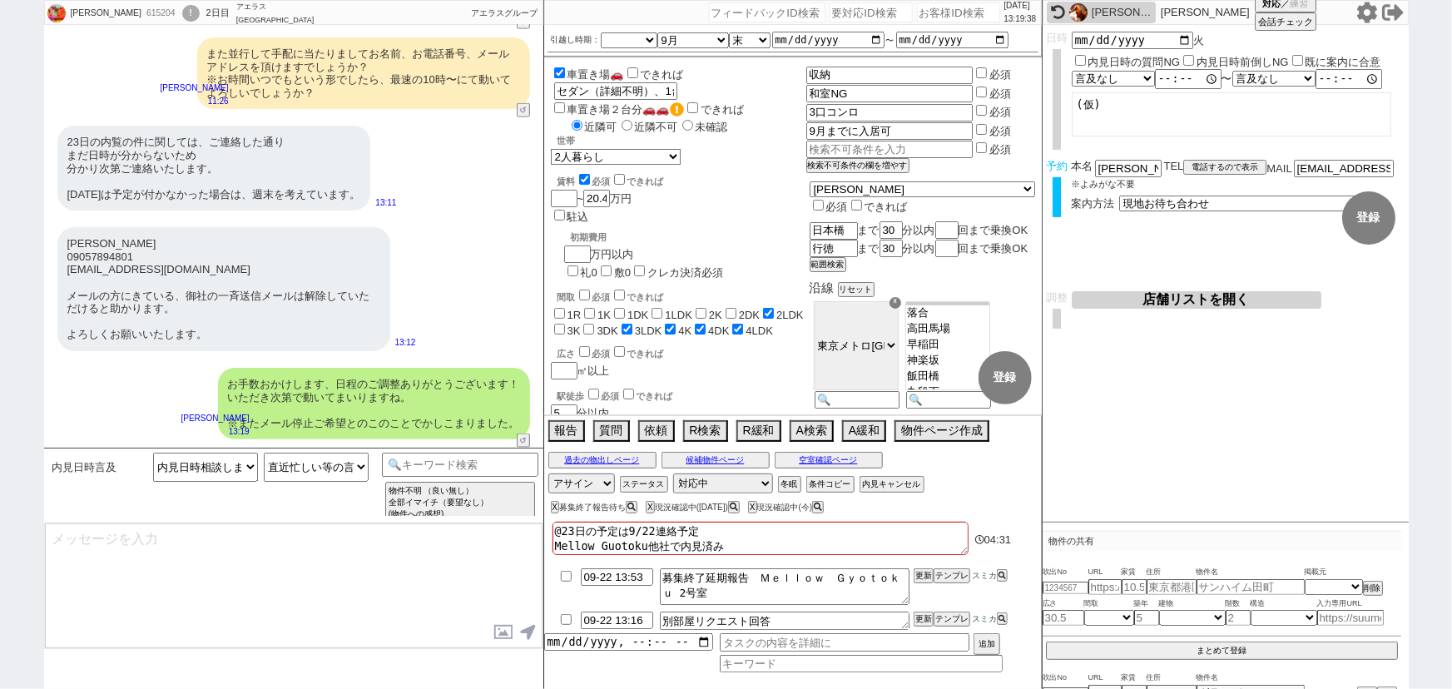
scroll to position [1043, 0]
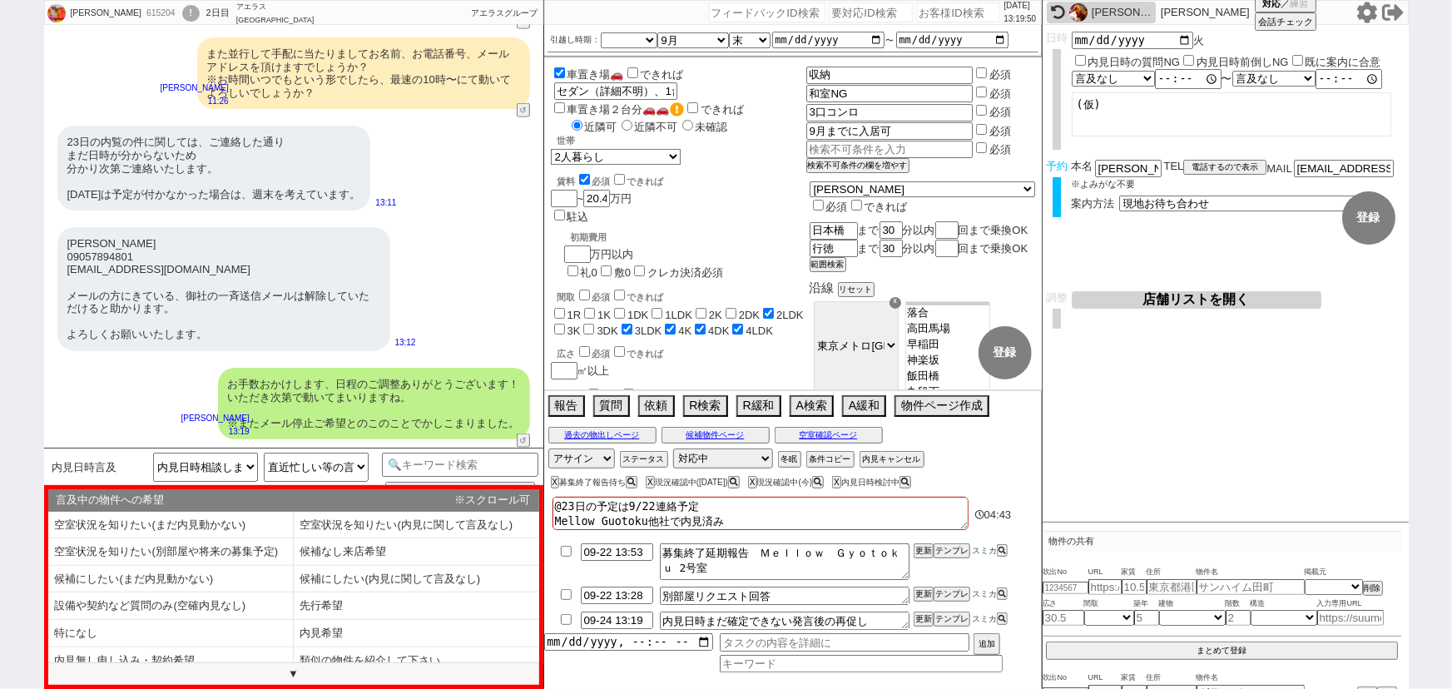
click at [326, 233] on div "白谷記子 09057894801 noriko468@gmail.com メールの方にきている、御社の一斉送信メールは解除していただけると助かります。 よろし…" at bounding box center [223, 289] width 333 height 124
click at [189, 624] on li "特になし" at bounding box center [170, 633] width 245 height 27
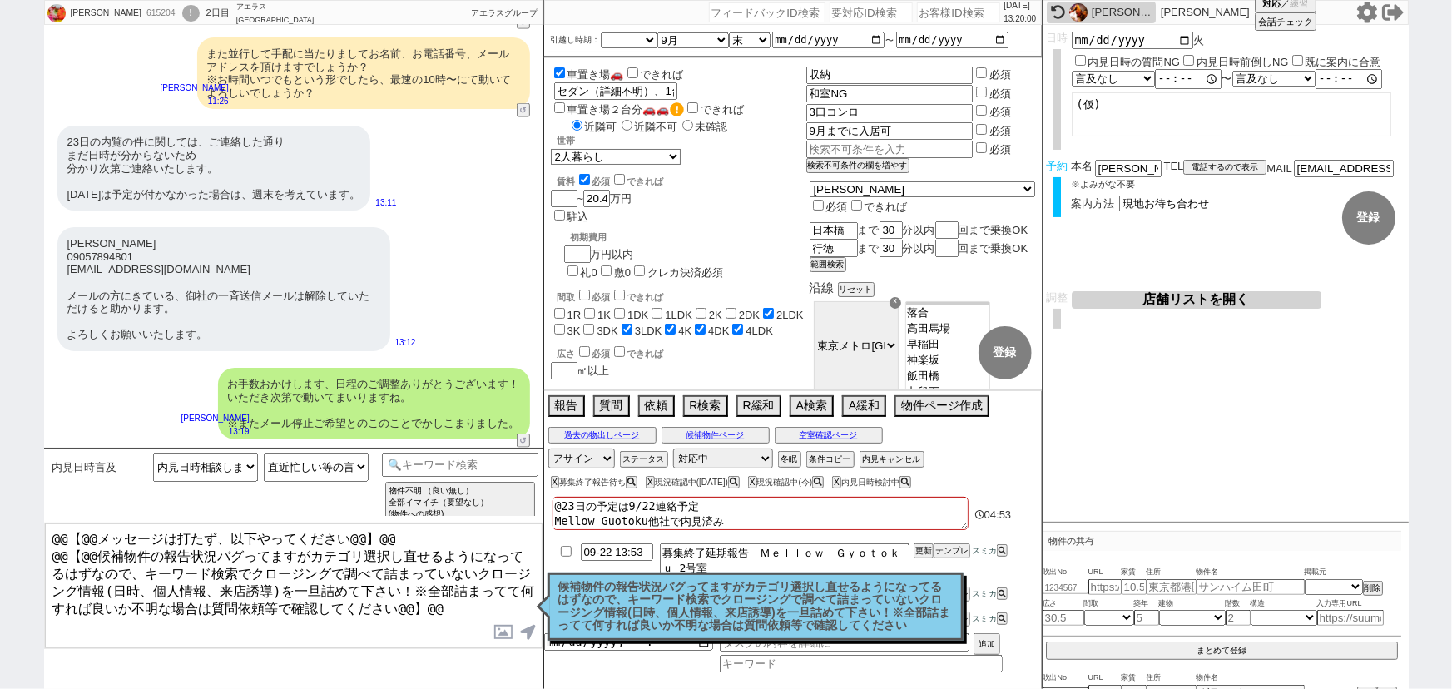
click at [636, 627] on p "候補物件の報告状況バグってますがカテゴリ選択し直せるようになってるはずなので、キーワード検索でクロージングで調べて詰まっていないクロージング情報(日時、個人情…" at bounding box center [755, 607] width 394 height 52
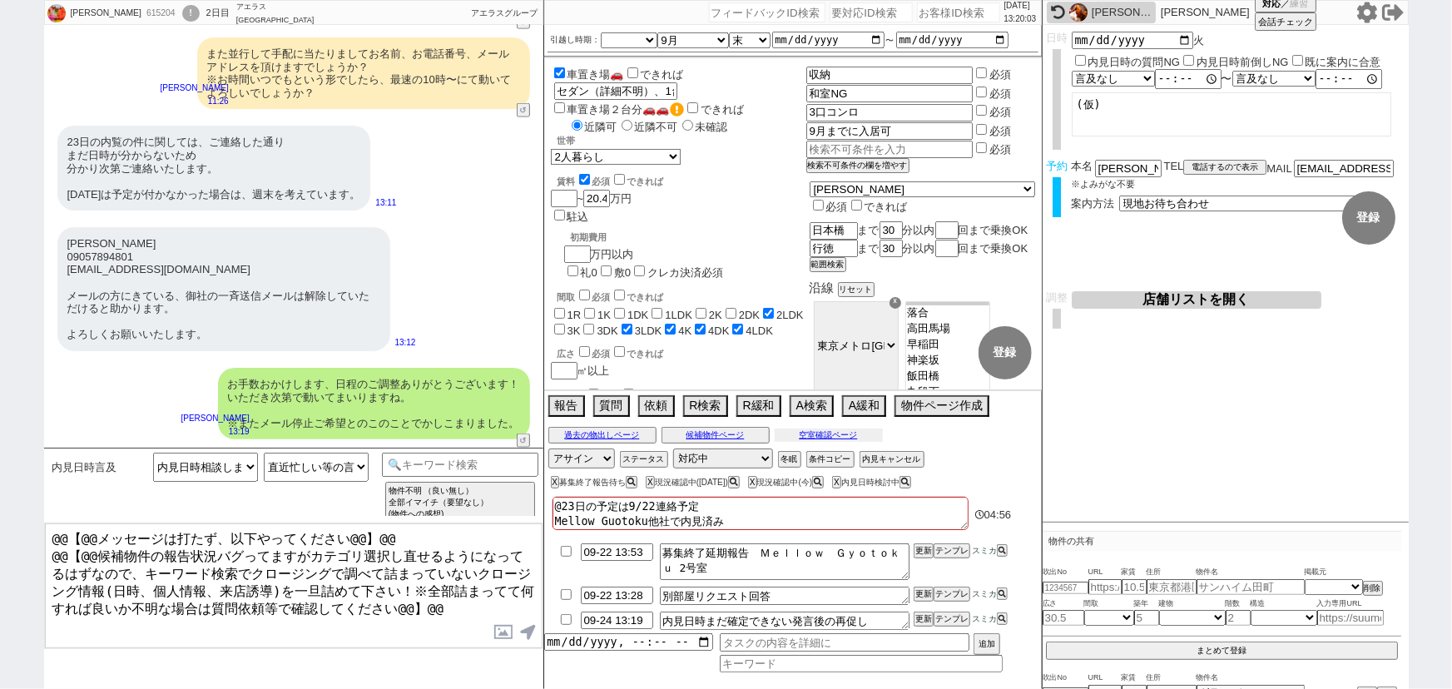
click at [850, 438] on button "空室確認ページ" at bounding box center [829, 434] width 108 height 13
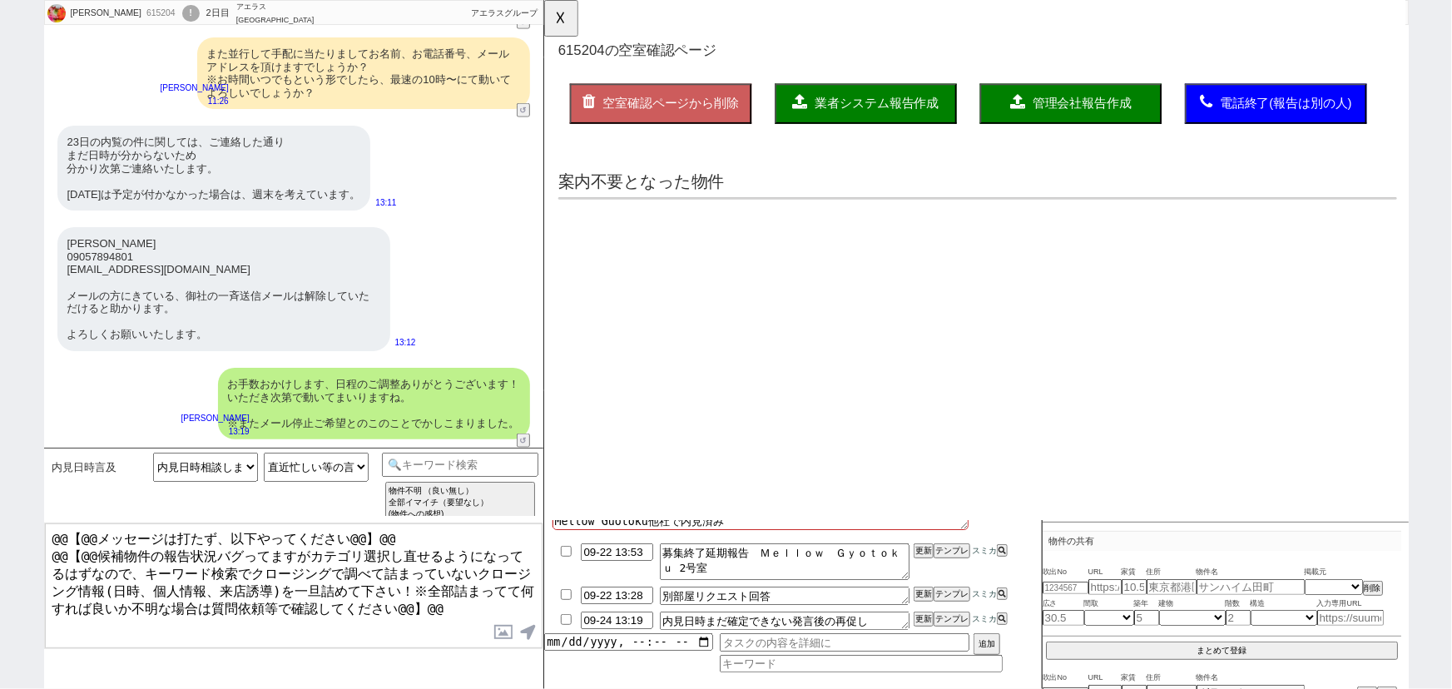
scroll to position [0, 0]
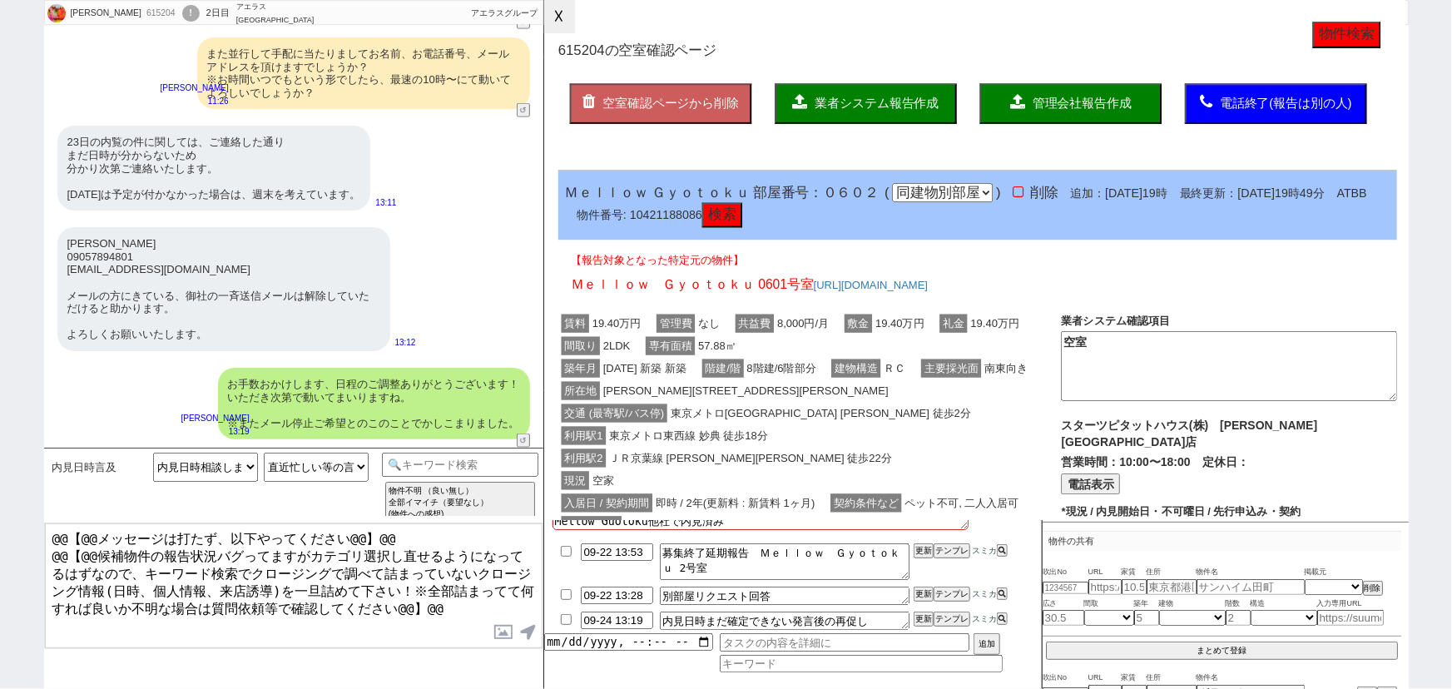
click at [562, 20] on button "☓" at bounding box center [559, 16] width 31 height 33
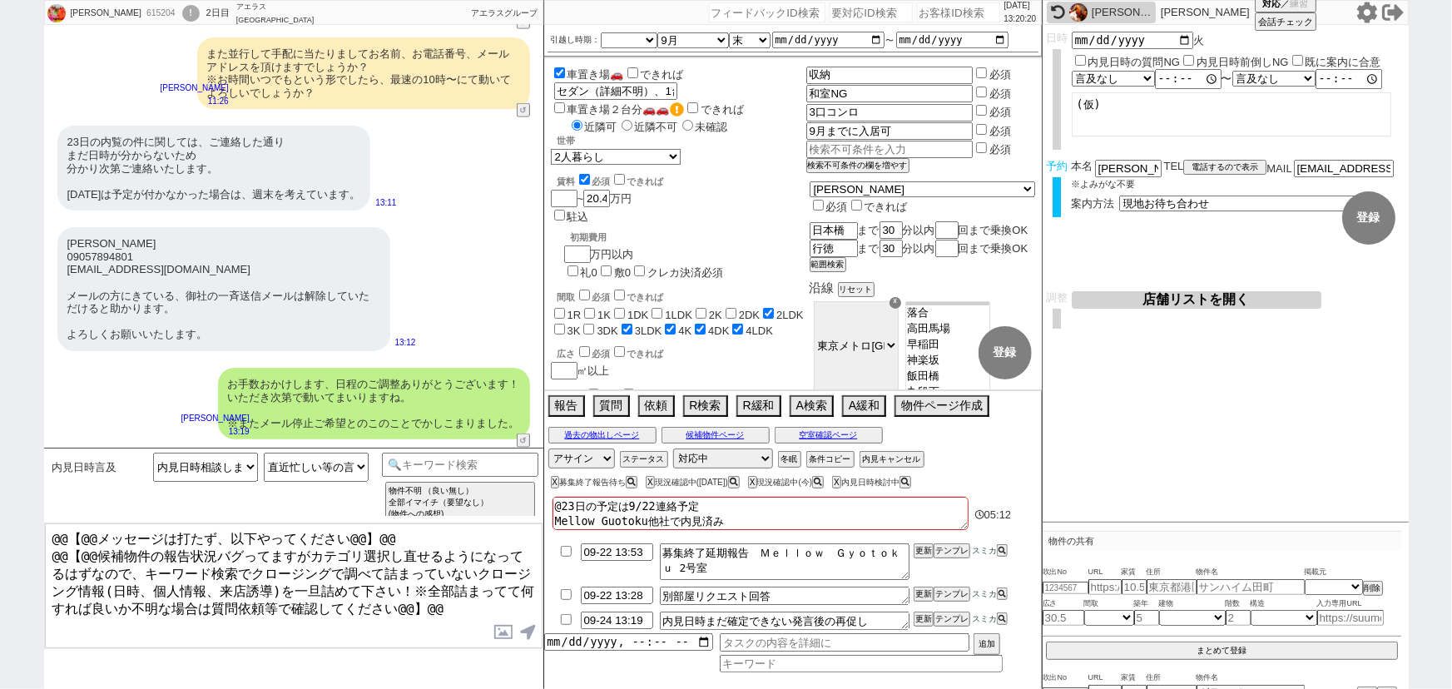
click at [141, 14] on div "615204" at bounding box center [159, 13] width 37 height 13
copy div "615204"
click at [917, 12] on input "number" at bounding box center [958, 12] width 83 height 20
paste input "615204"
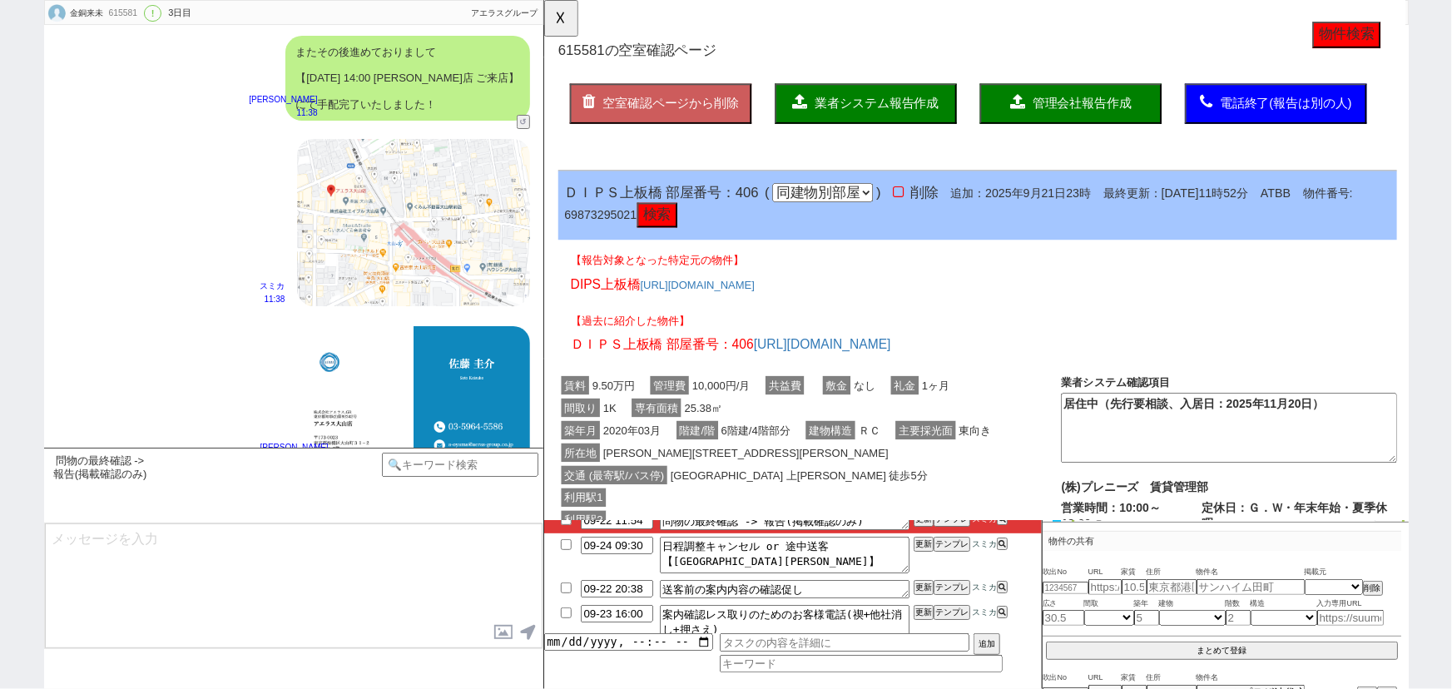
scroll to position [6602, 0]
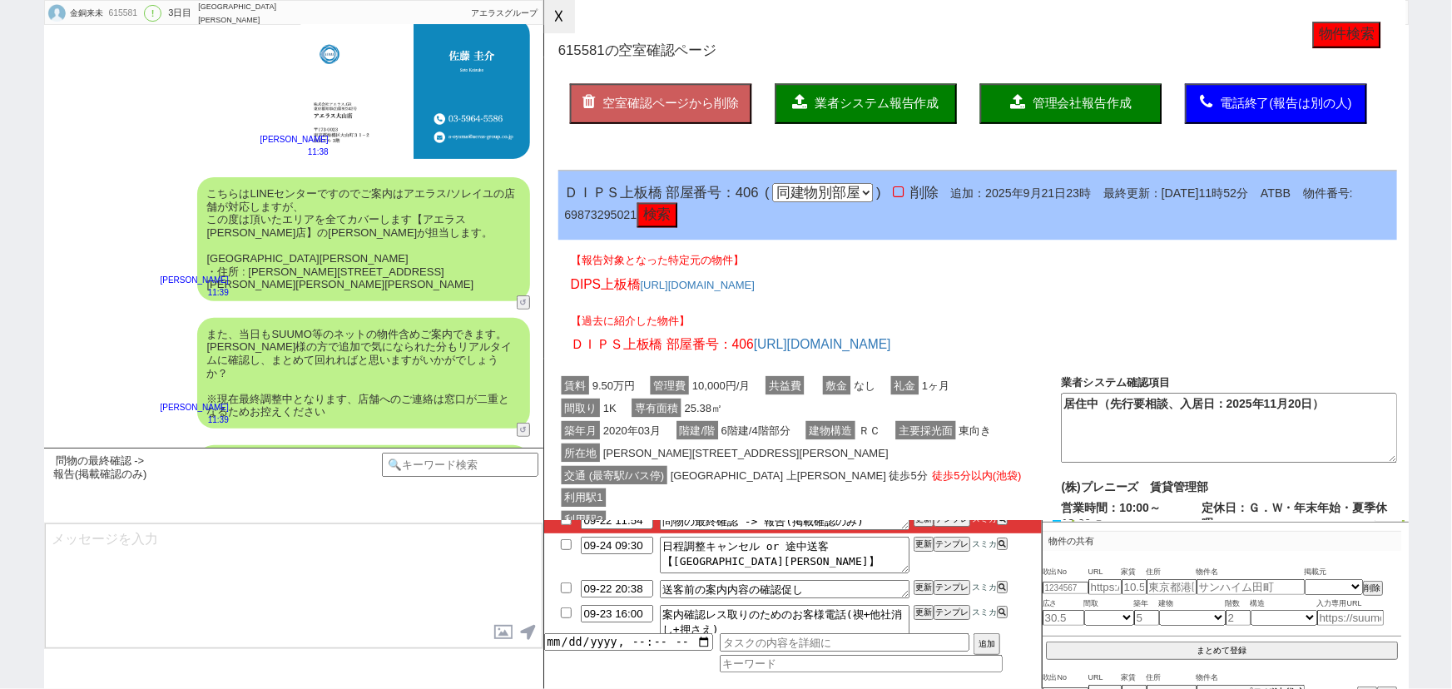
click at [552, 28] on button "☓" at bounding box center [559, 16] width 31 height 33
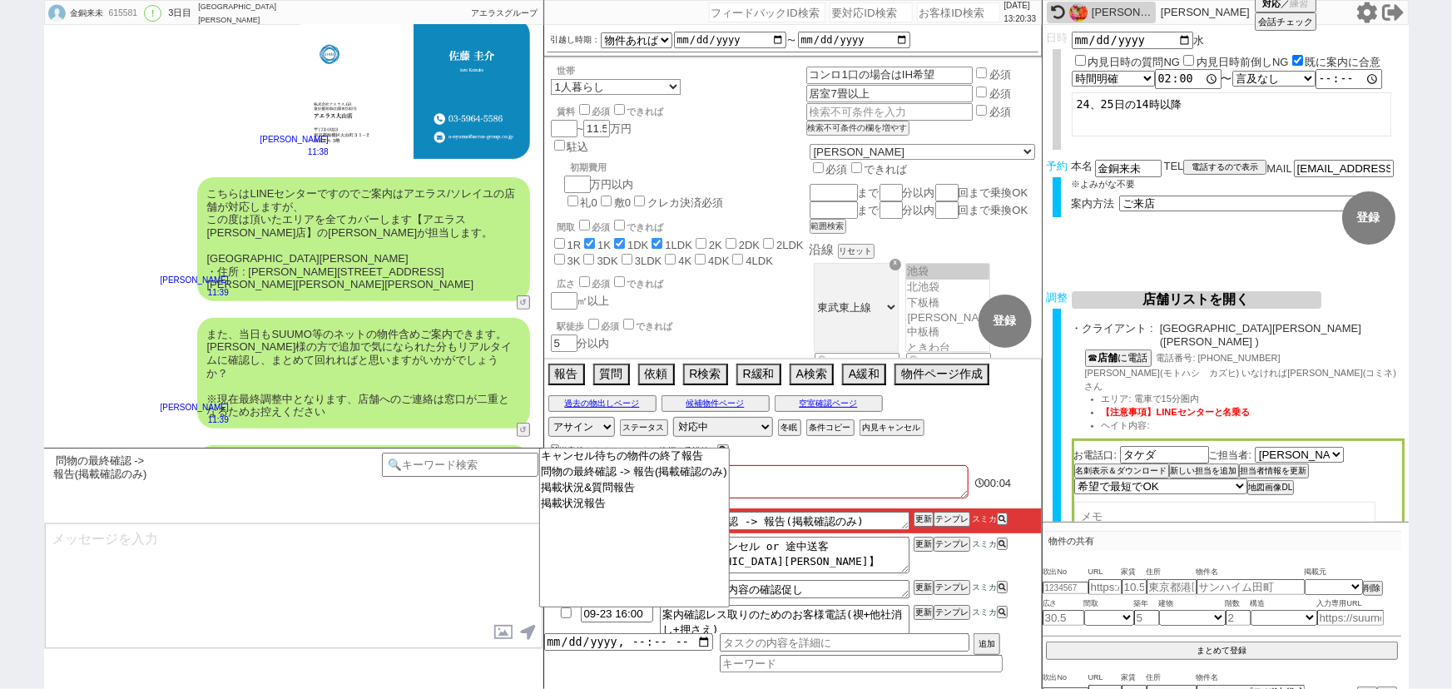
click at [466, 532] on textarea at bounding box center [294, 585] width 498 height 125
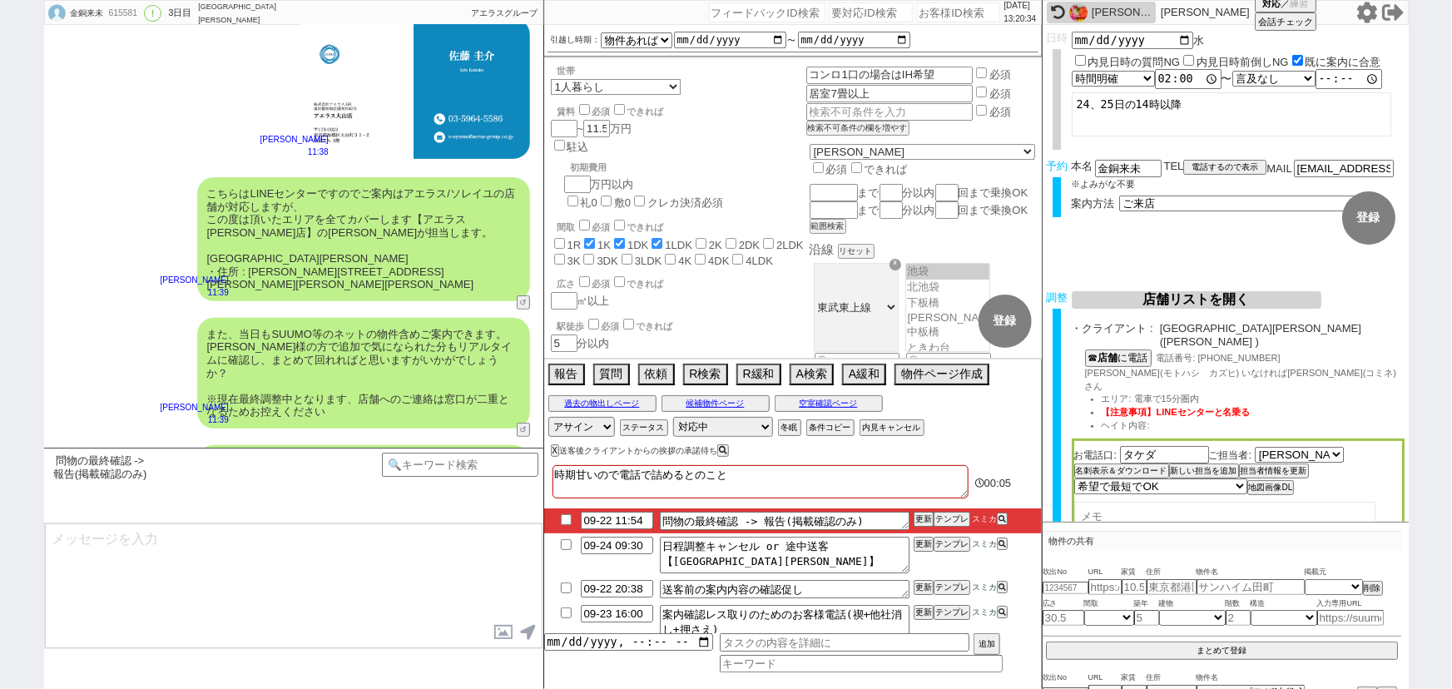
click at [560, 521] on input "checkbox" at bounding box center [566, 519] width 24 height 11
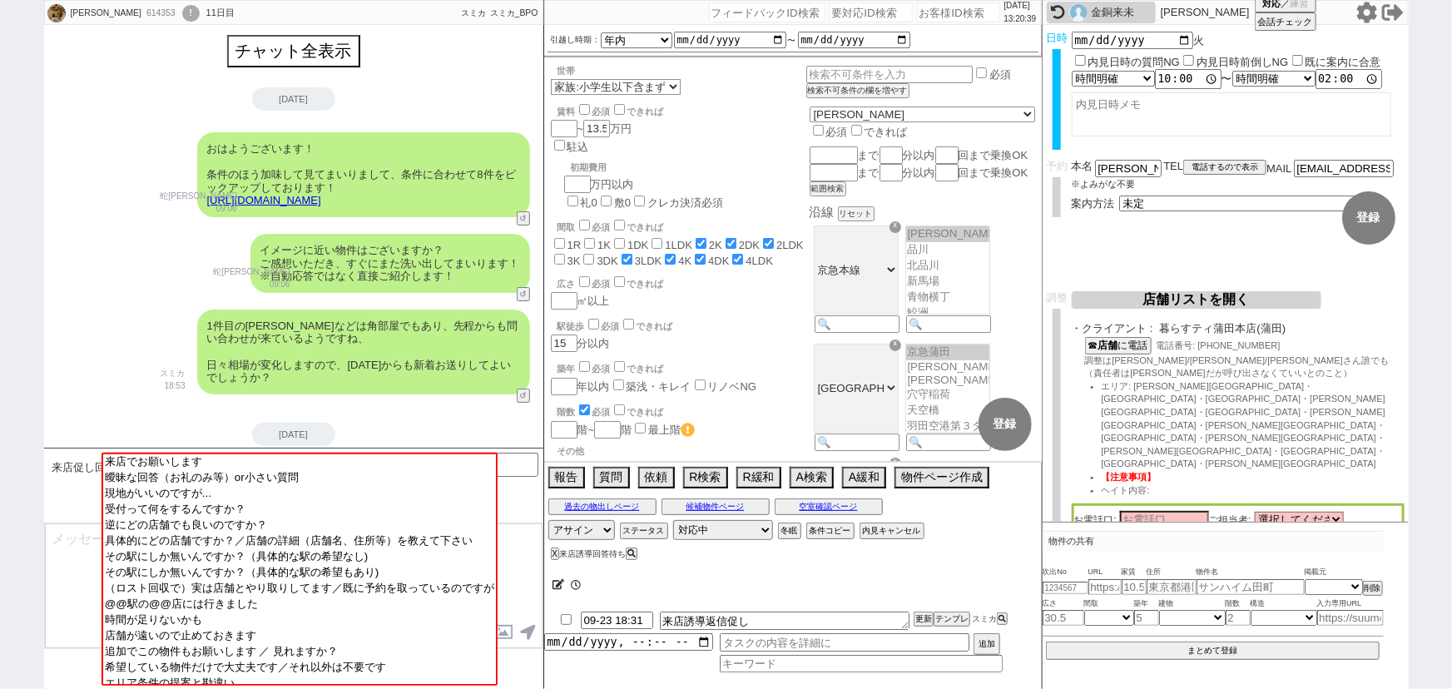
scroll to position [97, 0]
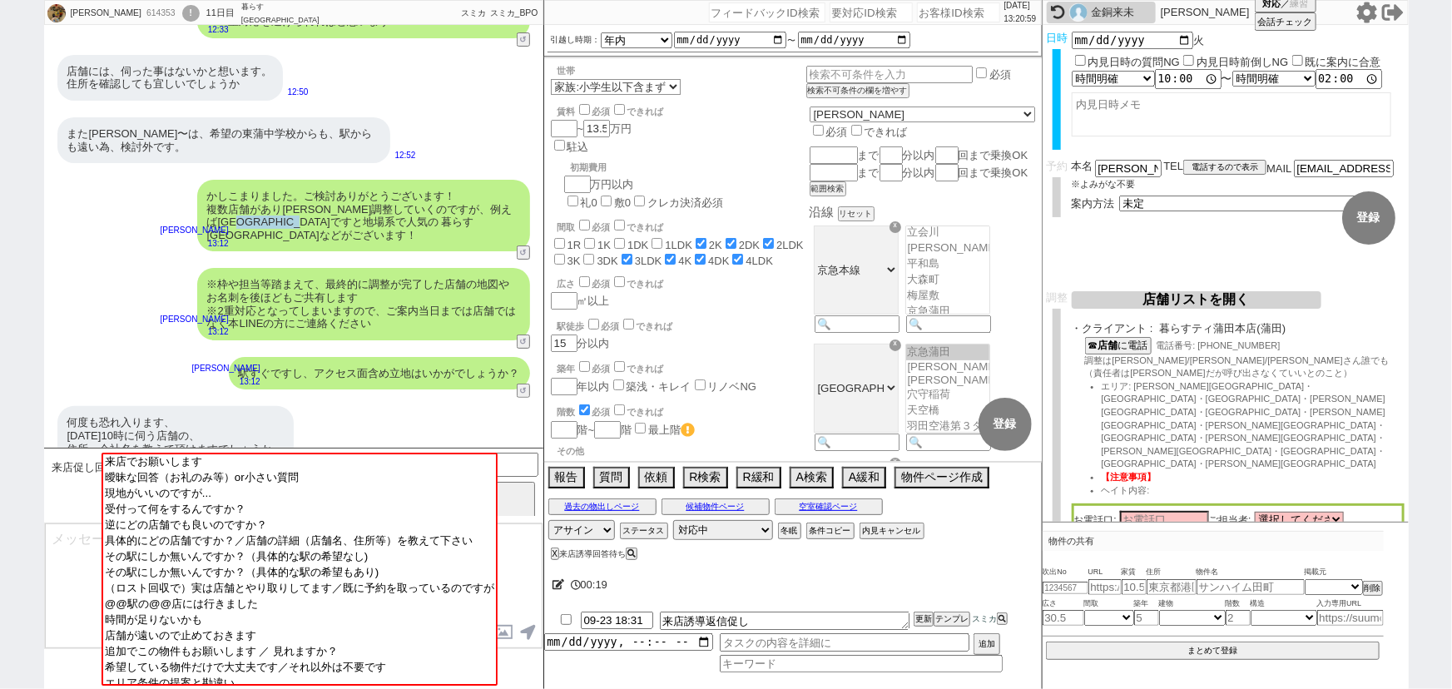
drag, startPoint x: 393, startPoint y: 210, endPoint x: 299, endPoint y: 209, distance: 94.0
click at [299, 209] on div "かしこまりました。ご検討ありがとうございます！ 複数店舗があり順次調整していくのですが、例えば蒲田駅ですと地場系で人気の 暮らすティ蒲田本店などがございます！" at bounding box center [363, 216] width 333 height 72
copy div "暮らすティ蒲田本店"
click at [62, 547] on textarea at bounding box center [294, 585] width 498 height 125
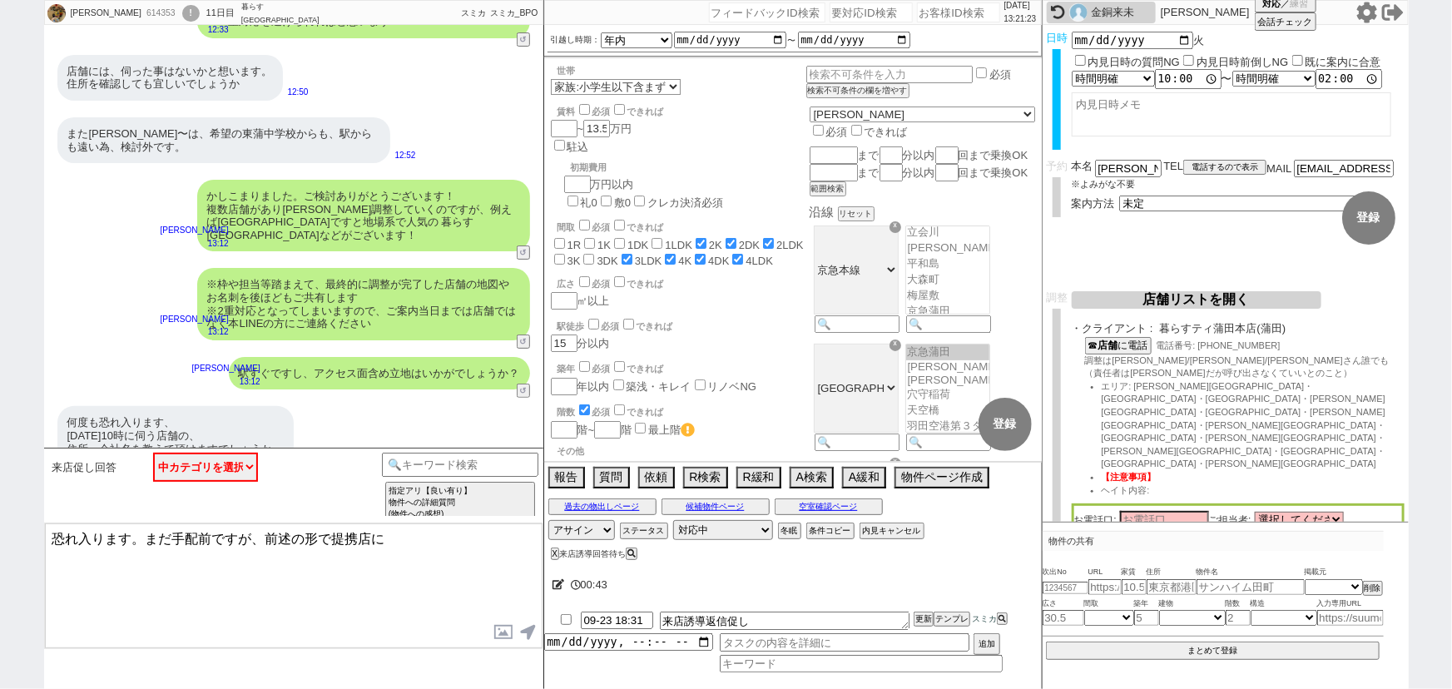
paste textarea "暮らすティ蒲田本店"
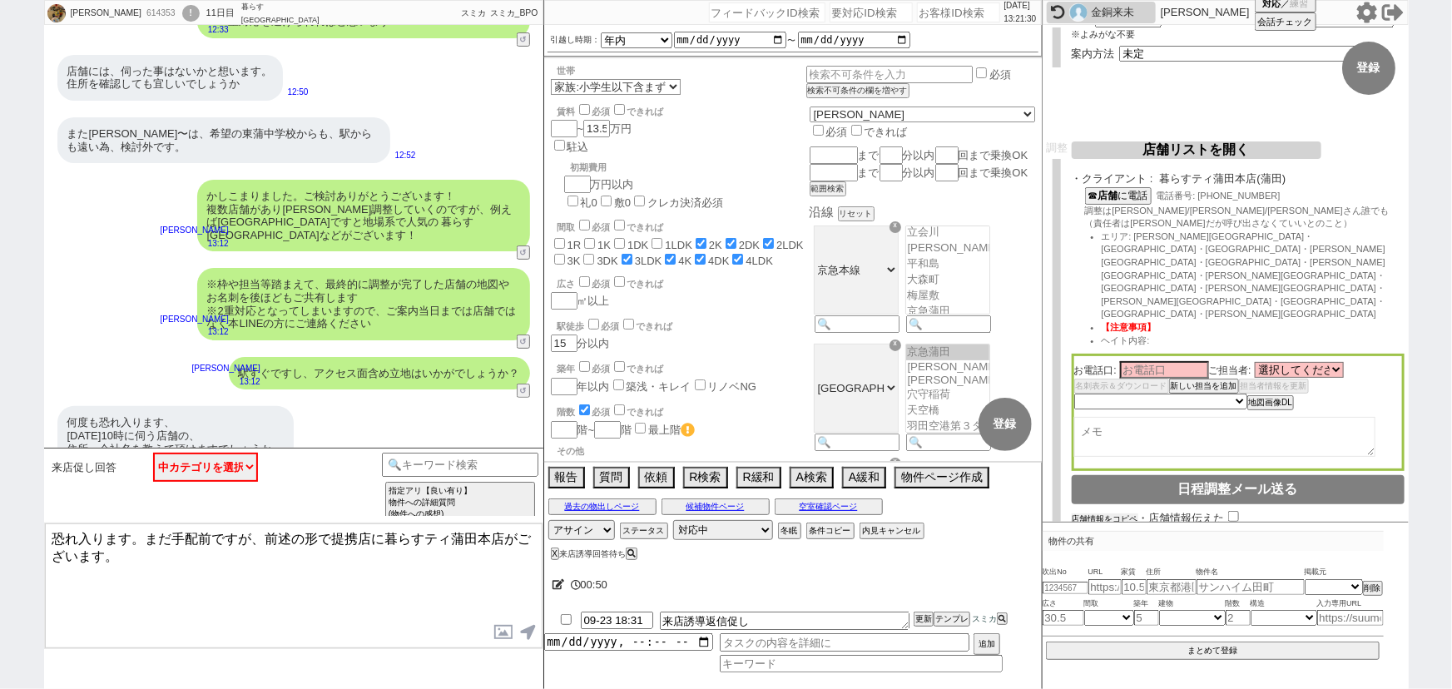
click at [1105, 513] on button "店舗情報をコピペ" at bounding box center [1105, 519] width 67 height 12
drag, startPoint x: 65, startPoint y: 588, endPoint x: 42, endPoint y: 569, distance: 30.1
click at [42, 569] on div "池田 614353 ! 0 11日目 暮らすティ蒲田東口店 冬眠中 自社客 スミカ スミカ_BPO チャット全表示 2025-09-12 おはようございます！…" at bounding box center [726, 344] width 1452 height 689
click at [412, 574] on textarea "恐れ入ります。まだ手配前ですが、前述の形で提携店に暮らすティ蒲田本店がございます。 住所 : 東京都大田区蒲田5丁目16-8 鵠沼ビル 4F" at bounding box center [294, 585] width 498 height 125
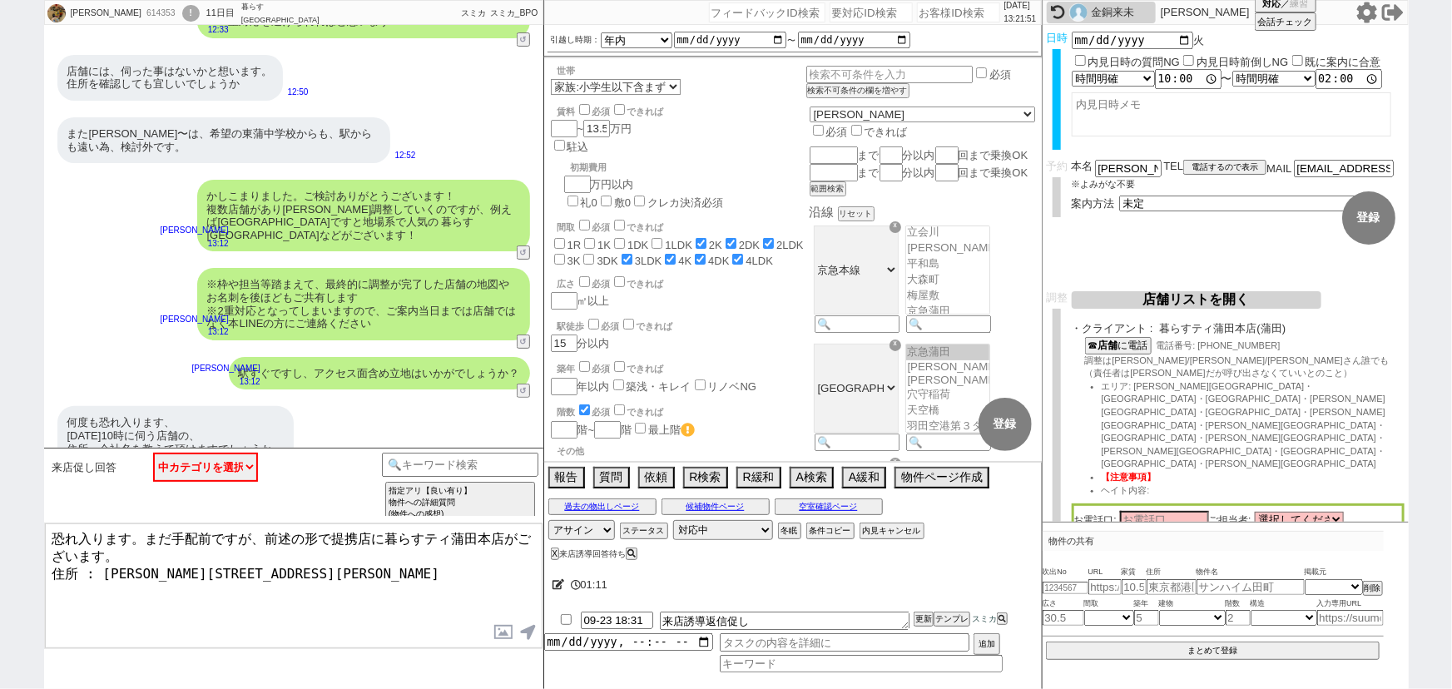
click at [131, 546] on textarea "恐れ入ります。まだ手配前ですが、前述の形で提携店に暮らすティ蒲田本店がございます。 住所 : 東京都大田区蒲田5丁目16-8 鵠沼ビル 4F" at bounding box center [294, 585] width 498 height 125
click at [83, 606] on textarea "恐れ入ります。まだ手配前ですが、前述の形で提携店に暮らすティ蒲田本店がございます。 住所 : 東京都大田区蒲田5丁目16-8 鵠沼ビル 4F" at bounding box center [294, 585] width 498 height 125
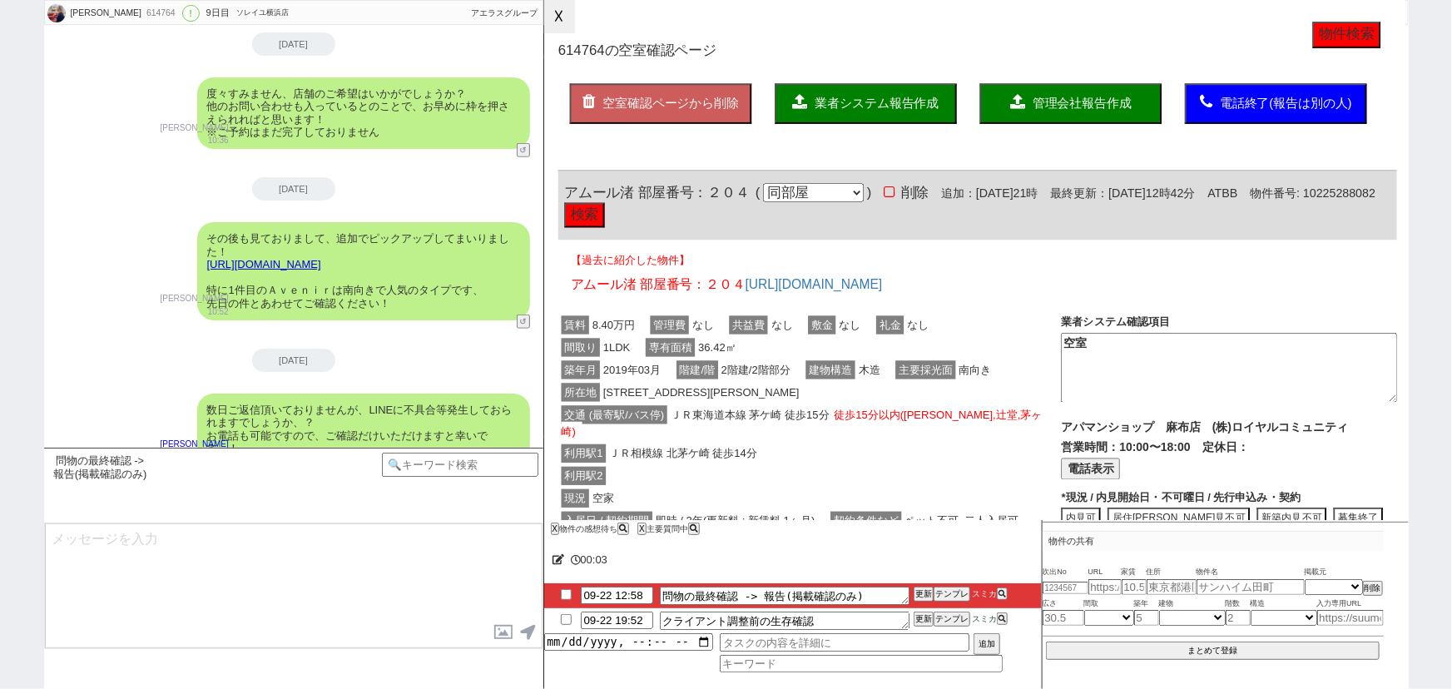
click at [556, 24] on button "☓" at bounding box center [559, 16] width 31 height 33
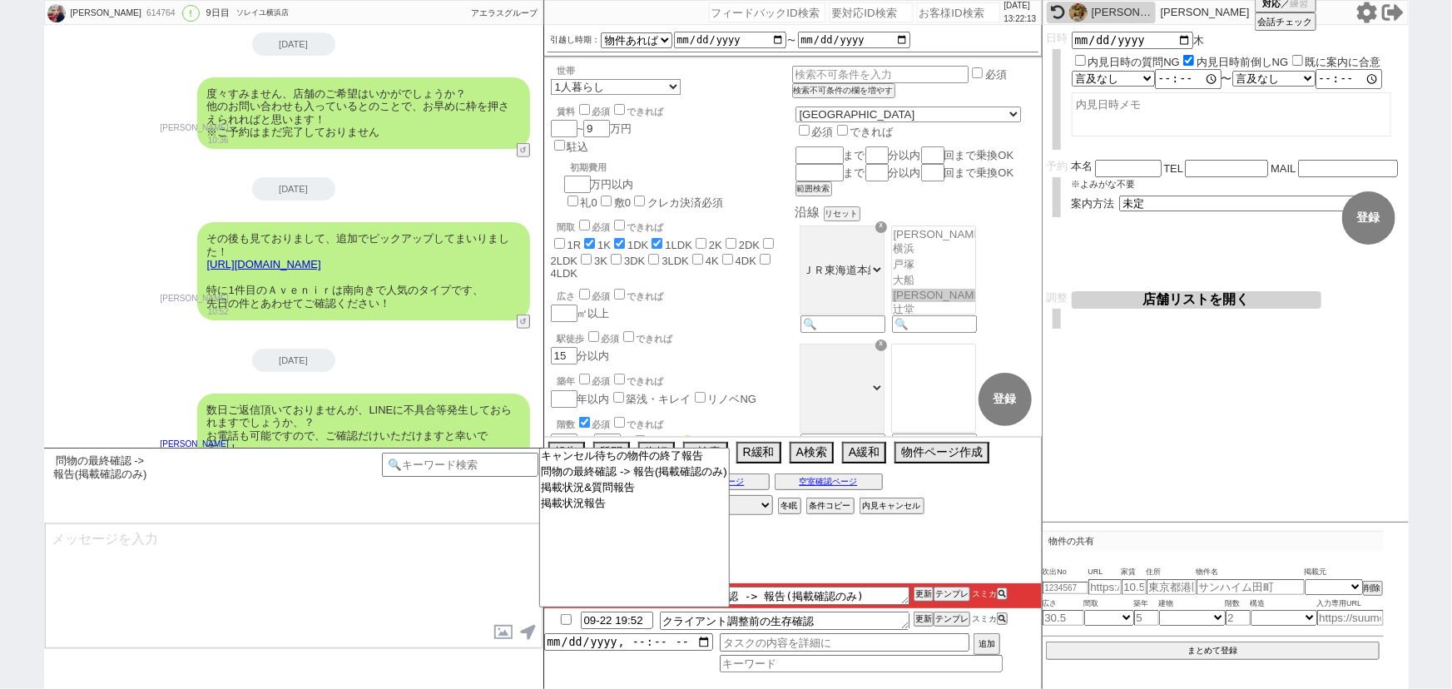
click at [410, 566] on textarea at bounding box center [294, 585] width 498 height 125
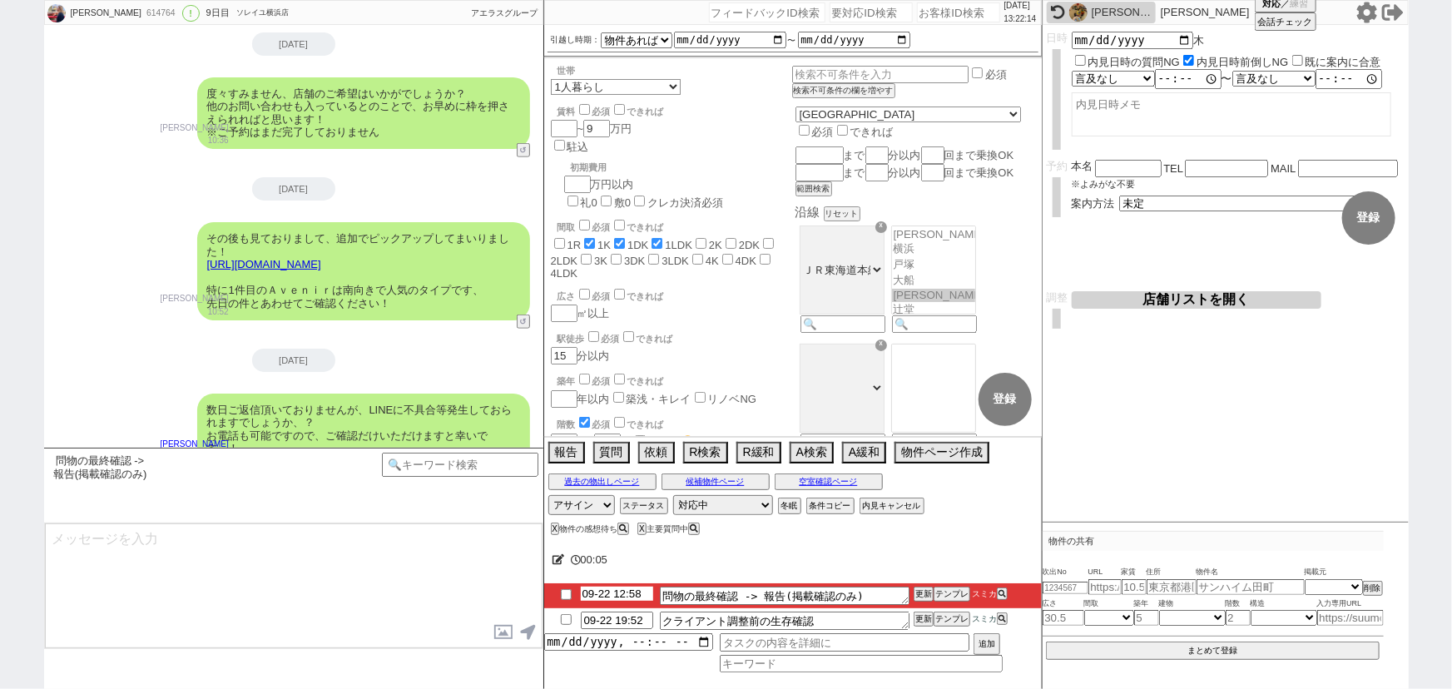
click at [624, 597] on input "09-22 12:58" at bounding box center [617, 594] width 72 height 14
click at [921, 593] on button "更新" at bounding box center [921, 594] width 17 height 12
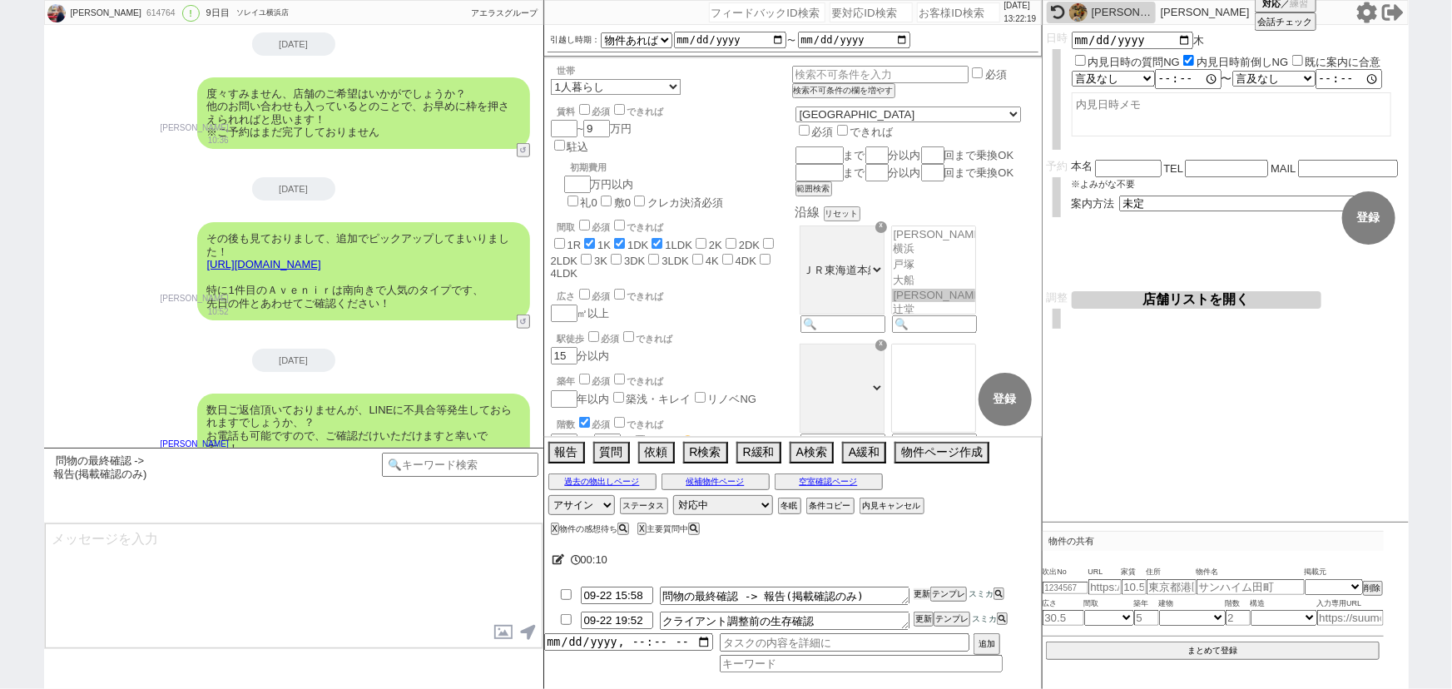
click at [921, 593] on button "更新" at bounding box center [921, 594] width 17 height 12
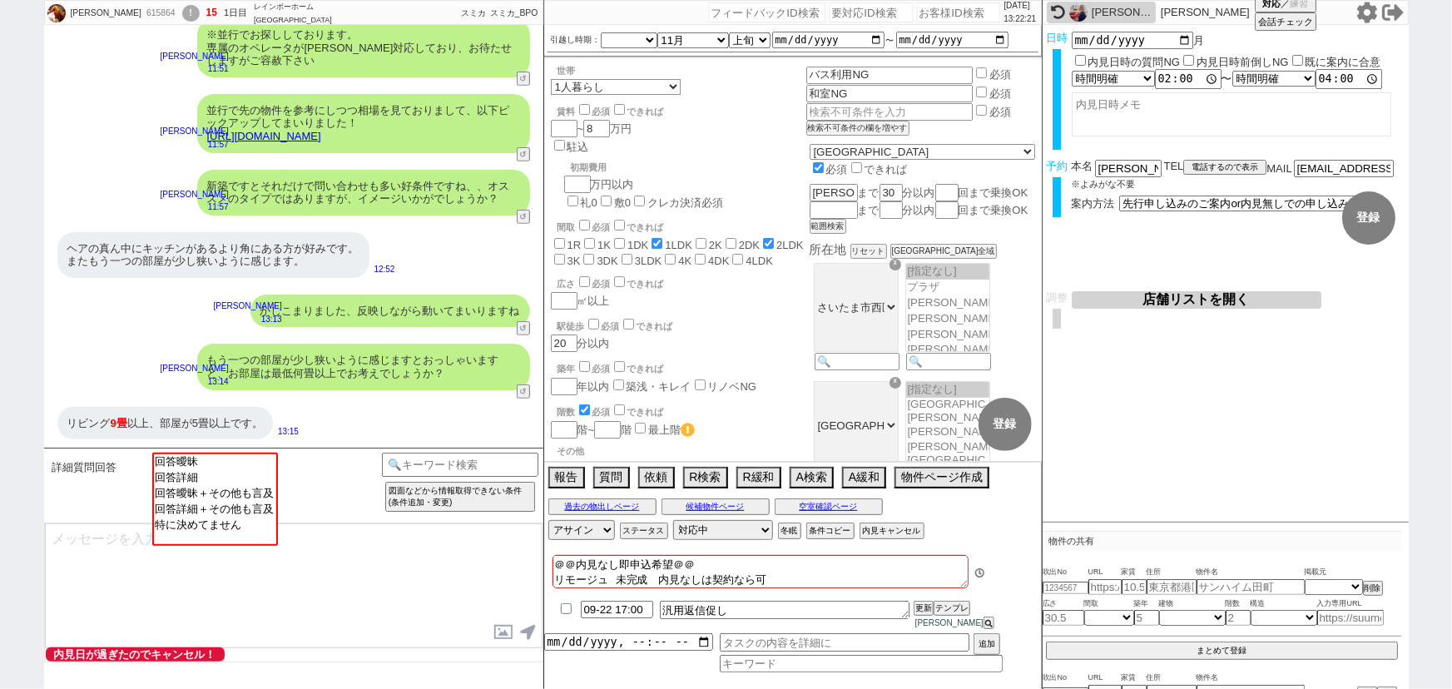
scroll to position [130, 0]
click at [240, 483] on option "回答詳細" at bounding box center [213, 476] width 122 height 16
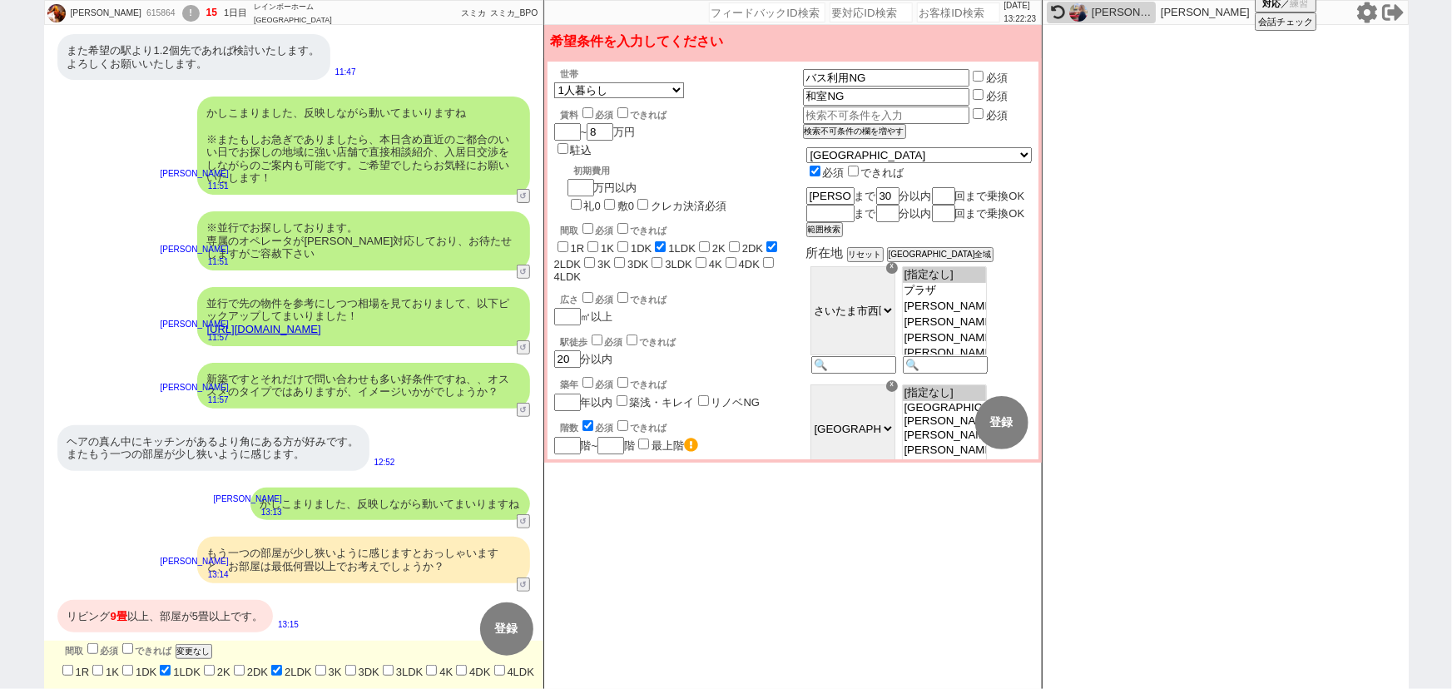
scroll to position [173, 0]
drag, startPoint x: 67, startPoint y: 604, endPoint x: 233, endPoint y: 607, distance: 166.4
click at [233, 607] on div "リビング 9畳 以上、部屋が5畳以上です。" at bounding box center [164, 616] width 215 height 33
copy div "リビング 9畳 以上、部屋が5畳以上"
click at [912, 116] on input "text" at bounding box center [885, 115] width 164 height 14
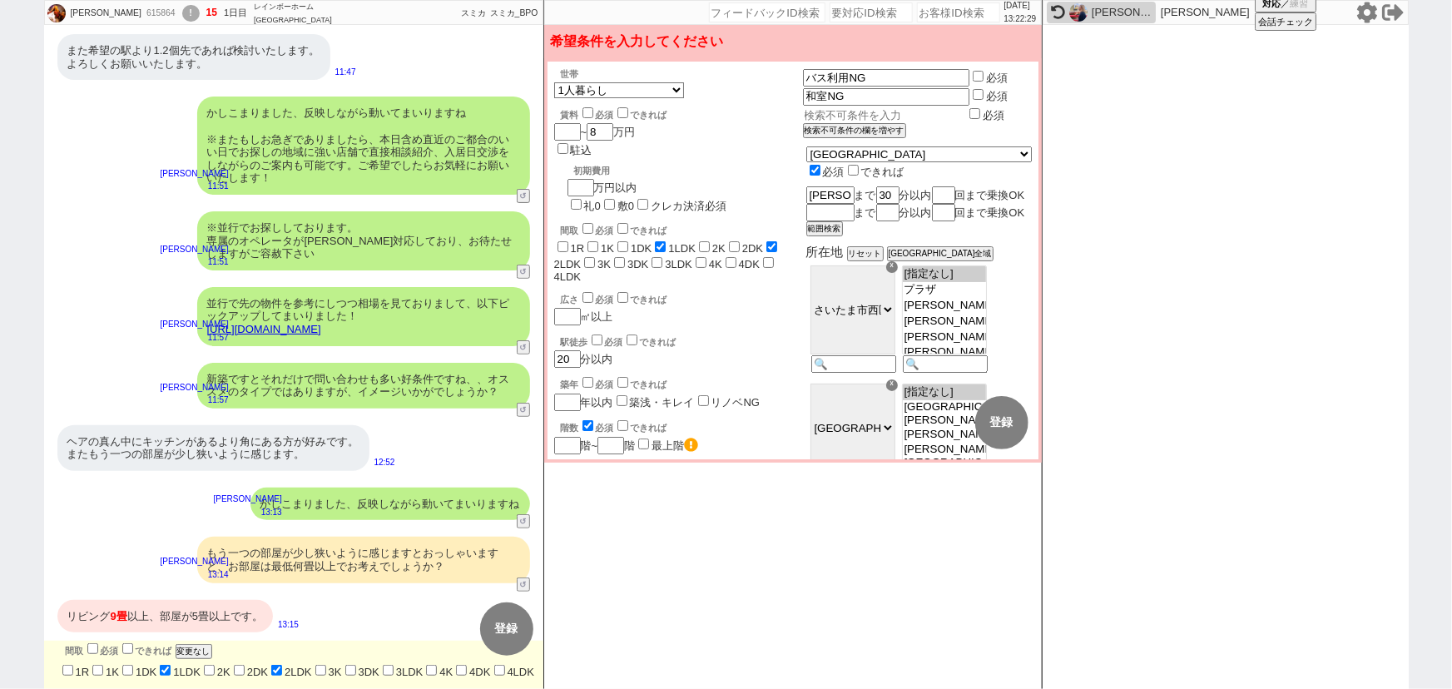
paste input "リビング9畳以上、部屋が5畳以上"
click at [936, 108] on input "リビング9畳以上、部屋が5畳以上" at bounding box center [885, 115] width 164 height 14
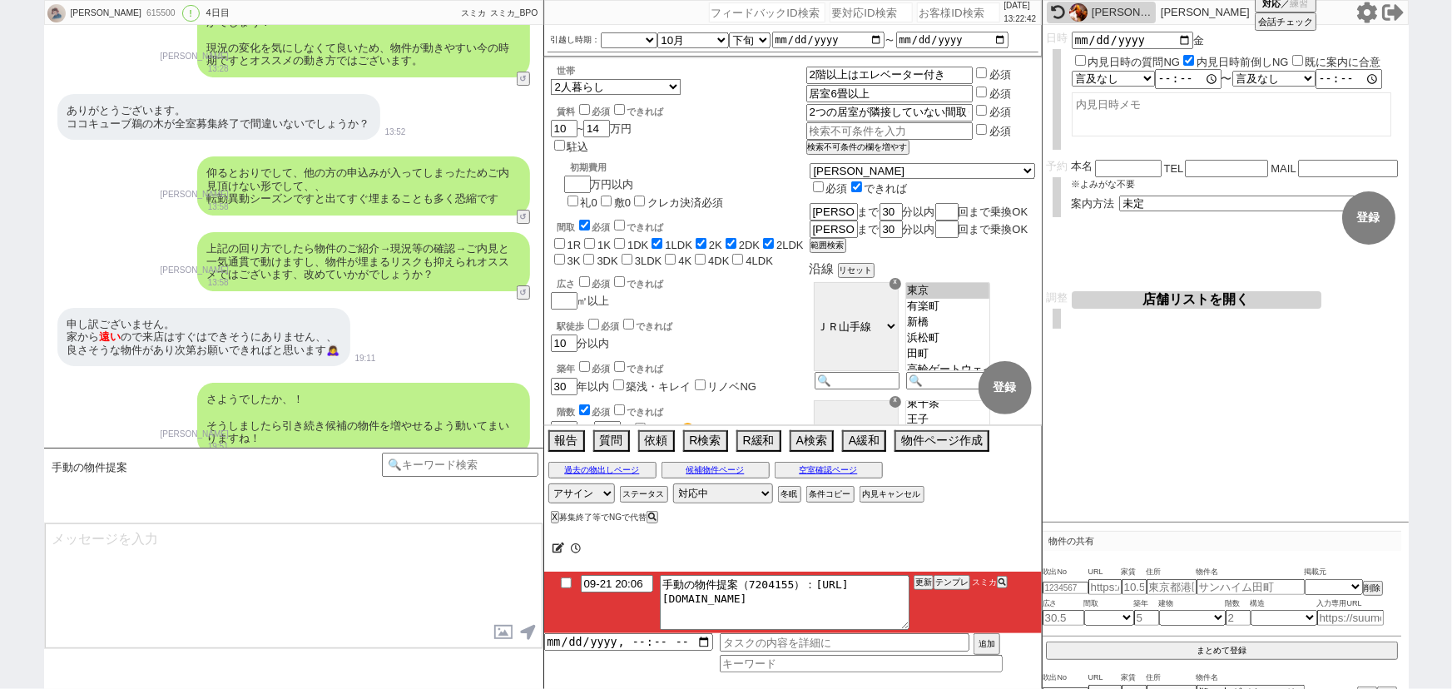
scroll to position [180, 0]
click at [1058, 10] on icon at bounding box center [1058, 12] width 14 height 14
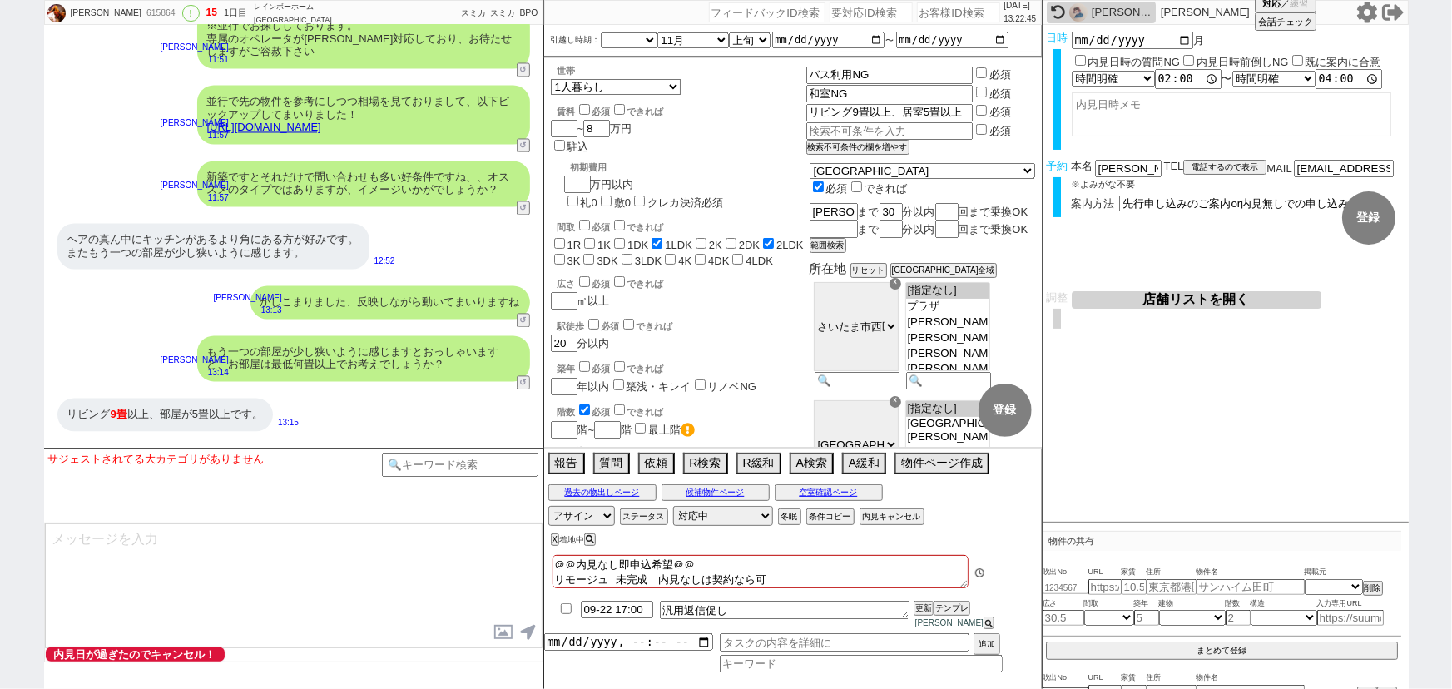
scroll to position [130, 0]
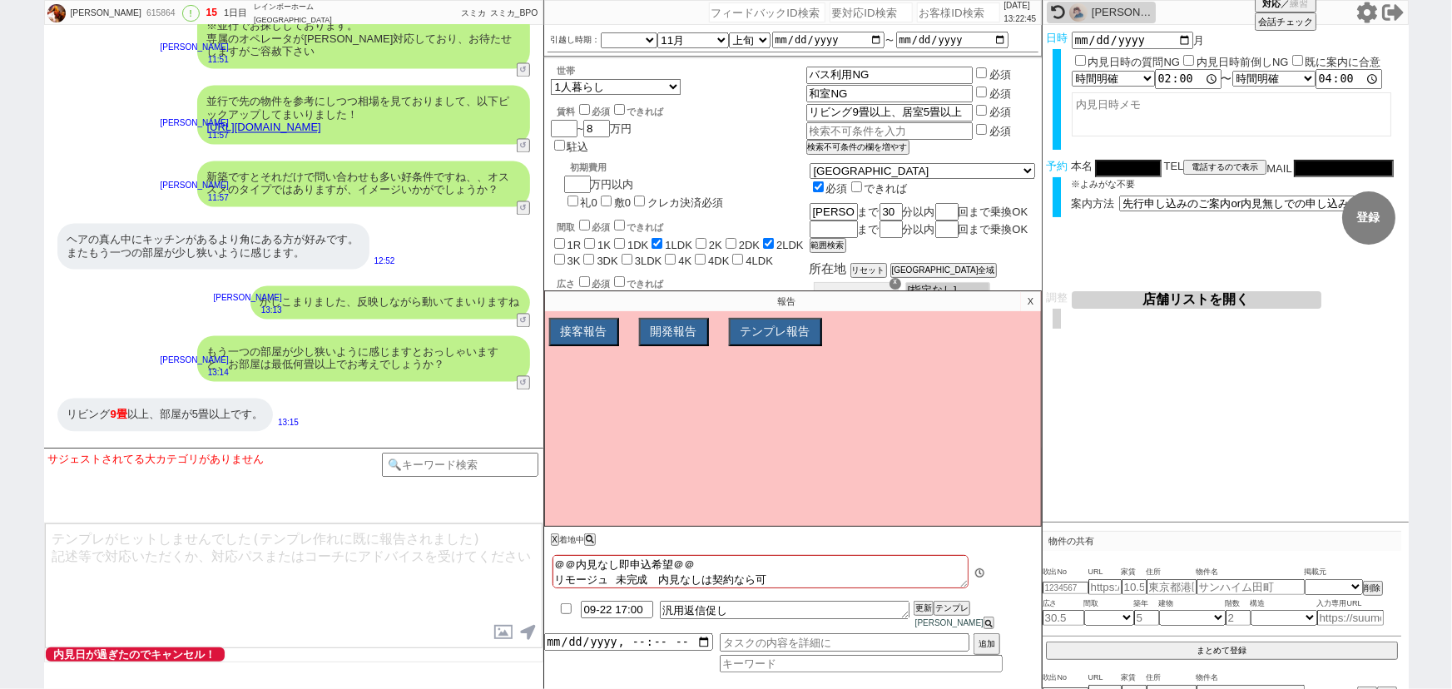
click at [566, 614] on input "checkbox" at bounding box center [566, 608] width 24 height 11
click at [1032, 311] on p "X" at bounding box center [1030, 301] width 19 height 20
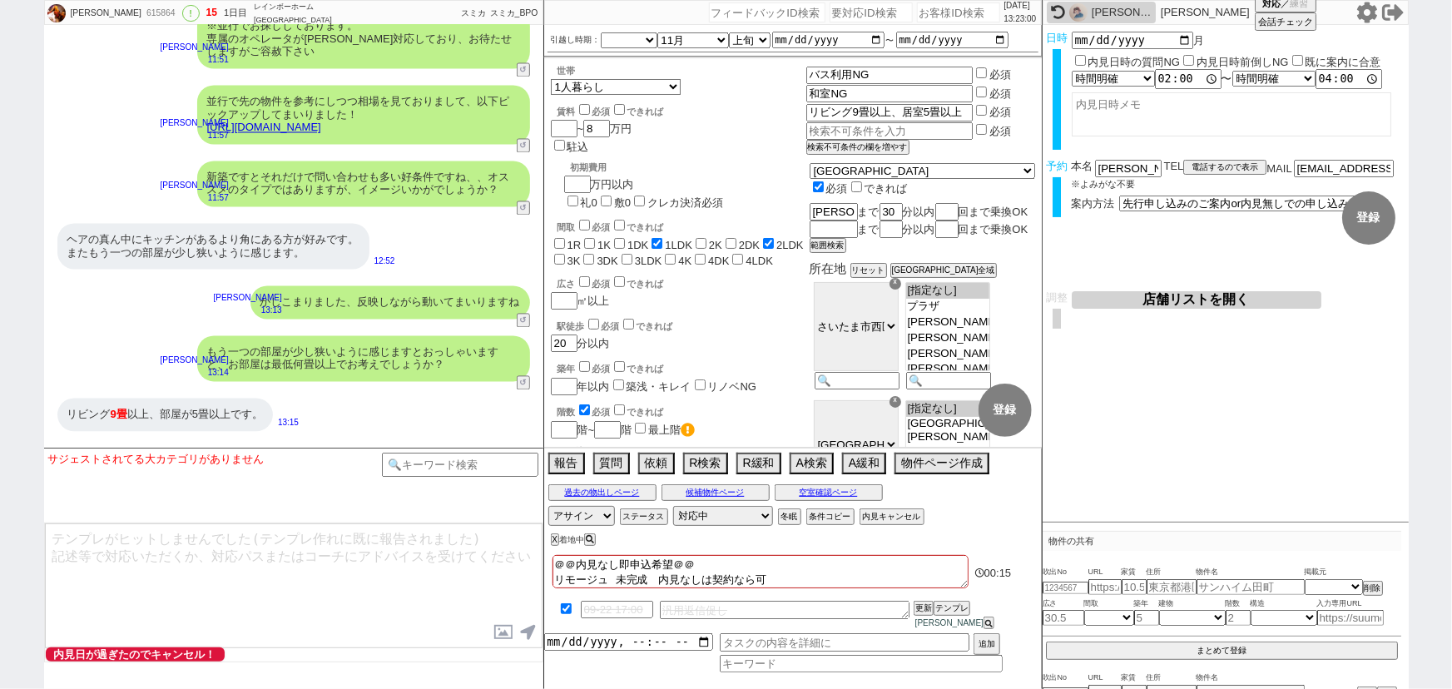
click at [300, 390] on div "リビング 9畳 以上、部屋が5畳以上です。 13:15" at bounding box center [293, 415] width 499 height 50
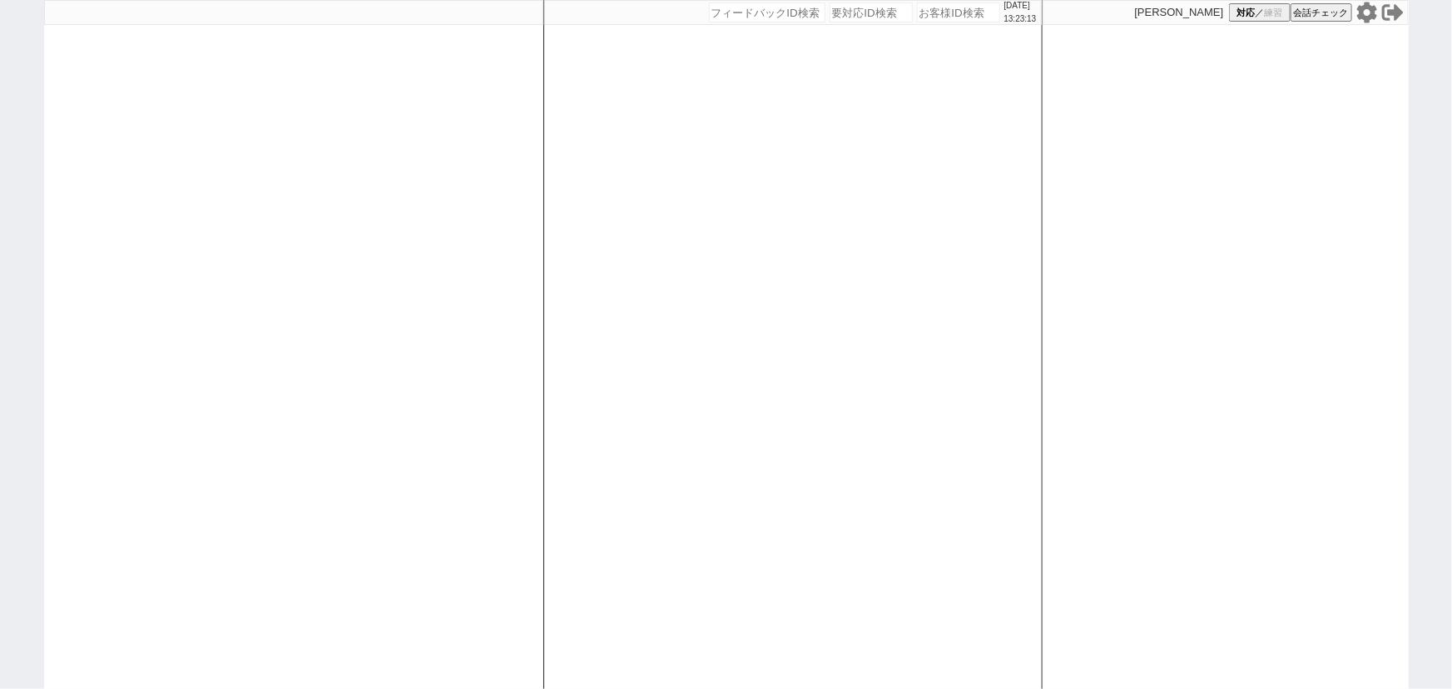
click at [294, 359] on div at bounding box center [293, 344] width 499 height 689
select select "2"
select select
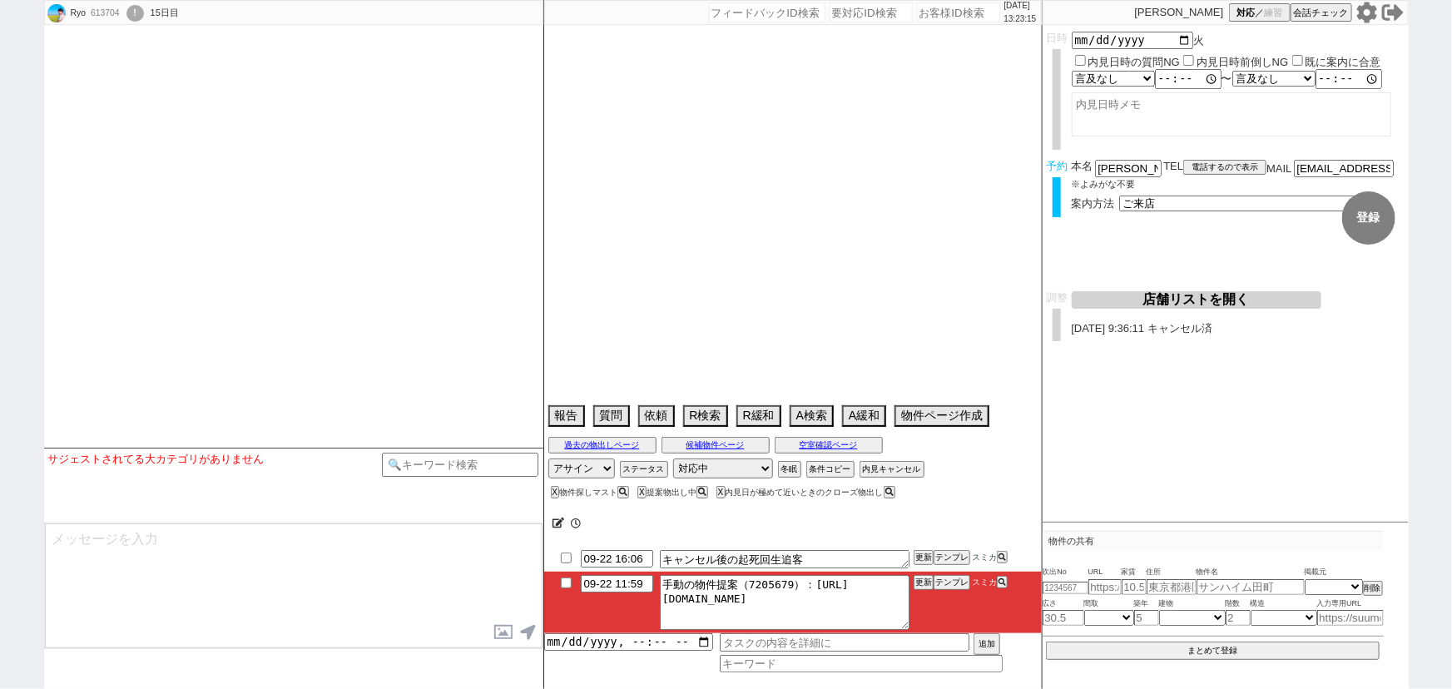
select select
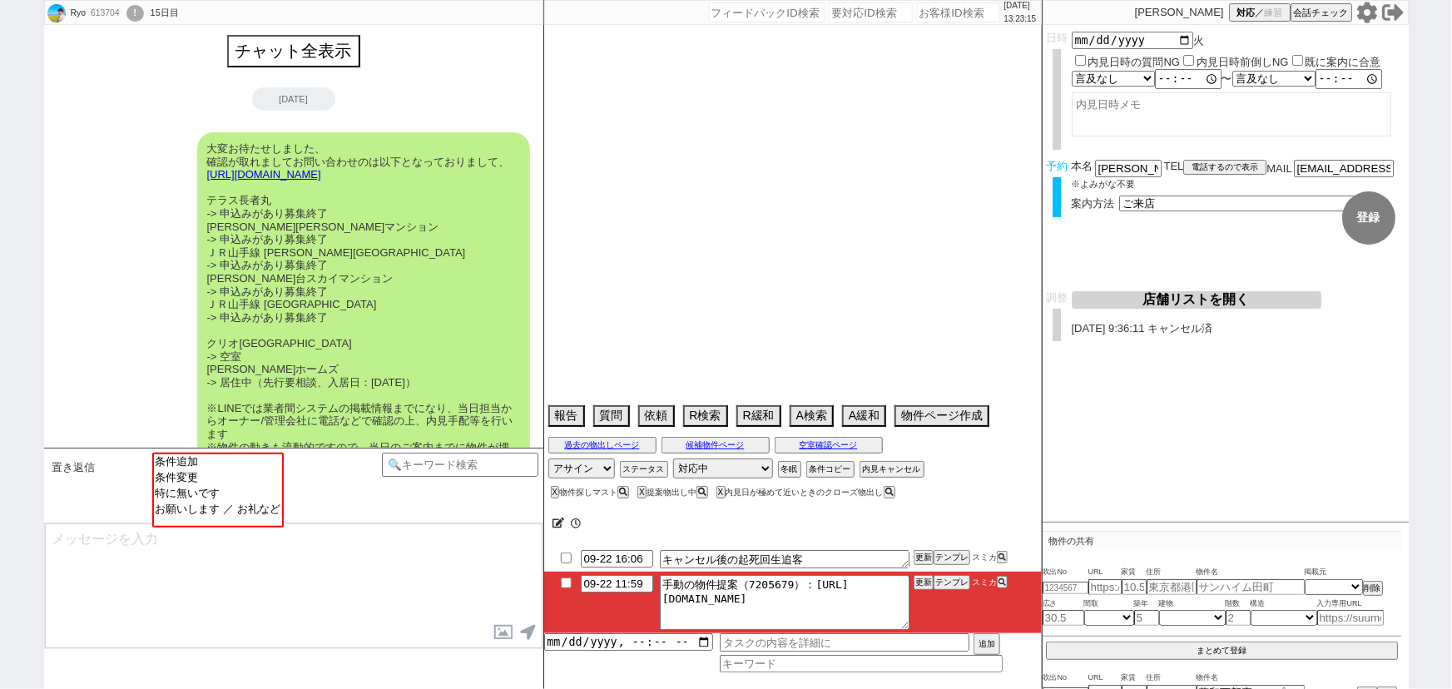
type textarea "調整前キャンセル"
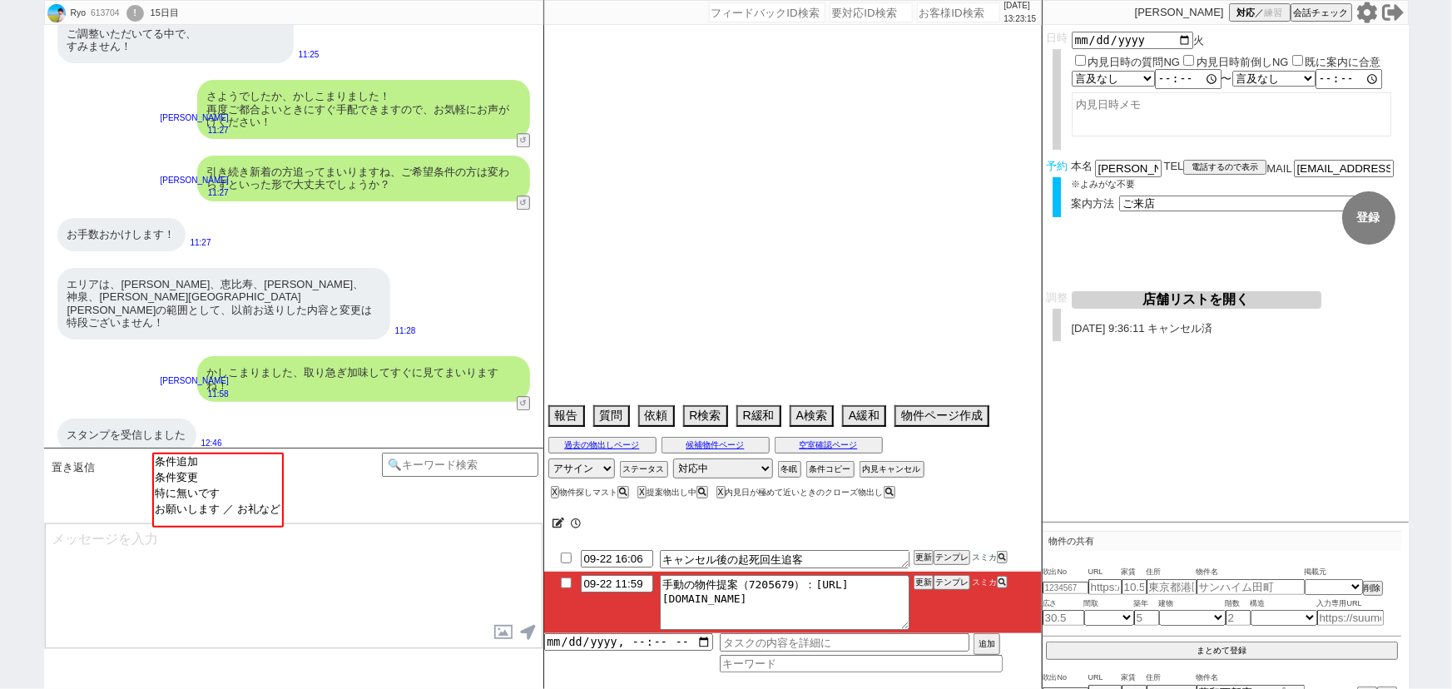
select select "[DATE]"
select select "9"
select select "36"
select select "0"
select select "47"
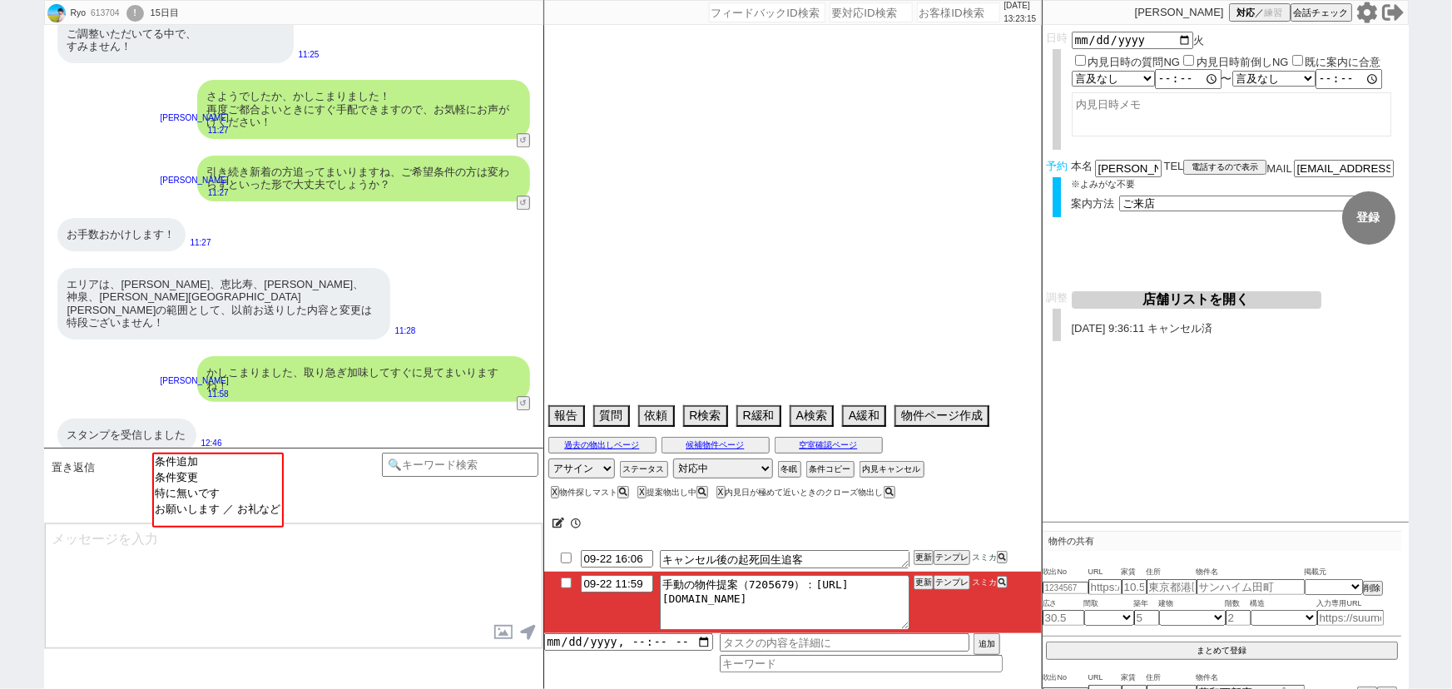
select select "53"
select select "14"
select select "476"
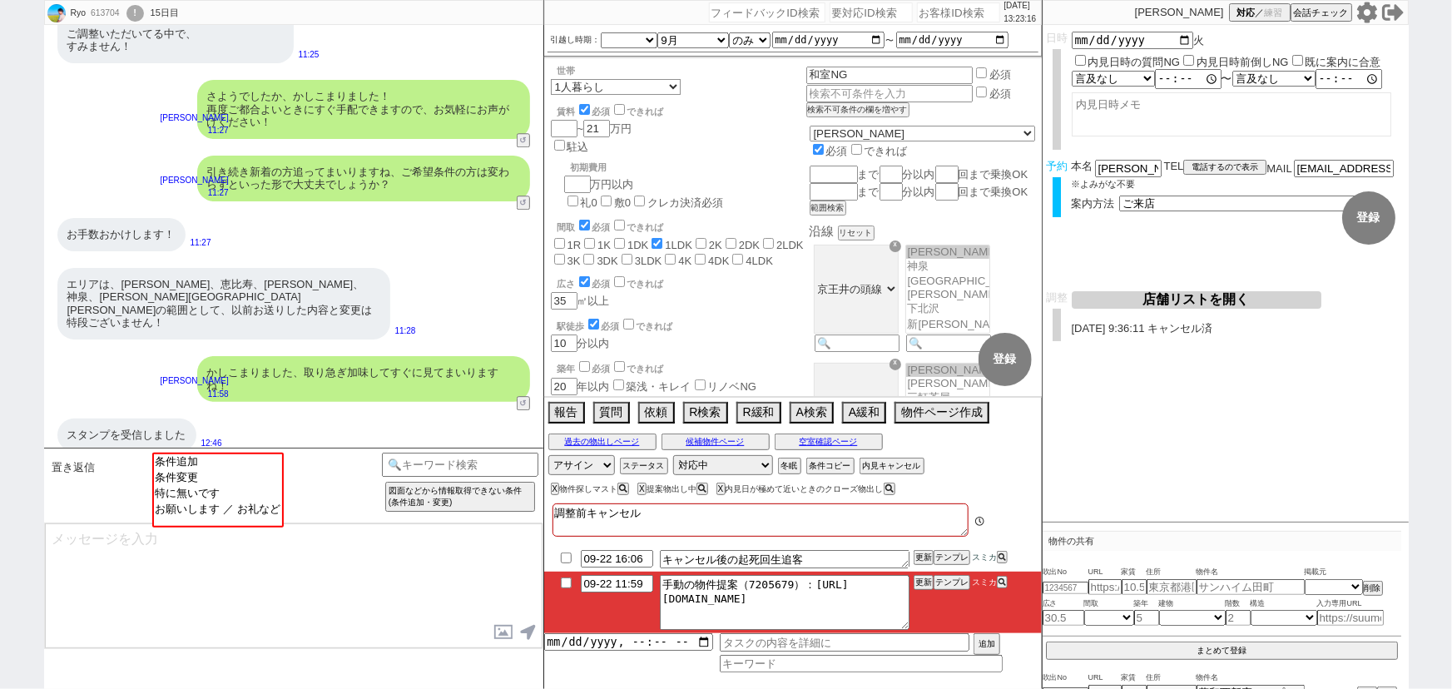
scroll to position [79, 0]
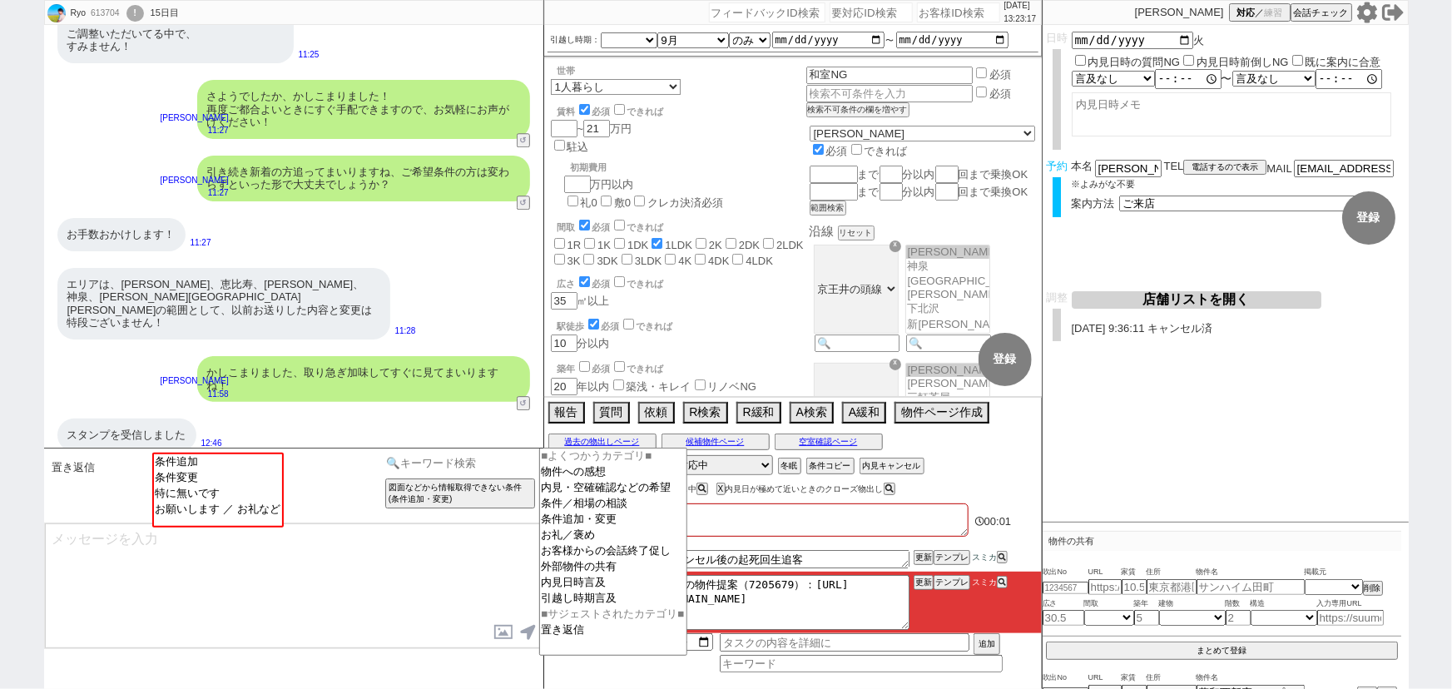
click at [478, 460] on input at bounding box center [460, 463] width 157 height 21
type input "スタンプ"
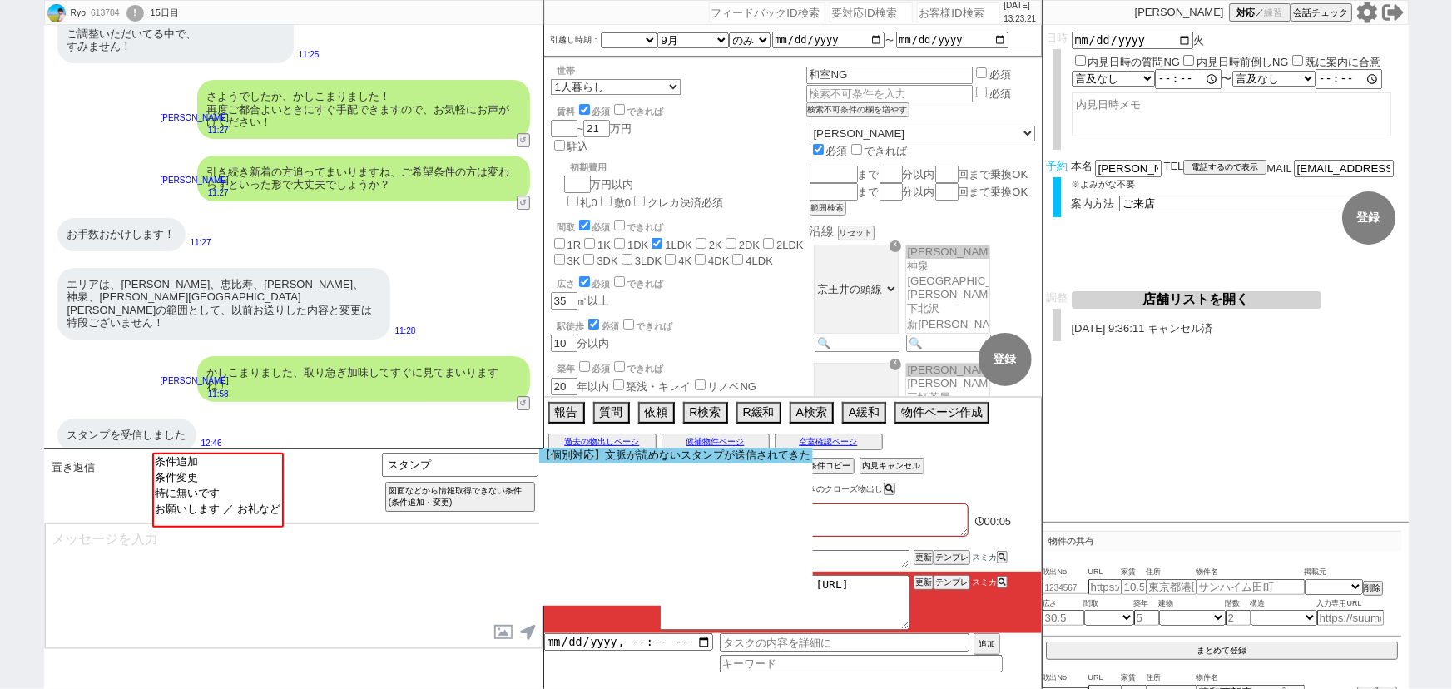
click at [661, 462] on option "【個別対応】文脈が読めないスタンプが送信されてきた" at bounding box center [676, 456] width 274 height 16
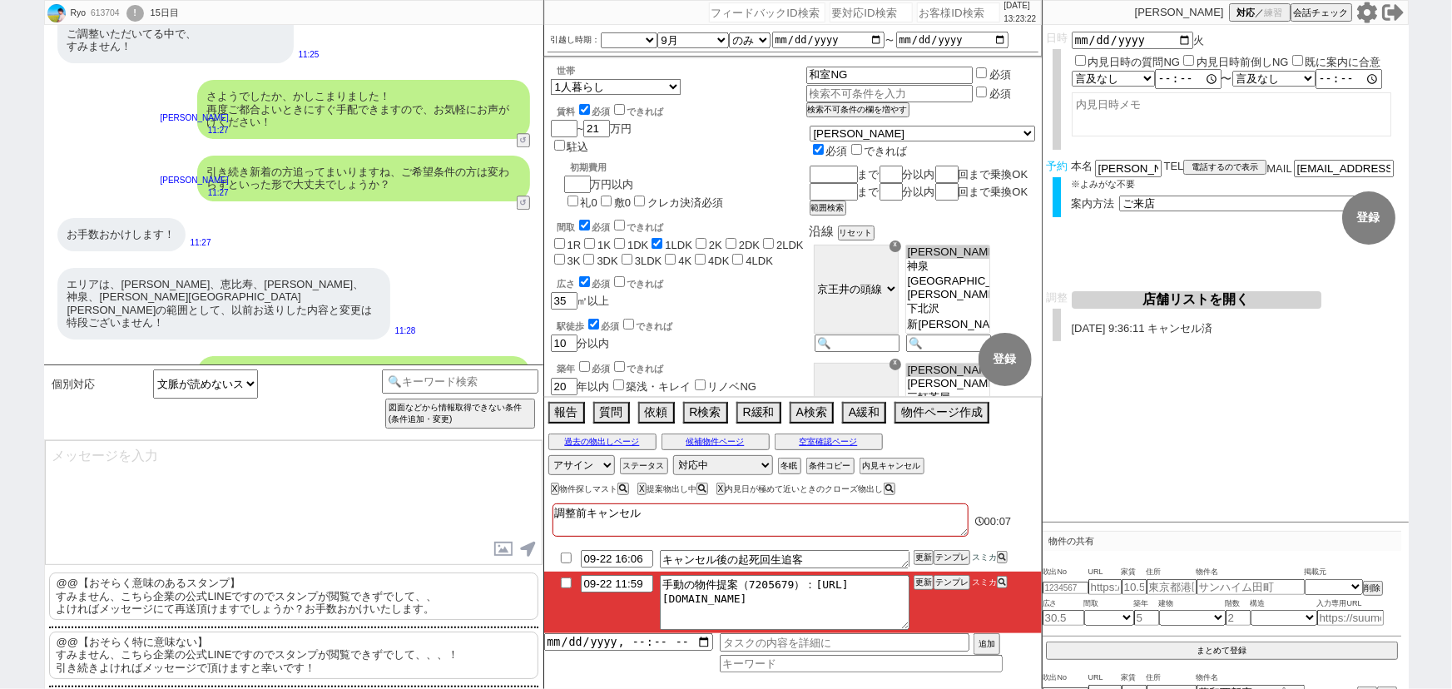
click at [190, 658] on p "@@【おそらく特に意味ない】 すみません、こちら企業の公式LINEですのでスタンプが閲覧できずでして、、、！ 引き続きよければメッセージで頂けますと幸いです！" at bounding box center [293, 654] width 489 height 47
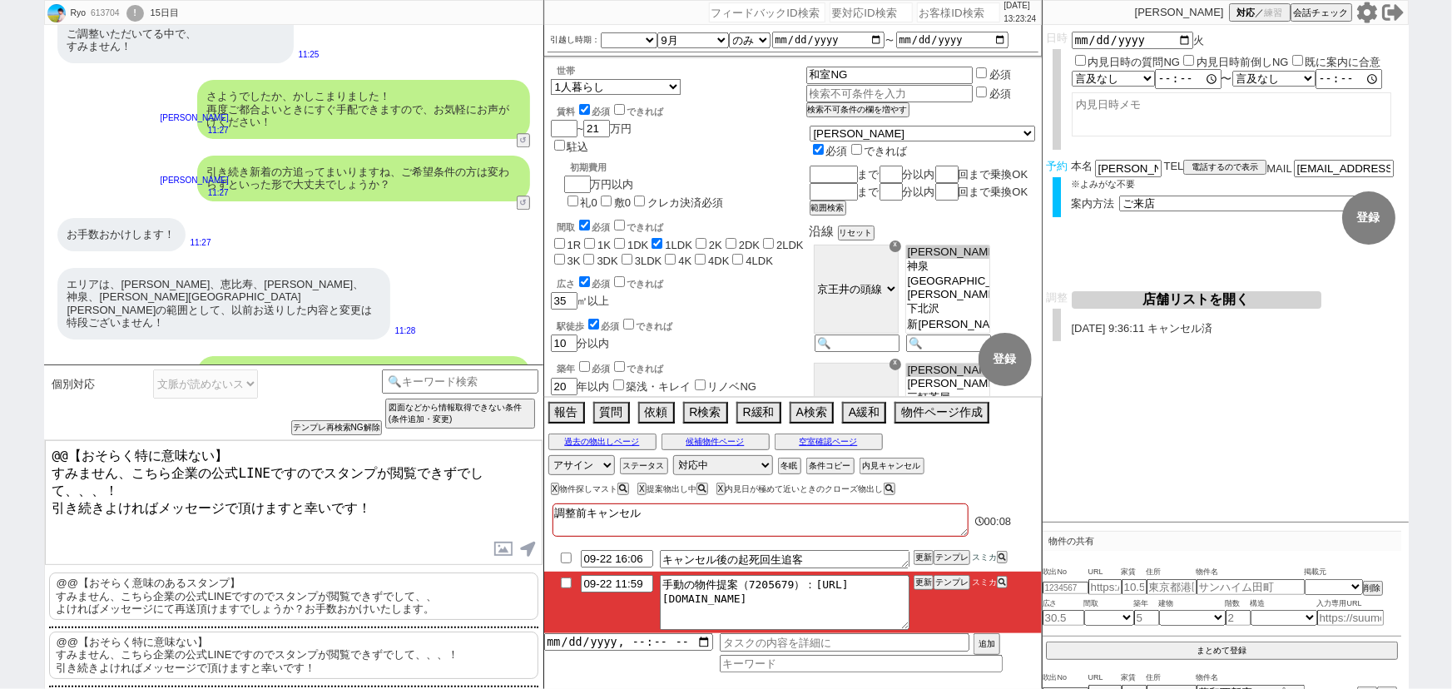
drag, startPoint x: 53, startPoint y: 468, endPoint x: 30, endPoint y: 448, distance: 30.7
click at [30, 448] on div "Ryo 613704 ! 0 15日目 冬眠中 自社客 スミカ スミカ_BPO チャット全表示 2025-09-18 大変お待たせしました、 確認が取れまして…" at bounding box center [726, 344] width 1452 height 689
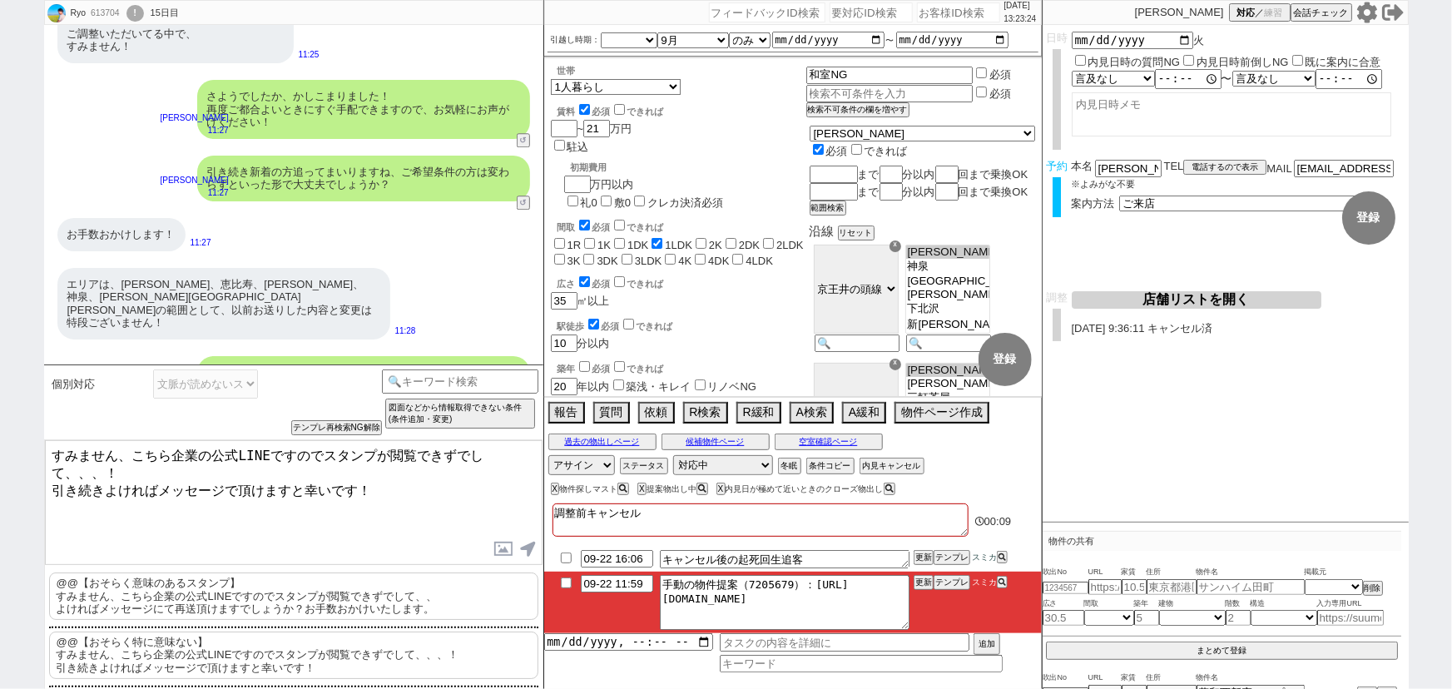
type textarea "すみません、こちら企業の公式LINEですのでスタンプが閲覧できずでして、、、！ 引き続きよければメッセージで頂けますと幸いです！"
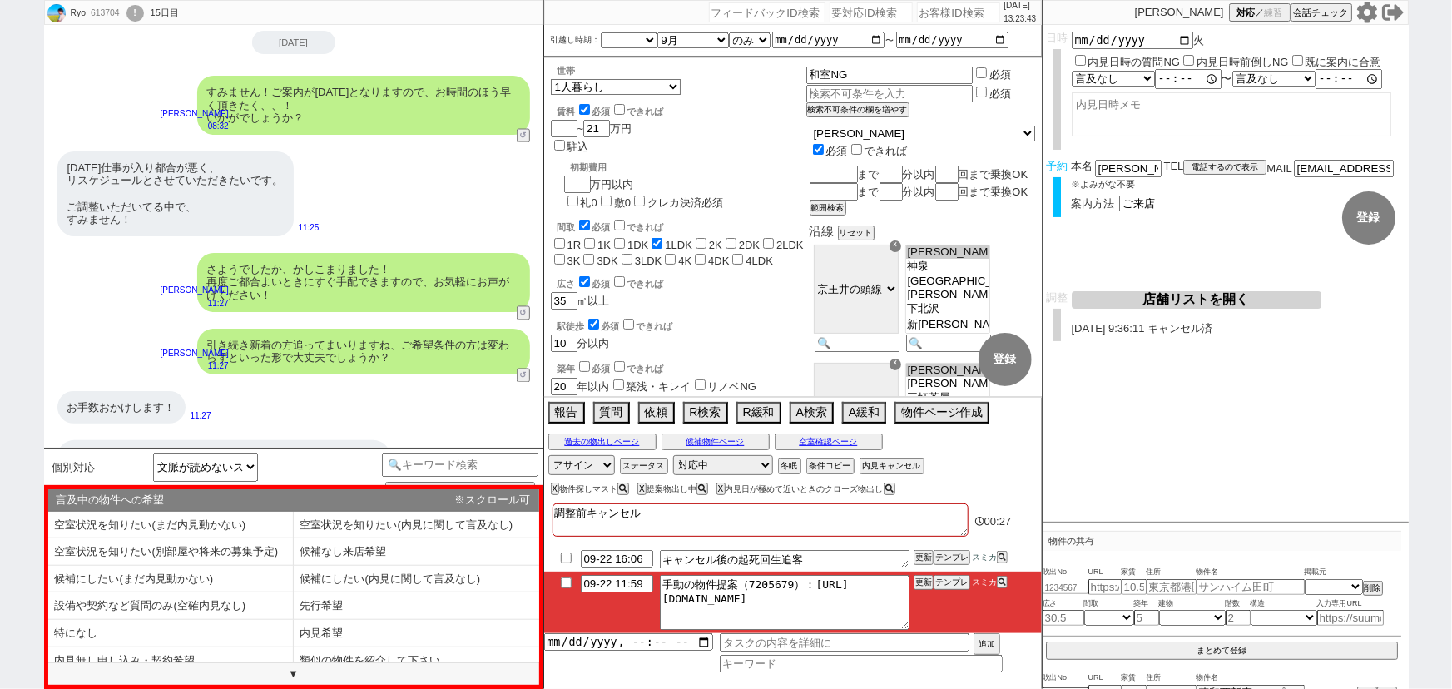
scroll to position [1503, 0]
click at [168, 623] on li "特になし" at bounding box center [170, 633] width 245 height 27
select select "特になし"
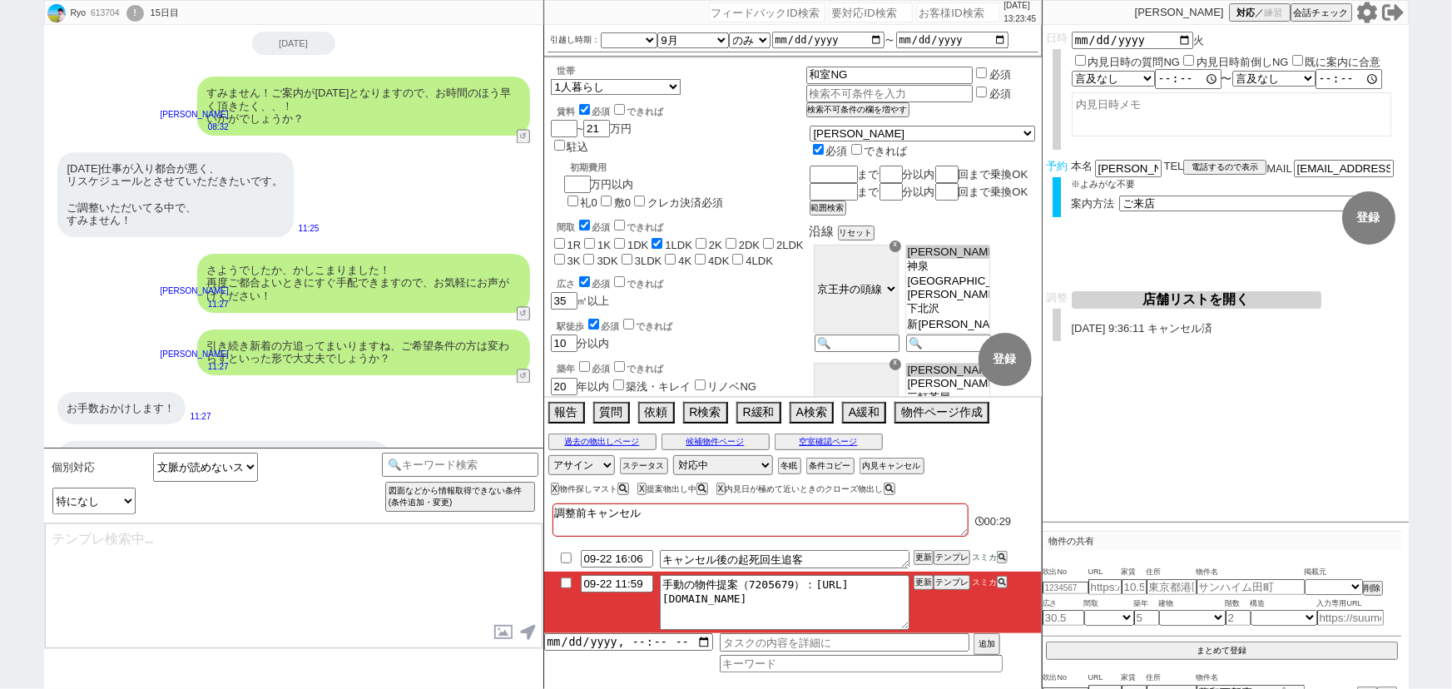
type textarea "@@本日ですとお時間は終日可能でしょうか？急ぎの調整となりますので、空いてる枠でうまく動ければと！ ※複数回れればと思っておりますので、3時間〜以上良ければ確…"
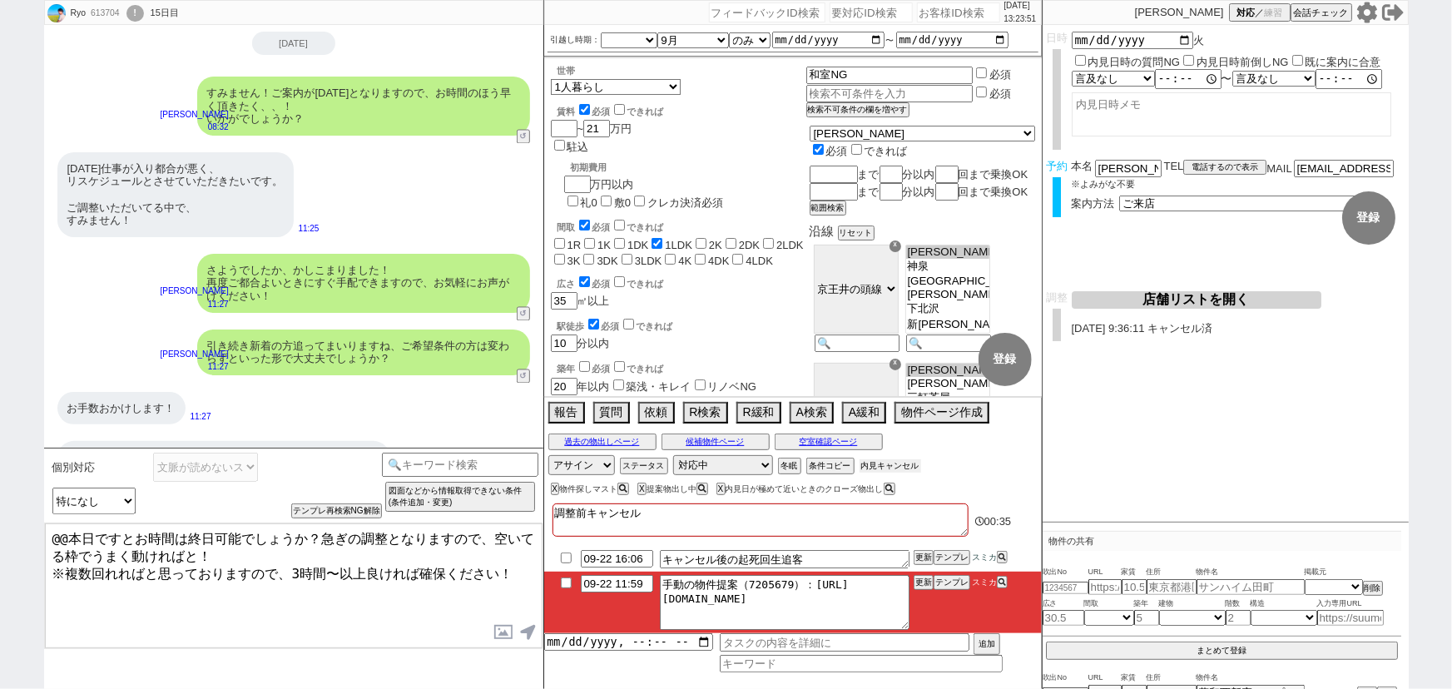
click at [908, 467] on button "内見キャンセル" at bounding box center [890, 465] width 62 height 13
radio input "true"
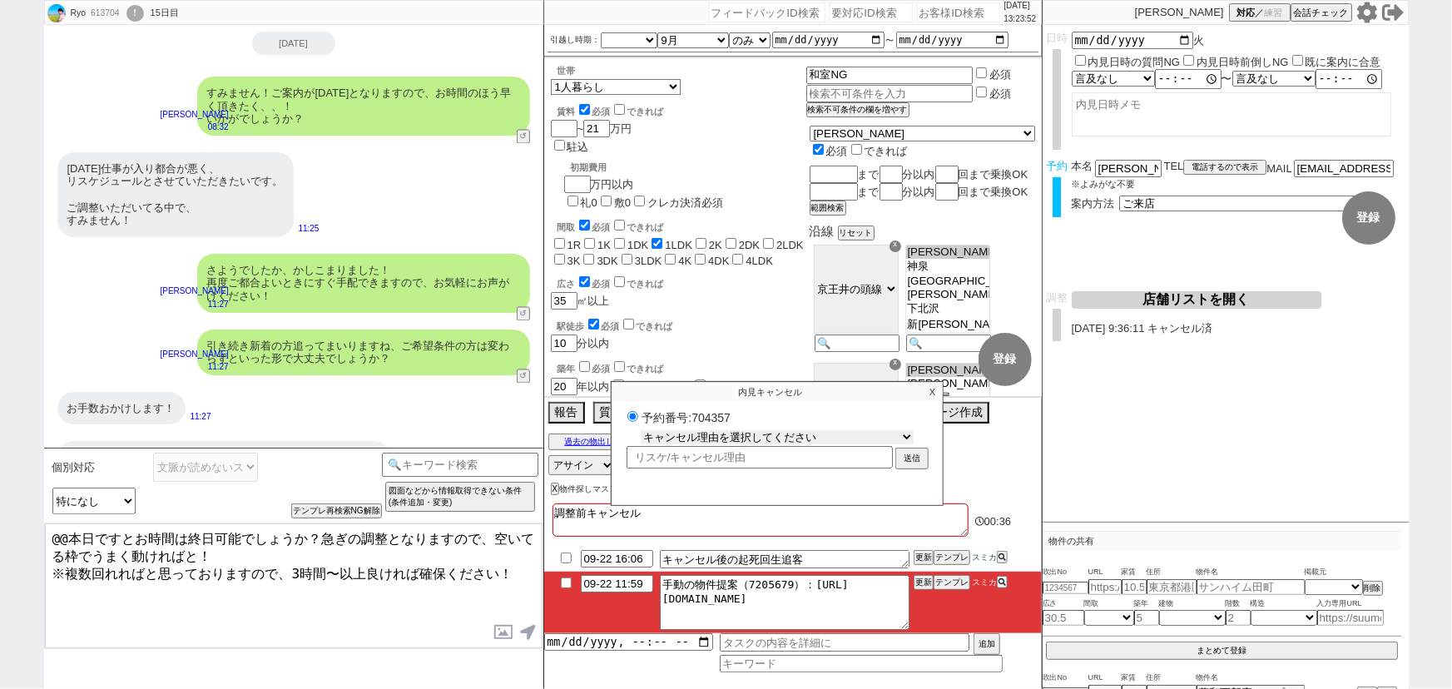
click at [804, 438] on select "キャンセル理由を選択してください 希望物件が出なかった 希望物件が見れなかった 返信がこなくなった 他決(日程調整前) 引越し自体消滅(日程調整前) 都合が変…" at bounding box center [777, 437] width 273 height 14
select select "6"
click at [641, 431] on select "キャンセル理由を選択してください 希望物件が出なかった 希望物件が見れなかった 返信がこなくなった 他決(日程調整前) 引越し自体消滅(日程調整前) 都合が変…" at bounding box center [777, 437] width 273 height 14
click at [917, 461] on button "送信" at bounding box center [912, 460] width 30 height 18
radio input "true"
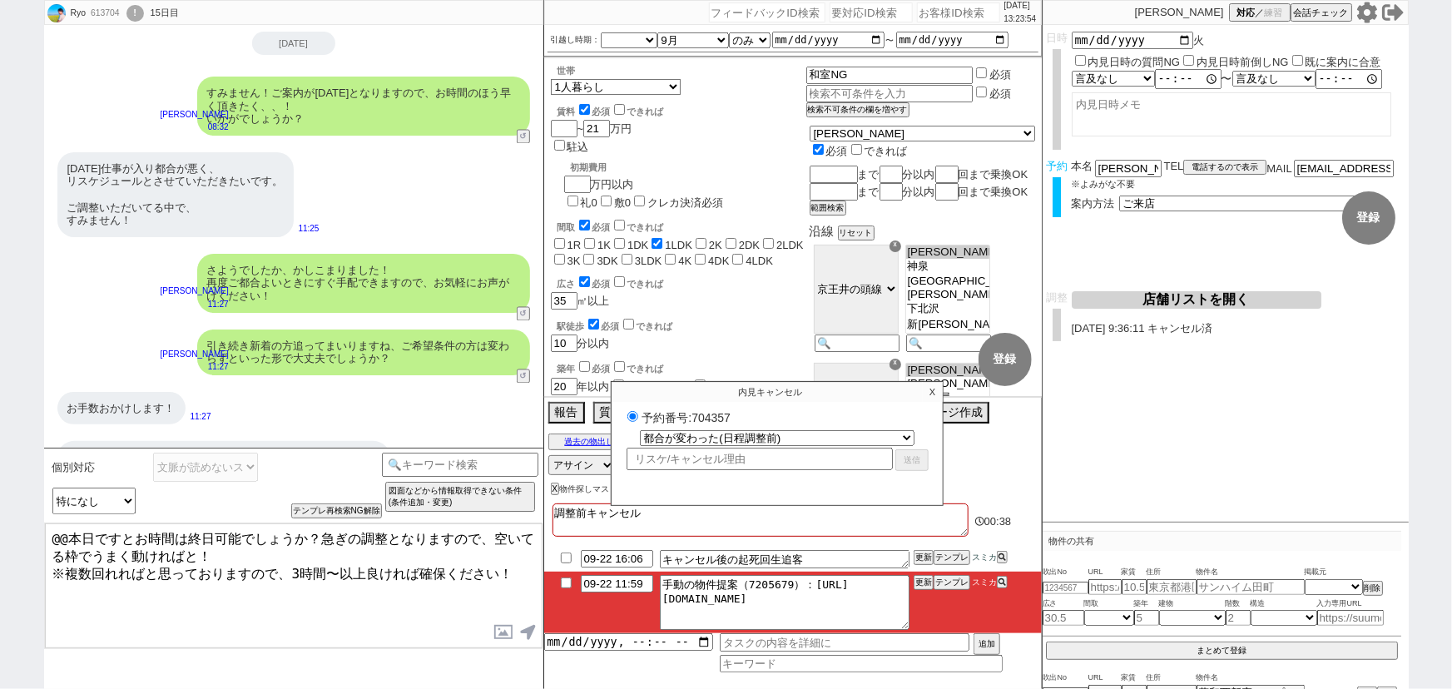
select select
radio input "false"
click at [927, 398] on p "X" at bounding box center [932, 392] width 19 height 20
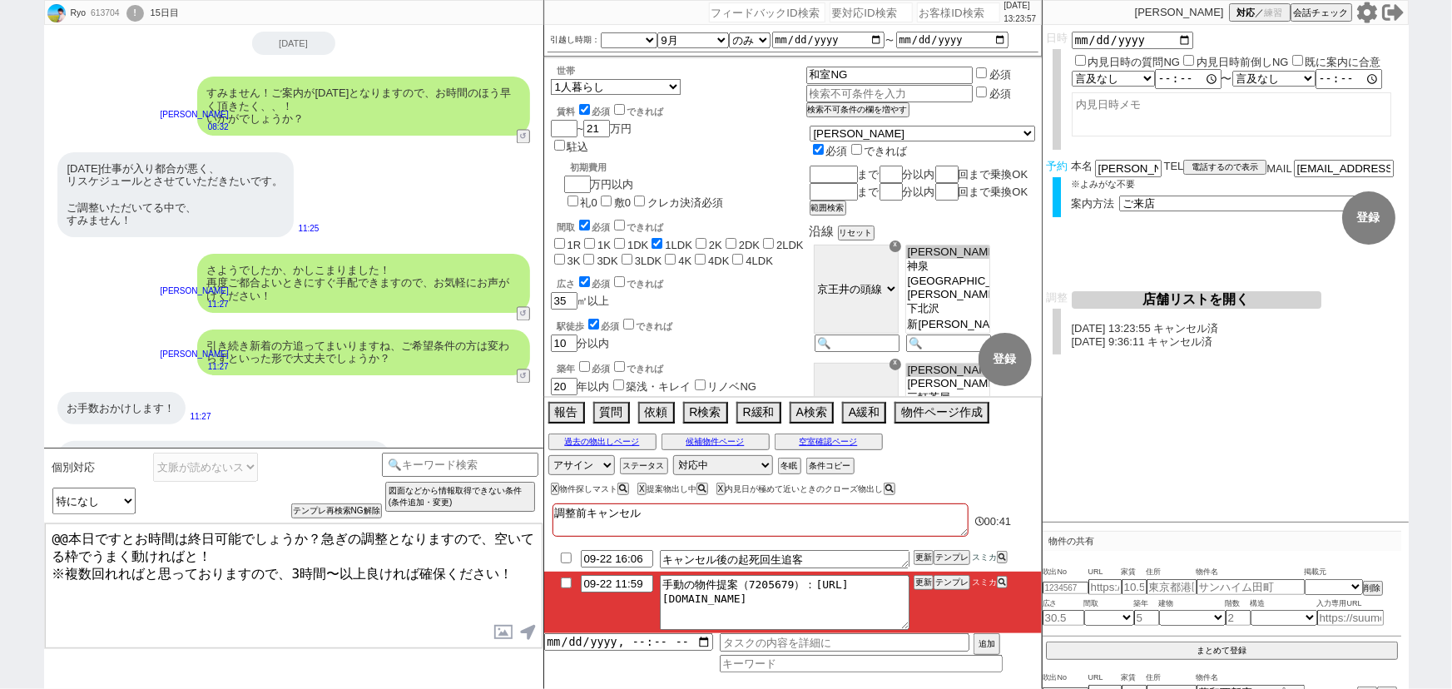
scroll to position [1753, 0]
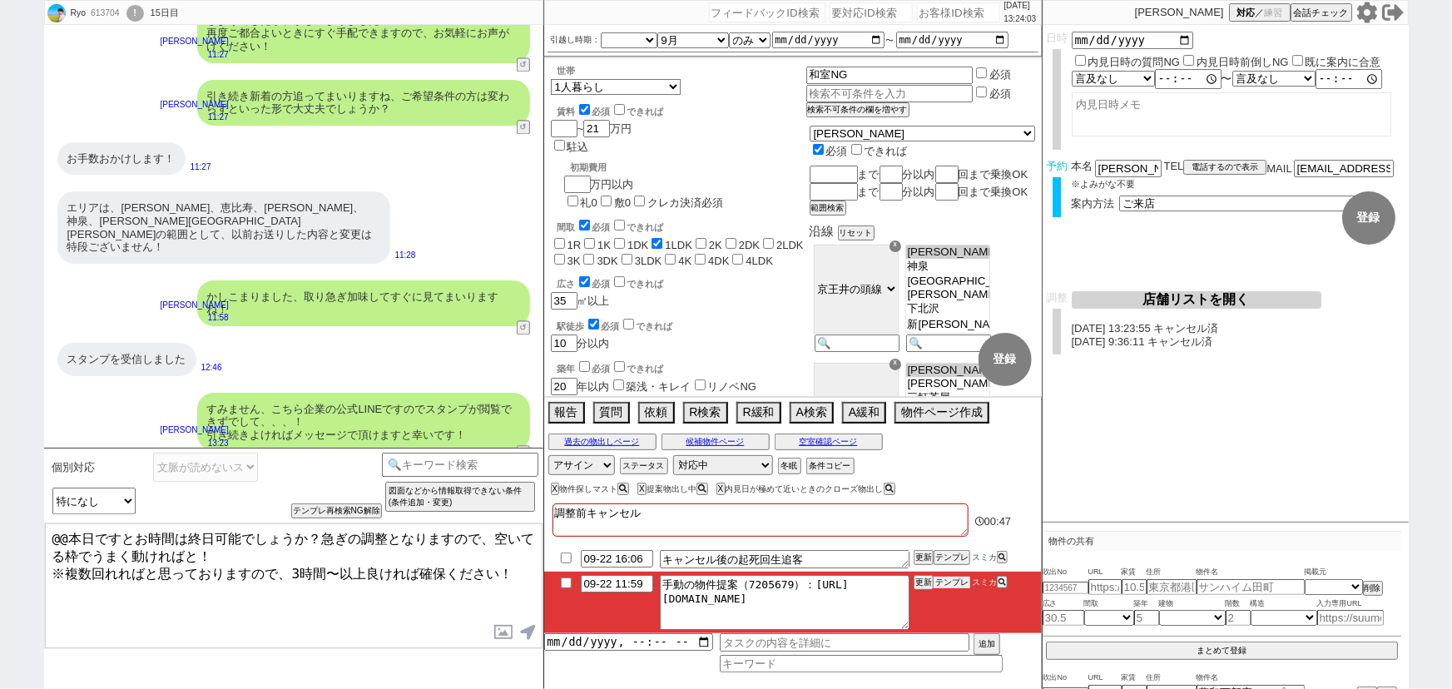
click at [958, 586] on button "テンプレ" at bounding box center [951, 583] width 37 height 12
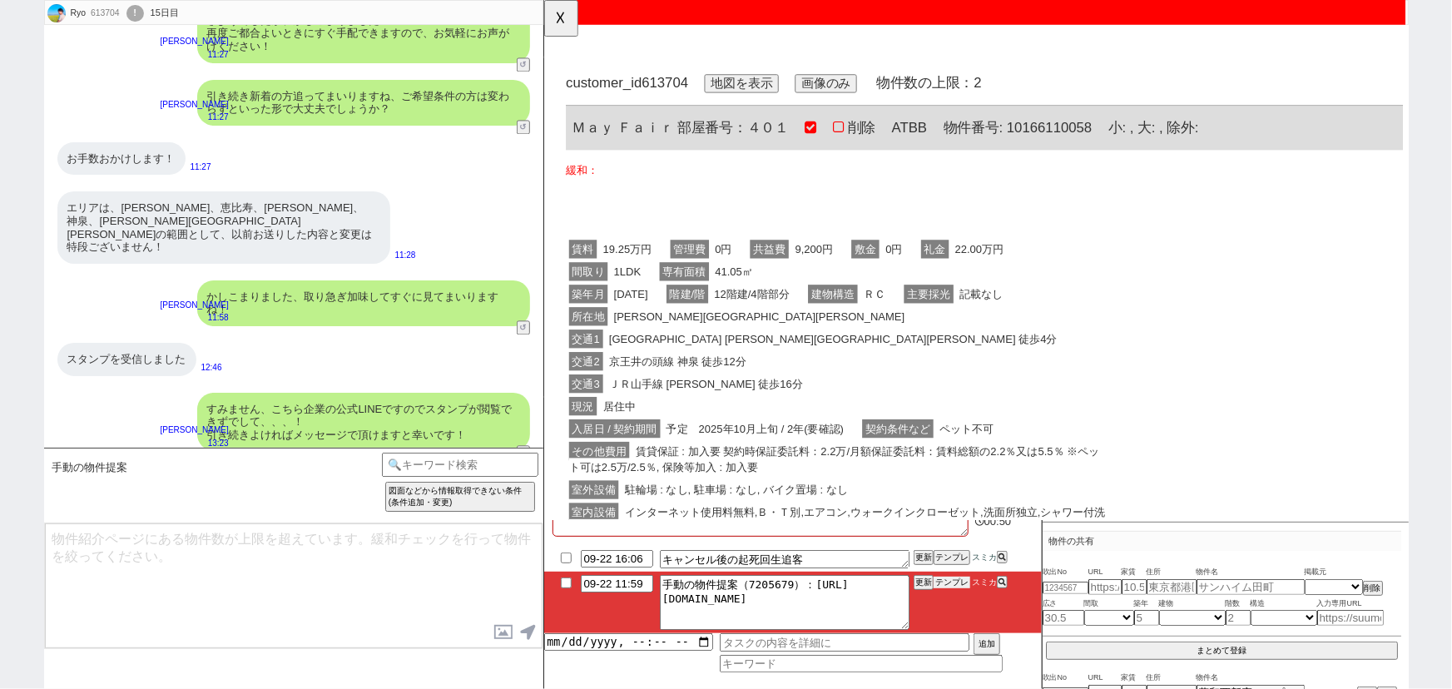
scroll to position [0, 0]
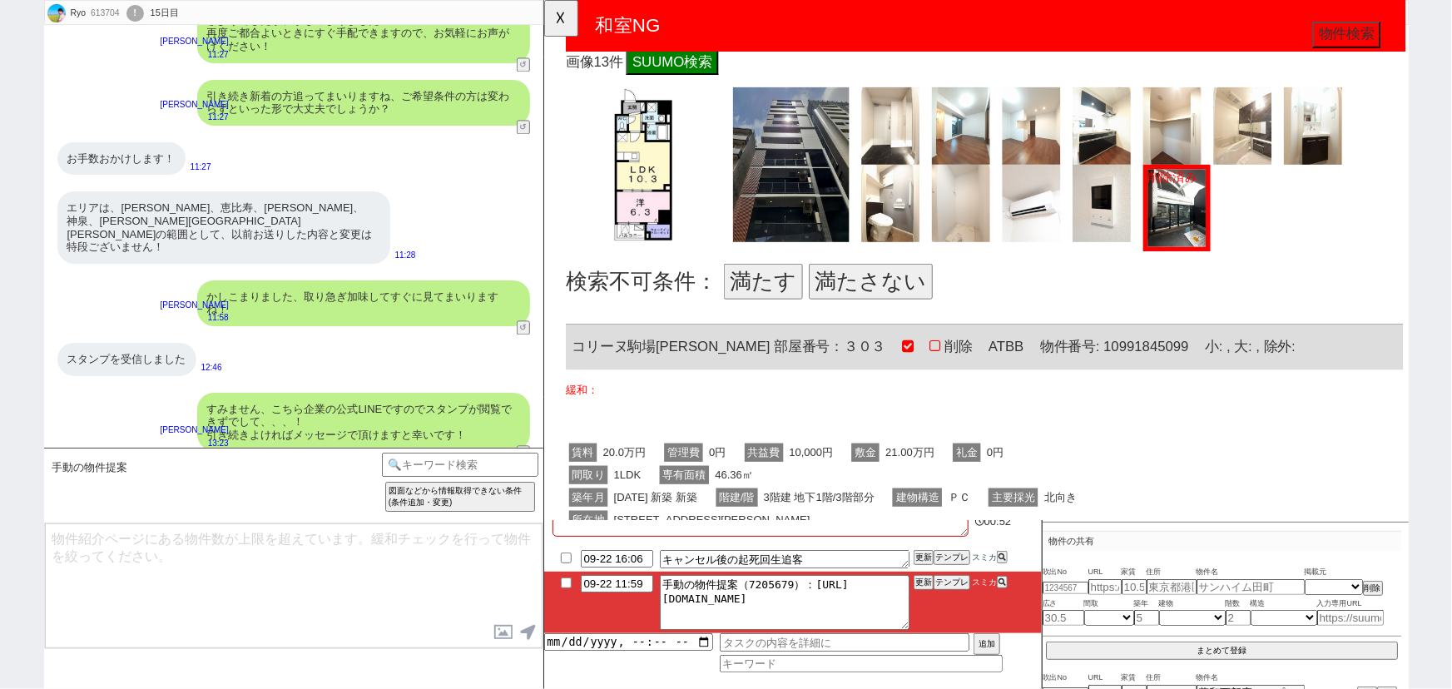
click at [759, 286] on button "満たす" at bounding box center [778, 303] width 85 height 38
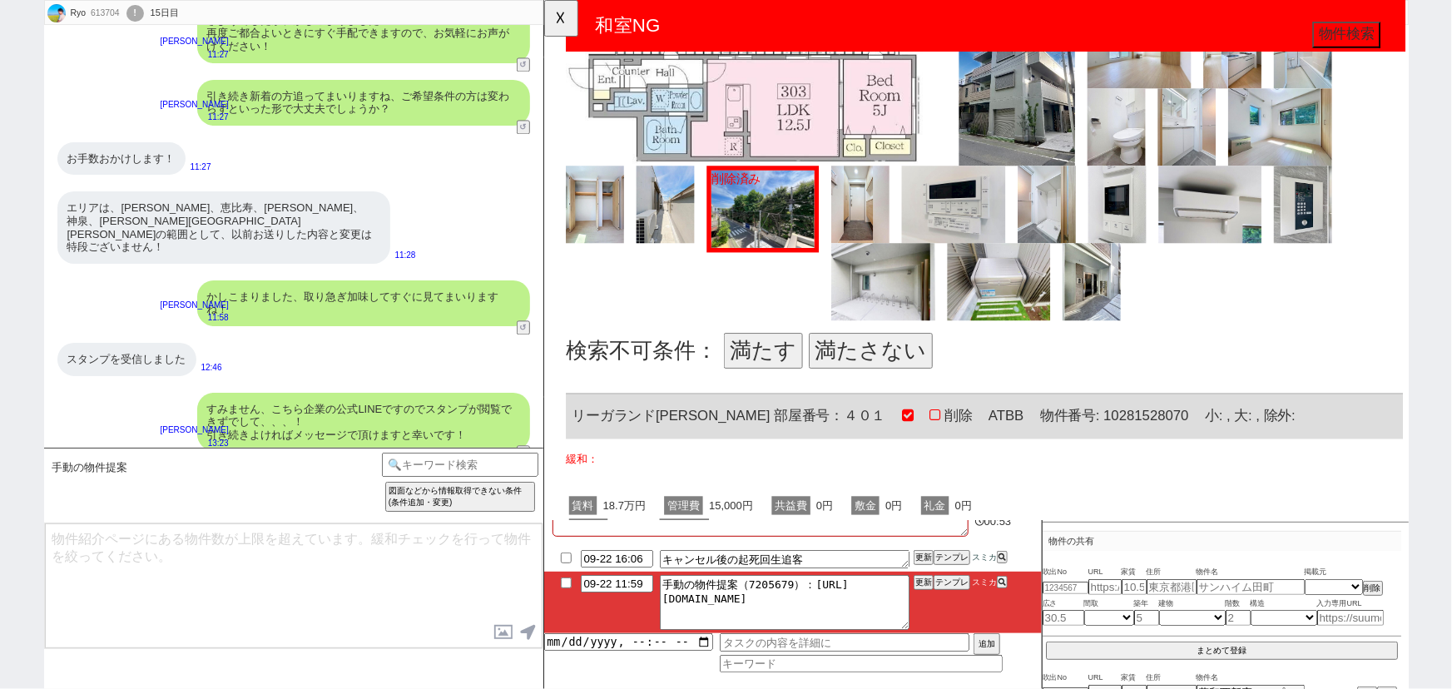
scroll to position [1526, 0]
click at [785, 384] on button "満たす" at bounding box center [778, 375] width 85 height 38
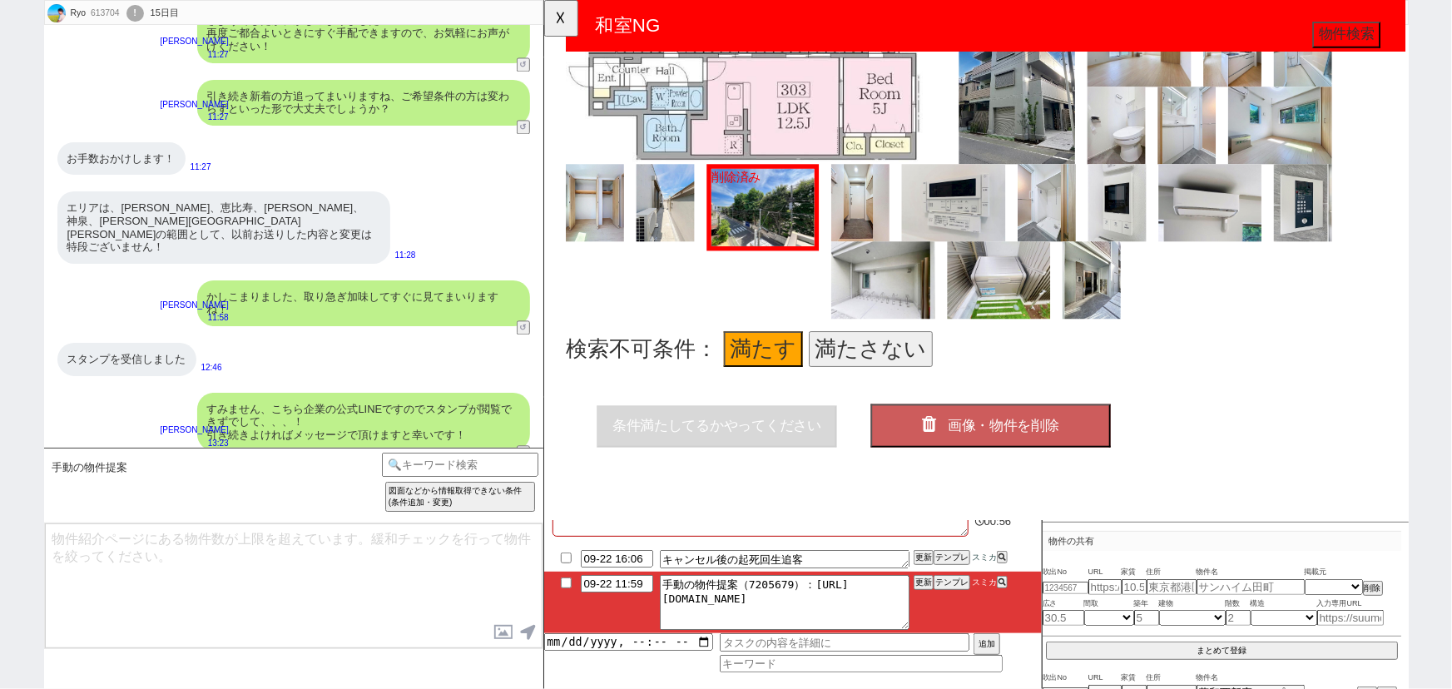
scroll to position [1545, 0]
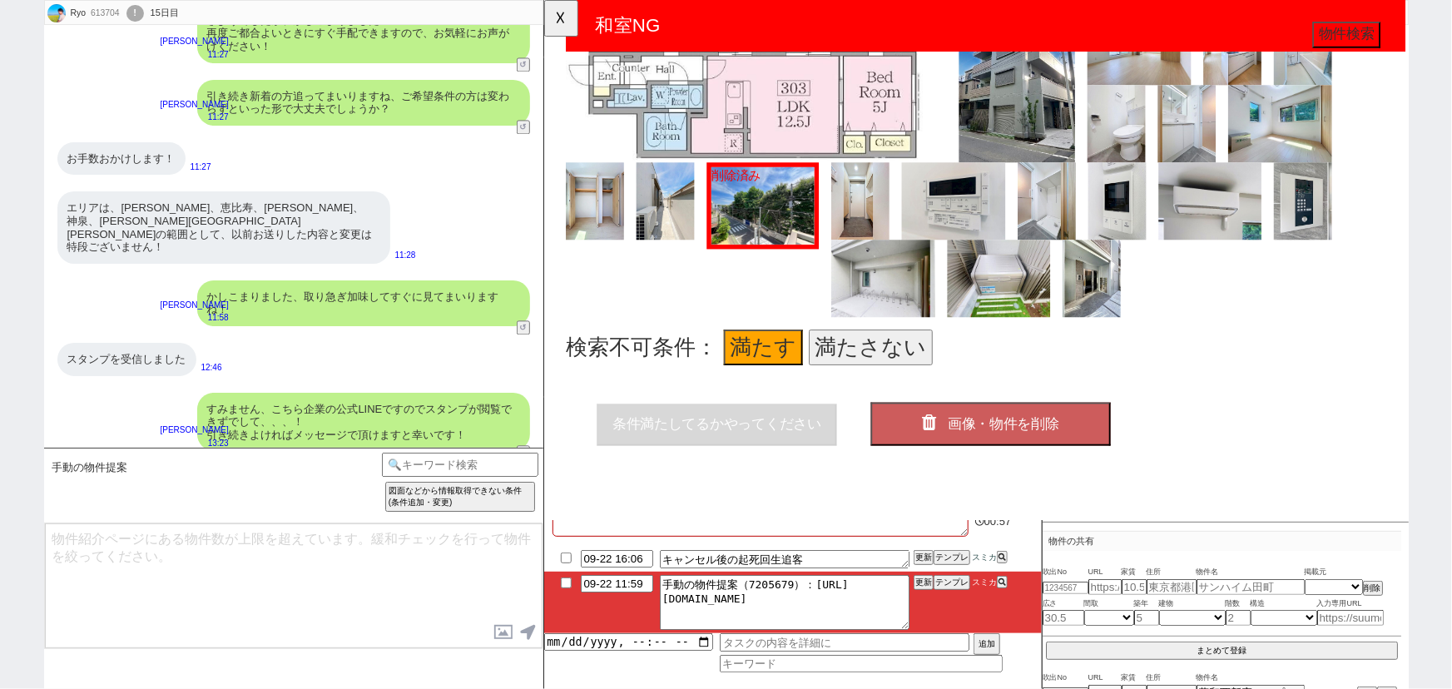
click at [1052, 448] on span "画像・物件を削除" at bounding box center [1037, 456] width 120 height 17
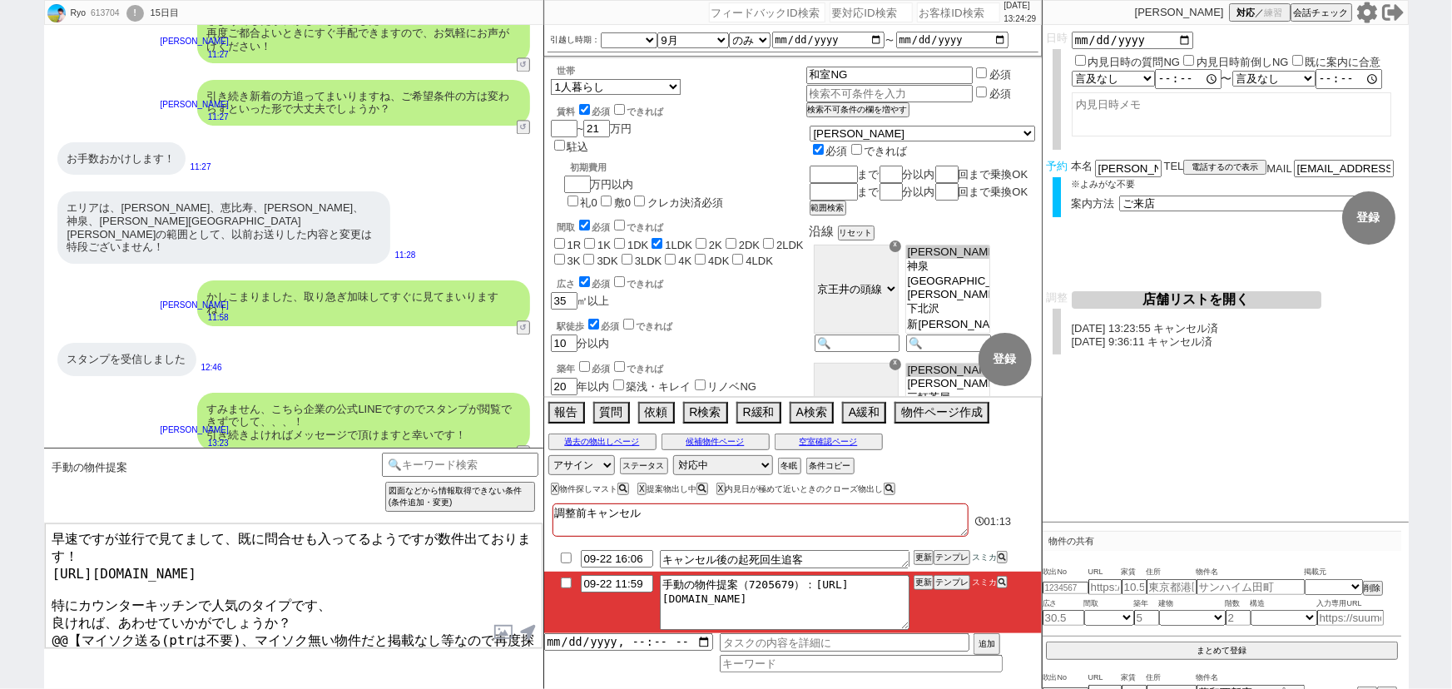
drag, startPoint x: 52, startPoint y: 611, endPoint x: 489, endPoint y: 704, distance: 447.2
click at [489, 688] on html "Ryo 613704 ! 0 15日目 冬眠中 自社客 スミカ スミカ_BPO チャット全表示 2025-09-18 すみません先の物件、覚えていらっしゃいま…" at bounding box center [726, 344] width 1452 height 689
type textarea "早速ですが並行で見てまして、既に問合せも入ってるようですが数件出ております！ https://tools.sumika.live/pages/9ktn70j …"
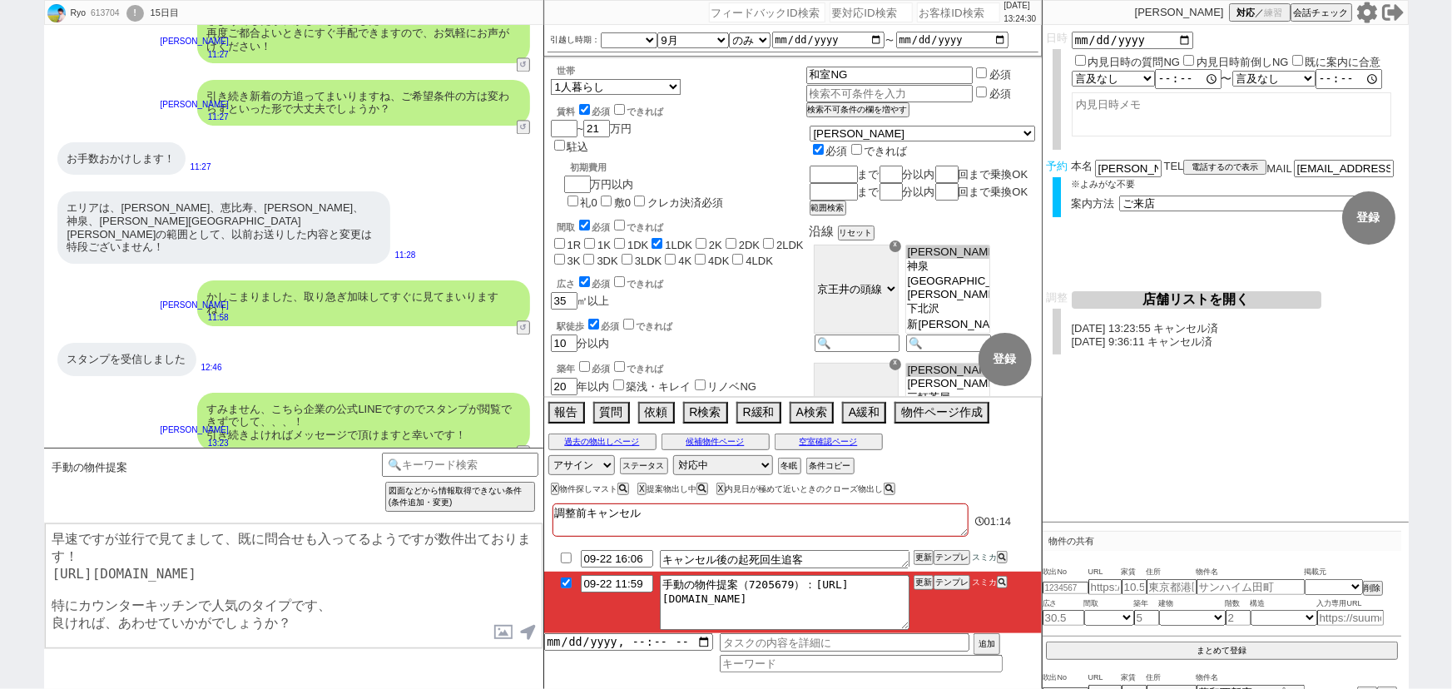
checkbox input "true"
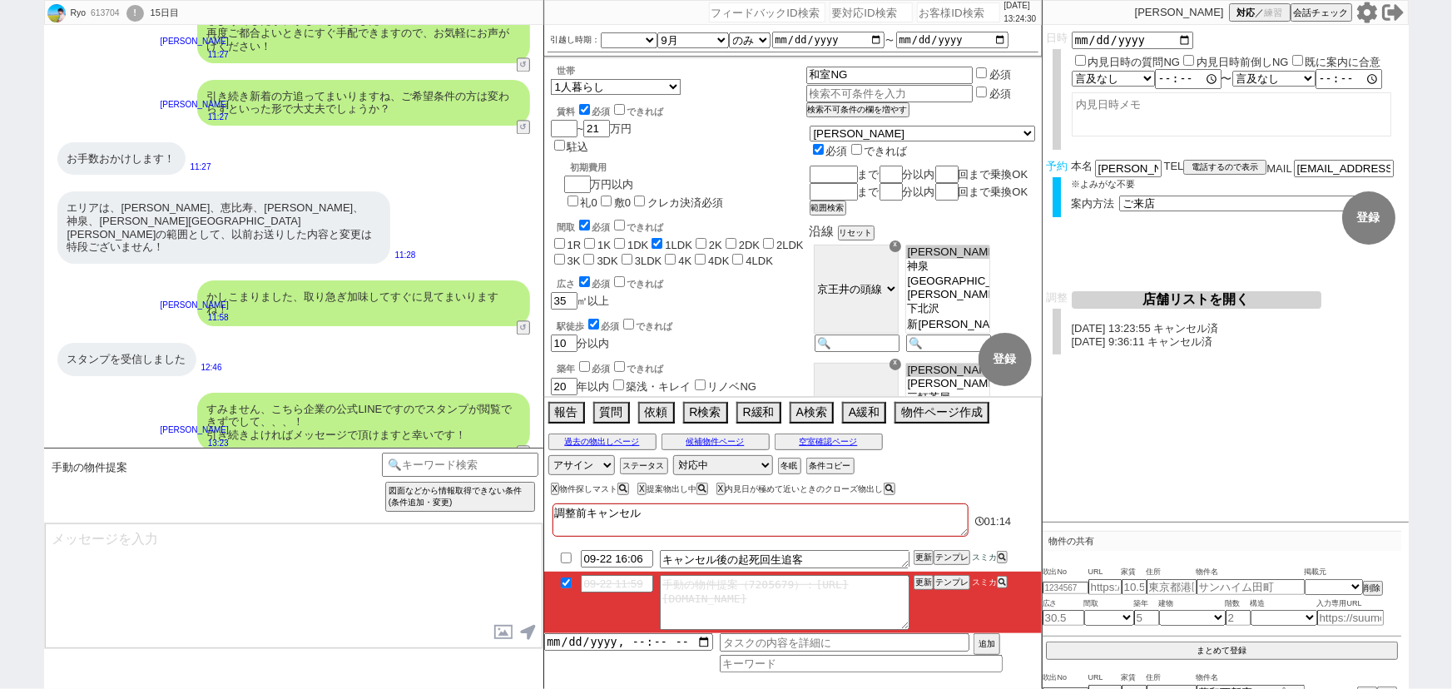
scroll to position [1867, 0]
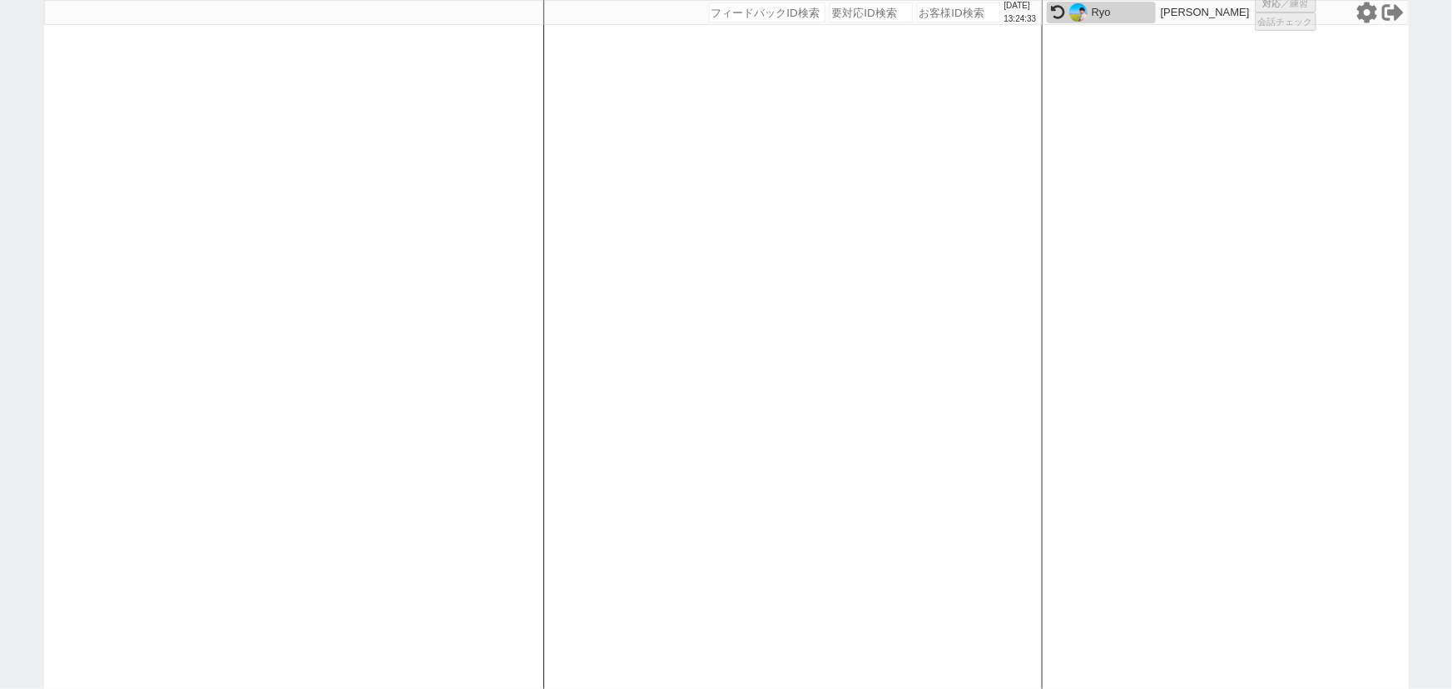
select select "4"
select select
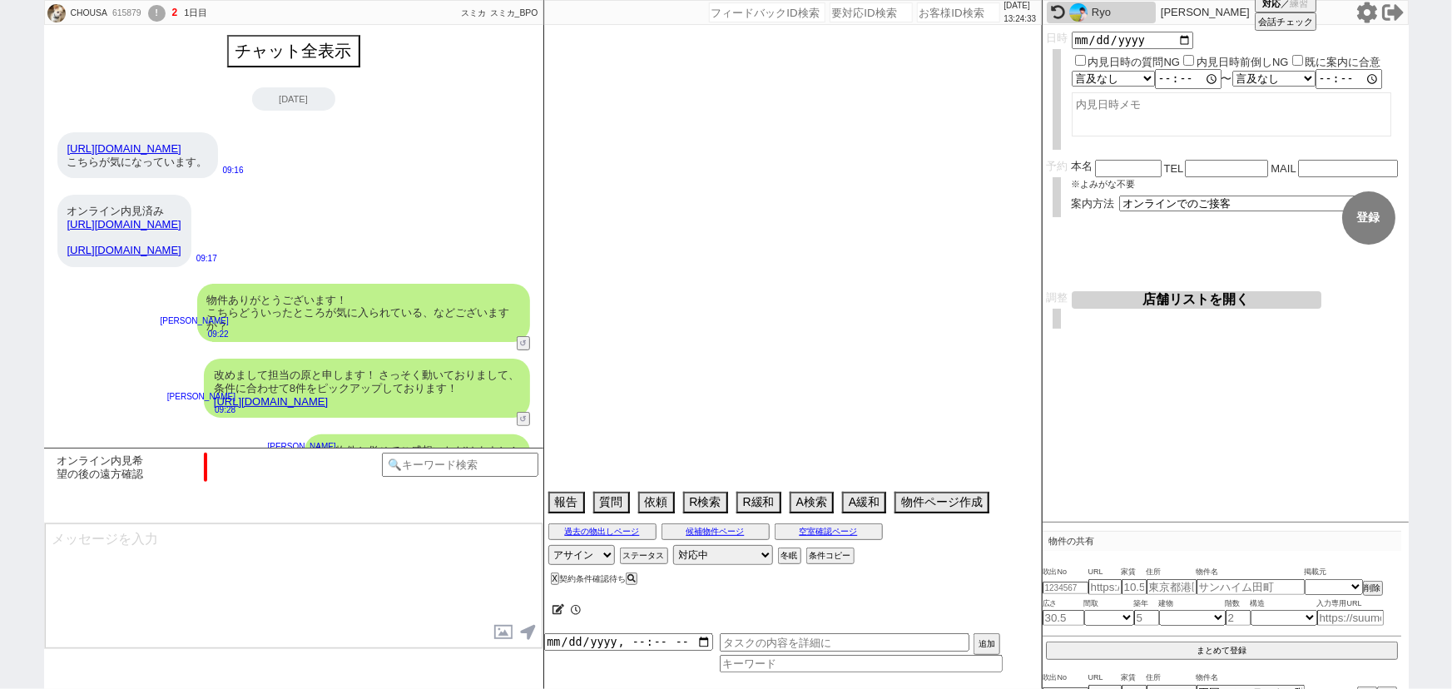
type textarea "ＧＥＮＯＶＩＡ本所吾妻橋2ｓｋｙｇａｒｄｅｎ,b’CASA浅草イースト他社で内見済み"
select select "[DATE]"
select select "10"
select select "35"
select select "0"
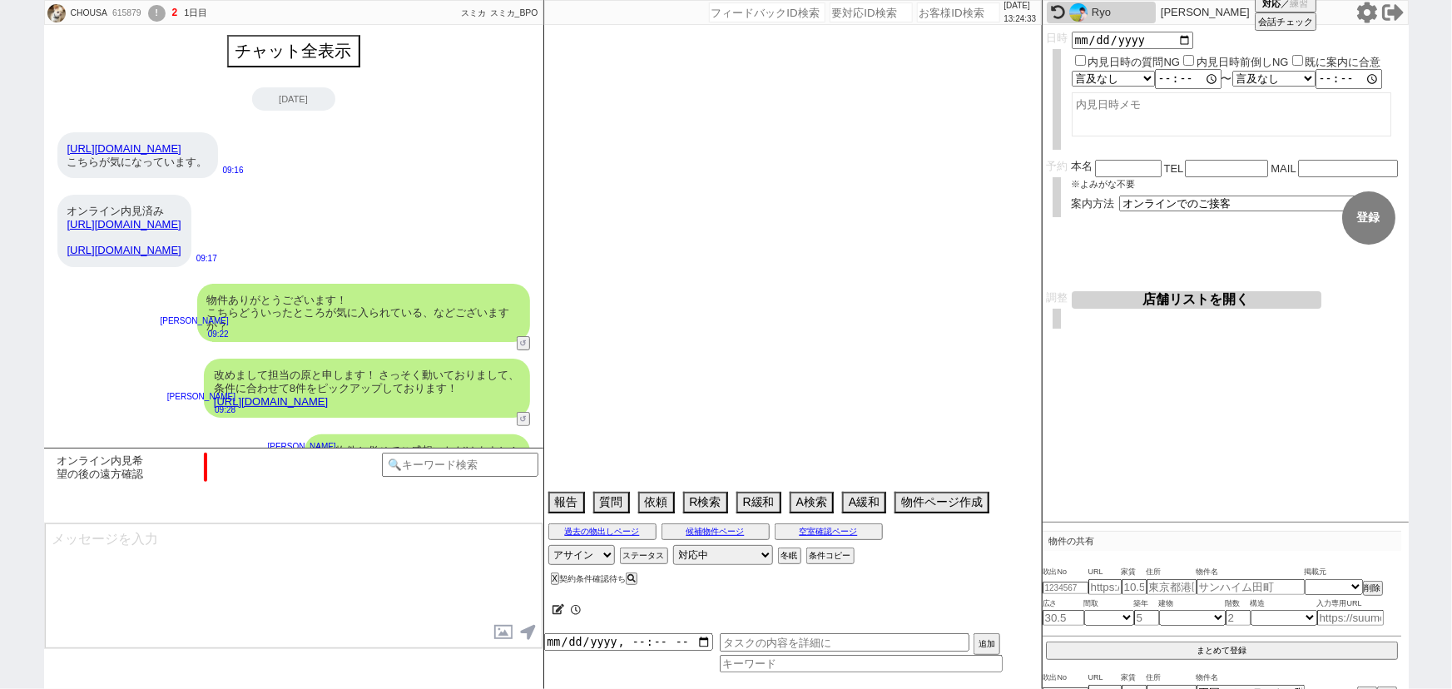
select select "7"
select select "75"
select select "1795"
select select "66"
select select "1612"
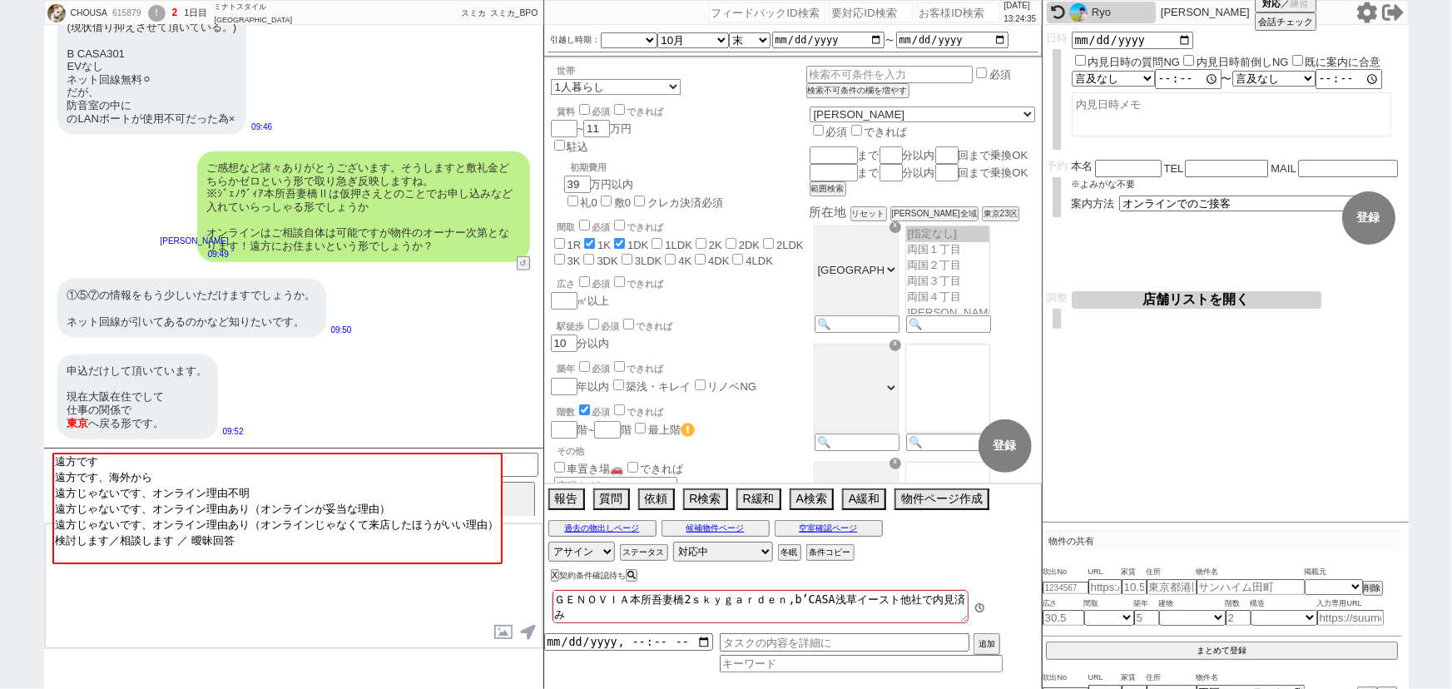
scroll to position [113, 0]
click at [528, 462] on input at bounding box center [460, 463] width 157 height 21
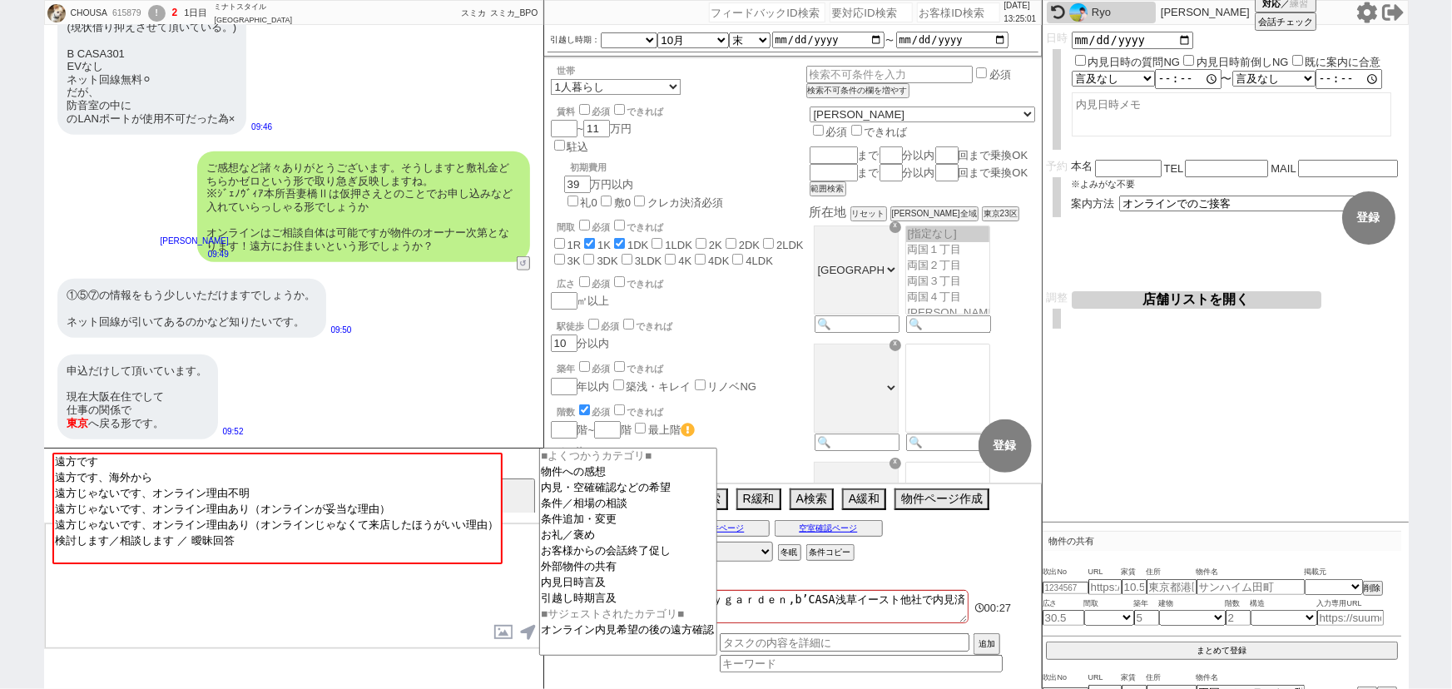
type input "他社"
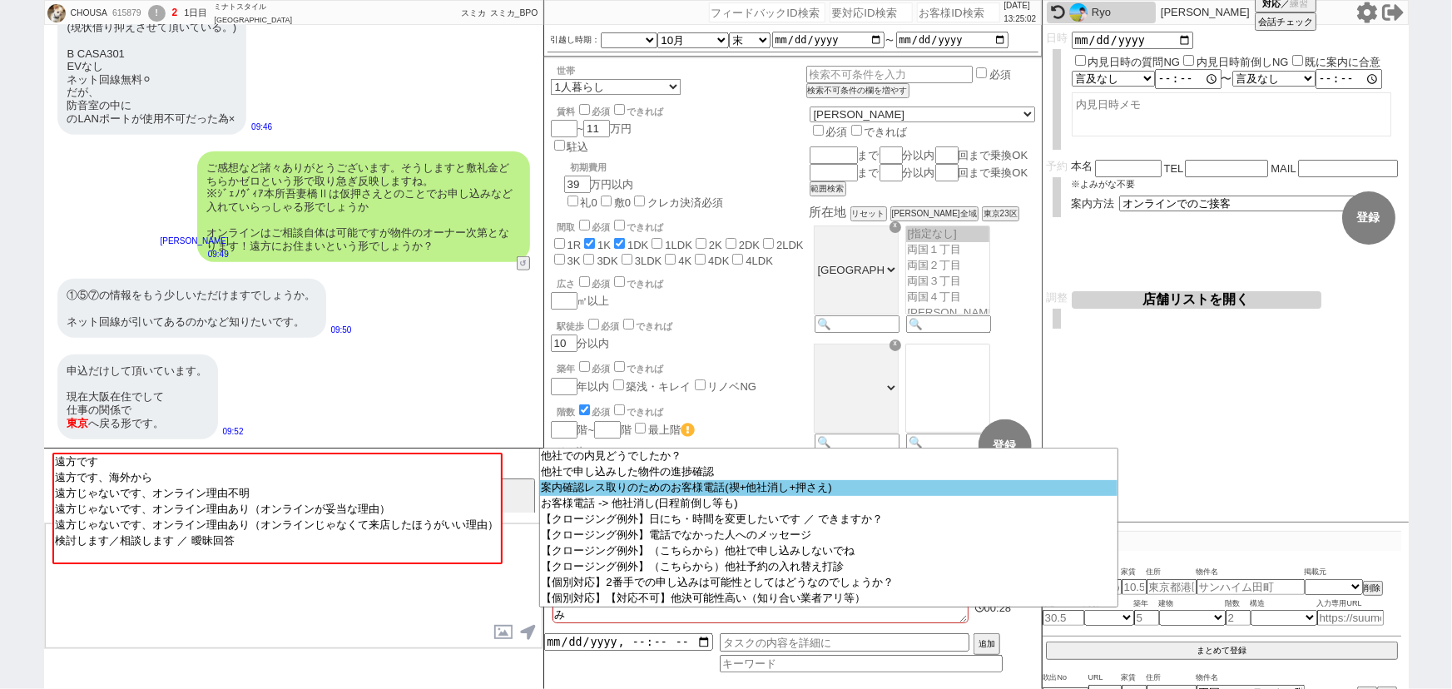
scroll to position [317, 0]
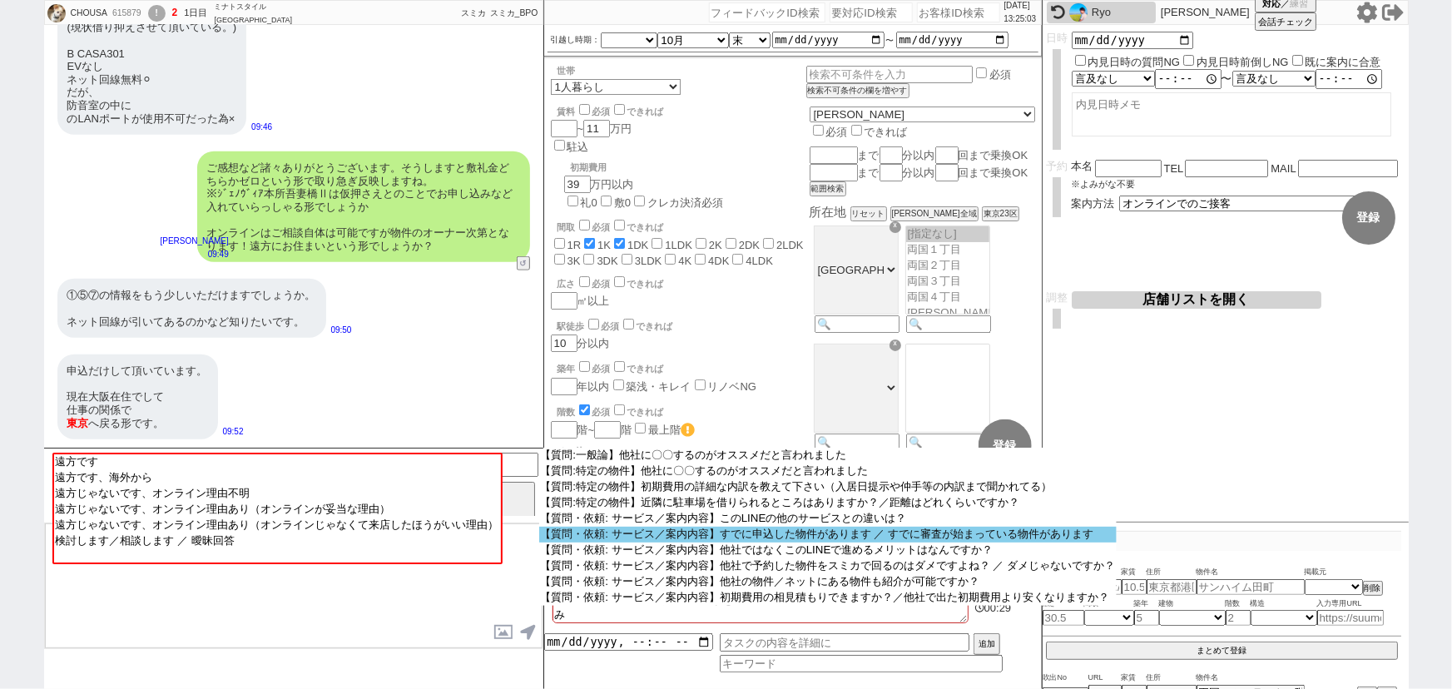
click at [771, 542] on option "【質問・依頼: サービス／案内内容】すでに申込した物件があります ／ すでに審査が始まっている物件があります" at bounding box center [828, 535] width 578 height 16
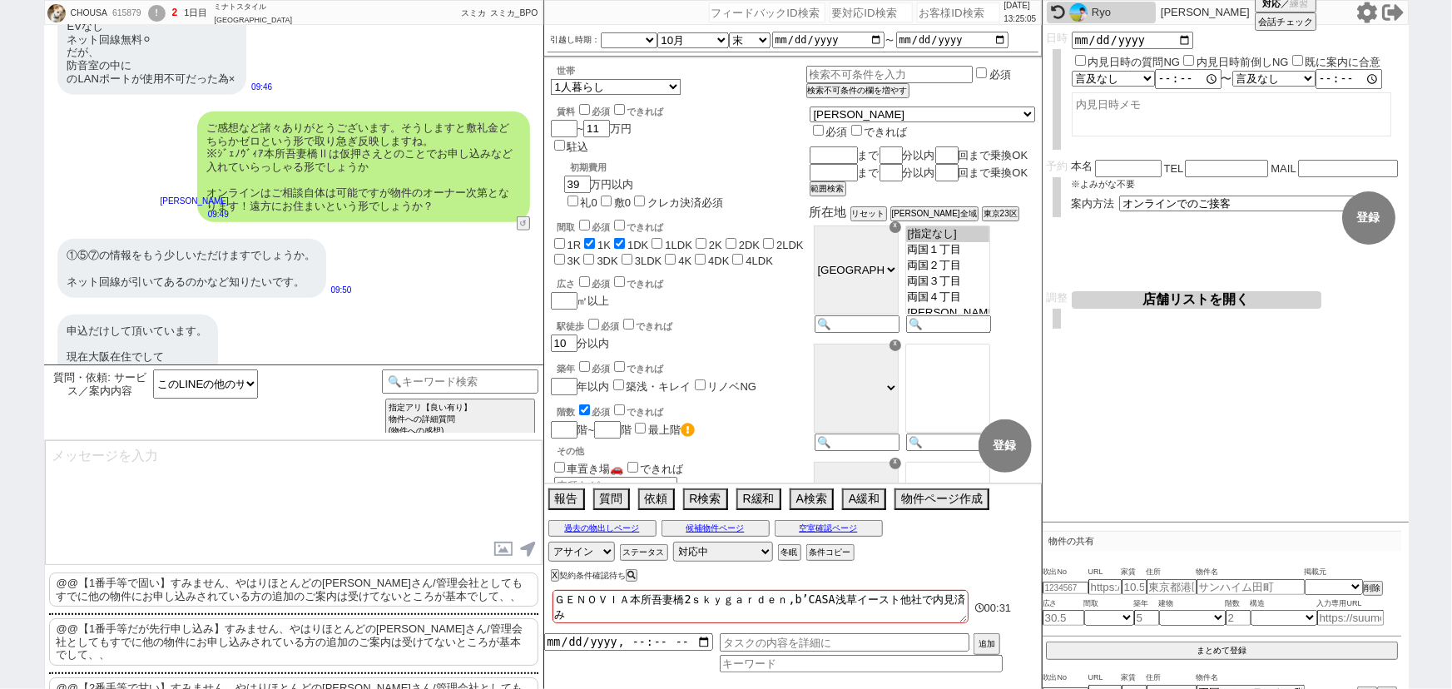
click at [619, 613] on textarea "ＧＥＮＯＶＩＡ本所吾妻橋2ｓｋｙｇａｒｄｅｎ,b’CASA浅草イースト他社で内見済み" at bounding box center [760, 606] width 416 height 33
type textarea "ＧＥＮＯＶＩＡ本所吾妻橋2ｓｋｙｇａｒｄｅｎ,b’CASA浅草イースト他社で内見済み、"
checkbox input "false"
checkbox input "true"
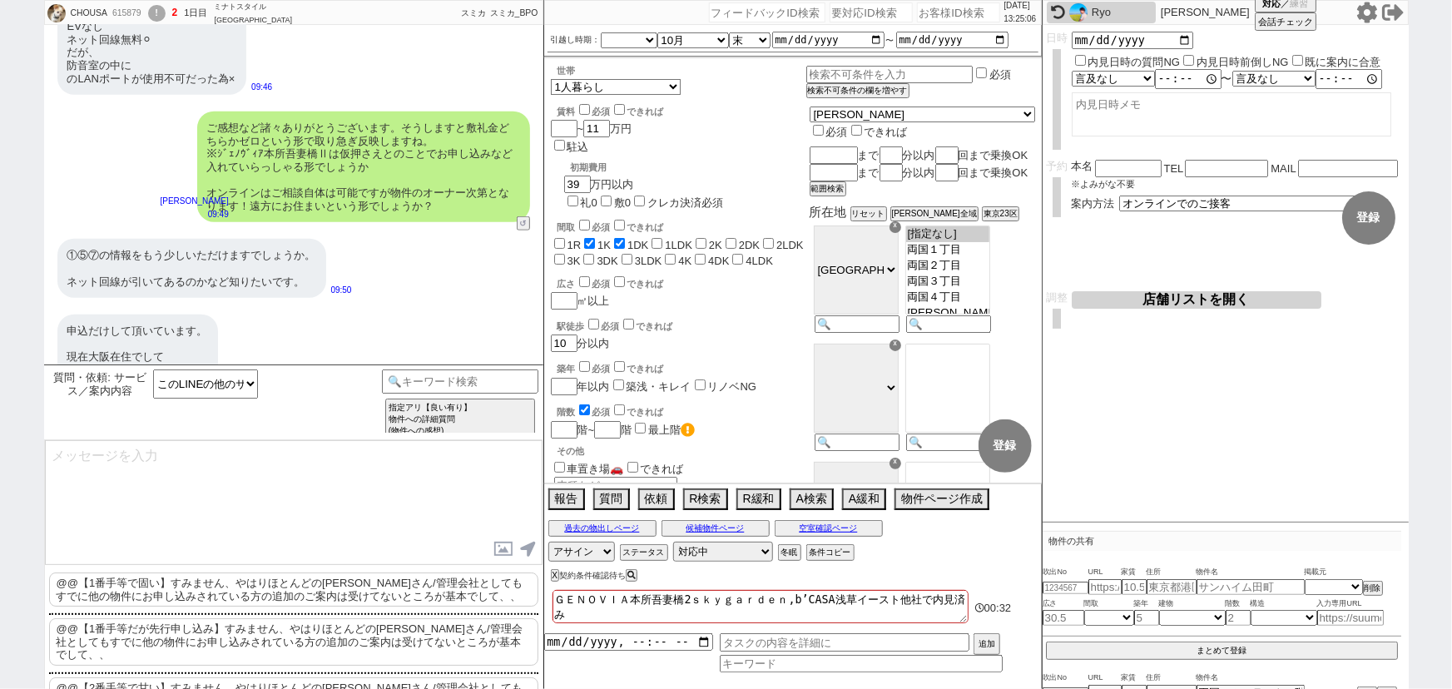
checkbox input "false"
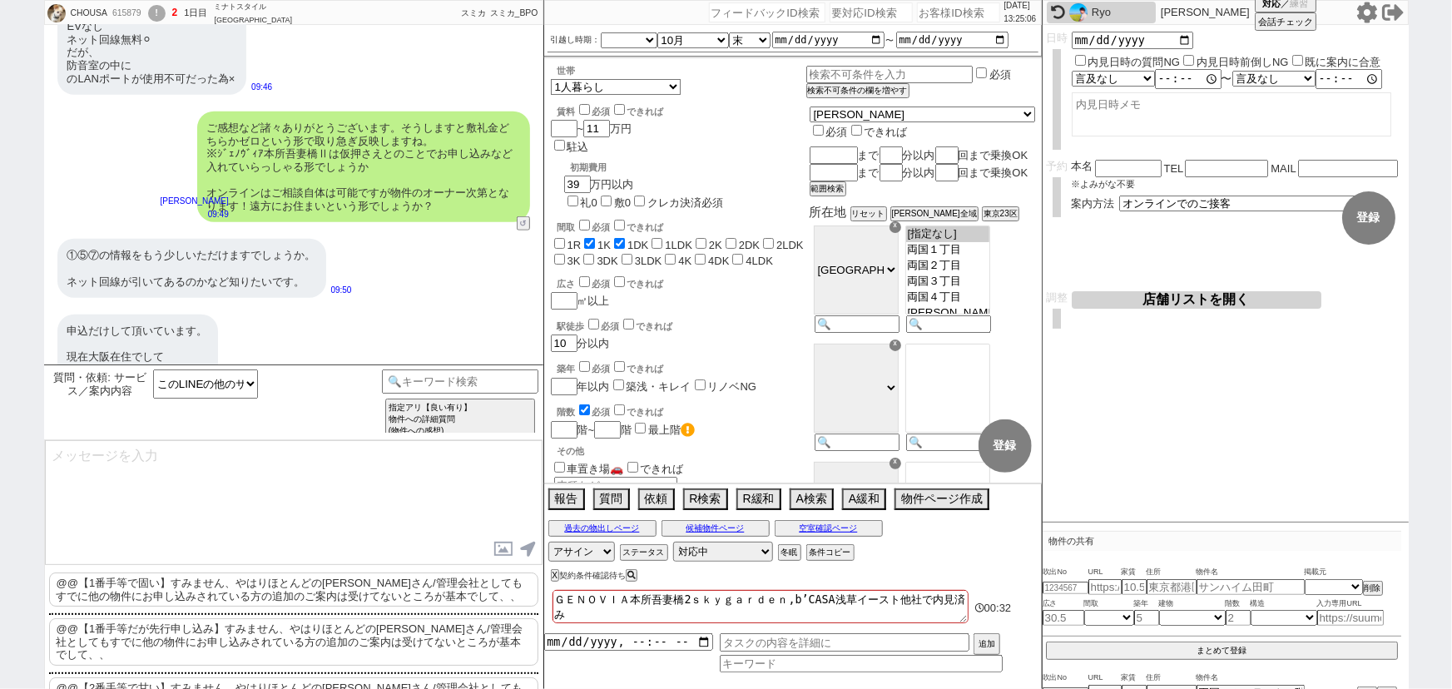
checkbox input "false"
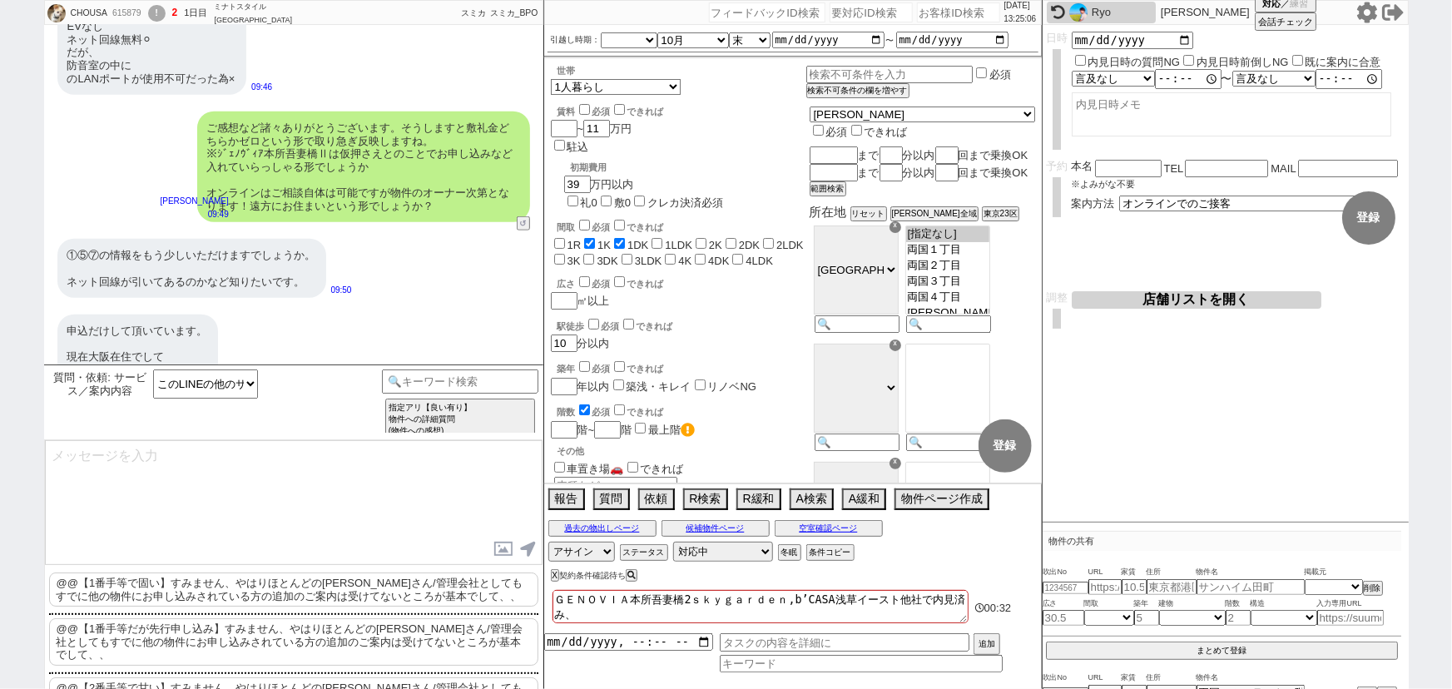
checkbox input "false"
checkbox input "true"
checkbox input "false"
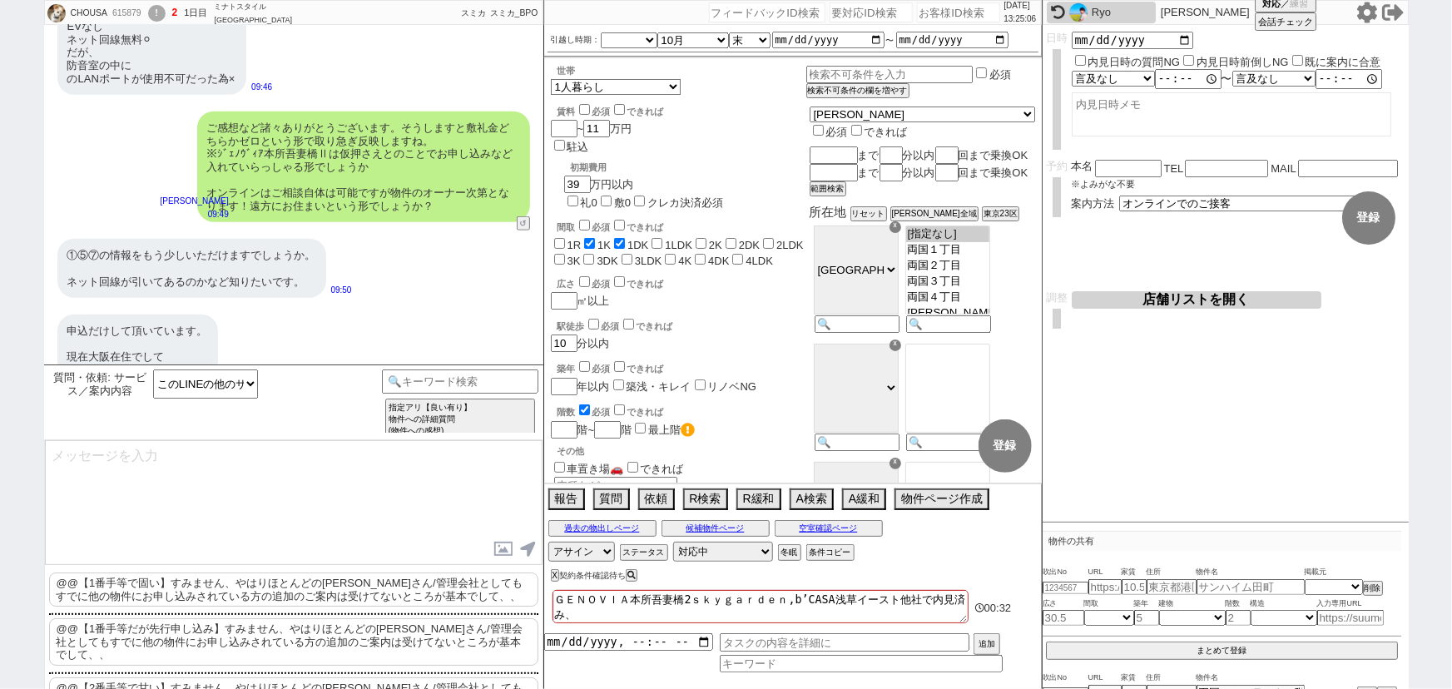
checkbox input "false"
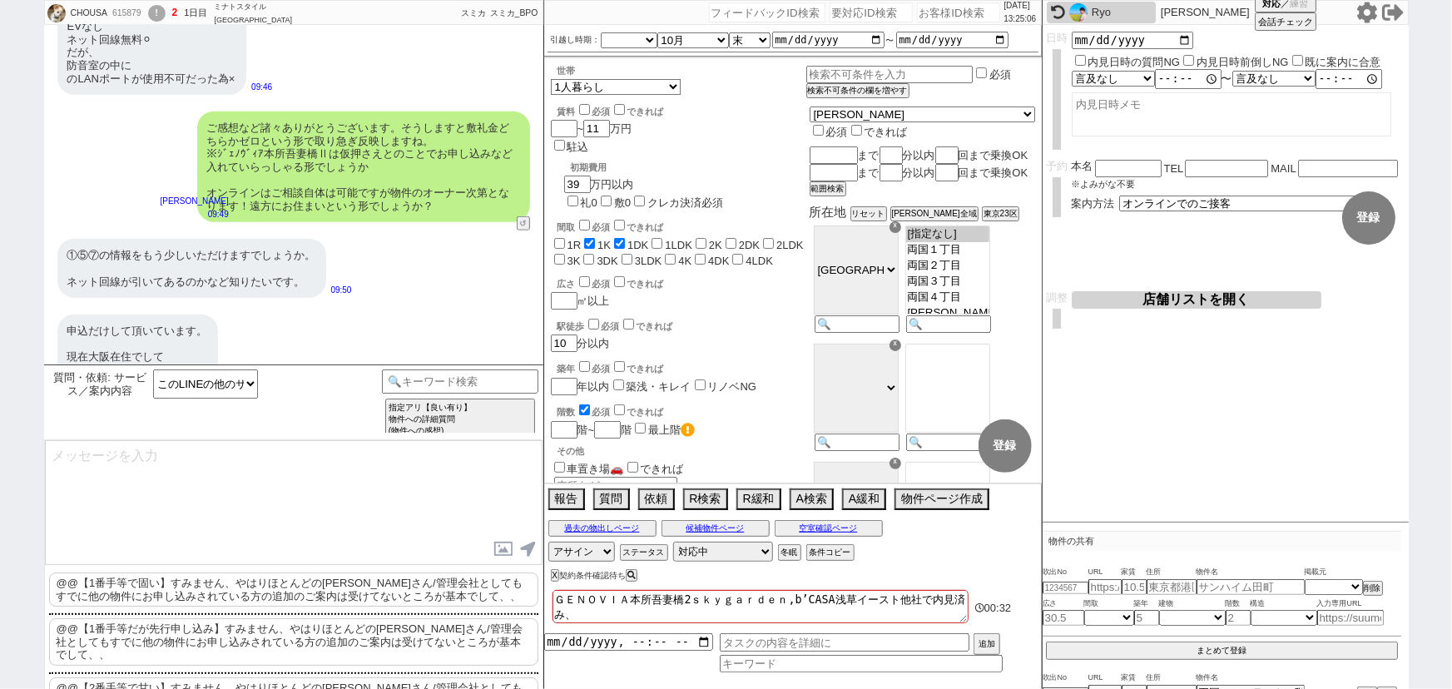
checkbox input "false"
type textarea "ＧＥＮＯＶＩＡ本所吾妻橋2ｓｋｙｇａｒｄｅｎ,b’CASA浅草イースト他社で内見済み、ｍ"
checkbox input "false"
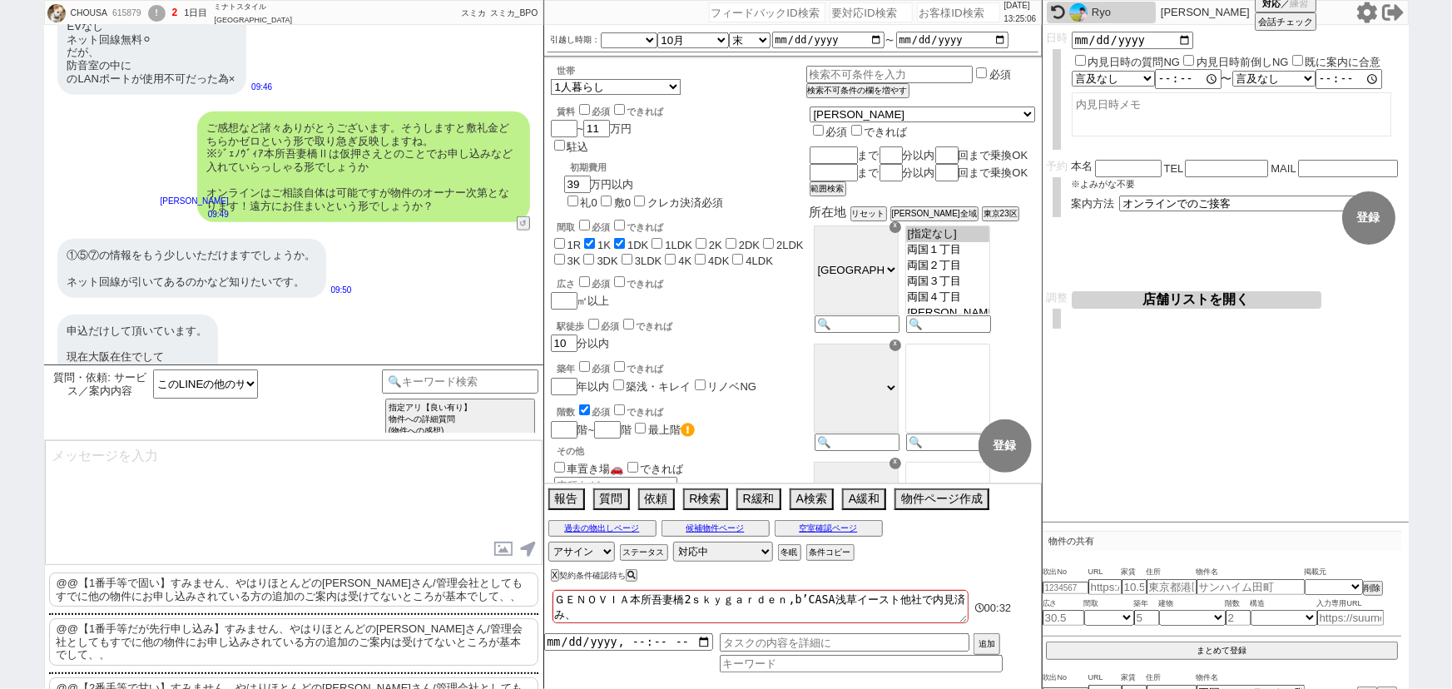
checkbox input "true"
checkbox input "false"
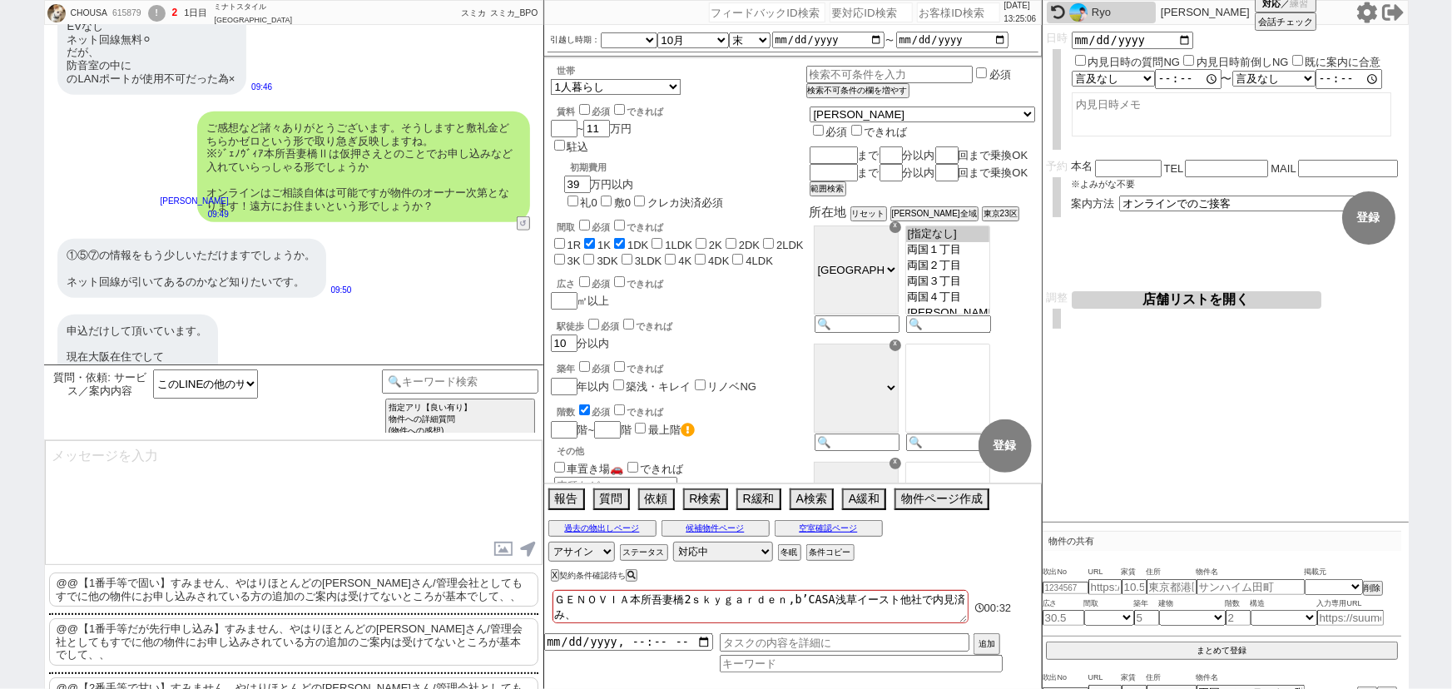
checkbox input "false"
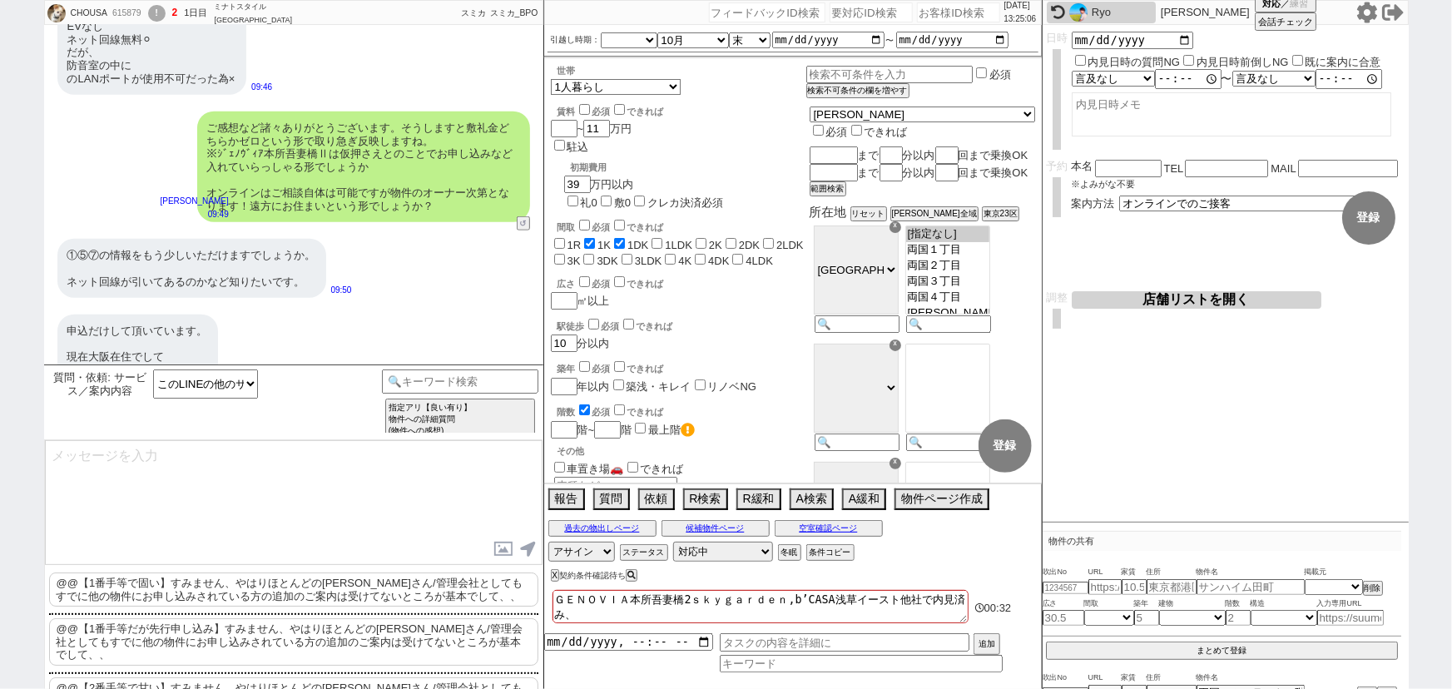
checkbox input "false"
type textarea "ＧＥＮＯＶＩＡ本所吾妻橋2ｓｋｙｇａｒｄｅｎ,b’CASA浅草イースト他社で内見済み、も"
checkbox input "false"
checkbox input "true"
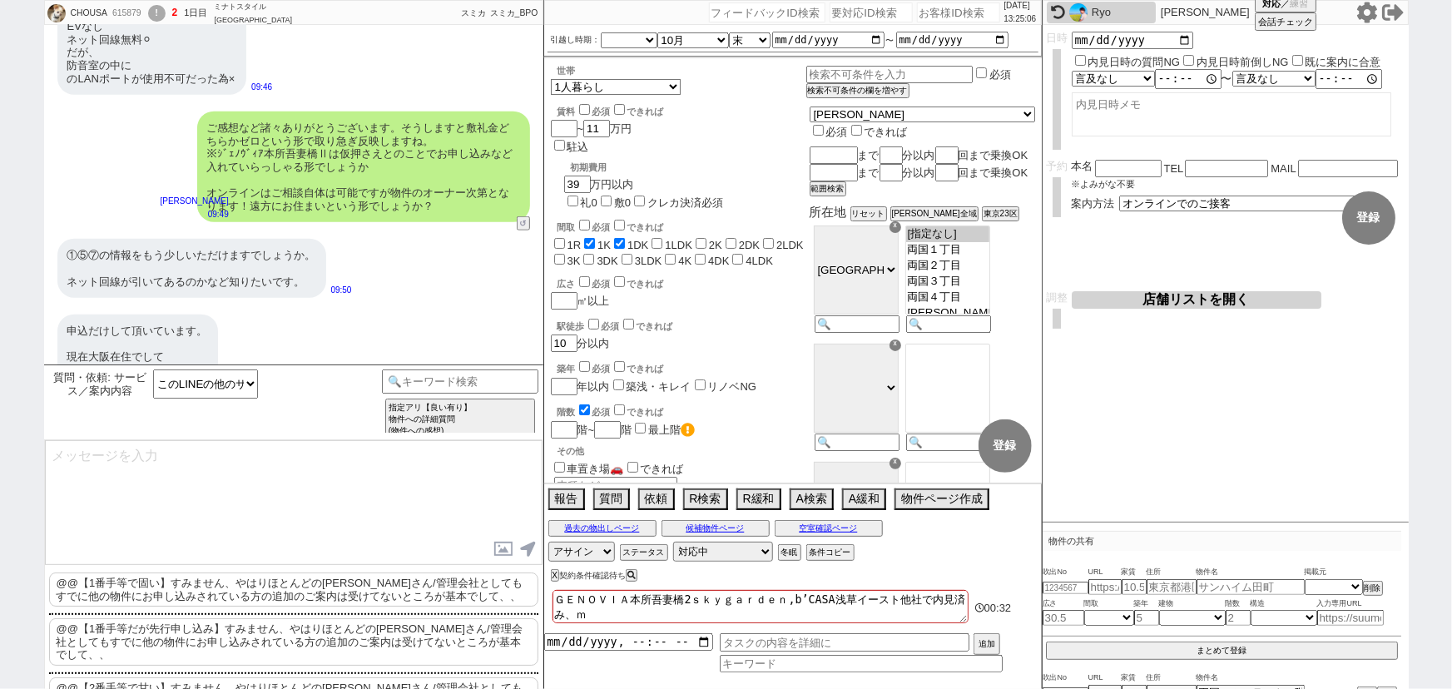
checkbox input "true"
checkbox input "false"
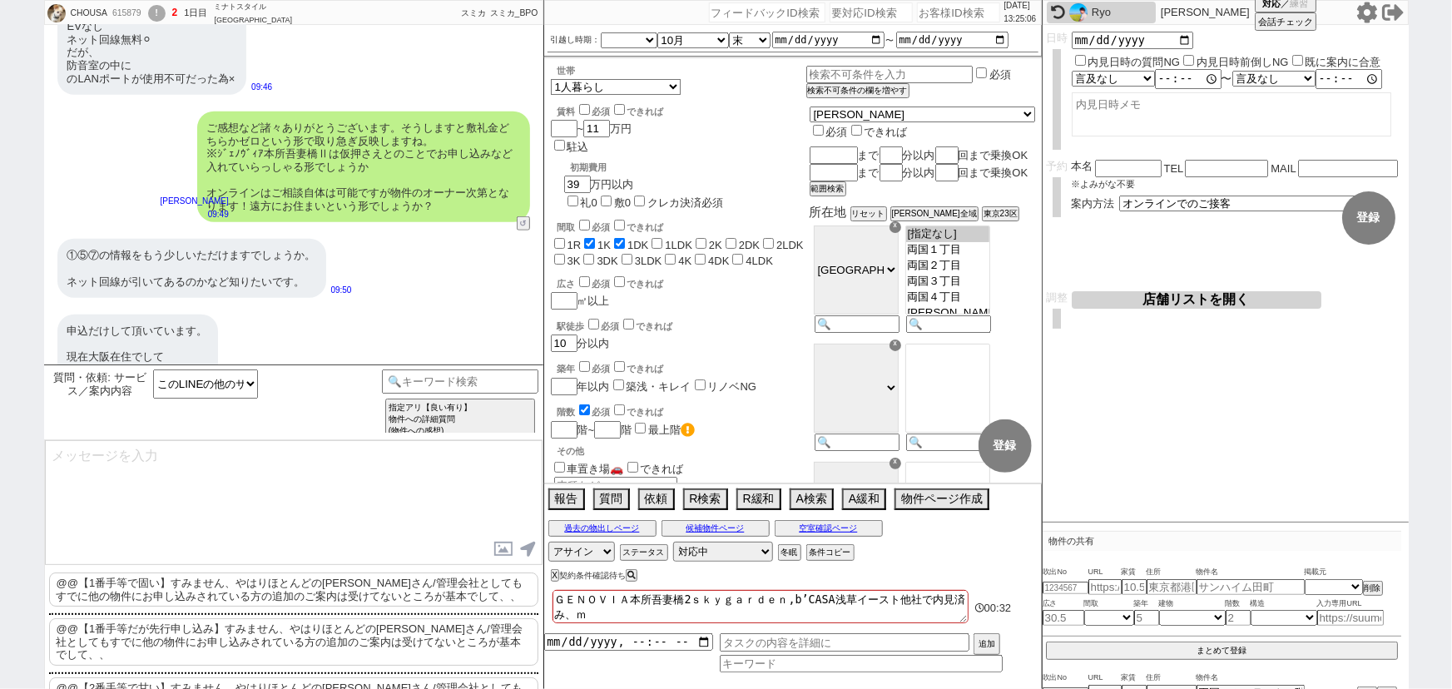
checkbox input "false"
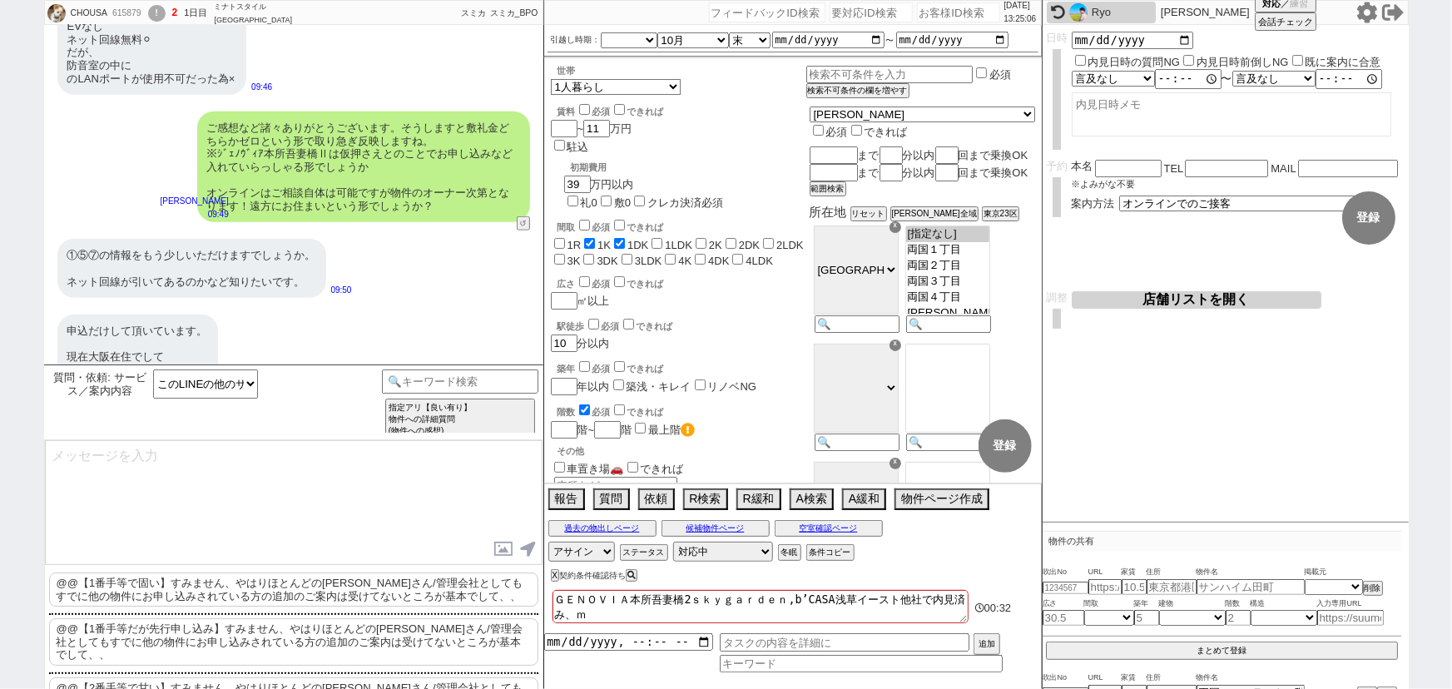
checkbox input "false"
type textarea "ＧＥＮＯＶＩＡ本所吾妻橋2ｓｋｙｇａｒｄｅｎ,b’CASA浅草イースト他社で内見済み、もう"
checkbox input "false"
checkbox input "true"
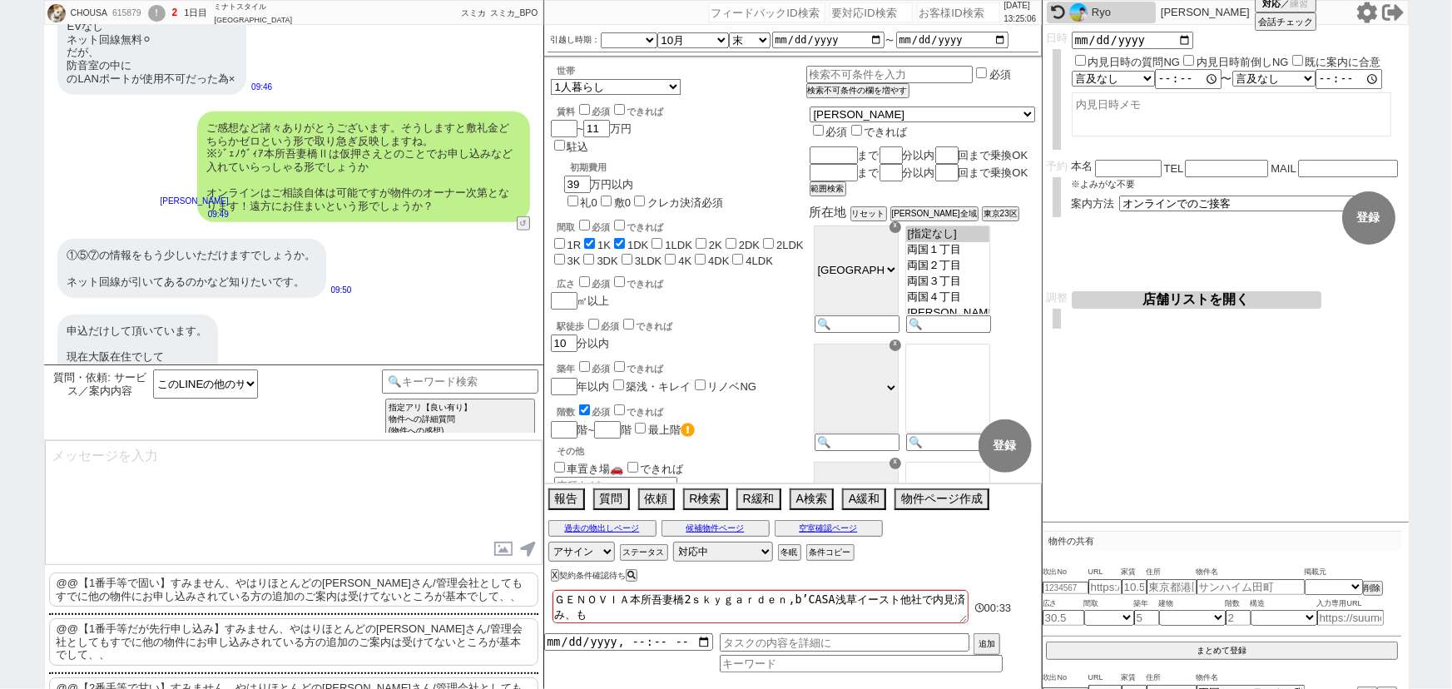
checkbox input "false"
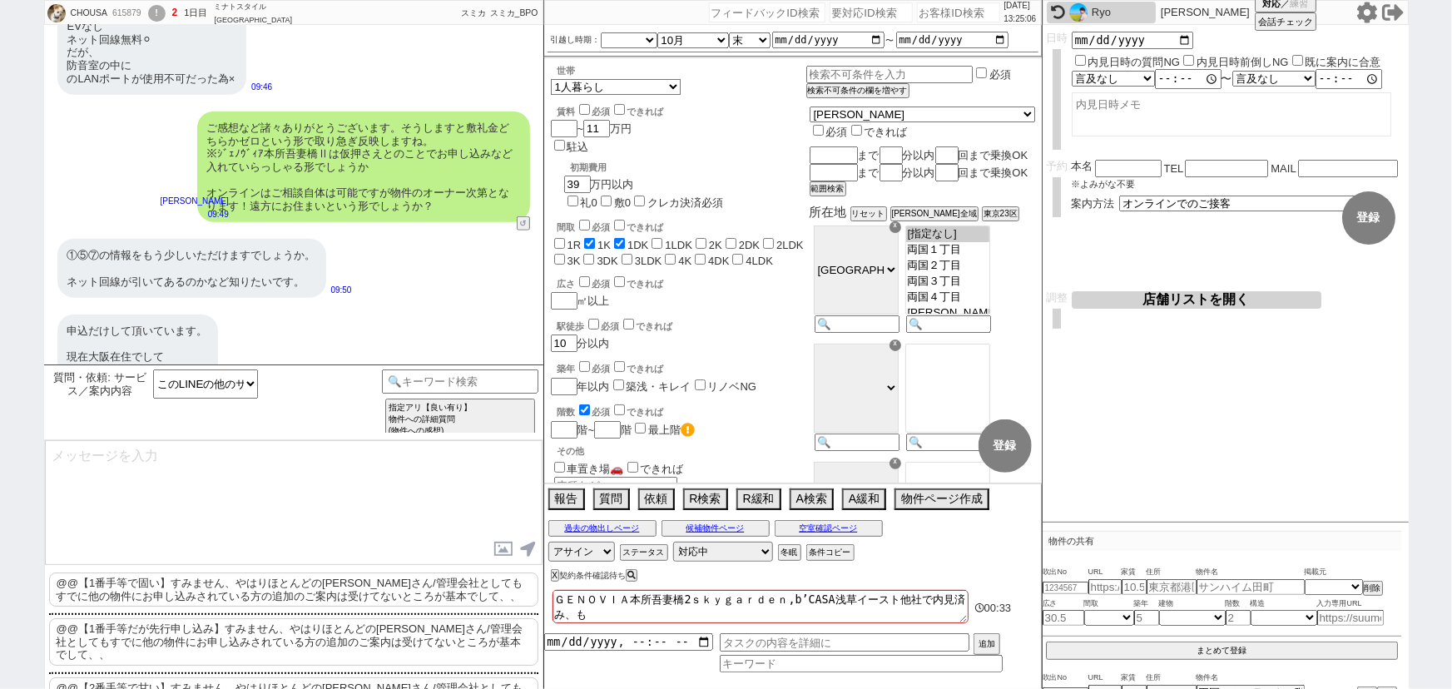
checkbox input "false"
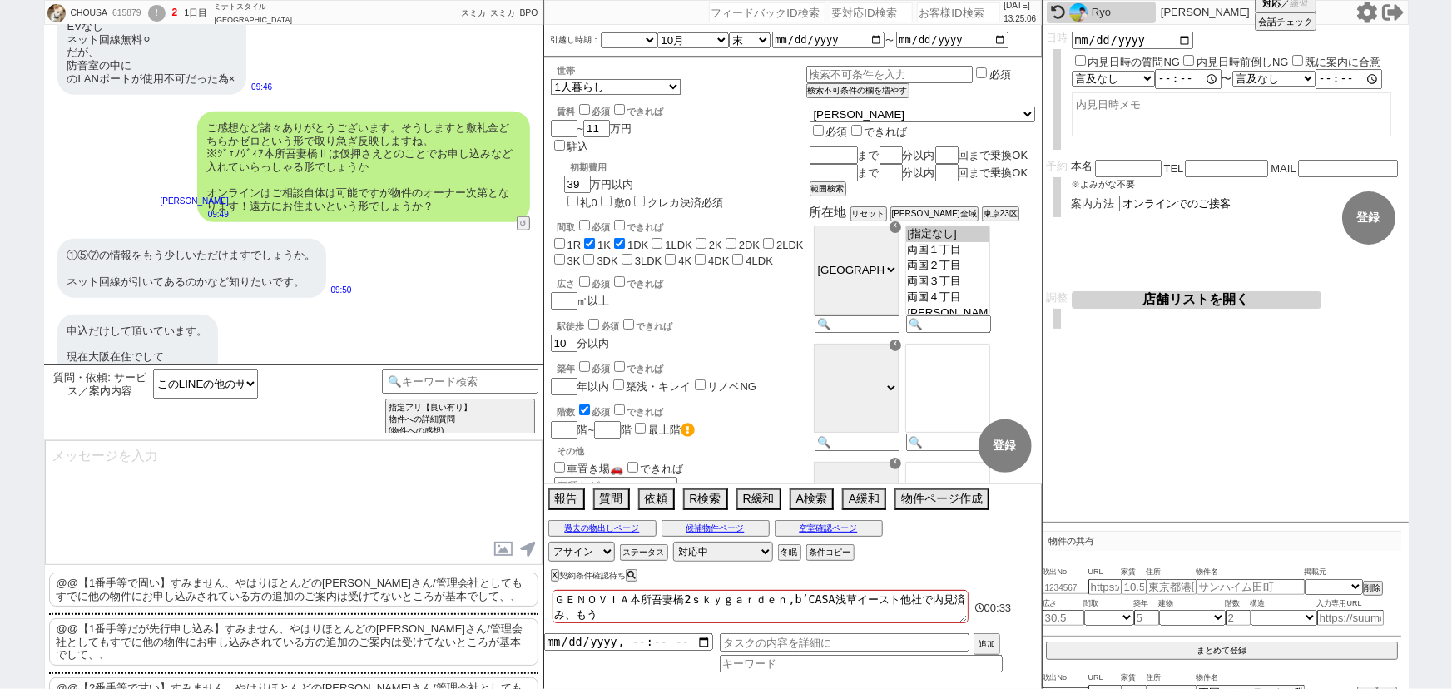
type textarea "ＧＥＮＯＶＩＡ本所吾妻橋2ｓｋｙｇａｒｄｅｎ,b’CASA浅草イースト他社で内見済み、もうｓ"
checkbox input "false"
checkbox input "true"
checkbox input "false"
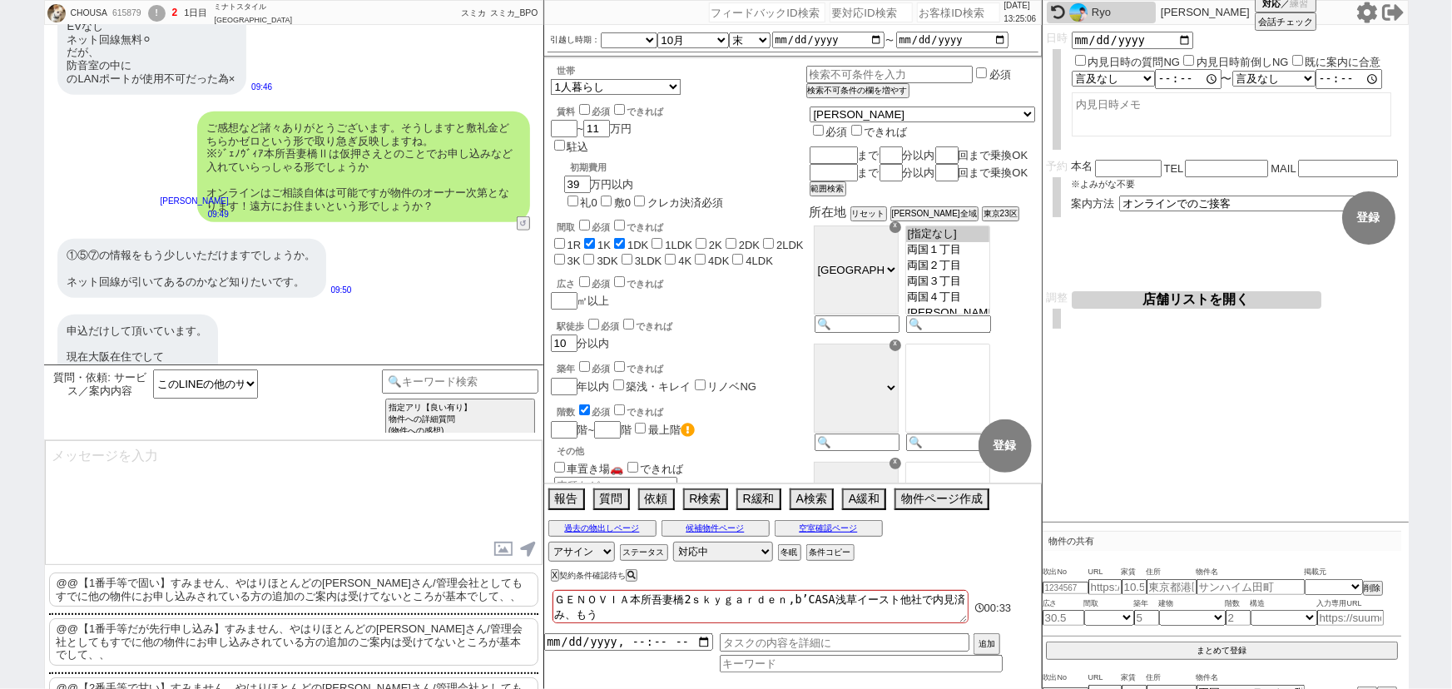
checkbox input "false"
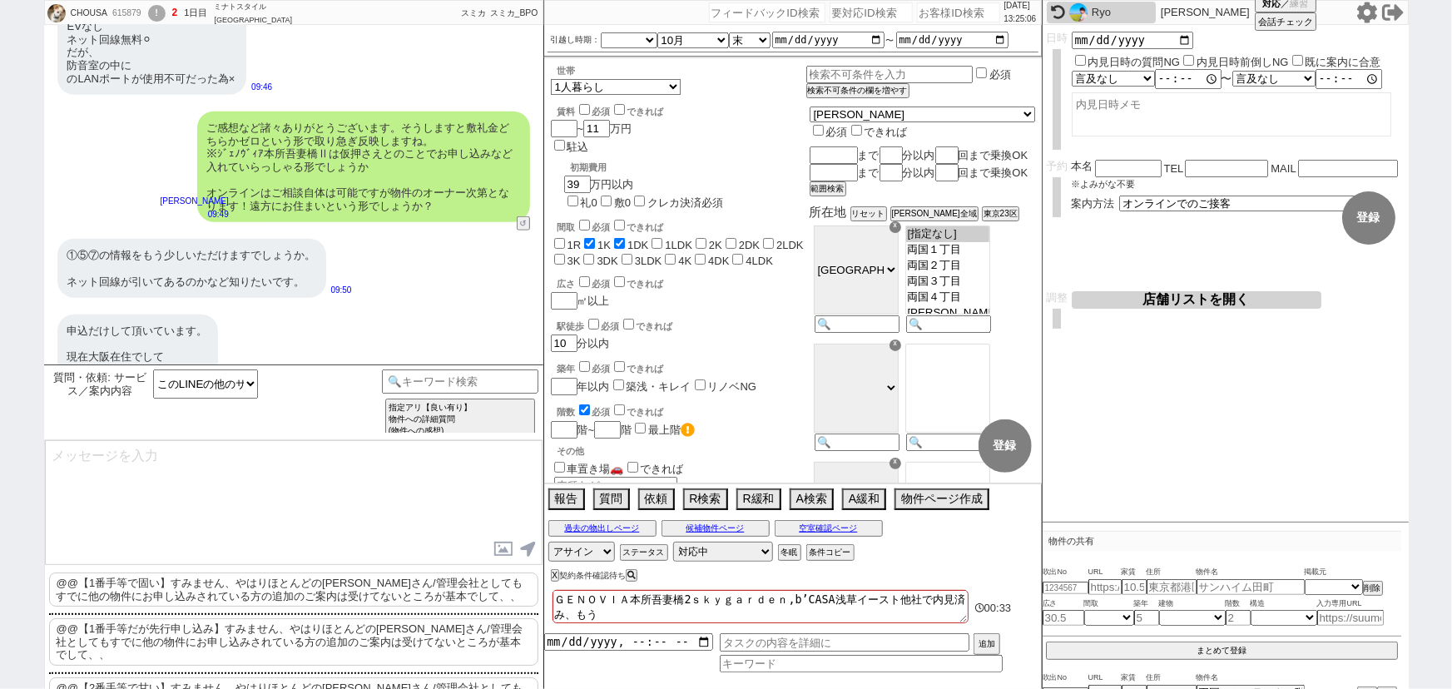
checkbox input "false"
type textarea "ＧＥＮＯＶＩＡ本所吾妻橋2ｓｋｙｇａｒｄｅｎ,b’CASA浅草イースト他社で内見済み、もうし"
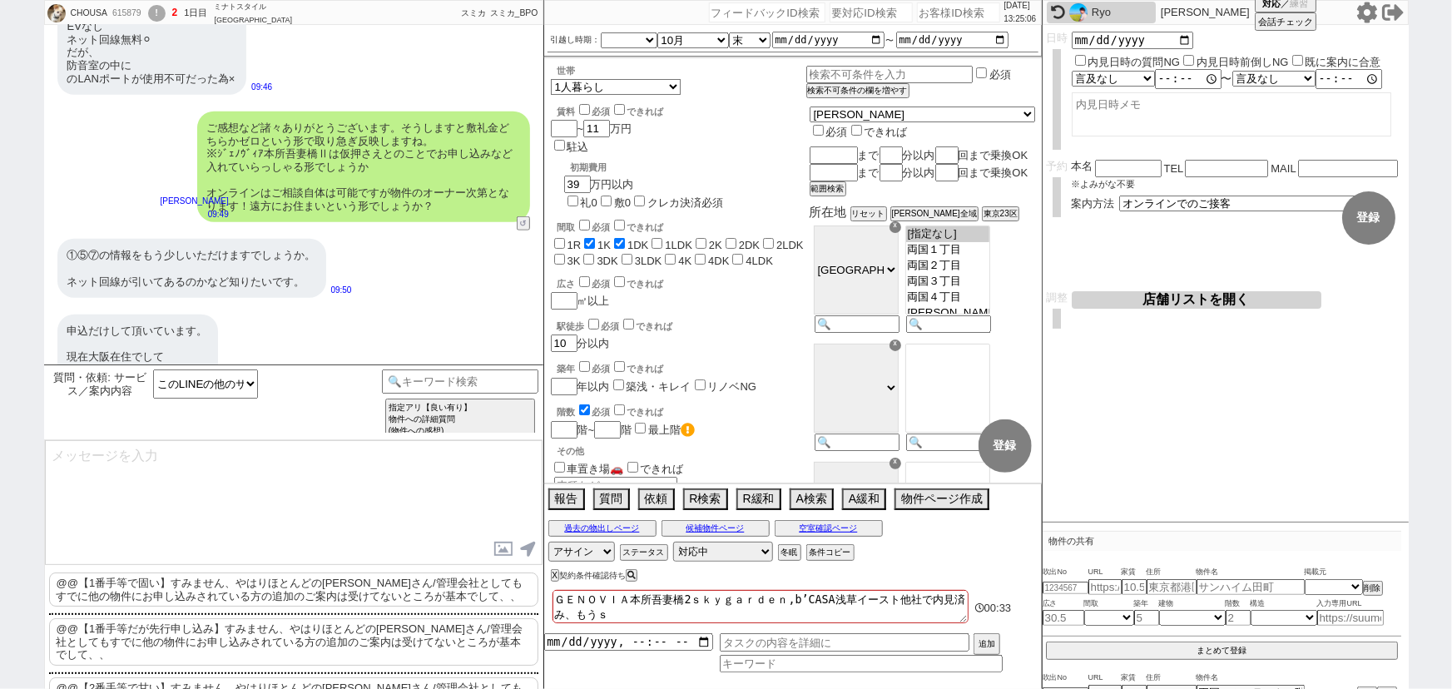
checkbox input "false"
checkbox input "true"
checkbox input "false"
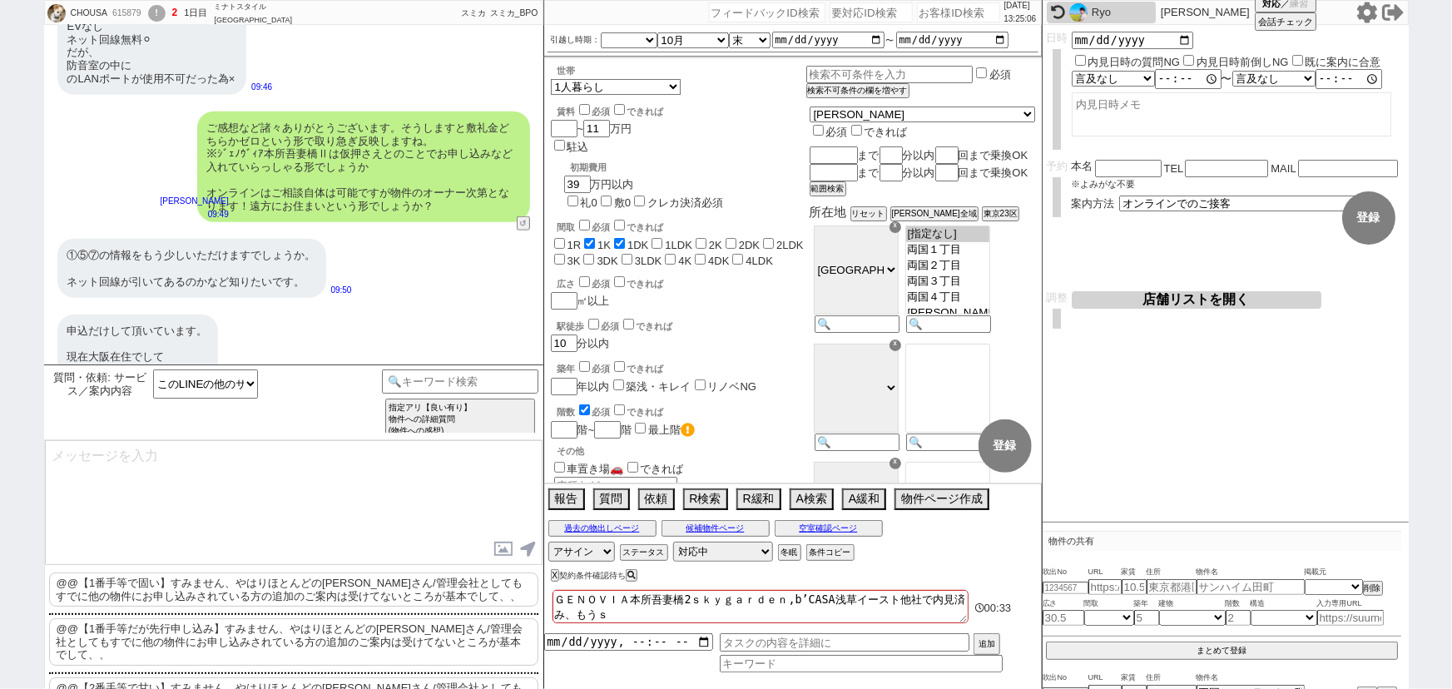
checkbox input "false"
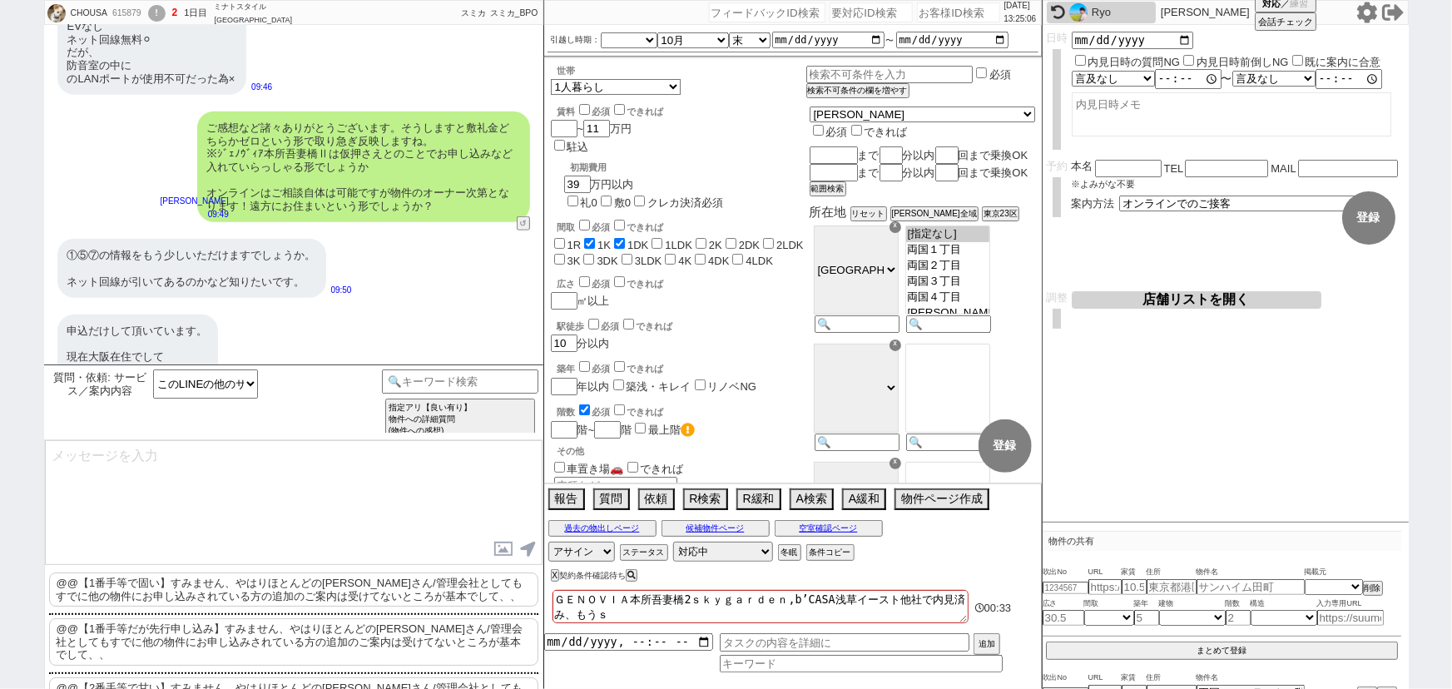
checkbox input "false"
type textarea "ＧＥＮＯＶＩＡ本所吾妻橋2ｓｋｙｇａｒｄｅｎ,b’CASA浅草イースト他社で内見済み、もうしｋ"
checkbox input "false"
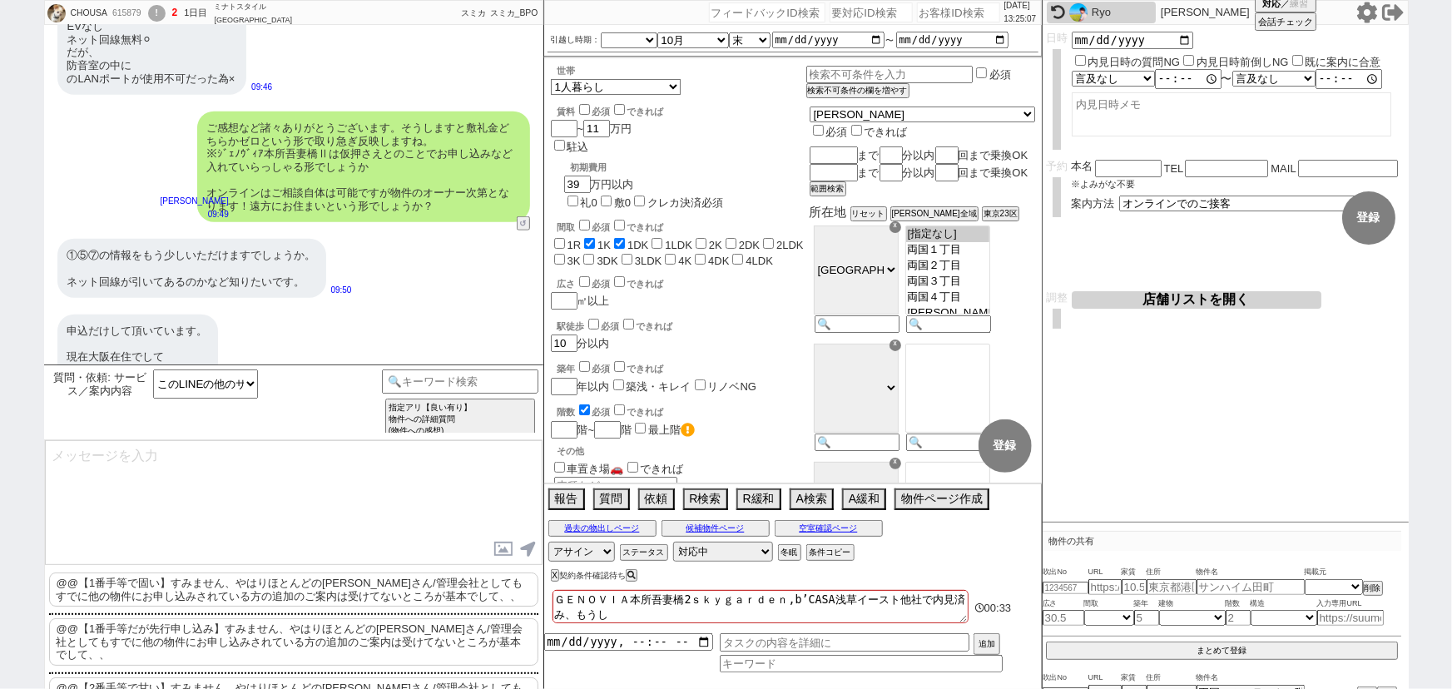
checkbox input "true"
checkbox input "false"
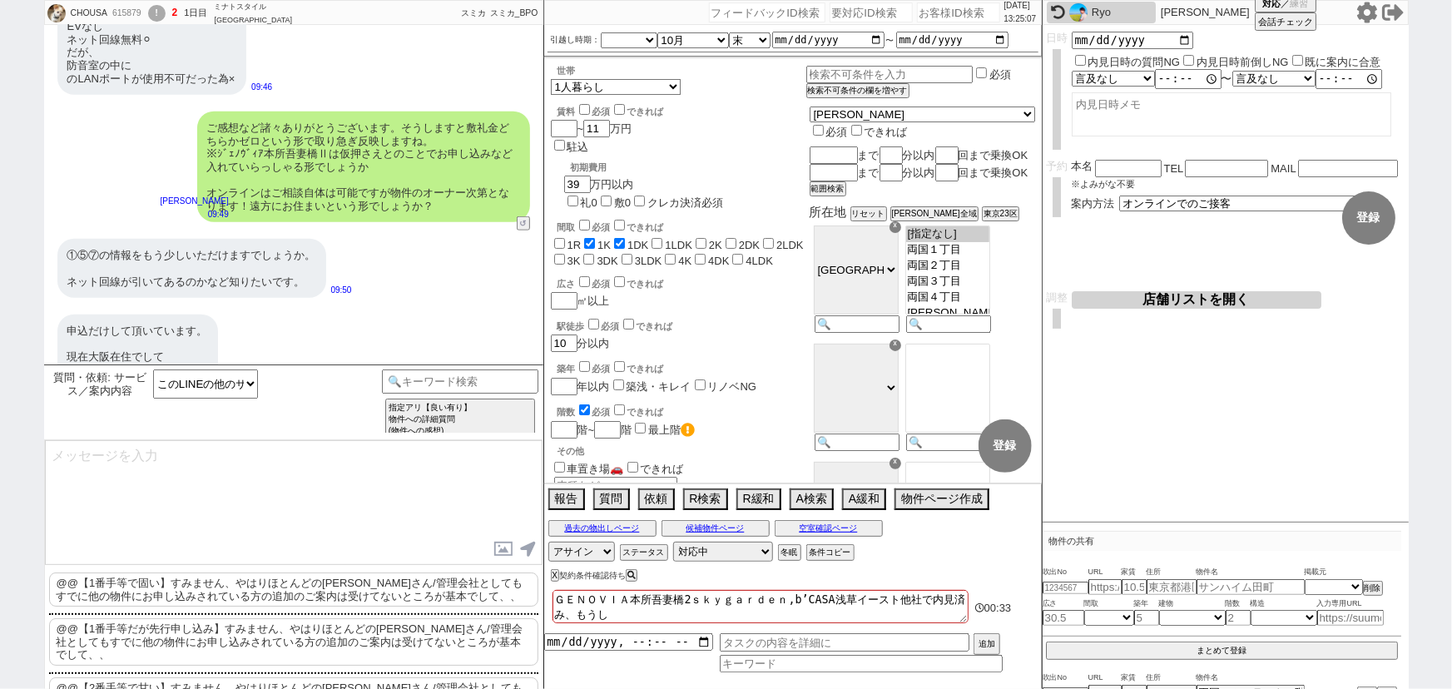
checkbox input "false"
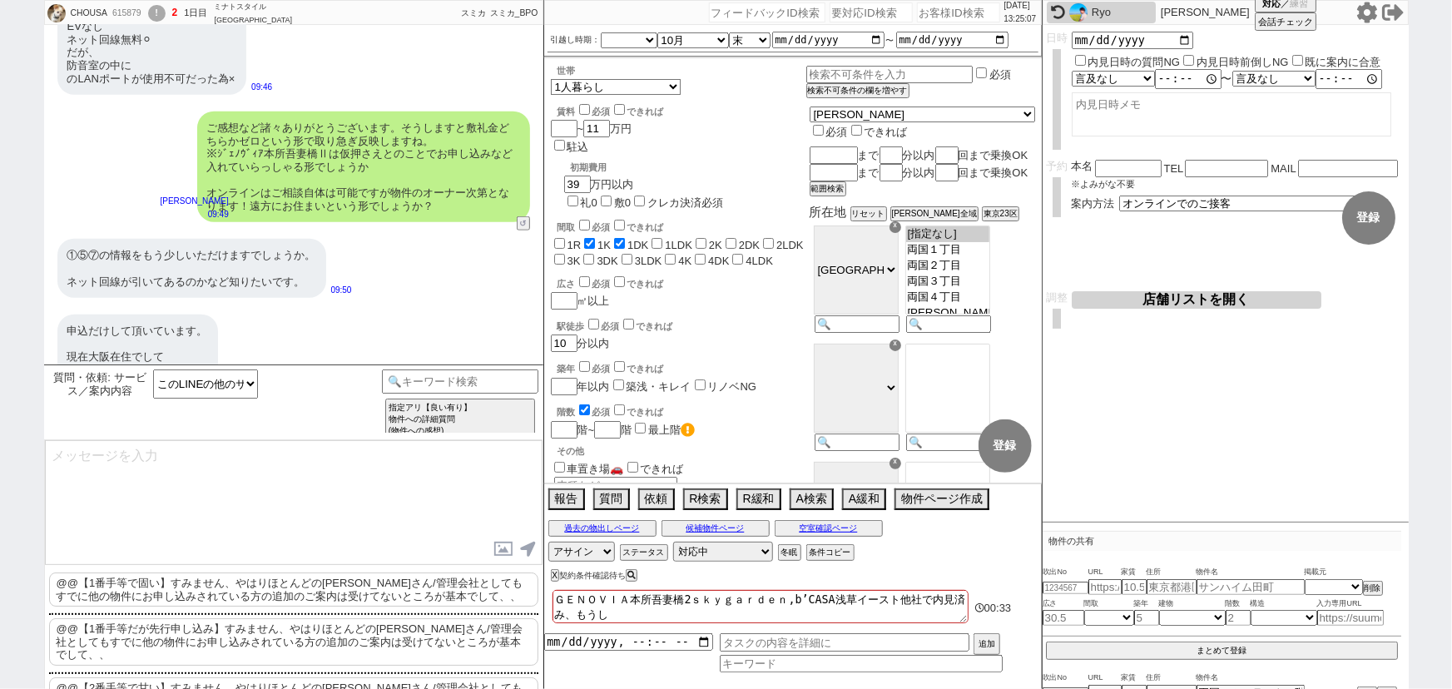
checkbox input "false"
type textarea "ＧＥＮＯＶＩＡ本所吾妻橋2ｓｋｙｇａｒｄｅｎ,b’CASA浅草イースト他社で内見済み、もうしこ"
checkbox input "false"
checkbox input "true"
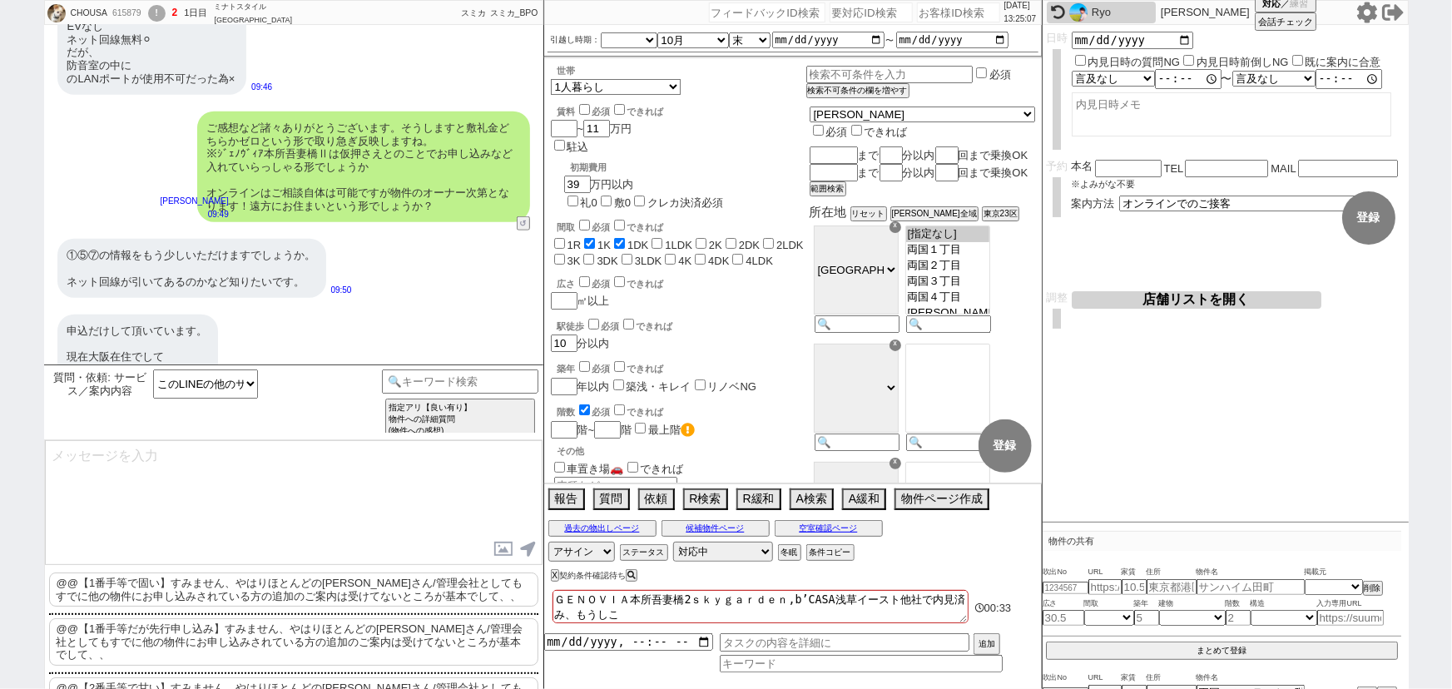
checkbox input "true"
checkbox input "false"
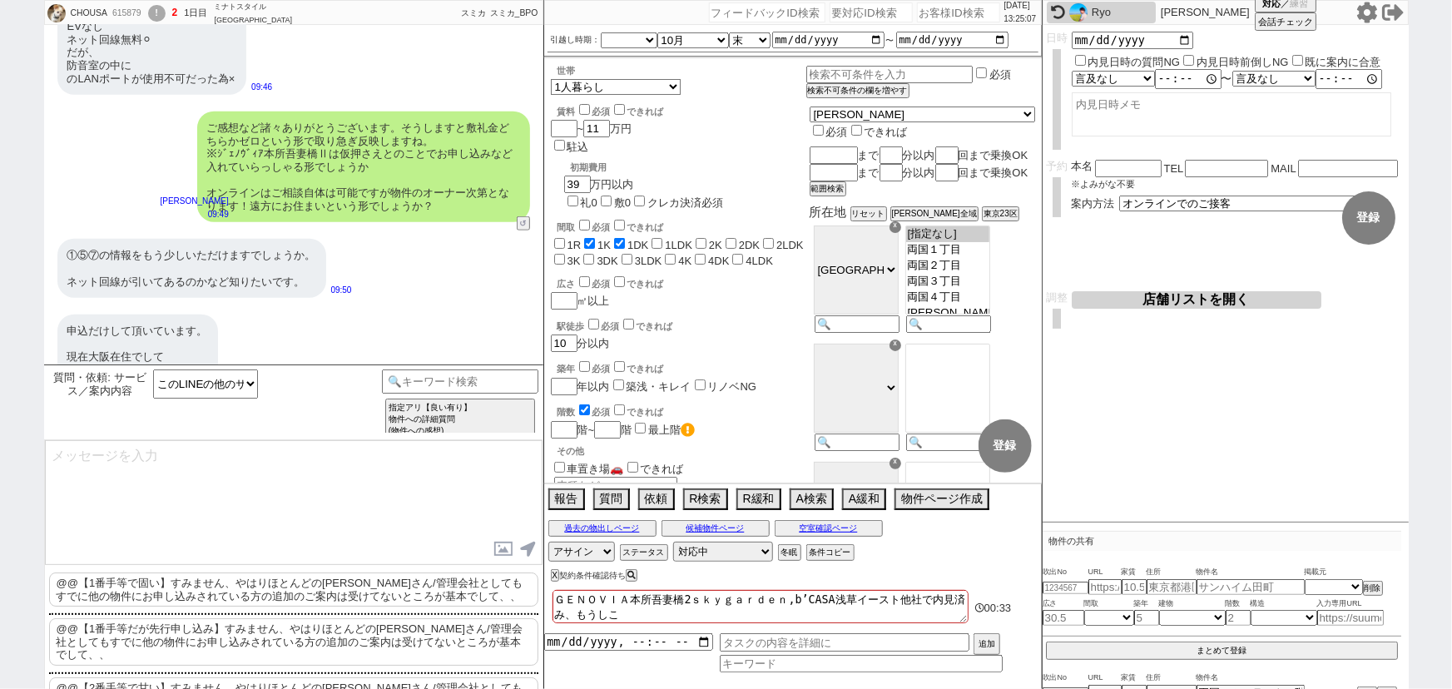
checkbox input "false"
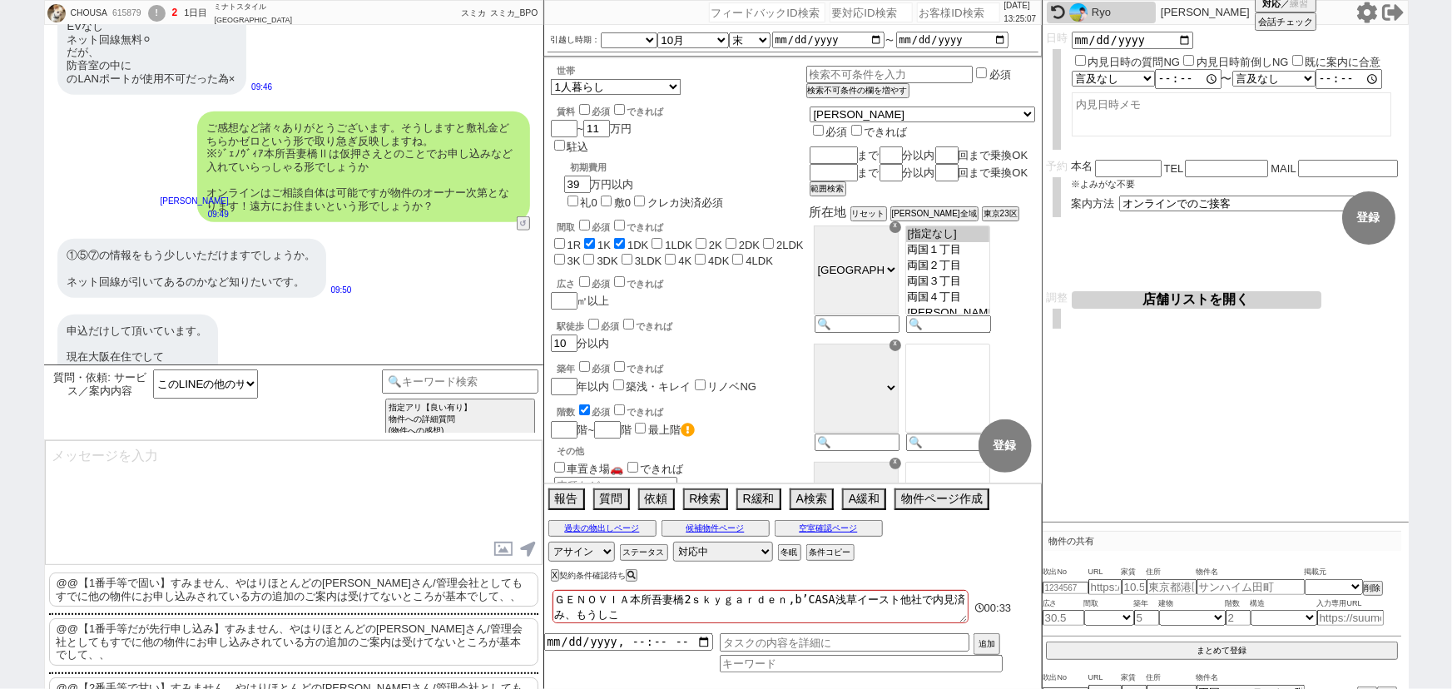
checkbox input "false"
type textarea "ＧＥＮＯＶＩＡ本所吾妻橋2ｓｋｙｇａｒｄｅｎ,b’CASA浅草イースト他社で内見済み、もうしこｍ"
checkbox input "false"
checkbox input "true"
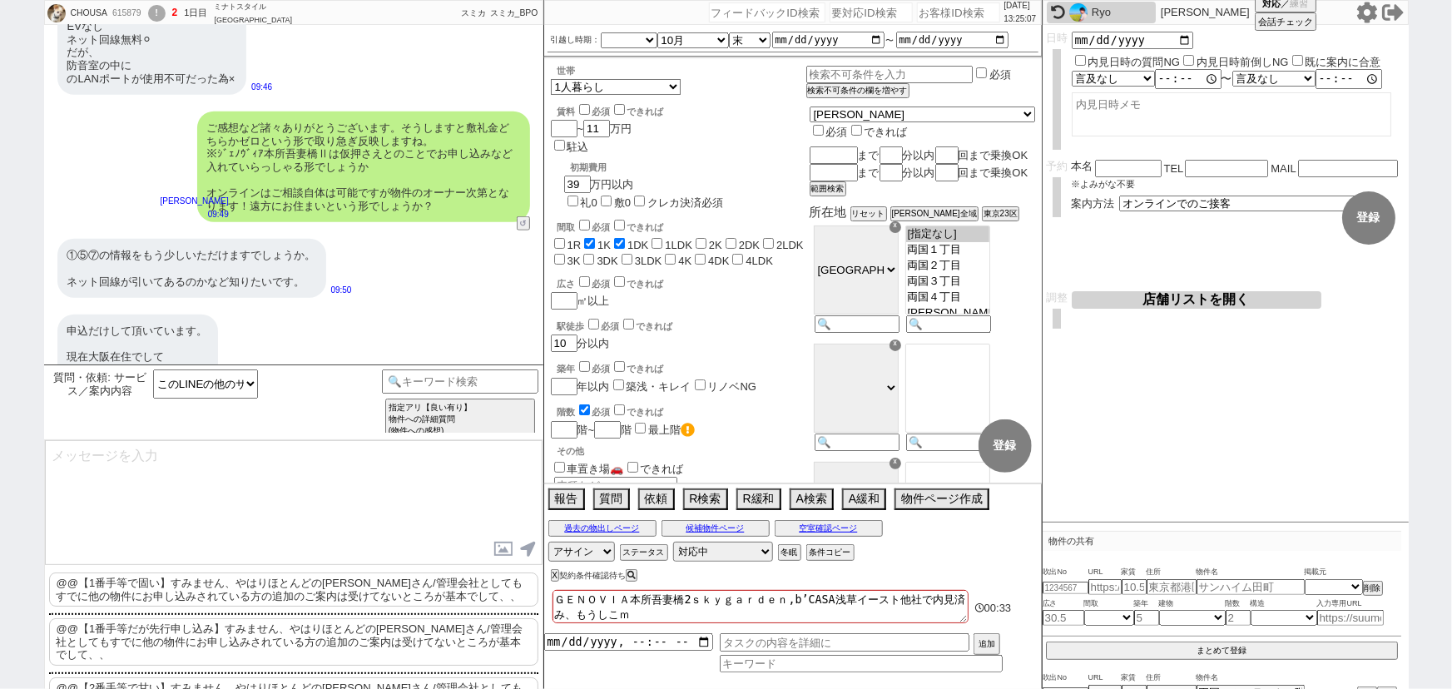
checkbox input "false"
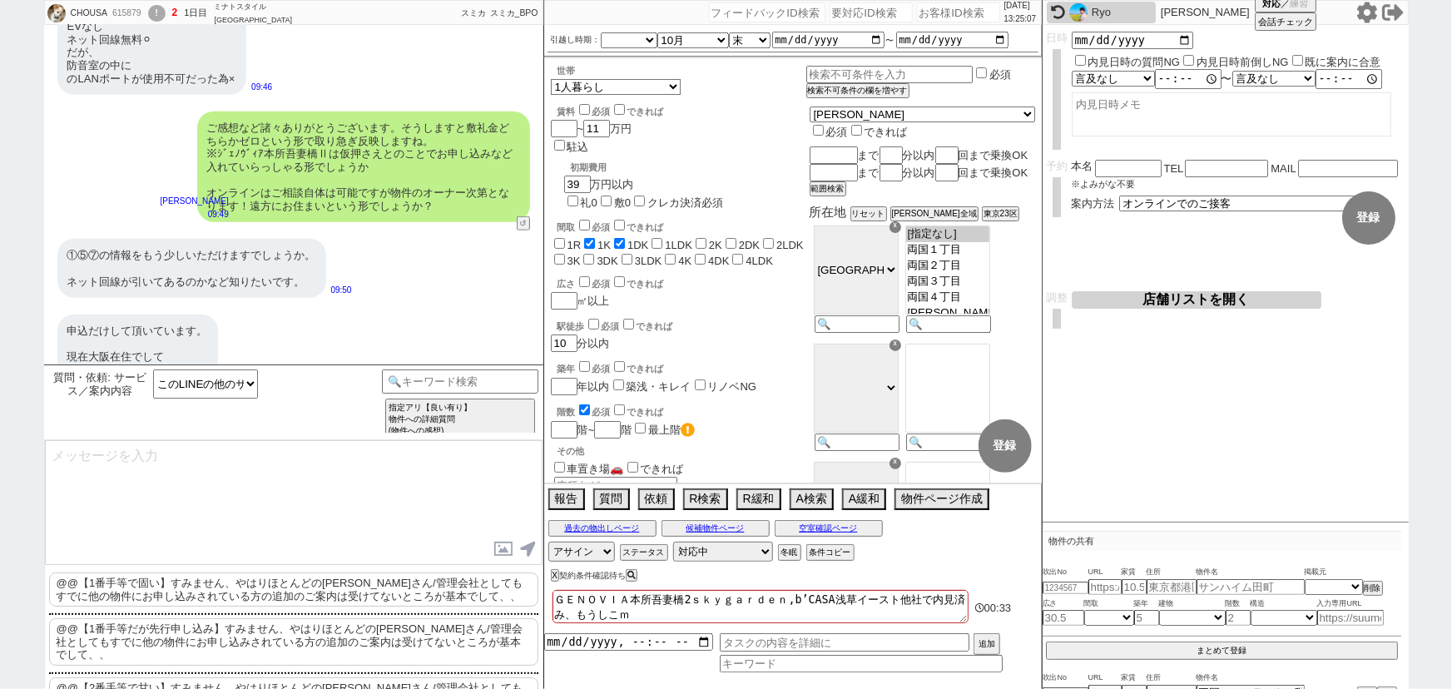
checkbox input "false"
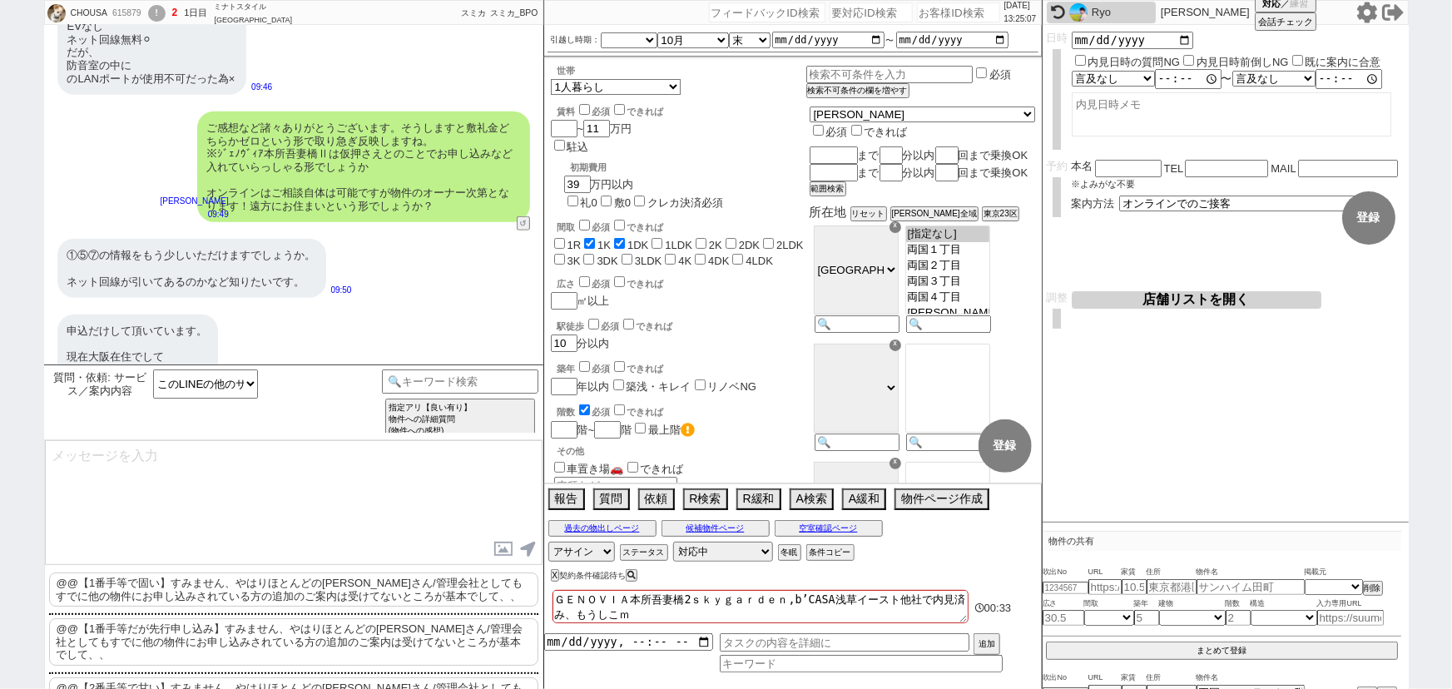
type textarea "ＧＥＮＯＶＩＡ本所吾妻橋2ｓｋｙｇａｒｄｅｎ,b’CASA浅草イースト他社で内見済み、もうしこみ"
checkbox input "false"
checkbox input "true"
checkbox input "false"
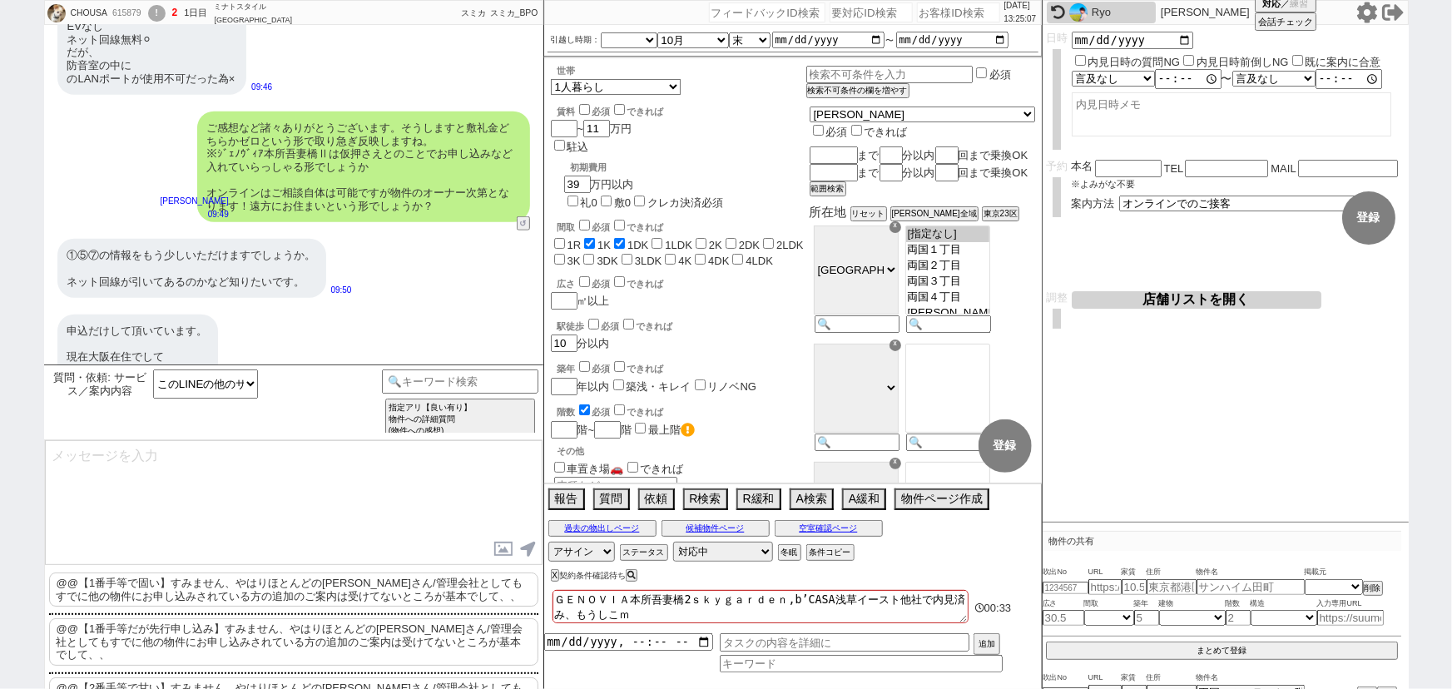
checkbox input "false"
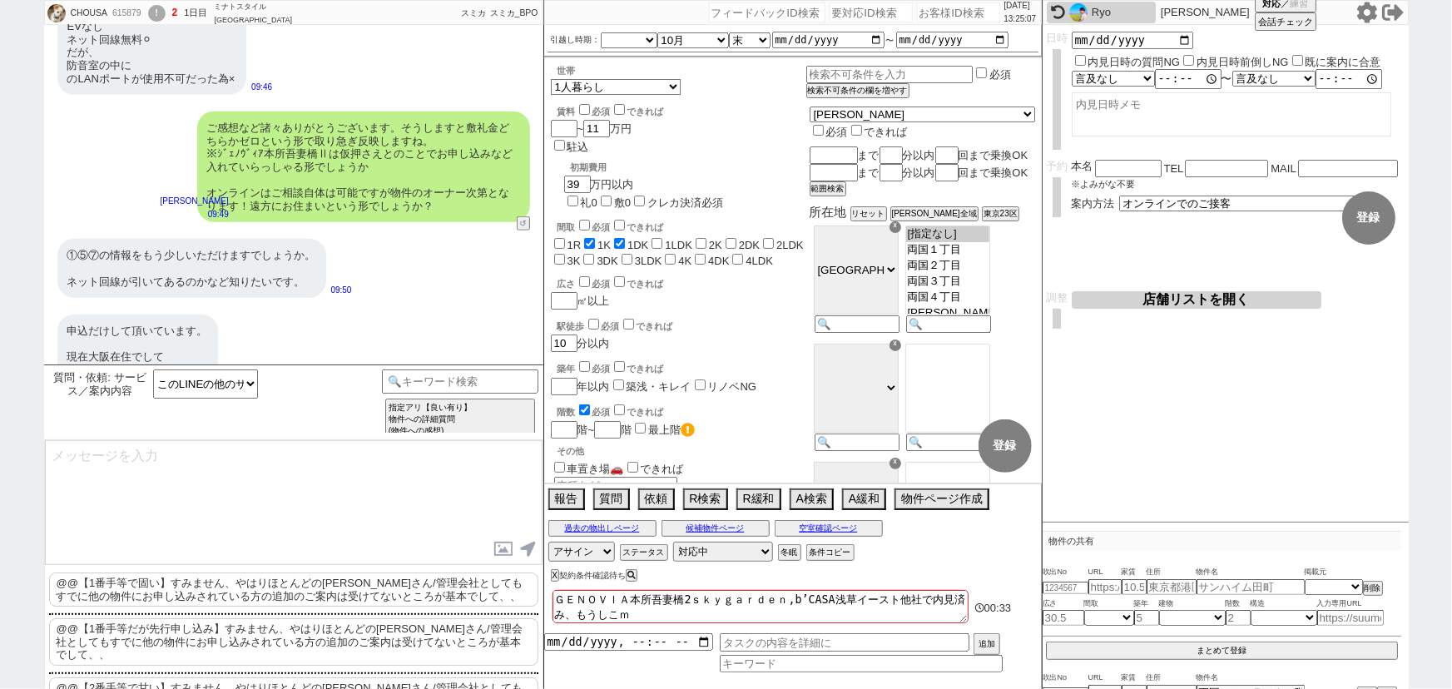
checkbox input "false"
type textarea "ＧＥＮＯＶＩＡ本所吾妻橋2ｓｋｙｇａｒｄｅｎ,b’CASA浅草イースト他社で内見済み、もうしこみｓ"
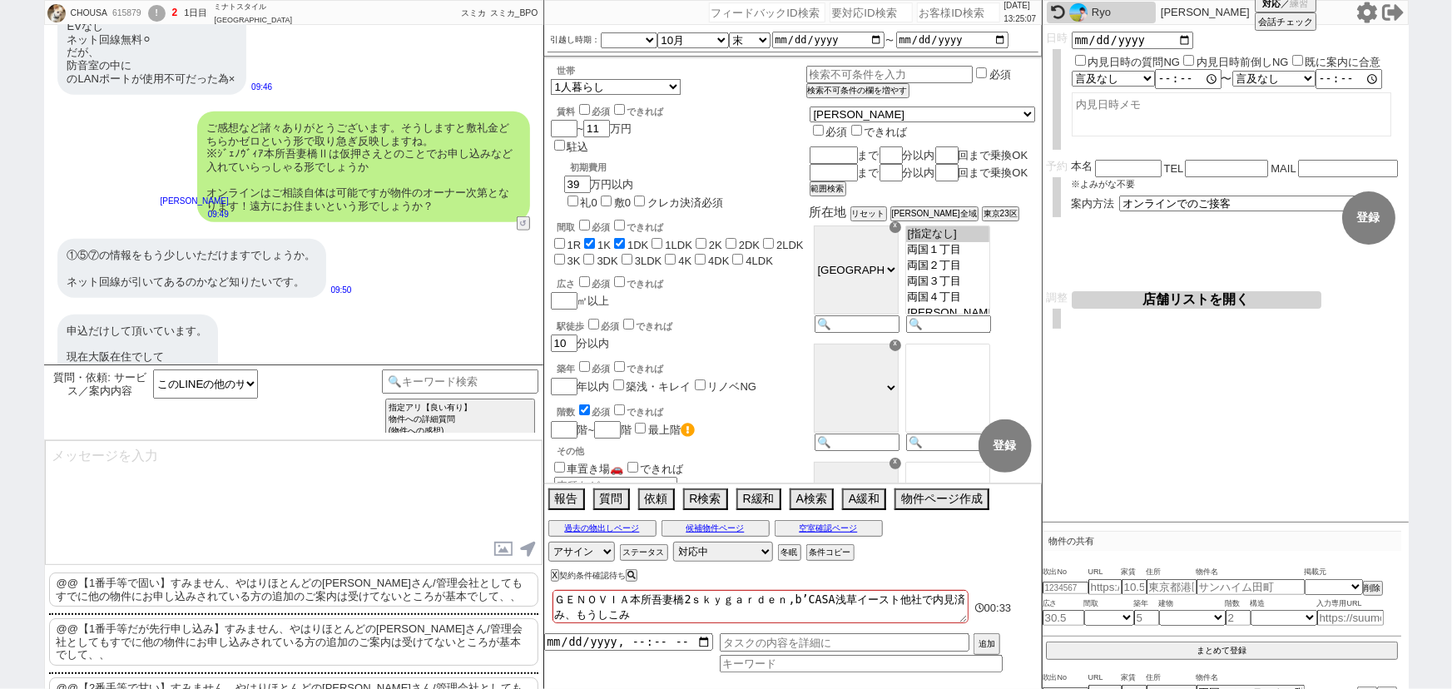
checkbox input "false"
checkbox input "true"
checkbox input "false"
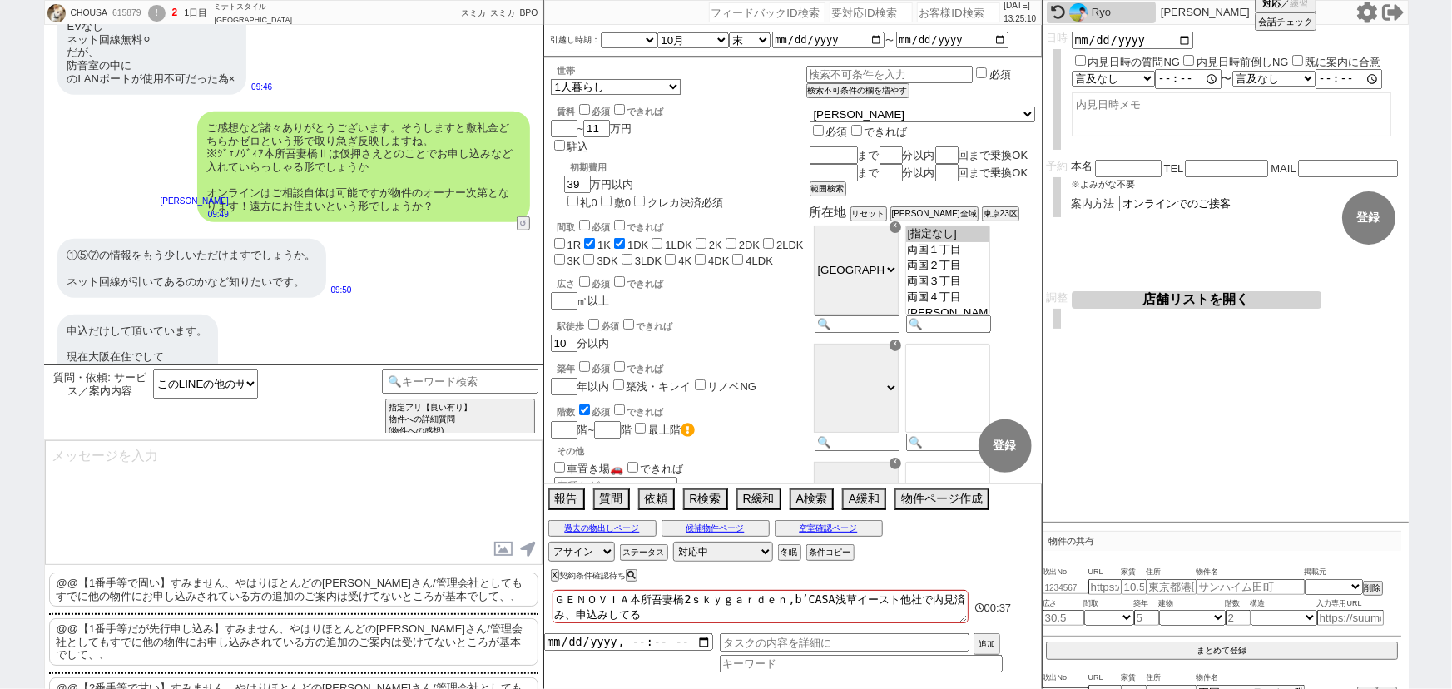
scroll to position [71, 0]
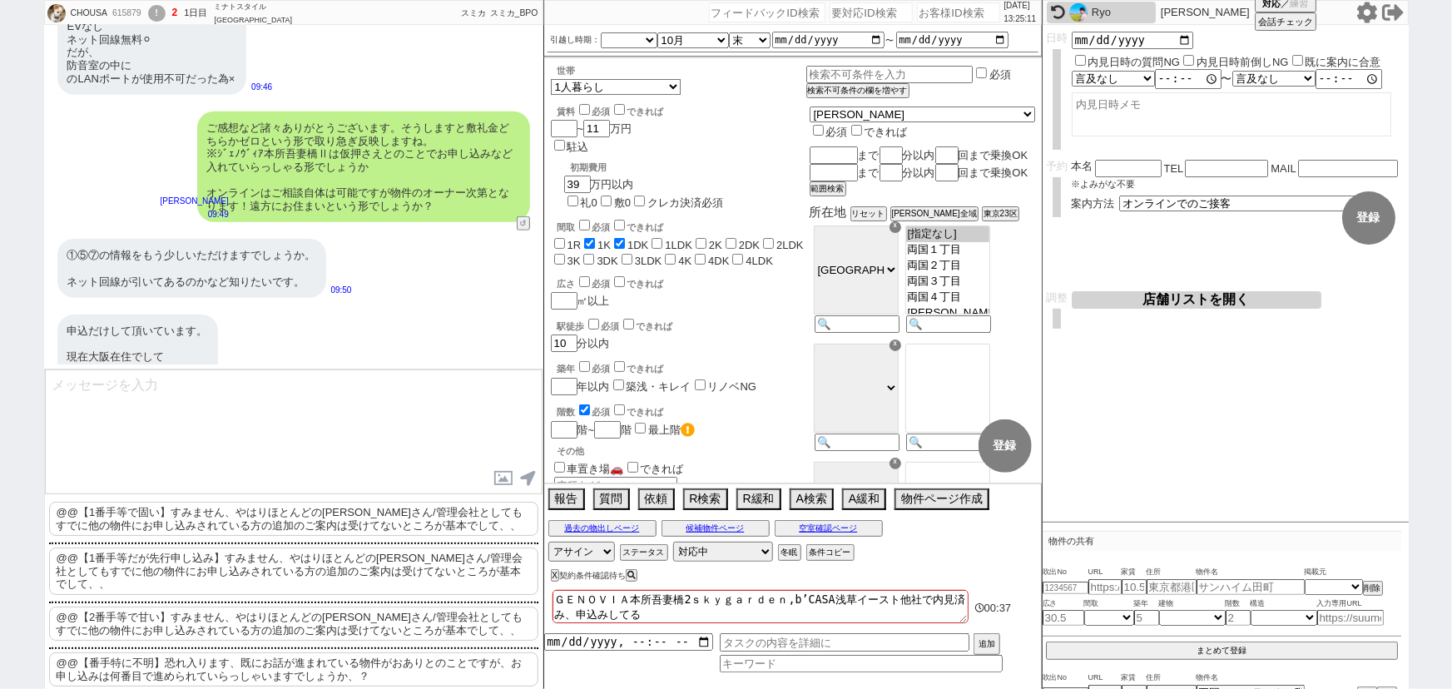
click at [244, 660] on p "@@【番手特に不明】恐れ入ります、既にお話が進まれている物件がおありとのことですが、お申し込みは何番目で進められていらっしゃいますでしょうか、？" at bounding box center [293, 669] width 489 height 34
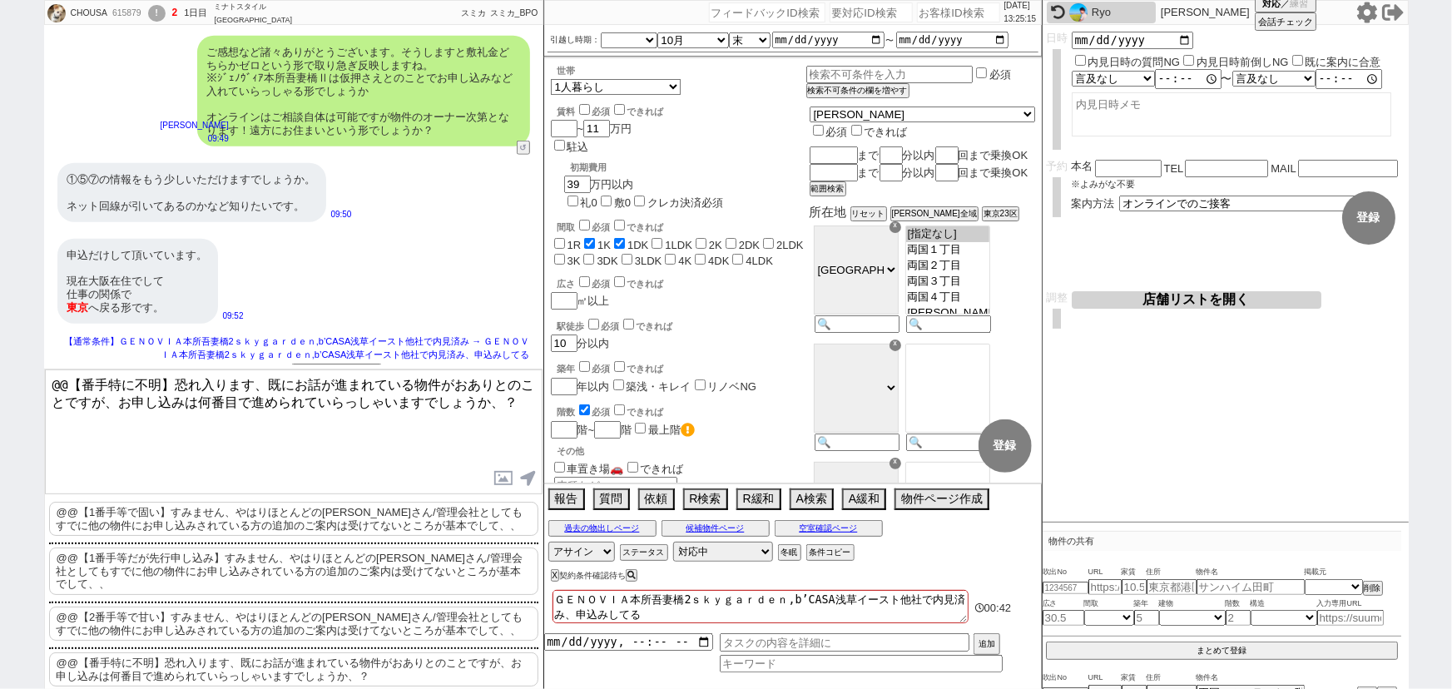
scroll to position [0, 0]
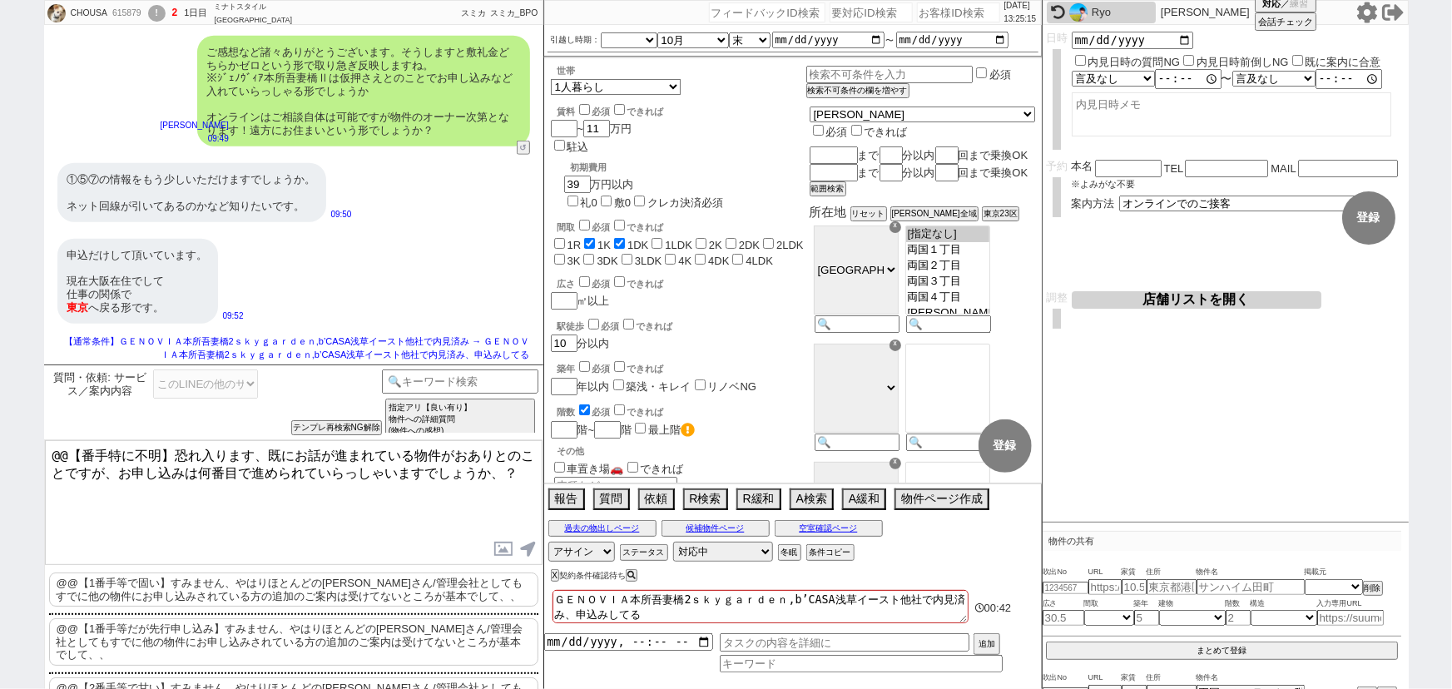
drag, startPoint x: 168, startPoint y: 375, endPoint x: 0, endPoint y: 326, distance: 175.1
click at [0, 326] on div "CHOUSA 615879 ! 2 1日目 ミナトスタイル銀座新橋店 冬眠中 自社客 スミカ スミカ_BPO チャット全表示 2025-09-22 https…" at bounding box center [726, 344] width 1452 height 689
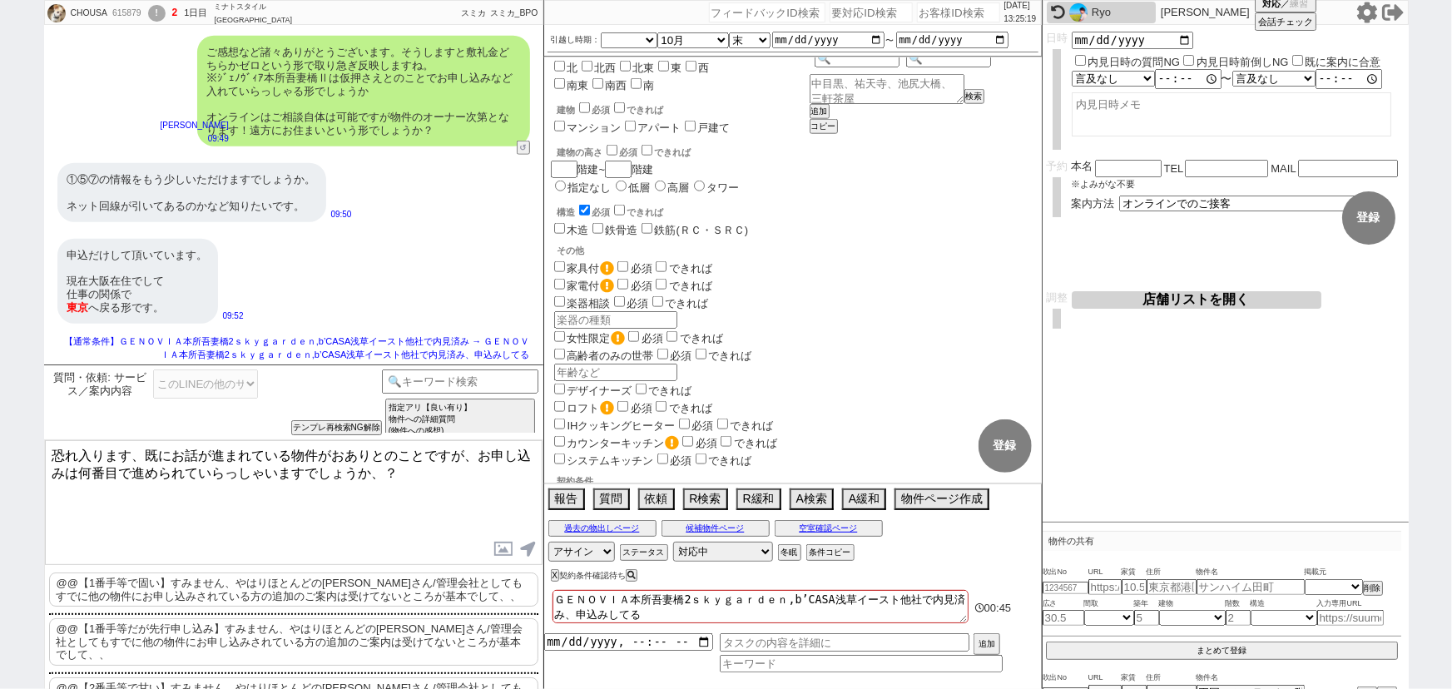
scroll to position [1030, 0]
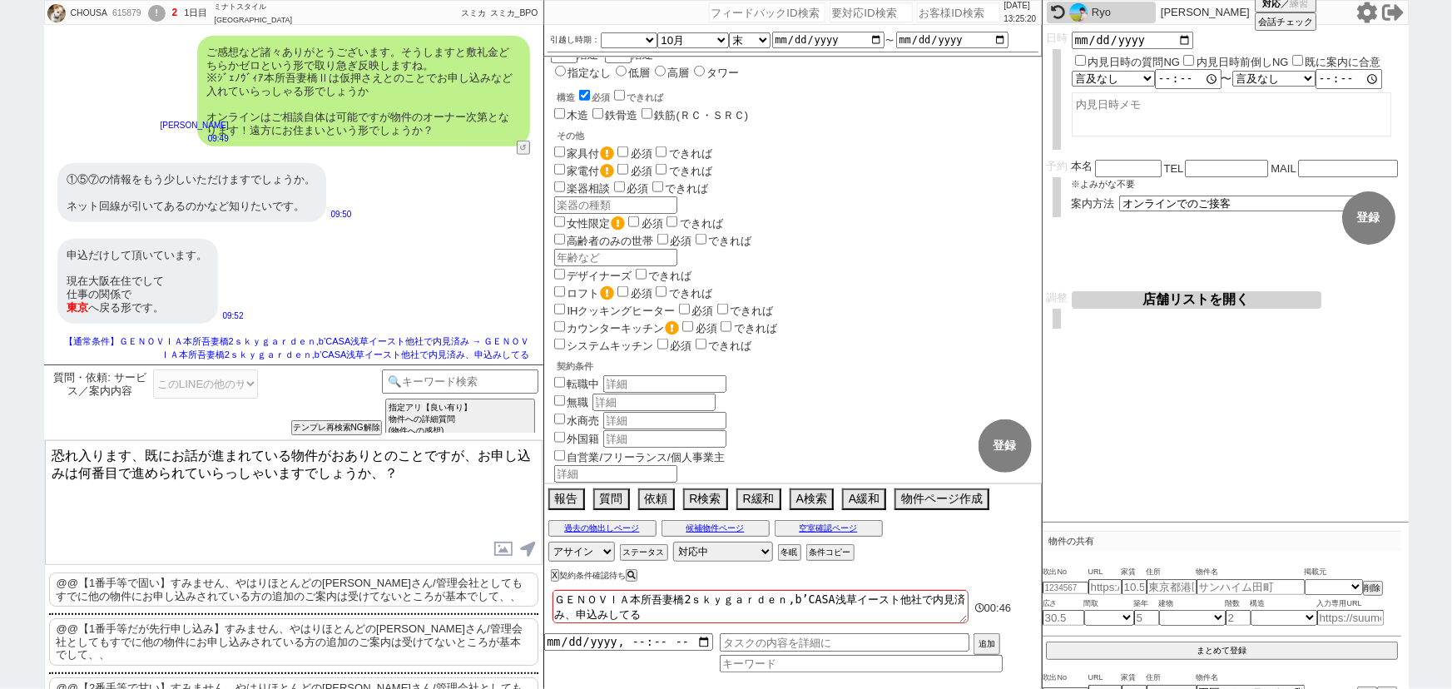
click at [562, 522] on input "遠方" at bounding box center [559, 527] width 11 height 11
click at [689, 614] on textarea "ＧＥＮＯＶＩＡ本所吾妻橋2ｓｋｙｇａｒｄｅｎ,b’CASA浅草イースト他社で内見済み、申込みしてる" at bounding box center [760, 606] width 416 height 33
click at [203, 467] on textarea "恐れ入ります、既にお話が進まれている物件がおありとのことですが、お申し込みは何番目で進められていらっしゃいますでしょうか、？" at bounding box center [294, 502] width 498 height 125
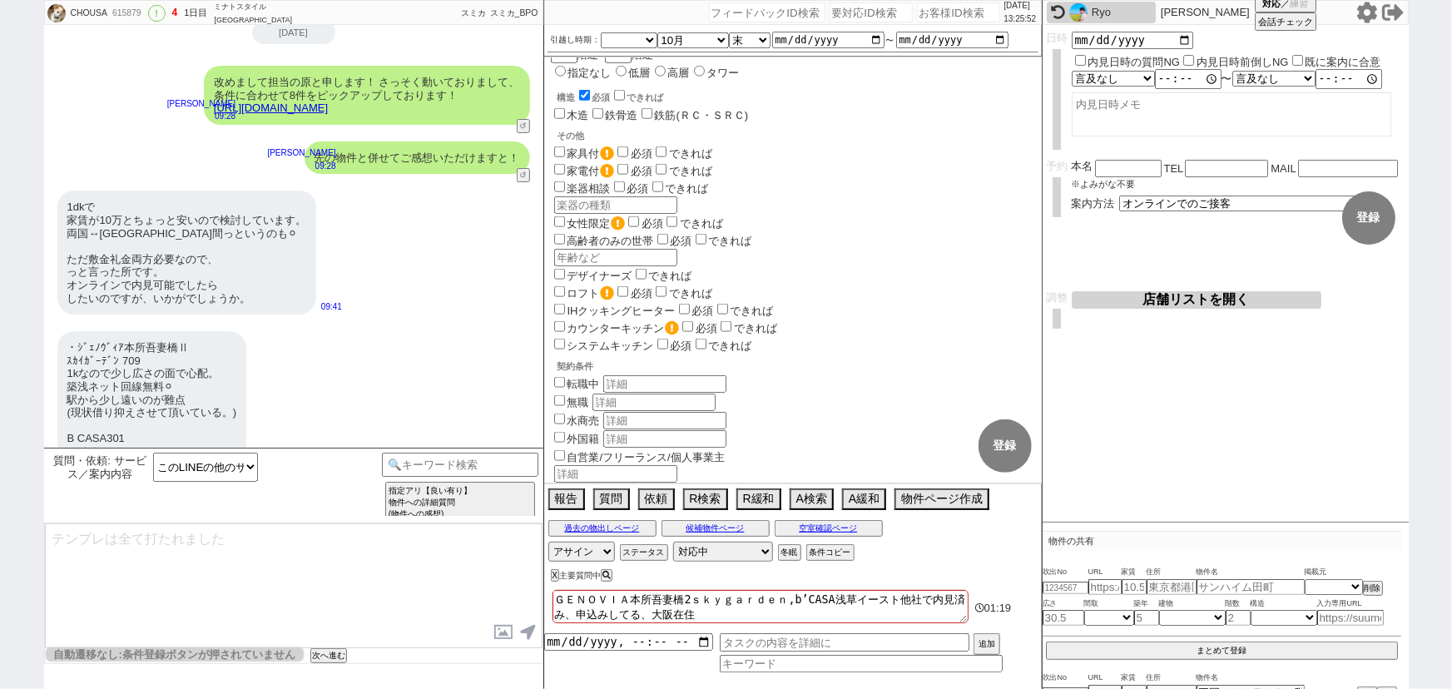
scroll to position [55, 0]
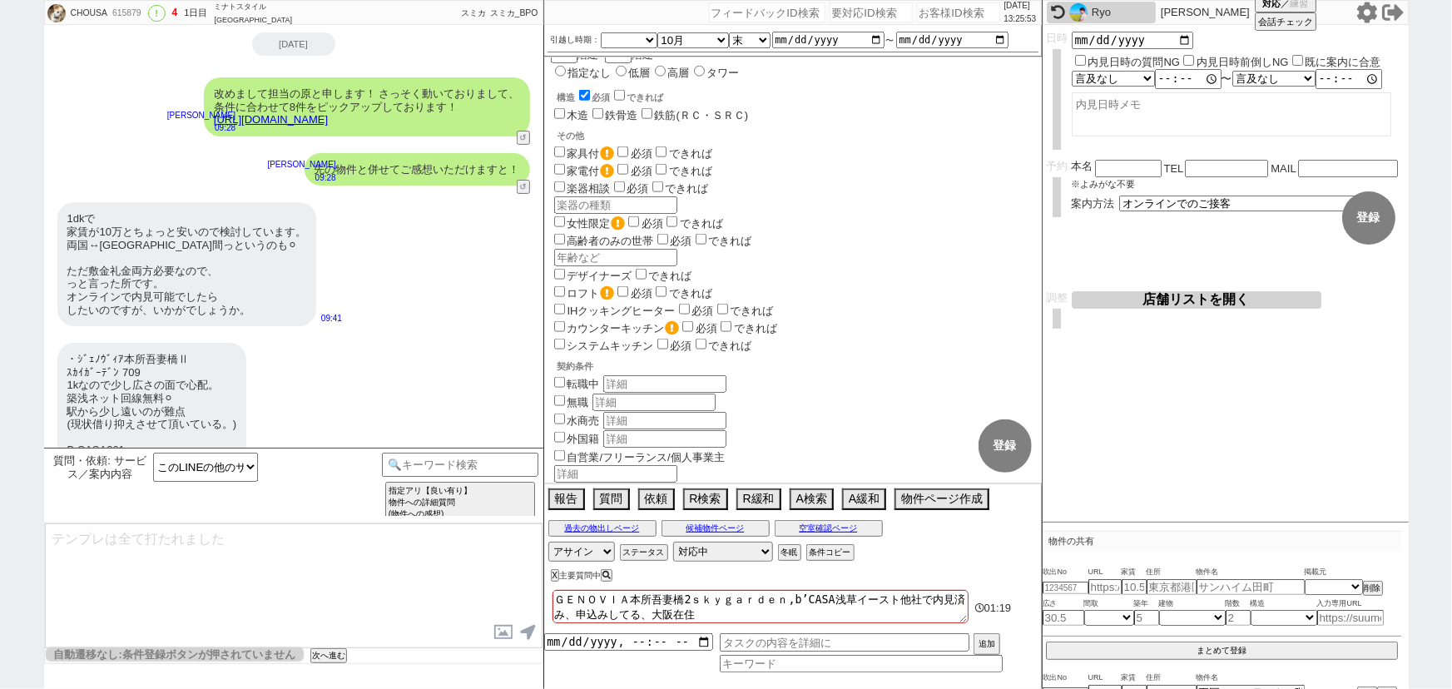
click at [328, 123] on link "https://tools.sumika.live/pages/t5x3l4j" at bounding box center [271, 119] width 114 height 12
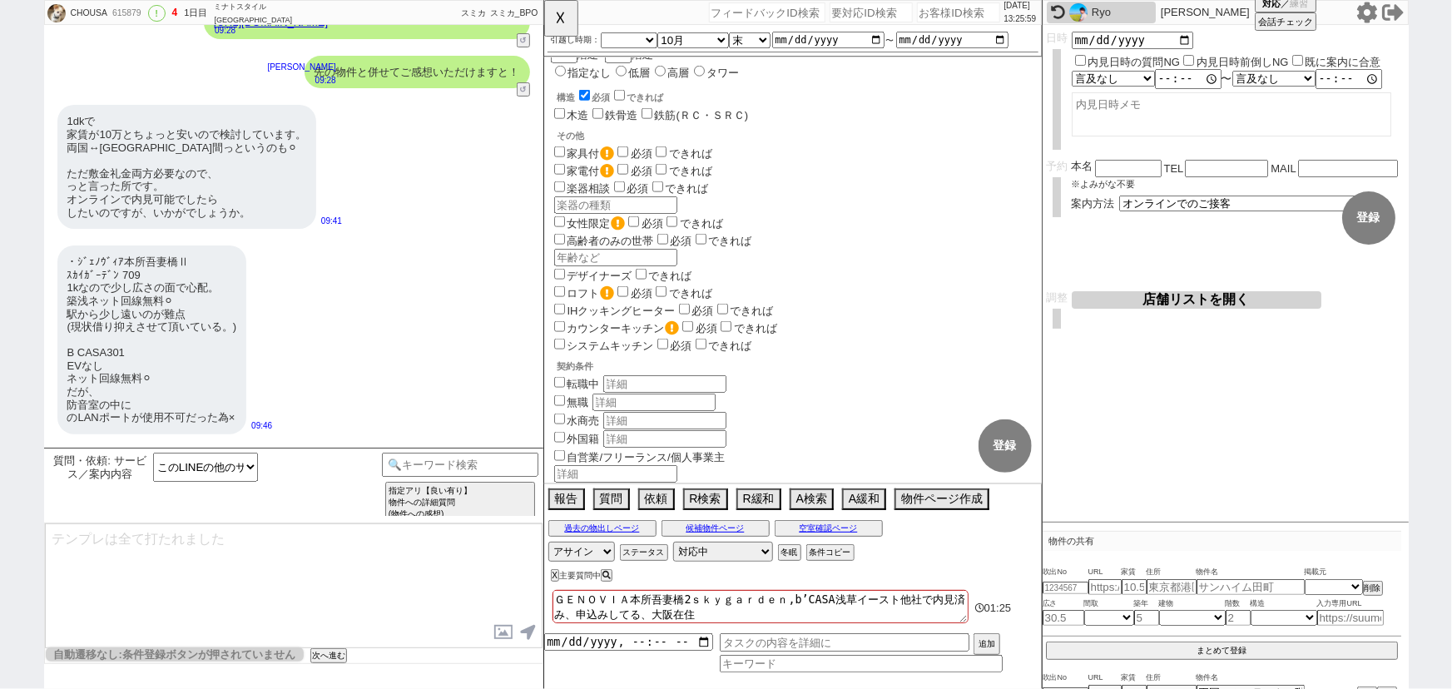
scroll to position [0, 0]
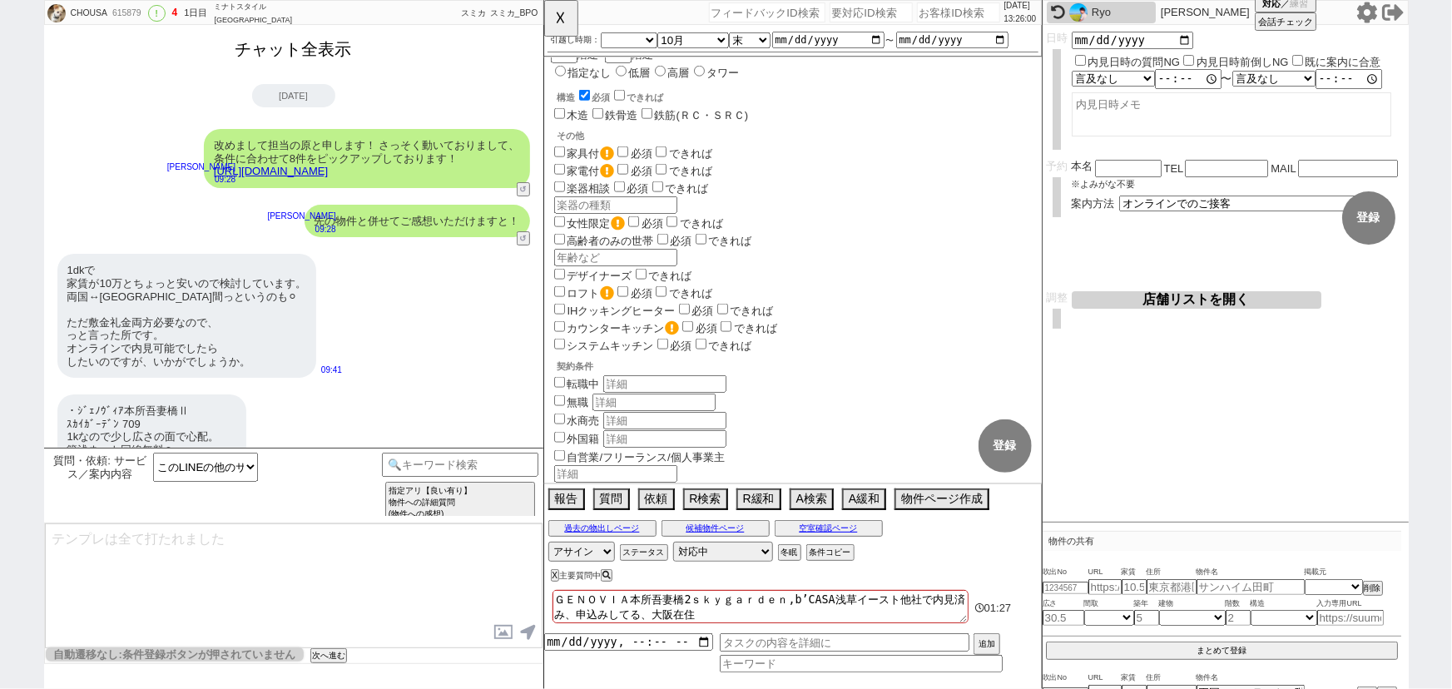
click at [321, 41] on button "チャット全表示" at bounding box center [294, 49] width 130 height 29
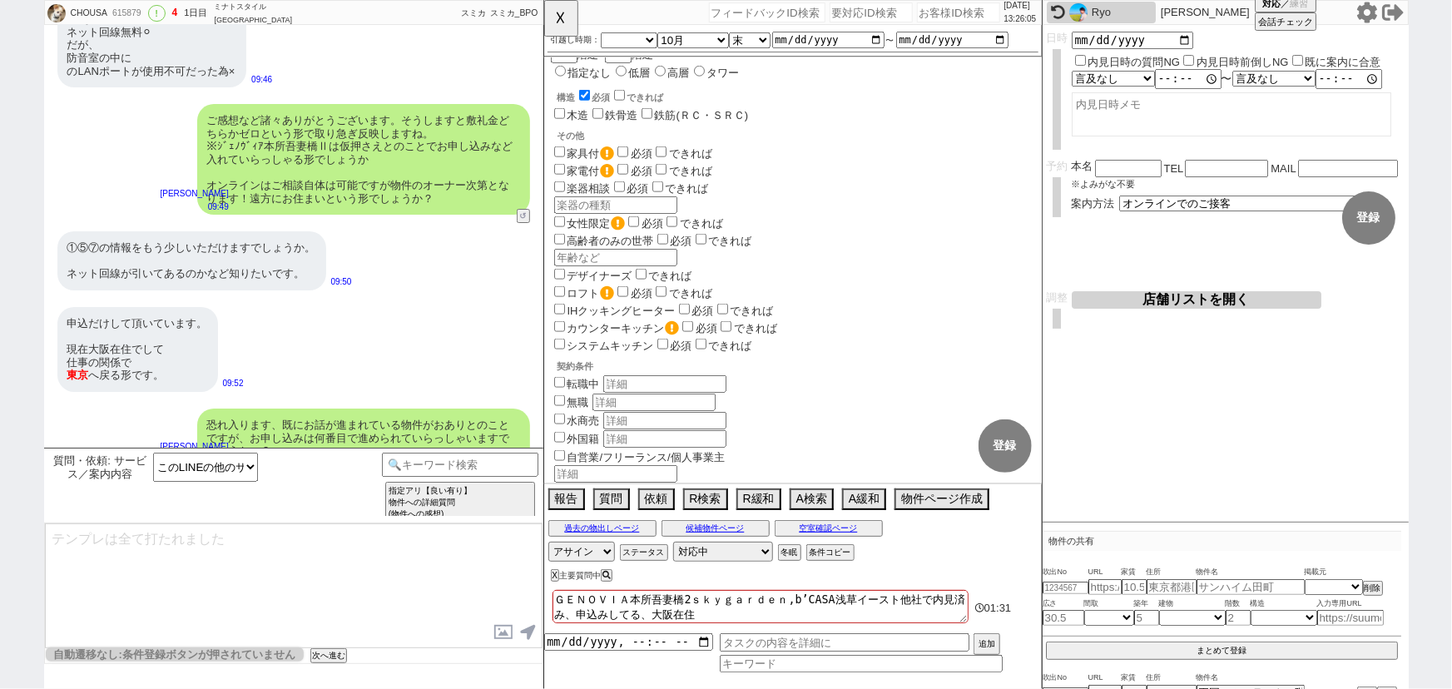
scroll to position [2988, 0]
click at [564, 19] on button "☓" at bounding box center [559, 16] width 31 height 33
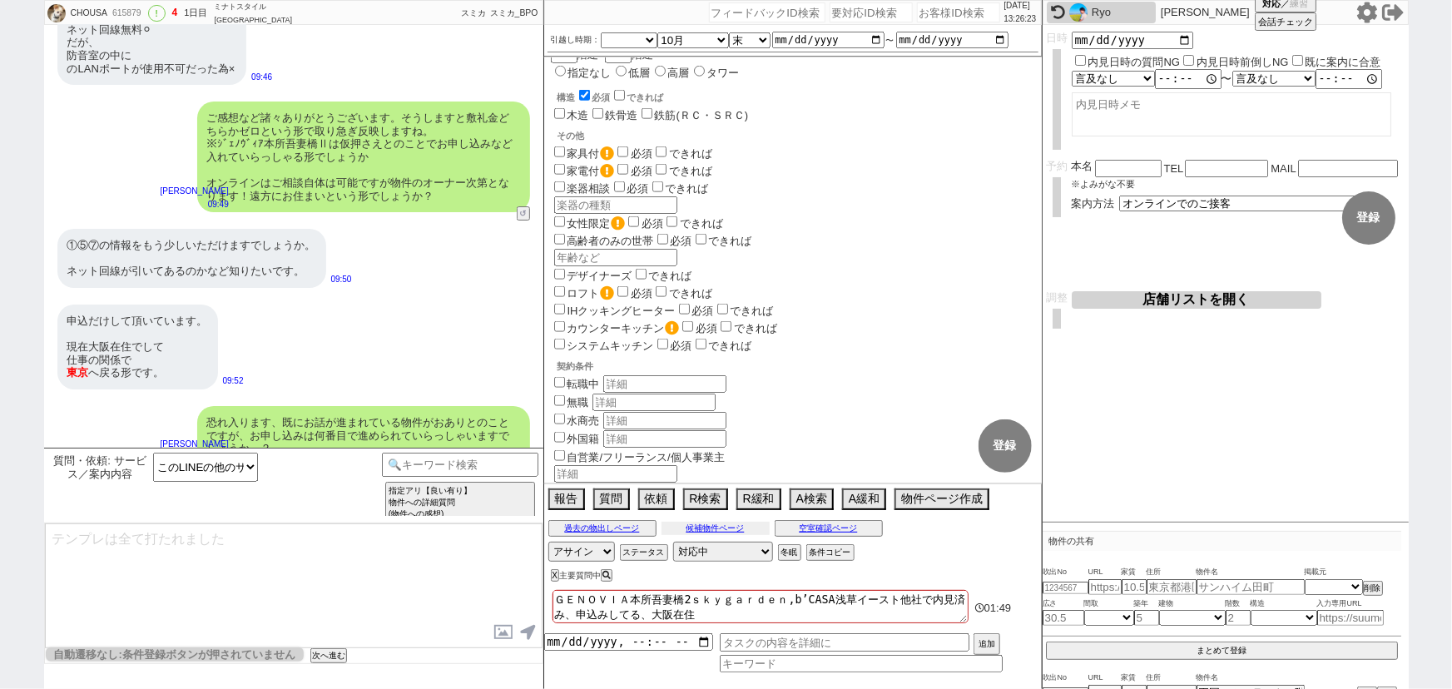
click at [718, 528] on button "候補物件ページ" at bounding box center [715, 528] width 108 height 13
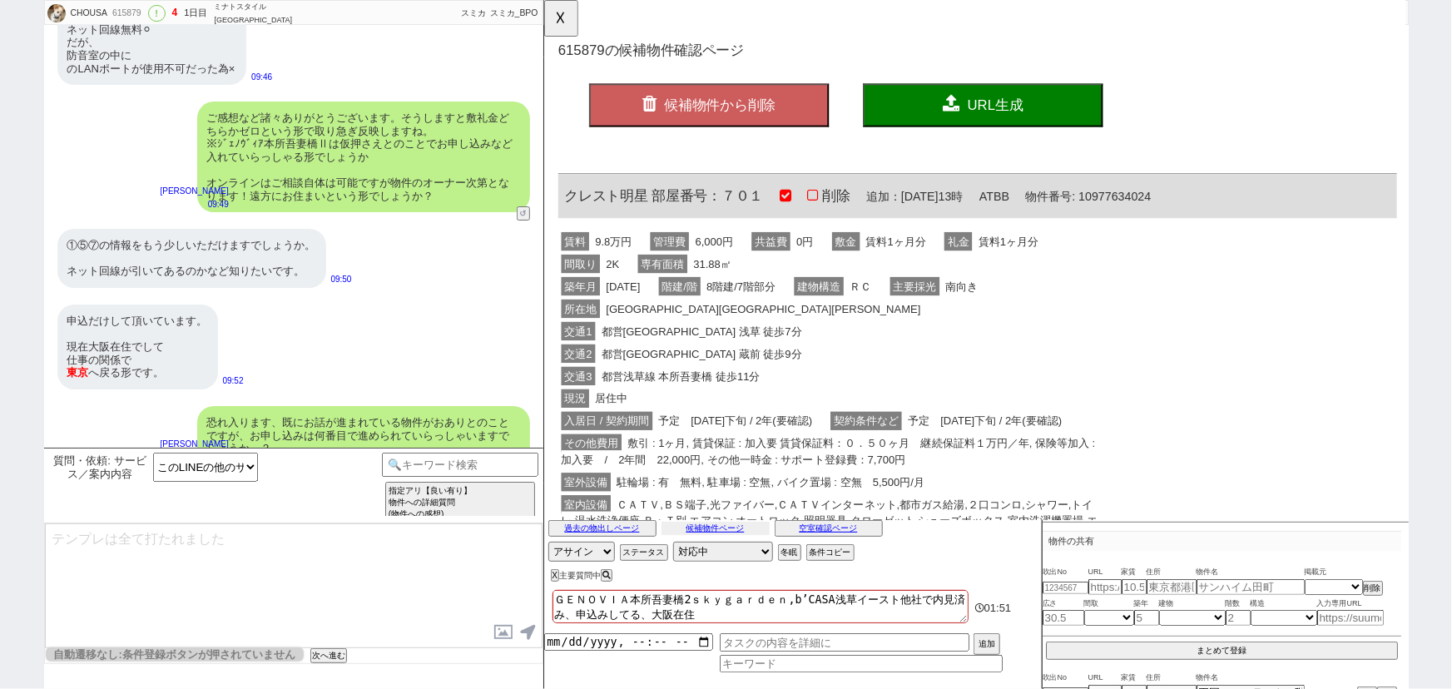
scroll to position [0, 0]
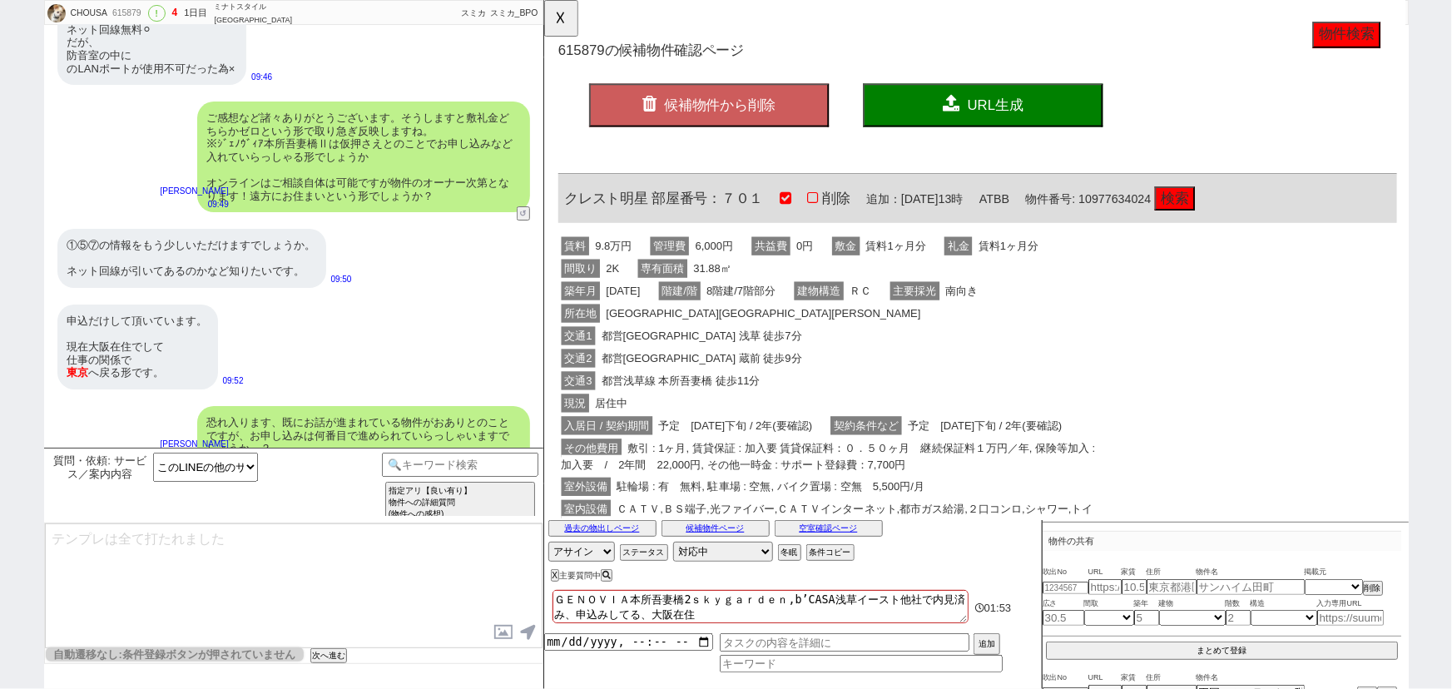
click at [879, 394] on div "交通2 都営大江戸線 蔵前 徒歩9分" at bounding box center [851, 386] width 587 height 24
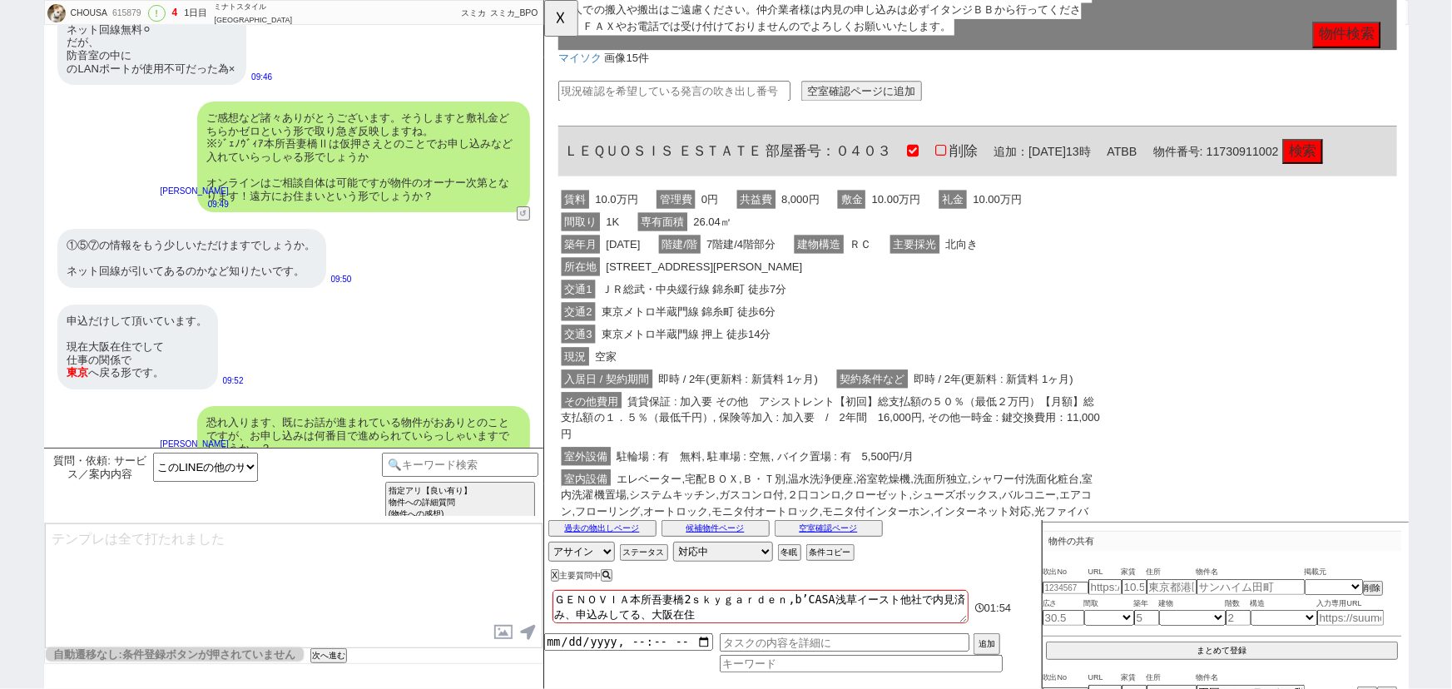
click at [843, 396] on div "現況 空家" at bounding box center [851, 384] width 587 height 24
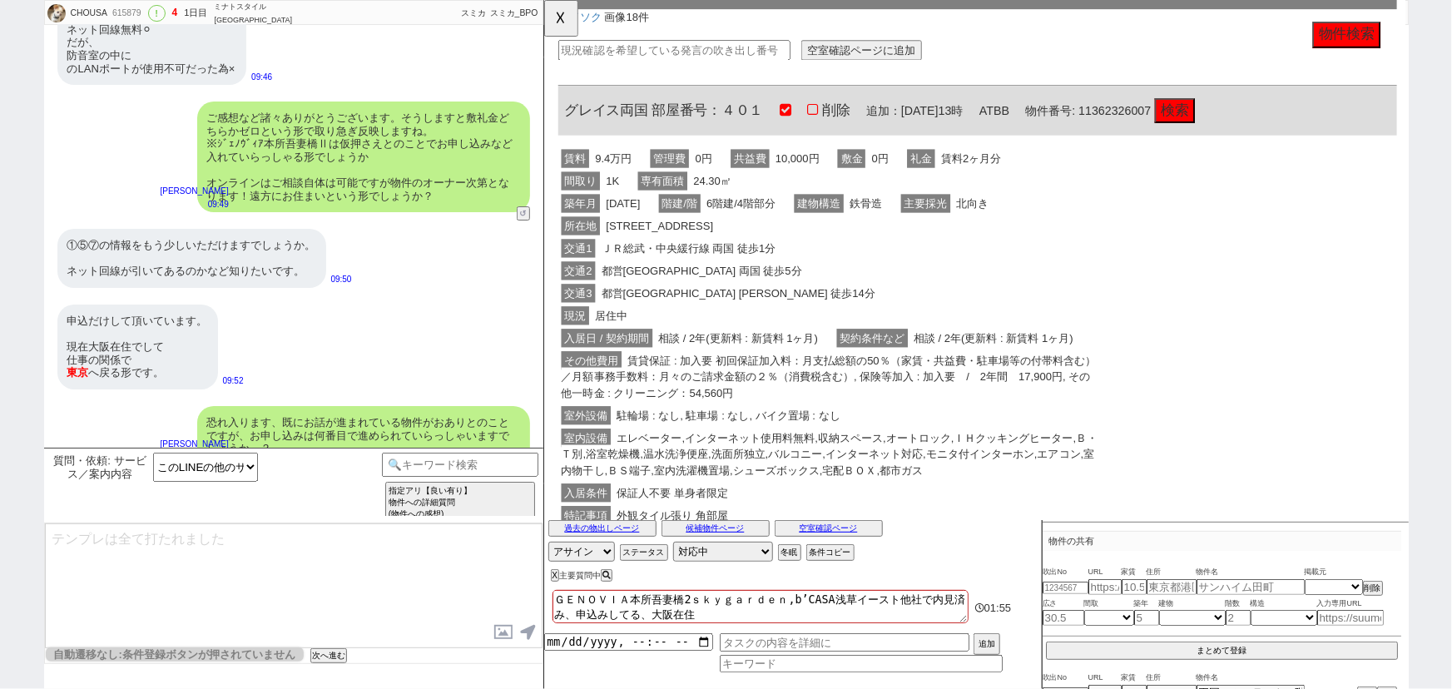
click at [878, 374] on span "契約条件など" at bounding box center [896, 364] width 77 height 20
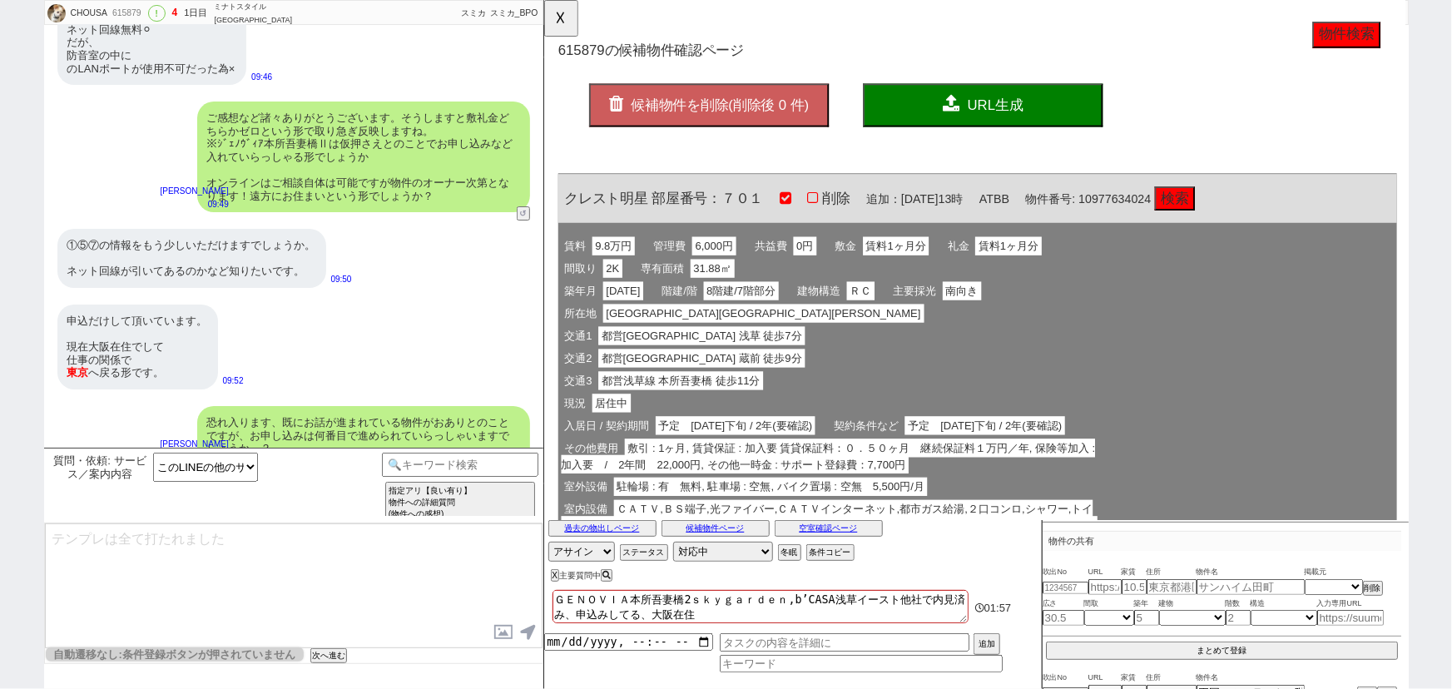
click at [1060, 96] on button "URL生成" at bounding box center [1015, 113] width 258 height 47
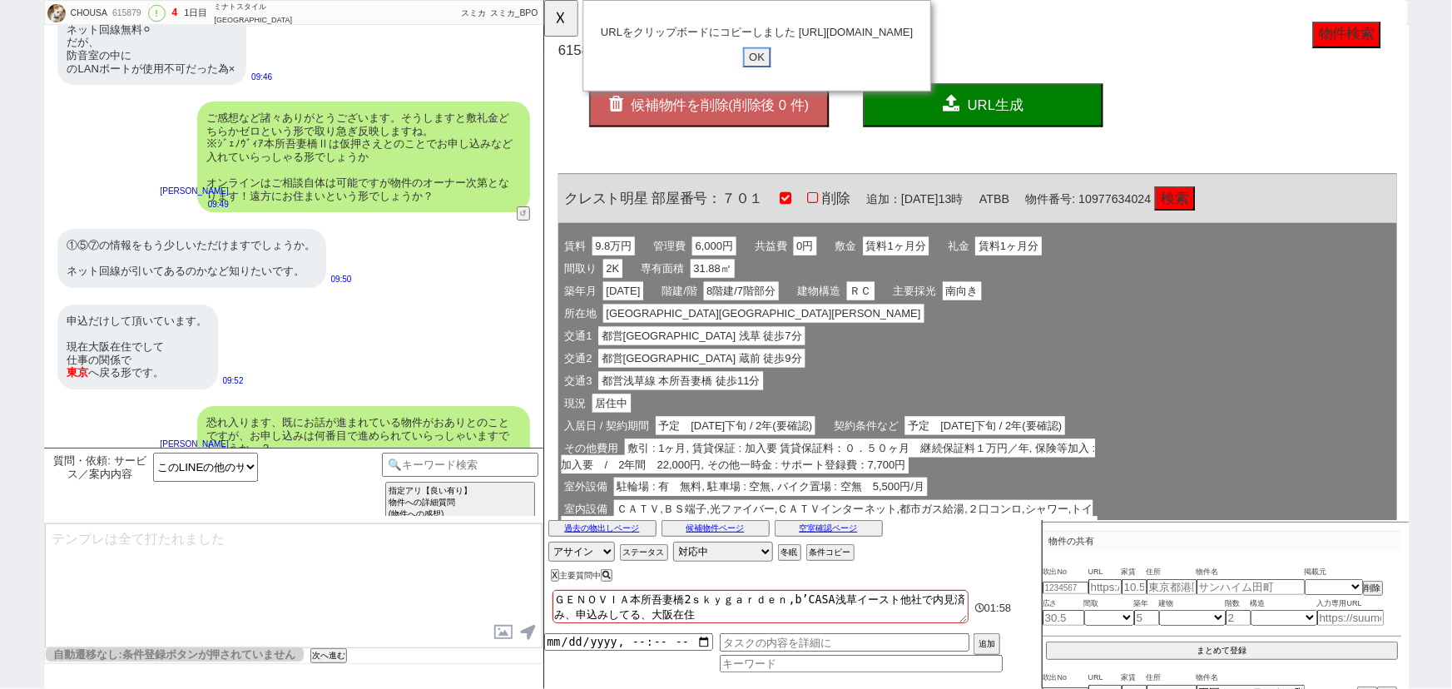
click at [768, 72] on input "OK" at bounding box center [772, 62] width 30 height 22
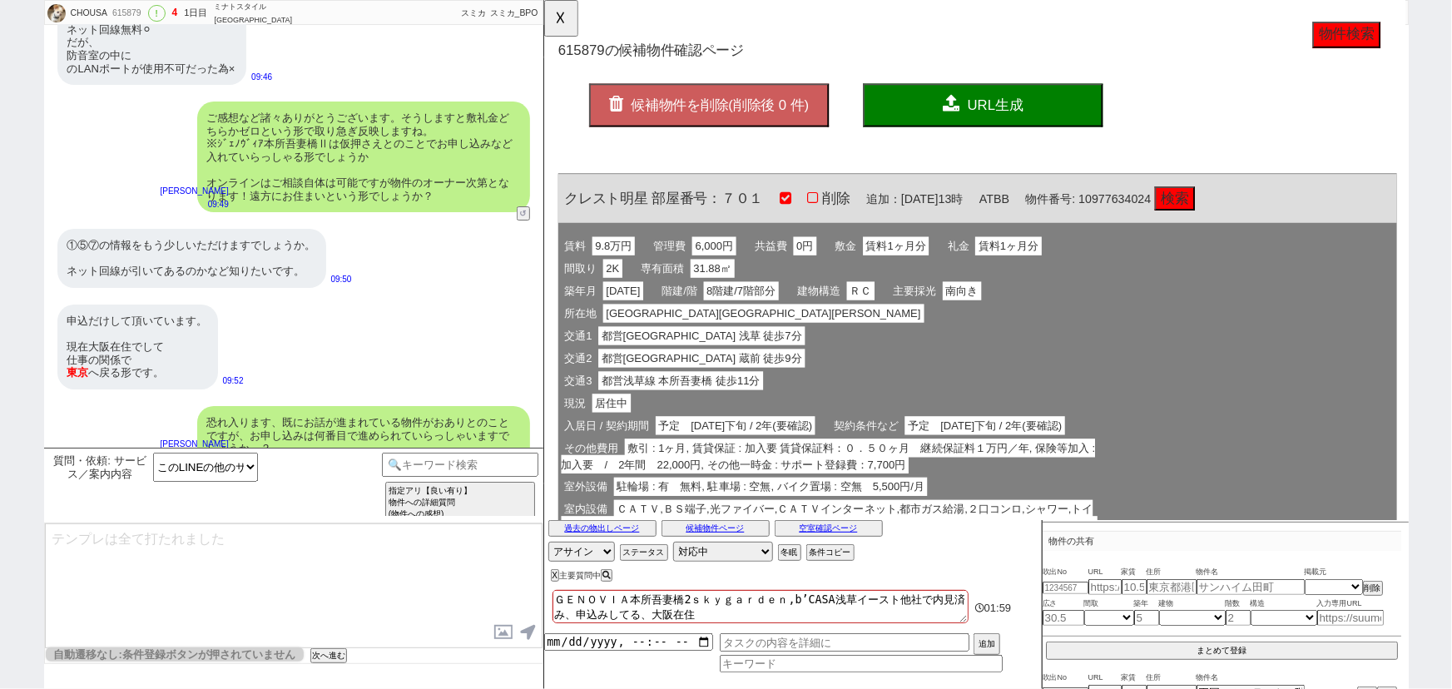
click at [103, 543] on textarea at bounding box center [294, 585] width 498 height 125
paste textarea "https://tools.sumika.live/pages/iydiagh"
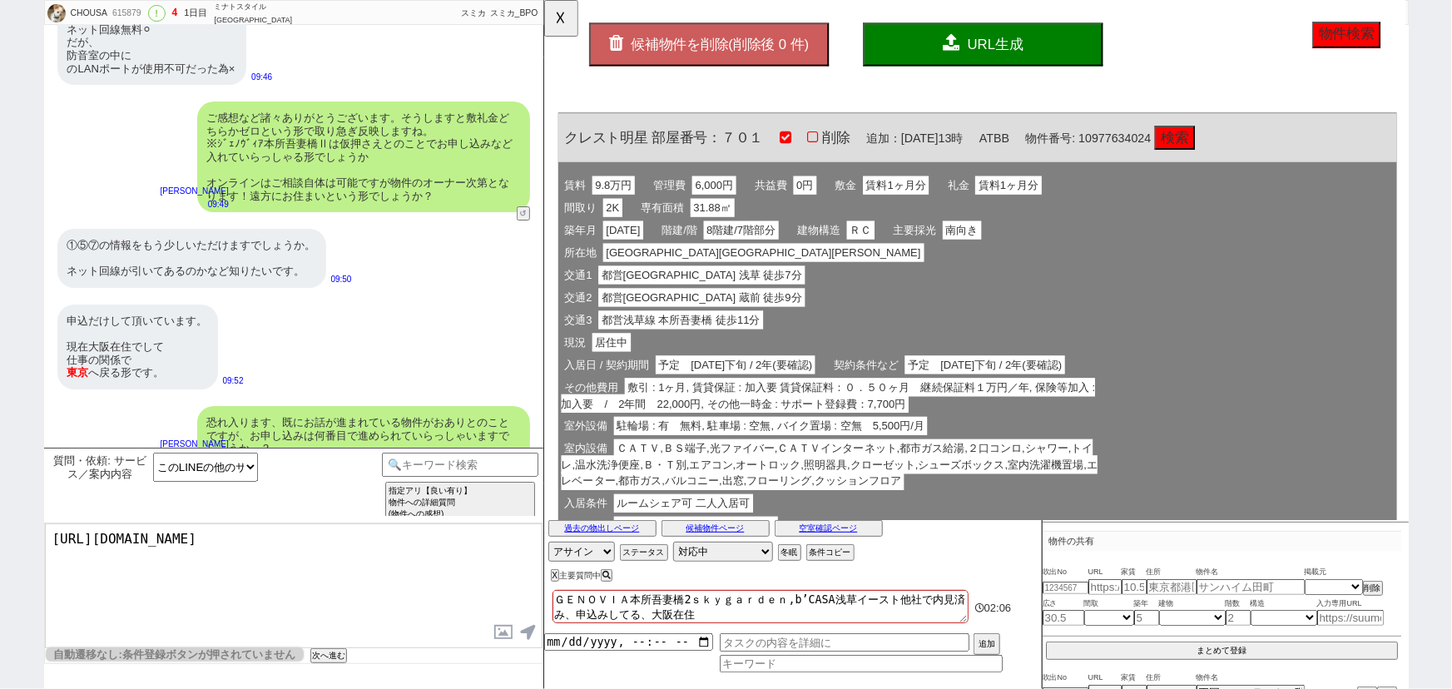
scroll to position [56, 0]
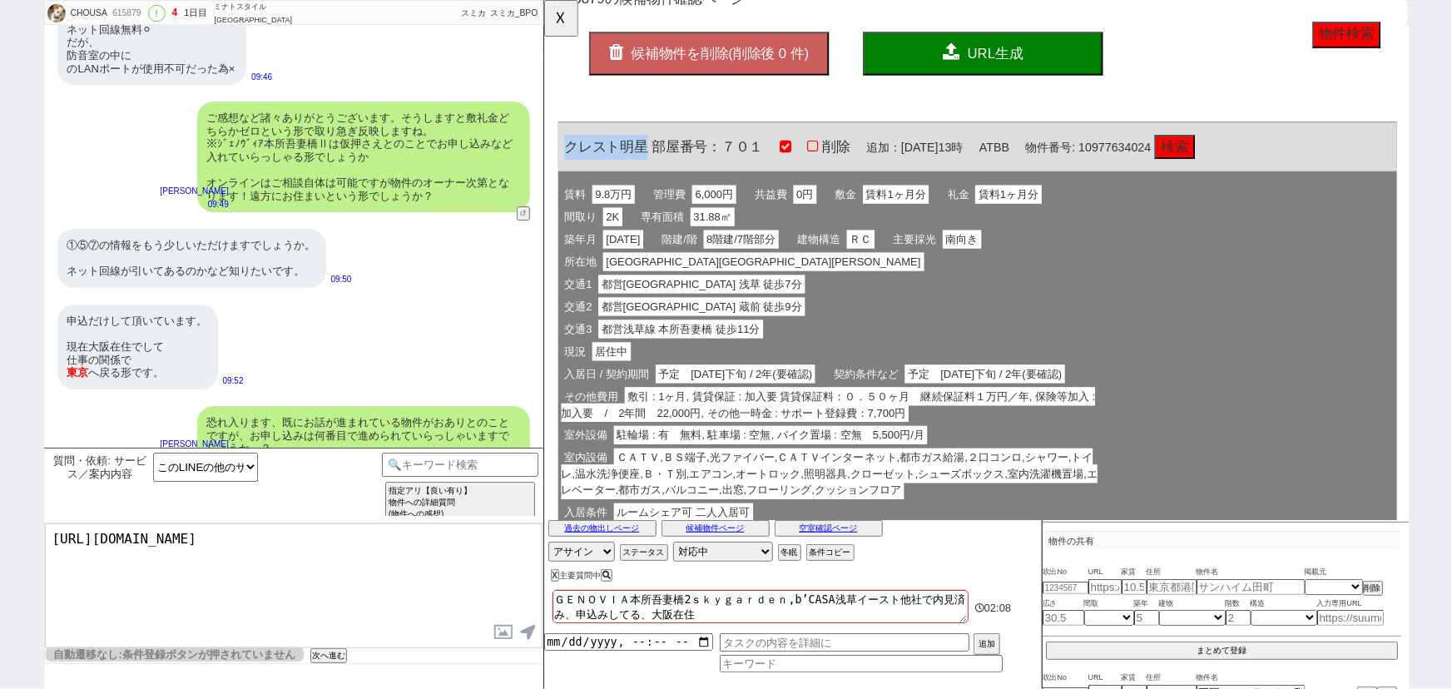
drag, startPoint x: 651, startPoint y: 157, endPoint x: 561, endPoint y: 155, distance: 89.9
click at [561, 155] on div "クレスト明星 部屋番号：７０１ 削除 追加：2025年09月22日13時 ATBB 物件番号: 10977634024 検索" at bounding box center [1009, 157] width 902 height 53
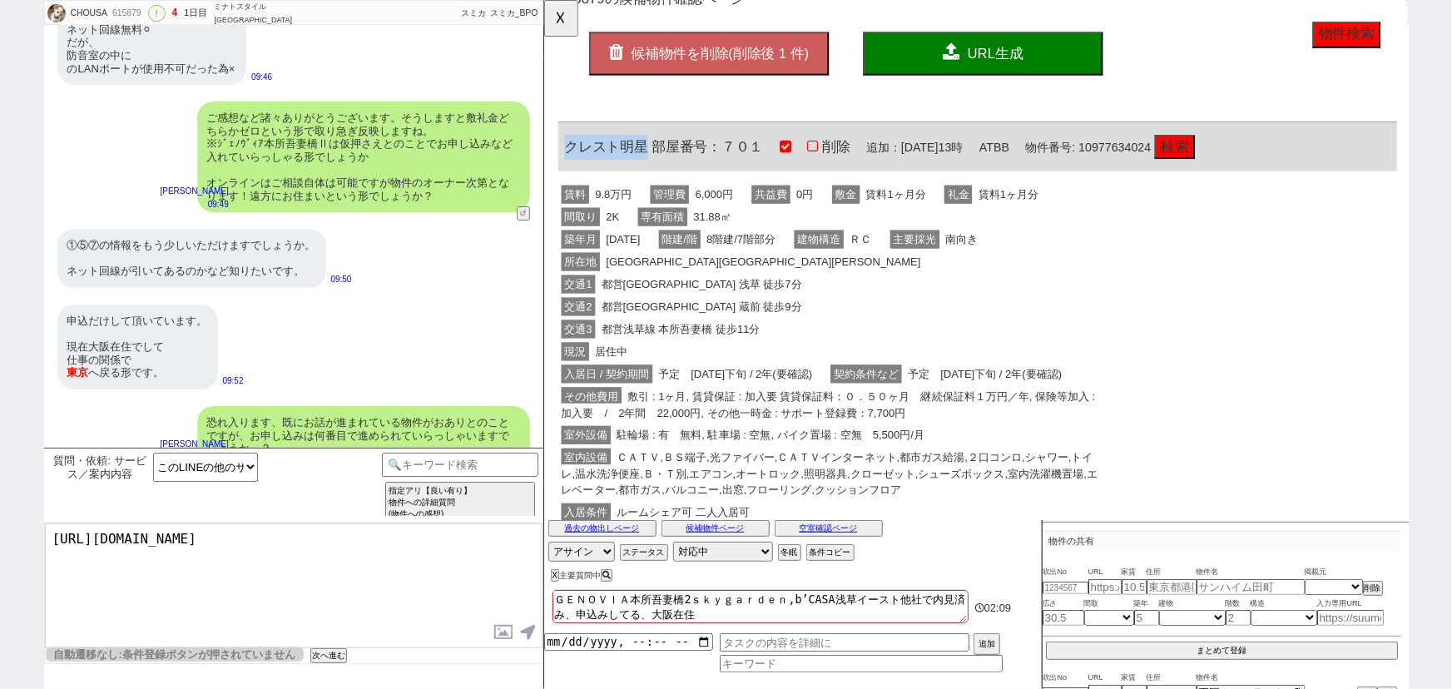
copy span "クレスト明星"
click at [47, 530] on textarea "https://tools.sumika.live/pages/iydiagh" at bounding box center [294, 585] width 498 height 125
paste textarea "クレスト明星"
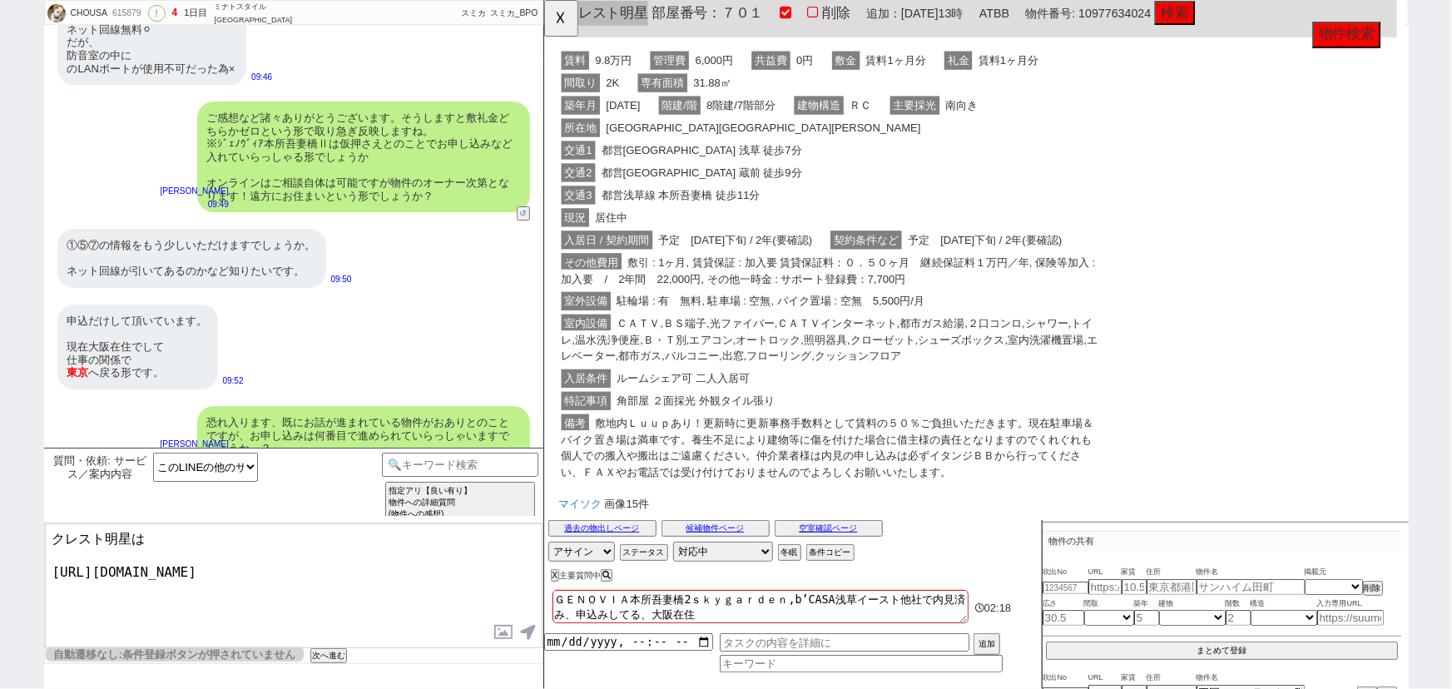
scroll to position [201, 0]
drag, startPoint x: 723, startPoint y: 359, endPoint x: 788, endPoint y: 360, distance: 64.9
click at [788, 360] on span "ＣＡＴＶ,ＢＳ端子,光ファイバー,ＣＡＴＶインターネット,都市ガス給湯,２口コンロ,シャワー,トイレ,温水洗浄便座,Ｂ・Ｔ別,エアコン,オートロック,照明器具…" at bounding box center [850, 364] width 577 height 55
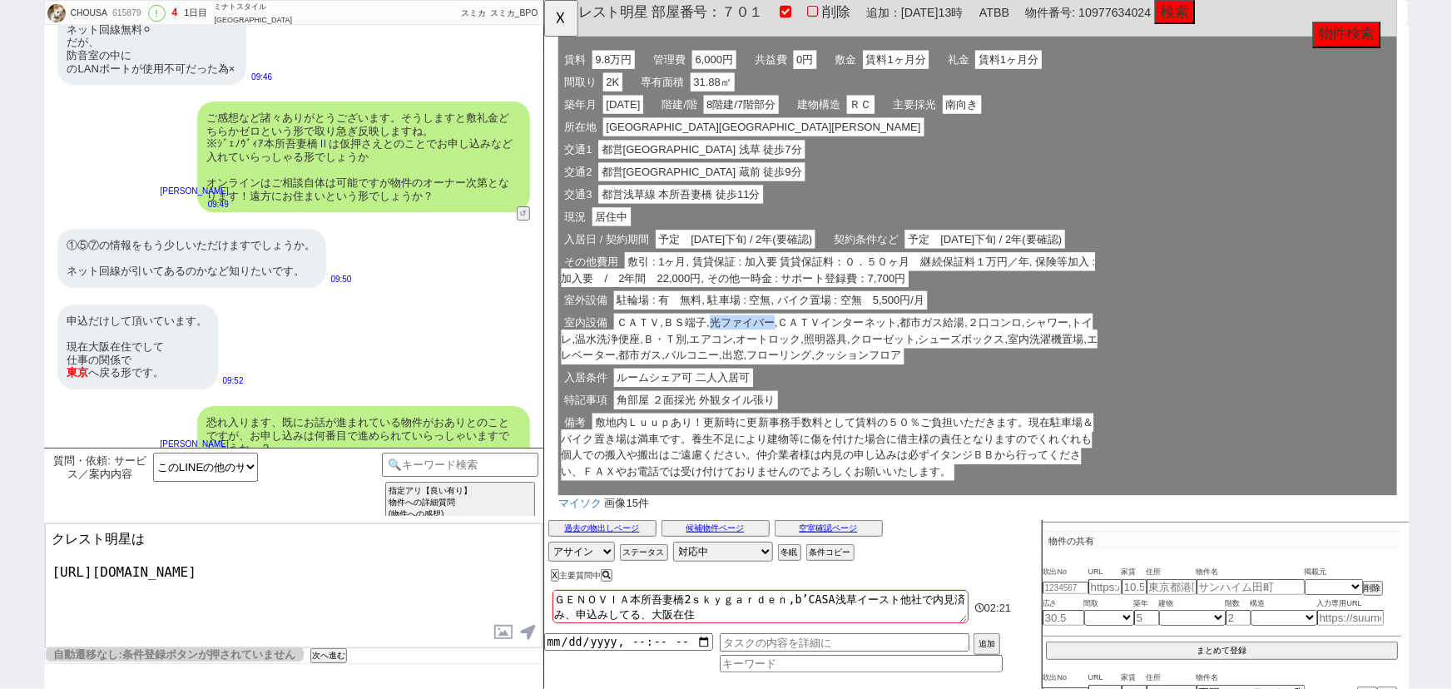
copy span "光ファイバー"
click at [162, 541] on textarea "クレスト明星は https://tools.sumika.live/pages/iydiagh" at bounding box center [294, 585] width 498 height 125
paste textarea "光ファイバー"
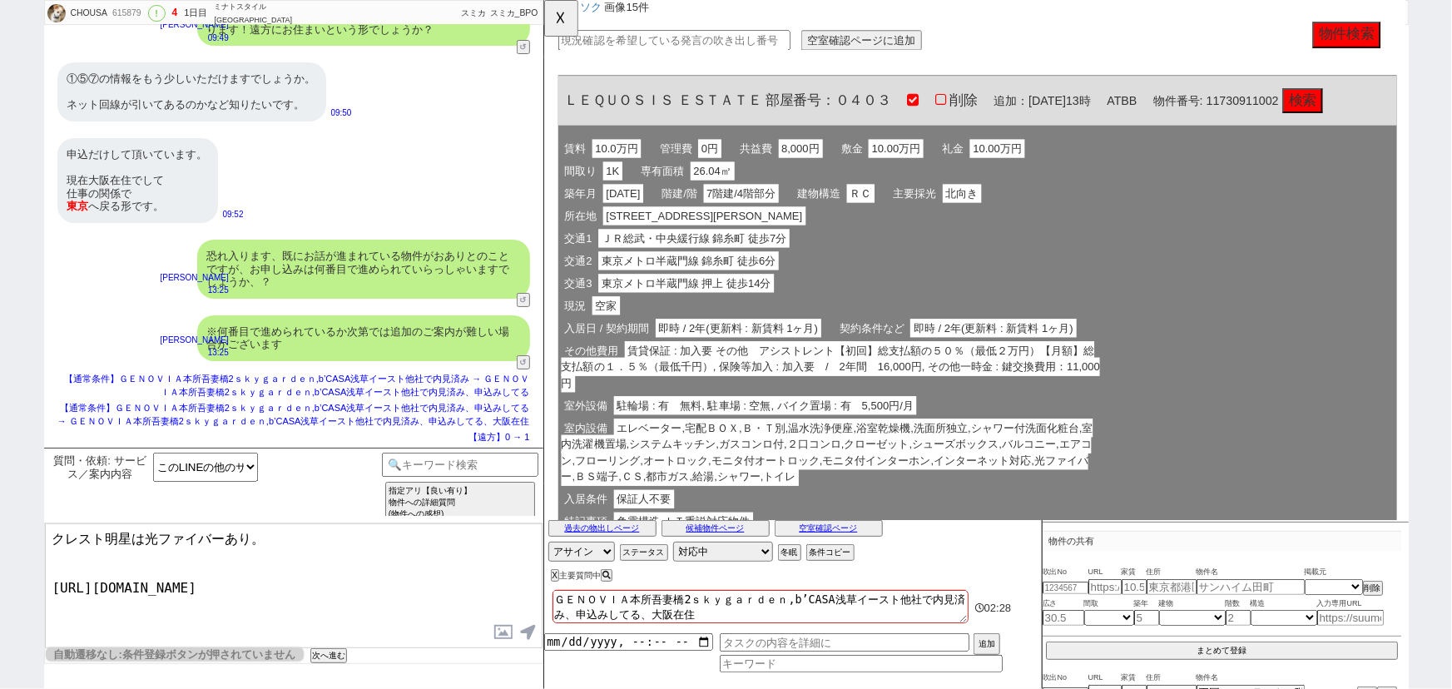
scroll to position [724, 0]
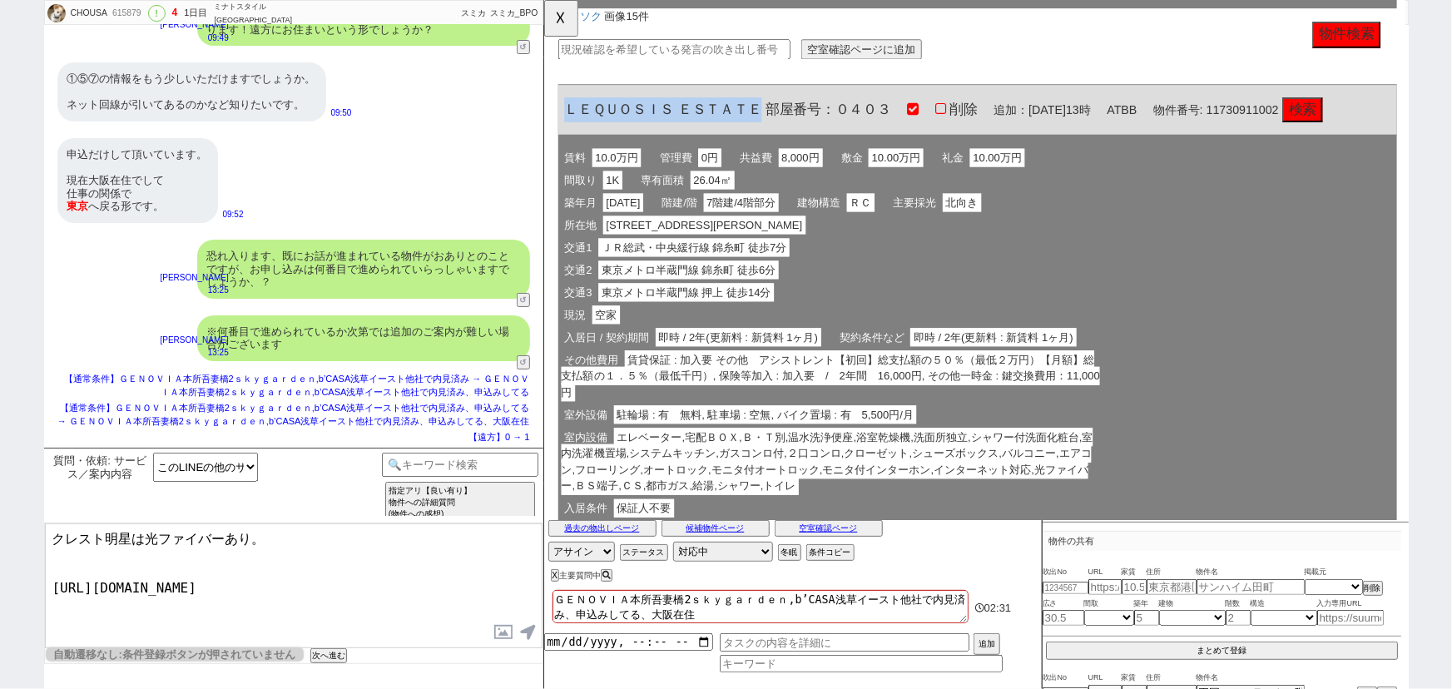
drag, startPoint x: 775, startPoint y: 128, endPoint x: 562, endPoint y: 128, distance: 212.1
click at [562, 128] on div "ＬＥＱＵＯＳＩＳ ＥＳＴＡＴＥ 部屋番号：０４０３ 削除 追加：2025年09月22日13時 ATBB 物件番号: 11730911002 検索" at bounding box center [1009, 118] width 902 height 53
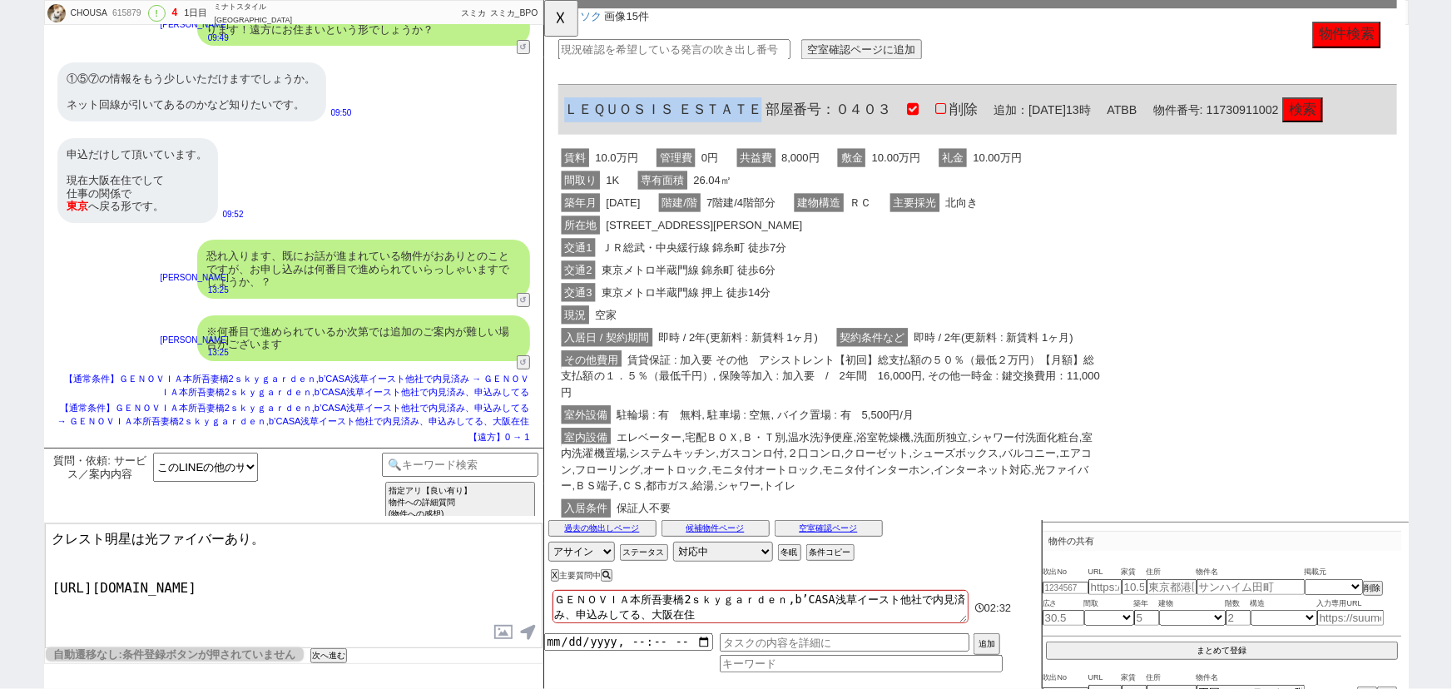
copy span "ＬＥＱＵＯＳＩＳ ＥＳＴＡＴＥ"
click at [51, 557] on textarea "クレスト明星は光ファイバーあり。 https://tools.sumika.live/pages/iydiagh" at bounding box center [294, 585] width 498 height 125
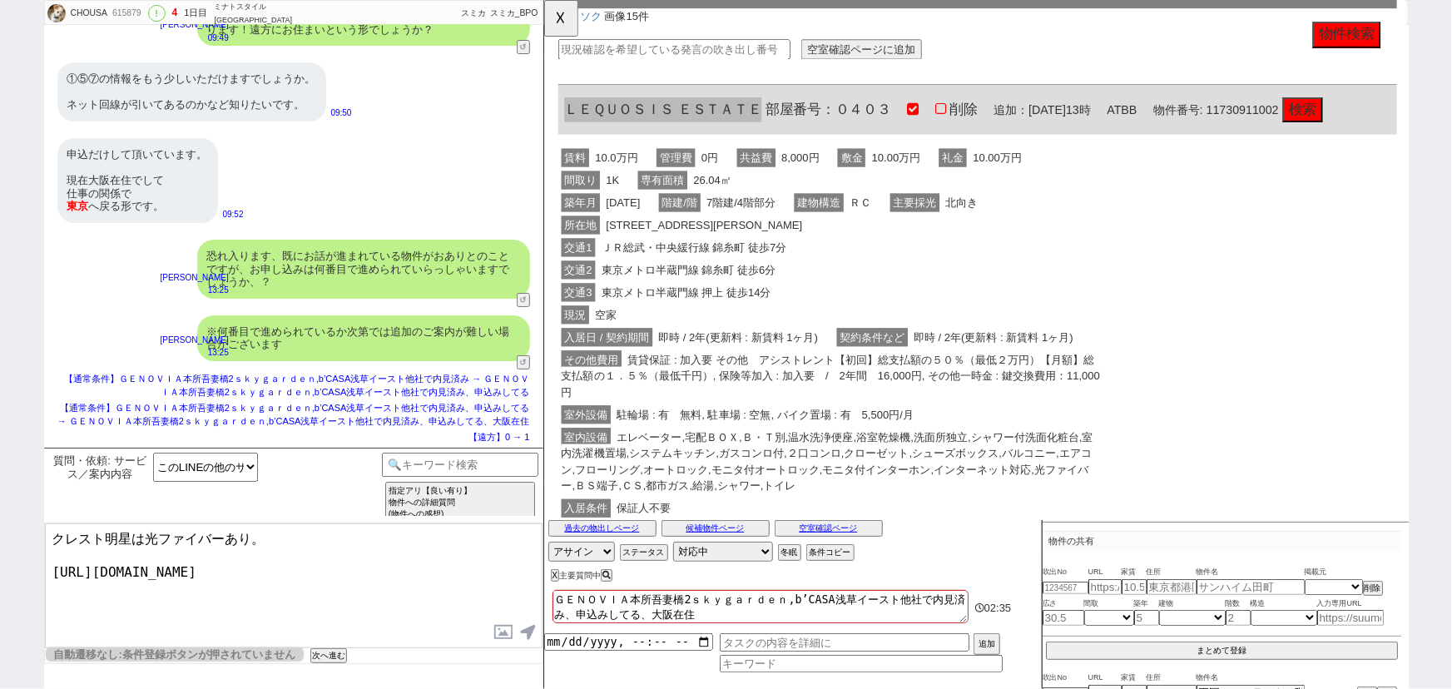
click at [51, 541] on textarea "クレスト明星は光ファイバーあり。 https://tools.sumika.live/pages/iydiagh" at bounding box center [294, 585] width 498 height 125
paste textarea "ＬＥＱＵＯＳＩＳ ＥＳＴＡＴＥ"
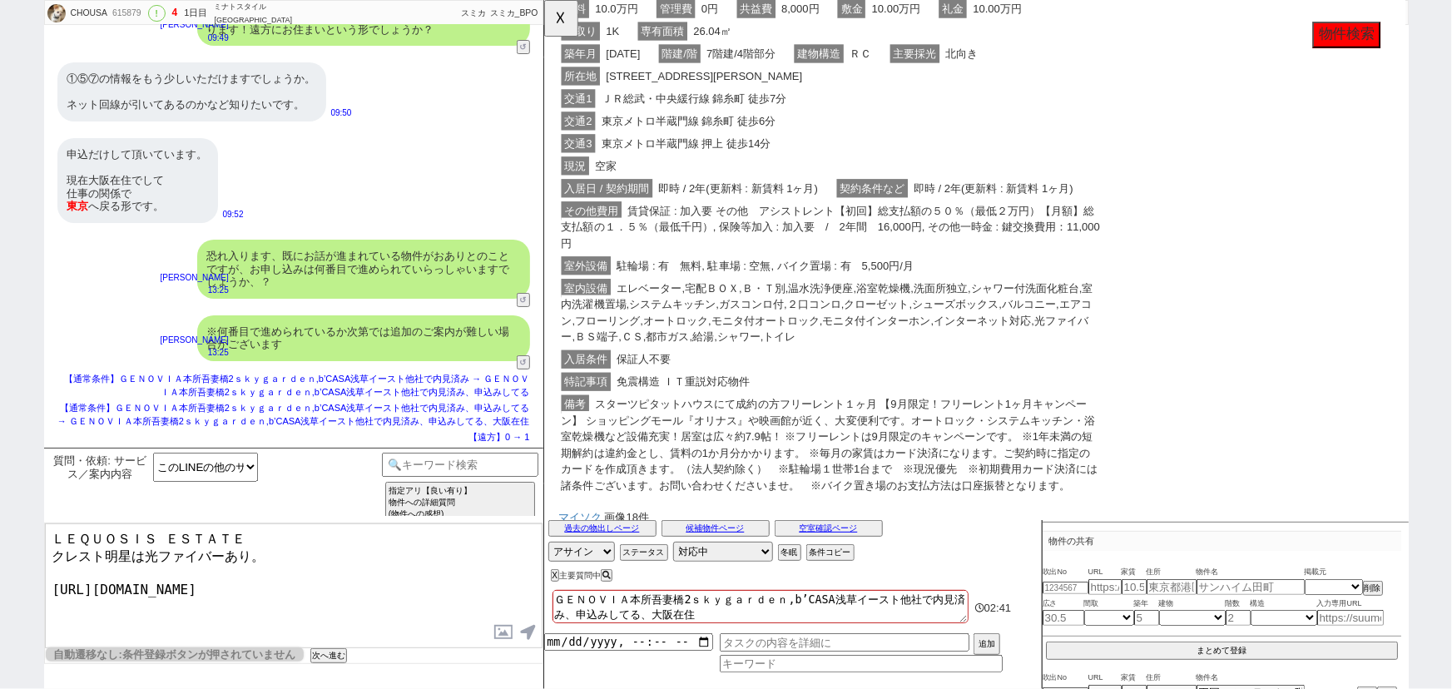
scroll to position [885, 0]
drag, startPoint x: 1073, startPoint y: 358, endPoint x: 572, endPoint y: 378, distance: 501.2
click at [572, 371] on span "エレベーター,宅配ＢＯＸ,Ｂ・Ｔ別,温水洗浄便座,浴室乾燥機,洗面所独立,シャワー付洗面化粧台,室内洗濯機置場,システムキッチン,ガスコンロ付,２口コンロ,ク…" at bounding box center [848, 335] width 572 height 72
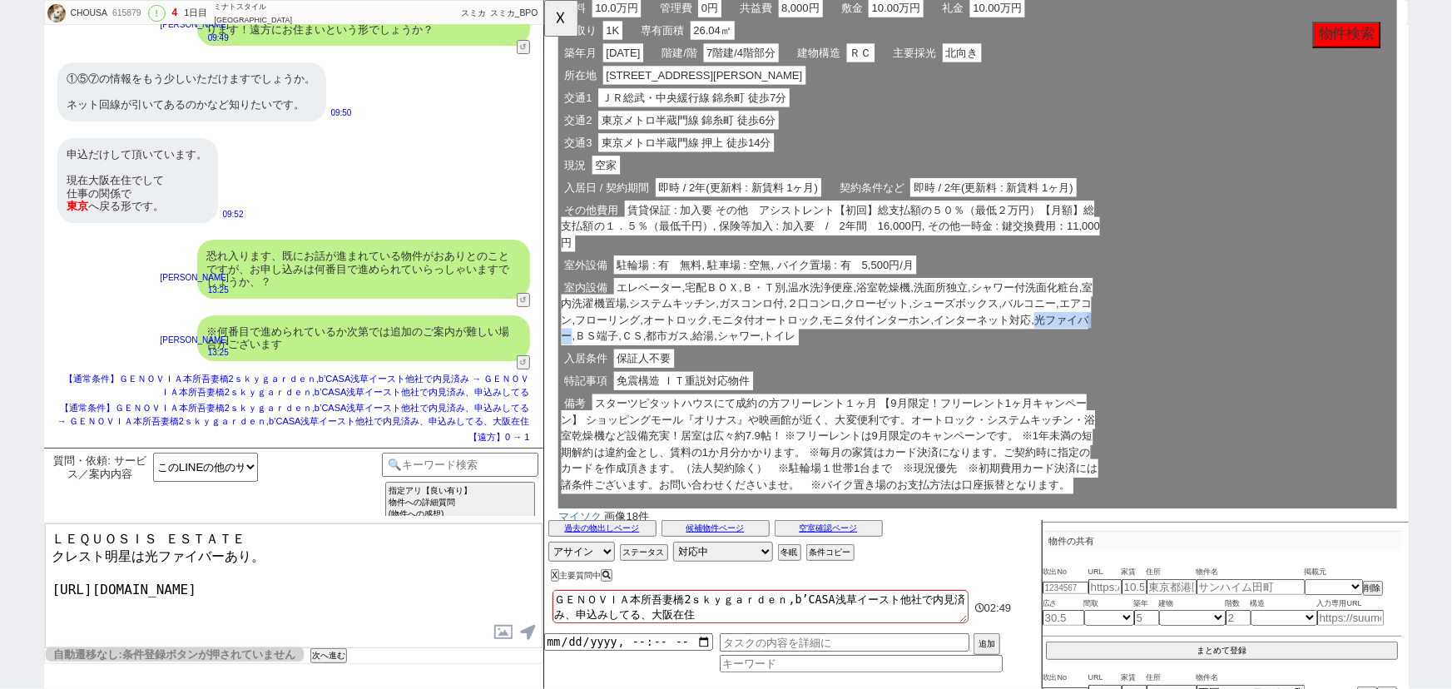
copy span "光ファイバー"
click at [275, 535] on textarea "ＬＥＱＵＯＳＩＳ ＥＳＴＡＴＥ クレスト明星は光ファイバーあり。 https://tools.sumika.live/pages/iydiagh" at bounding box center [294, 585] width 498 height 125
paste textarea "光ファイバー"
click at [270, 557] on textarea "ＬＥＱＵＯＳＩＳ ＥＳＴＡＴＥは光ファイバーあり クレスト明星は光ファイバーあり。 https://tools.sumika.live/pages/iydia…" at bounding box center [294, 585] width 498 height 125
click at [270, 554] on textarea "ＬＥＱＵＯＳＩＳ ＥＳＴＡＴＥは光ファイバーあり クレスト明星は光ファイバーあり。 https://tools.sumika.live/pages/iydia…" at bounding box center [294, 585] width 498 height 125
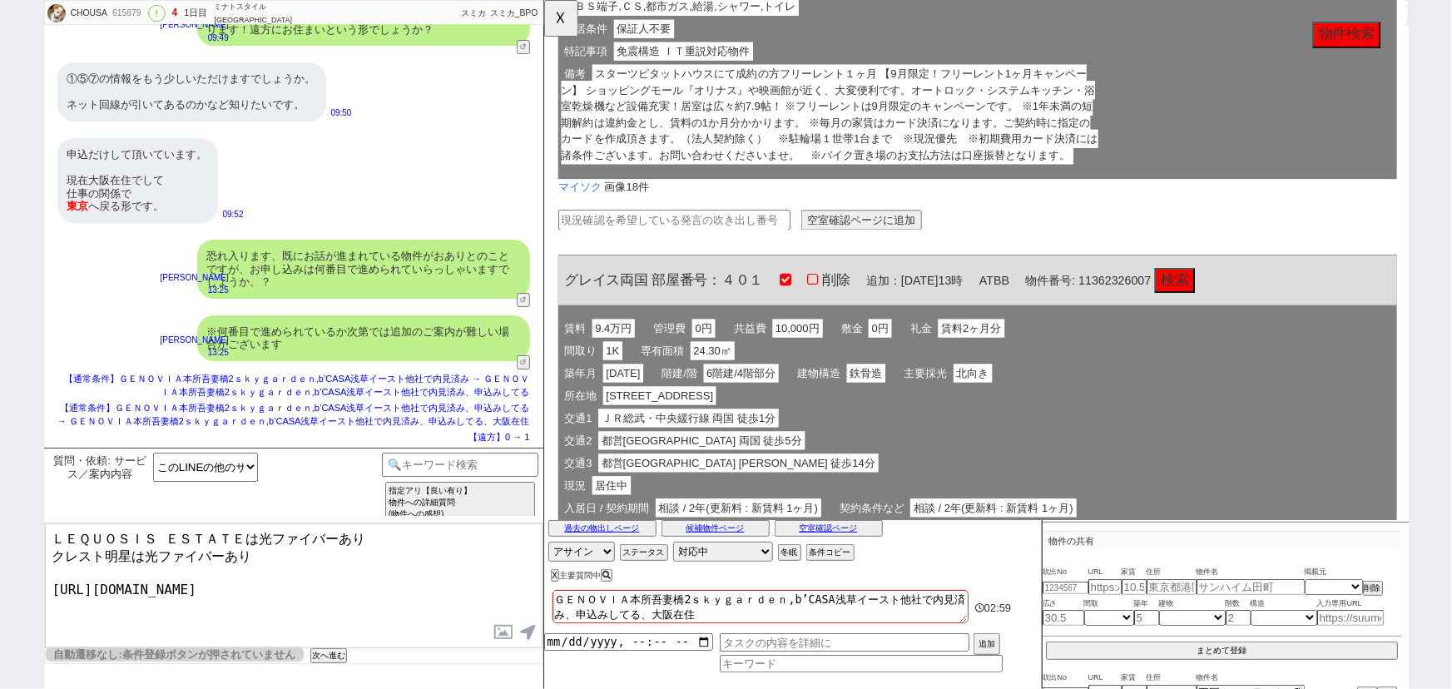
scroll to position [1233, 0]
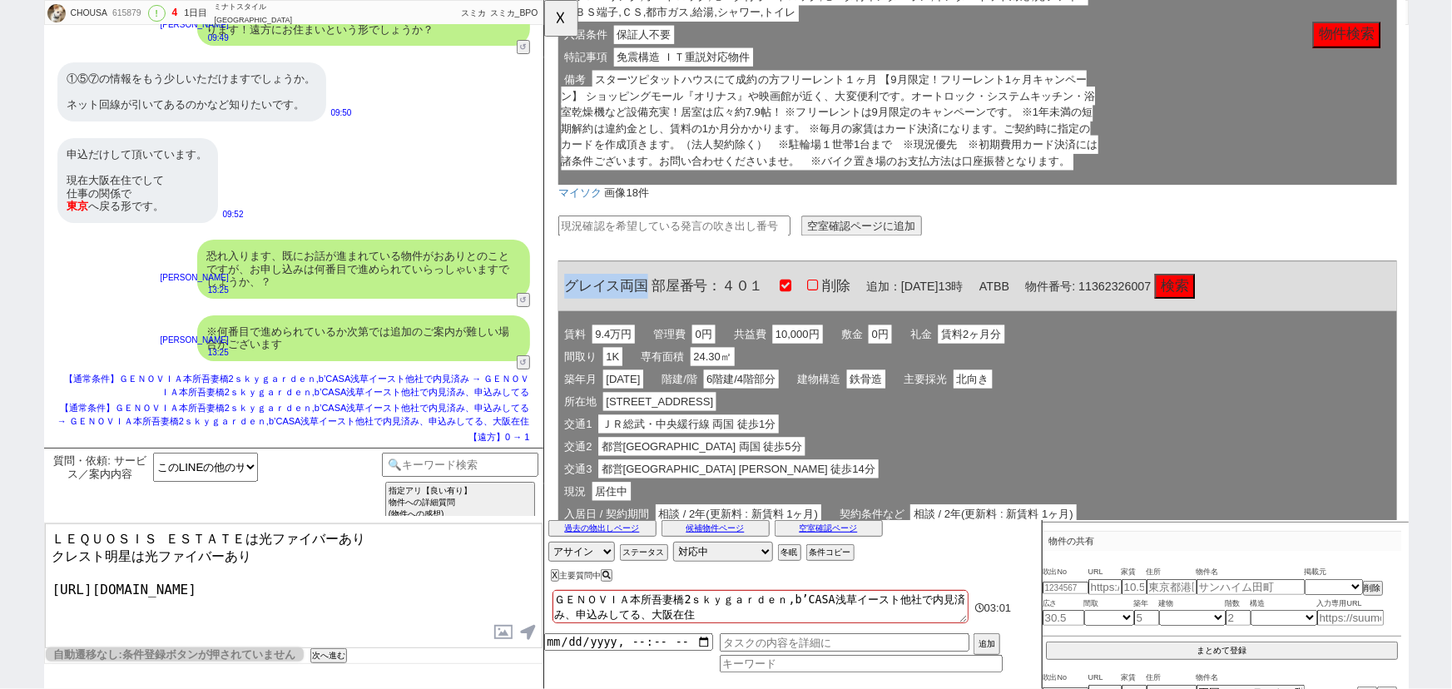
drag, startPoint x: 652, startPoint y: 319, endPoint x: 566, endPoint y: 314, distance: 86.7
click at [566, 314] on span "グレイス両国 部屋番号：４０１" at bounding box center [672, 307] width 214 height 17
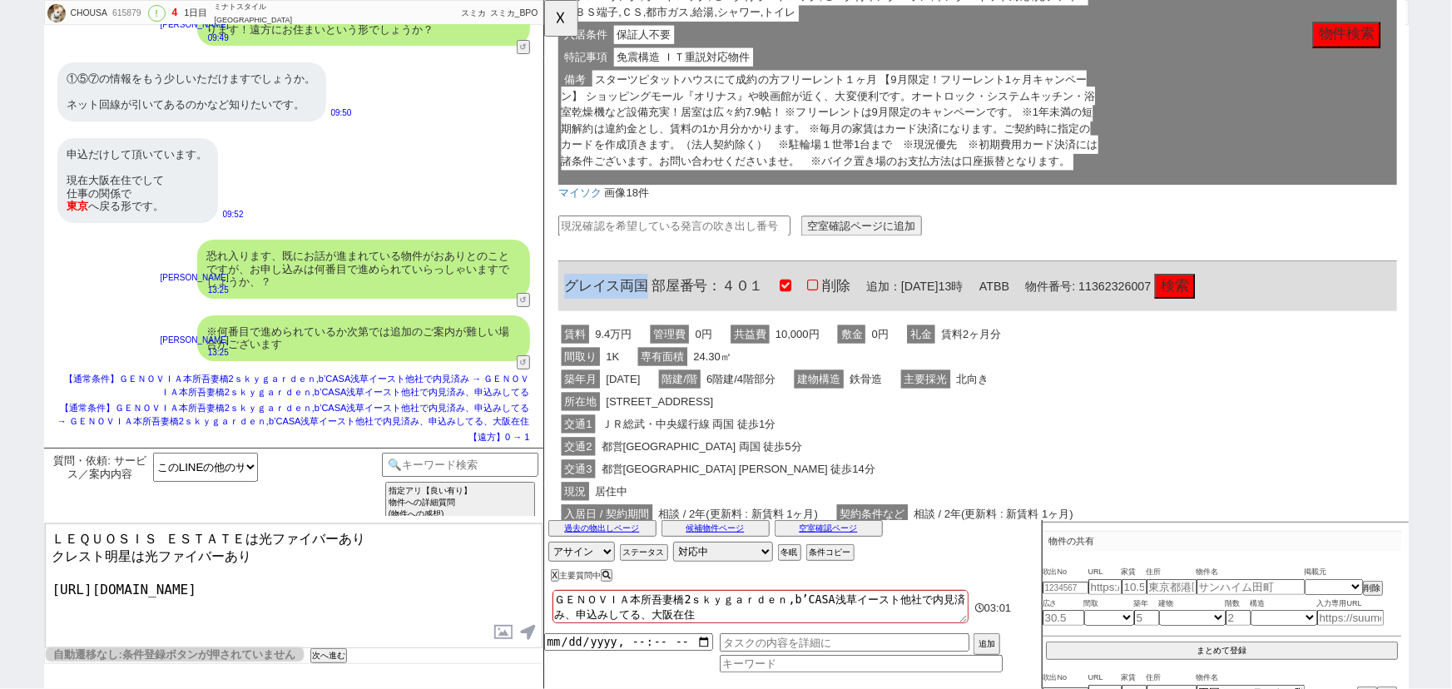
copy span "グレイス両国"
click at [49, 531] on textarea "ＬＥＱＵＯＳＩＳ ＥＳＴＡＴＥは光ファイバーあり クレスト明星は光ファイバーあり https://tools.sumika.live/pages/iydiagh" at bounding box center [294, 585] width 498 height 125
paste textarea "グレイス両国"
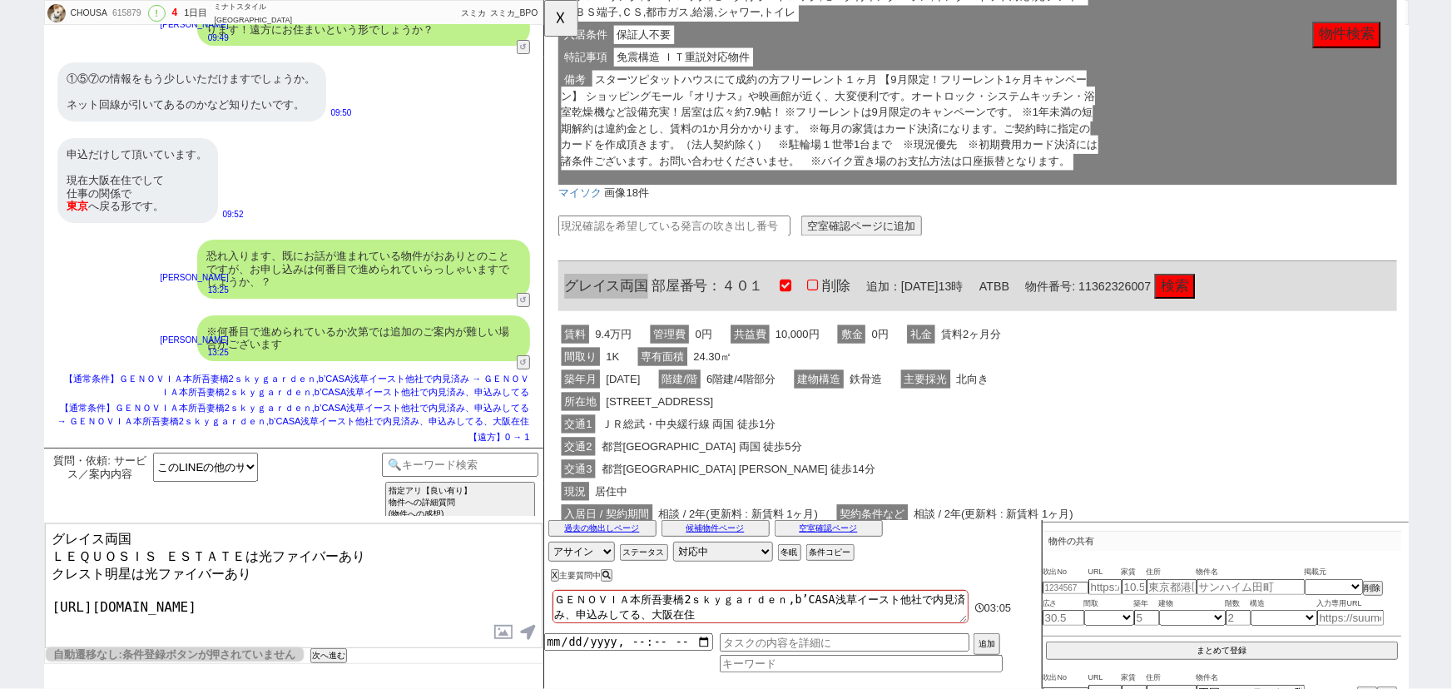
scroll to position [1602, 0]
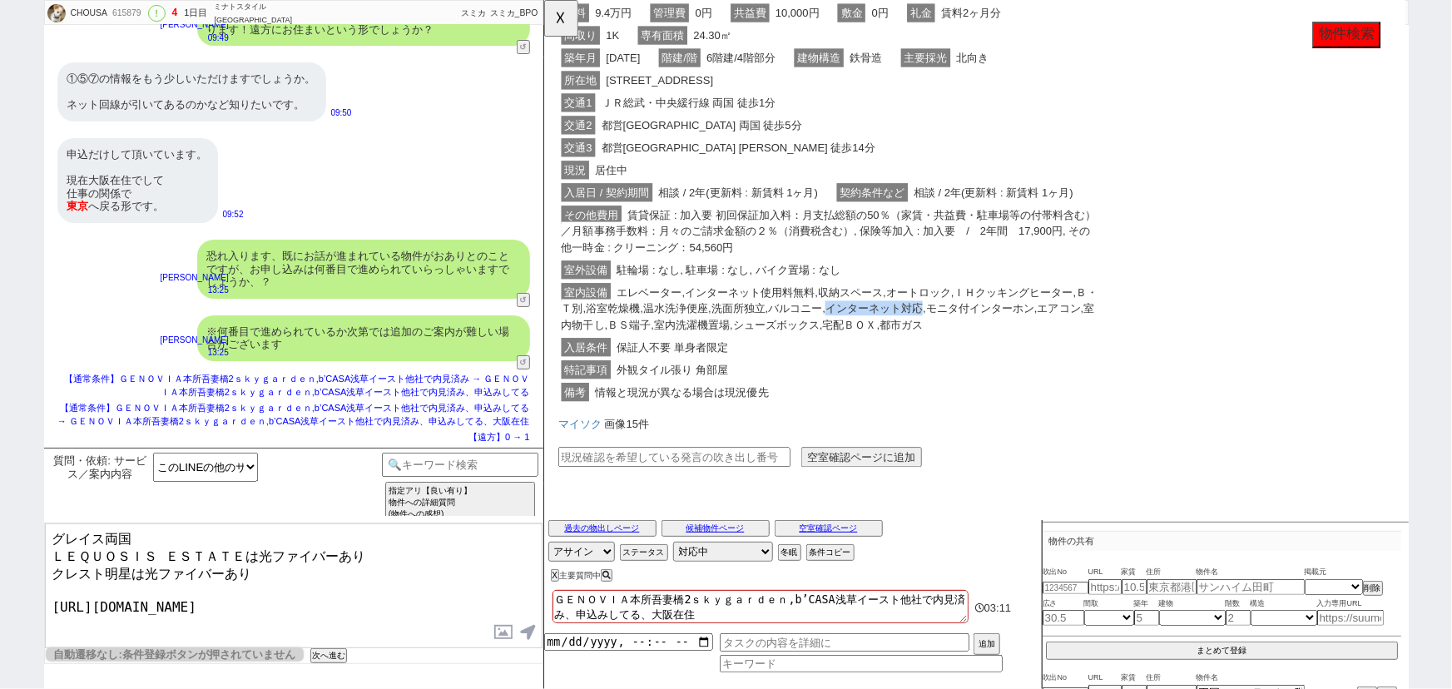
drag, startPoint x: 848, startPoint y: 319, endPoint x: 945, endPoint y: 322, distance: 97.4
click at [945, 322] on span "エレベーター,インターネット使用料無料,収納スペース,オートロック,ＩＨクッキングヒーター,Ｂ・Ｔ別,浴室乾燥機,温水洗浄便座,洗面所独立,バルコニー,インタ…" at bounding box center [850, 331] width 577 height 55
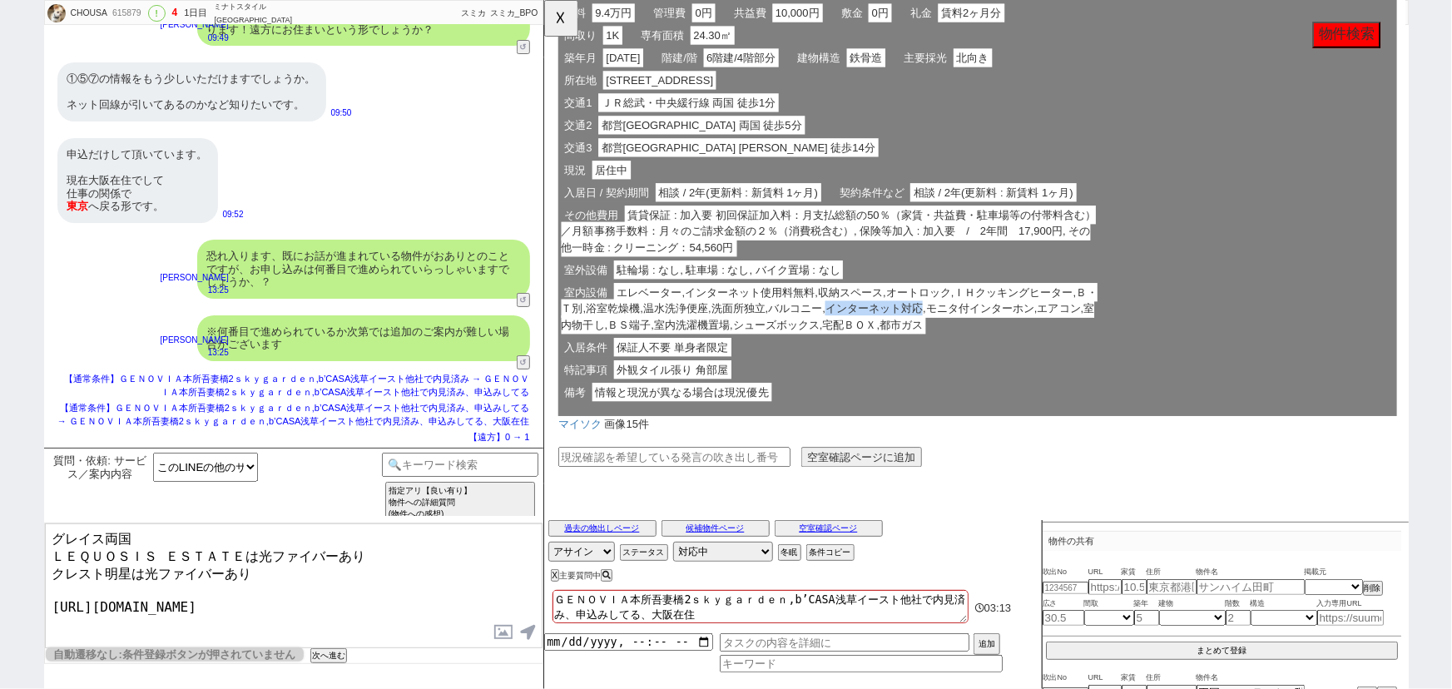
copy span "インターネット対応"
click at [155, 532] on textarea "グレイス両国 ＬＥＱＵＯＳＩＳ ＥＳＴＡＴＥは光ファイバーあり クレスト明星は光ファイバーあり https://tools.sumika.live/pages…" at bounding box center [294, 585] width 498 height 125
paste textarea "インターネット対応"
click at [47, 533] on textarea "グレイス両国はインターネット対応 ＬＥＱＵＯＳＩＳ ＥＳＴＡＴＥは光ファイバーあり クレスト明星は光ファイバーあり https://tools.sumika.…" at bounding box center [294, 585] width 498 height 125
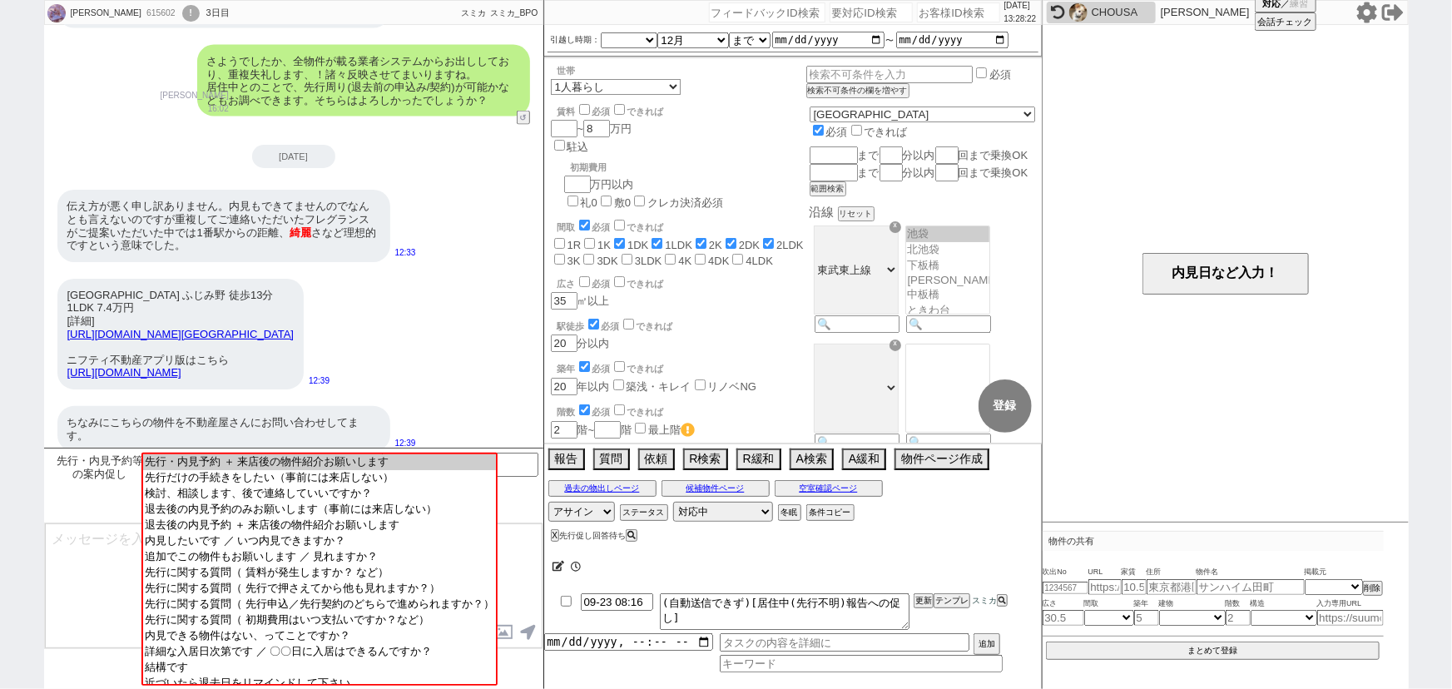
scroll to position [97, 0]
click at [526, 458] on input at bounding box center [460, 463] width 157 height 21
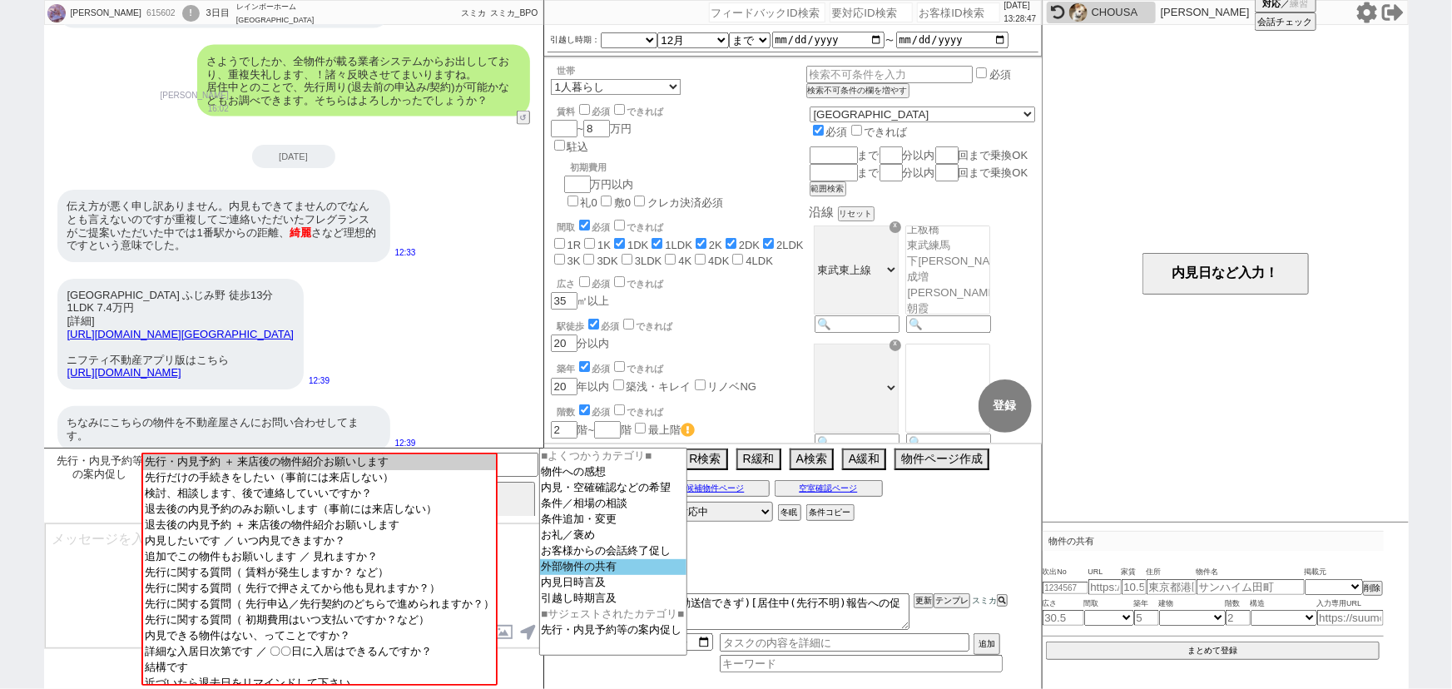
click at [577, 568] on option "外部物件の共有" at bounding box center [613, 567] width 146 height 16
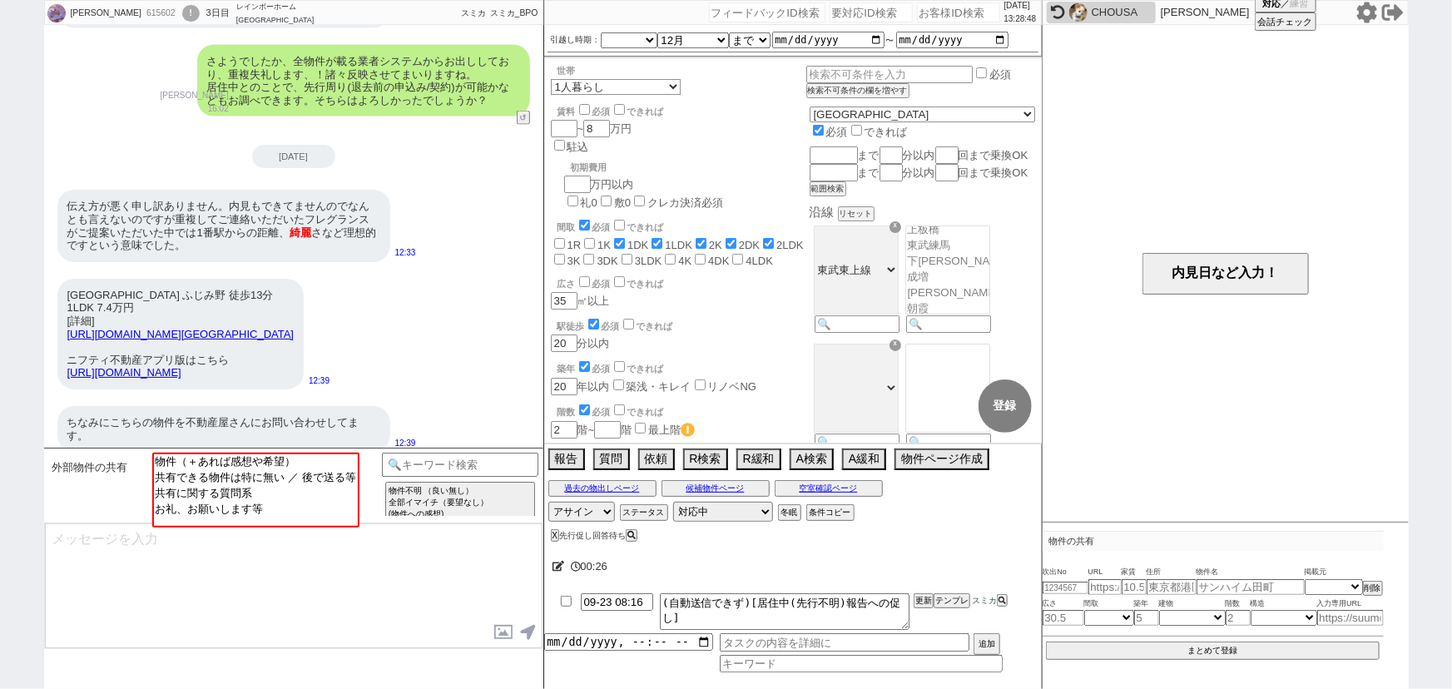
click at [314, 451] on div "外部物件の共有 物件（＋あれば感想や希望） 共有できる物件は特に無い ／ 後で送る等 共有に関する質問系 お礼、お願いします等 テンプレ再検索NG解除 物件不…" at bounding box center [293, 485] width 499 height 75
click at [309, 458] on option "物件（＋あれば感想や希望）" at bounding box center [254, 461] width 204 height 16
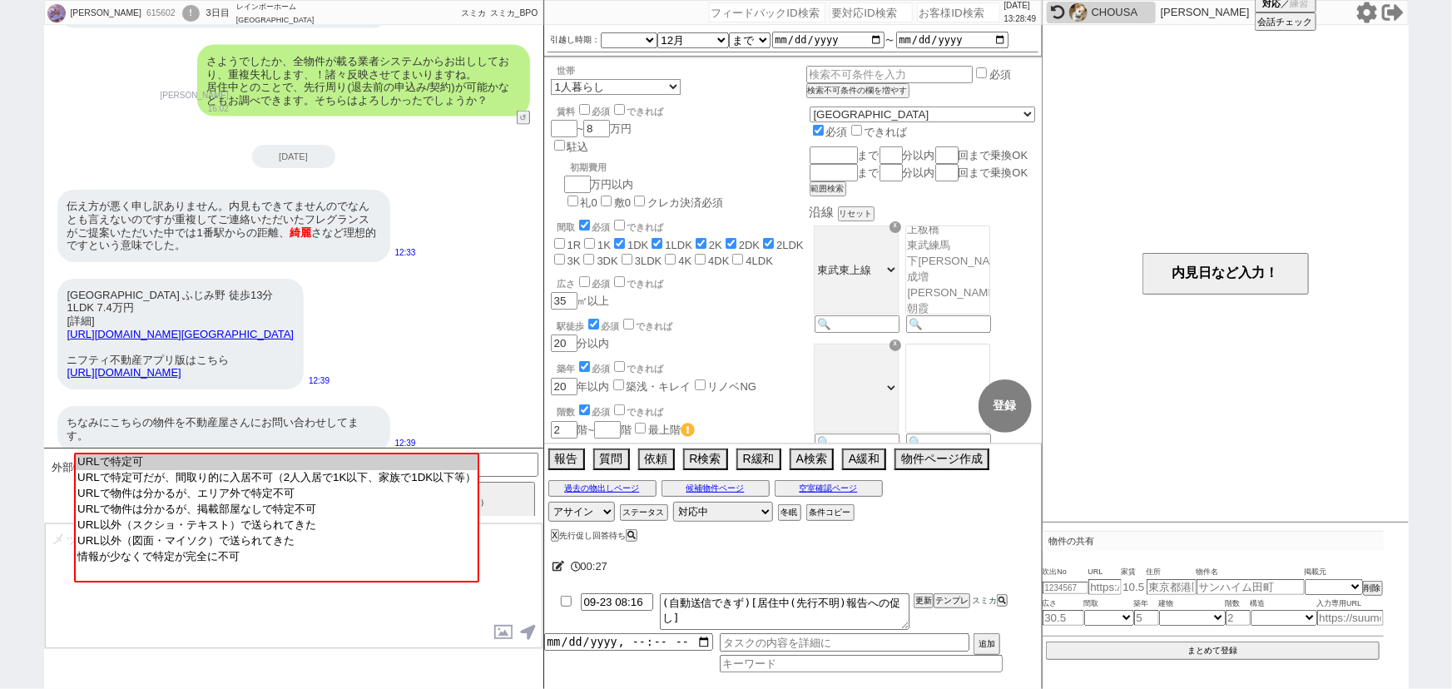
click at [309, 458] on option "URLで特定可" at bounding box center [277, 462] width 402 height 16
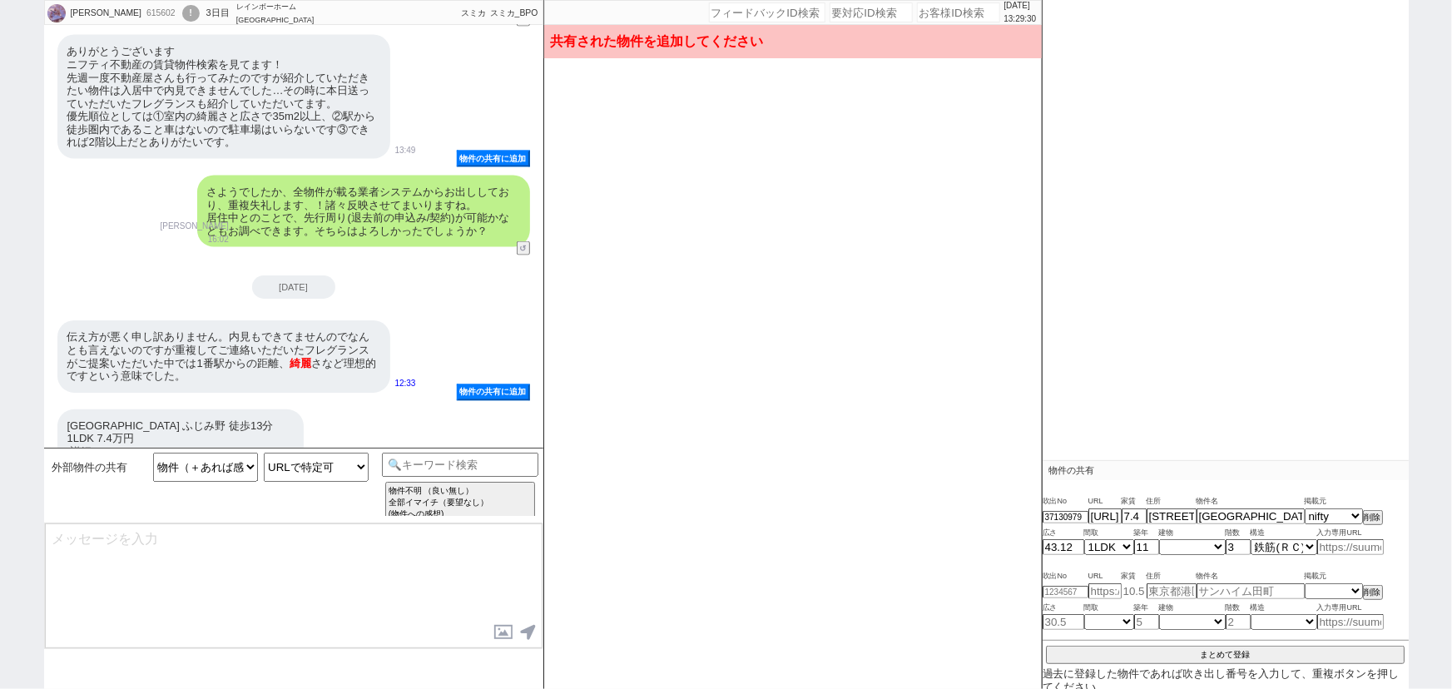
scroll to position [72, 0]
click at [1212, 650] on button "まとめて登録" at bounding box center [1225, 652] width 359 height 15
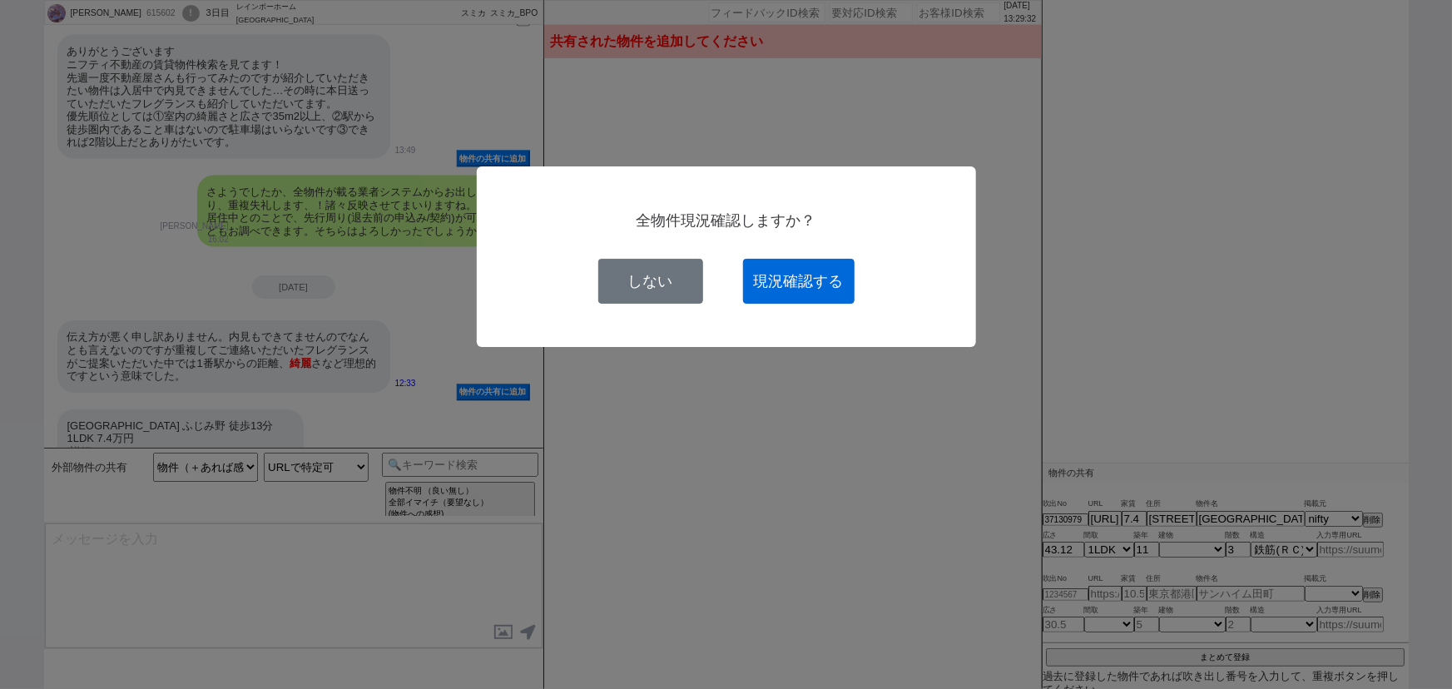
click at [818, 276] on button "現況確認する" at bounding box center [798, 281] width 111 height 45
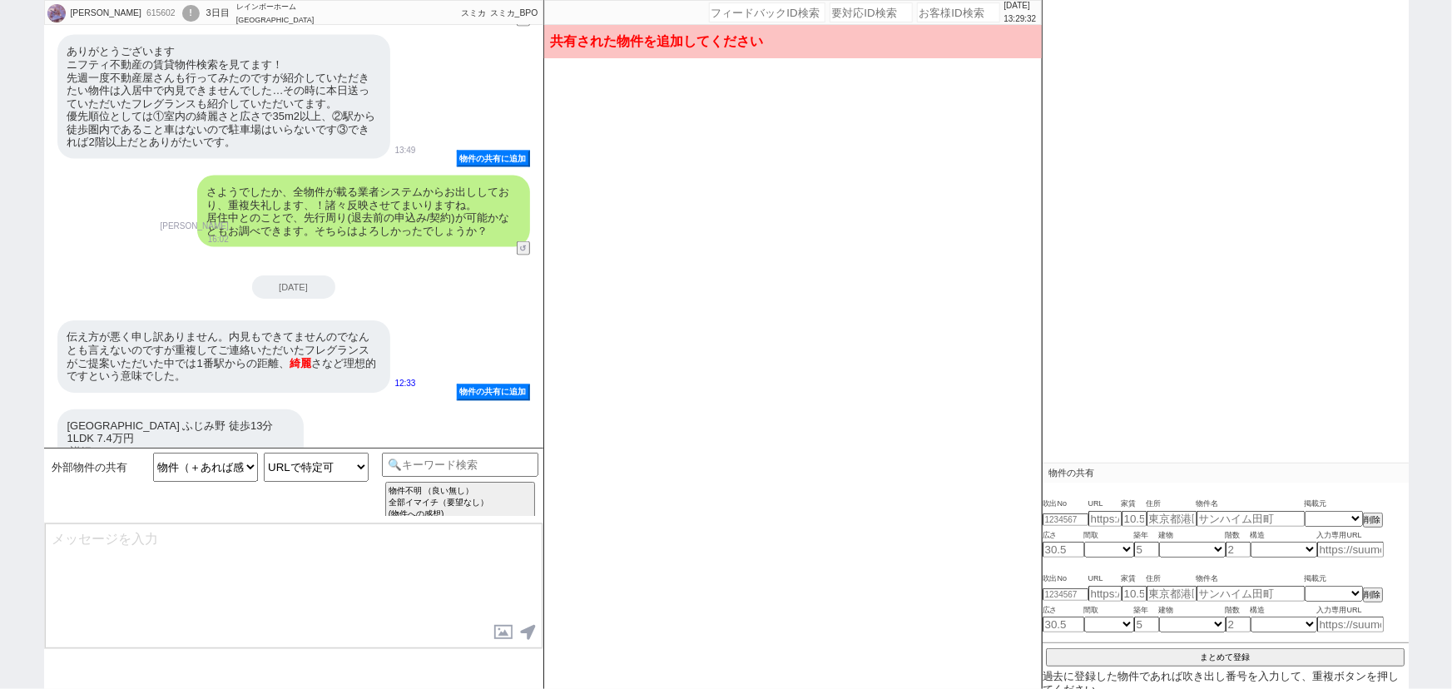
scroll to position [0, 0]
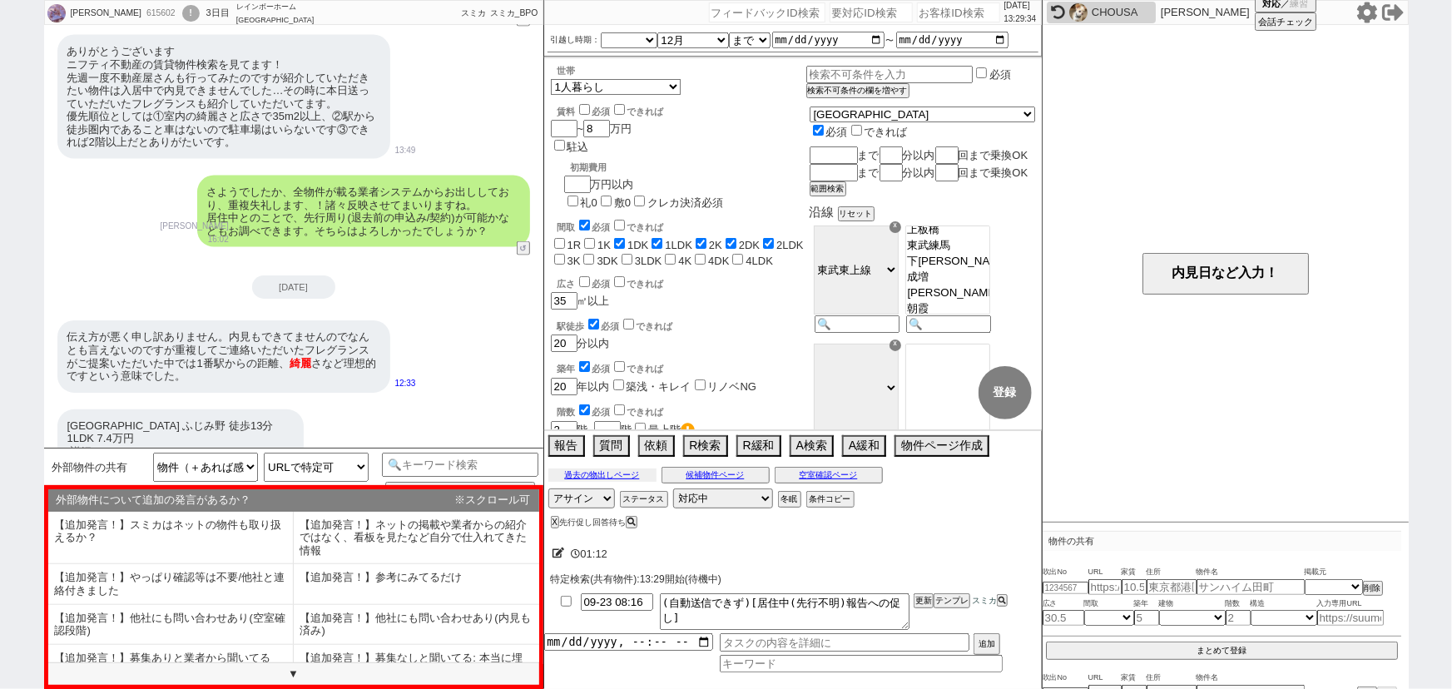
click at [610, 474] on button "過去の物出しページ" at bounding box center [602, 474] width 108 height 13
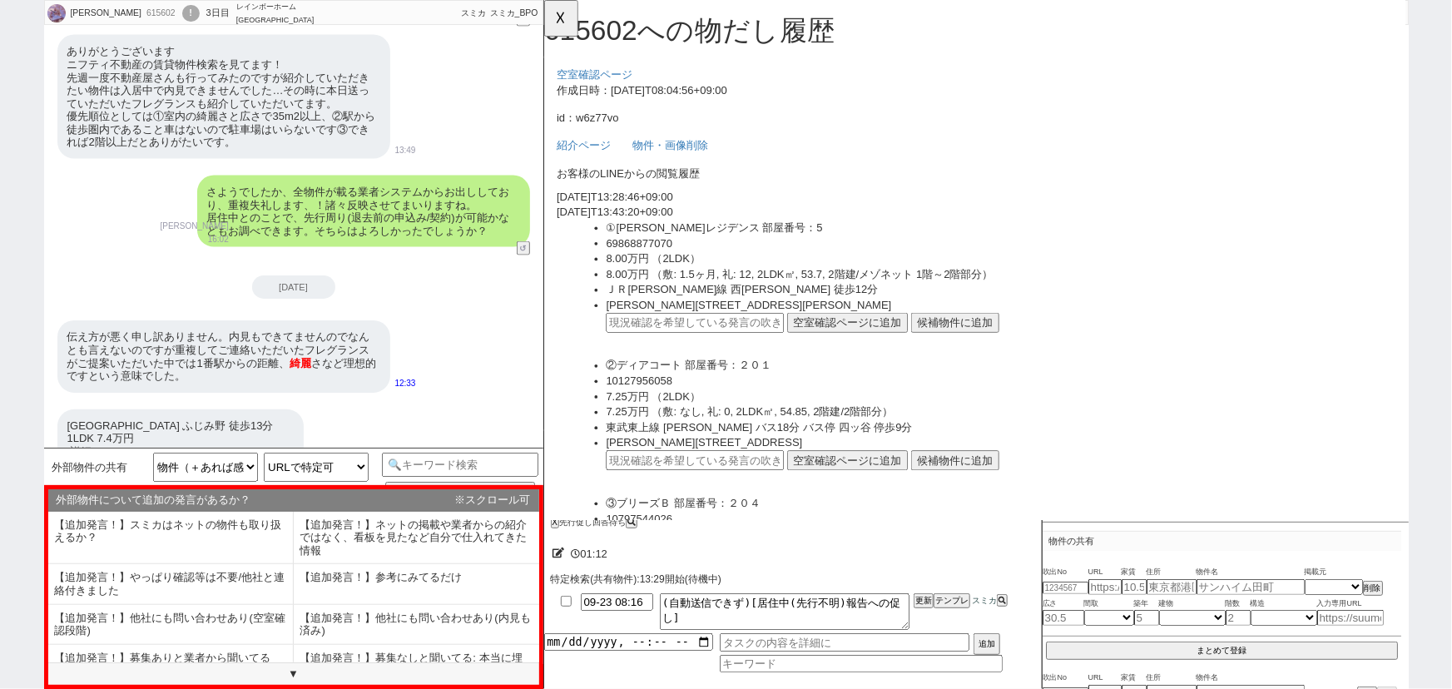
click at [261, 331] on div "伝え方が悪く申し訳ありません。内見もできてませんのでなんとも言えないのですが重複してご連絡いただいたフレグランスがご提案いただいた中では1番駅からの距離、 綺…" at bounding box center [223, 356] width 333 height 72
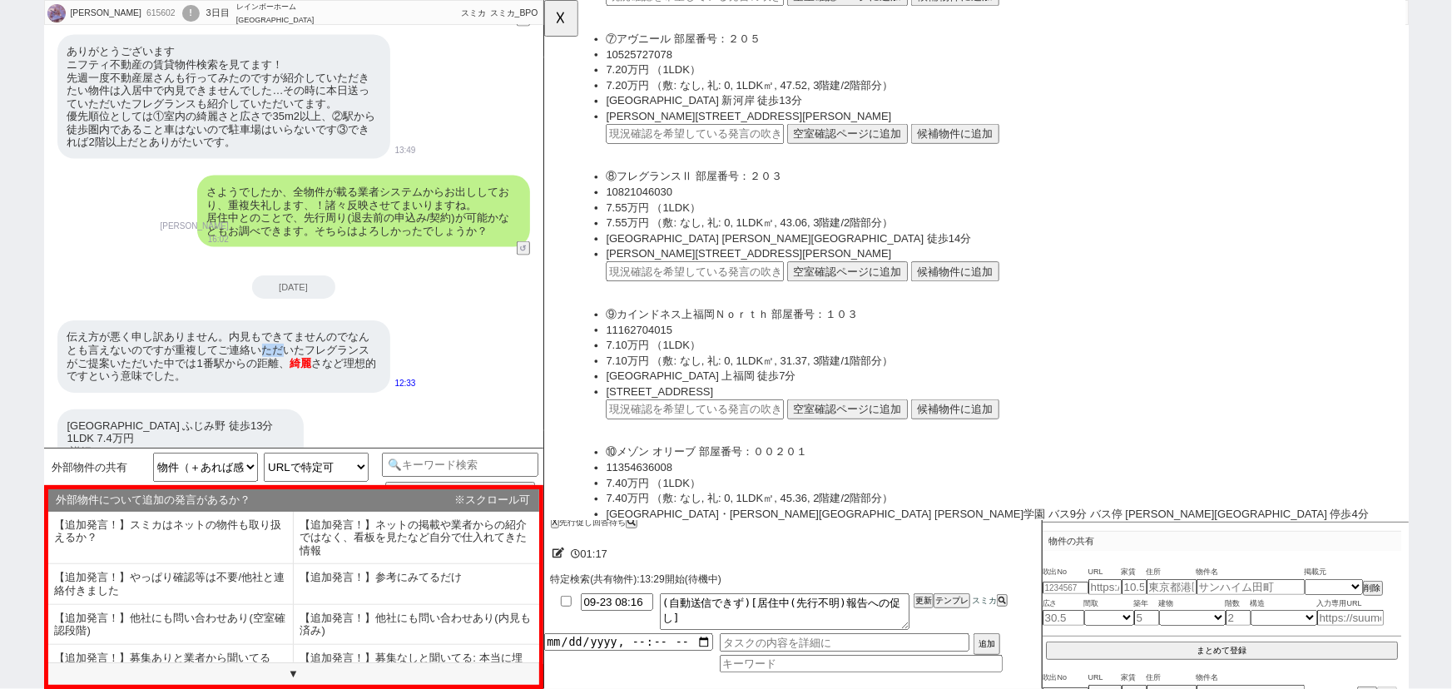
scroll to position [1097, 0]
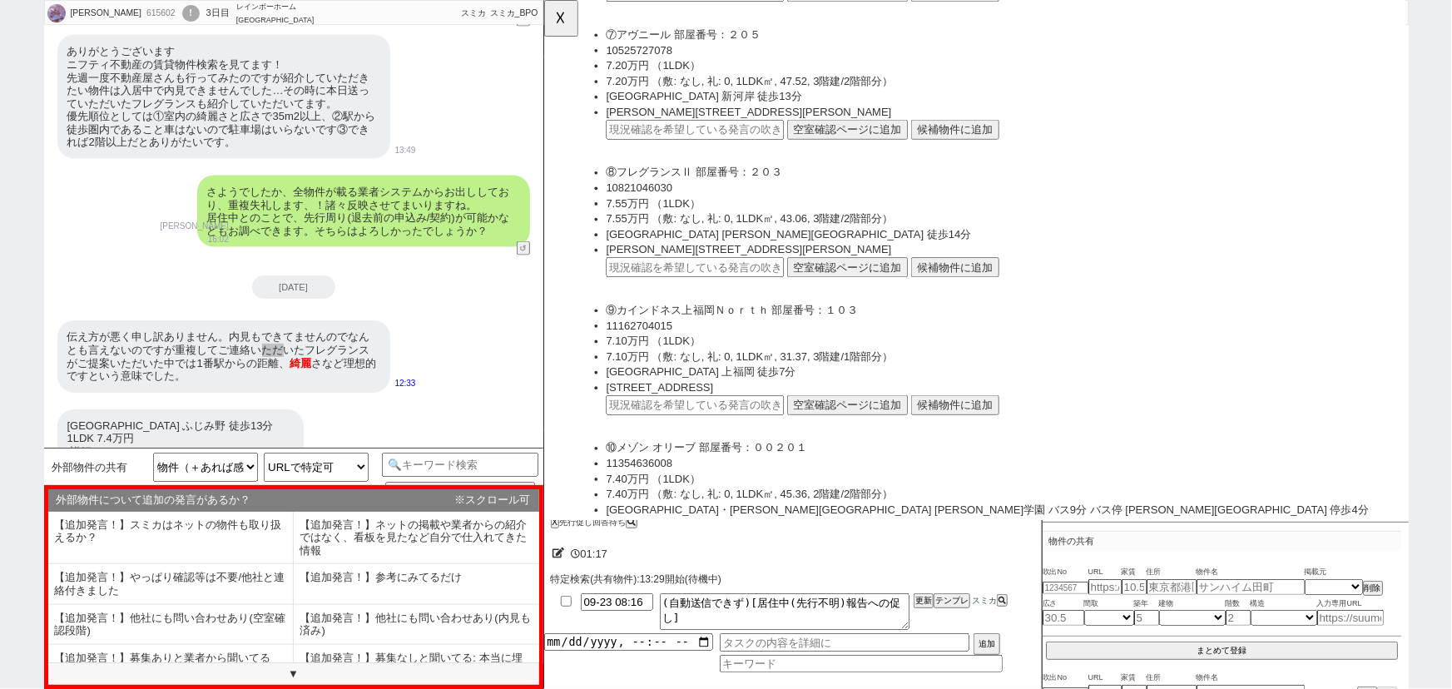
click at [681, 279] on input "text" at bounding box center [705, 287] width 191 height 22
paste input "37130958"
click at [849, 270] on li "川越市上野田町３１－２２" at bounding box center [1033, 268] width 846 height 17
click at [849, 280] on button "空室確認ページに追加" at bounding box center [869, 287] width 130 height 22
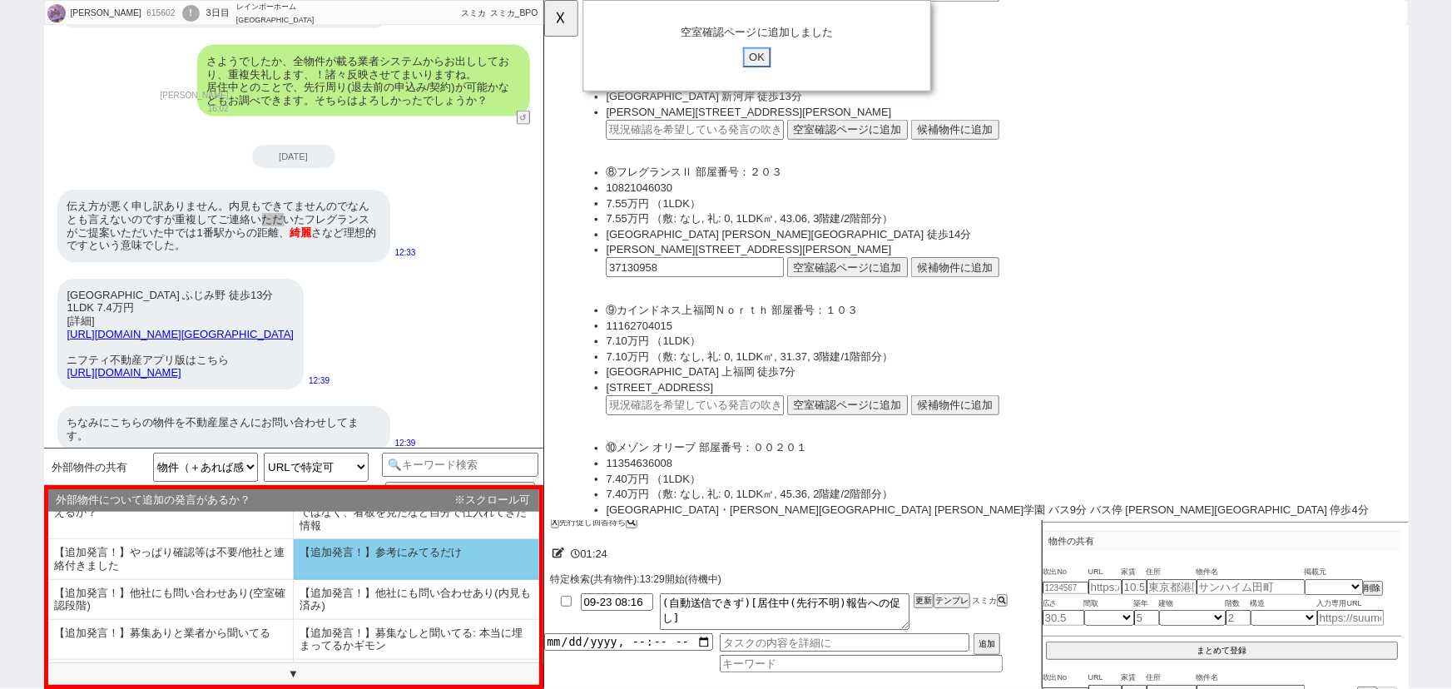
scroll to position [26, 0]
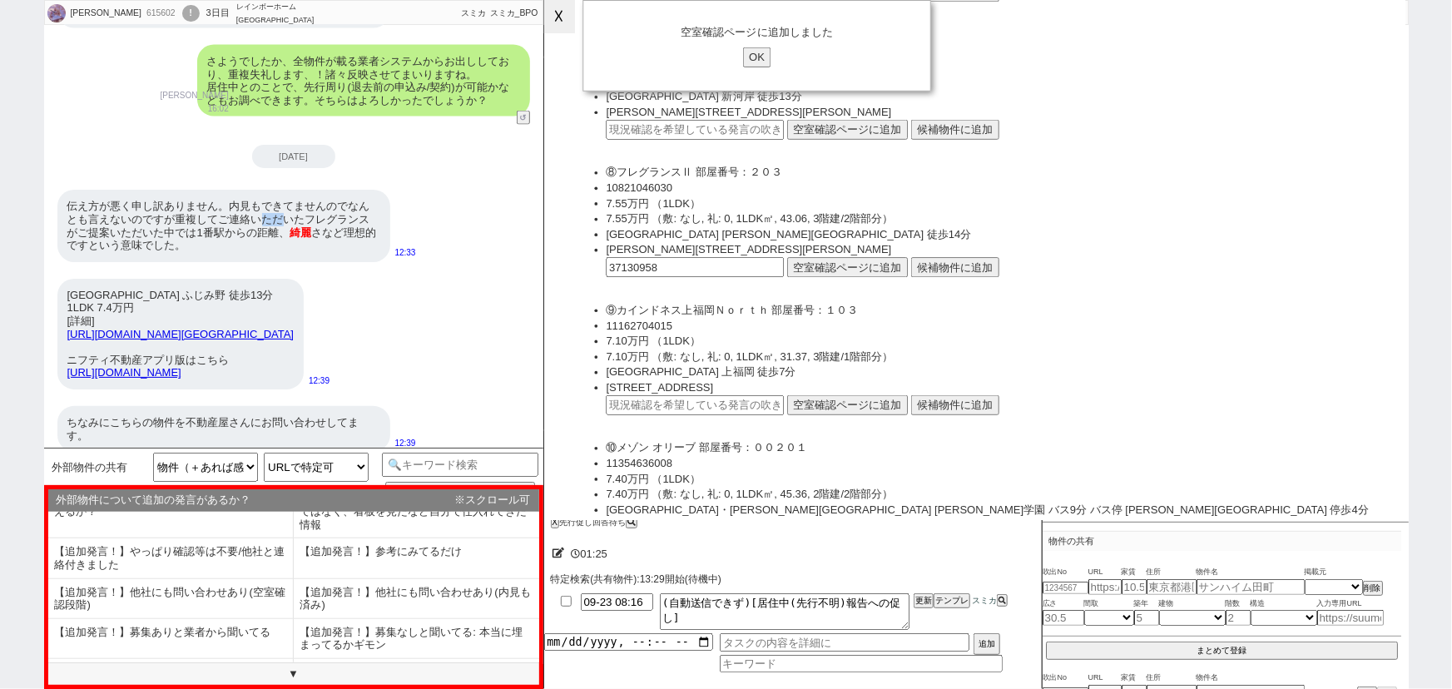
click at [566, 8] on button "☓" at bounding box center [559, 16] width 31 height 33
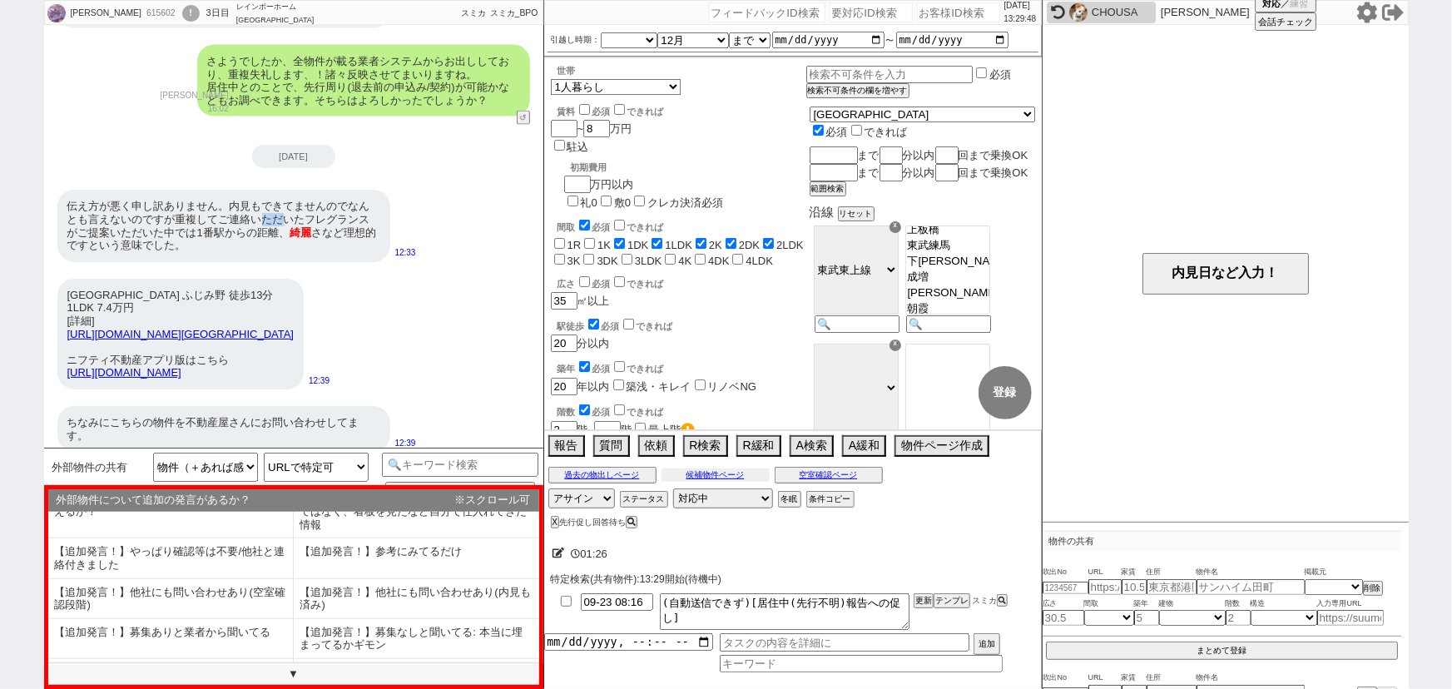
click at [720, 473] on button "候補物件ページ" at bounding box center [715, 474] width 108 height 13
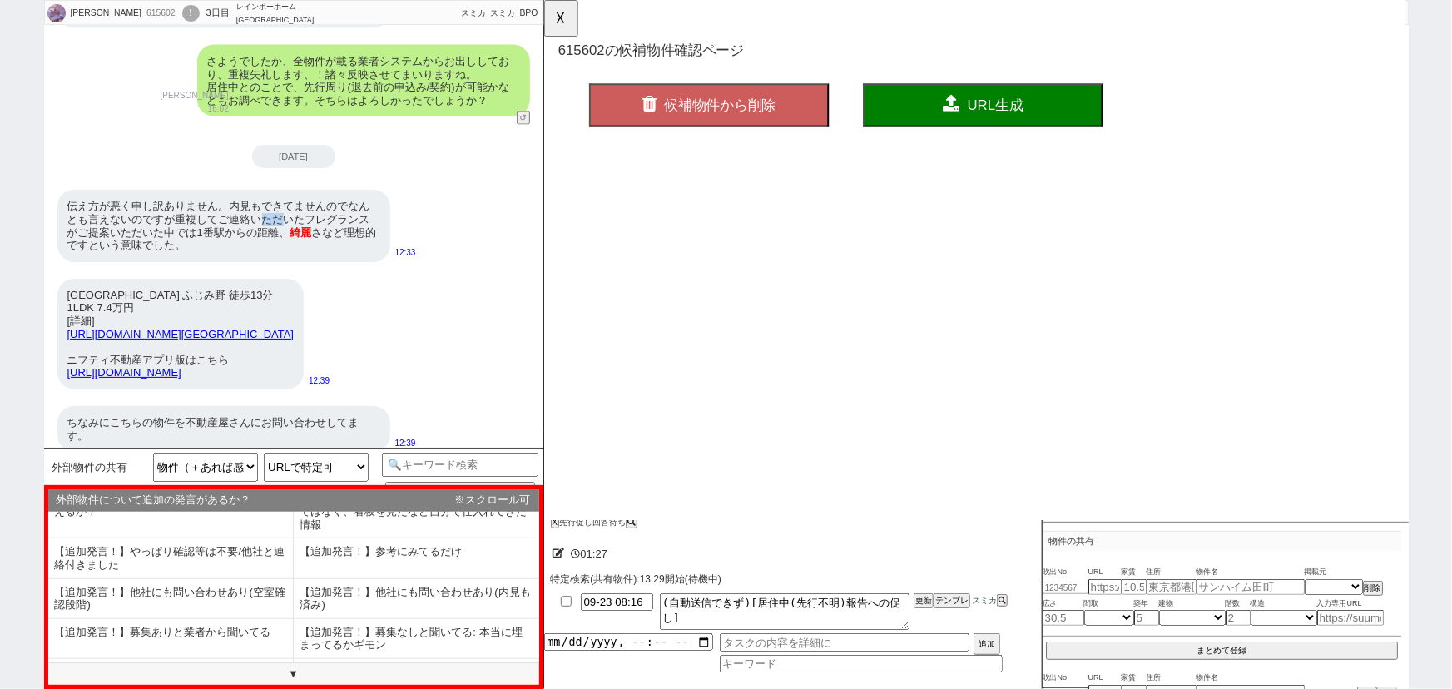
scroll to position [0, 0]
click at [559, 22] on button "☓" at bounding box center [559, 16] width 31 height 33
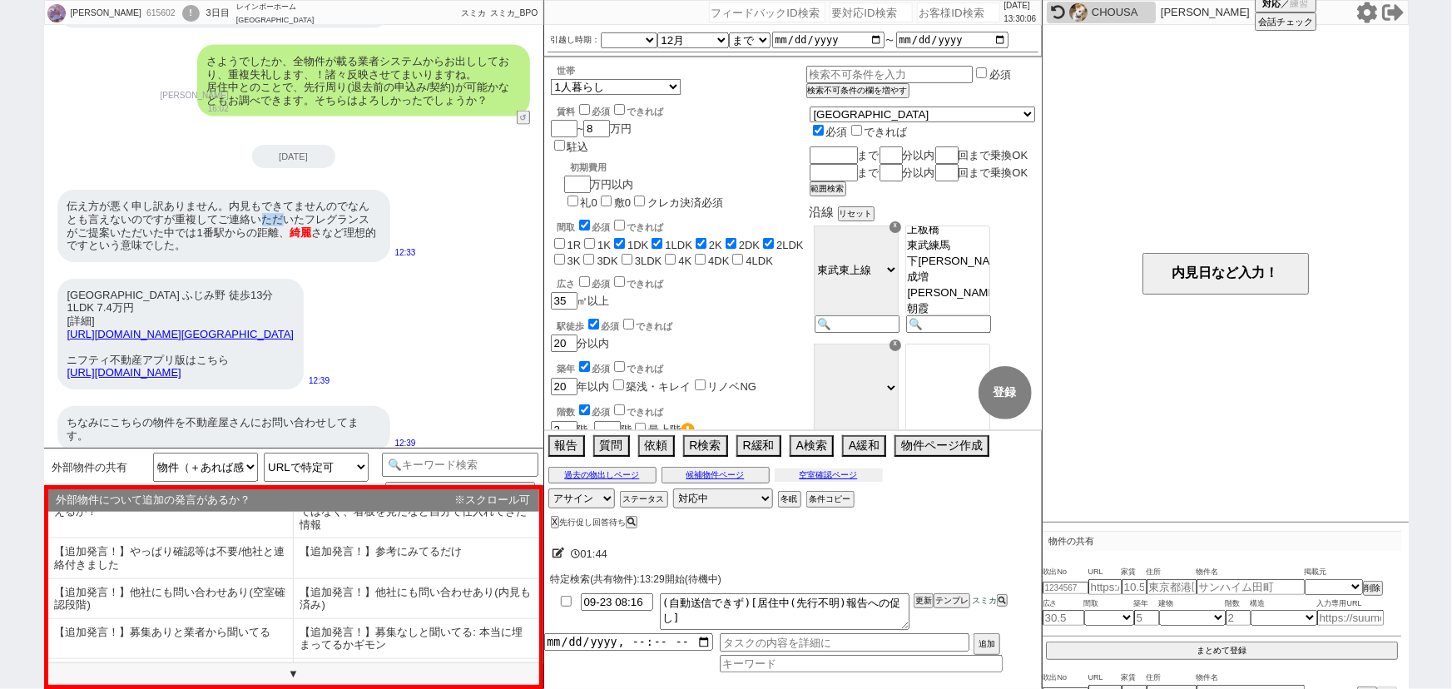
click at [858, 470] on button "空室確認ページ" at bounding box center [829, 474] width 108 height 13
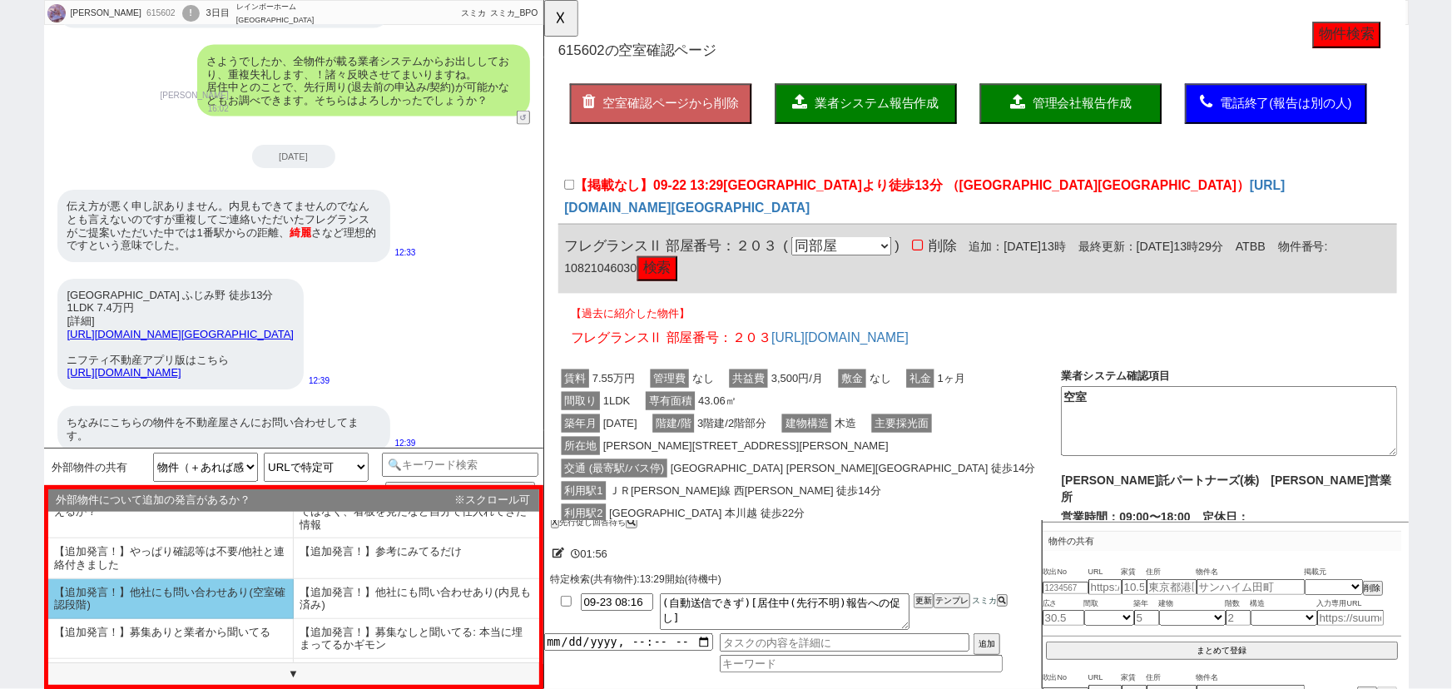
click at [244, 593] on li "【追加発言！】他社にも問い合わせあり(空室確認段階)" at bounding box center [170, 599] width 245 height 40
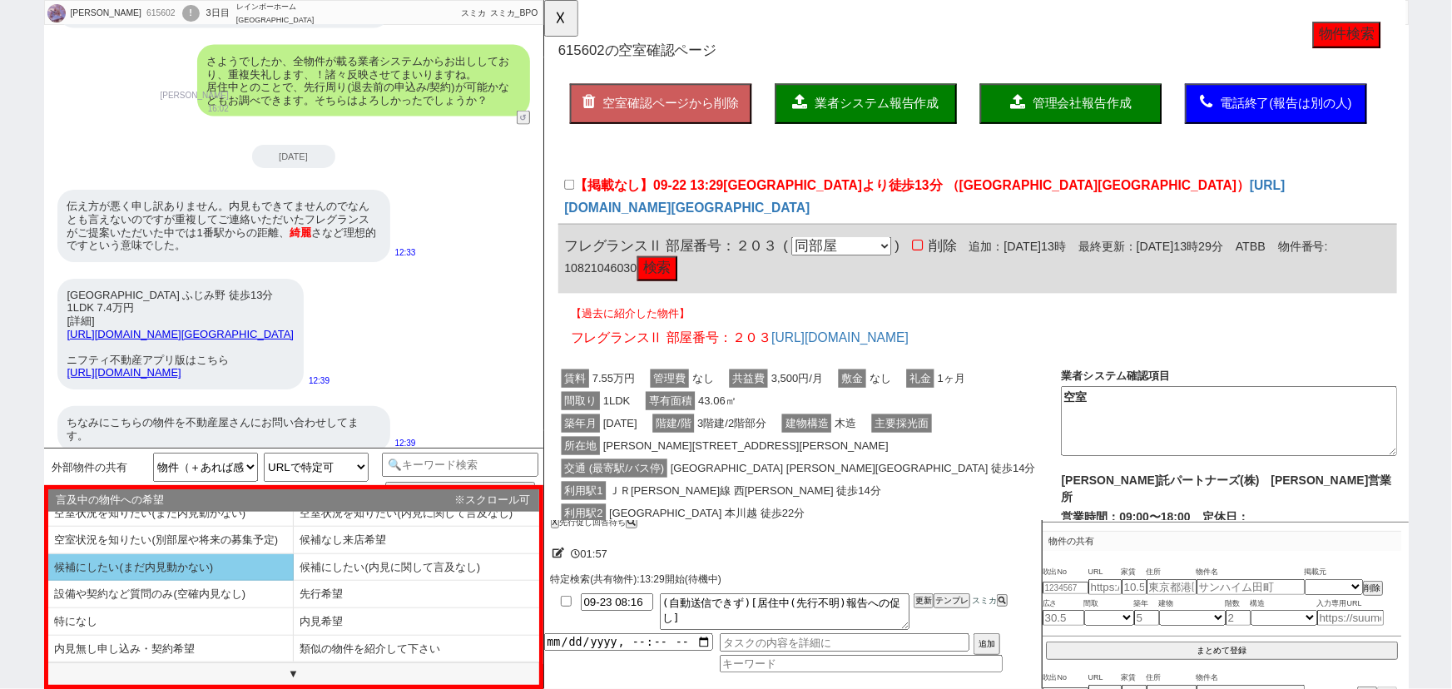
scroll to position [11, 0]
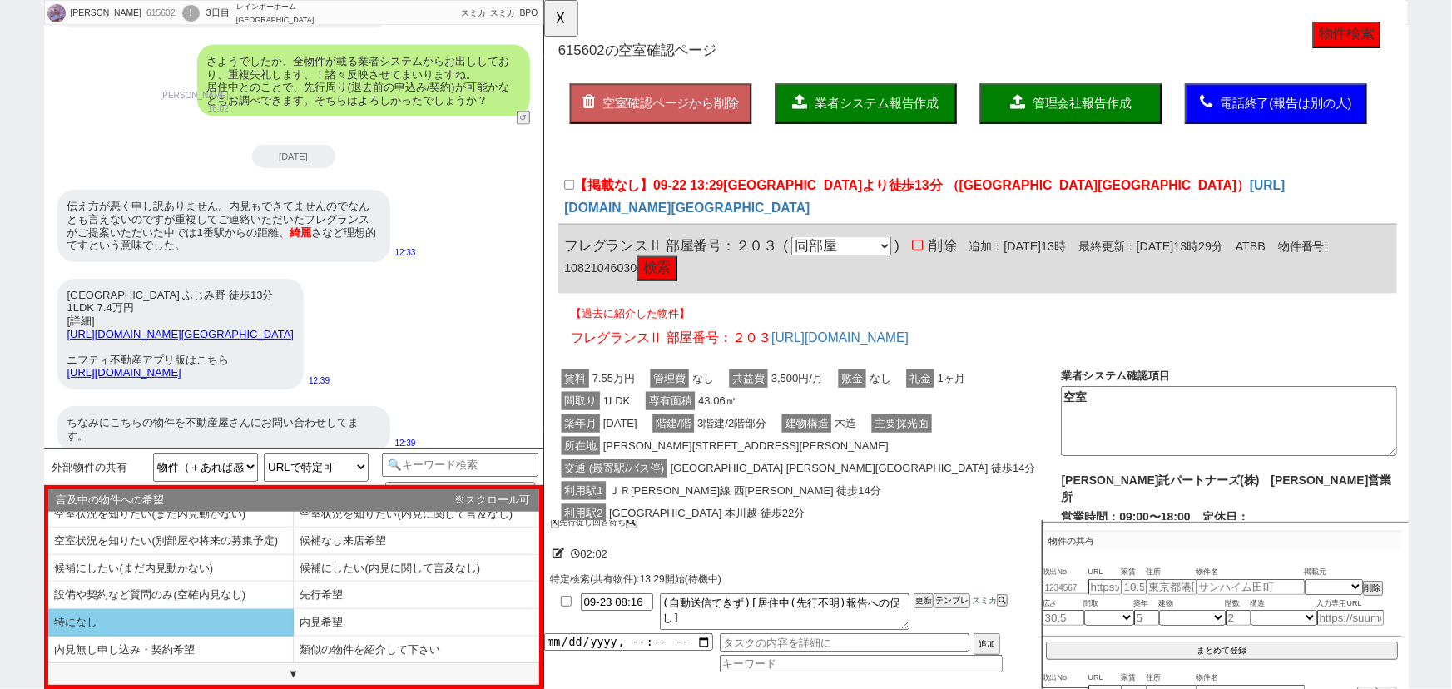
click at [181, 615] on li "特になし" at bounding box center [170, 622] width 245 height 27
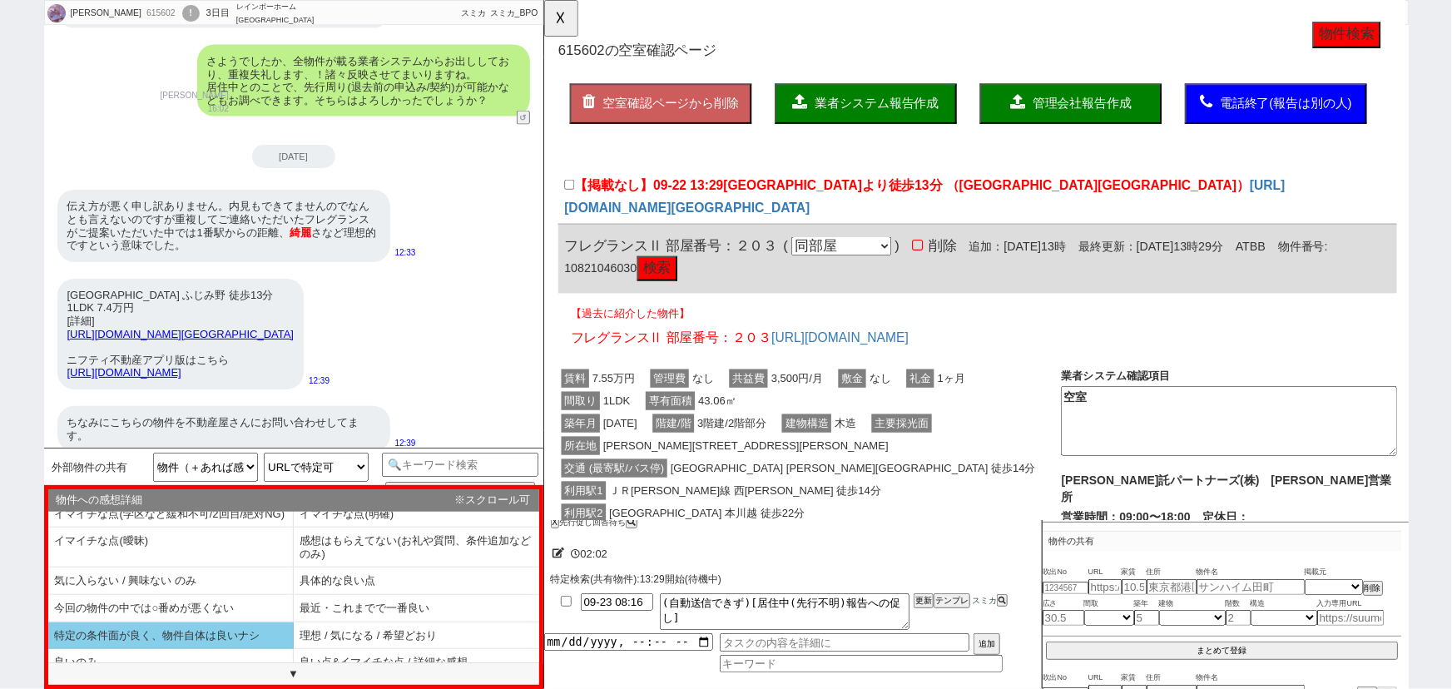
scroll to position [26, 0]
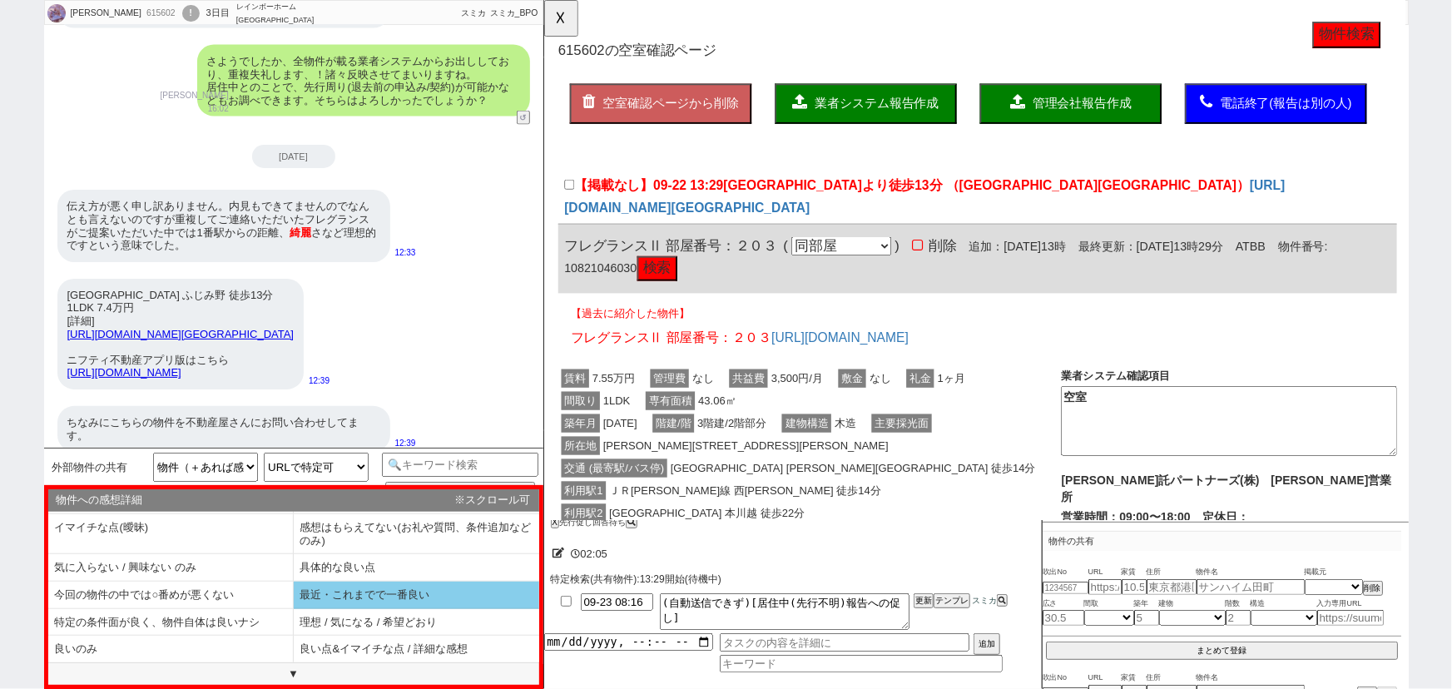
click at [434, 606] on li "最近・これまでで一番良い" at bounding box center [416, 595] width 245 height 27
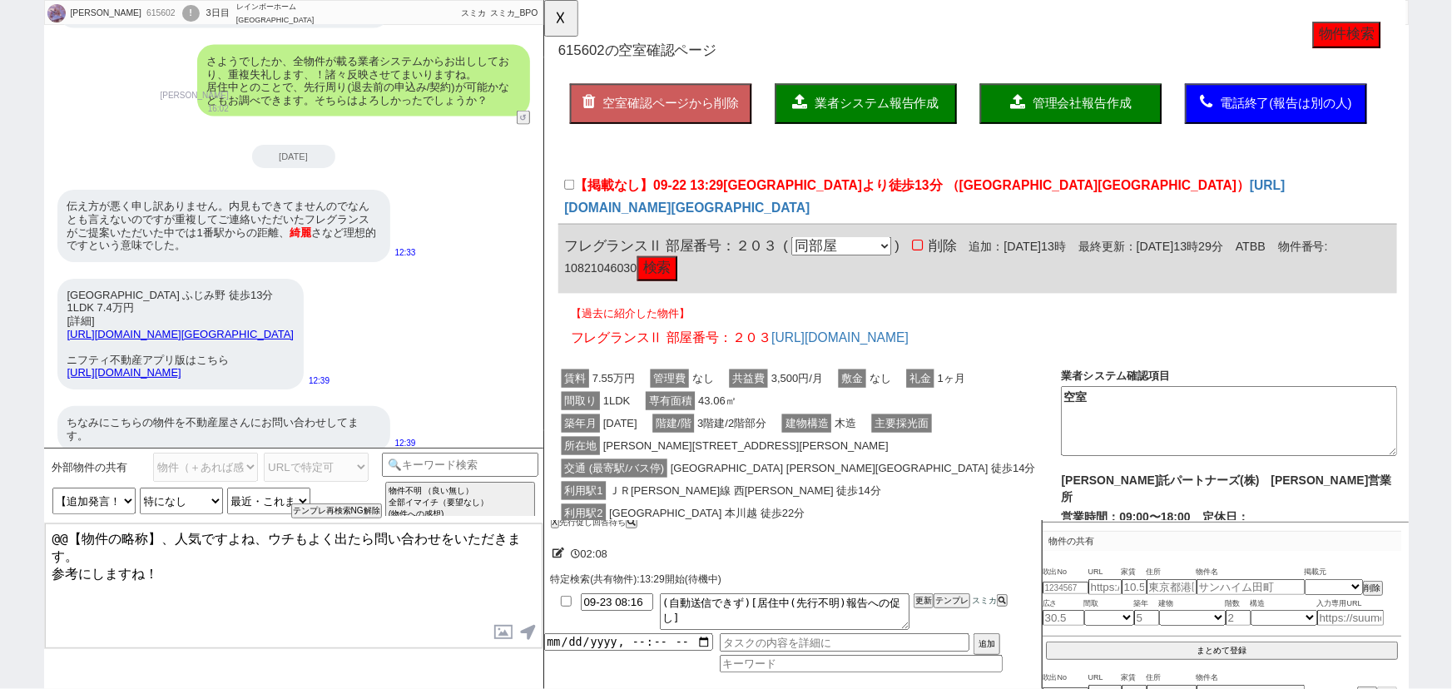
drag, startPoint x: 158, startPoint y: 532, endPoint x: 0, endPoint y: 491, distance: 163.2
click at [0, 491] on div "齋藤佳奈子 615602 ! 0 3日目 レインボーホーム 上福岡店 冬眠中 自社客 スミカ スミカ_BPO チャット全表示 2025-09-20 できれば2…" at bounding box center [726, 344] width 1452 height 689
click at [286, 562] on textarea "ご感想ありがとうございます、人気ですよね、ウチもよく出たら問い合わせをいただきます。 参考にしますね！" at bounding box center [294, 585] width 498 height 125
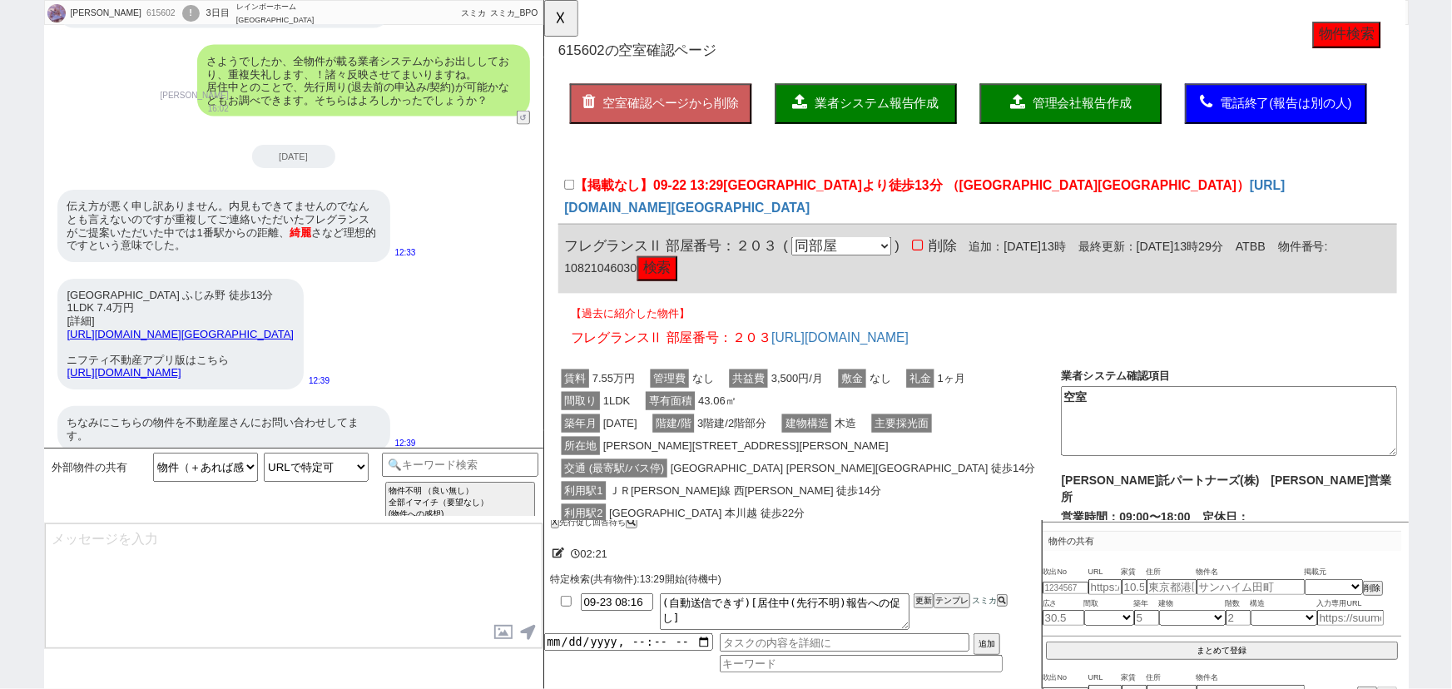
scroll to position [1469, 0]
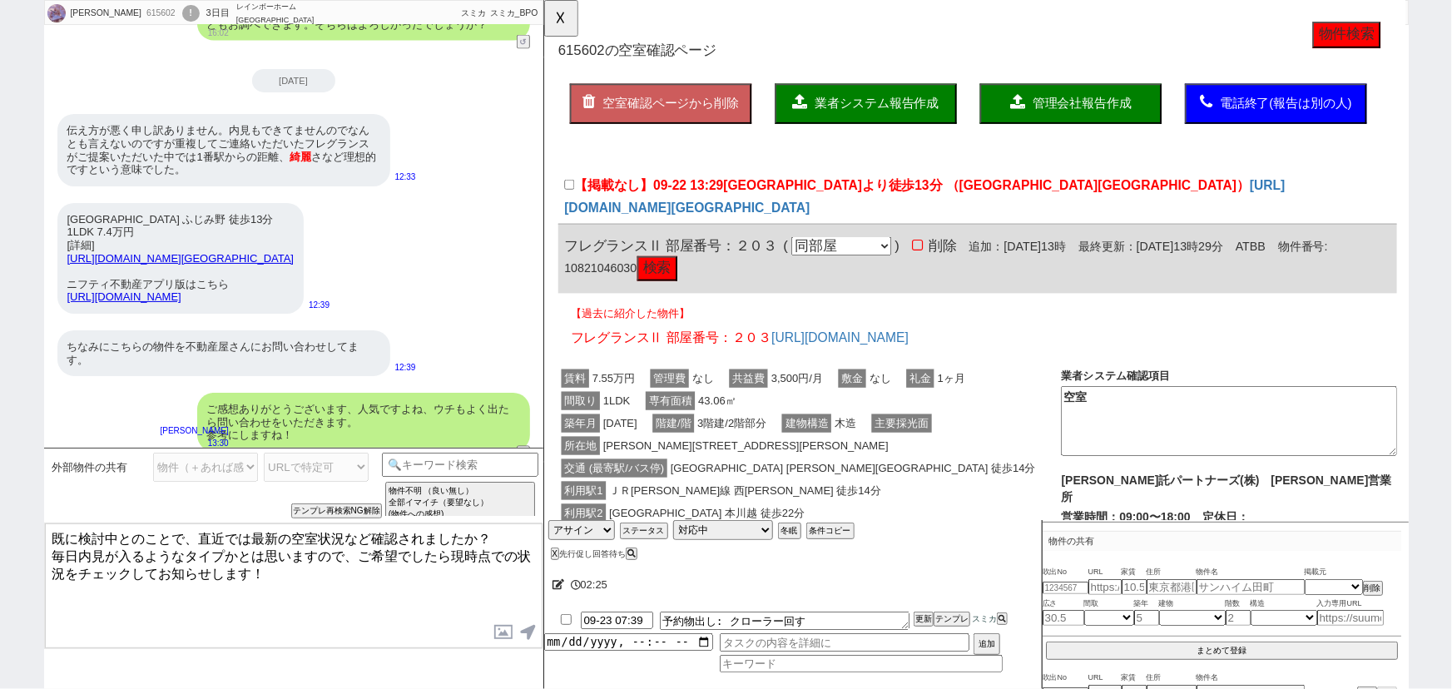
click at [231, 551] on textarea "既に検討中とのことで、直近では最新の空室状況など確認されましたか？ 毎日内見が入るようなタイプかとは思いますので、ご希望でしたら現時点での状況をチェックしてお…" at bounding box center [294, 585] width 498 height 125
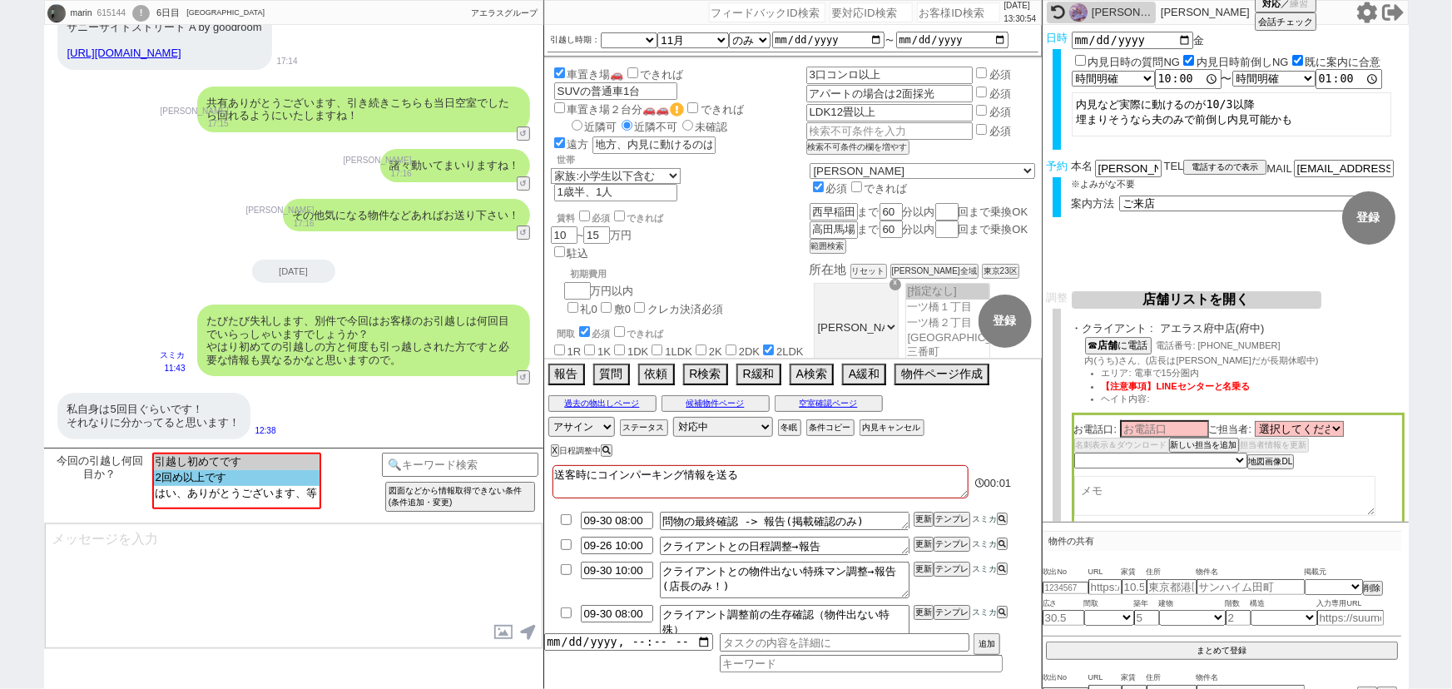
scroll to position [29, 0]
click at [219, 475] on option "2回め以上です" at bounding box center [235, 476] width 166 height 16
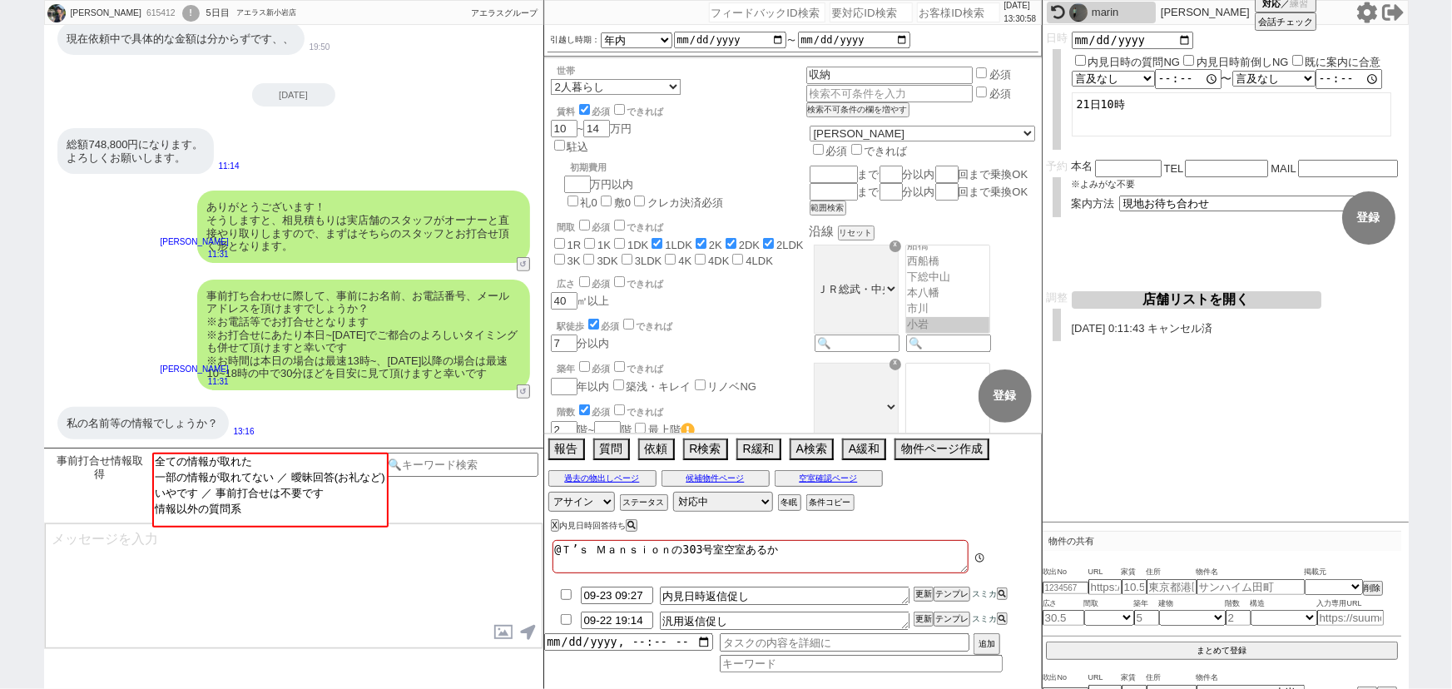
scroll to position [146, 0]
click at [353, 336] on div "事前打ち合わせに際して、事前にお名前、お電話番号、メールアドレスを頂けますでしょうか？ ※お電話等でお打合せとなります ※お打合せにあたり本日~明日でご都合の…" at bounding box center [363, 335] width 333 height 111
click at [1360, 17] on icon at bounding box center [1366, 12] width 20 height 21
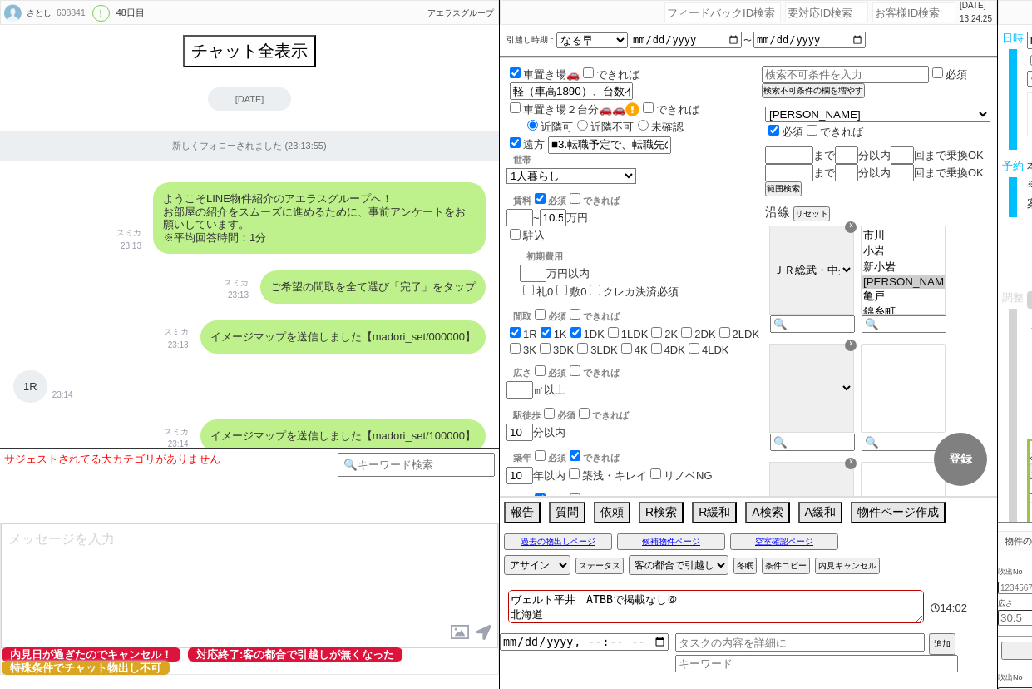
select select "13"
select select "0"
select select "820"
select select "600"
select select "3"
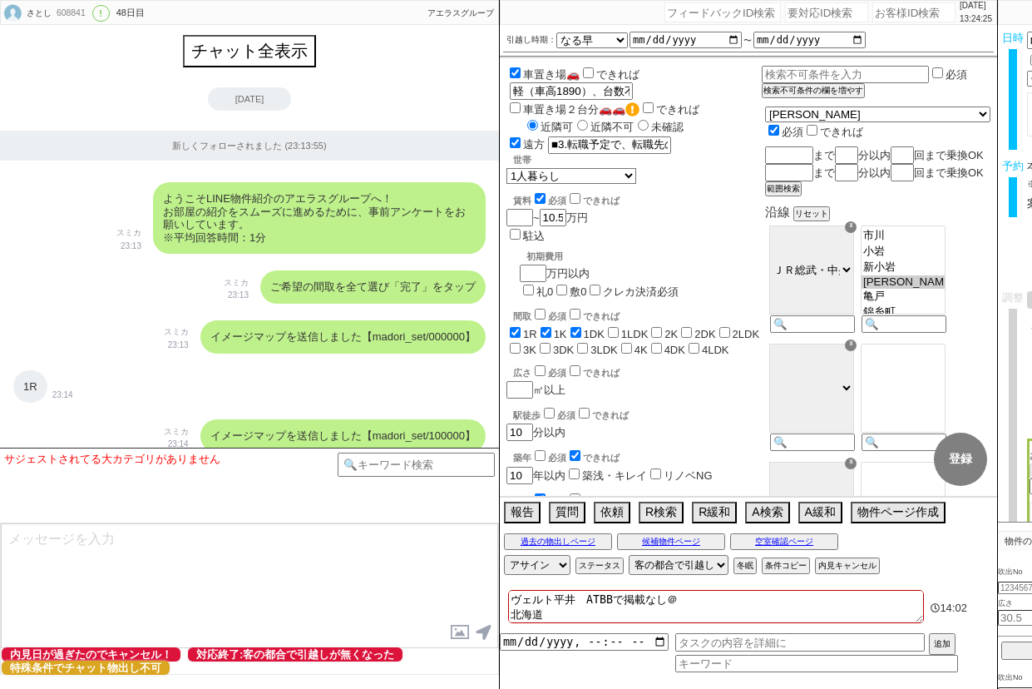
select select "3"
select select "4"
select select "9"
select select "8"
select select
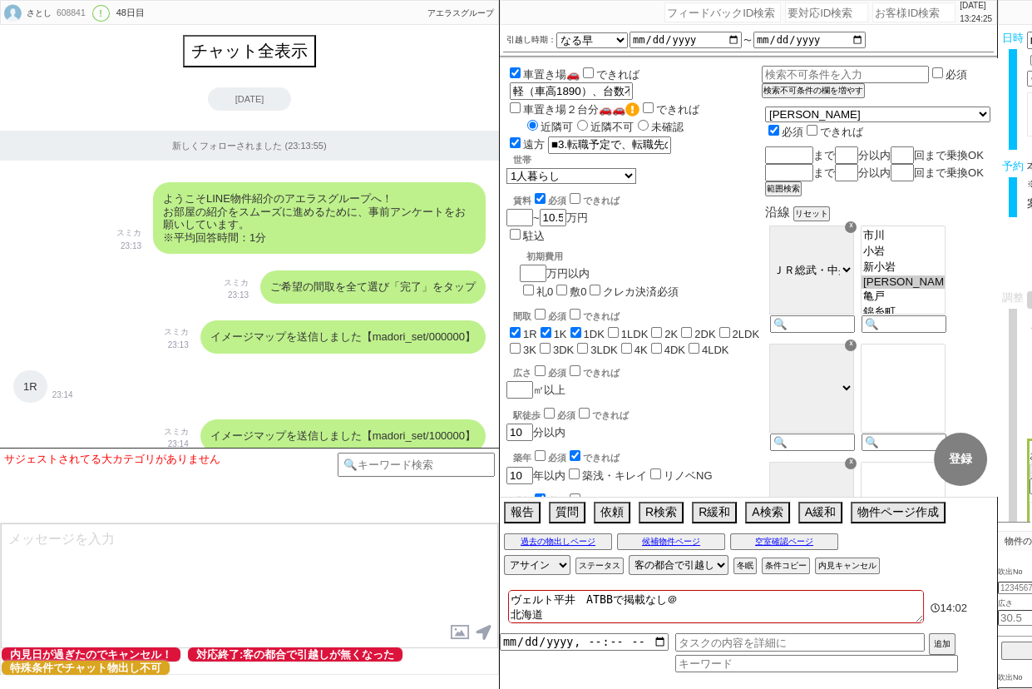
scroll to position [180, 0]
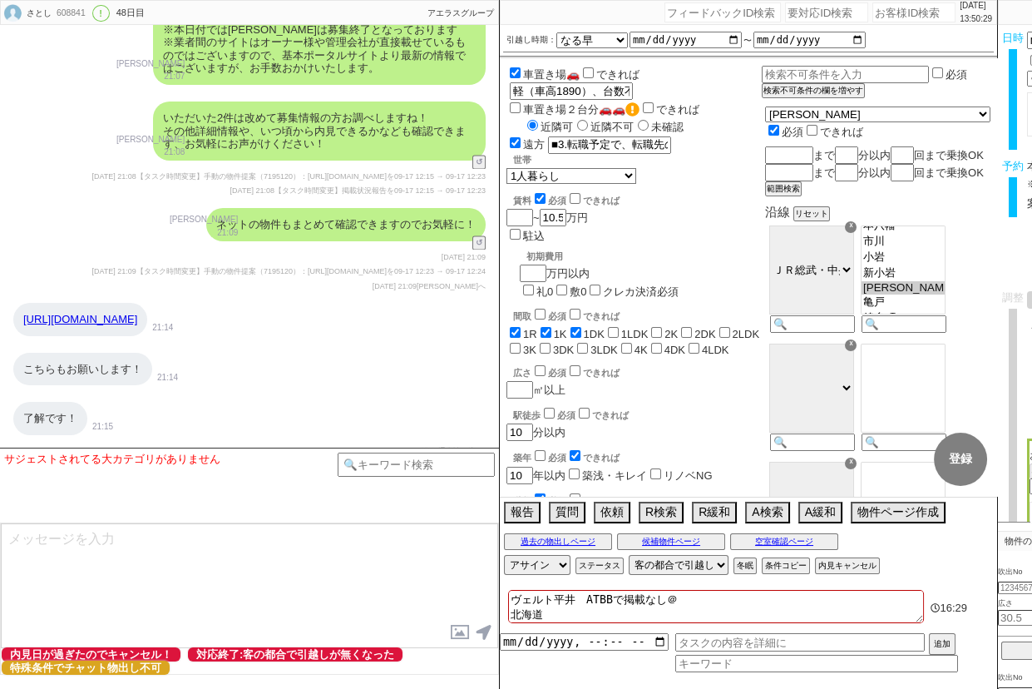
scroll to position [16624, 0]
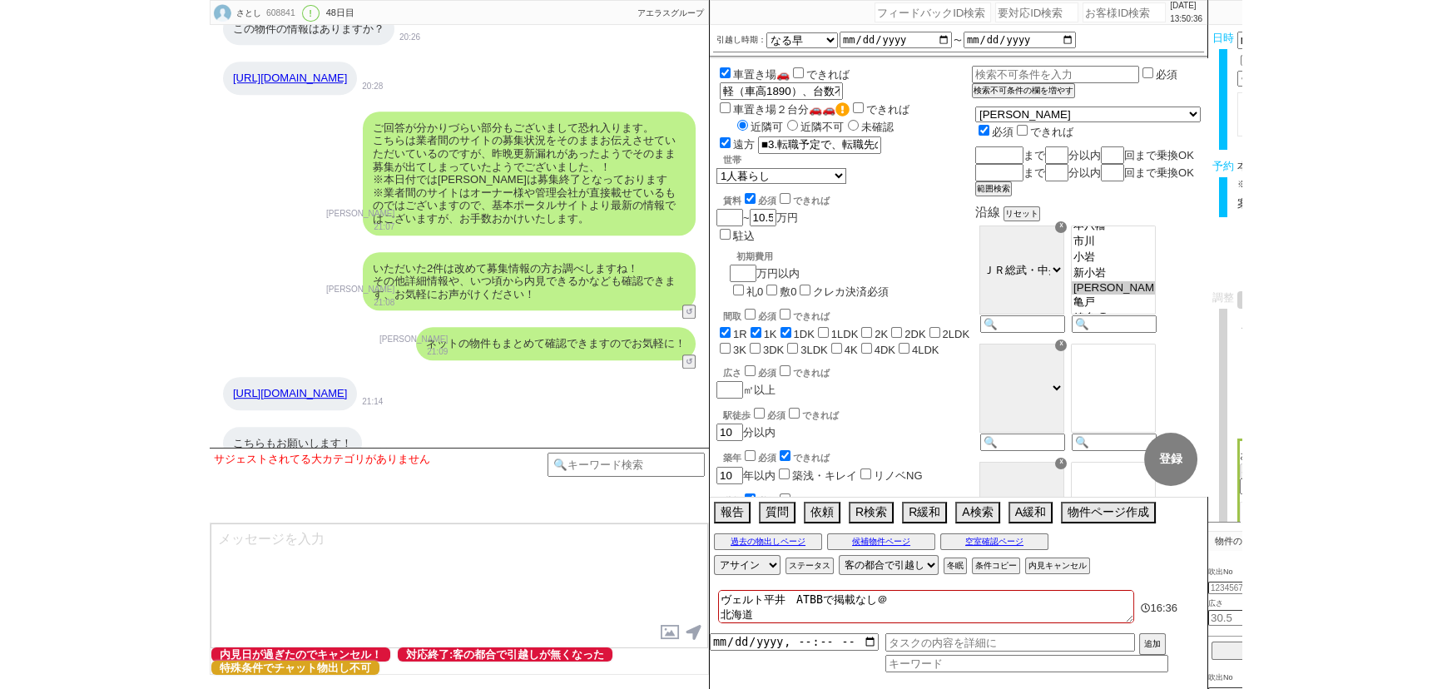
scroll to position [12895, 0]
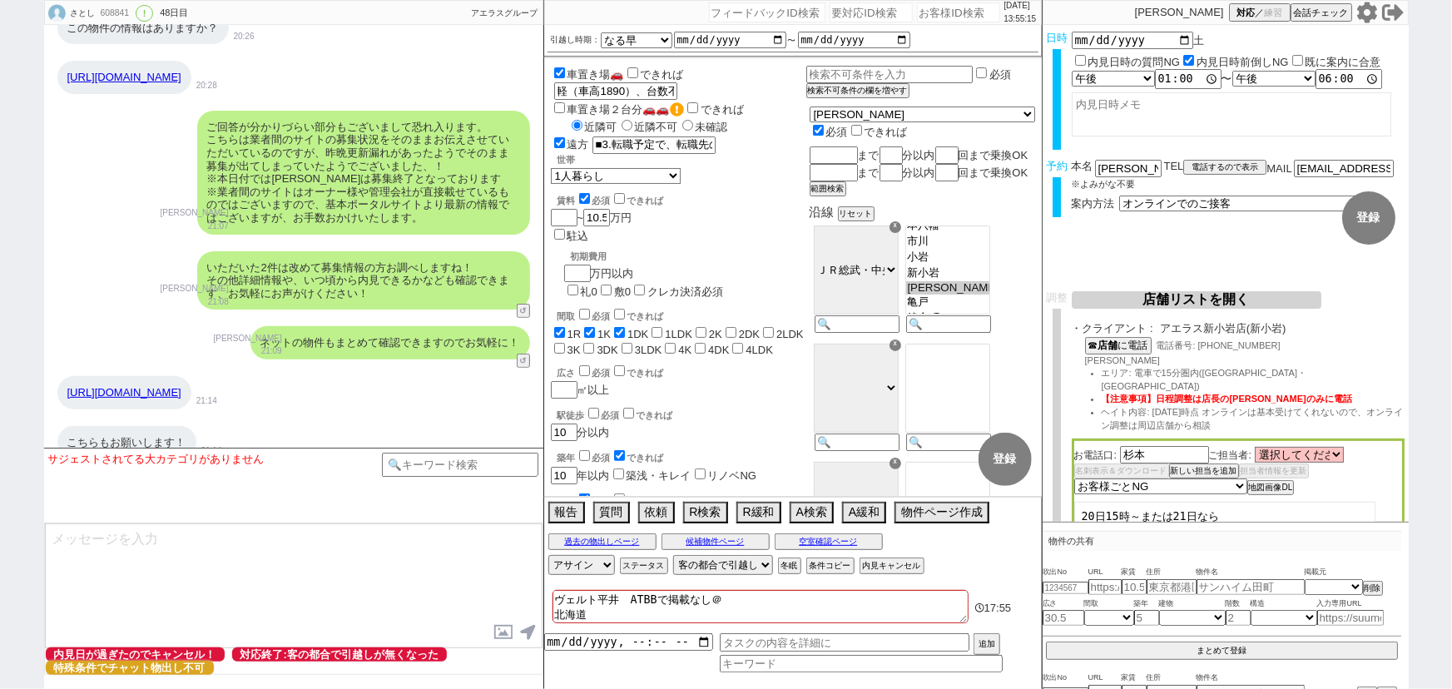
click at [1032, 13] on icon at bounding box center [1366, 12] width 20 height 21
